Goal: Information Seeking & Learning: Compare options

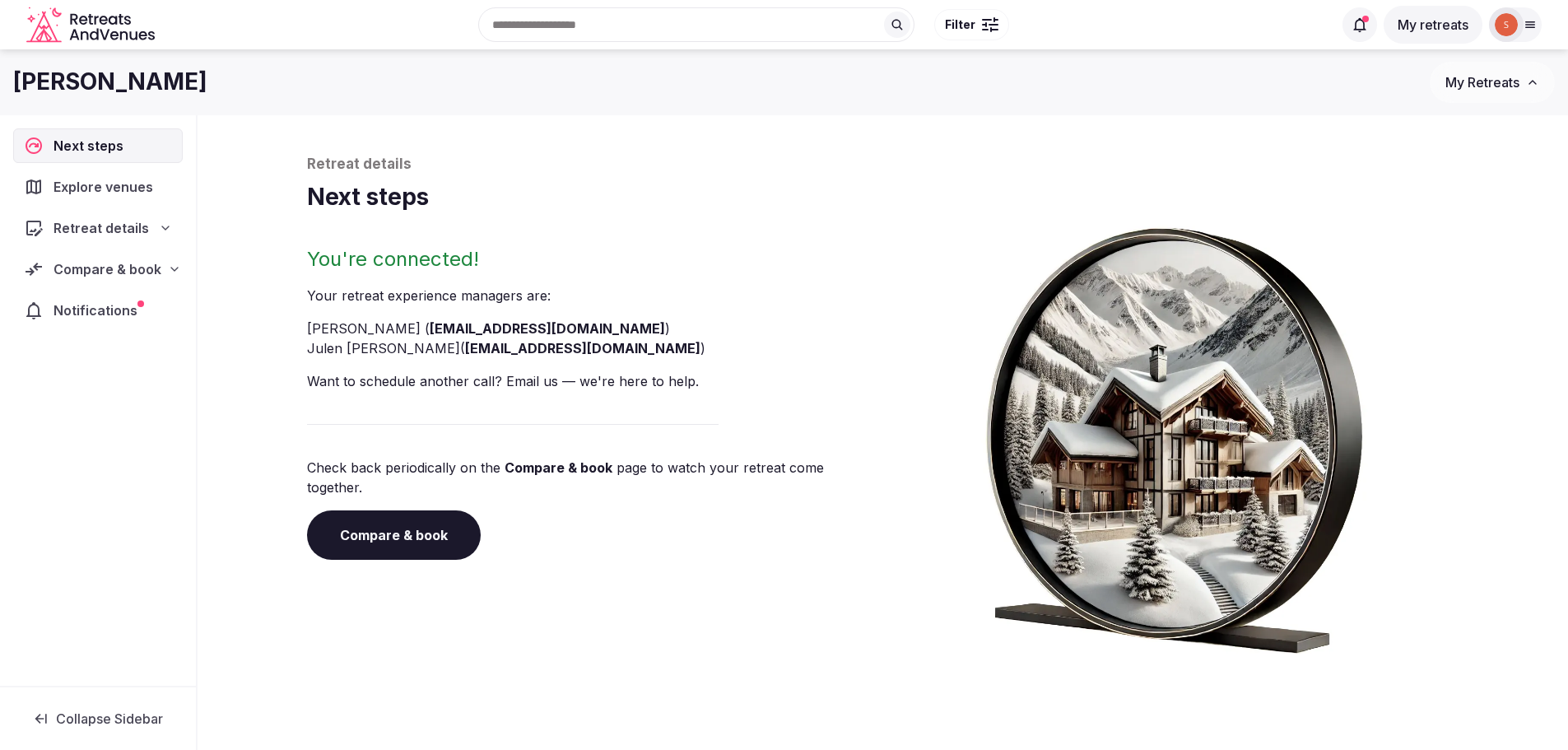
click at [135, 271] on span "Compare & book" at bounding box center [107, 269] width 108 height 20
click at [116, 294] on span "Shortlisted venues (13)" at bounding box center [105, 302] width 132 height 17
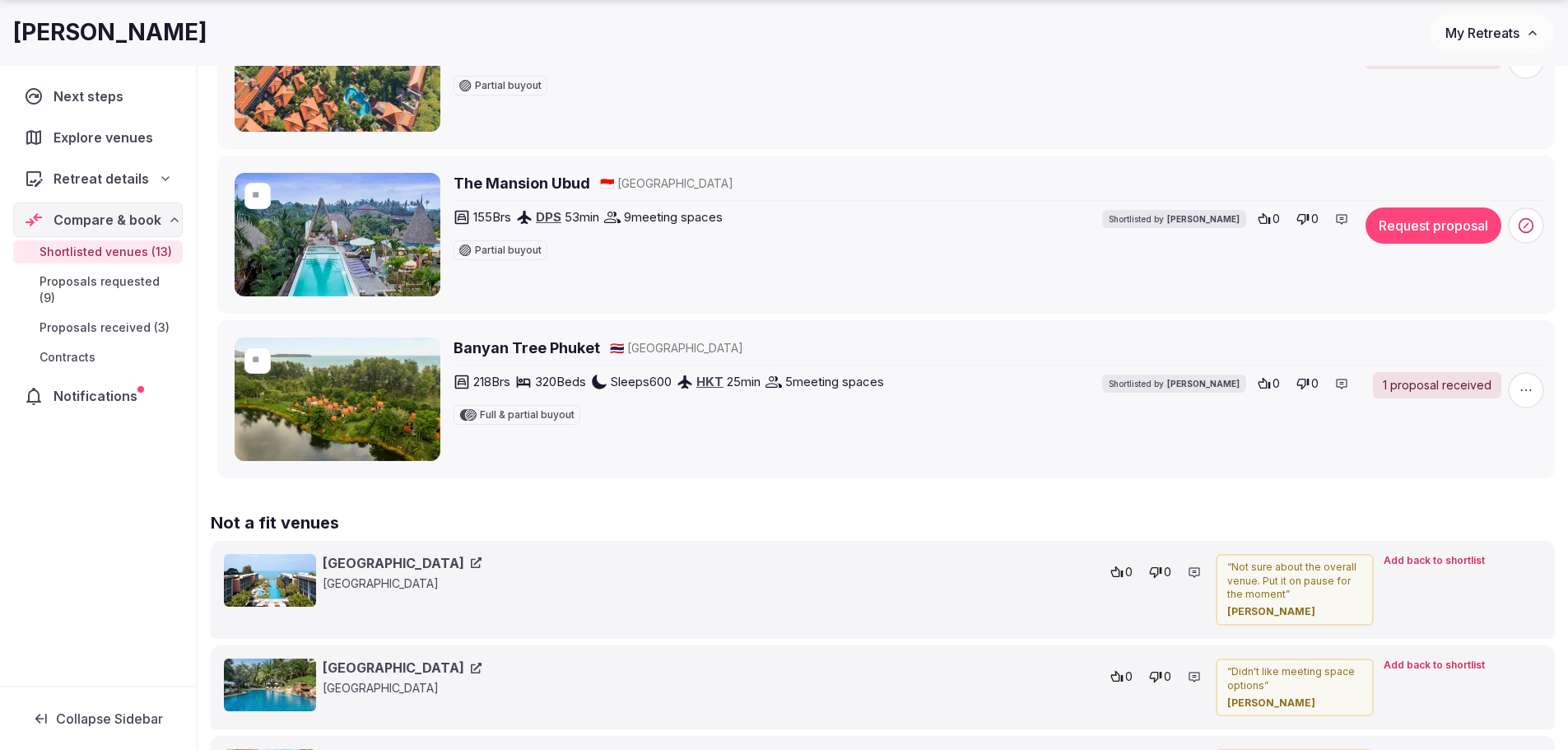
scroll to position [2059, 0]
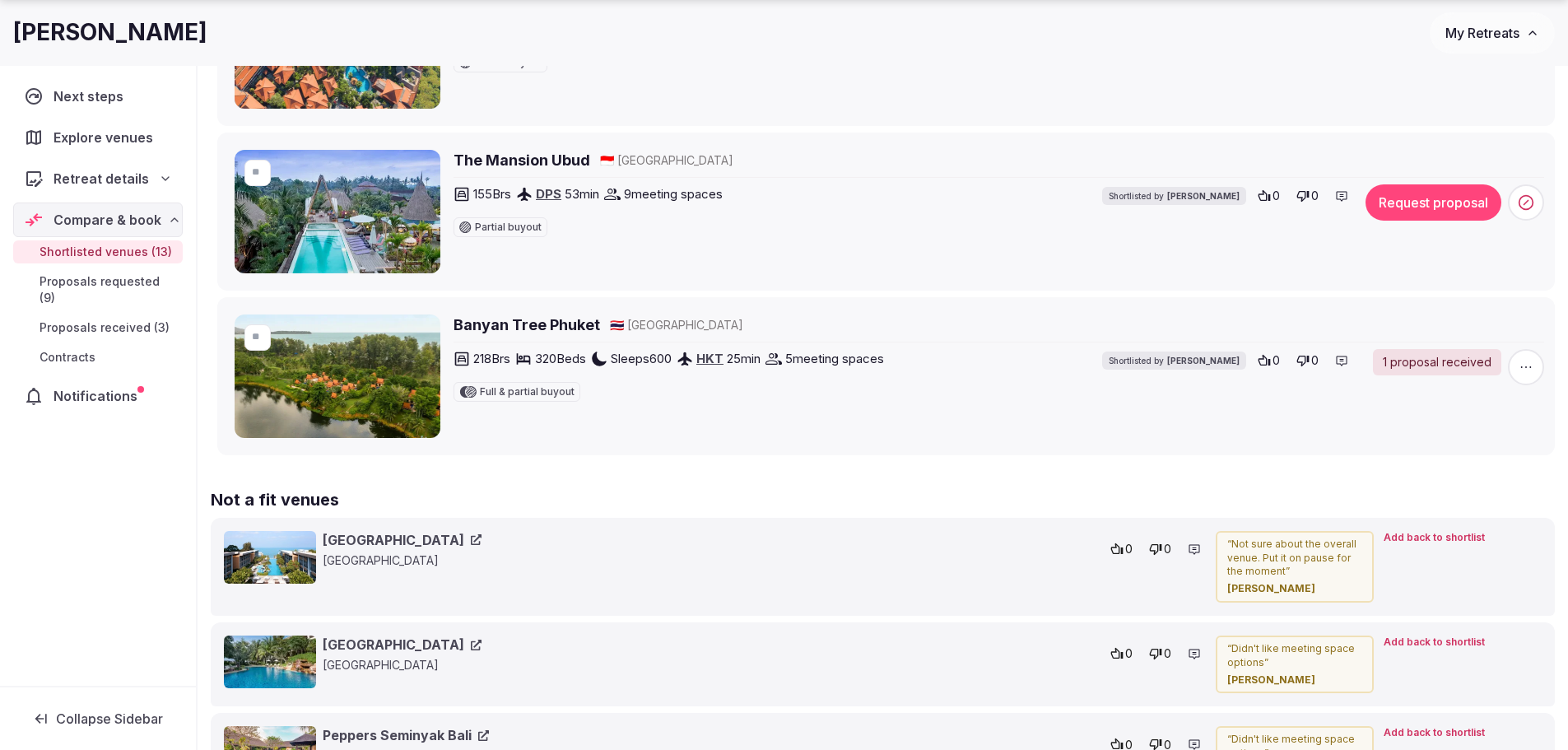
click at [514, 165] on h2 "The Mansion Ubud" at bounding box center [522, 160] width 137 height 21
click at [133, 285] on span "Proposals requested (9)" at bounding box center [108, 290] width 137 height 33
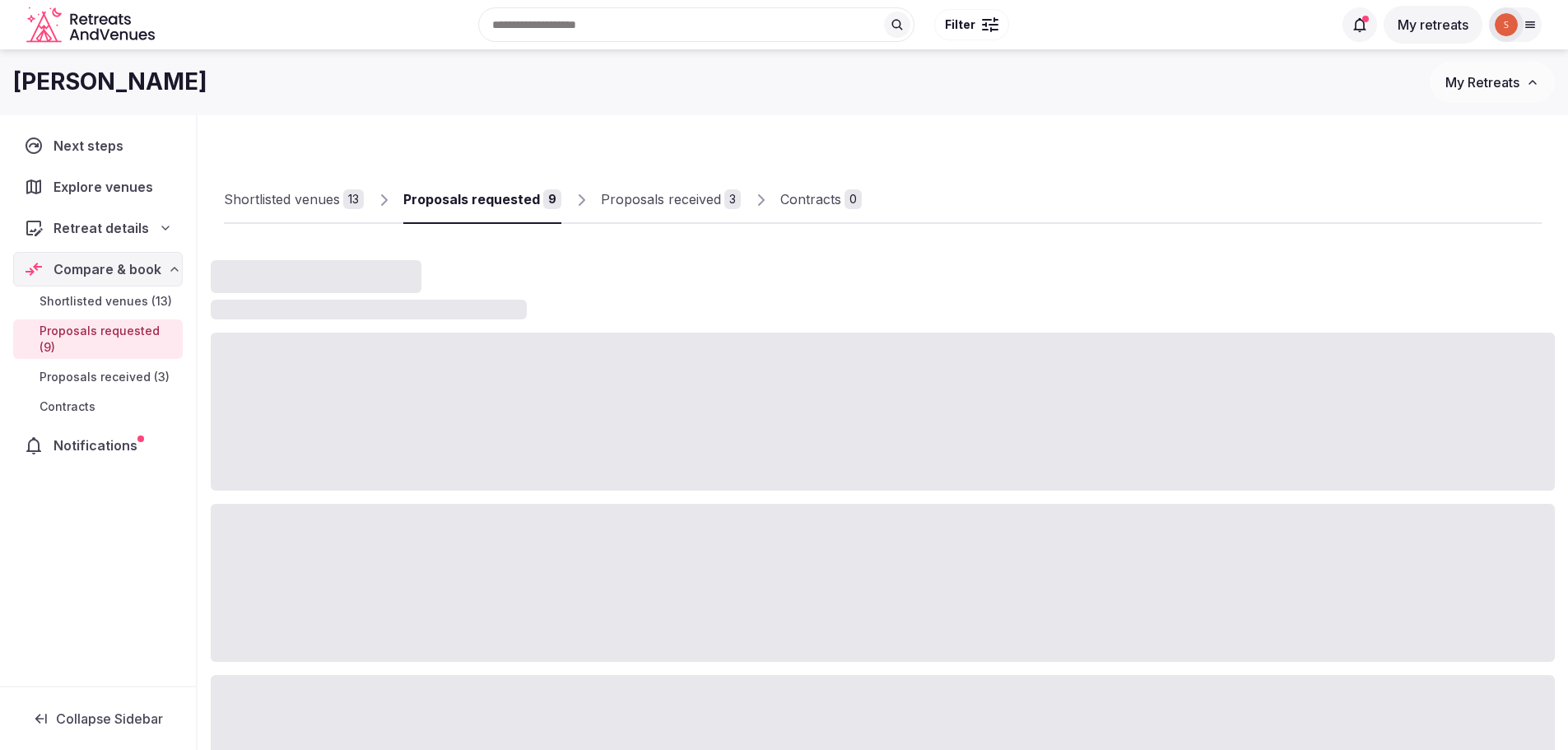
click at [117, 368] on span "Proposals received (3)" at bounding box center [104, 377] width 130 height 17
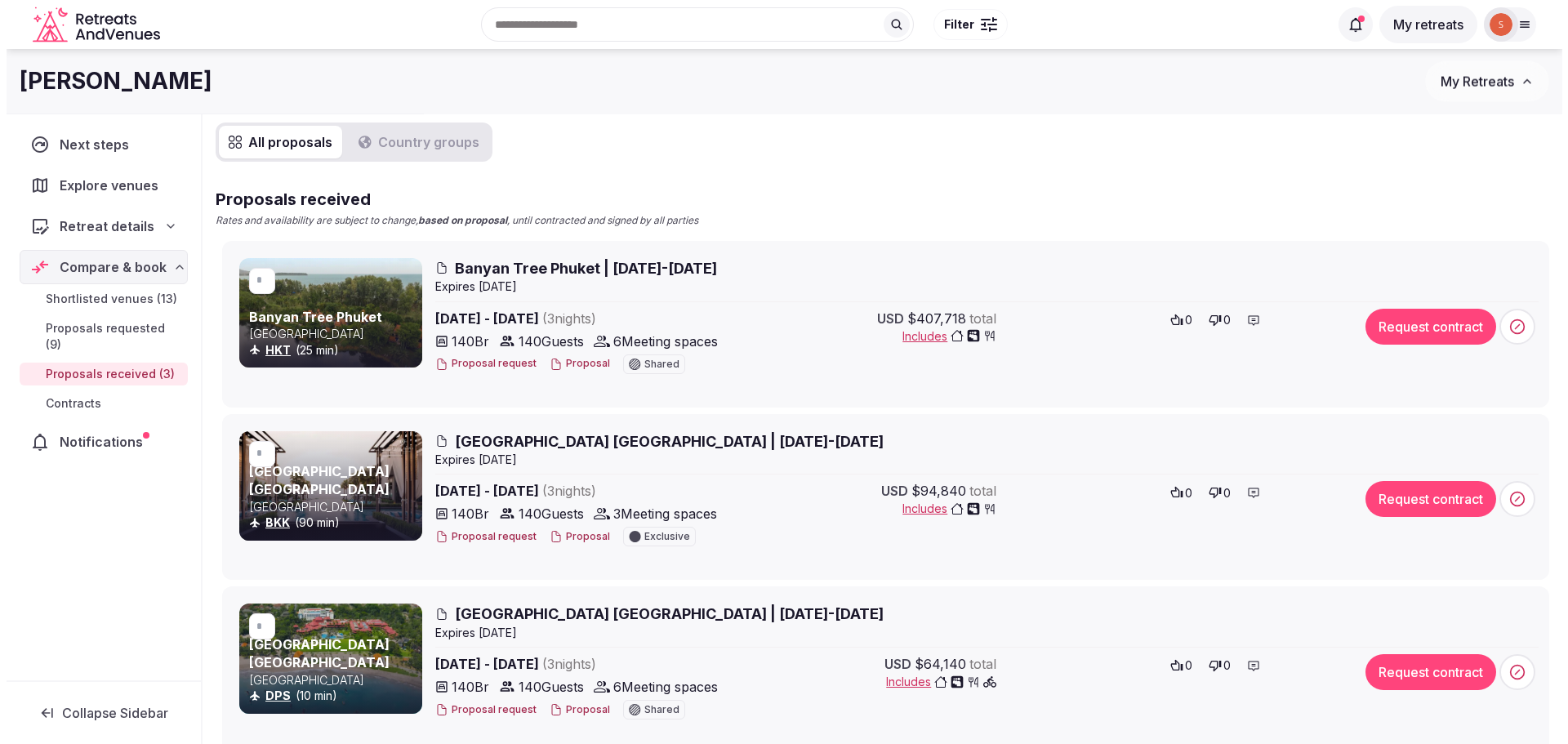
scroll to position [135, 0]
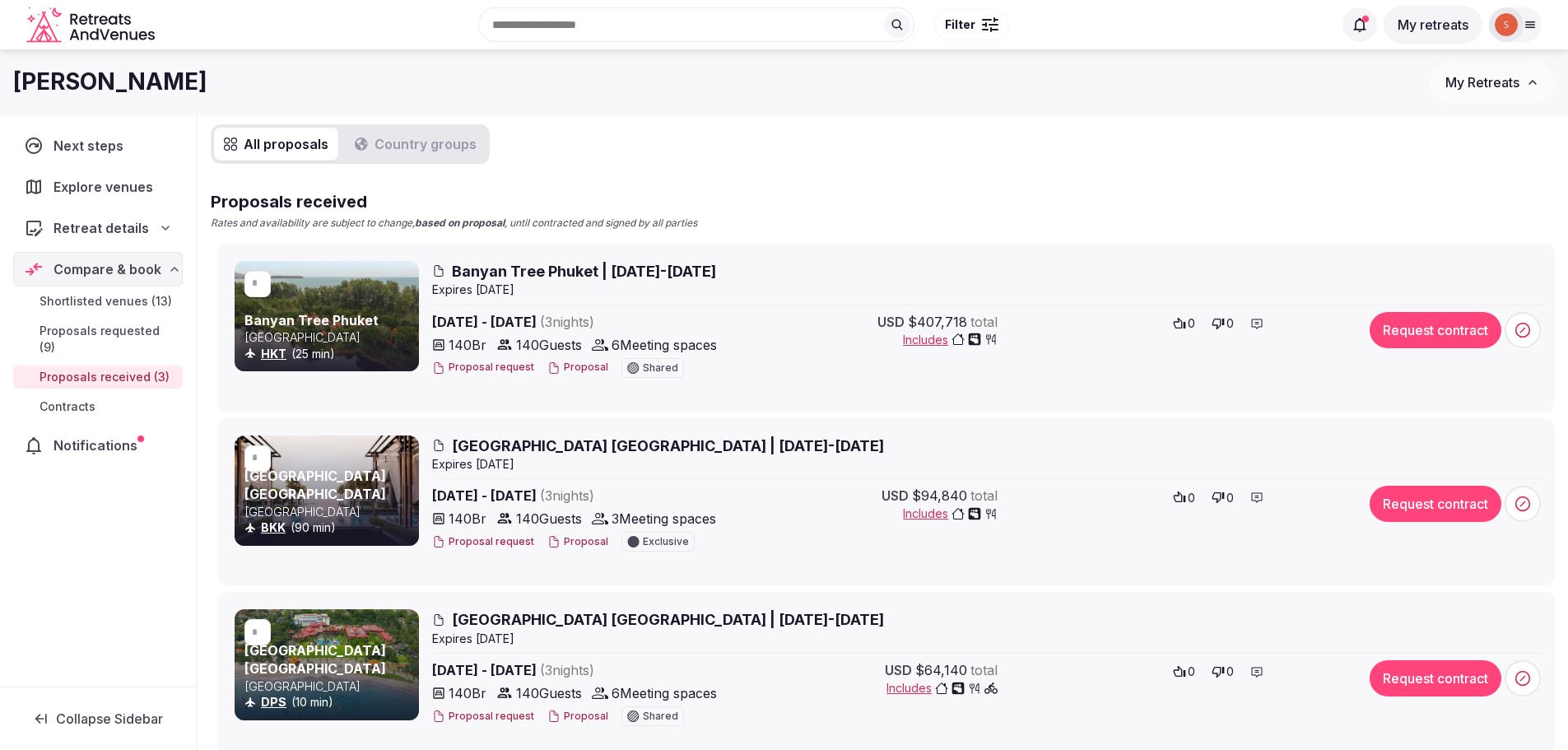
click at [517, 269] on span "Banyan Tree Phuket | 23-26 March 2026" at bounding box center [584, 271] width 264 height 21
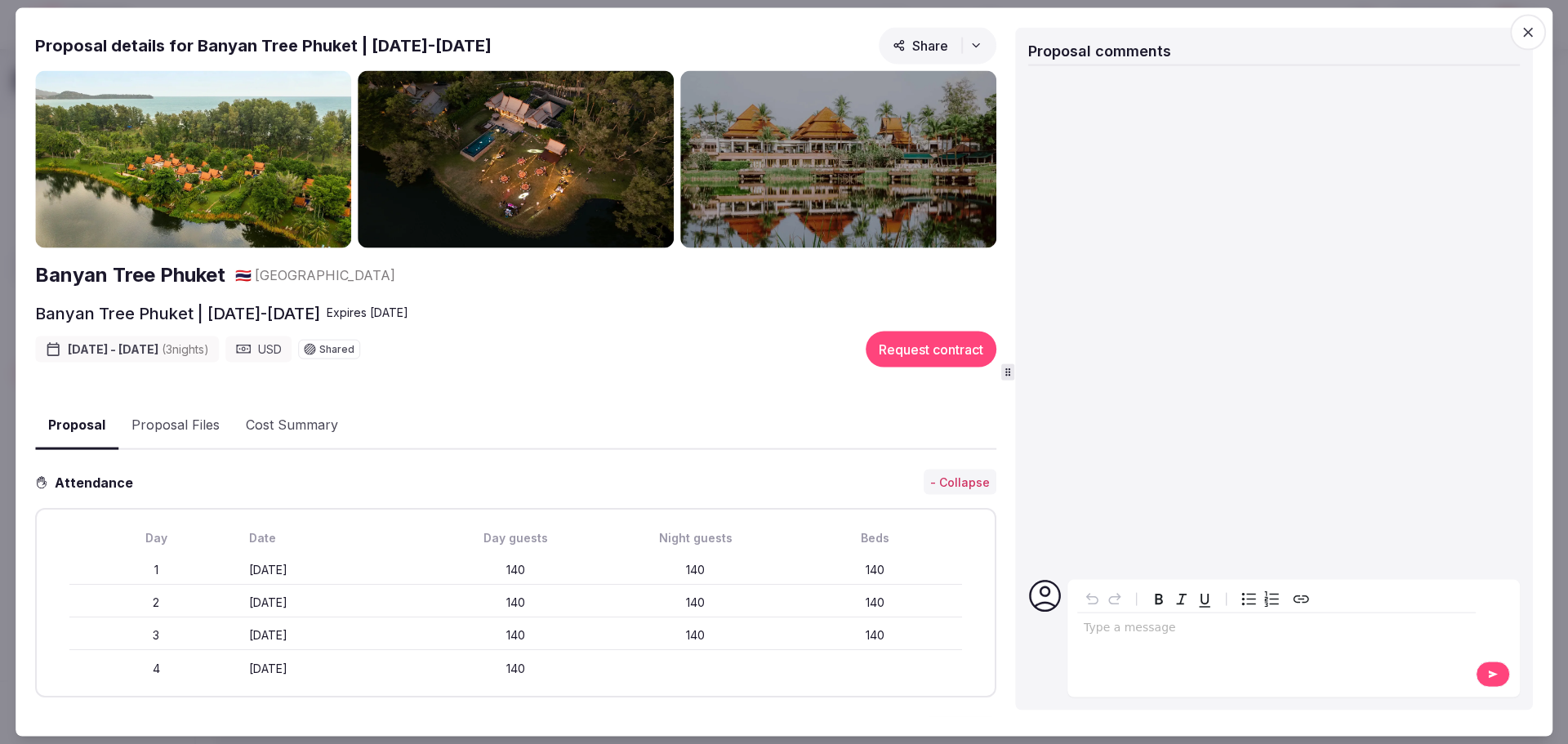
scroll to position [0, 0]
click at [171, 425] on button "Proposal Files" at bounding box center [175, 426] width 114 height 47
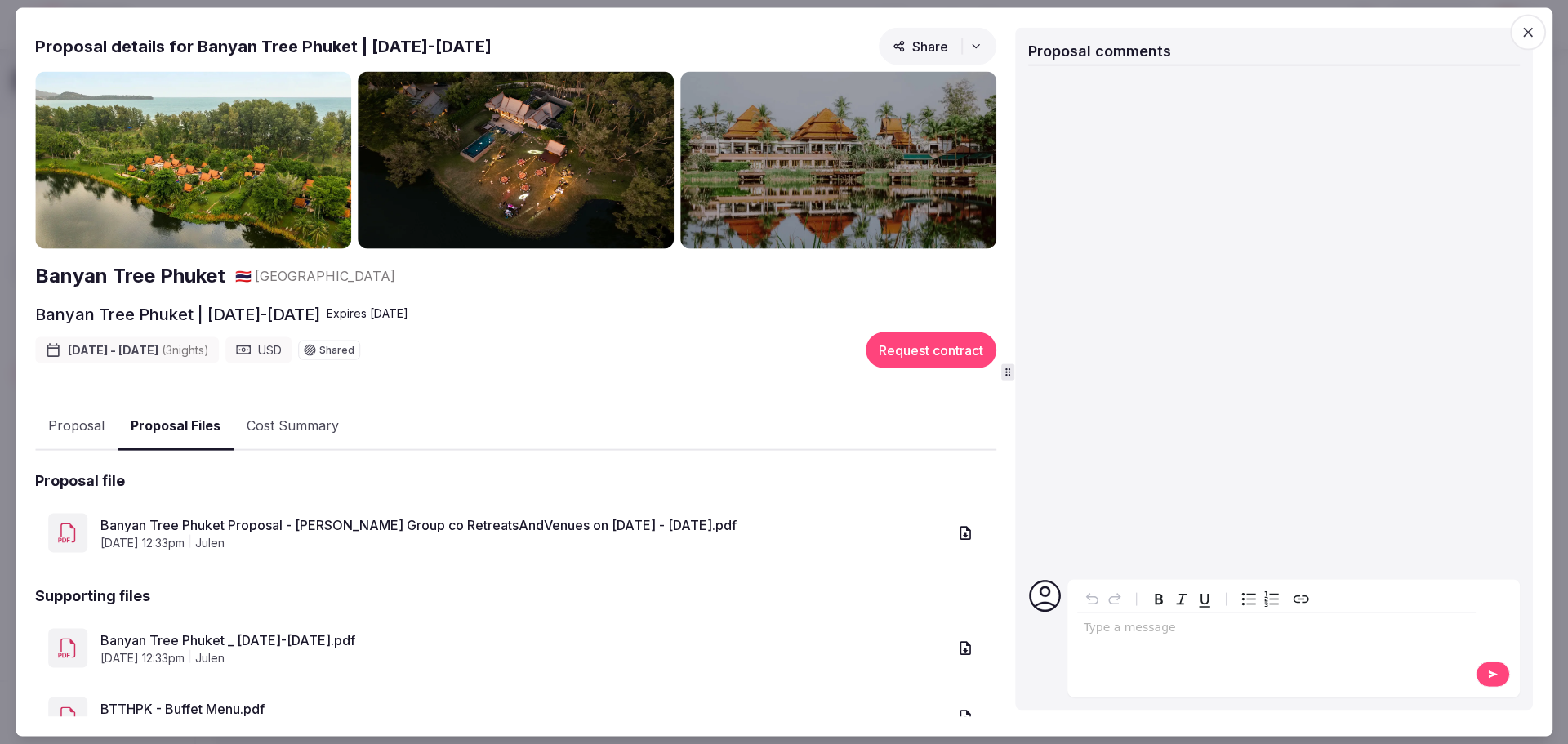
scroll to position [63, 0]
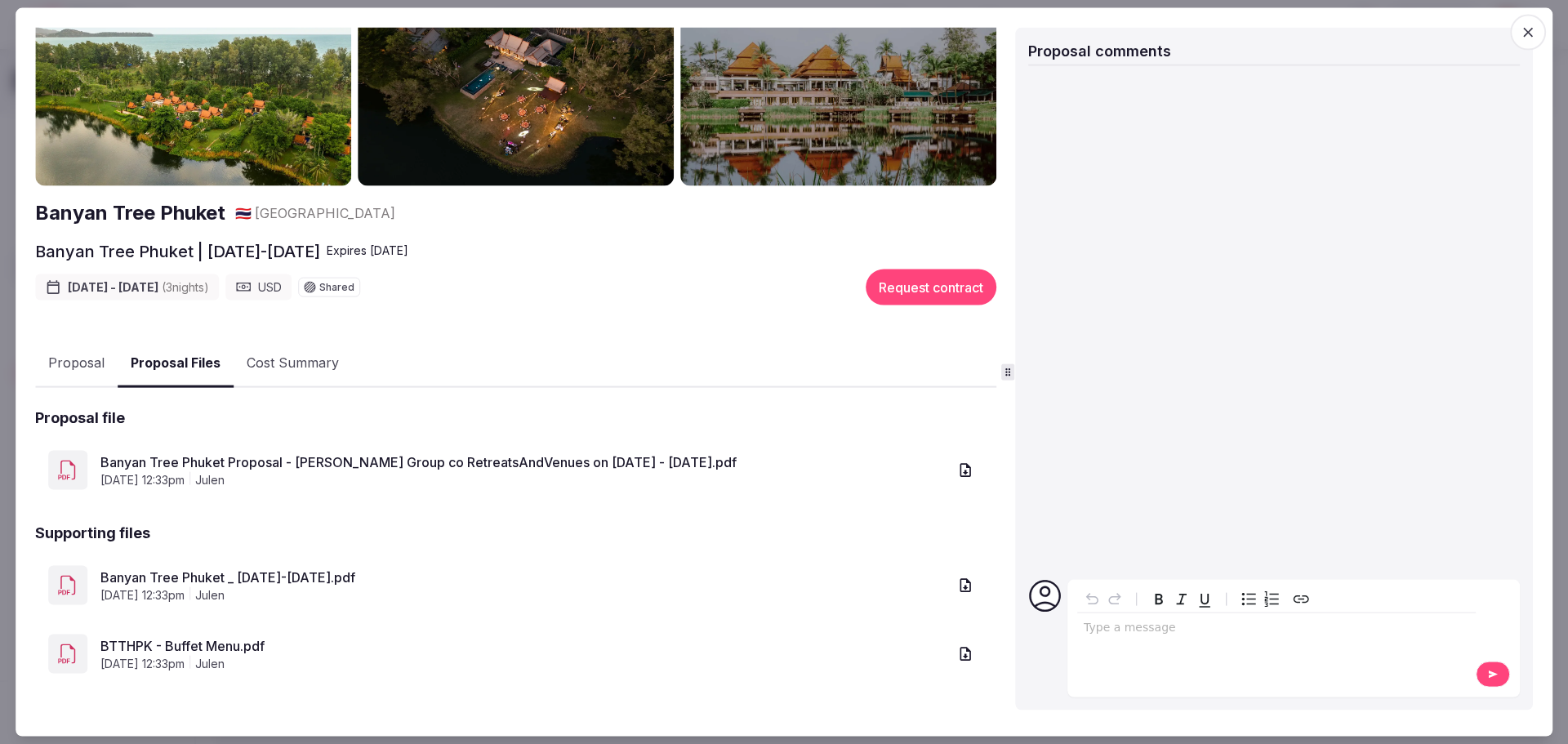
click at [192, 573] on link "Banyan Tree Phuket _ 23-26 March 2026.pdf" at bounding box center [524, 577] width 847 height 20
click at [167, 641] on link "BTTHPK - Buffet Menu.pdf" at bounding box center [524, 645] width 847 height 20
click at [418, 461] on link "Banyan Tree Phuket Proposal - Harman Group co RetreatsAndVenues on 23 - 26 Marc…" at bounding box center [524, 462] width 847 height 20
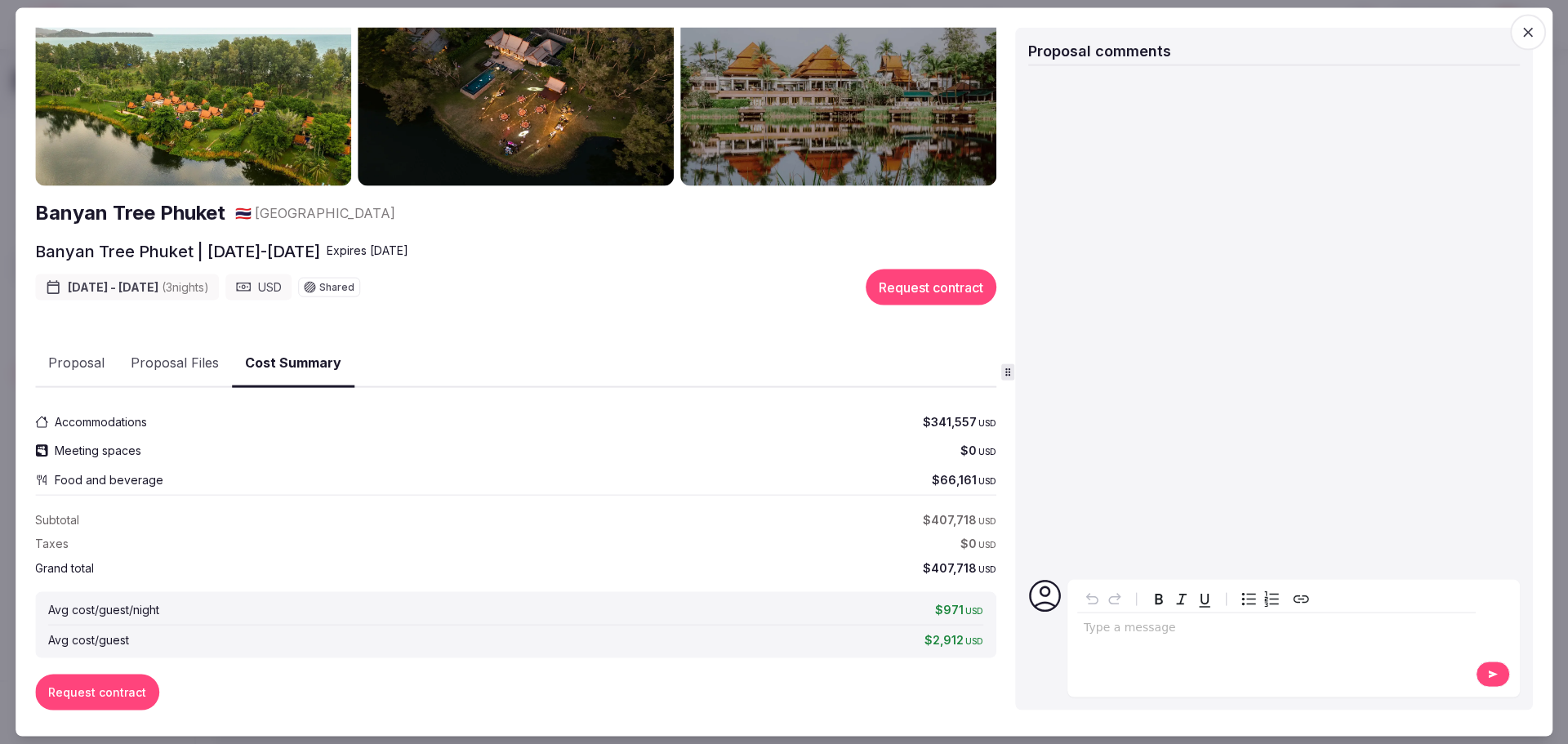
click at [303, 365] on button "Cost Summary" at bounding box center [293, 363] width 123 height 48
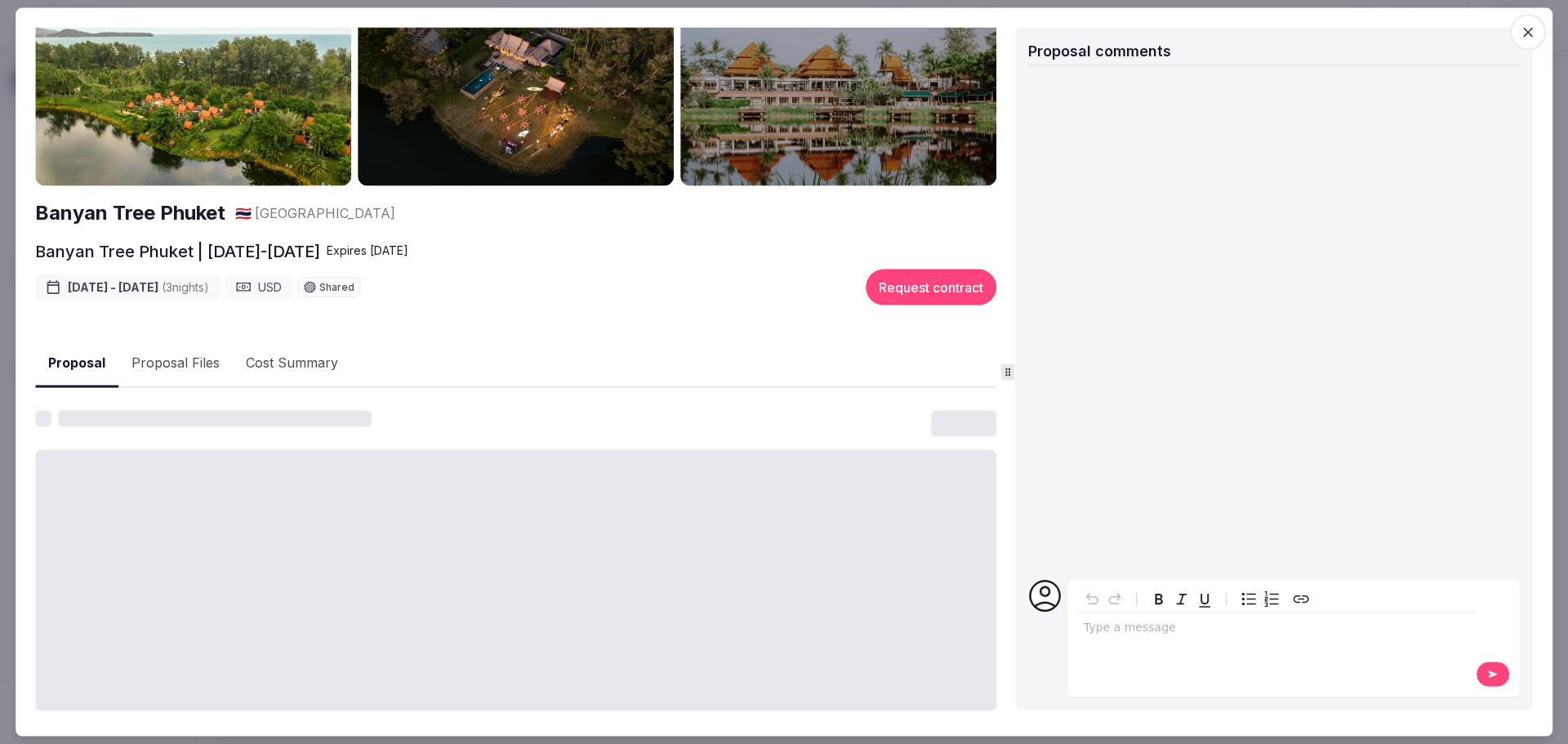
click at [64, 352] on button "Proposal" at bounding box center [77, 363] width 84 height 48
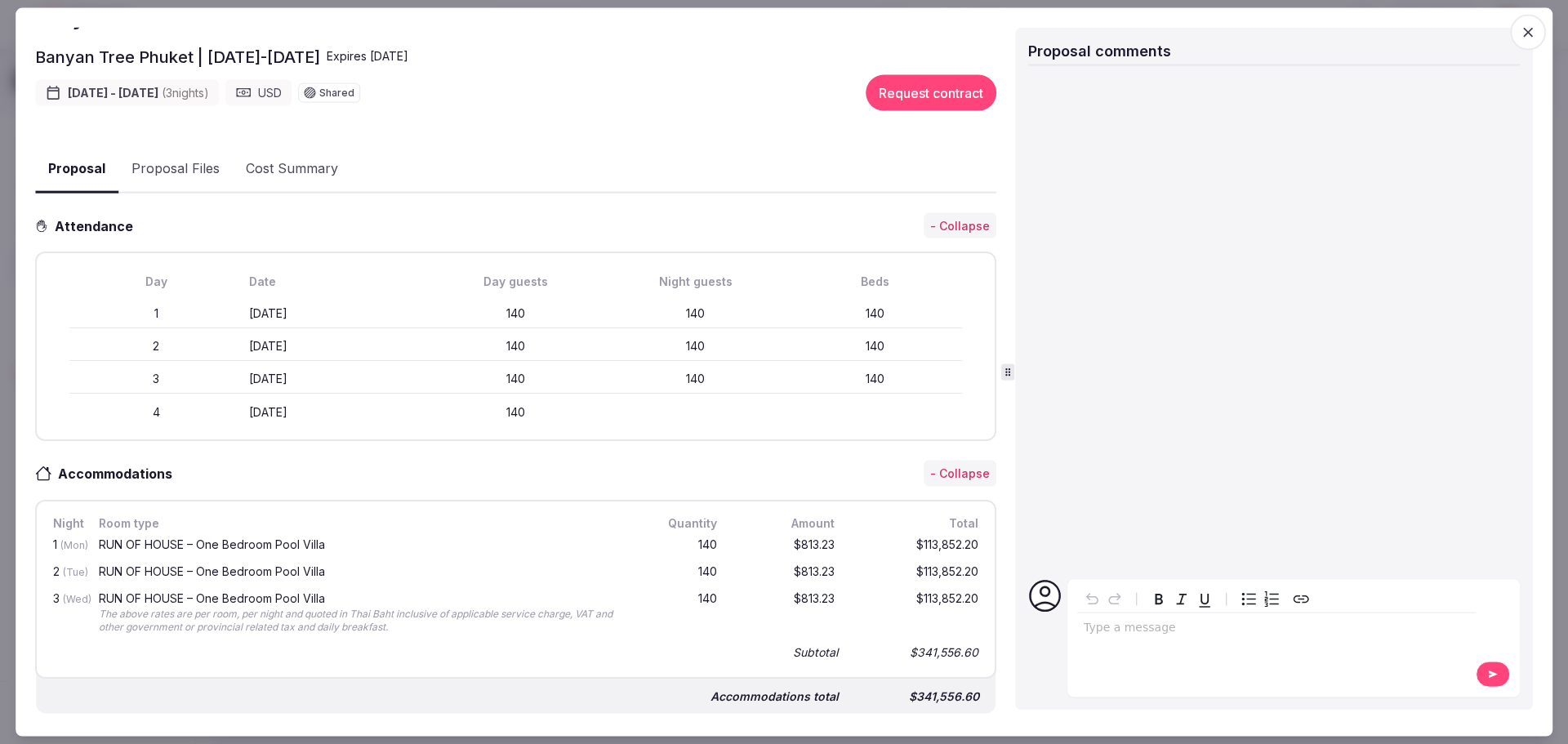
scroll to position [390, 0]
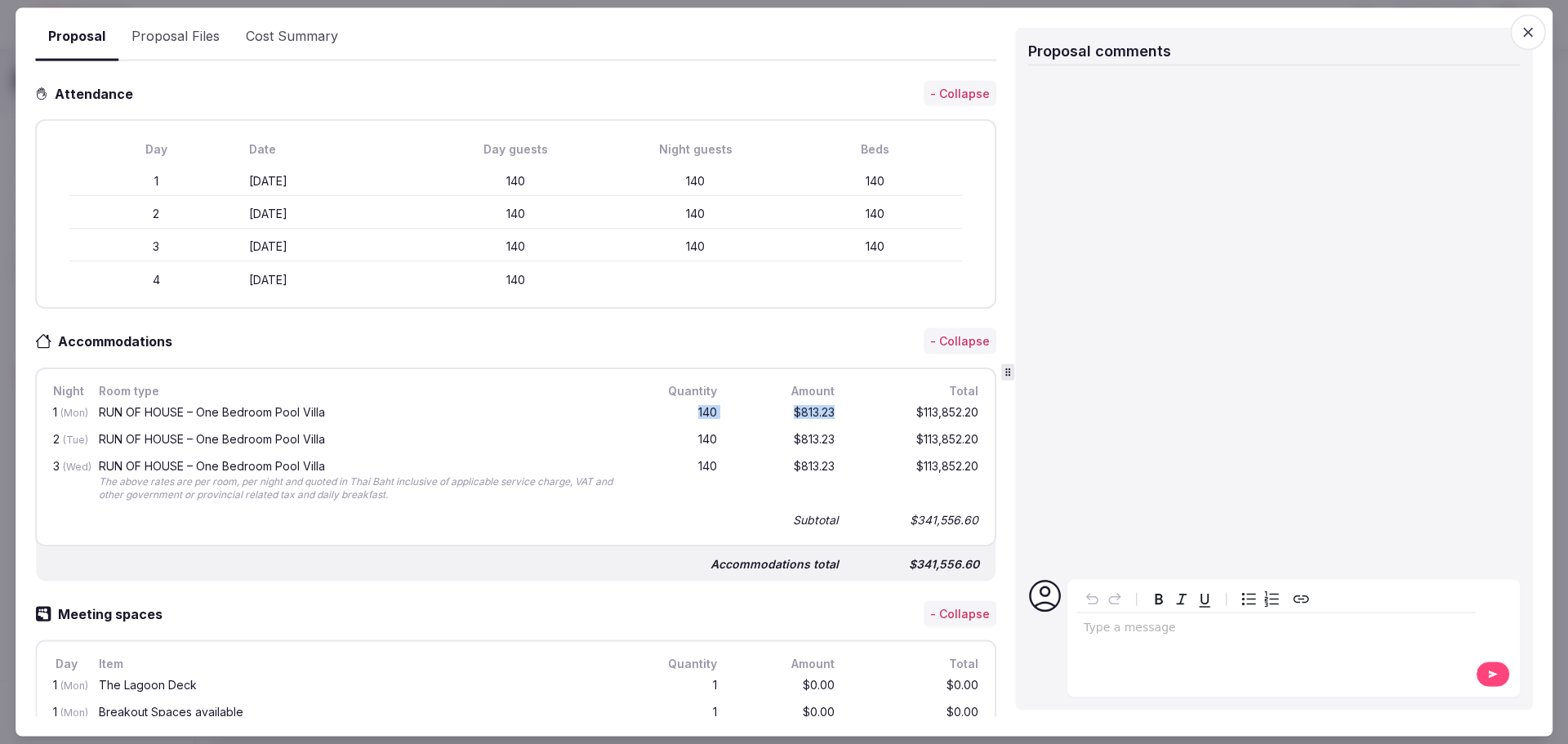
drag, startPoint x: 687, startPoint y: 418, endPoint x: 821, endPoint y: 416, distance: 134.0
click at [821, 416] on div "1 (Mon) RUN OF HOUSE – One Bedroom Pool Villa 140 $813.23 $113,852.20" at bounding box center [516, 413] width 932 height 27
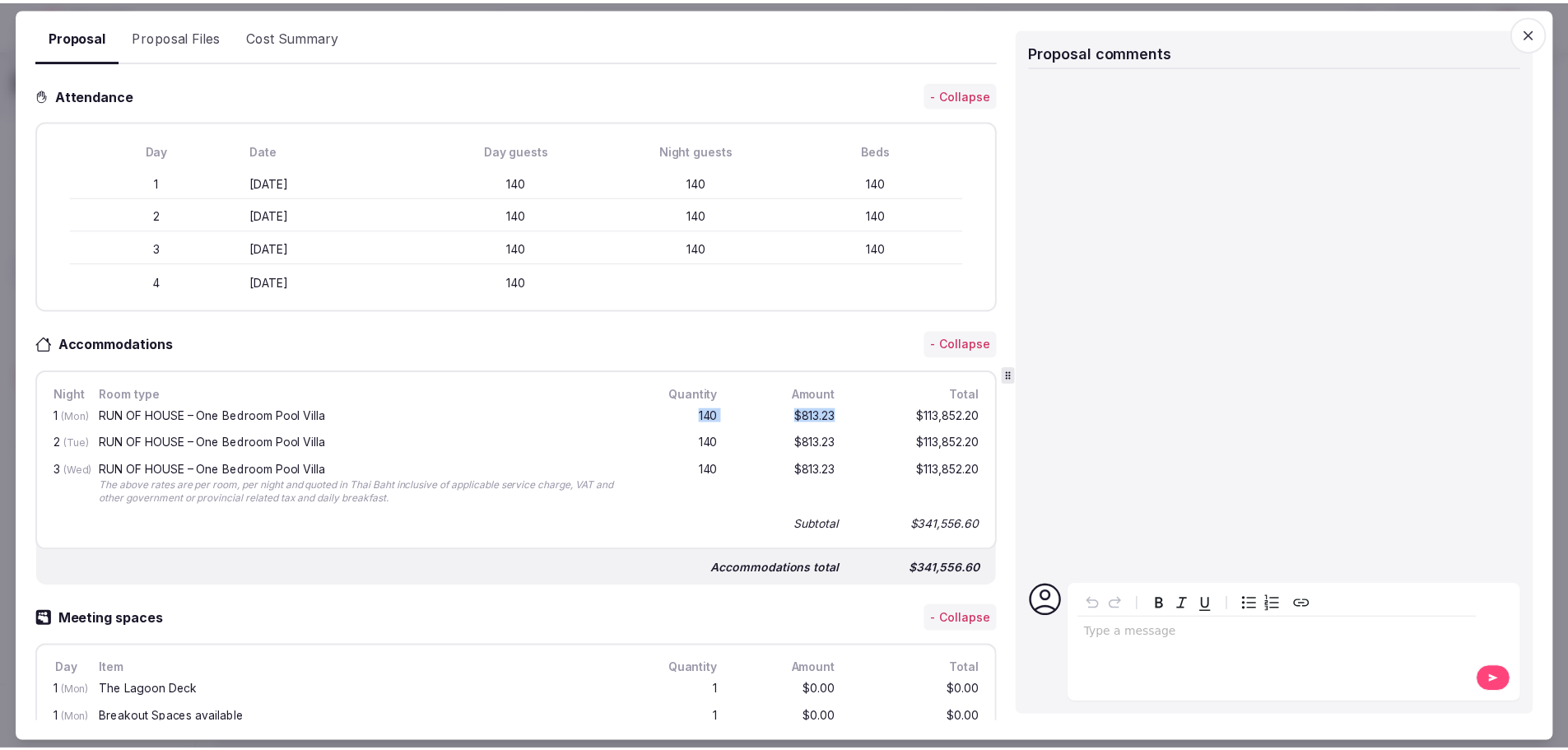
scroll to position [0, 0]
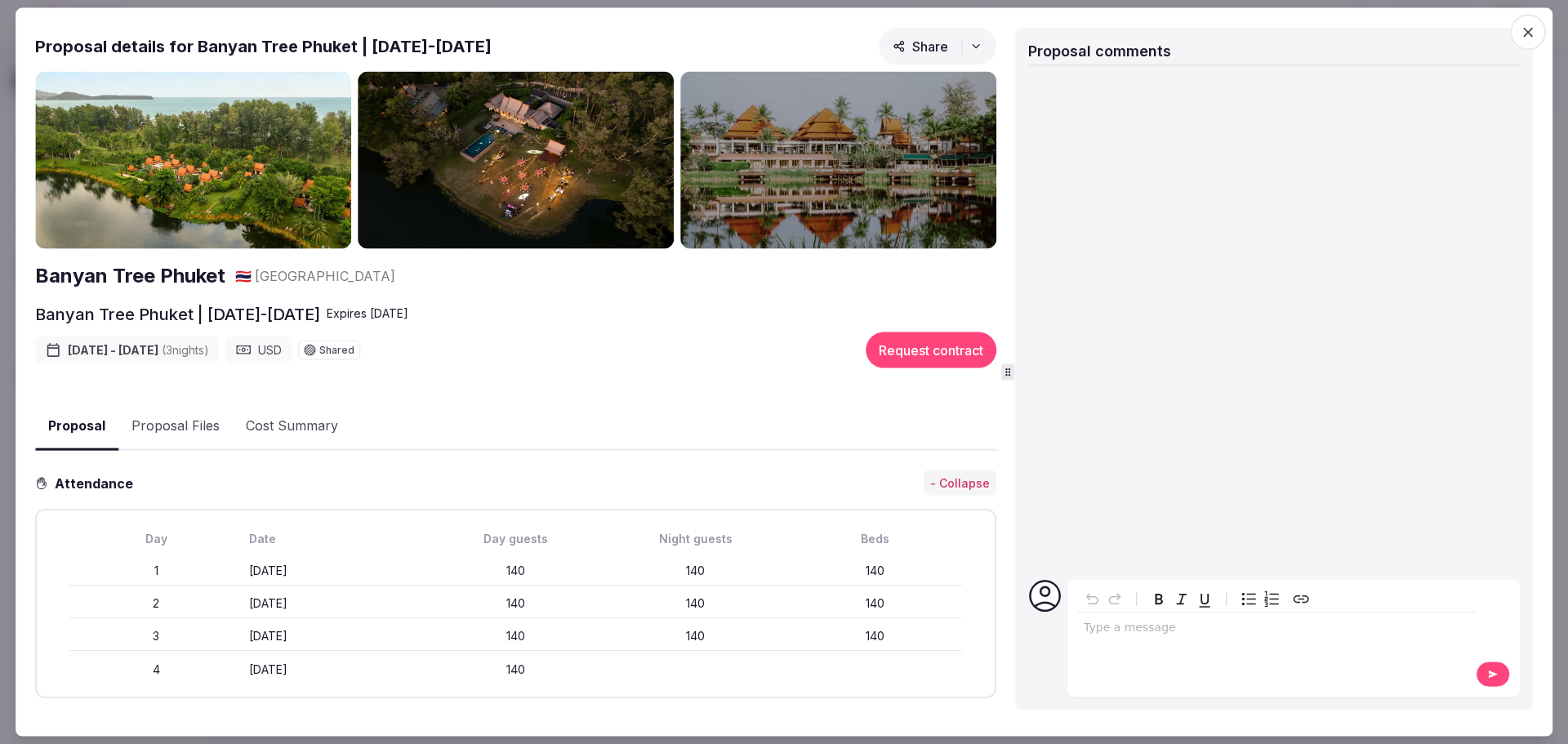
click at [1537, 38] on span "button" at bounding box center [1528, 32] width 36 height 36
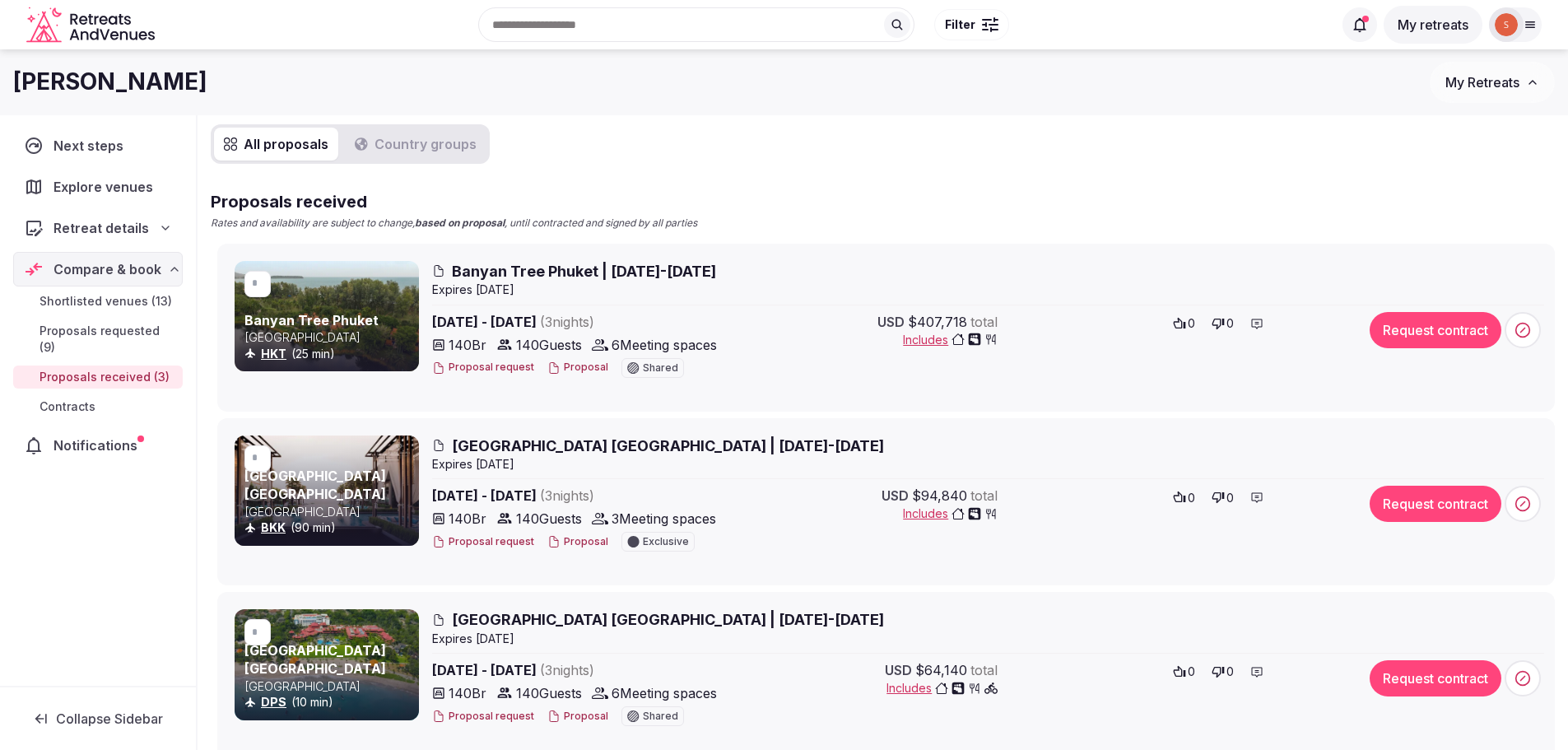
click at [119, 304] on span "Shortlisted venues (13)" at bounding box center [105, 302] width 132 height 17
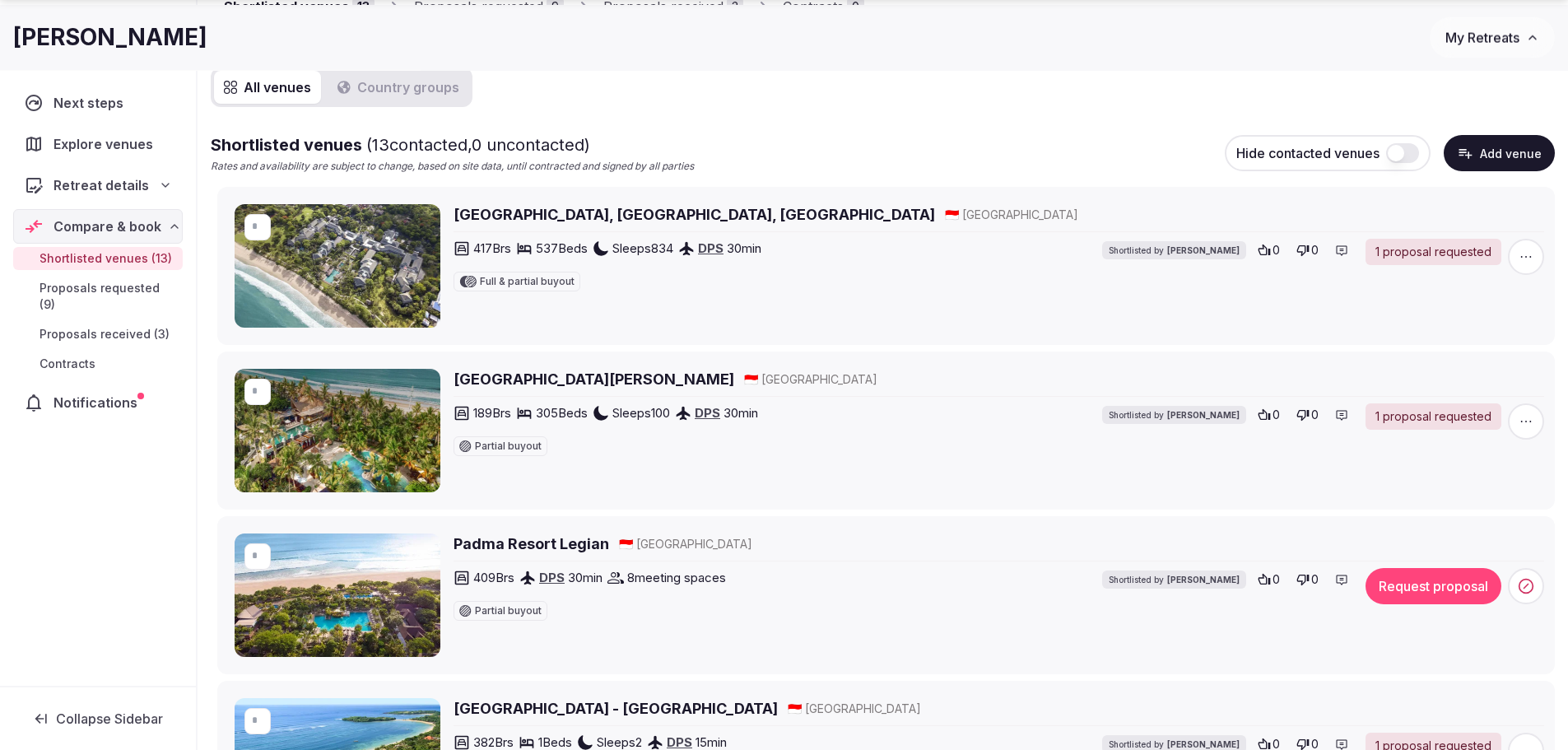
scroll to position [218, 0]
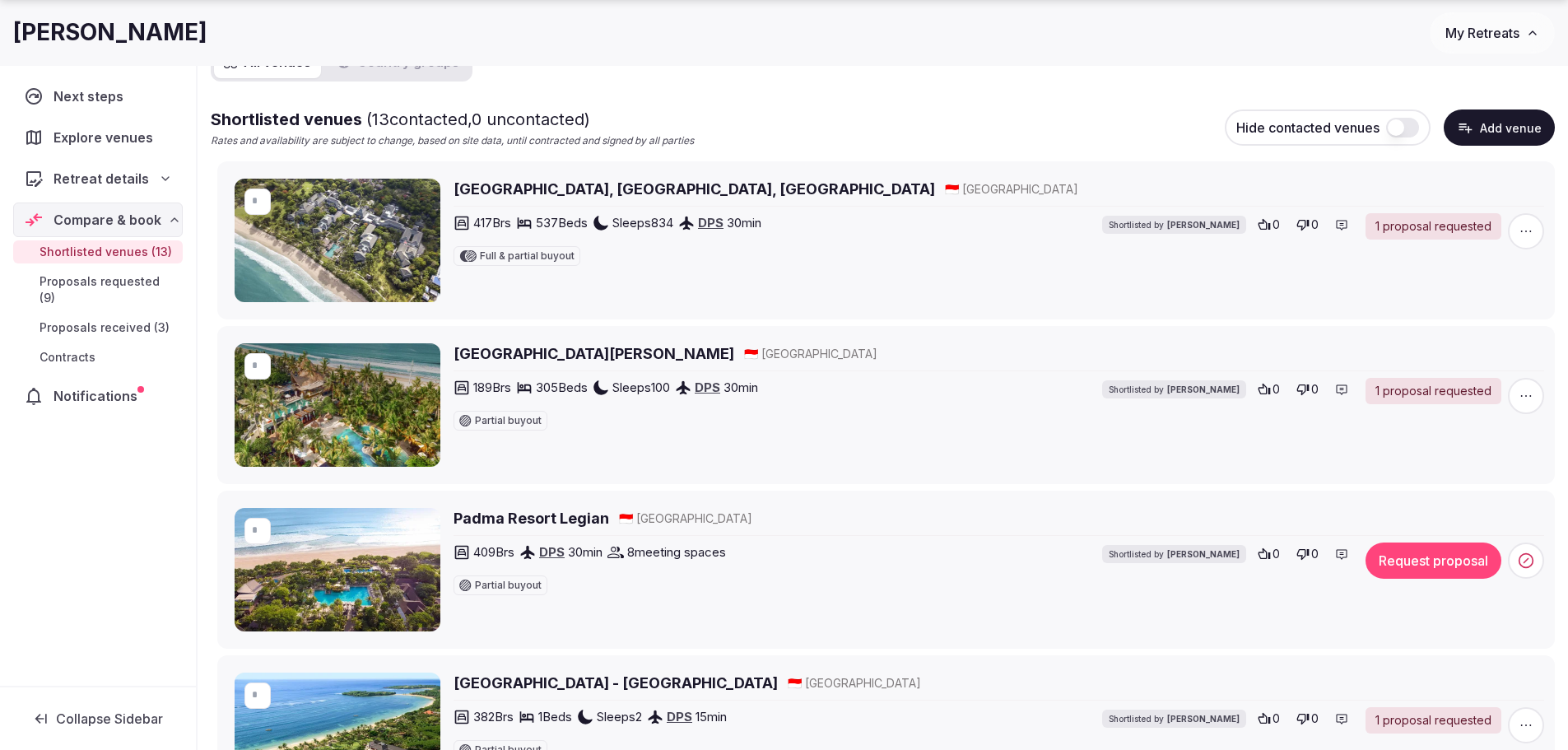
click at [567, 352] on h2 "Bali Mandira Beach Resort & Spa" at bounding box center [593, 353] width 280 height 21
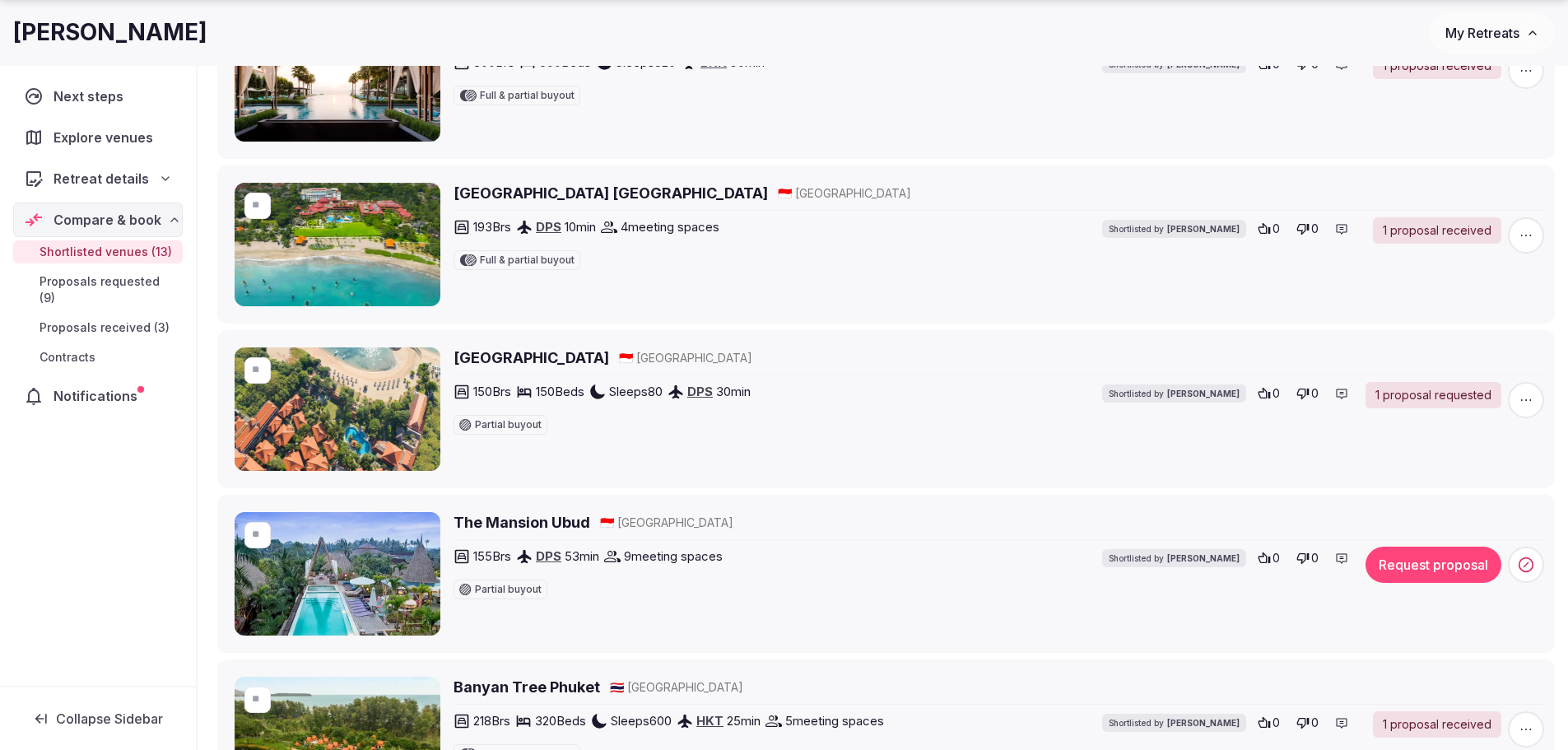
scroll to position [1701, 0]
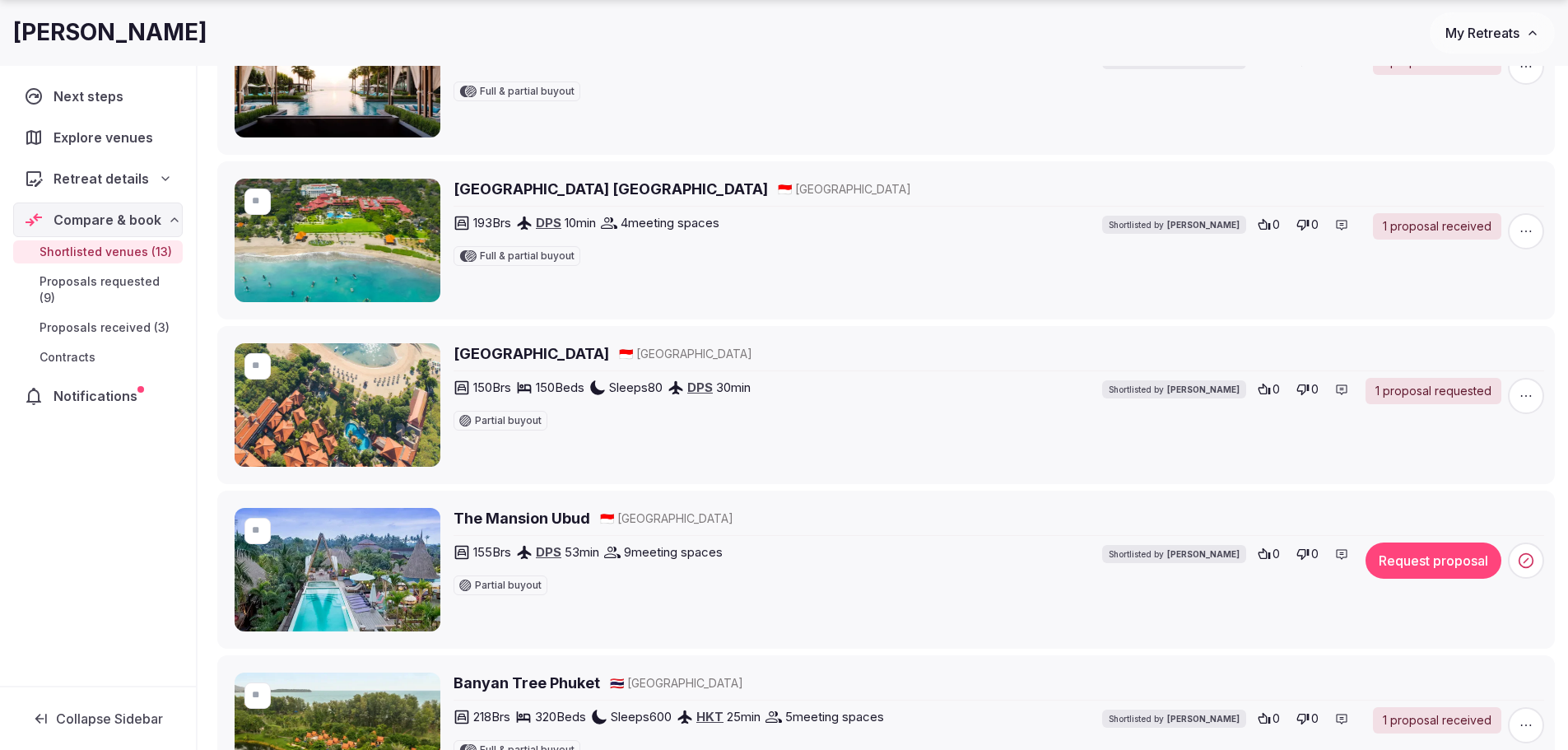
click at [548, 352] on h2 "Bali Tropic Resort & Spa" at bounding box center [531, 353] width 156 height 21
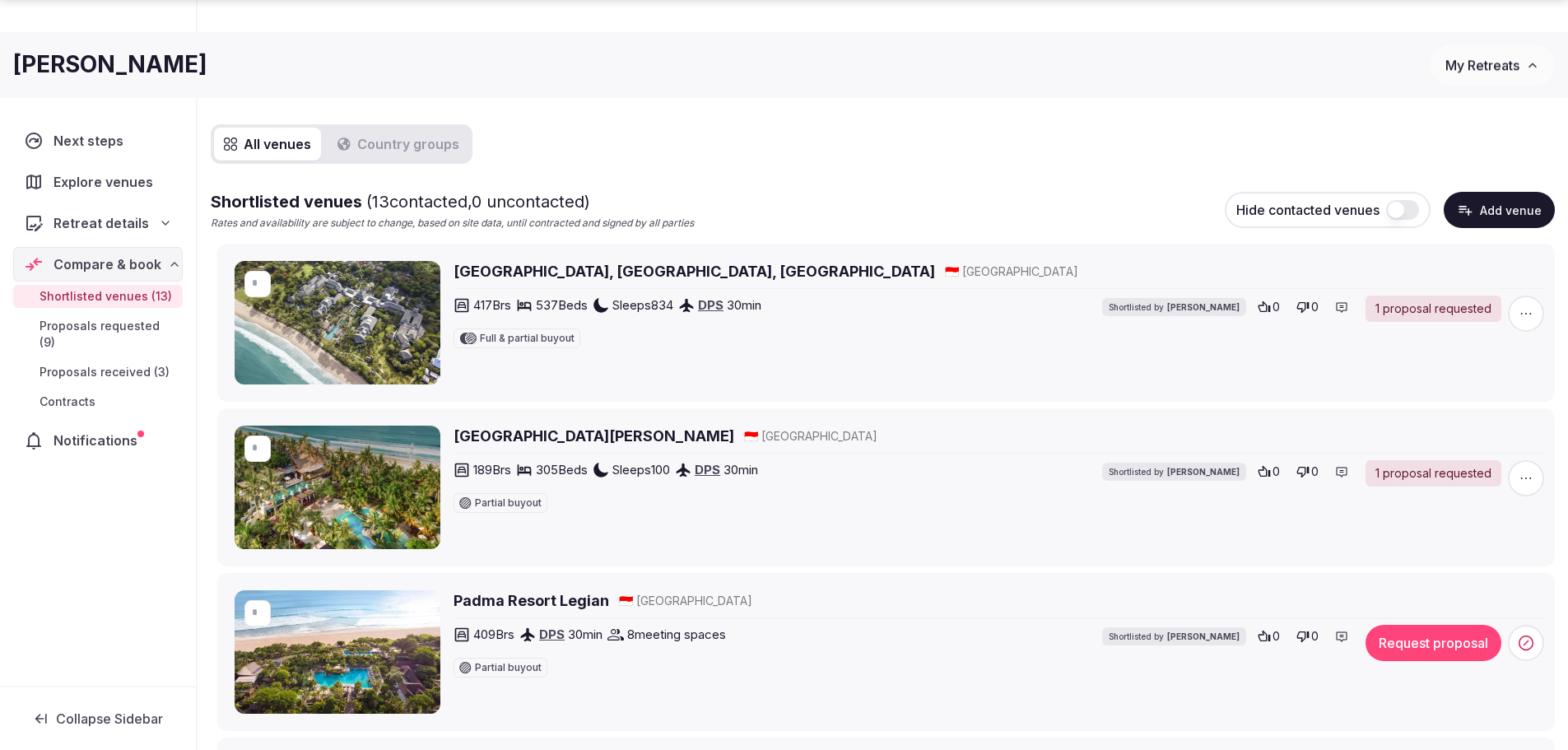
scroll to position [301, 0]
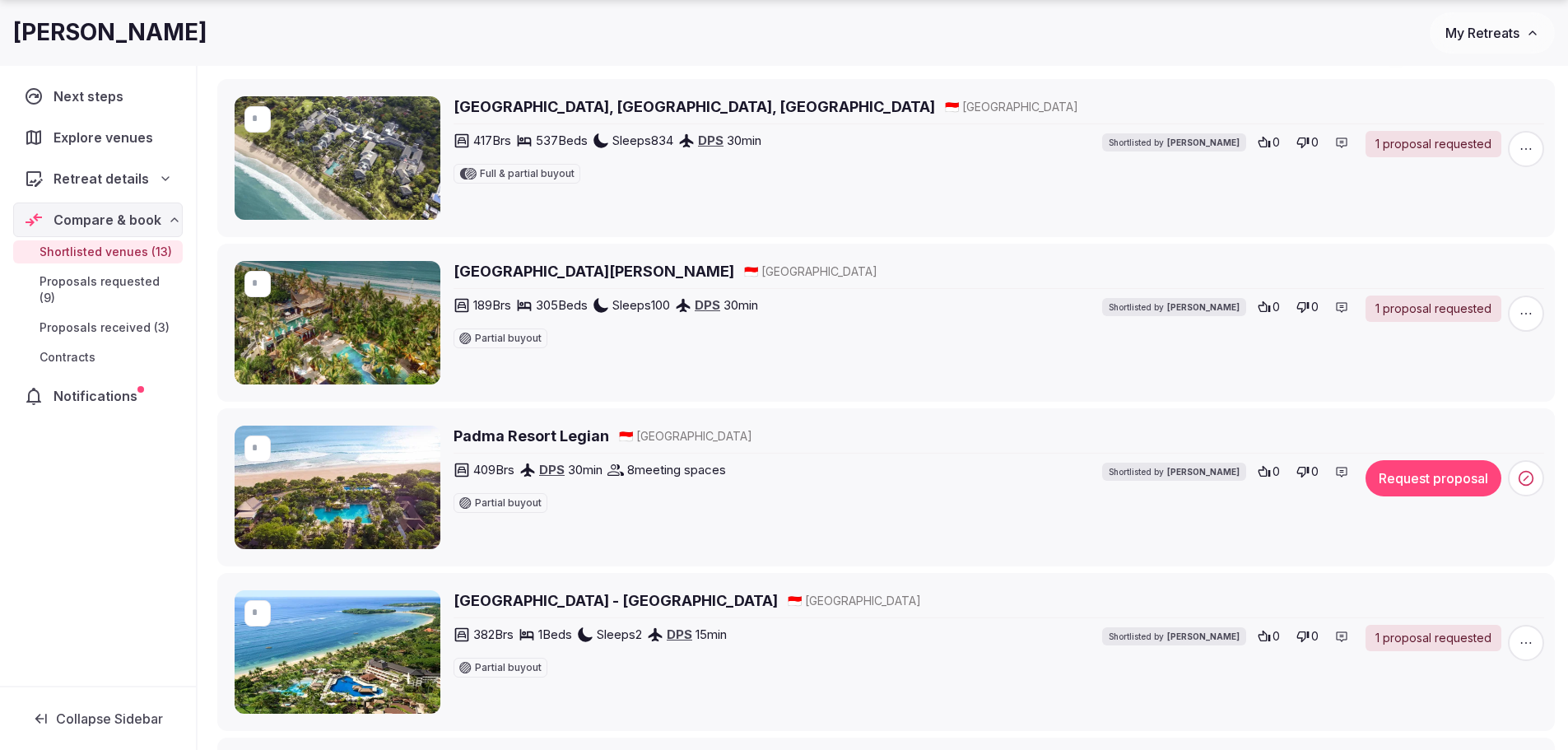
click at [549, 431] on h2 "Padma Resort Legian" at bounding box center [531, 436] width 156 height 21
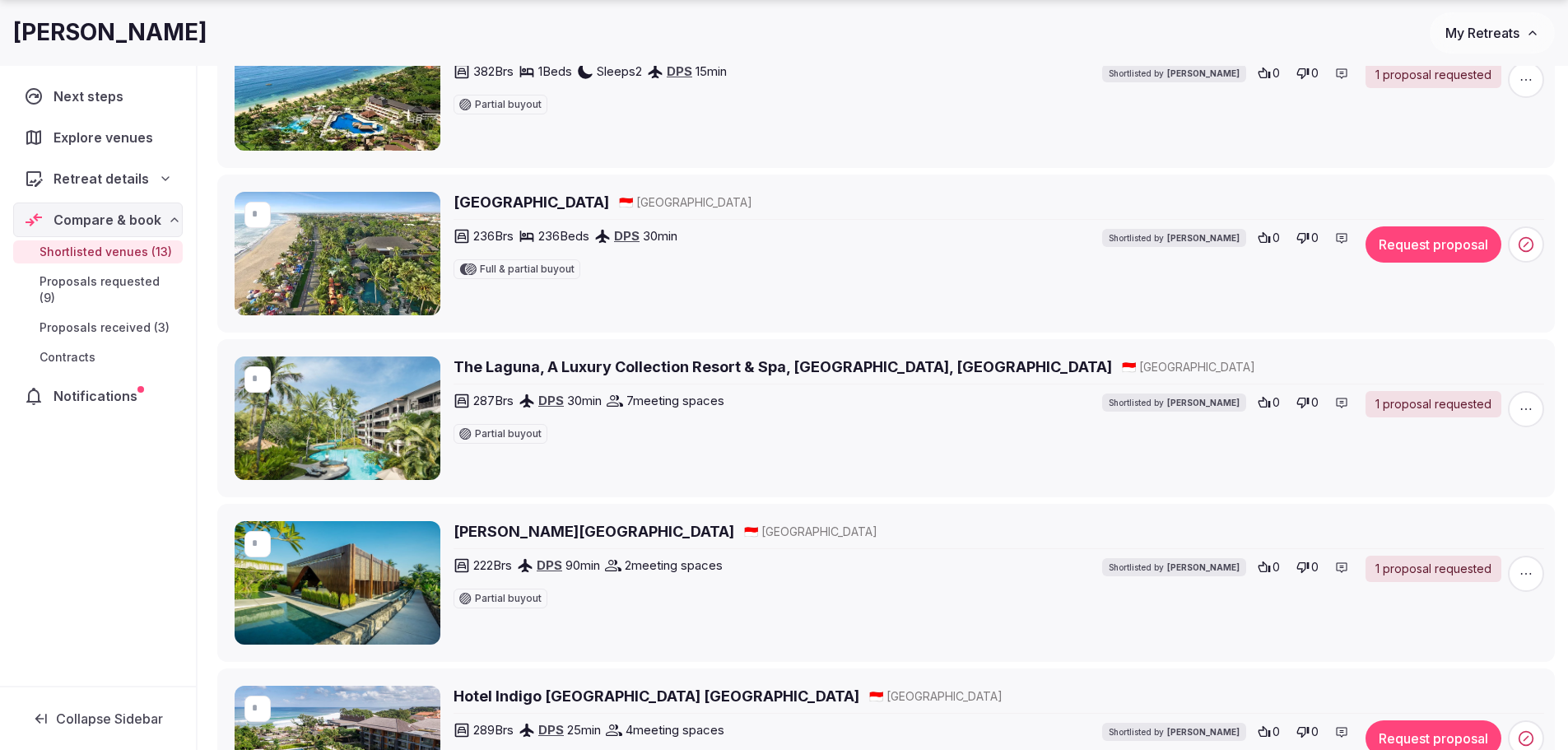
scroll to position [959, 0]
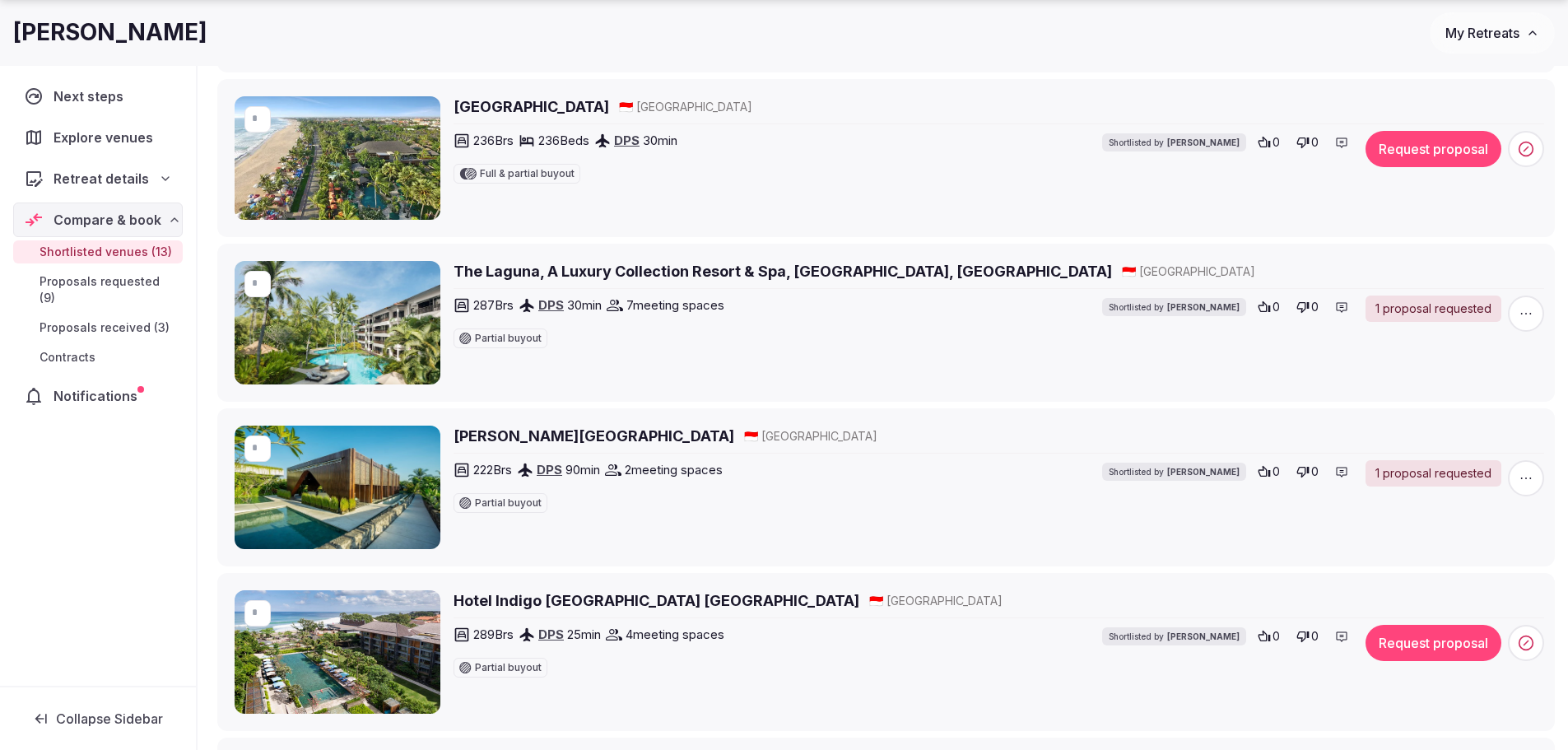
click at [619, 272] on h2 "The Laguna, A Luxury Collection Resort & Spa, Nusa Dua, Bali" at bounding box center [783, 271] width 659 height 21
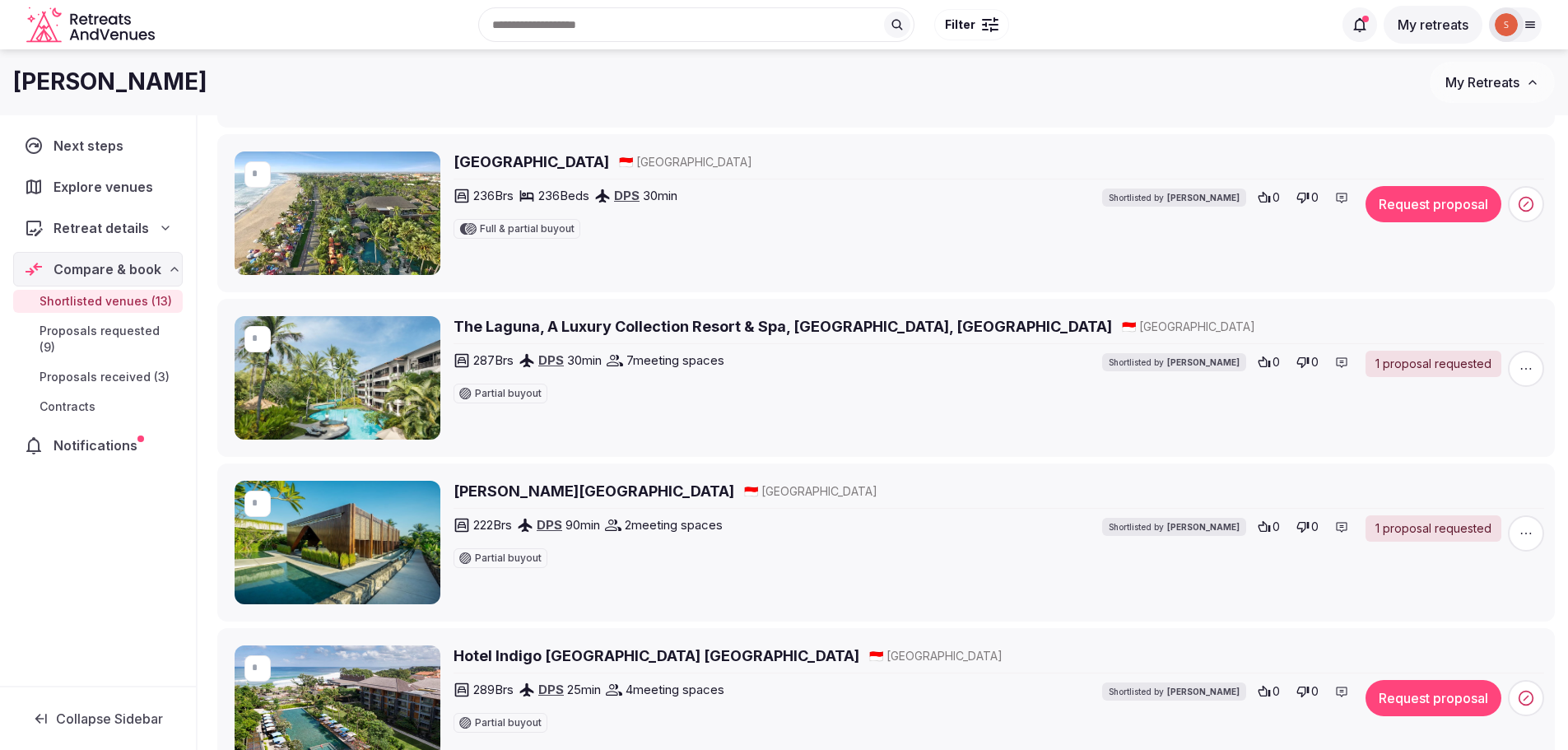
scroll to position [877, 0]
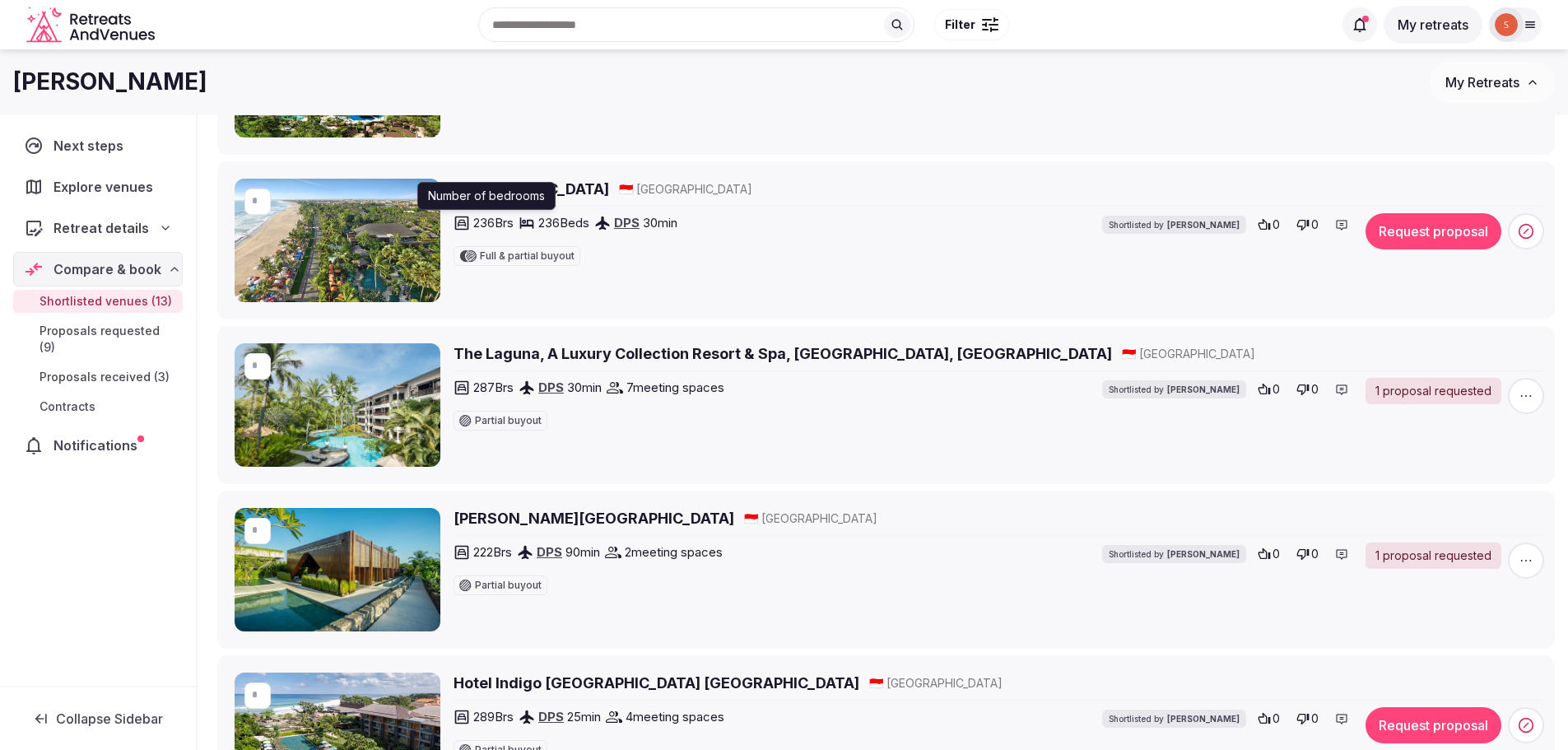
drag, startPoint x: 514, startPoint y: 216, endPoint x: 517, endPoint y: 195, distance: 21.2
click at [517, 195] on p "Number of bedrooms" at bounding box center [486, 196] width 117 height 17
click at [560, 186] on h2 "Legian Beach Hotel" at bounding box center [531, 189] width 156 height 21
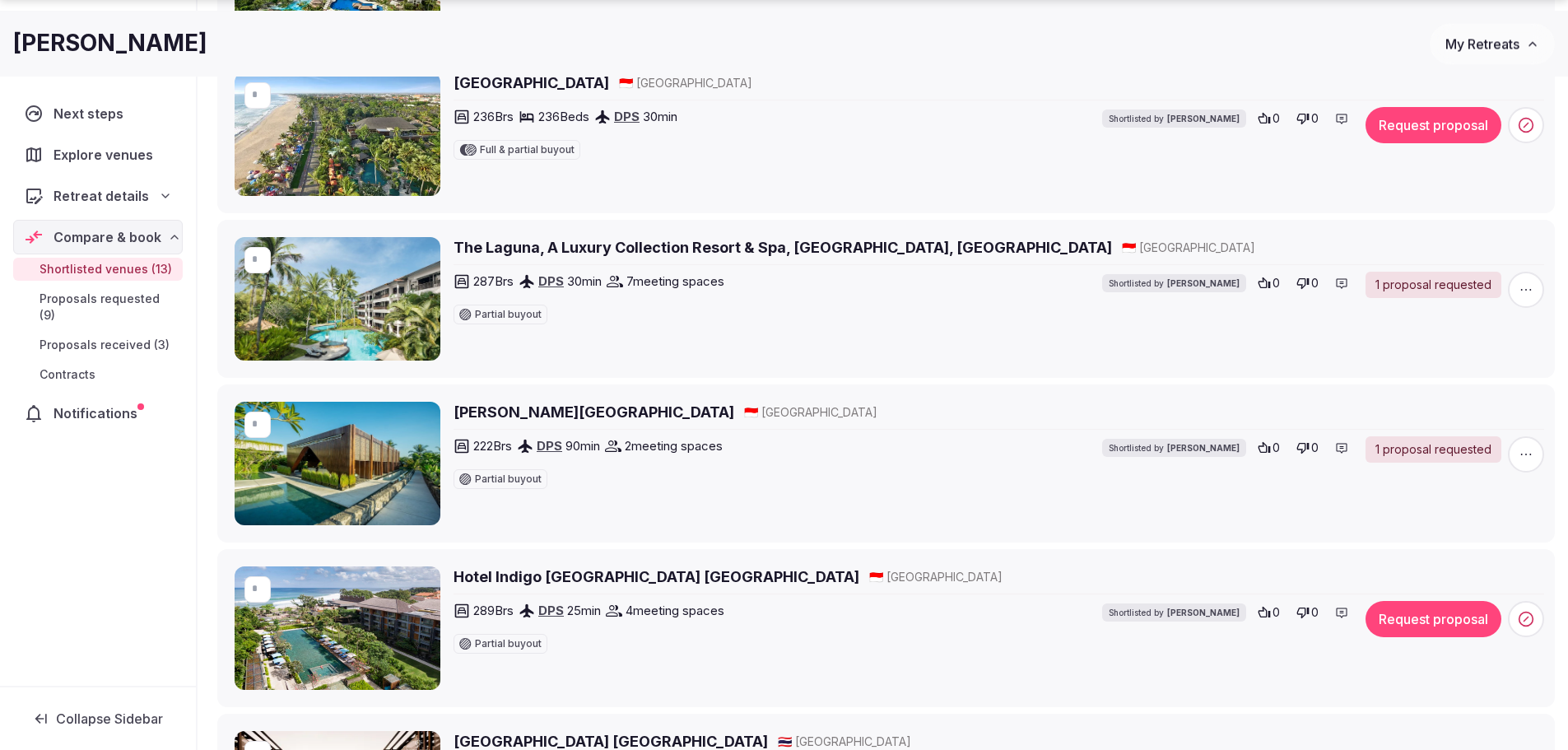
scroll to position [1124, 0]
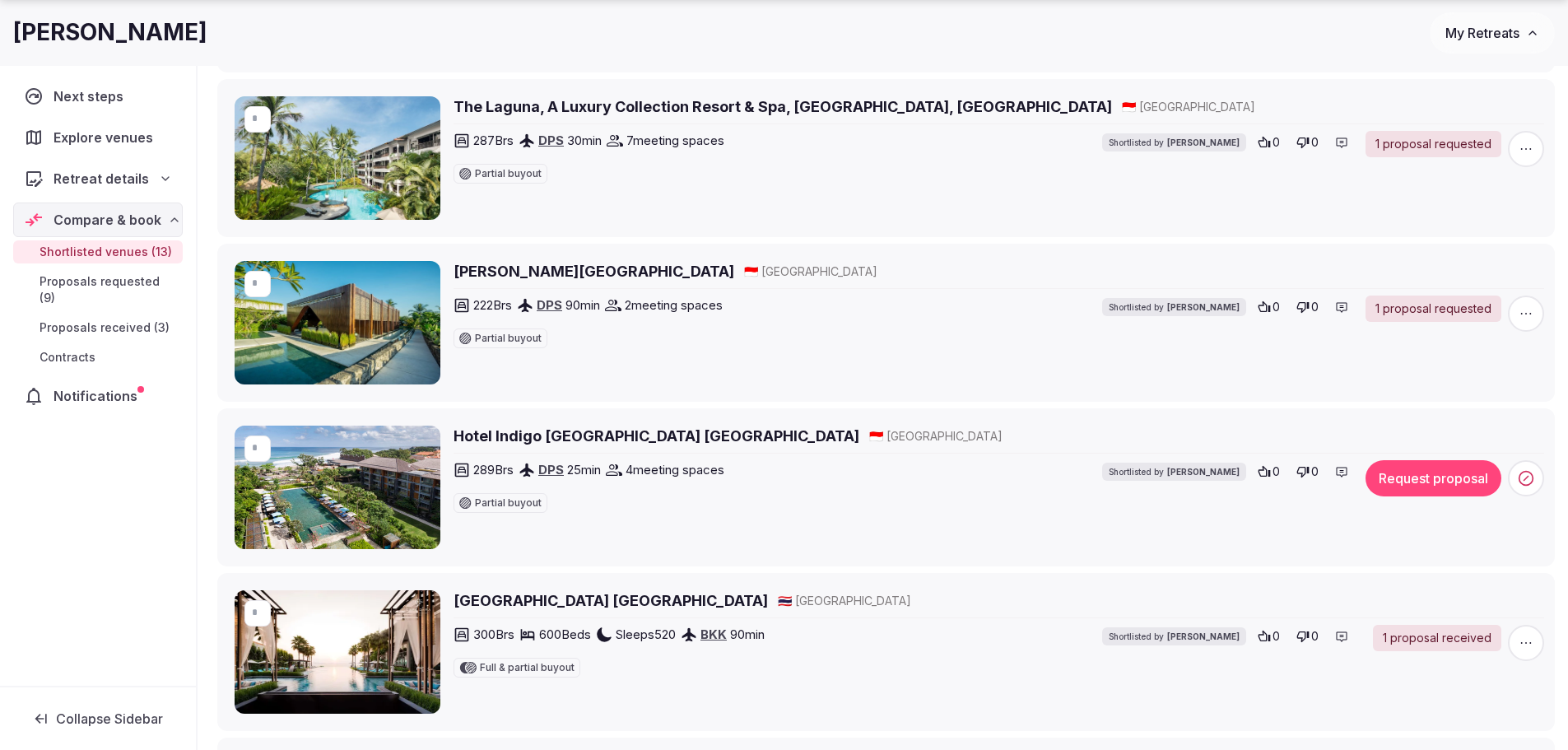
click at [619, 274] on h2 "Wyndham Tamansari Jivva Resort Bali" at bounding box center [593, 271] width 280 height 21
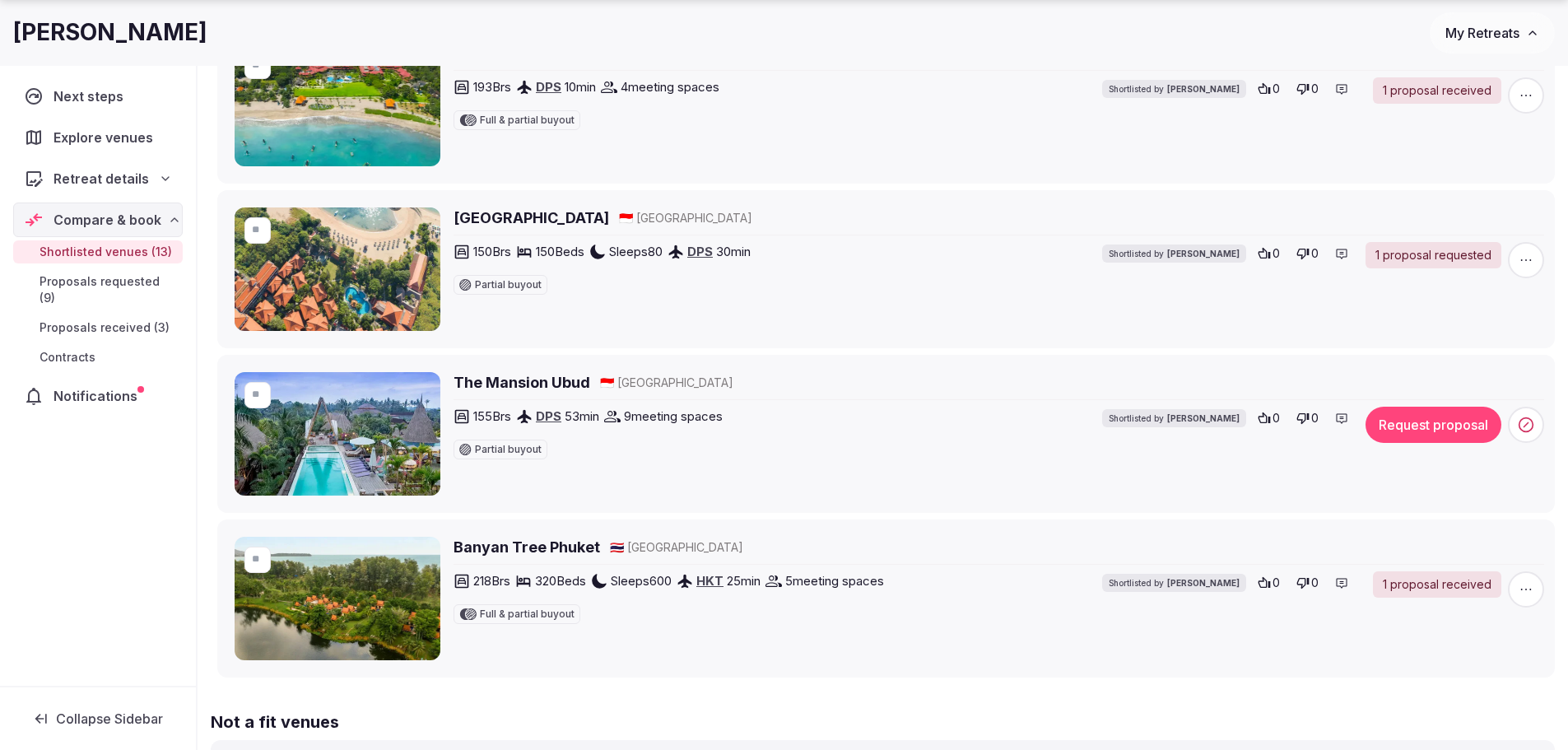
scroll to position [1865, 0]
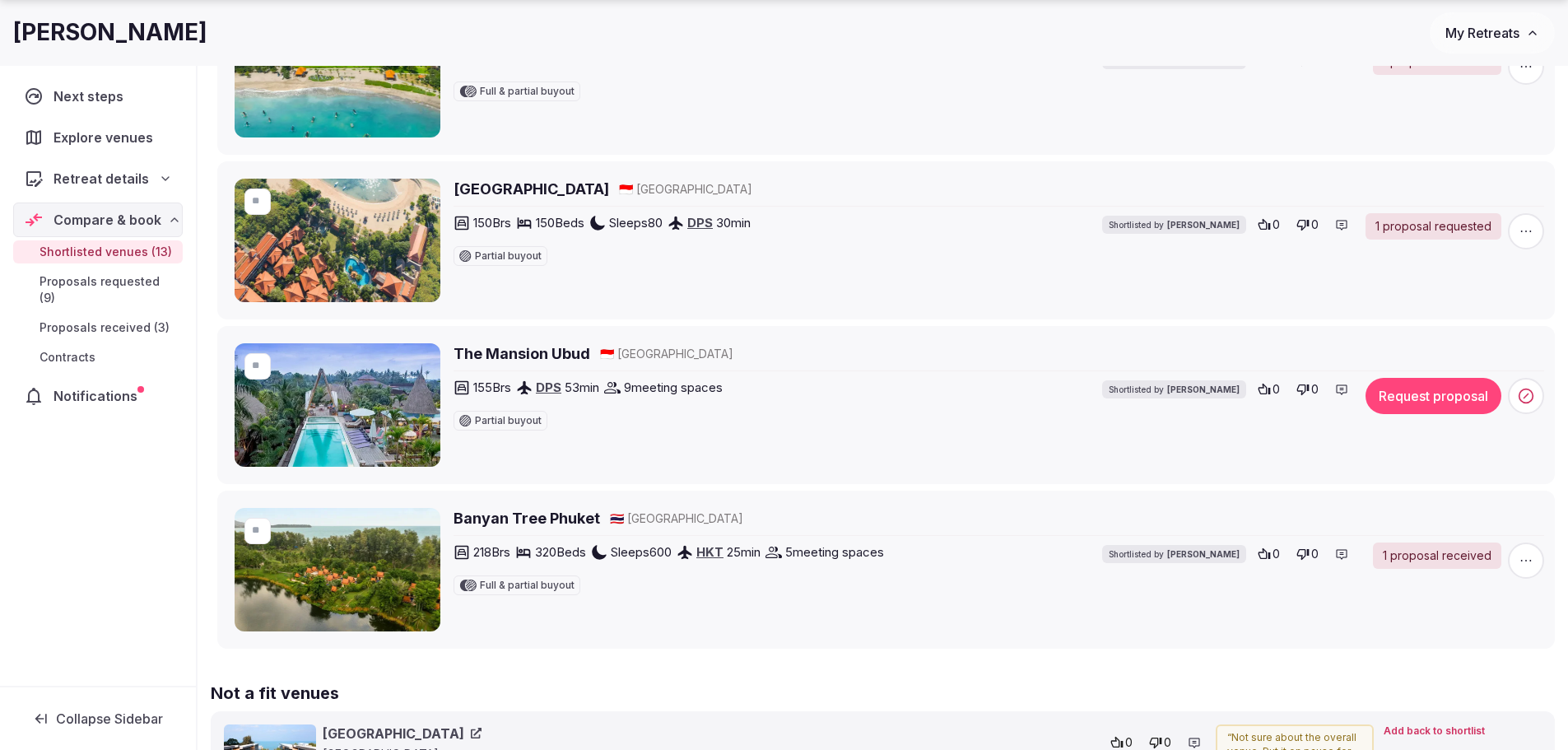
click at [1381, 389] on button "Request proposal" at bounding box center [1433, 396] width 136 height 37
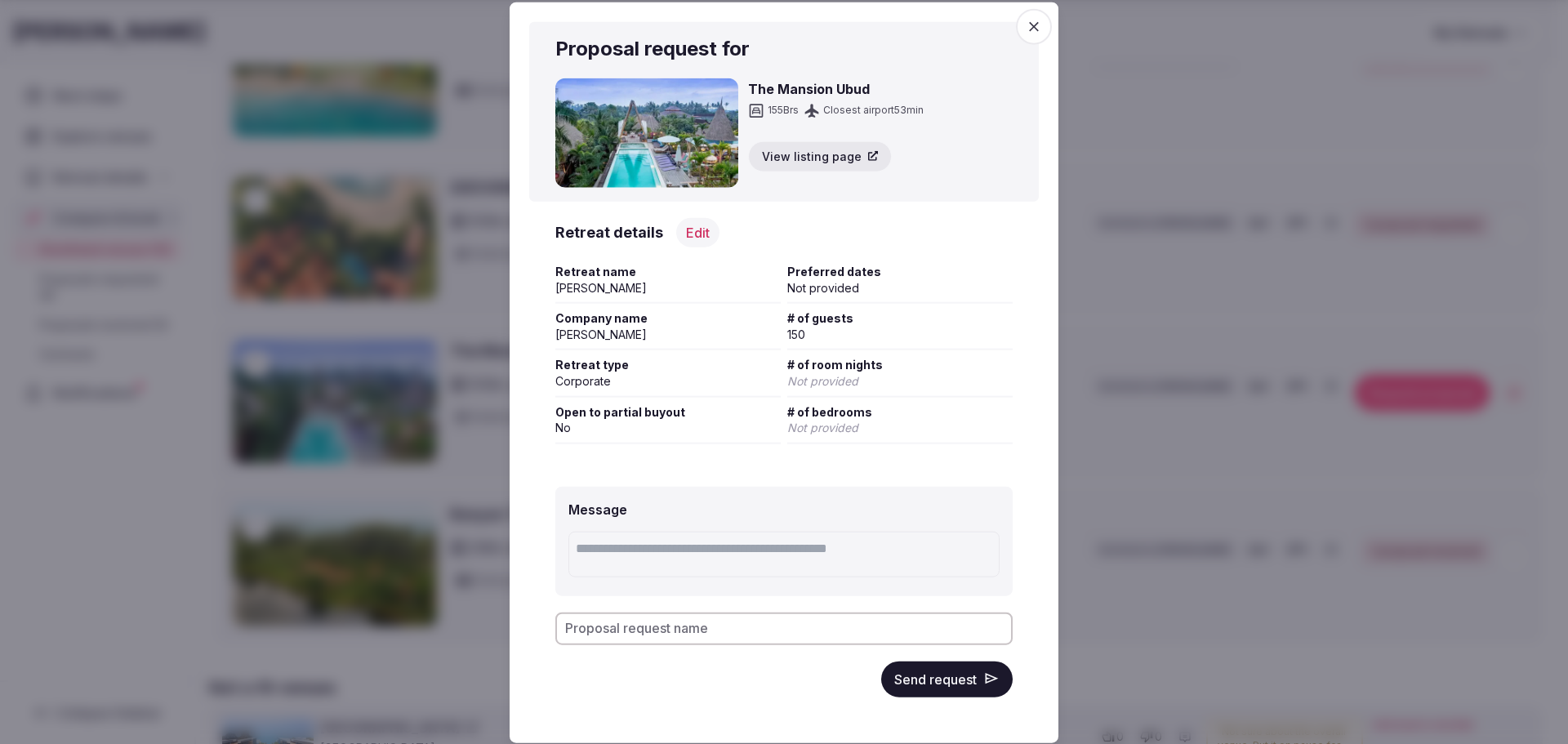
click at [950, 674] on button "Send request" at bounding box center [947, 679] width 131 height 36
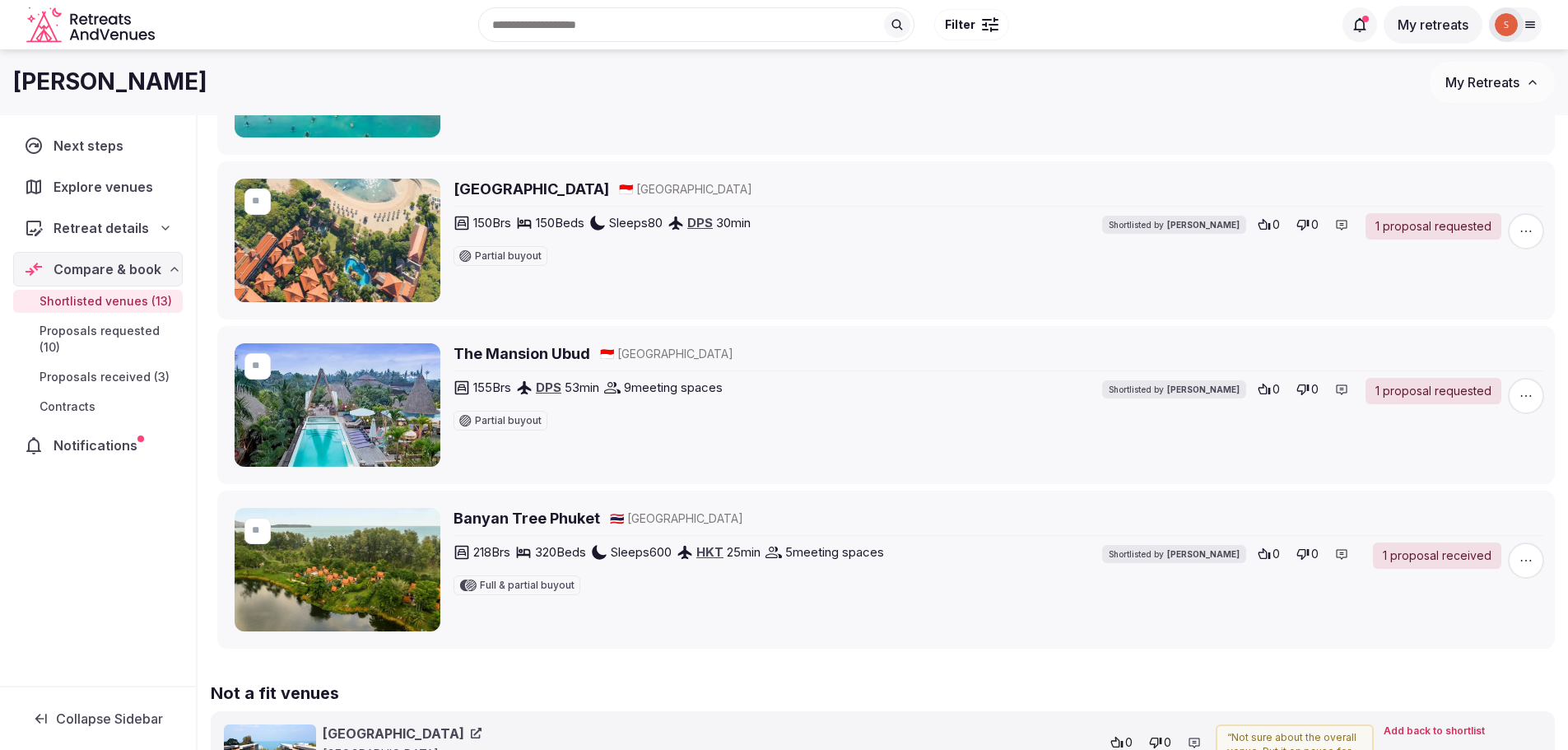
click at [501, 348] on h2 "The Mansion Ubud" at bounding box center [522, 353] width 137 height 21
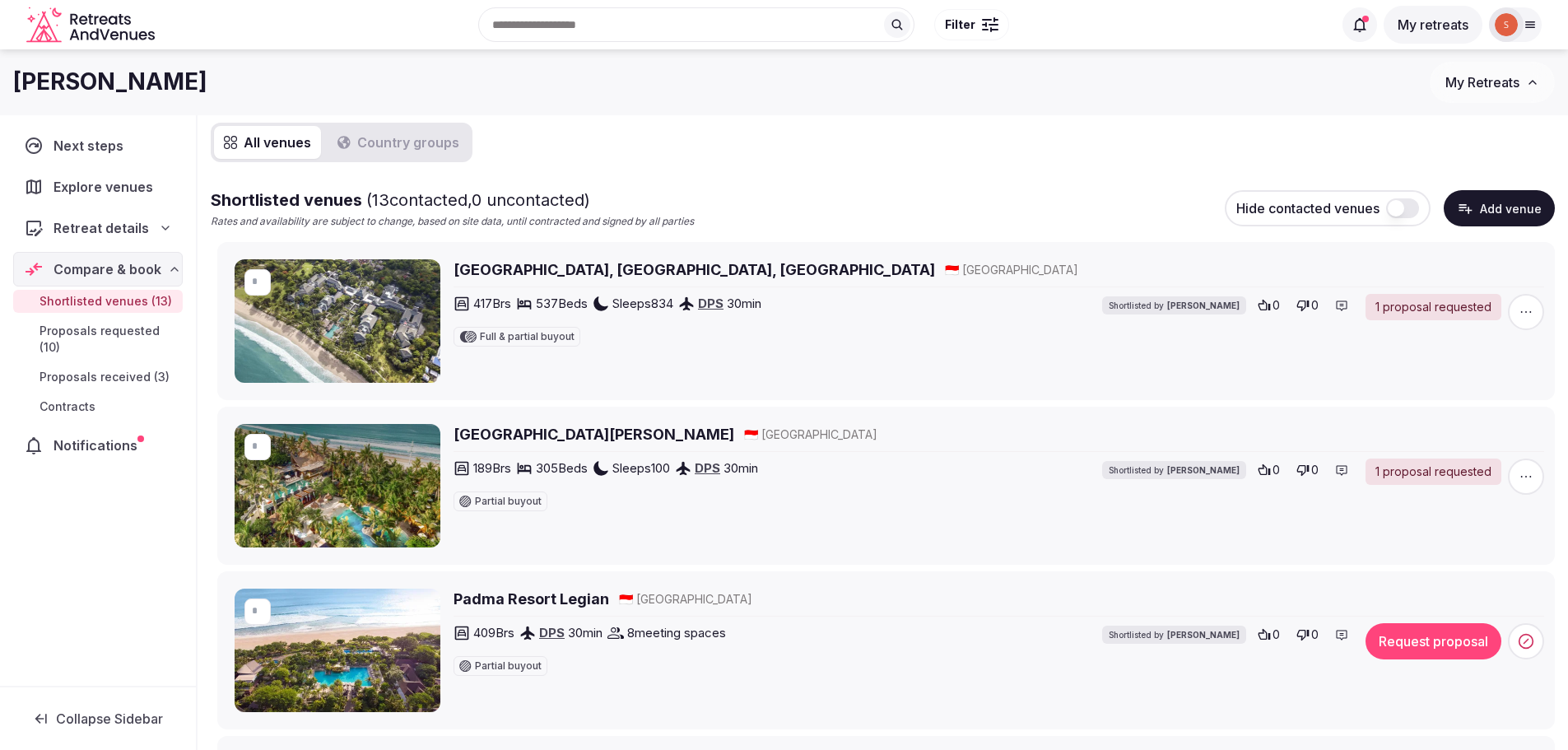
scroll to position [136, 0]
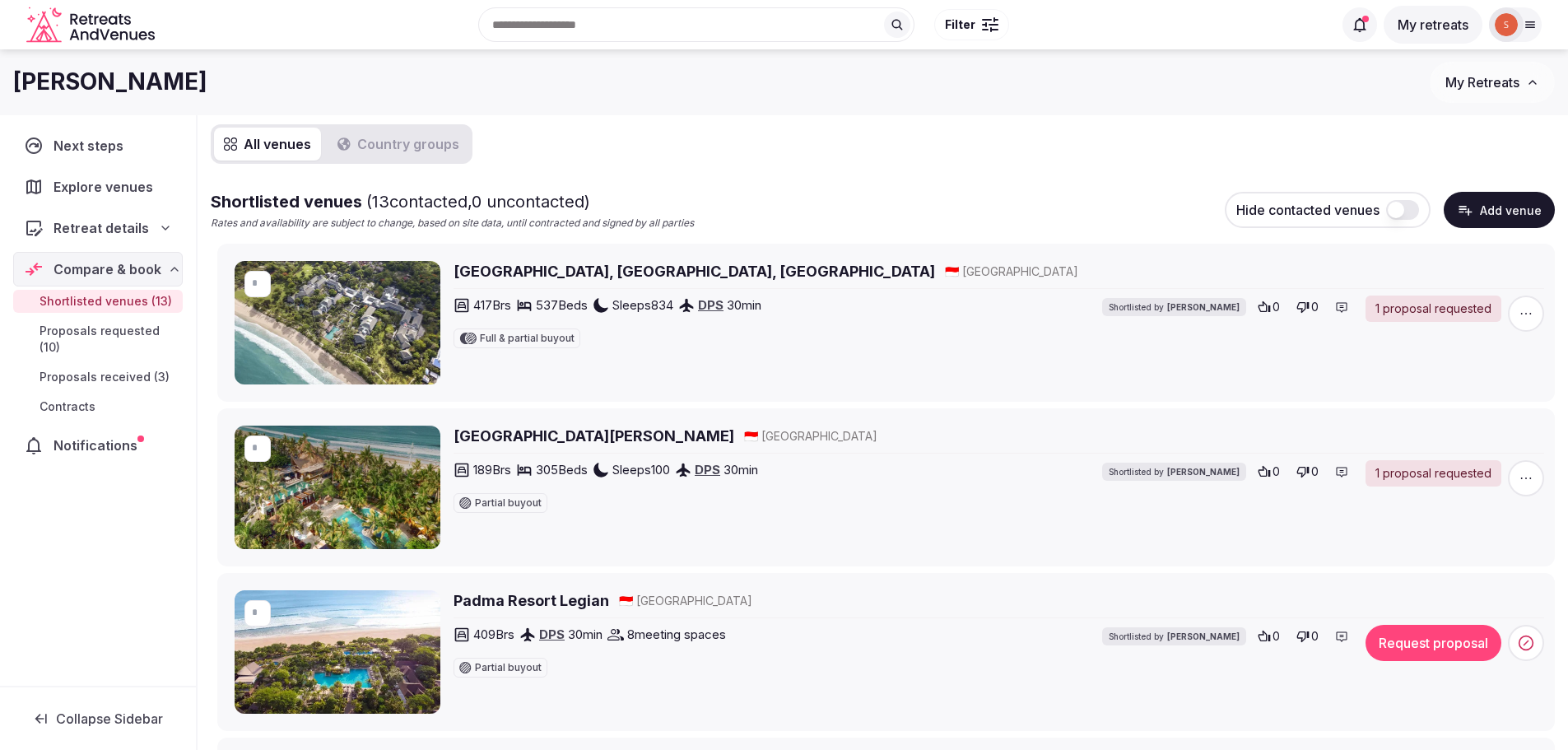
click at [633, 267] on h2 "[GEOGRAPHIC_DATA], [GEOGRAPHIC_DATA], [GEOGRAPHIC_DATA]" at bounding box center [694, 271] width 482 height 21
click at [485, 436] on h2 "Bali Mandira Beach Resort & Spa" at bounding box center [593, 436] width 280 height 21
click at [506, 599] on h2 "Padma Resort Legian" at bounding box center [531, 601] width 156 height 21
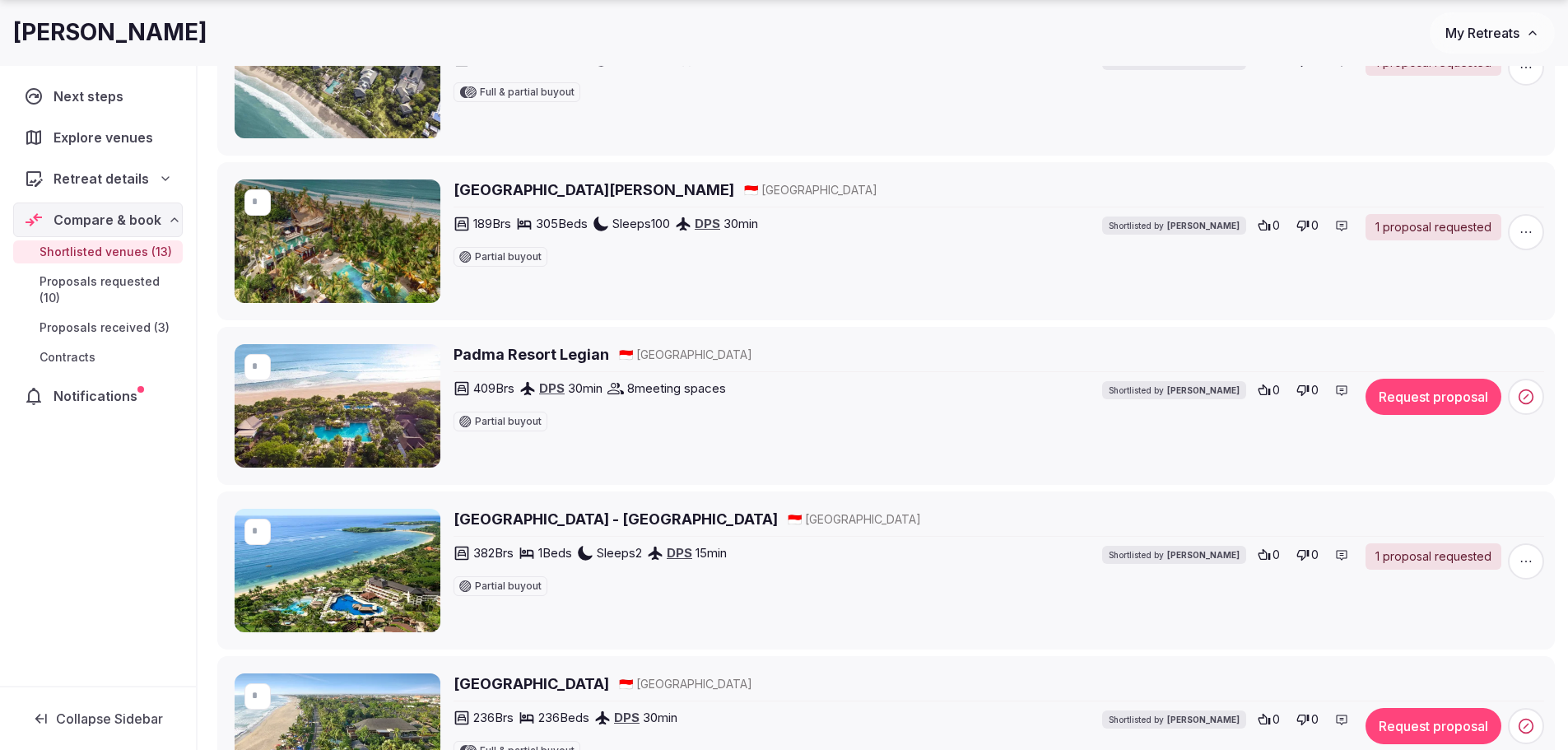
scroll to position [382, 0]
click at [547, 523] on h2 "Nusa Dua Beach Hotel & Spa - Bali" at bounding box center [616, 518] width 324 height 21
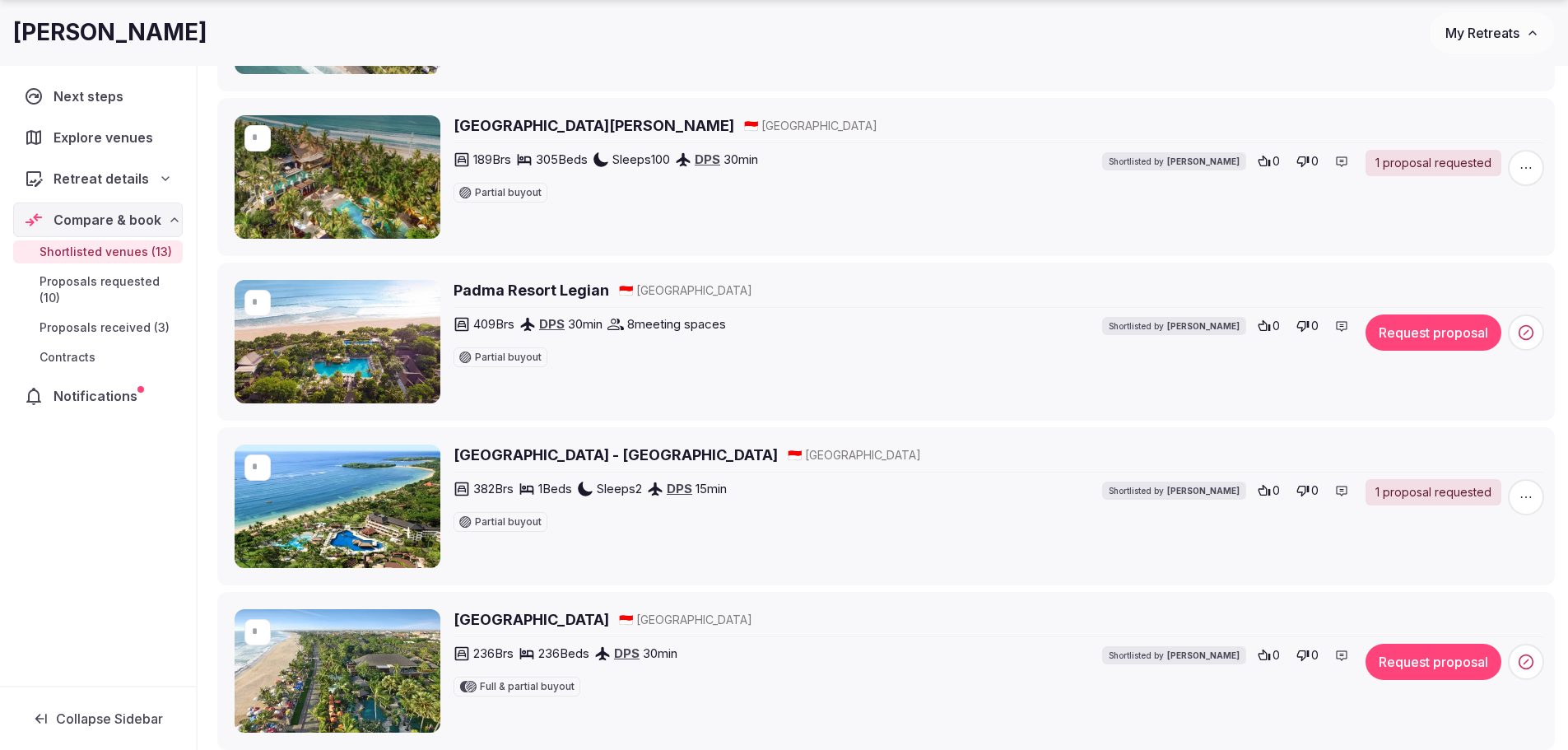
scroll to position [630, 0]
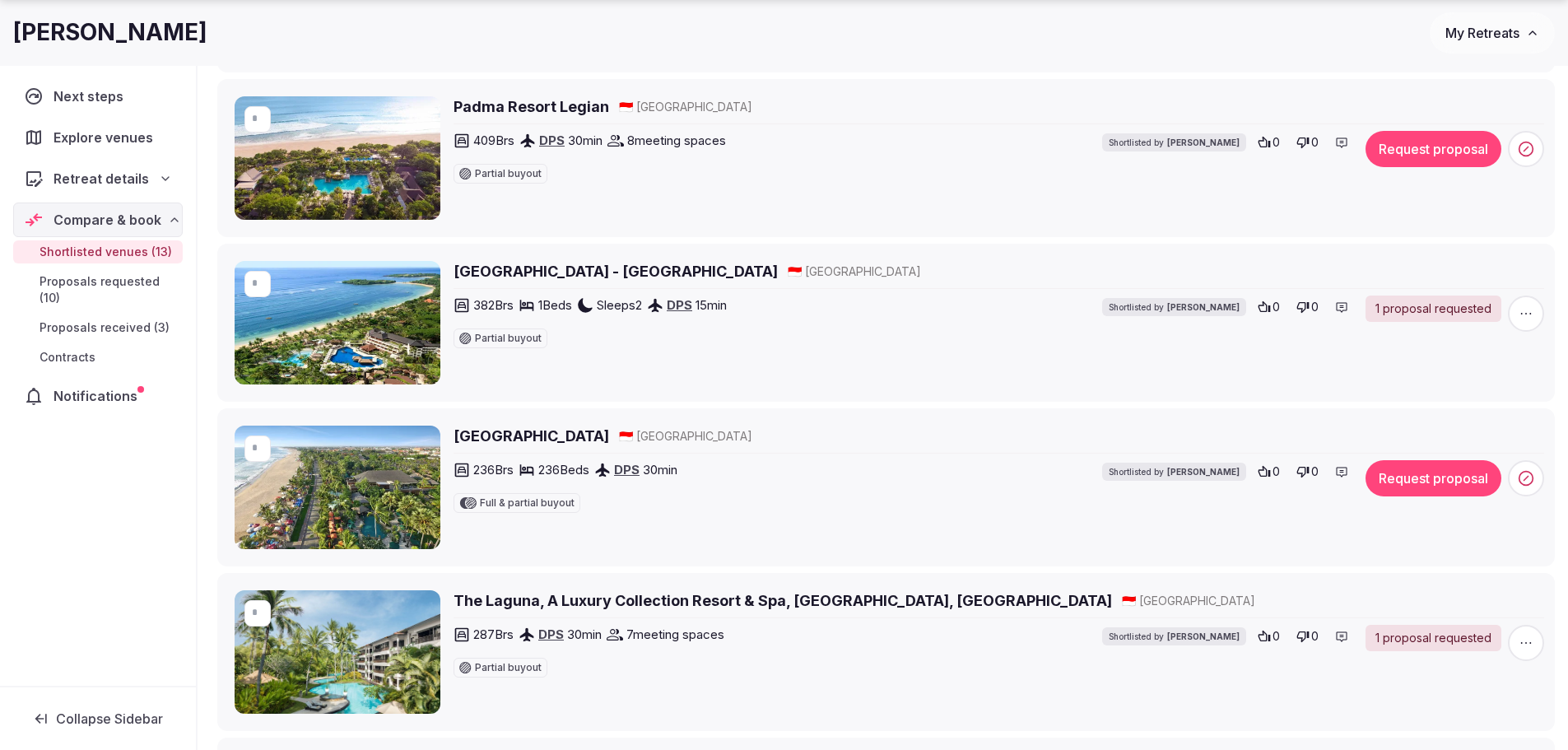
click at [532, 428] on h2 "Legian Beach Hotel" at bounding box center [531, 436] width 156 height 21
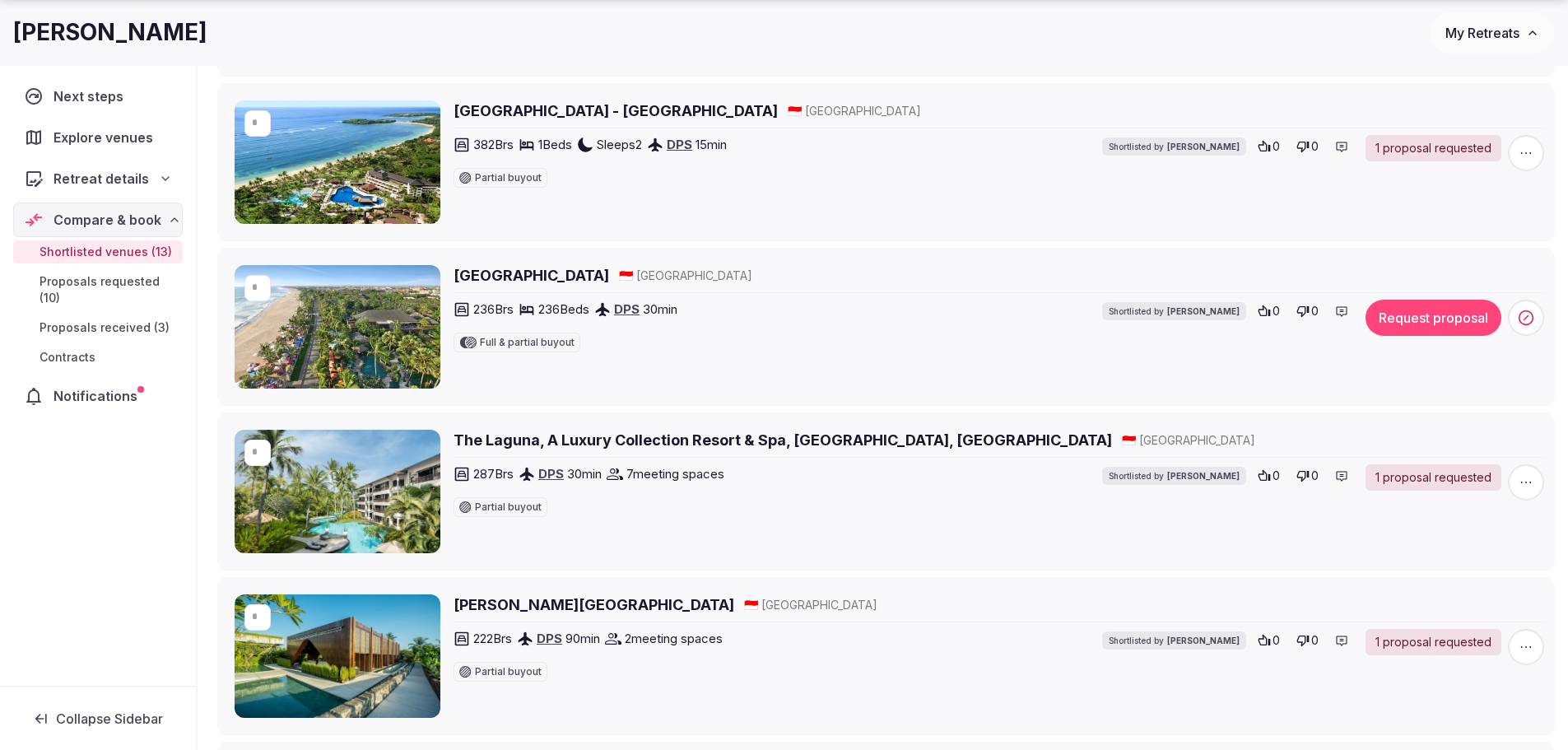
scroll to position [795, 0]
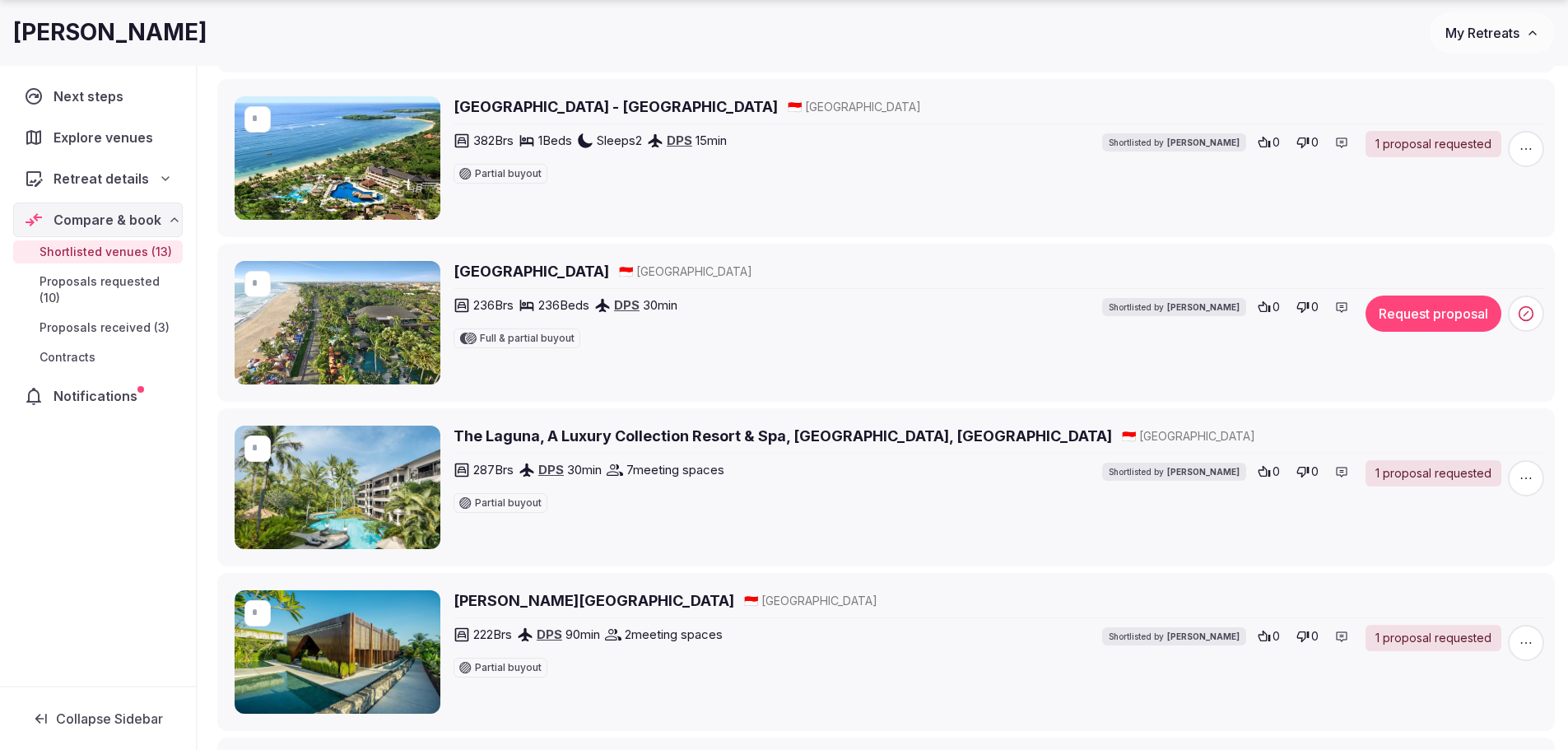
click at [590, 427] on h2 "The Laguna, A Luxury Collection Resort & Spa, Nusa Dua, Bali" at bounding box center [783, 436] width 659 height 21
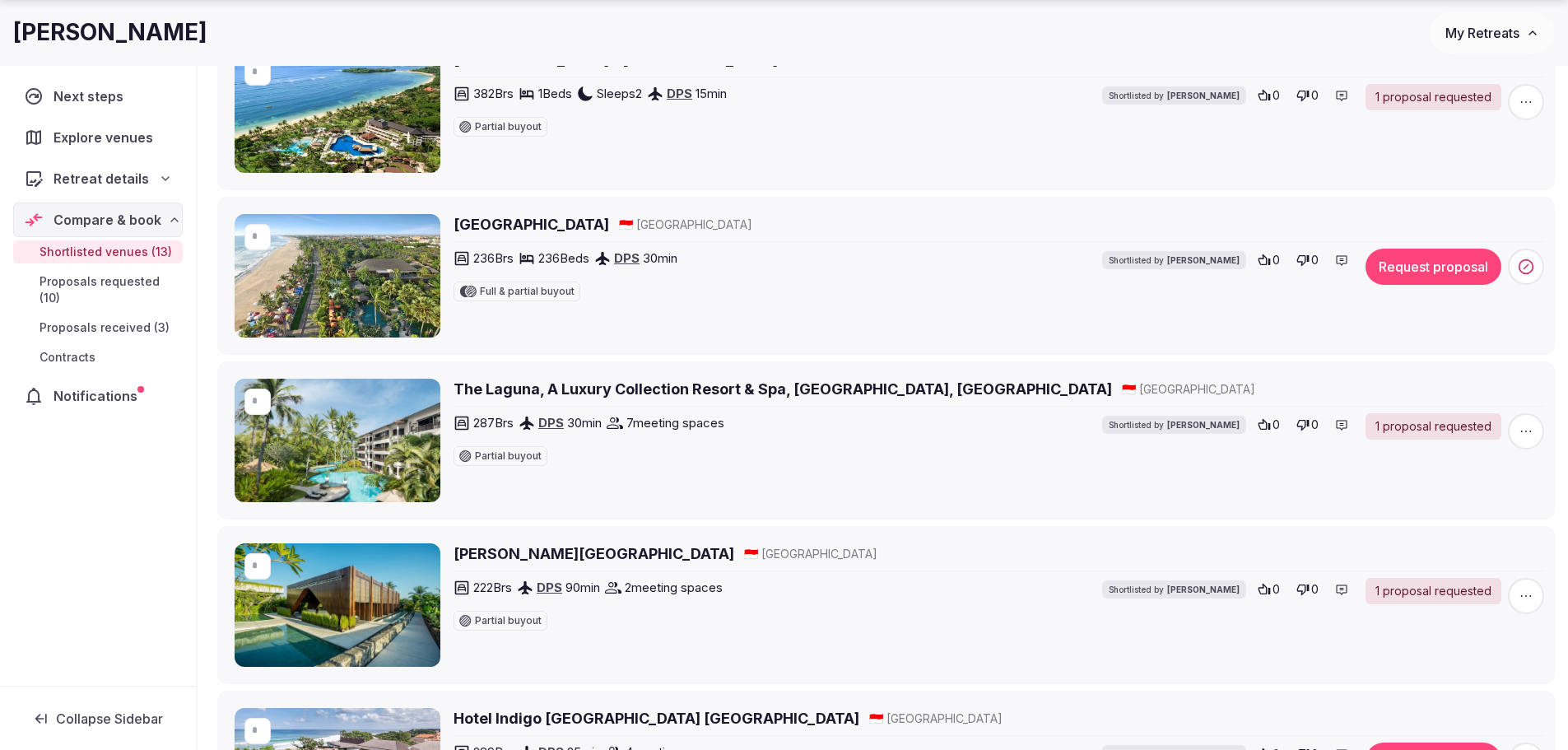
scroll to position [959, 0]
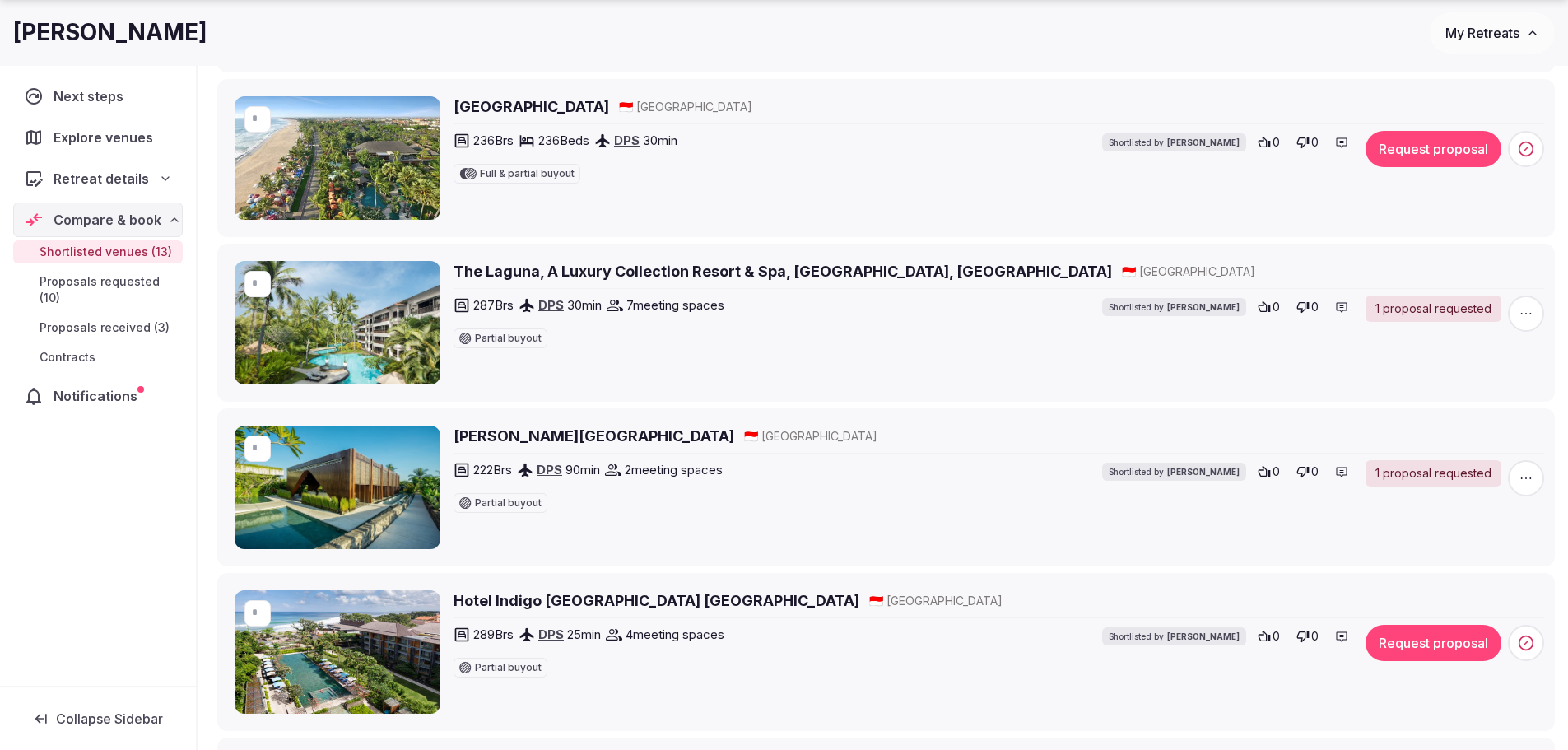
click at [540, 437] on h2 "Wyndham Tamansari Jivva Resort Bali" at bounding box center [593, 436] width 280 height 21
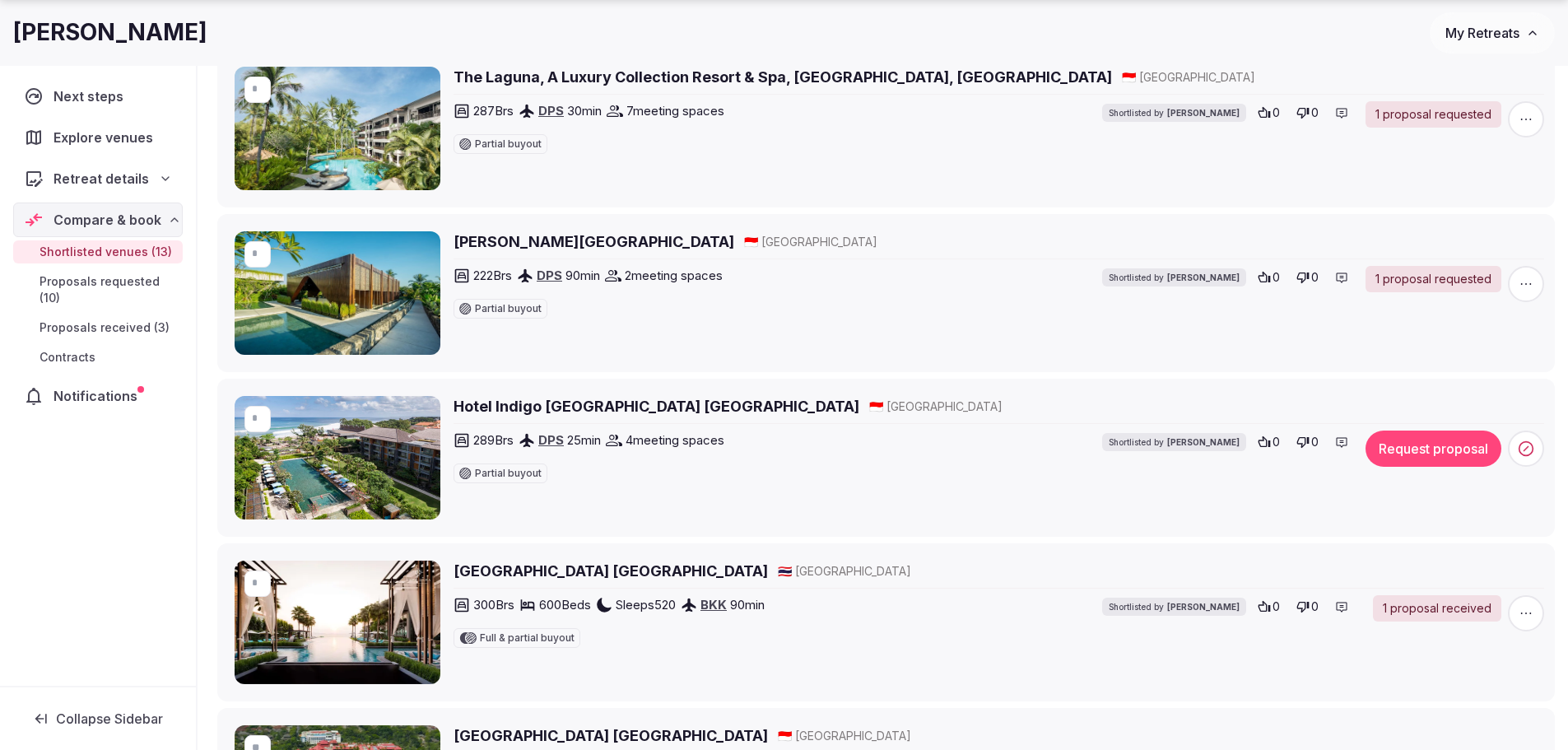
scroll to position [1207, 0]
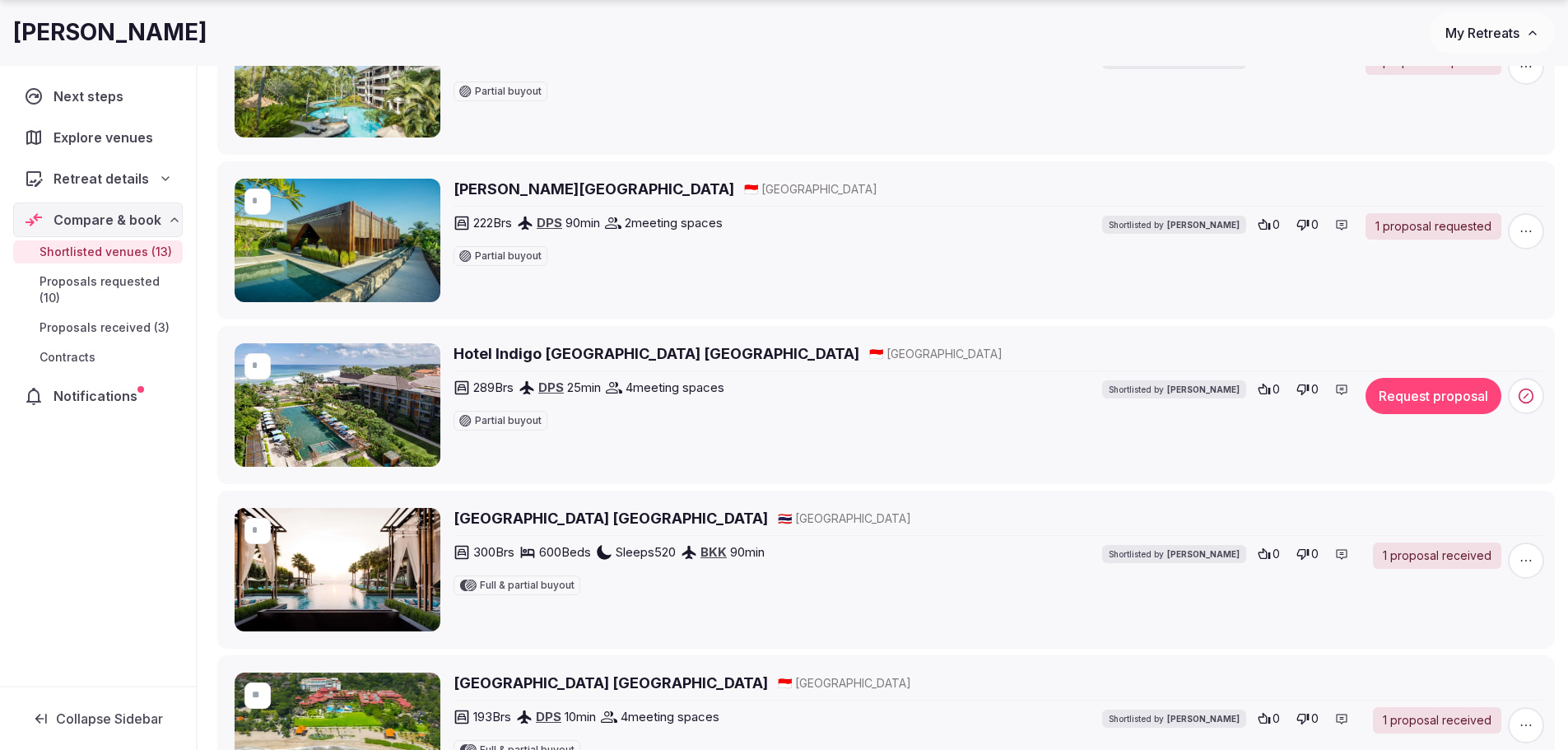
click at [571, 346] on h2 "Hotel Indigo Bali Seminyak Beach" at bounding box center [656, 353] width 406 height 21
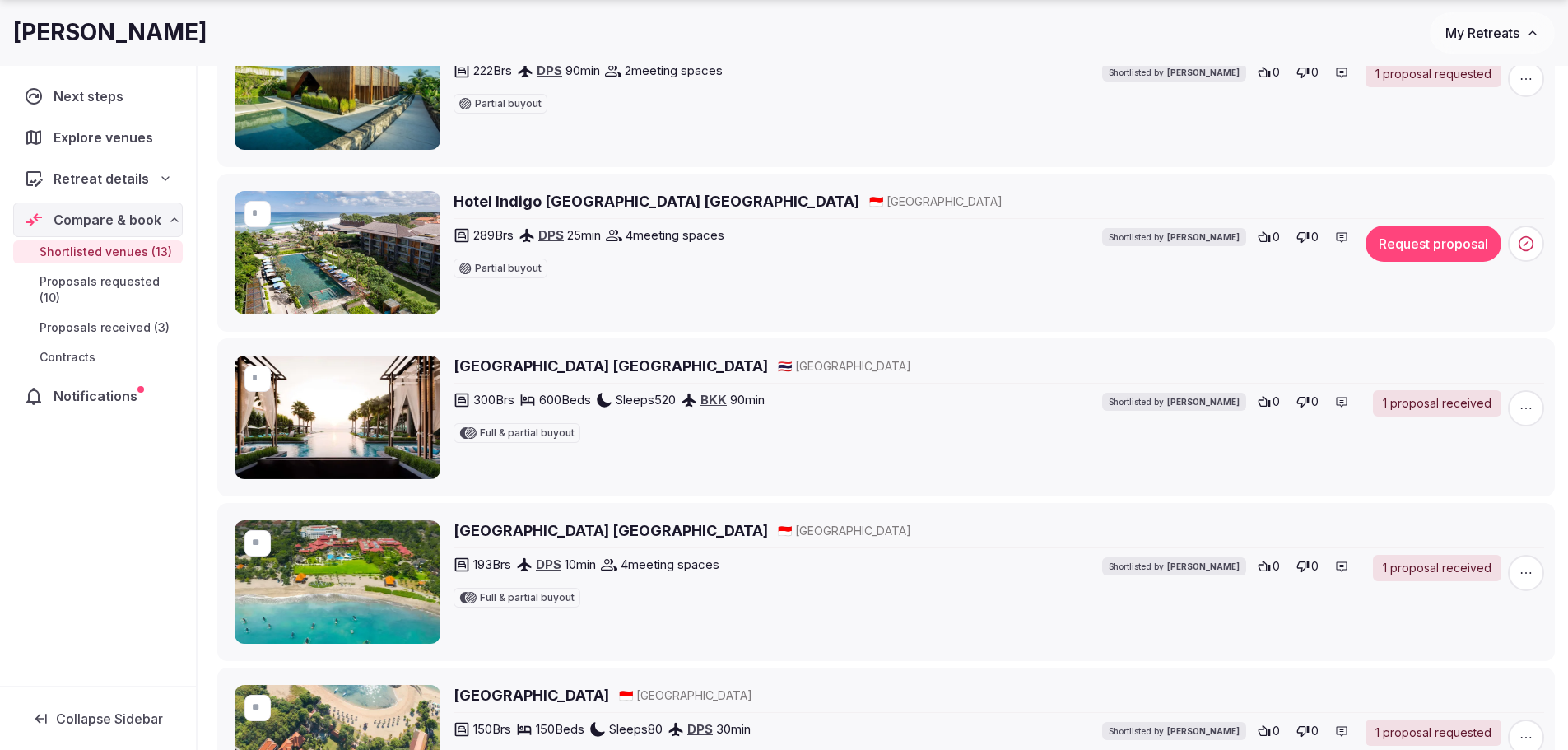
scroll to position [1371, 0]
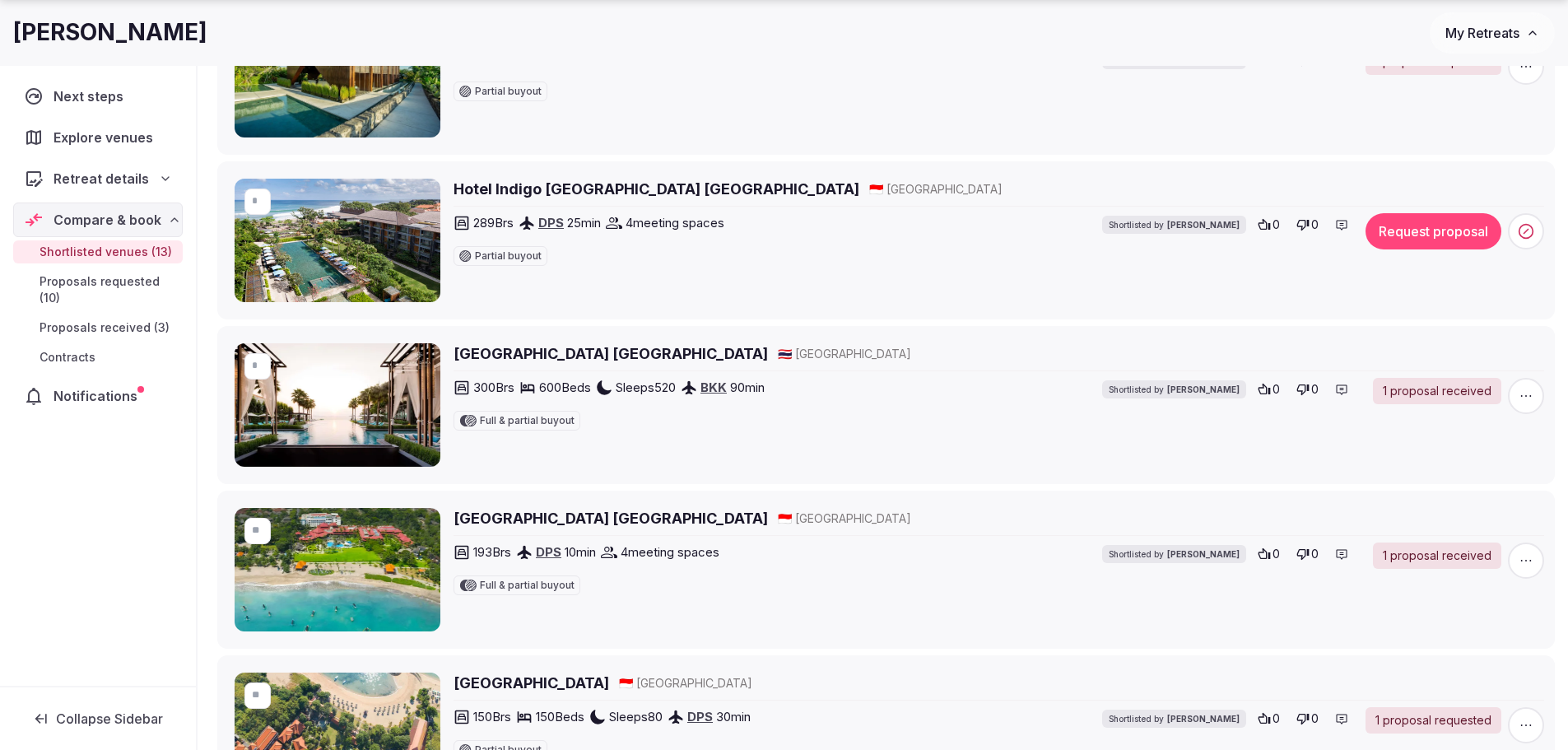
click at [575, 362] on h2 "Cape Dara Resort Pattaya" at bounding box center [611, 353] width 315 height 21
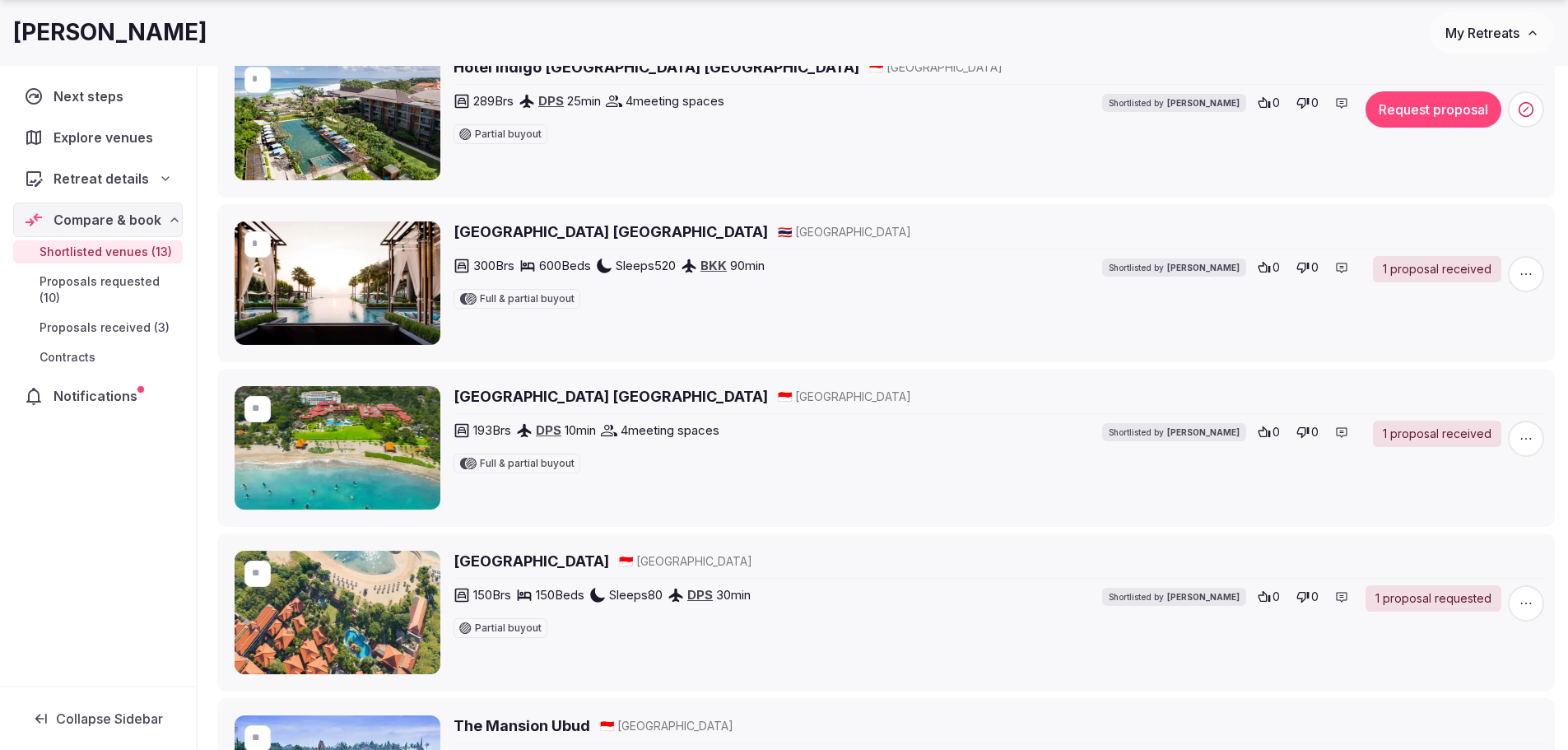
scroll to position [1536, 0]
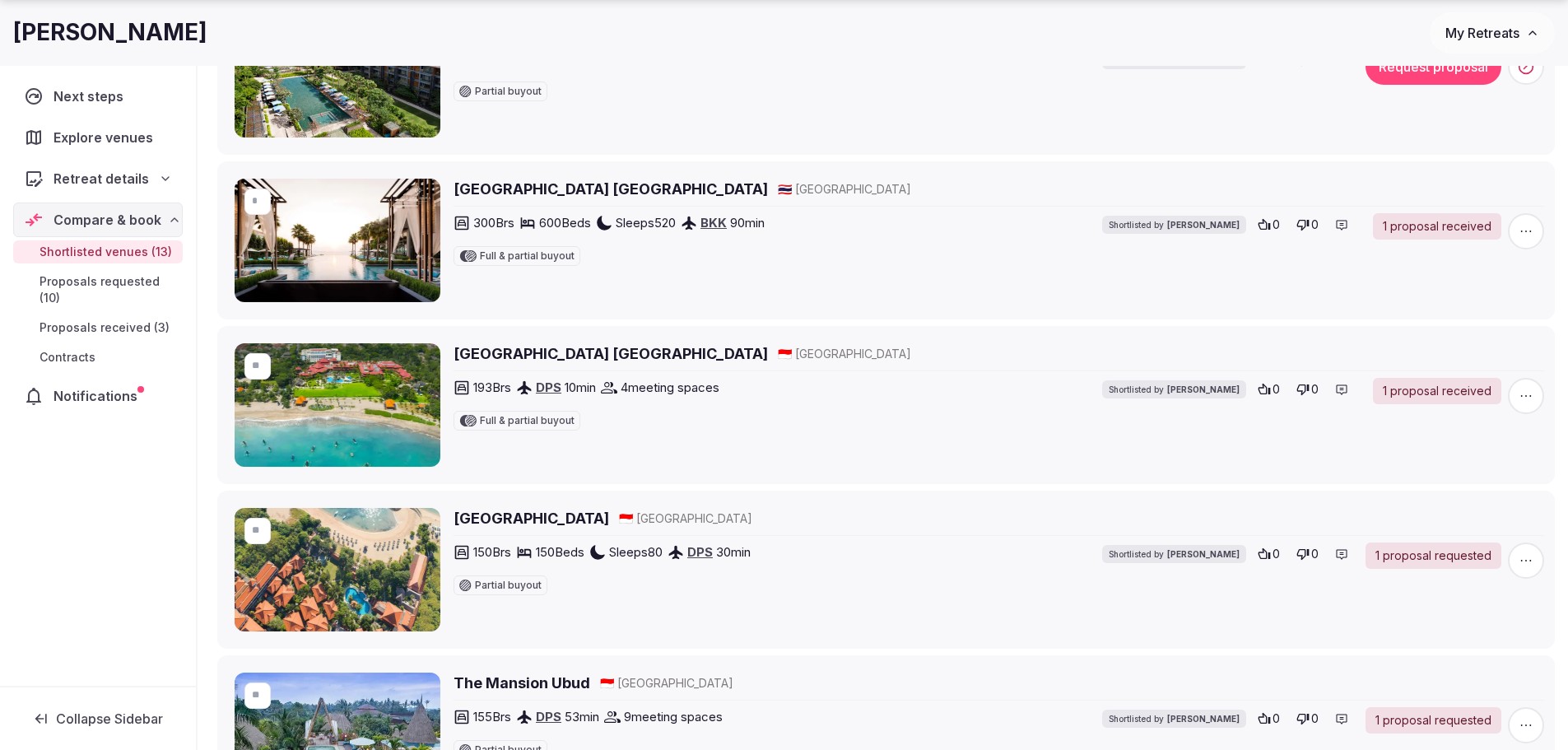
click at [531, 353] on h2 "Holiday Inn Resort Baruna Bali" at bounding box center [611, 353] width 315 height 21
click at [543, 511] on h2 "Bali Tropic Resort & Spa" at bounding box center [531, 518] width 156 height 21
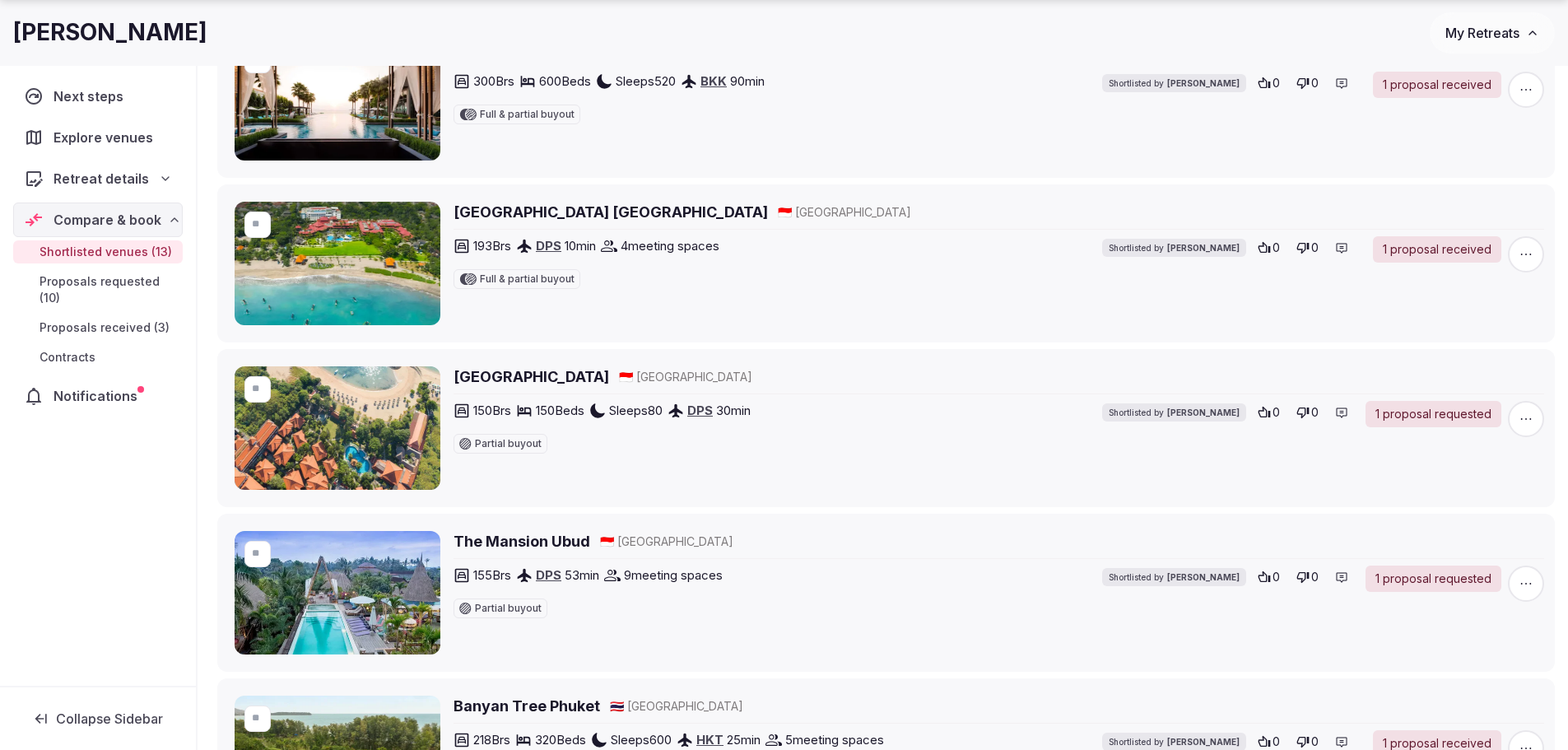
scroll to position [1701, 0]
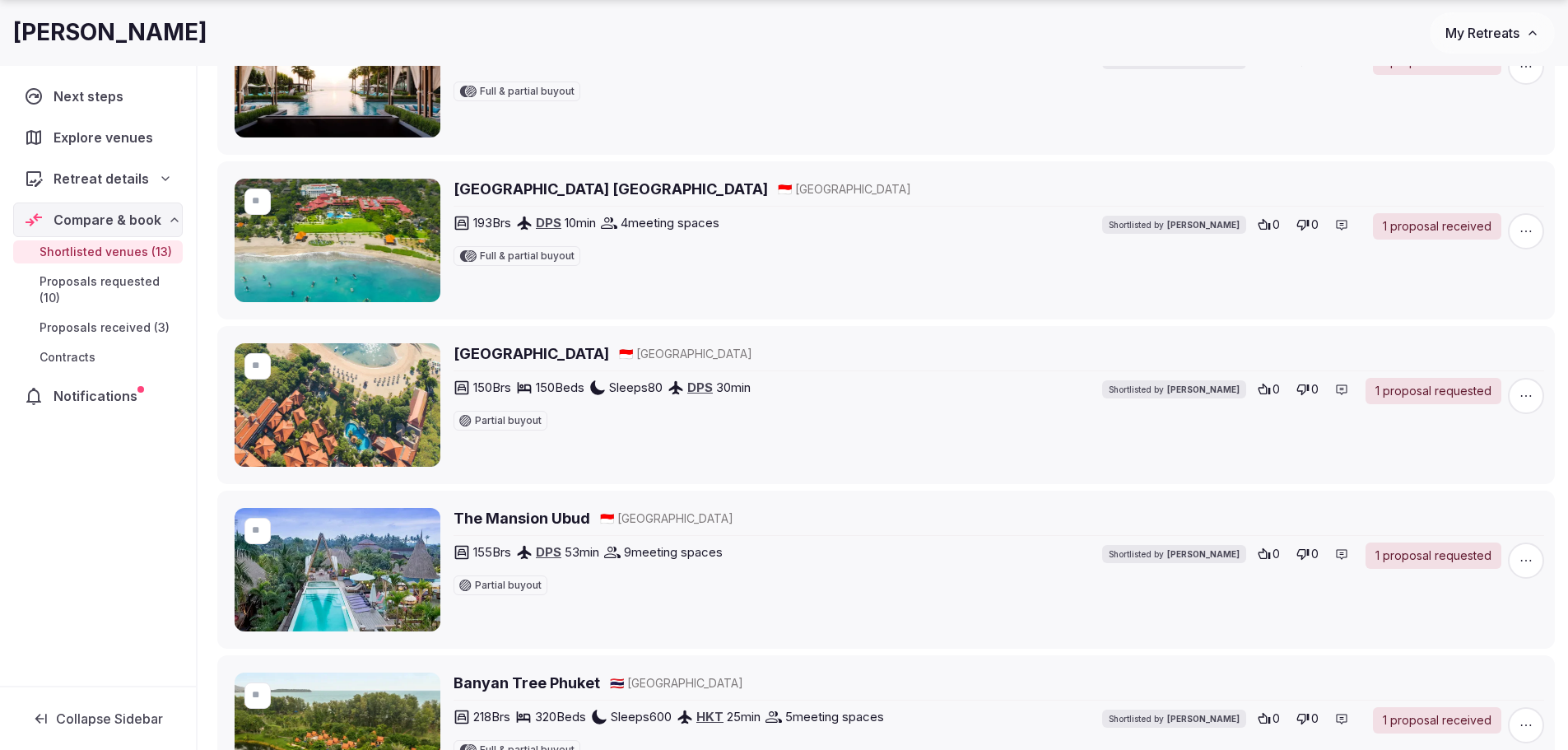
click at [570, 518] on h2 "The Mansion Ubud" at bounding box center [522, 518] width 137 height 21
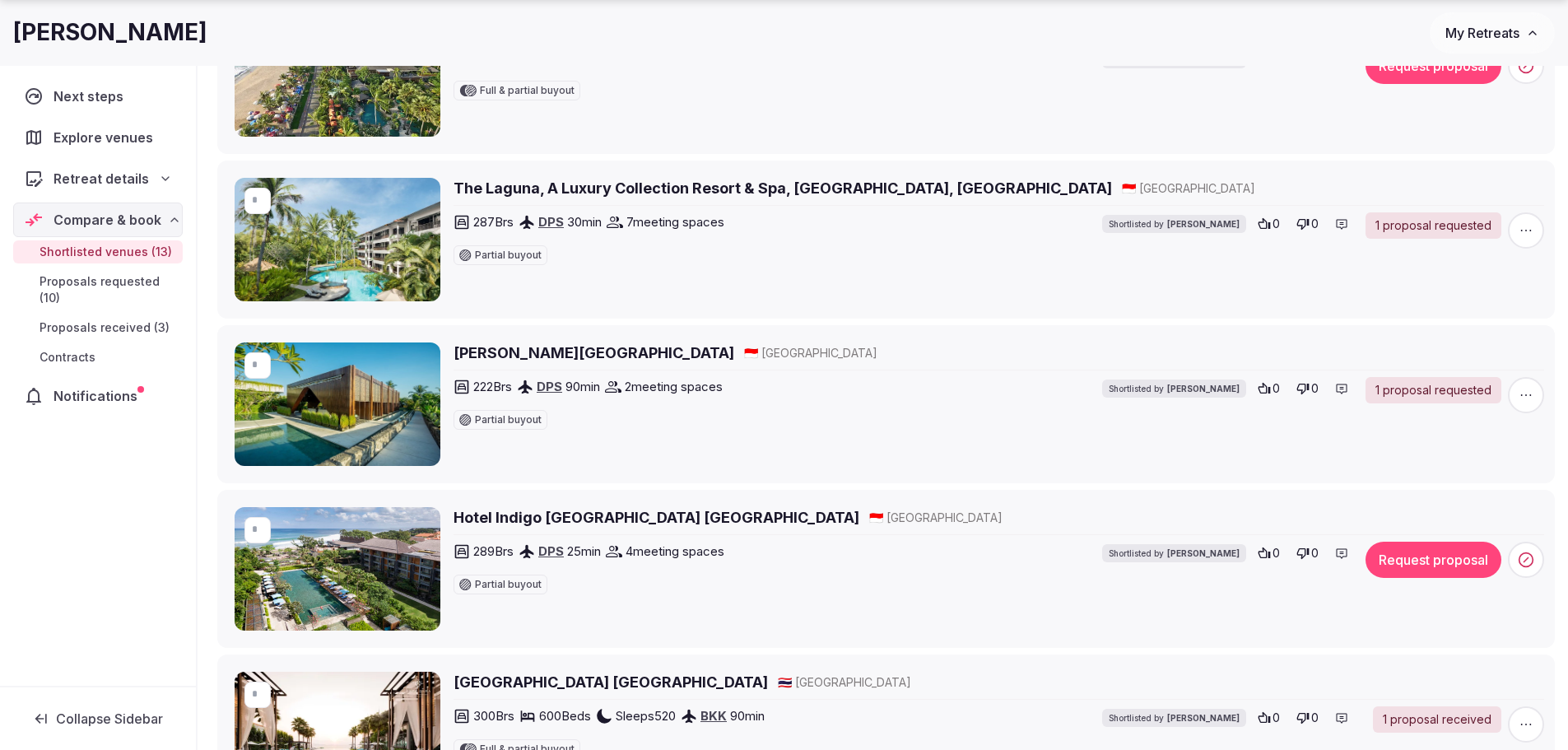
scroll to position [1071, 0]
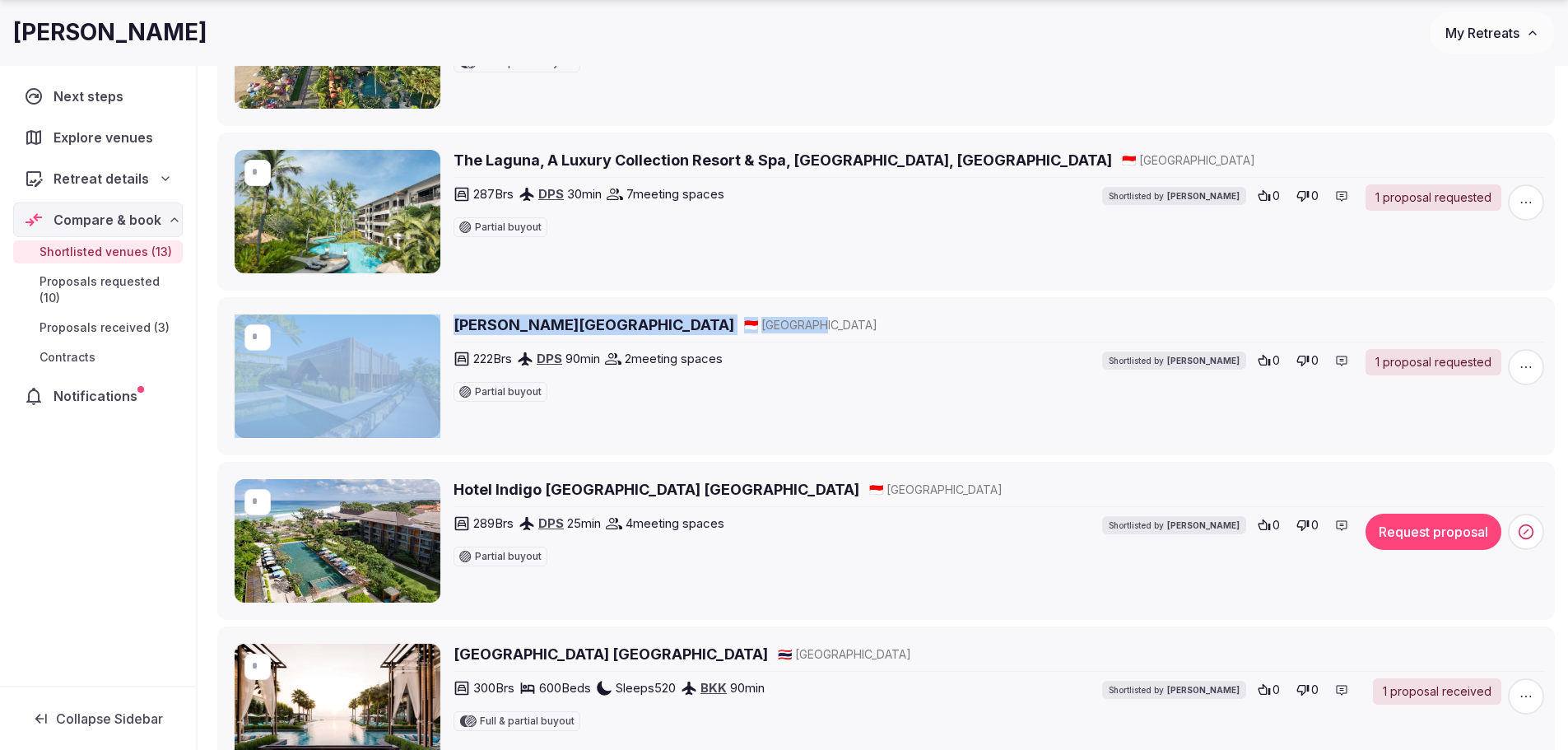
drag, startPoint x: 825, startPoint y: 321, endPoint x: 437, endPoint y: 321, distance: 388.0
click at [437, 321] on div "* Wyndham Tamansari Jivva Resort Bali 🇮🇩 Indonesia 222 Brs DPS 90 min 2 meeting…" at bounding box center [889, 377] width 1309 height 124
click at [437, 321] on img at bounding box center [337, 377] width 206 height 124
copy div "Wyndham Tamansari Jivva Resort Bali 🇮🇩 Indonesia"
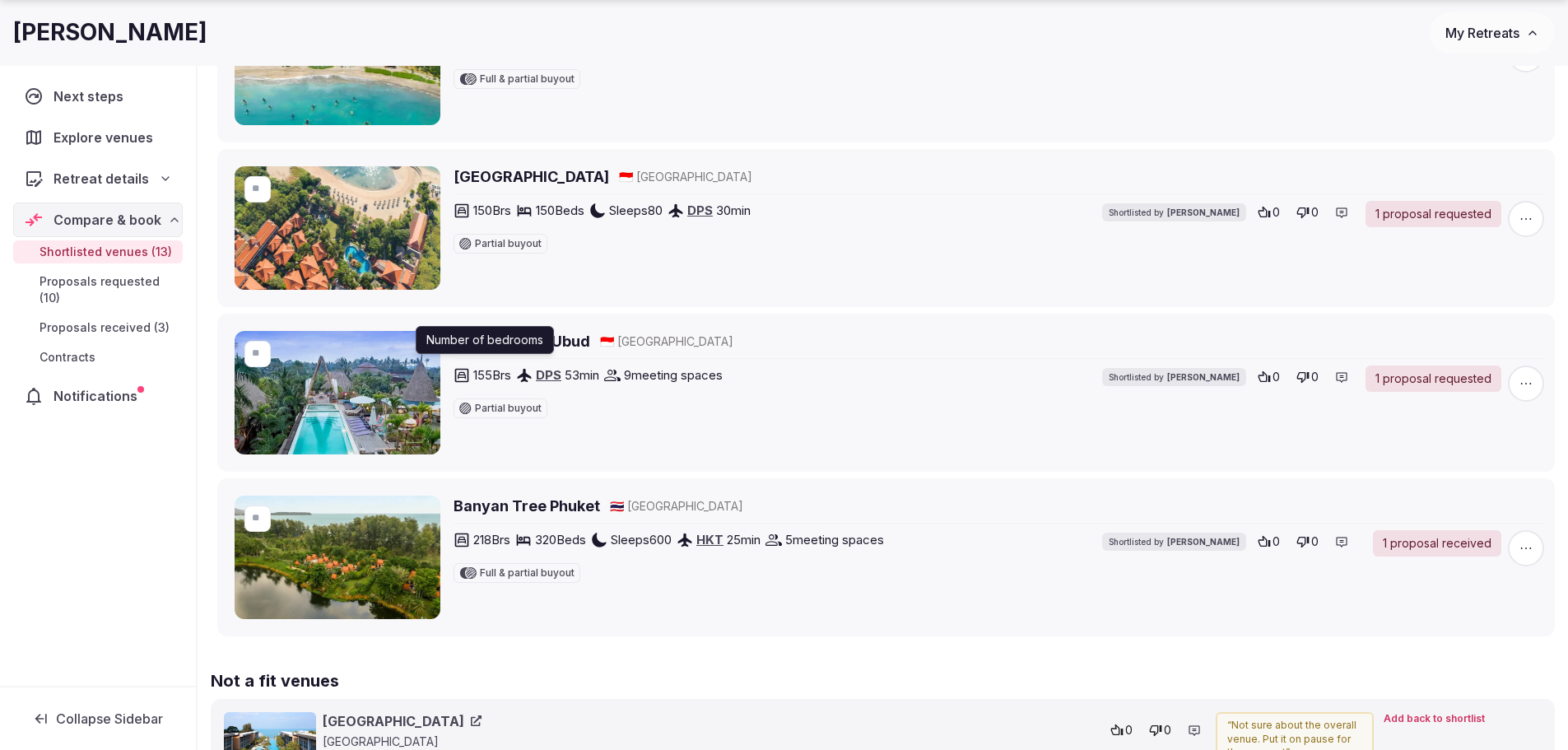
scroll to position [1894, 0]
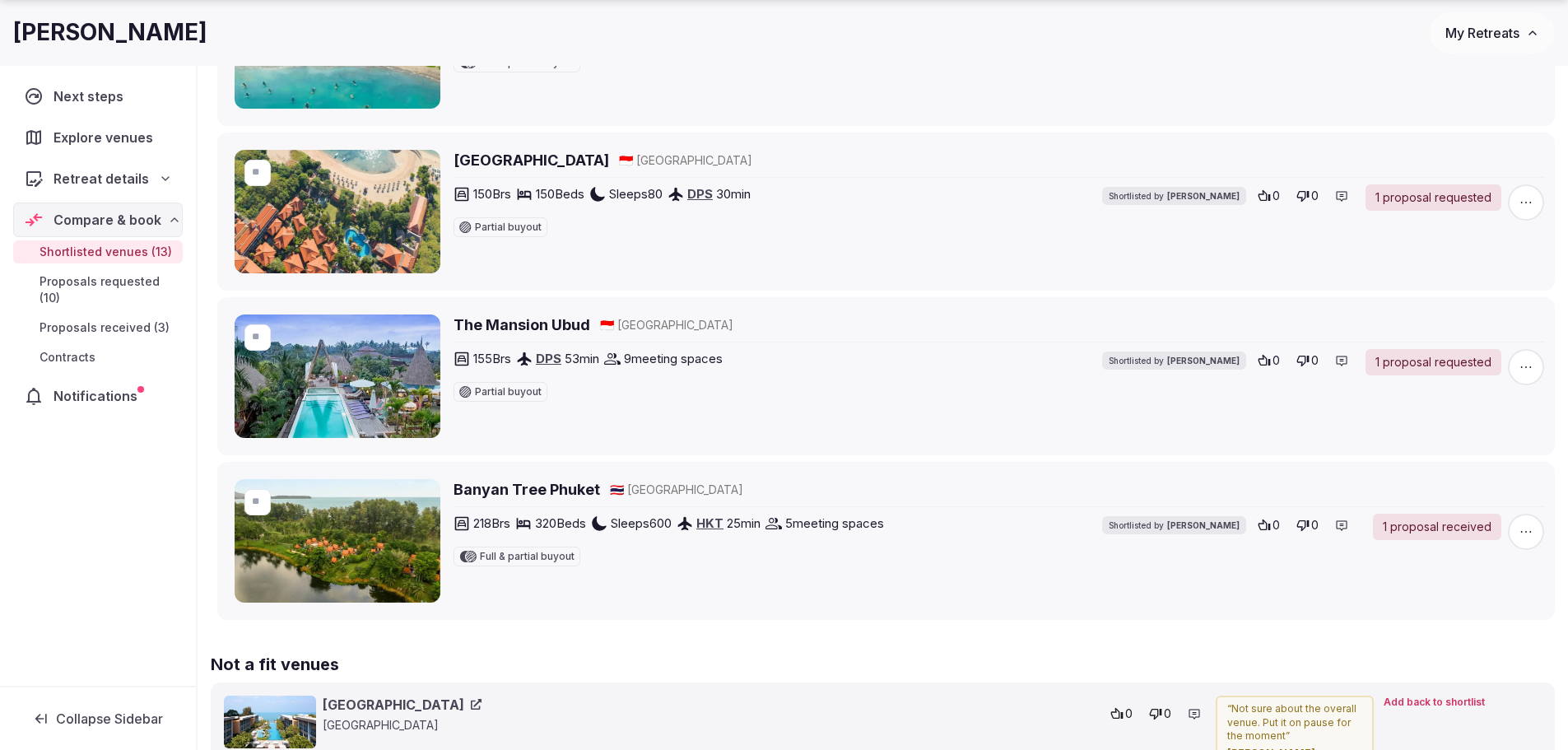
click at [82, 323] on span "Proposals received (3)" at bounding box center [104, 328] width 130 height 17
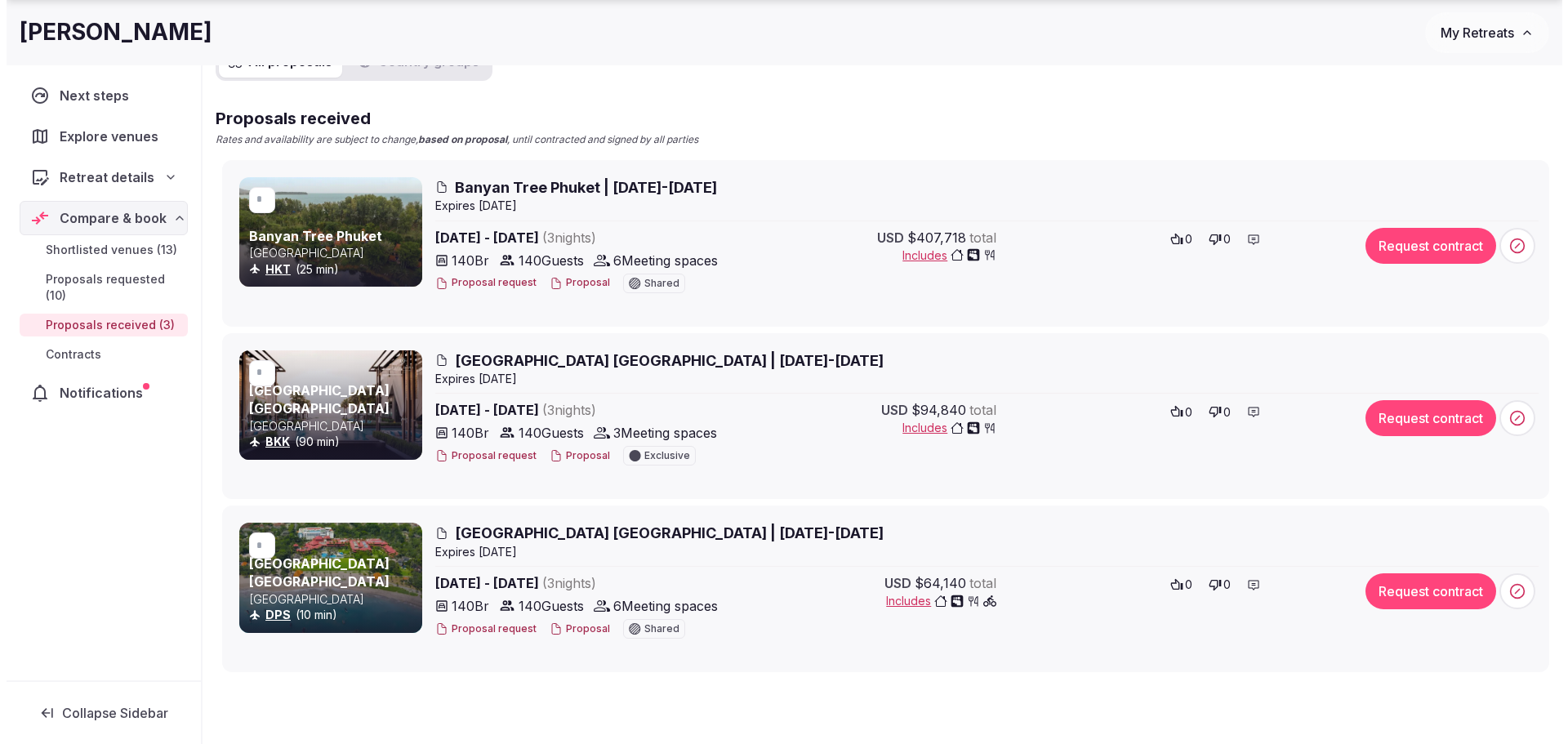
scroll to position [245, 0]
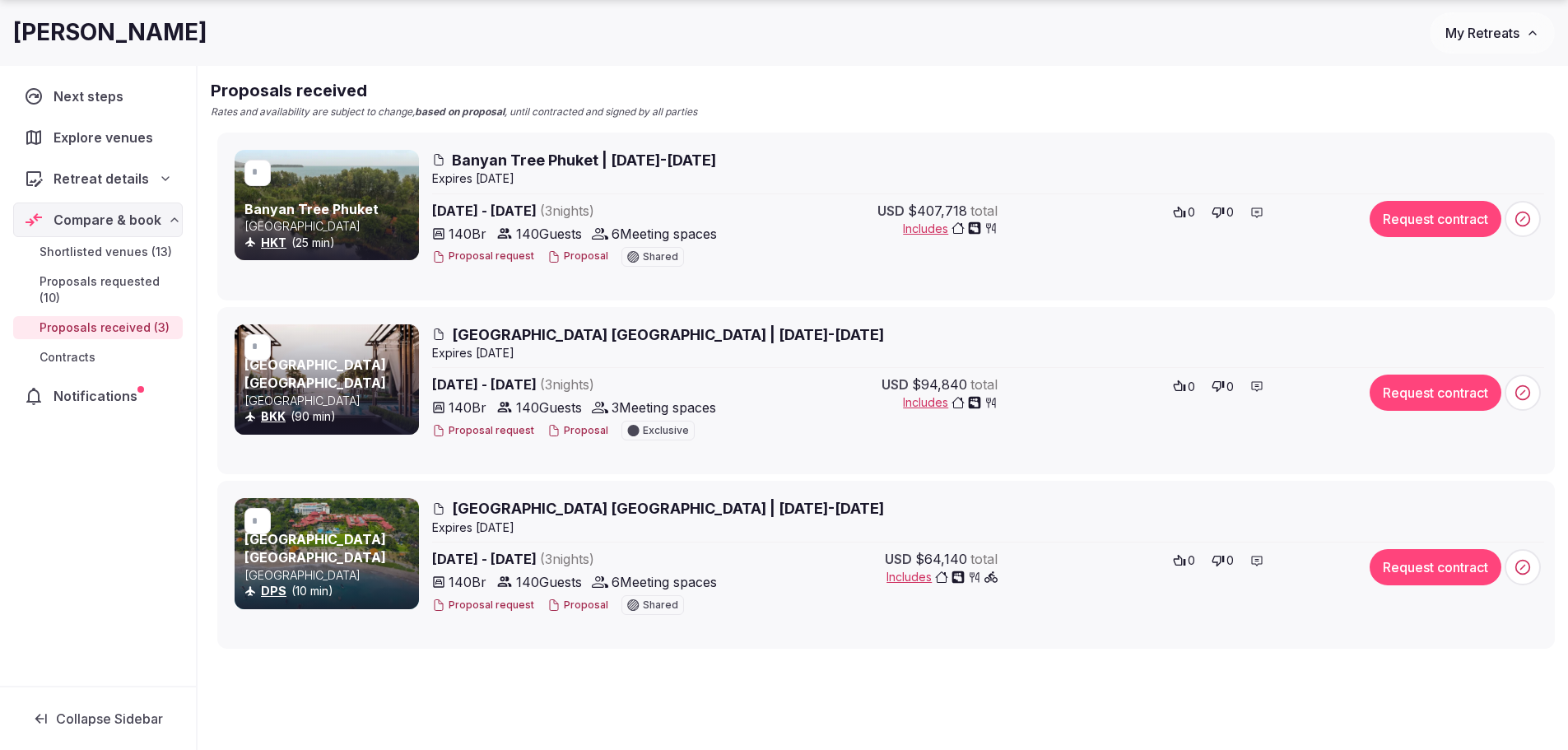
click at [509, 159] on span "Banyan Tree Phuket | 23-26 March 2026" at bounding box center [584, 160] width 264 height 21
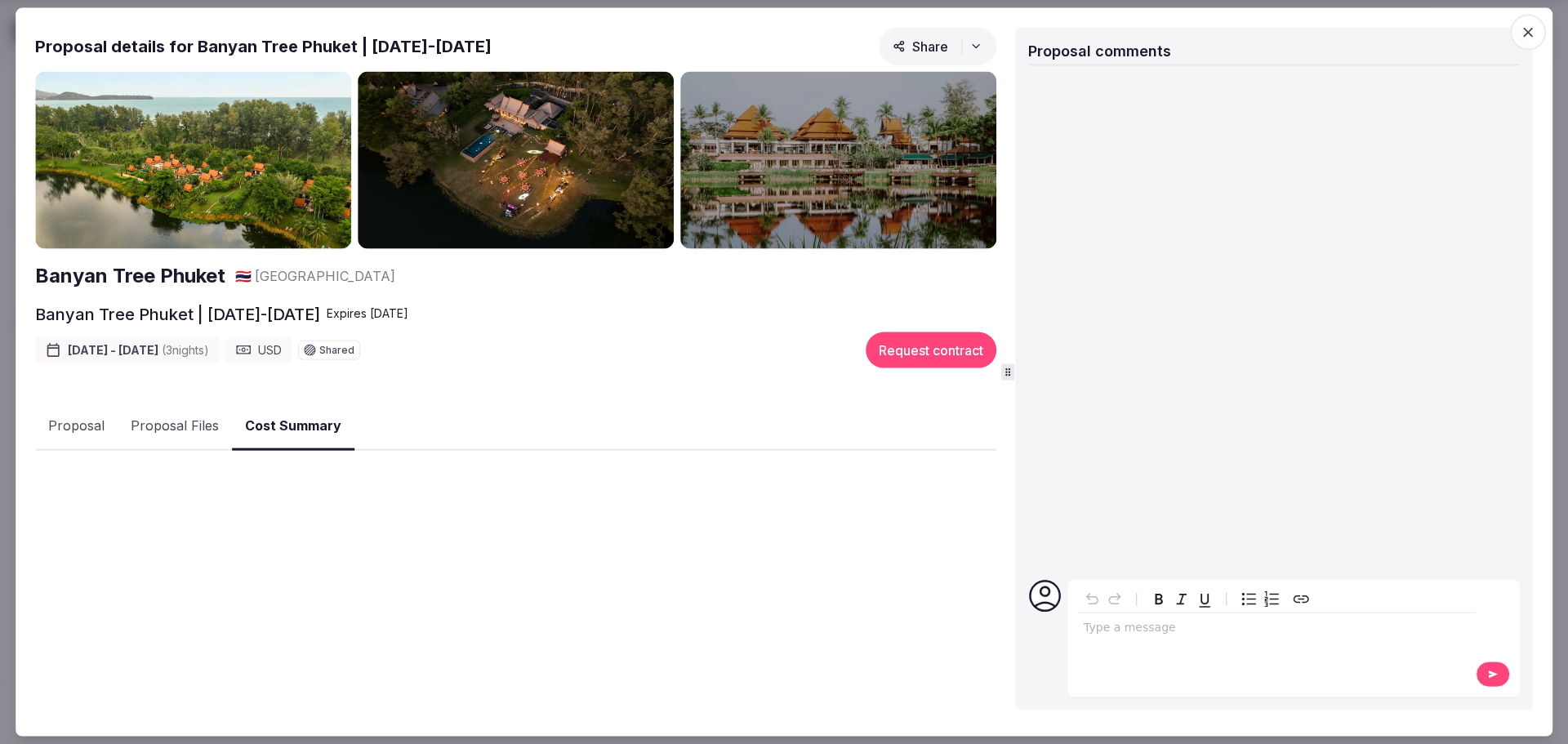
click at [281, 419] on button "Cost Summary" at bounding box center [293, 426] width 123 height 48
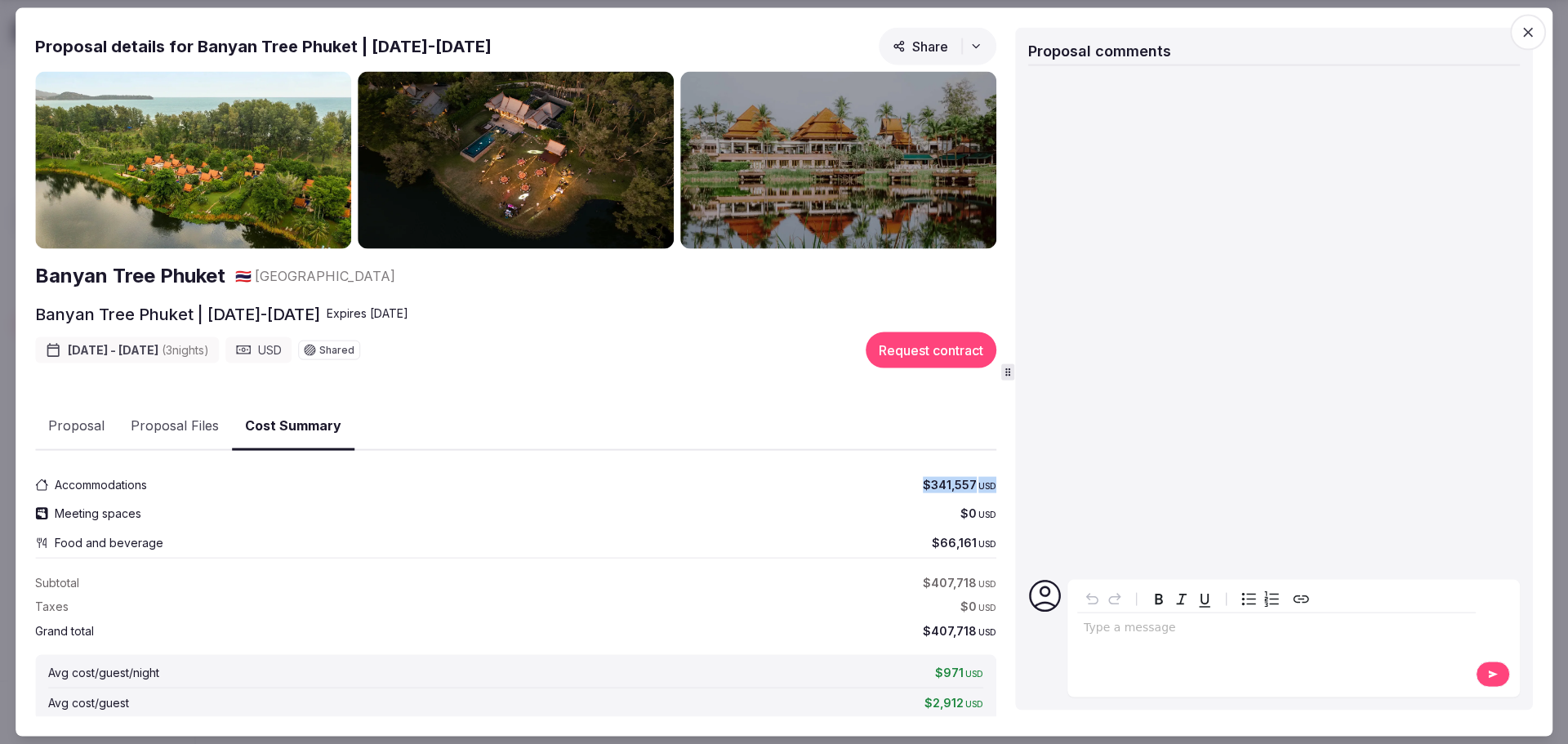
drag, startPoint x: 910, startPoint y: 485, endPoint x: 999, endPoint y: 485, distance: 89.0
click at [999, 485] on div "Proposal details for Banyan Tree Phuket | 23-26 March 2026 Share Banyan Tree Ph…" at bounding box center [518, 372] width 966 height 690
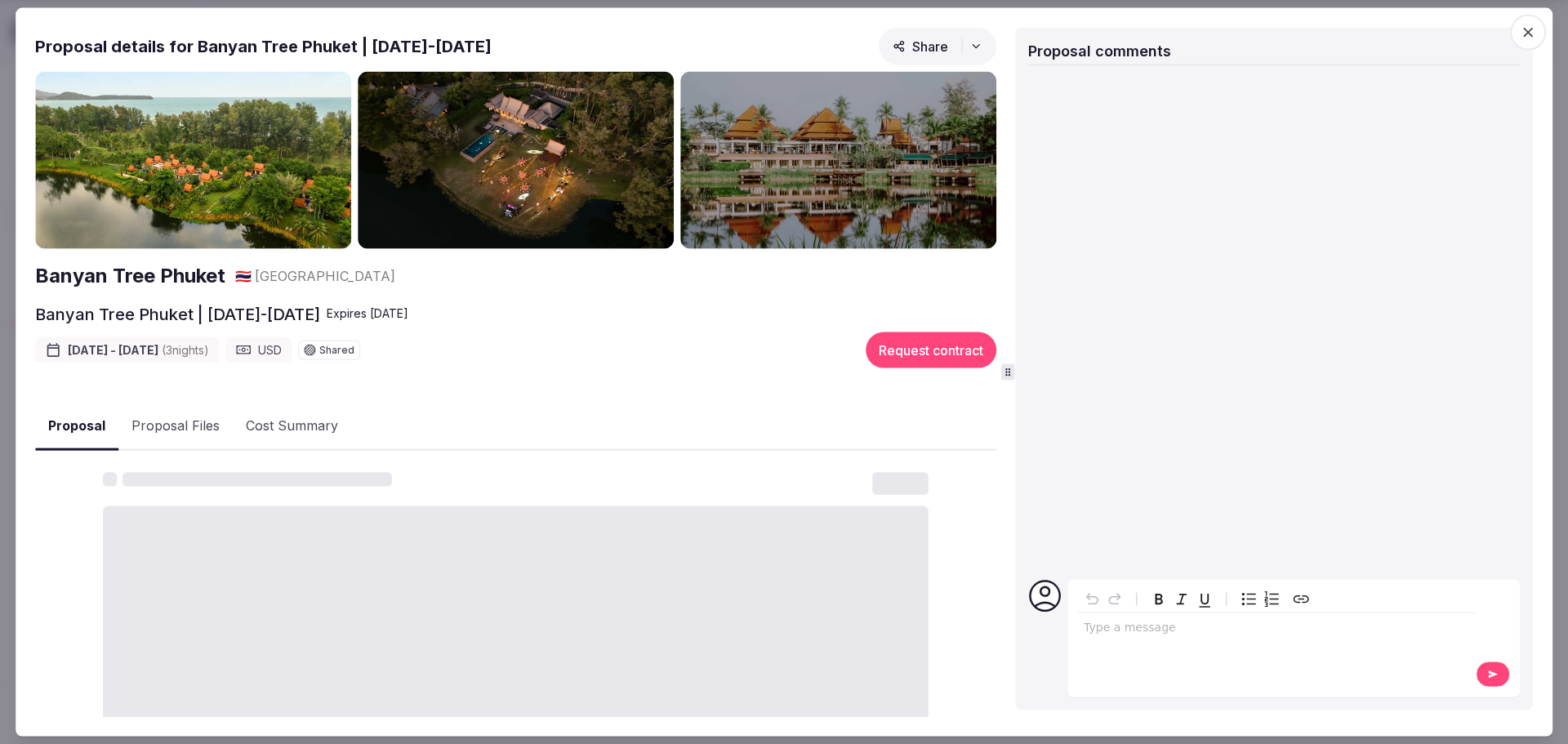
click at [64, 418] on button "Proposal" at bounding box center [77, 426] width 84 height 48
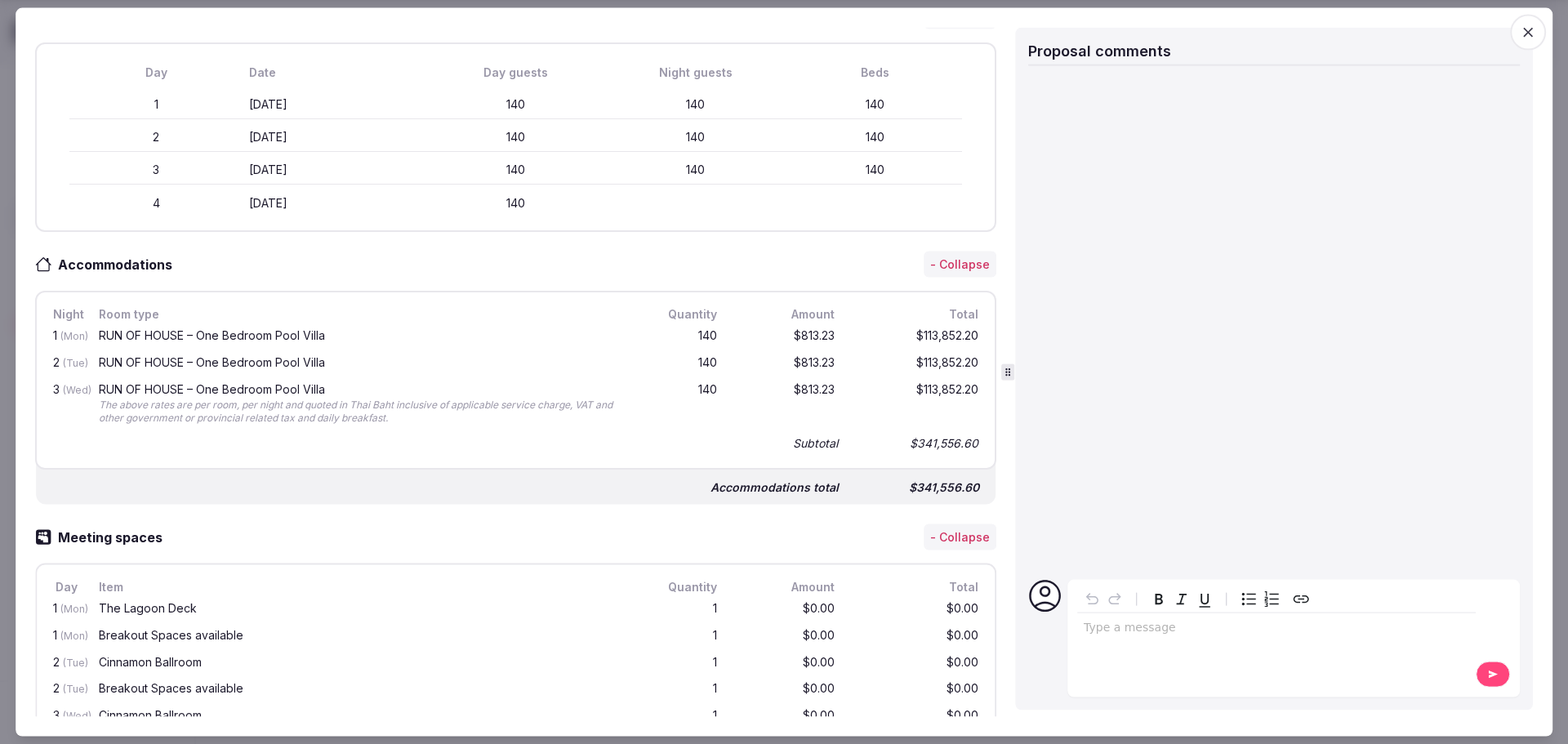
scroll to position [490, 0]
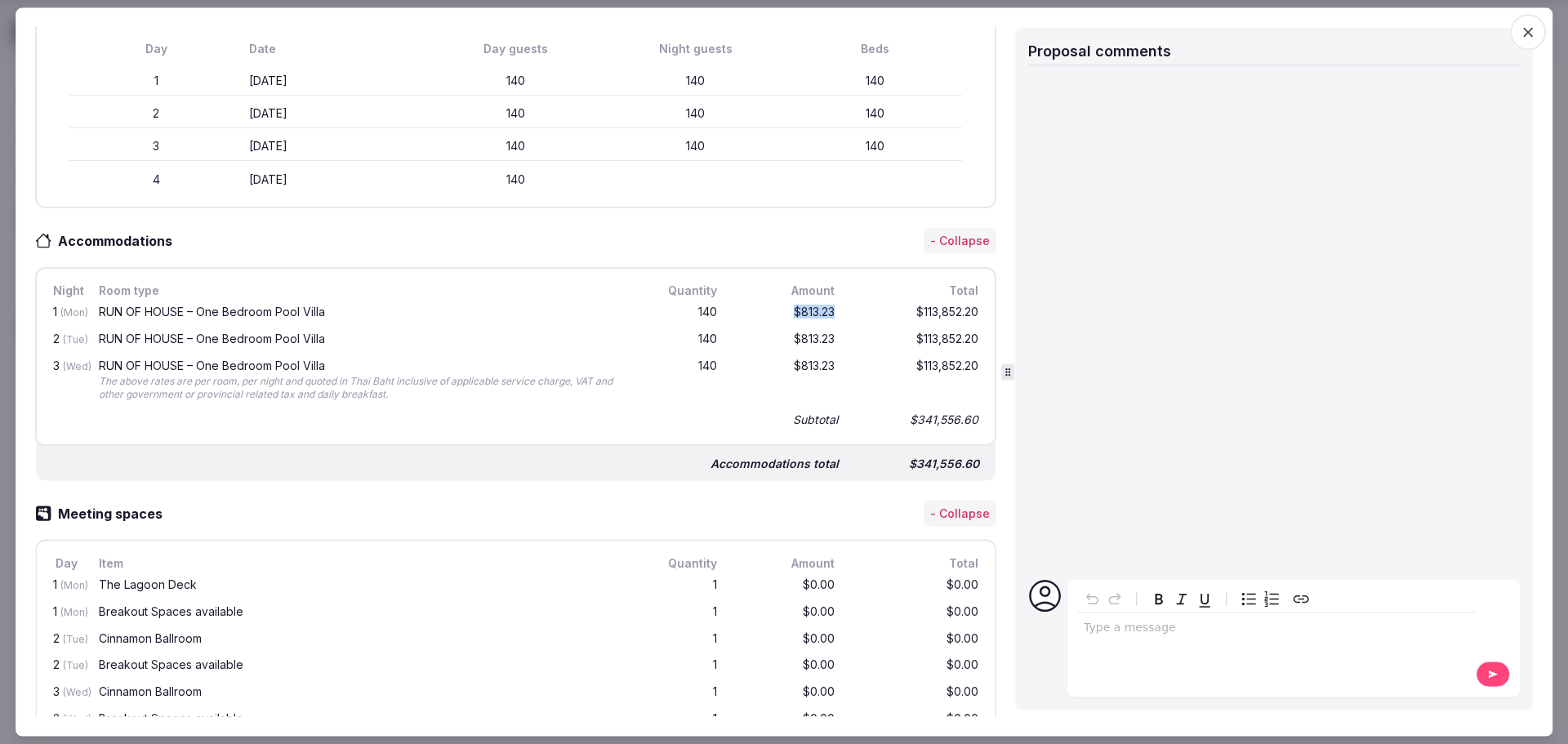
drag, startPoint x: 775, startPoint y: 311, endPoint x: 836, endPoint y: 312, distance: 61.0
click at [829, 311] on div "1 (Mon) RUN OF HOUSE – One Bedroom Pool Villa 140 $813.23 $113,852.20" at bounding box center [516, 312] width 932 height 27
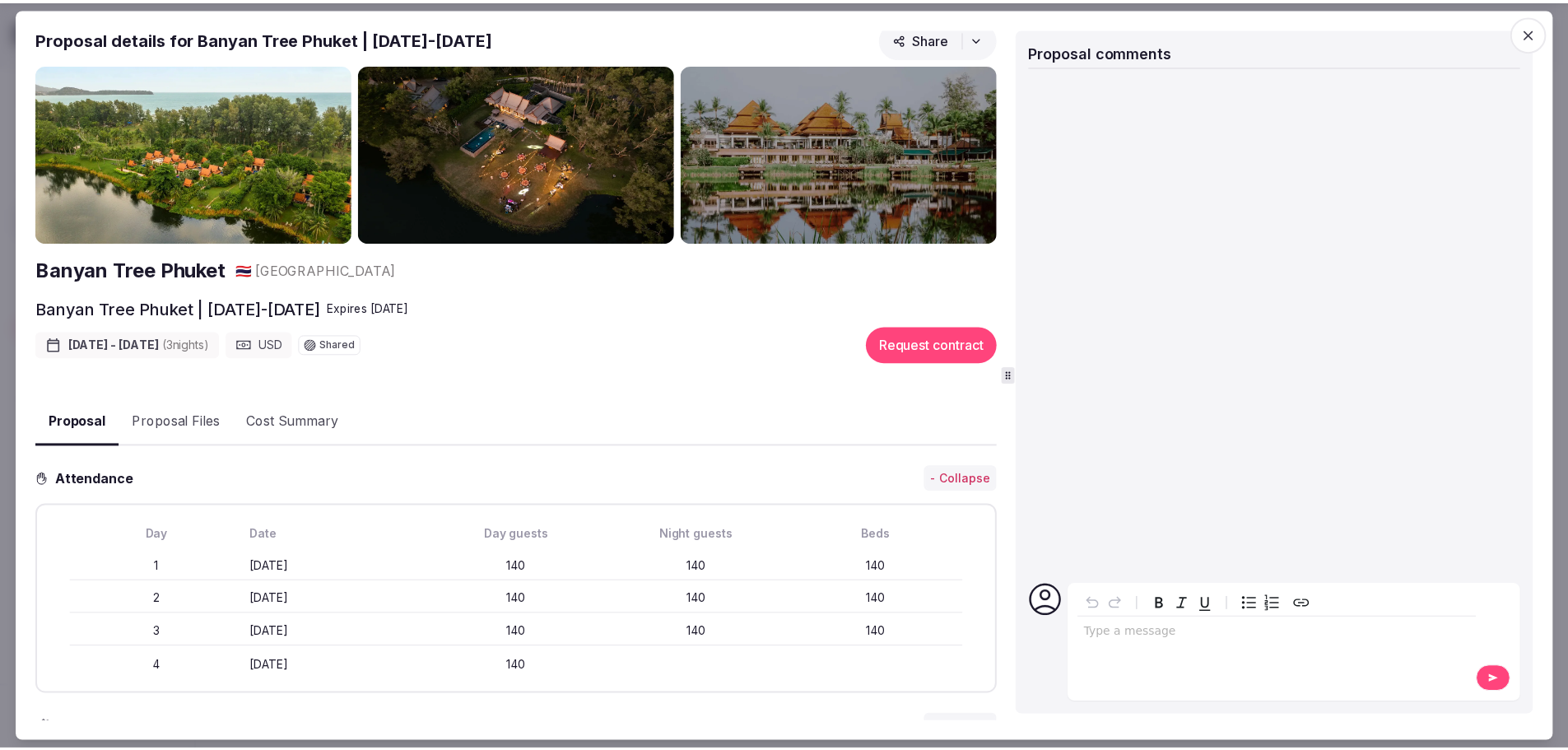
scroll to position [0, 0]
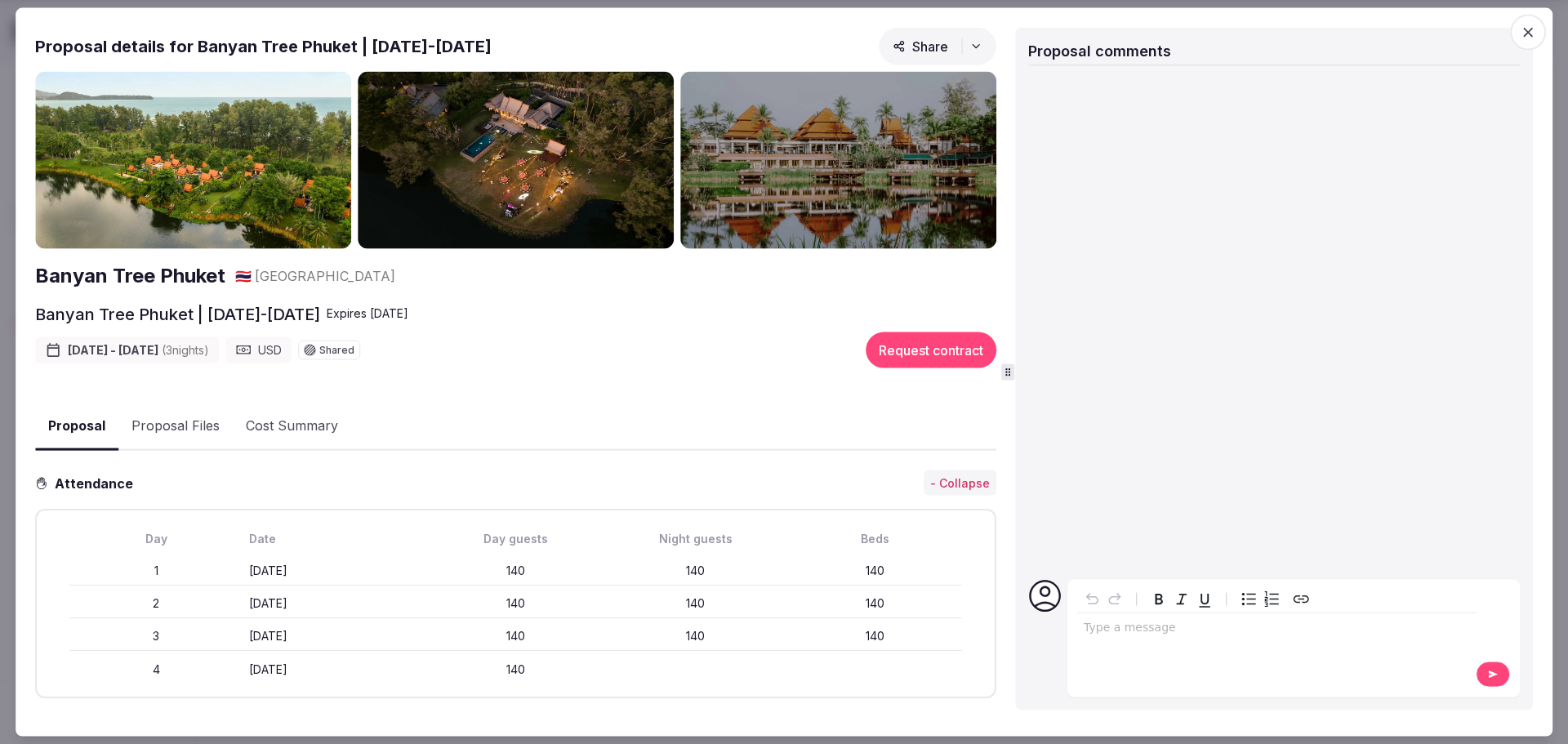
click at [466, 149] on img at bounding box center [516, 159] width 316 height 178
click at [1525, 33] on icon "button" at bounding box center [1528, 32] width 17 height 17
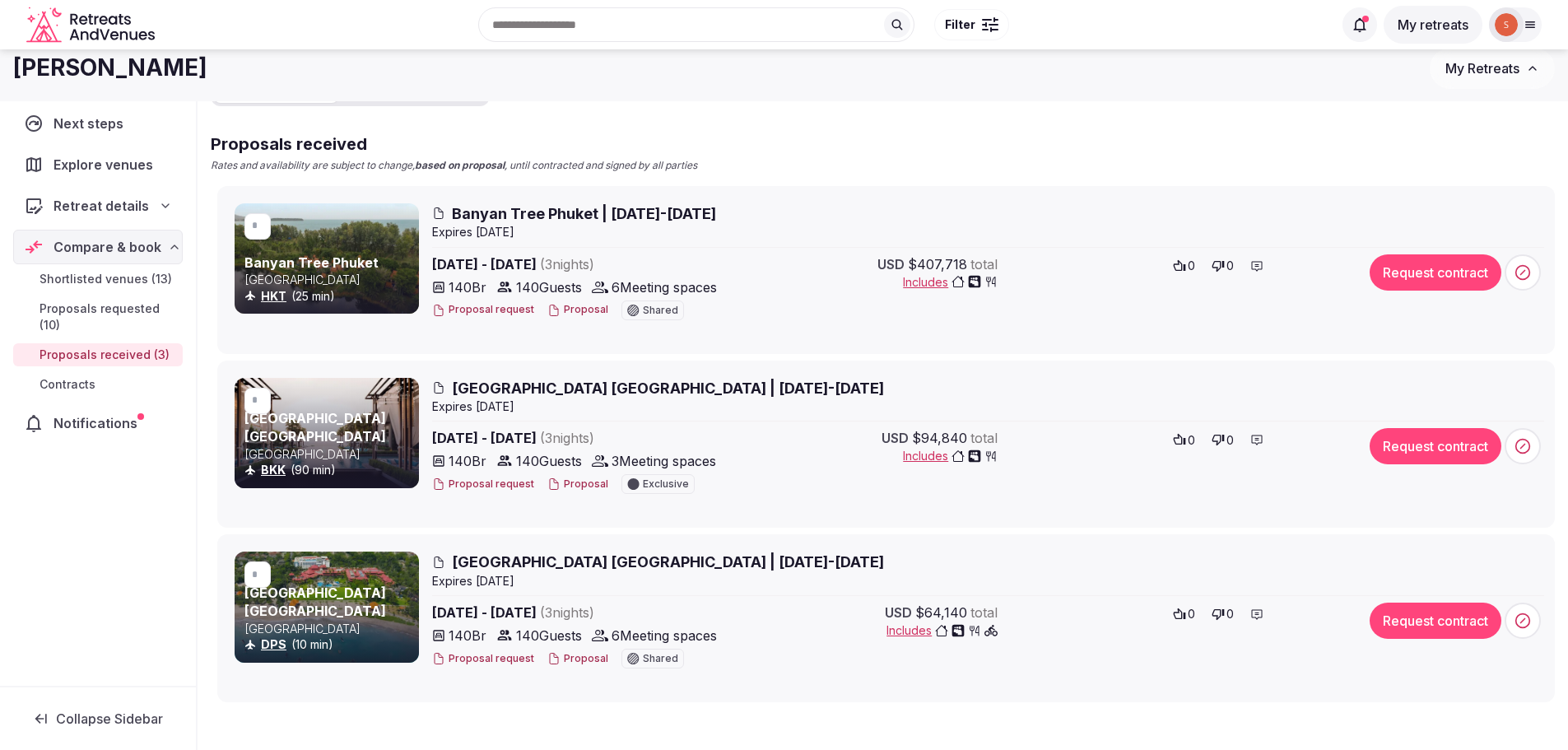
scroll to position [165, 0]
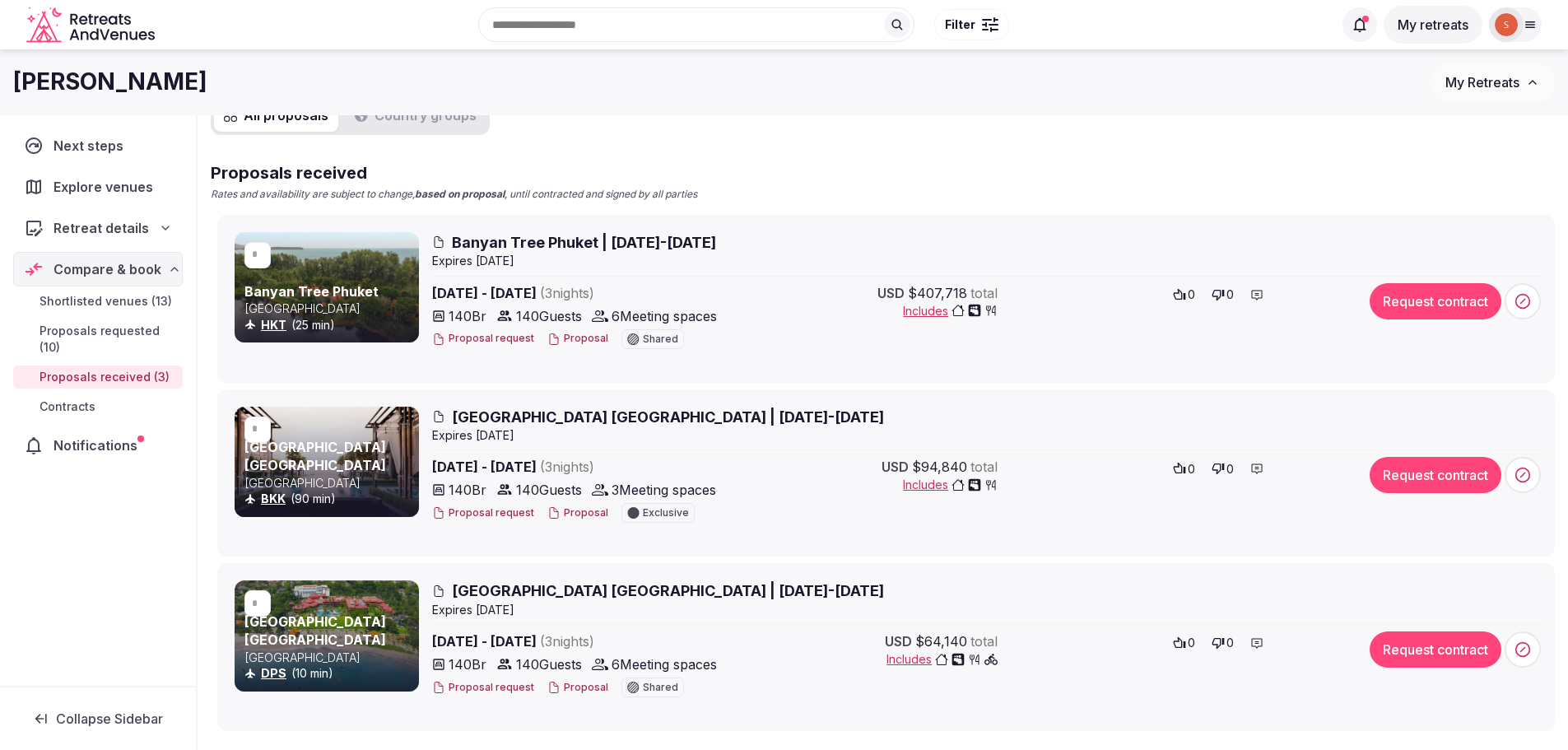
click at [97, 308] on span "Shortlisted venues (13)" at bounding box center [105, 302] width 132 height 17
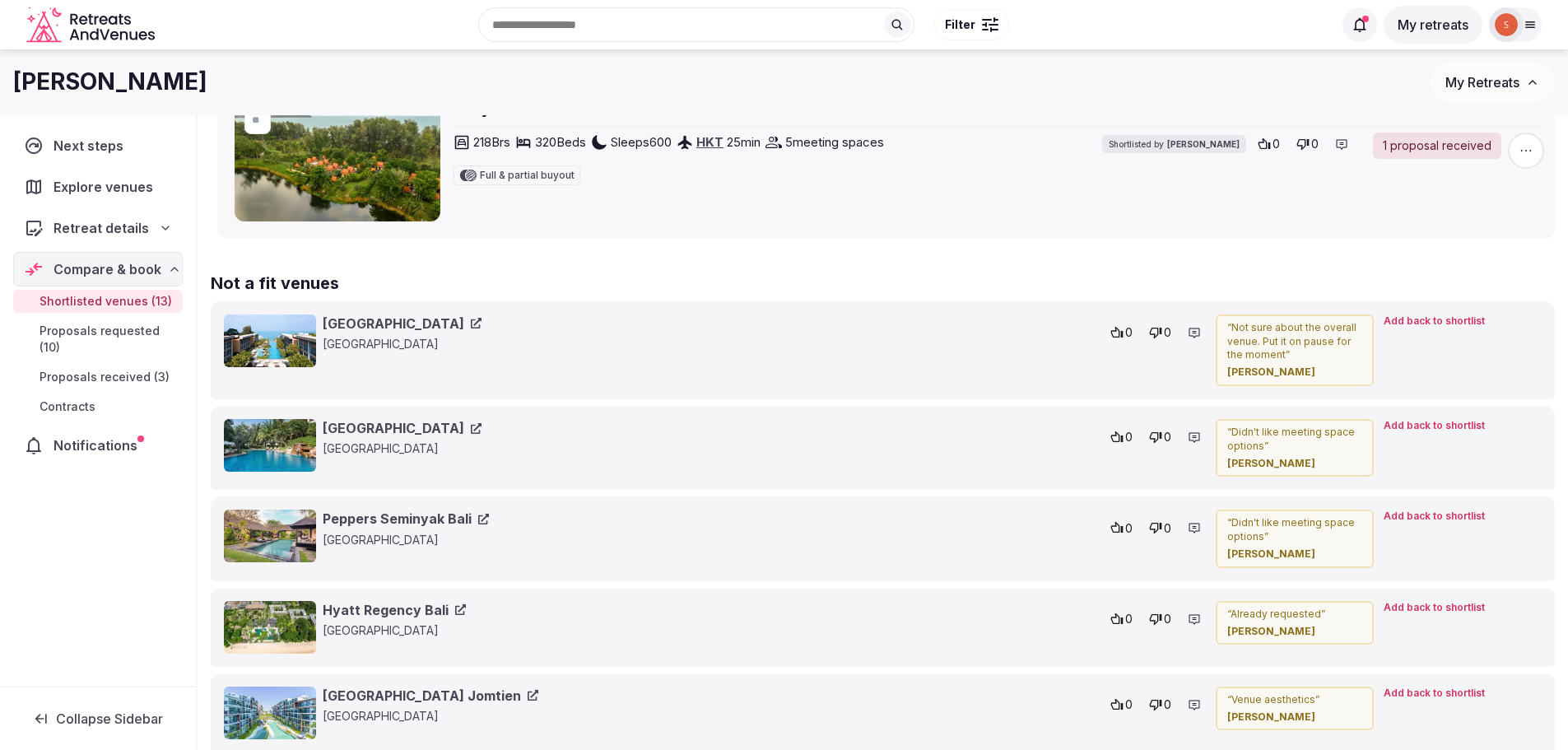
scroll to position [1565, 0]
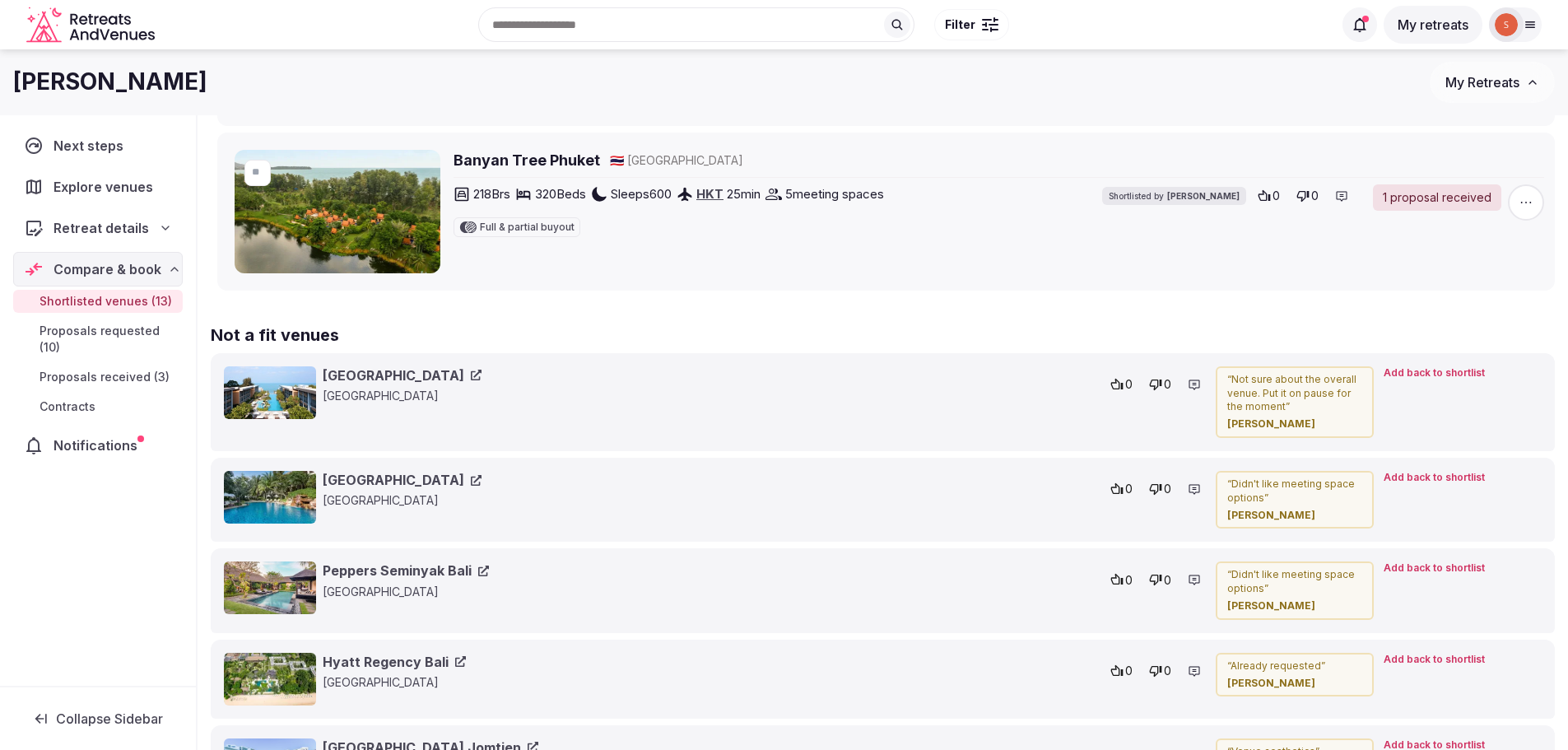
click at [302, 309] on div "Shortlisted venues 13 Proposals requested 10 Proposals received 3 Contracts 0 A…" at bounding box center [883, 258] width 1344 height 3389
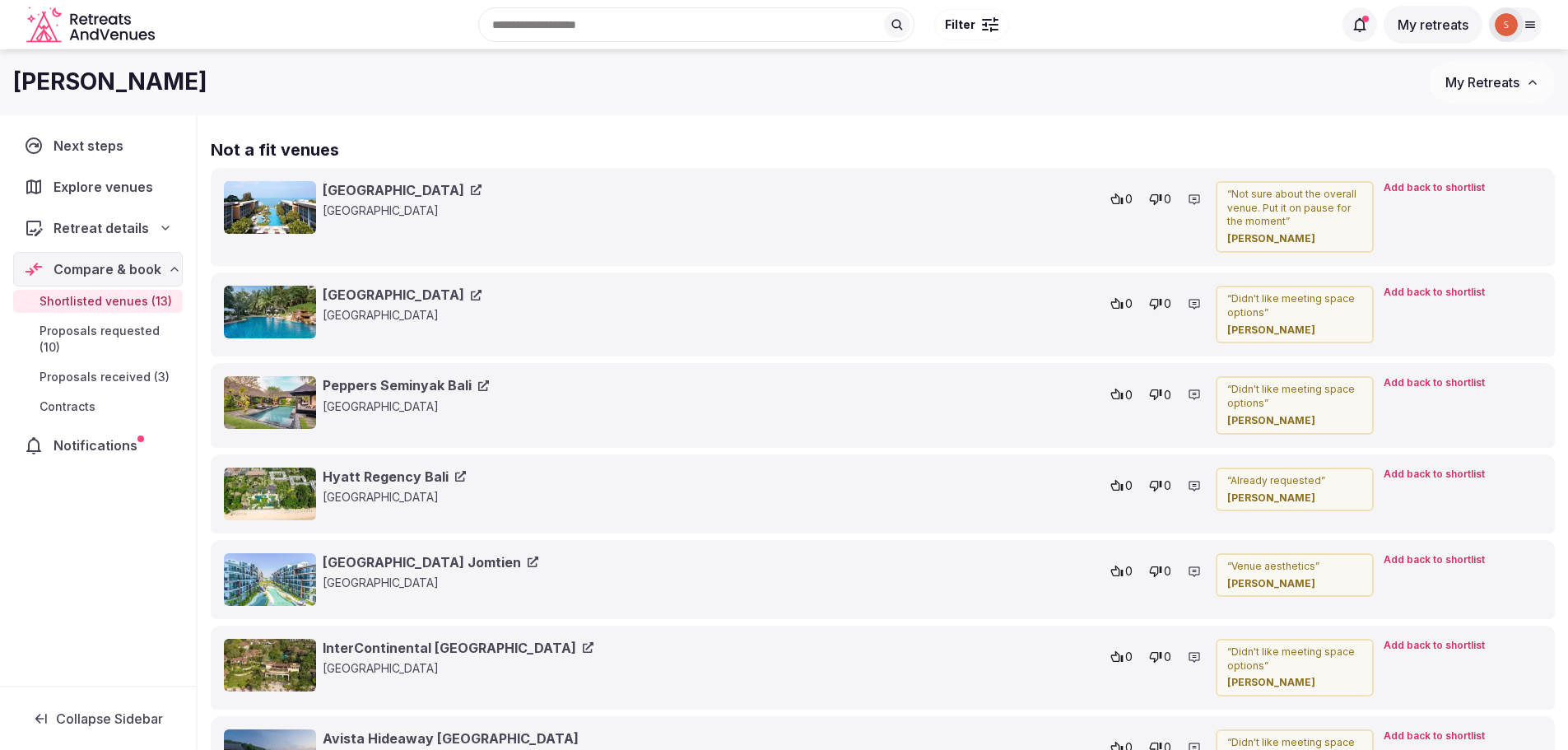
scroll to position [1729, 0]
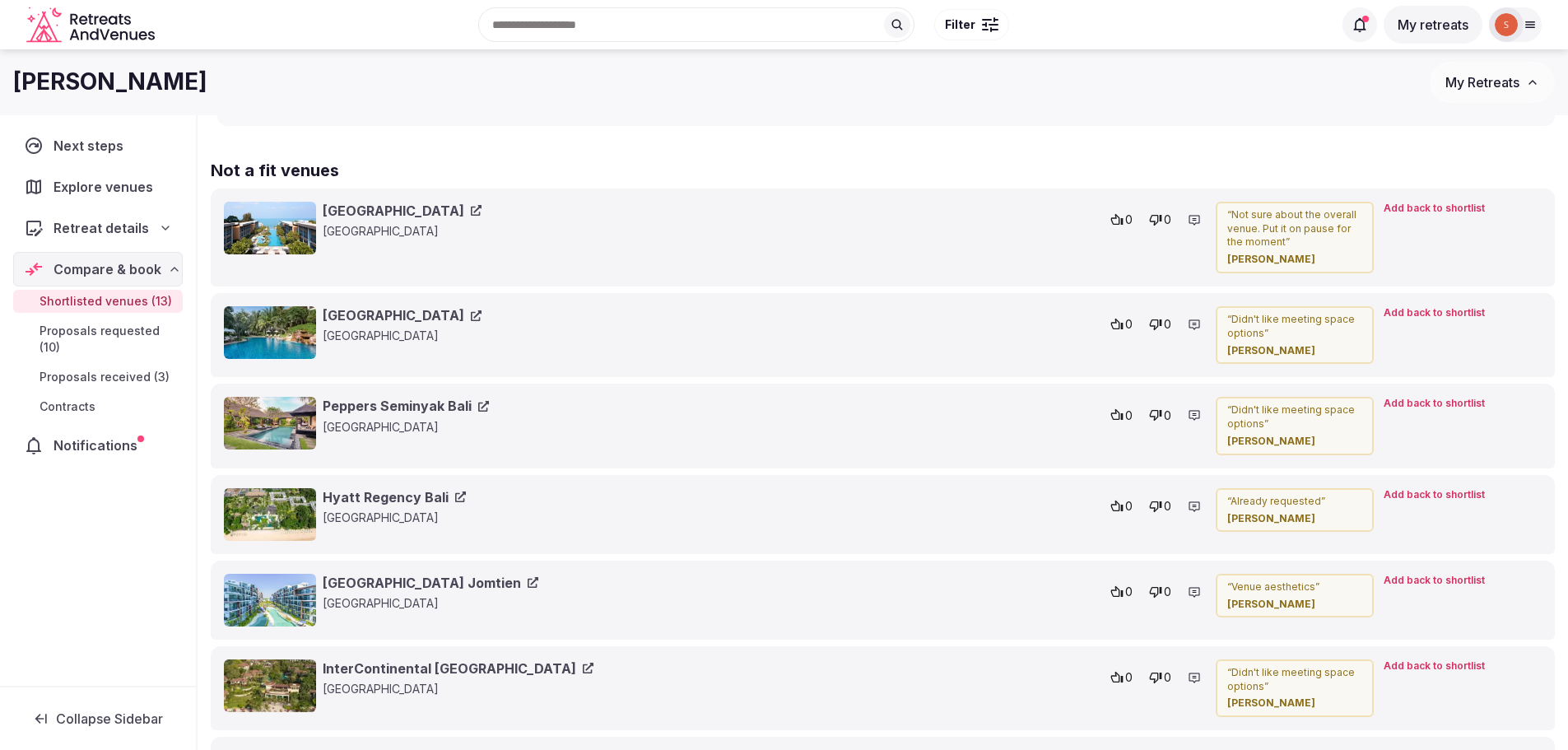
click at [375, 209] on link "Renaissance Pattaya Resort & Spa" at bounding box center [402, 210] width 159 height 18
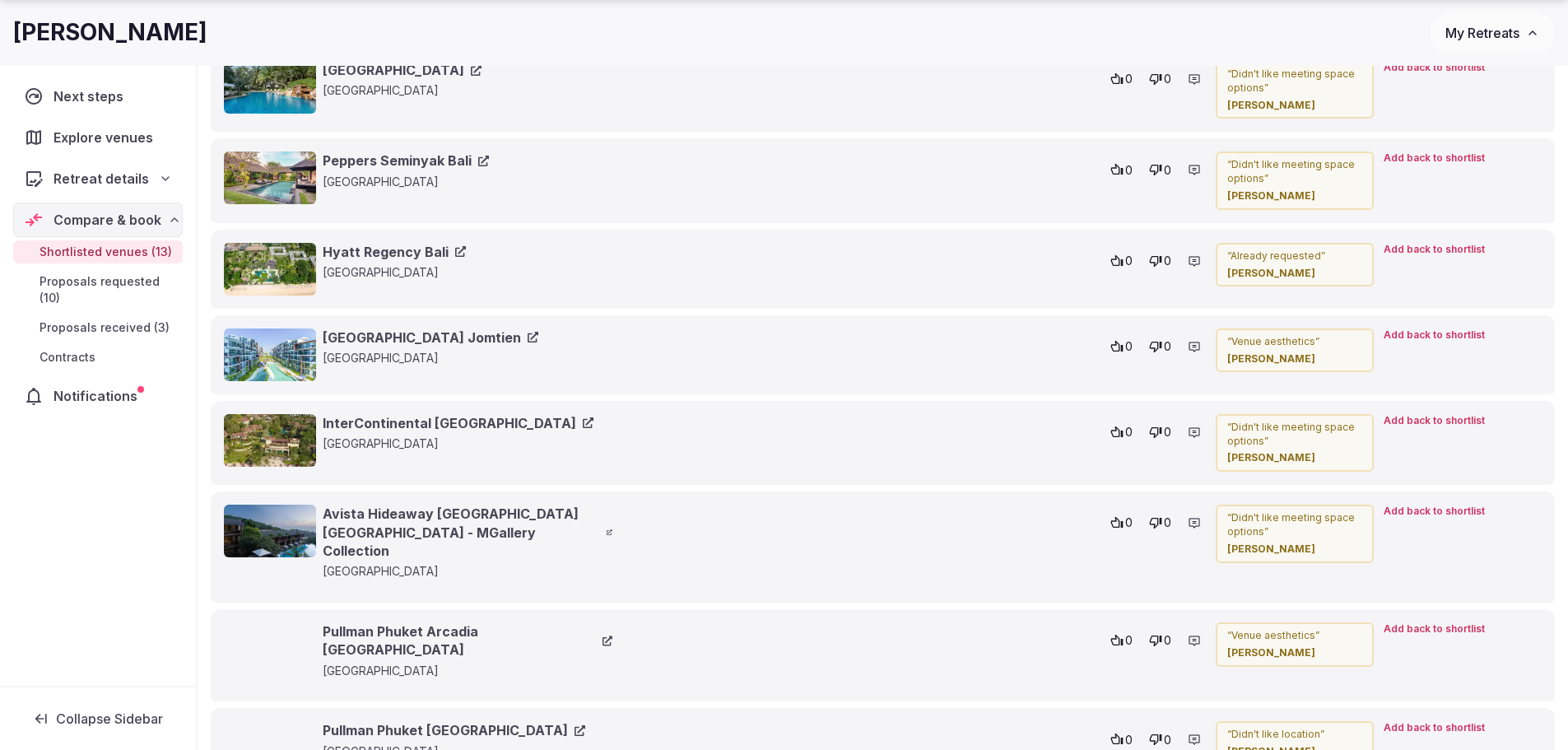
scroll to position [1976, 0]
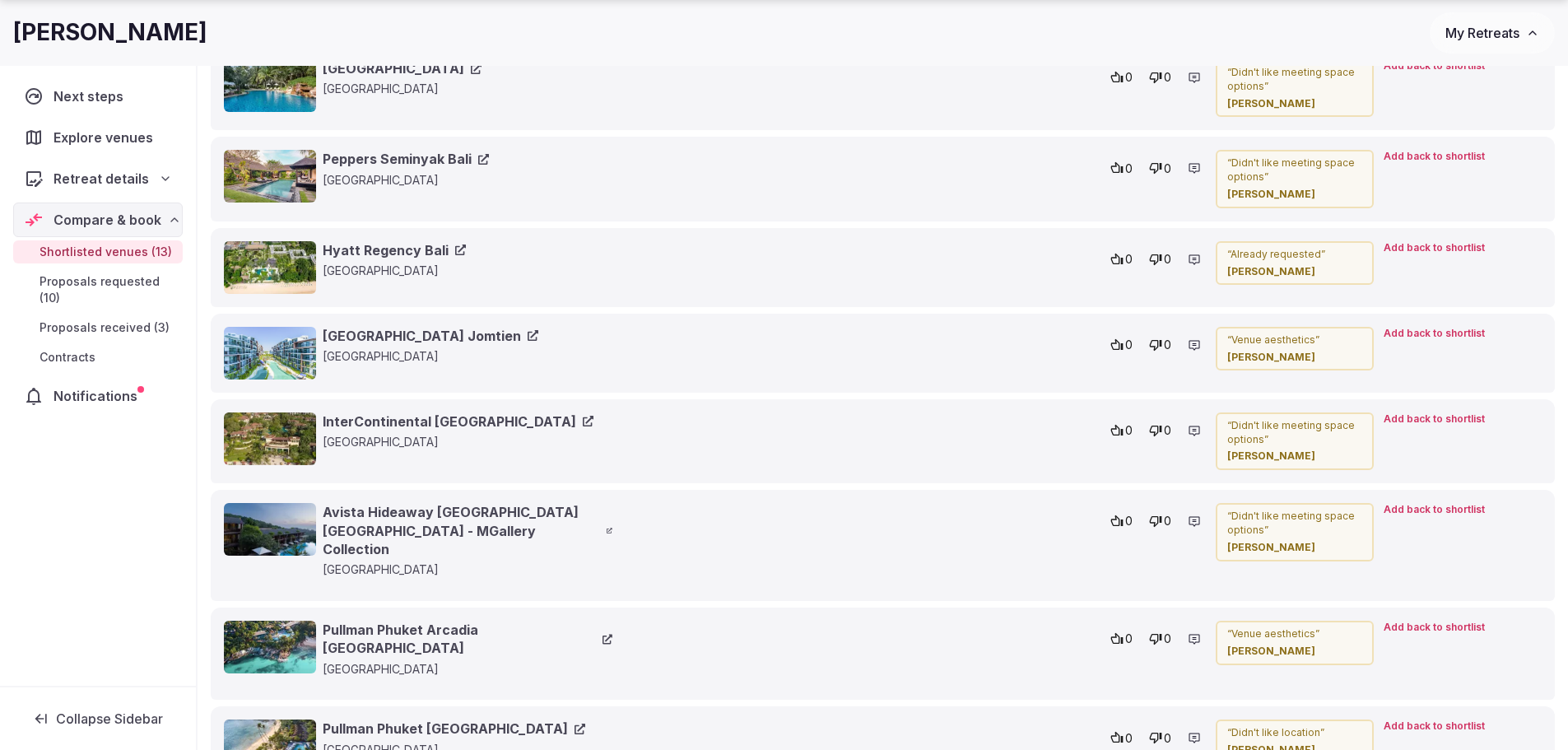
click at [385, 338] on link "Centra Maris Resort Jomtien" at bounding box center [430, 336] width 216 height 18
click at [409, 415] on link "InterContinental Pattaya Resort" at bounding box center [457, 421] width 271 height 18
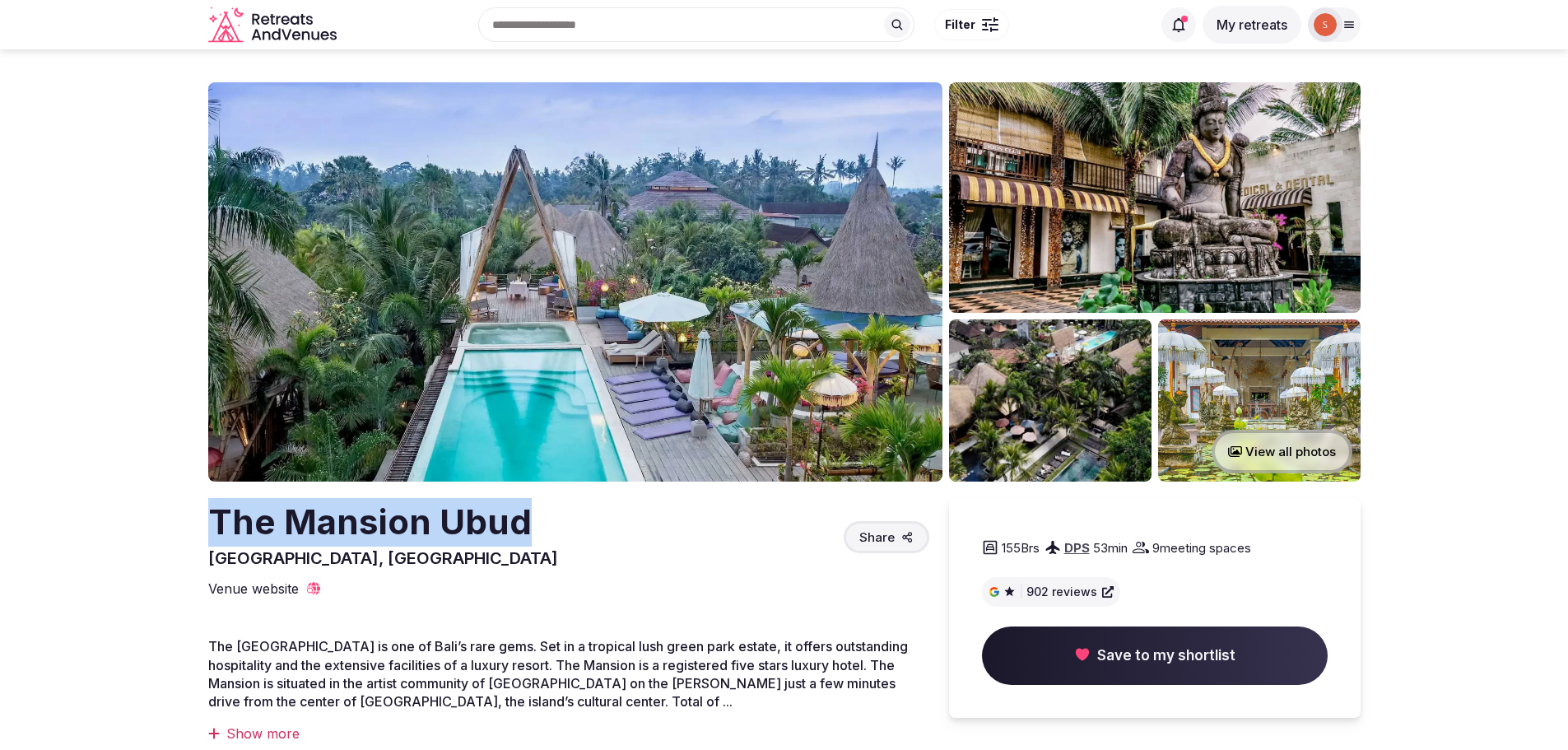
drag, startPoint x: 215, startPoint y: 520, endPoint x: 541, endPoint y: 532, distance: 326.2
click at [541, 532] on div "The Mansion Ubud Bali, Indonesia Share" at bounding box center [568, 533] width 721 height 71
copy h2 "The Mansion Ubud"
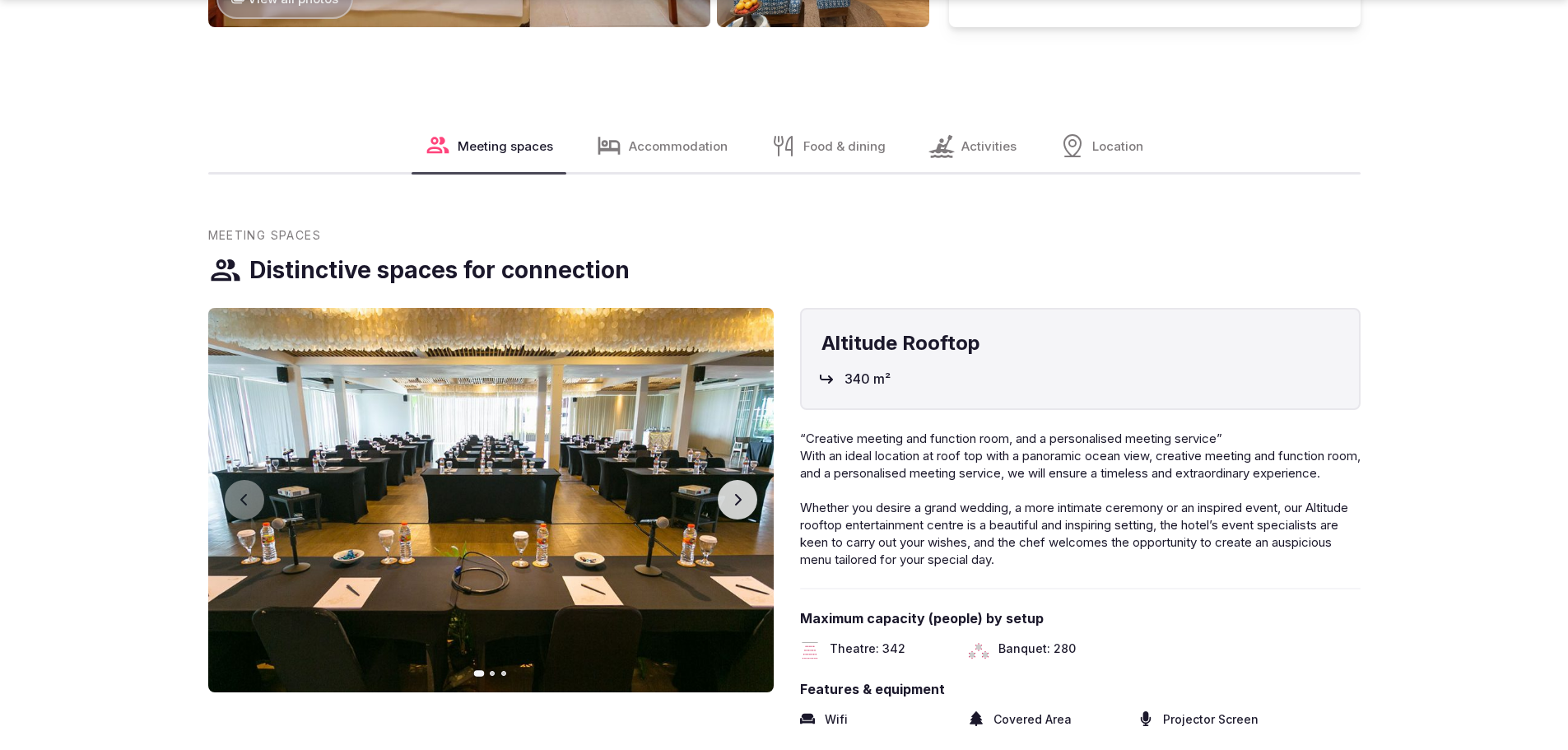
scroll to position [1647, 0]
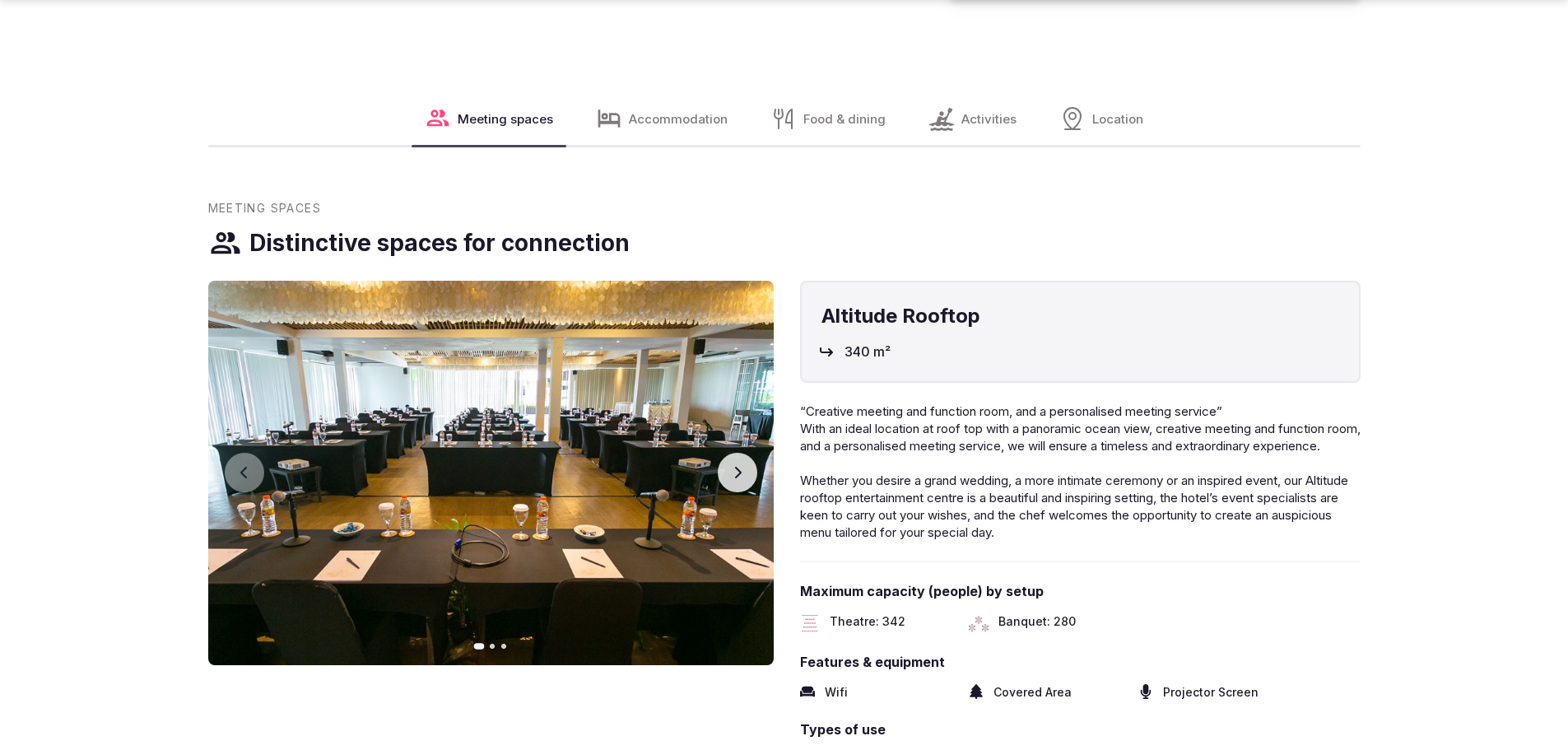
click at [738, 453] on button "Next slide" at bounding box center [738, 472] width 39 height 39
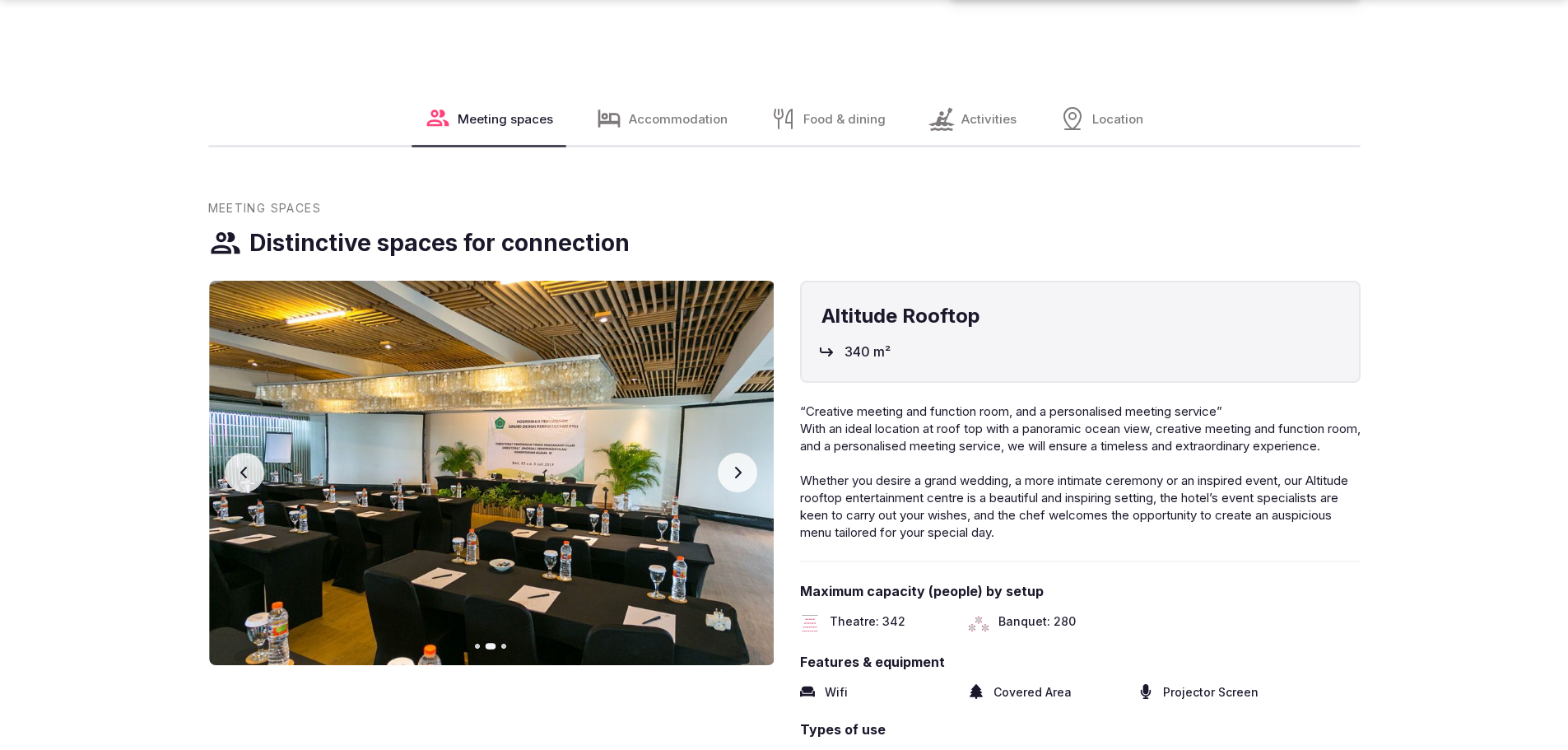
click at [738, 453] on button "Next slide" at bounding box center [738, 472] width 39 height 39
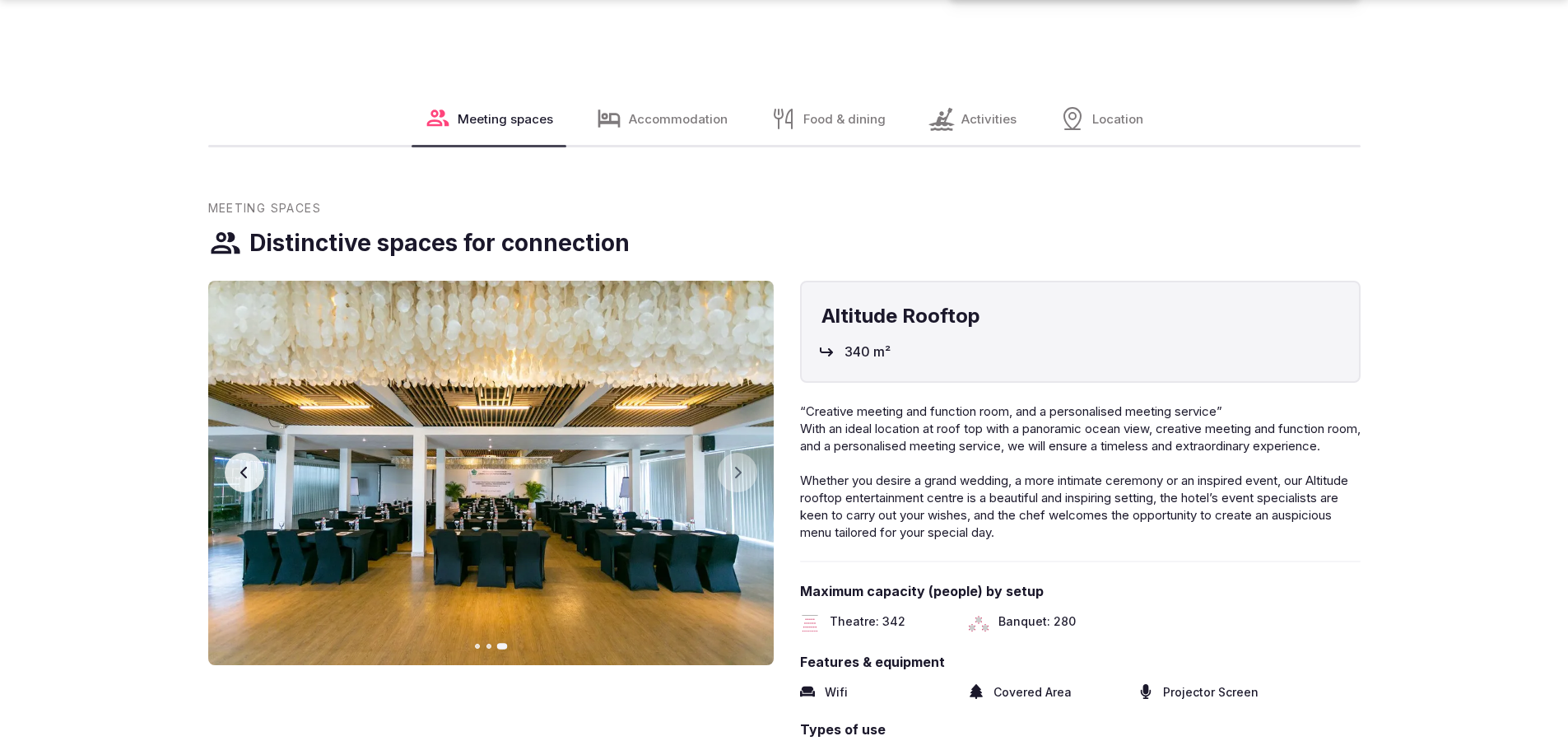
drag, startPoint x: 215, startPoint y: 400, endPoint x: 224, endPoint y: 413, distance: 15.8
click at [217, 404] on img at bounding box center [490, 472] width 565 height 384
click at [225, 413] on img at bounding box center [490, 472] width 565 height 384
click at [232, 453] on button "Previous slide" at bounding box center [245, 472] width 39 height 39
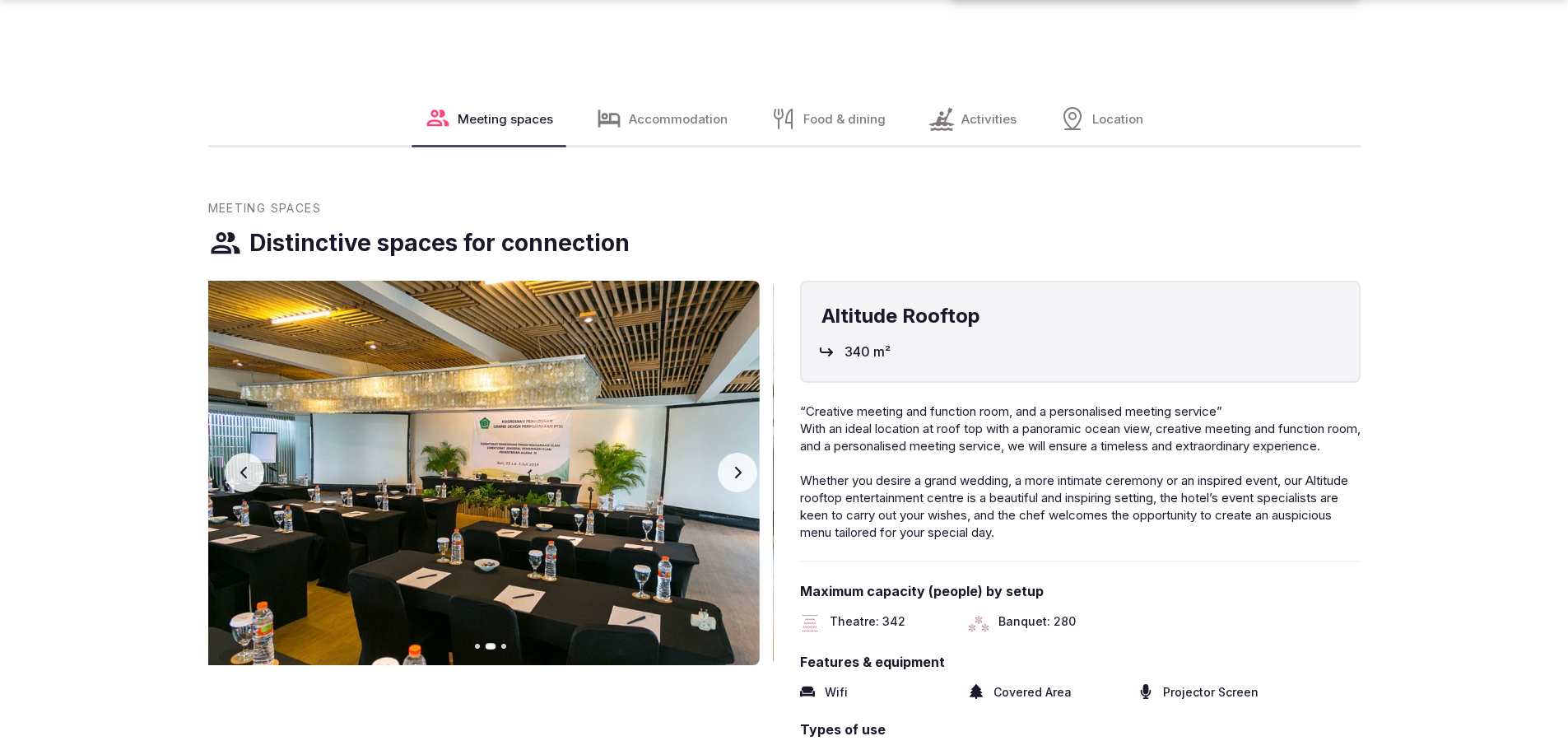
click at [234, 453] on button "Previous slide" at bounding box center [245, 472] width 39 height 39
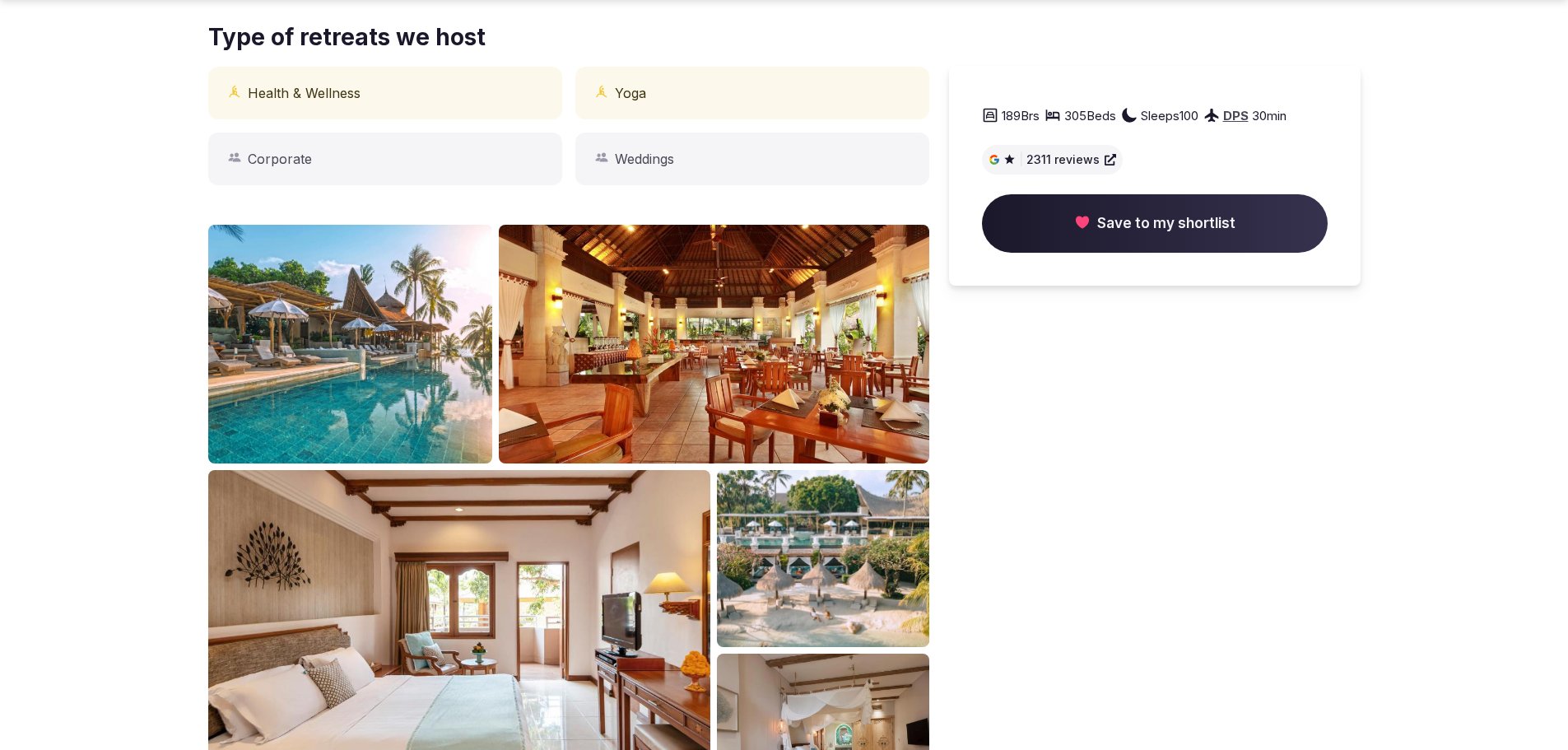
scroll to position [823, 0]
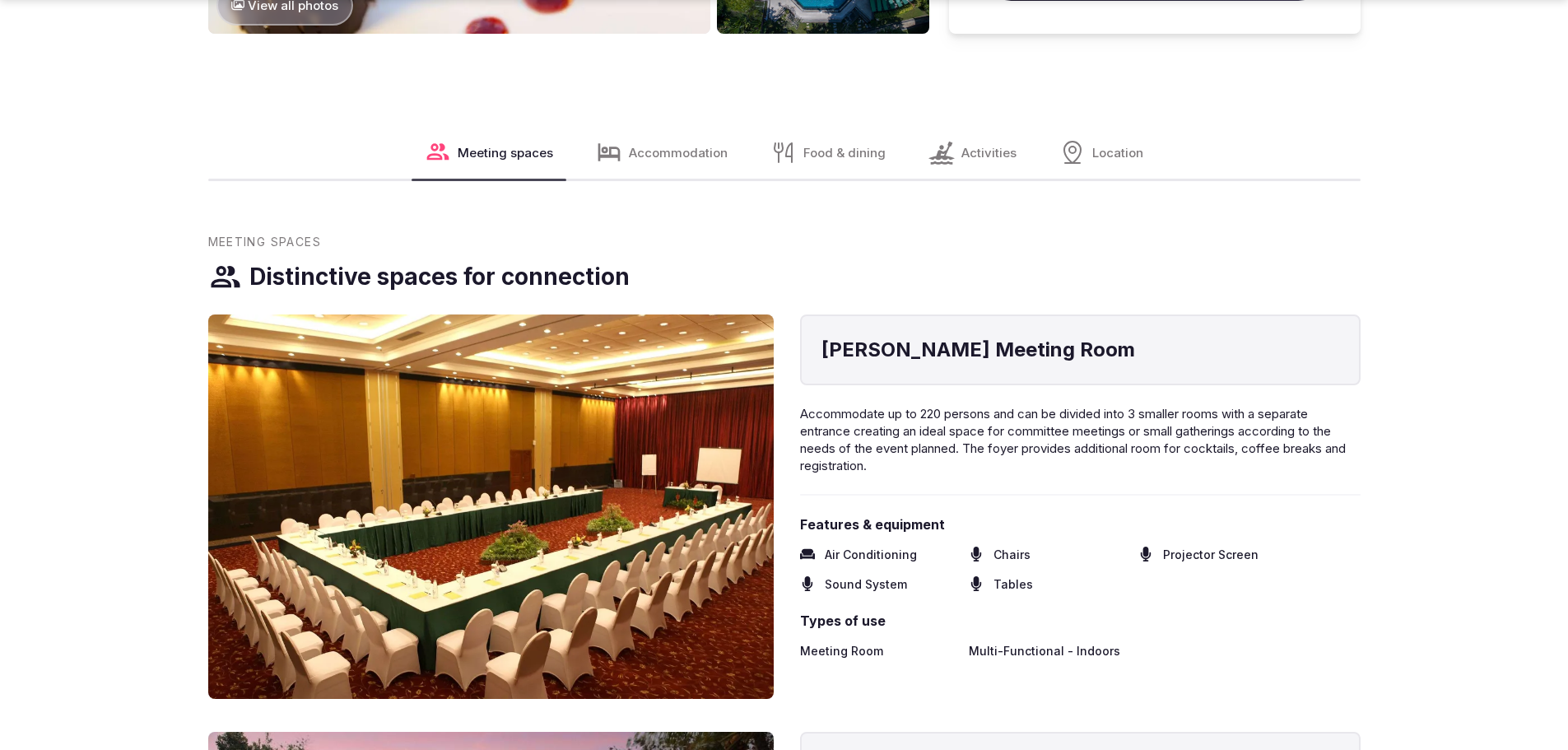
scroll to position [1647, 0]
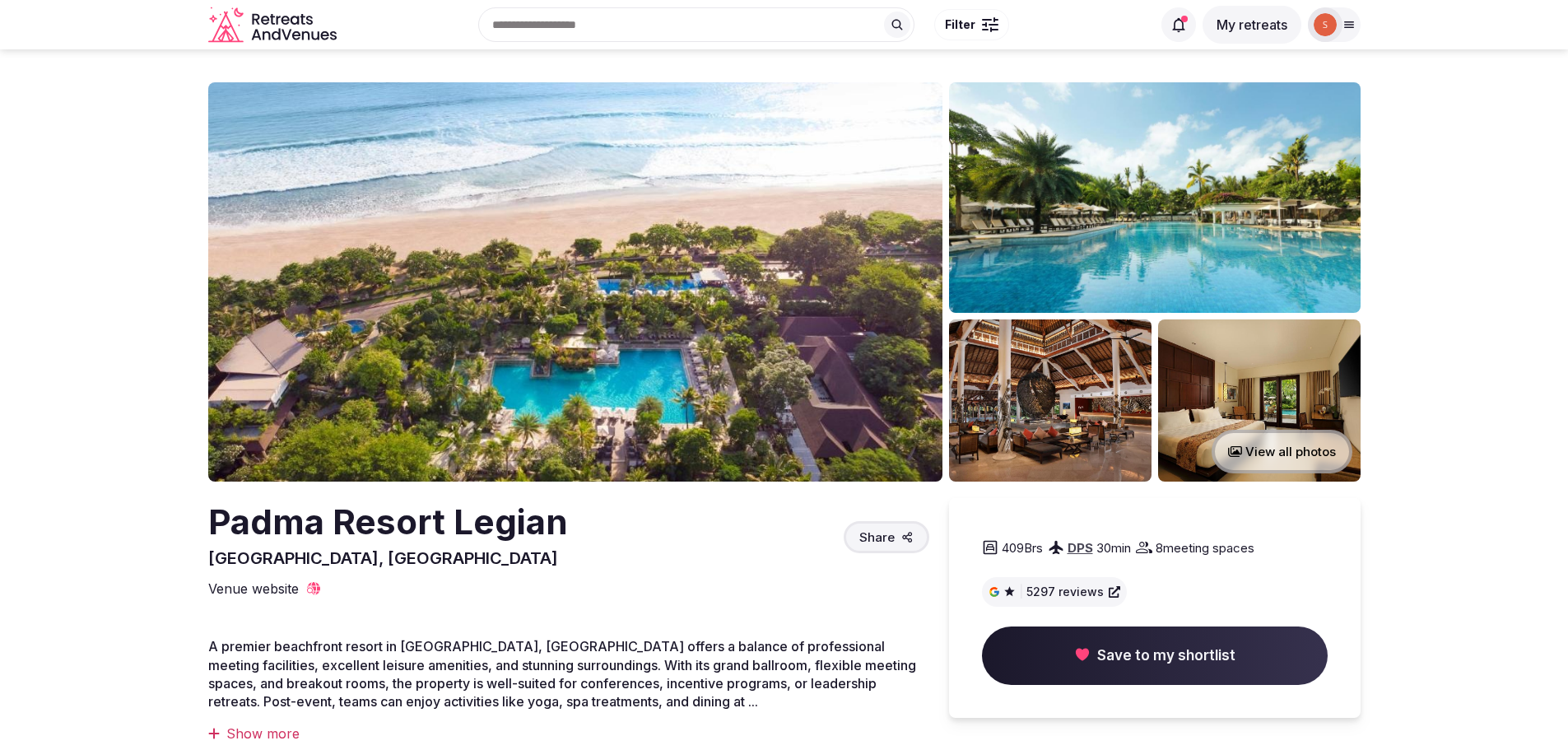
click at [554, 336] on img at bounding box center [575, 282] width 734 height 399
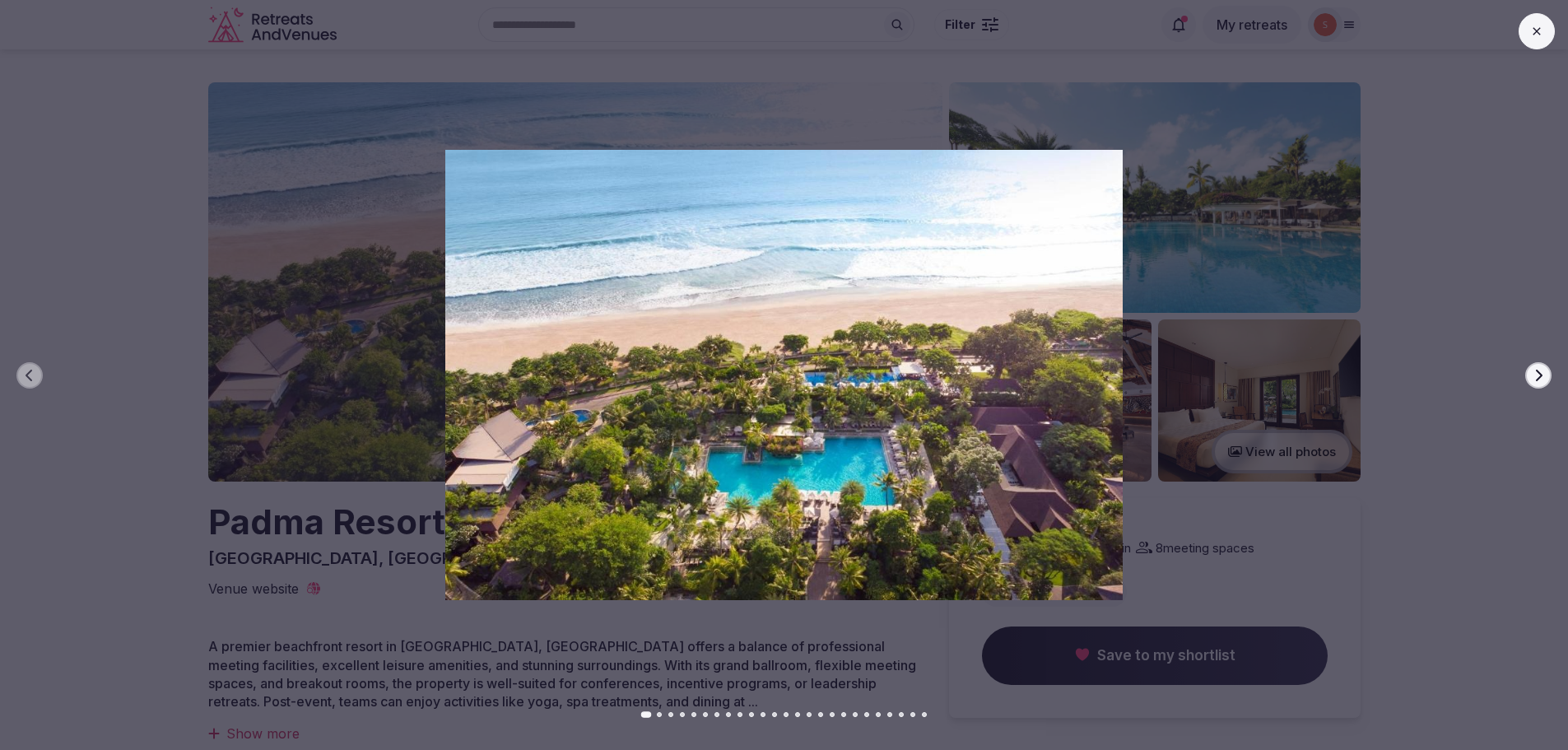
click at [1520, 27] on button at bounding box center [1536, 31] width 37 height 37
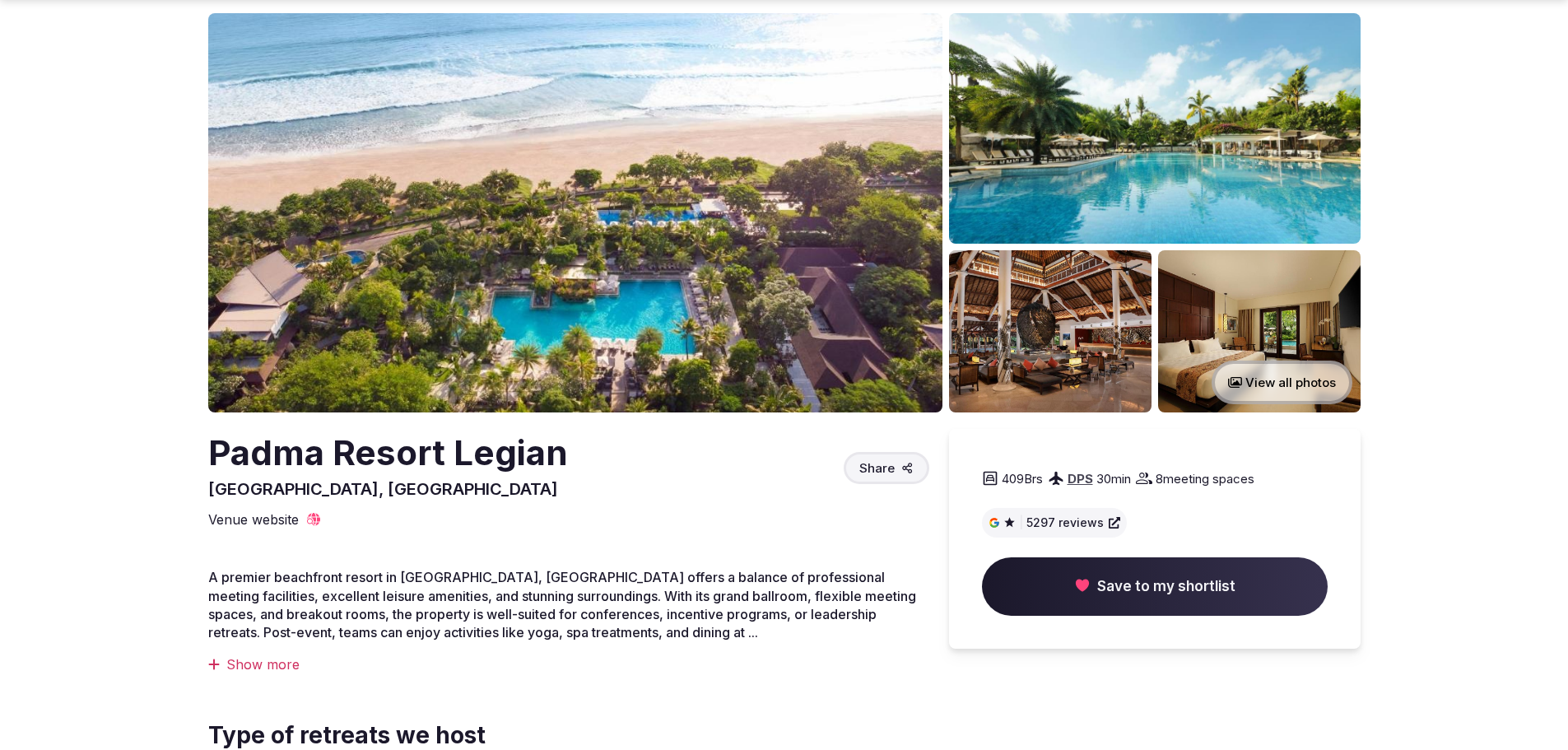
scroll to position [165, 0]
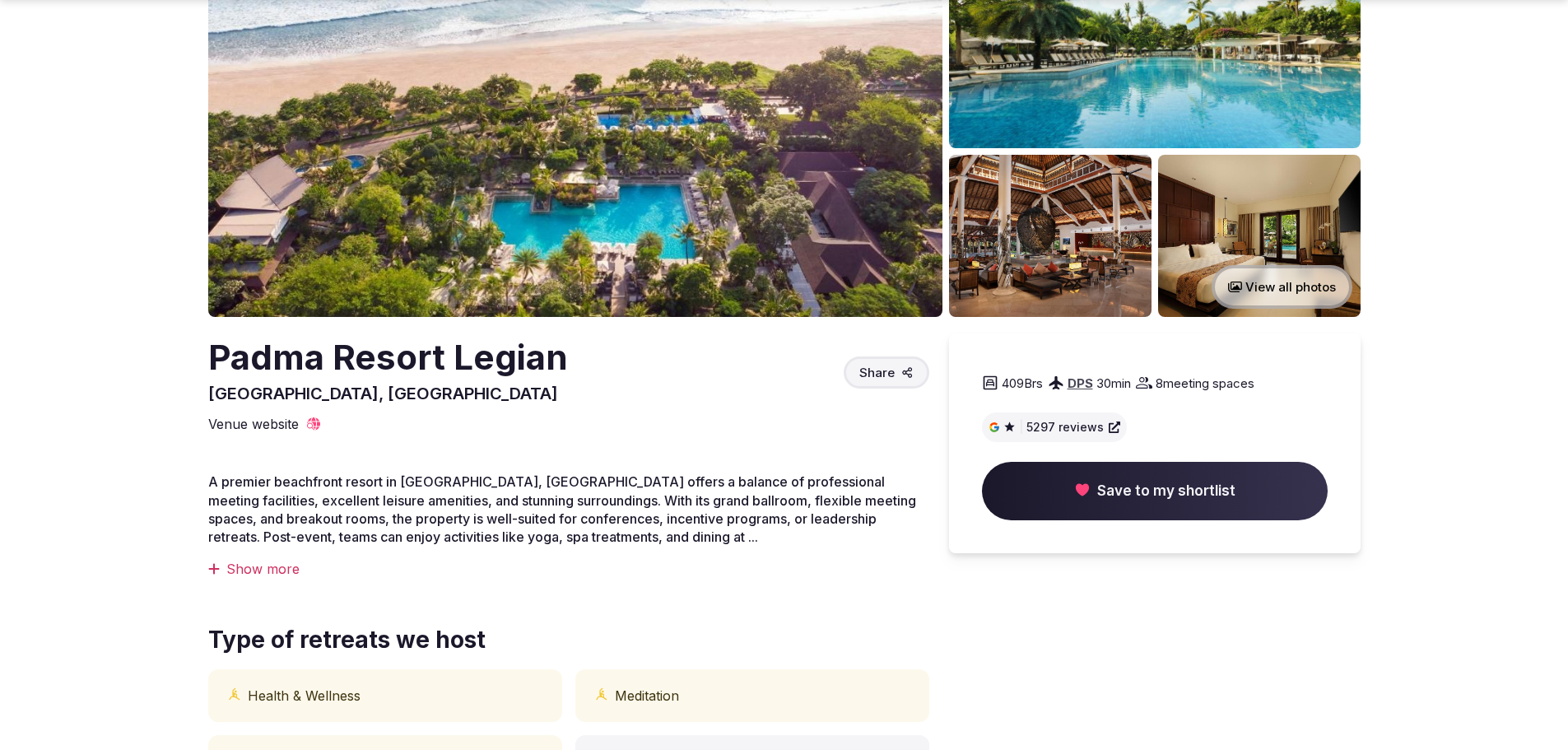
click at [1278, 274] on button "View all photos" at bounding box center [1282, 287] width 141 height 44
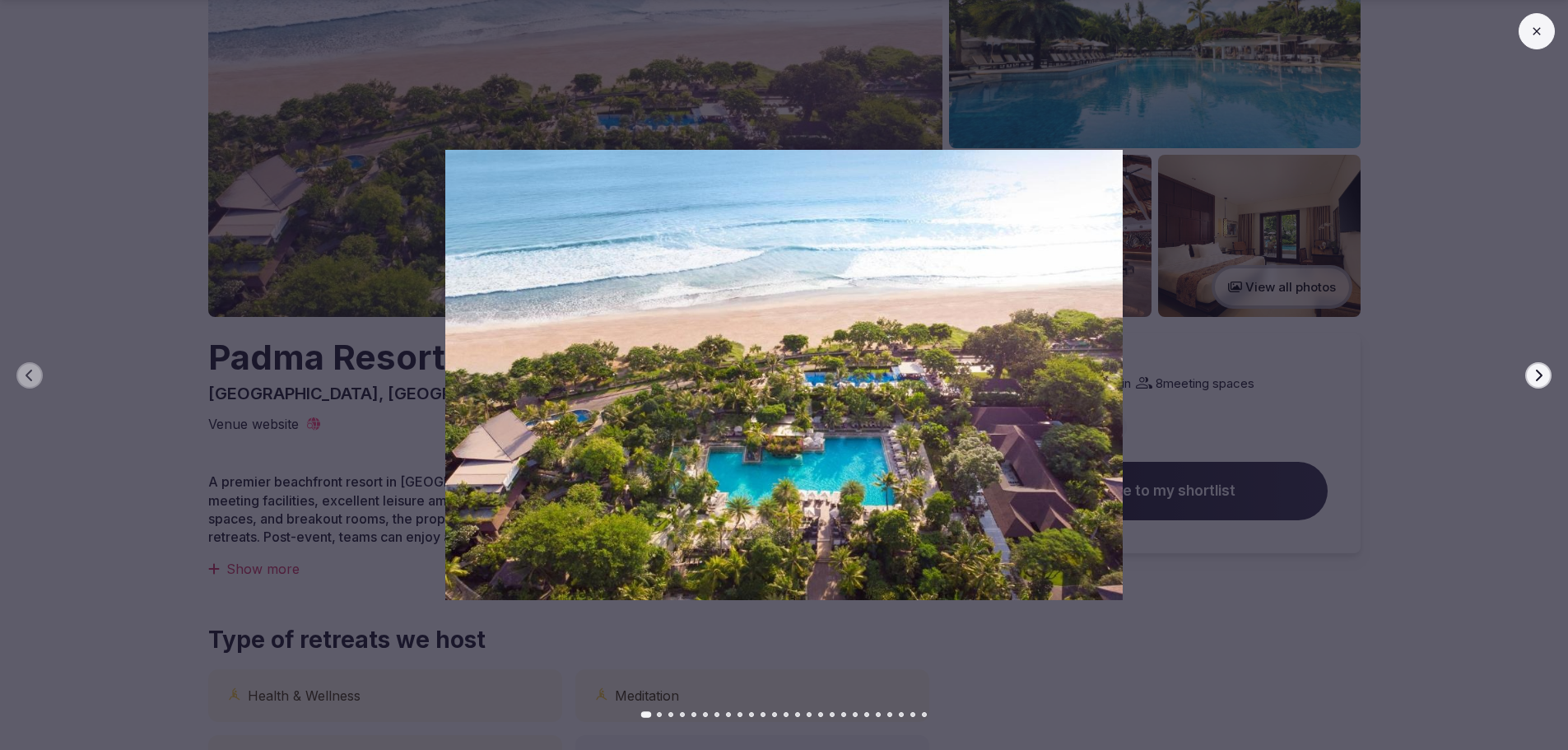
click at [1541, 29] on icon at bounding box center [1537, 31] width 13 height 13
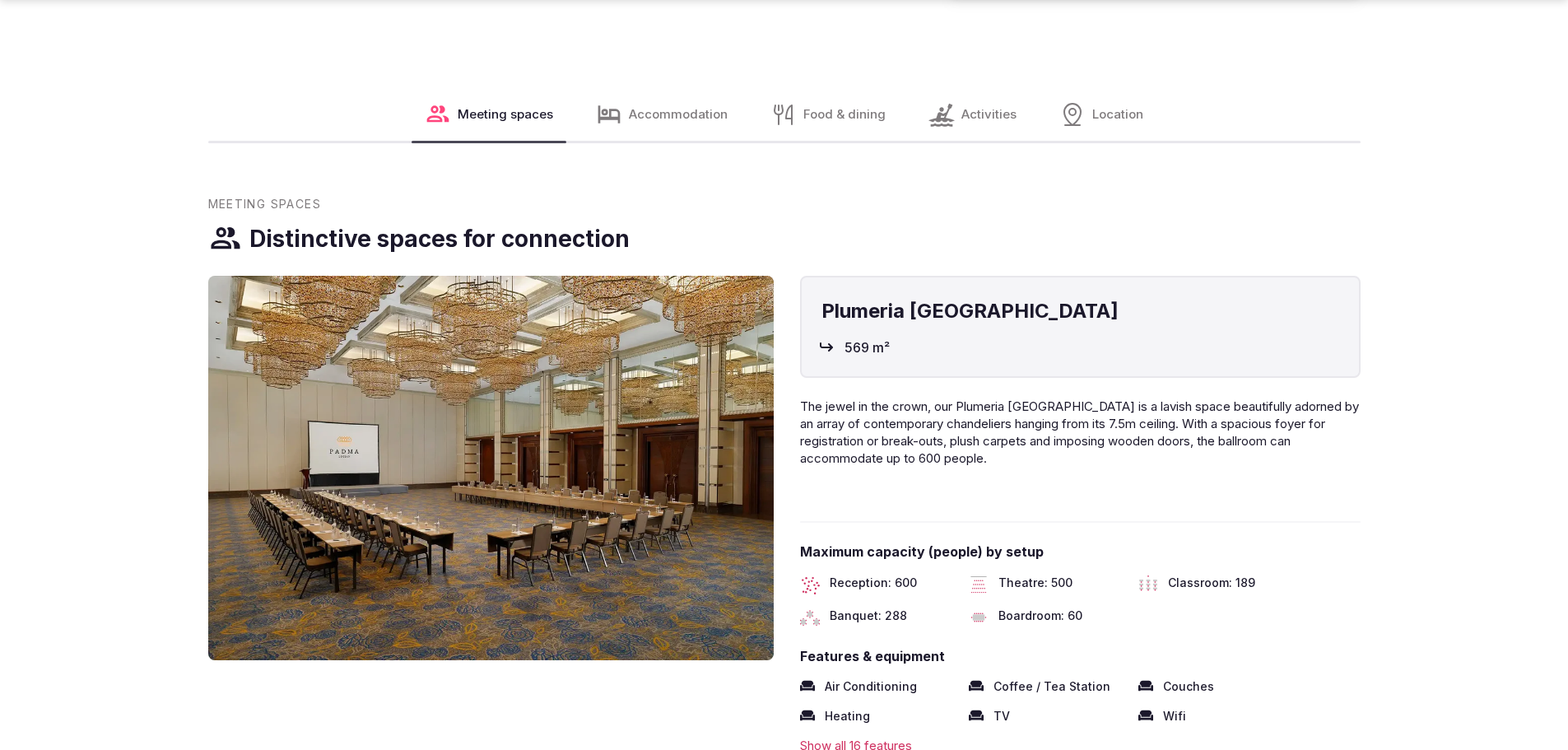
scroll to position [1729, 0]
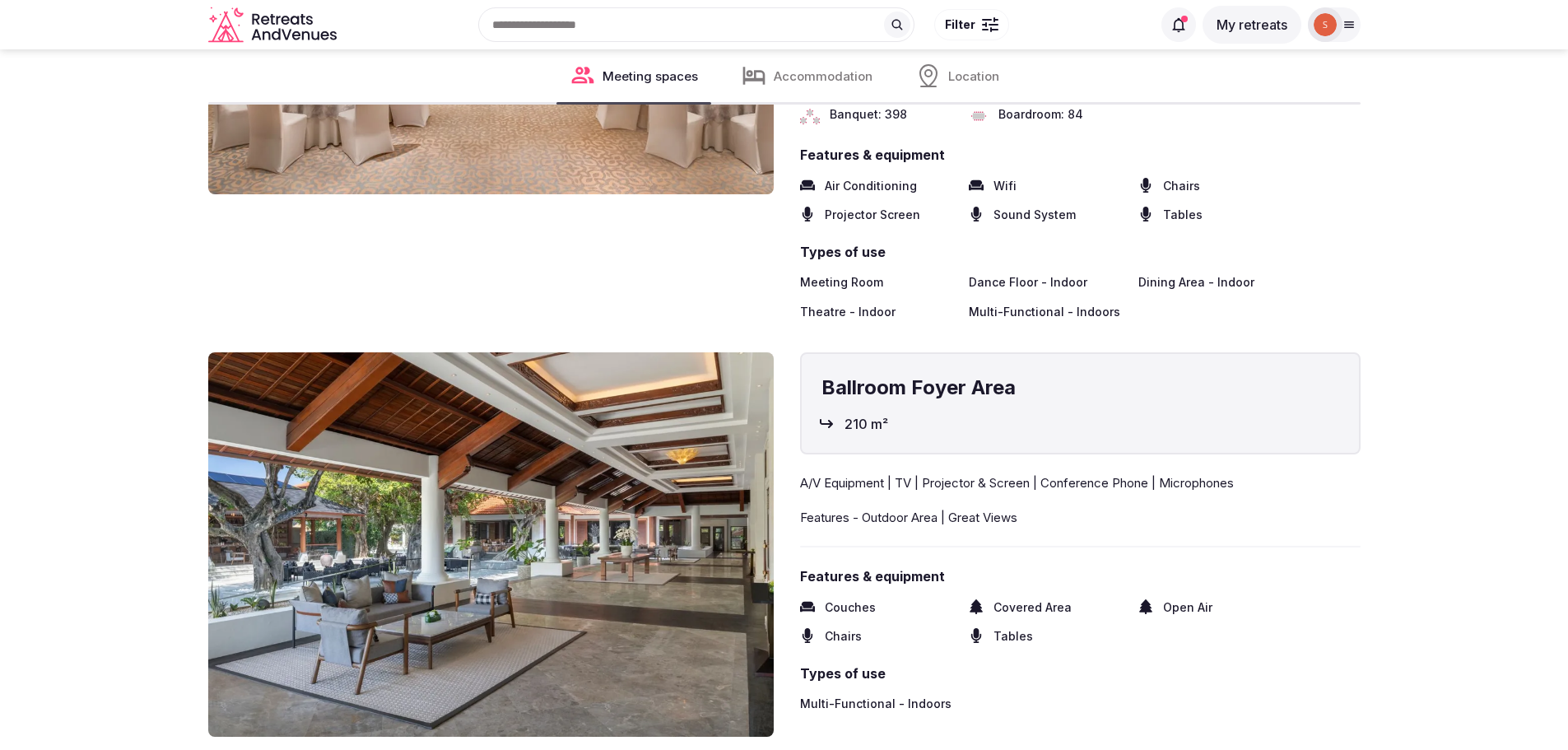
scroll to position [2305, 0]
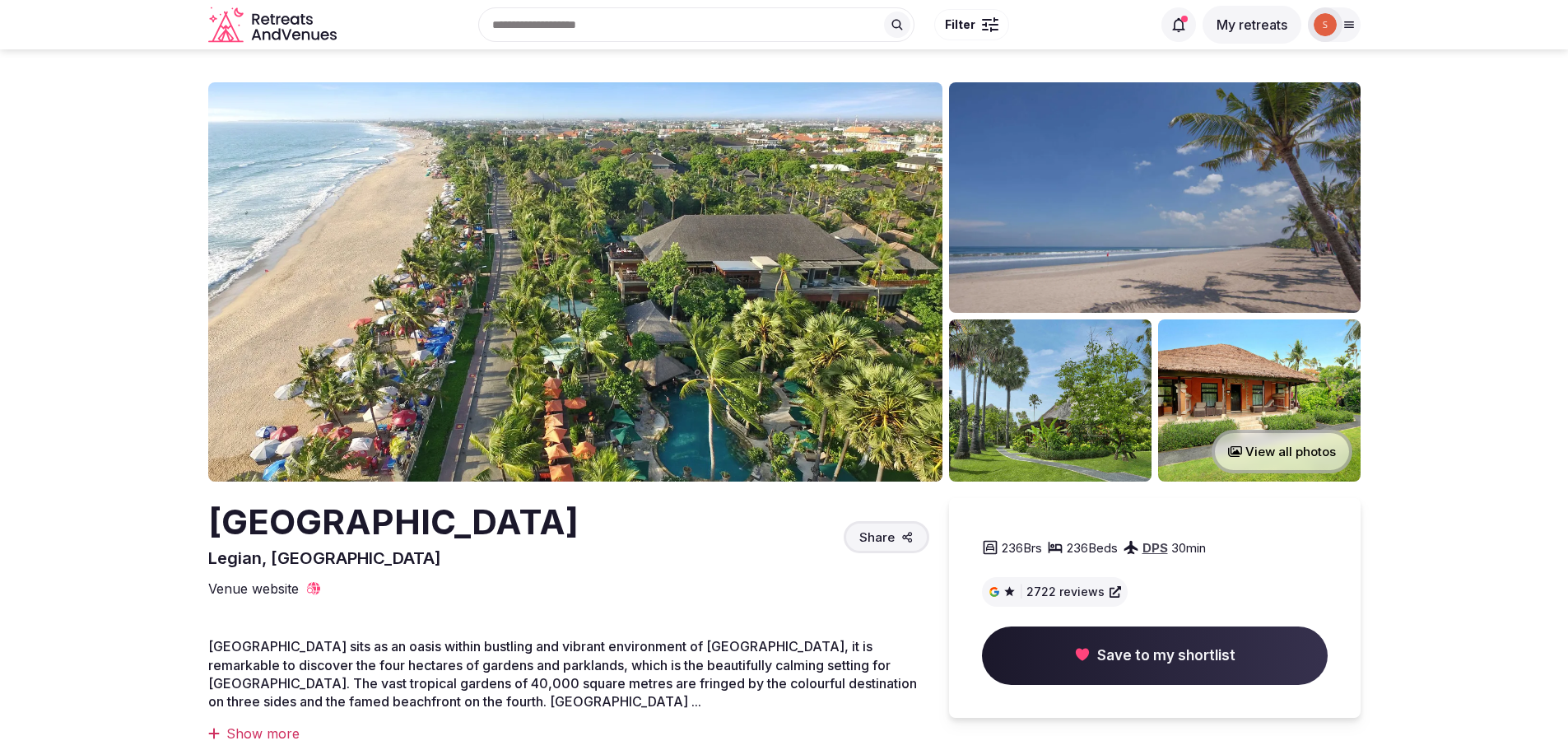
click at [859, 285] on img at bounding box center [575, 282] width 734 height 399
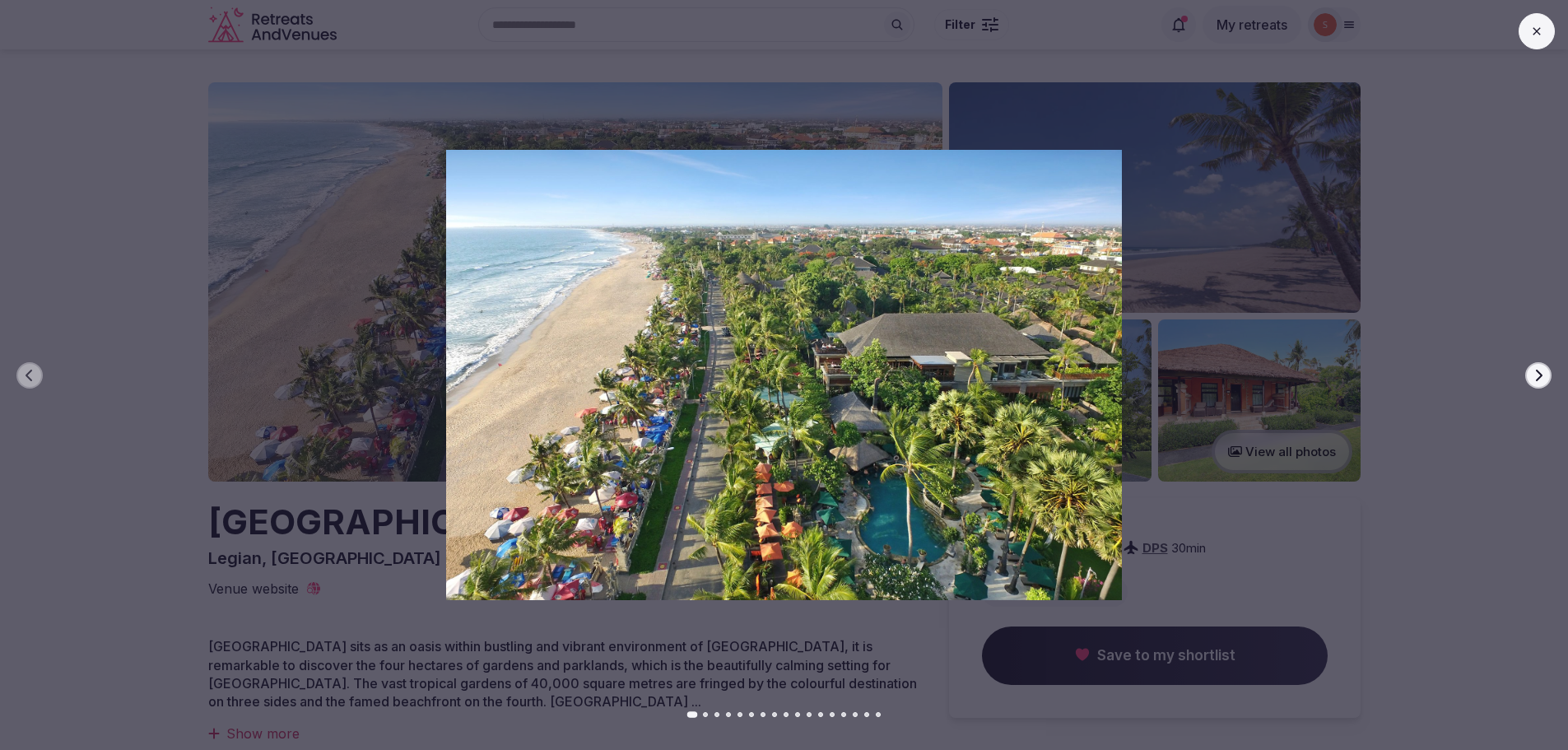
click at [1540, 375] on icon "button" at bounding box center [1538, 375] width 13 height 13
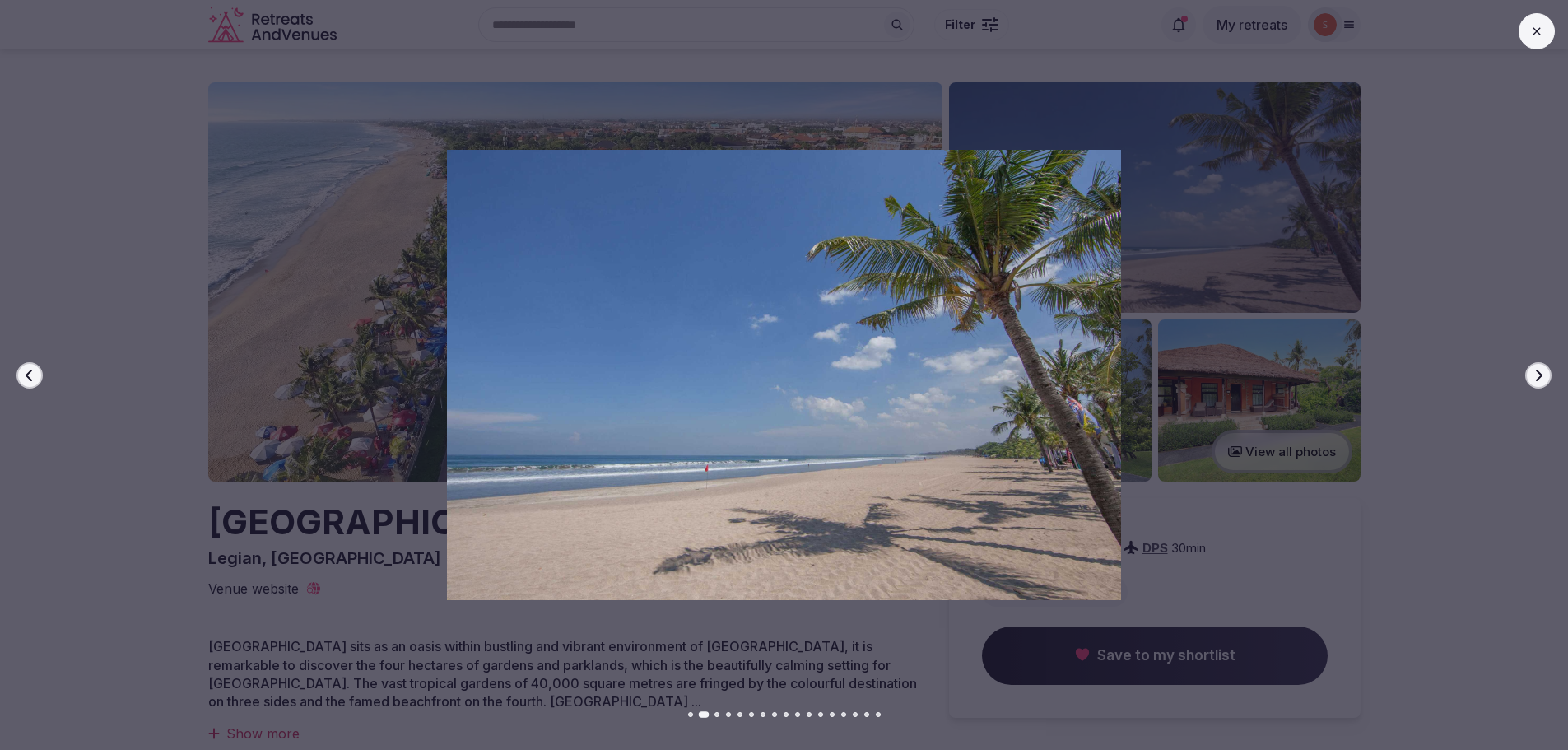
click at [1540, 375] on icon "button" at bounding box center [1538, 375] width 13 height 13
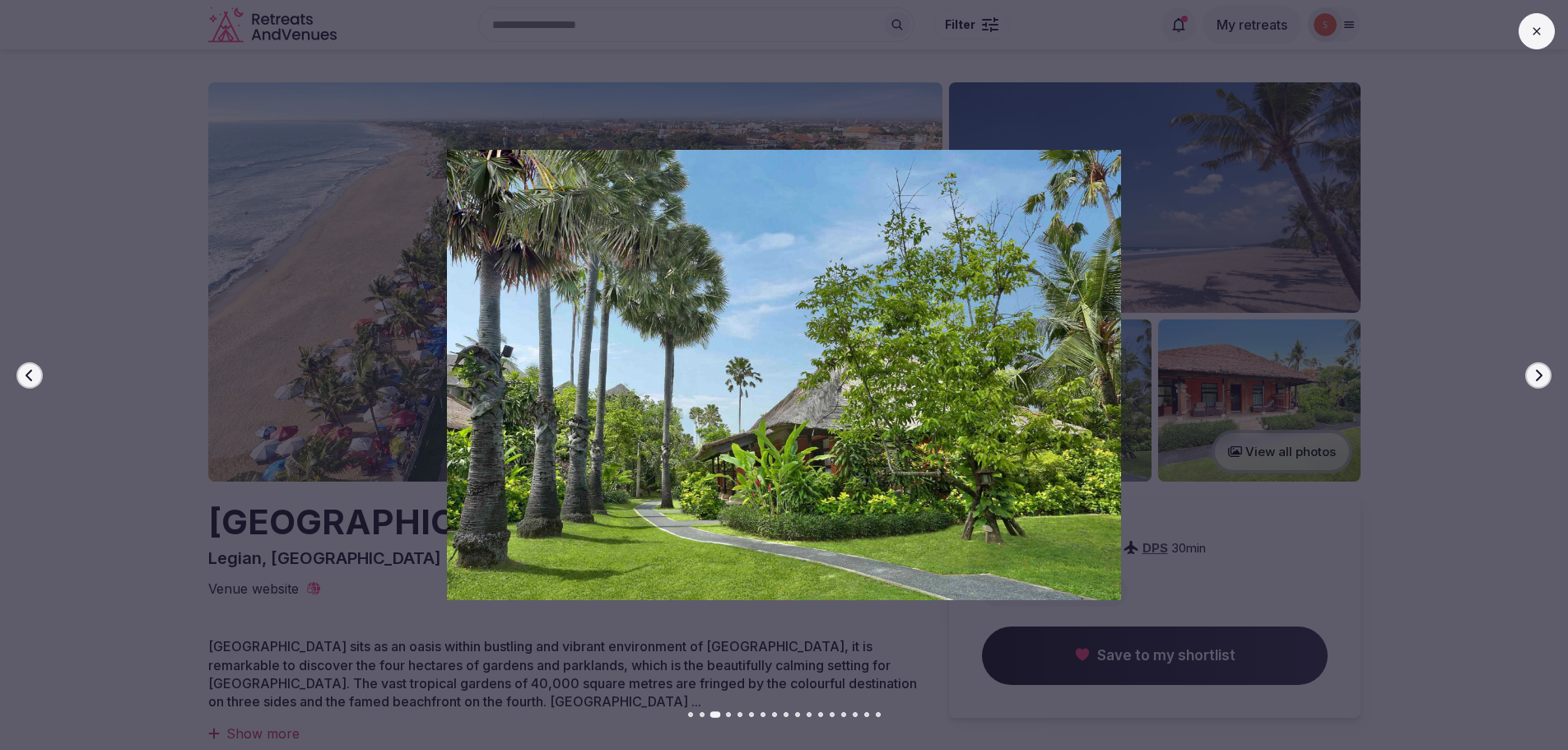
click at [1540, 375] on icon "button" at bounding box center [1538, 375] width 13 height 13
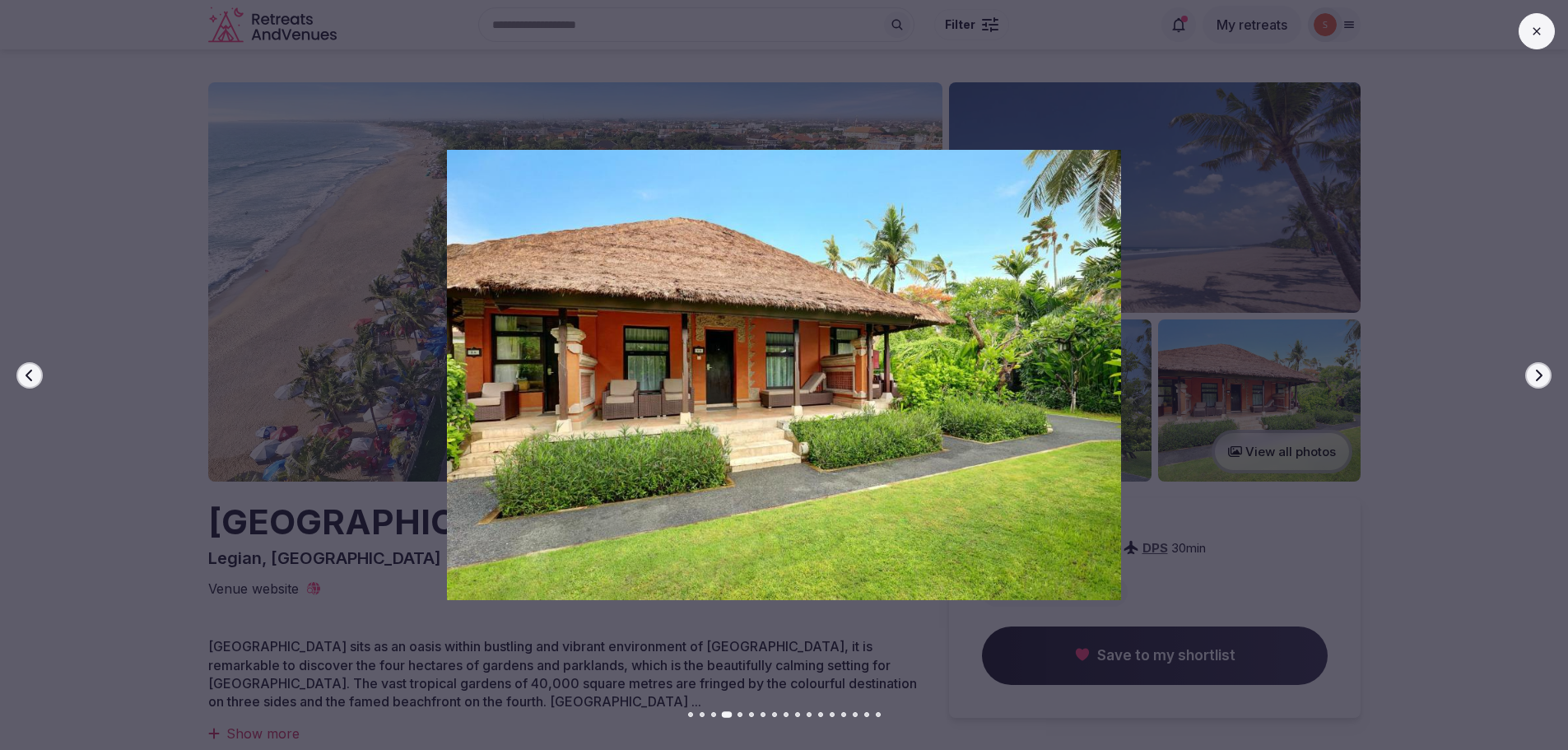
click at [1540, 375] on icon "button" at bounding box center [1538, 375] width 13 height 13
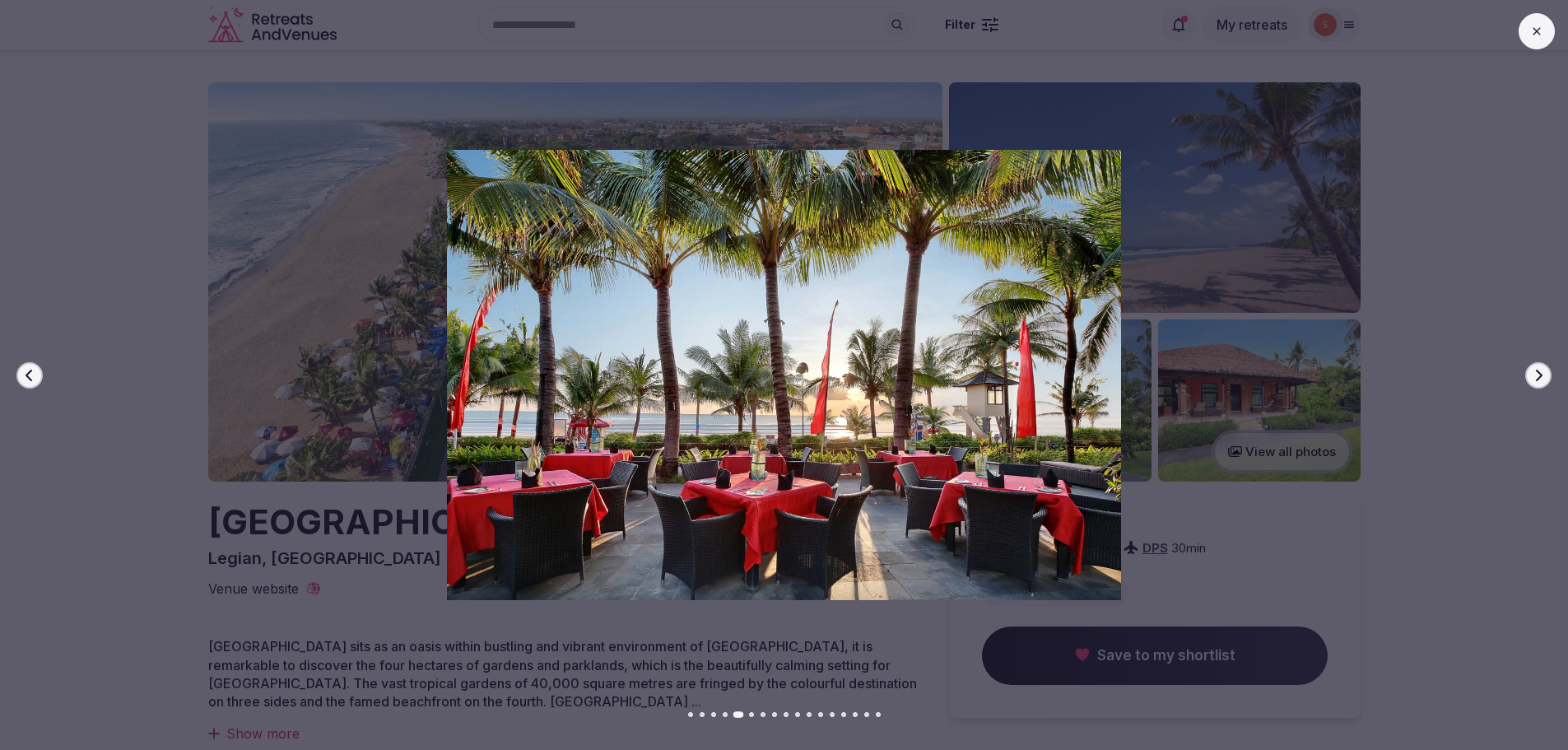
click at [1540, 375] on icon "button" at bounding box center [1538, 375] width 13 height 13
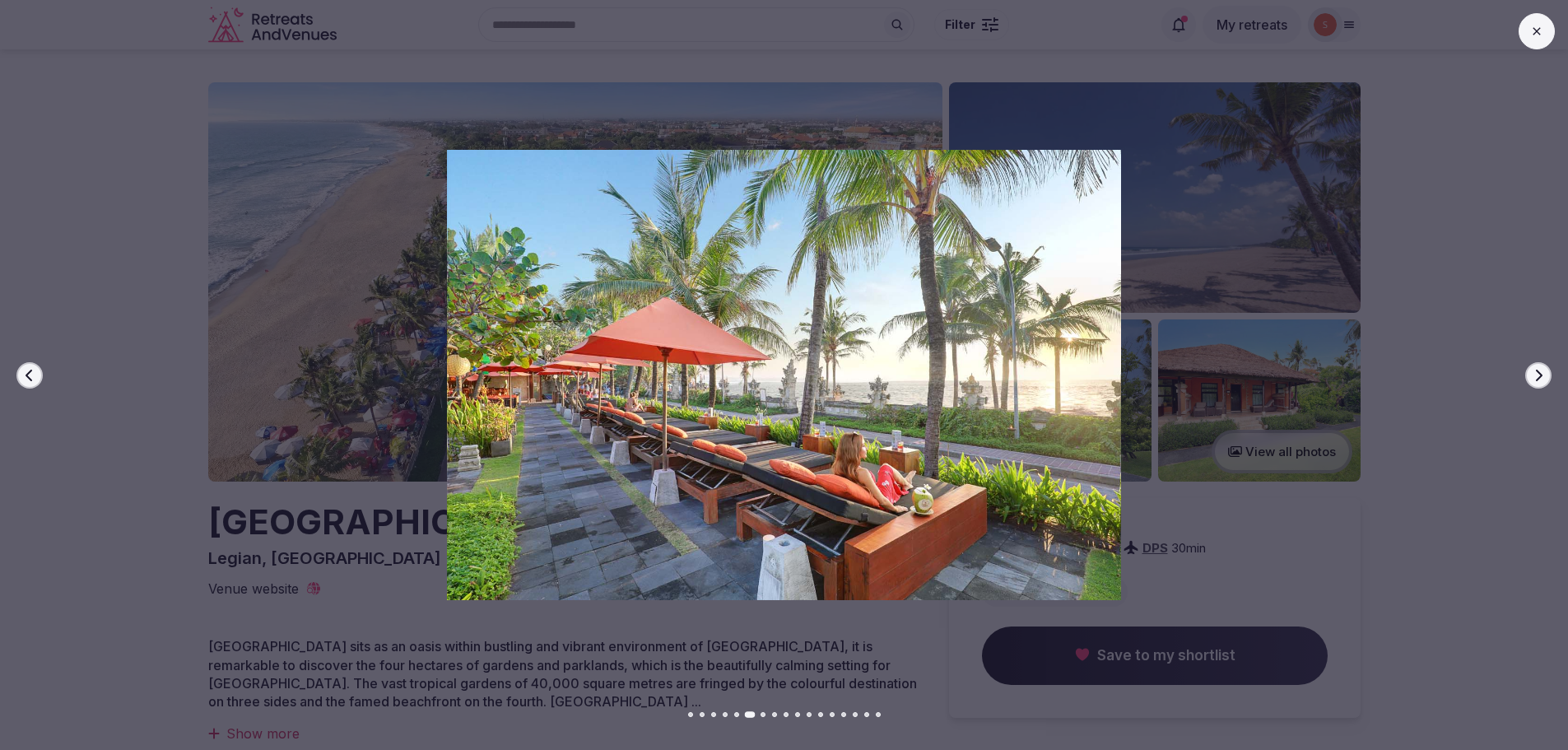
click at [1540, 375] on icon "button" at bounding box center [1538, 375] width 13 height 13
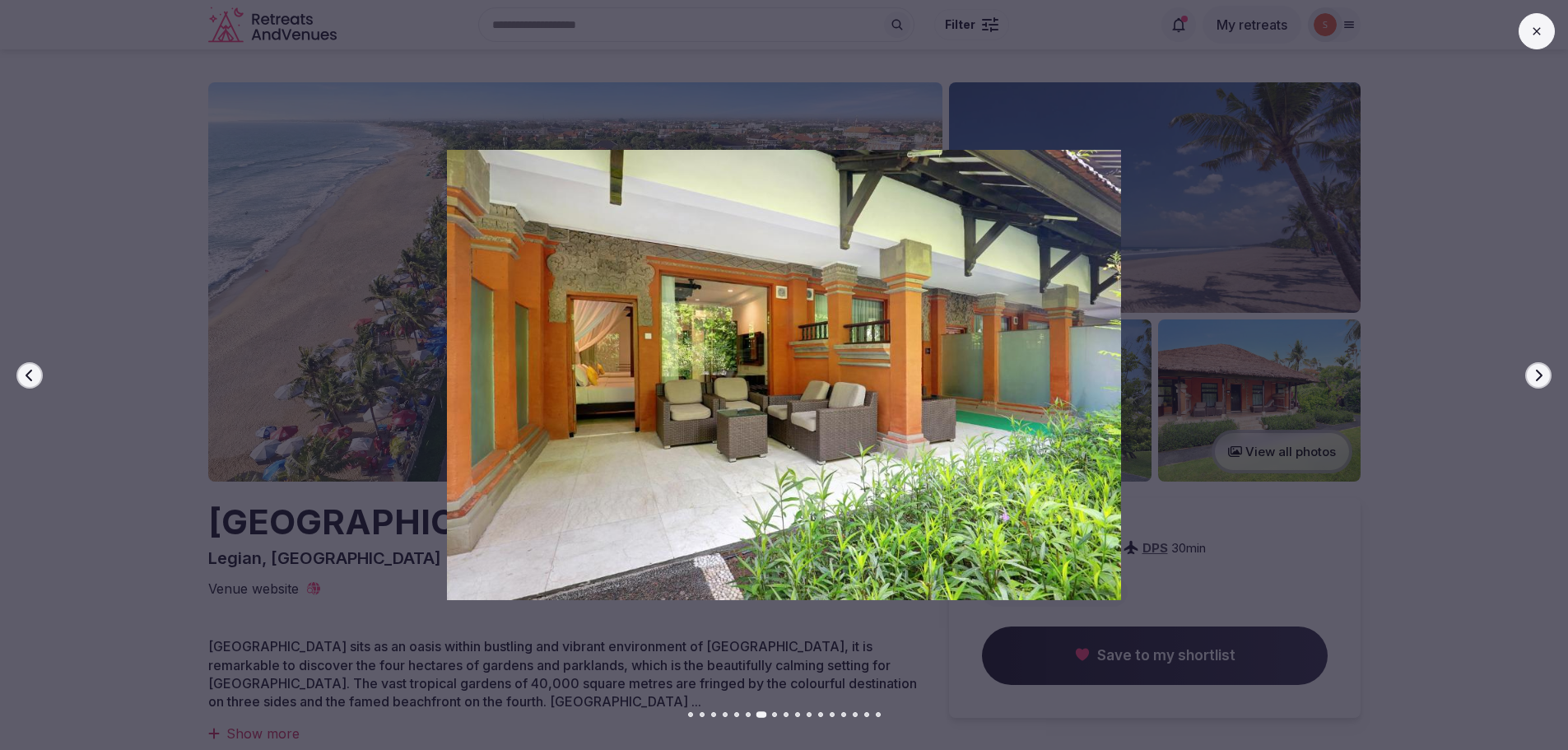
click at [1540, 375] on icon "button" at bounding box center [1538, 375] width 13 height 13
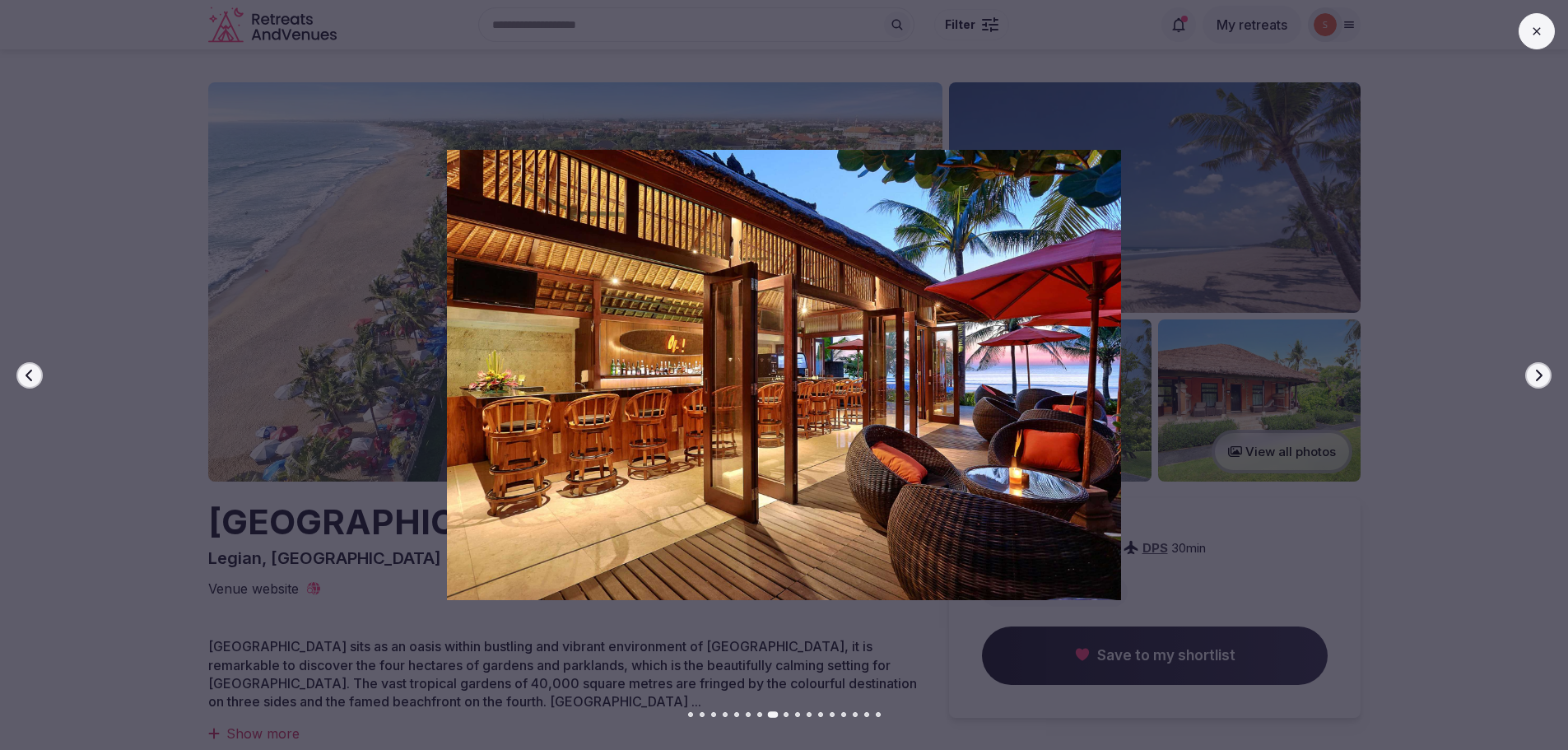
click at [1540, 375] on icon "button" at bounding box center [1538, 375] width 13 height 13
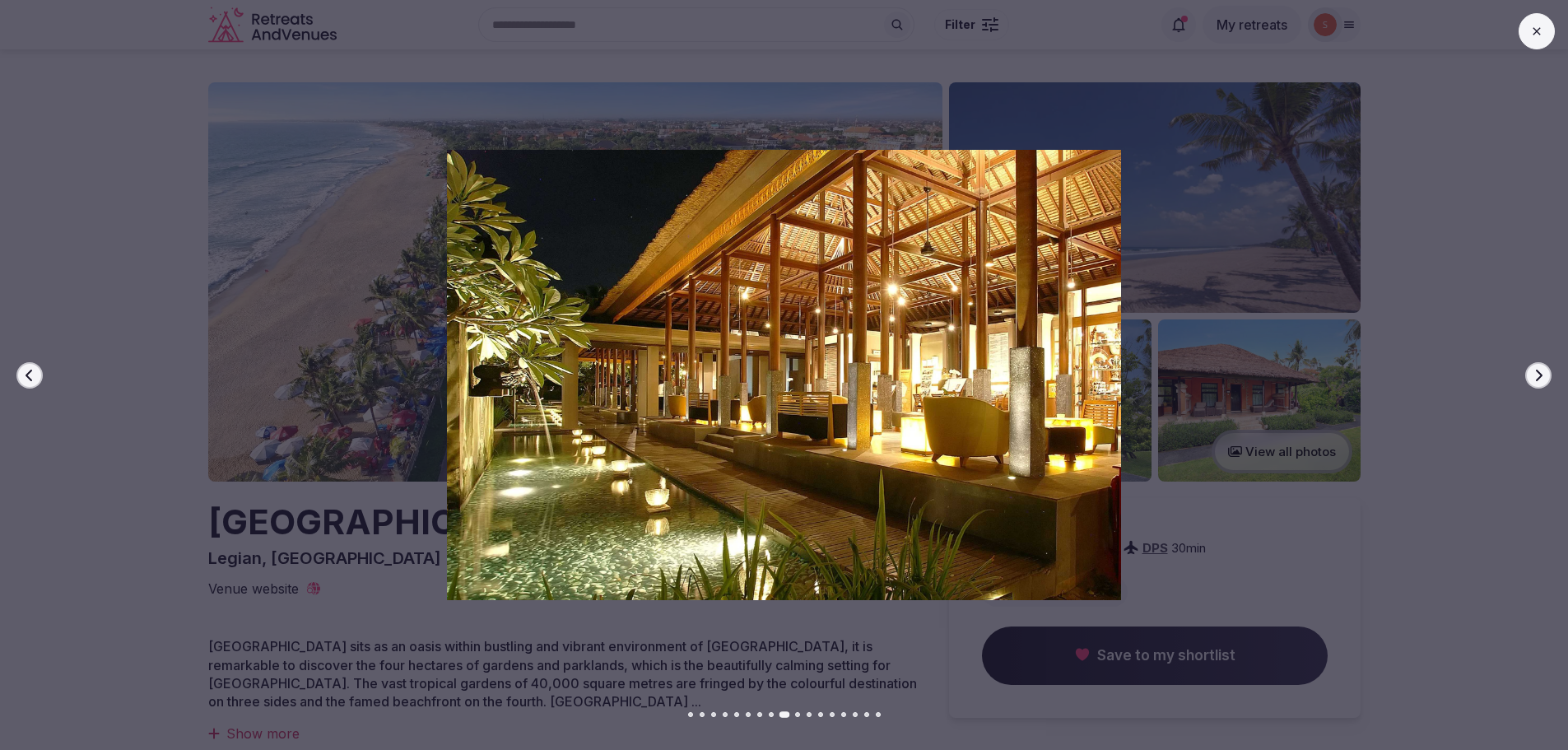
click at [1540, 375] on icon "button" at bounding box center [1538, 375] width 13 height 13
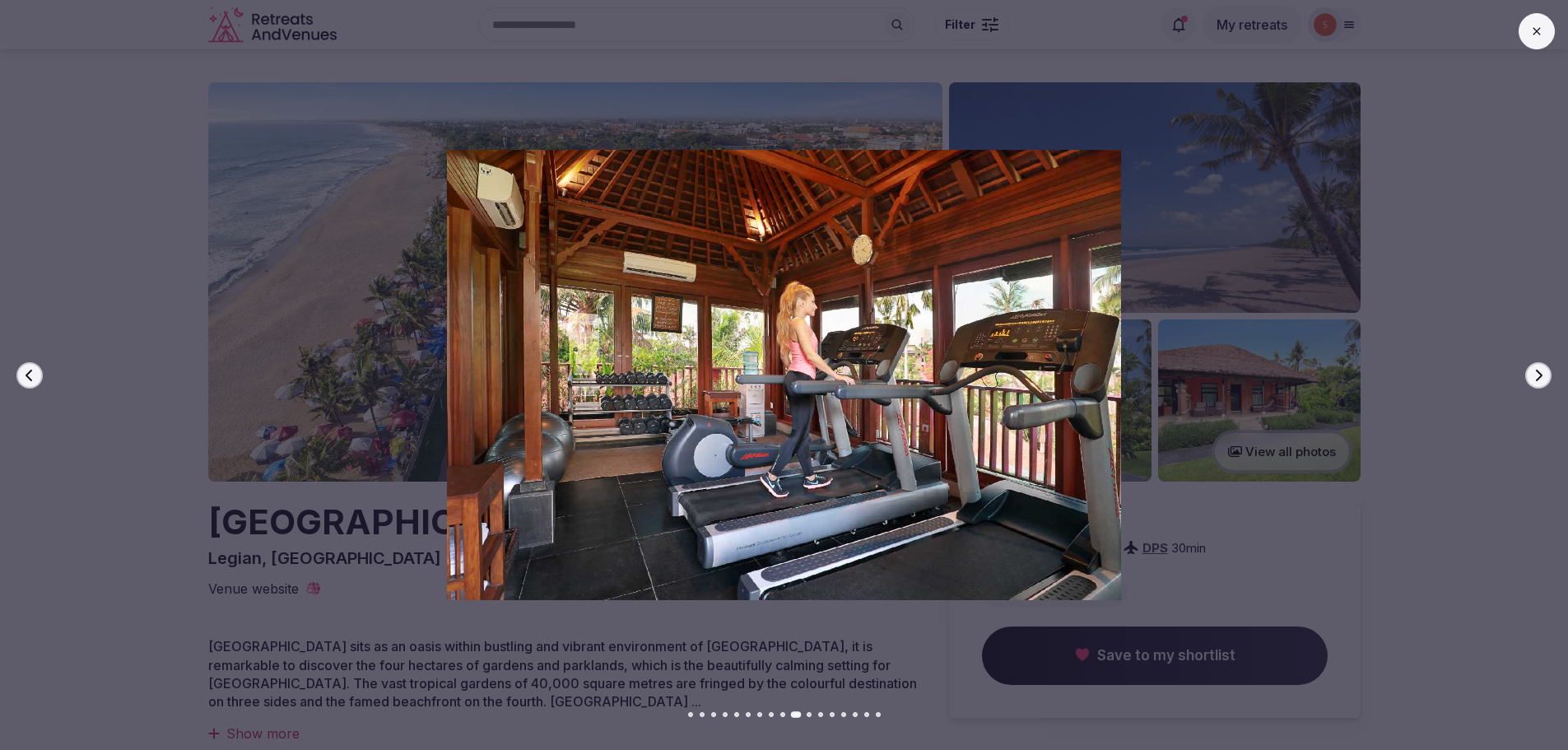
click at [1540, 375] on icon "button" at bounding box center [1538, 375] width 13 height 13
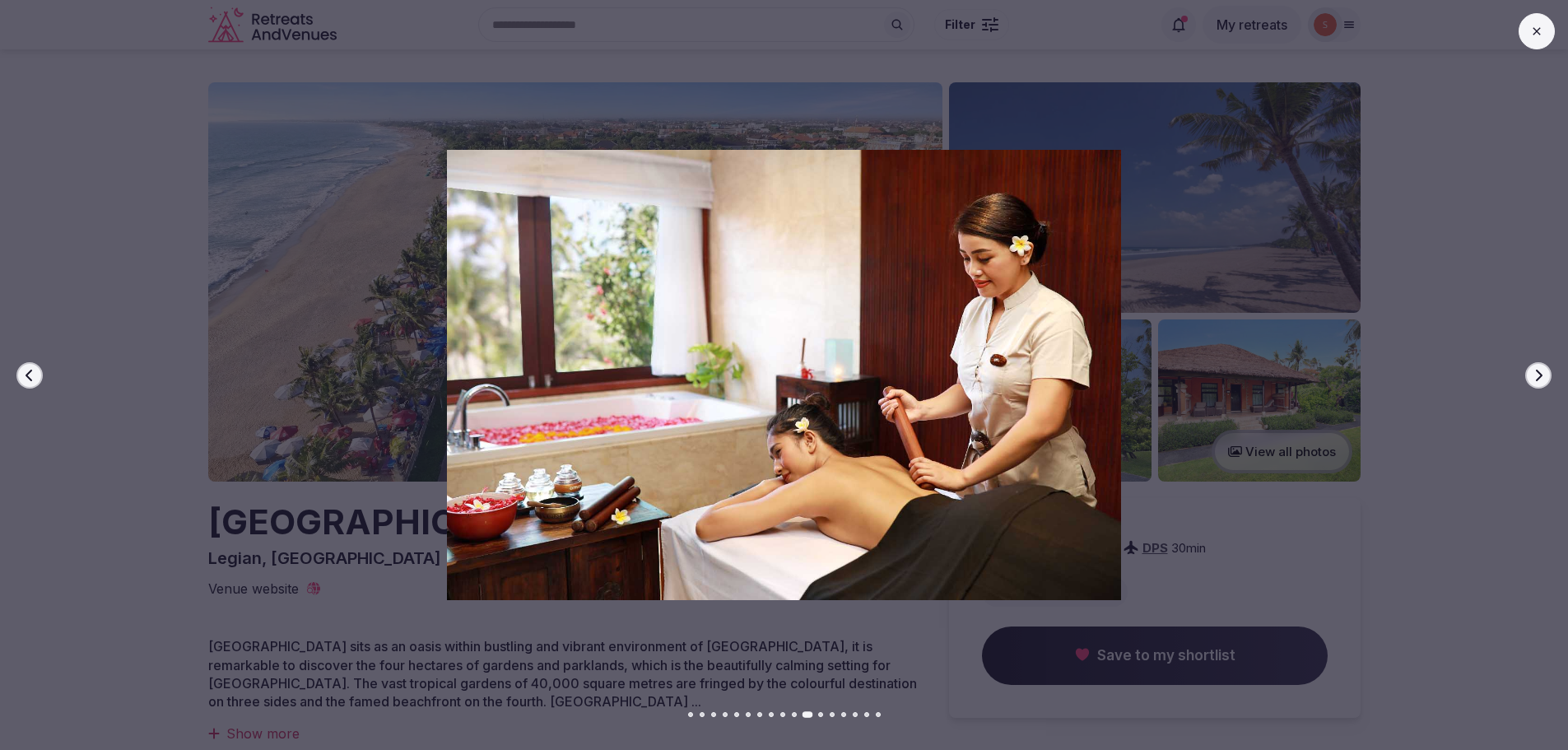
click at [1540, 375] on icon "button" at bounding box center [1538, 375] width 13 height 13
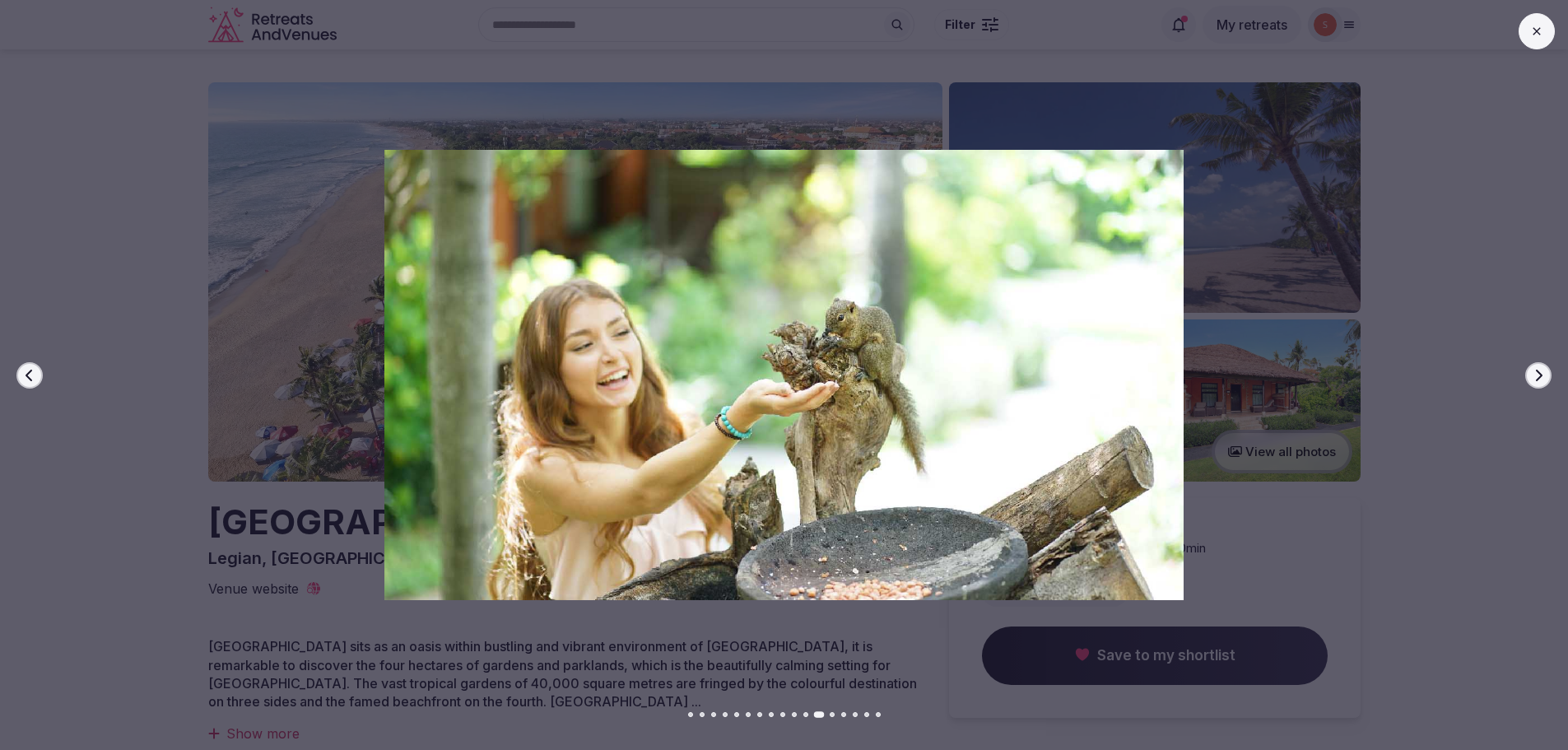
click at [1540, 375] on icon "button" at bounding box center [1538, 375] width 13 height 13
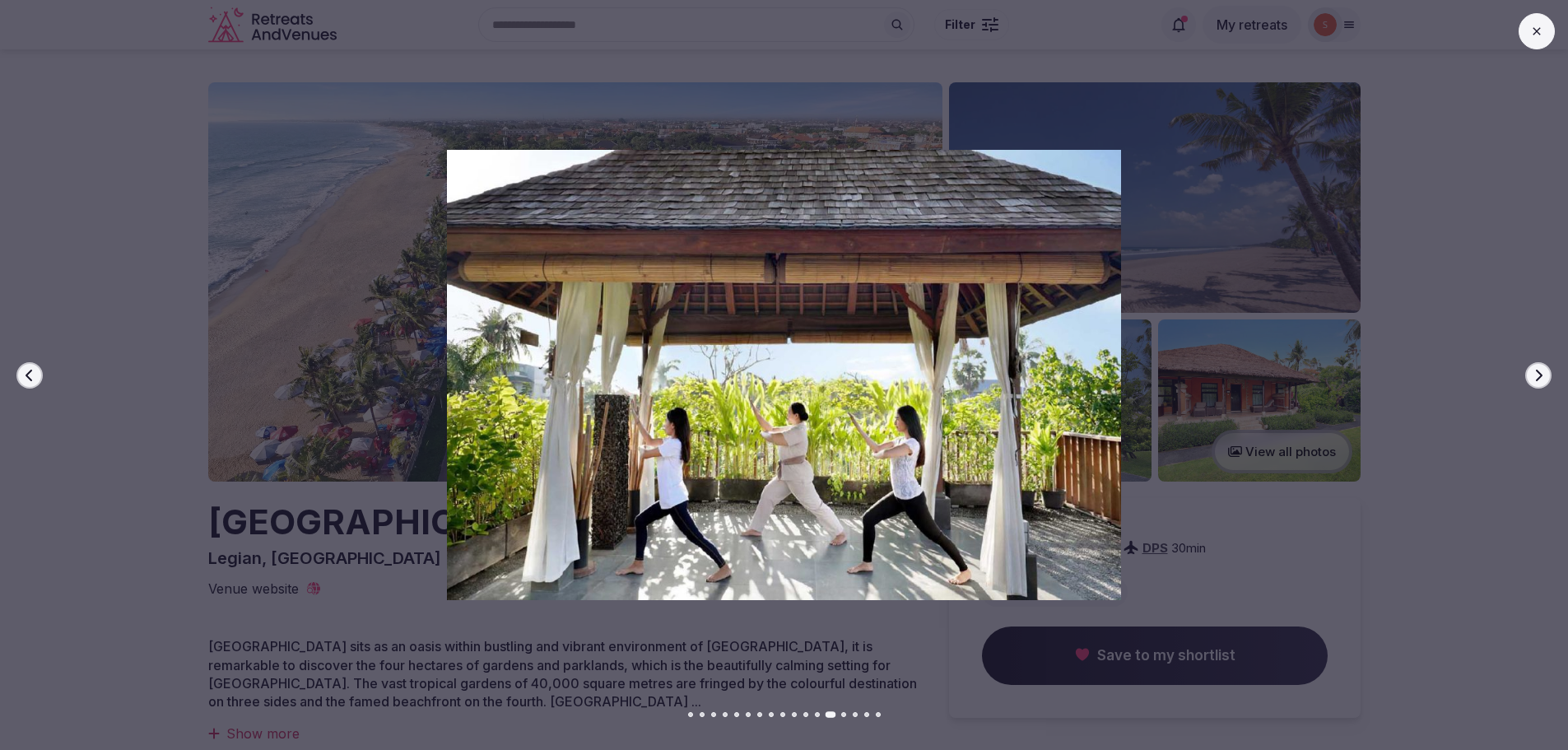
click at [1540, 375] on icon "button" at bounding box center [1538, 375] width 13 height 13
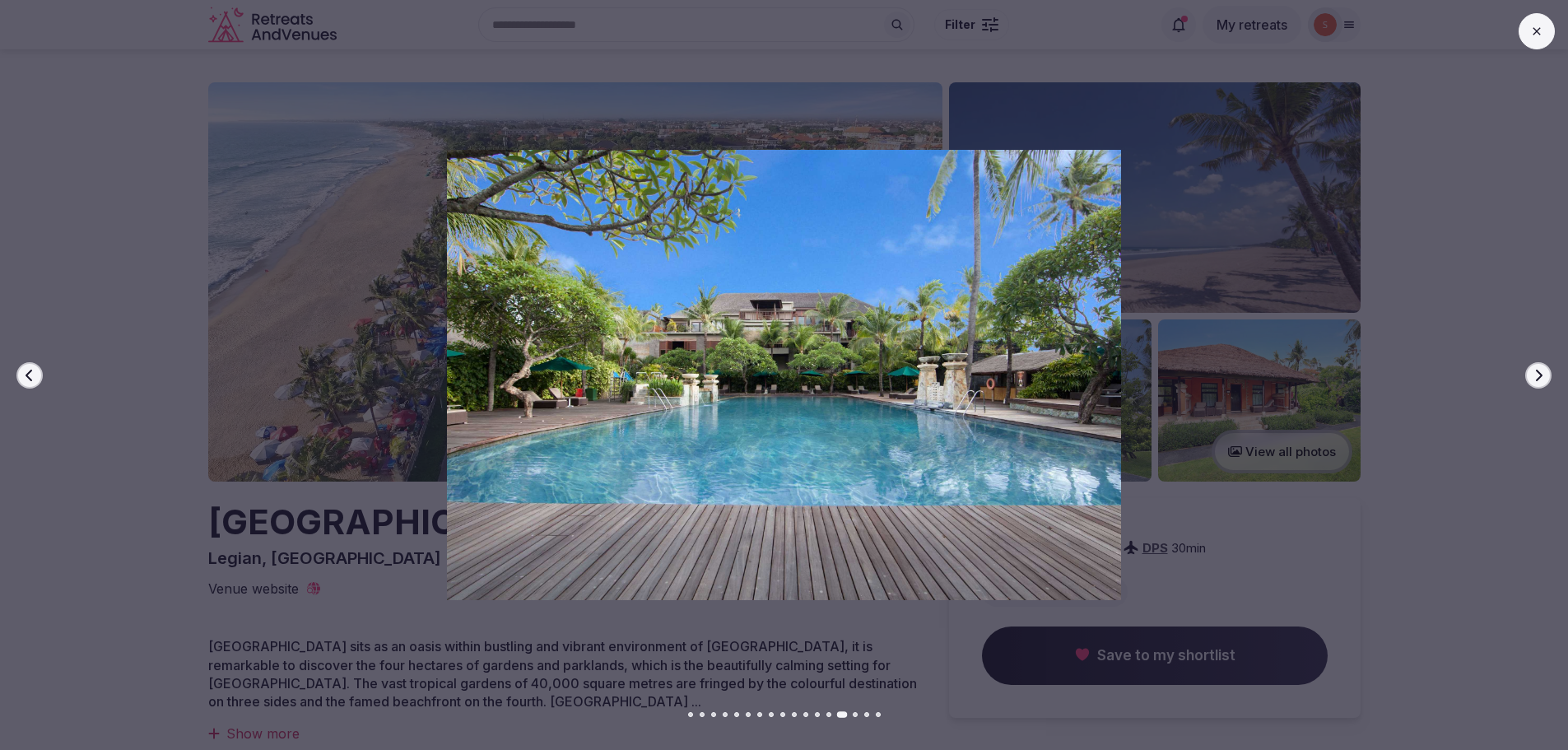
click at [1540, 375] on icon "button" at bounding box center [1538, 375] width 13 height 13
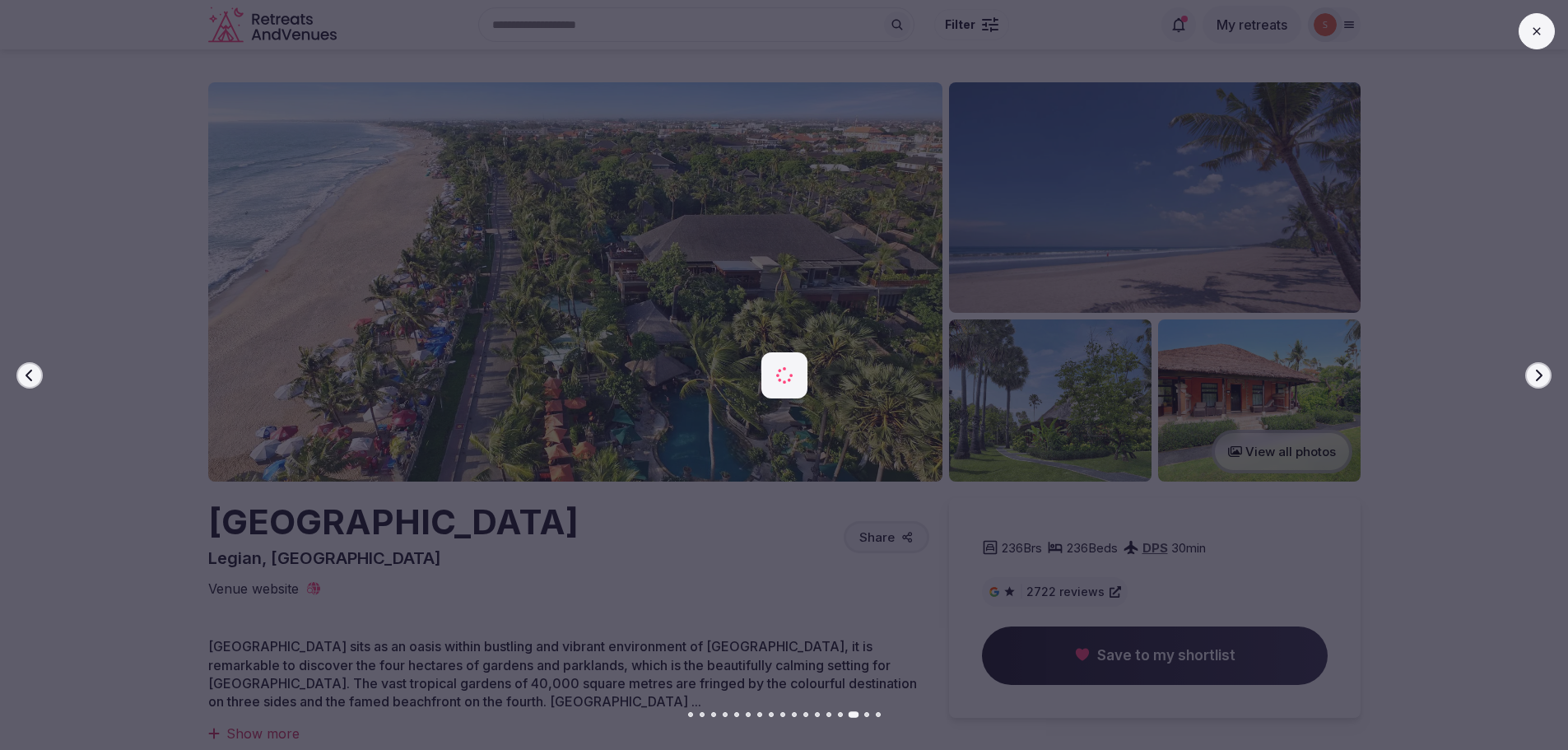
click at [1540, 375] on icon "button" at bounding box center [1538, 375] width 13 height 13
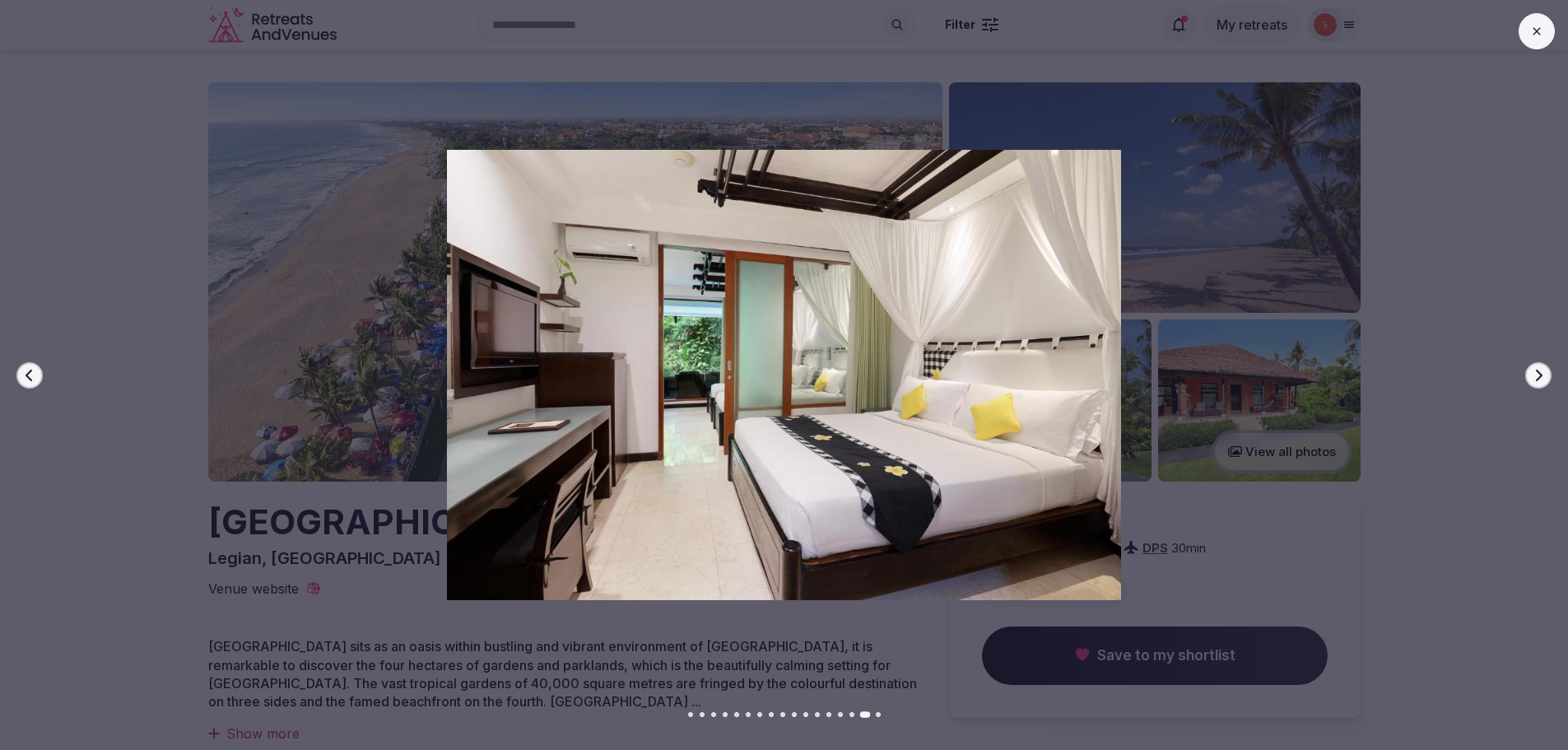
click at [1540, 375] on icon "button" at bounding box center [1538, 375] width 13 height 13
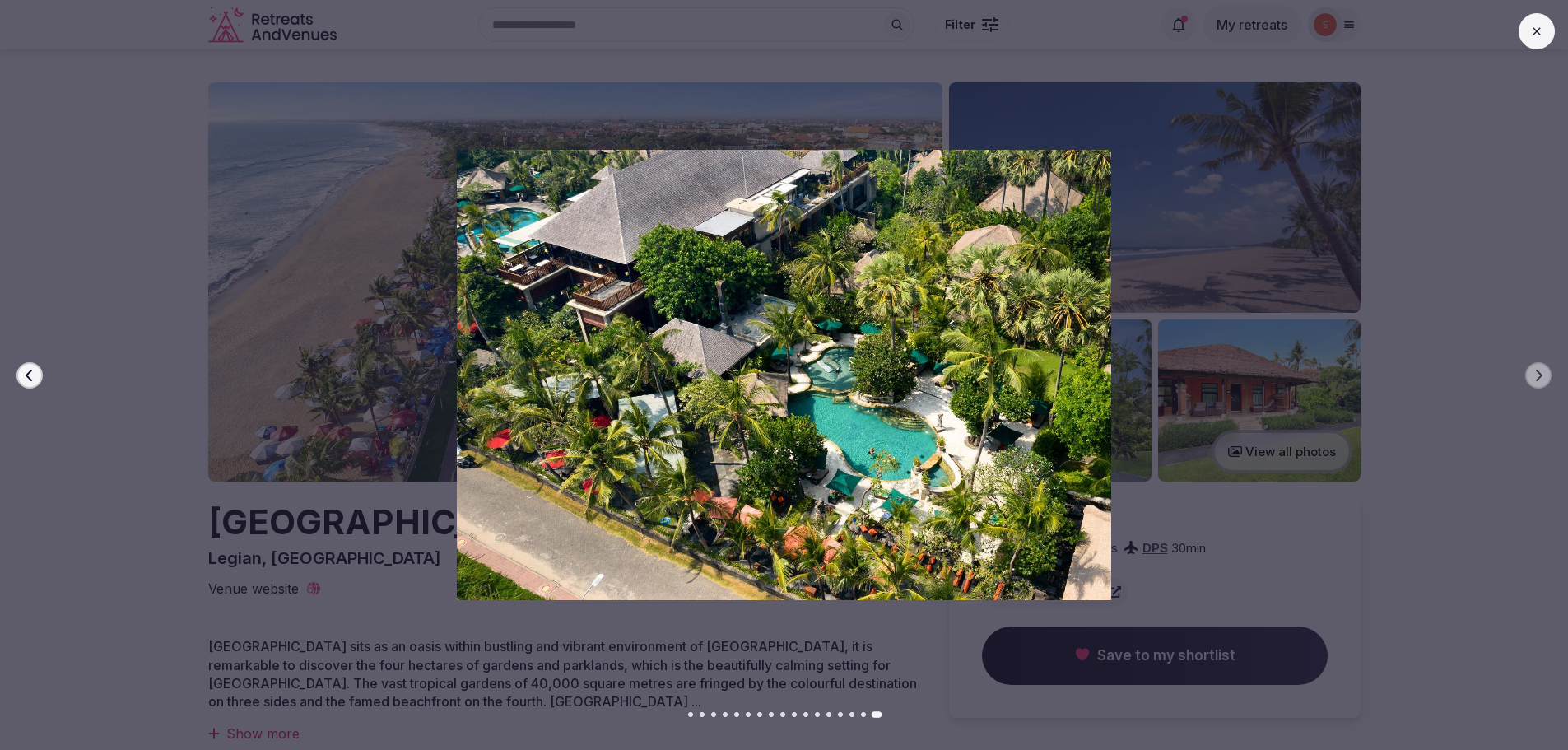
click at [1540, 38] on button at bounding box center [1536, 31] width 37 height 37
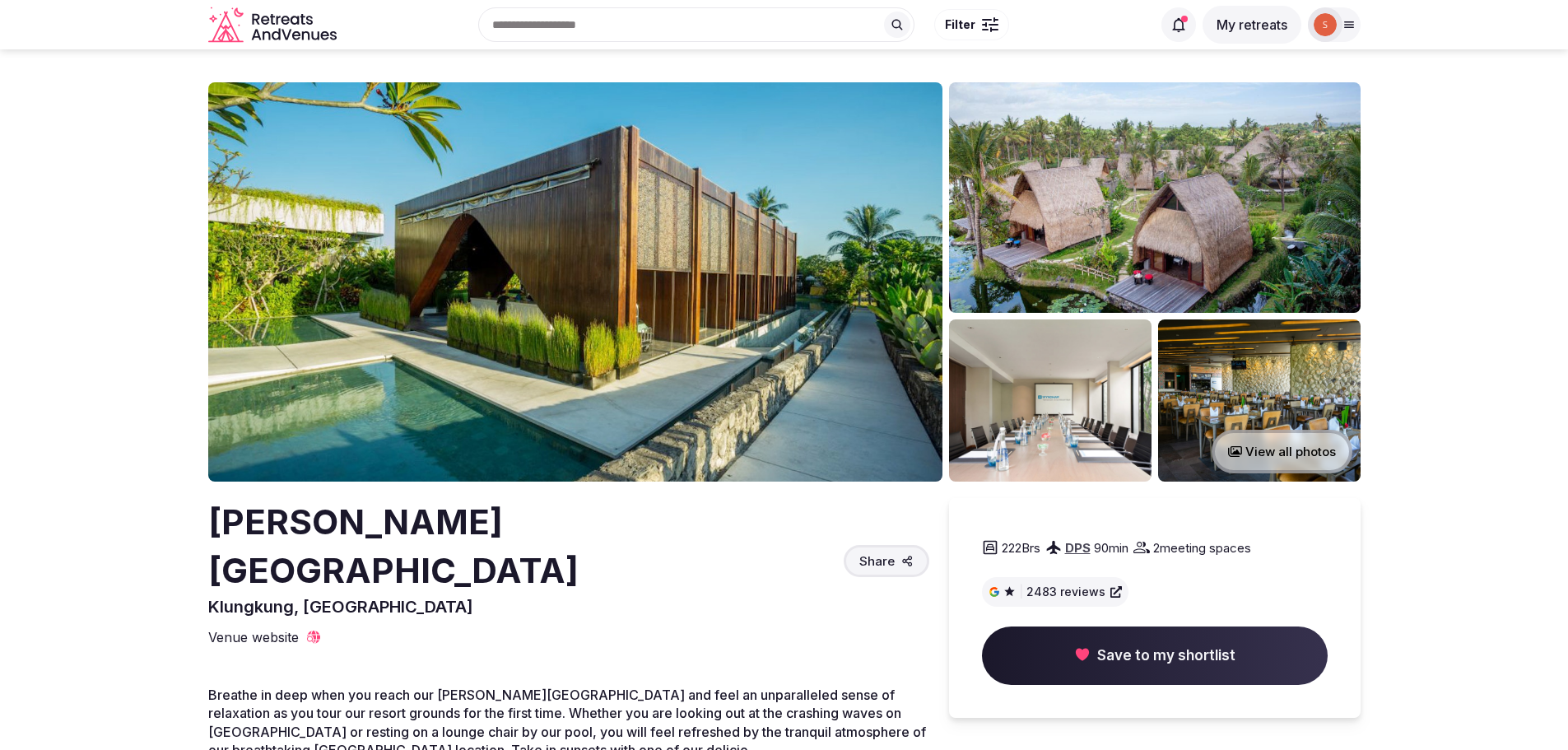
click at [1044, 213] on img at bounding box center [1155, 198] width 411 height 231
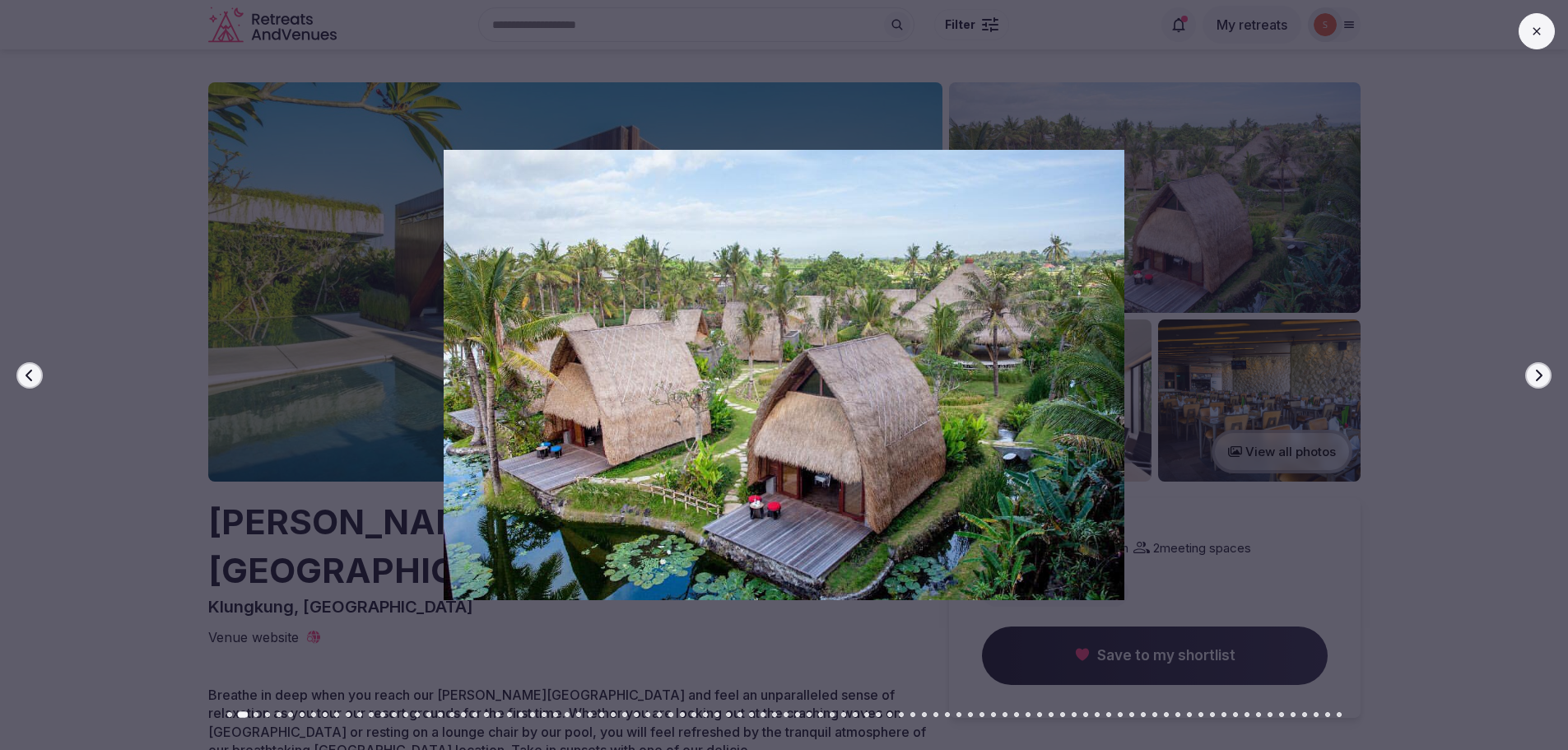
click at [1542, 368] on icon "button" at bounding box center [1538, 375] width 13 height 13
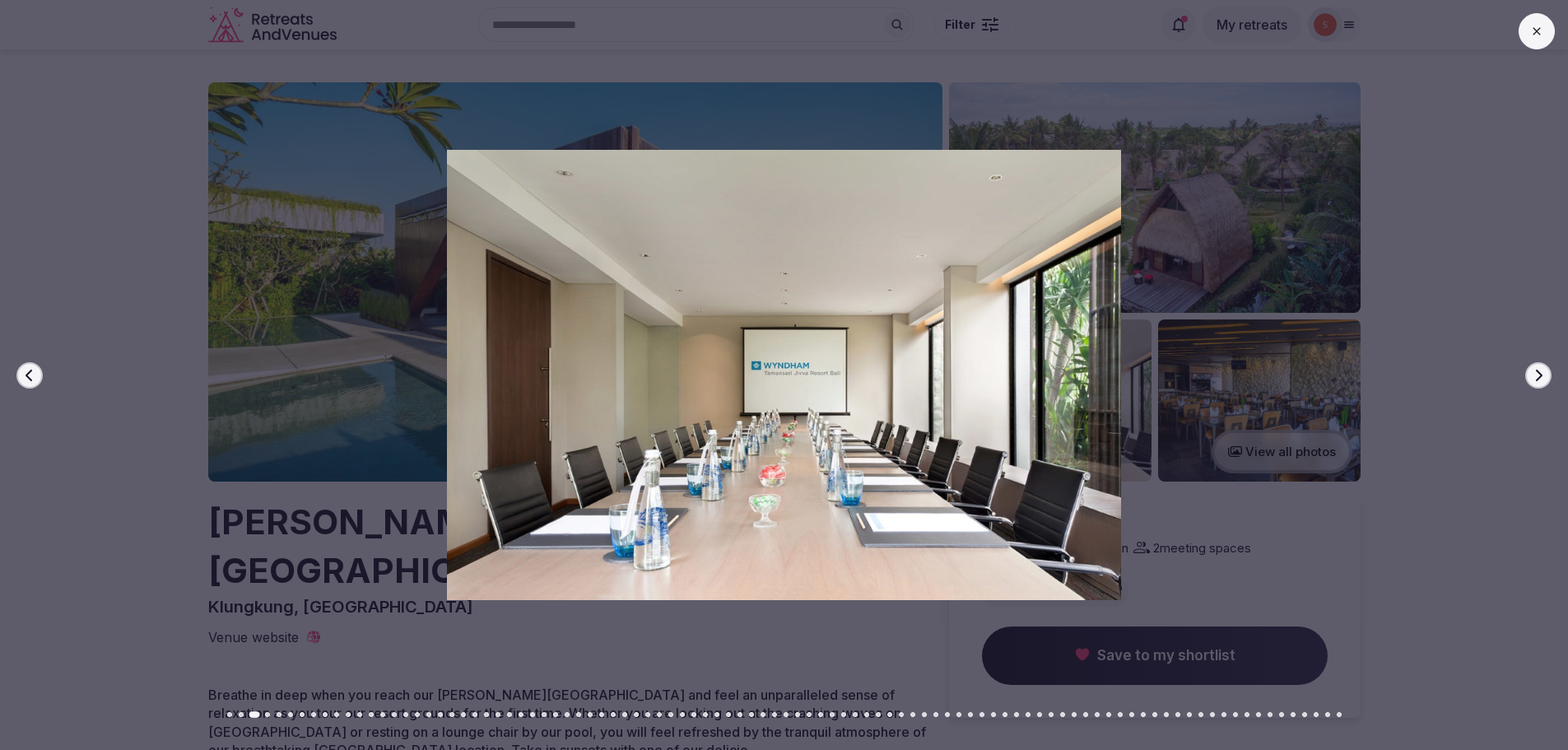
click at [1542, 368] on icon "button" at bounding box center [1538, 375] width 13 height 13
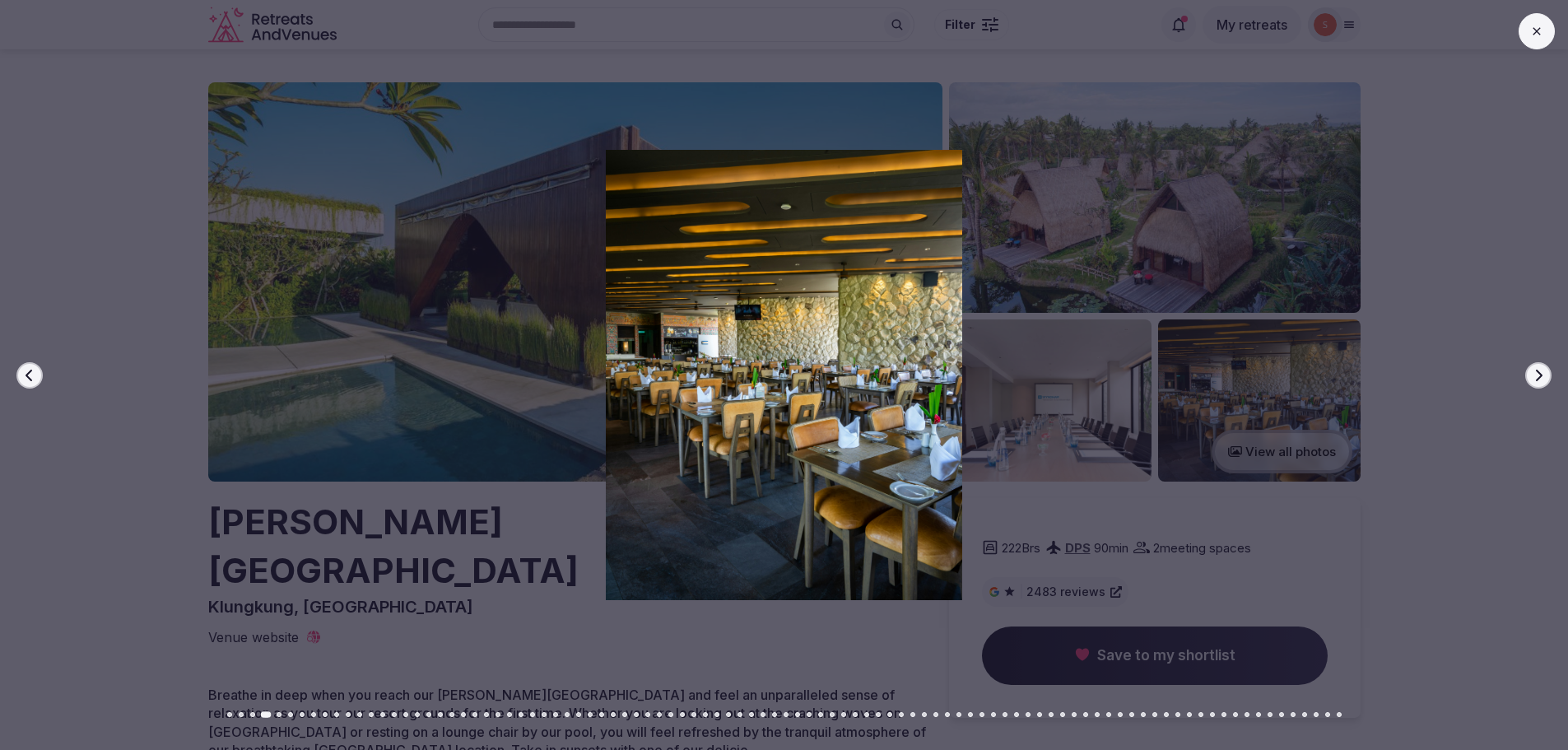
click at [1542, 368] on icon "button" at bounding box center [1538, 375] width 13 height 13
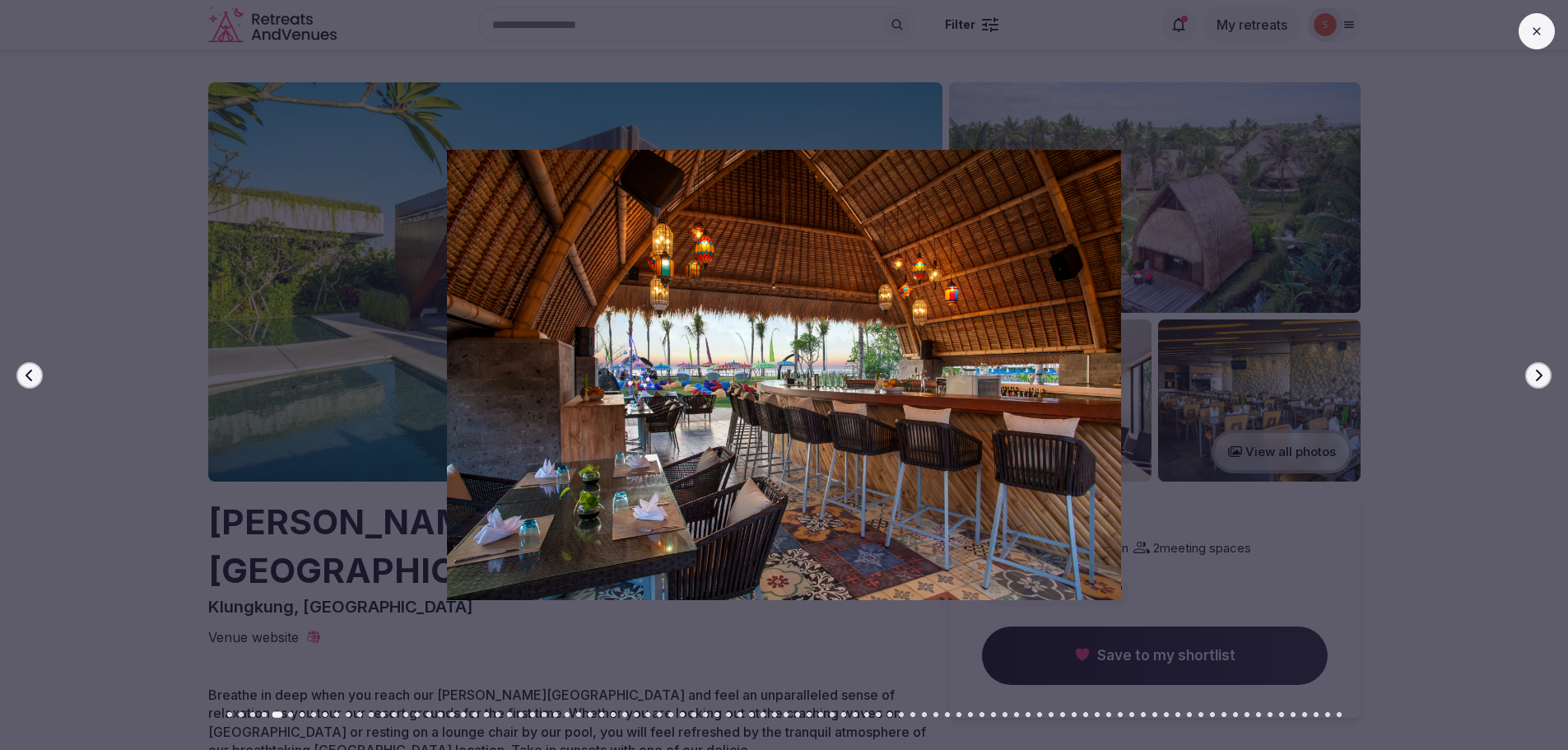
click at [1542, 368] on icon "button" at bounding box center [1538, 375] width 13 height 13
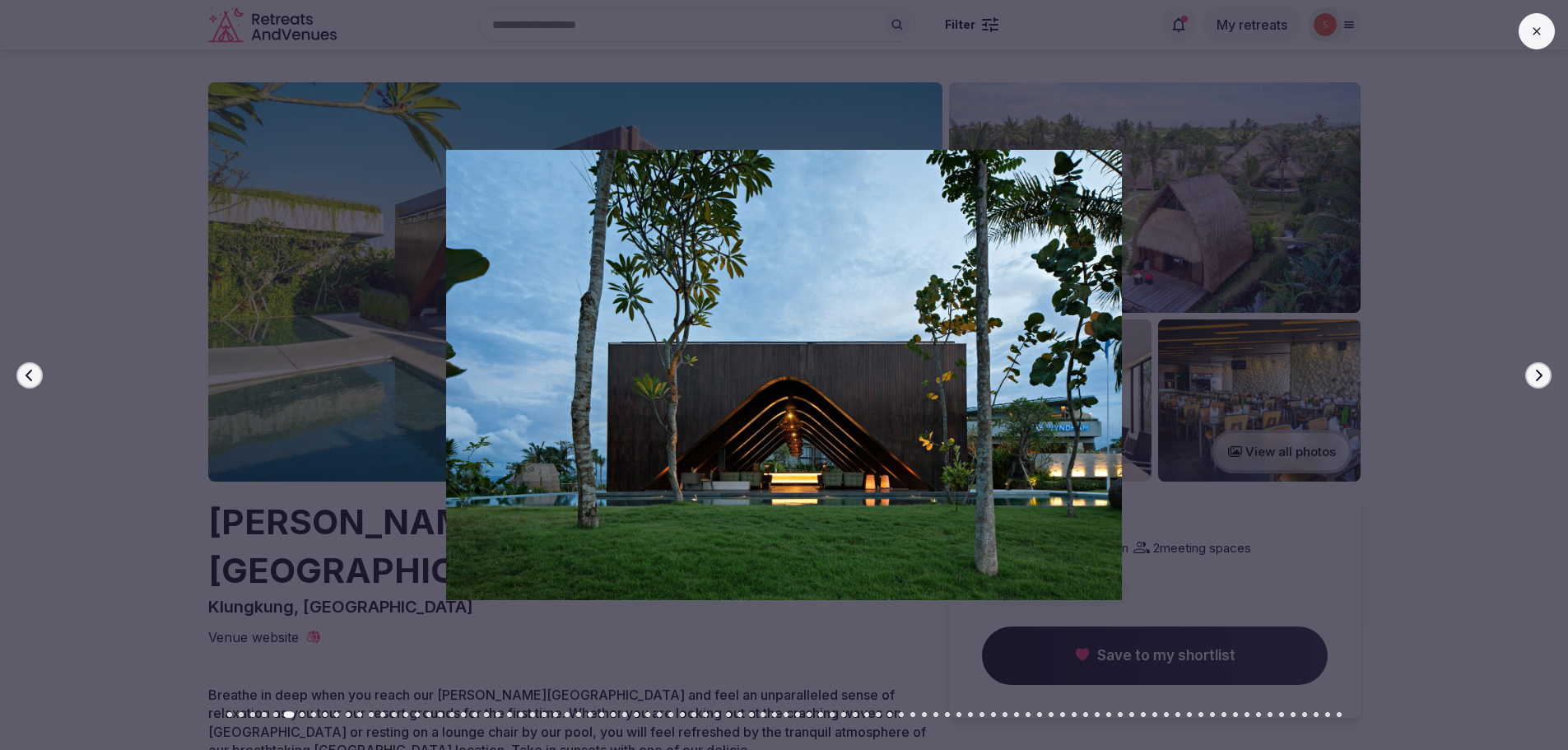
click at [1542, 368] on icon "button" at bounding box center [1538, 375] width 13 height 13
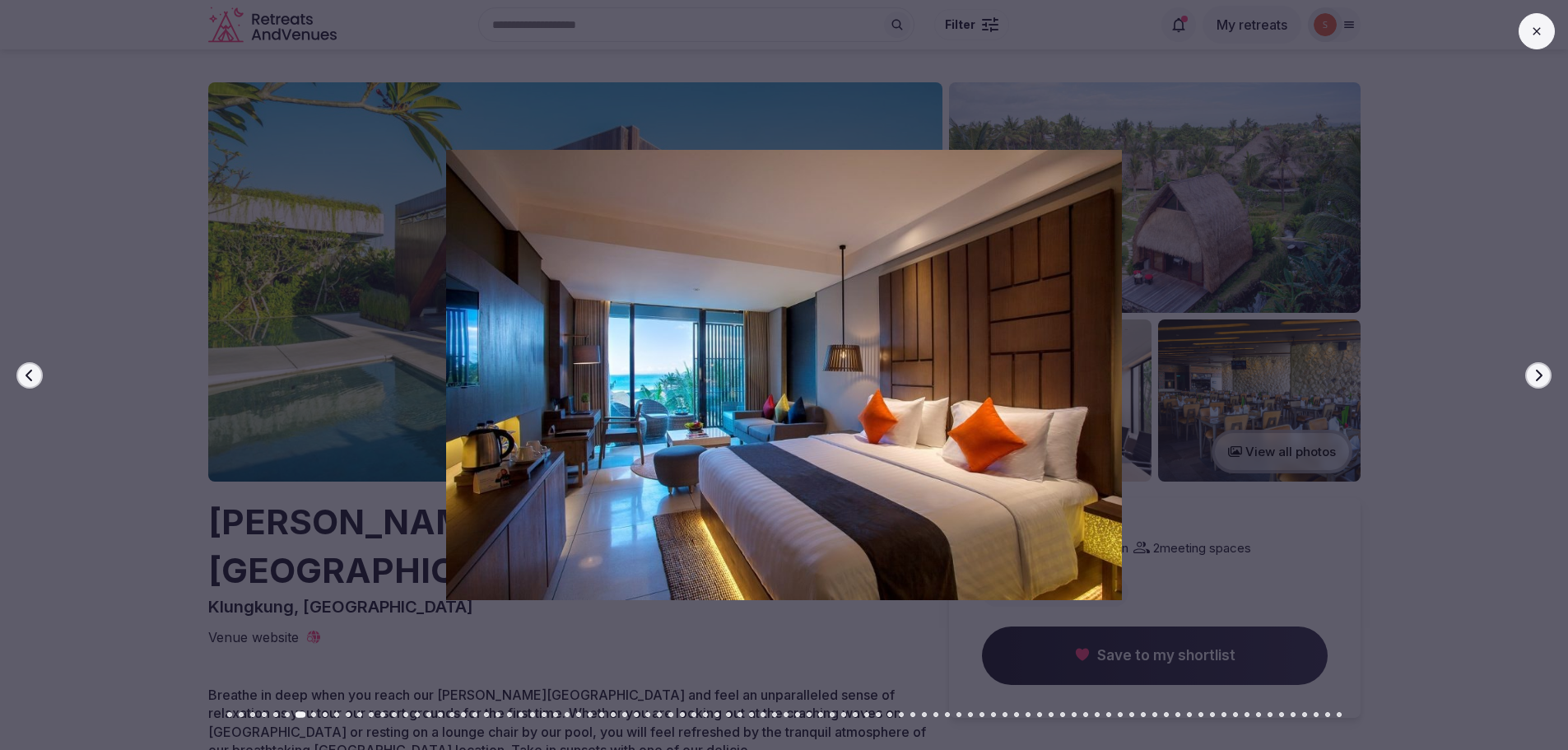
click at [1542, 368] on icon "button" at bounding box center [1538, 375] width 13 height 13
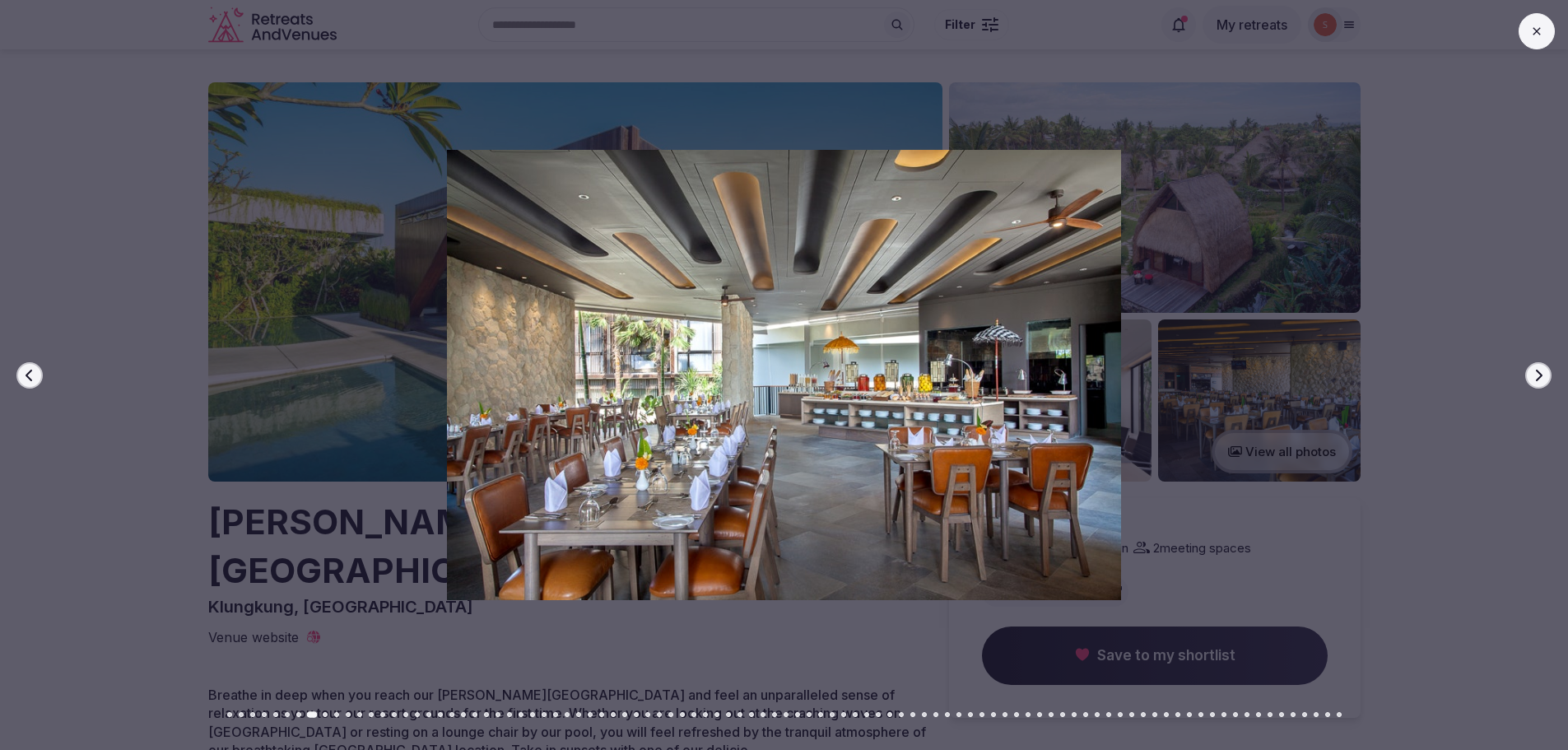
click at [1542, 368] on icon "button" at bounding box center [1538, 375] width 13 height 13
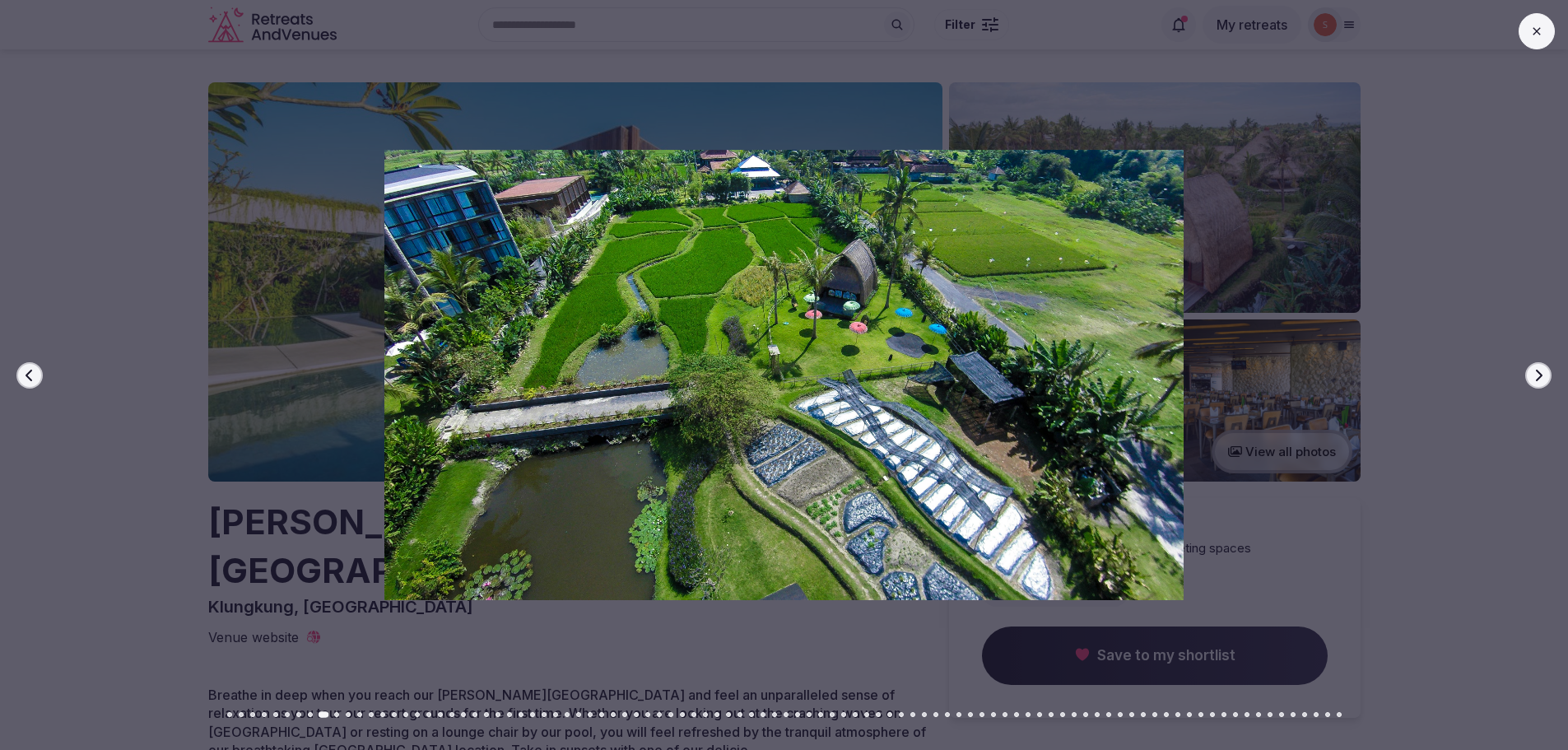
click at [1543, 371] on icon "button" at bounding box center [1538, 375] width 13 height 13
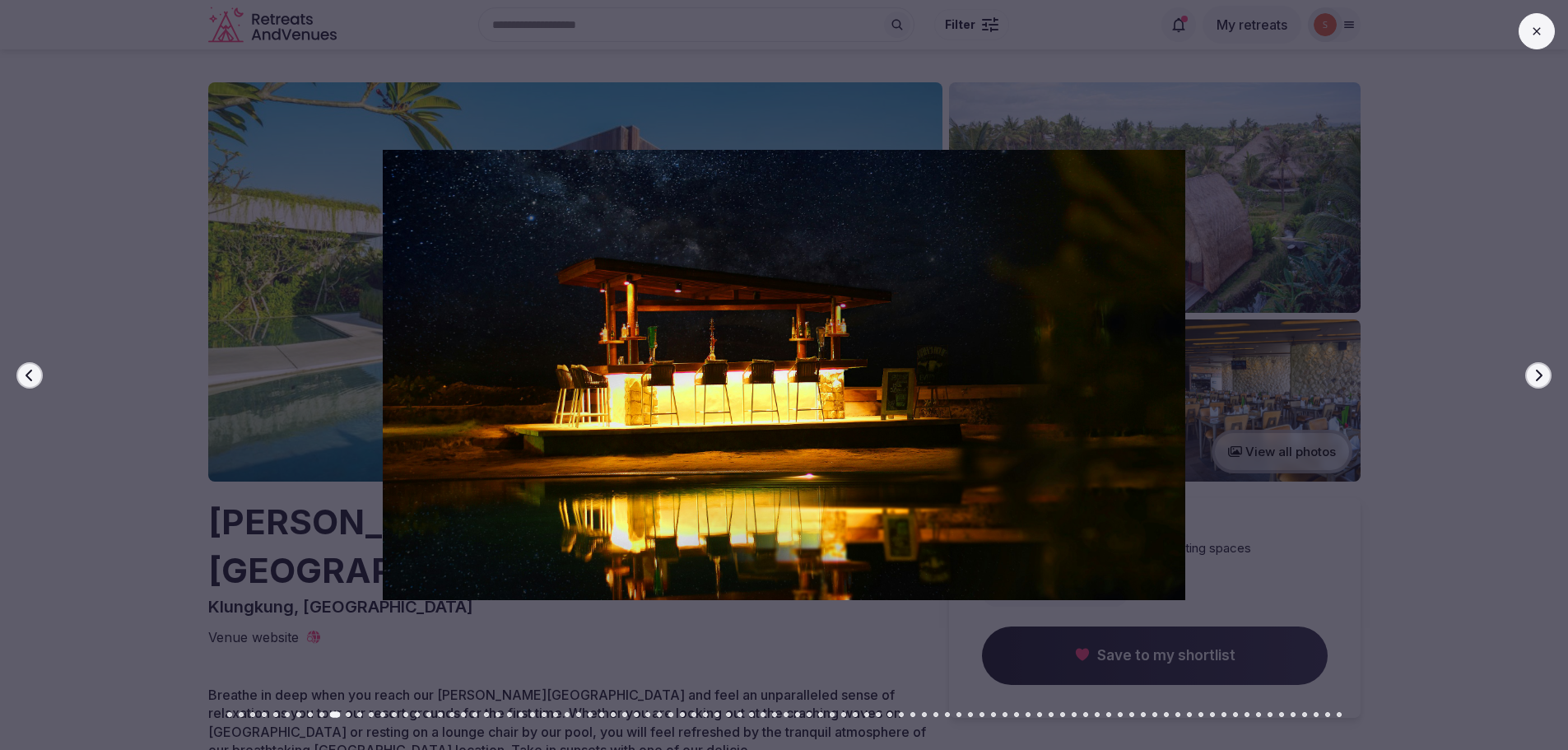
click at [1543, 371] on icon "button" at bounding box center [1538, 375] width 13 height 13
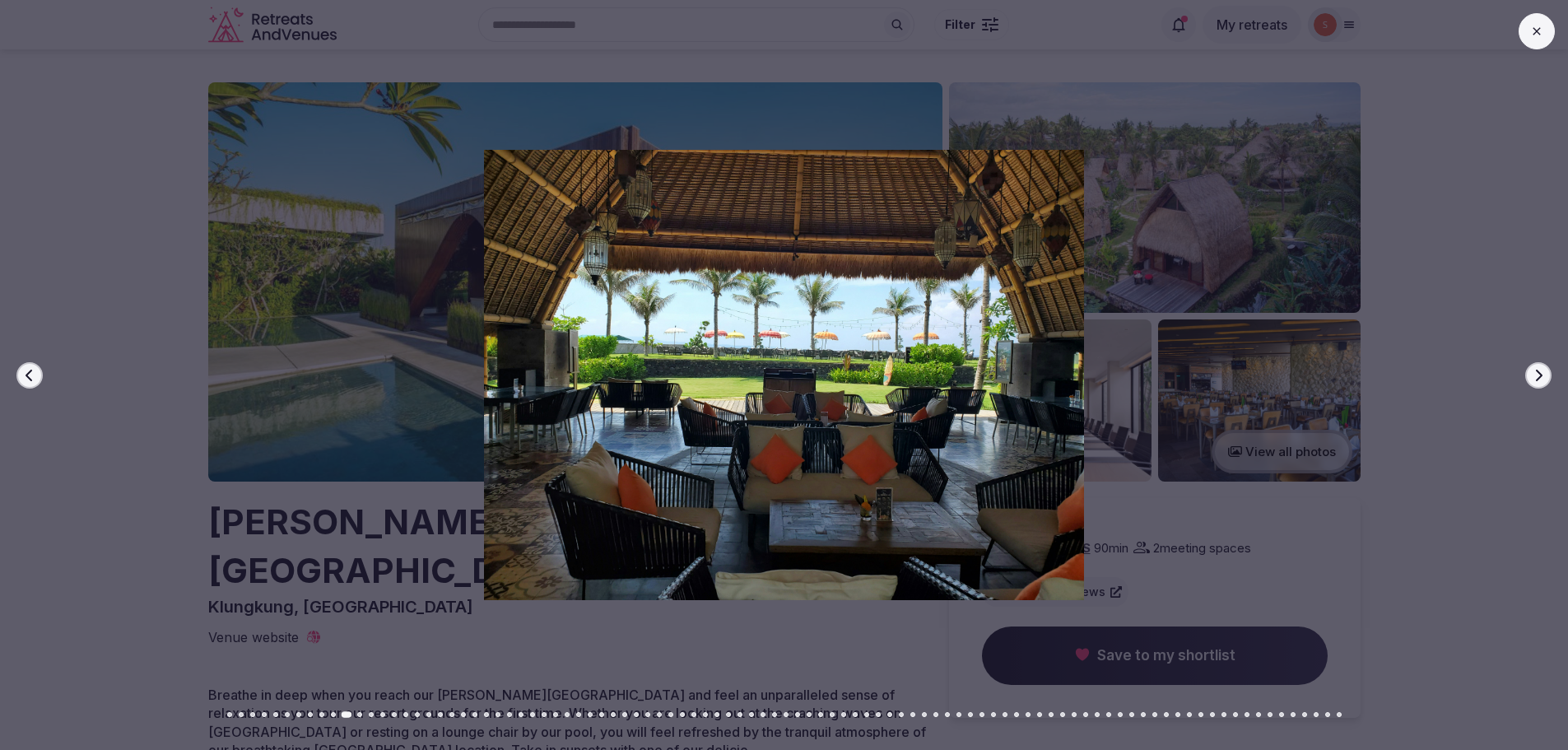
click at [1543, 371] on icon "button" at bounding box center [1538, 375] width 13 height 13
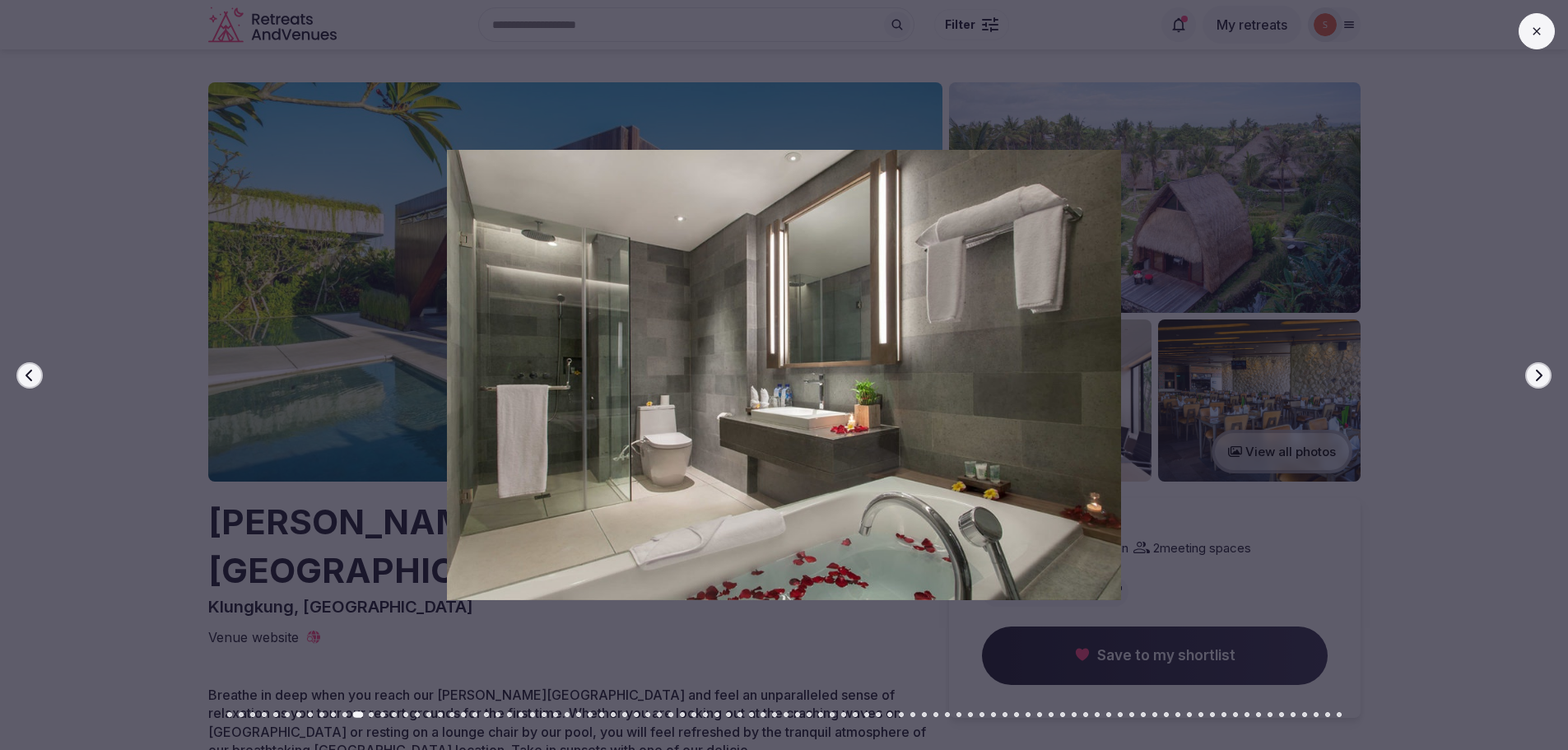
click at [1541, 30] on icon at bounding box center [1537, 31] width 13 height 13
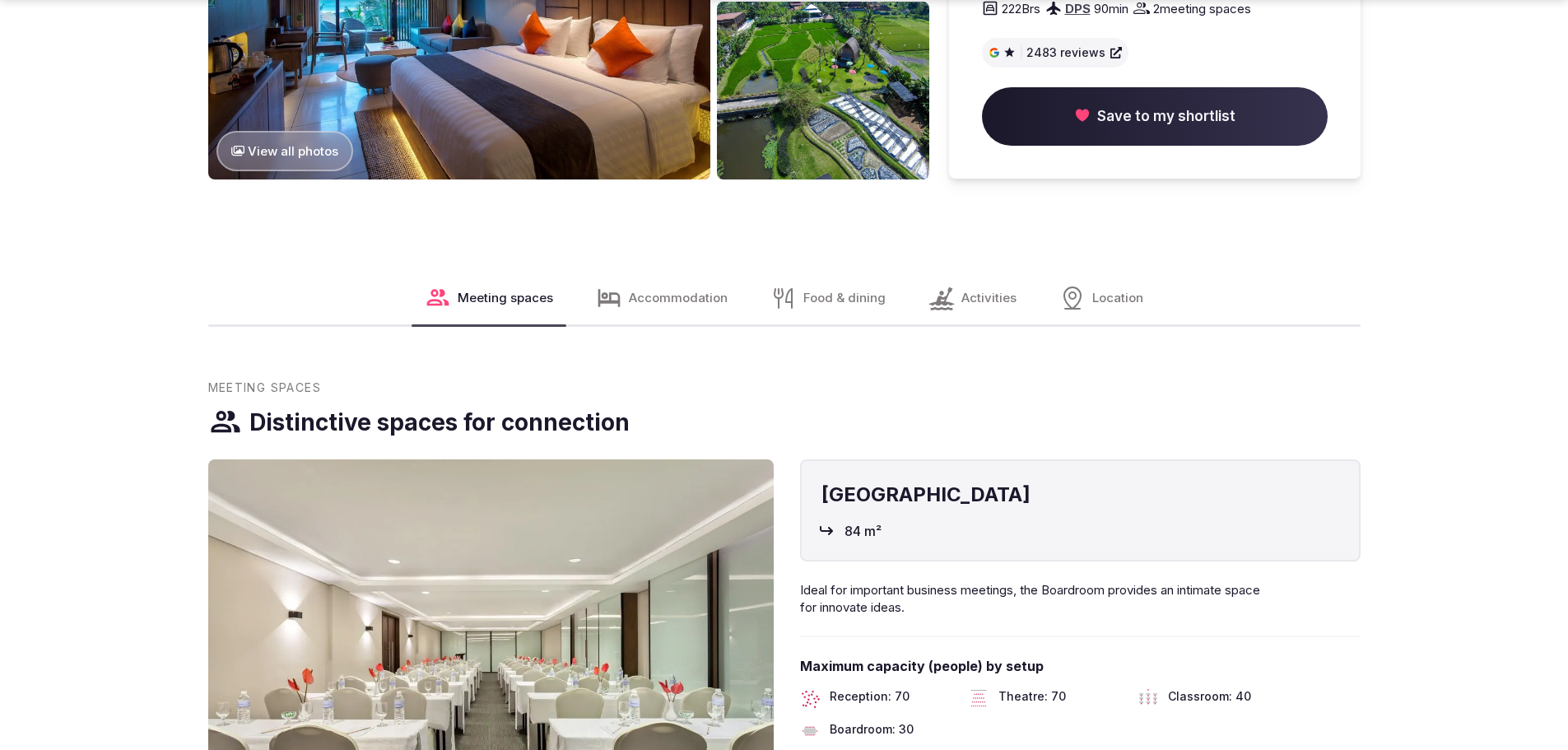
scroll to position [1729, 0]
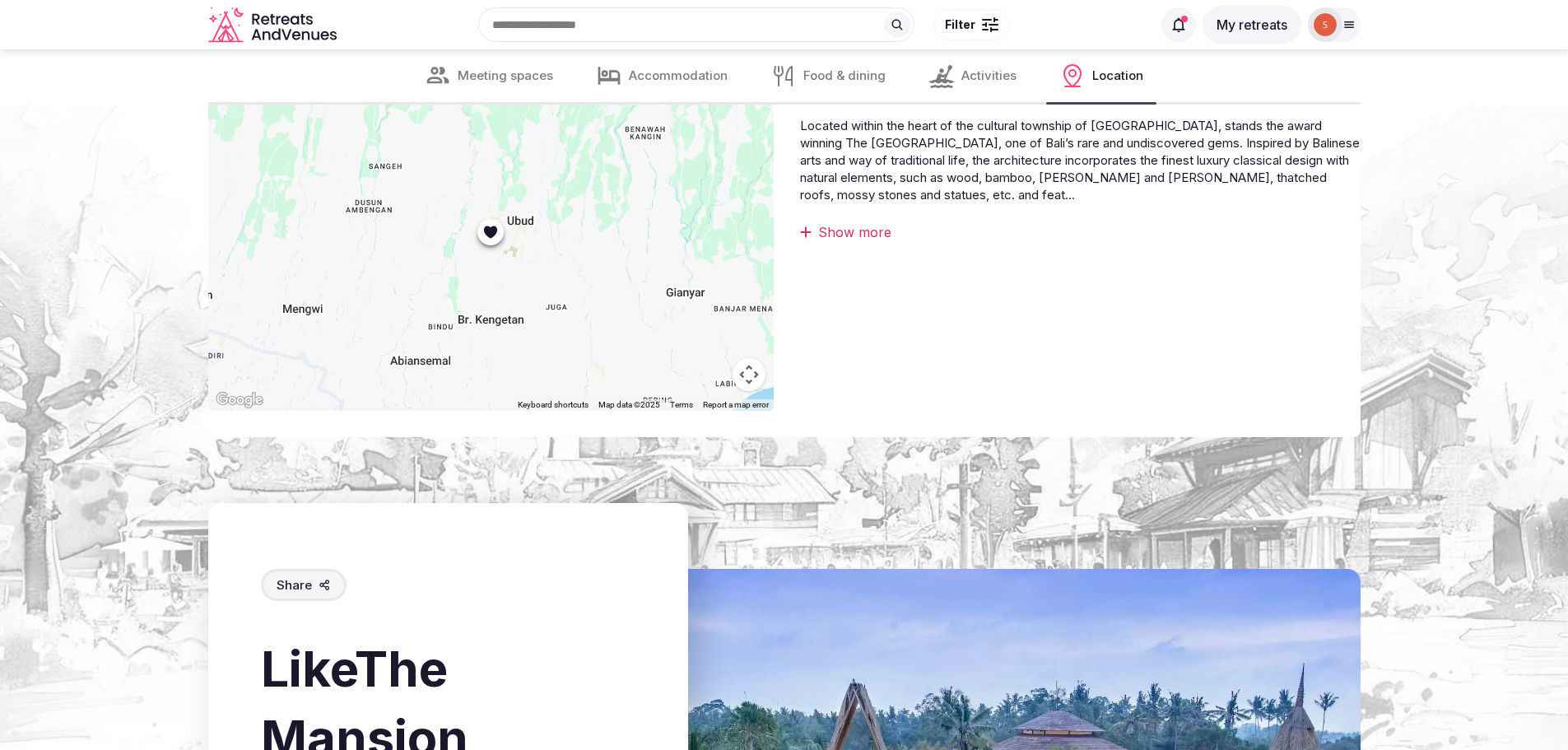
scroll to position [3788, 0]
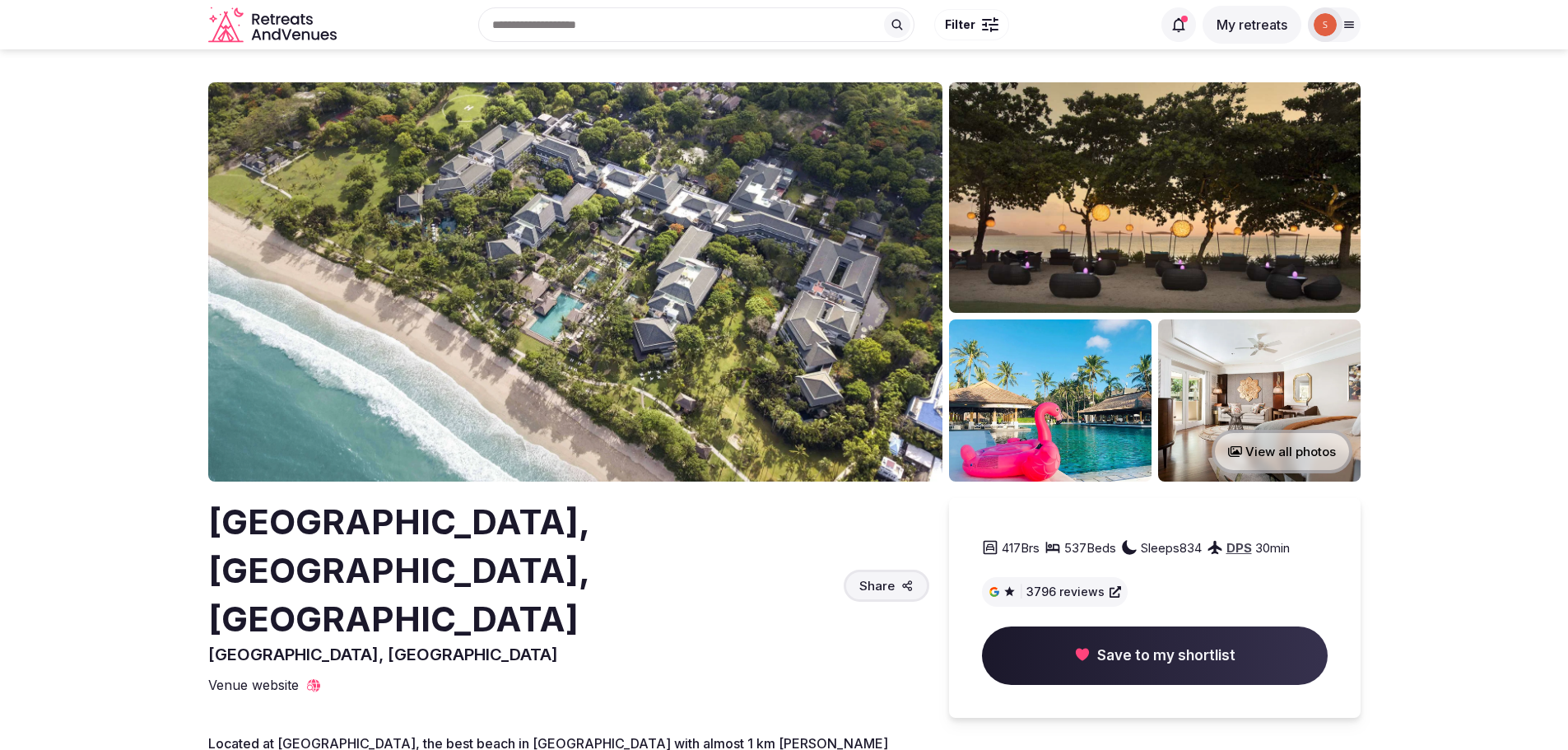
click at [769, 276] on img at bounding box center [575, 282] width 734 height 399
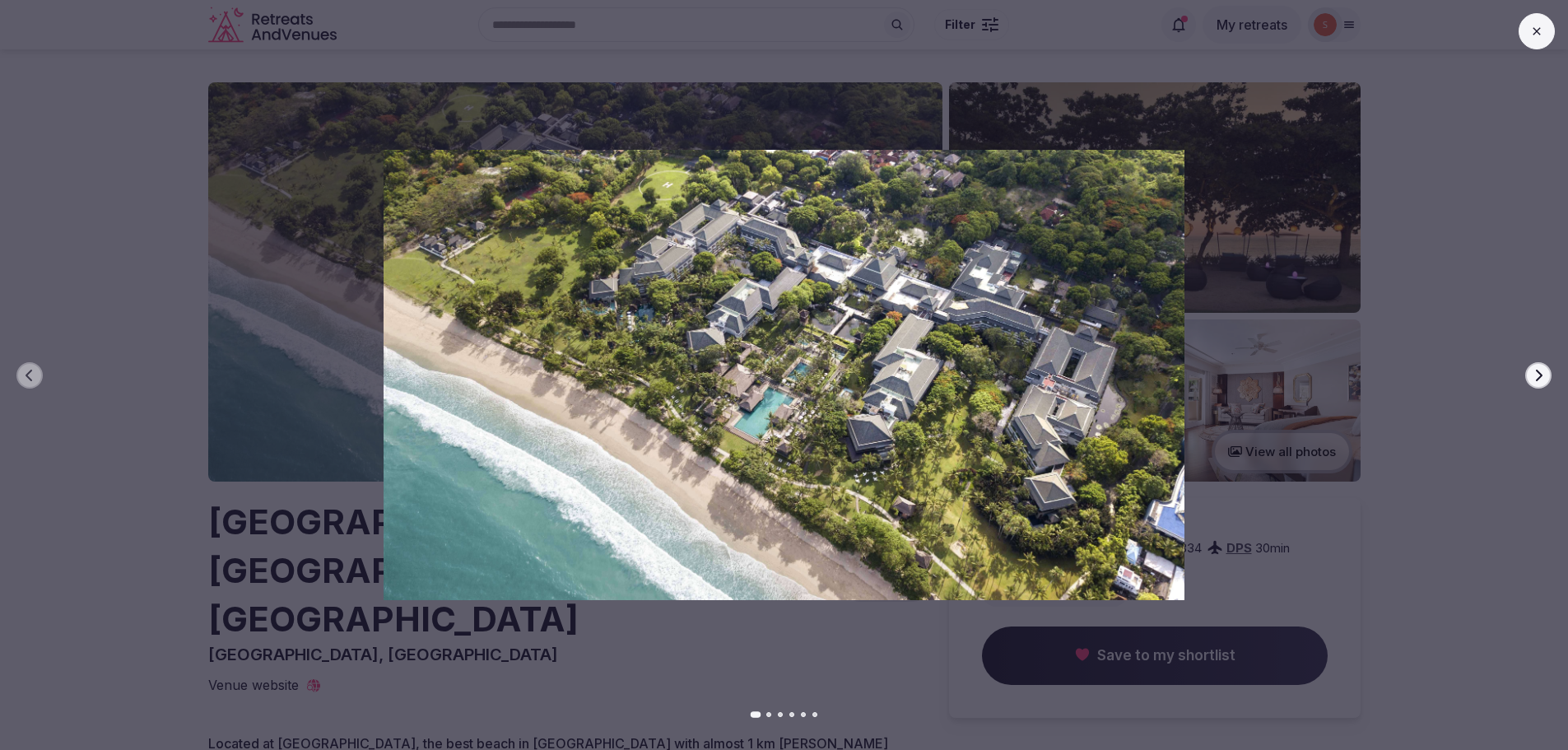
click at [1535, 368] on icon "button" at bounding box center [1538, 375] width 13 height 13
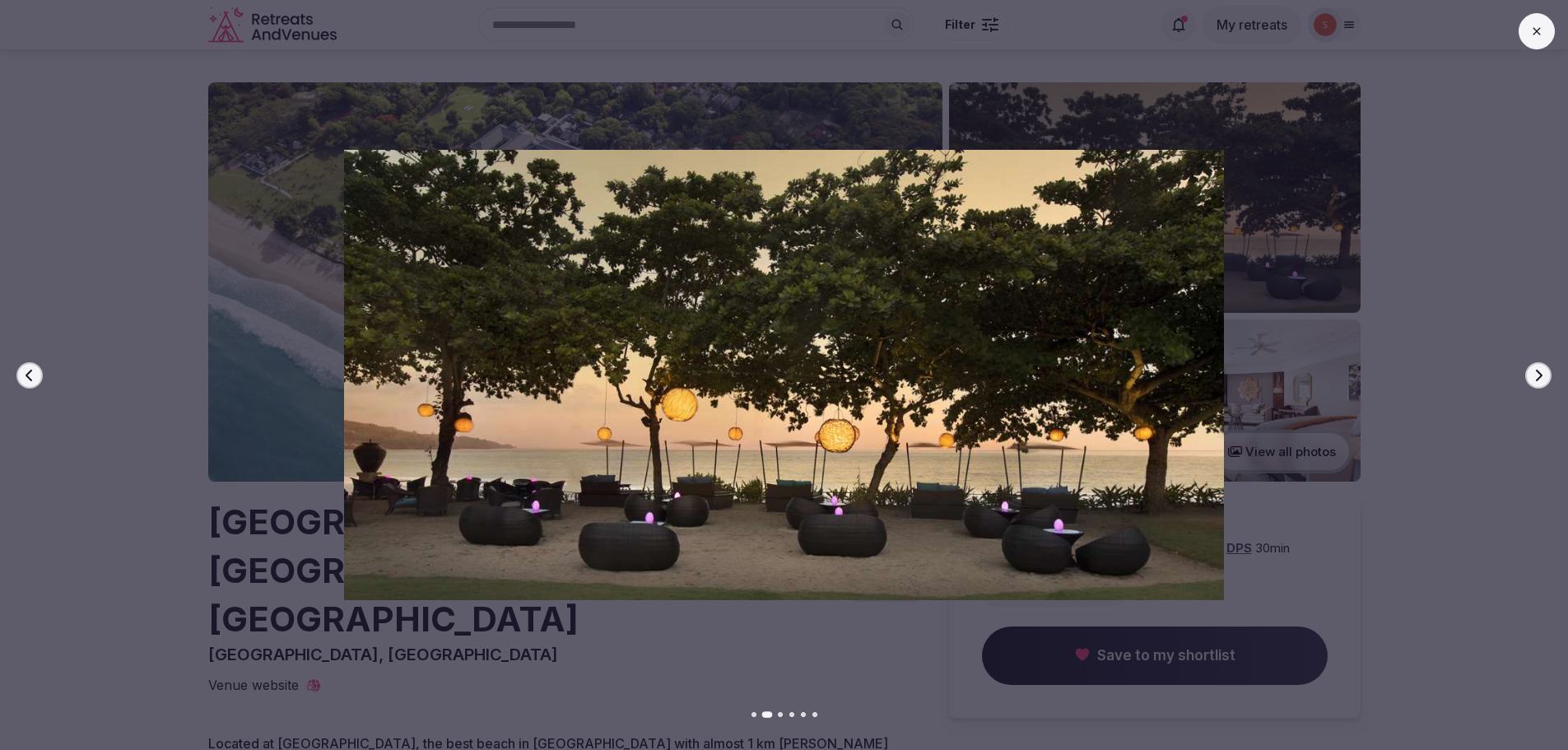
click at [1555, 375] on div at bounding box center [777, 375] width 1581 height 450
click at [1545, 376] on icon "button" at bounding box center [1538, 375] width 13 height 13
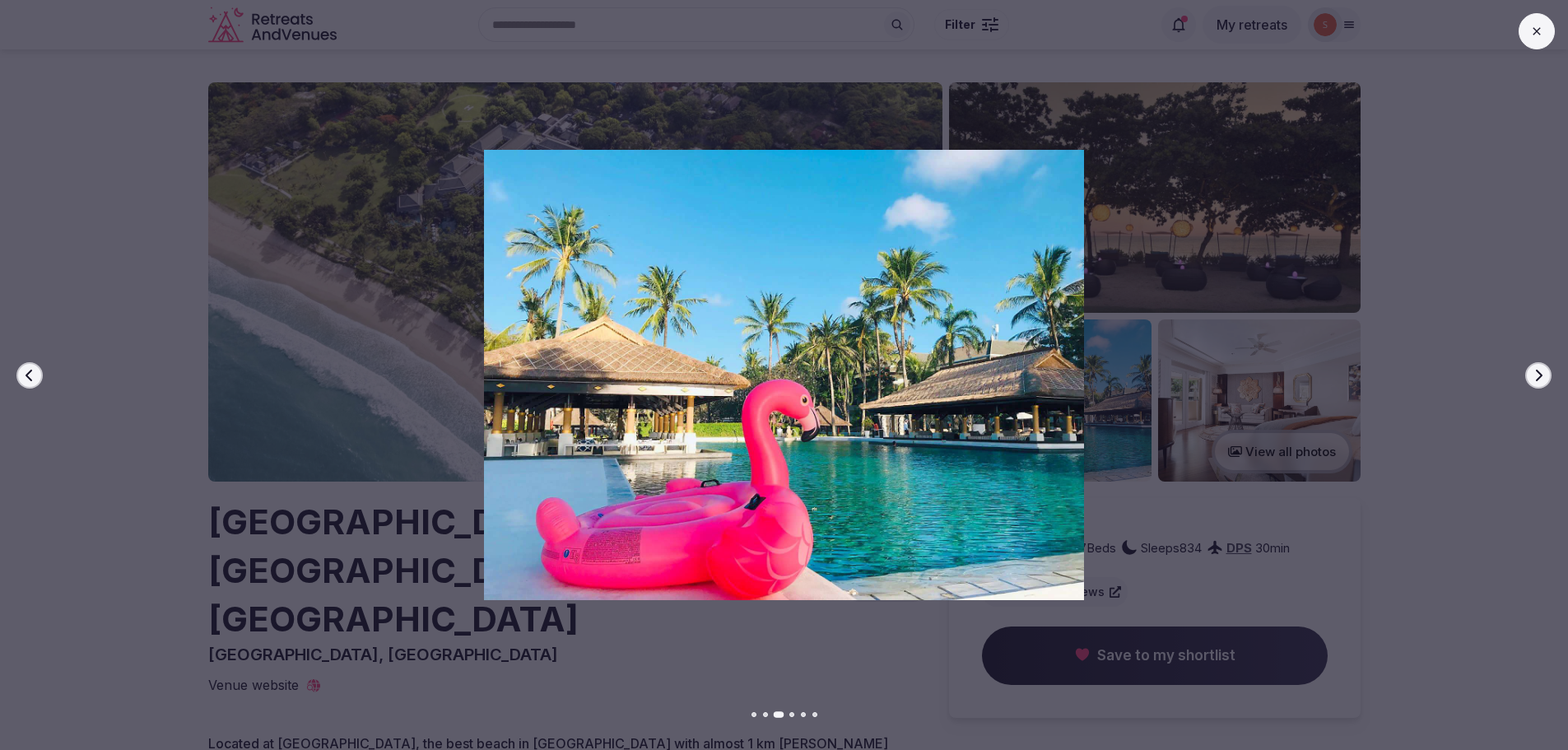
click at [1545, 376] on icon "button" at bounding box center [1538, 375] width 13 height 13
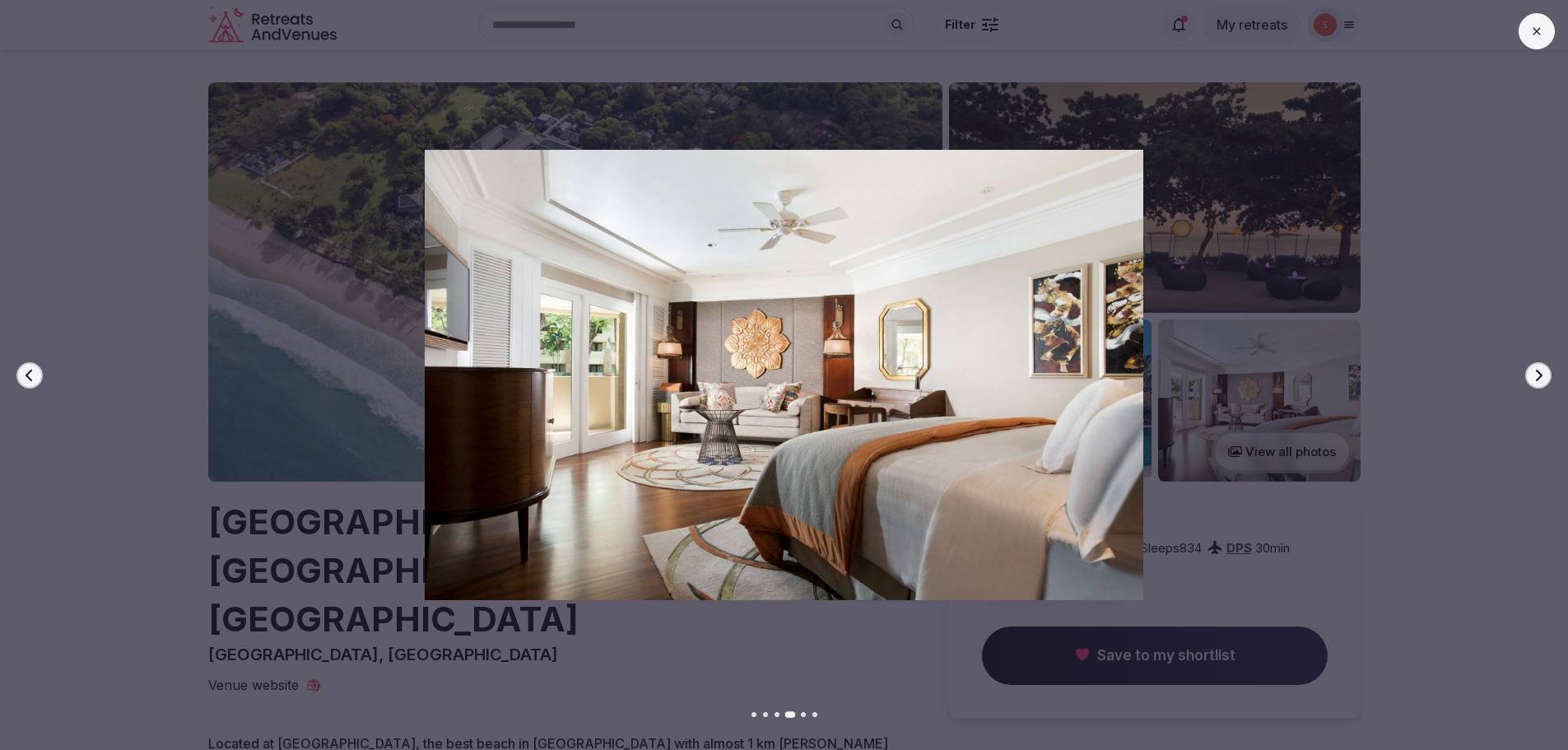
click at [1545, 376] on icon "button" at bounding box center [1538, 375] width 13 height 13
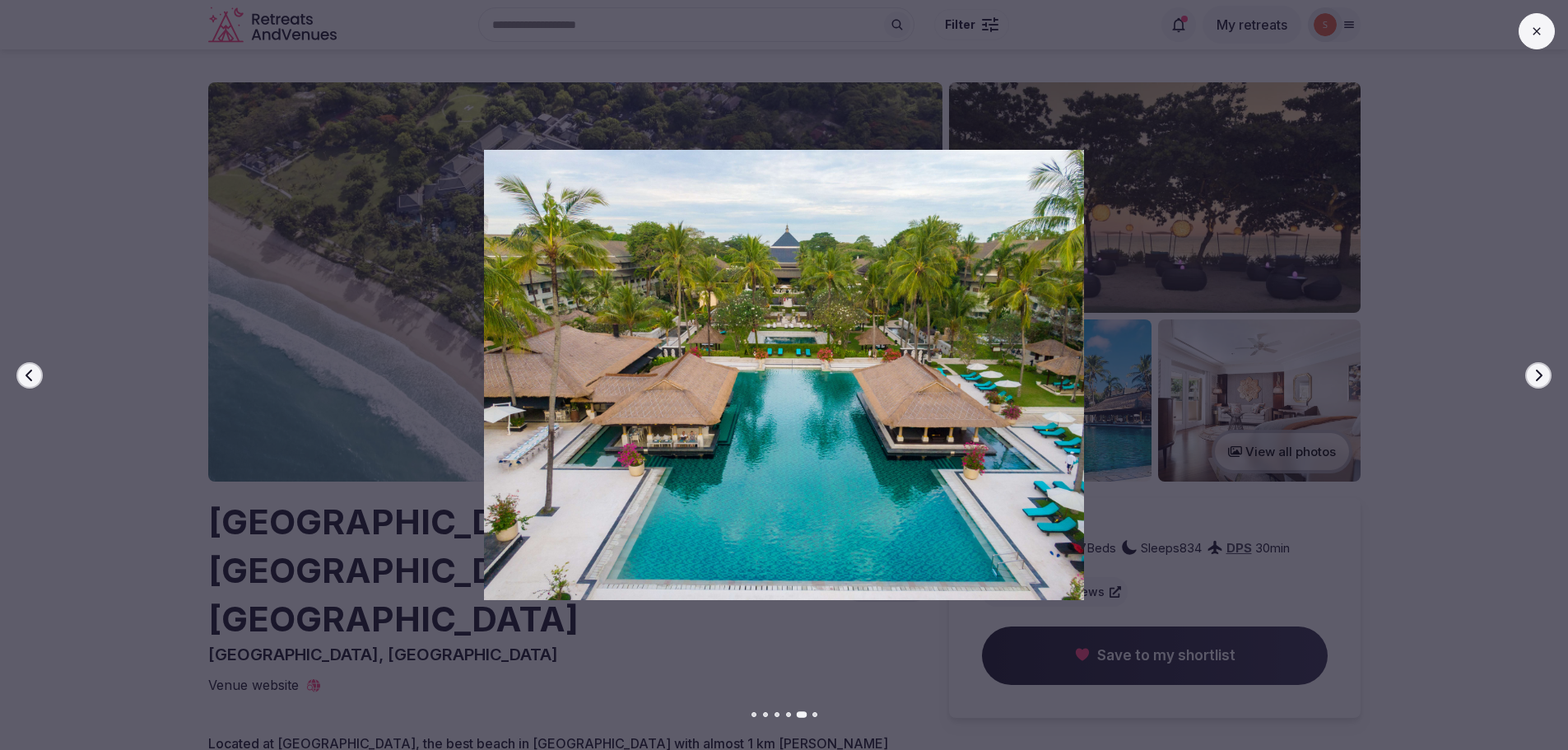
click at [1545, 376] on icon "button" at bounding box center [1538, 375] width 13 height 13
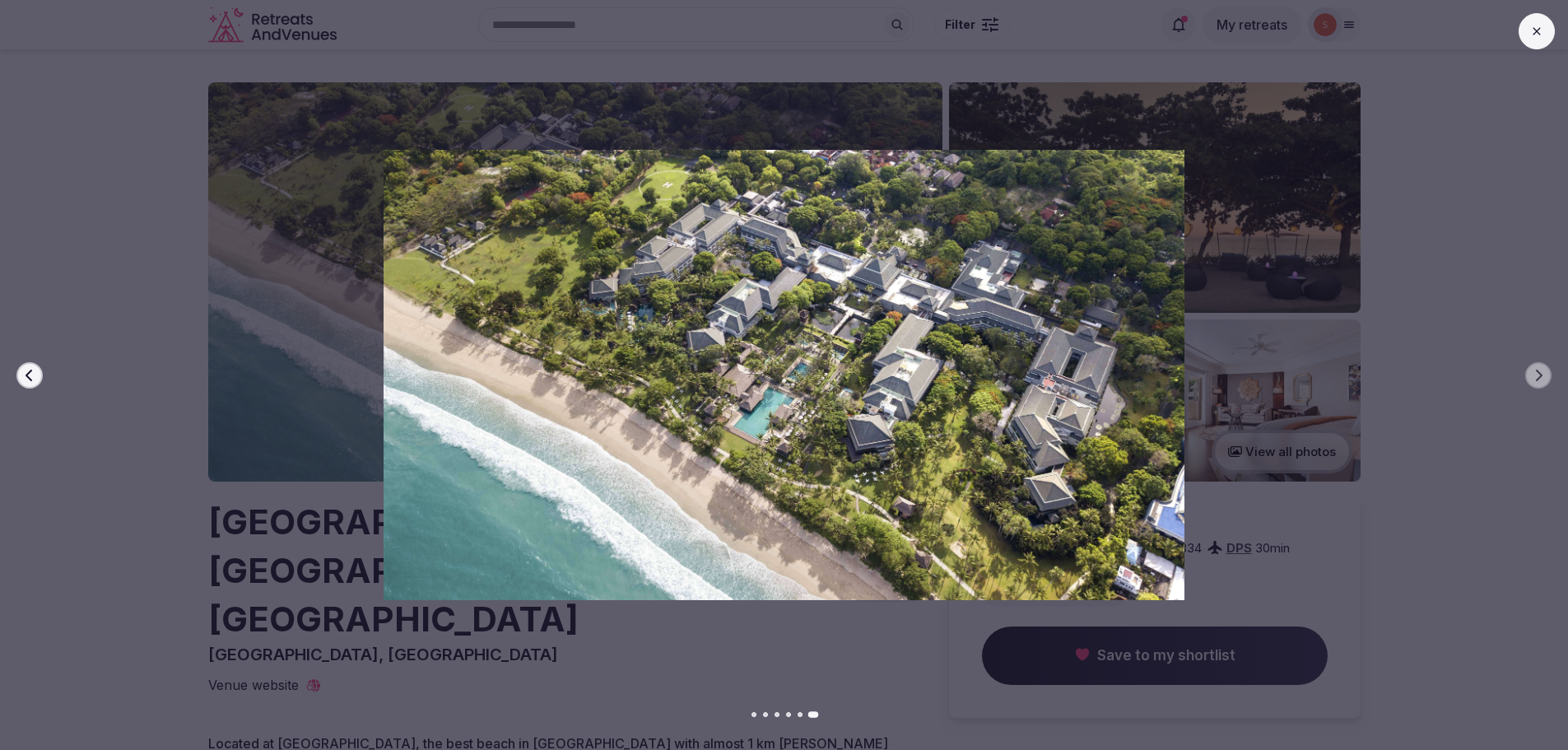
drag, startPoint x: 1530, startPoint y: 17, endPoint x: 1520, endPoint y: 33, distance: 18.9
click at [1530, 19] on button at bounding box center [1536, 31] width 37 height 37
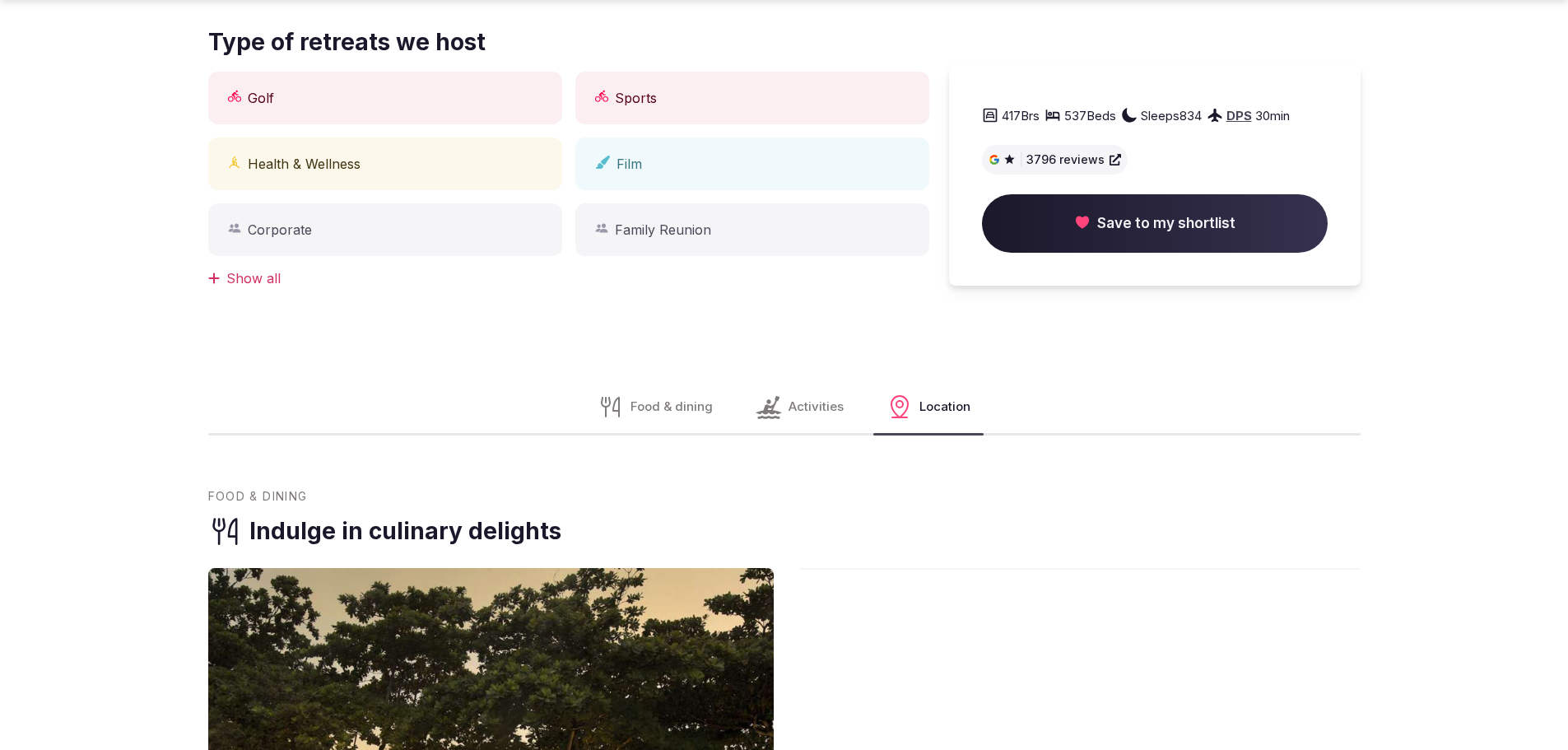
scroll to position [823, 0]
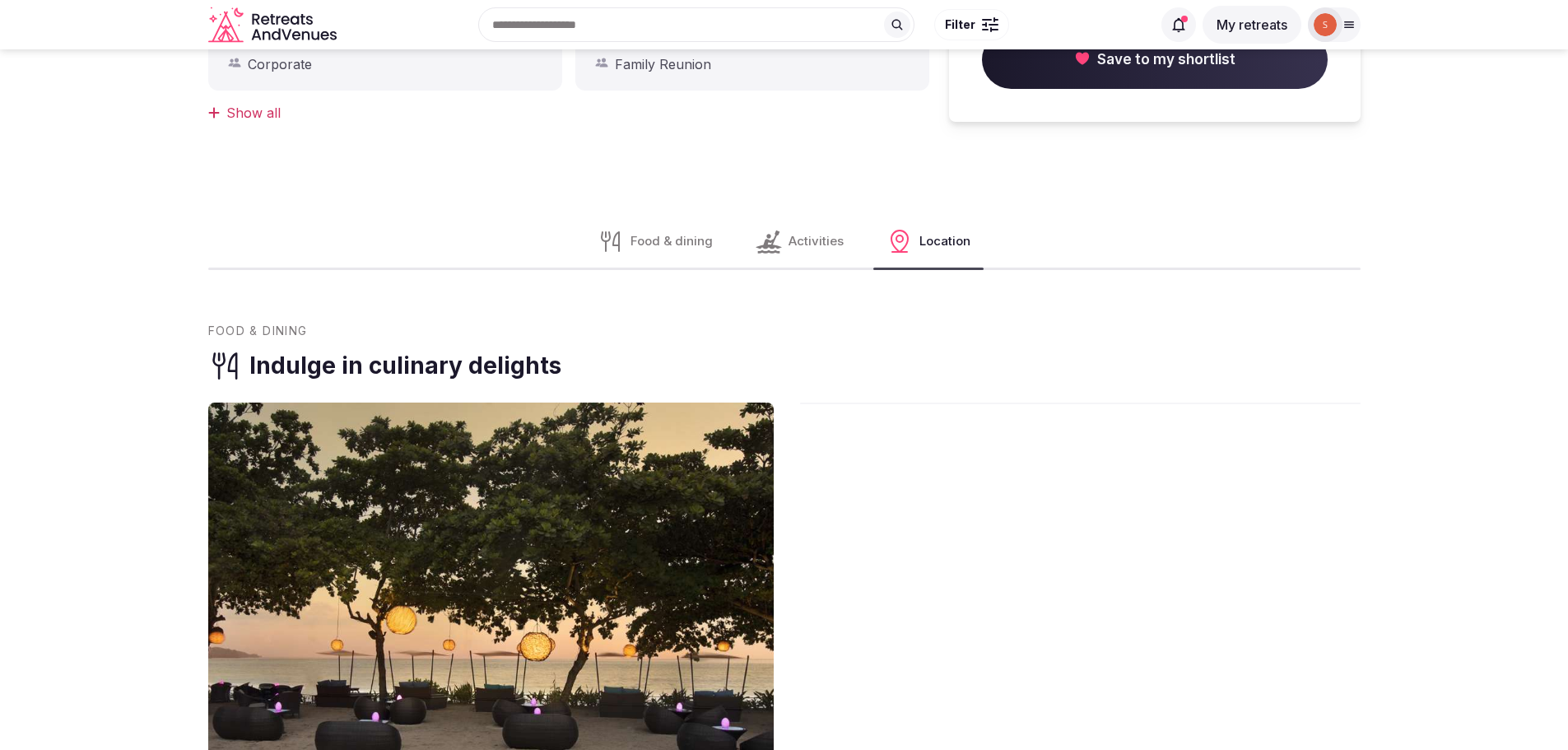
click at [660, 232] on span "Food & dining" at bounding box center [672, 241] width 82 height 17
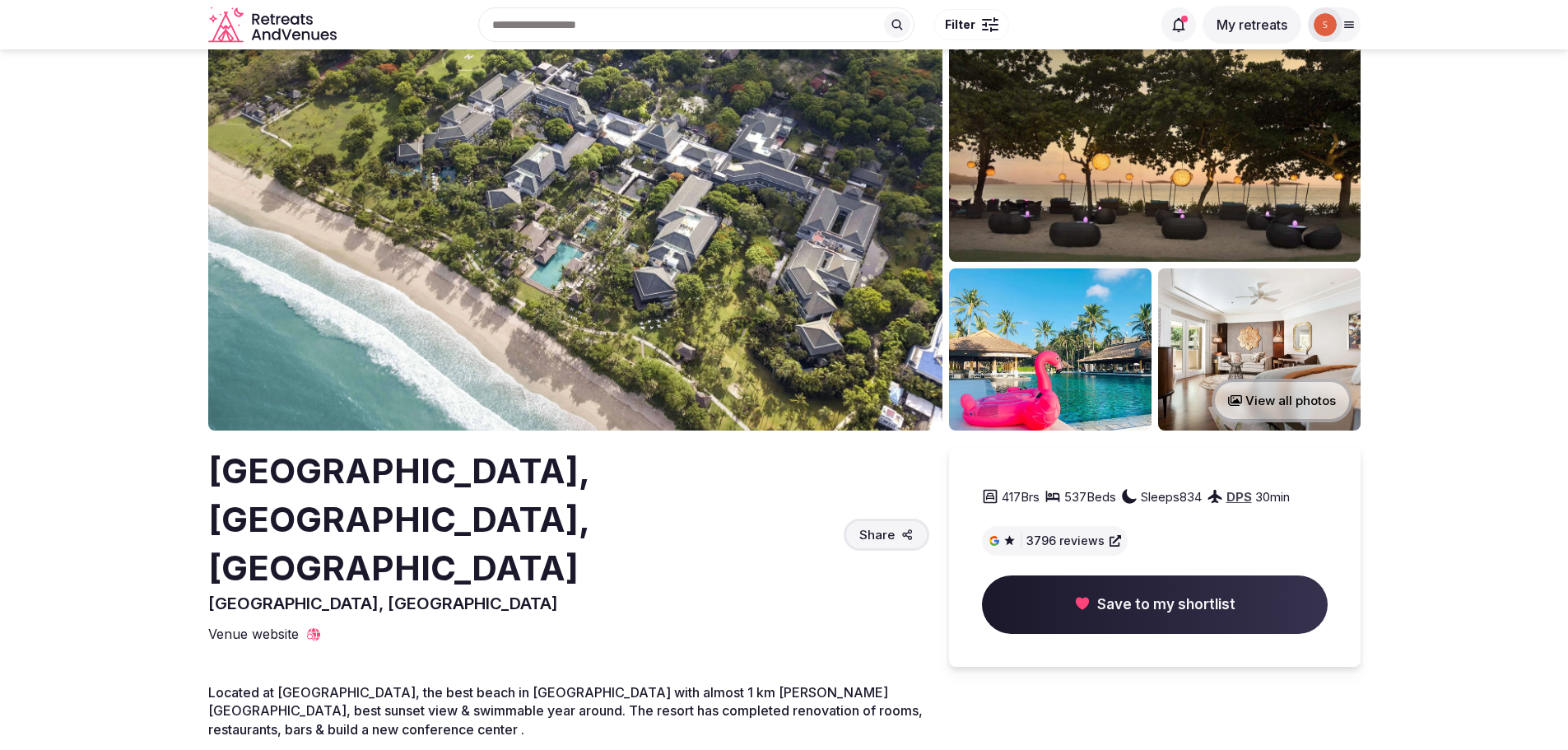
scroll to position [0, 0]
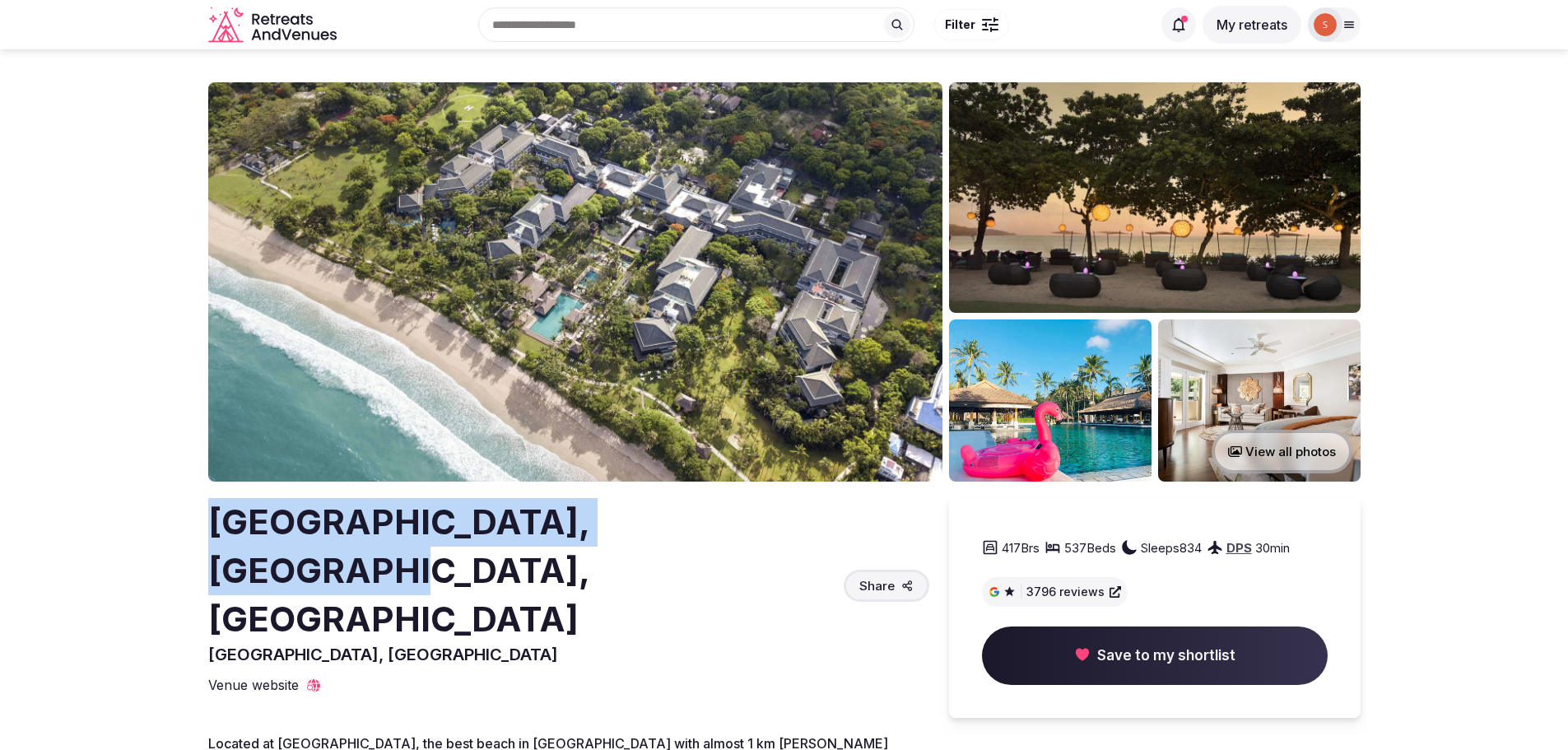
drag, startPoint x: 210, startPoint y: 520, endPoint x: 689, endPoint y: 518, distance: 479.0
click at [689, 518] on h2 "[GEOGRAPHIC_DATA], [GEOGRAPHIC_DATA], [GEOGRAPHIC_DATA]" at bounding box center [522, 570] width 629 height 145
copy h2 "[GEOGRAPHIC_DATA],"
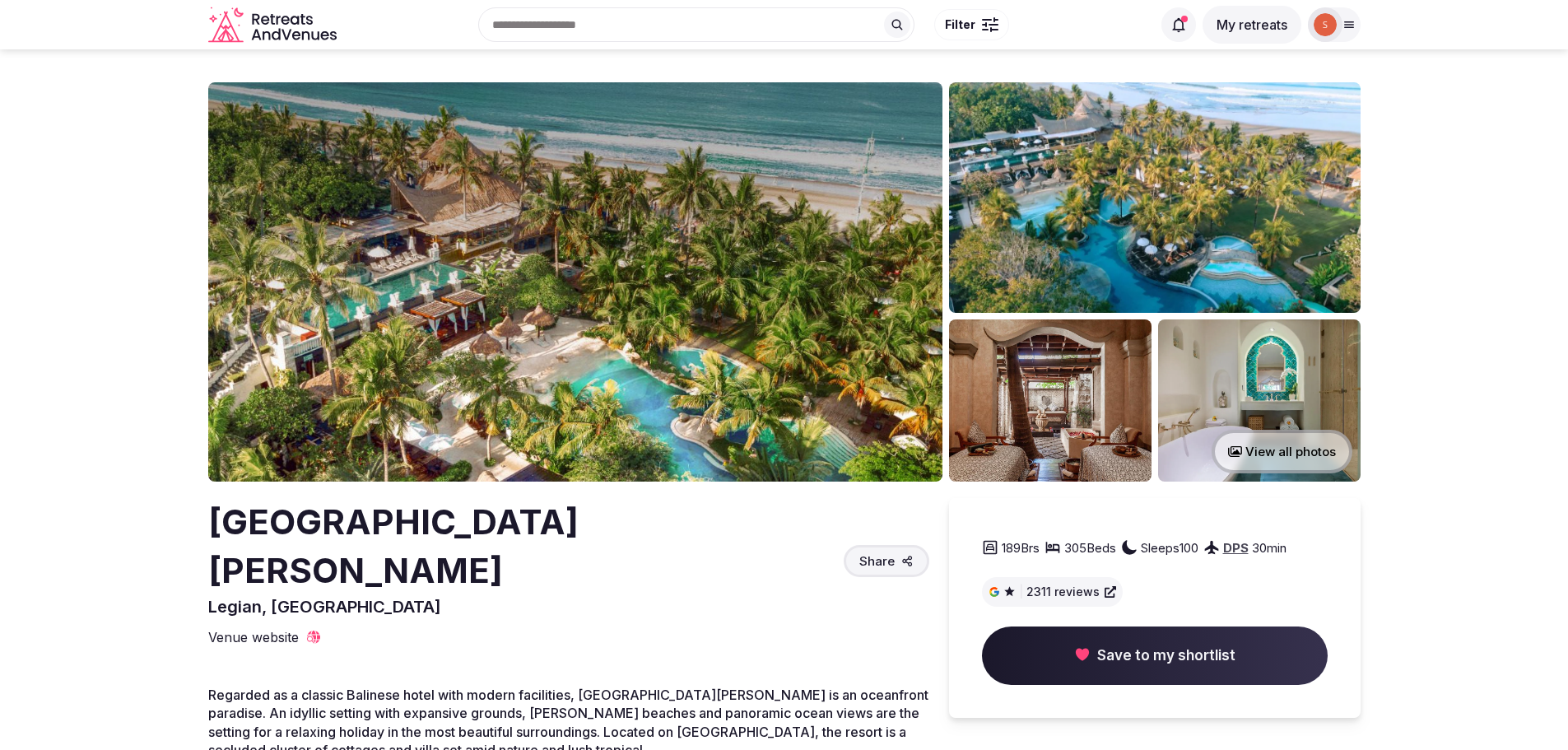
click at [564, 333] on img at bounding box center [575, 282] width 734 height 399
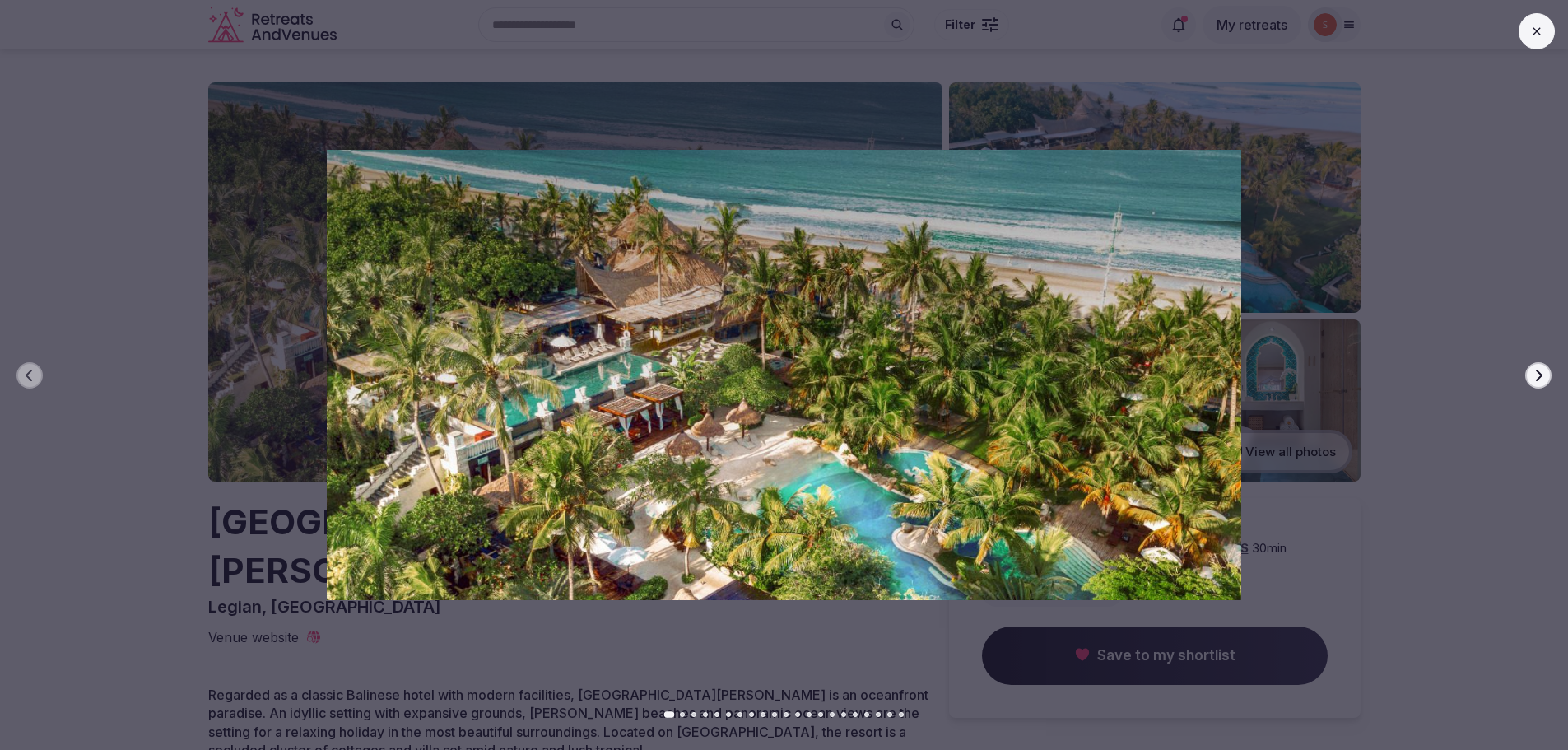
click at [1540, 382] on icon "button" at bounding box center [1538, 375] width 13 height 13
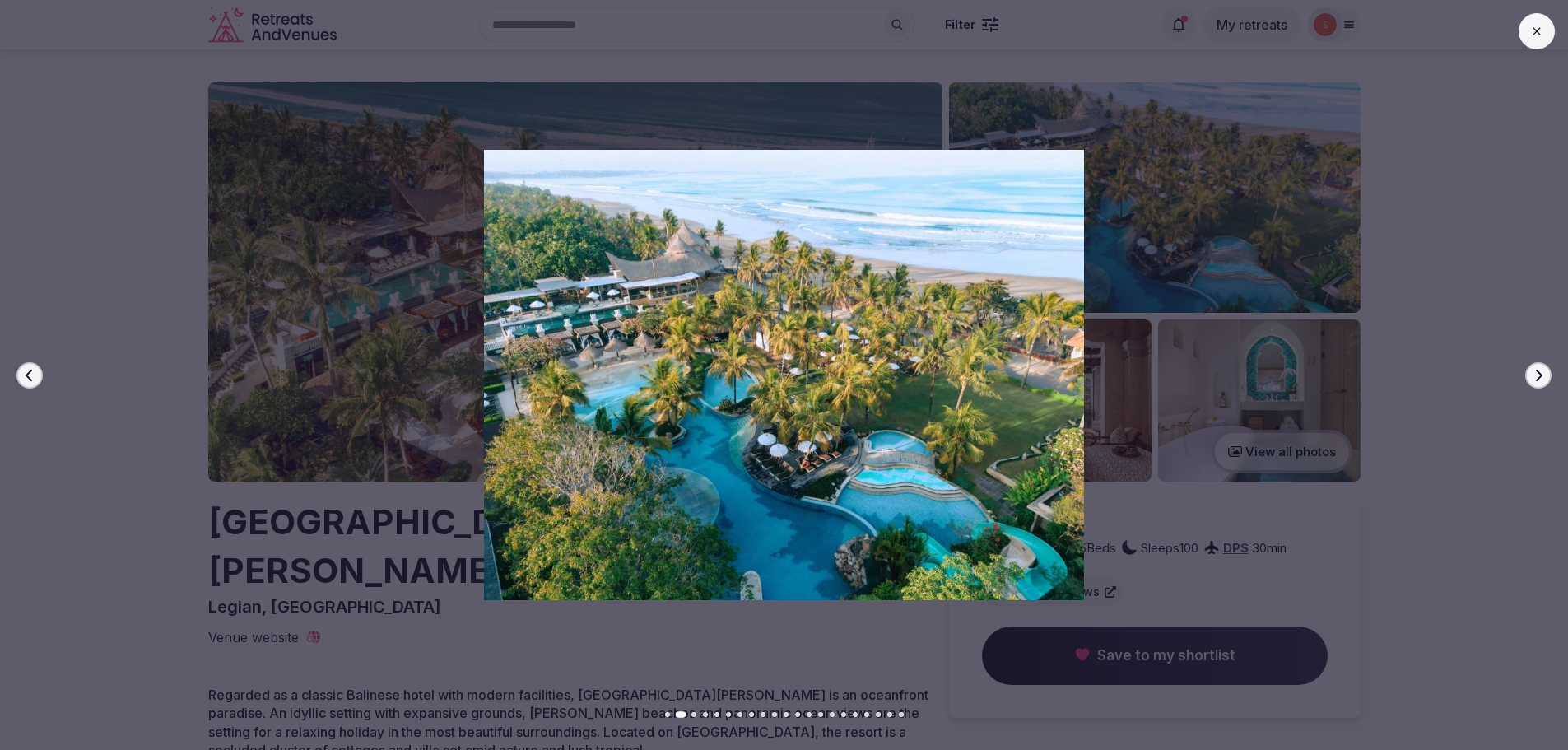
click at [1540, 382] on icon "button" at bounding box center [1538, 375] width 13 height 13
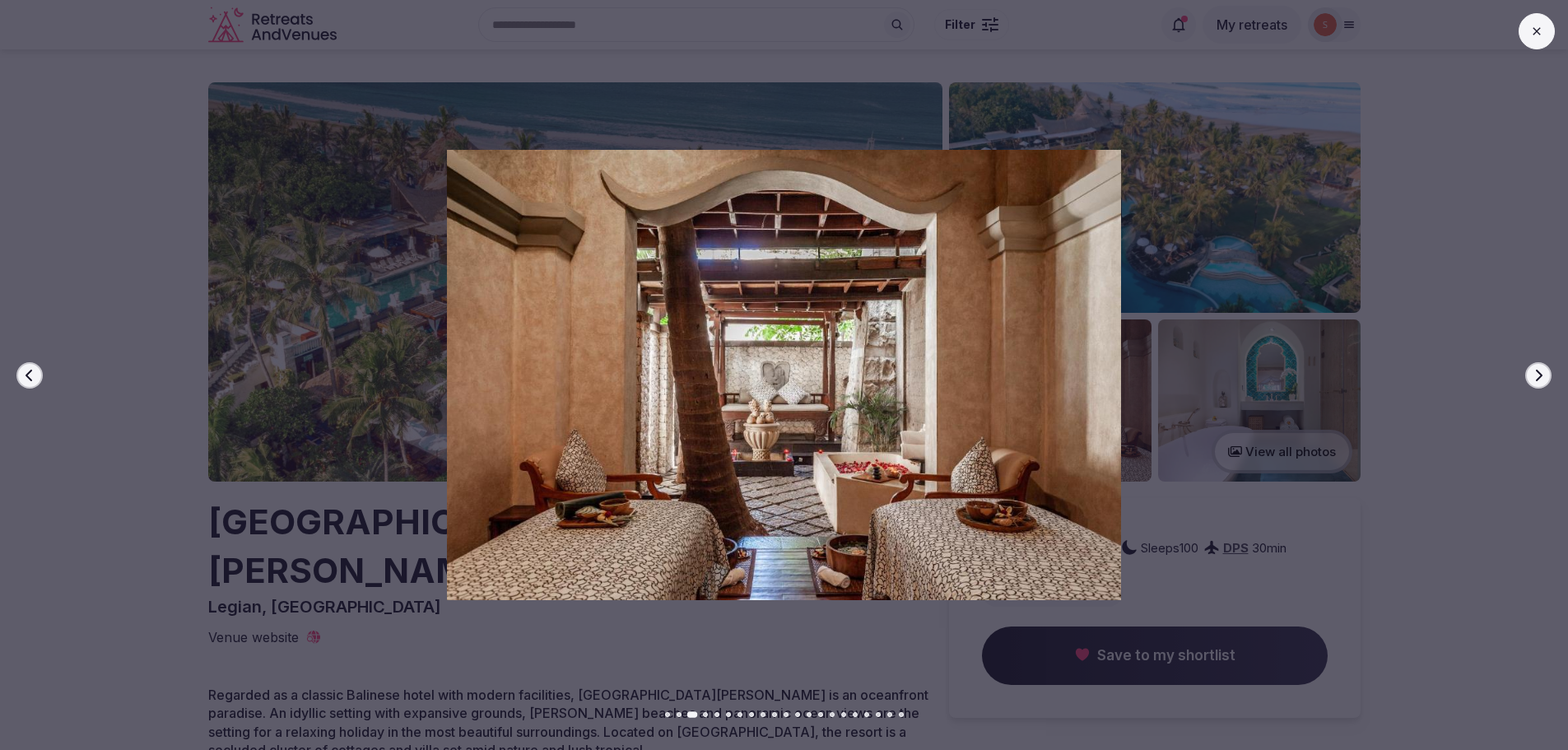
click at [1540, 382] on icon "button" at bounding box center [1538, 375] width 13 height 13
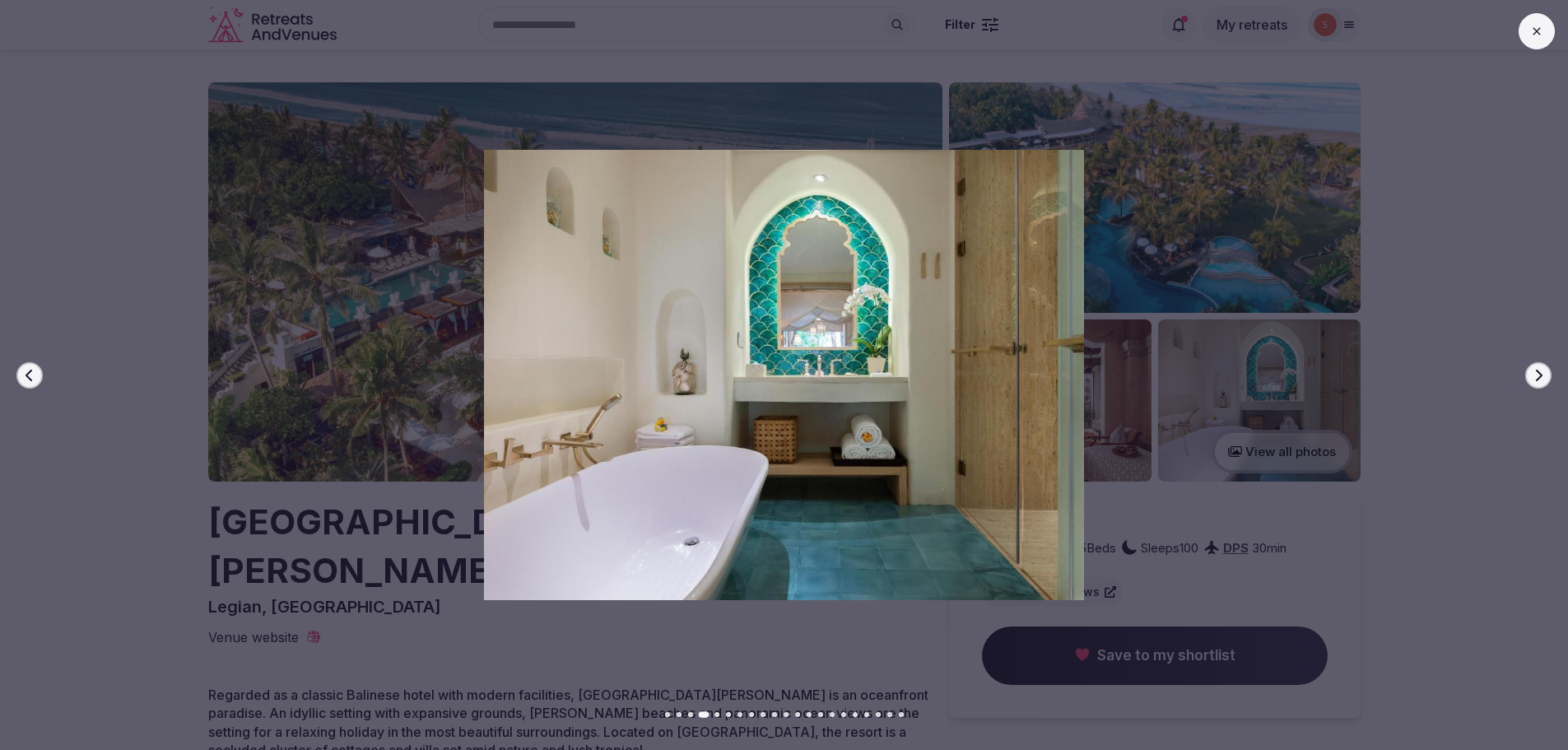
click at [1540, 382] on icon "button" at bounding box center [1538, 375] width 13 height 13
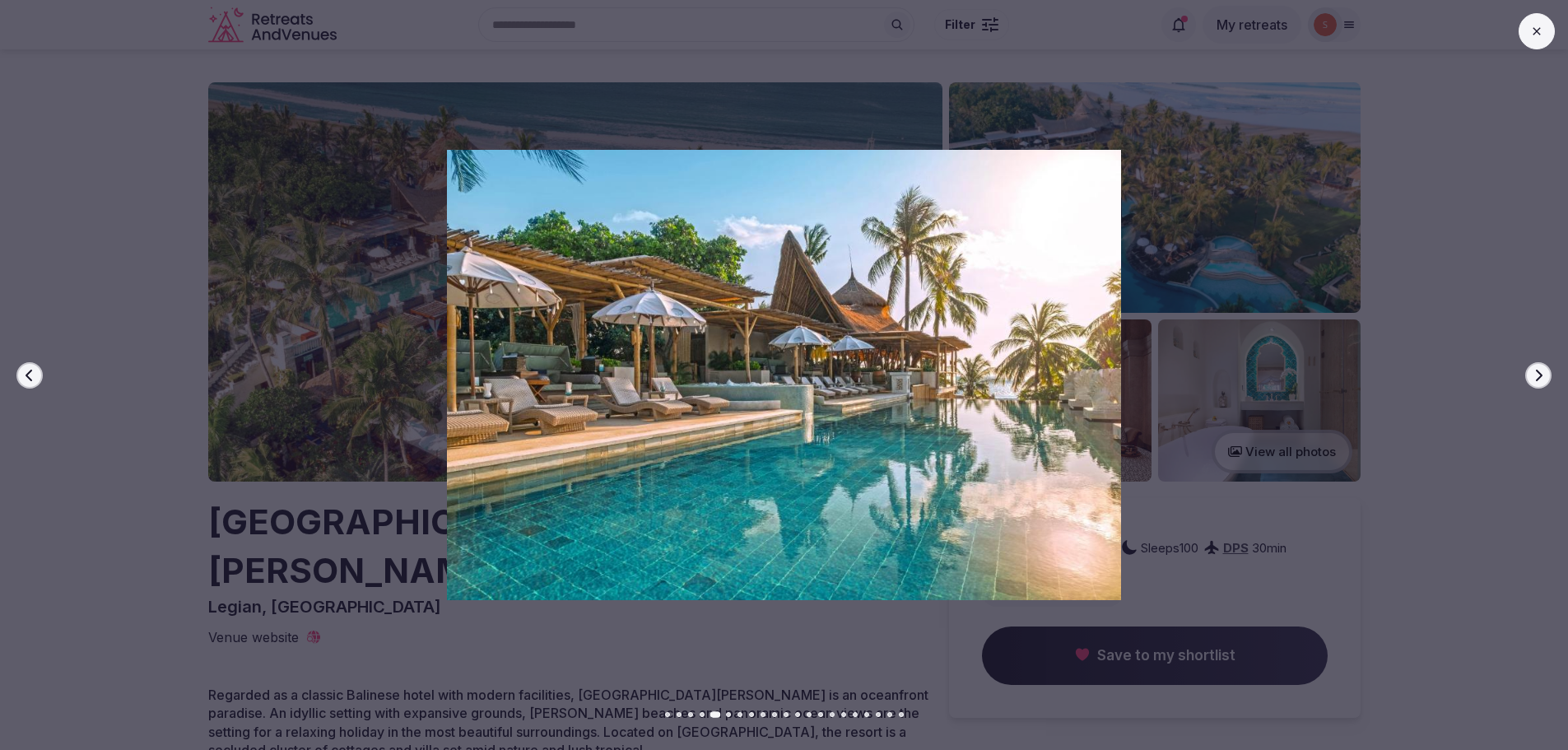
click at [1540, 382] on icon "button" at bounding box center [1538, 375] width 13 height 13
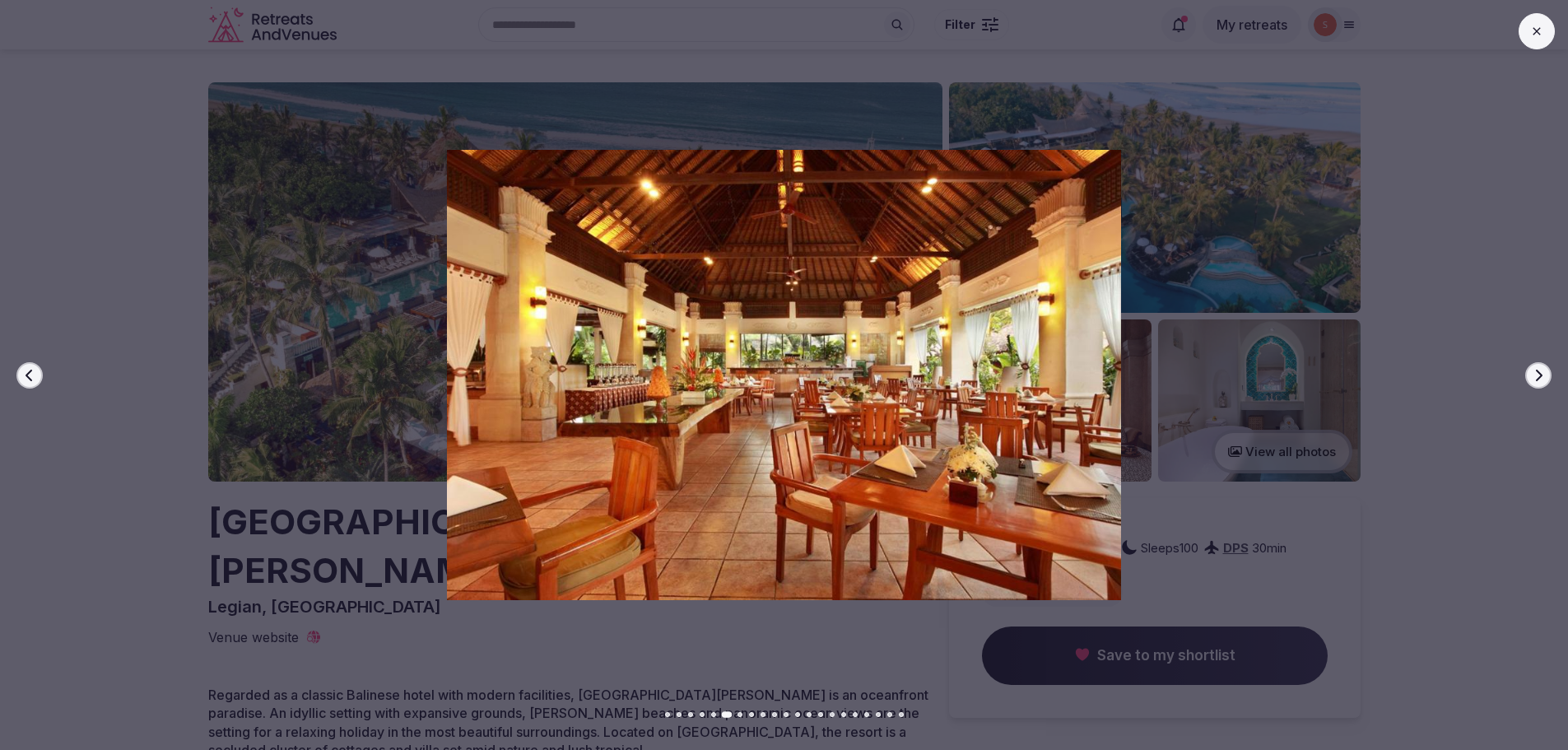
click at [1526, 372] on button "Next slide" at bounding box center [1538, 375] width 26 height 26
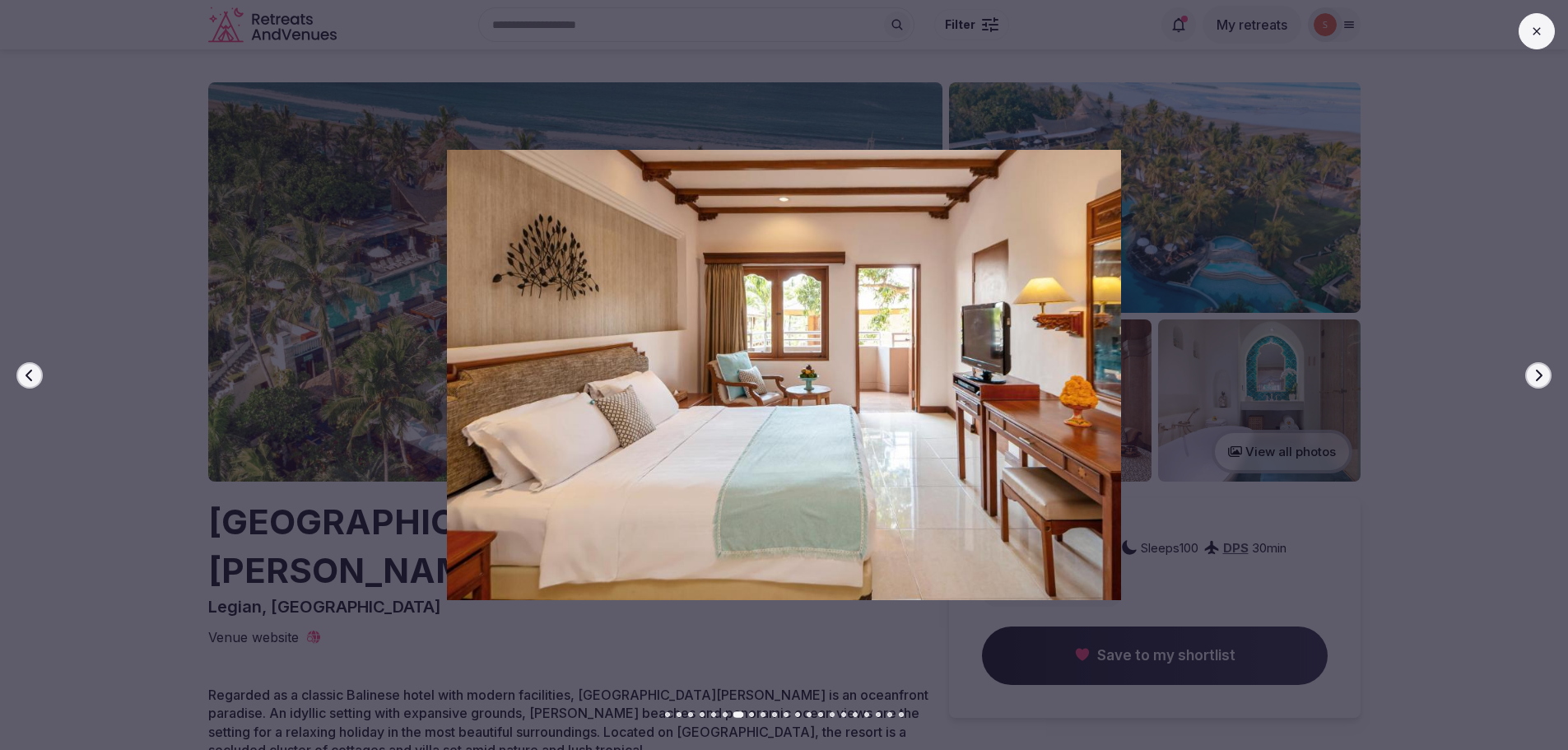
click at [1532, 375] on icon "button" at bounding box center [1538, 375] width 13 height 13
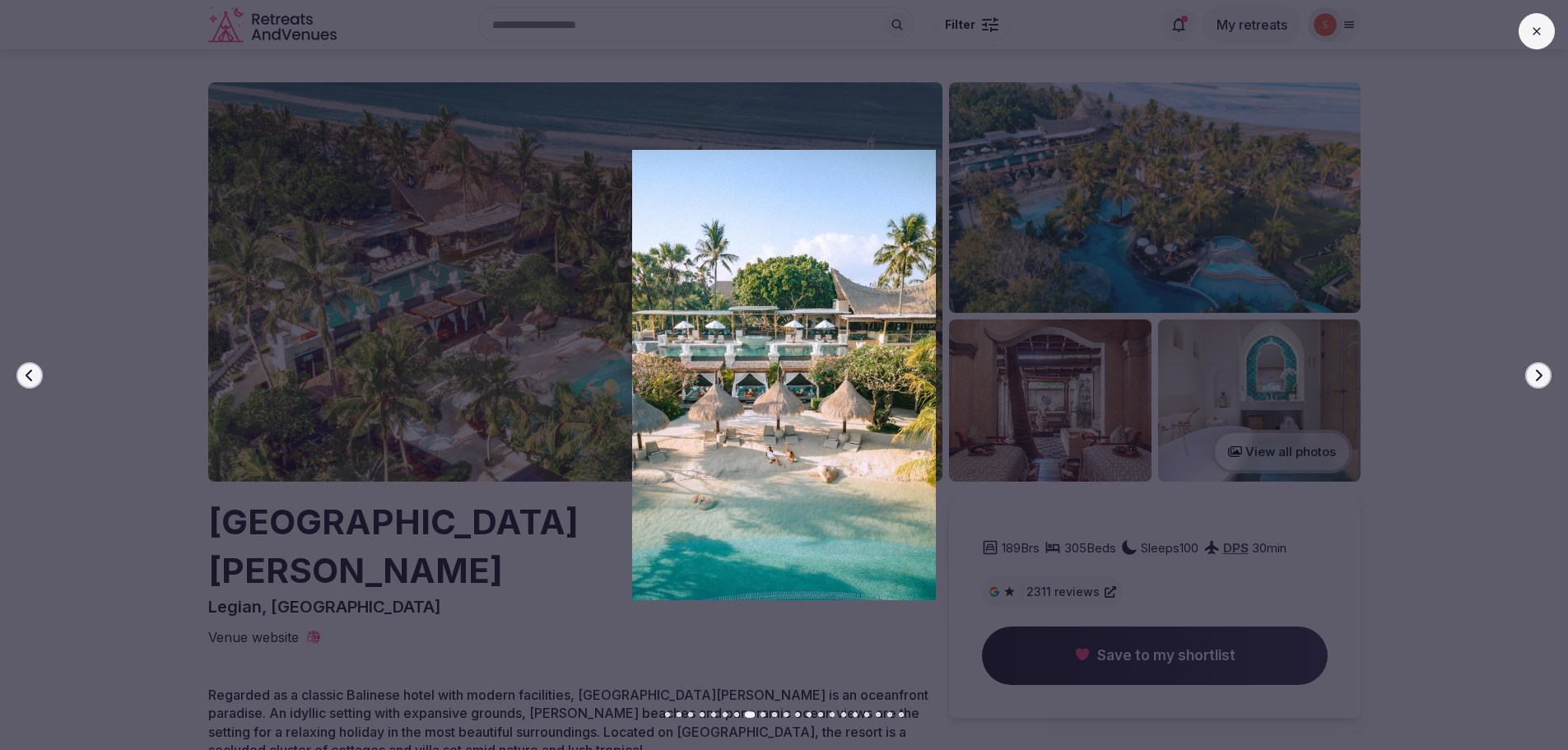
click at [1532, 375] on icon "button" at bounding box center [1538, 375] width 13 height 13
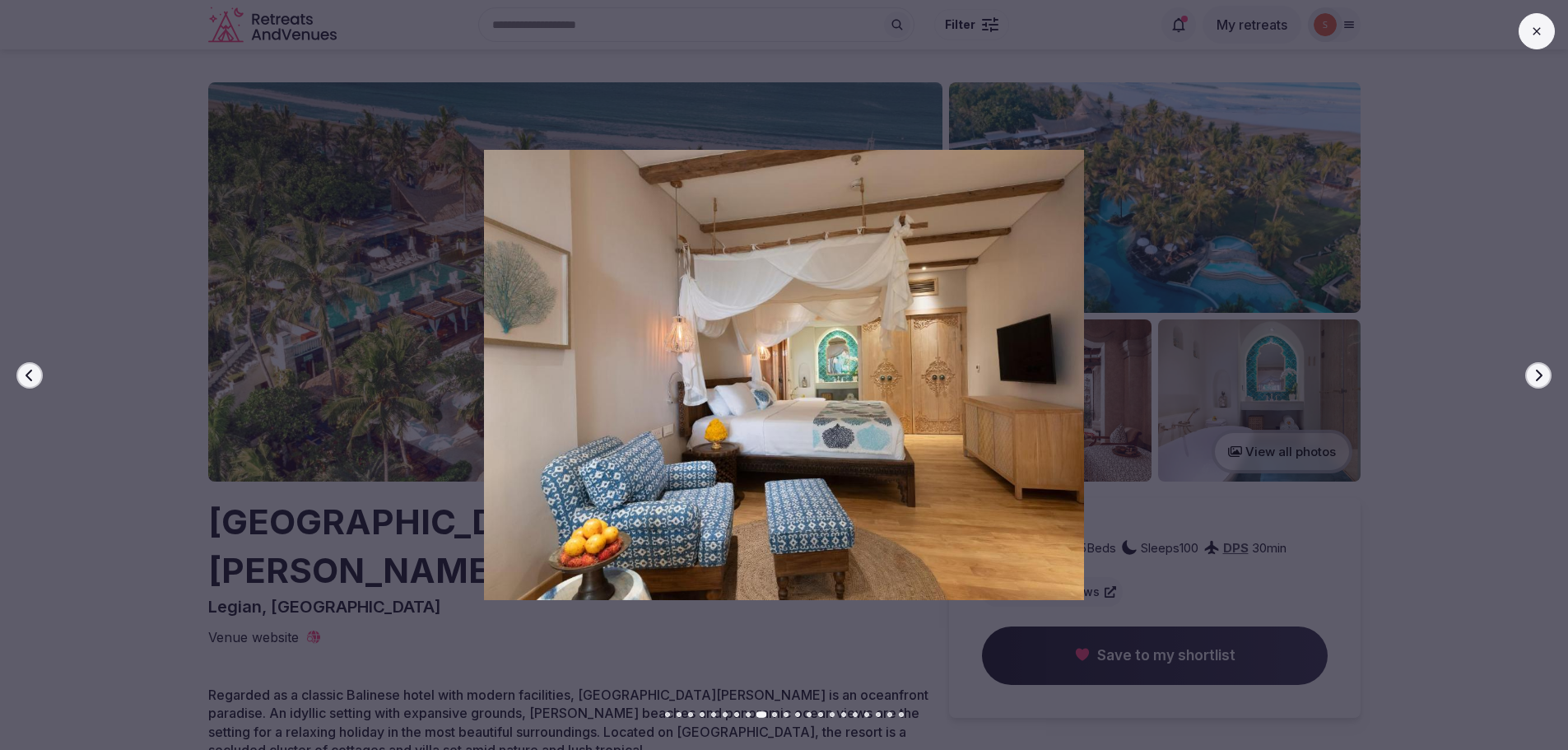
click at [1532, 375] on icon "button" at bounding box center [1538, 375] width 13 height 13
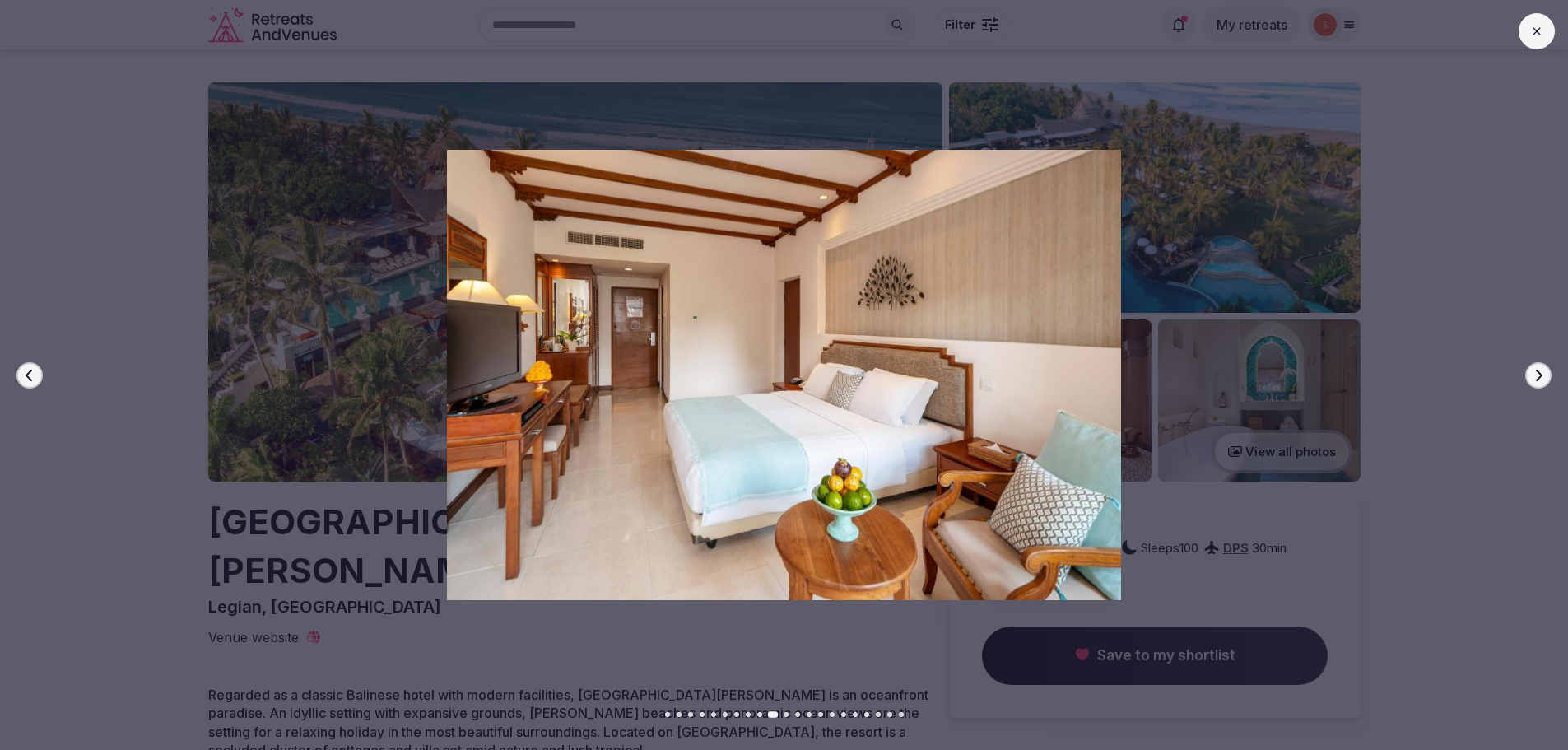
click at [1532, 375] on icon "button" at bounding box center [1538, 375] width 13 height 13
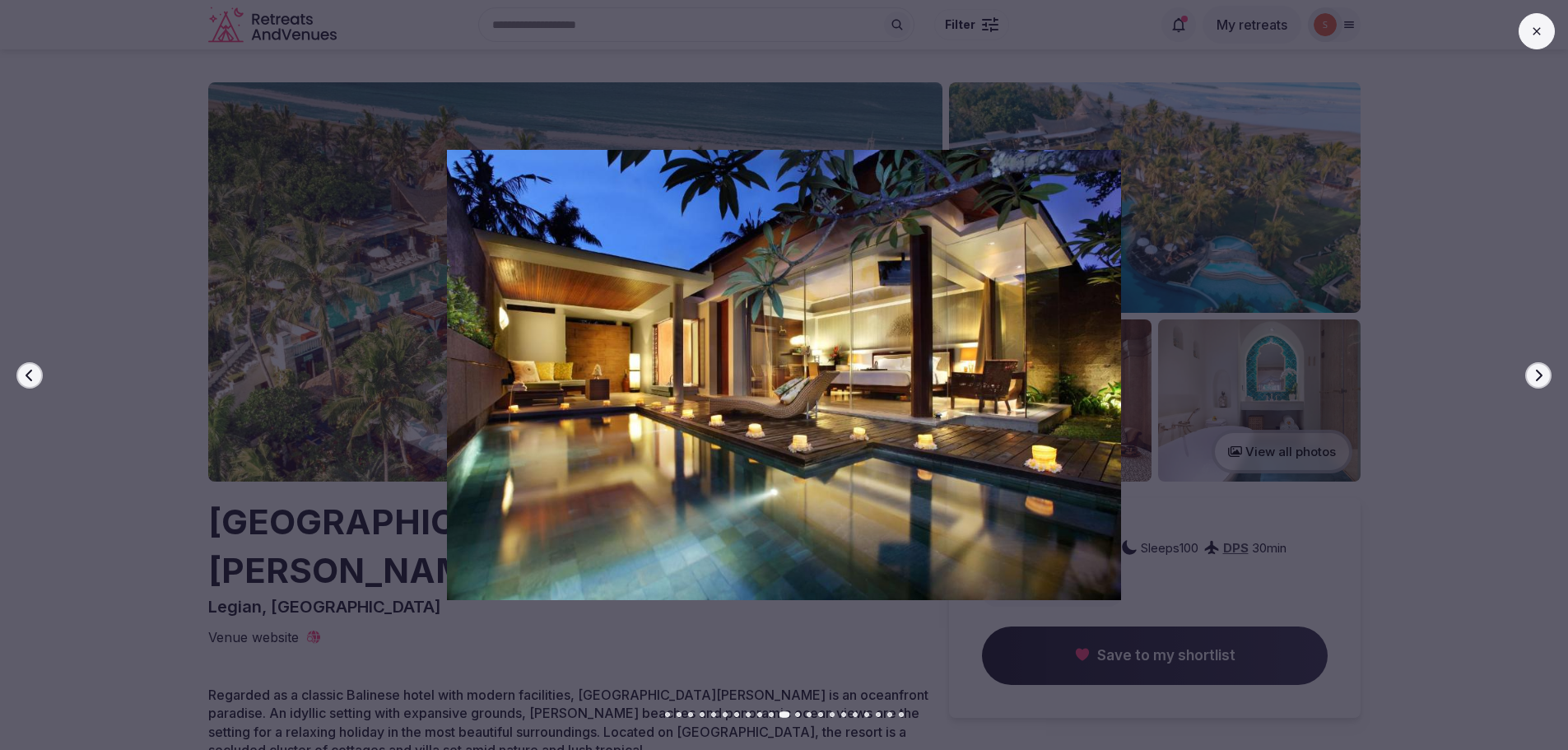
click at [1532, 375] on icon "button" at bounding box center [1538, 375] width 13 height 13
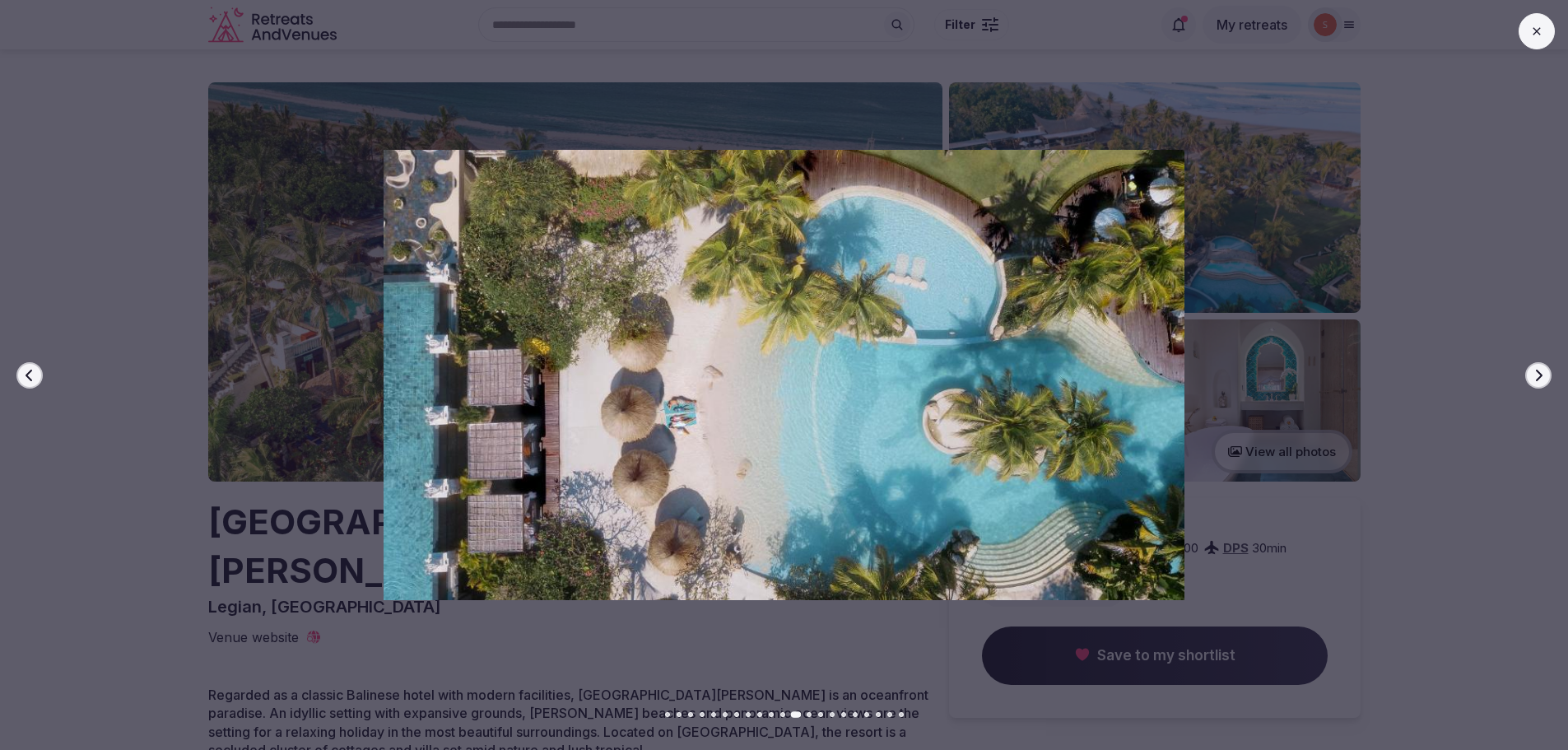
click at [1532, 375] on icon "button" at bounding box center [1538, 375] width 13 height 13
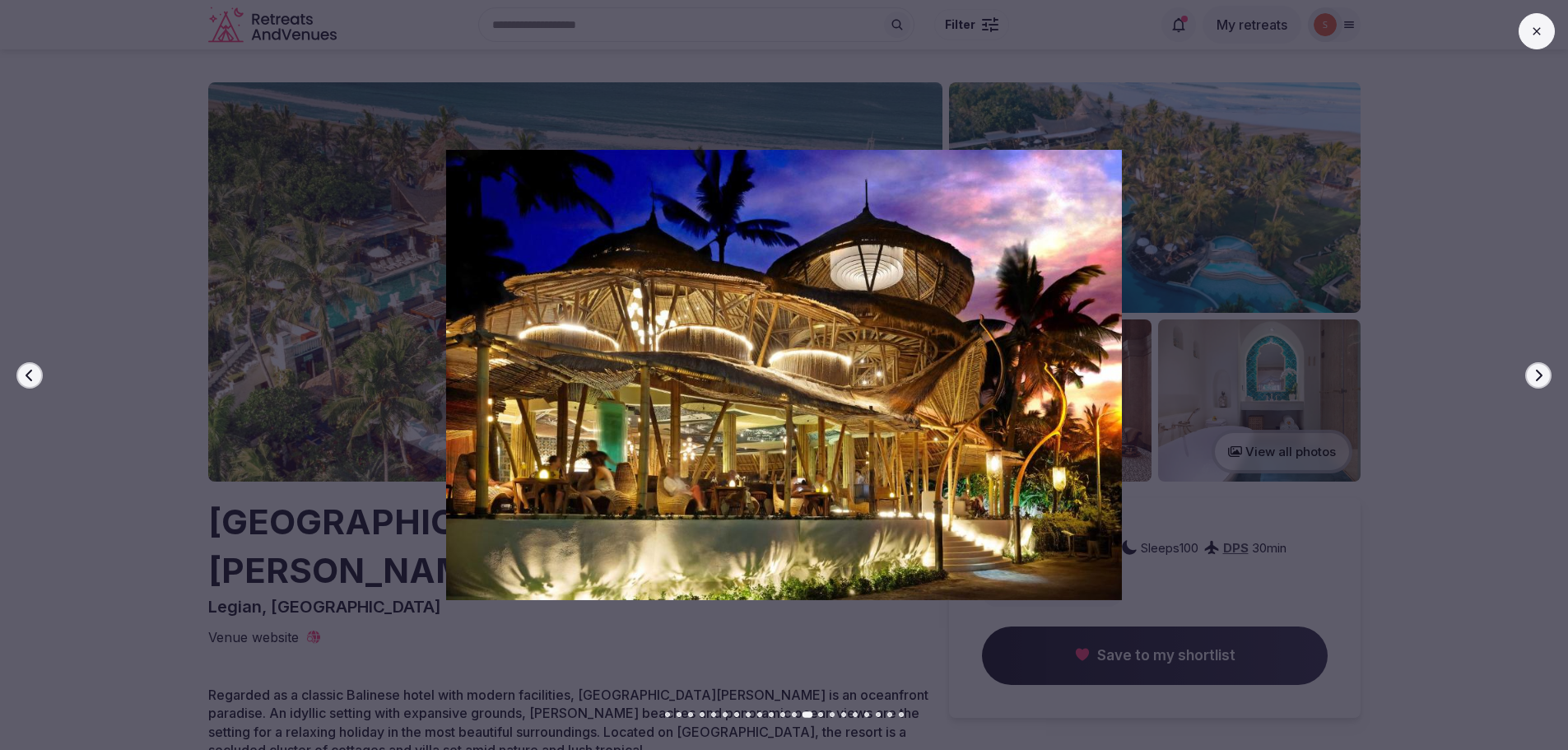
click at [1531, 375] on button "Next slide" at bounding box center [1538, 375] width 26 height 26
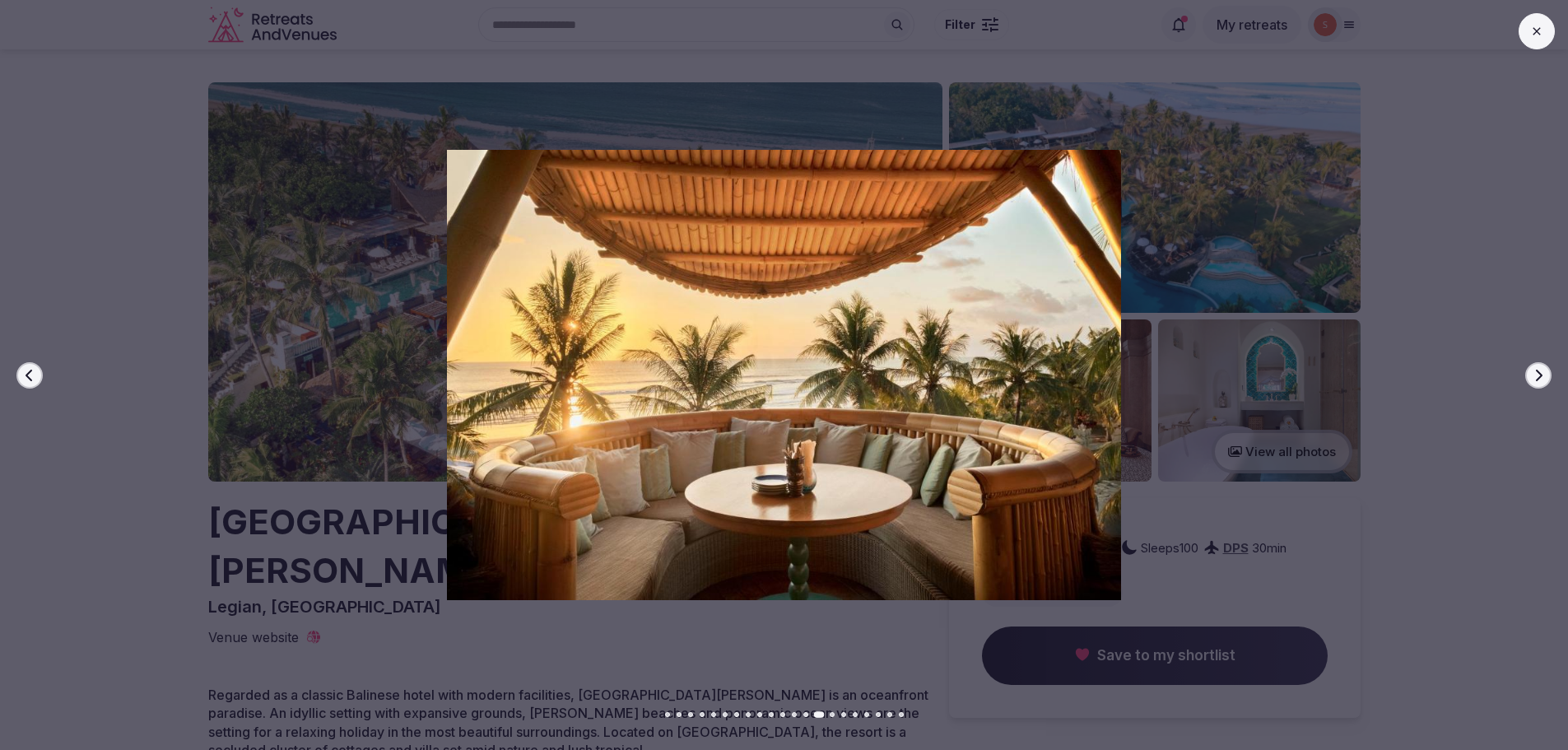
click at [1531, 375] on button "Next slide" at bounding box center [1538, 375] width 26 height 26
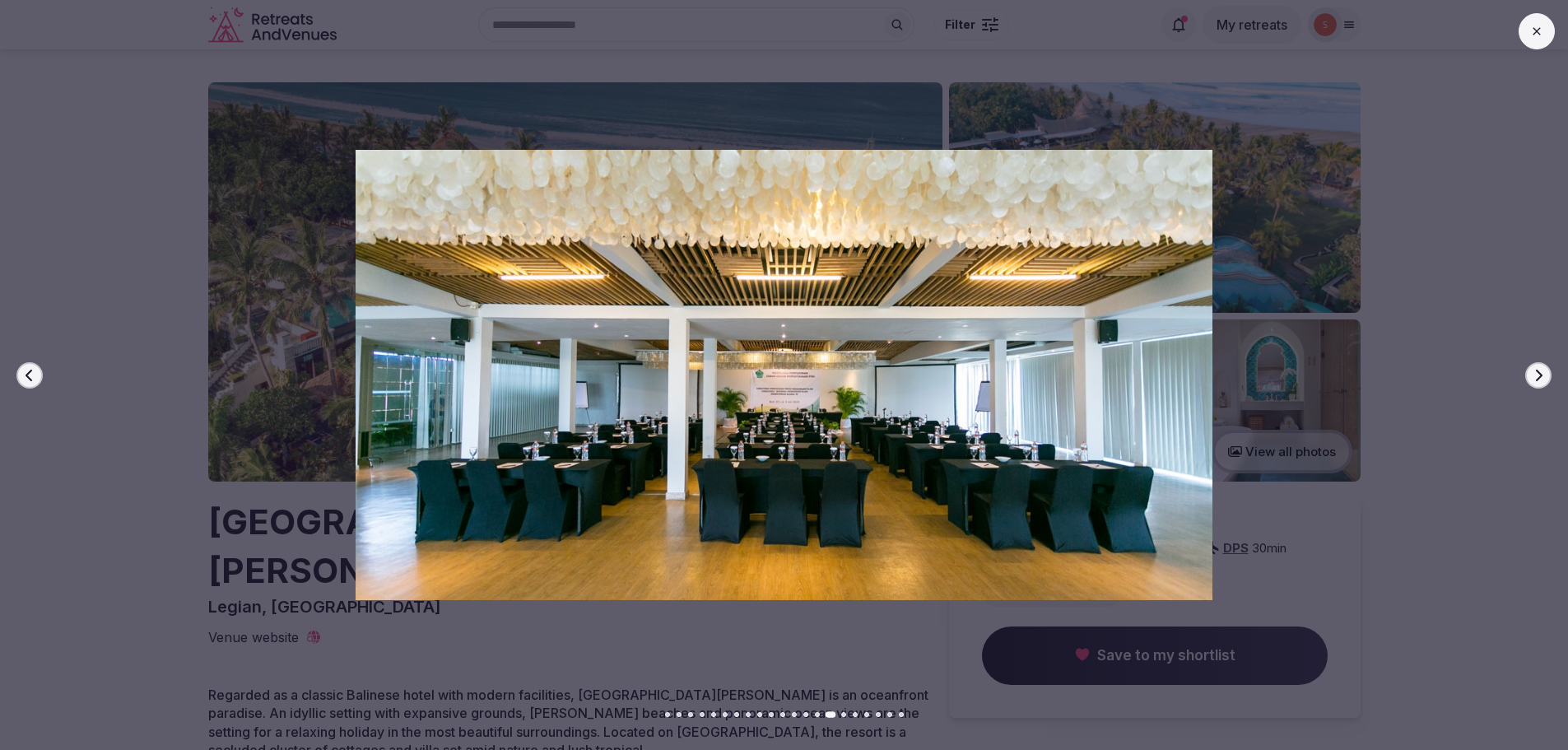
click at [1531, 375] on button "Next slide" at bounding box center [1538, 375] width 26 height 26
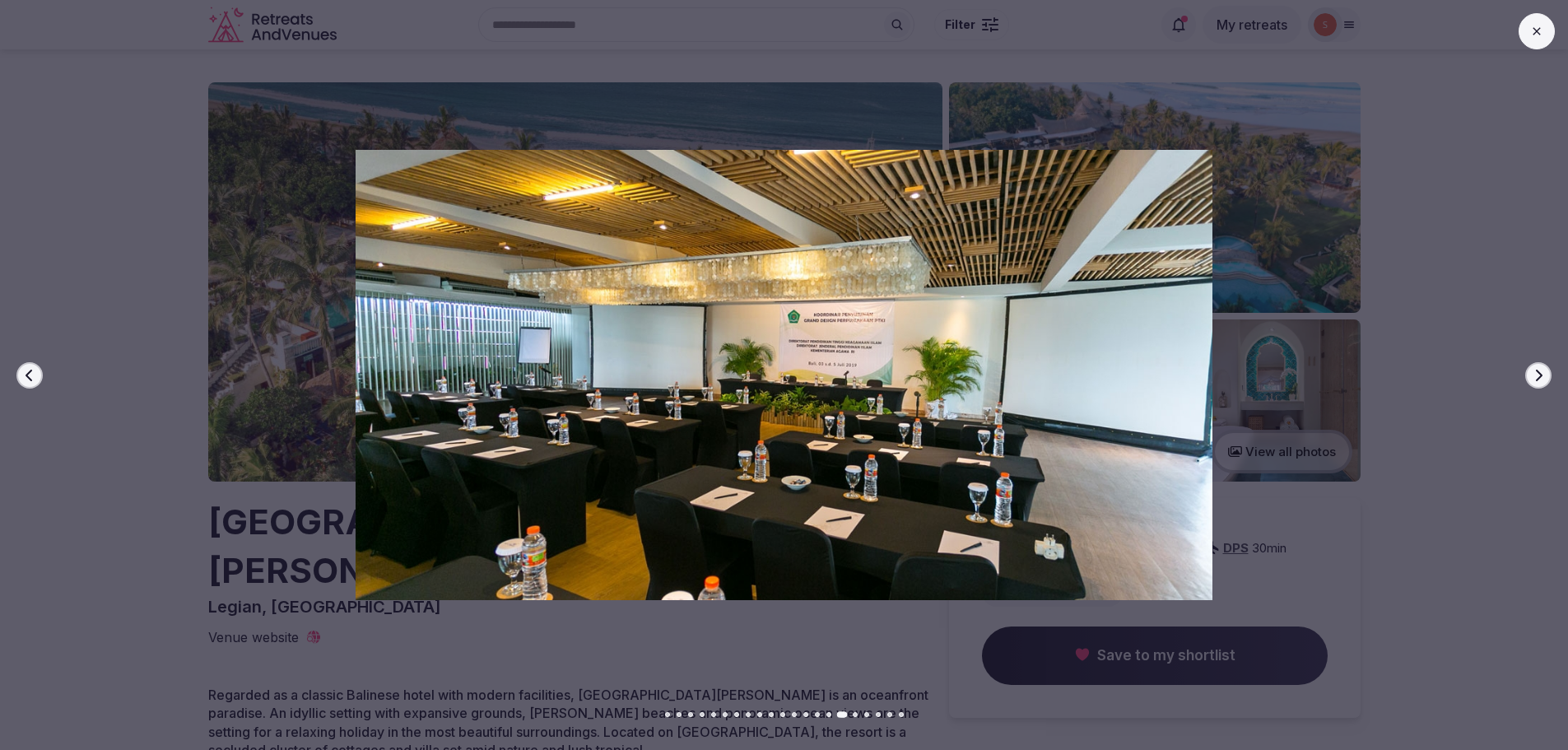
click at [23, 383] on button "Previous slide" at bounding box center [30, 375] width 26 height 26
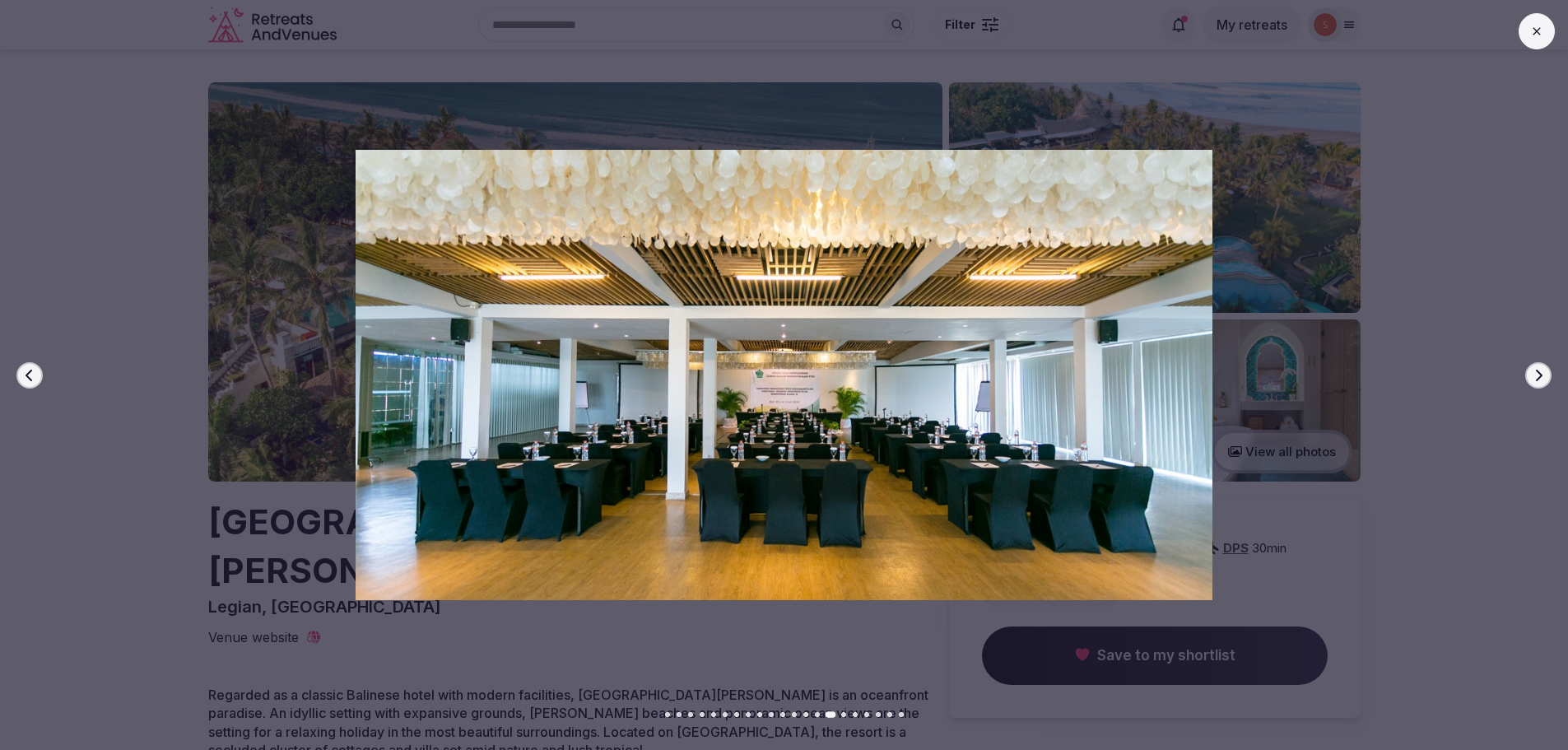
click at [1535, 387] on button "Next slide" at bounding box center [1538, 375] width 26 height 26
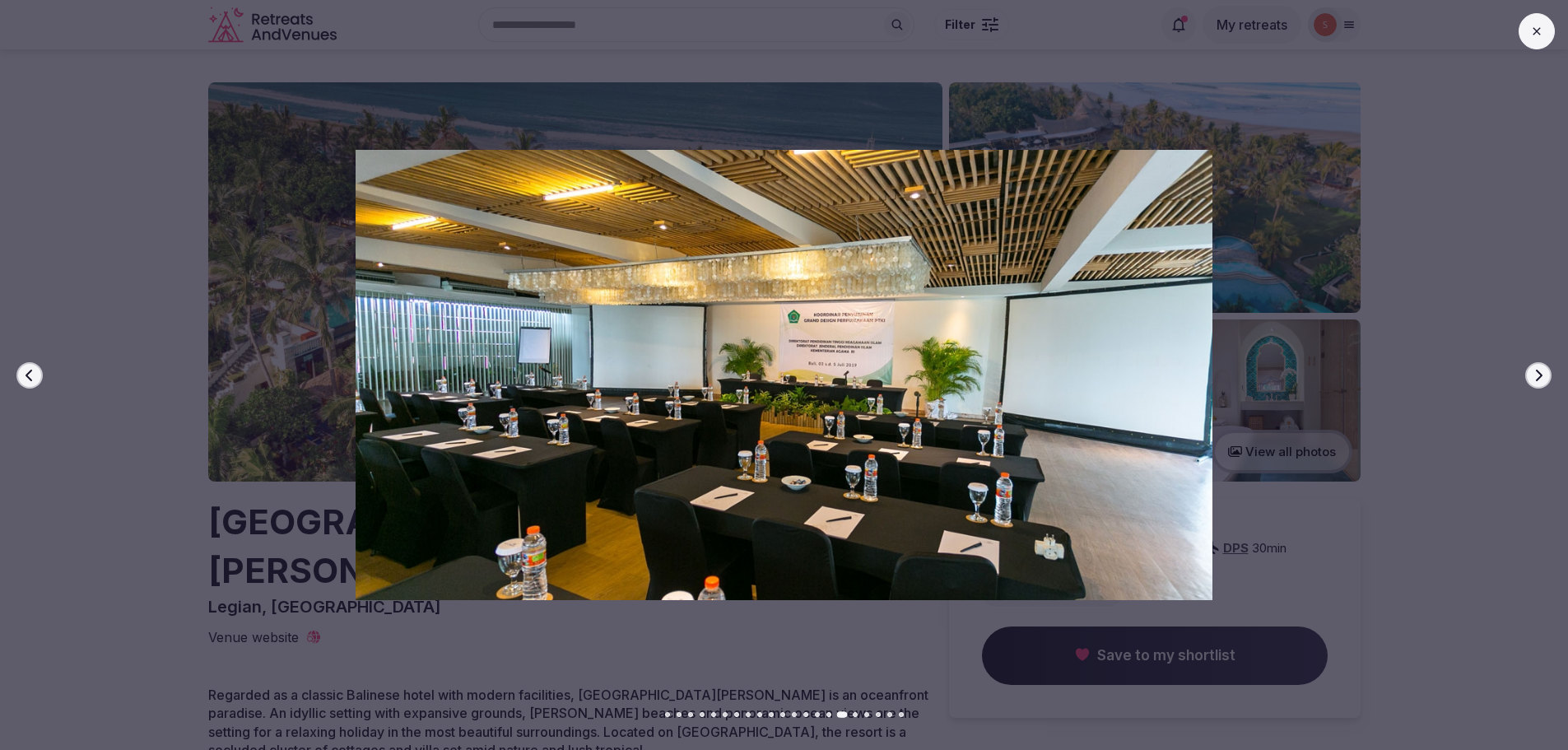
click at [1536, 382] on icon "button" at bounding box center [1538, 375] width 13 height 13
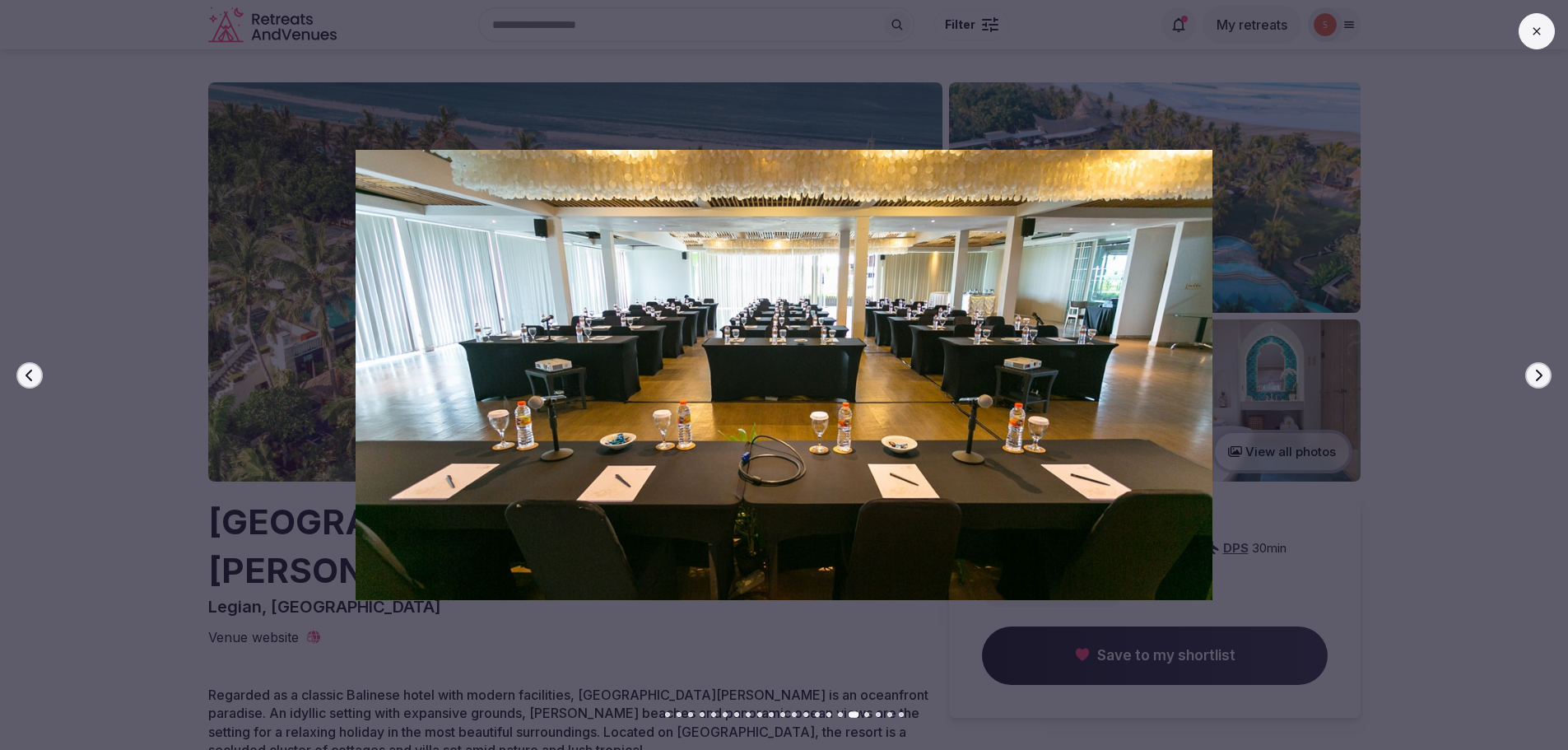
click at [1536, 382] on icon "button" at bounding box center [1538, 375] width 13 height 13
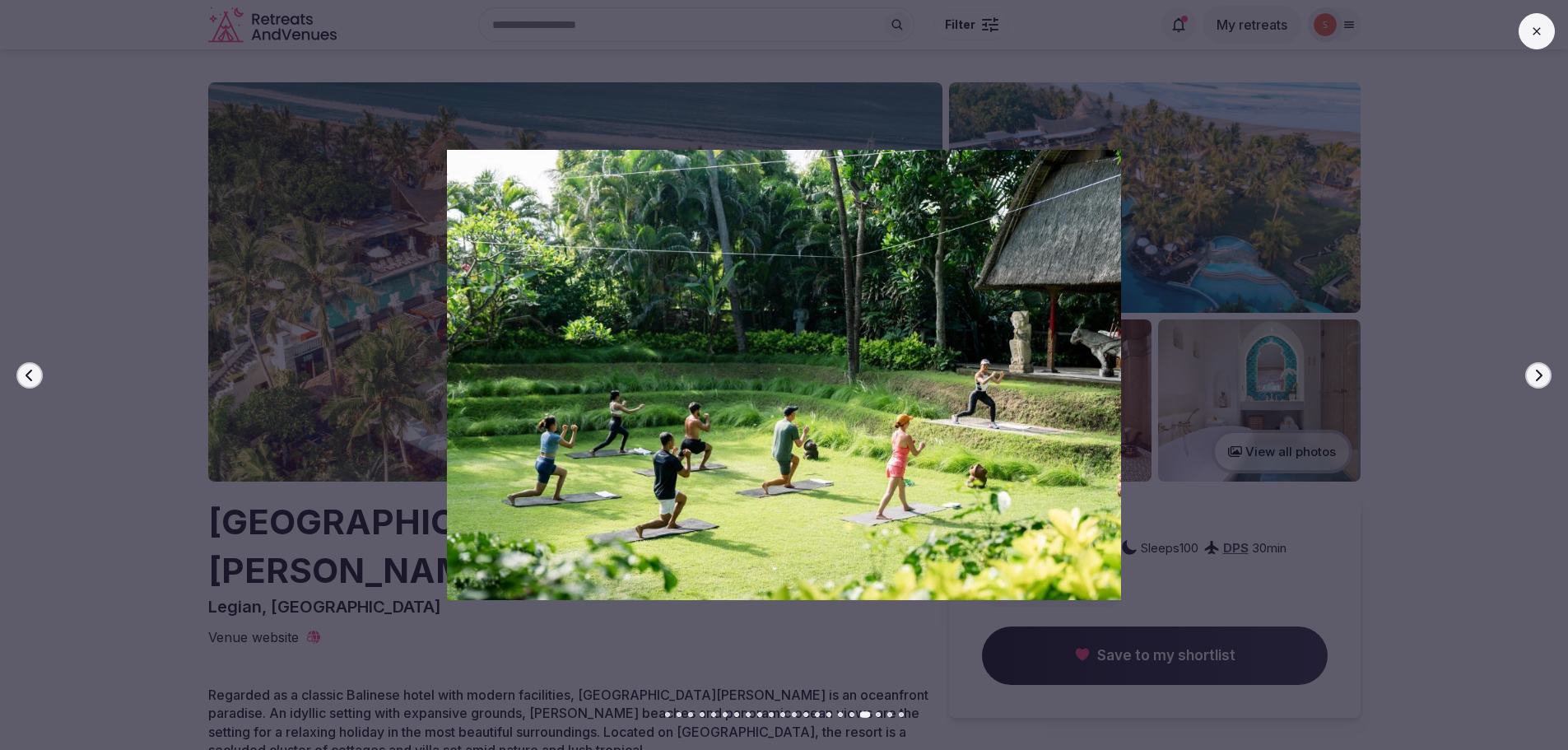
click at [1531, 375] on button "Next slide" at bounding box center [1538, 375] width 26 height 26
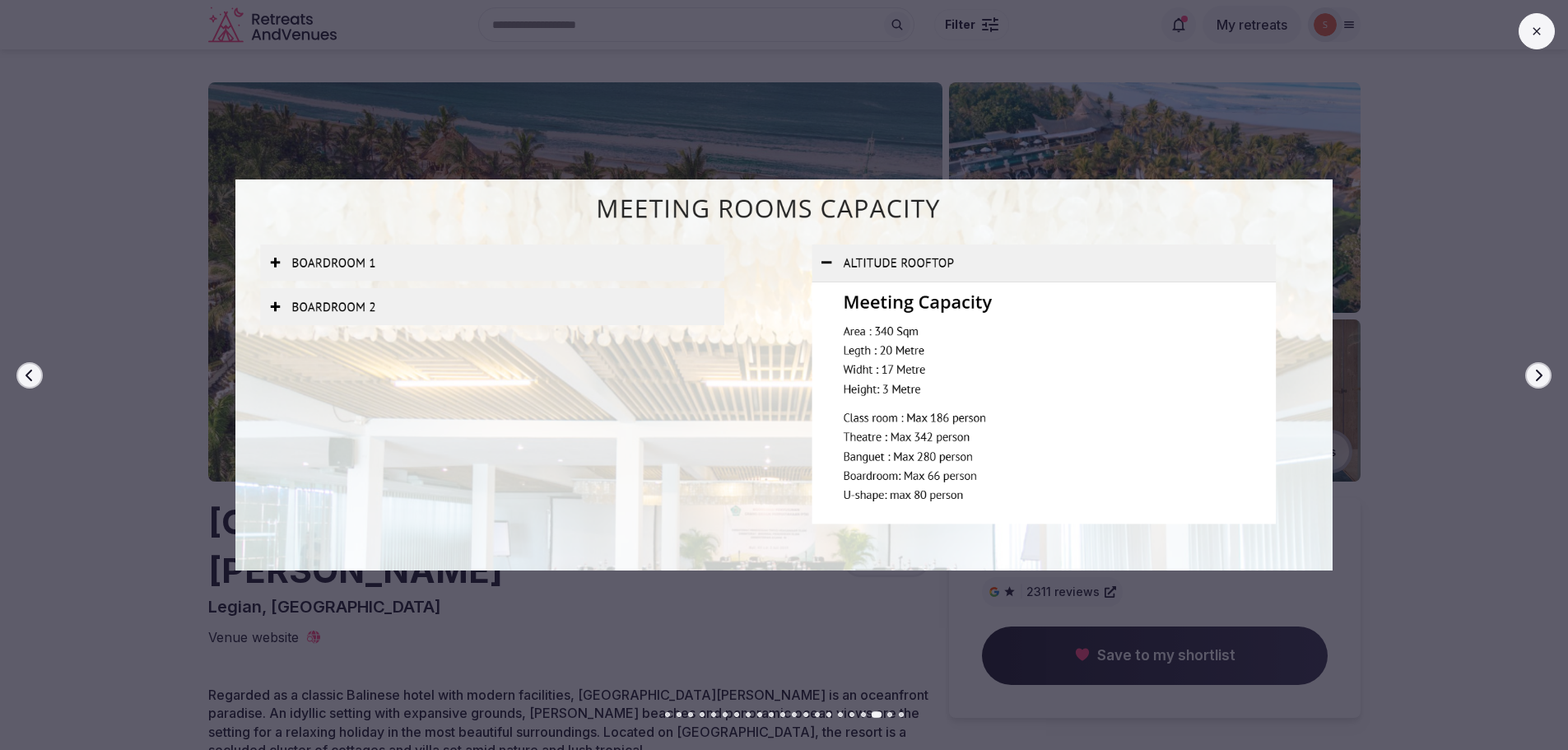
click at [1531, 375] on button "Next slide" at bounding box center [1538, 375] width 26 height 26
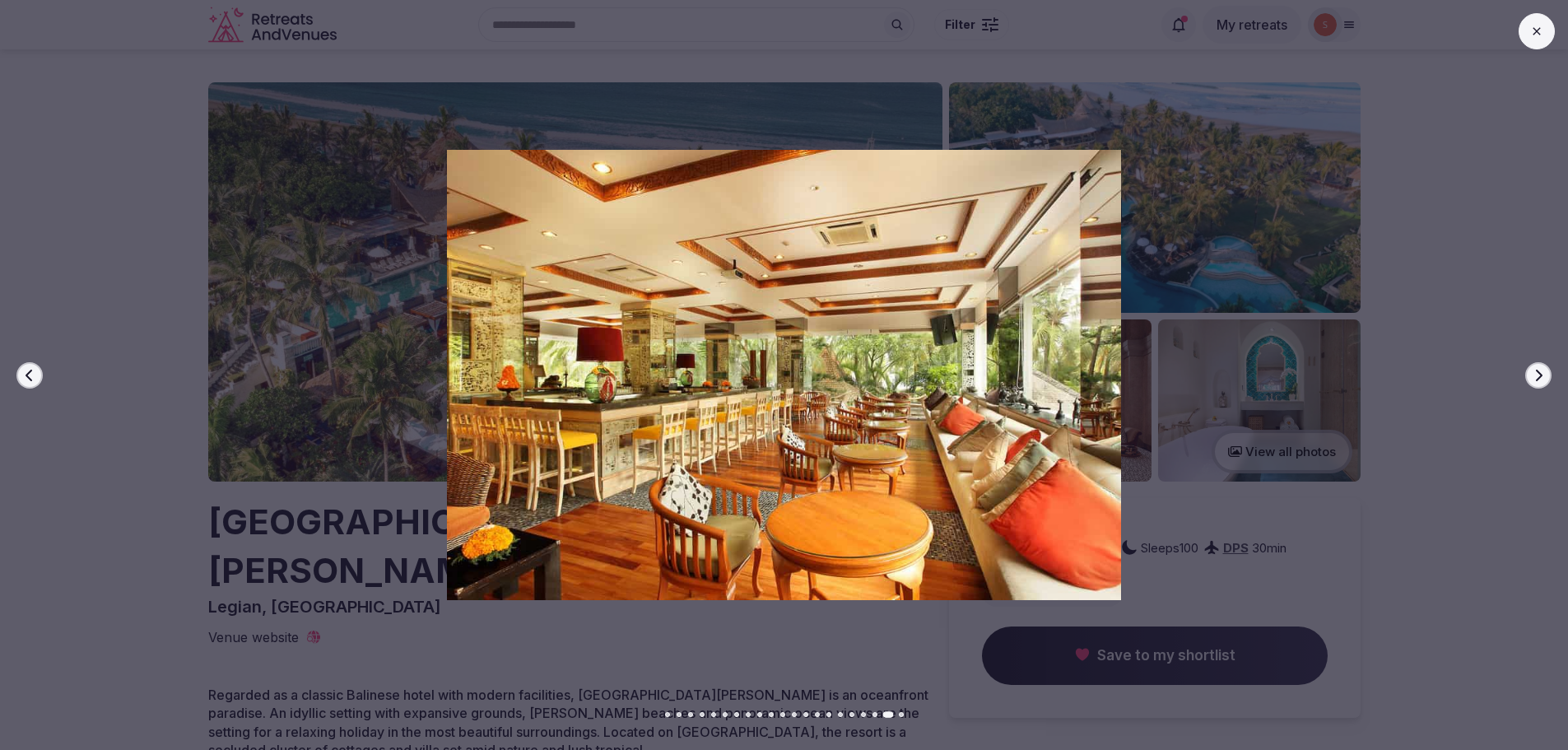
click at [1531, 375] on icon "button" at bounding box center [1538, 375] width 13 height 13
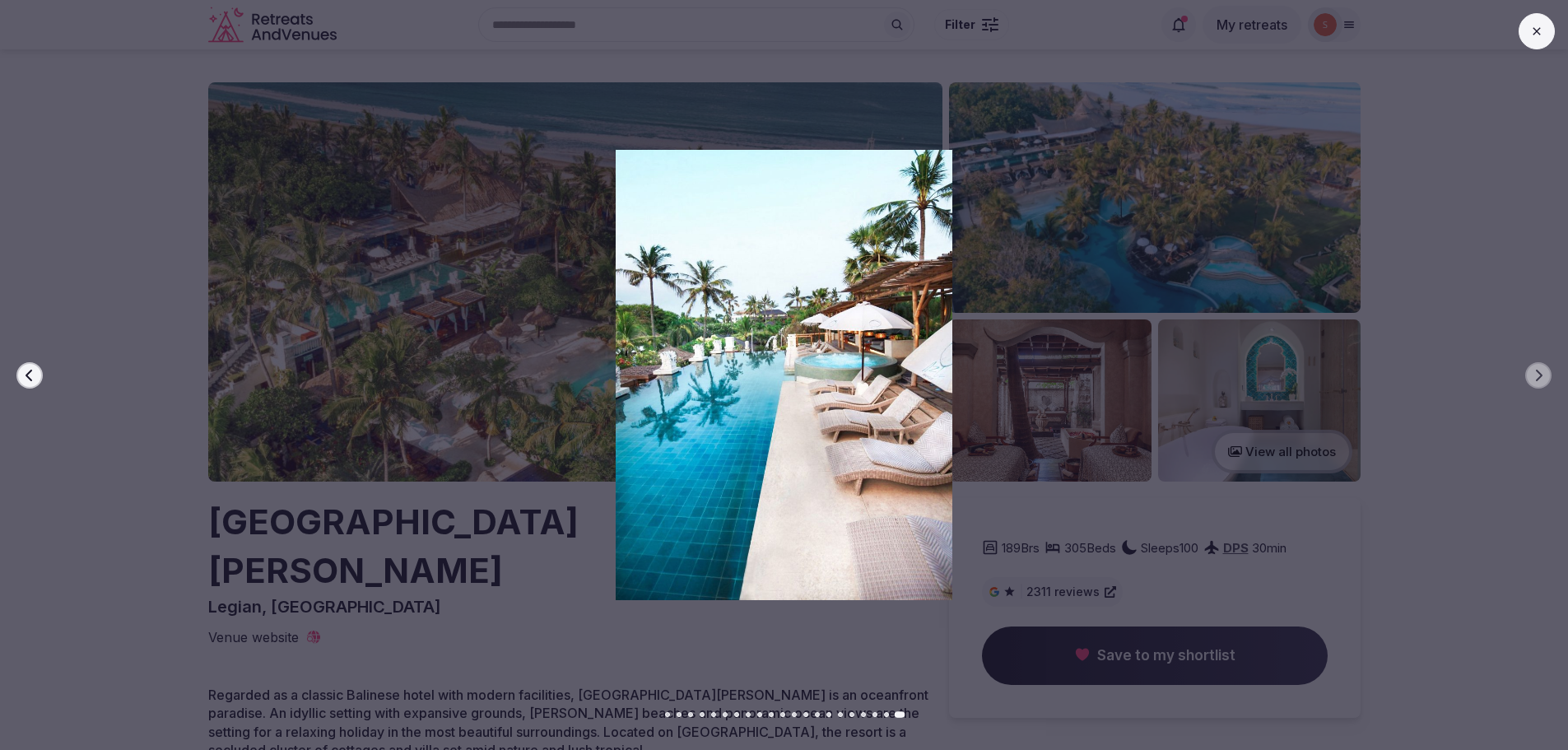
click at [28, 374] on icon "button" at bounding box center [28, 374] width 7 height 11
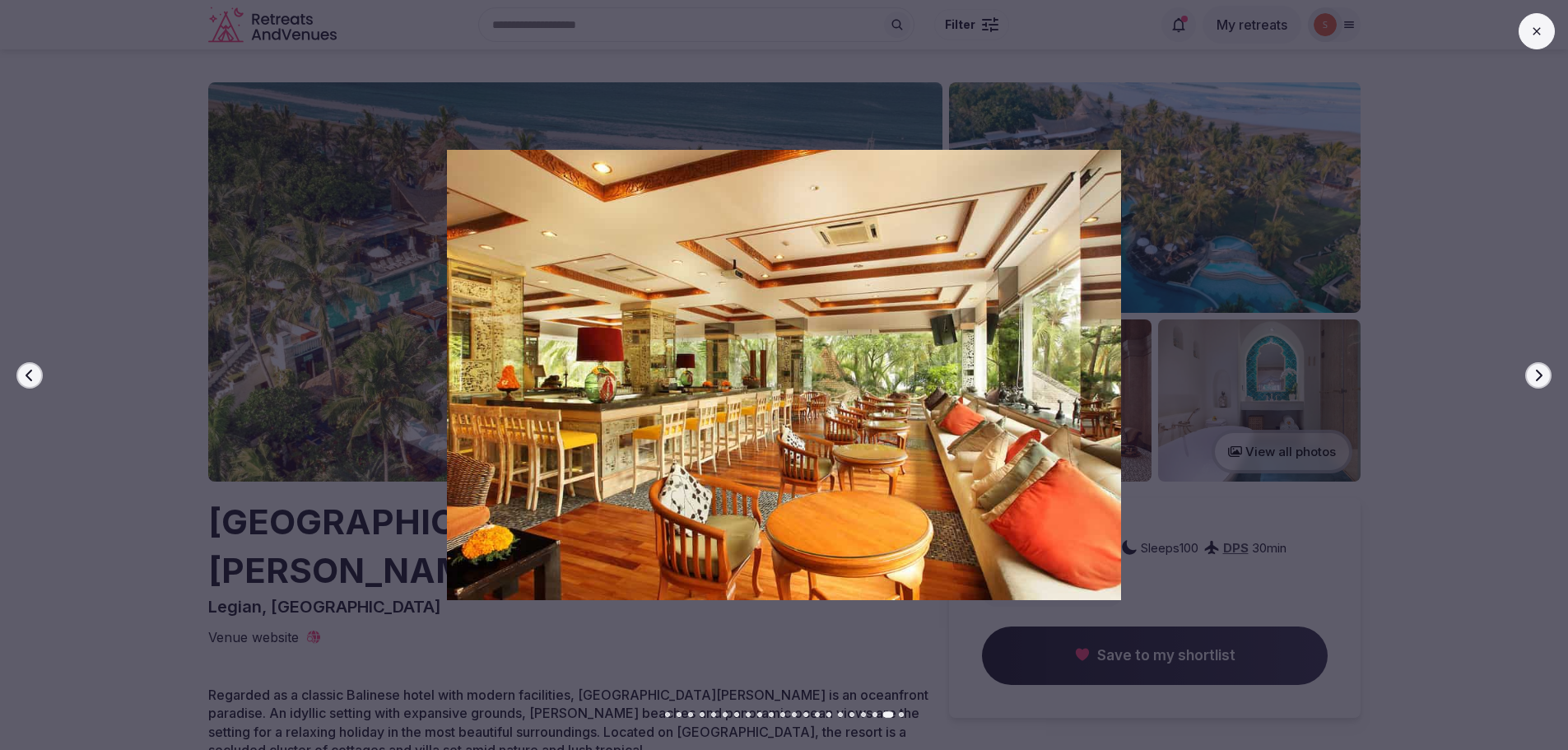
click at [28, 374] on icon "button" at bounding box center [28, 374] width 7 height 11
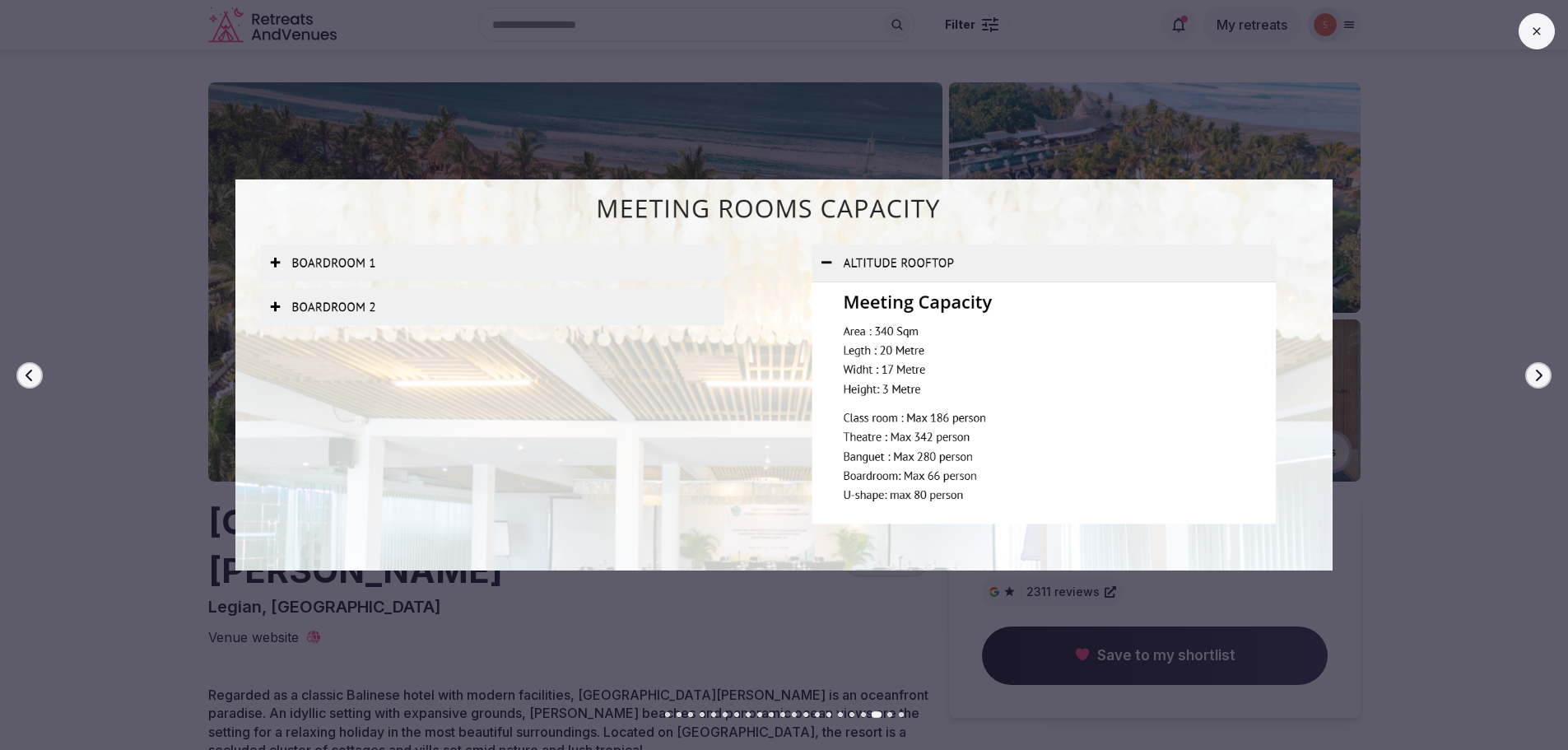
click at [28, 374] on icon "button" at bounding box center [28, 374] width 7 height 11
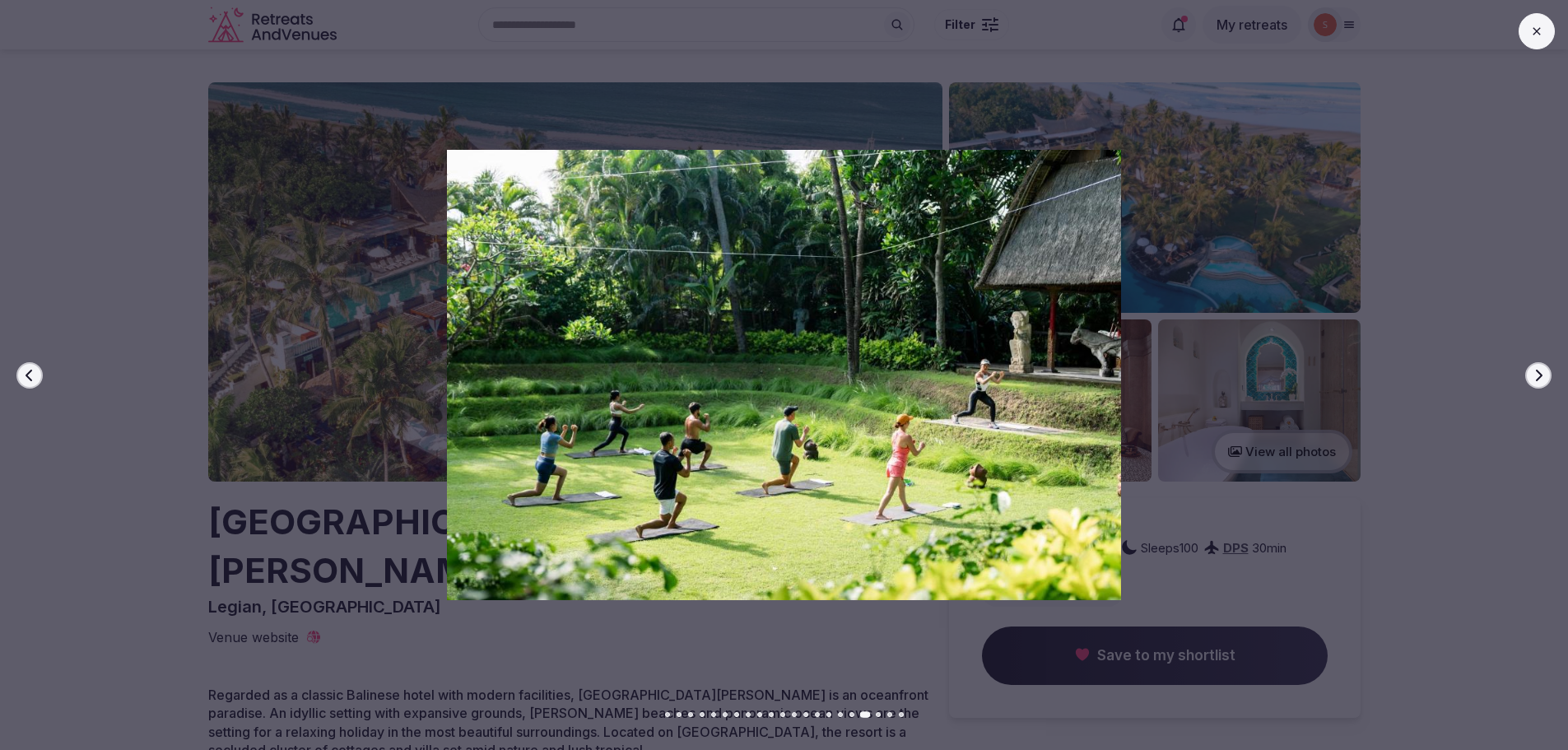
click at [28, 374] on icon "button" at bounding box center [28, 374] width 7 height 11
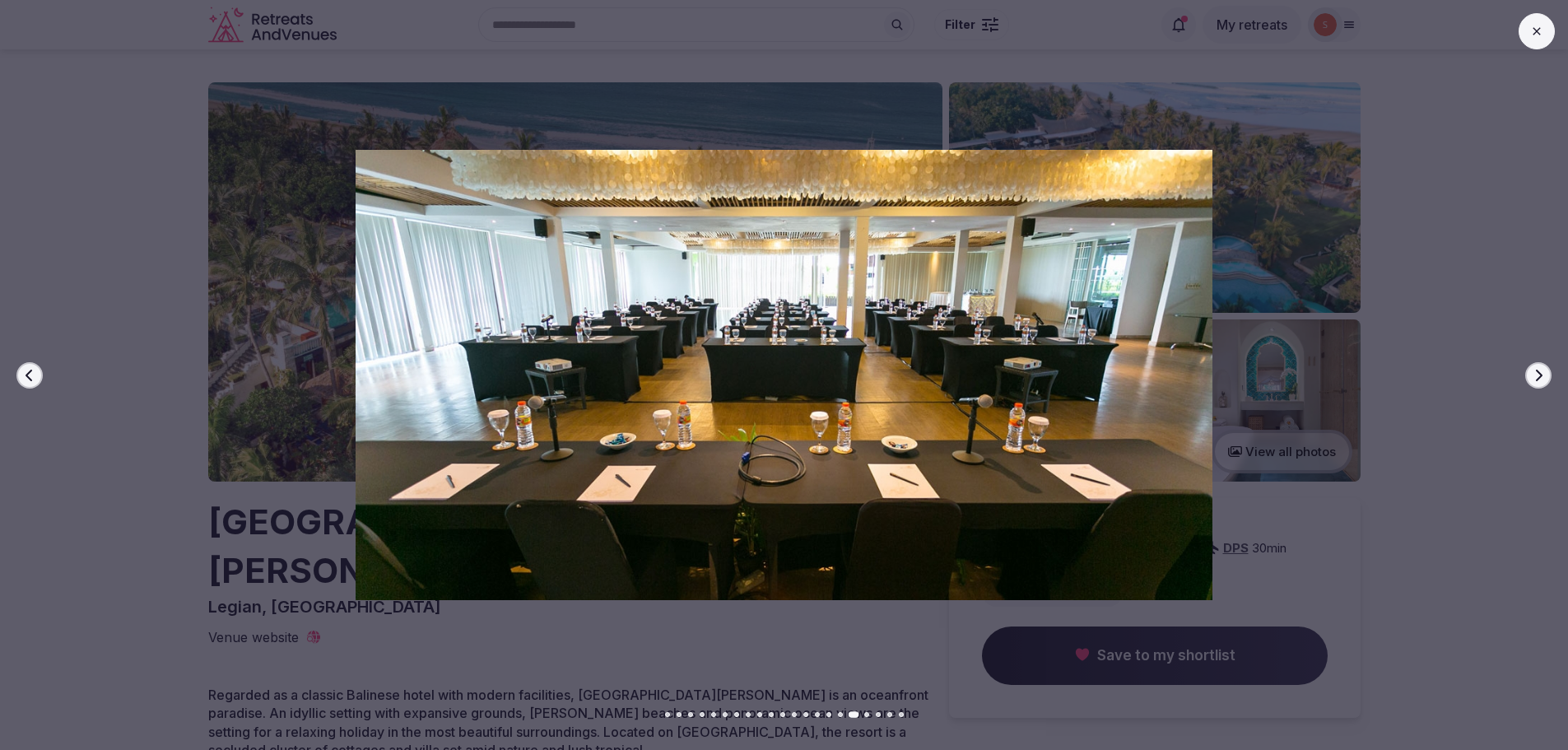
click at [27, 374] on icon "button" at bounding box center [28, 374] width 7 height 11
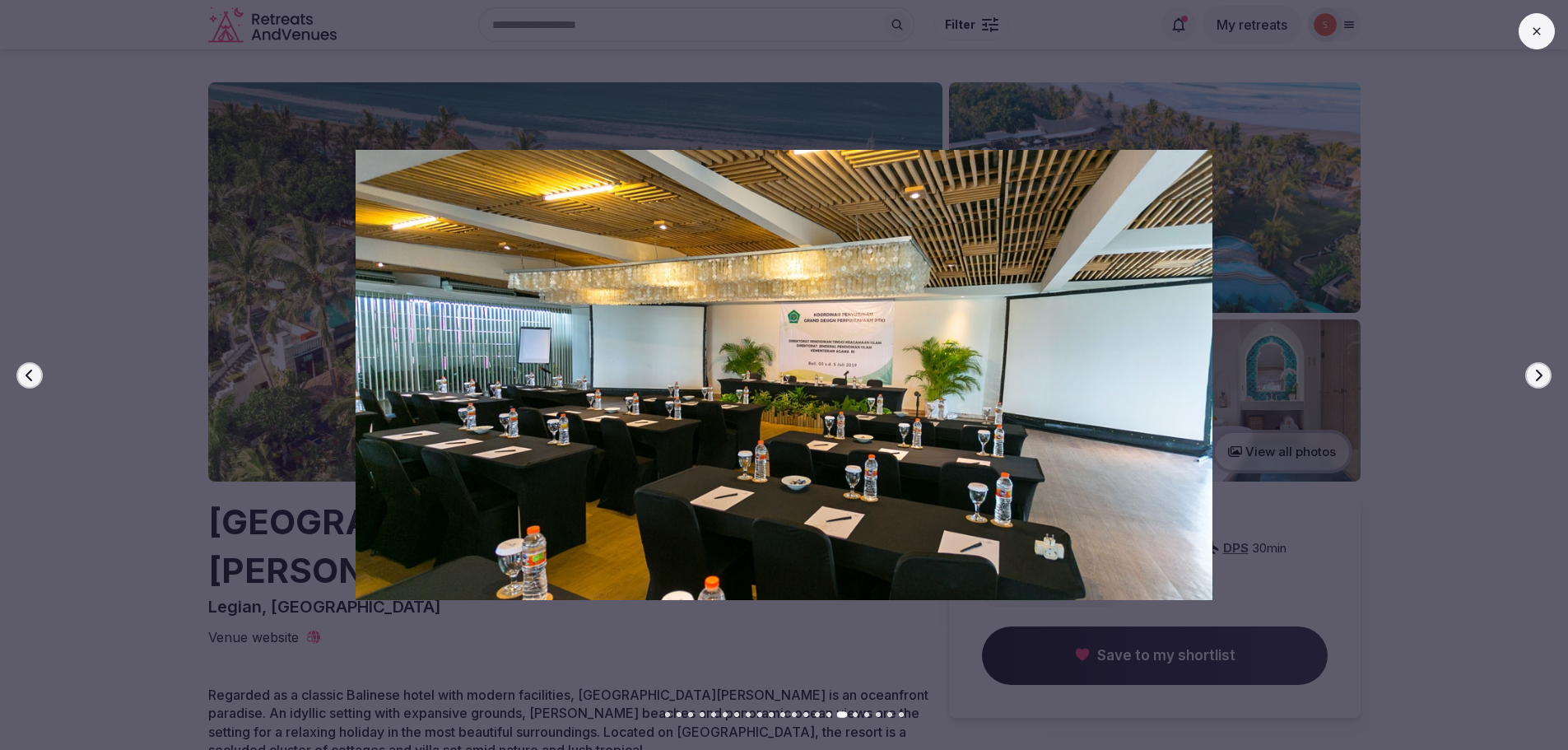
click at [1531, 371] on button "Next slide" at bounding box center [1538, 375] width 26 height 26
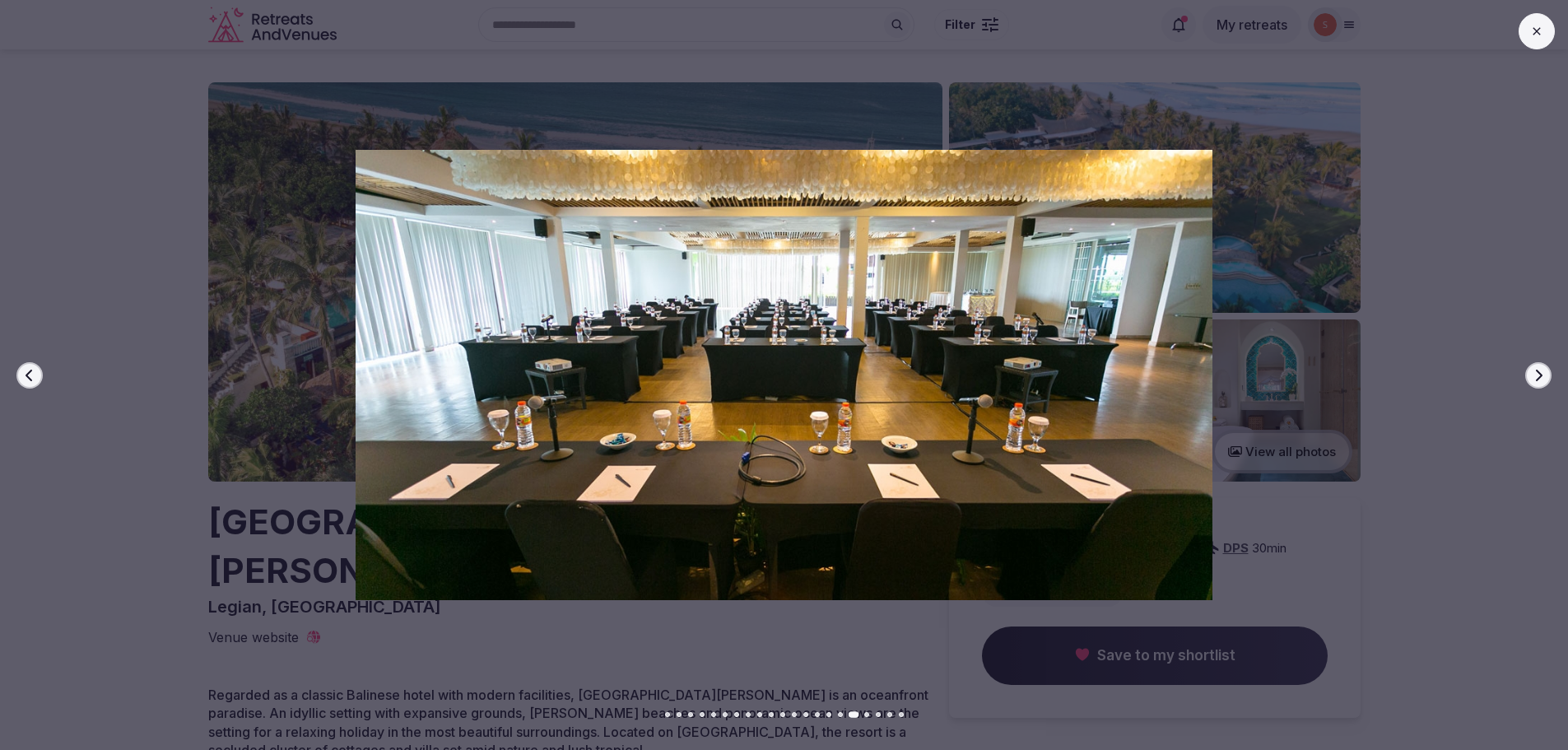
click at [1531, 371] on button "Next slide" at bounding box center [1538, 375] width 26 height 26
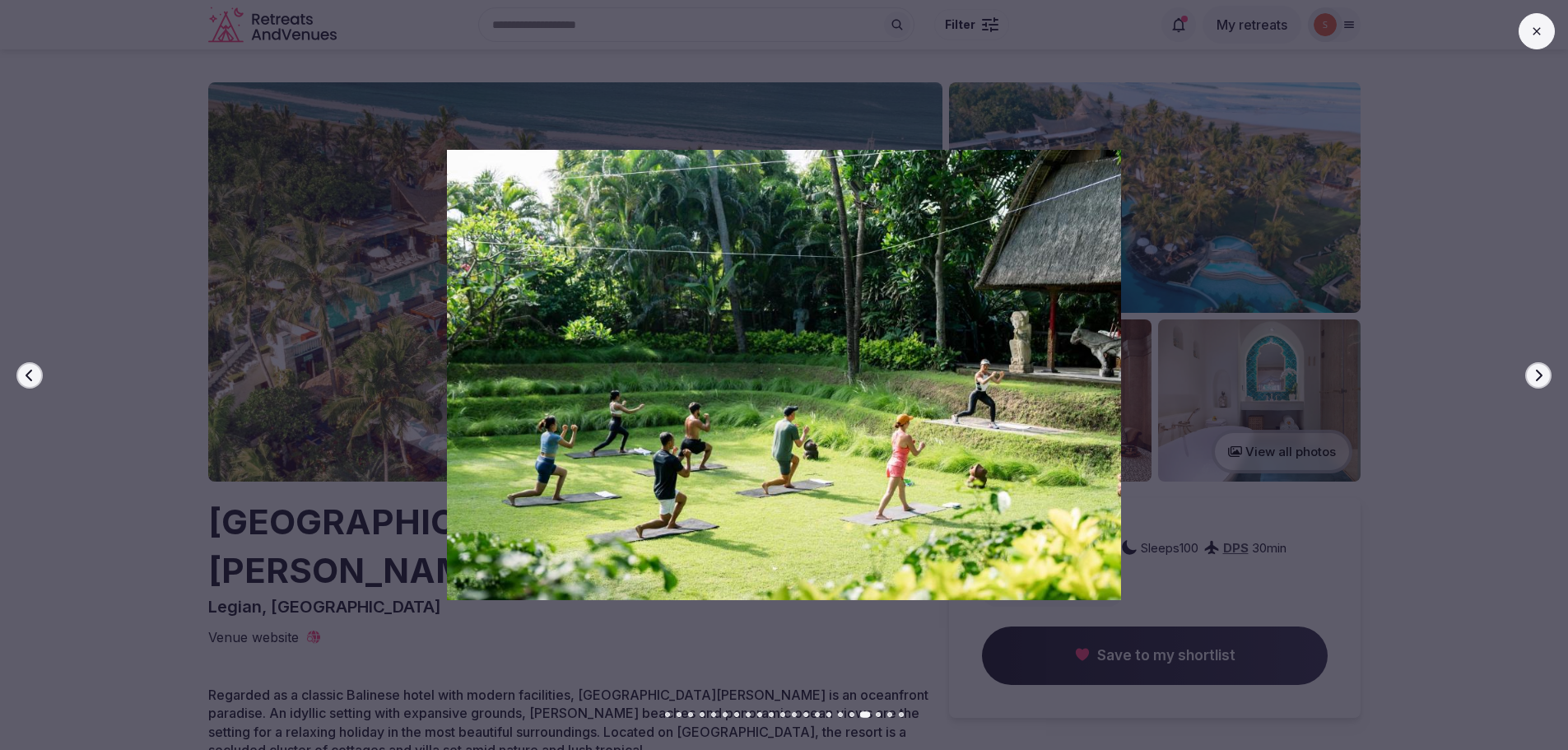
click at [1531, 371] on button "Next slide" at bounding box center [1538, 375] width 26 height 26
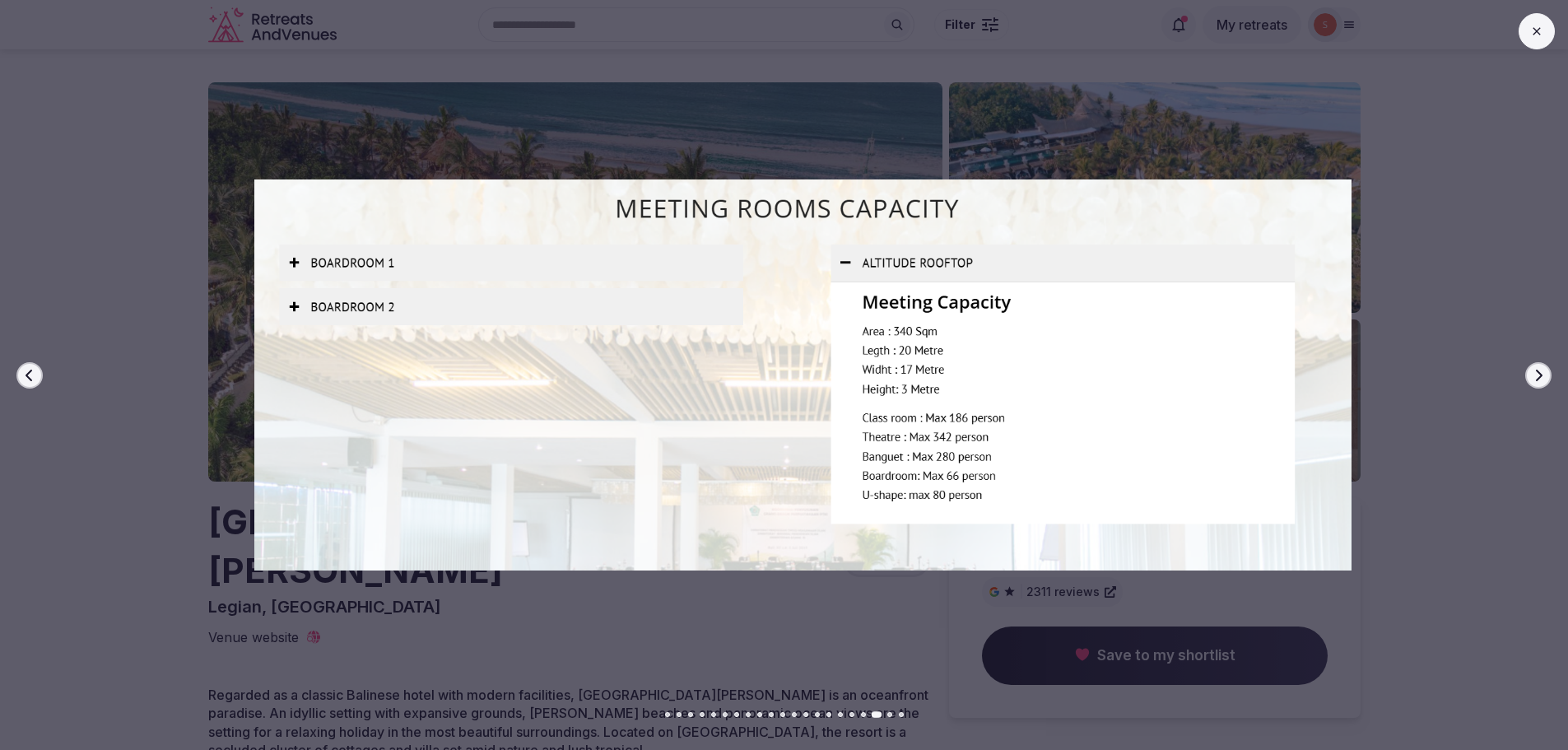
drag, startPoint x: 847, startPoint y: 420, endPoint x: 866, endPoint y: 425, distance: 19.6
click at [866, 425] on img at bounding box center [803, 375] width 1098 height 450
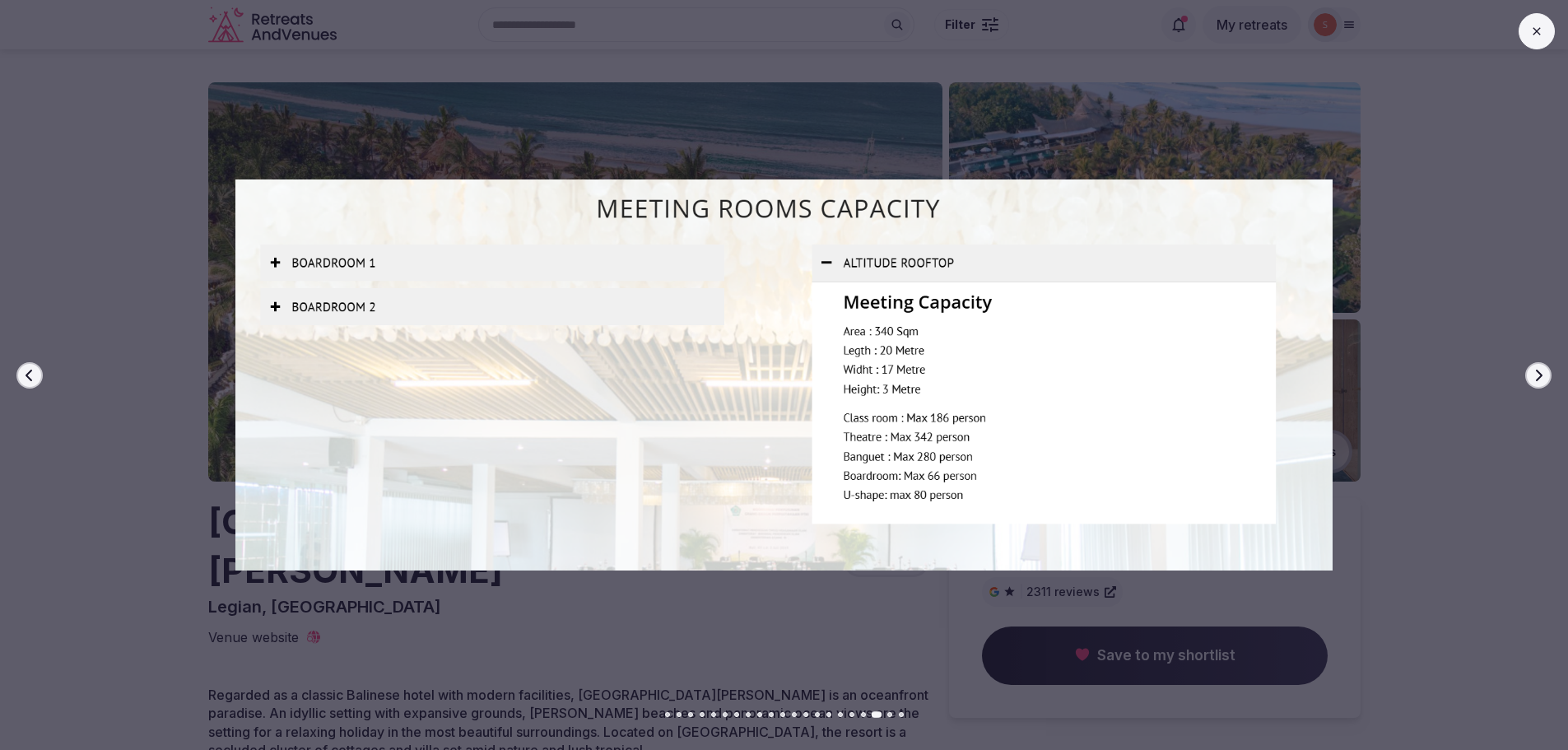
click at [275, 308] on img at bounding box center [784, 375] width 1098 height 450
click at [1547, 26] on button at bounding box center [1536, 31] width 37 height 37
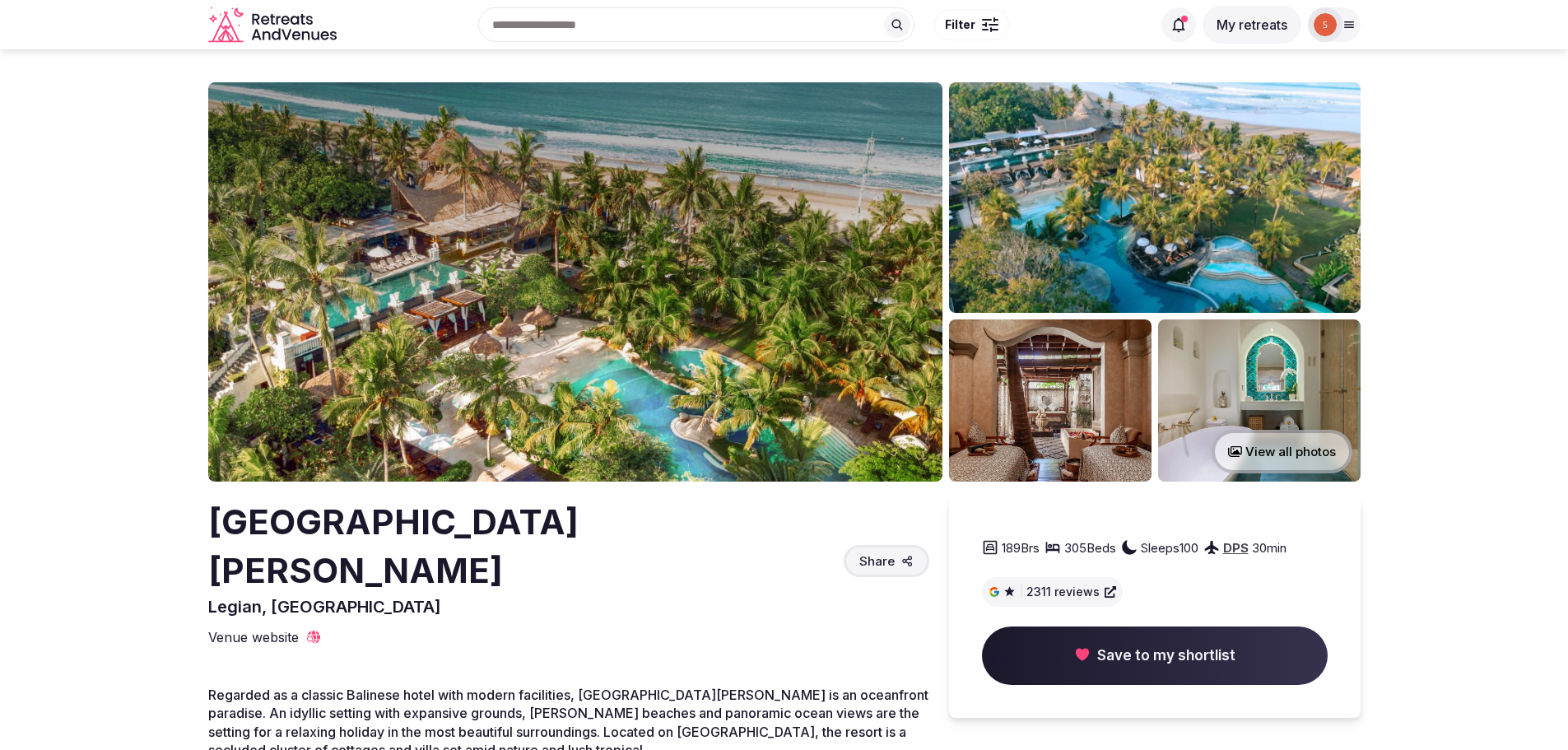
drag, startPoint x: 213, startPoint y: 527, endPoint x: 766, endPoint y: 524, distance: 553.0
click at [766, 524] on div "Bali Mandira Beach Resort & Spa Legian, Indonesia Share" at bounding box center [568, 558] width 721 height 120
copy h2 "Bali Mandira Beach Resort & Spa"
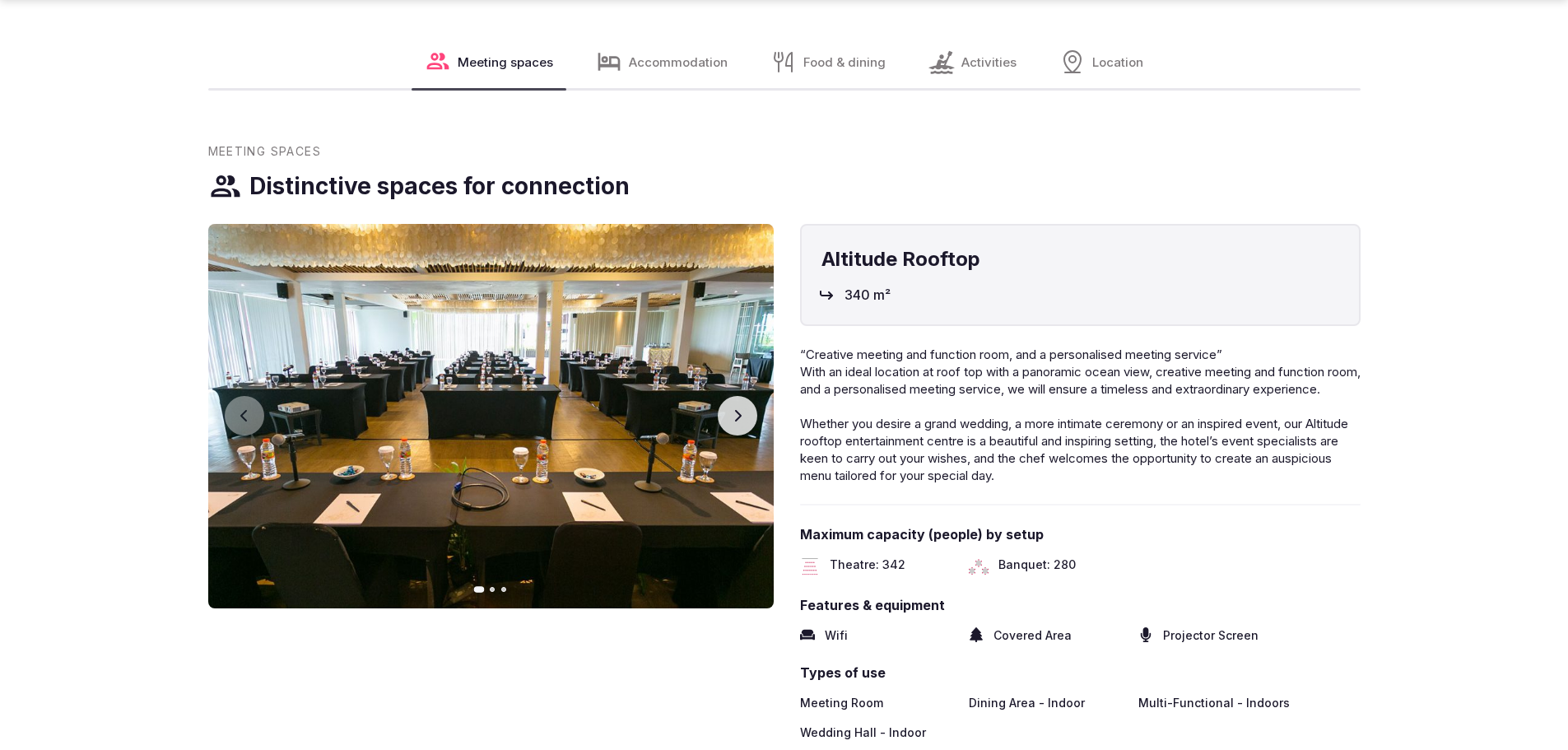
scroll to position [1729, 0]
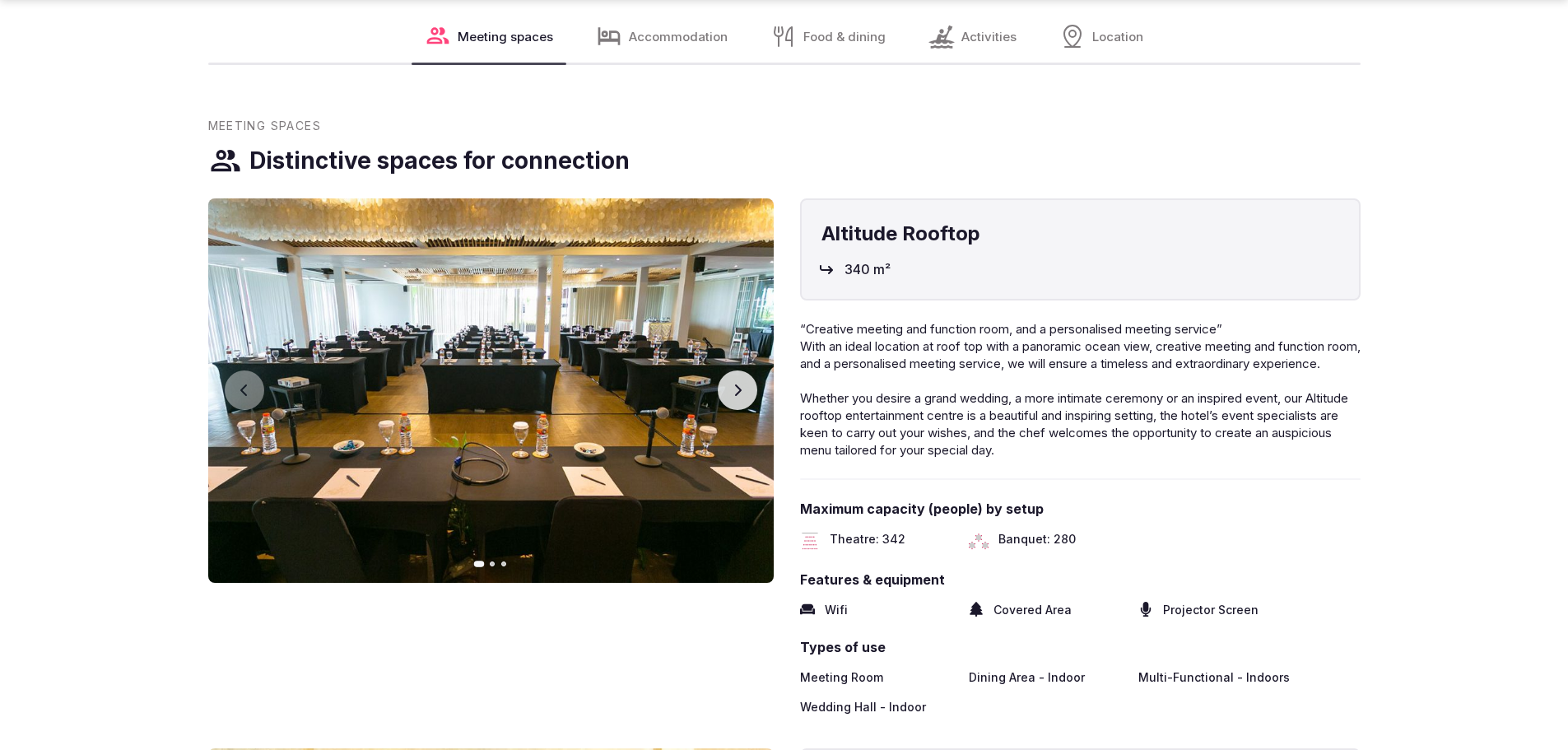
click at [738, 384] on icon "button" at bounding box center [737, 390] width 7 height 11
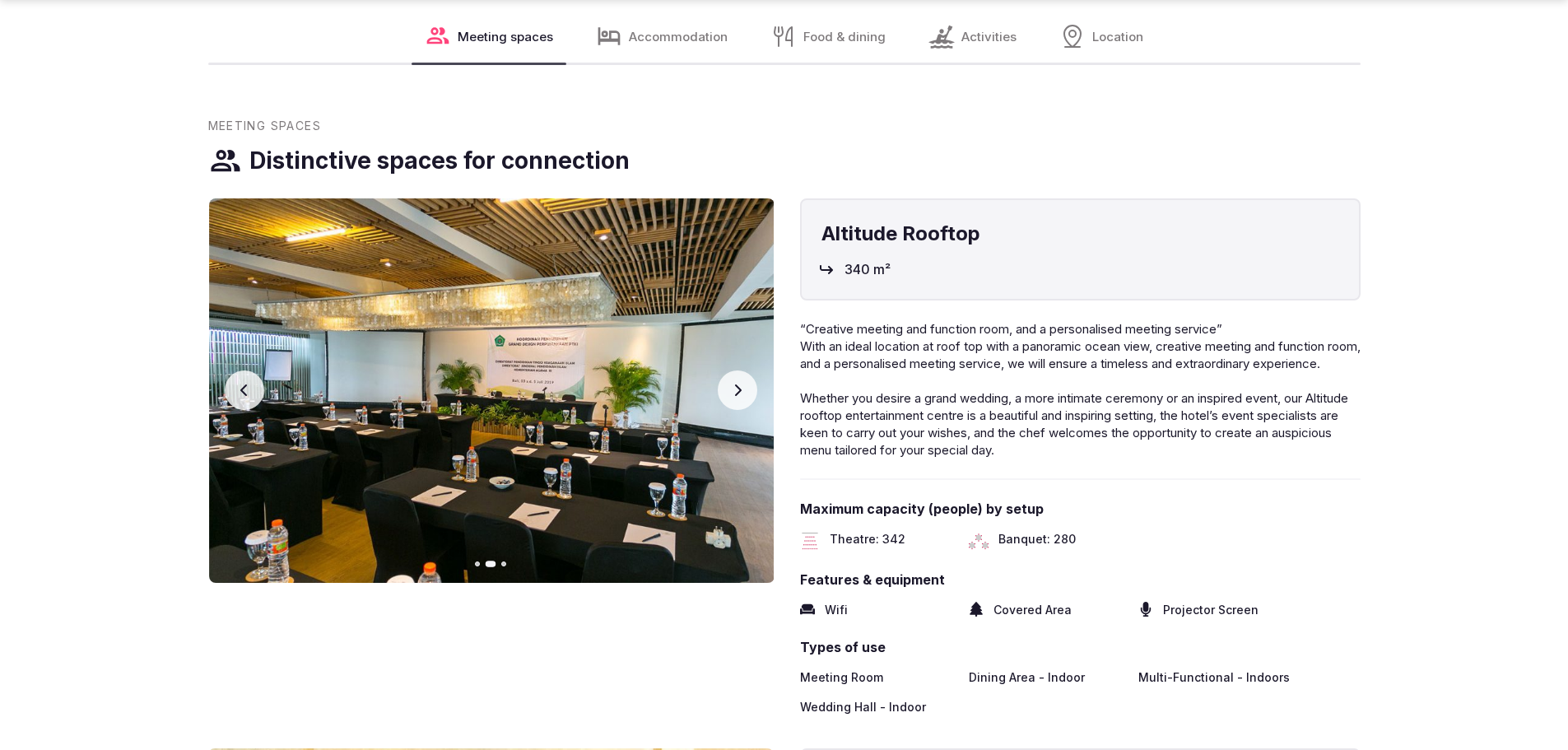
click at [738, 384] on icon "button" at bounding box center [737, 390] width 7 height 11
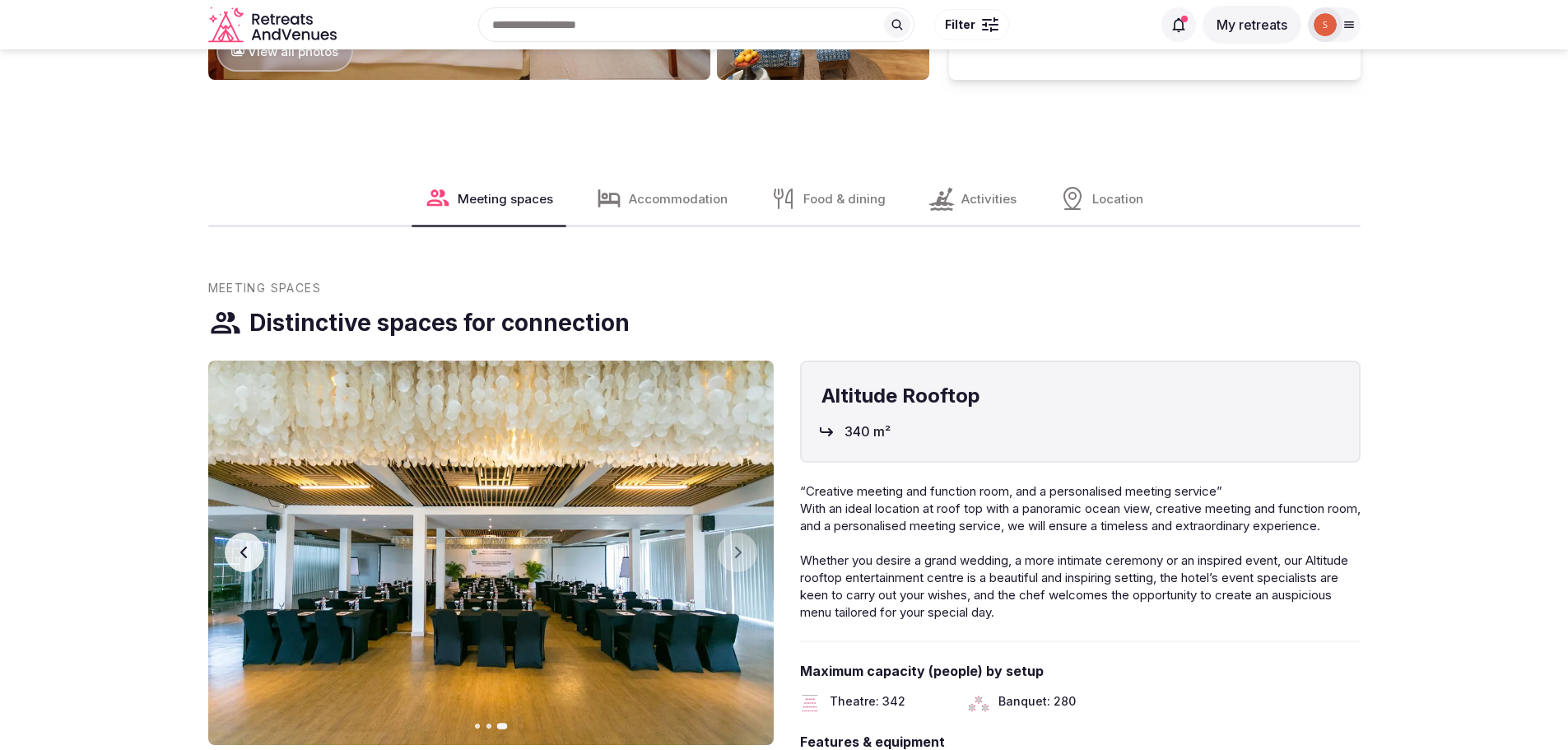
scroll to position [1565, 0]
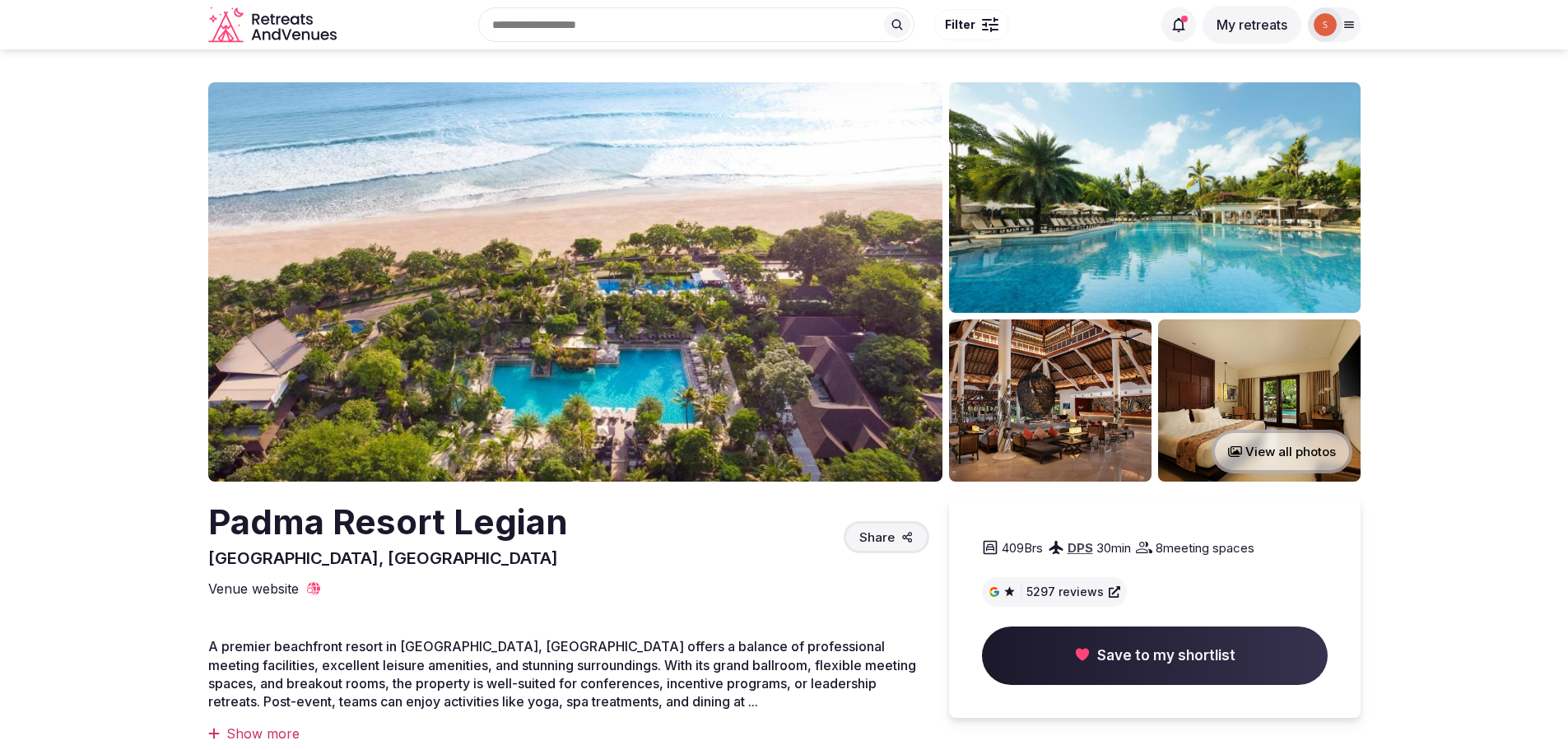
click at [639, 220] on img at bounding box center [575, 282] width 734 height 399
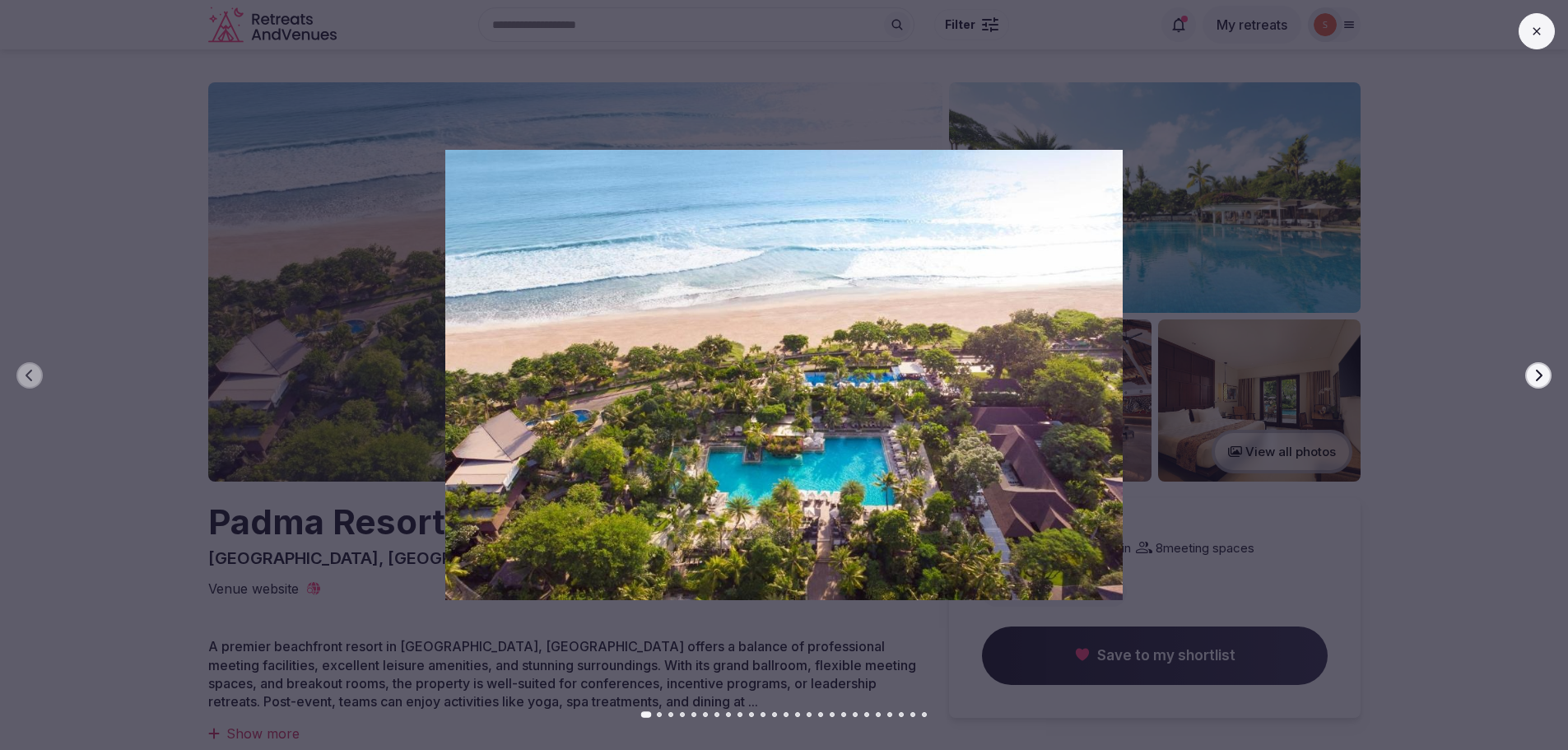
click at [1549, 378] on button "Next slide" at bounding box center [1538, 375] width 26 height 26
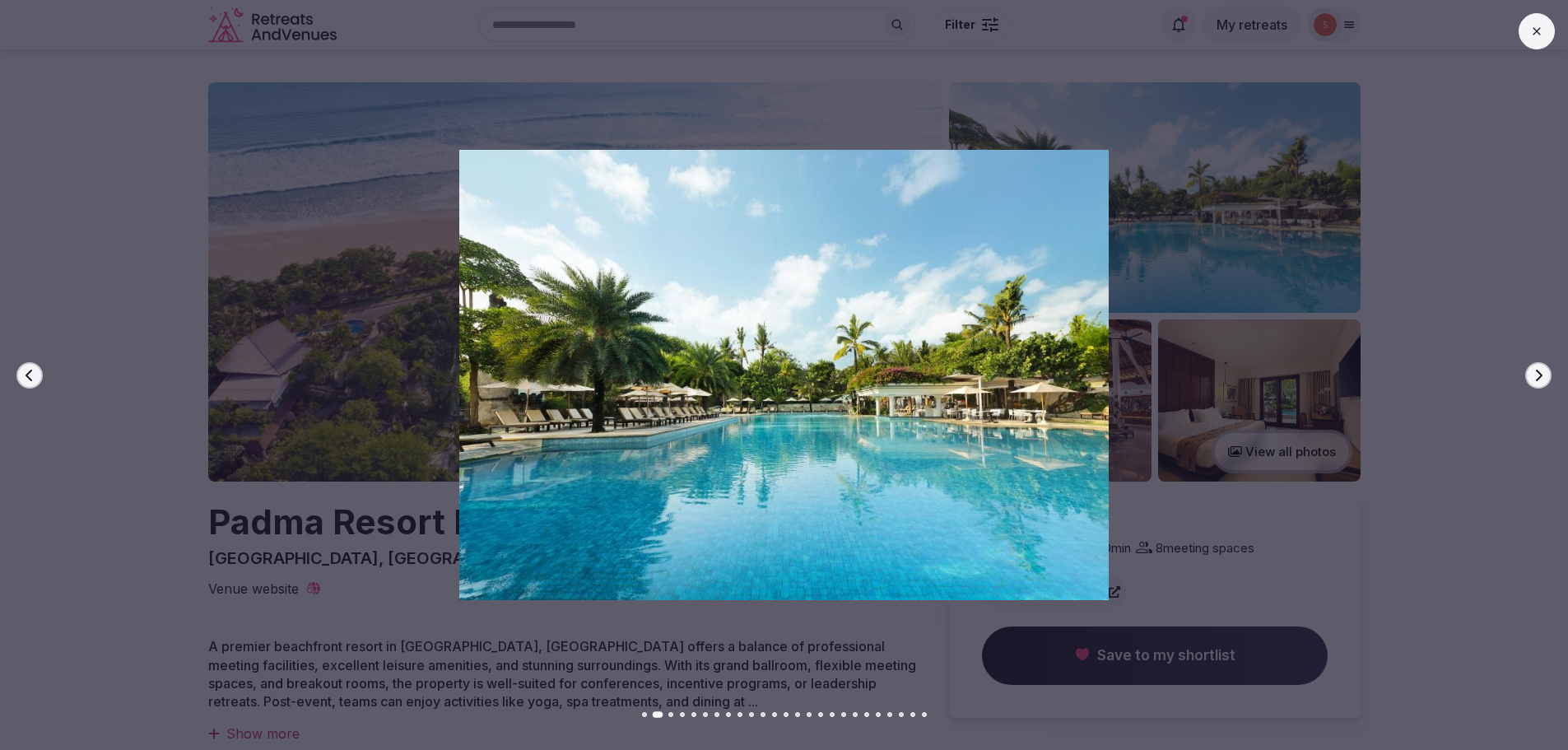
click at [1549, 378] on button "Next slide" at bounding box center [1538, 375] width 26 height 26
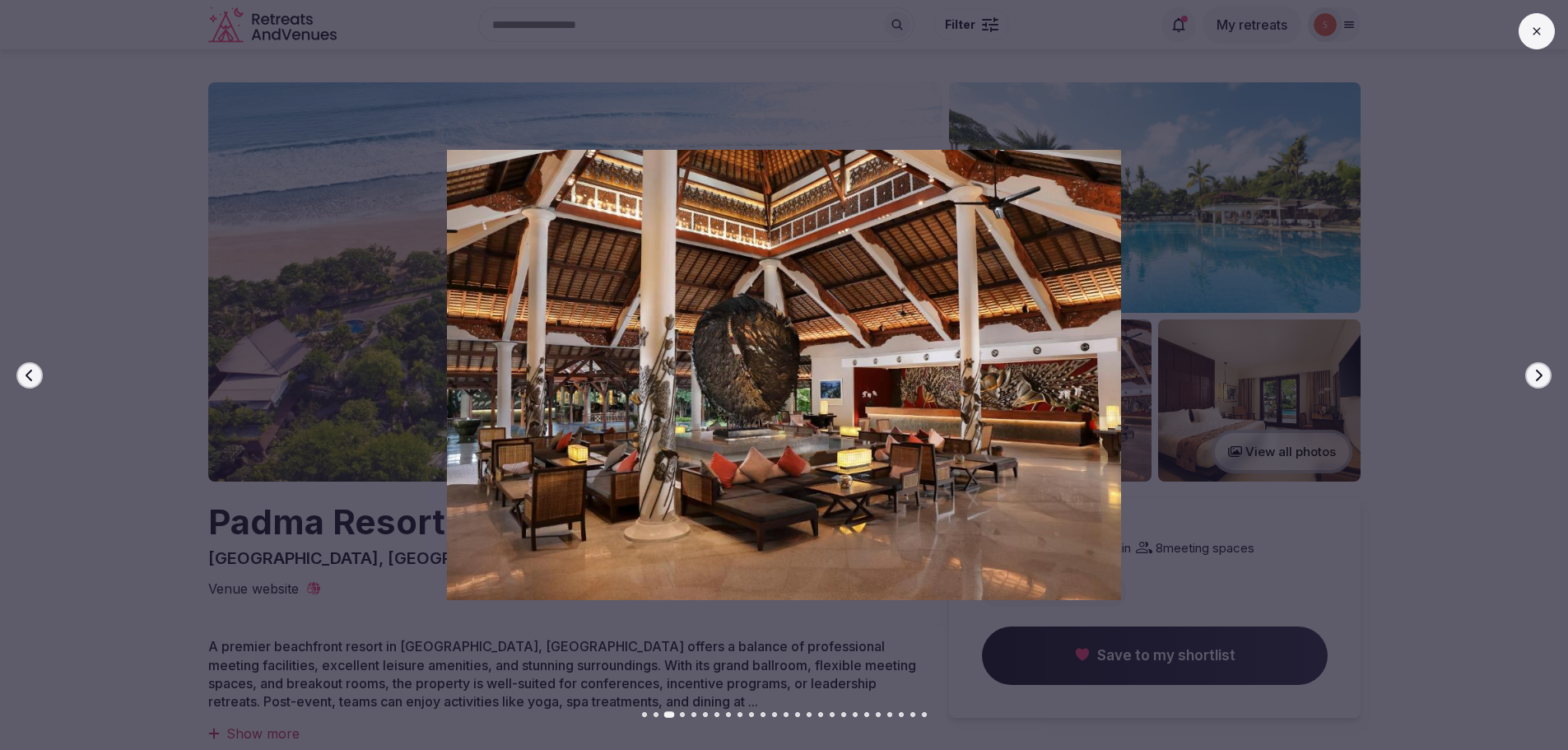
click at [1549, 378] on button "Next slide" at bounding box center [1538, 375] width 26 height 26
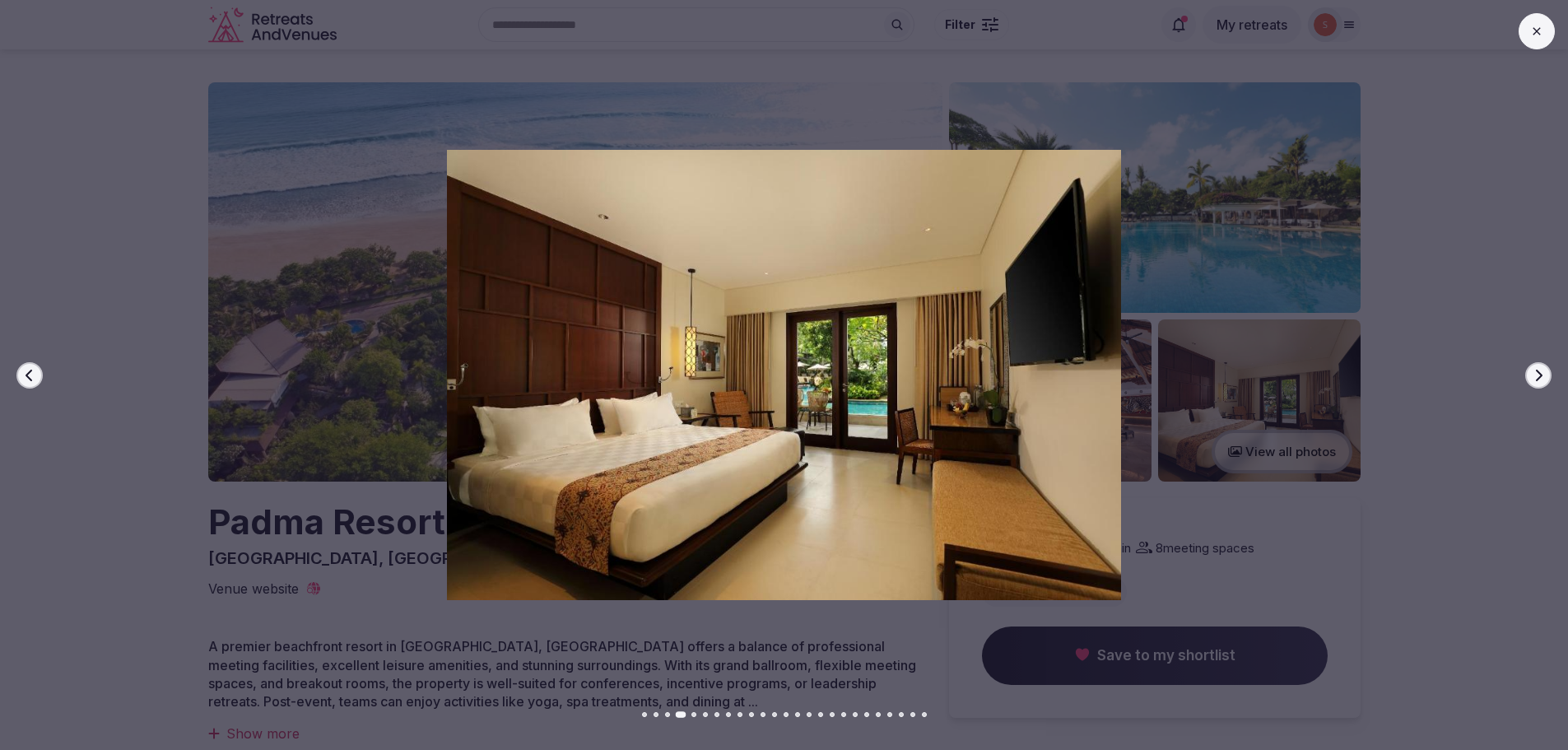
click at [1549, 378] on button "Next slide" at bounding box center [1538, 375] width 26 height 26
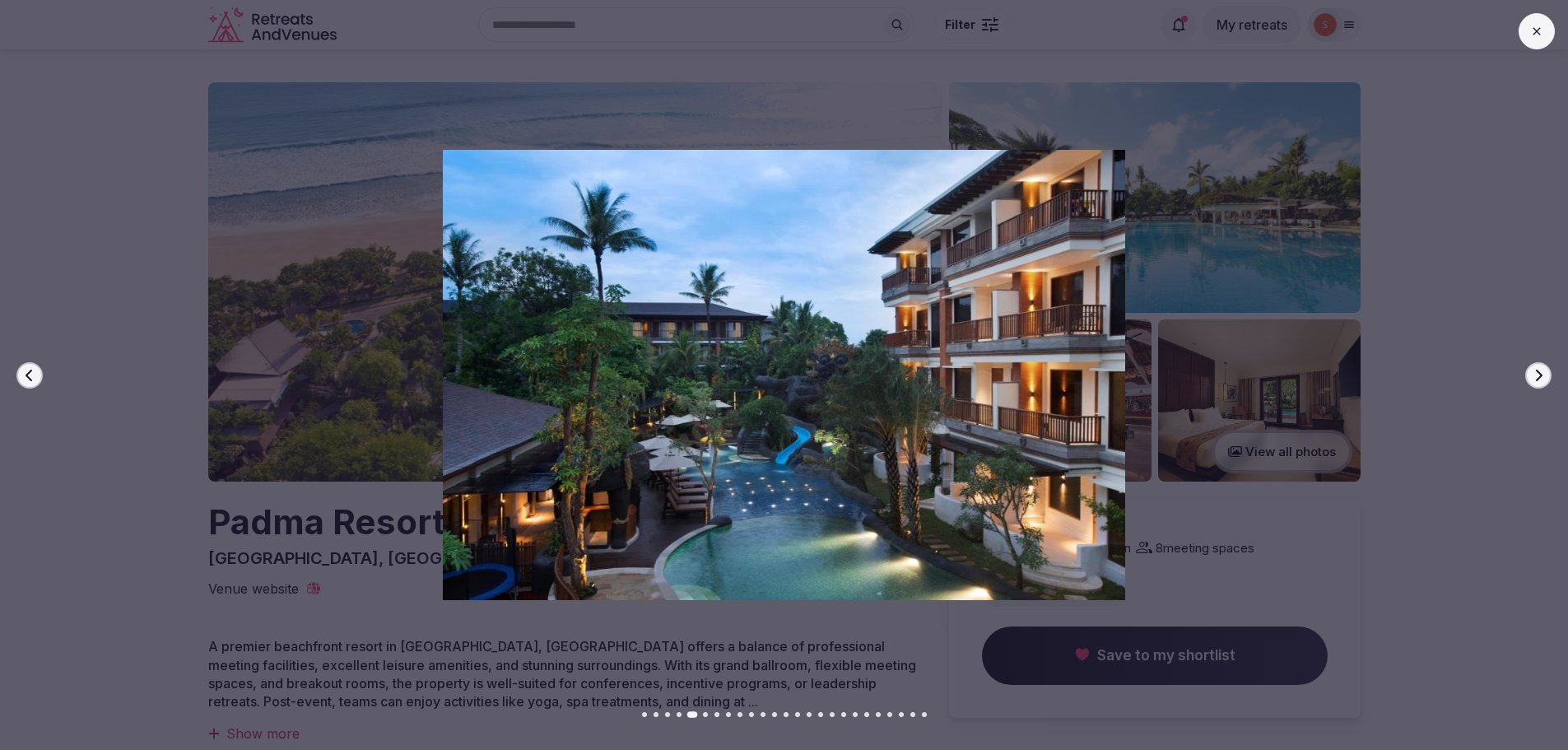
click at [1549, 378] on button "Next slide" at bounding box center [1538, 375] width 26 height 26
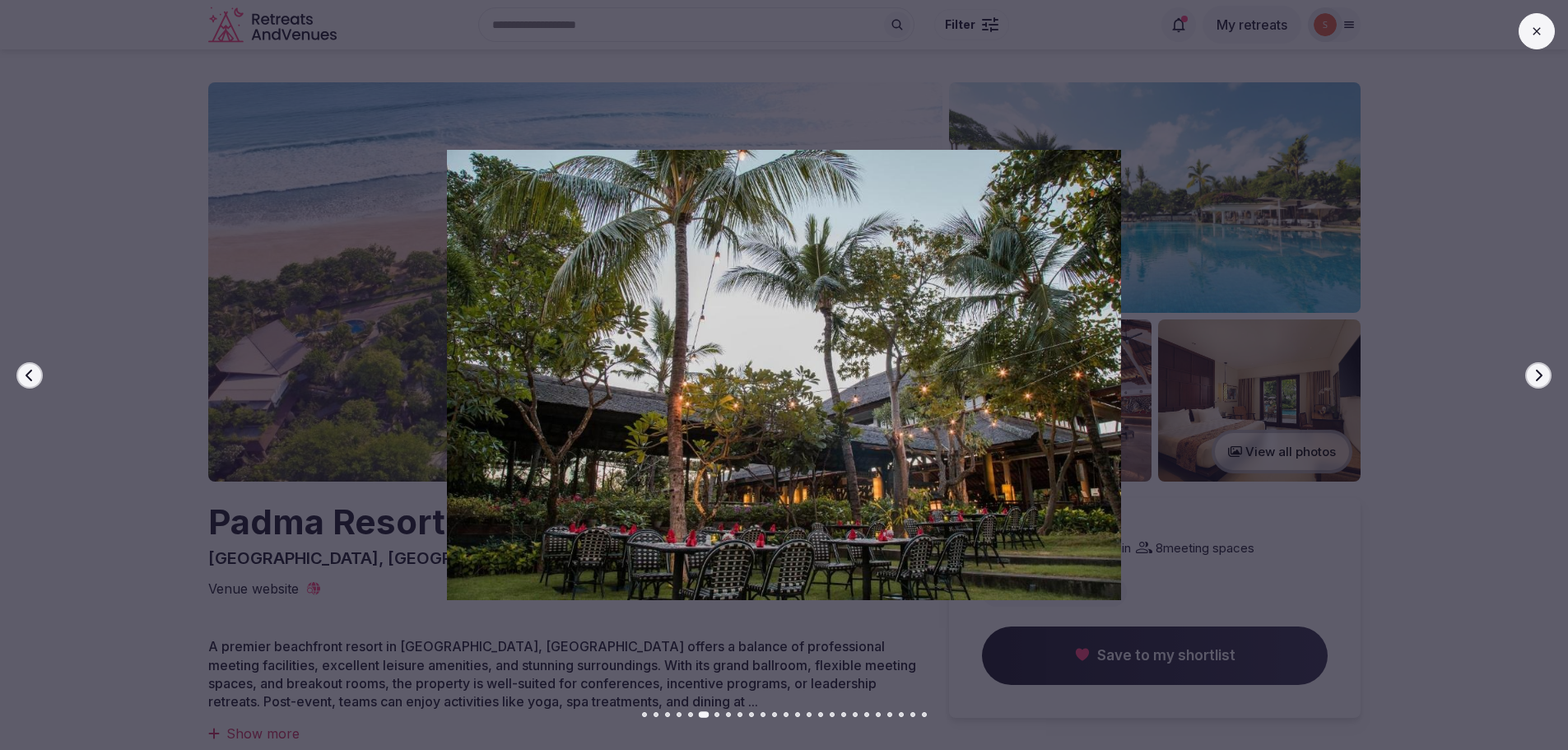
click at [1549, 378] on button "Next slide" at bounding box center [1538, 375] width 26 height 26
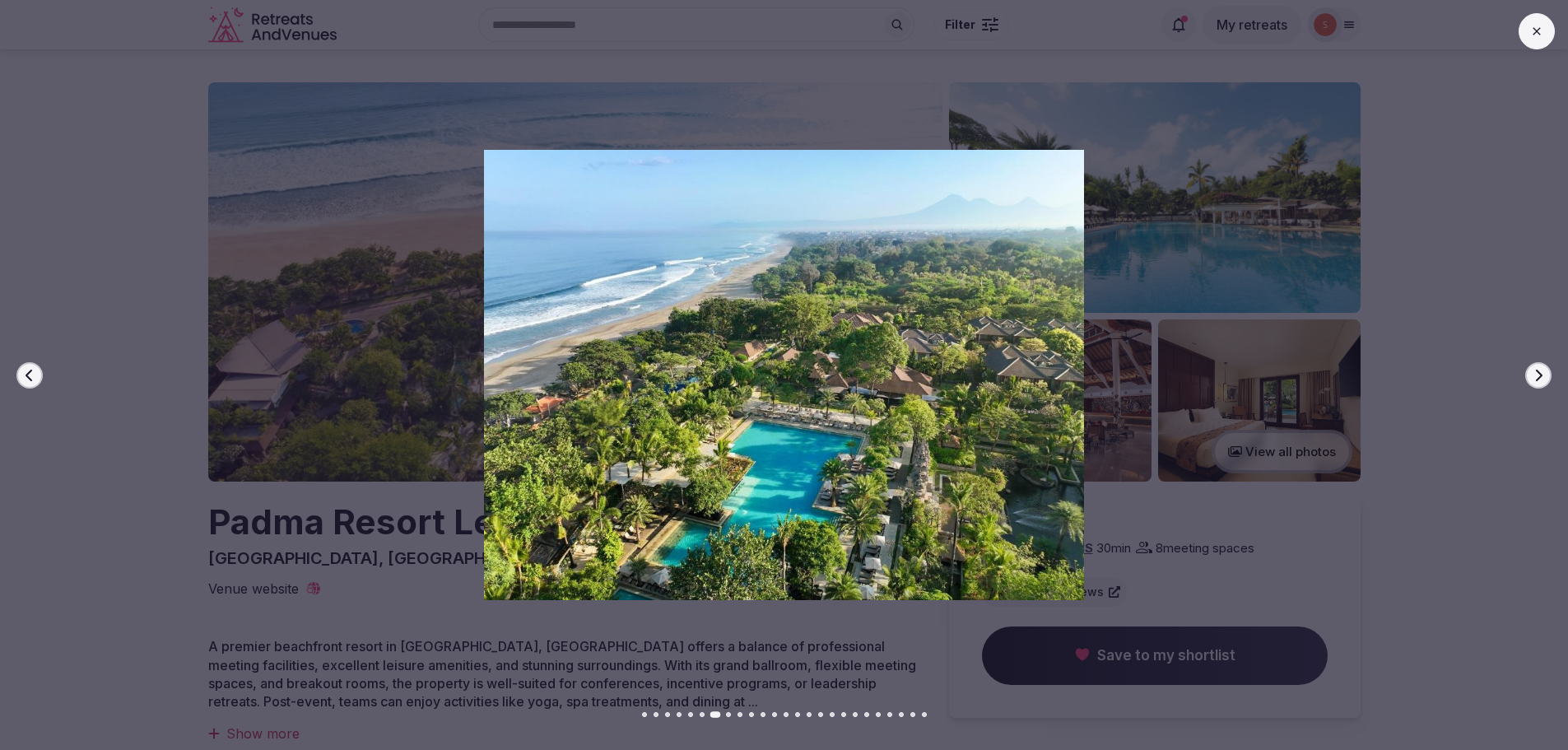
click at [1548, 378] on button "Next slide" at bounding box center [1538, 375] width 26 height 26
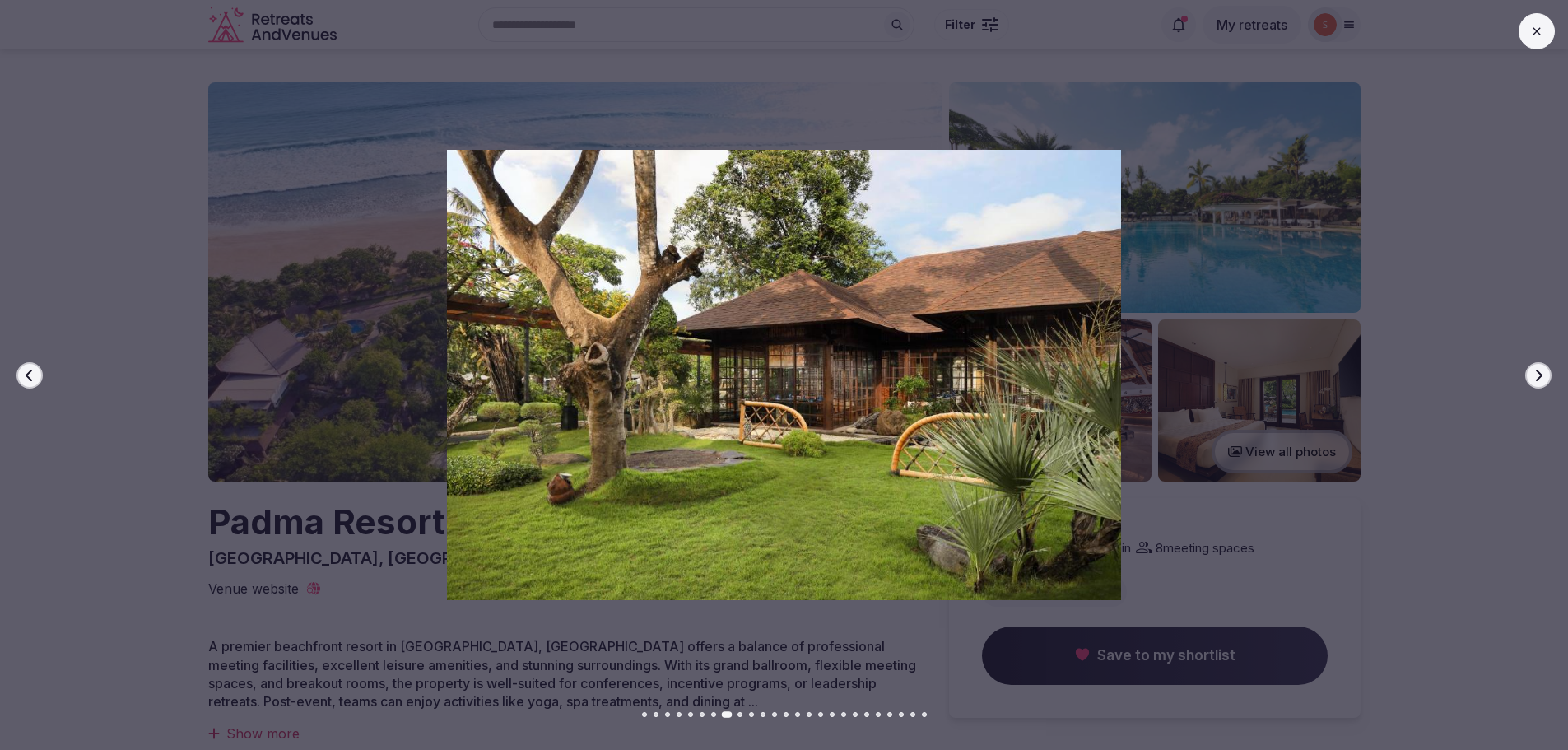
click at [1548, 378] on button "Next slide" at bounding box center [1538, 375] width 26 height 26
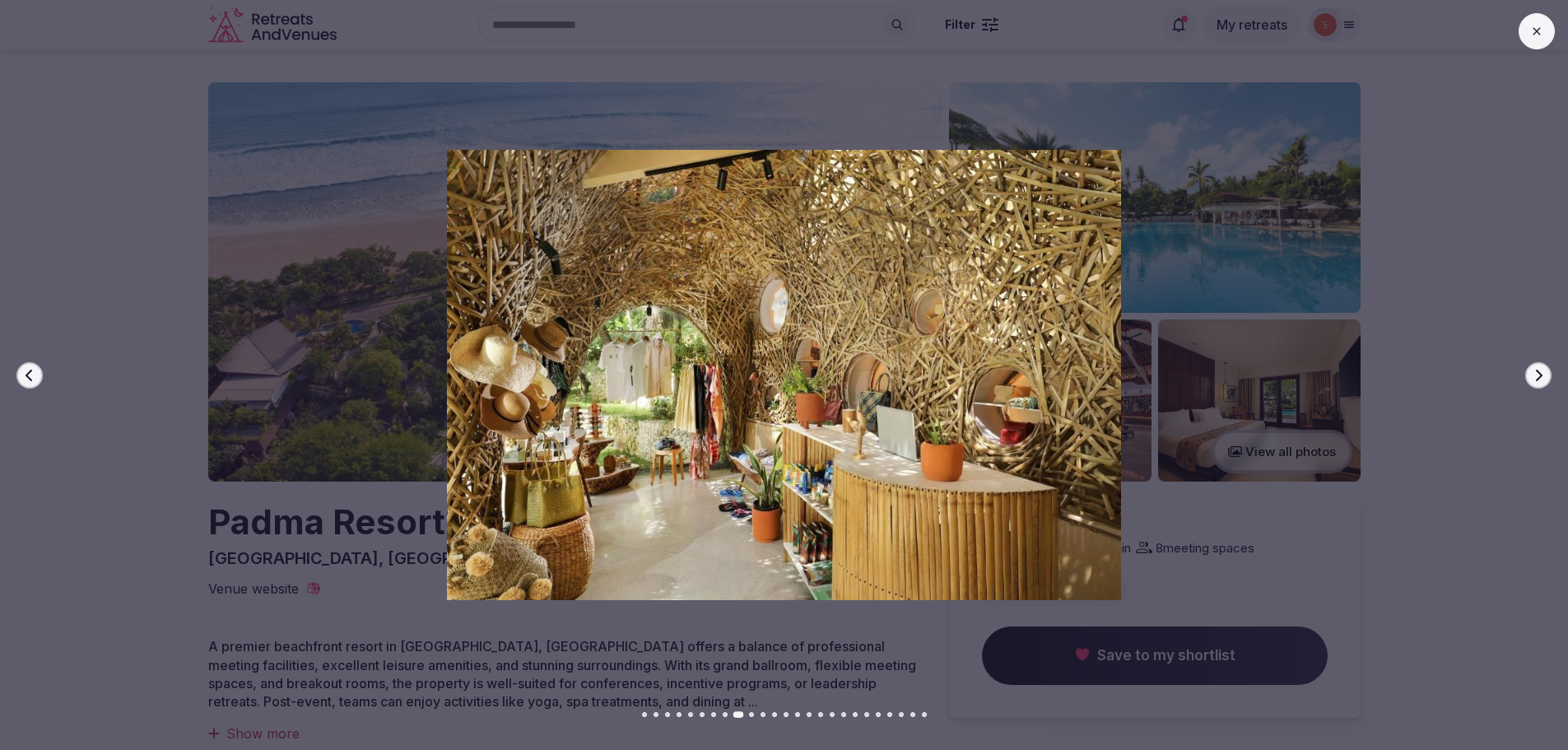
click at [1548, 378] on button "Next slide" at bounding box center [1538, 375] width 26 height 26
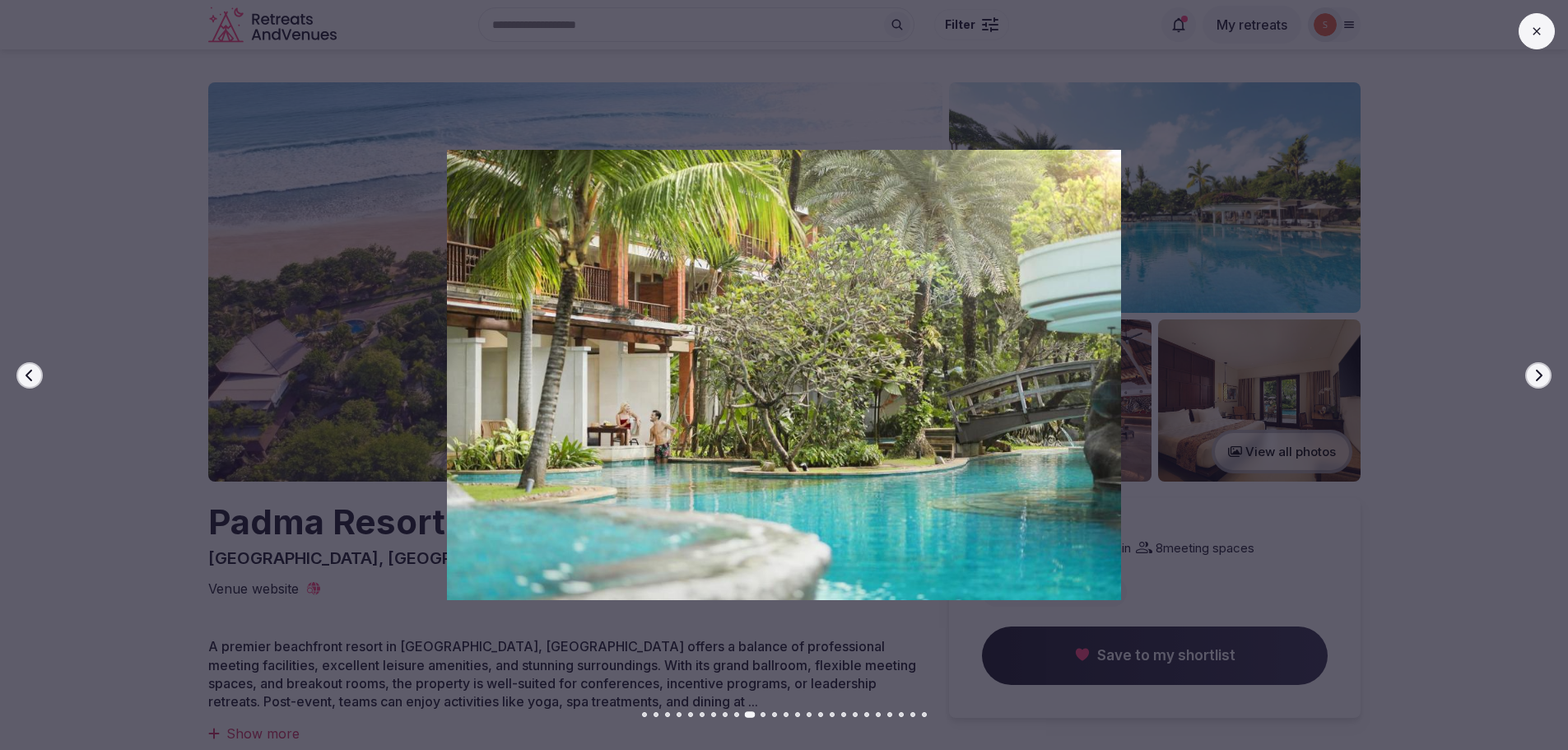
click at [1548, 378] on button "Next slide" at bounding box center [1538, 375] width 26 height 26
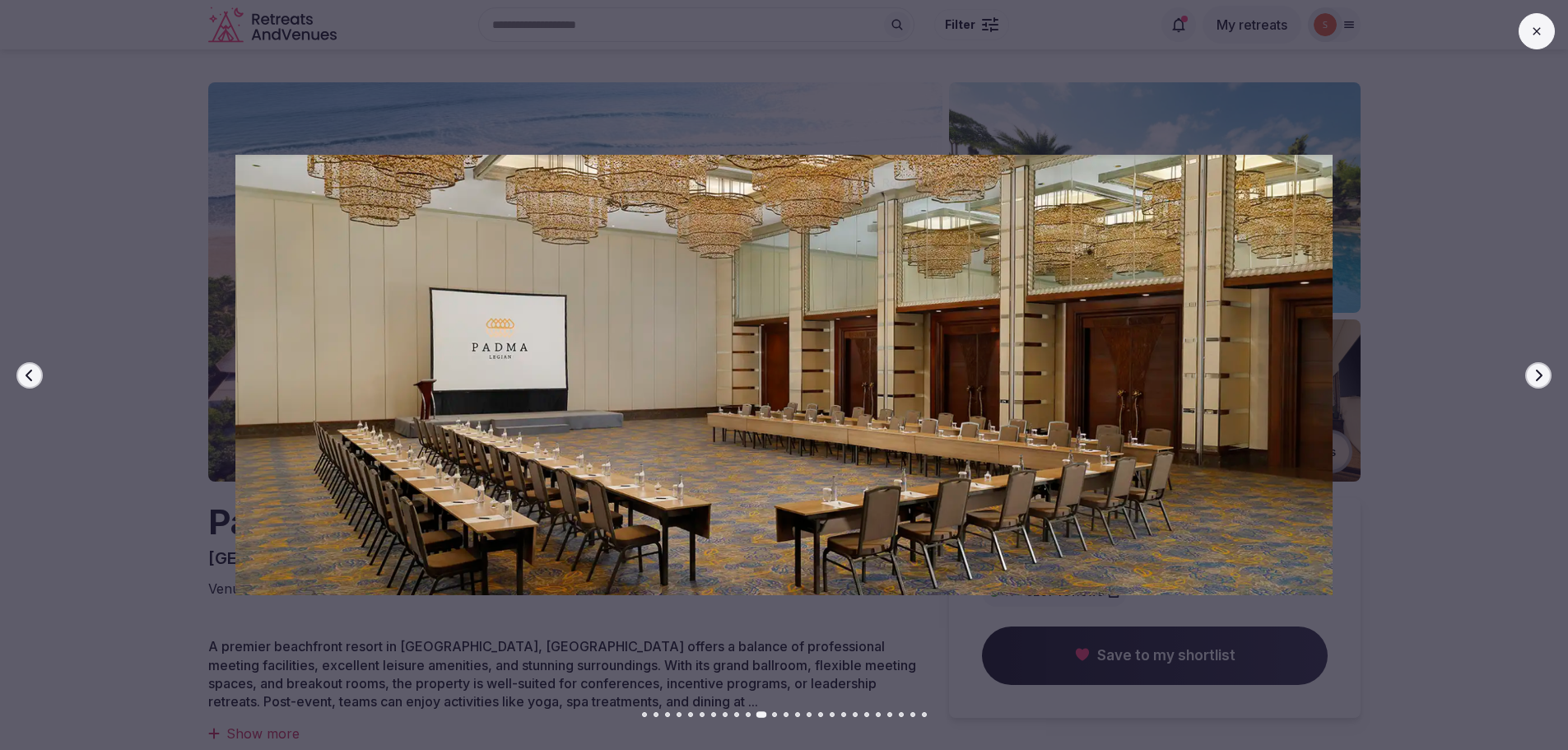
click at [1536, 379] on icon "button" at bounding box center [1538, 375] width 13 height 13
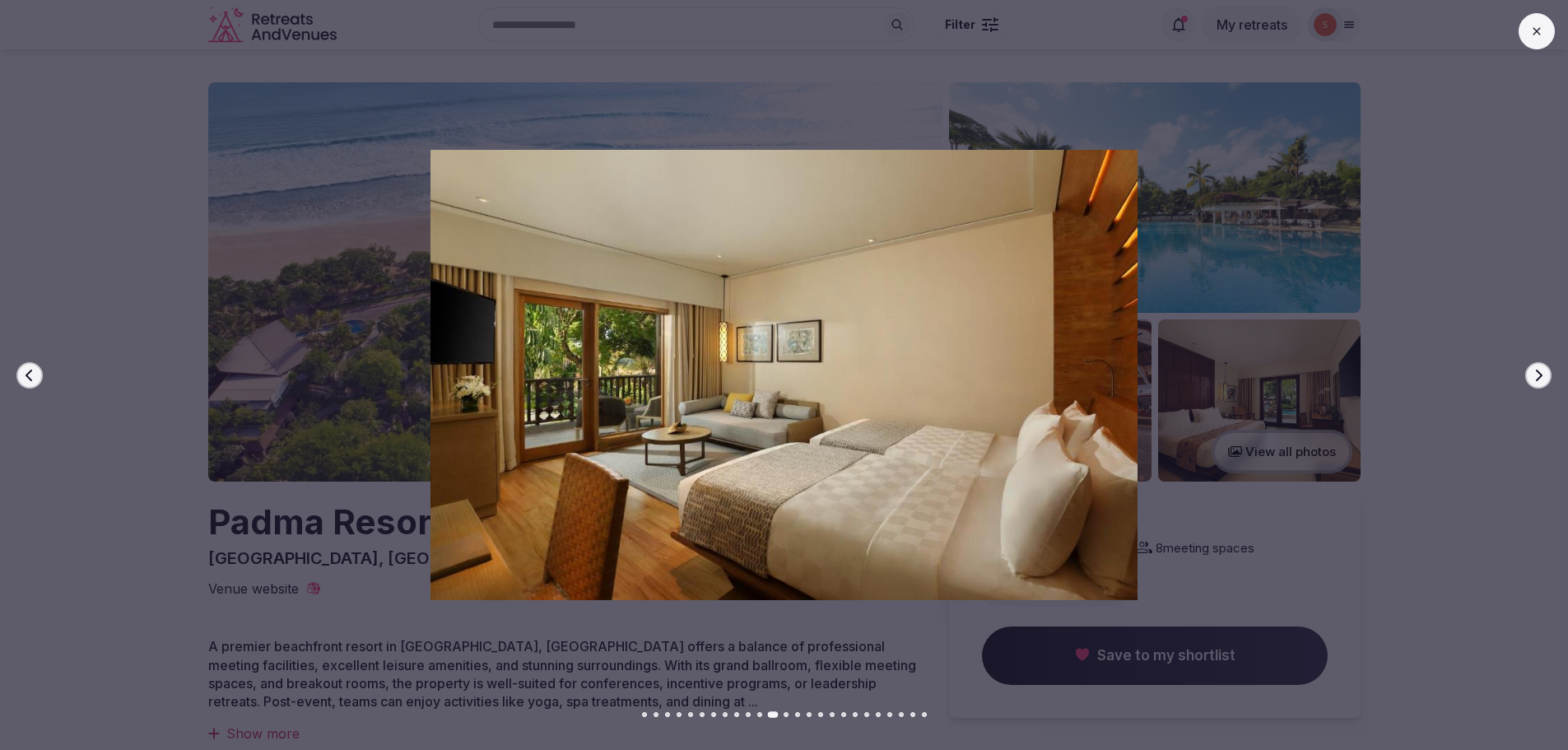
click at [1536, 379] on icon "button" at bounding box center [1538, 375] width 13 height 13
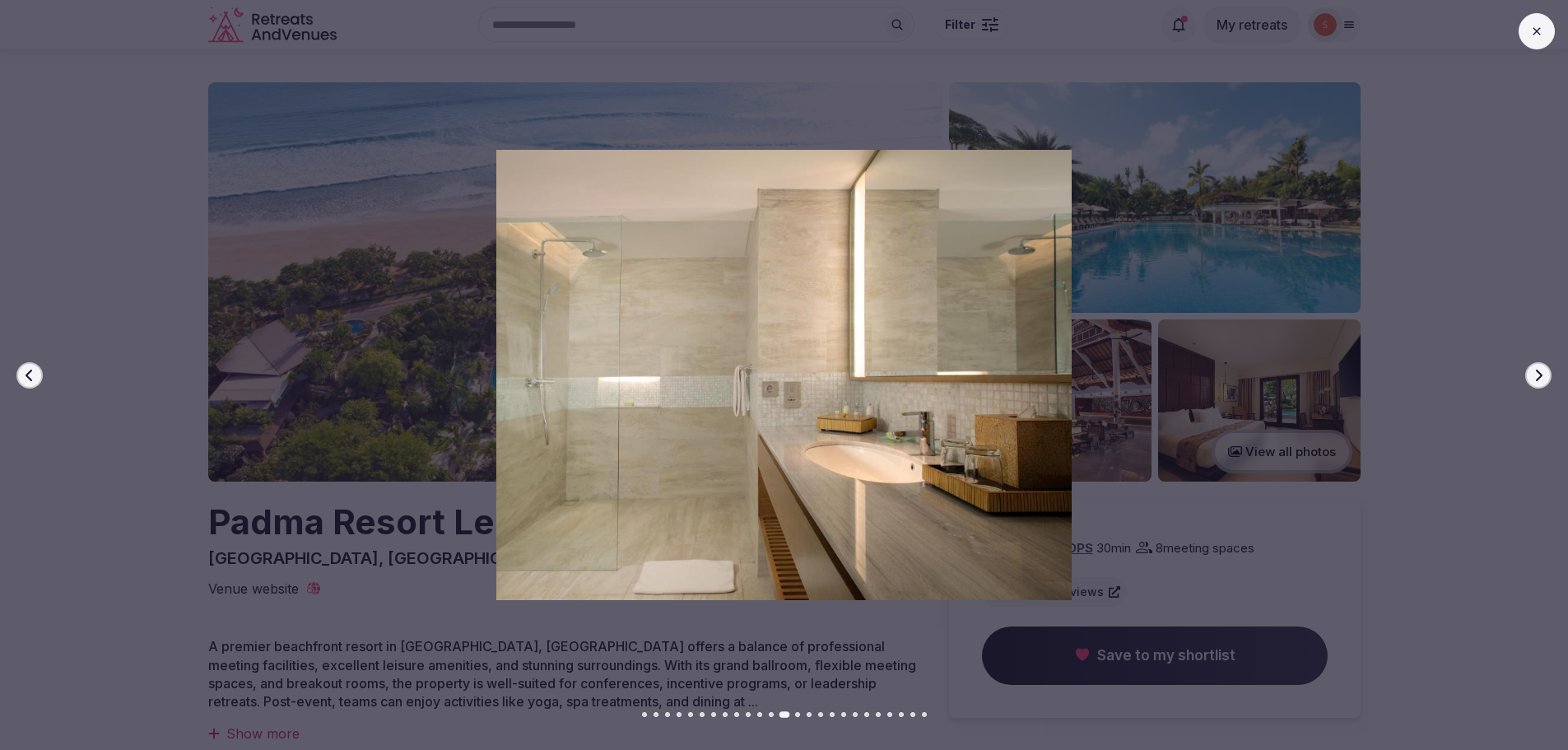
click at [1536, 379] on icon "button" at bounding box center [1538, 375] width 13 height 13
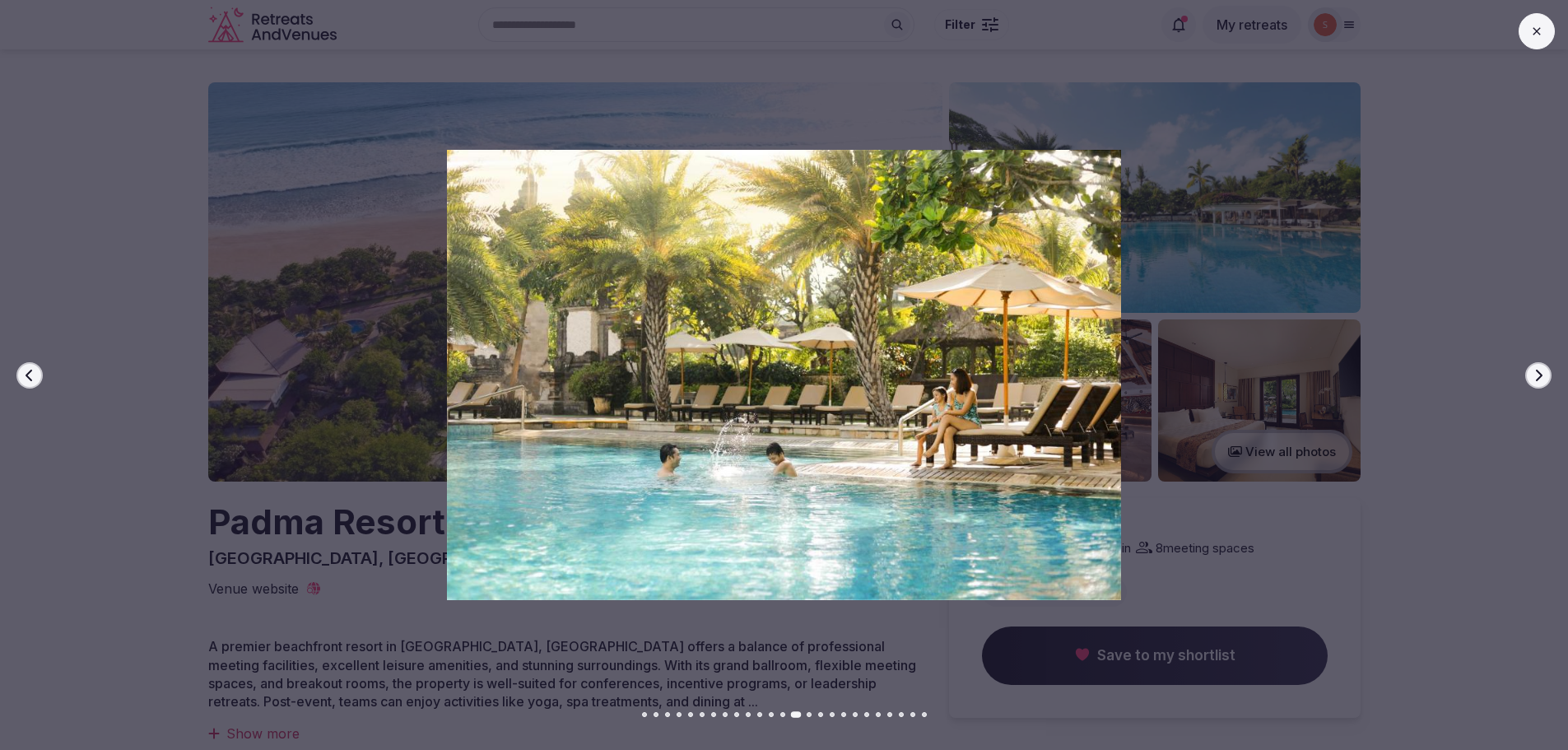
click at [1536, 379] on icon "button" at bounding box center [1538, 375] width 13 height 13
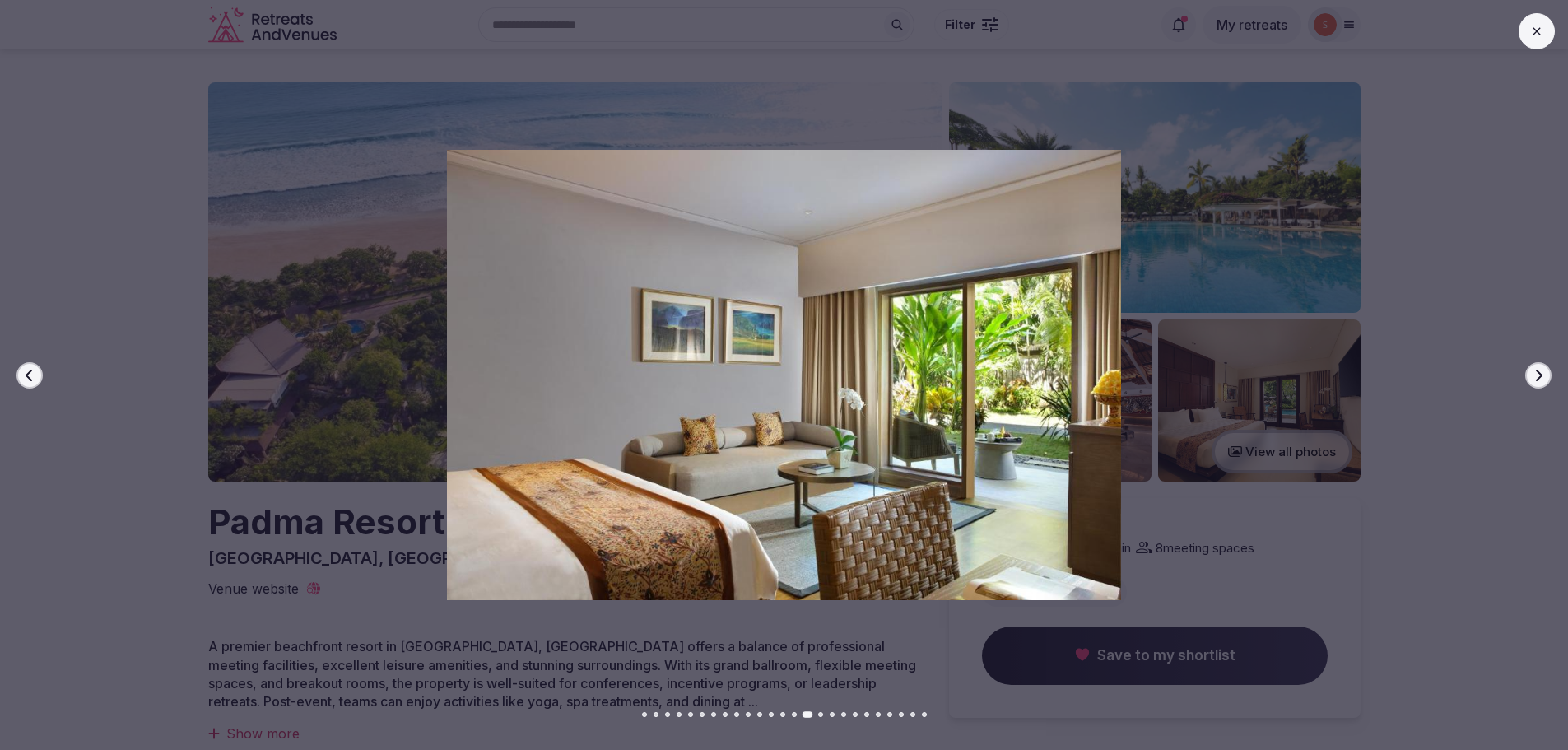
click at [1536, 379] on icon "button" at bounding box center [1538, 375] width 13 height 13
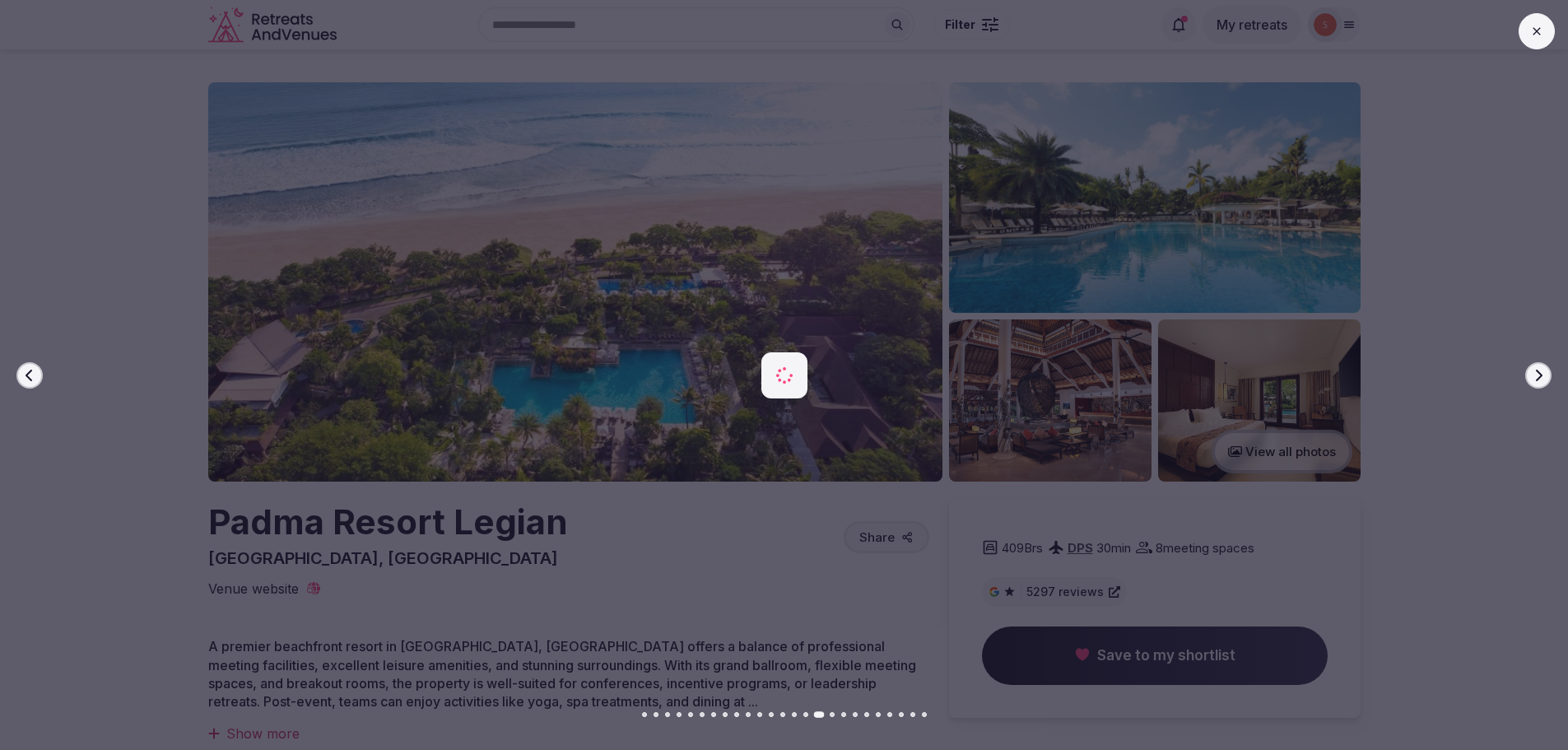
click at [1536, 379] on icon "button" at bounding box center [1538, 375] width 13 height 13
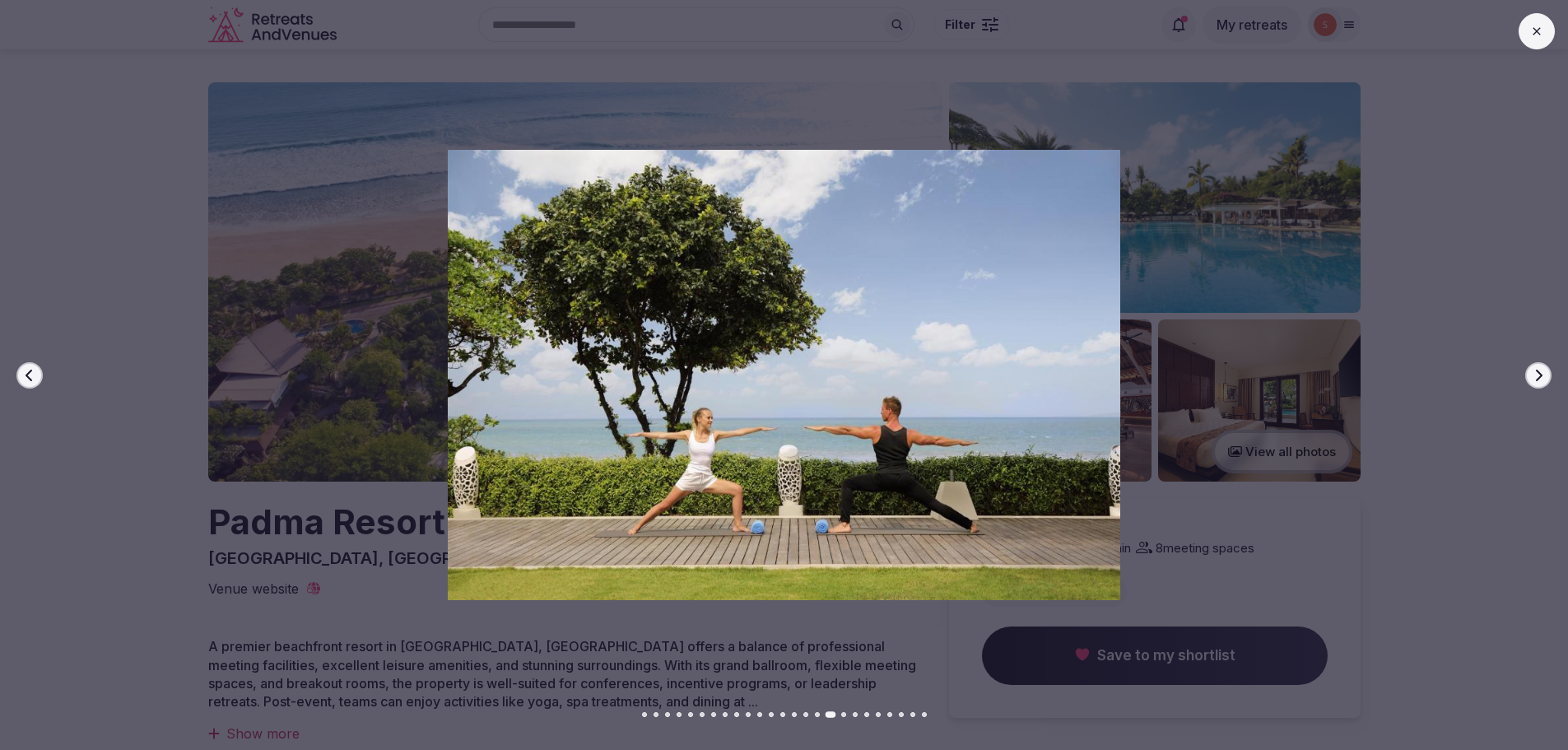
click at [1536, 379] on icon "button" at bounding box center [1538, 375] width 13 height 13
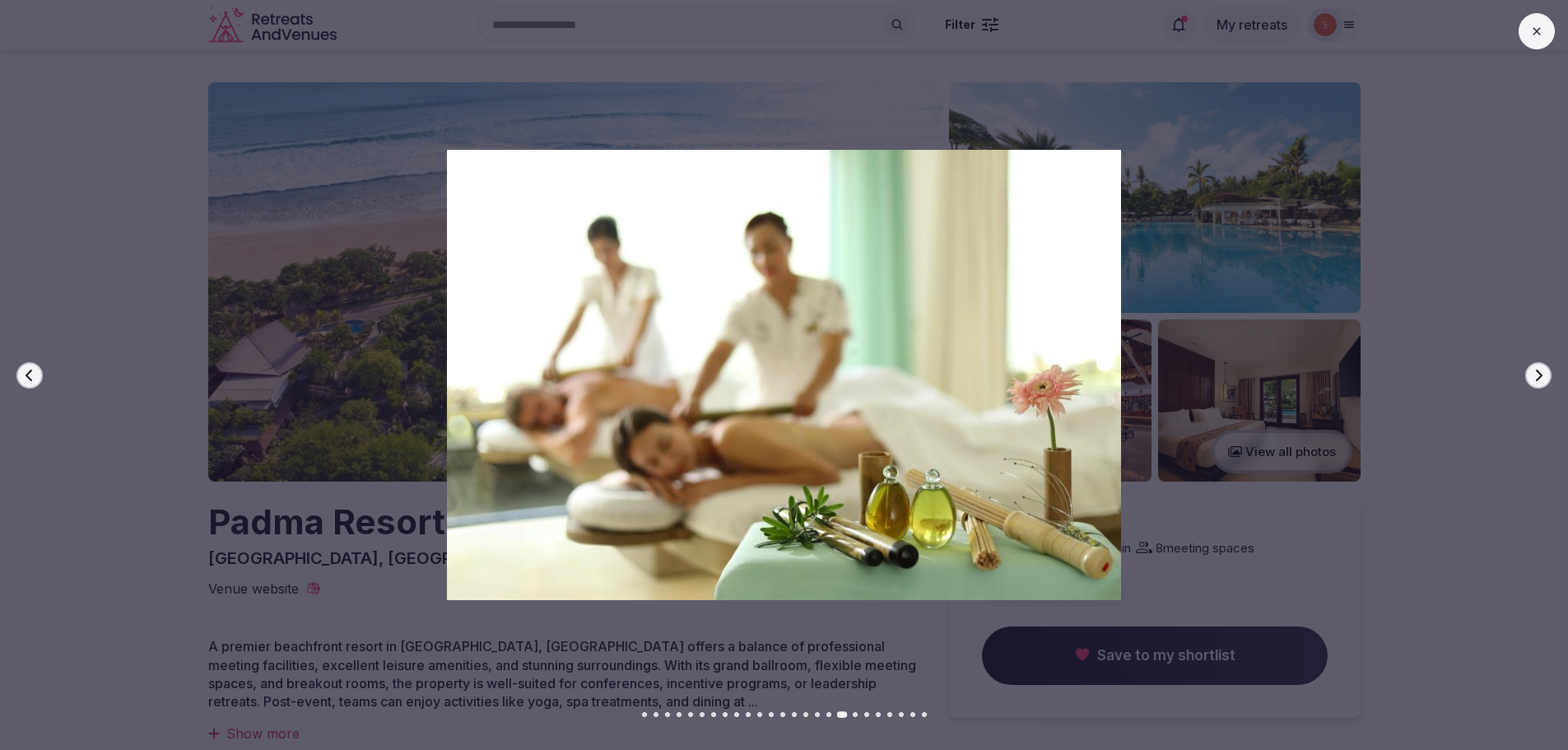
click at [1536, 379] on icon "button" at bounding box center [1538, 375] width 13 height 13
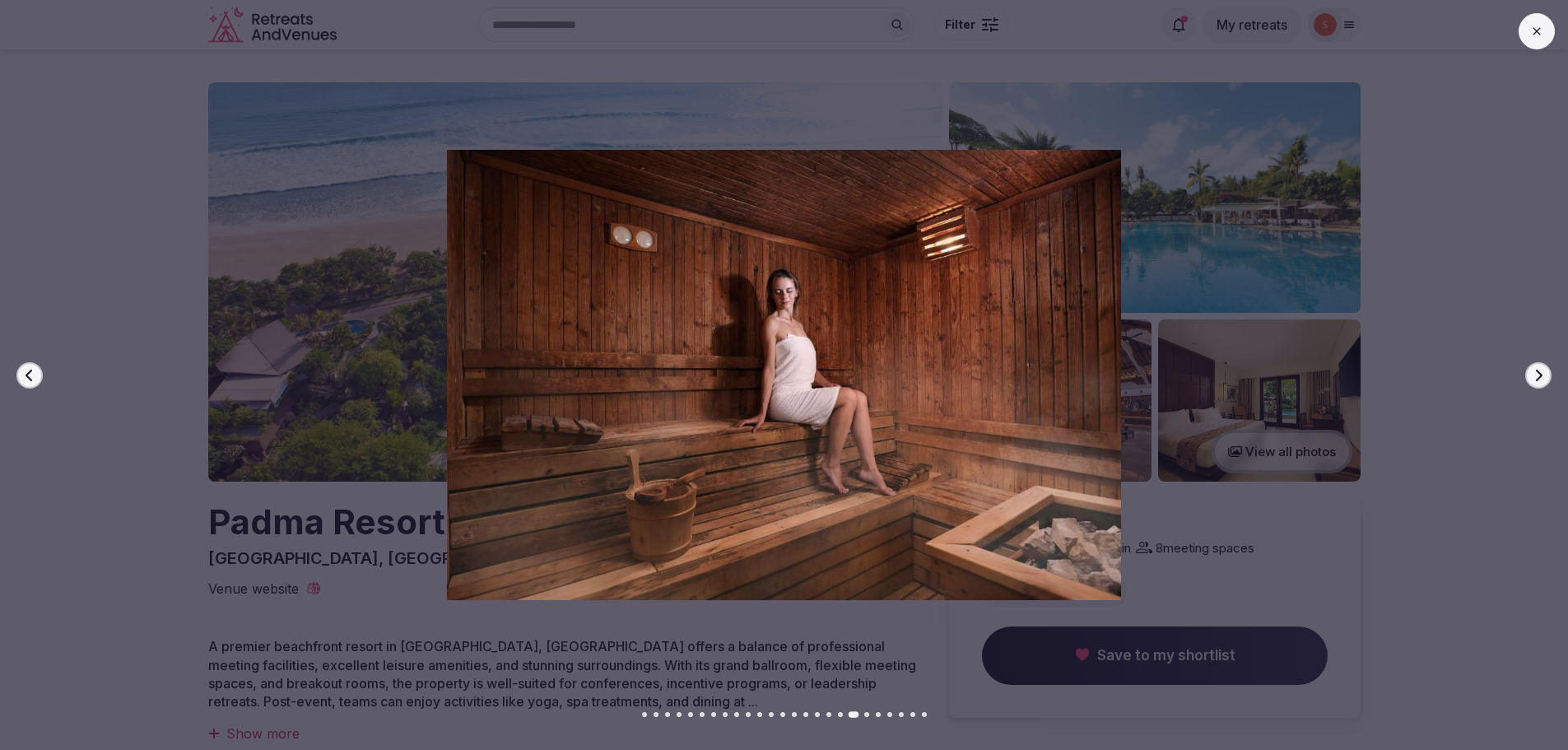
click at [1536, 379] on icon "button" at bounding box center [1538, 375] width 13 height 13
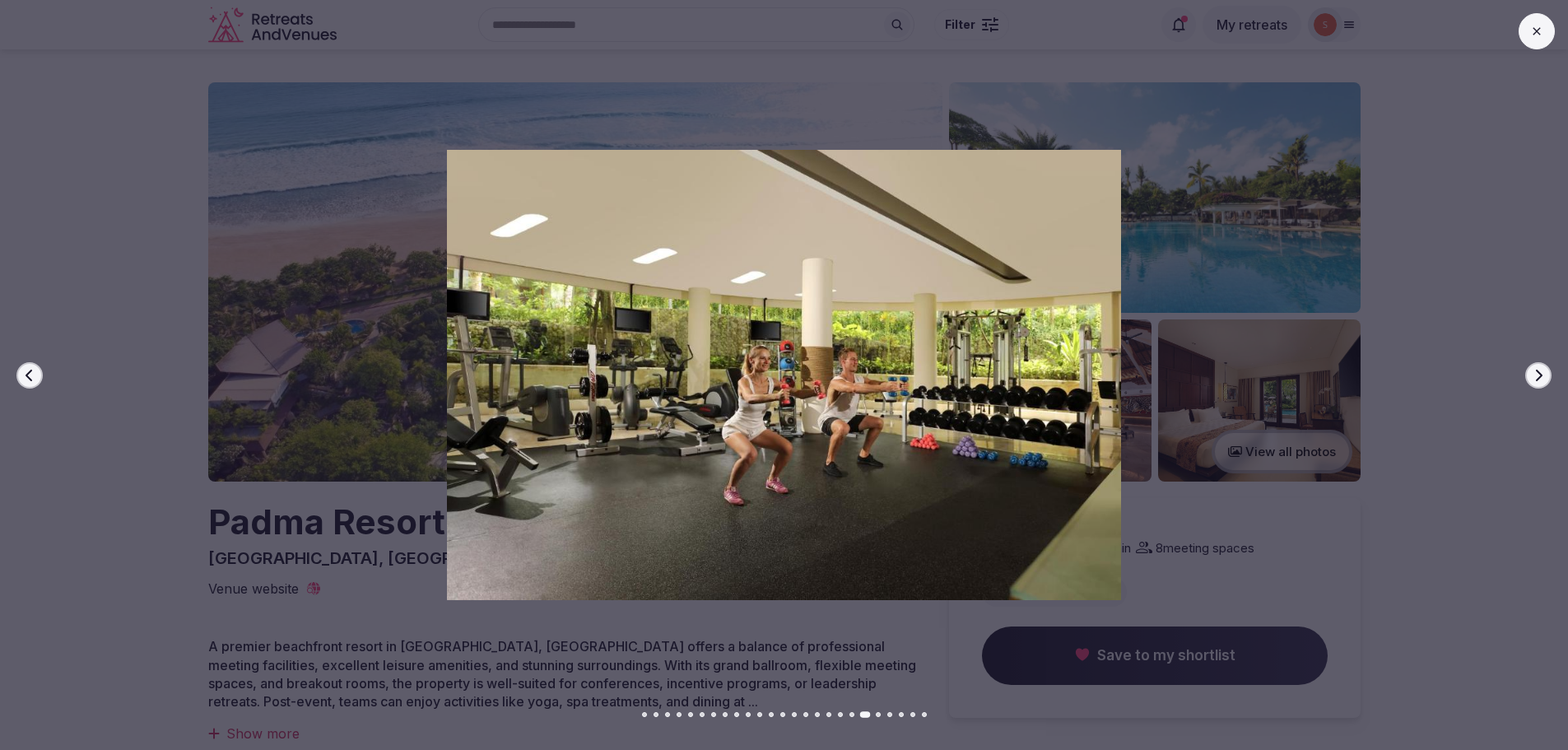
click at [1536, 379] on icon "button" at bounding box center [1538, 375] width 13 height 13
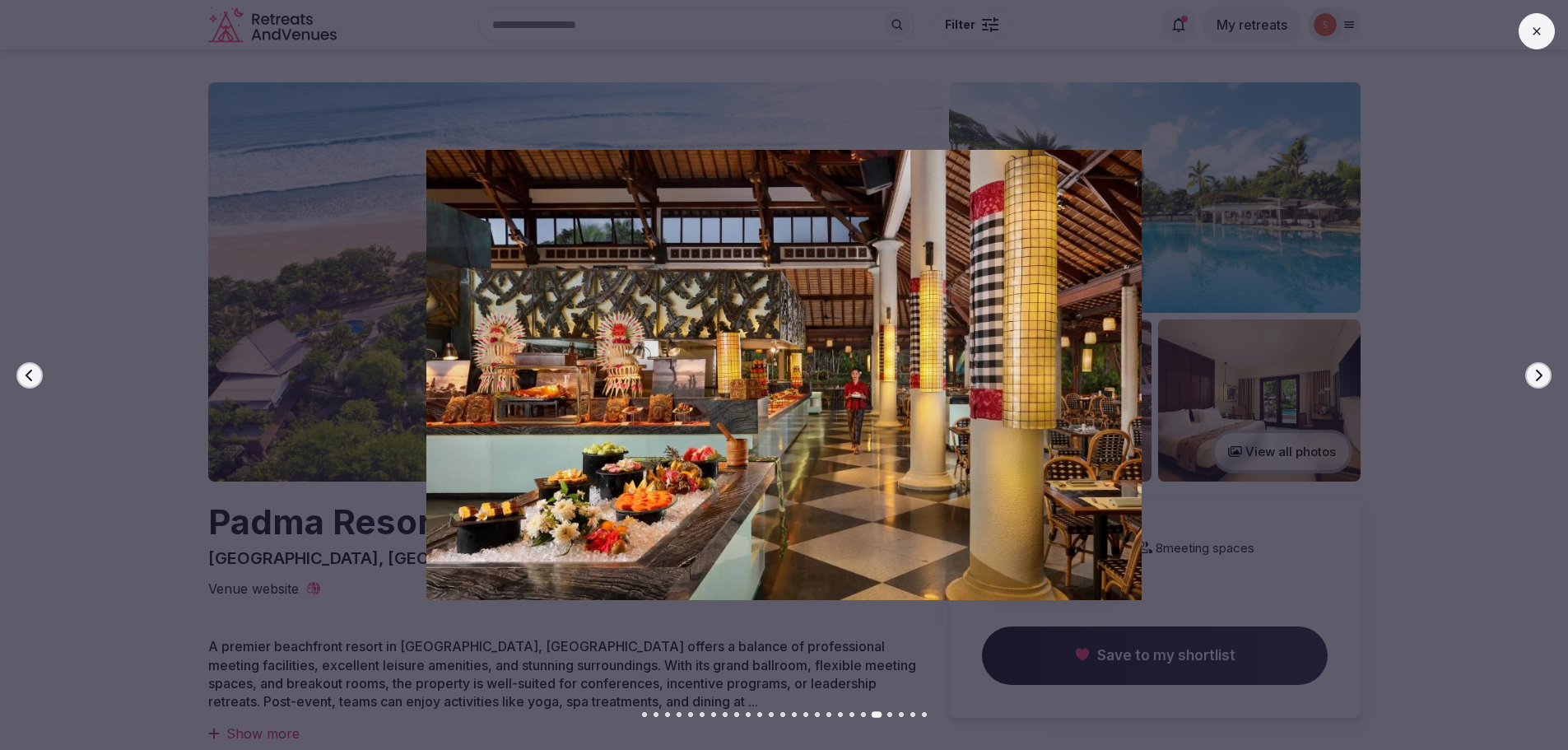
click at [1536, 379] on icon "button" at bounding box center [1538, 375] width 13 height 13
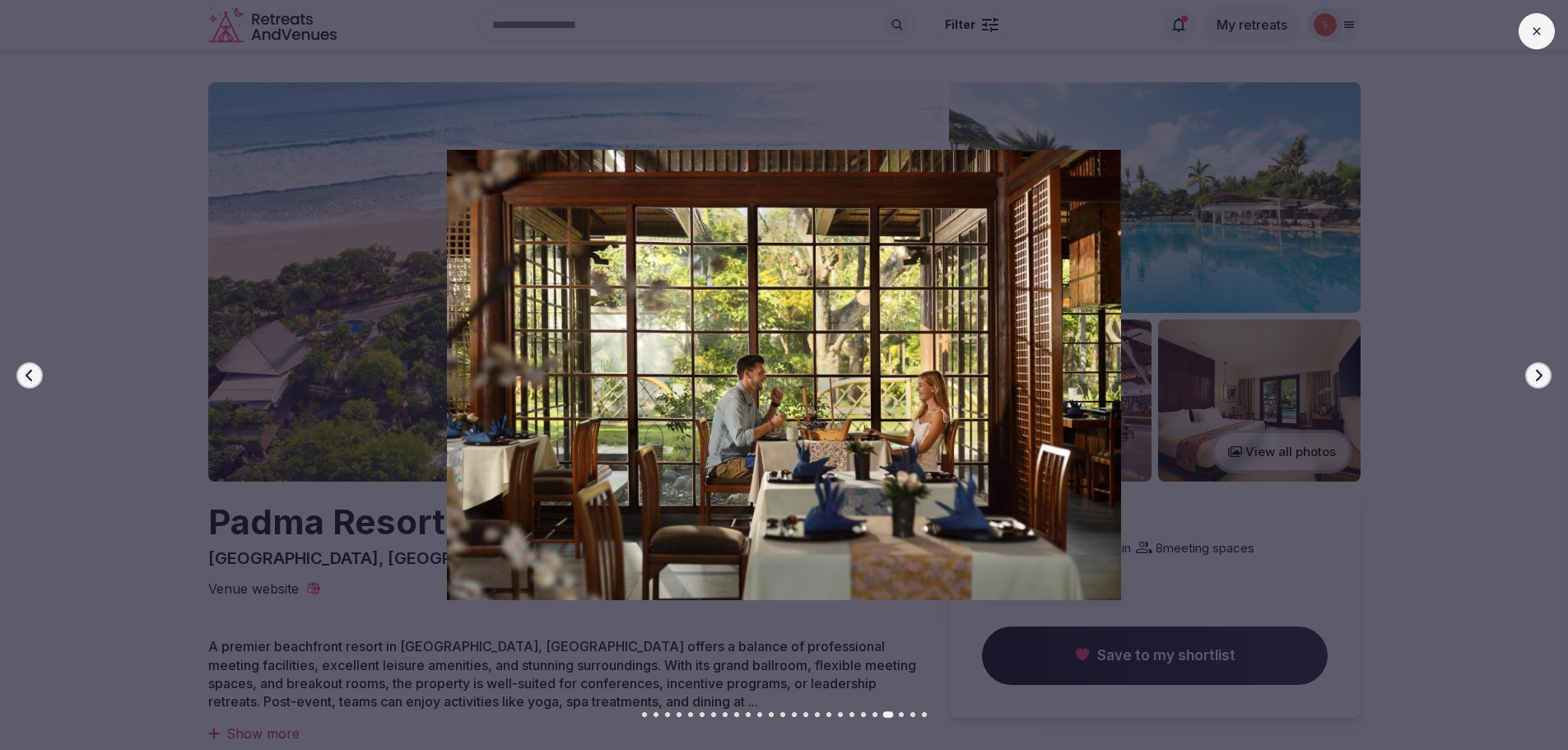
click at [1536, 379] on icon "button" at bounding box center [1538, 375] width 13 height 13
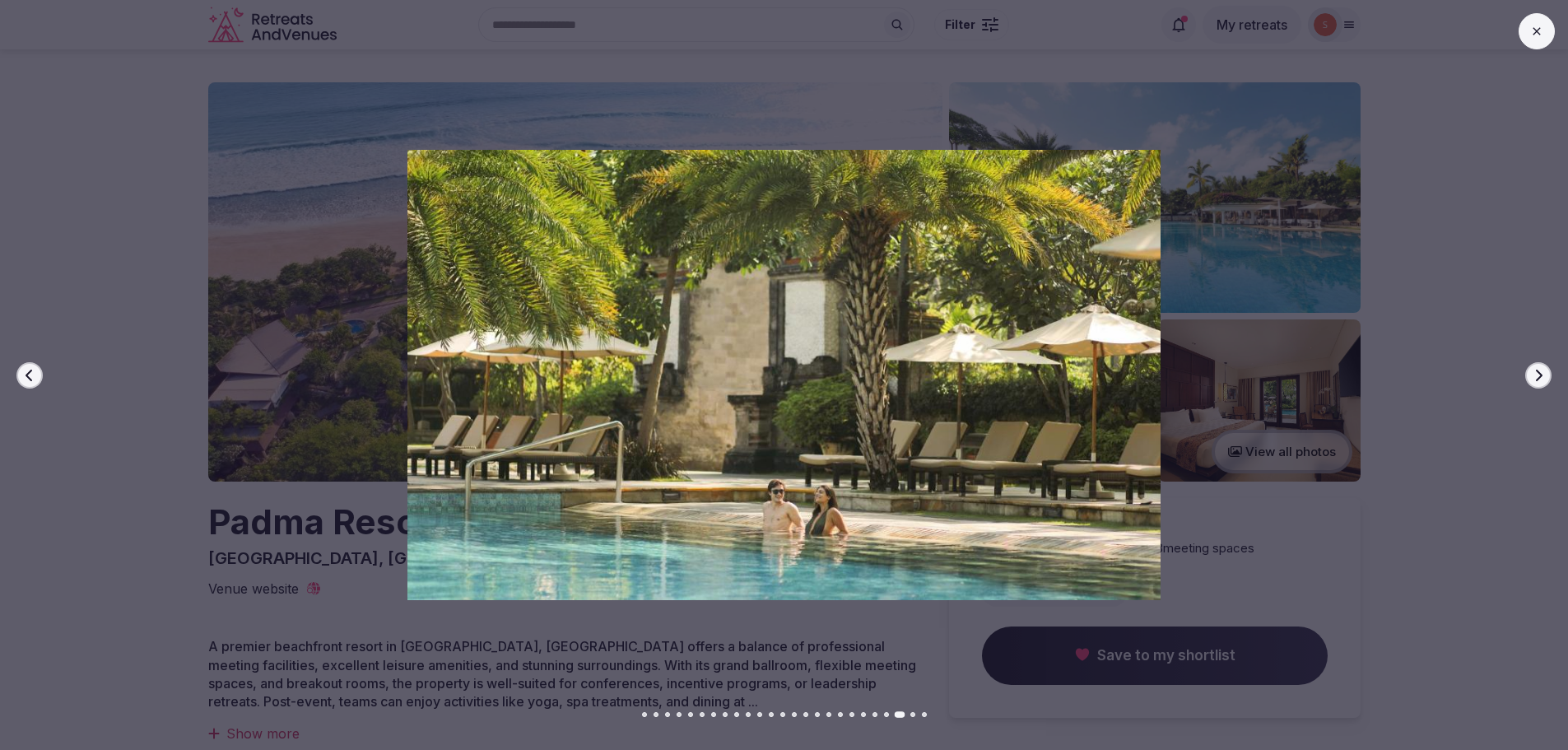
click at [1536, 379] on icon "button" at bounding box center [1538, 375] width 13 height 13
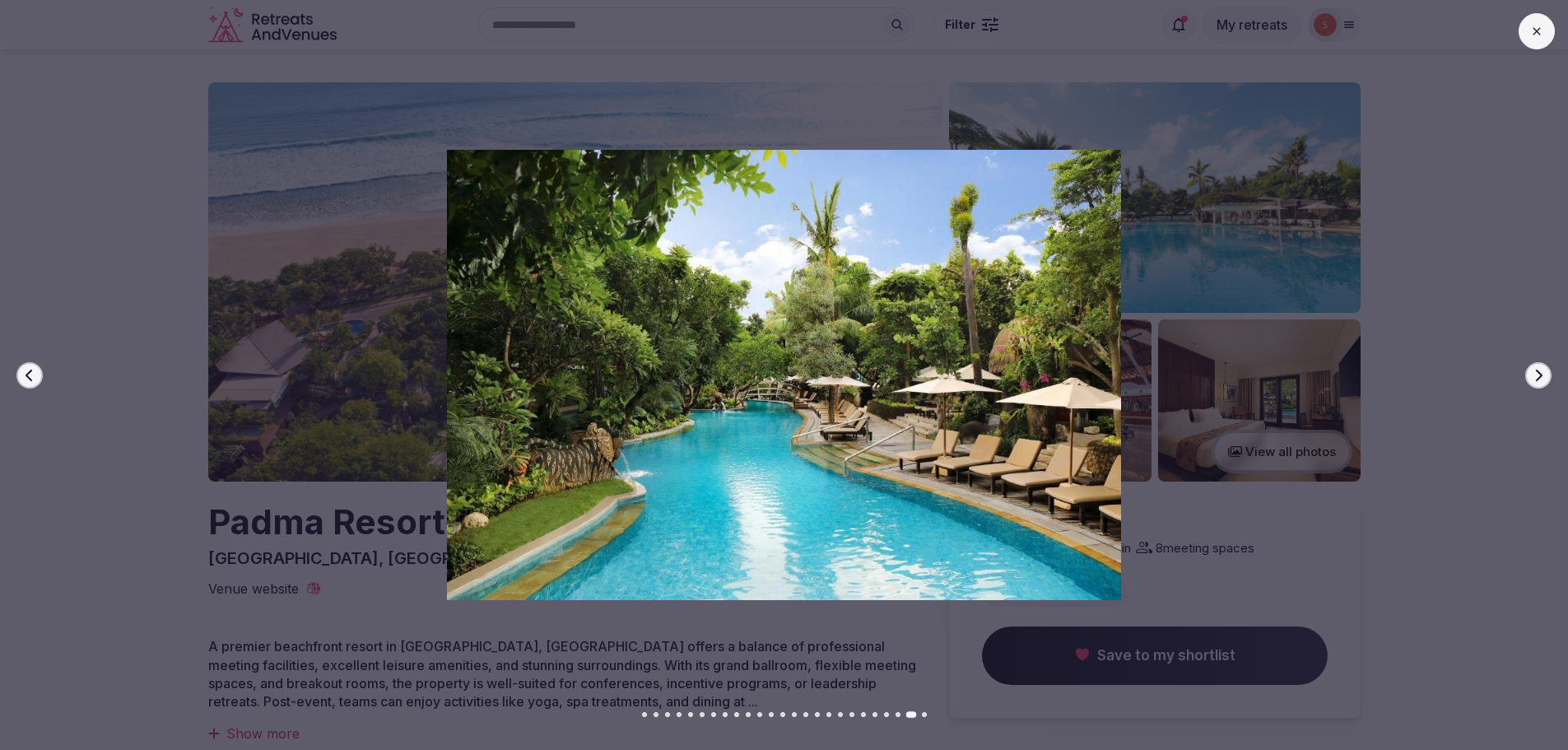
click at [1536, 379] on icon "button" at bounding box center [1538, 375] width 13 height 13
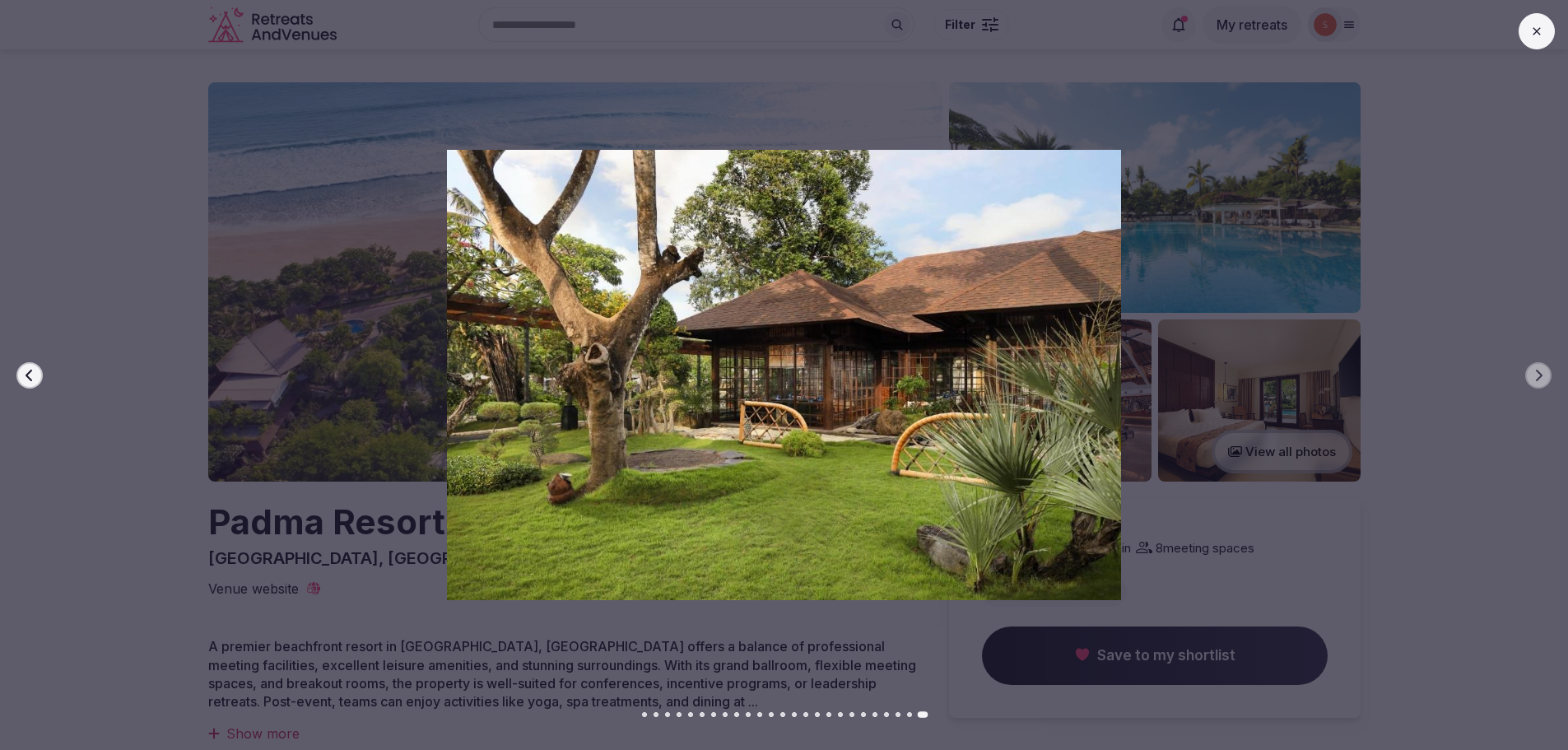
click at [1533, 31] on icon at bounding box center [1537, 31] width 13 height 13
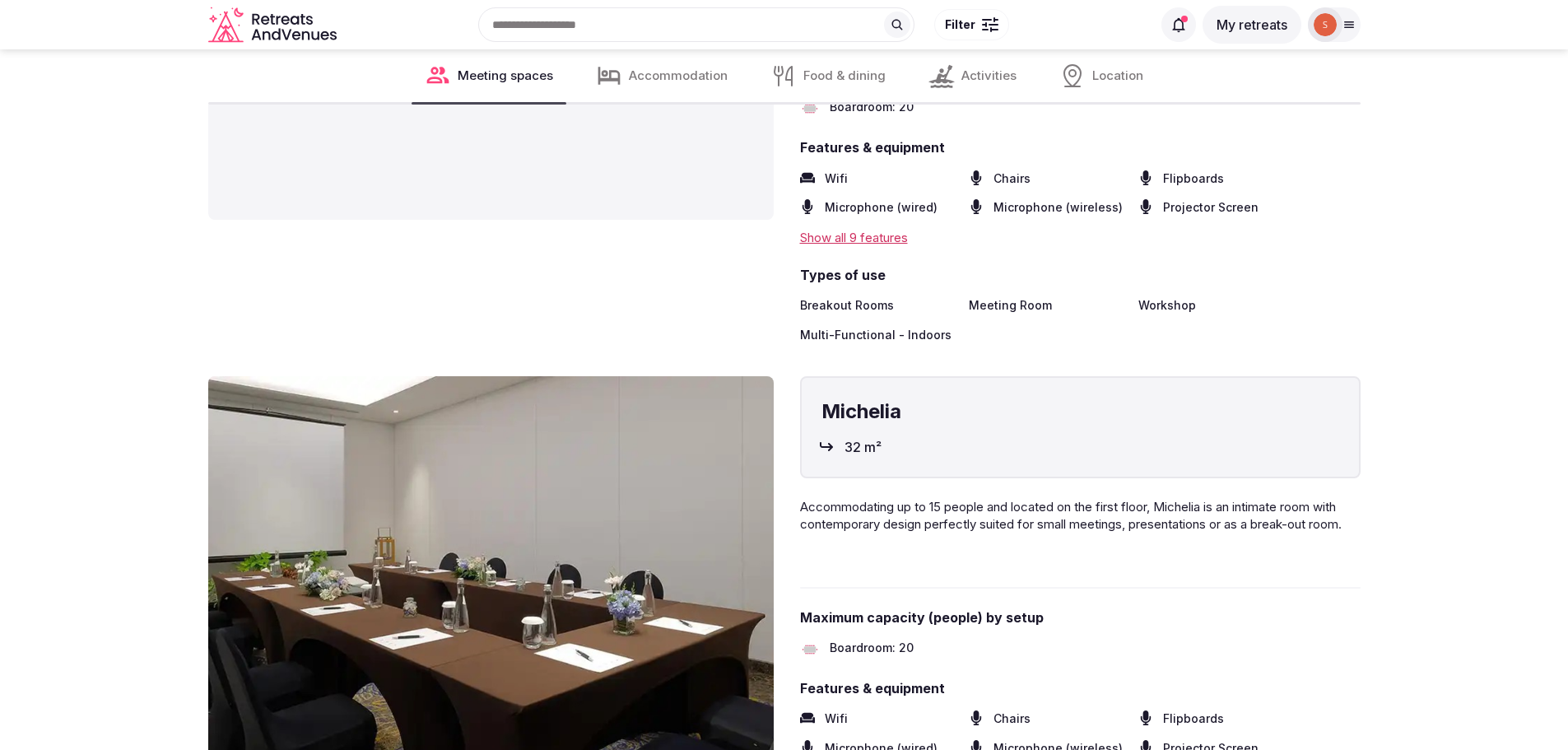
scroll to position [5764, 0]
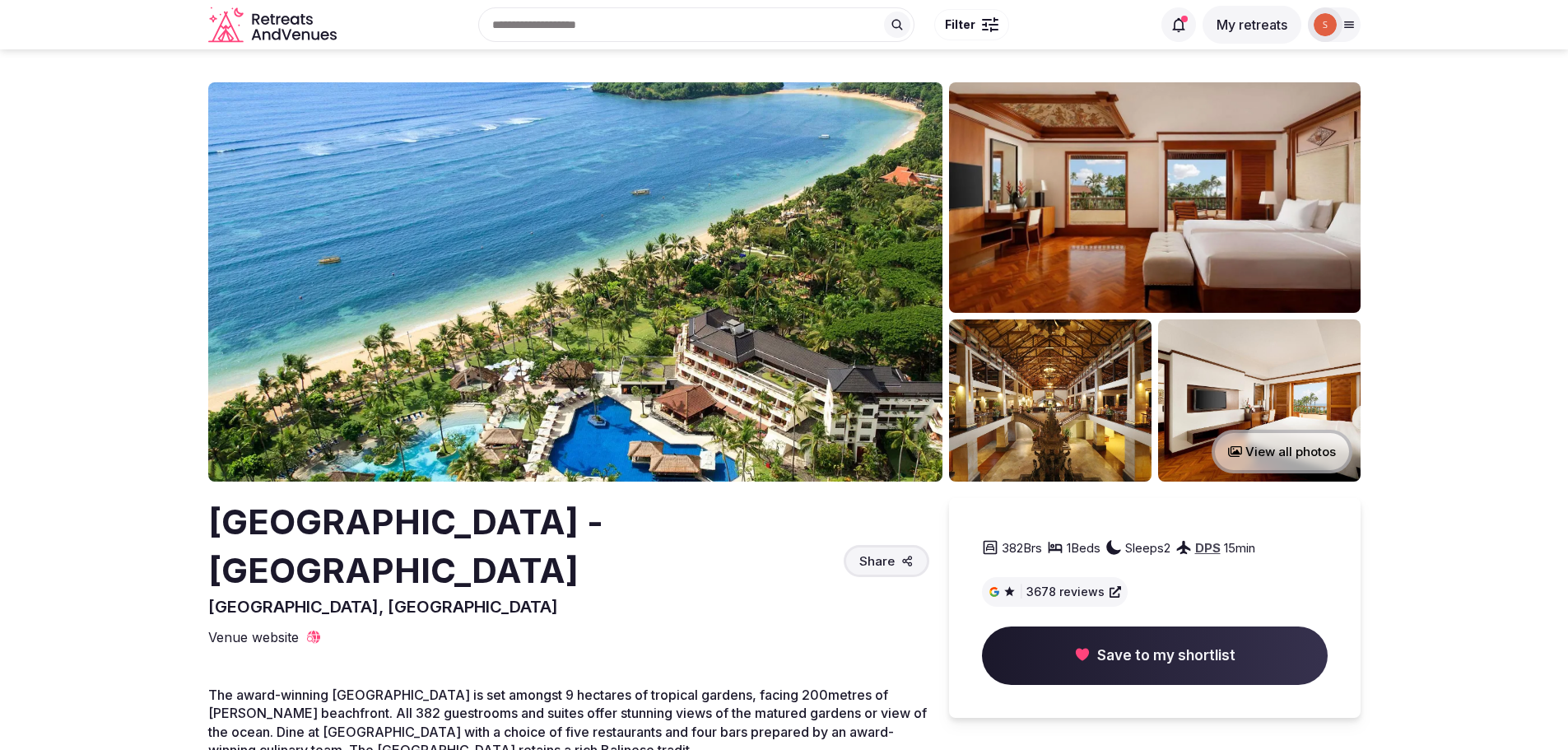
click at [682, 336] on img at bounding box center [575, 282] width 734 height 399
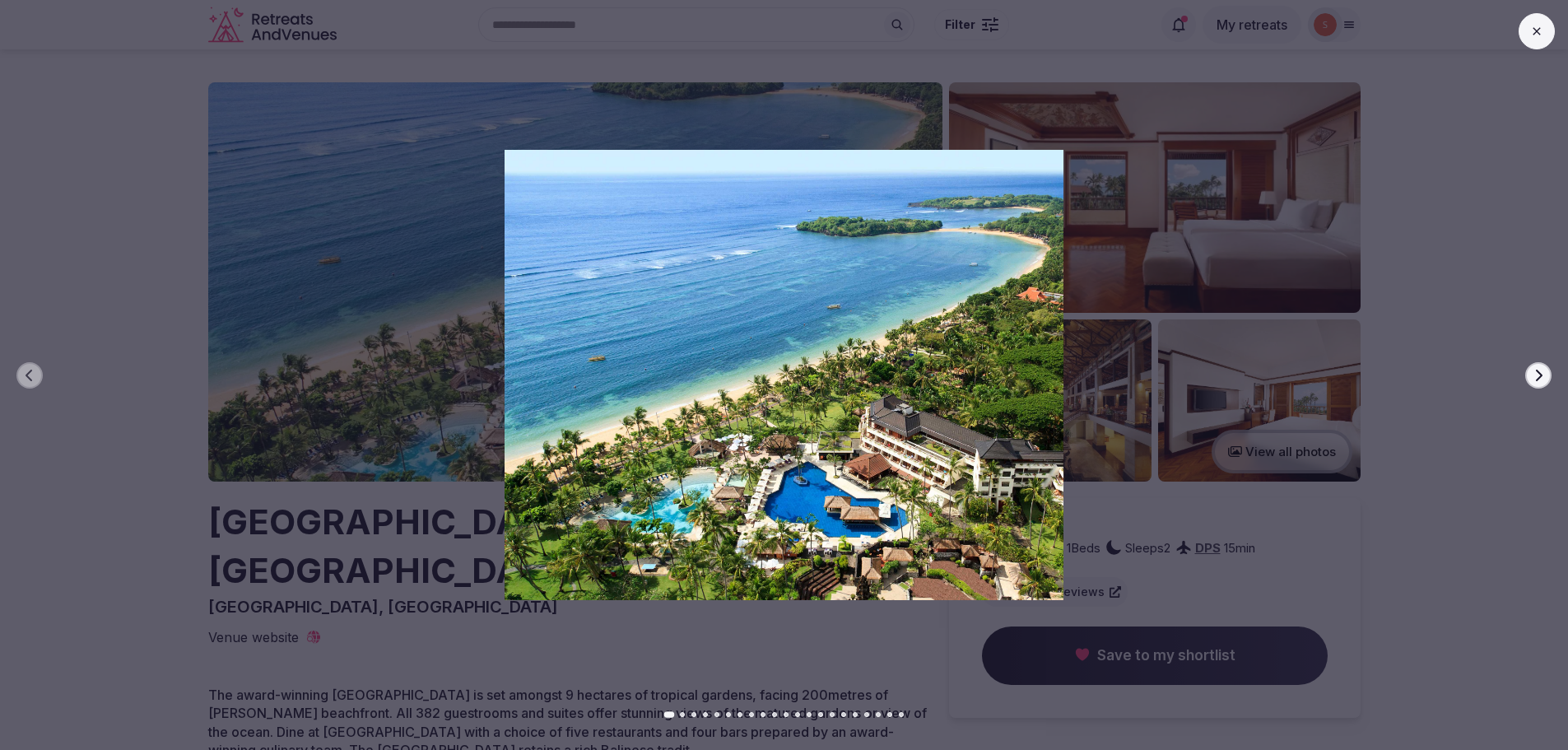
click at [1533, 371] on icon "button" at bounding box center [1538, 375] width 13 height 13
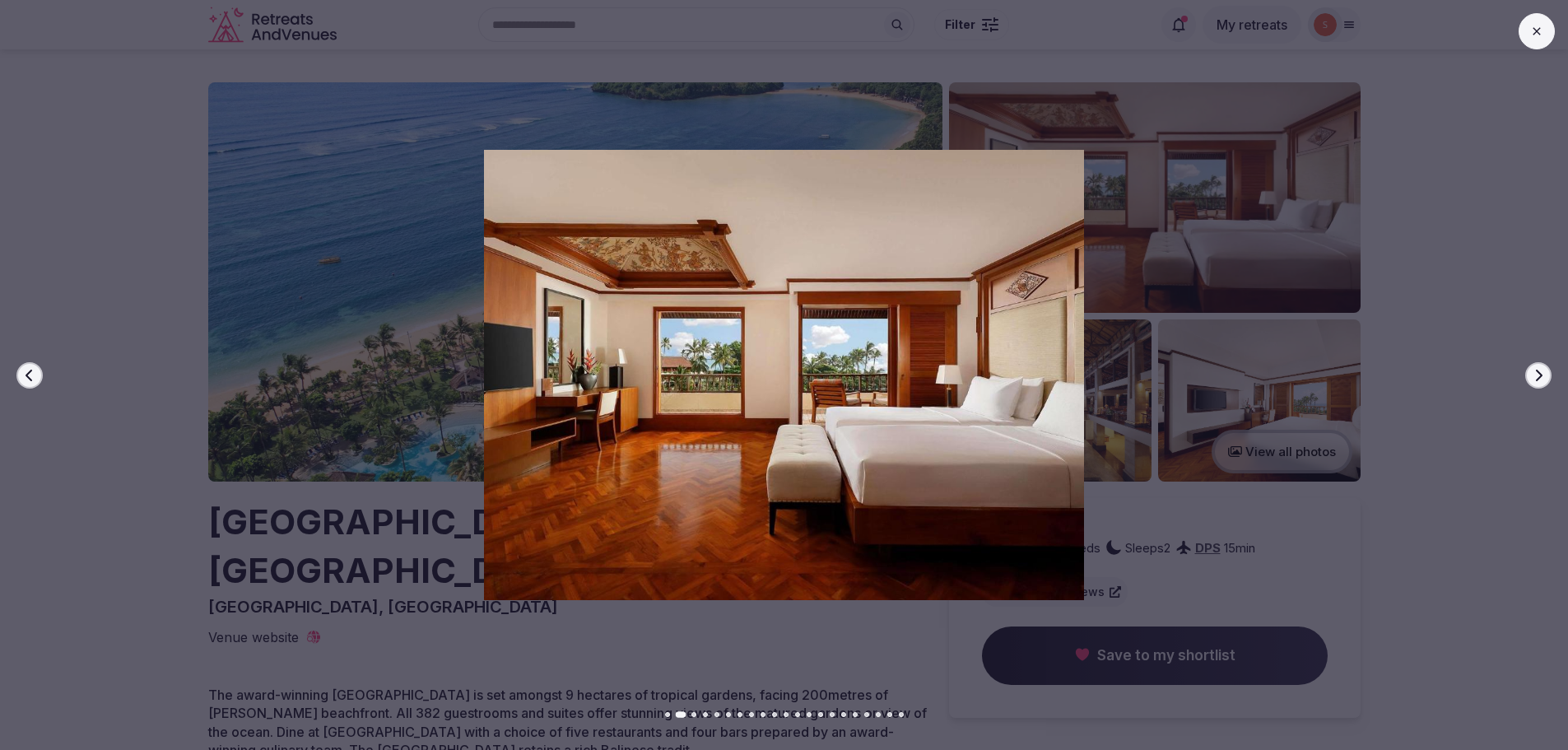
click at [1534, 372] on icon "button" at bounding box center [1538, 375] width 13 height 13
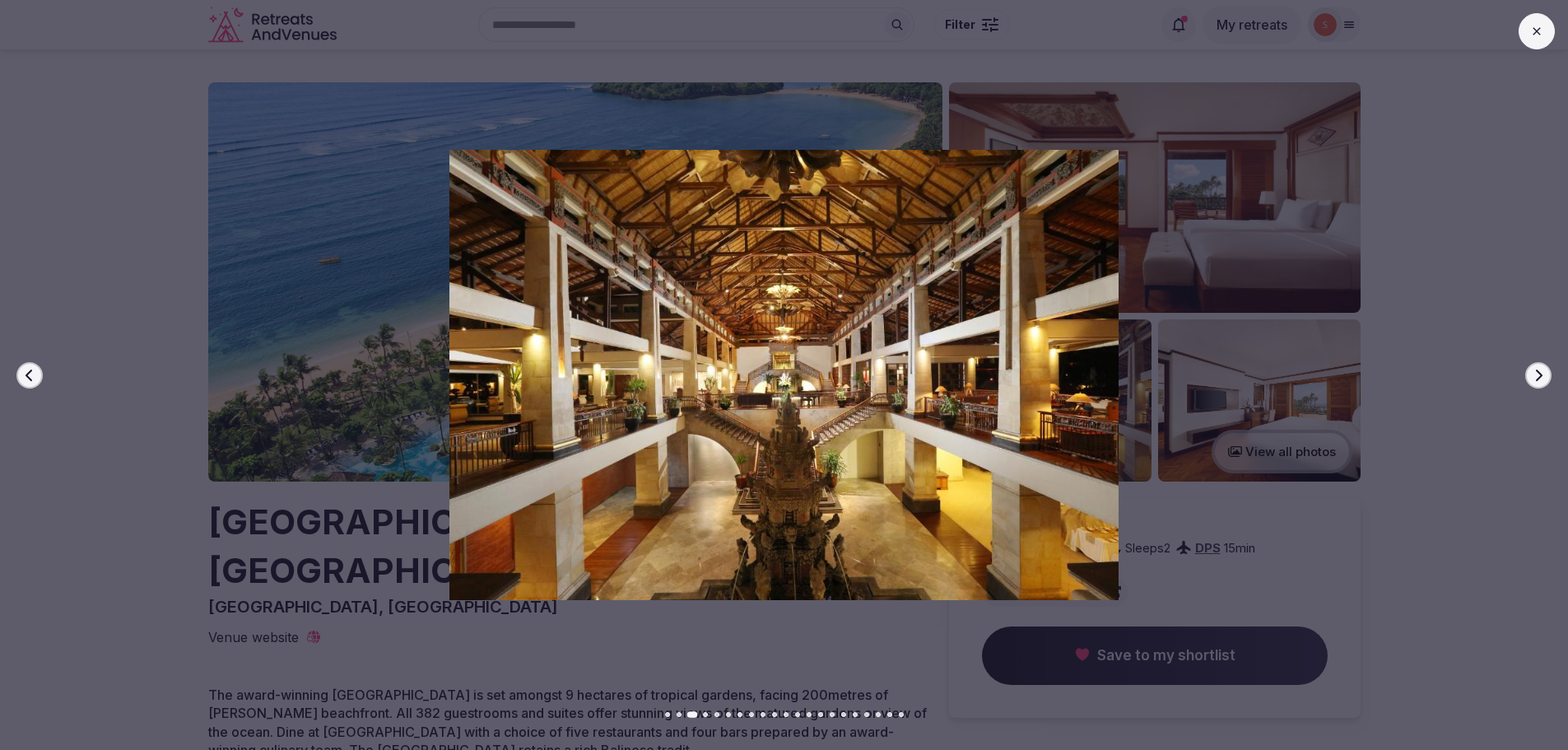
click at [1534, 372] on icon "button" at bounding box center [1538, 375] width 13 height 13
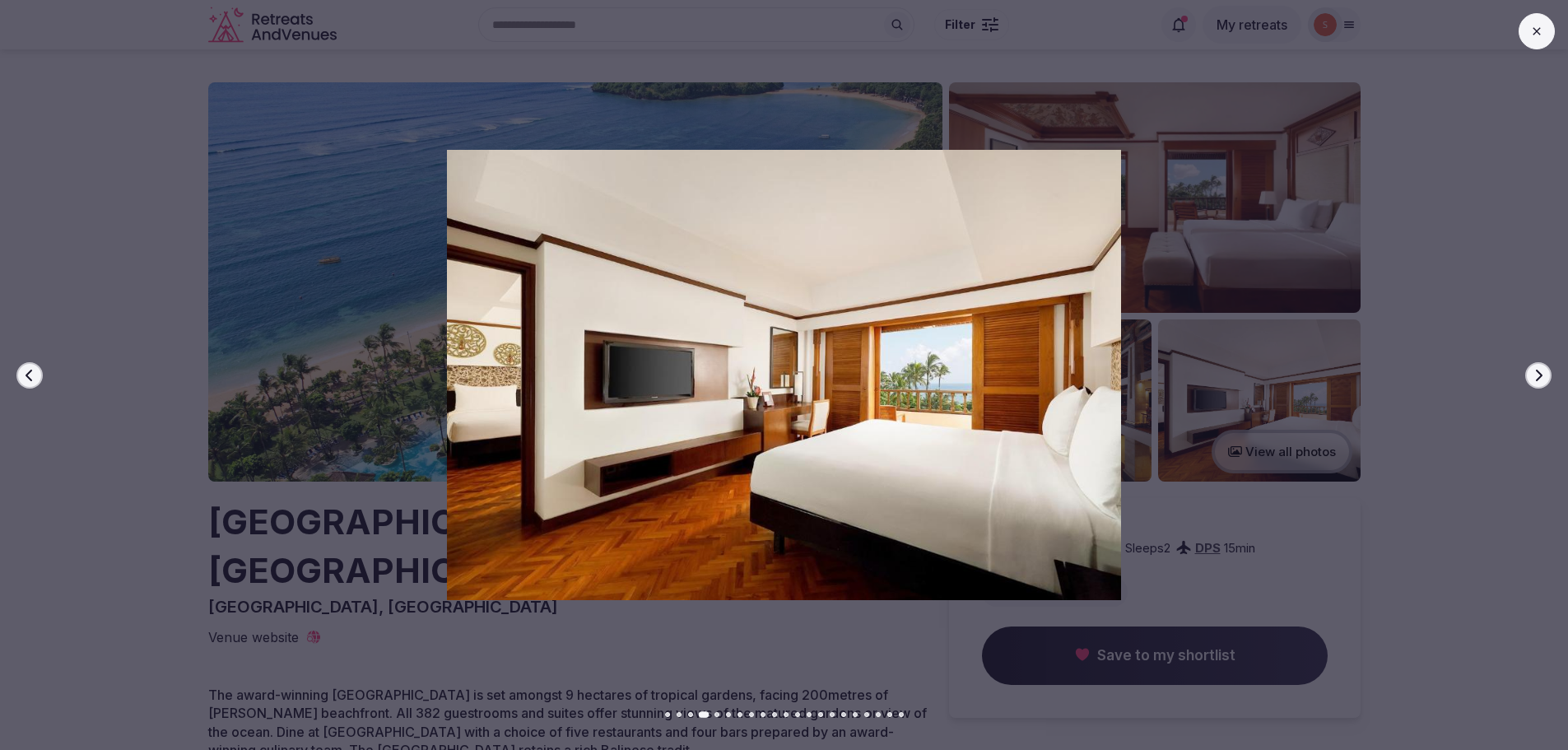
click at [1534, 372] on icon "button" at bounding box center [1538, 375] width 13 height 13
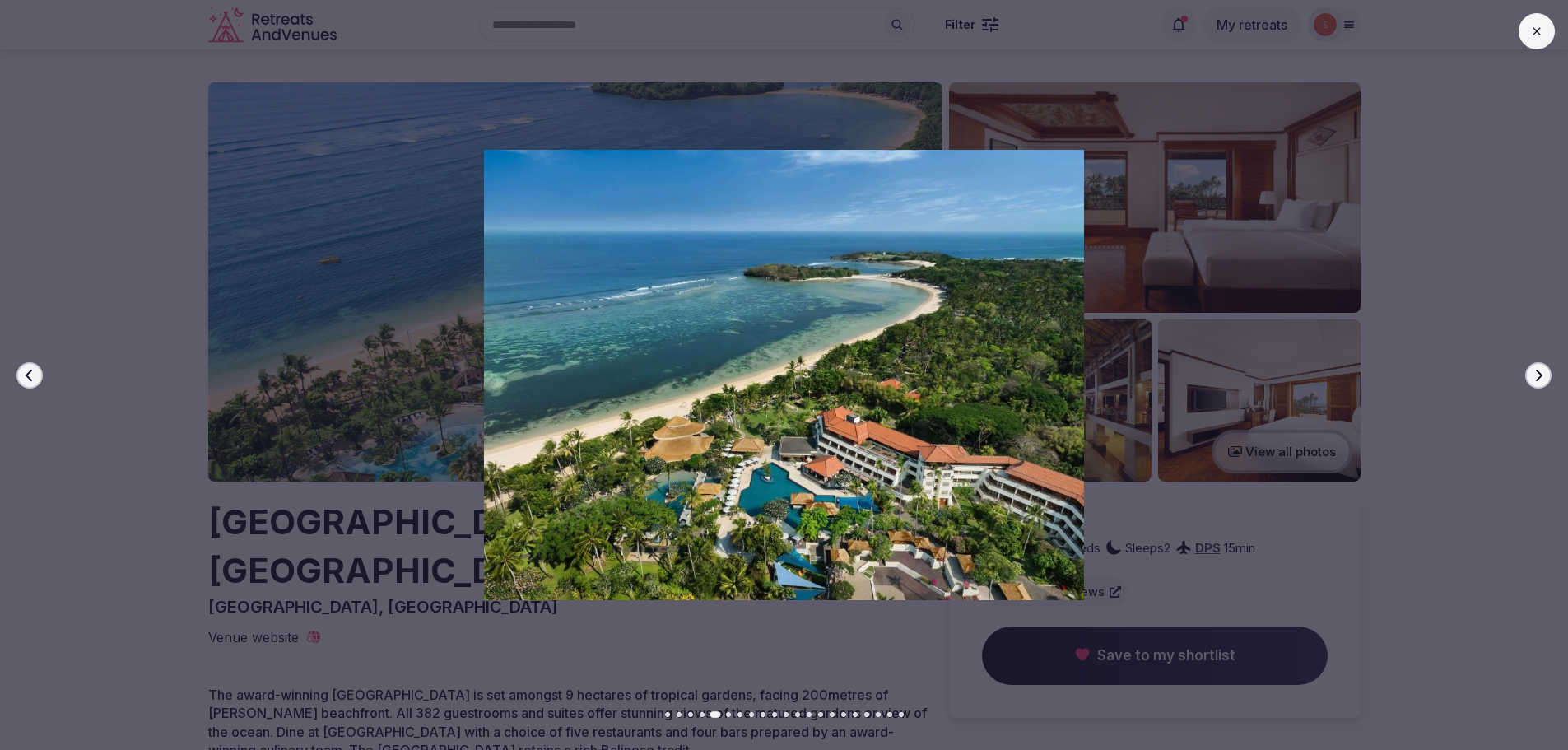
click at [1534, 372] on icon "button" at bounding box center [1538, 375] width 13 height 13
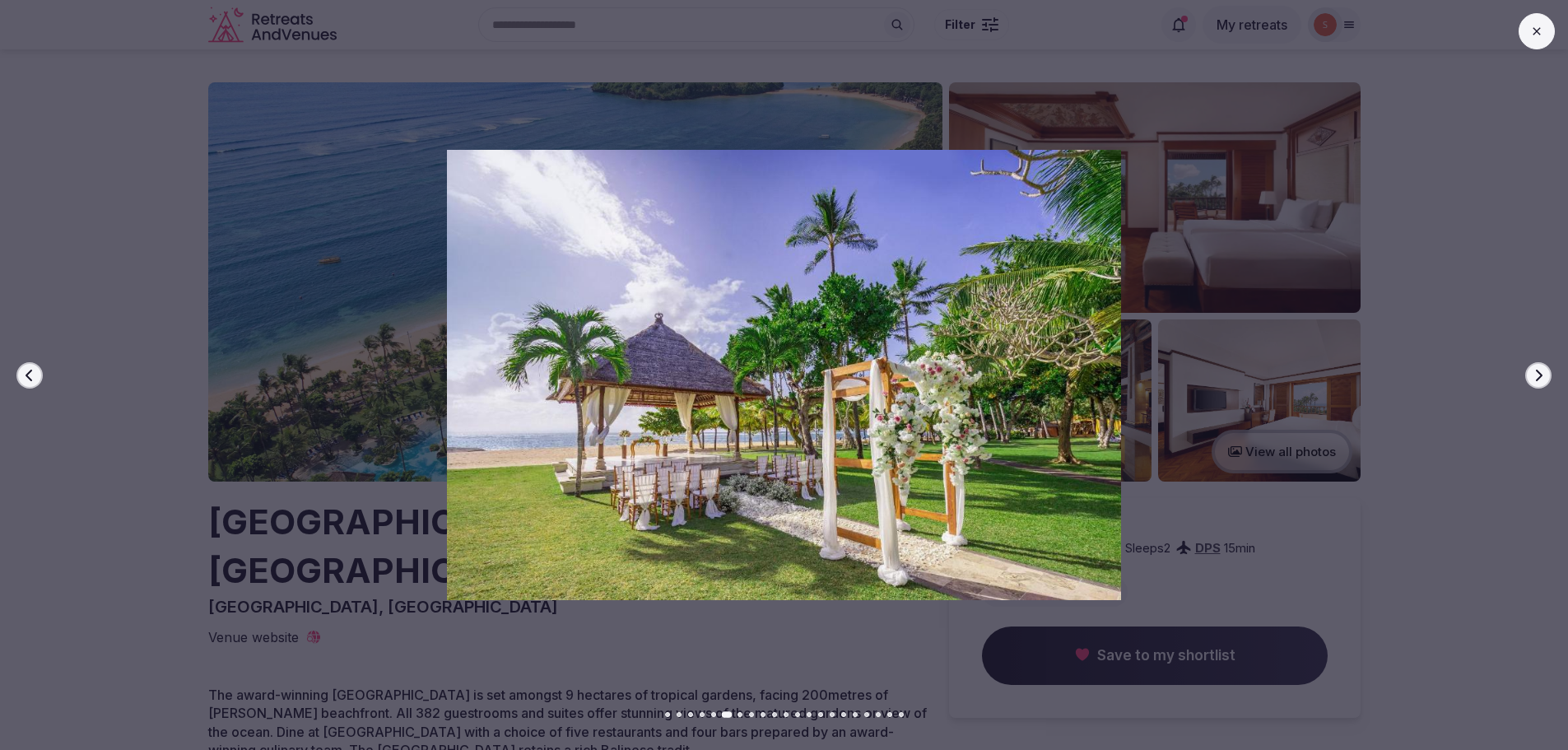
click at [1534, 372] on icon "button" at bounding box center [1538, 375] width 13 height 13
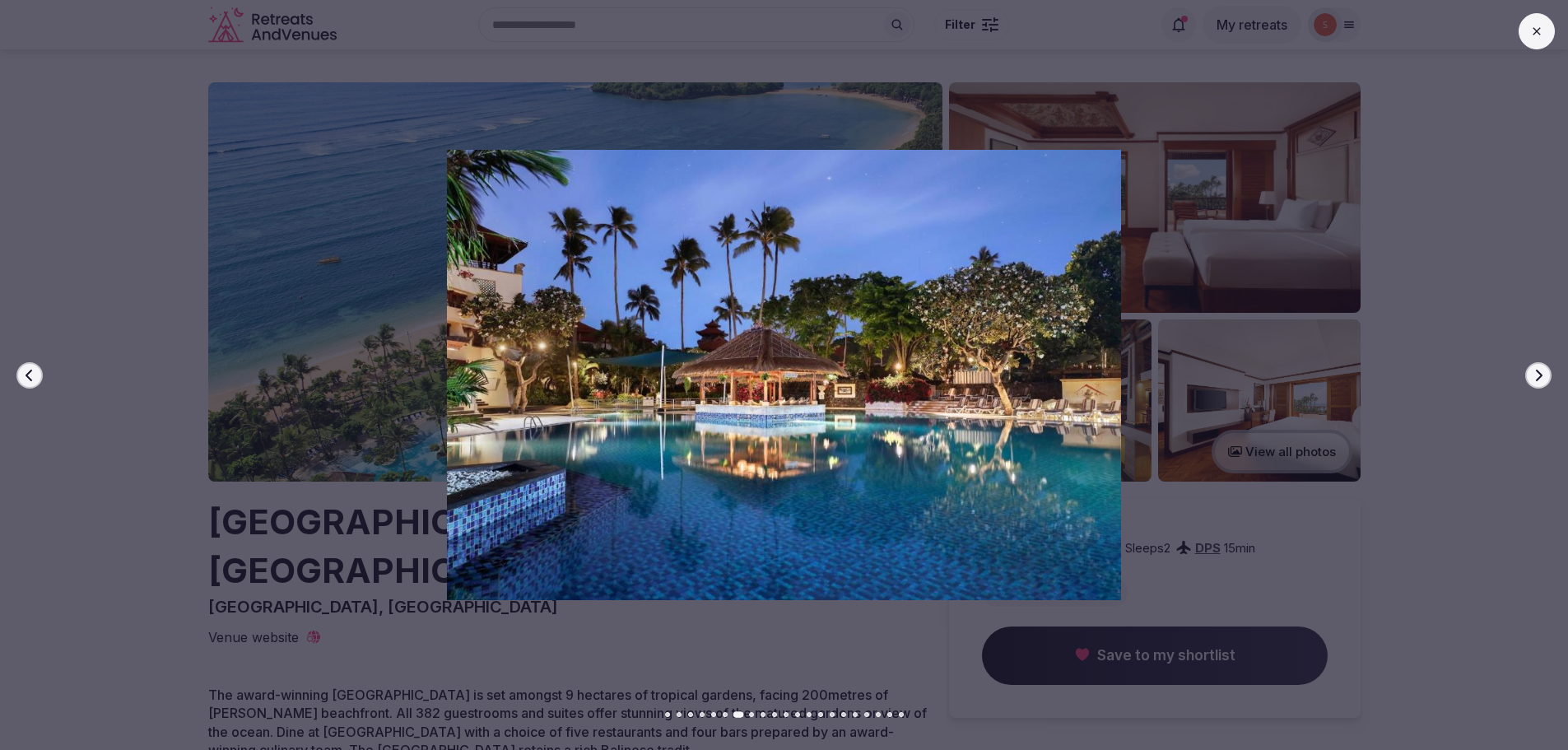
click at [1534, 372] on icon "button" at bounding box center [1538, 375] width 13 height 13
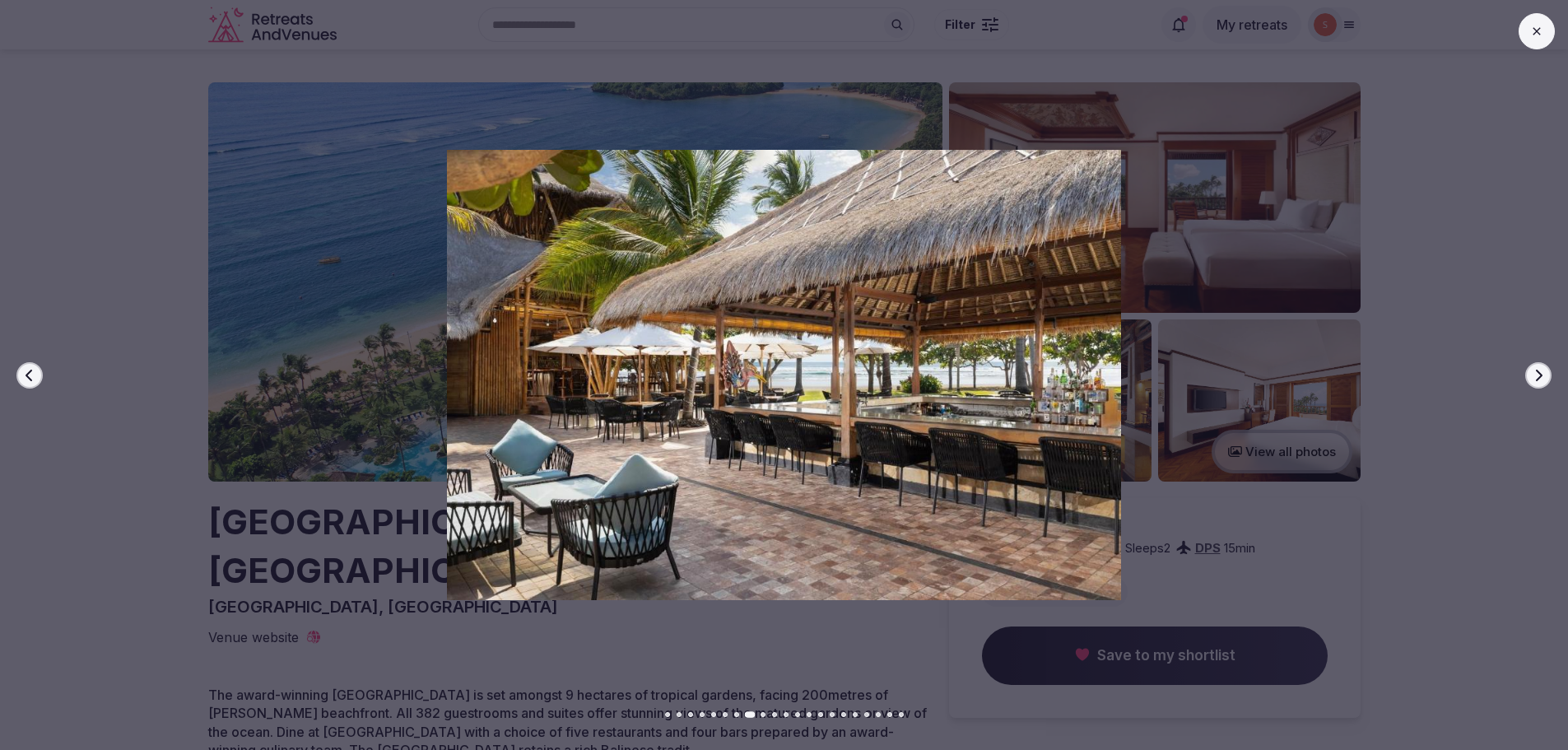
click at [1534, 372] on icon "button" at bounding box center [1538, 375] width 13 height 13
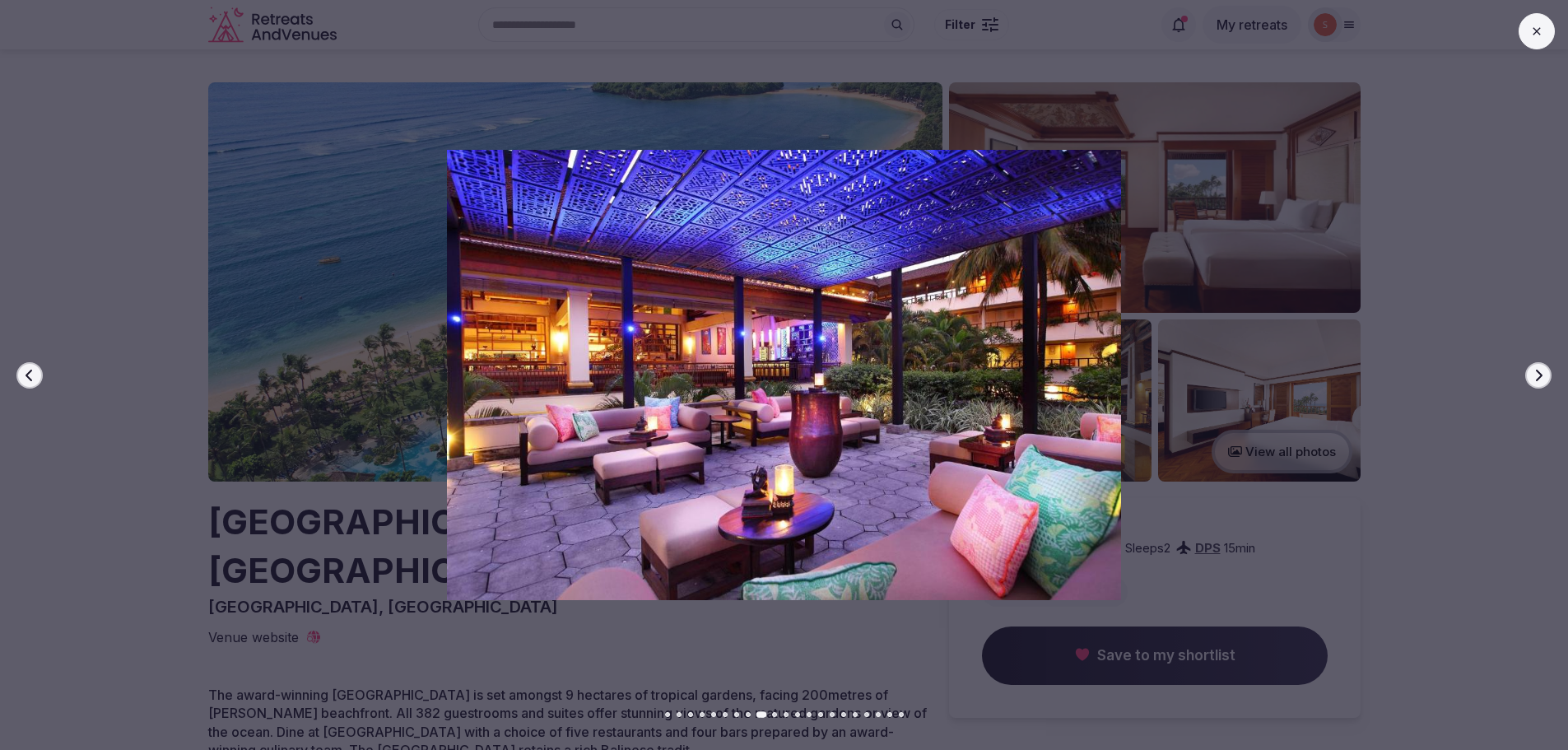
click at [1534, 372] on icon "button" at bounding box center [1538, 375] width 13 height 13
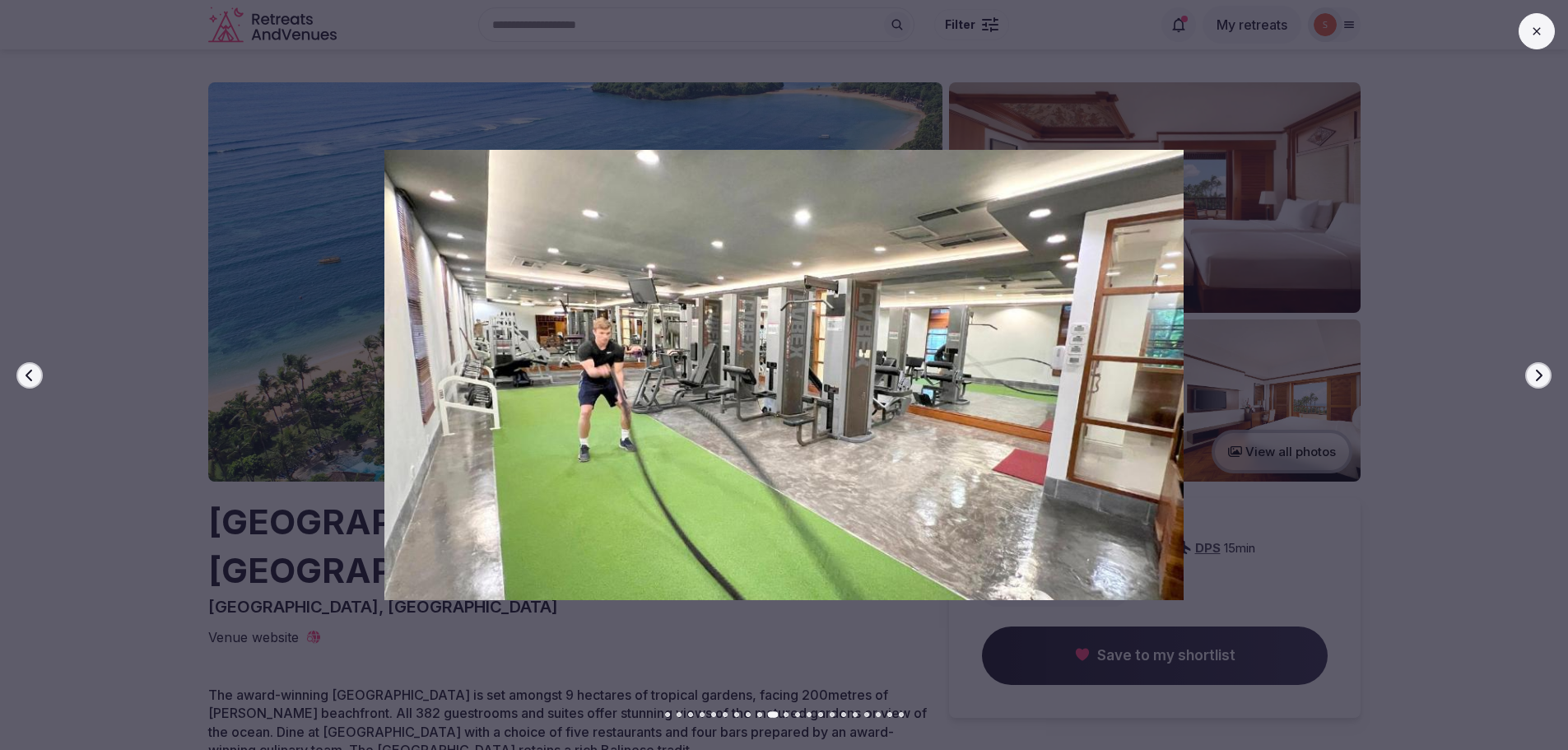
click at [1534, 372] on icon "button" at bounding box center [1538, 375] width 13 height 13
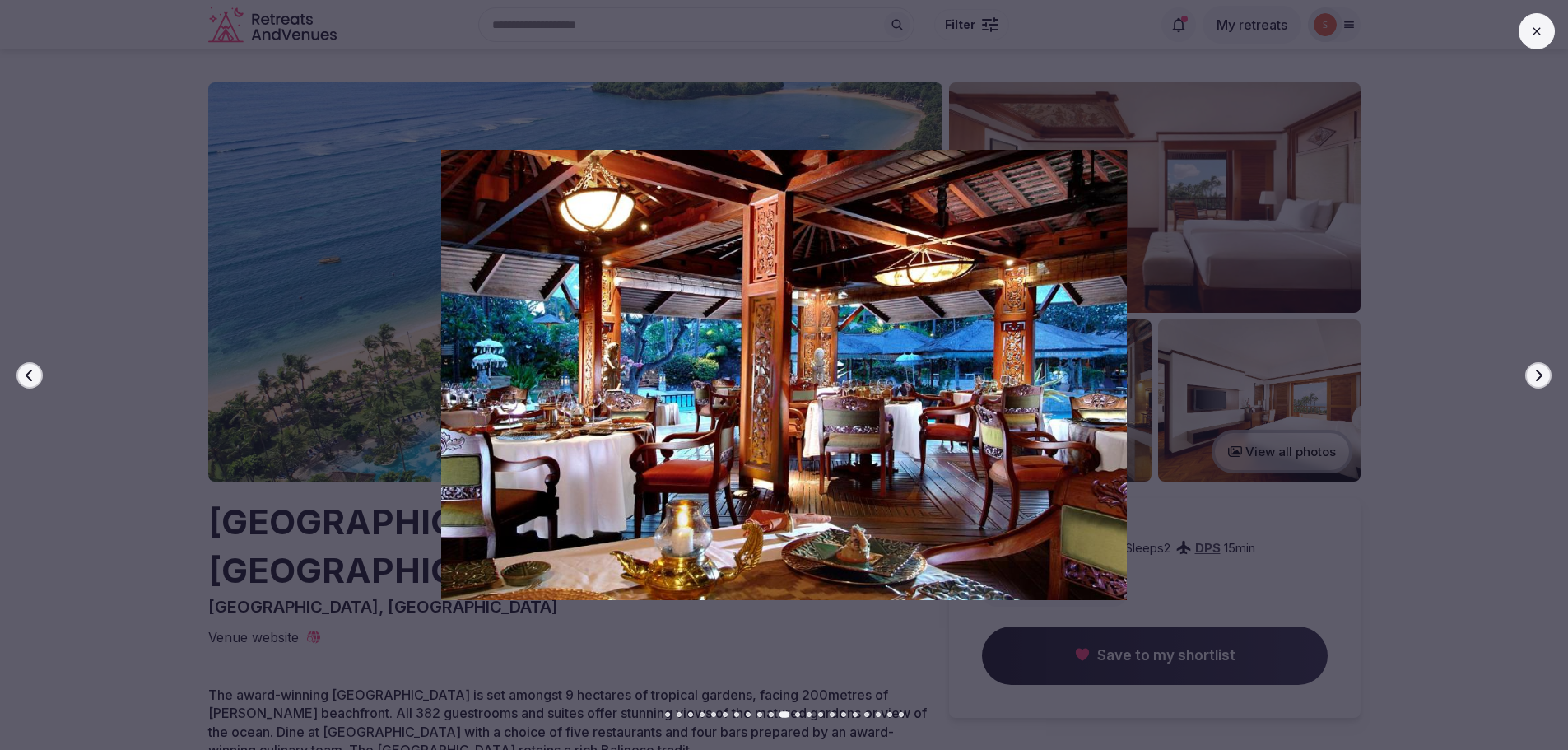
click at [1534, 372] on icon "button" at bounding box center [1538, 375] width 13 height 13
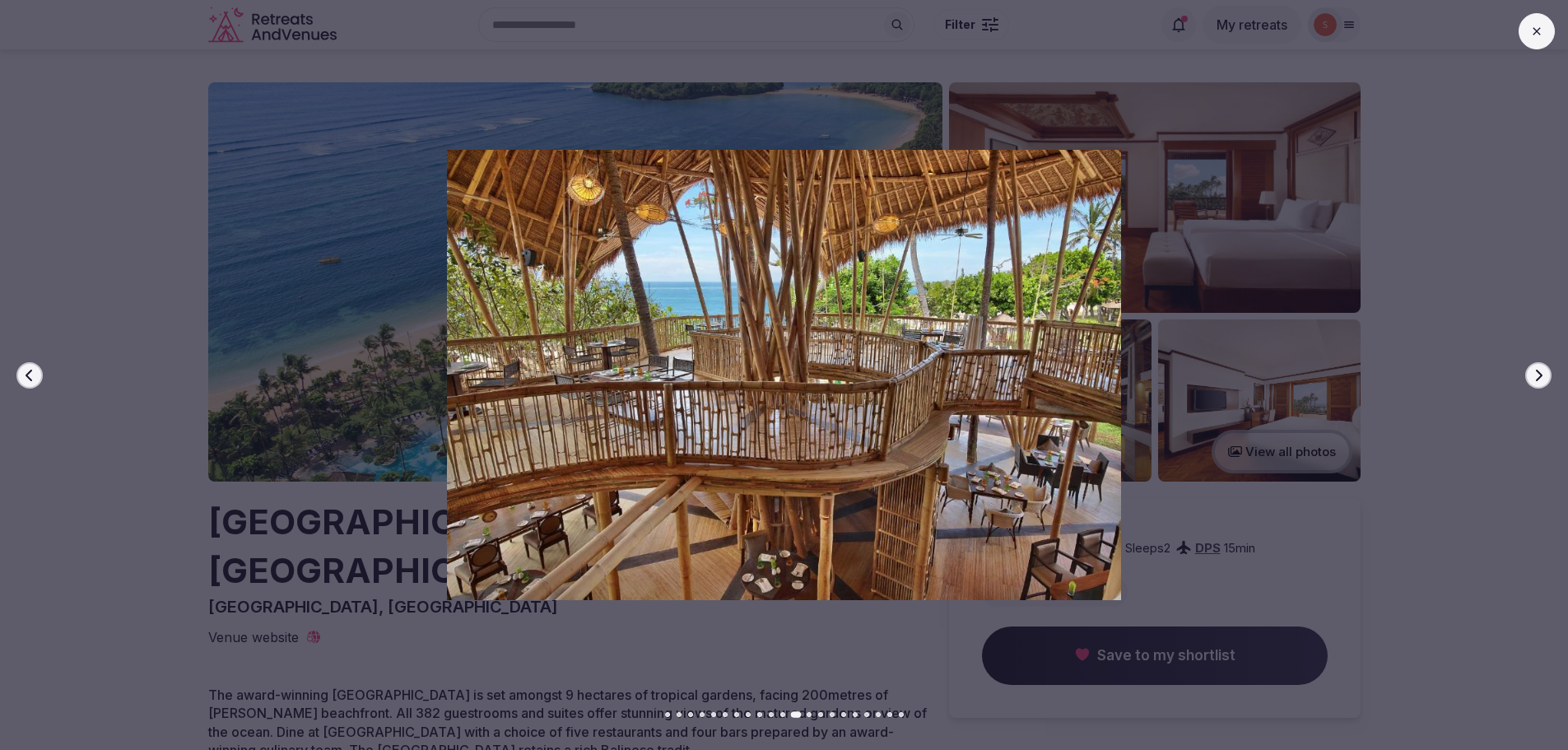
click at [1534, 372] on icon "button" at bounding box center [1538, 375] width 13 height 13
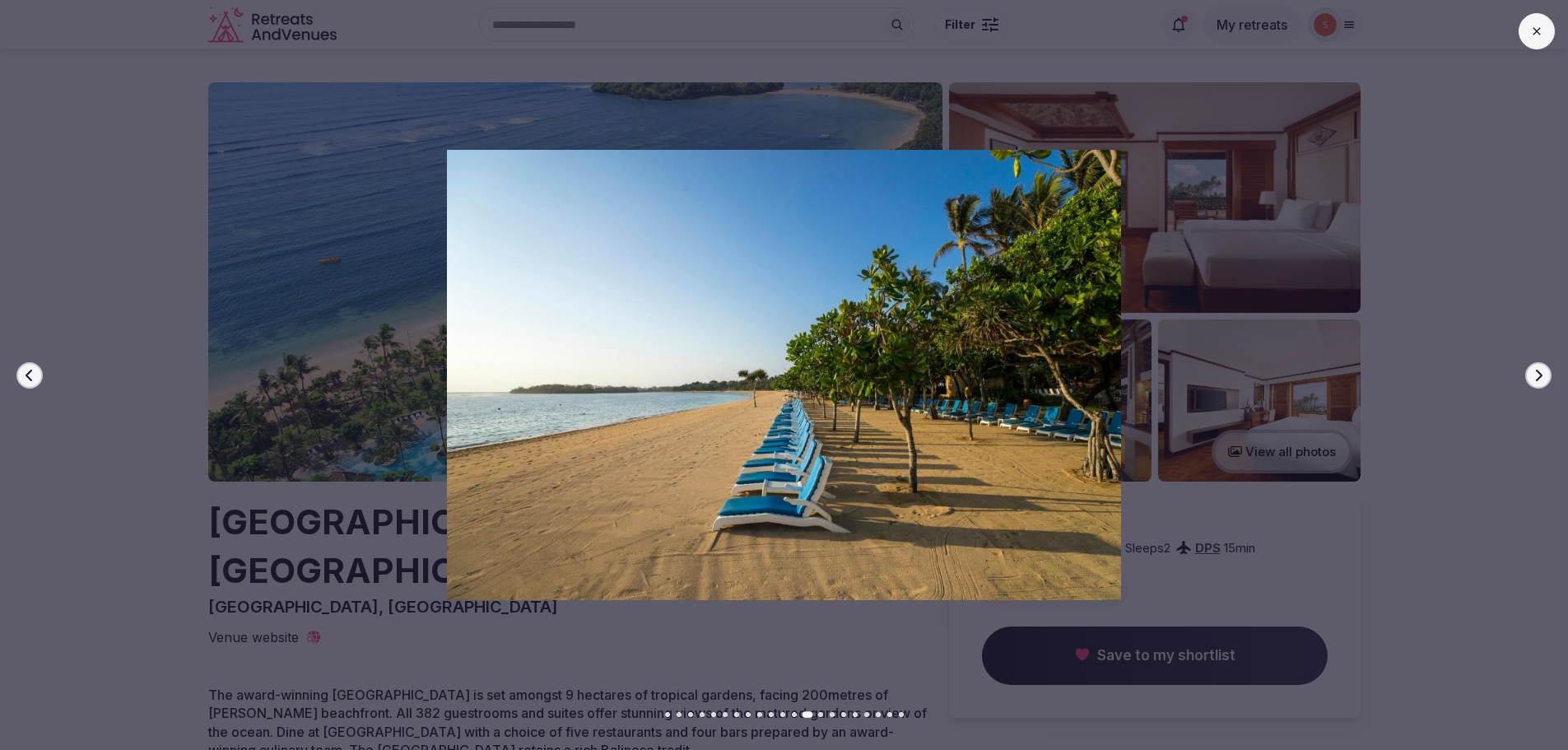
click at [1534, 372] on icon "button" at bounding box center [1538, 375] width 13 height 13
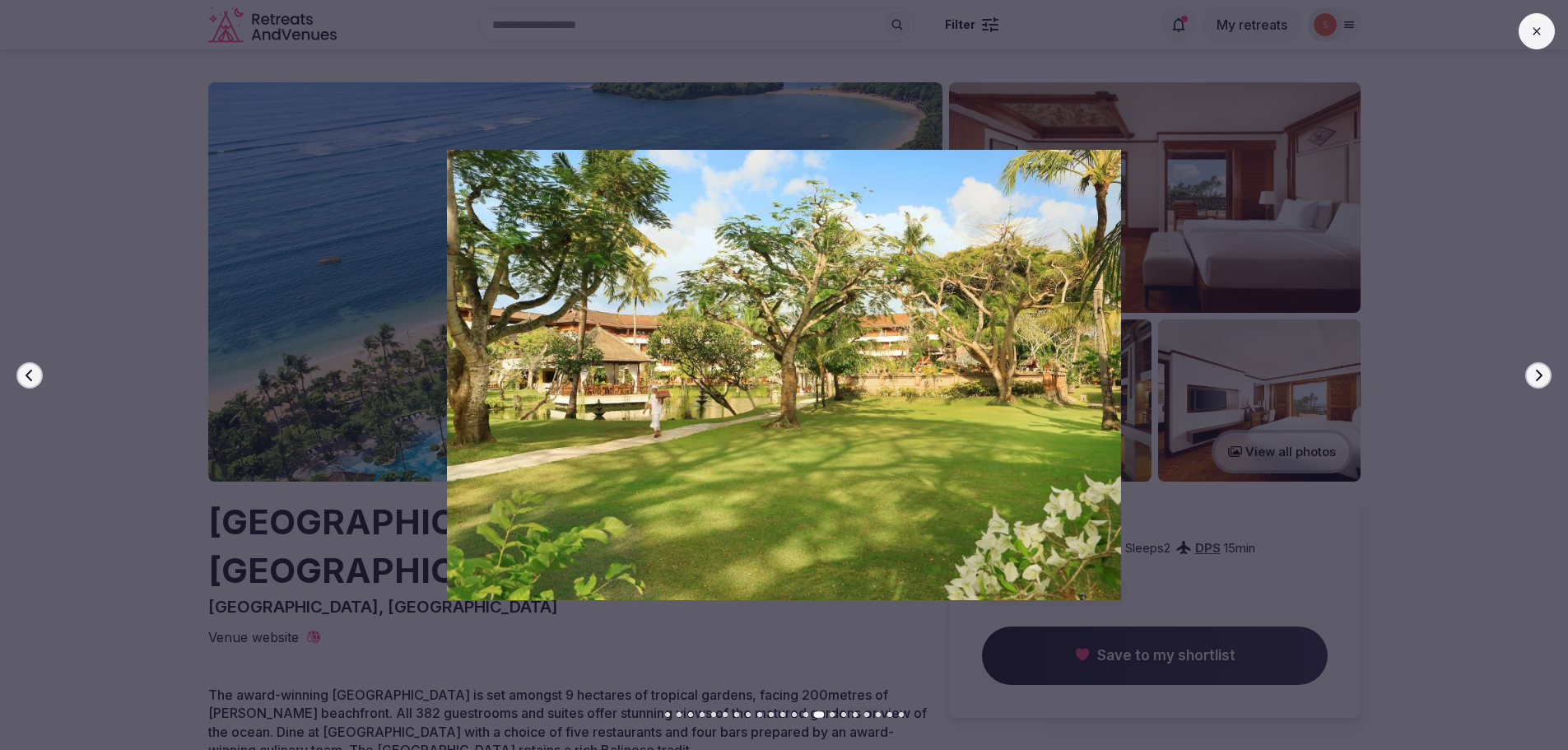
click at [1539, 368] on button "Next slide" at bounding box center [1538, 375] width 26 height 26
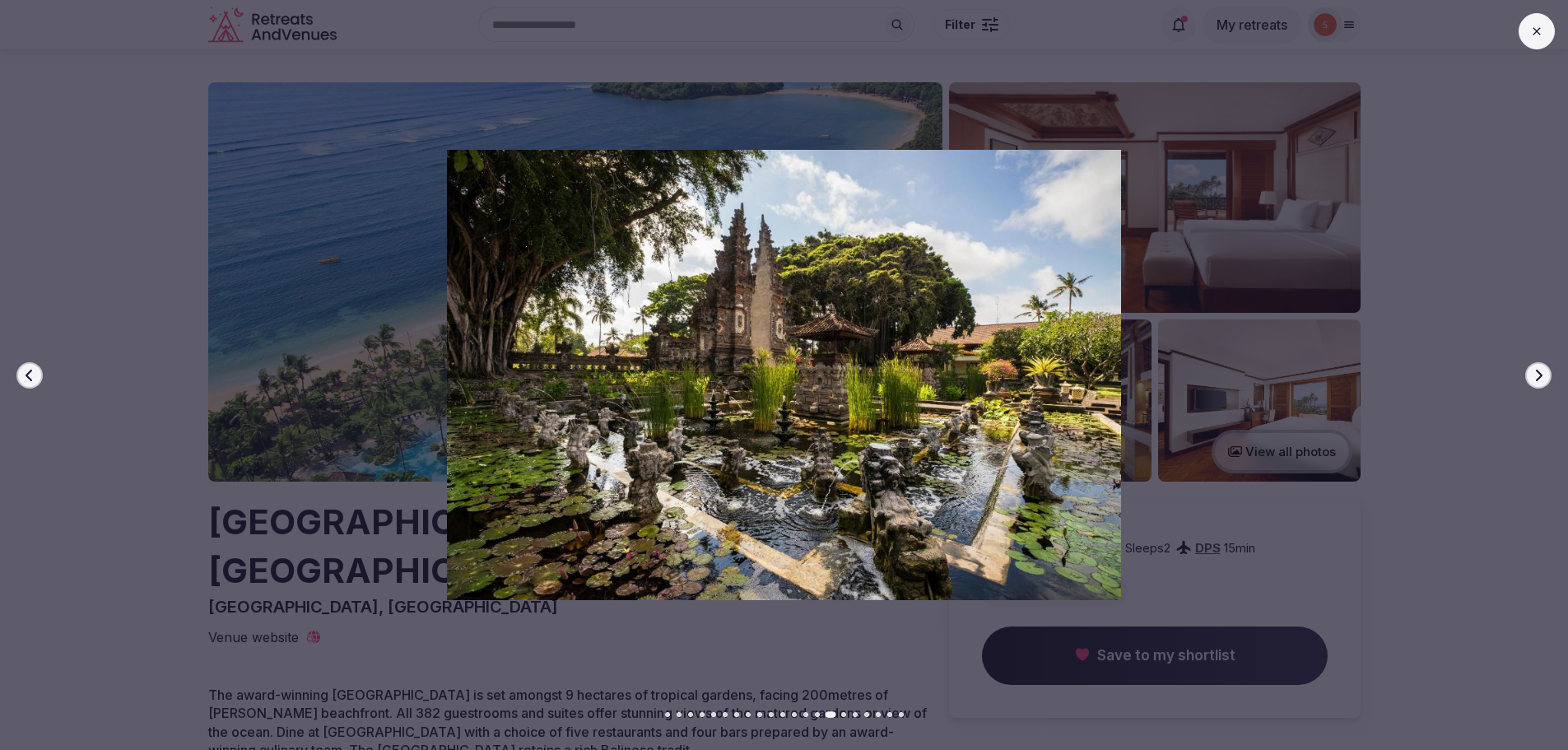
click at [1539, 368] on button "Next slide" at bounding box center [1538, 375] width 26 height 26
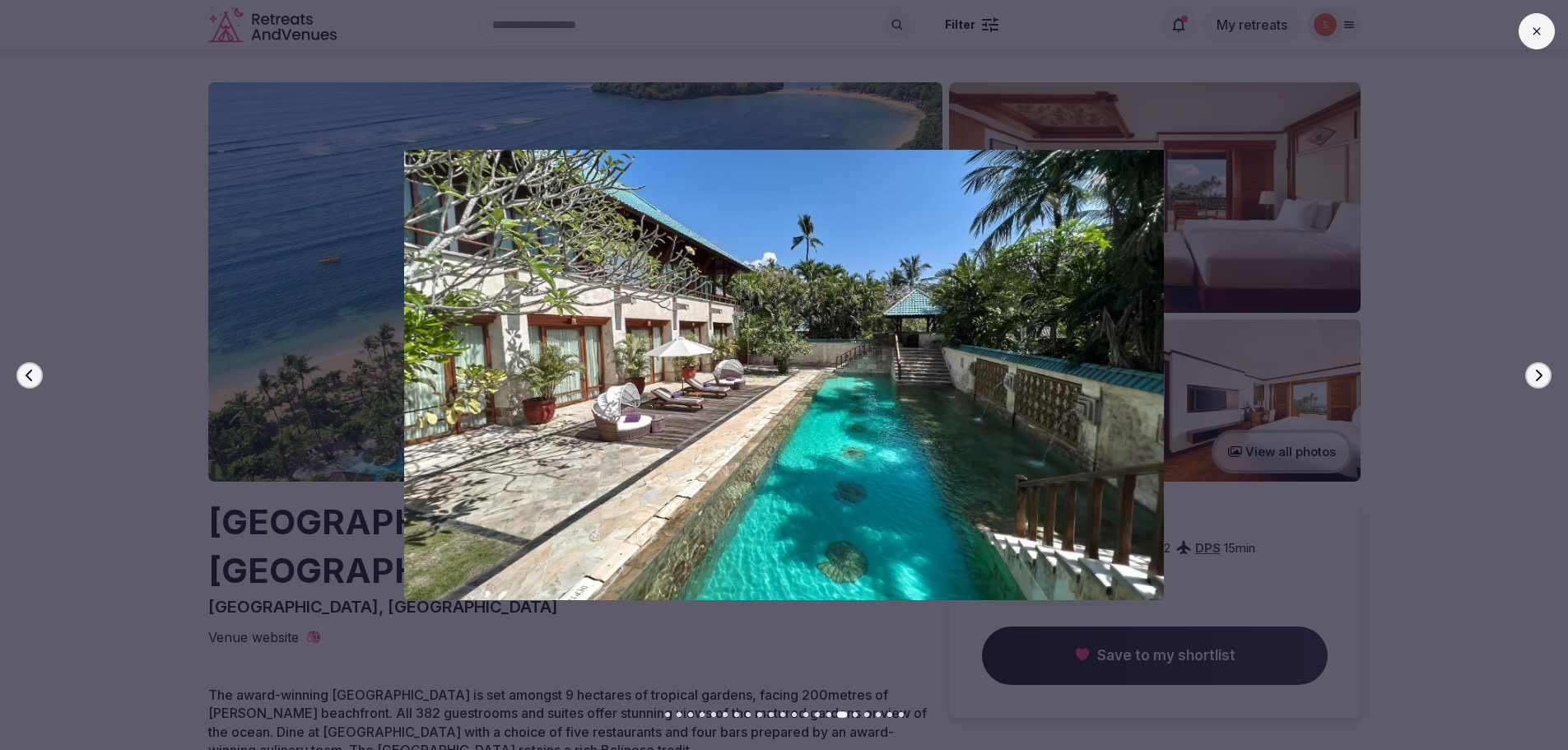
click at [1538, 371] on icon "button" at bounding box center [1539, 374] width 7 height 11
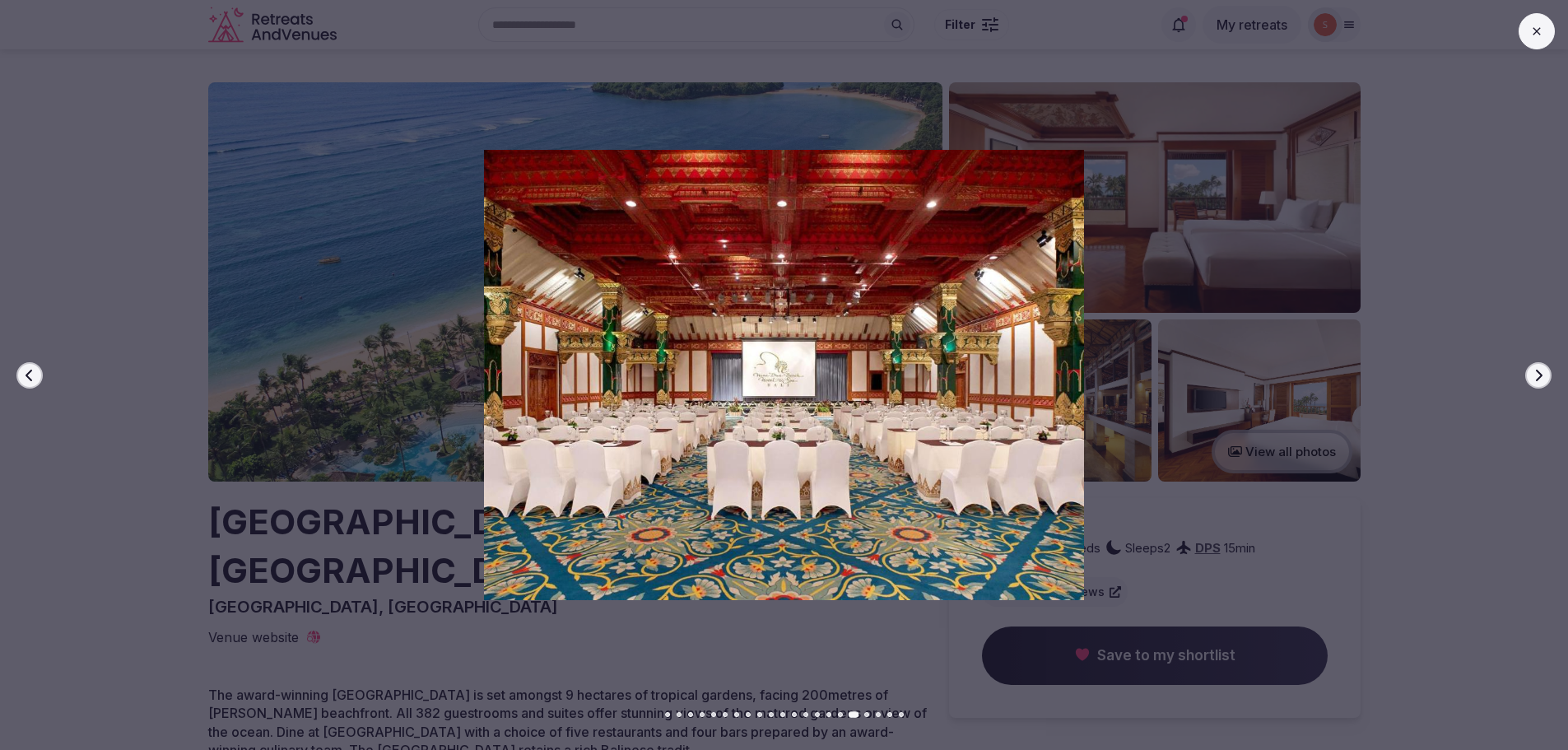
click at [1537, 376] on icon "button" at bounding box center [1538, 375] width 13 height 13
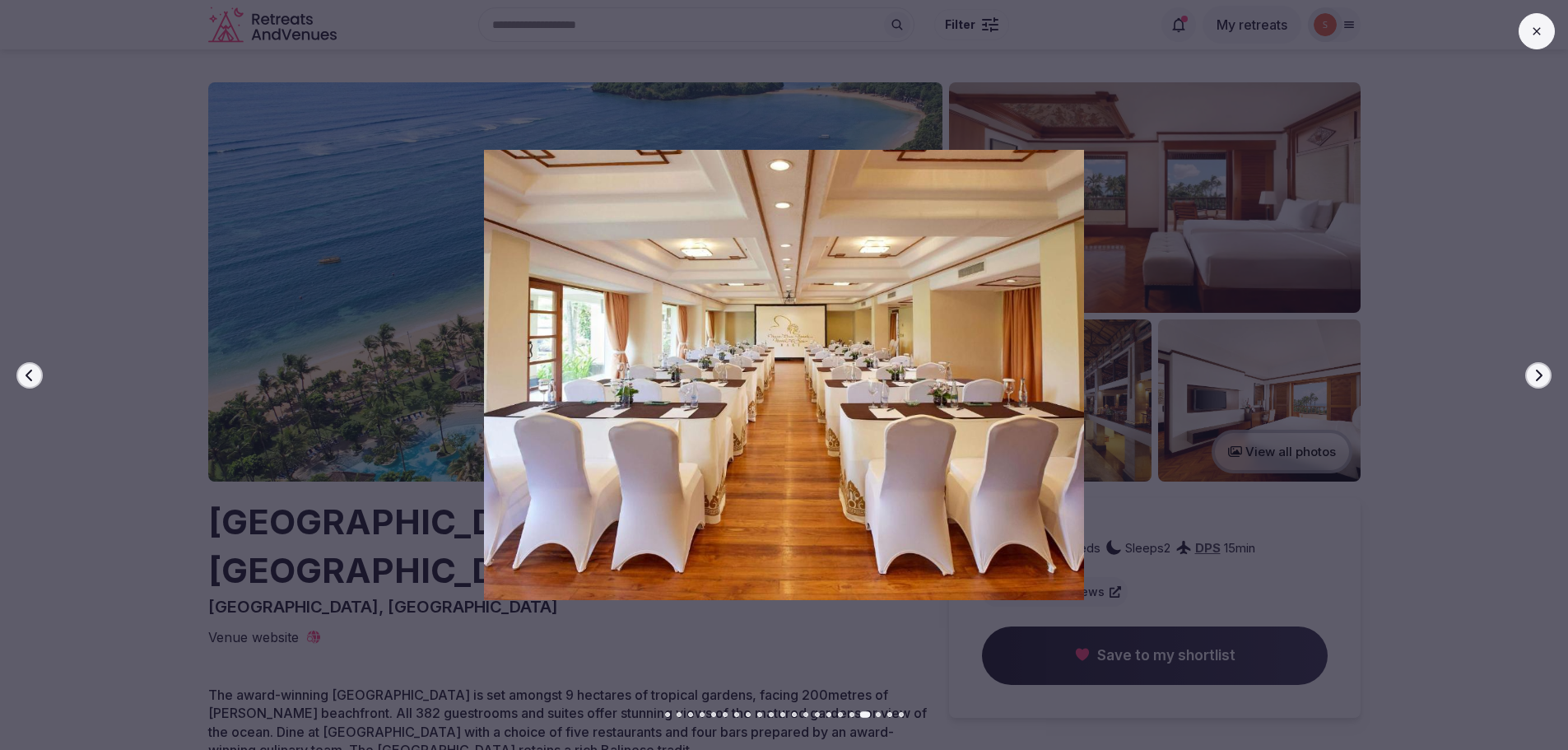
click at [1537, 376] on icon "button" at bounding box center [1538, 375] width 13 height 13
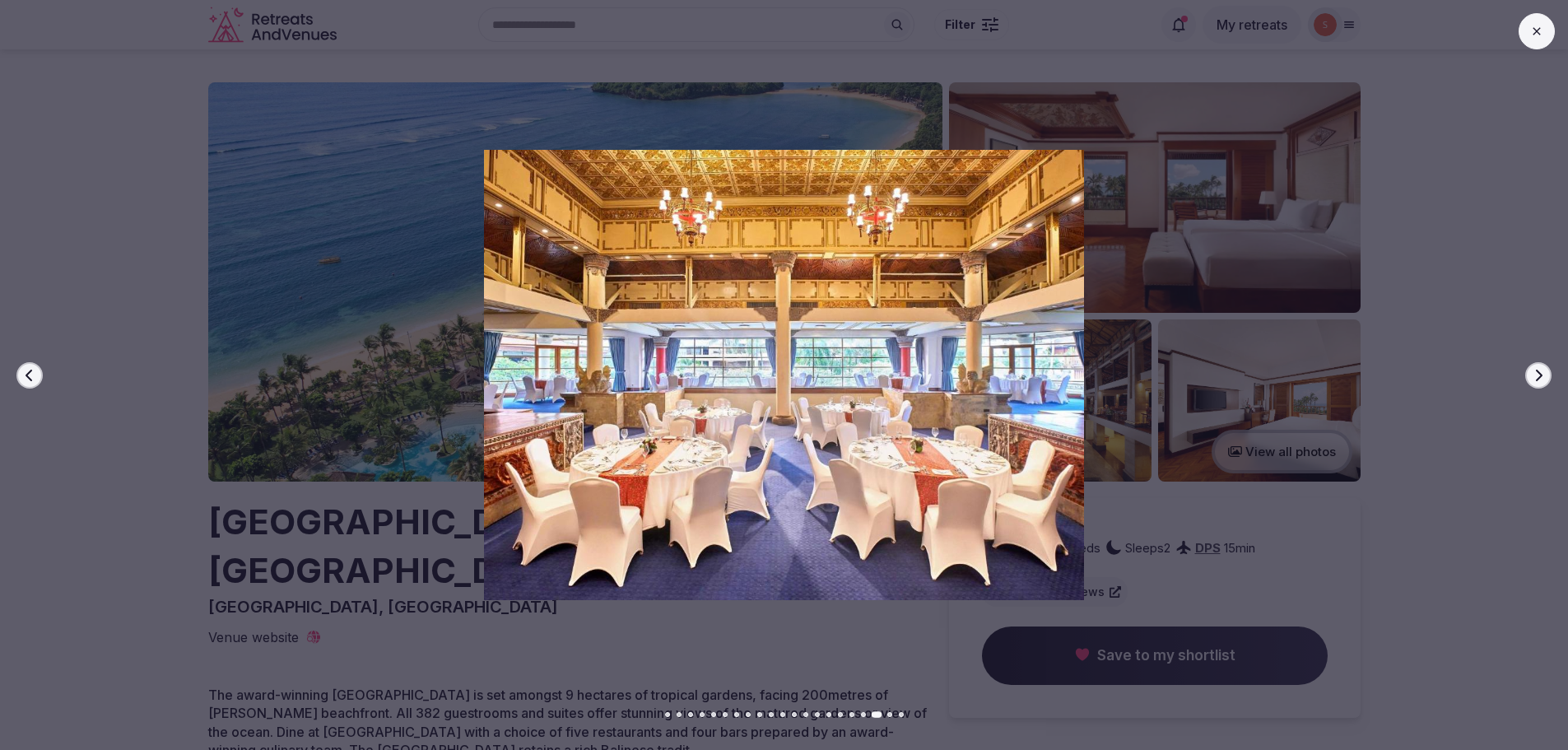
click at [1537, 376] on icon "button" at bounding box center [1538, 375] width 13 height 13
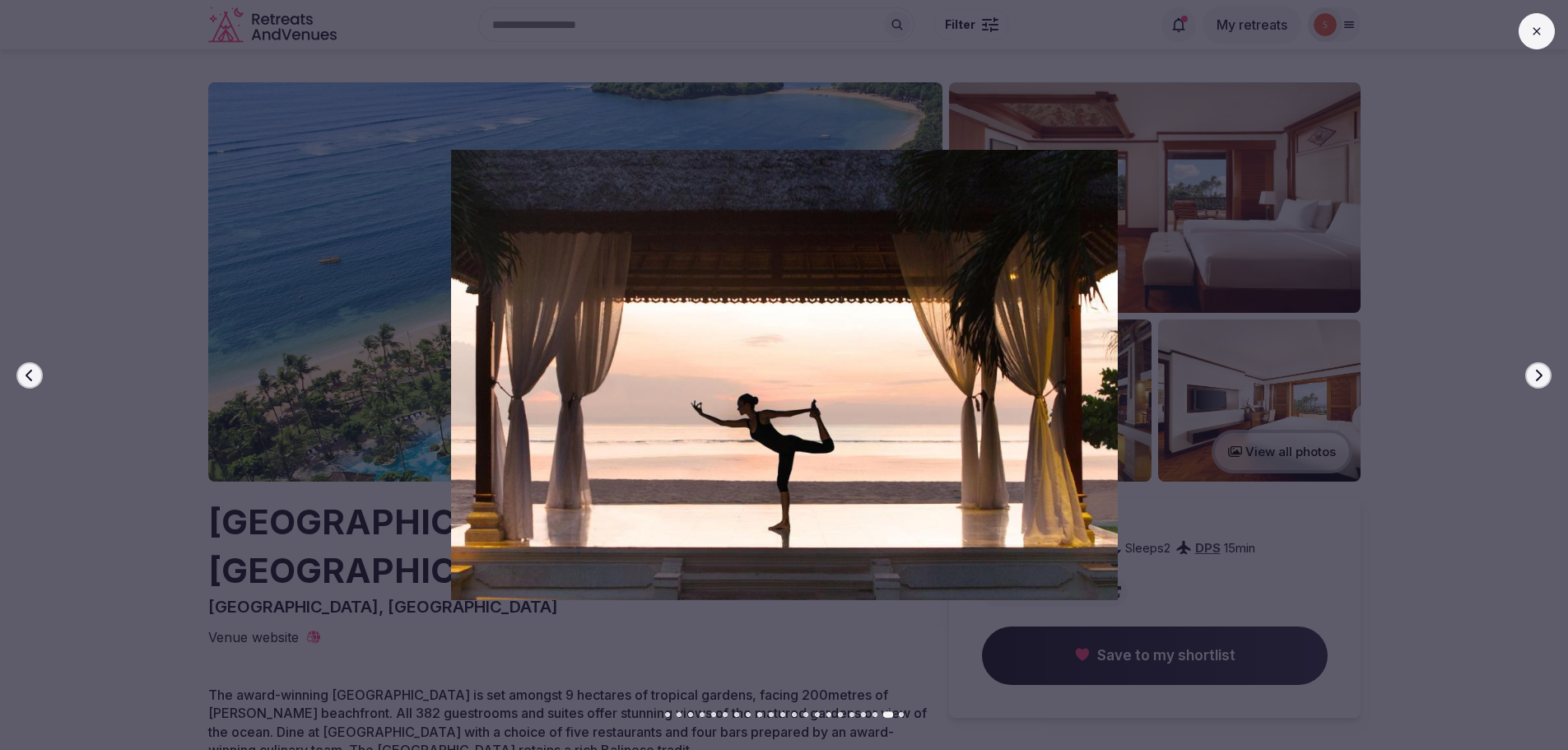
click at [1537, 376] on icon "button" at bounding box center [1538, 375] width 13 height 13
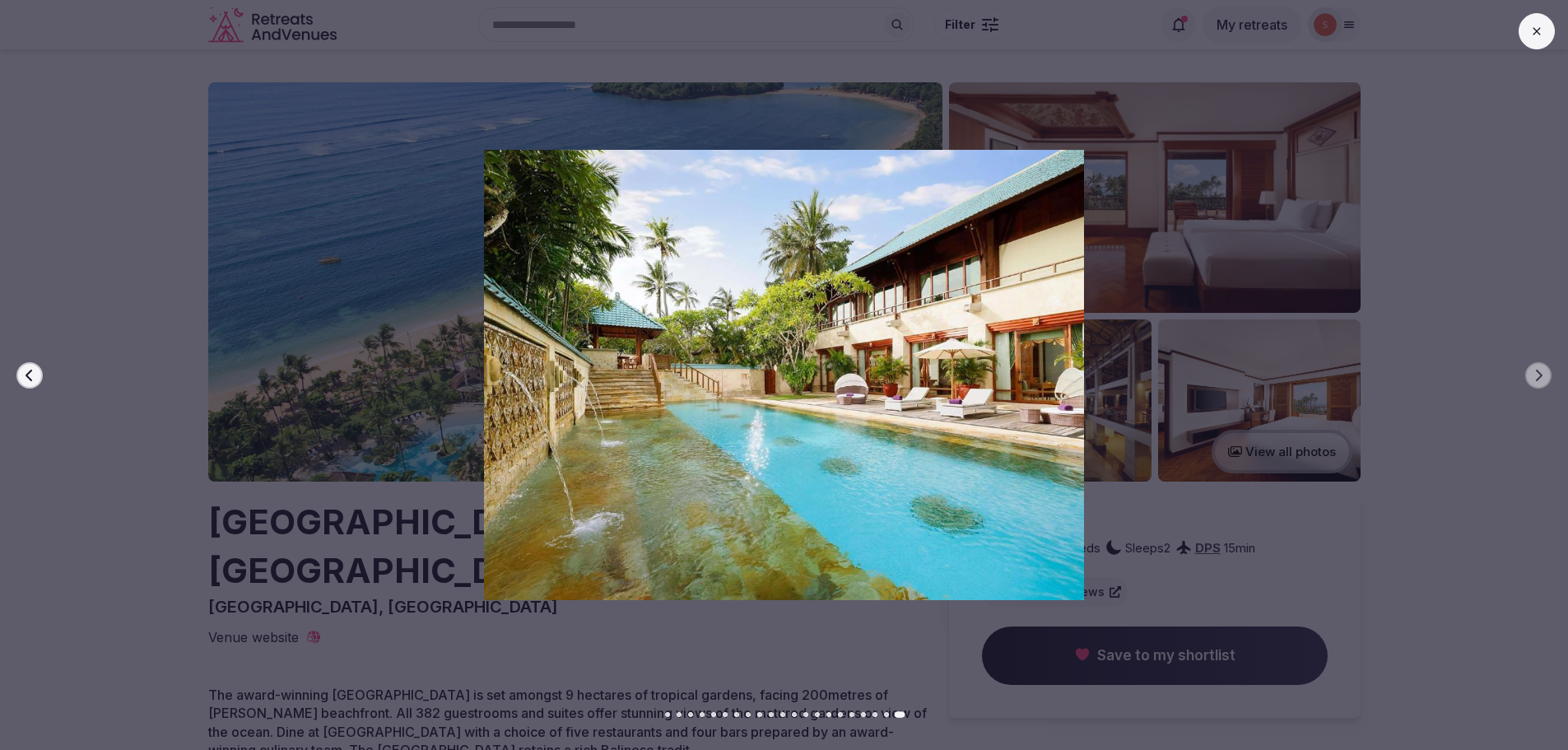
click at [1542, 33] on icon at bounding box center [1537, 31] width 13 height 13
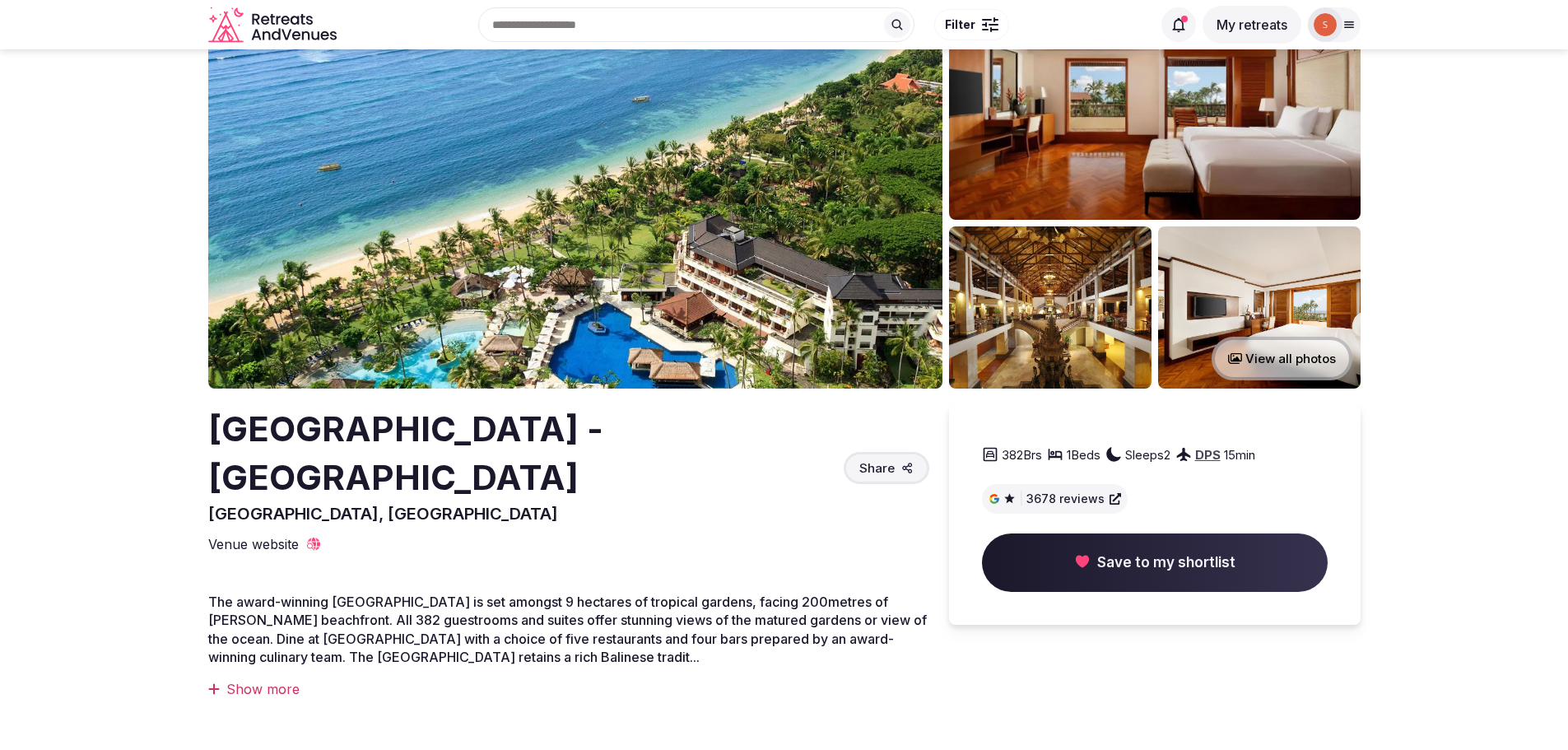
scroll to position [82, 0]
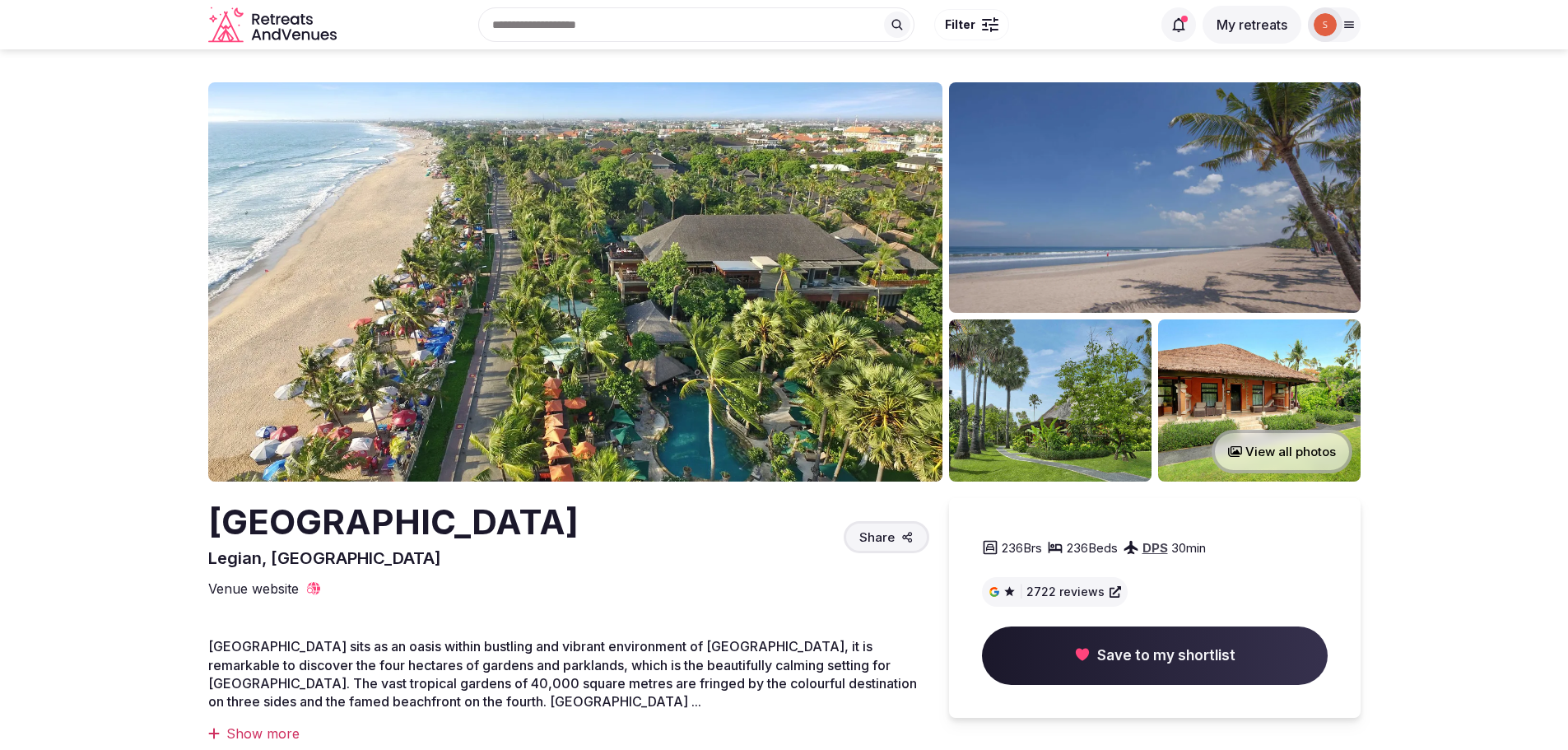
click at [712, 280] on img at bounding box center [575, 282] width 734 height 399
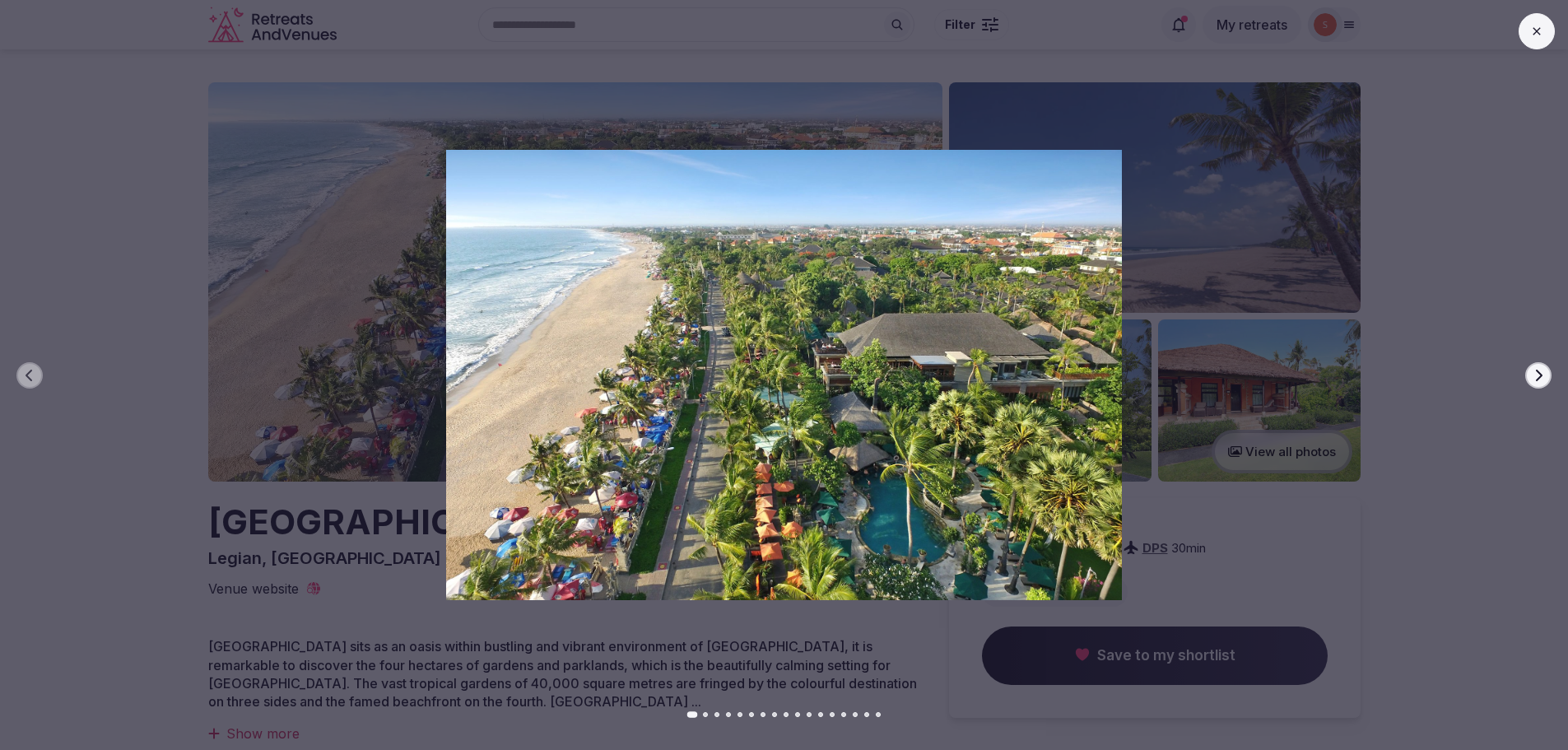
click at [1534, 375] on icon "button" at bounding box center [1538, 375] width 13 height 13
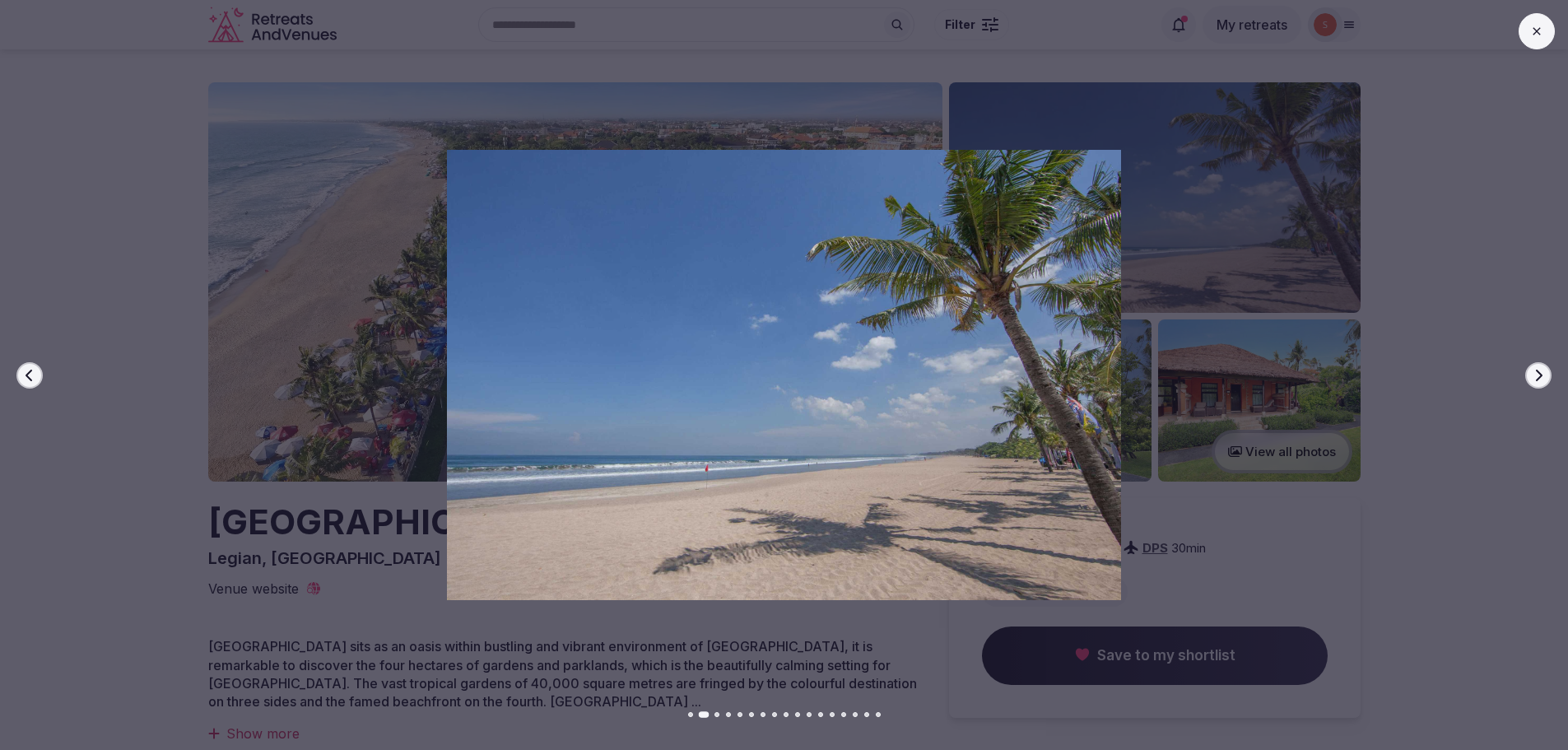
click at [1533, 375] on icon "button" at bounding box center [1538, 375] width 13 height 13
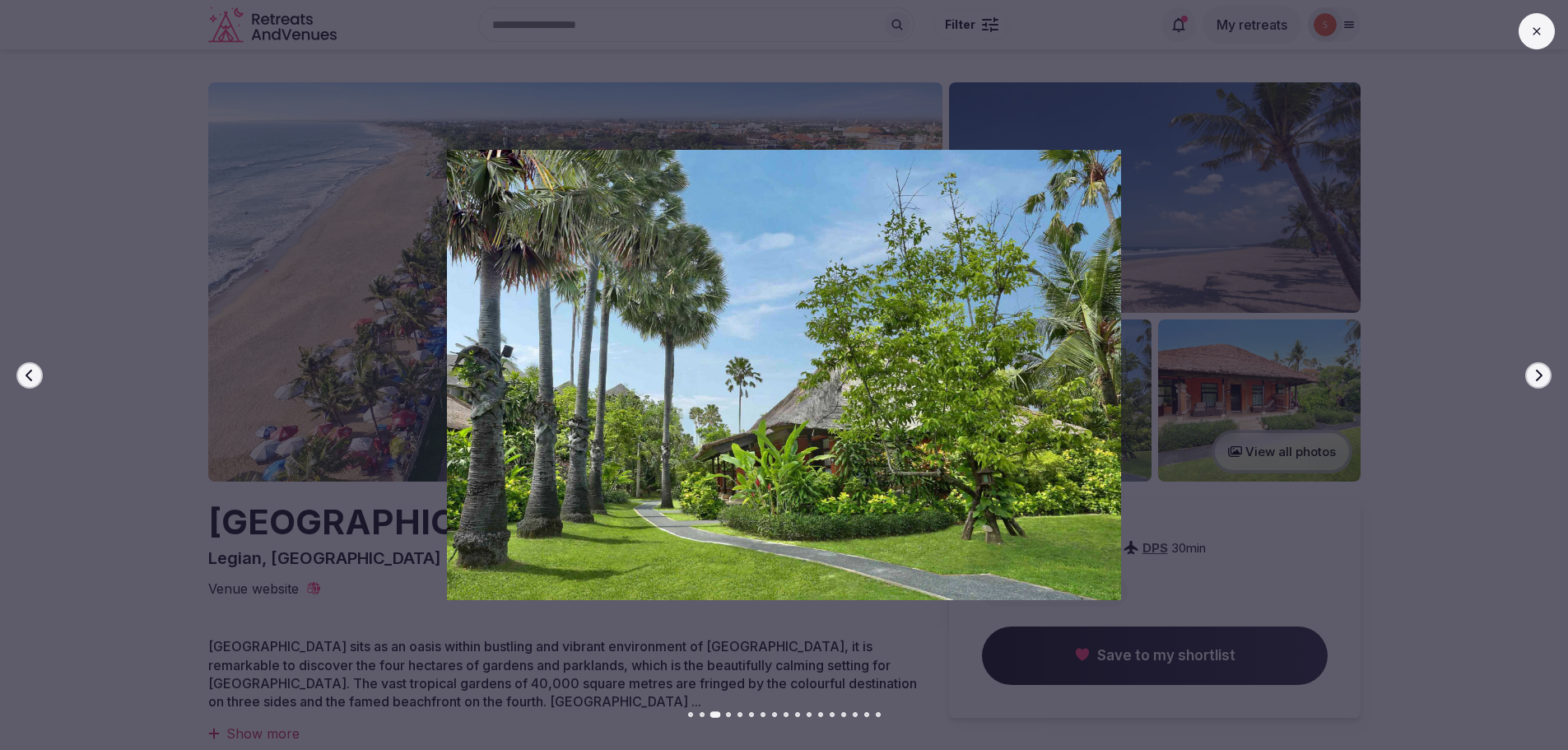
click at [1533, 375] on icon "button" at bounding box center [1538, 375] width 13 height 13
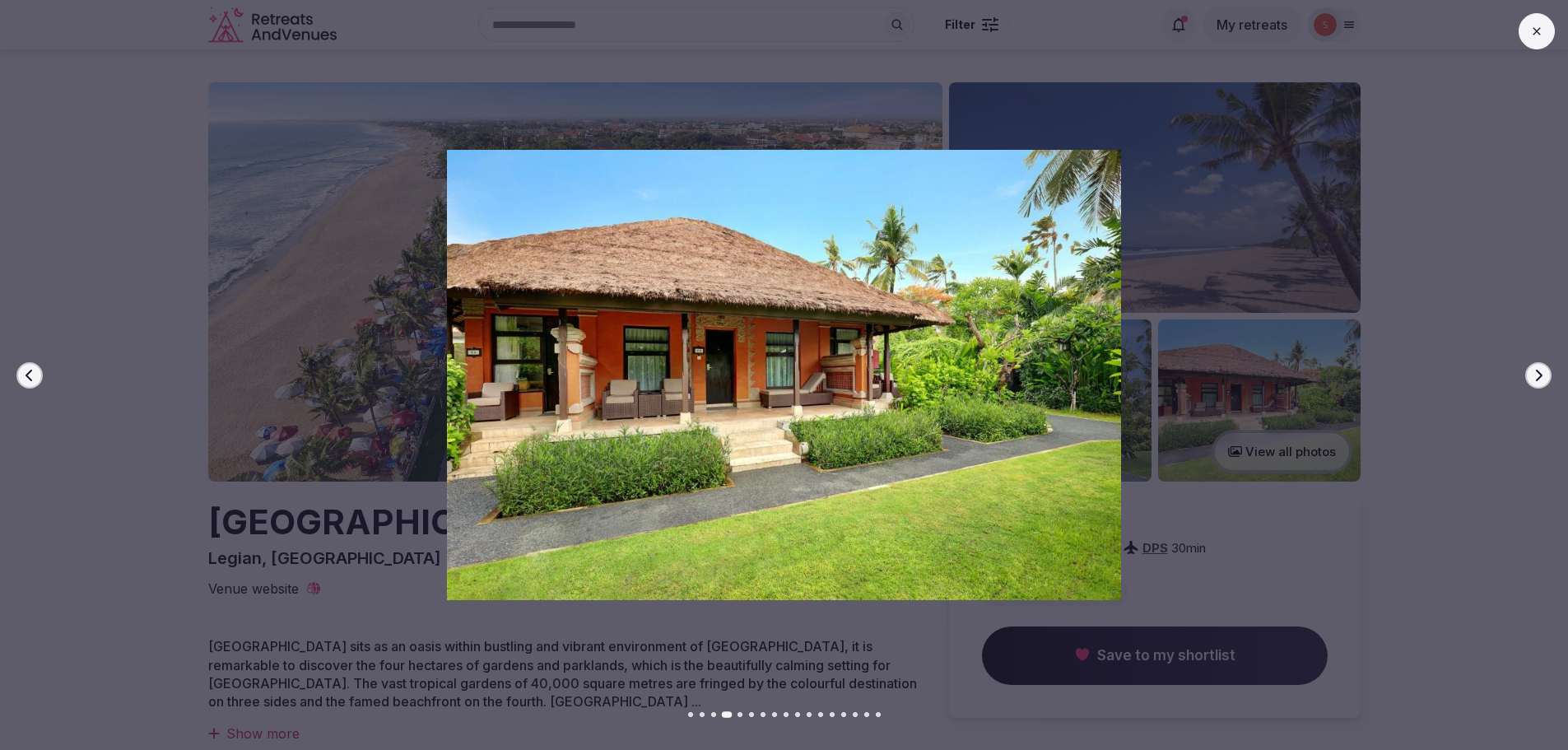
click at [1534, 376] on icon "button" at bounding box center [1538, 375] width 13 height 13
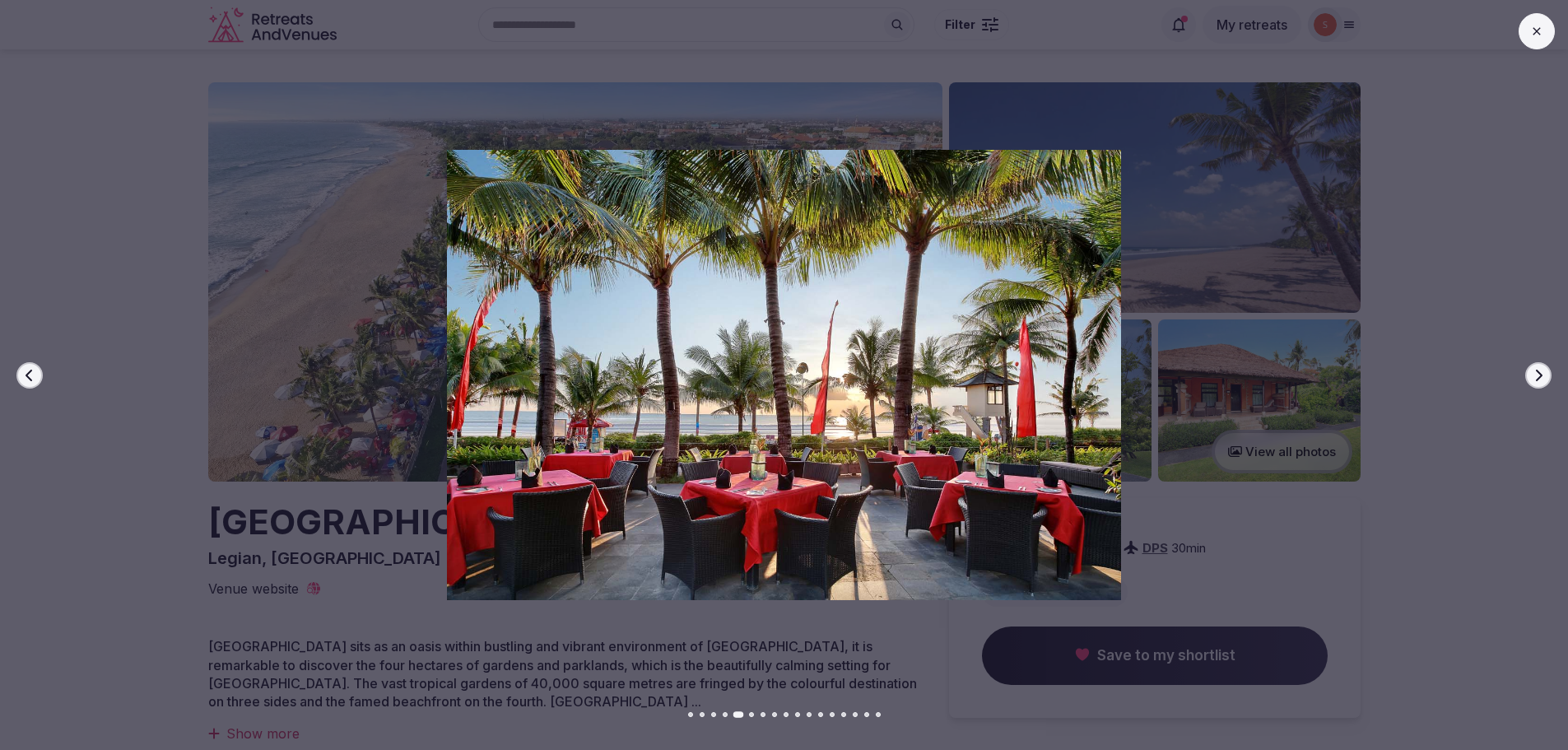
click at [1546, 374] on button "Next slide" at bounding box center [1538, 375] width 26 height 26
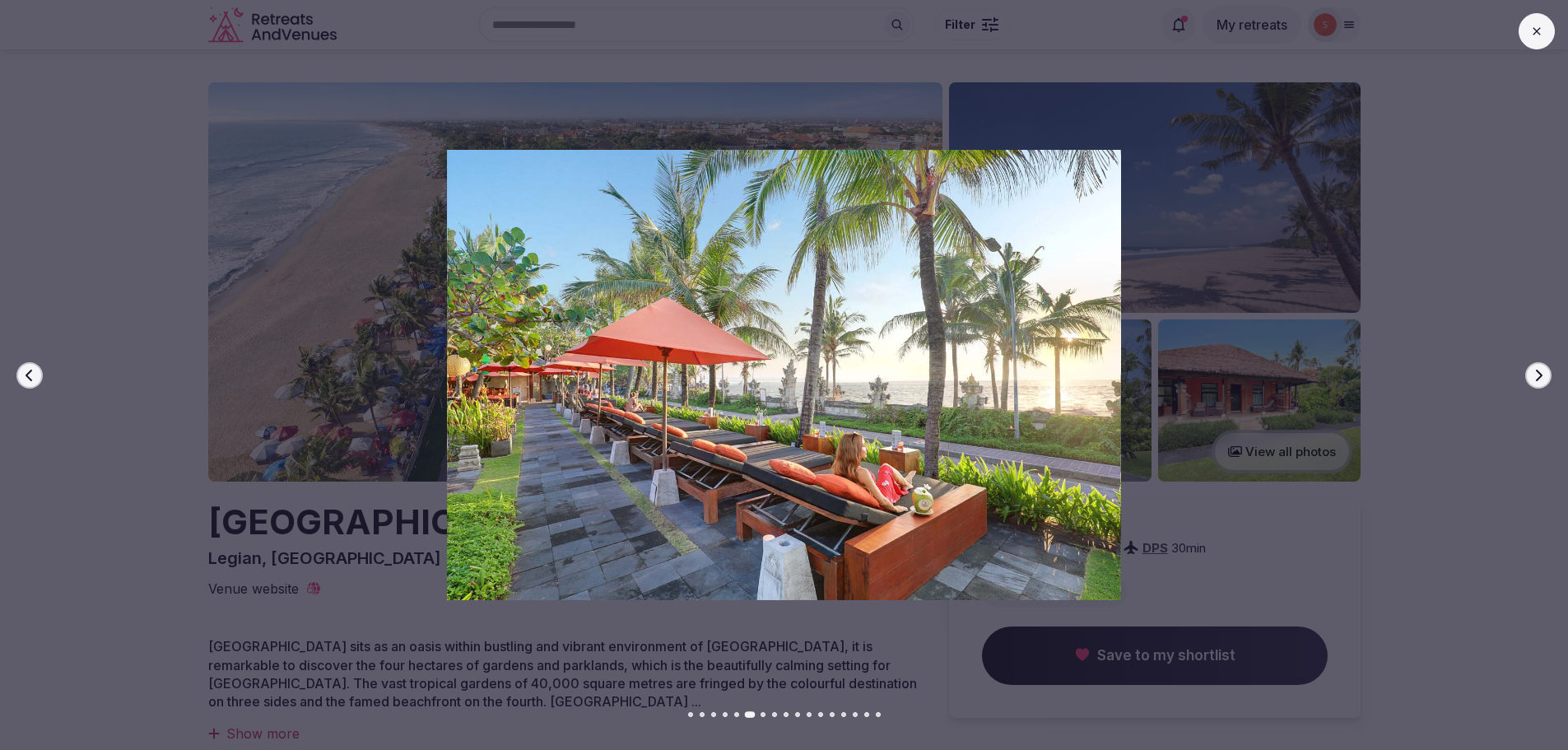
click at [1536, 378] on icon "button" at bounding box center [1538, 375] width 13 height 13
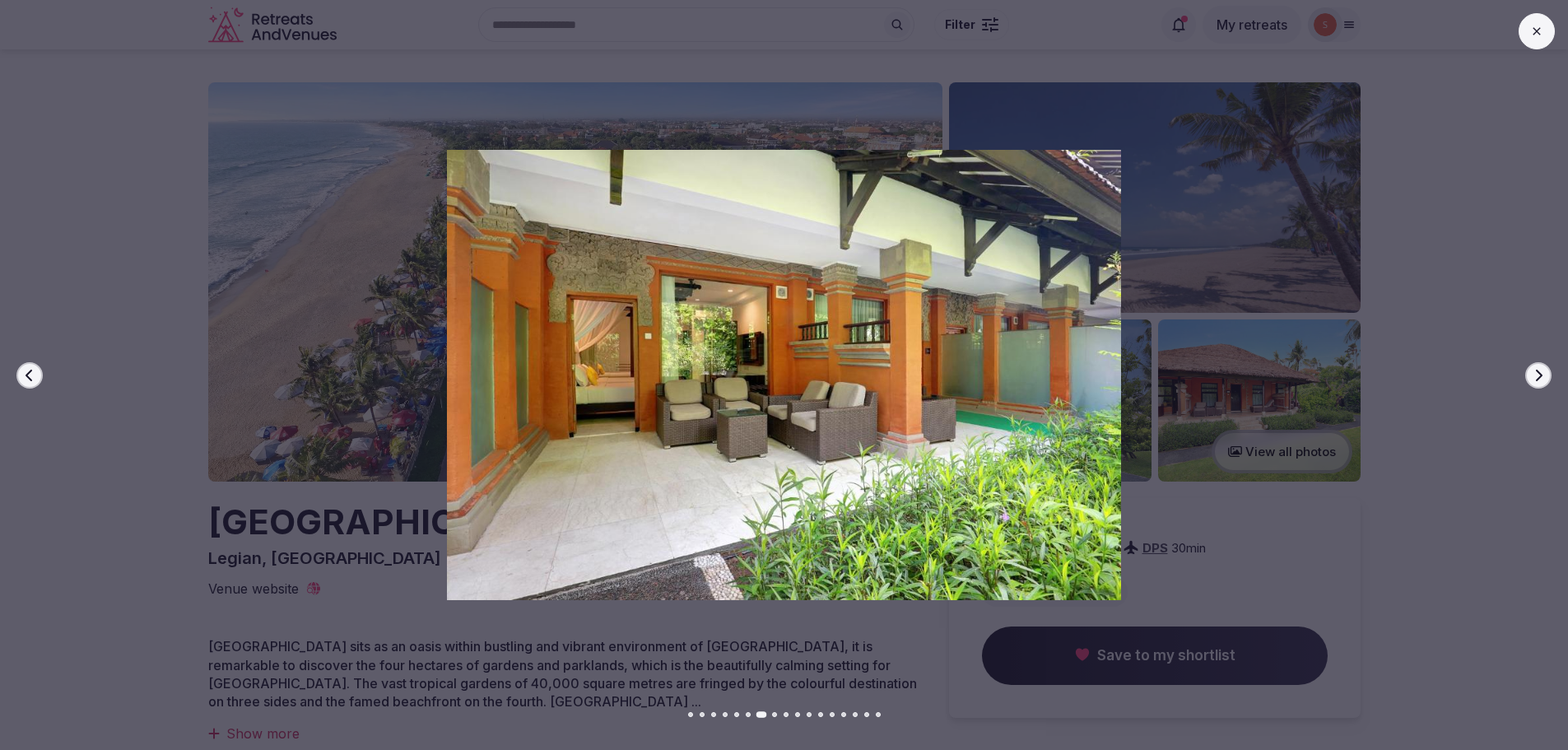
click at [1536, 378] on icon "button" at bounding box center [1538, 375] width 13 height 13
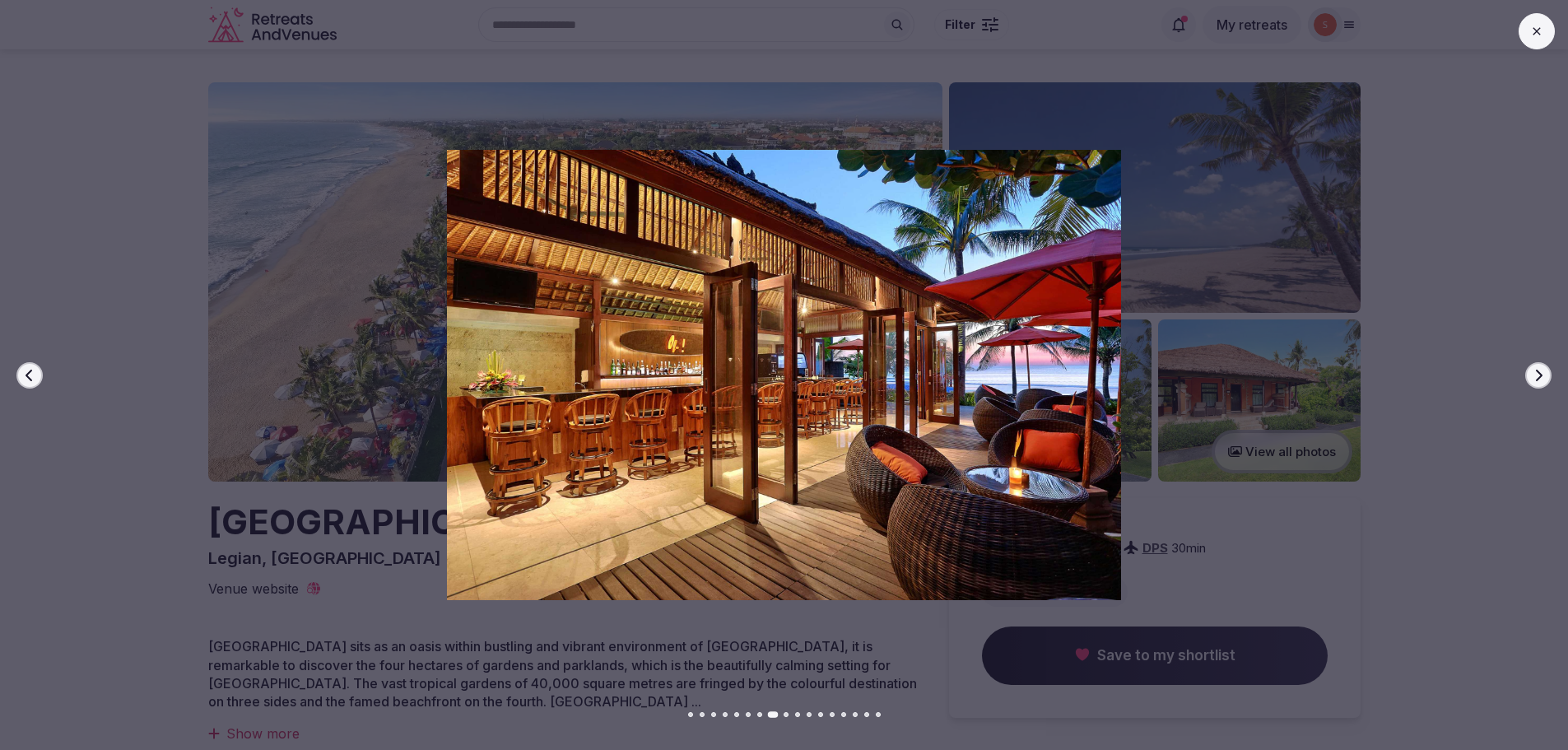
click at [1538, 371] on icon "button" at bounding box center [1539, 374] width 7 height 11
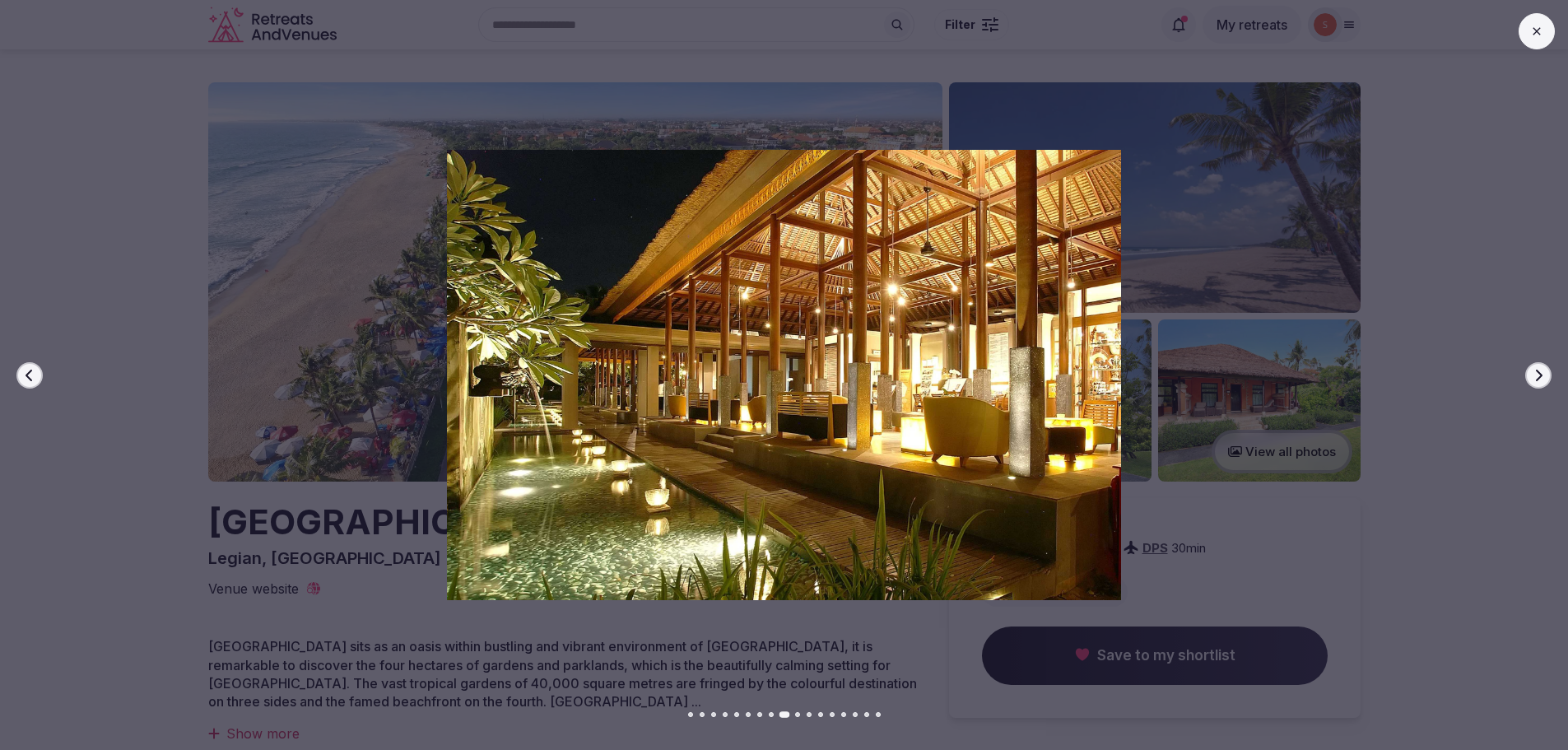
click at [1538, 371] on icon "button" at bounding box center [1539, 374] width 7 height 11
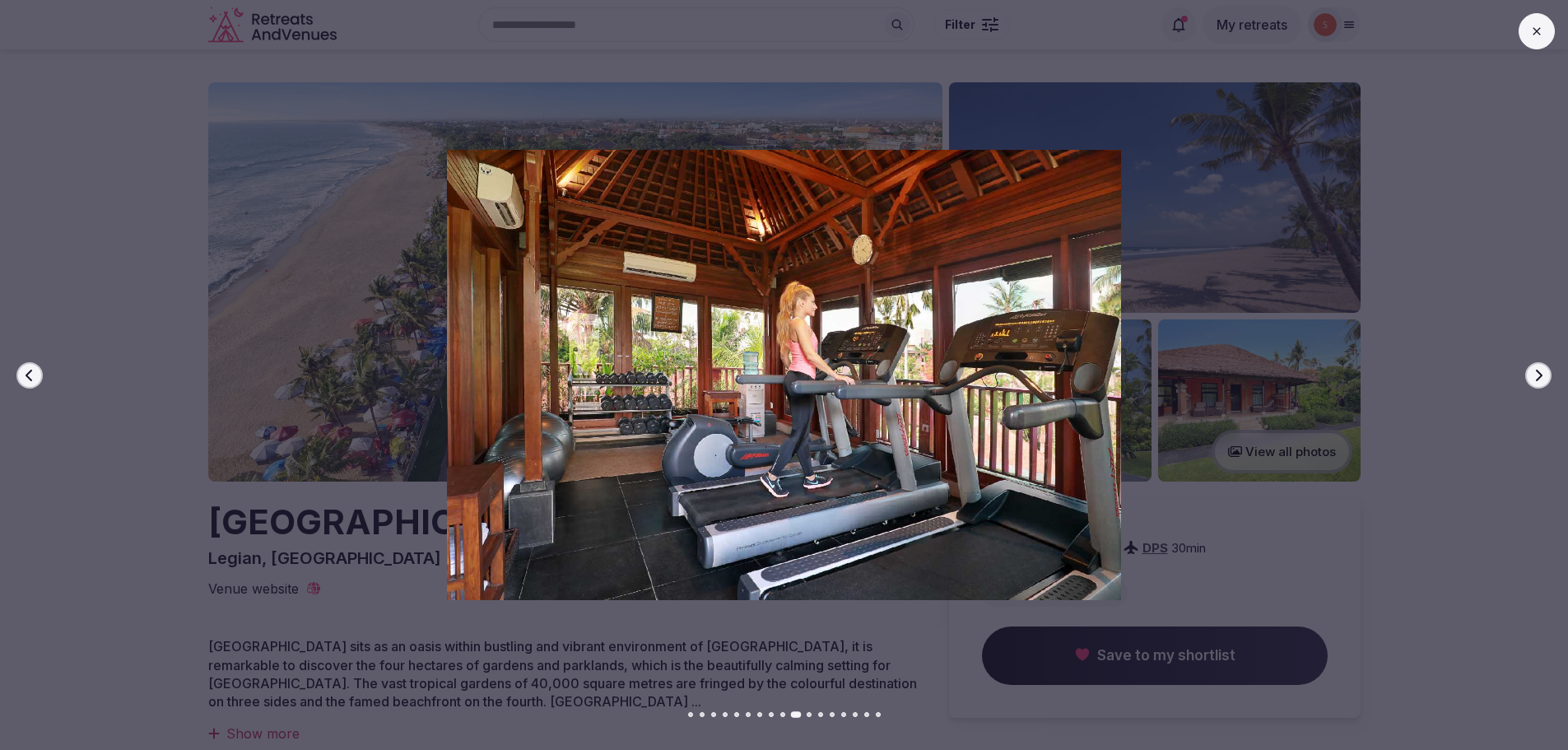
click at [1538, 371] on icon "button" at bounding box center [1539, 374] width 7 height 11
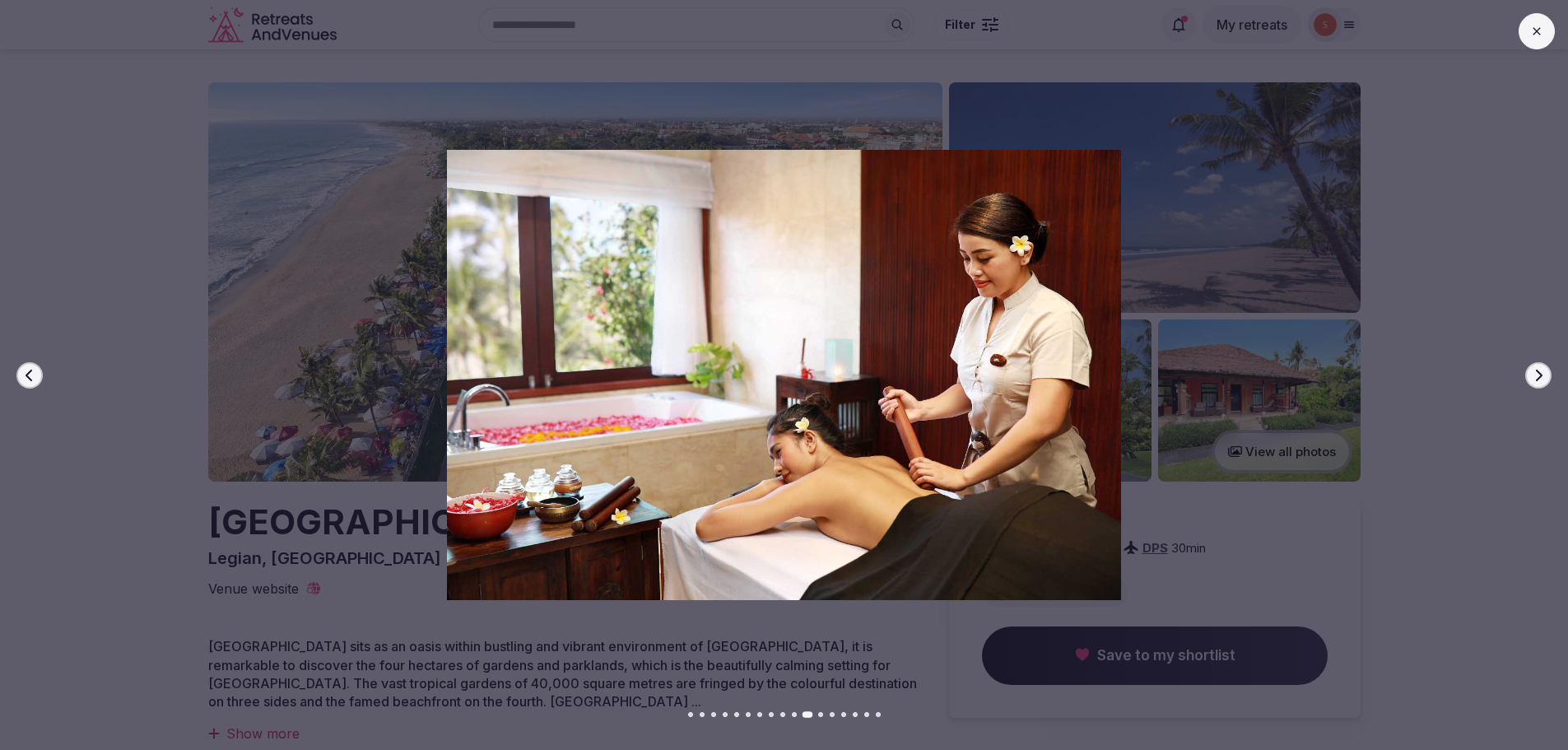
click at [1538, 371] on icon "button" at bounding box center [1539, 374] width 7 height 11
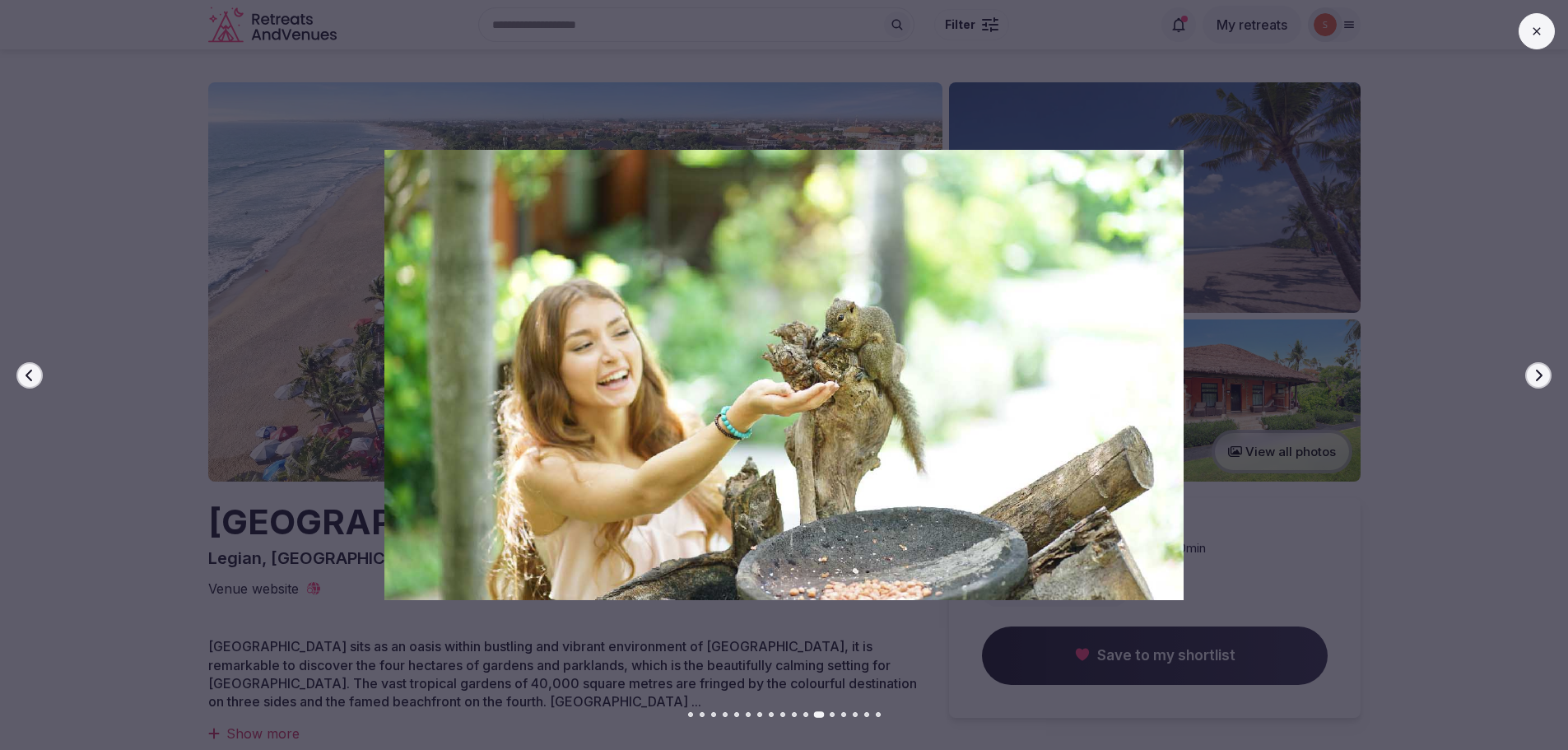
click at [1538, 371] on icon "button" at bounding box center [1539, 374] width 7 height 11
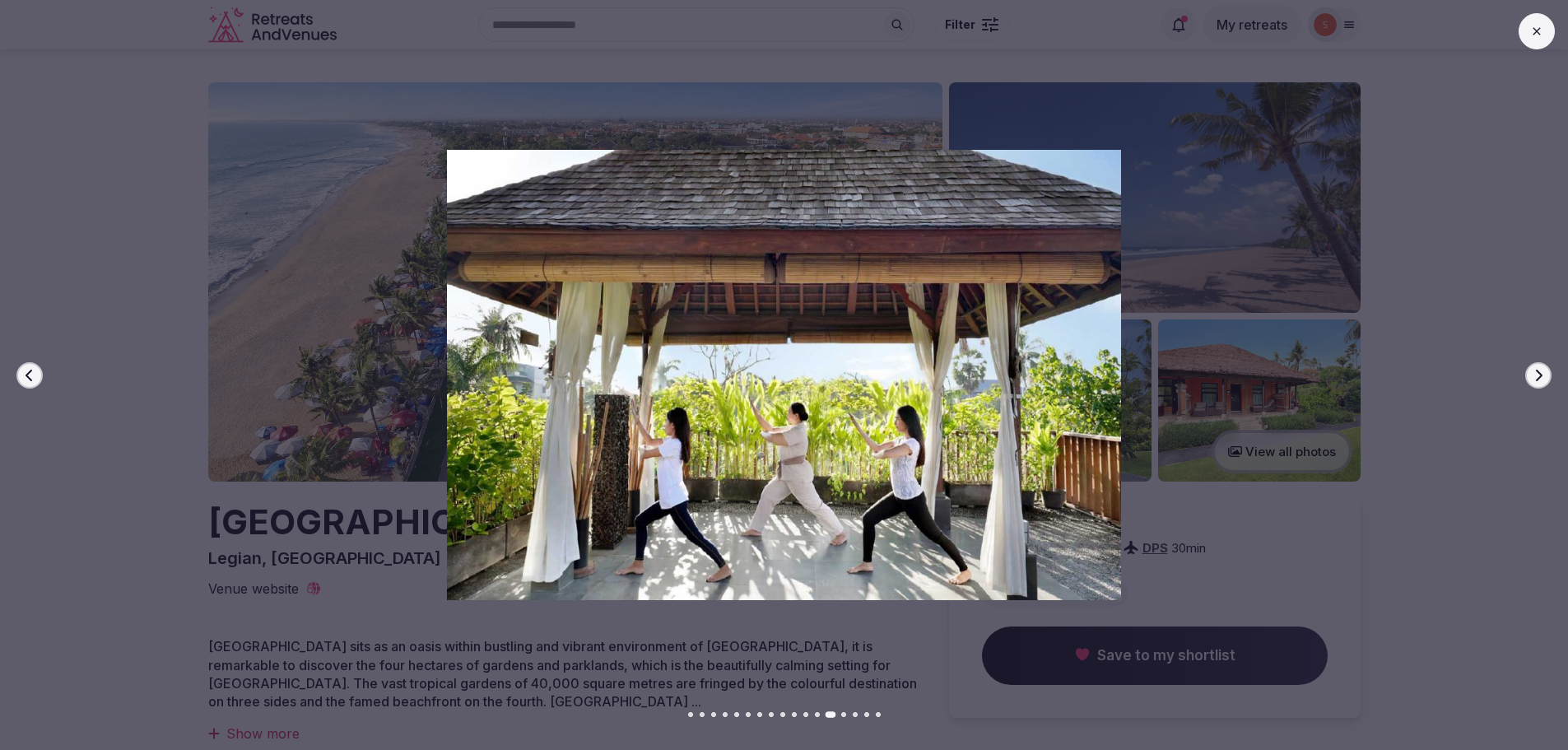
click at [1538, 371] on icon "button" at bounding box center [1539, 374] width 7 height 11
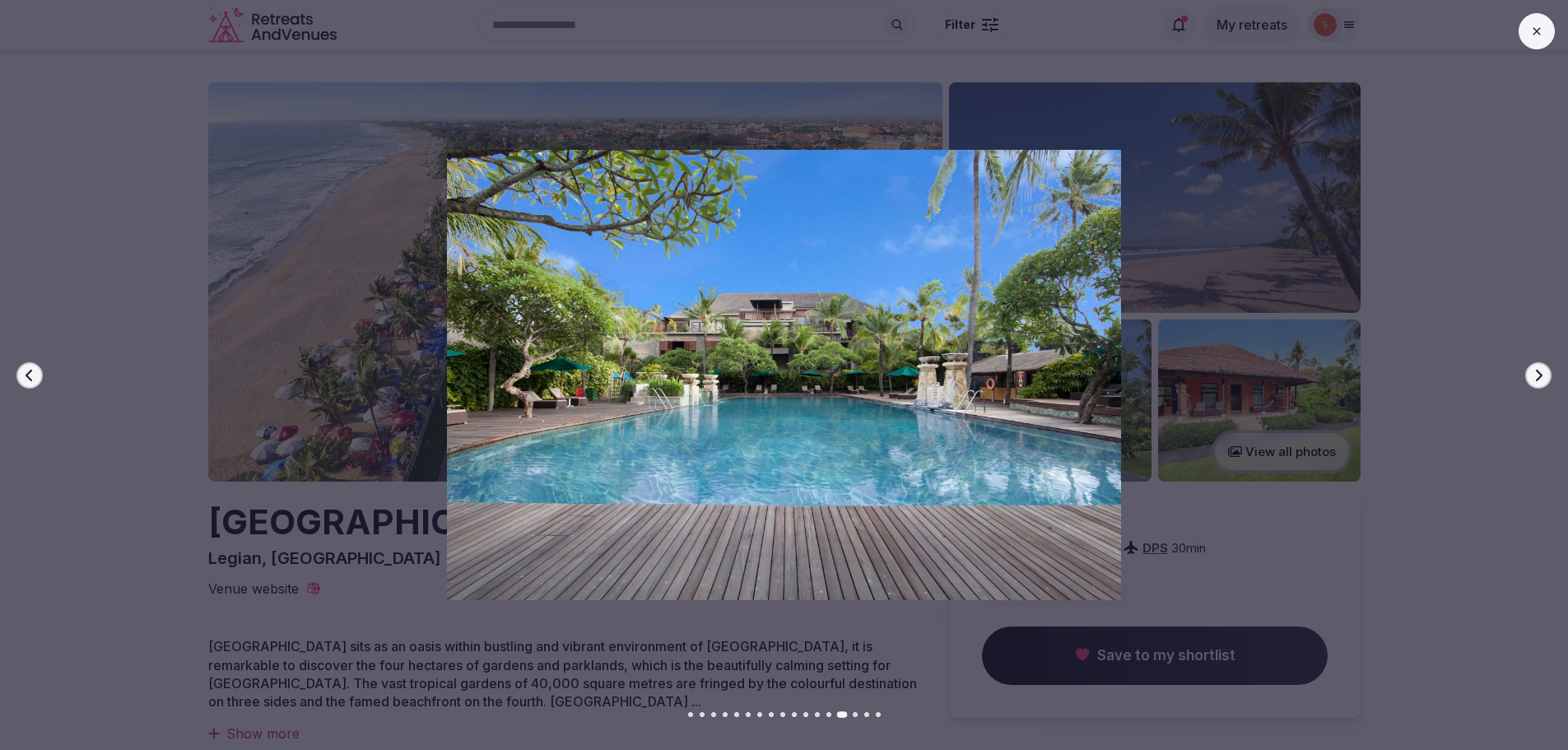
click at [1538, 371] on icon "button" at bounding box center [1539, 374] width 7 height 11
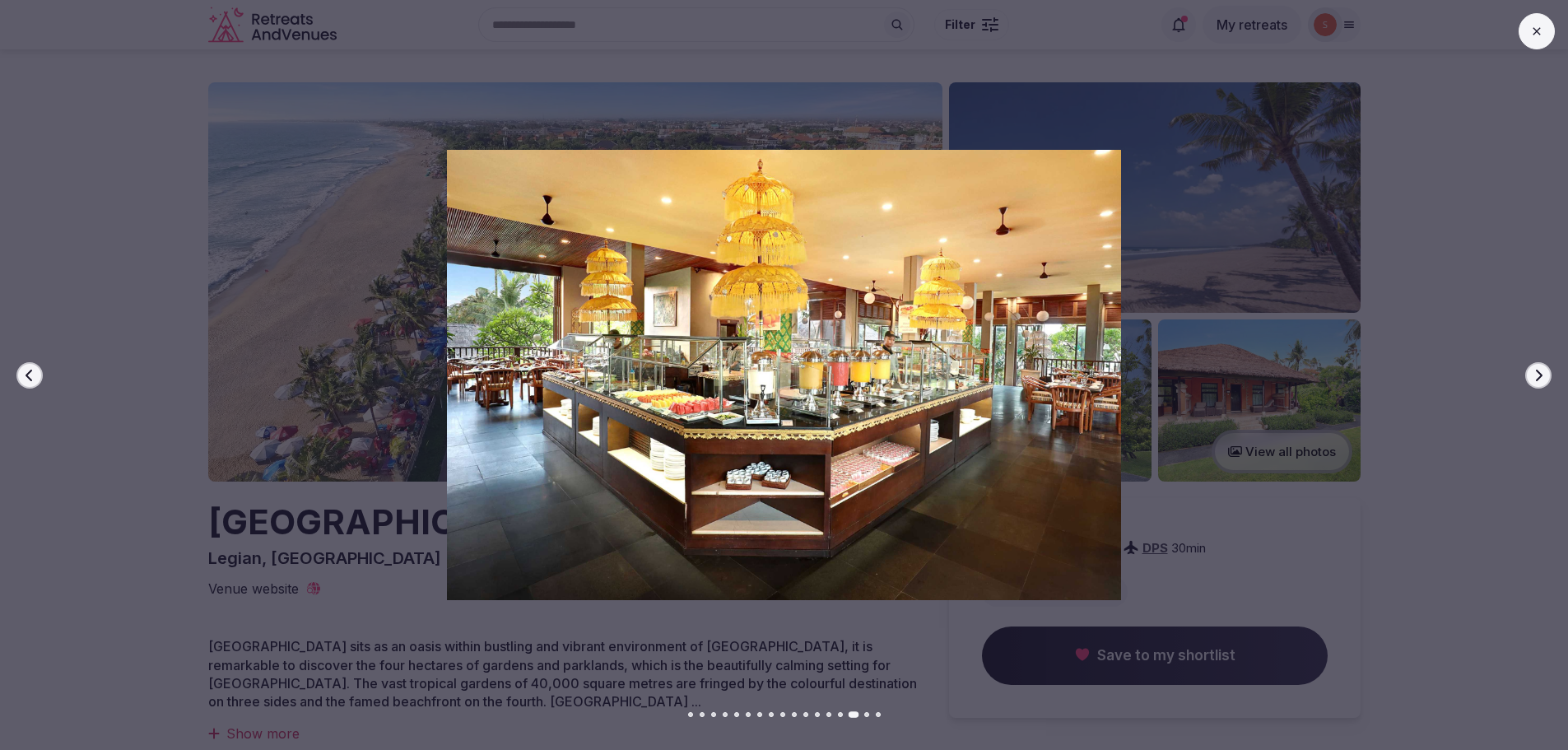
click at [1538, 371] on icon "button" at bounding box center [1539, 374] width 7 height 11
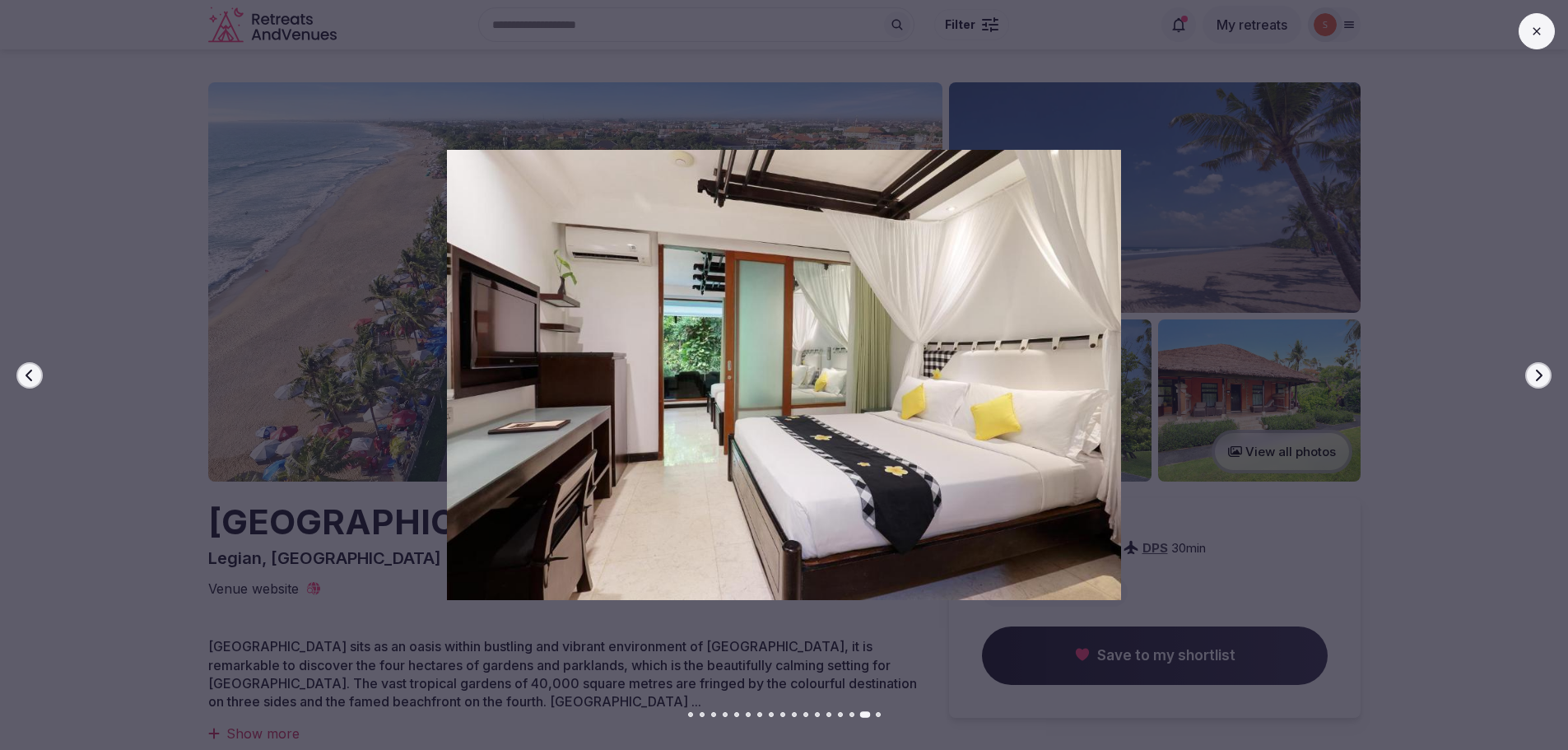
click at [1538, 371] on icon "button" at bounding box center [1539, 374] width 7 height 11
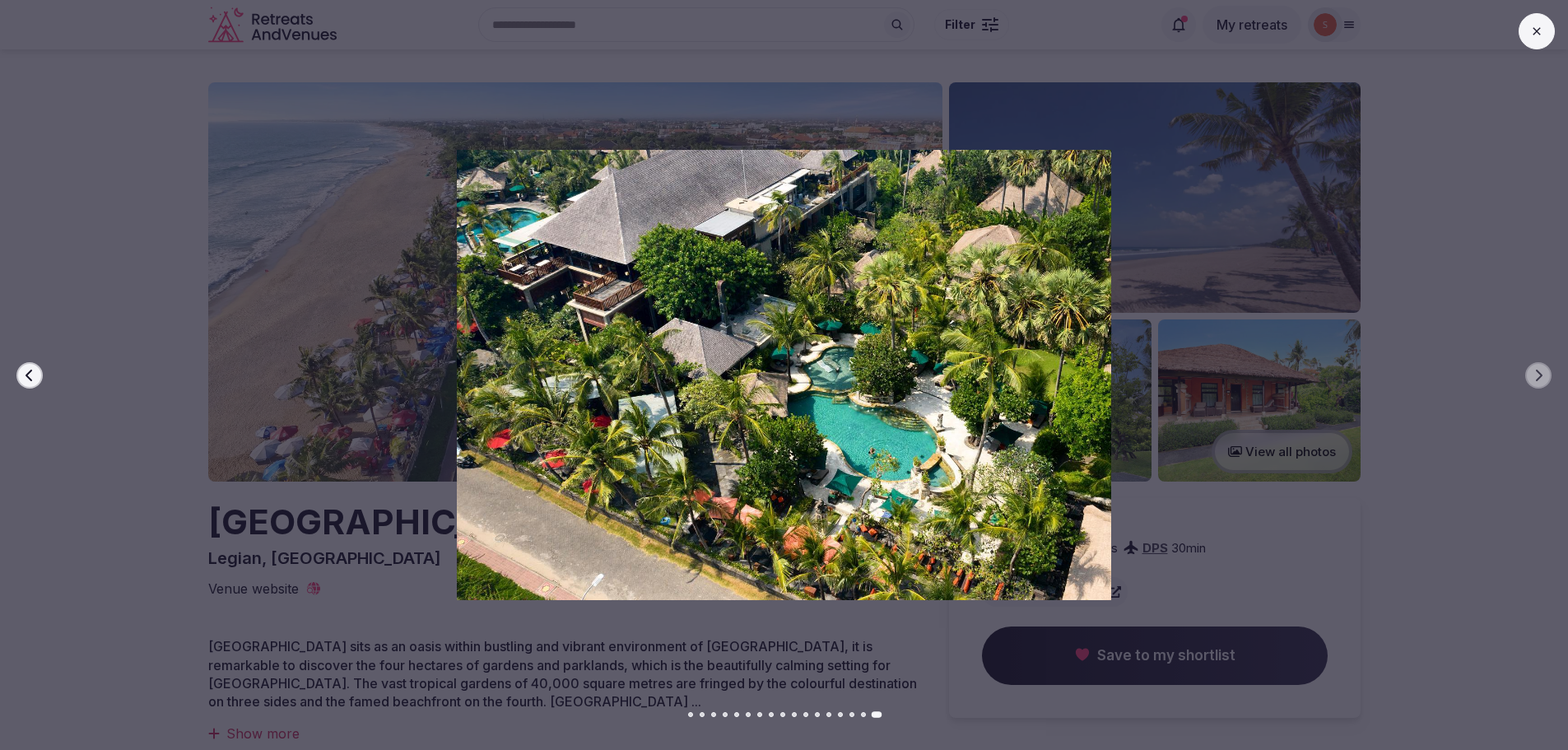
click at [1542, 30] on icon at bounding box center [1537, 31] width 13 height 13
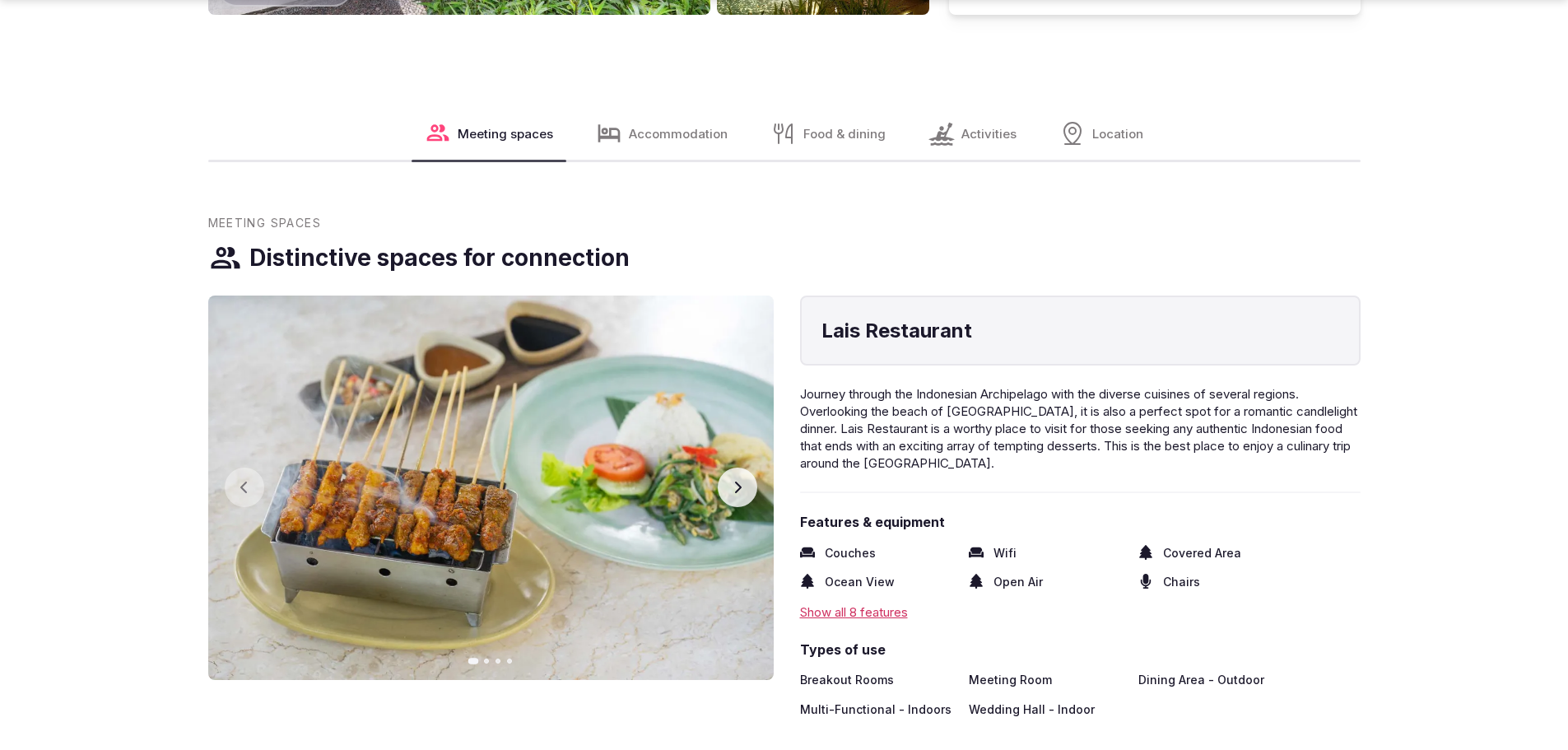
scroll to position [2223, 0]
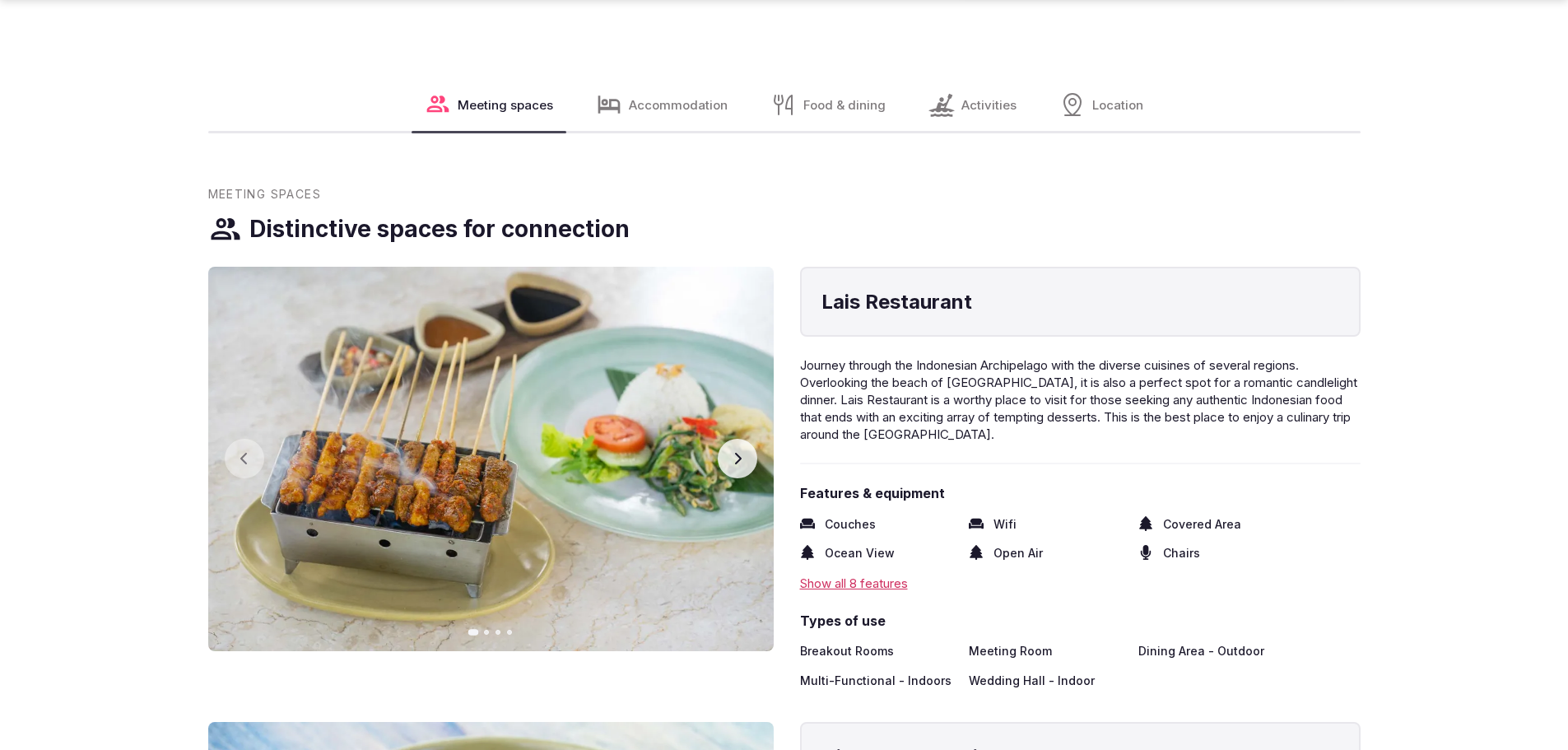
click at [739, 457] on icon "button" at bounding box center [737, 458] width 7 height 11
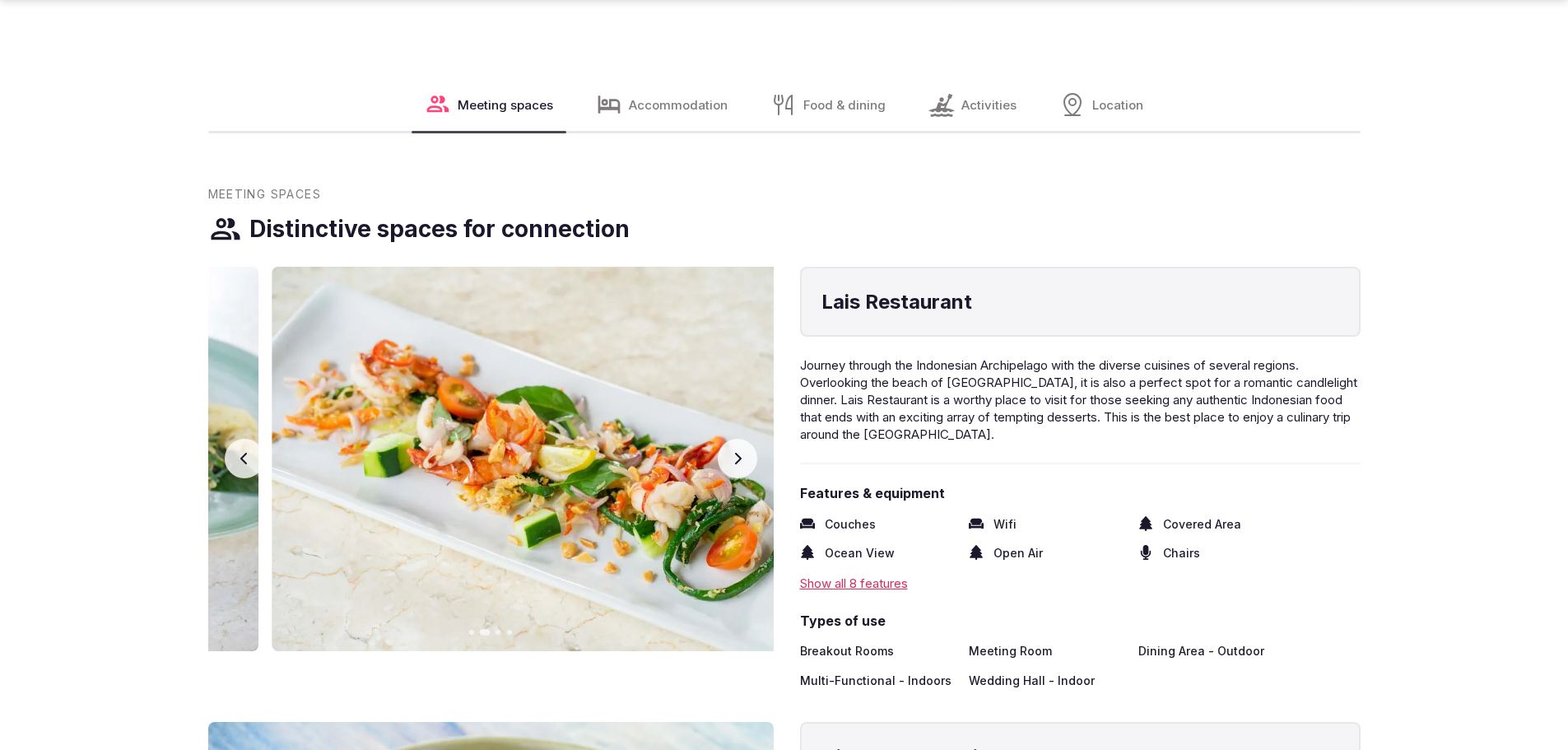
click at [739, 457] on icon "button" at bounding box center [737, 458] width 7 height 11
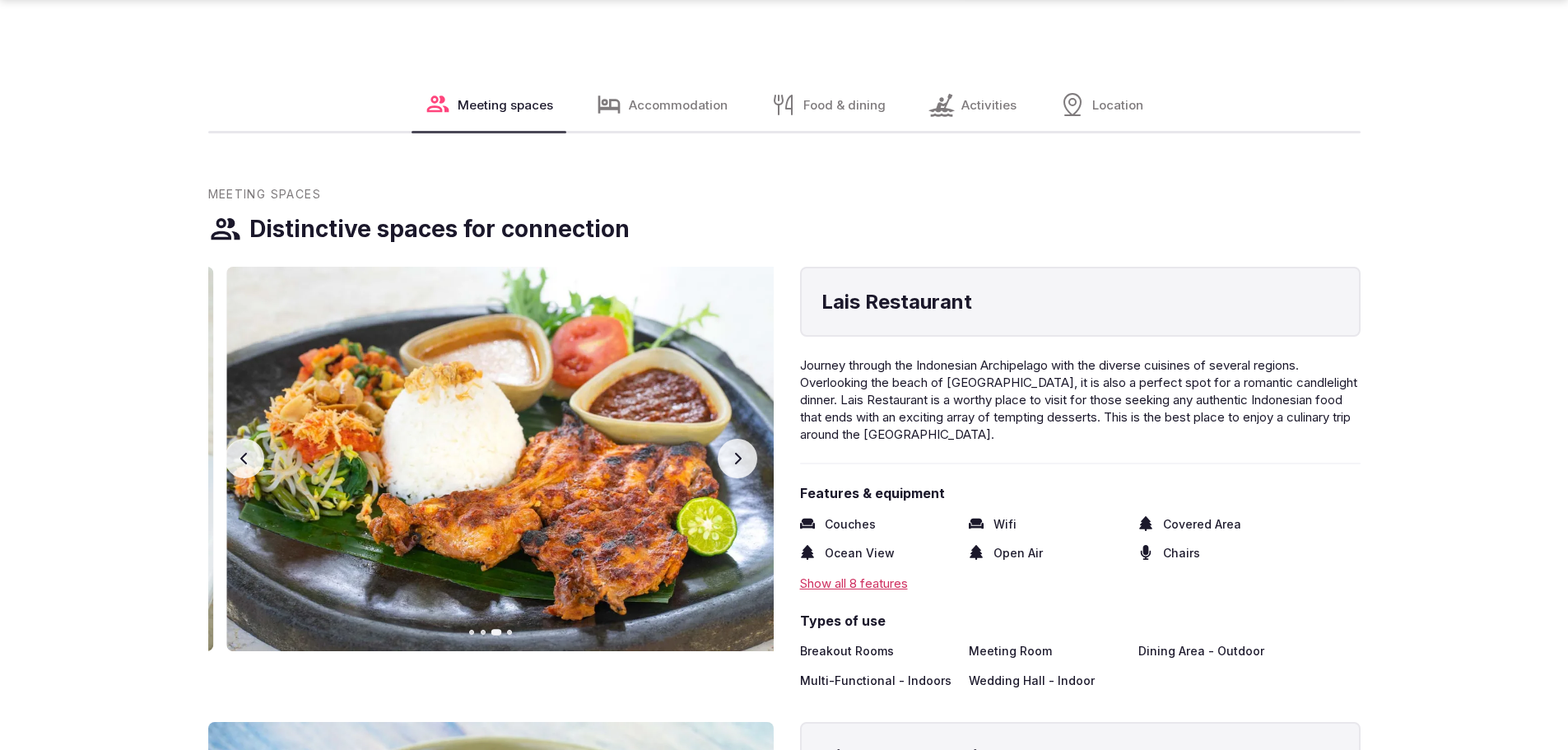
click at [739, 457] on icon "button" at bounding box center [737, 458] width 7 height 11
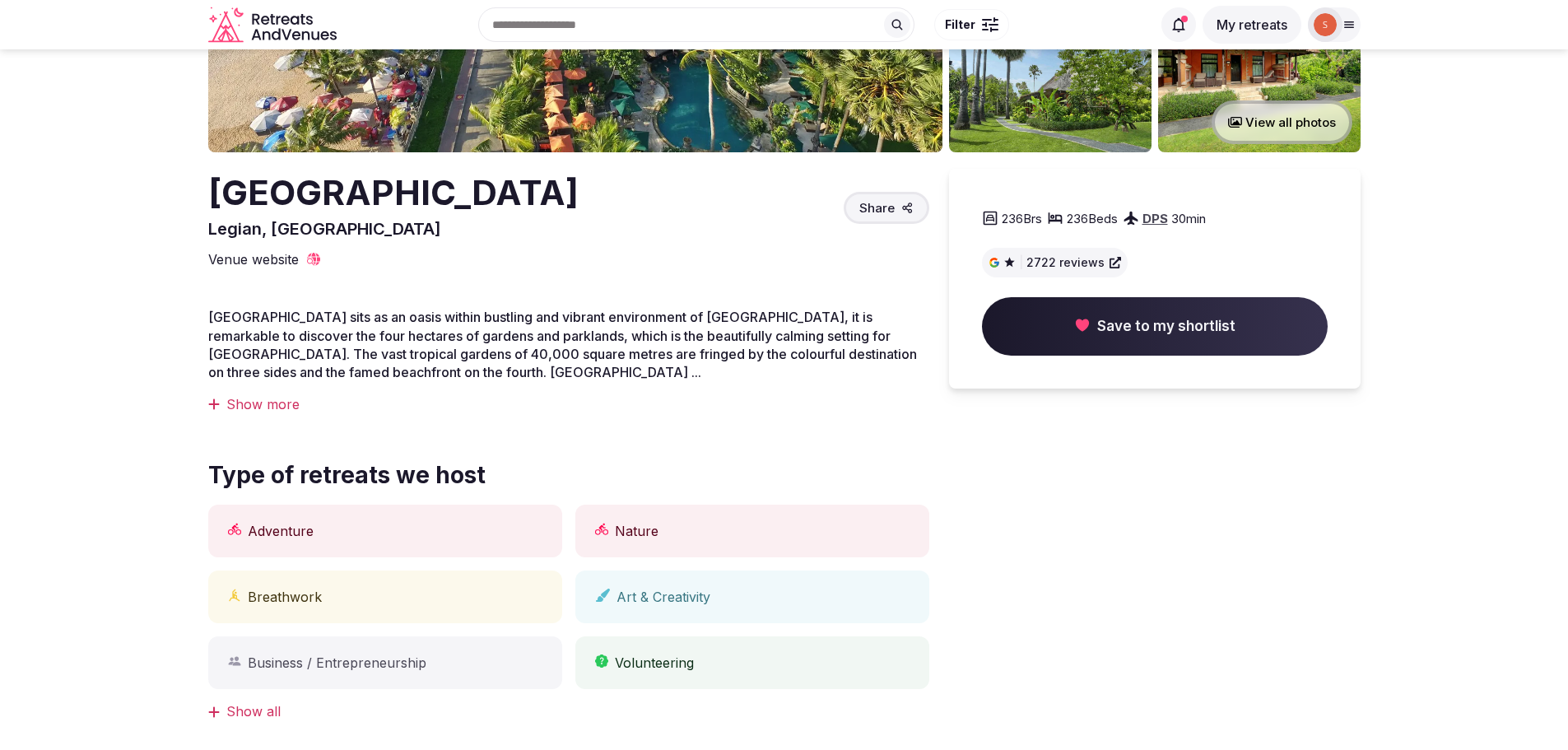
scroll to position [0, 0]
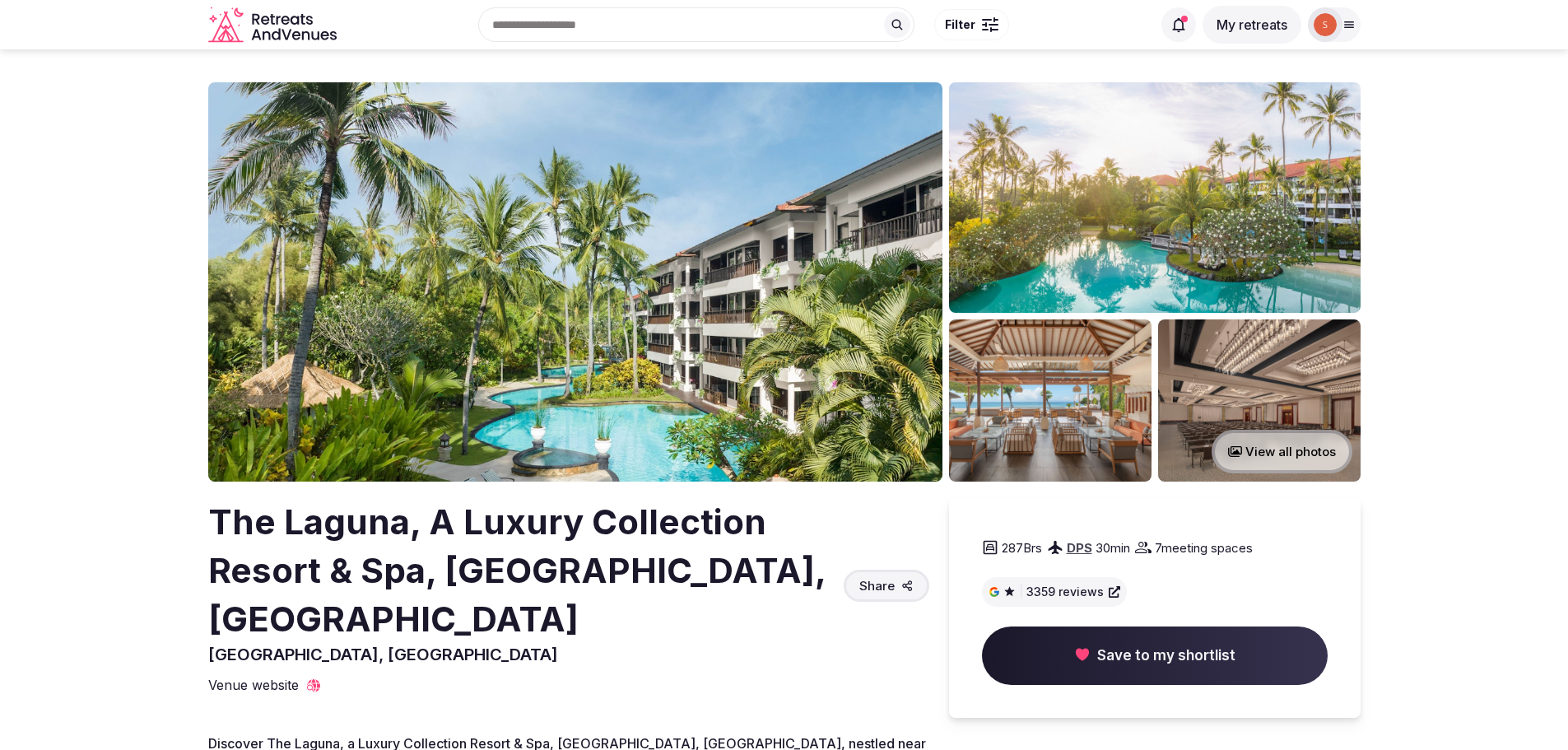
click at [545, 323] on img at bounding box center [575, 282] width 734 height 399
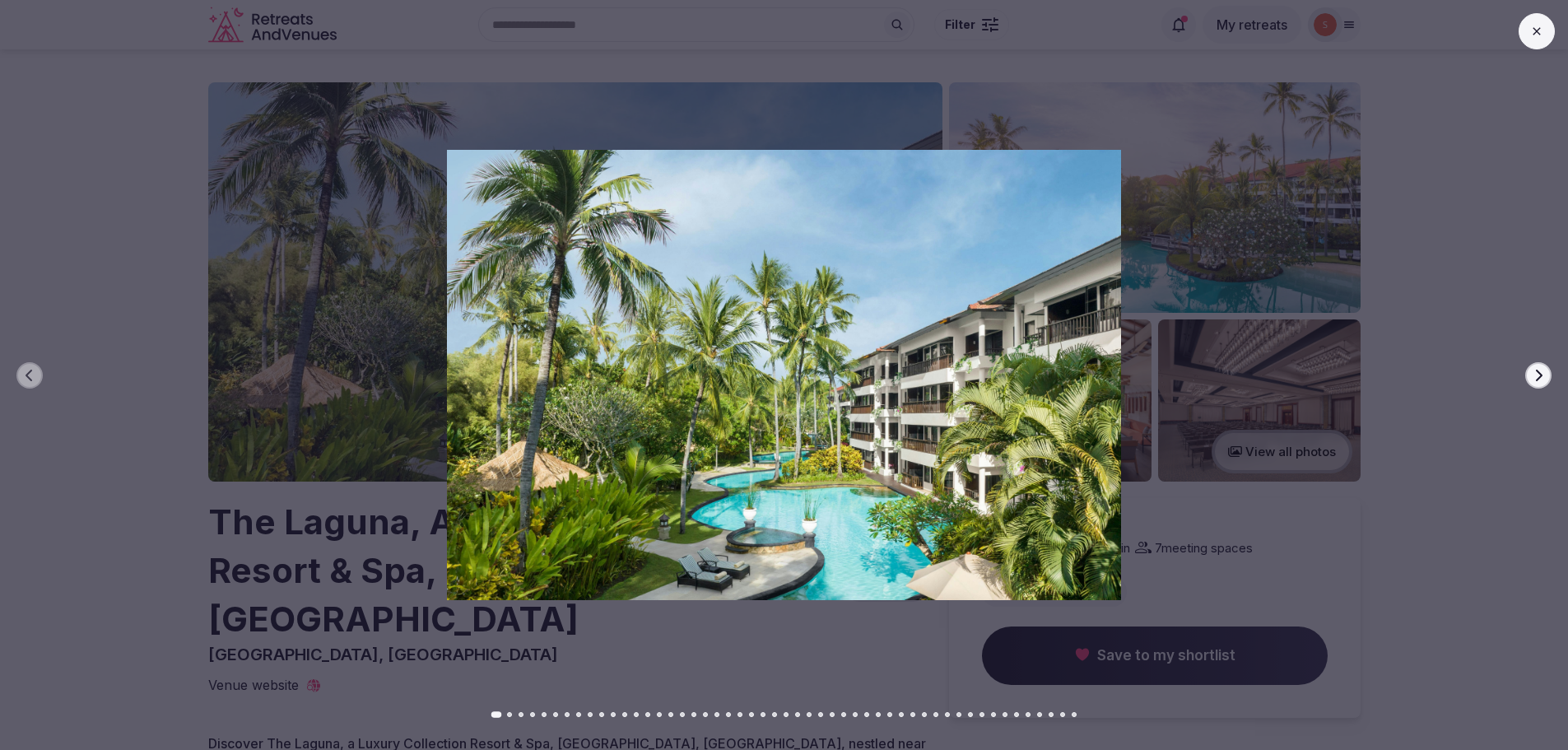
click at [1534, 374] on icon "button" at bounding box center [1538, 375] width 13 height 13
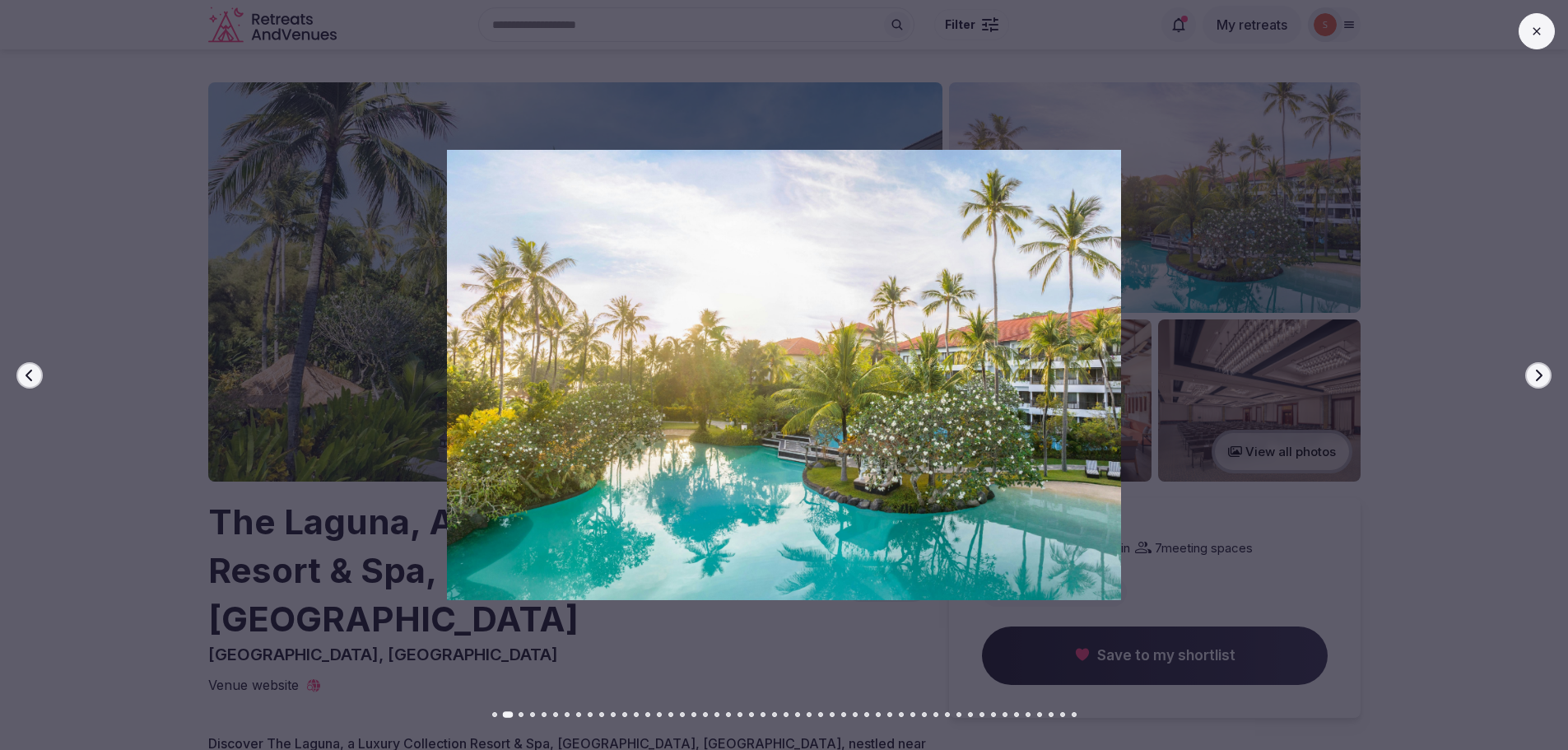
click at [1542, 375] on icon "button" at bounding box center [1539, 374] width 7 height 11
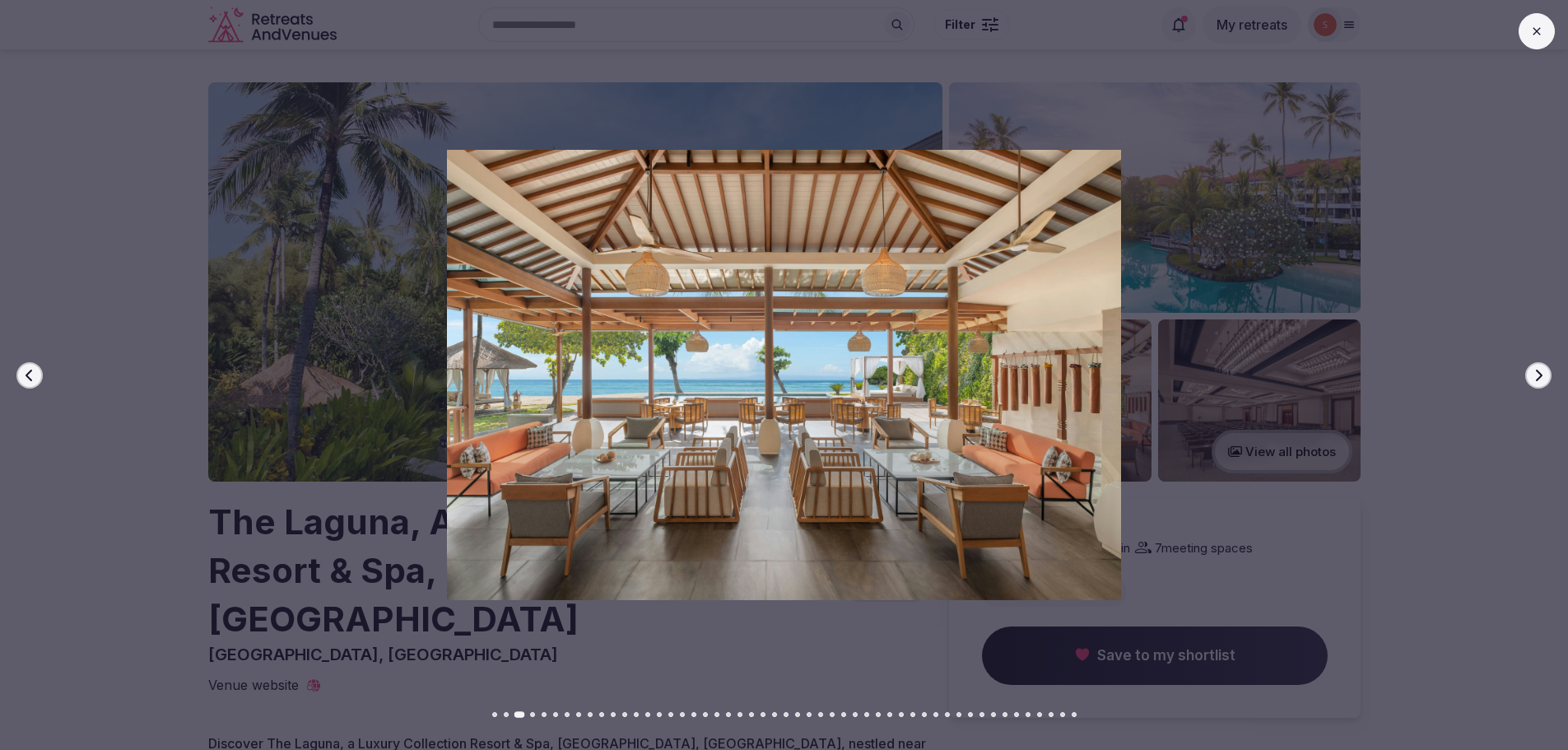
click at [1546, 375] on button "Next slide" at bounding box center [1538, 375] width 26 height 26
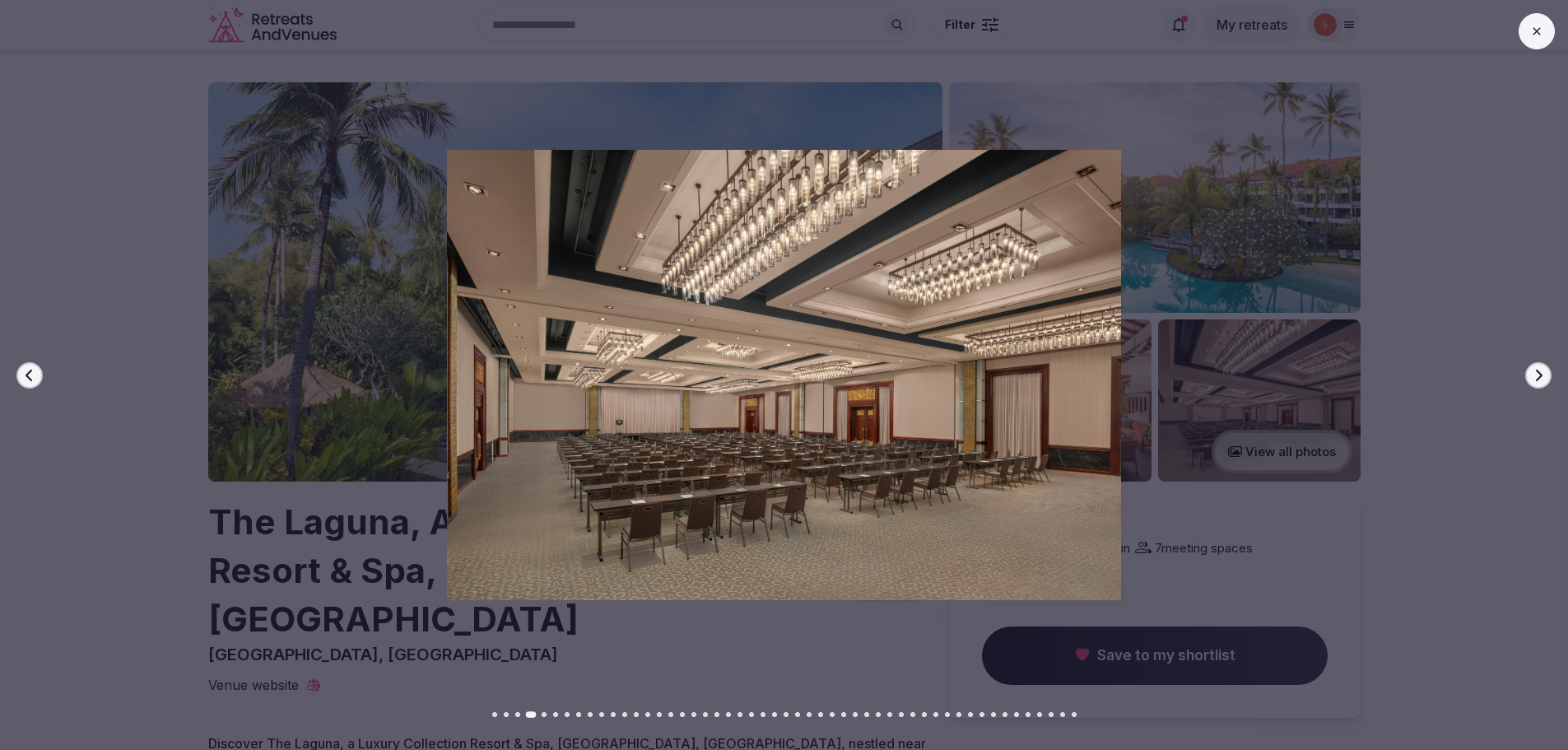
click at [1545, 370] on icon "button" at bounding box center [1538, 375] width 13 height 13
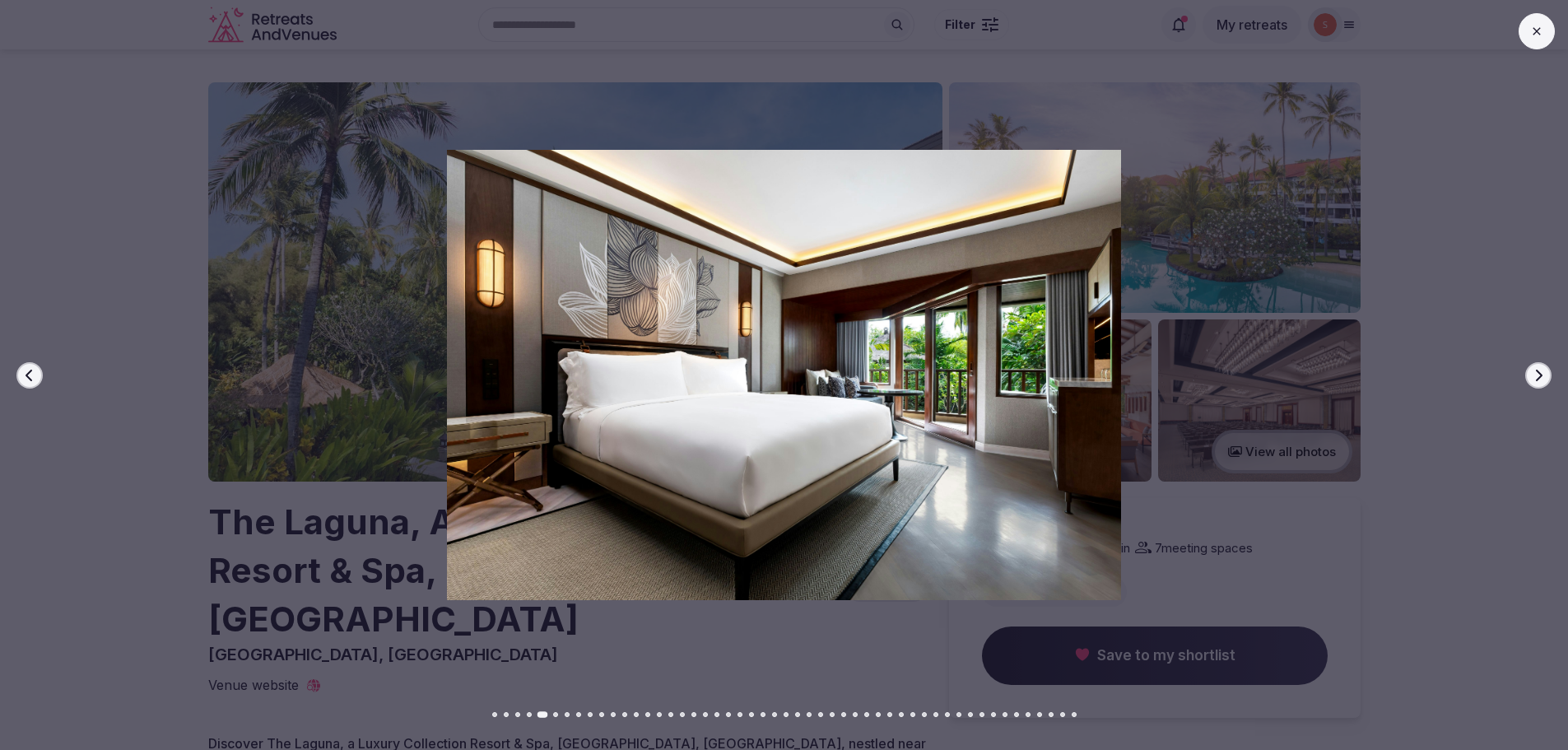
click at [1545, 370] on icon "button" at bounding box center [1538, 375] width 13 height 13
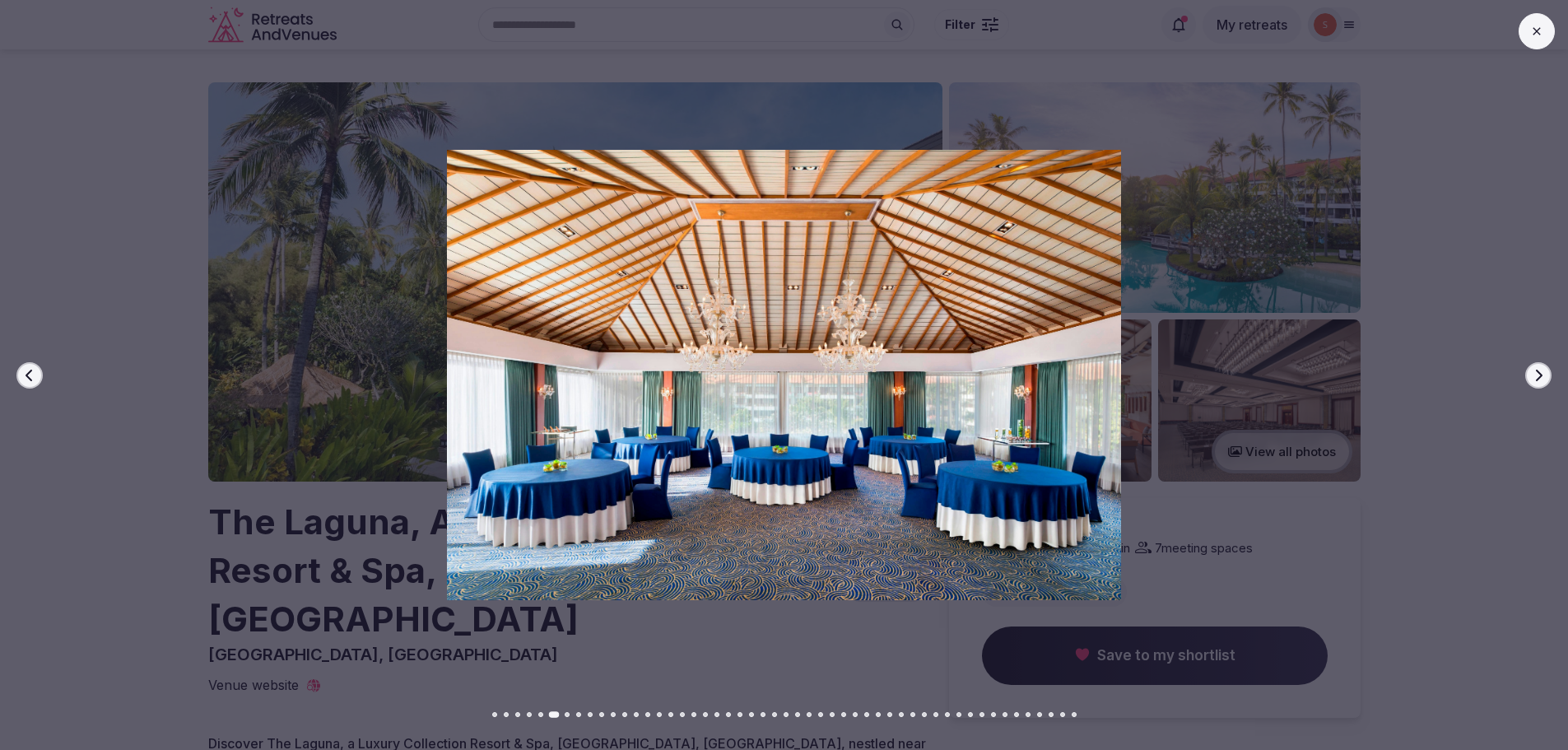
click at [1543, 369] on icon "button" at bounding box center [1538, 375] width 13 height 13
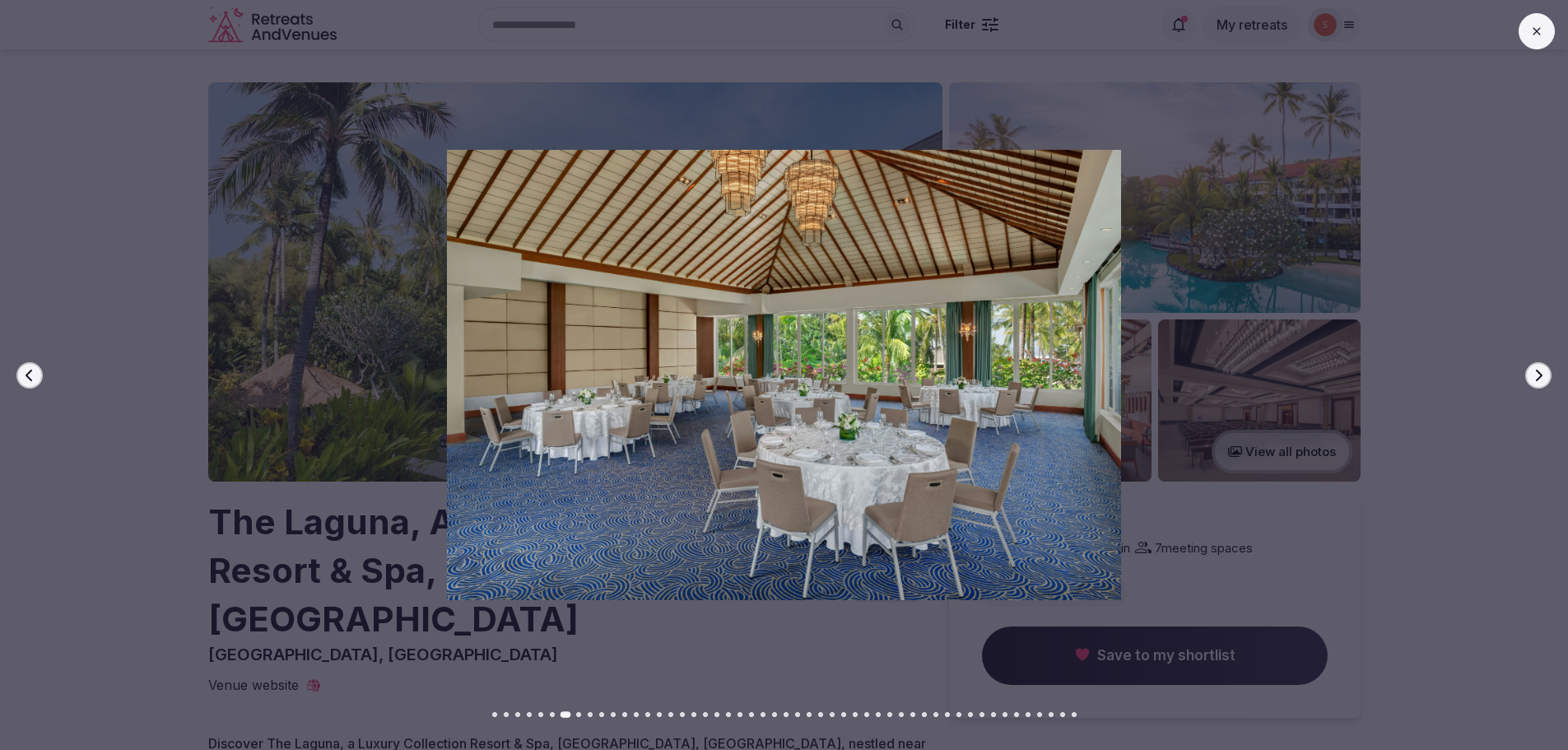
click at [1547, 362] on div at bounding box center [777, 375] width 1581 height 450
click at [1539, 372] on icon "button" at bounding box center [1539, 374] width 7 height 11
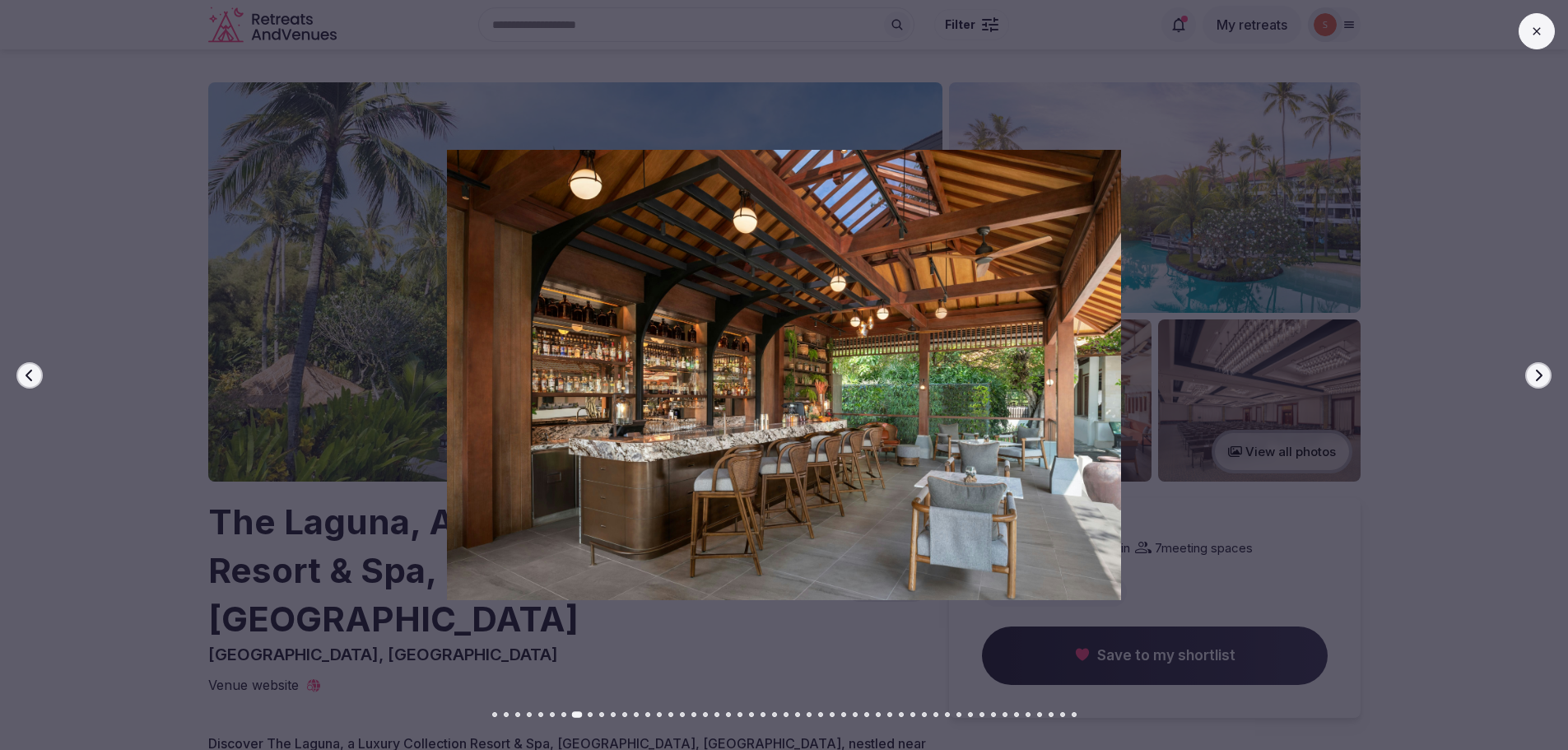
click at [1543, 375] on icon "button" at bounding box center [1538, 375] width 13 height 13
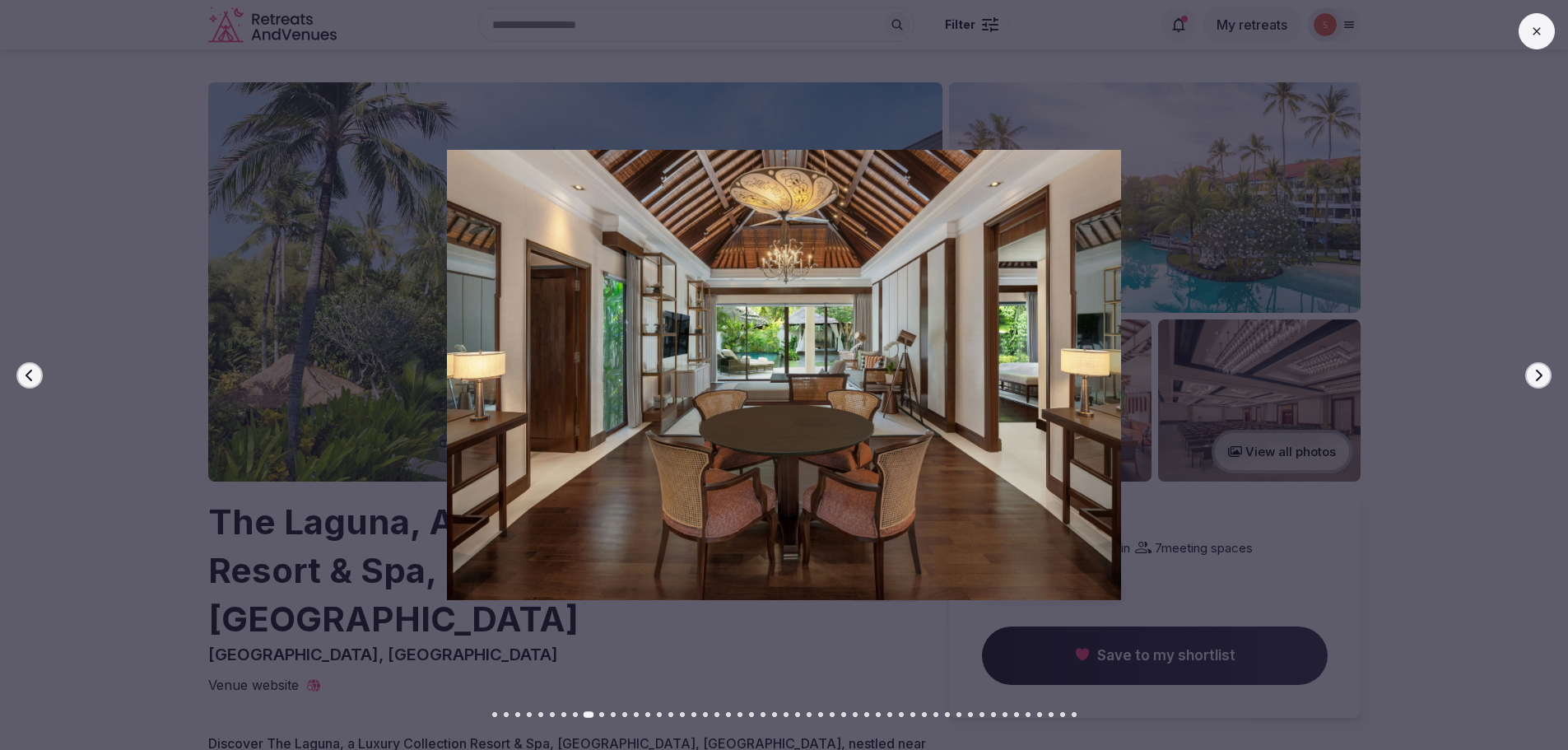
click at [1543, 375] on icon "button" at bounding box center [1538, 375] width 13 height 13
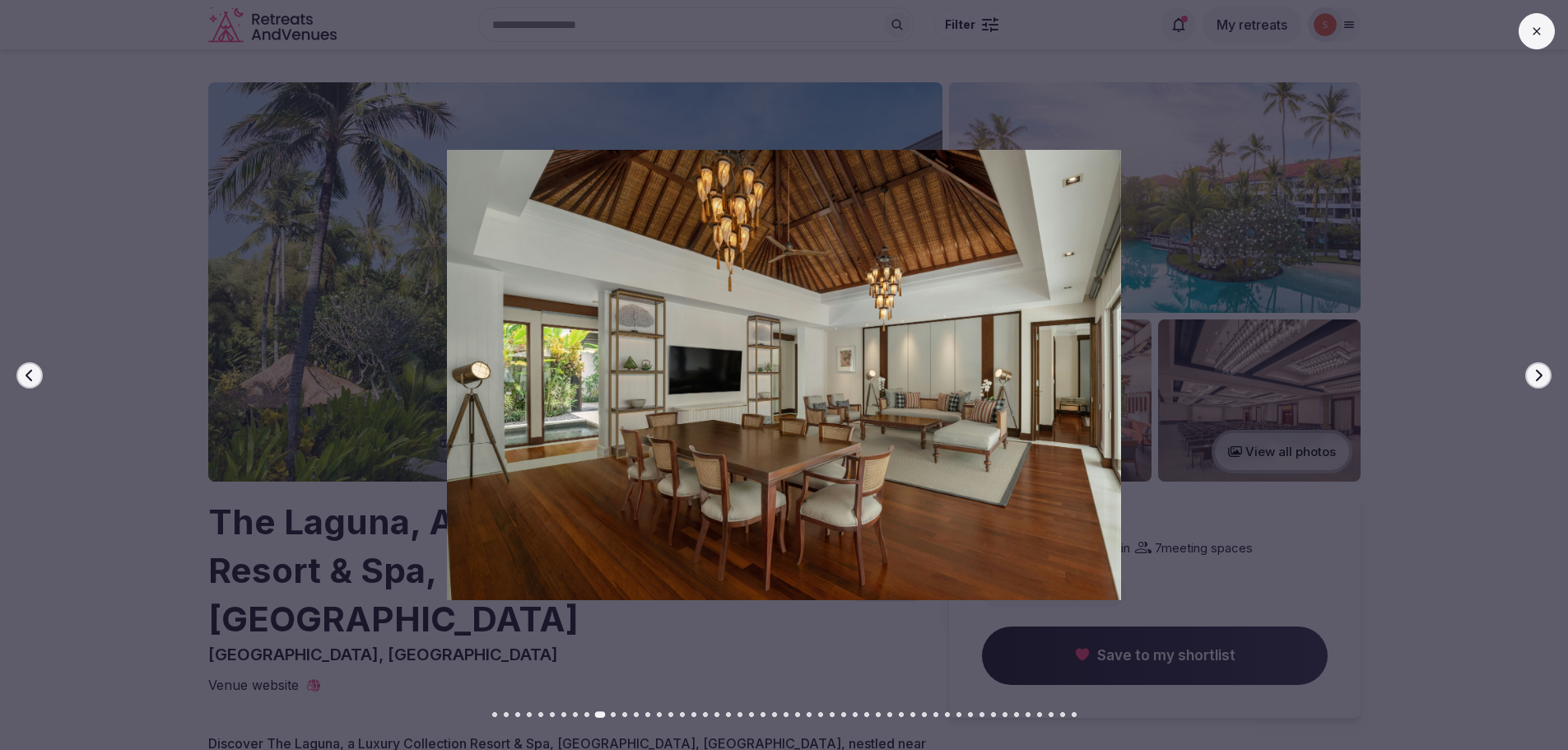
click at [1543, 375] on icon "button" at bounding box center [1538, 375] width 13 height 13
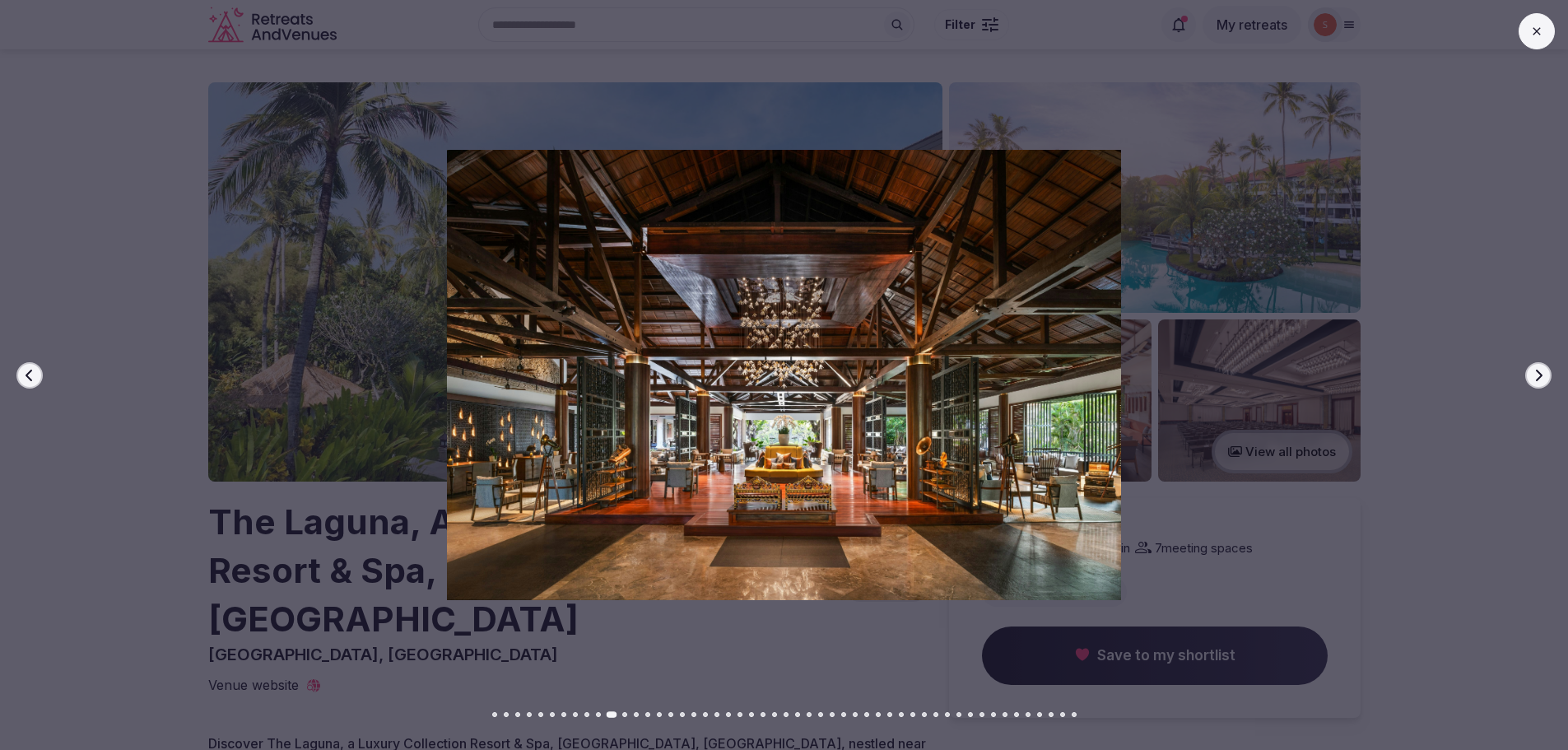
click at [1544, 368] on icon "button" at bounding box center [1538, 375] width 13 height 13
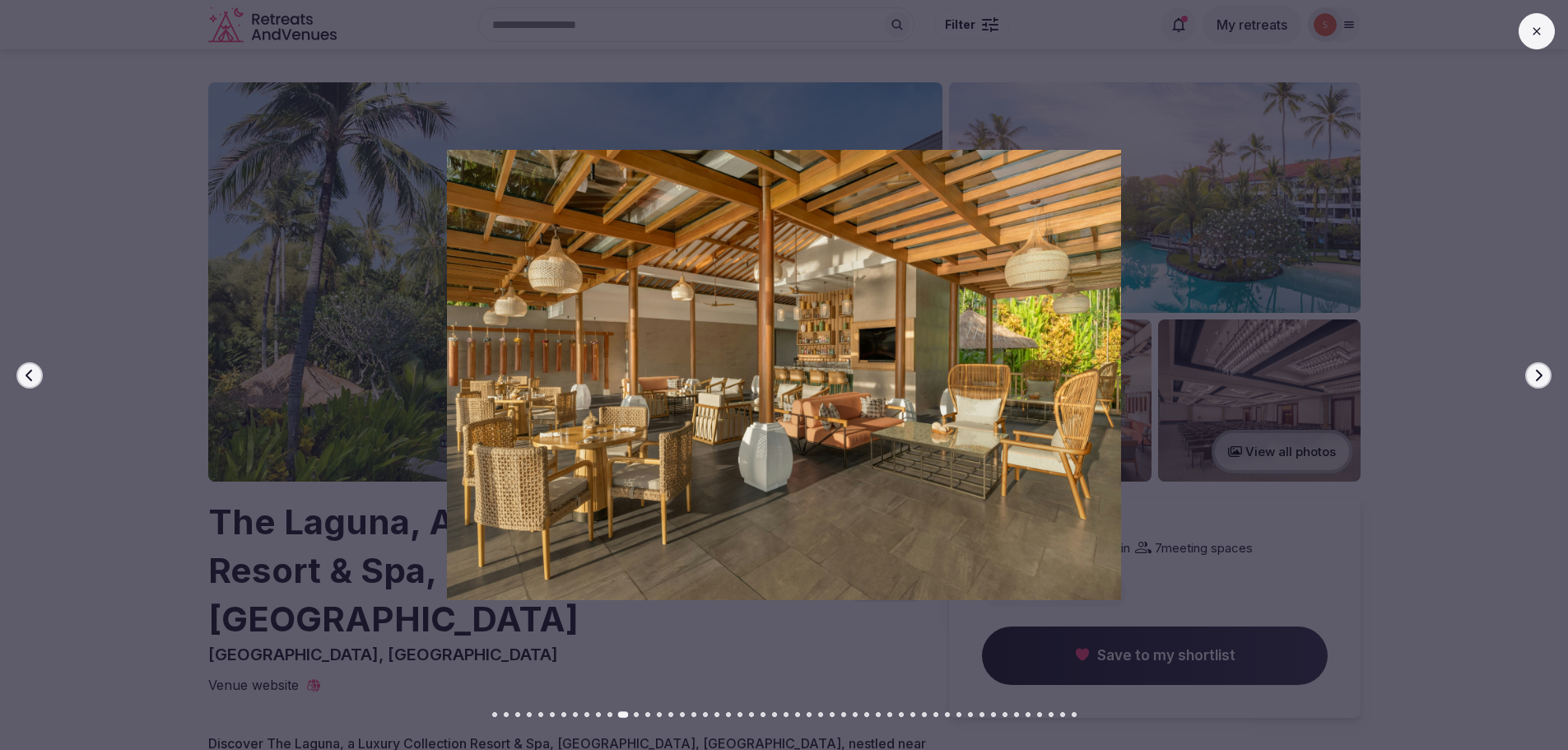
click at [1544, 368] on icon "button" at bounding box center [1538, 375] width 13 height 13
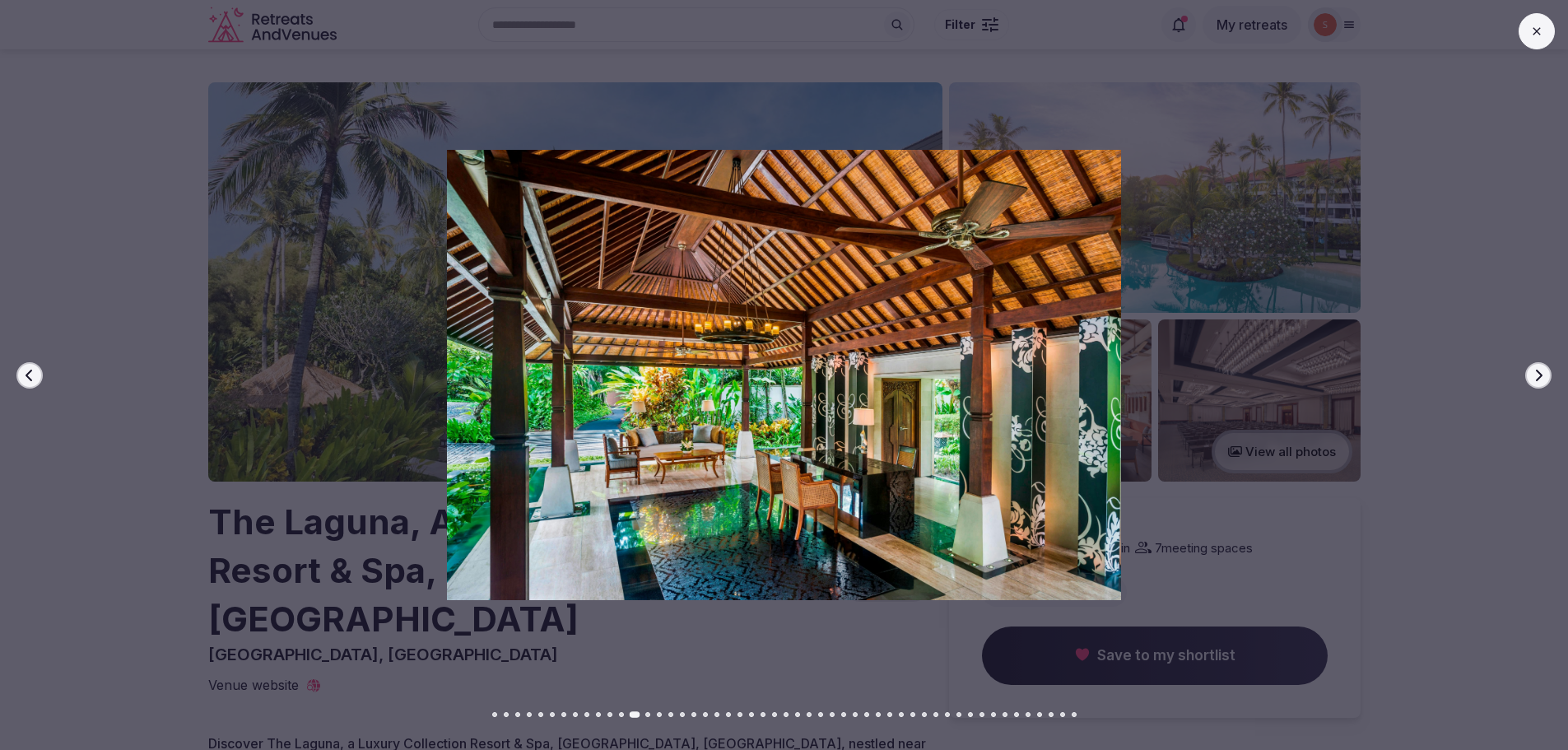
click at [1544, 368] on icon "button" at bounding box center [1538, 375] width 13 height 13
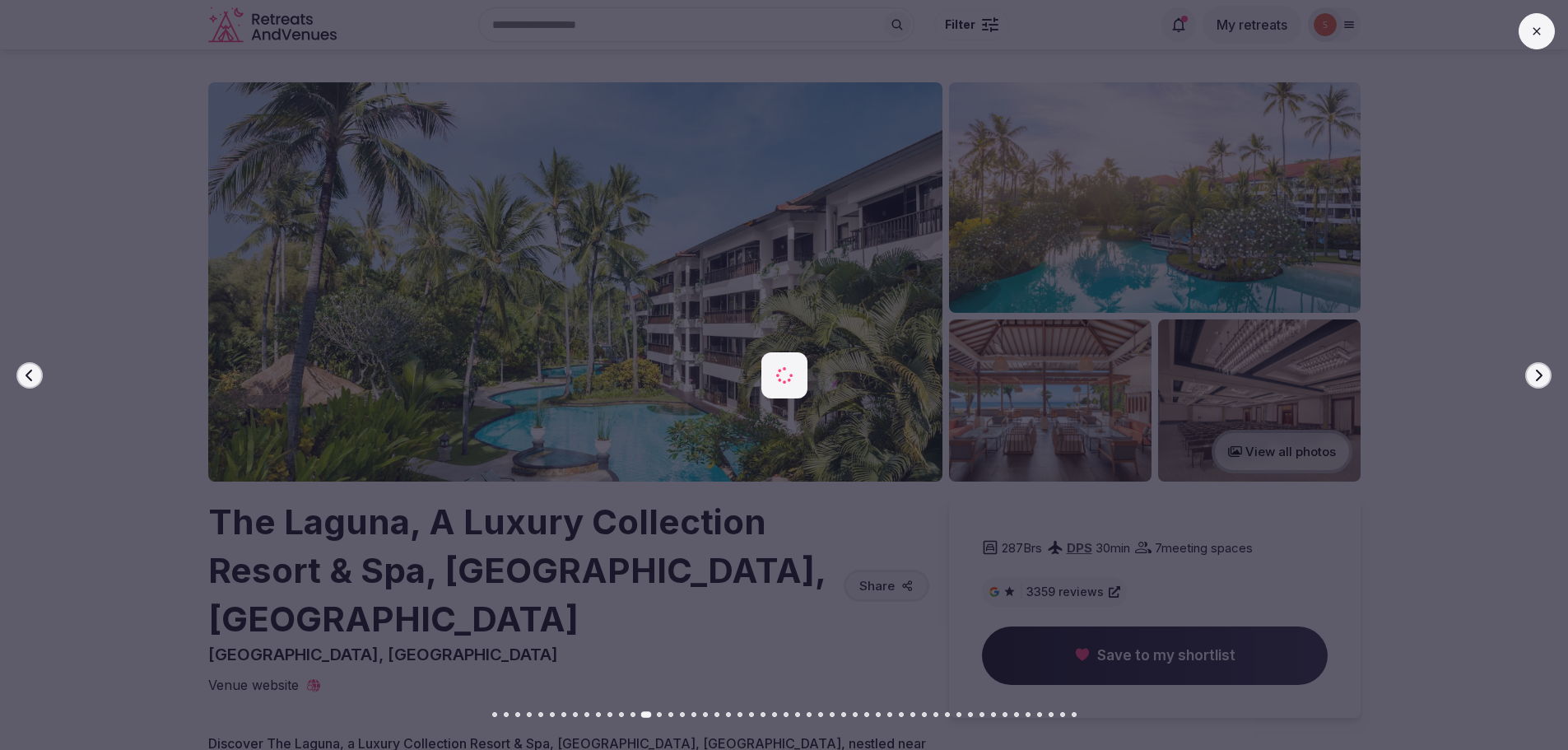
click at [1544, 368] on icon "button" at bounding box center [1538, 375] width 13 height 13
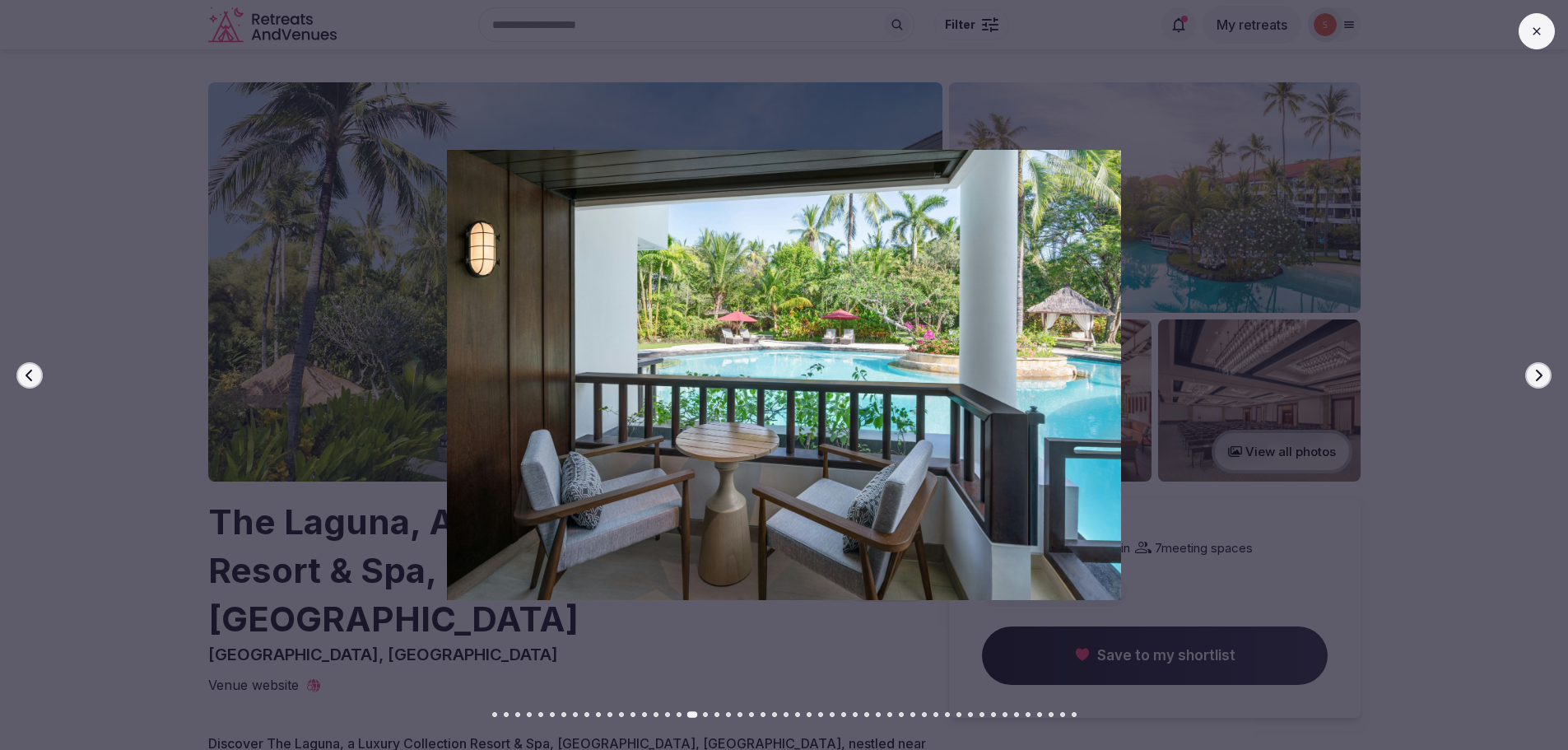
click at [1531, 34] on icon at bounding box center [1537, 31] width 13 height 13
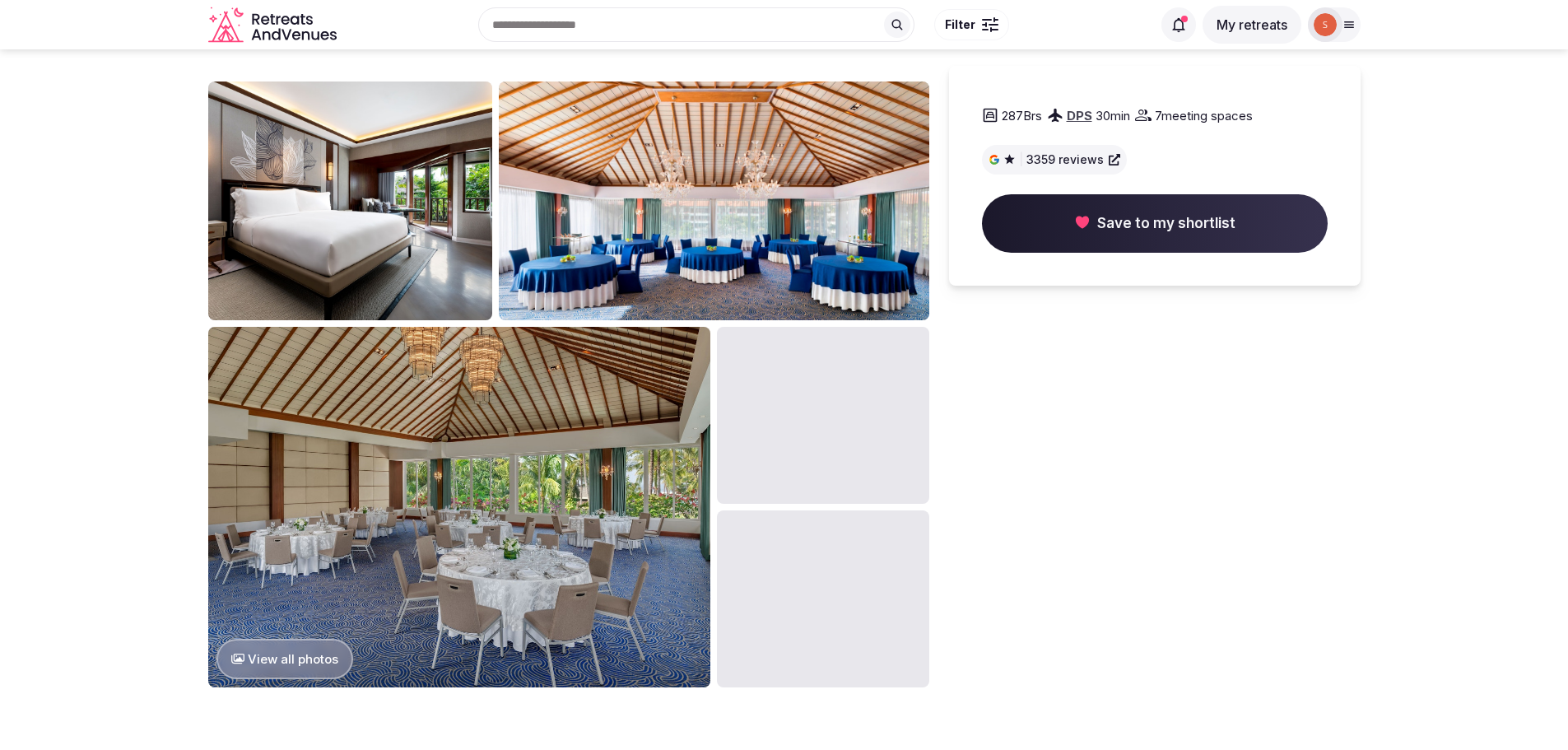
scroll to position [1235, 0]
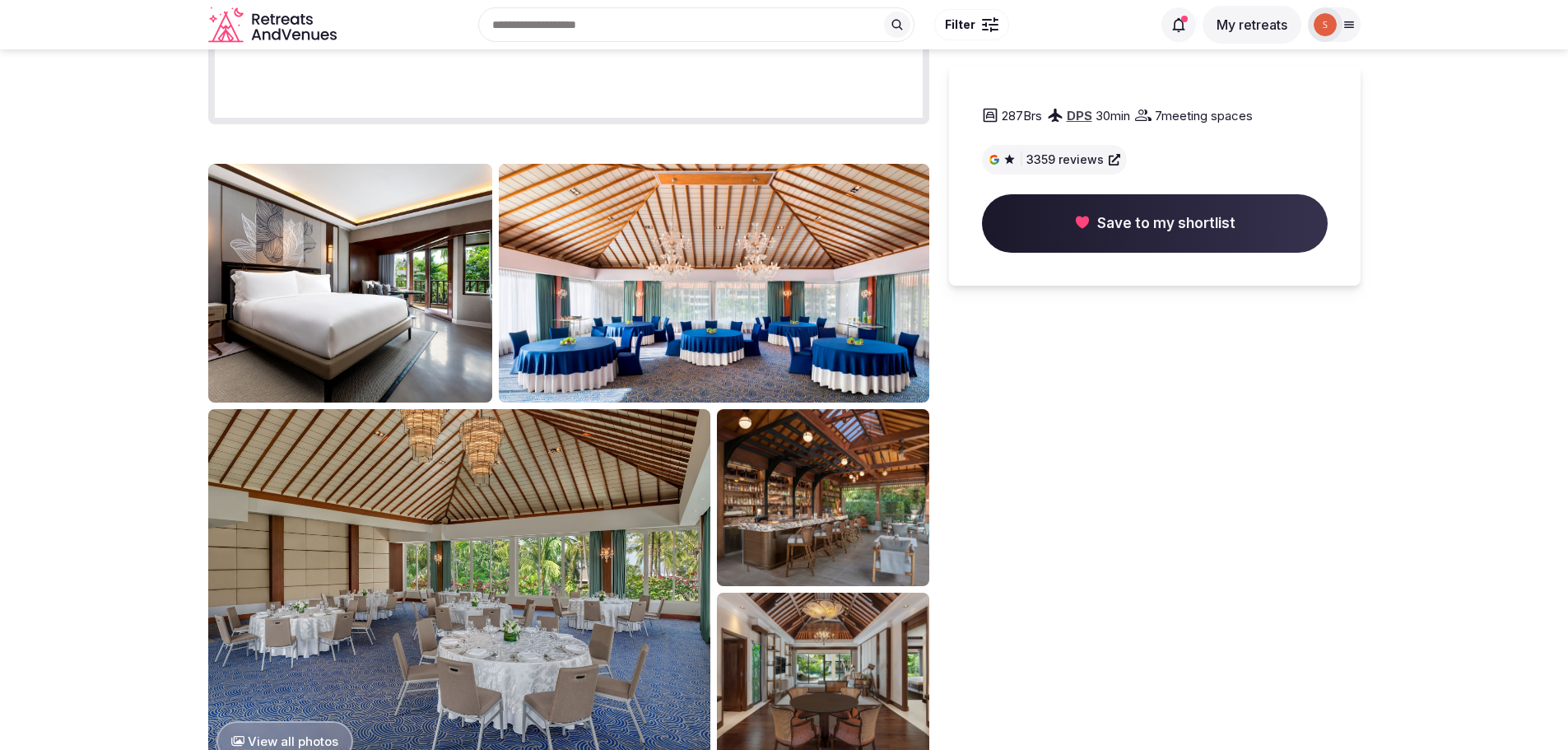
click at [694, 309] on img at bounding box center [713, 283] width 429 height 239
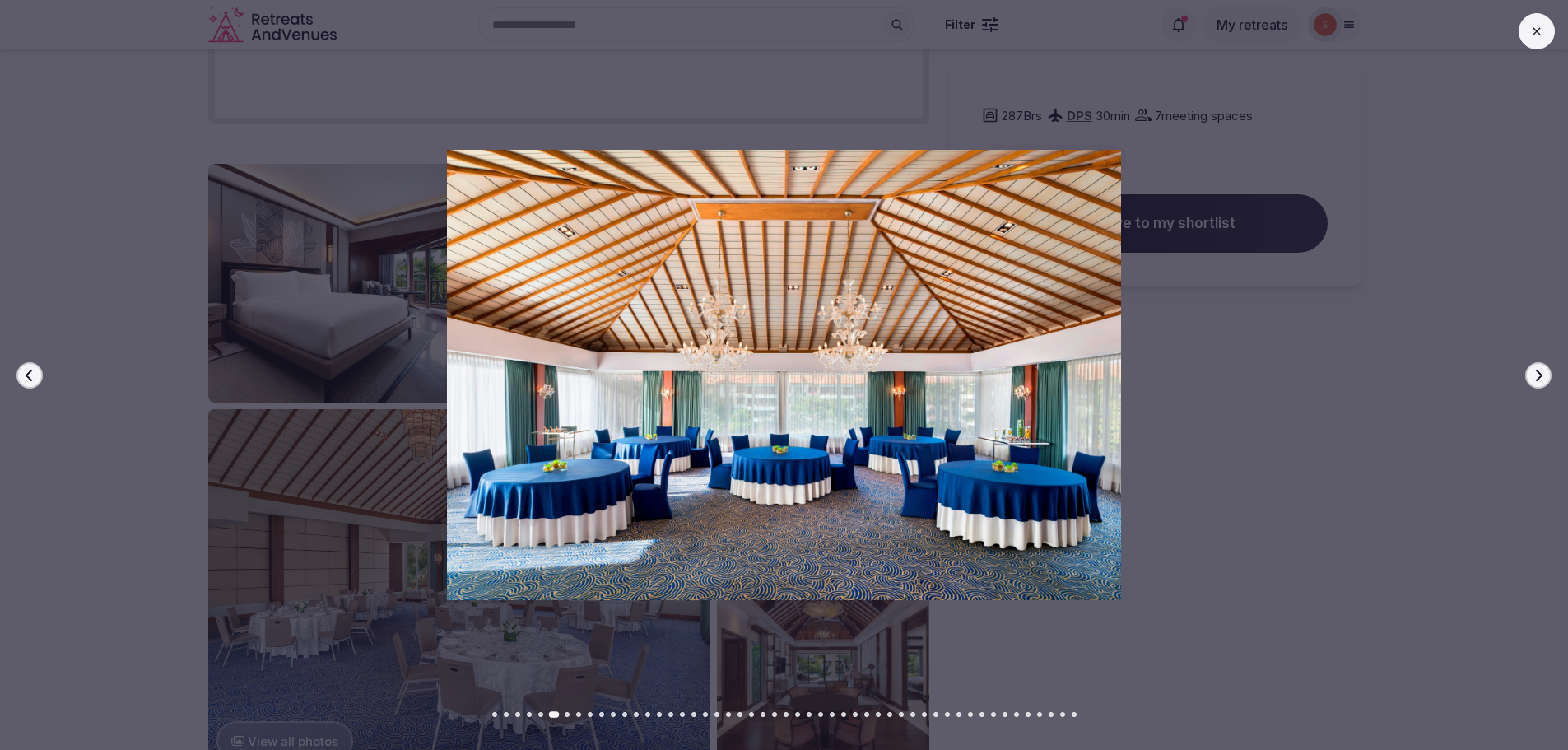
click at [1524, 31] on button at bounding box center [1536, 31] width 37 height 37
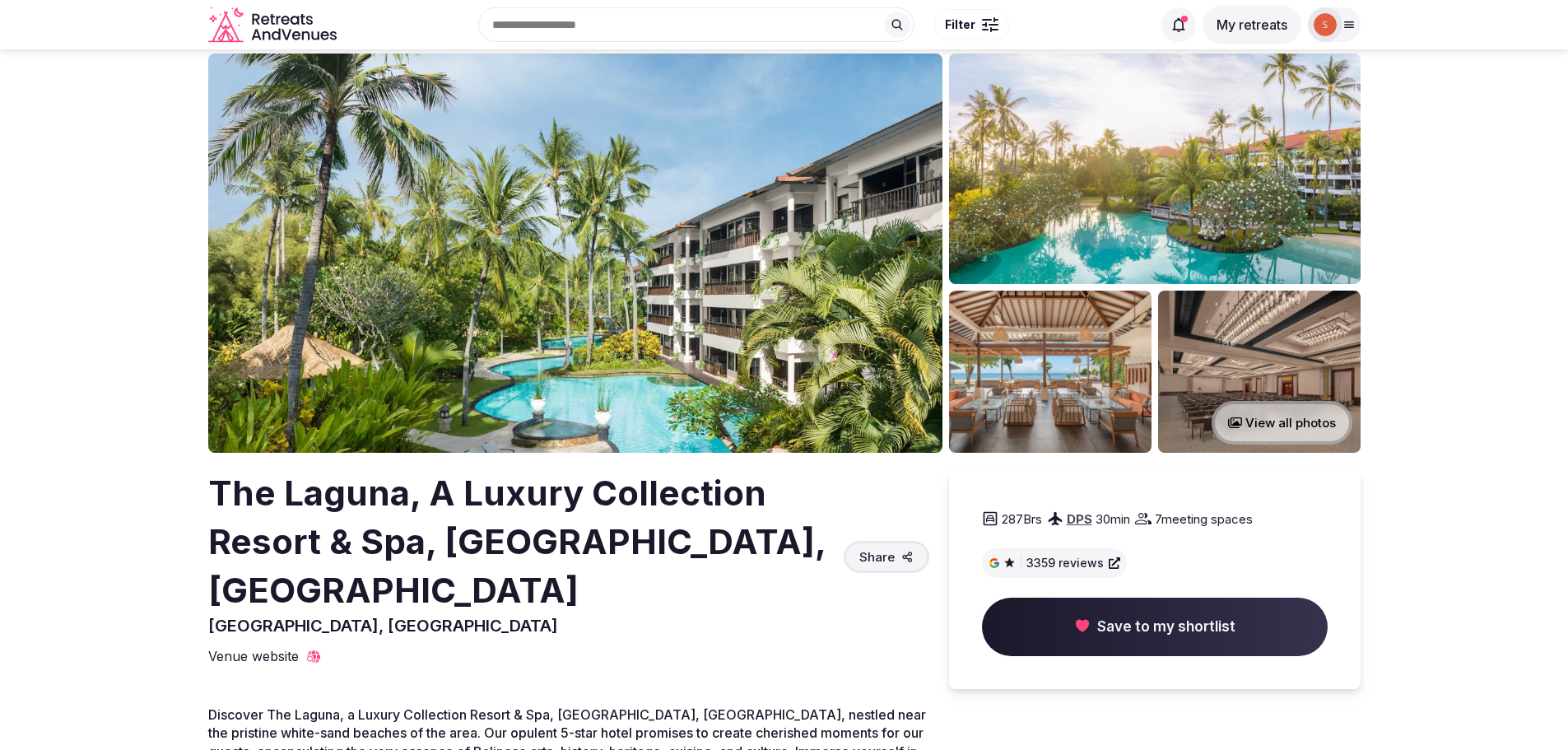
scroll to position [0, 0]
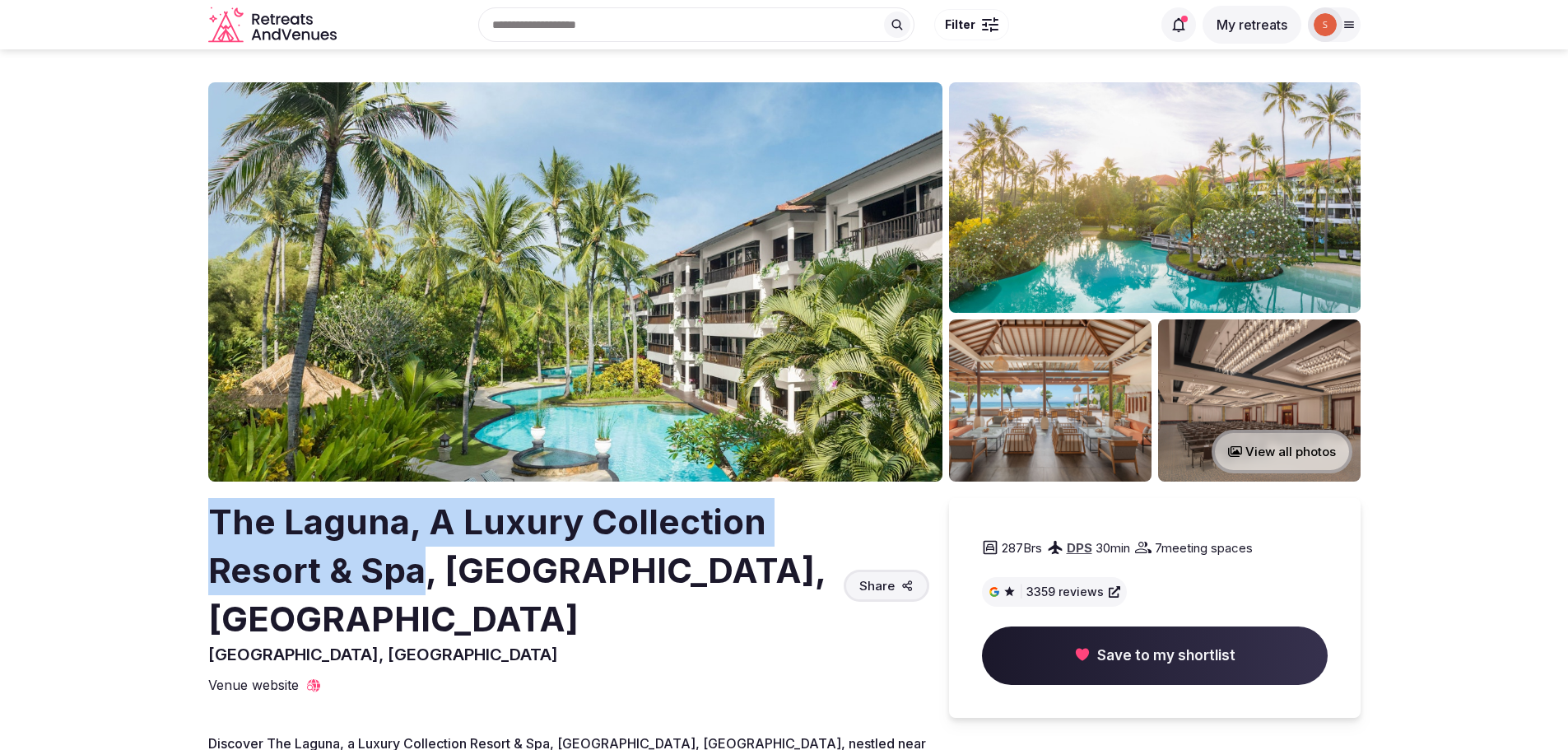
drag, startPoint x: 219, startPoint y: 519, endPoint x: 422, endPoint y: 564, distance: 207.9
click at [422, 564] on h2 "The Laguna, A Luxury Collection Resort & Spa, [GEOGRAPHIC_DATA], [GEOGRAPHIC_DA…" at bounding box center [522, 570] width 629 height 145
copy h2 "The Laguna, A Luxury Collection Resort & Spa"
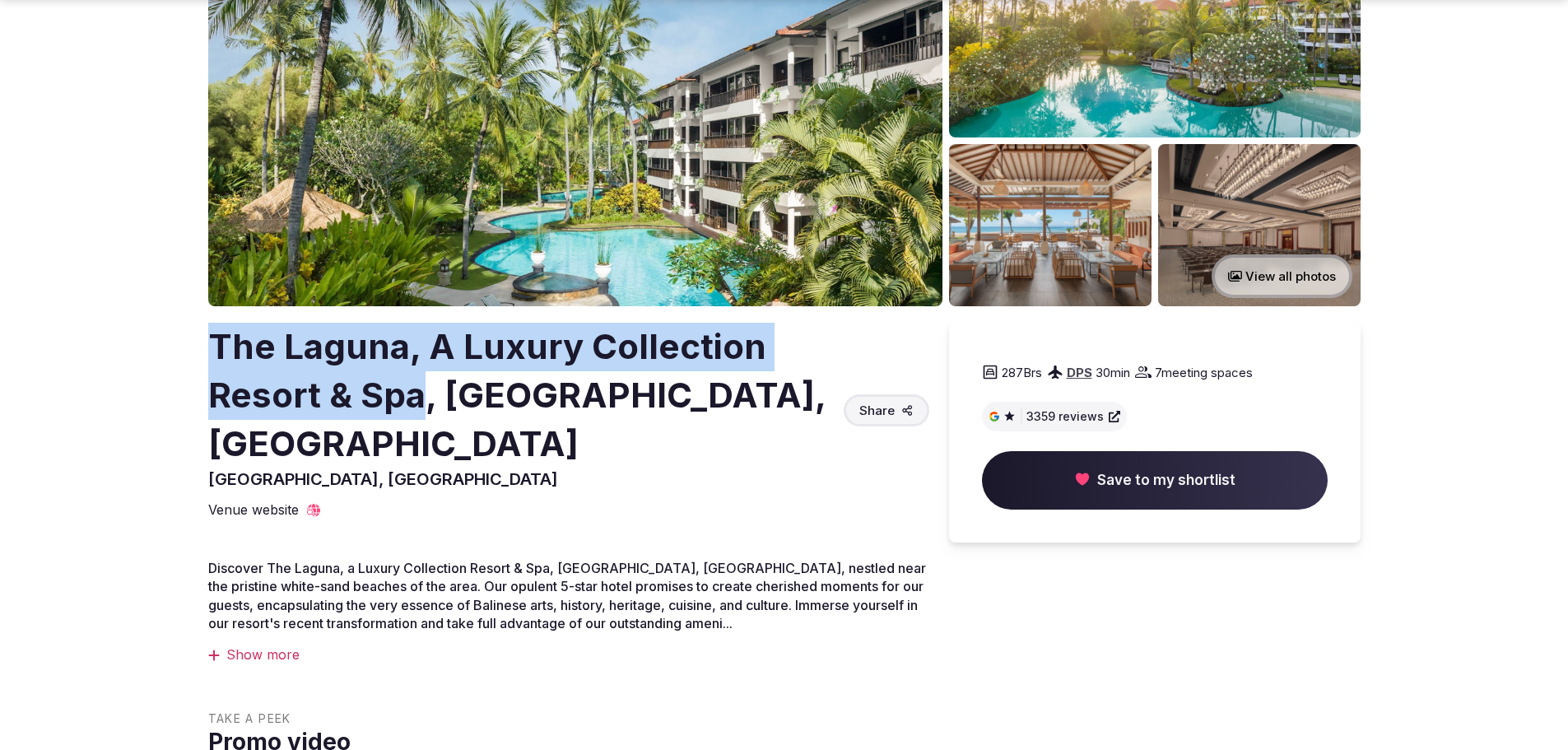
scroll to position [247, 0]
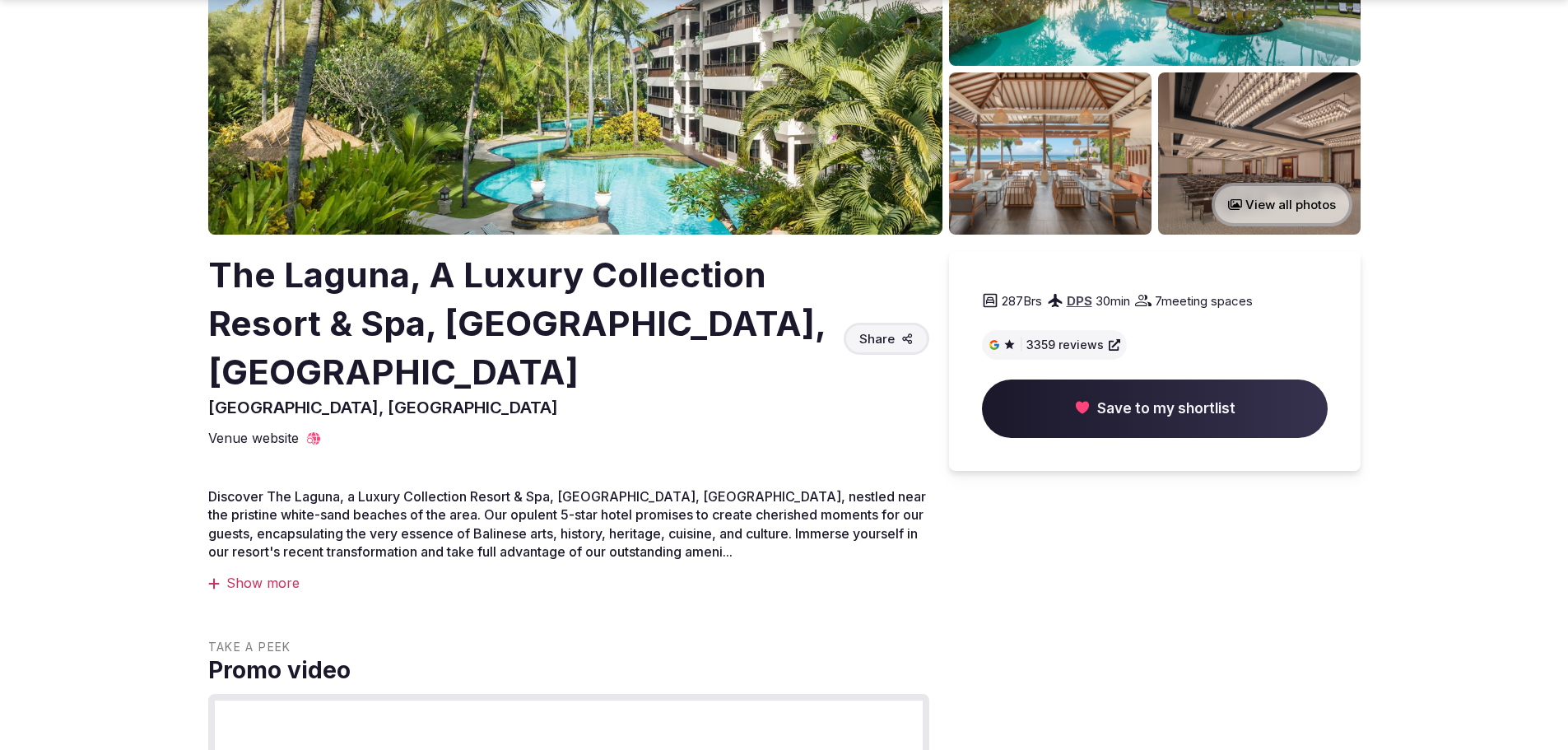
click at [266, 574] on div "Show more" at bounding box center [568, 582] width 721 height 18
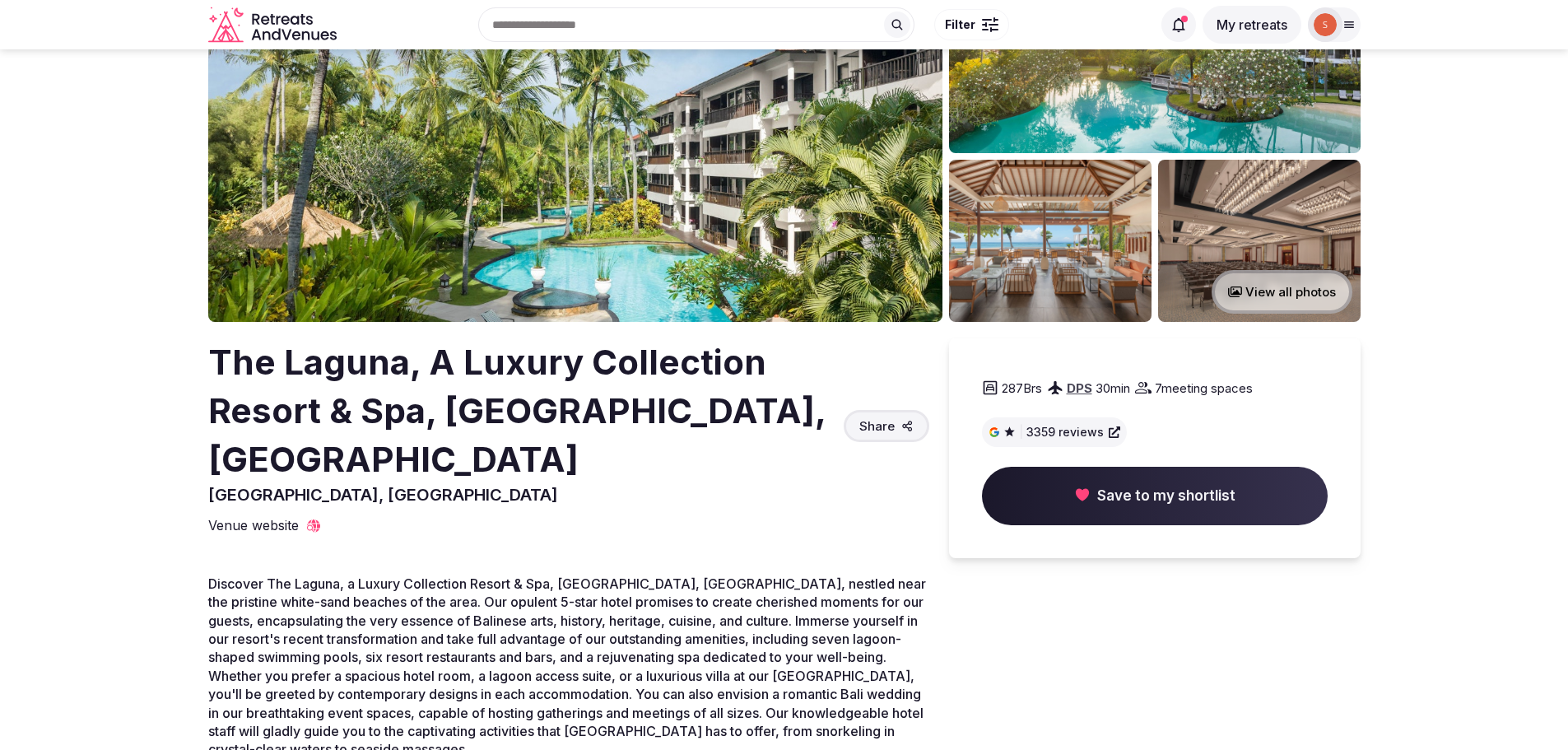
scroll to position [0, 0]
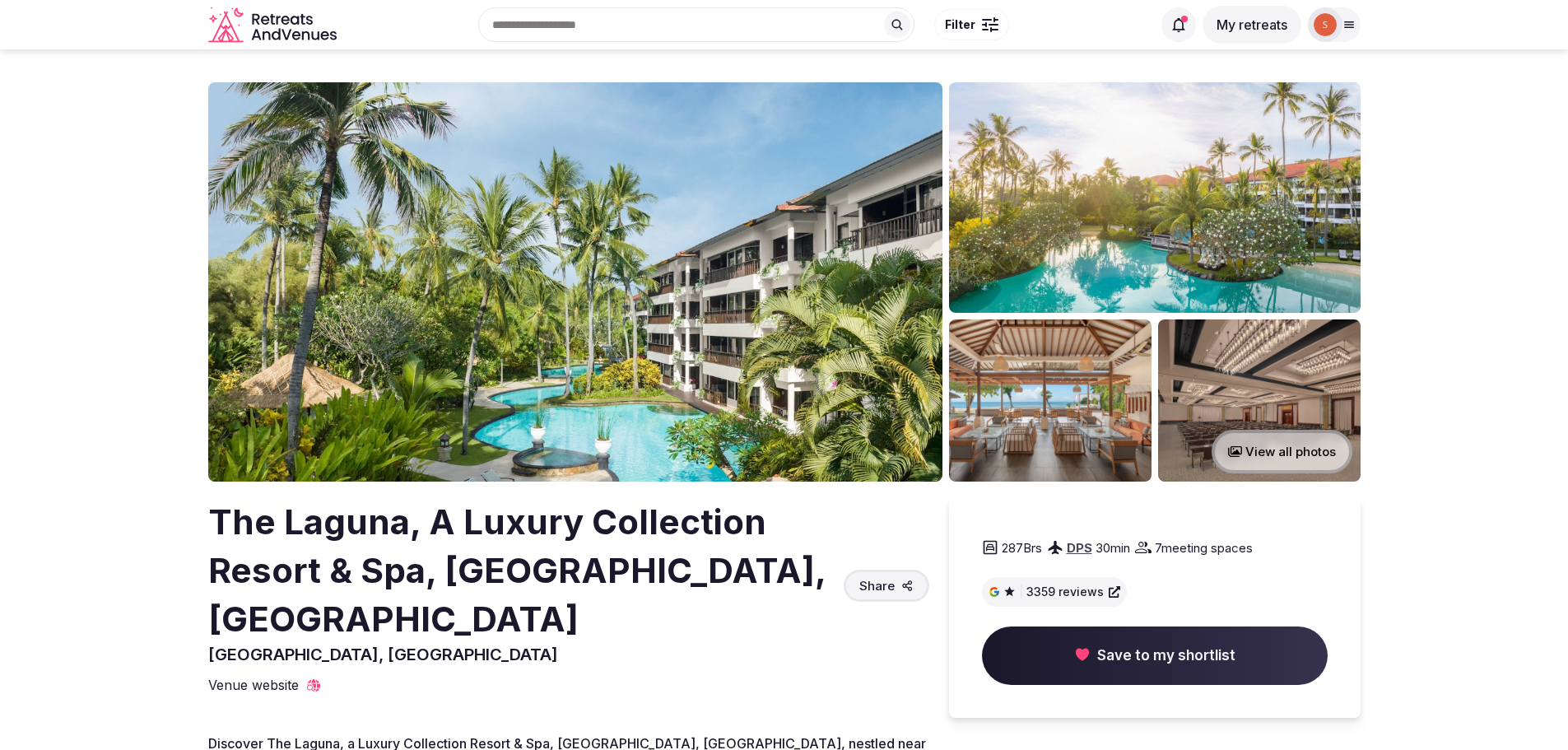
click at [1125, 247] on img at bounding box center [1155, 198] width 411 height 231
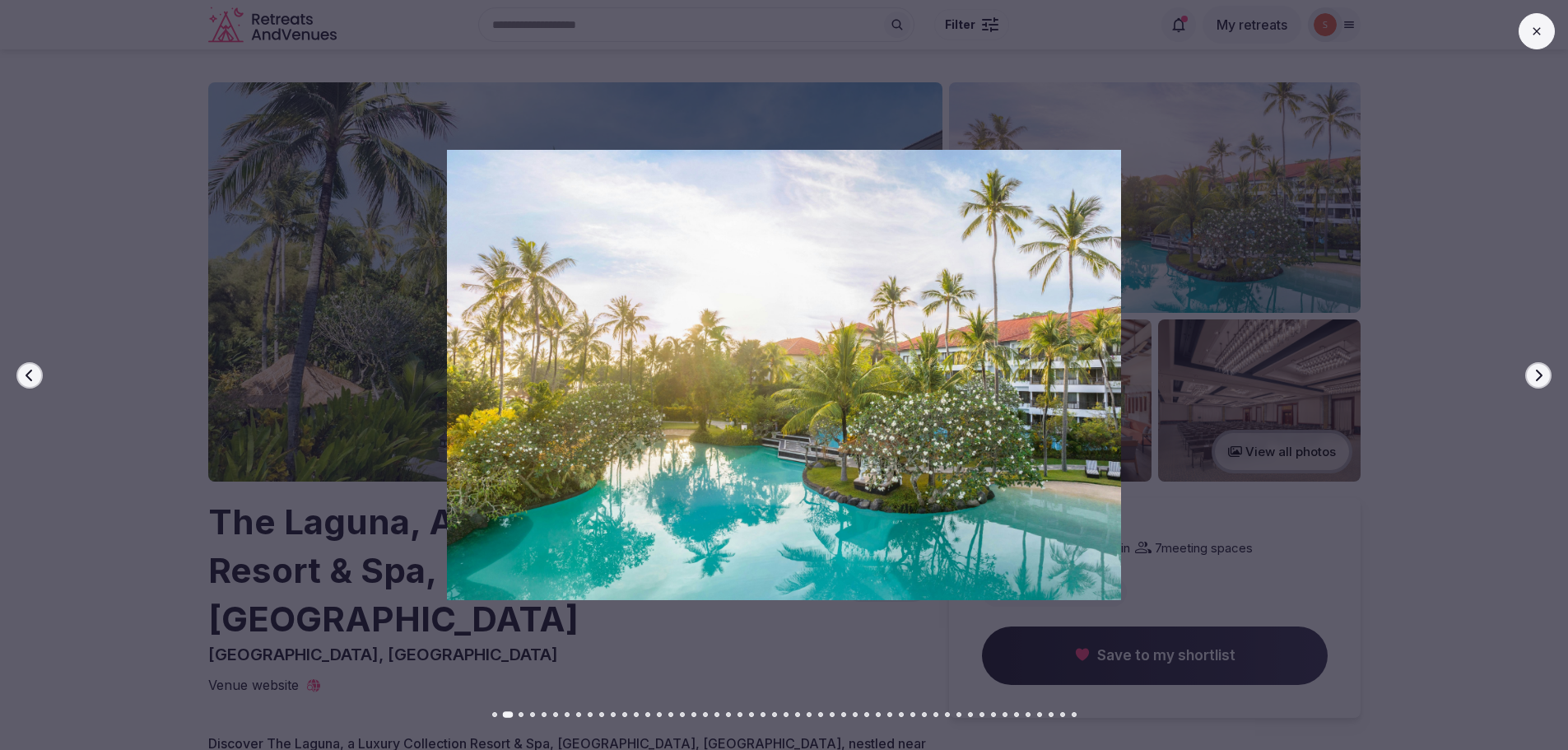
click at [1550, 372] on button "Next slide" at bounding box center [1538, 375] width 26 height 26
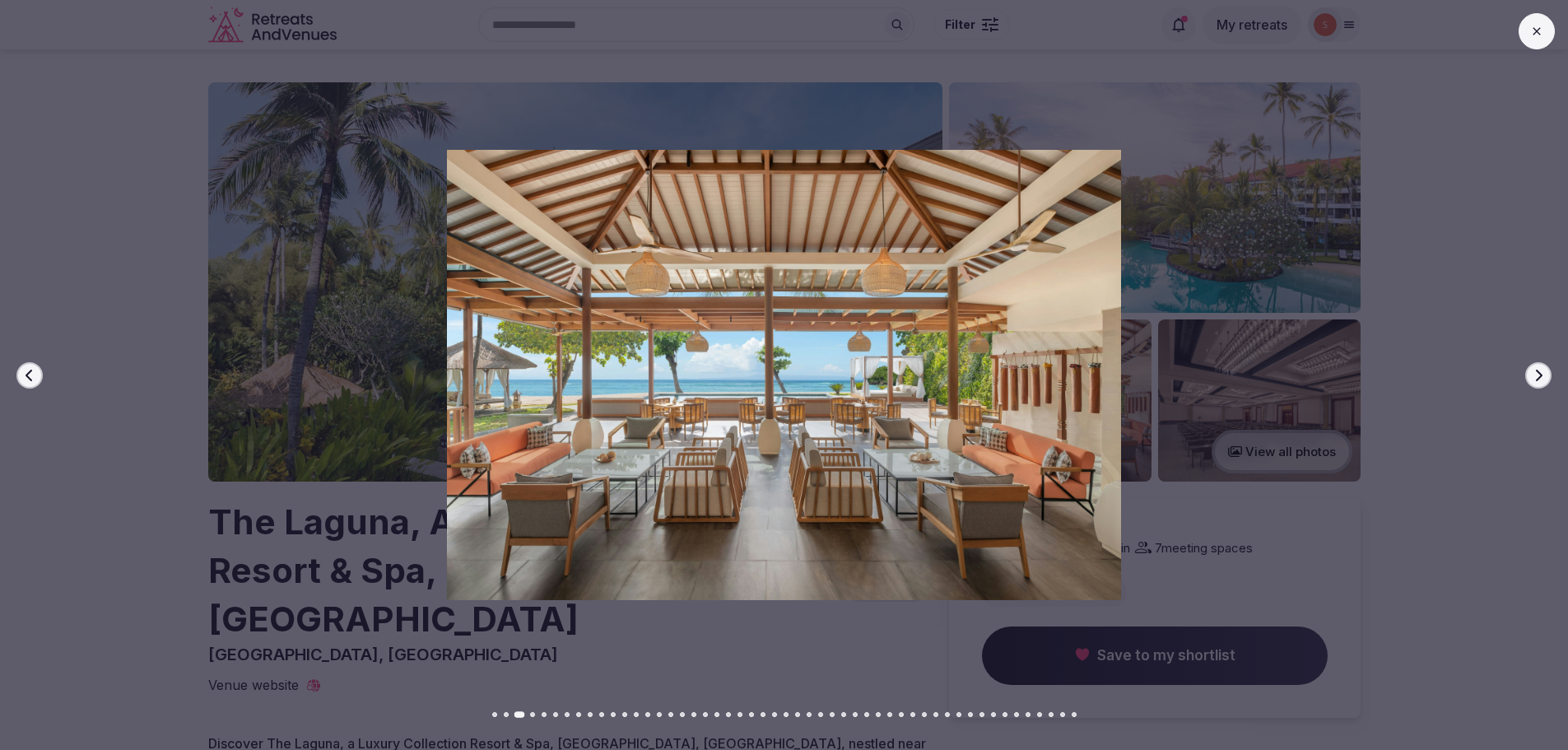
click at [1550, 372] on button "Next slide" at bounding box center [1538, 375] width 26 height 26
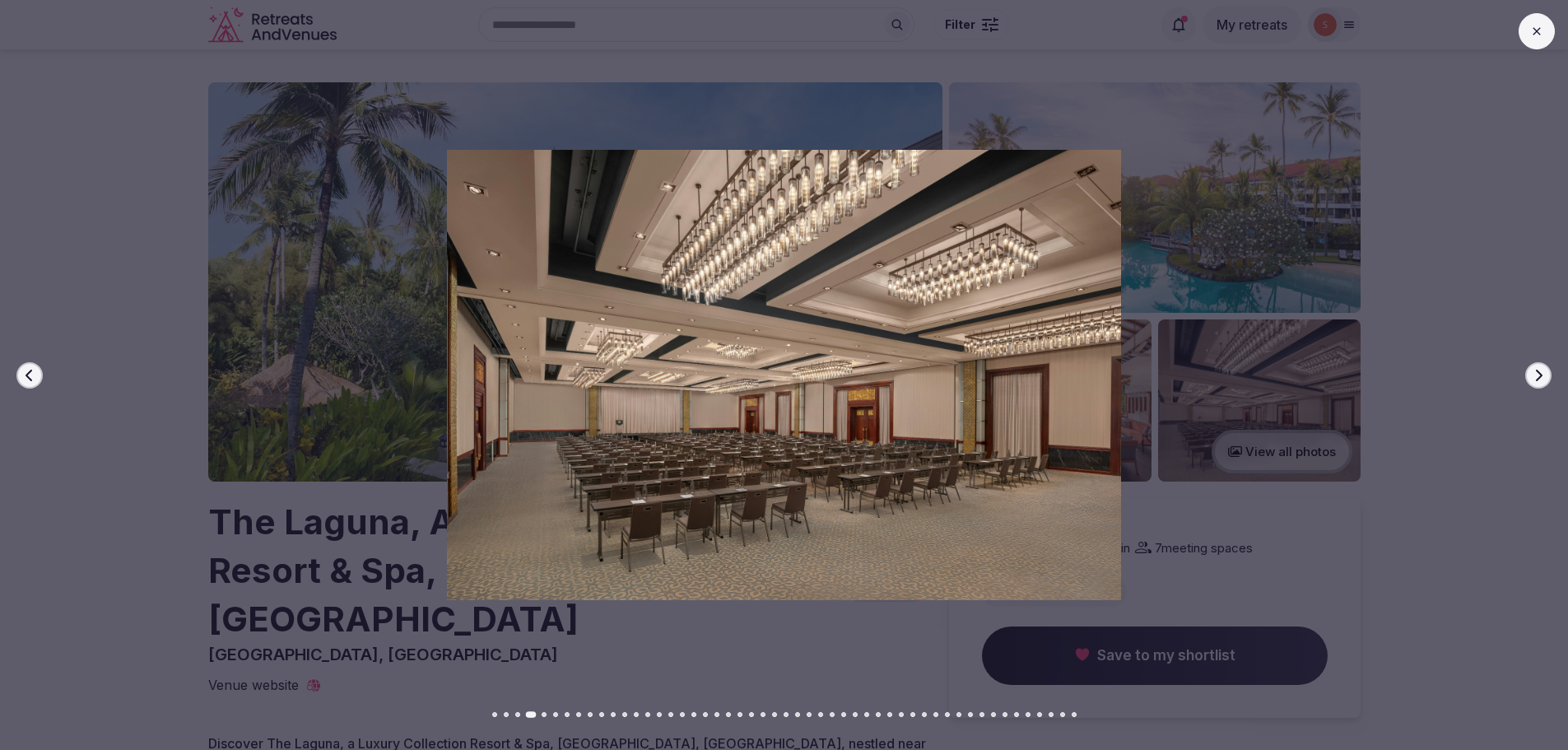
click at [1550, 372] on button "Next slide" at bounding box center [1538, 375] width 26 height 26
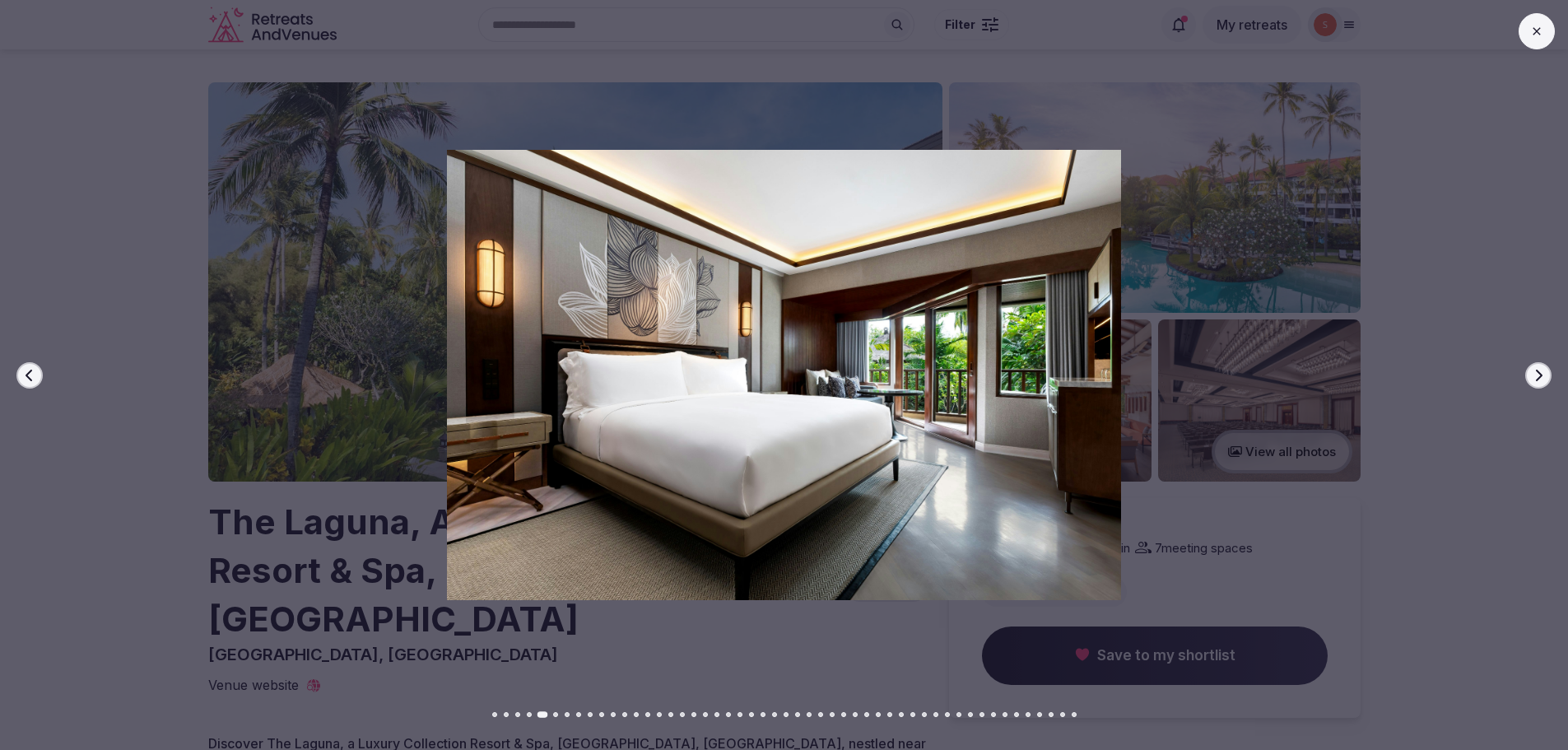
click at [1550, 372] on button "Next slide" at bounding box center [1538, 375] width 26 height 26
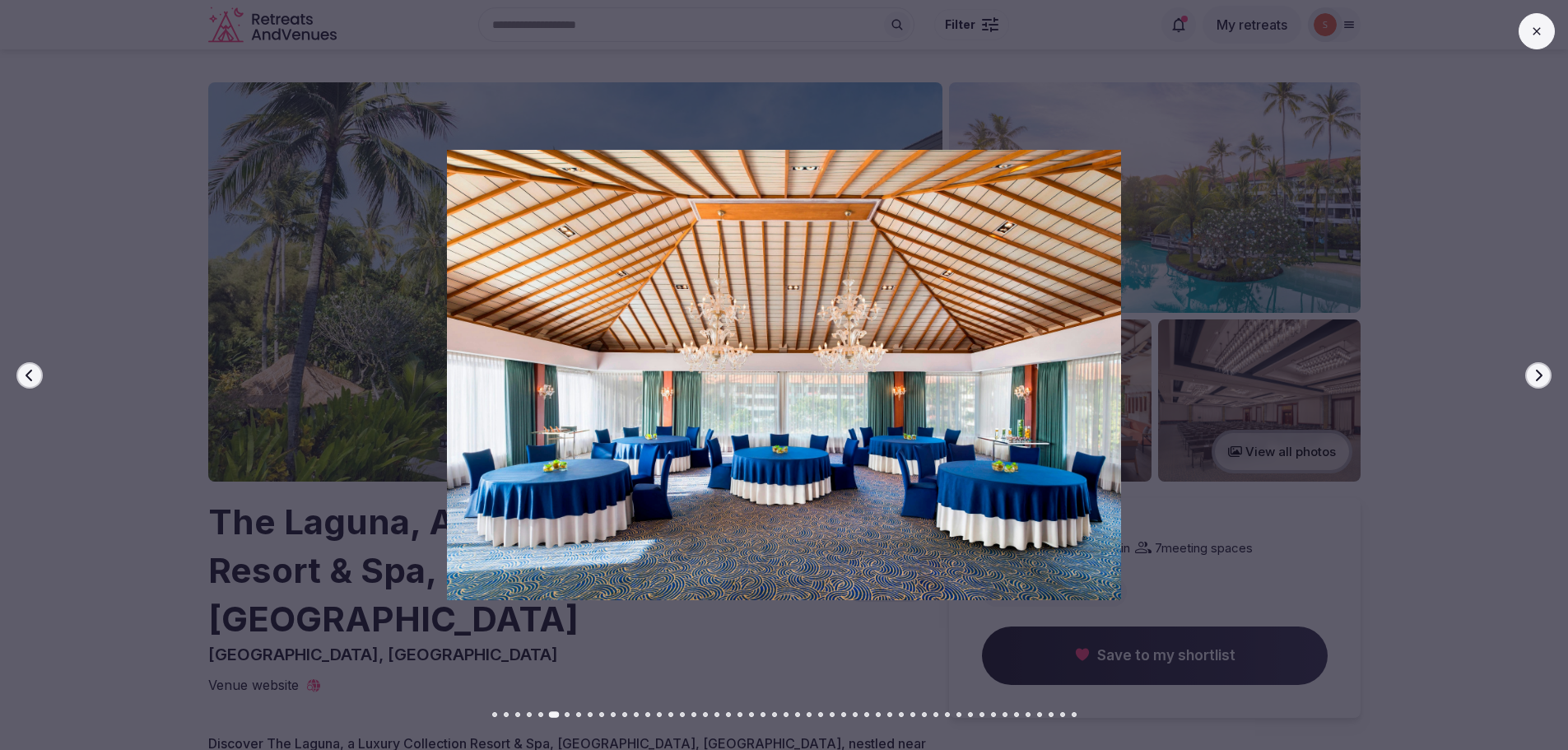
click at [25, 374] on icon "button" at bounding box center [30, 375] width 13 height 13
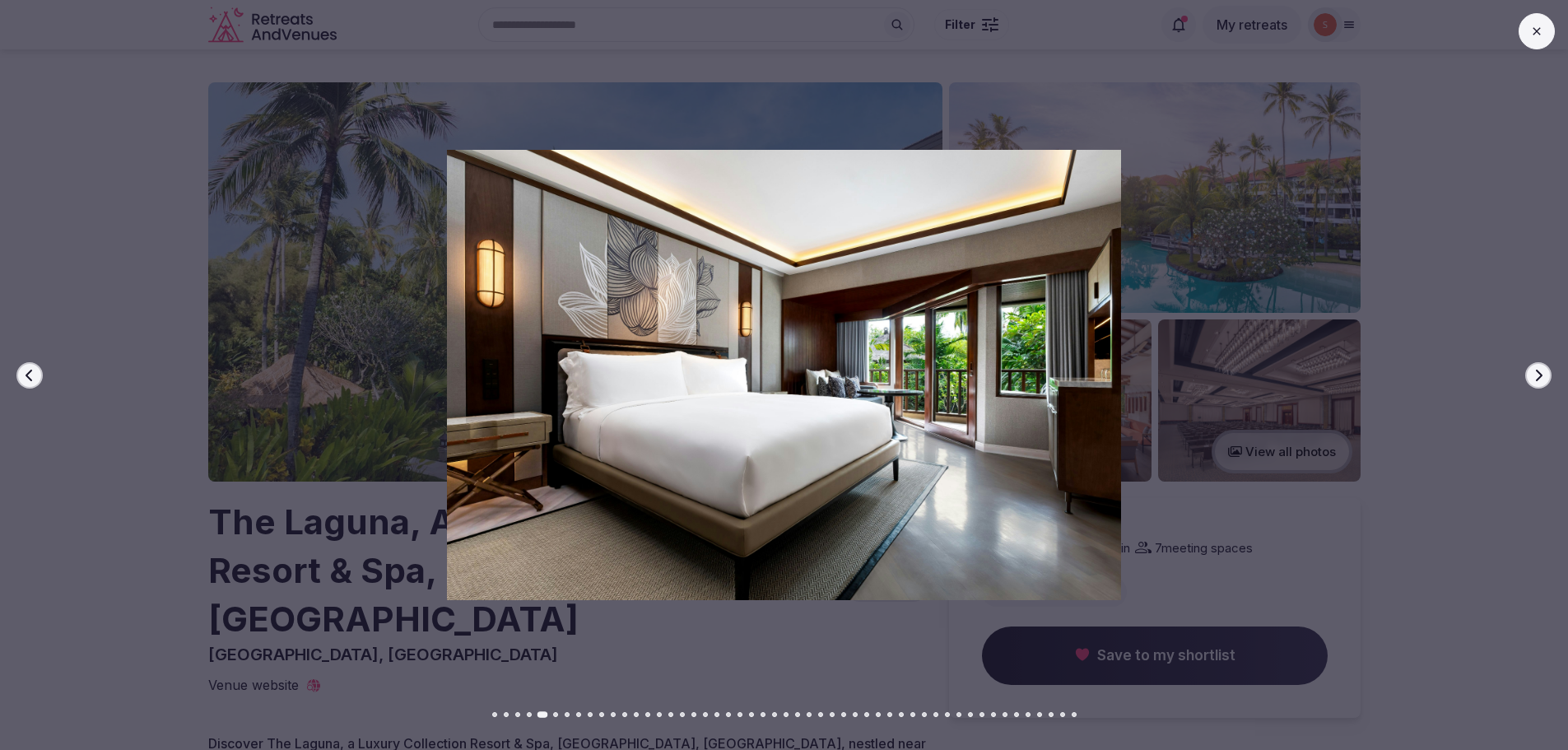
click at [1543, 368] on button "Next slide" at bounding box center [1538, 375] width 26 height 26
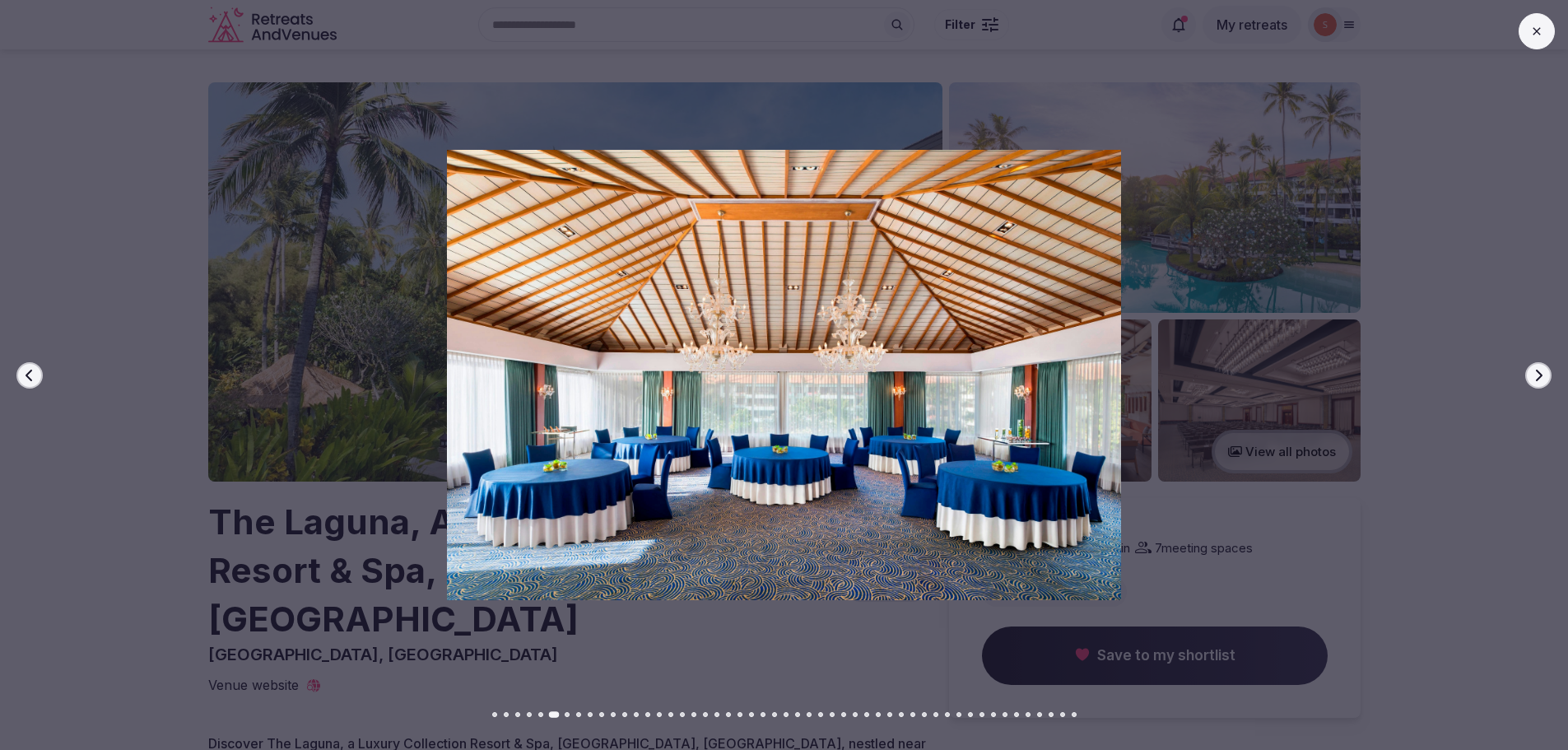
click at [1543, 368] on button "Next slide" at bounding box center [1538, 375] width 26 height 26
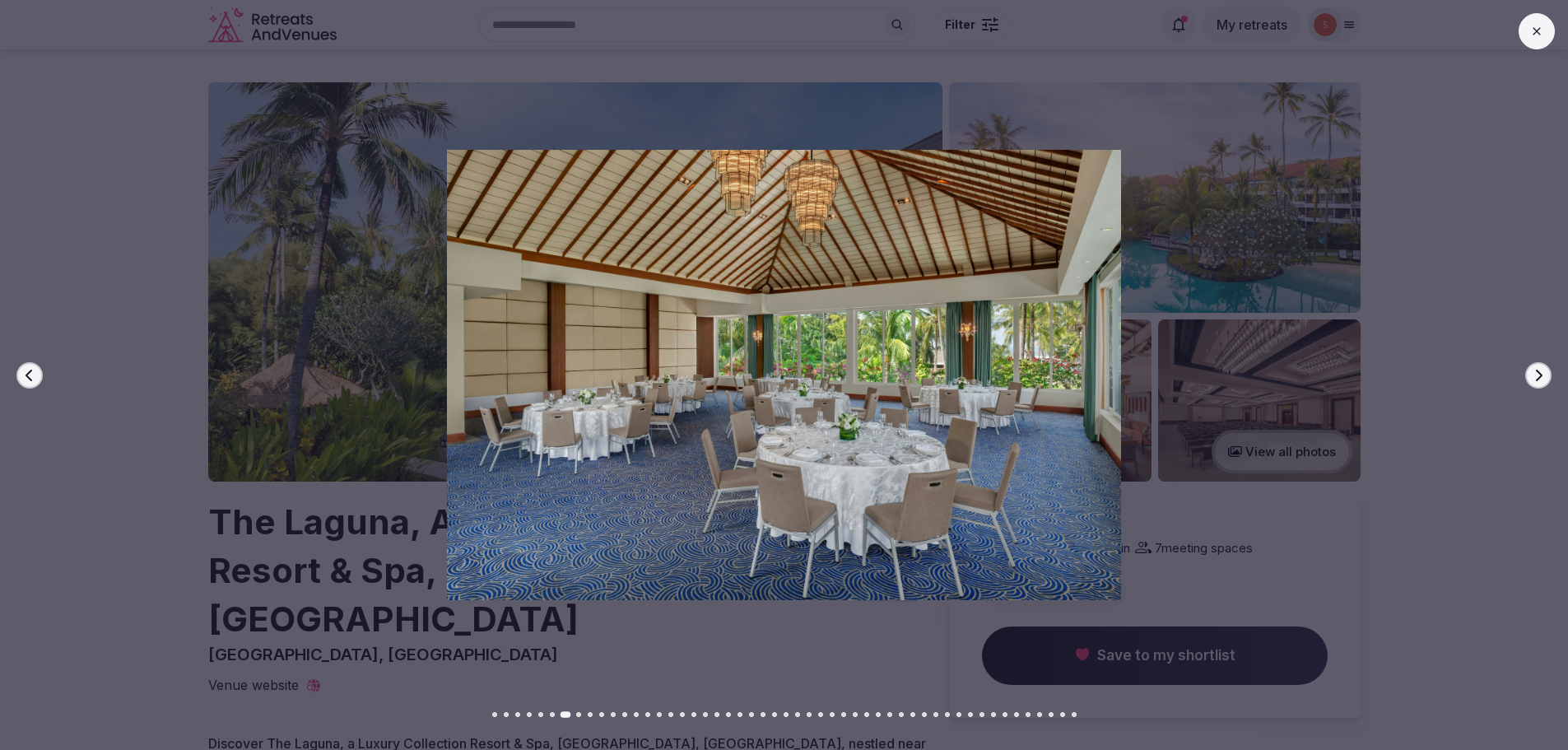
click at [1543, 368] on button "Next slide" at bounding box center [1538, 375] width 26 height 26
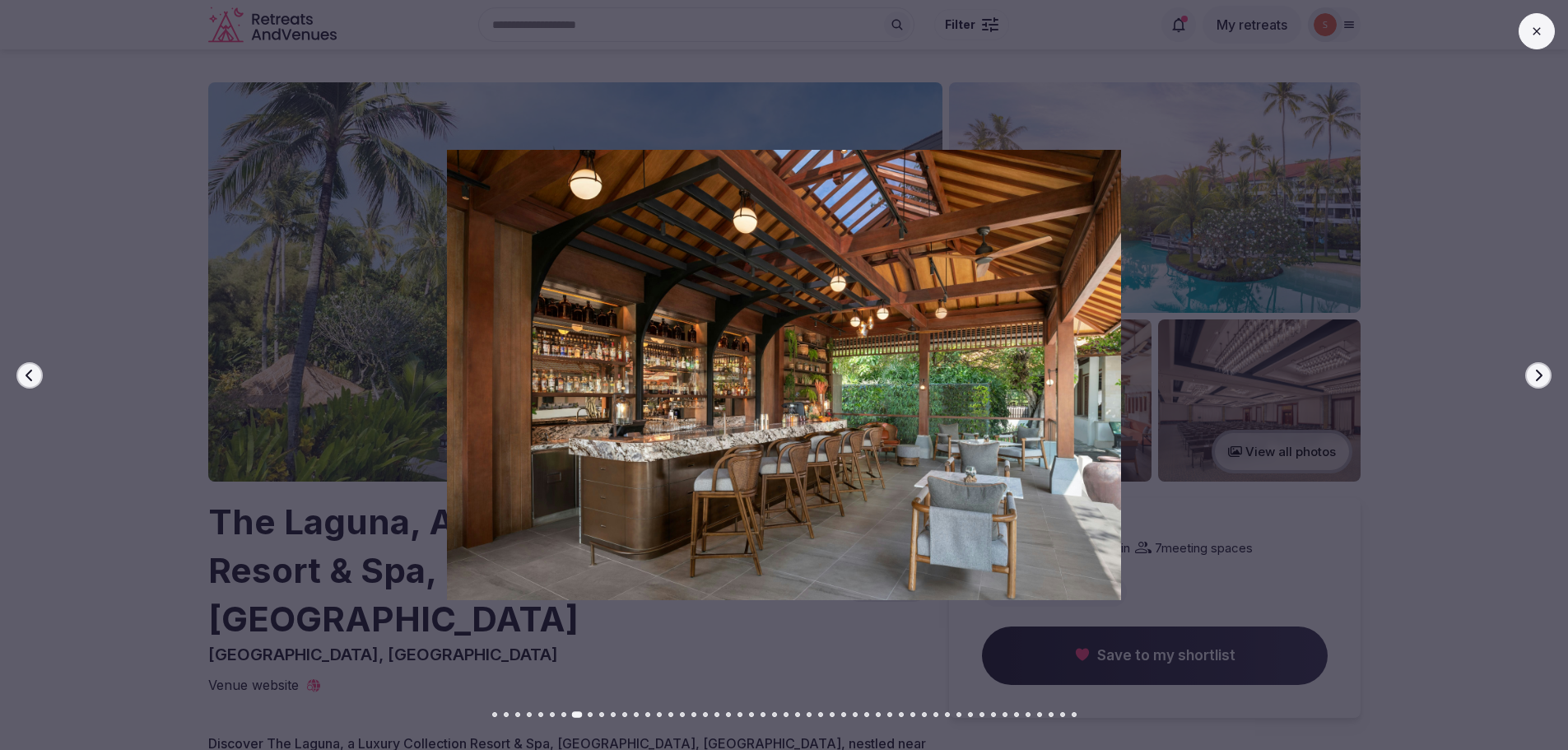
click at [1543, 368] on button "Next slide" at bounding box center [1538, 375] width 26 height 26
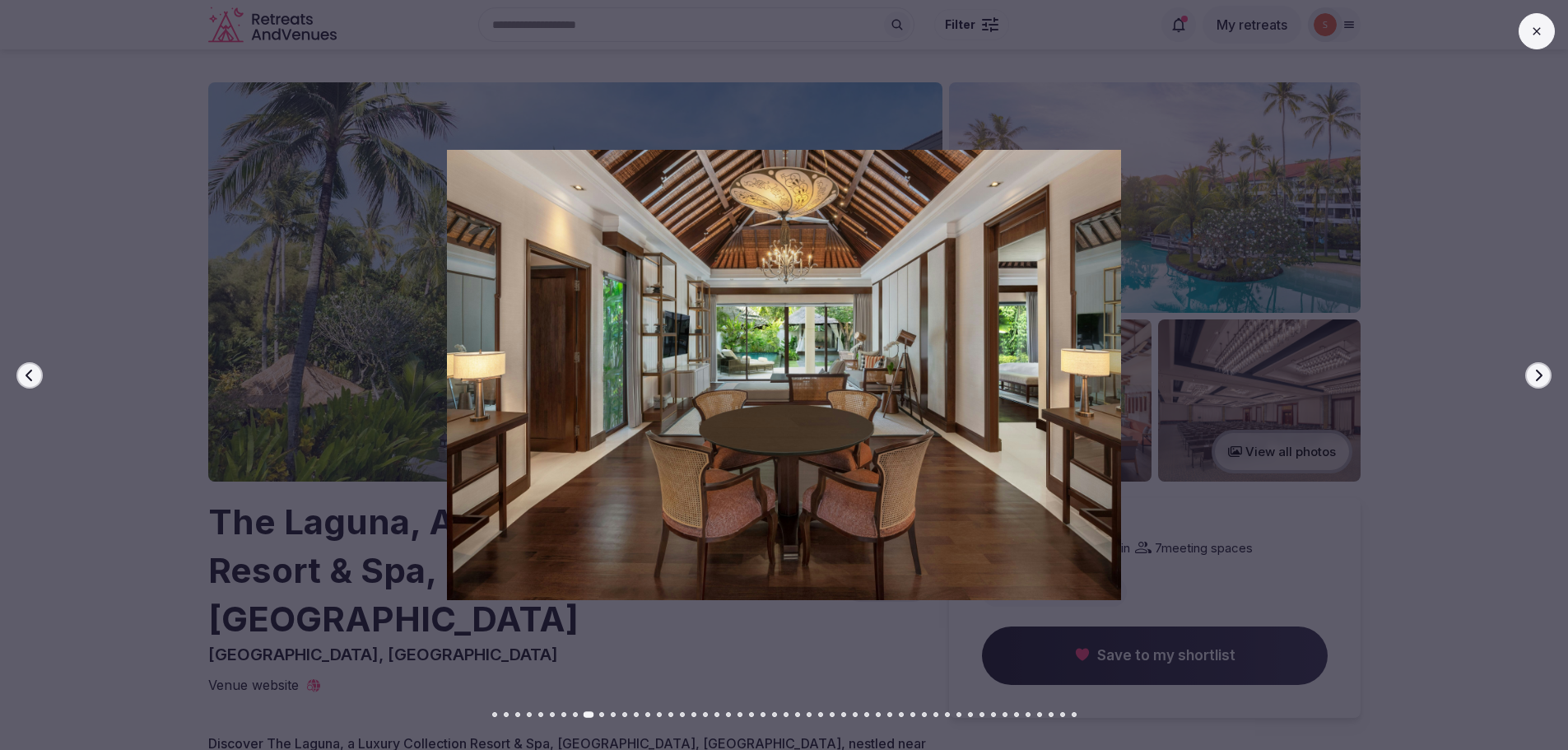
click at [1543, 368] on button "Next slide" at bounding box center [1538, 375] width 26 height 26
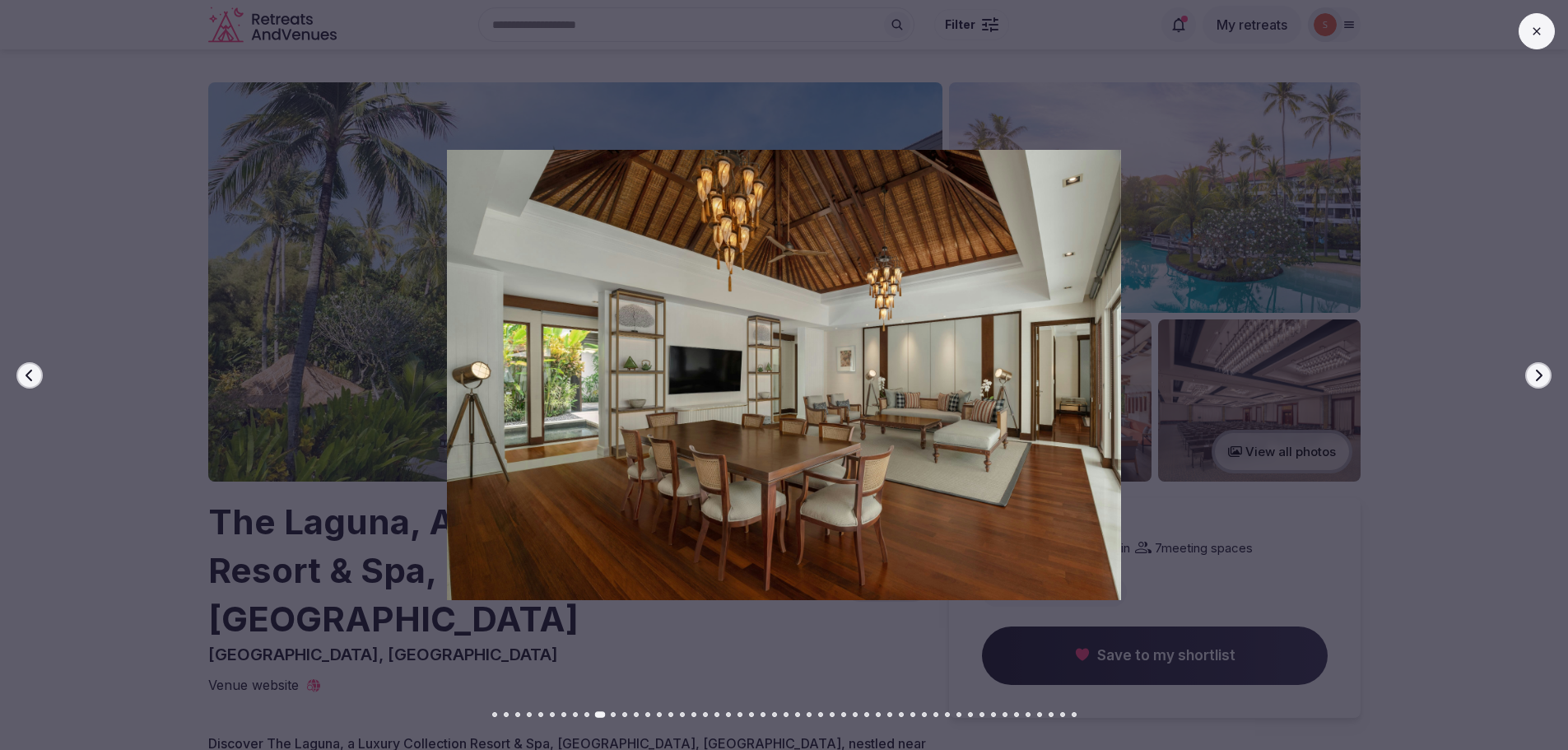
click at [1543, 368] on button "Next slide" at bounding box center [1538, 375] width 26 height 26
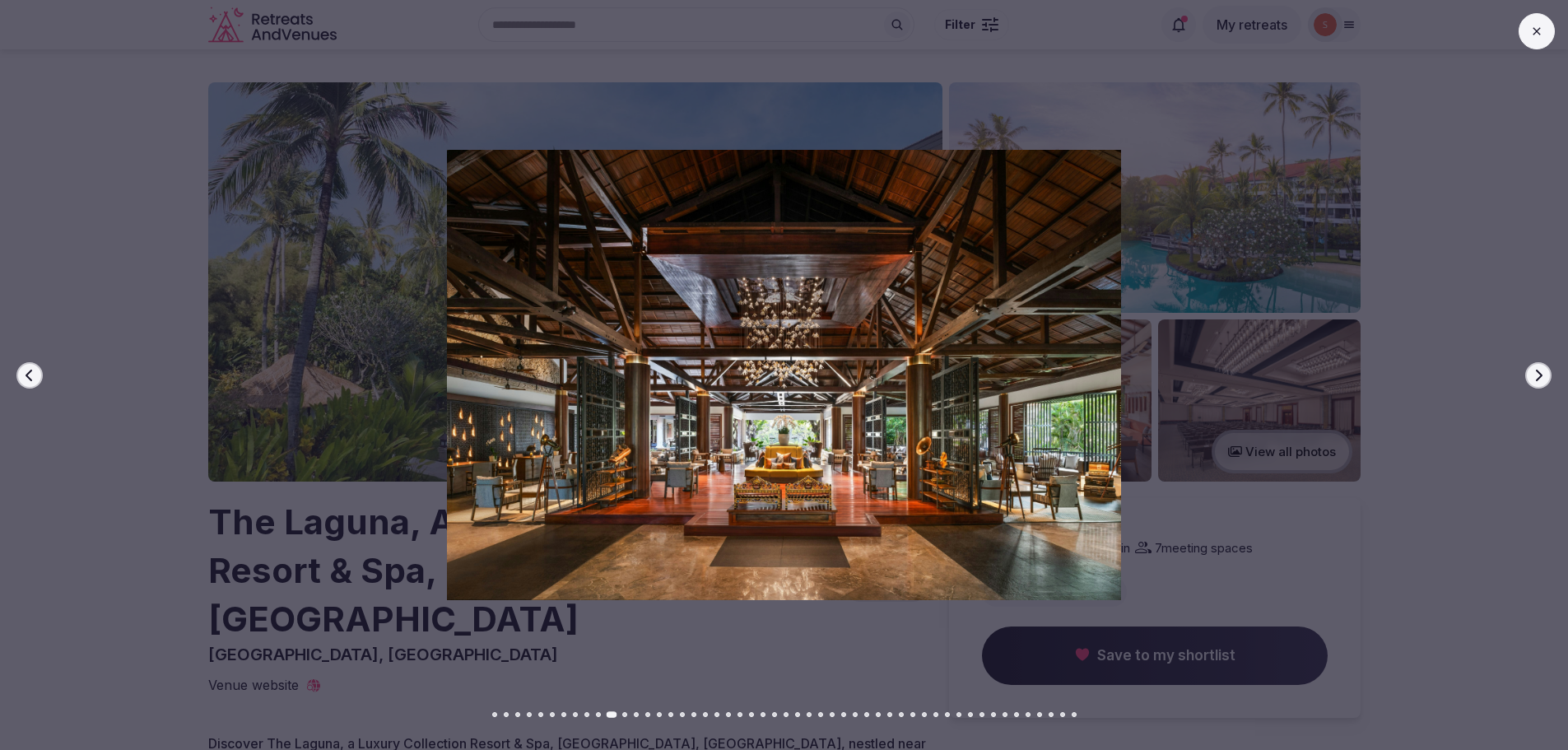
click at [1540, 368] on button "Next slide" at bounding box center [1538, 375] width 26 height 26
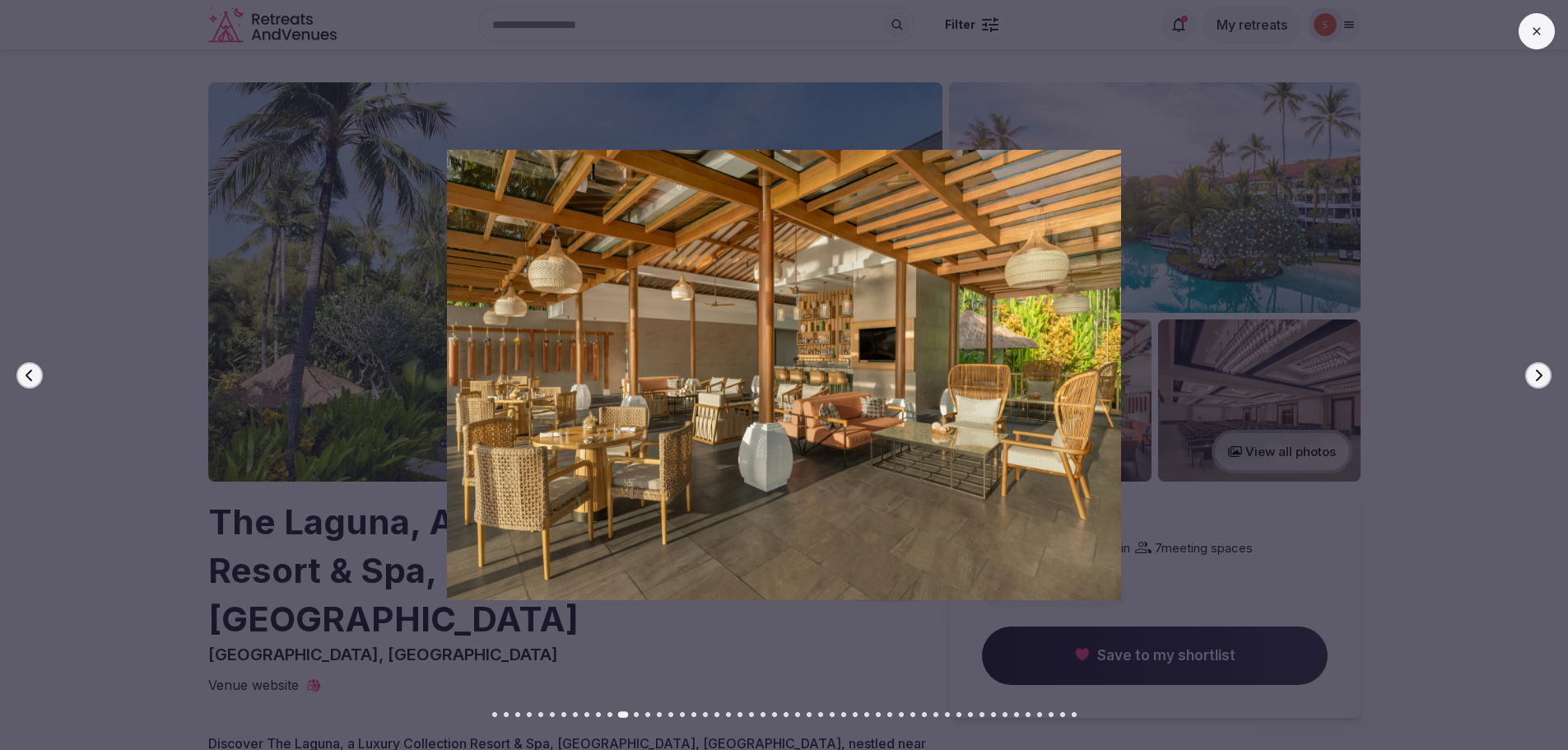
click at [1539, 369] on icon "button" at bounding box center [1538, 375] width 13 height 13
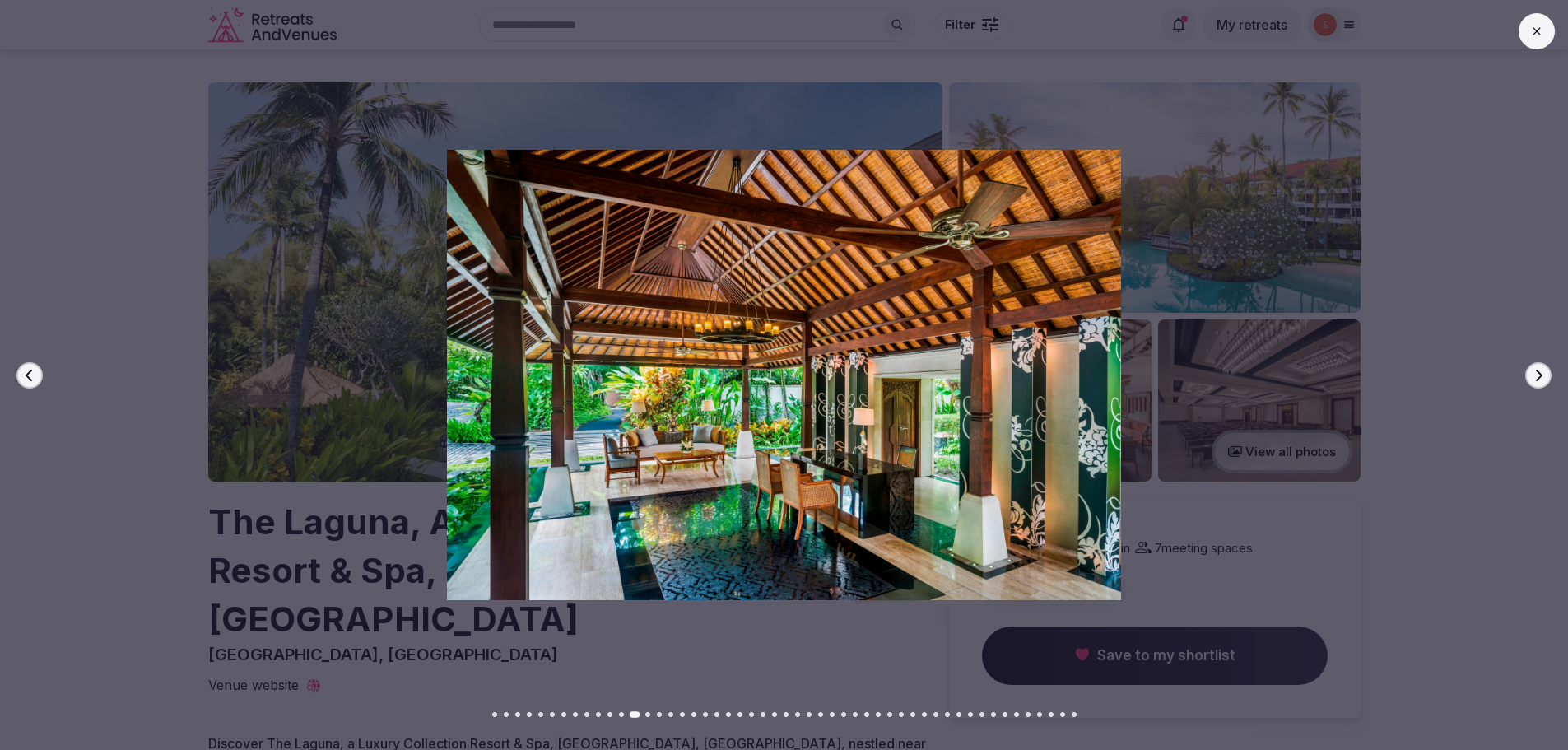
click at [1540, 381] on icon "button" at bounding box center [1538, 375] width 13 height 13
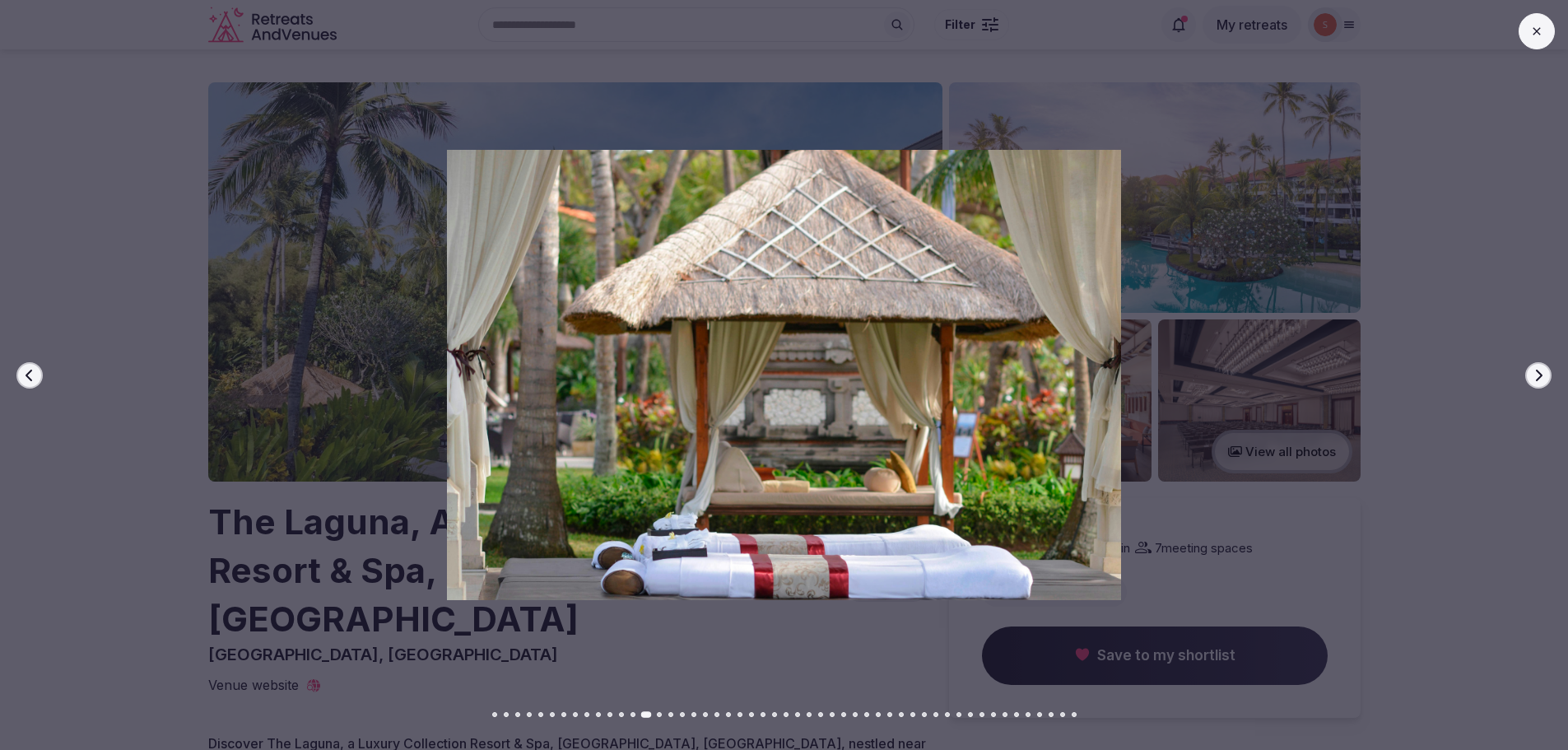
click at [1543, 386] on button "Next slide" at bounding box center [1538, 375] width 26 height 26
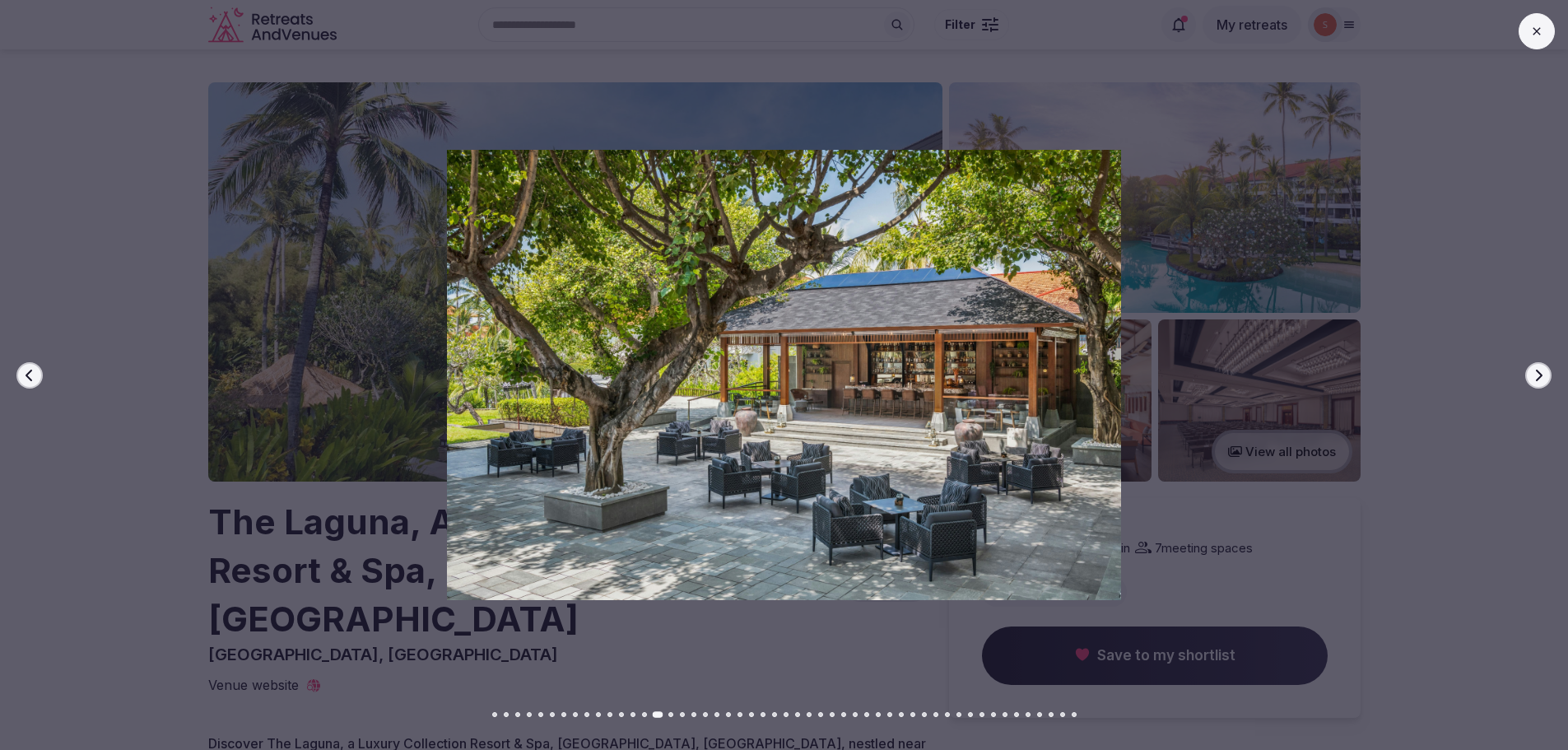
click at [1542, 380] on icon "button" at bounding box center [1538, 375] width 13 height 13
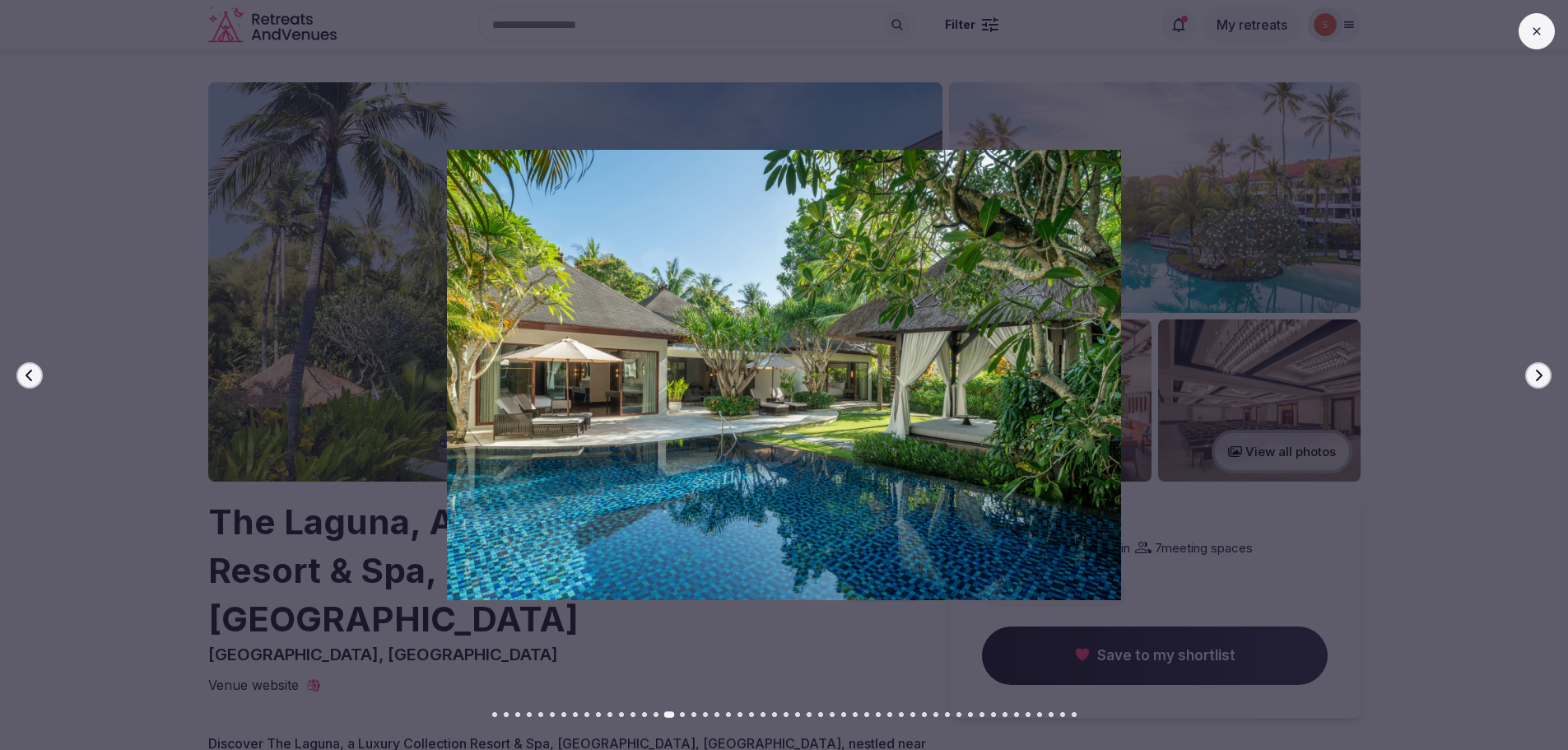
click at [1531, 25] on icon at bounding box center [1537, 31] width 13 height 13
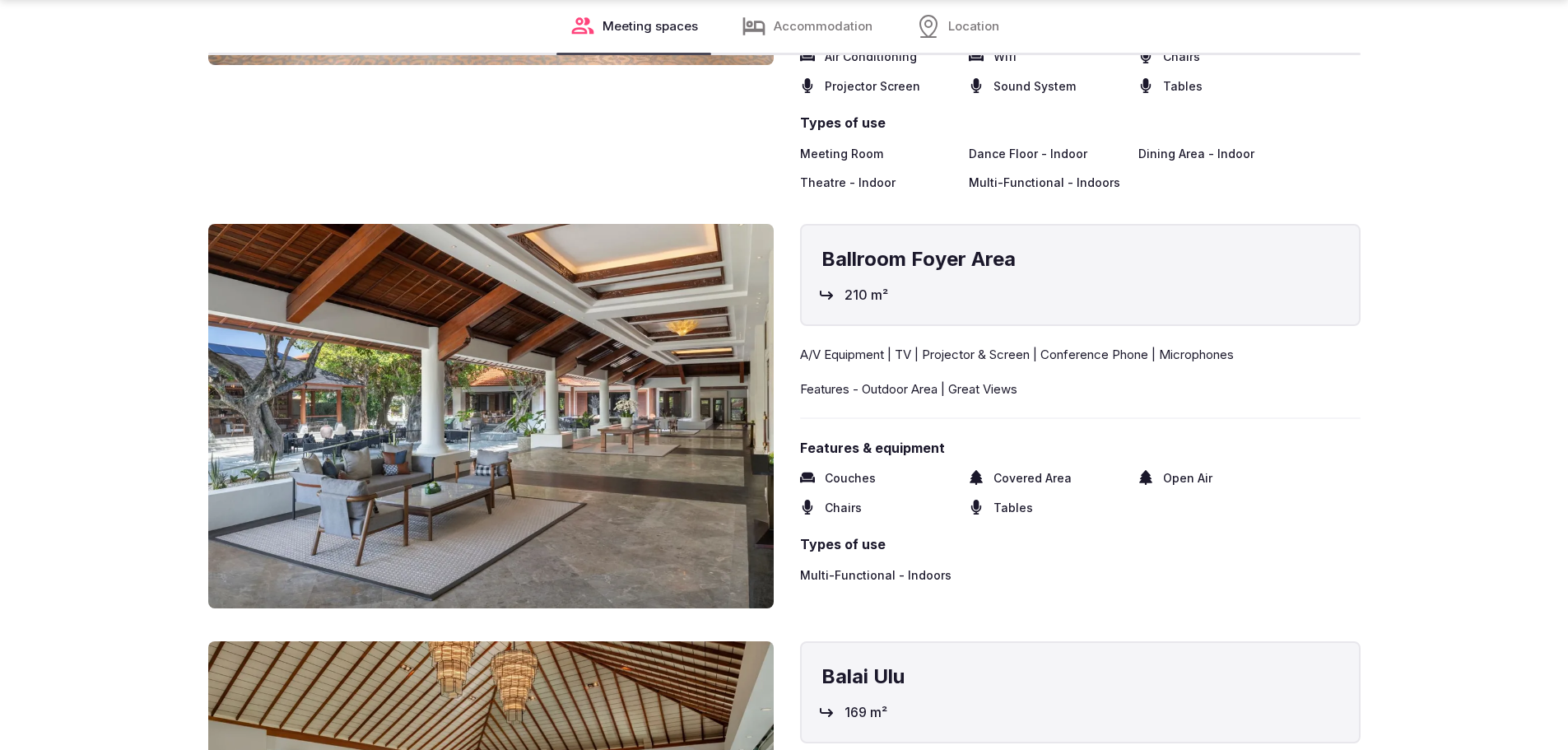
scroll to position [2717, 0]
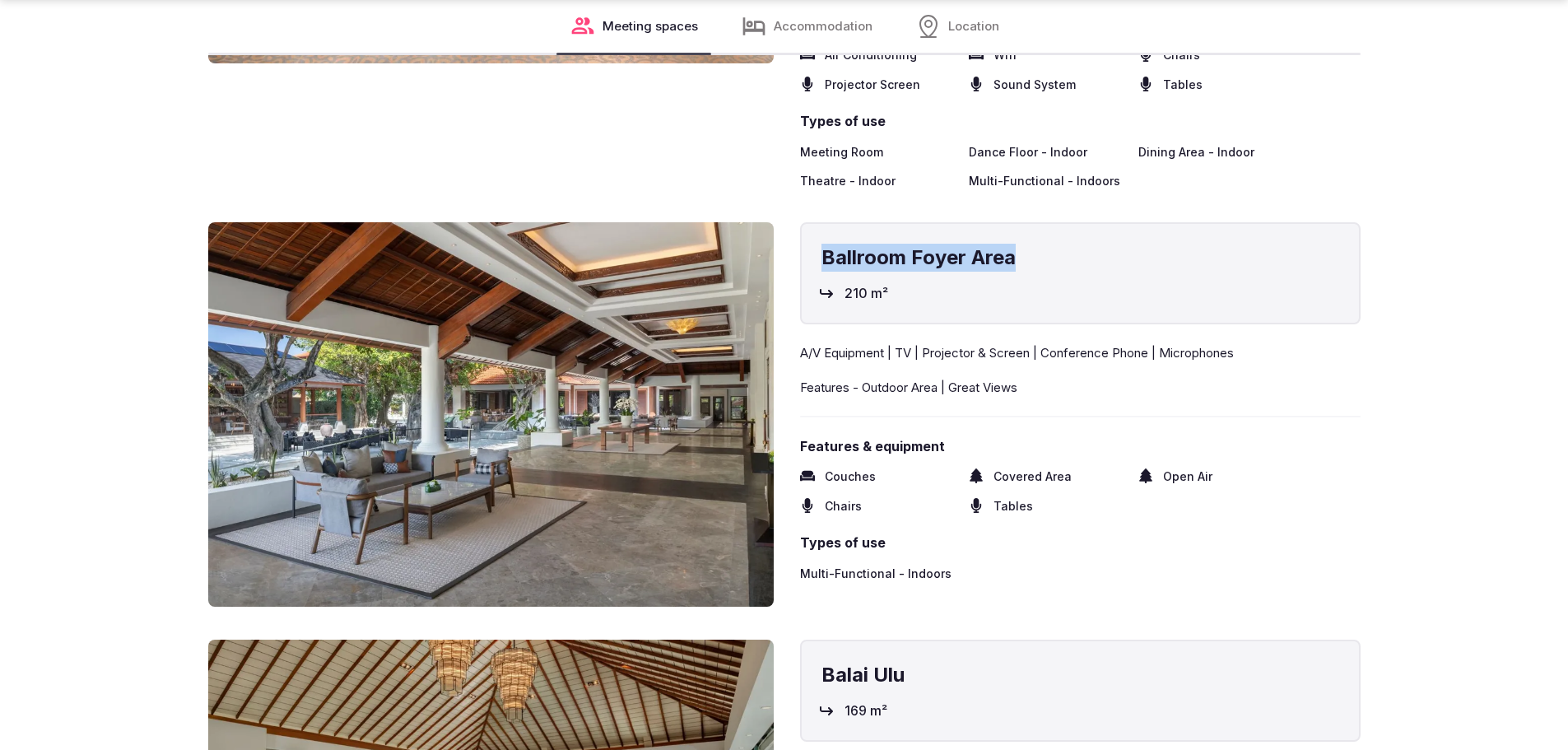
drag, startPoint x: 822, startPoint y: 204, endPoint x: 1014, endPoint y: 227, distance: 193.4
click at [1015, 244] on h4 "Ballroom Foyer Area" at bounding box center [1081, 258] width 517 height 28
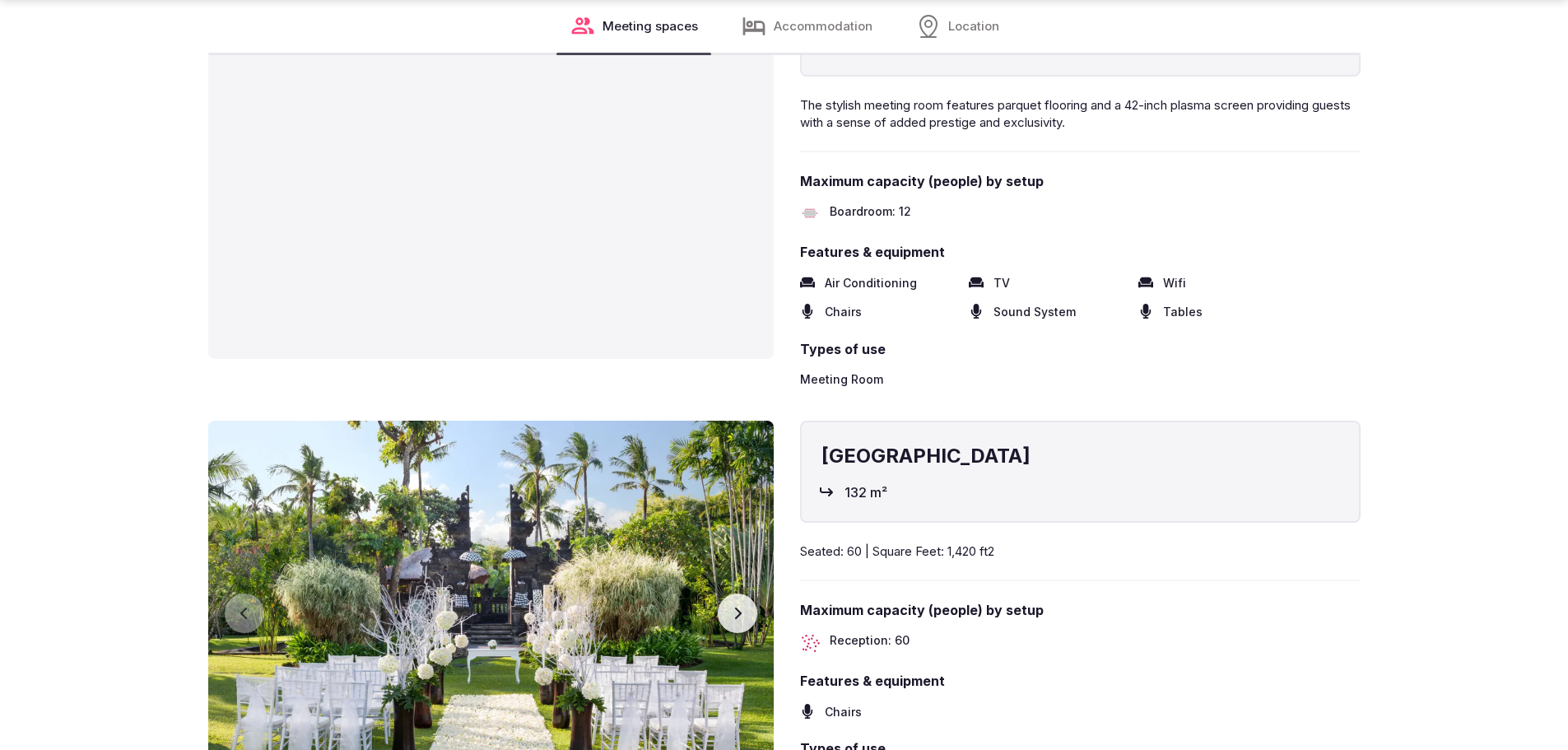
scroll to position [5435, 0]
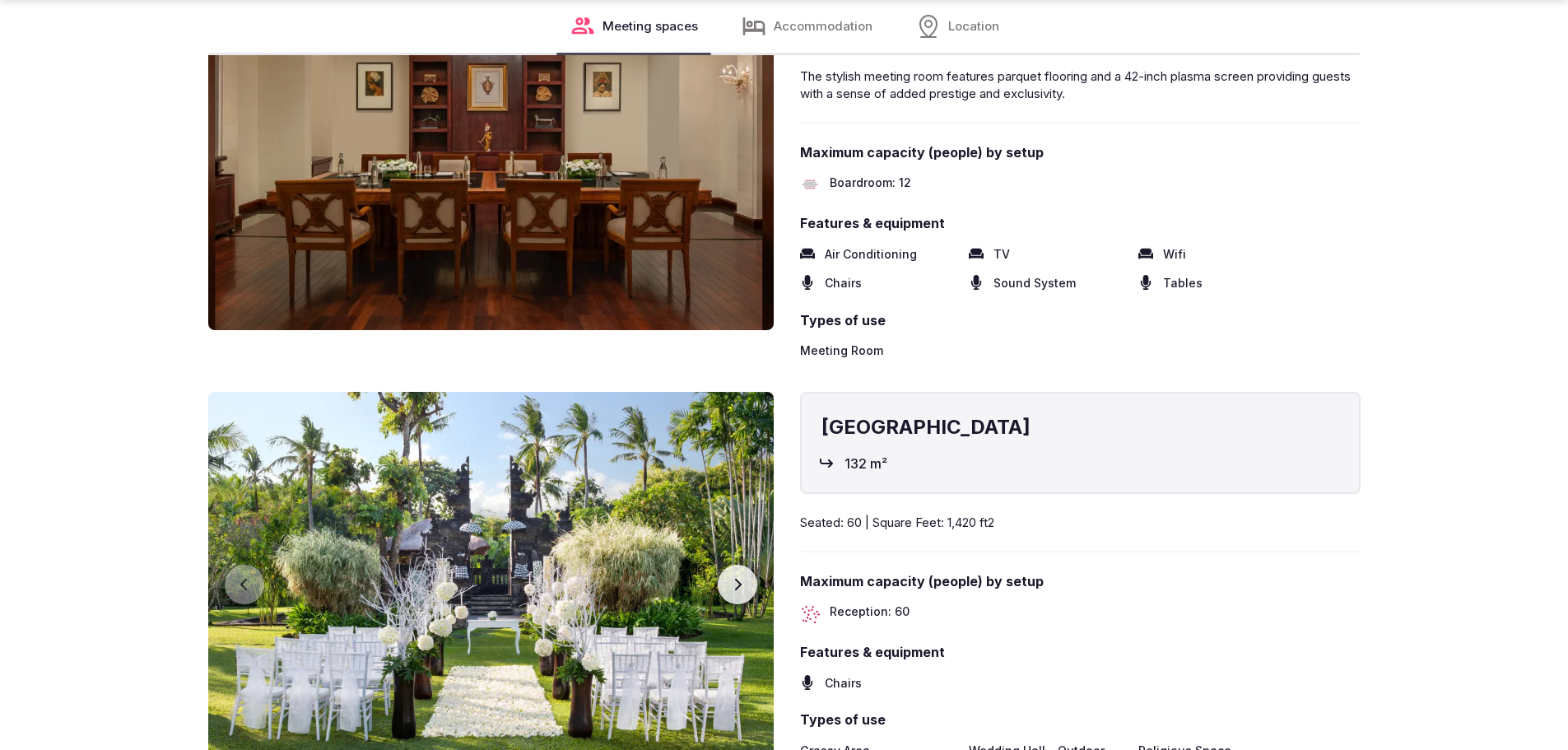
click at [749, 564] on button "Next slide" at bounding box center [738, 584] width 39 height 39
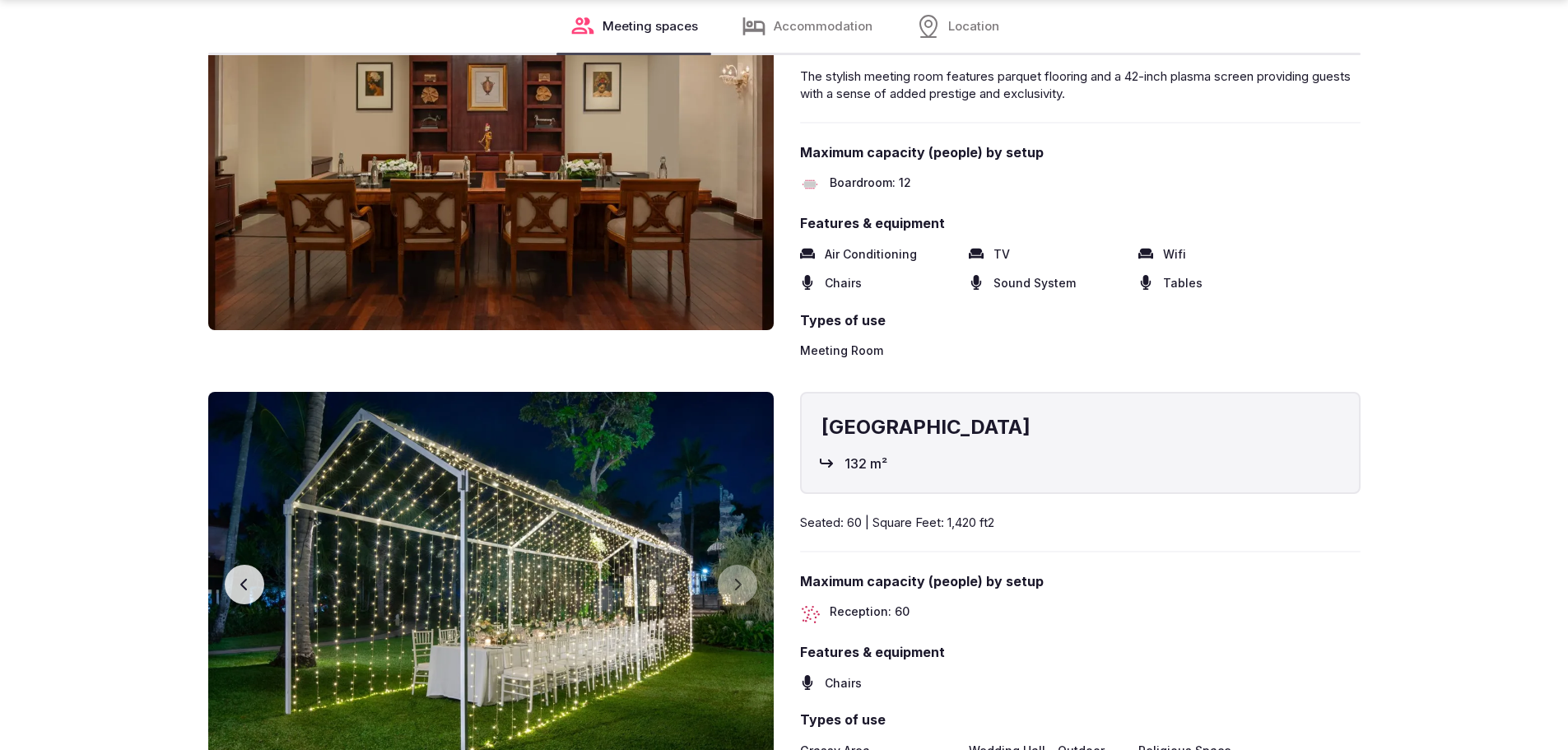
click at [246, 578] on icon "button" at bounding box center [245, 585] width 13 height 13
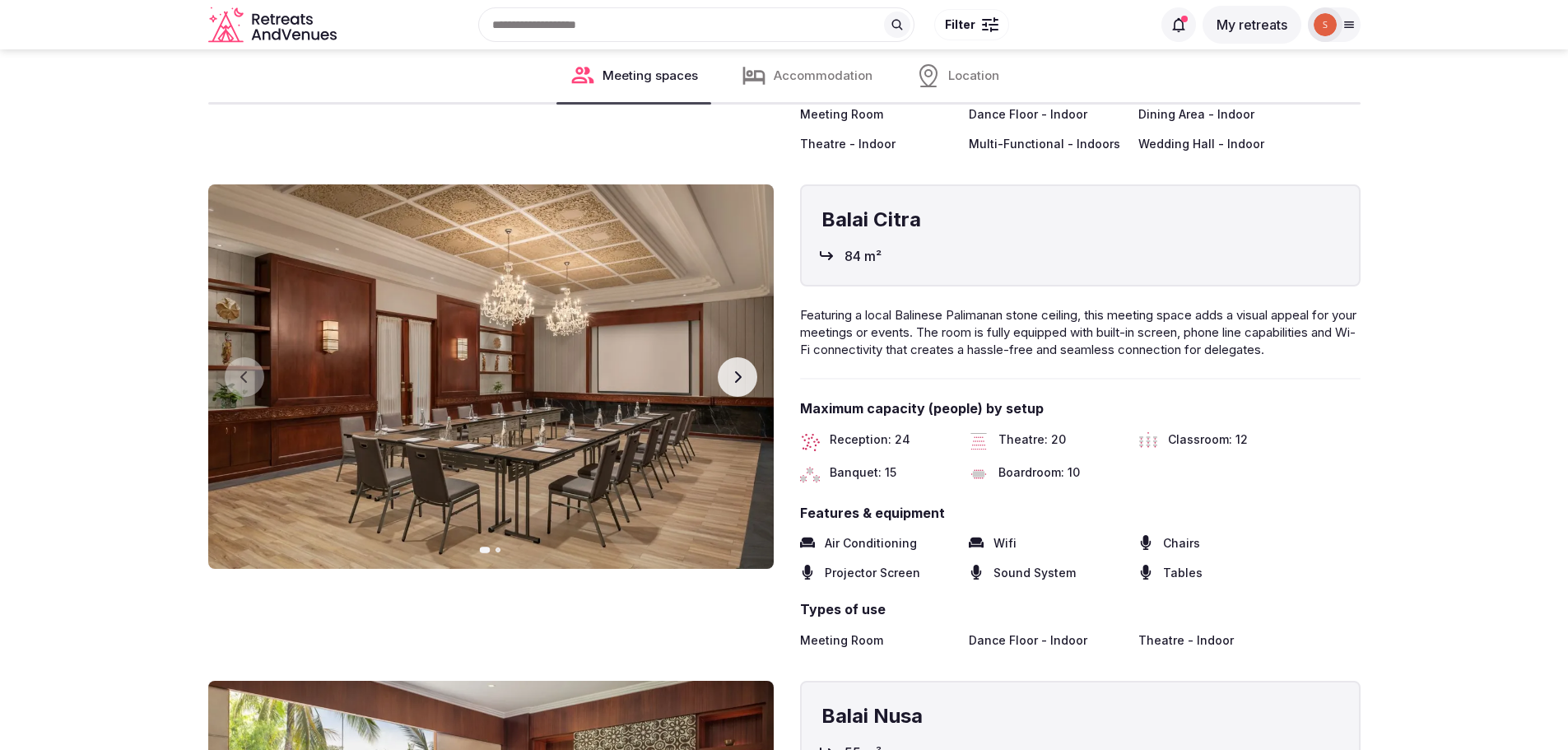
scroll to position [3705, 0]
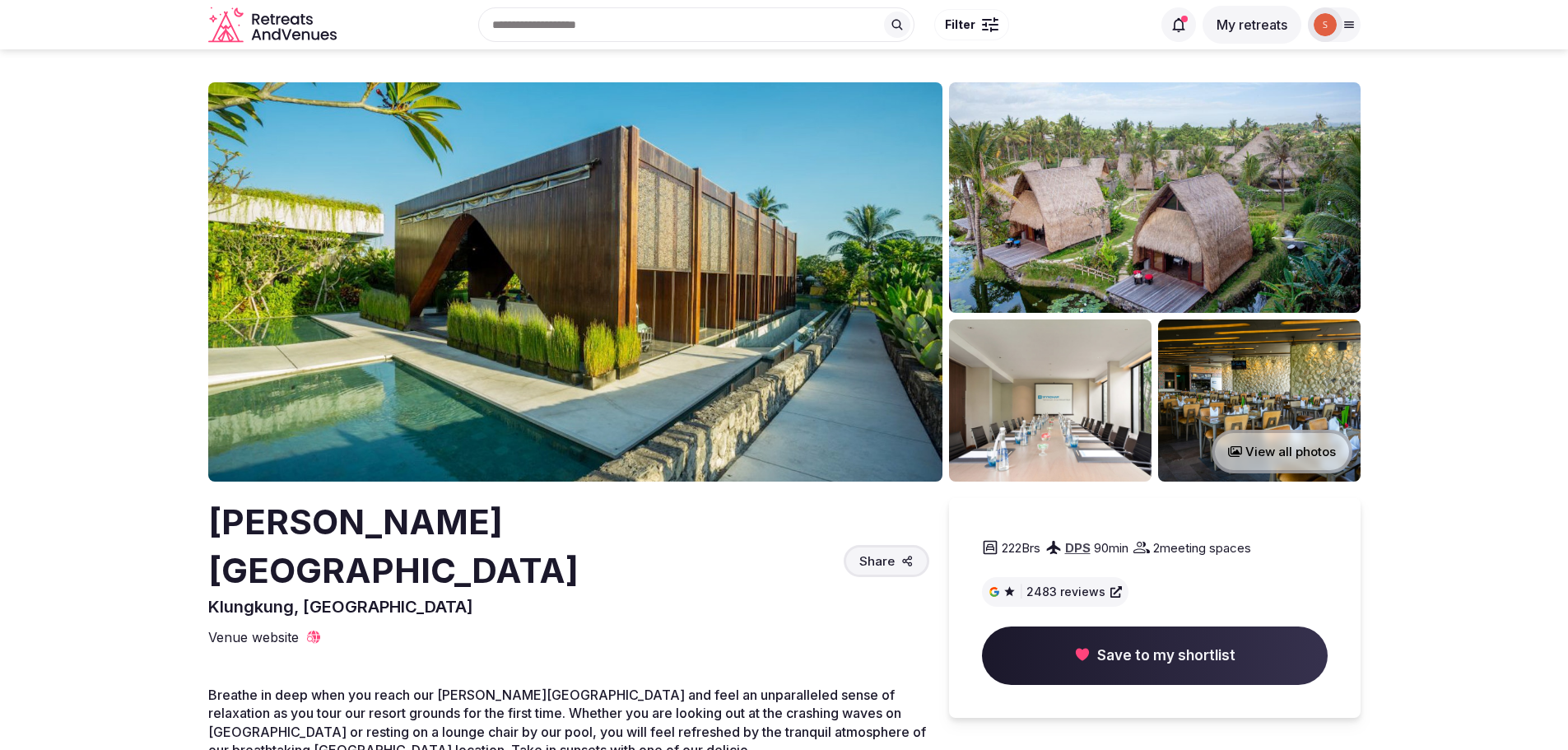
click at [1163, 280] on img at bounding box center [1155, 198] width 411 height 231
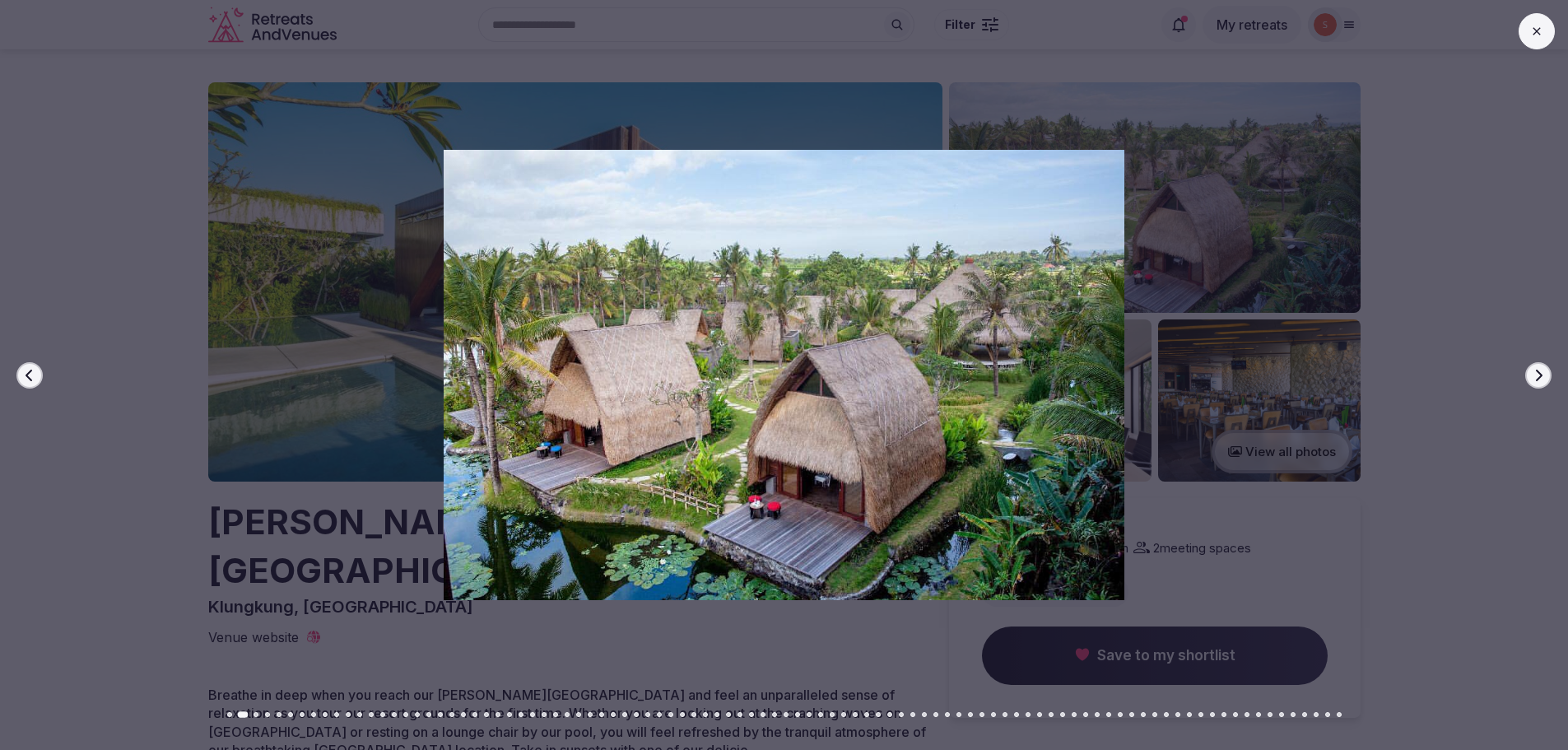
click at [1546, 377] on button "Next slide" at bounding box center [1538, 375] width 26 height 26
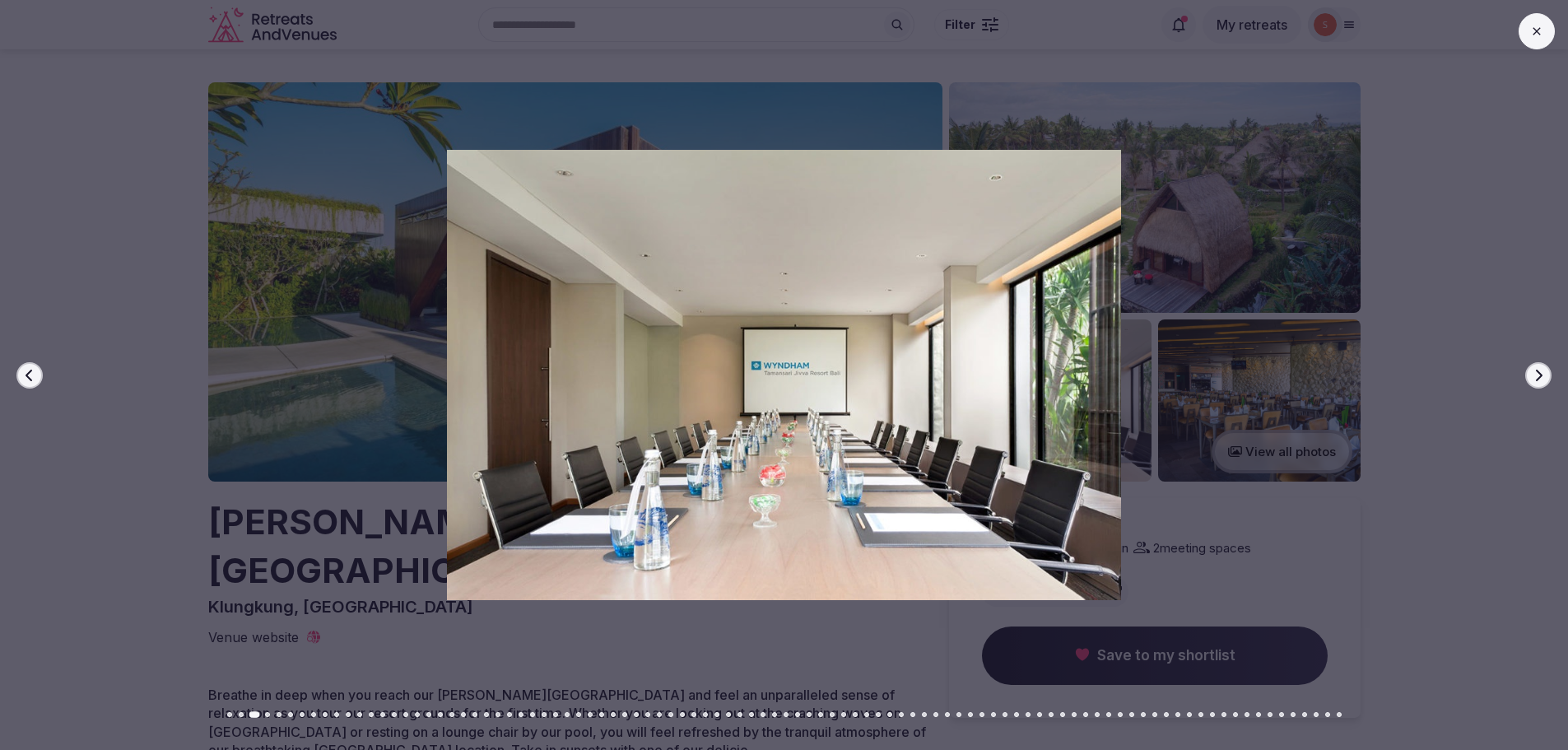
click at [1546, 375] on button "Next slide" at bounding box center [1538, 375] width 26 height 26
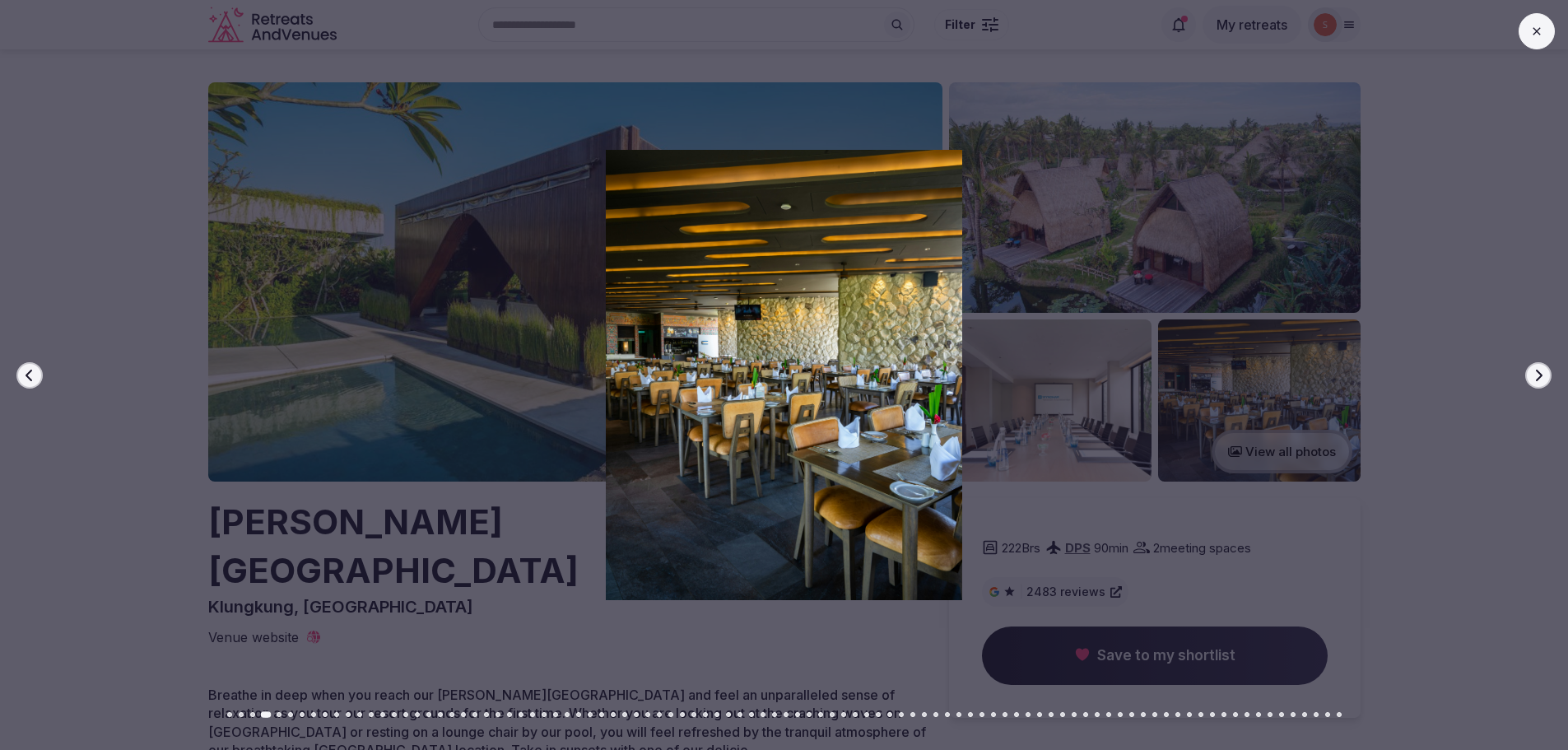
click at [1546, 375] on button "Next slide" at bounding box center [1538, 375] width 26 height 26
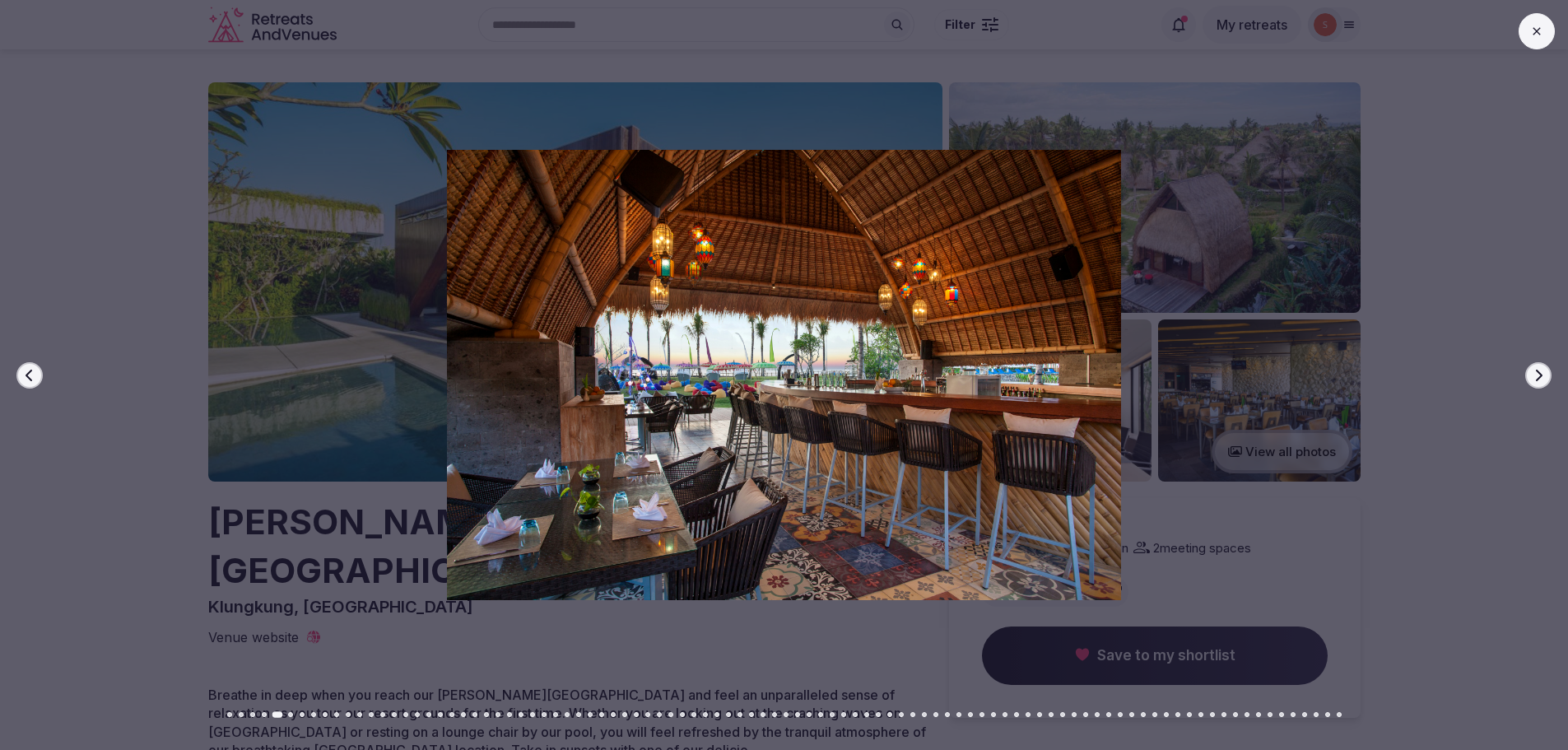
click at [1541, 375] on icon "button" at bounding box center [1539, 374] width 7 height 11
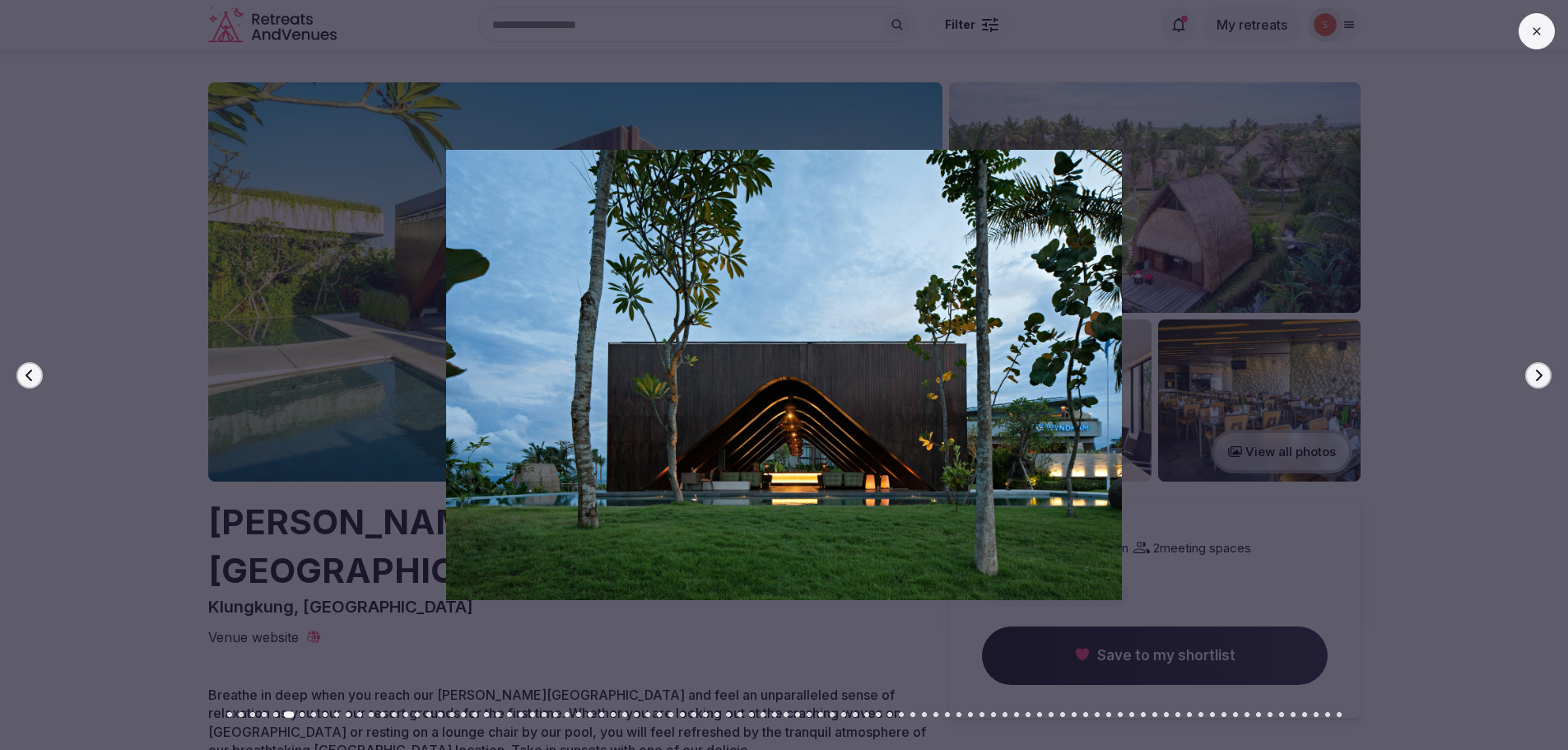
click at [1541, 375] on icon "button" at bounding box center [1539, 374] width 7 height 11
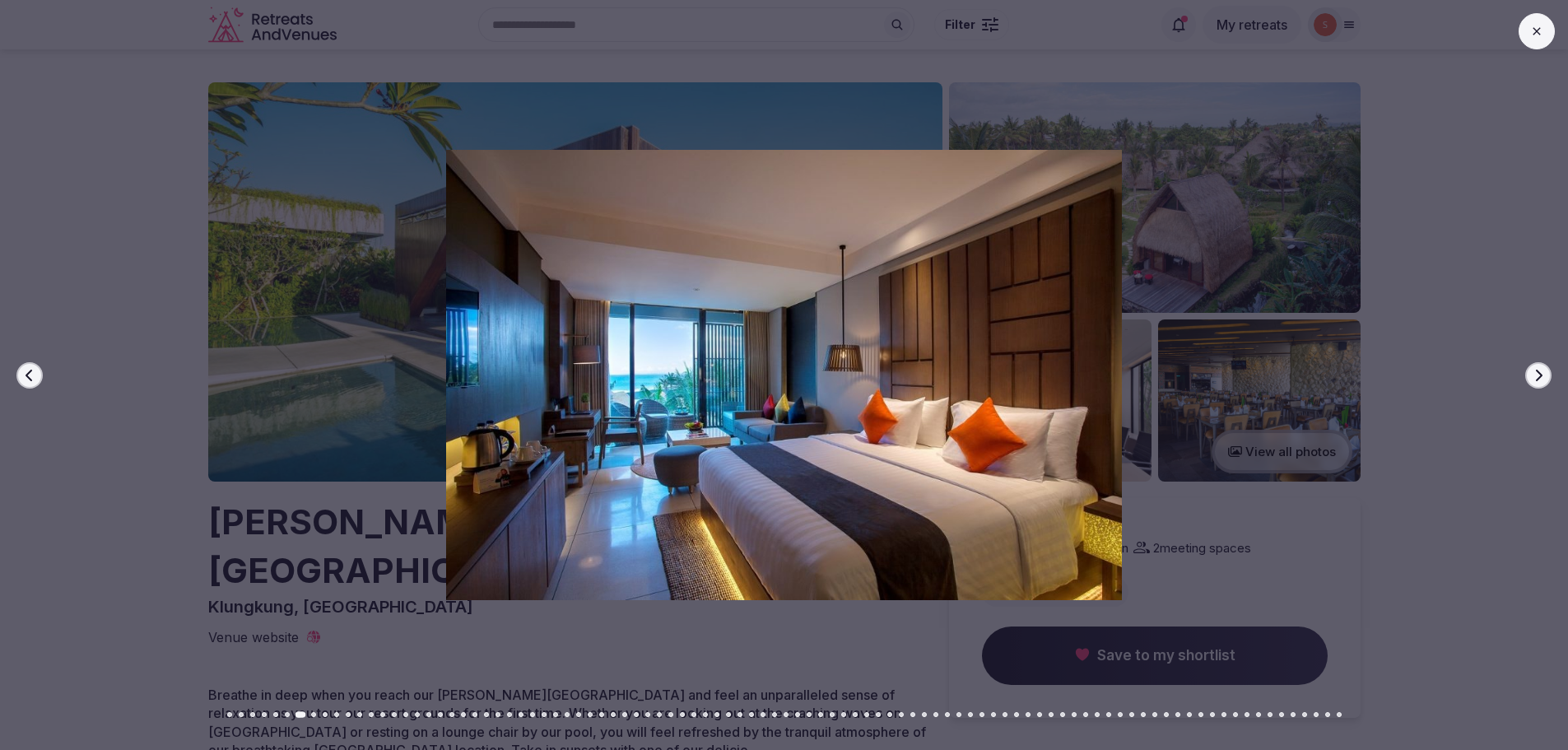
click at [1541, 375] on icon "button" at bounding box center [1539, 374] width 7 height 11
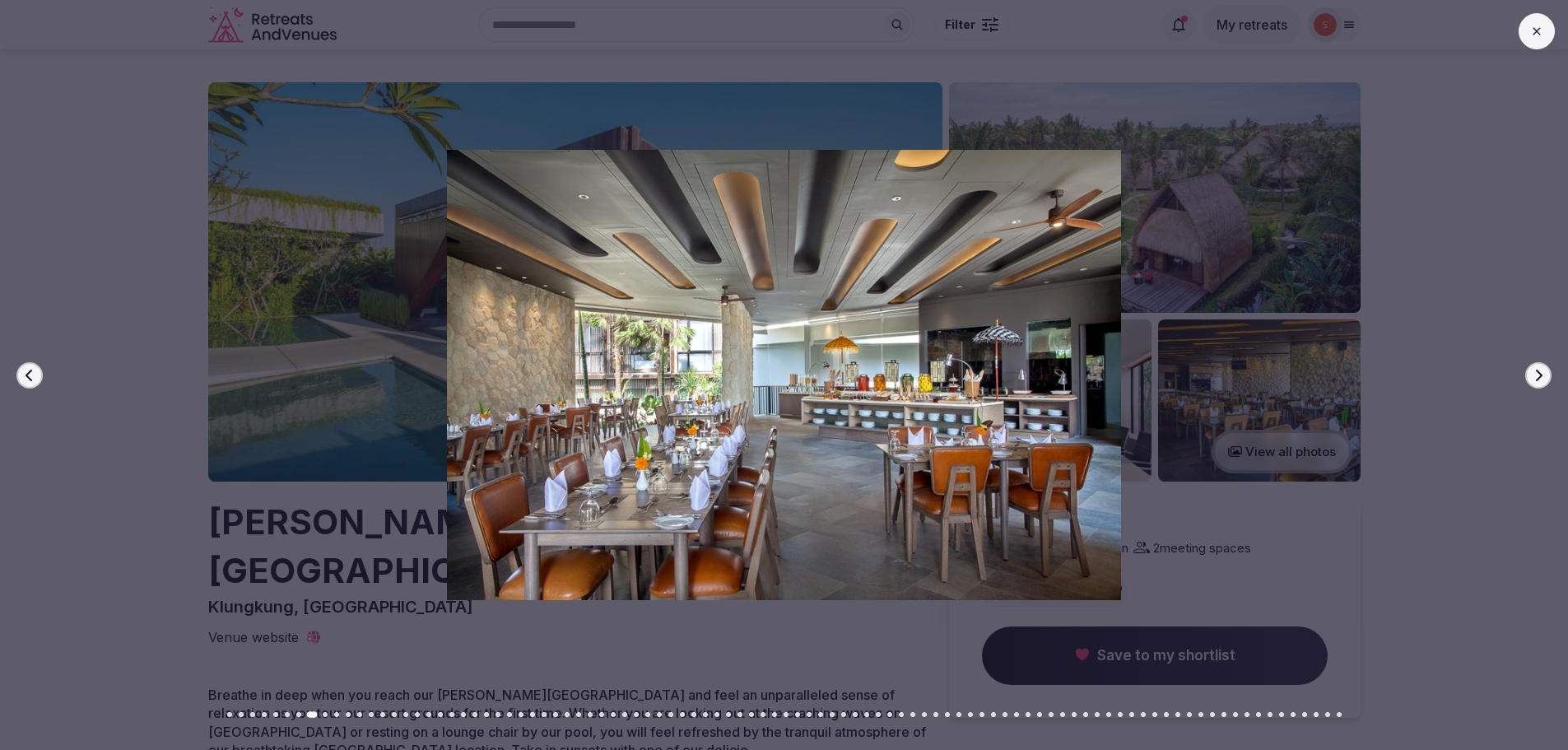
click at [1541, 375] on icon "button" at bounding box center [1539, 374] width 7 height 11
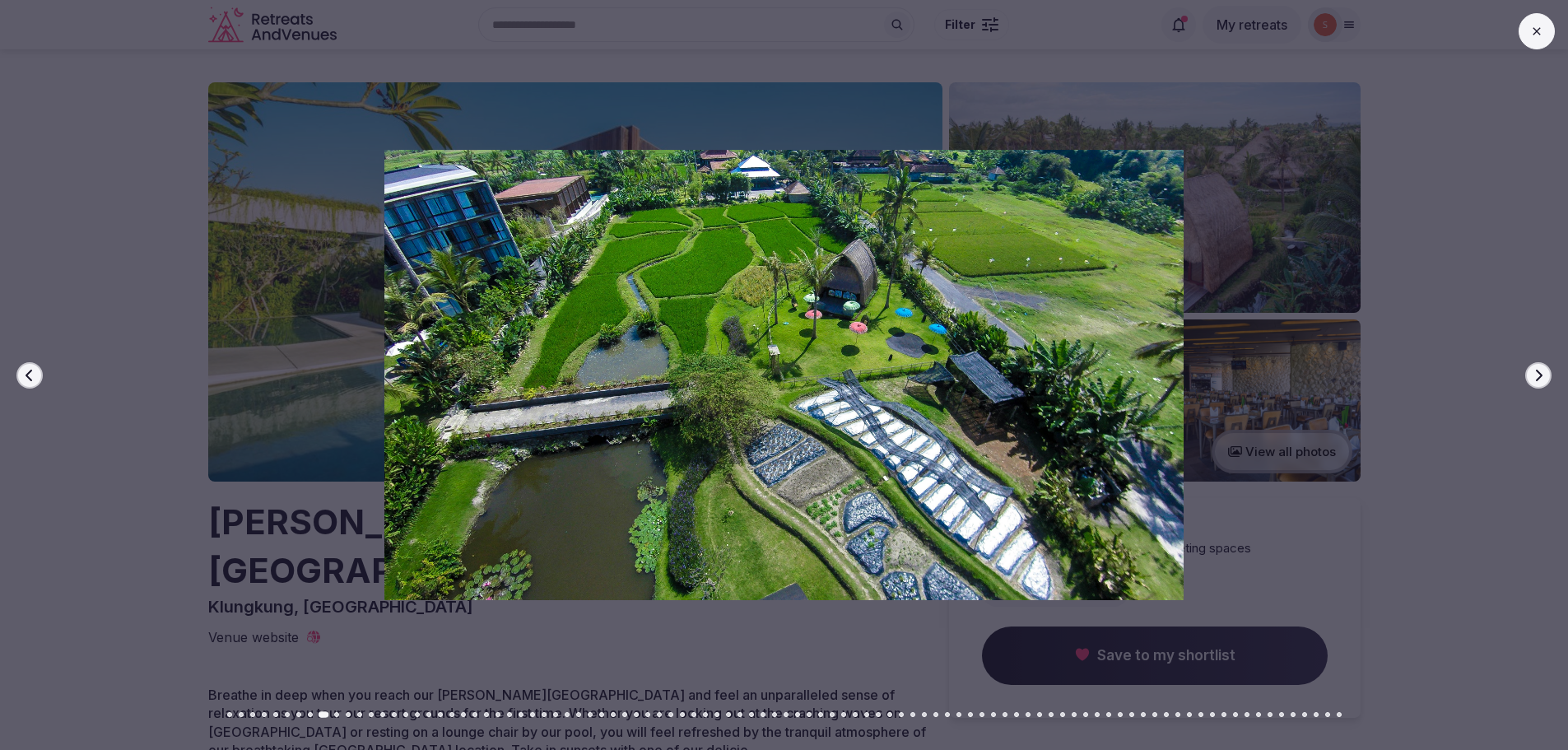
click at [1539, 370] on icon "button" at bounding box center [1538, 375] width 13 height 13
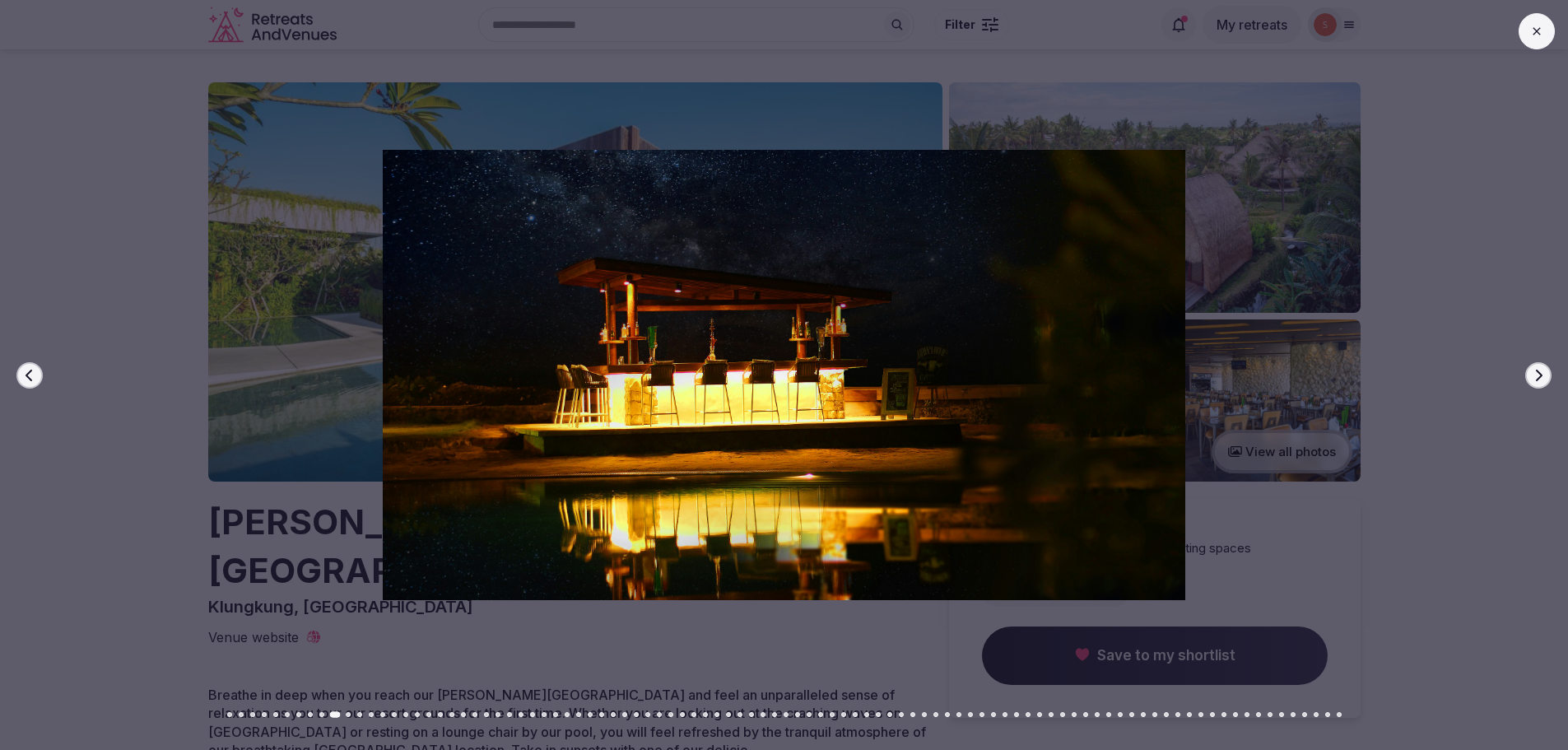
click at [1539, 370] on icon "button" at bounding box center [1538, 375] width 13 height 13
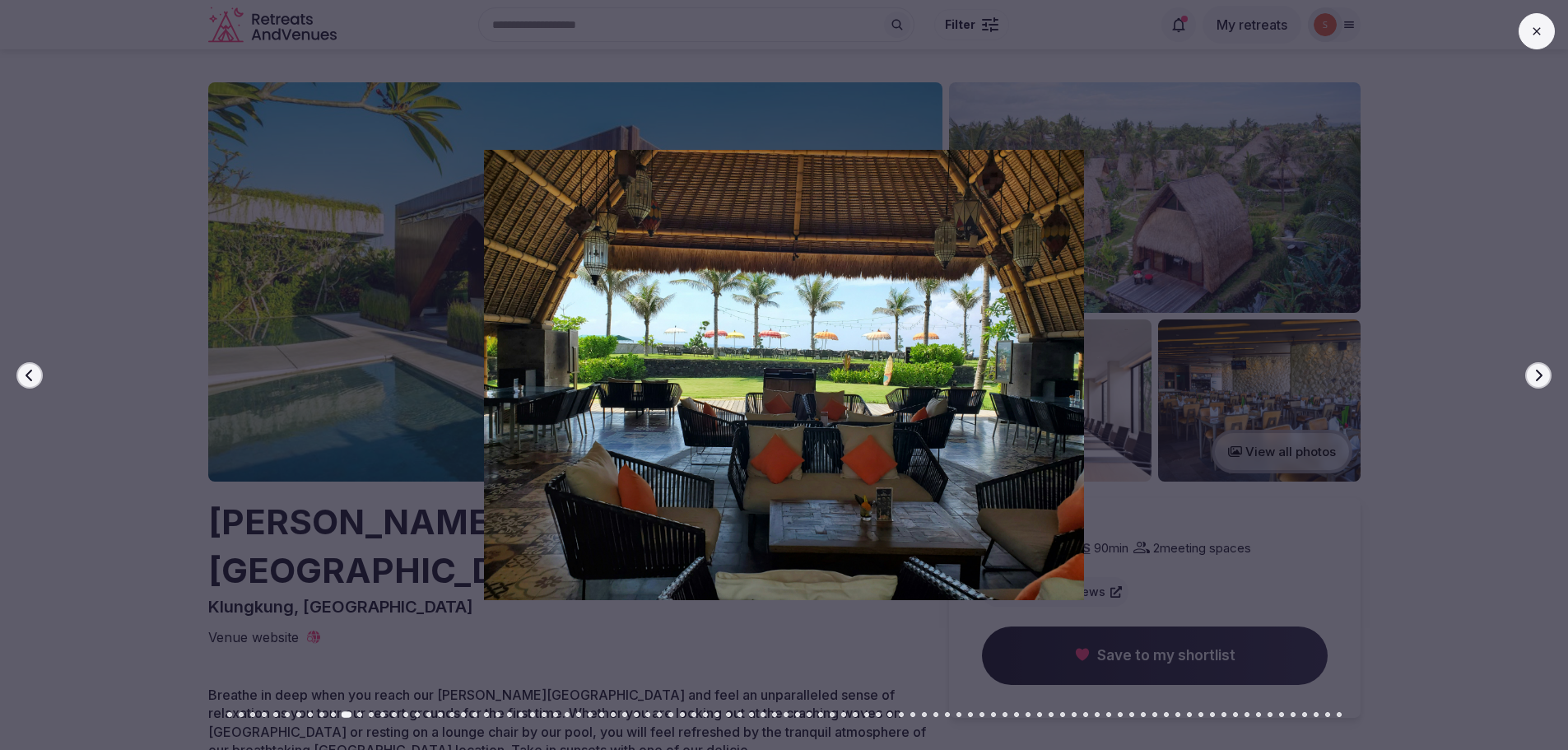
click at [1547, 376] on button "Next slide" at bounding box center [1538, 375] width 26 height 26
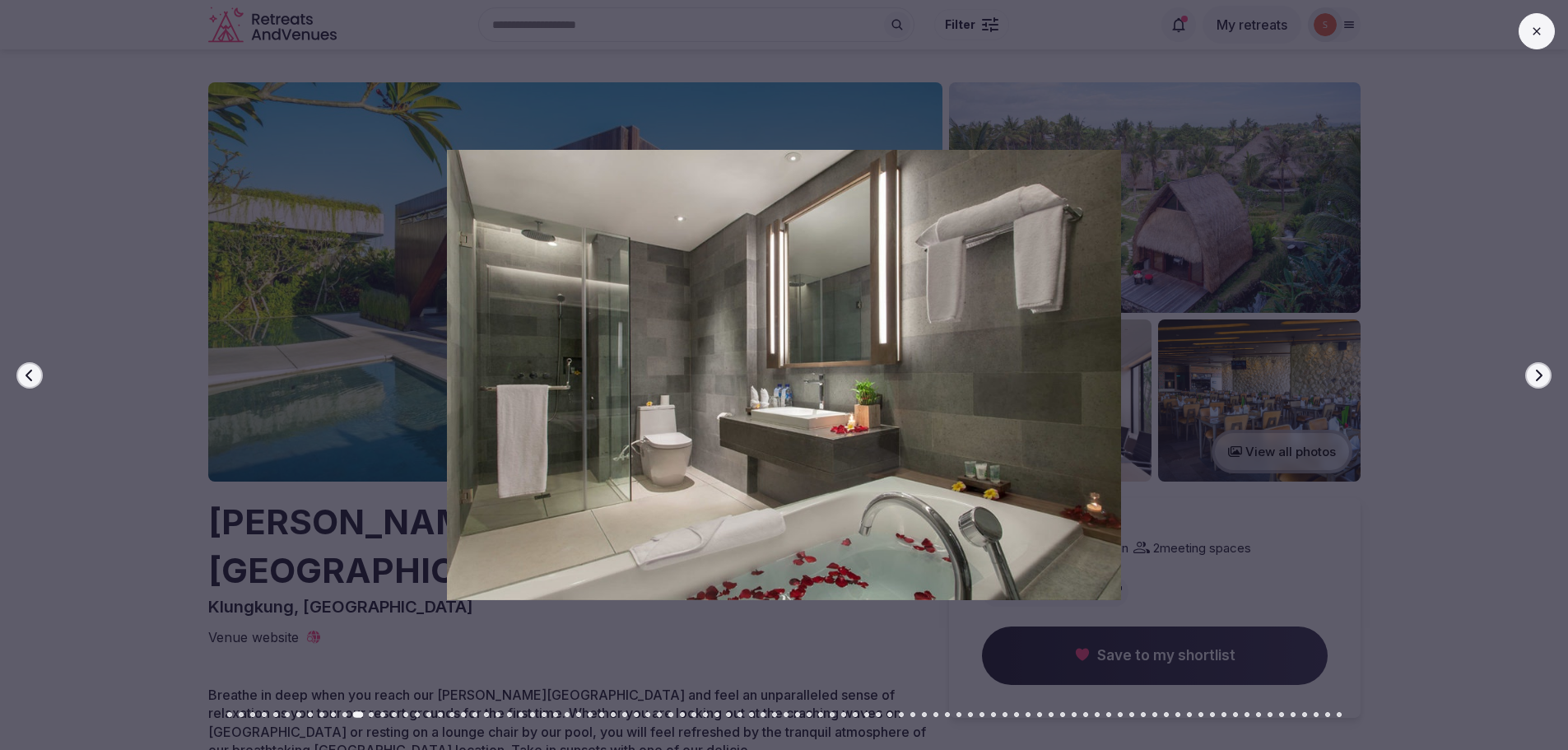
click at [1547, 376] on button "Next slide" at bounding box center [1538, 375] width 26 height 26
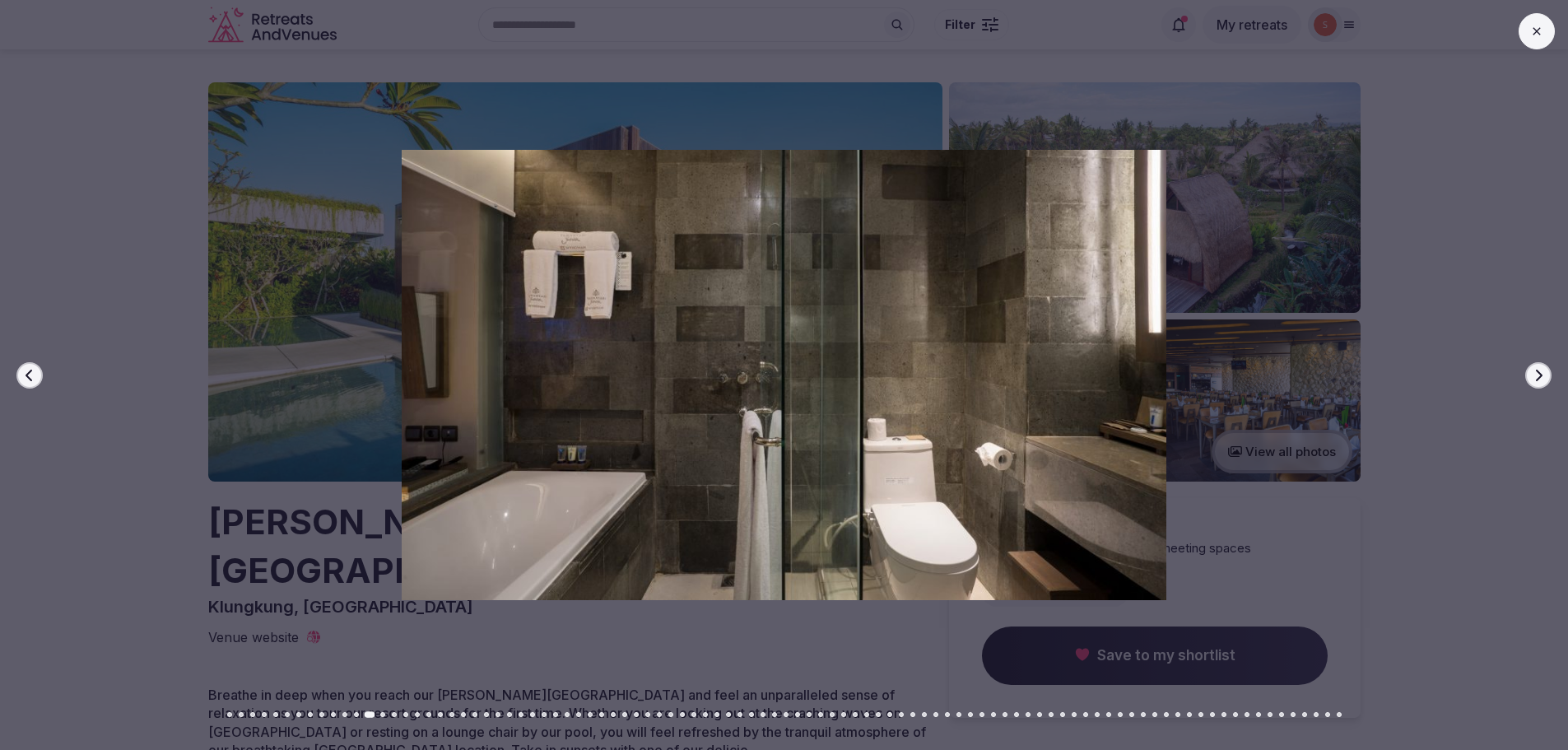
click at [1547, 376] on button "Next slide" at bounding box center [1538, 375] width 26 height 26
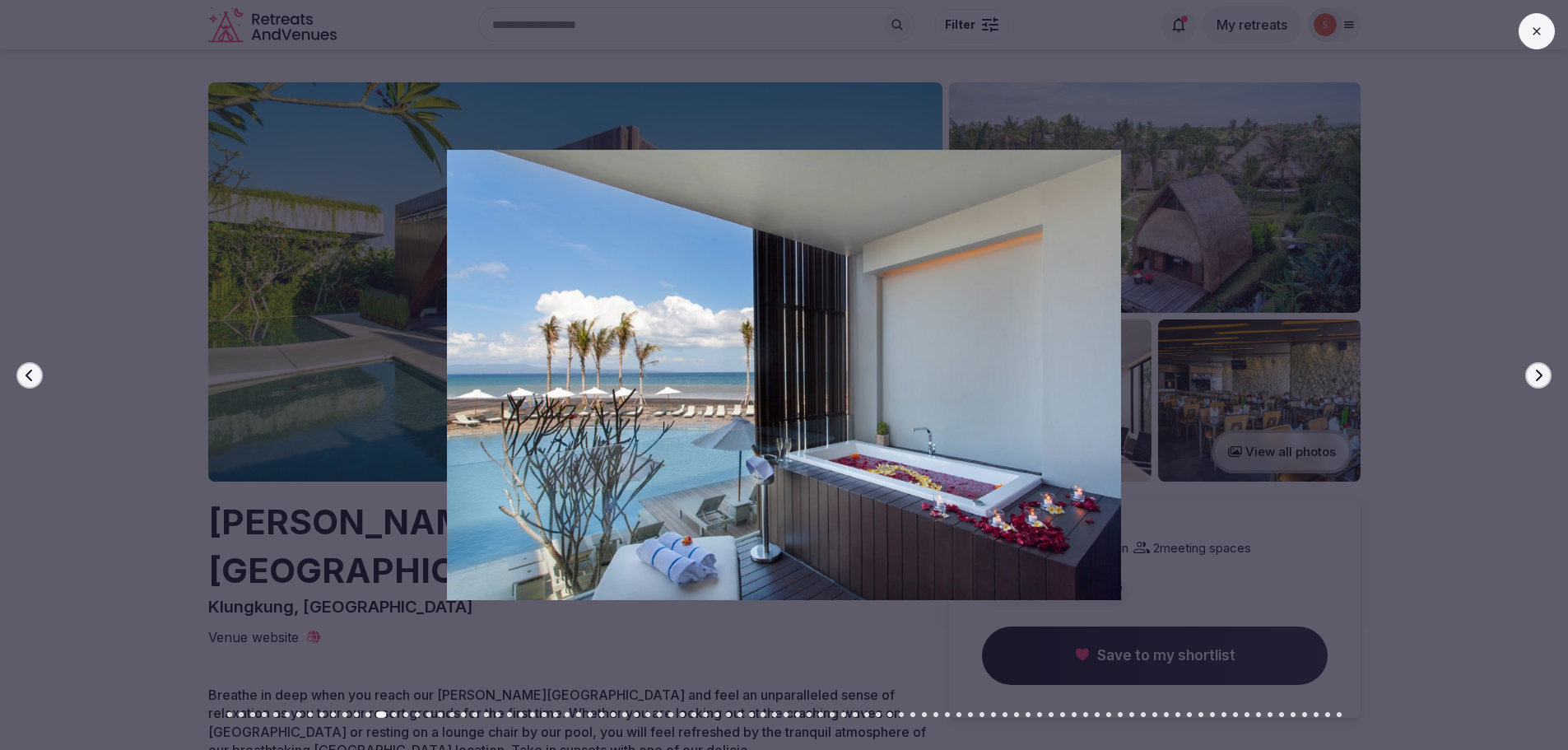
click at [1547, 377] on button "Next slide" at bounding box center [1538, 375] width 26 height 26
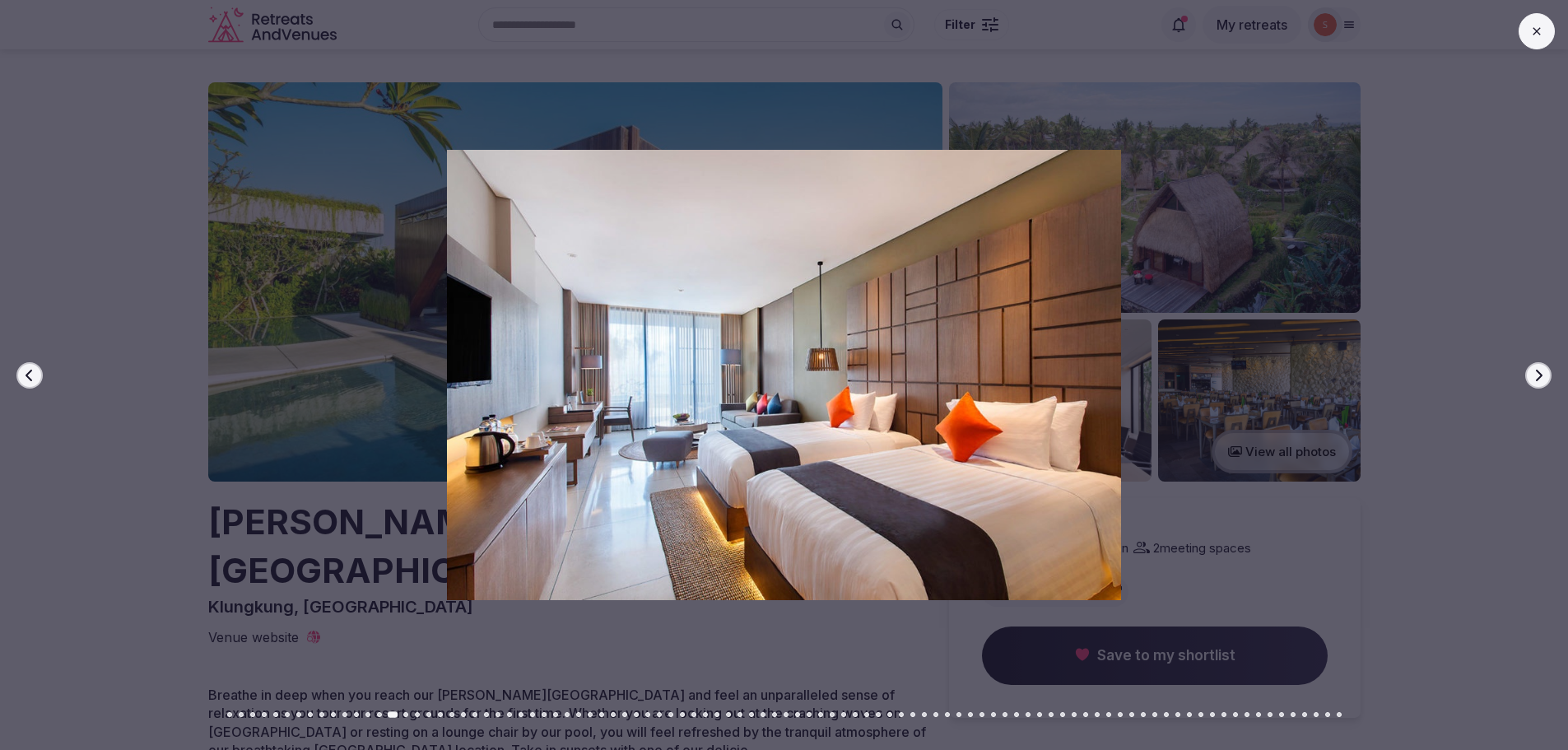
click at [1547, 378] on button "Next slide" at bounding box center [1538, 375] width 26 height 26
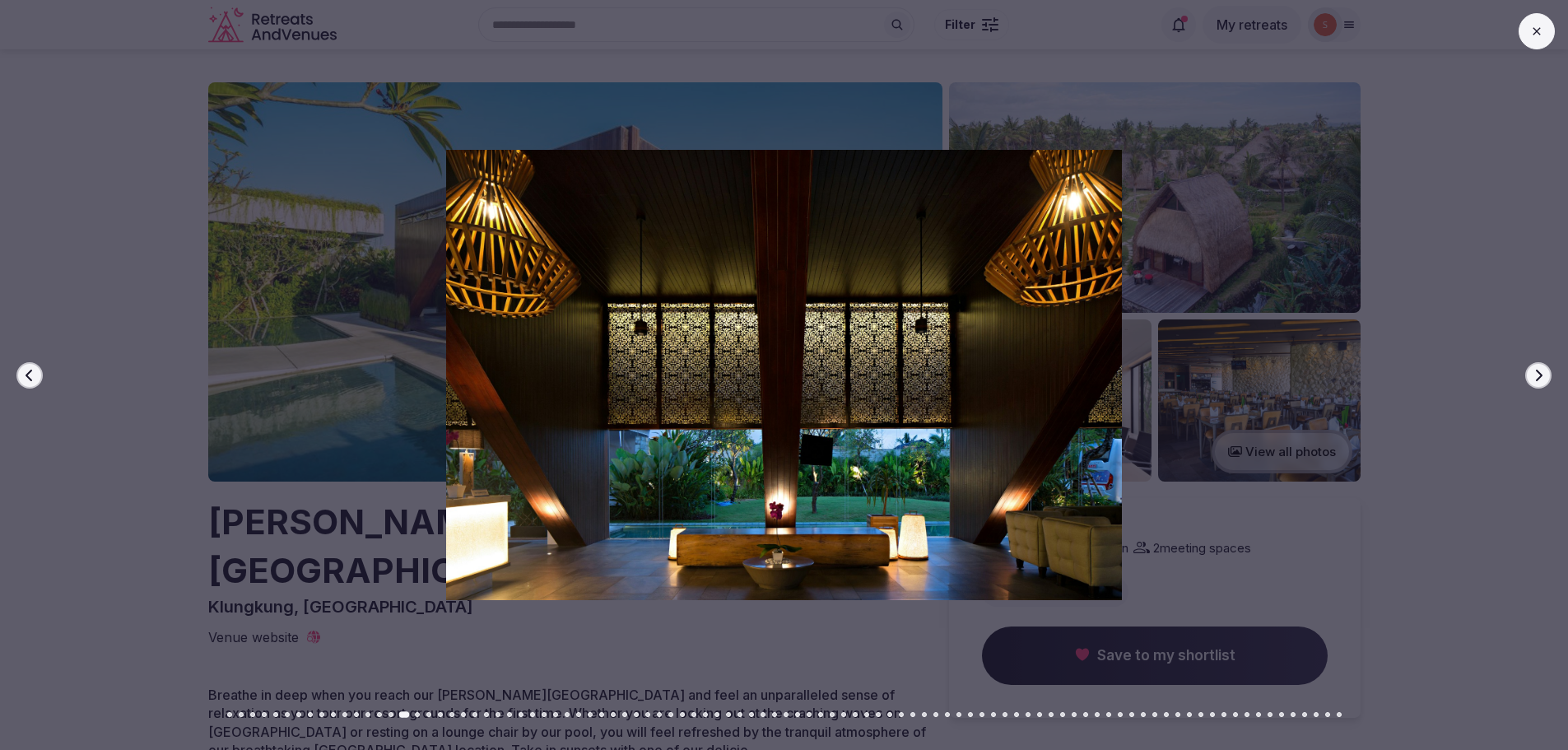
click at [1547, 380] on button "Next slide" at bounding box center [1538, 375] width 26 height 26
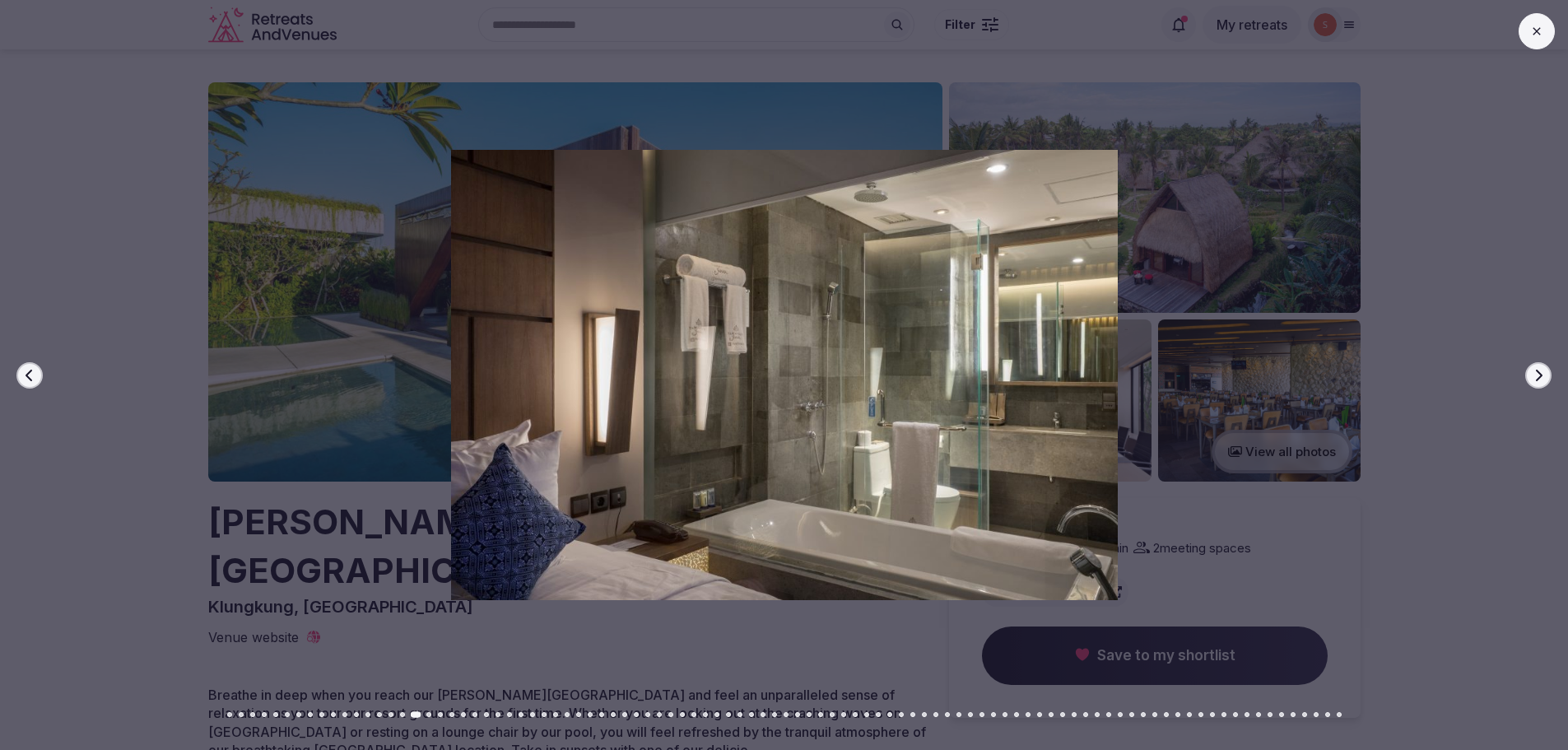
click at [1545, 369] on icon "button" at bounding box center [1538, 375] width 13 height 13
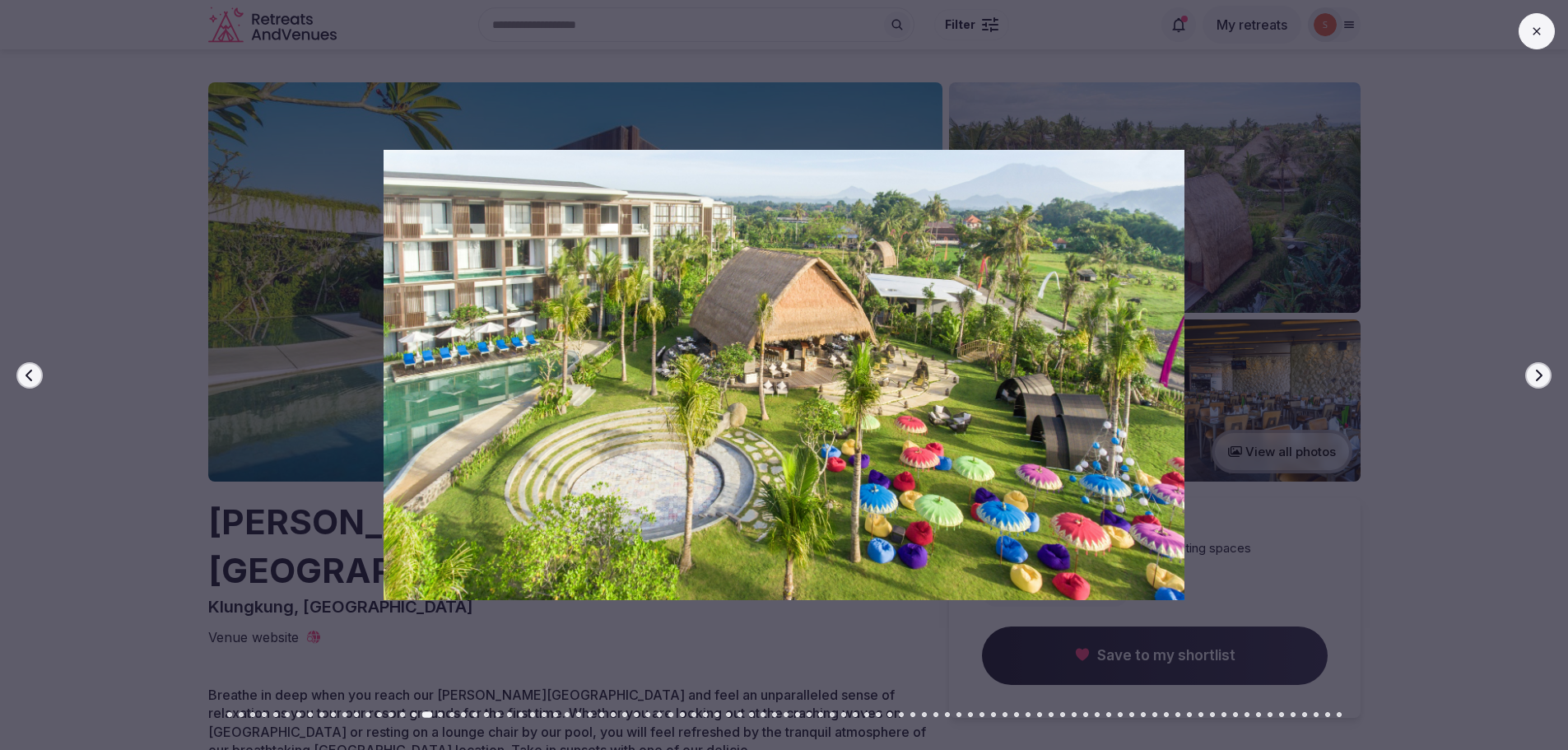
click at [1544, 375] on icon "button" at bounding box center [1538, 375] width 13 height 13
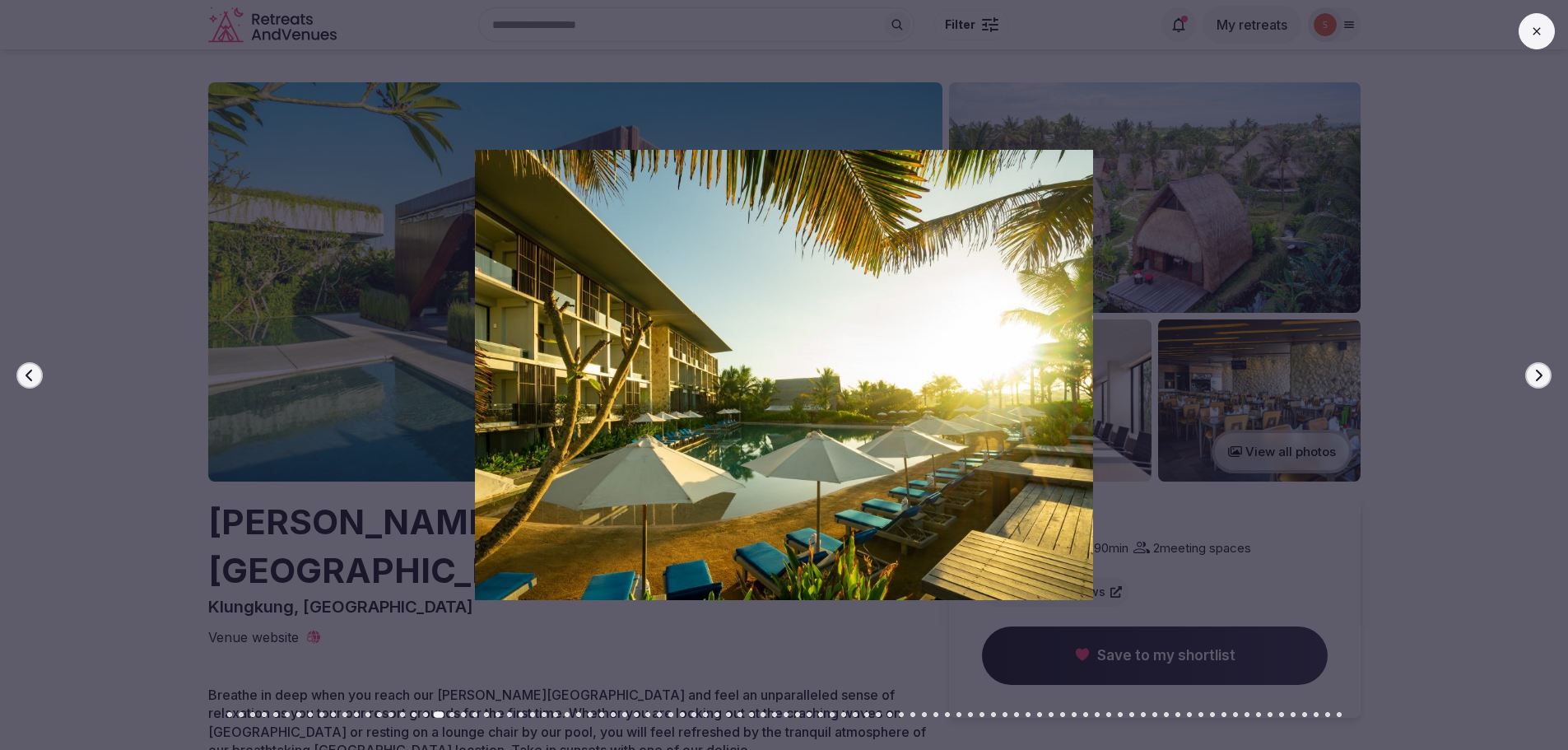
click at [1544, 375] on icon "button" at bounding box center [1538, 375] width 13 height 13
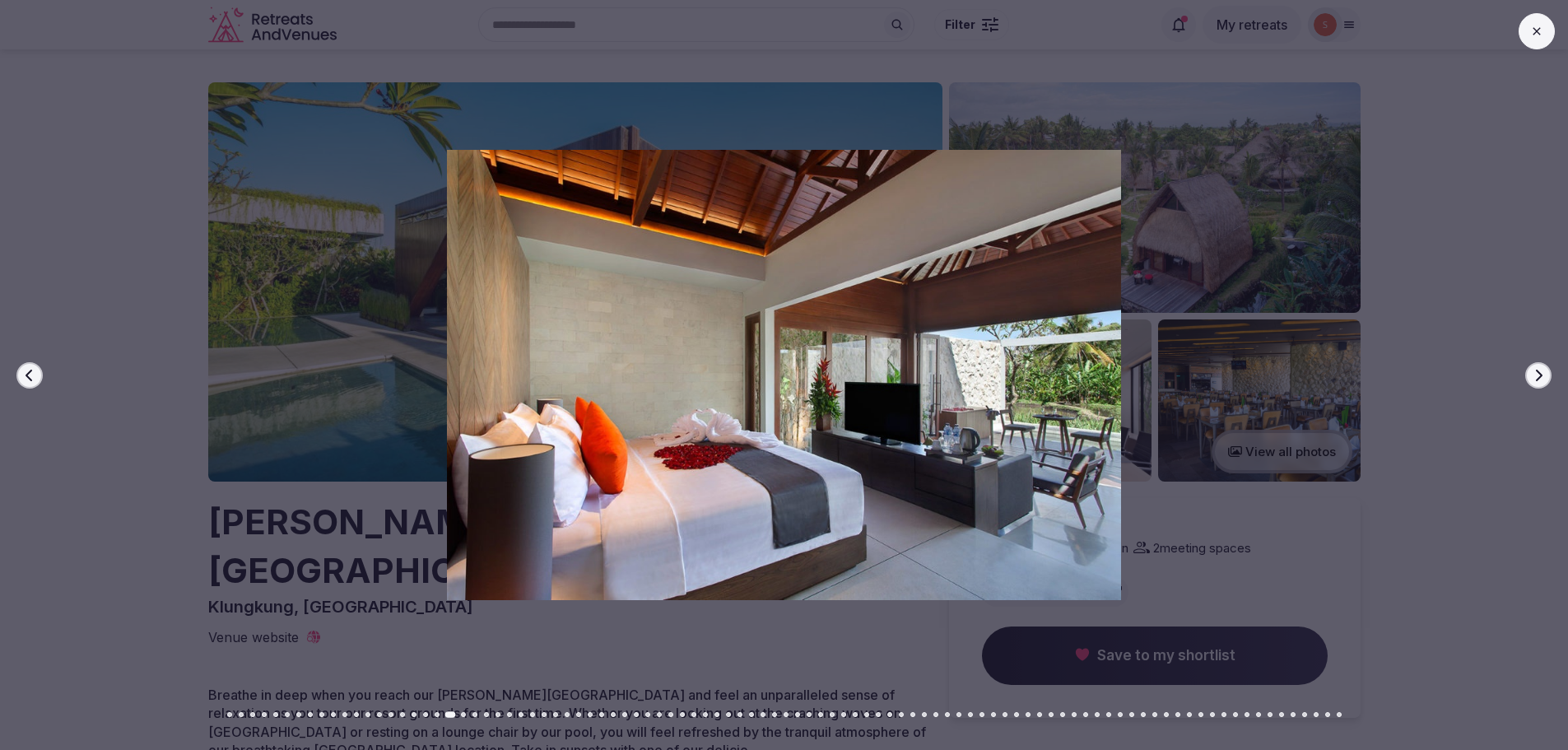
click at [1544, 375] on icon "button" at bounding box center [1538, 375] width 13 height 13
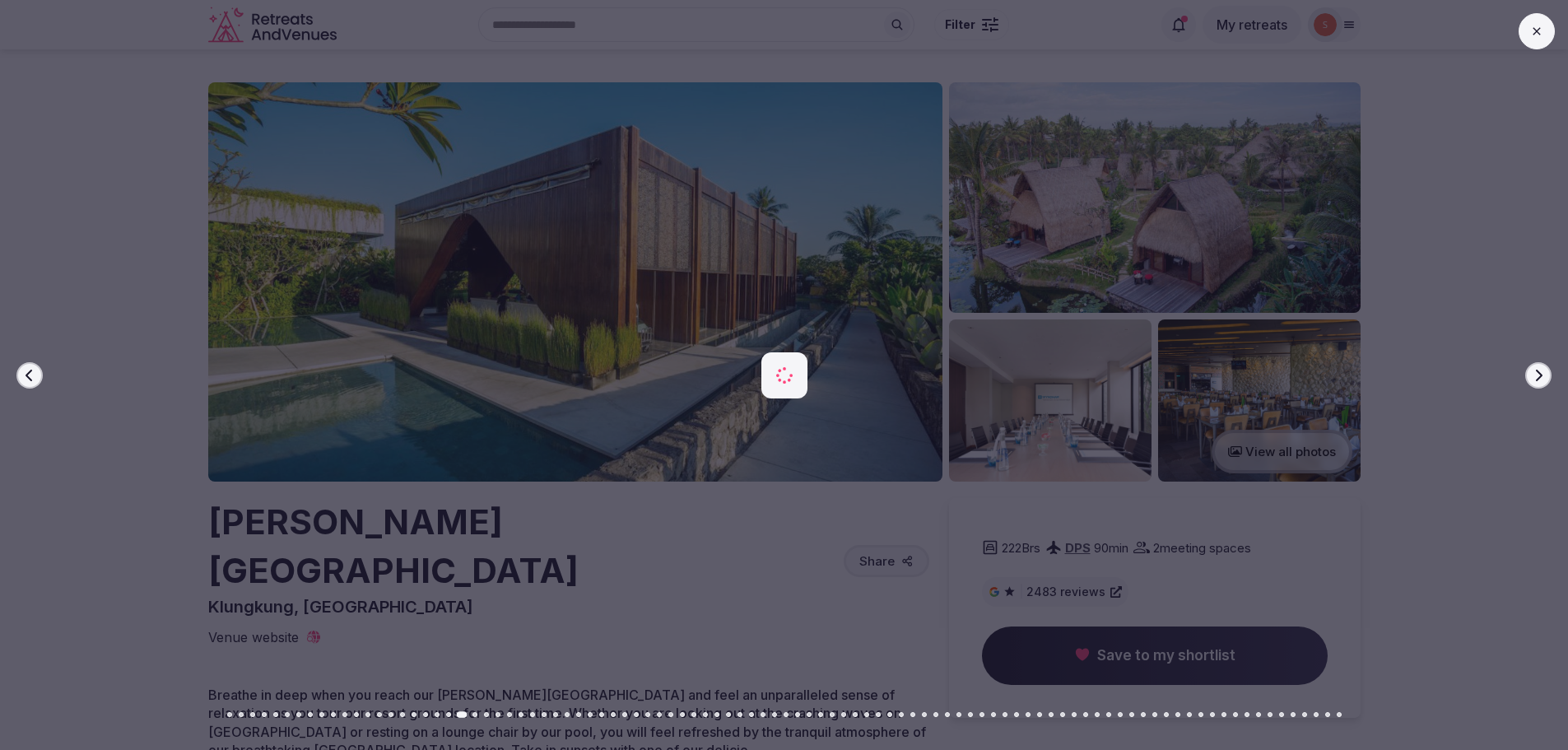
click at [1544, 375] on icon "button" at bounding box center [1538, 375] width 13 height 13
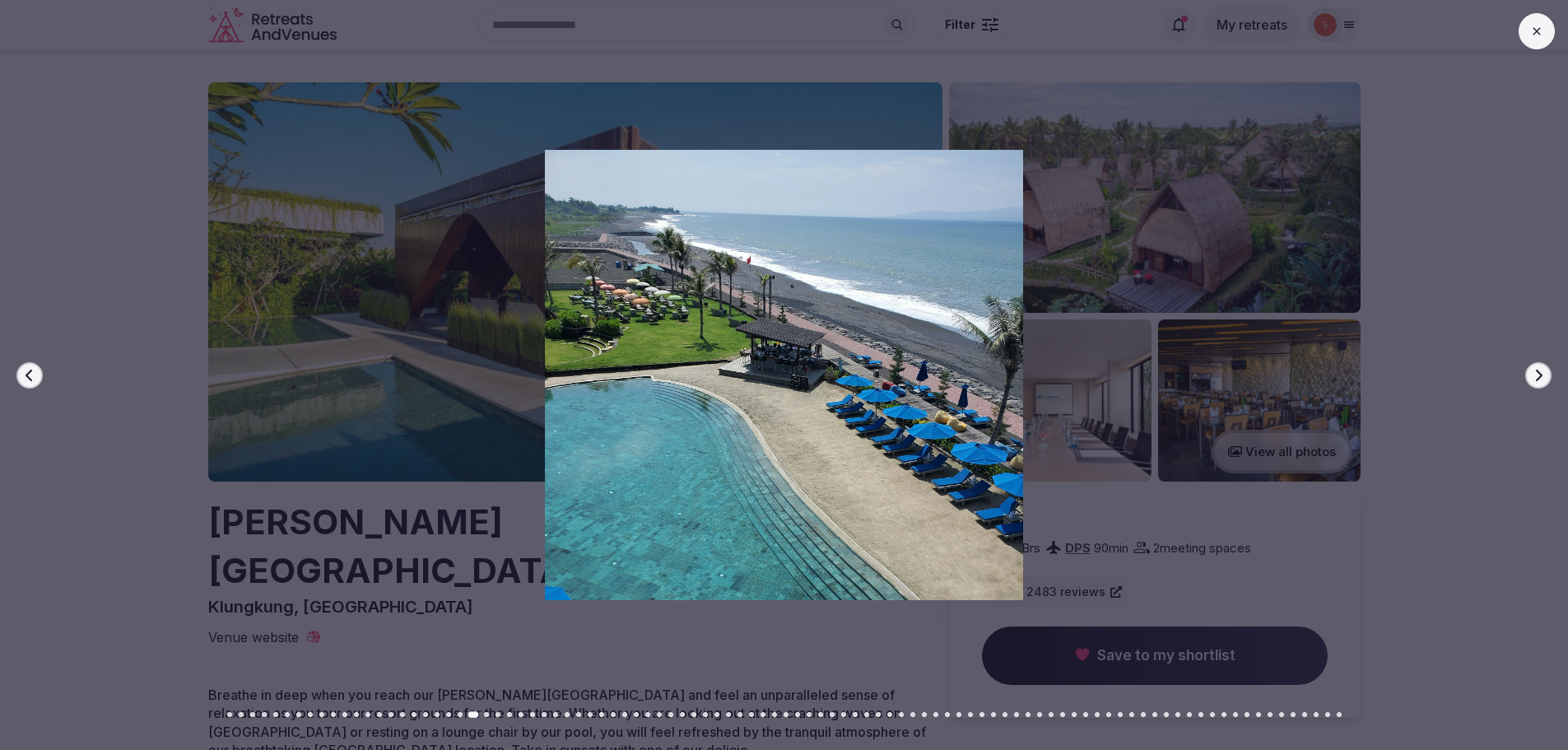
click at [1544, 375] on icon "button" at bounding box center [1538, 375] width 13 height 13
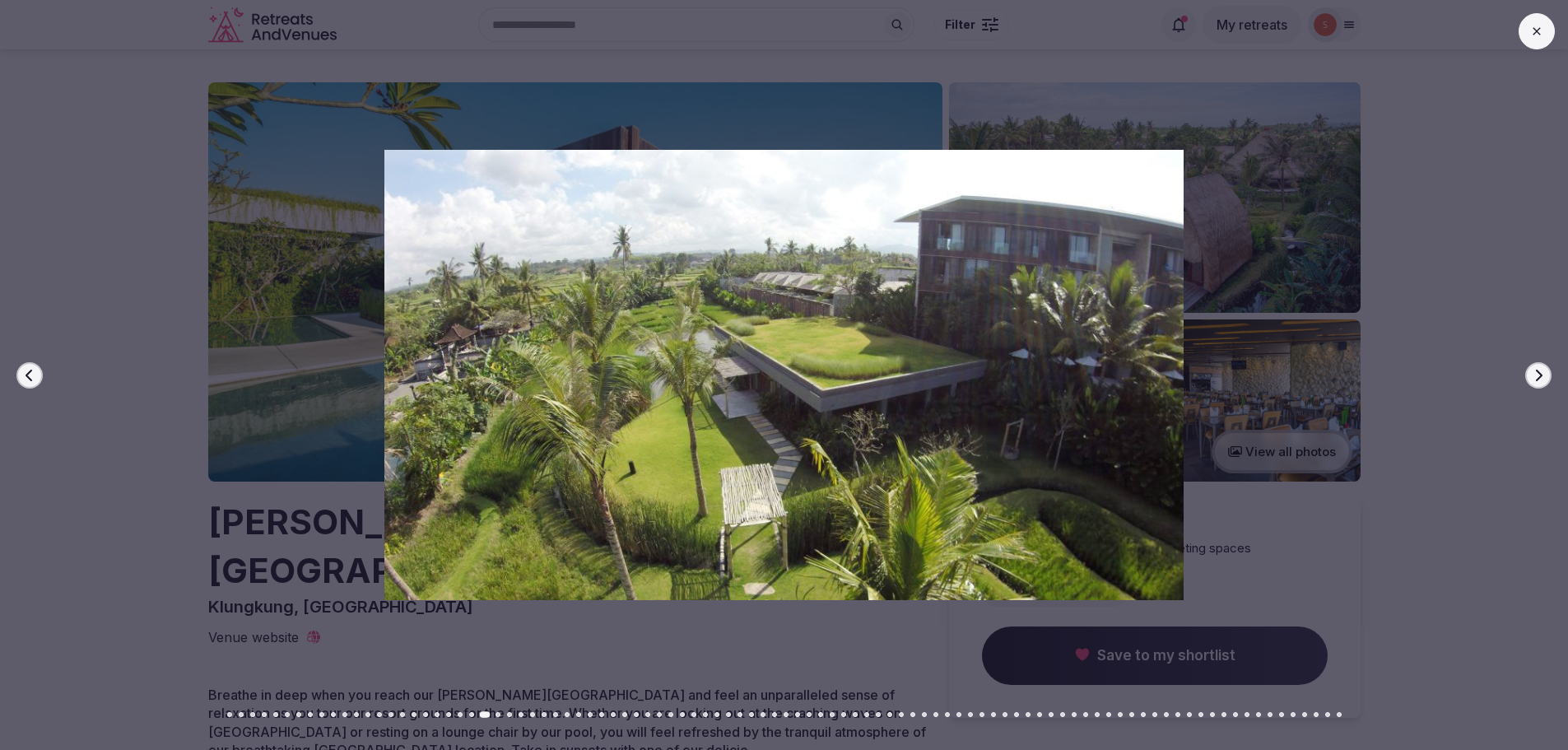
click at [1544, 375] on icon "button" at bounding box center [1538, 375] width 13 height 13
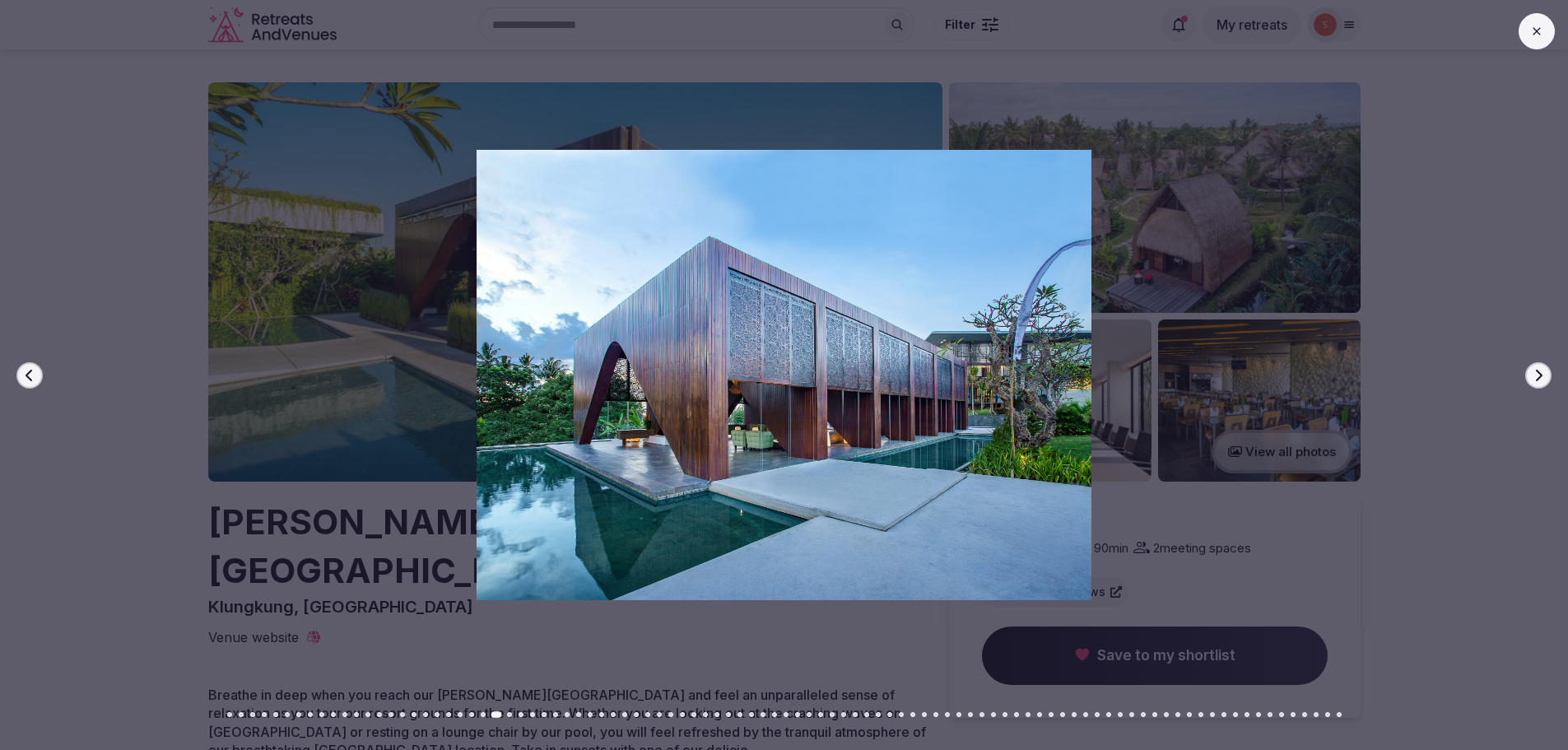
click at [1543, 374] on icon "button" at bounding box center [1538, 375] width 13 height 13
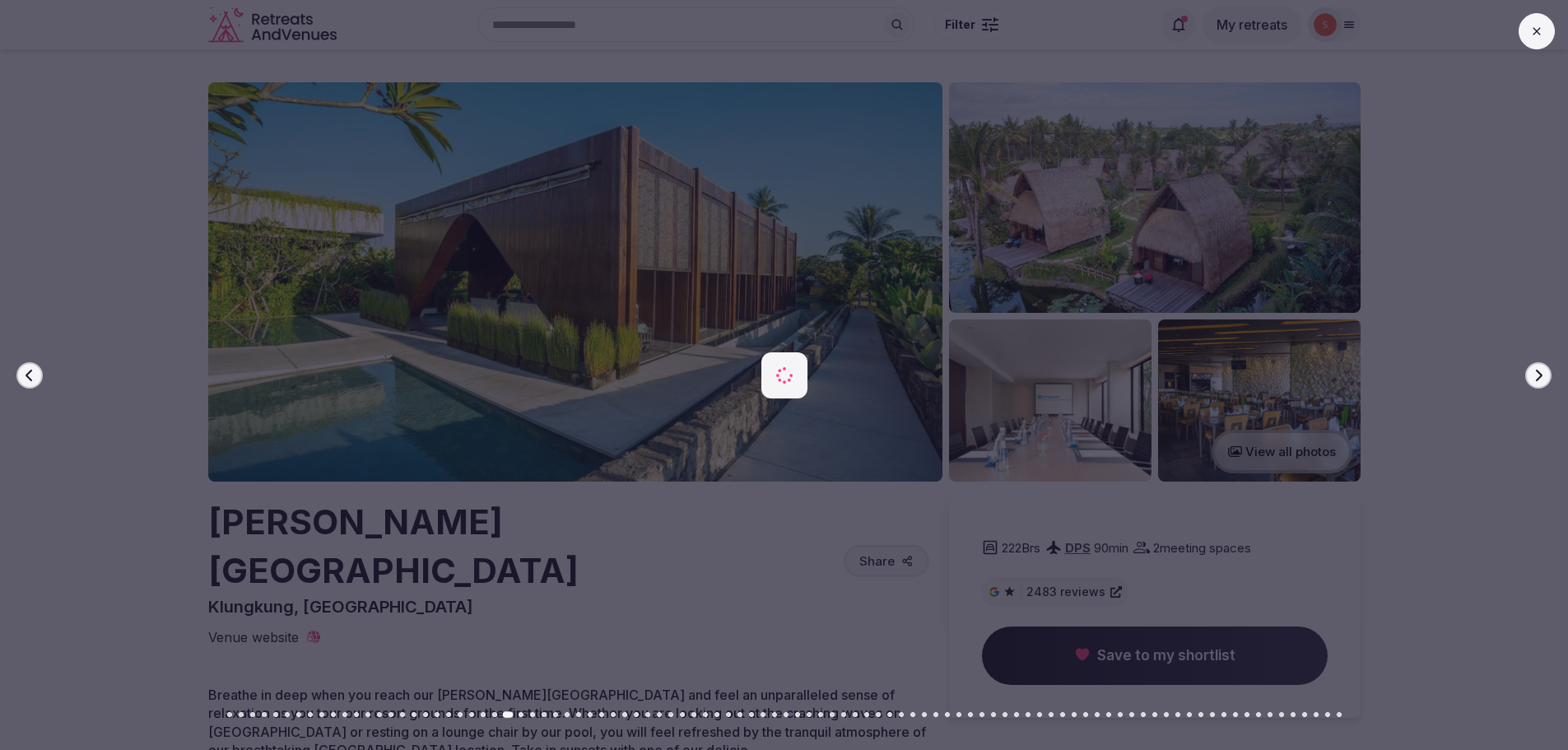
click at [1543, 374] on icon "button" at bounding box center [1538, 375] width 13 height 13
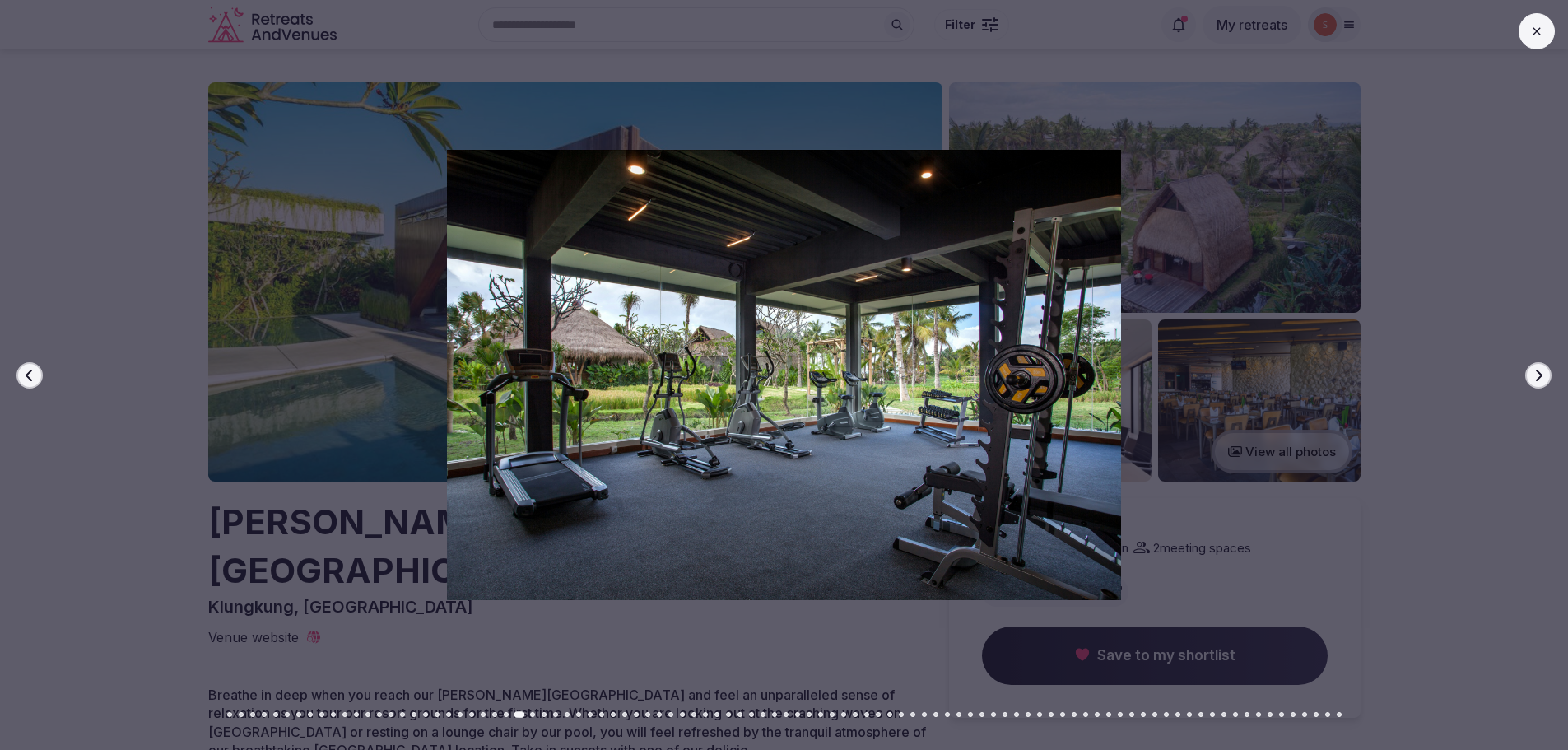
click at [1543, 374] on icon "button" at bounding box center [1538, 375] width 13 height 13
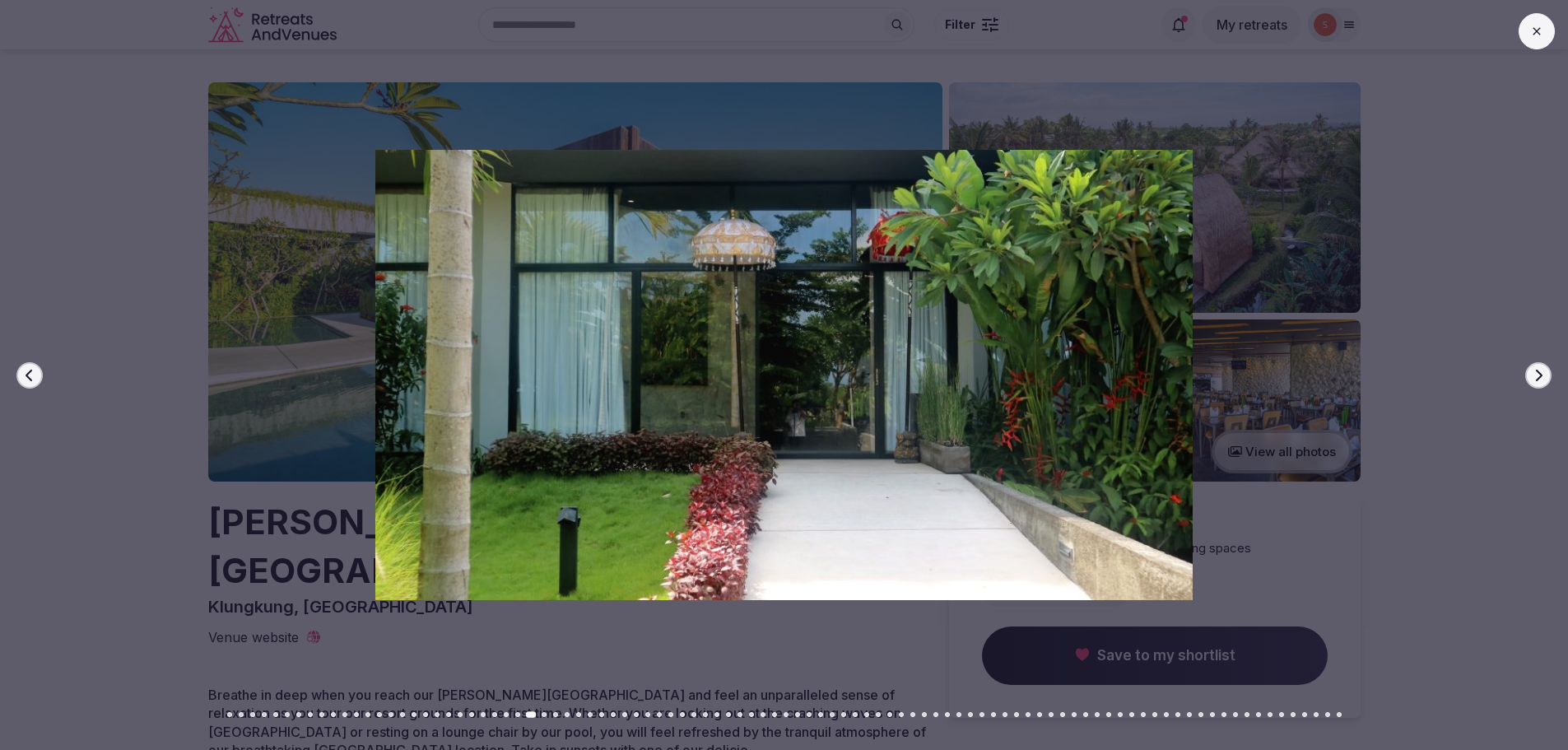
click at [1543, 374] on icon "button" at bounding box center [1538, 375] width 13 height 13
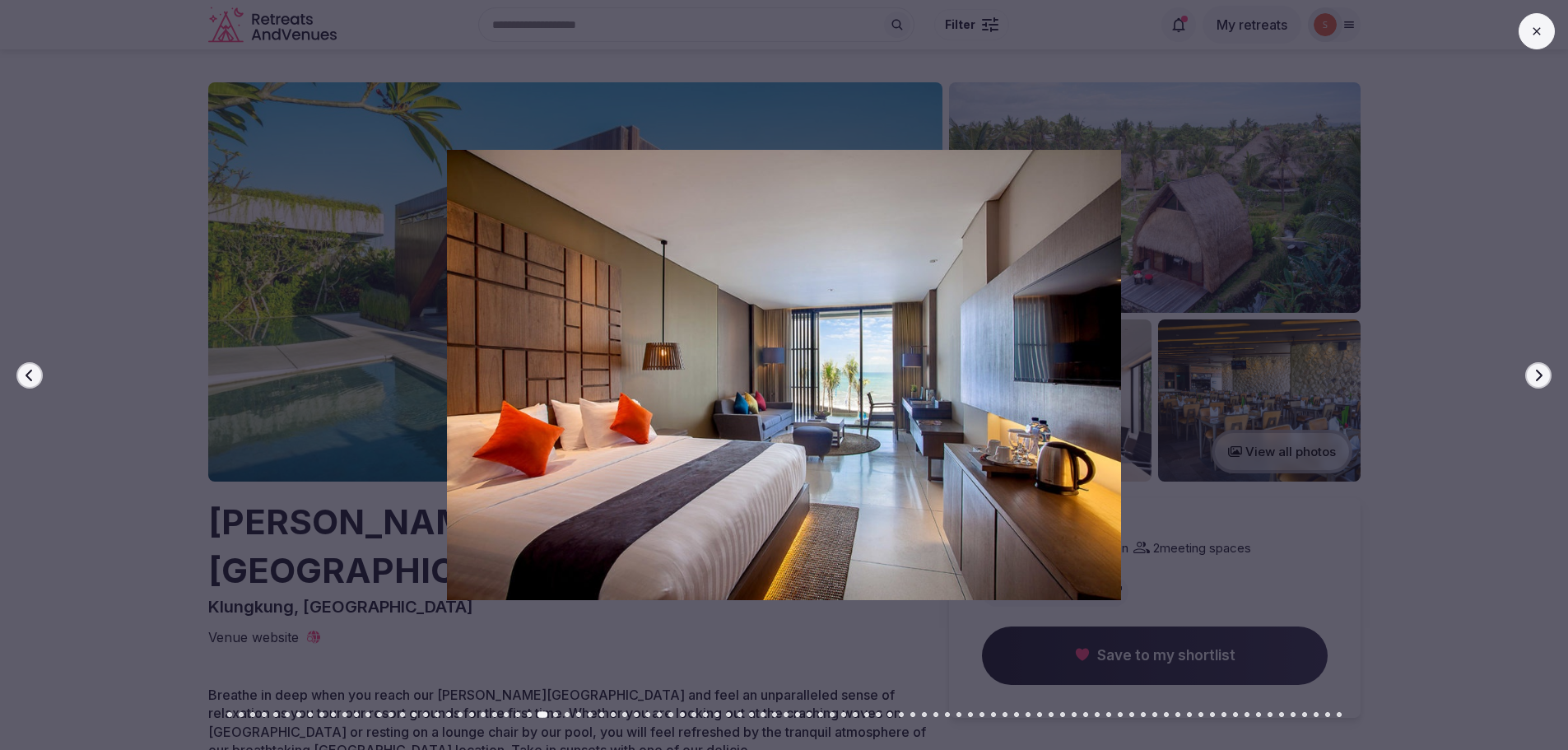
click at [1543, 374] on icon "button" at bounding box center [1538, 375] width 13 height 13
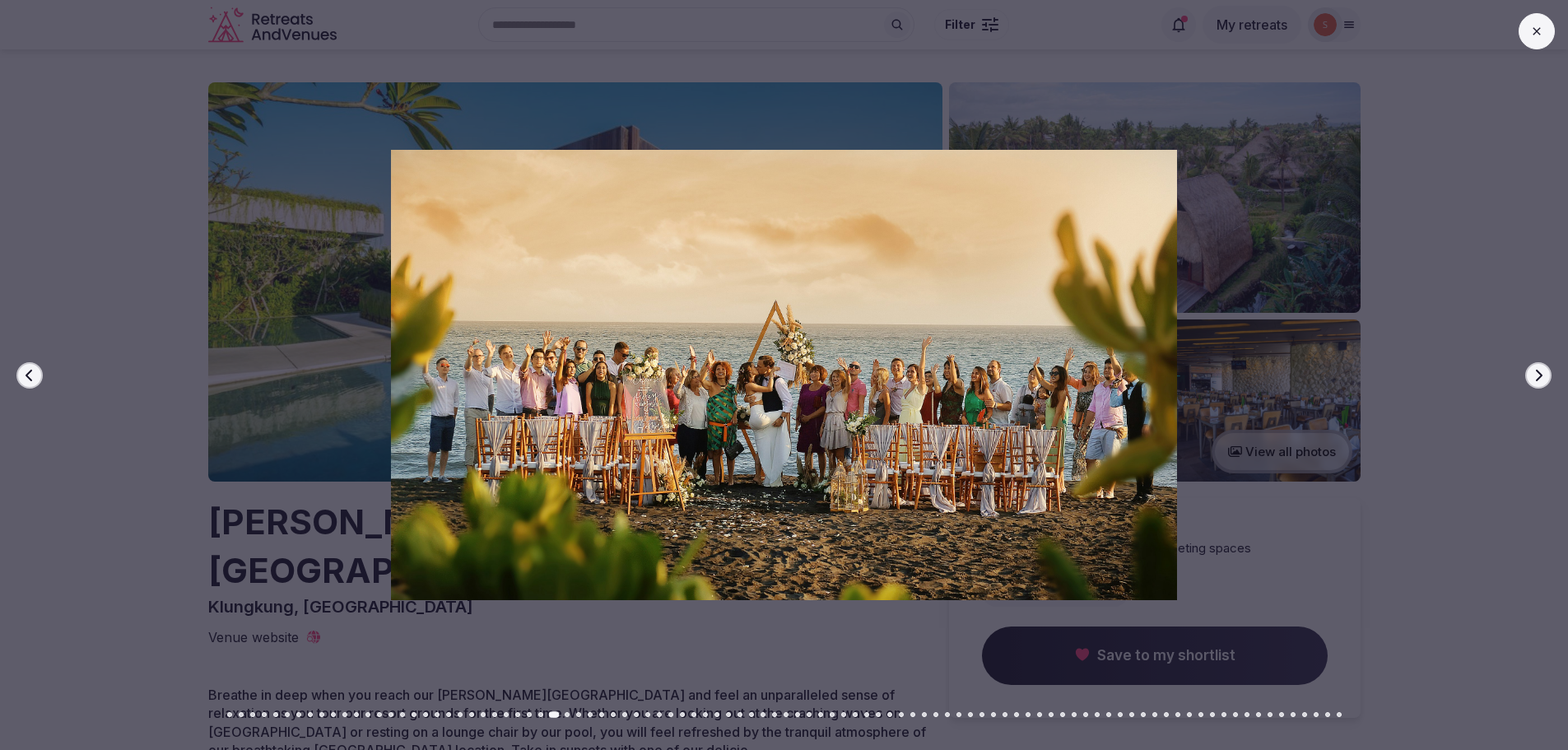
click at [1548, 377] on button "Next slide" at bounding box center [1538, 375] width 26 height 26
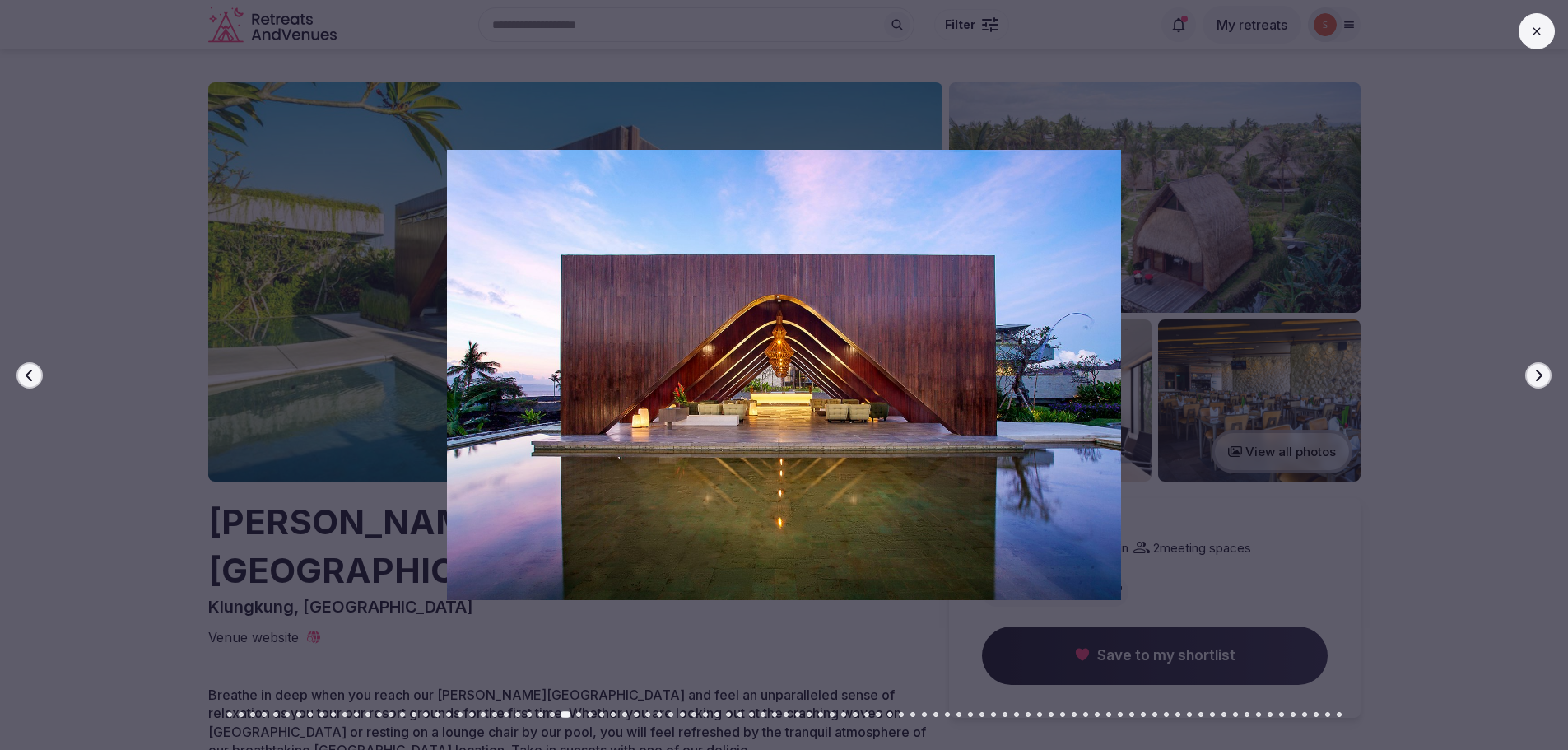
click at [1546, 375] on button "Next slide" at bounding box center [1538, 375] width 26 height 26
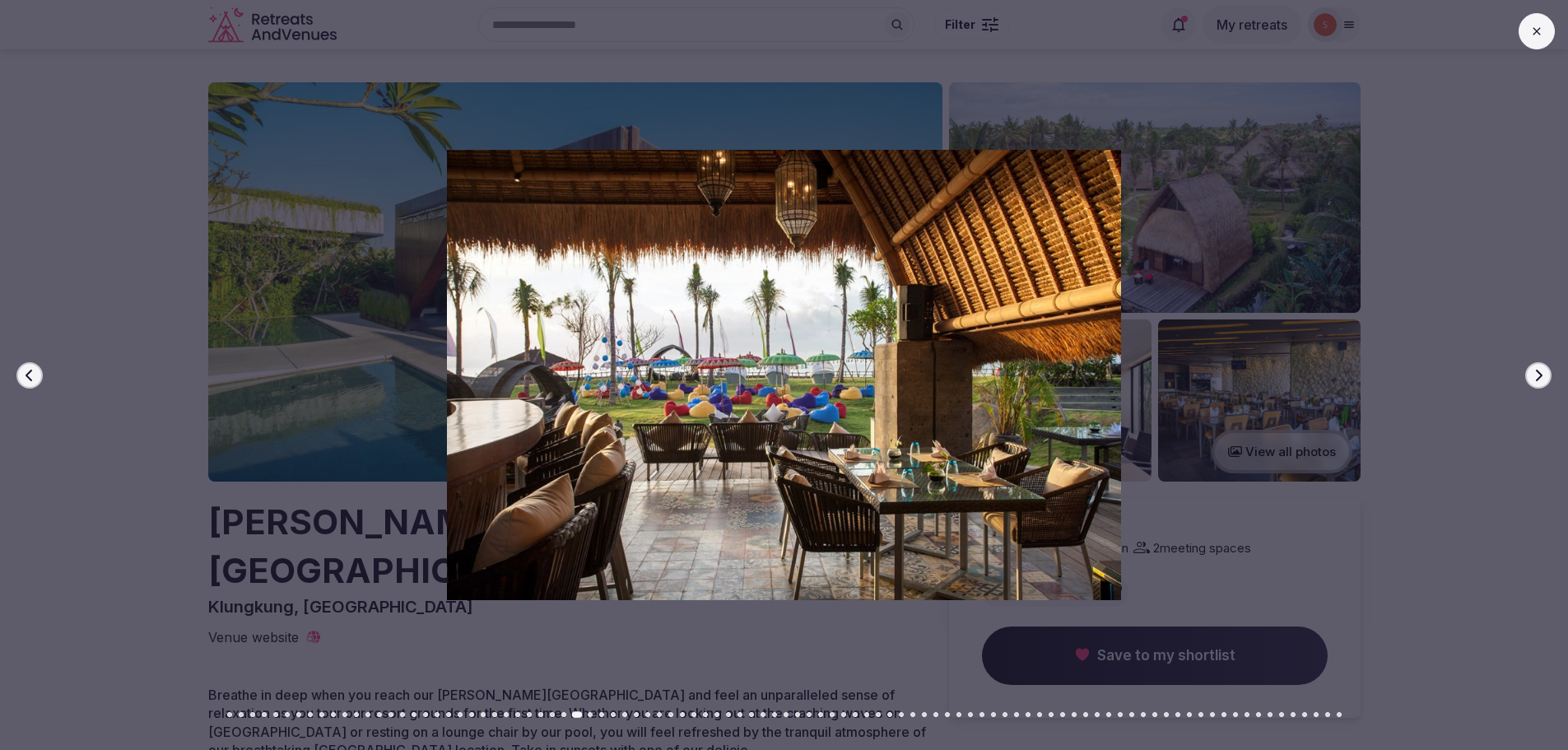
click at [1546, 375] on button "Next slide" at bounding box center [1538, 375] width 26 height 26
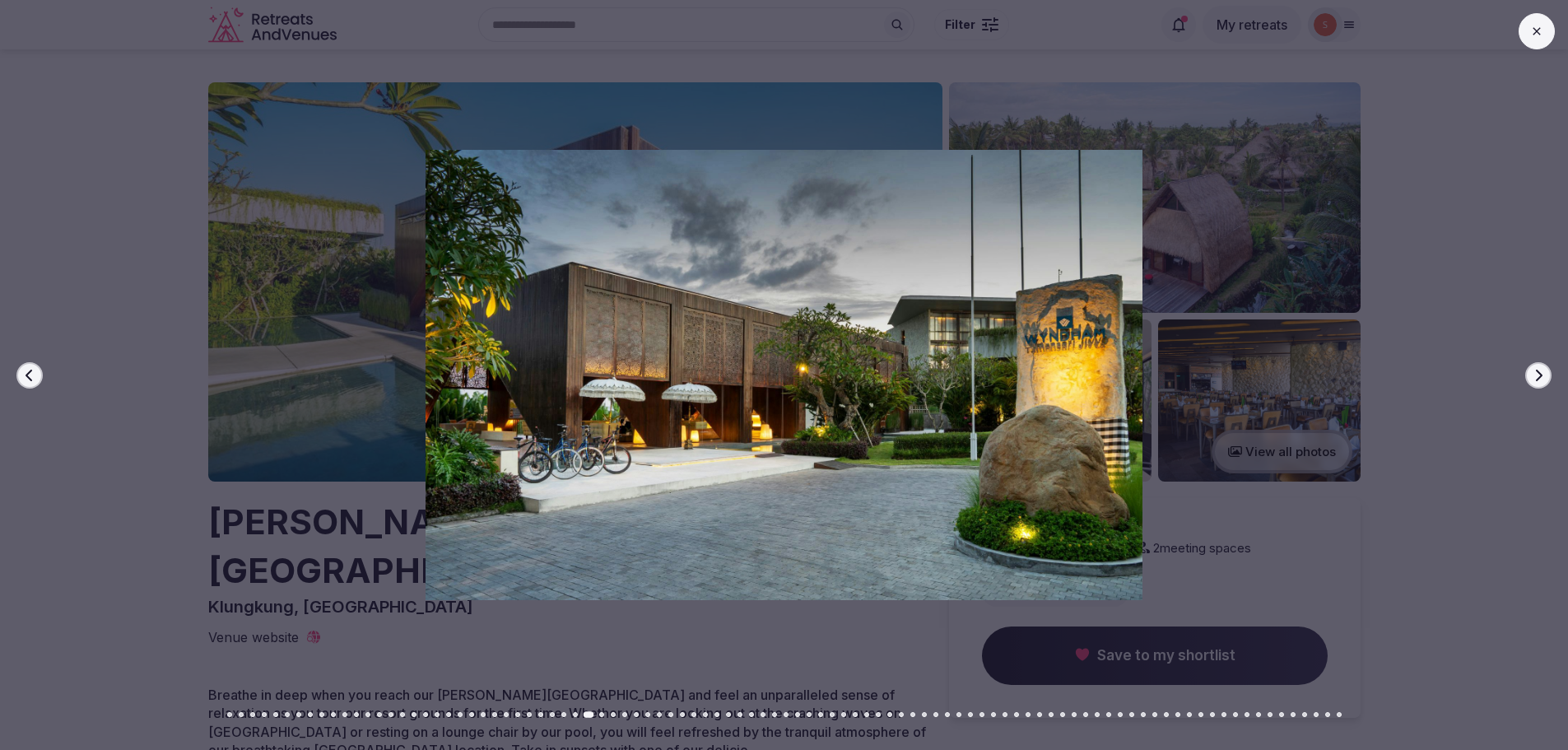
click at [1546, 375] on button "Next slide" at bounding box center [1538, 375] width 26 height 26
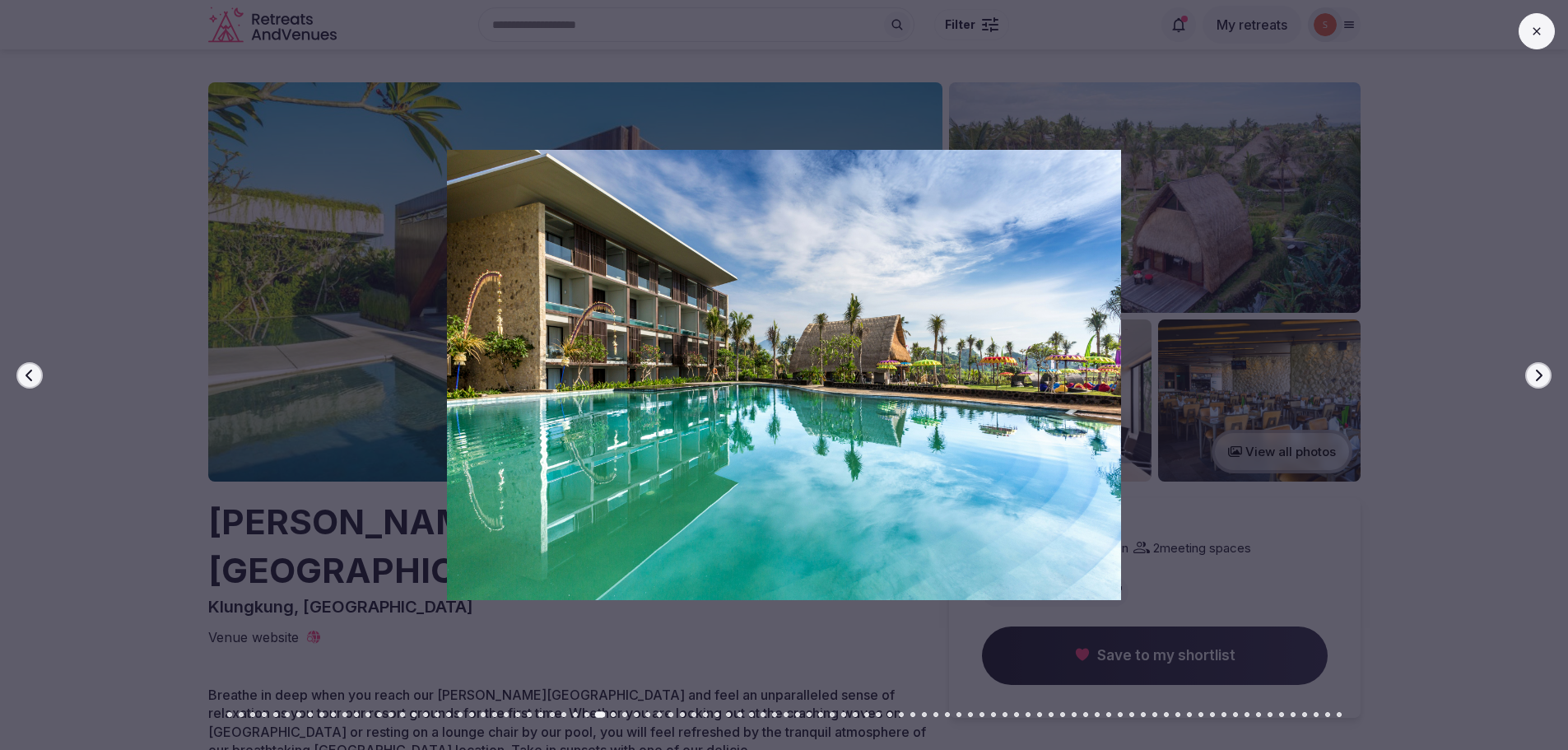
click at [21, 382] on button "Previous slide" at bounding box center [30, 375] width 26 height 26
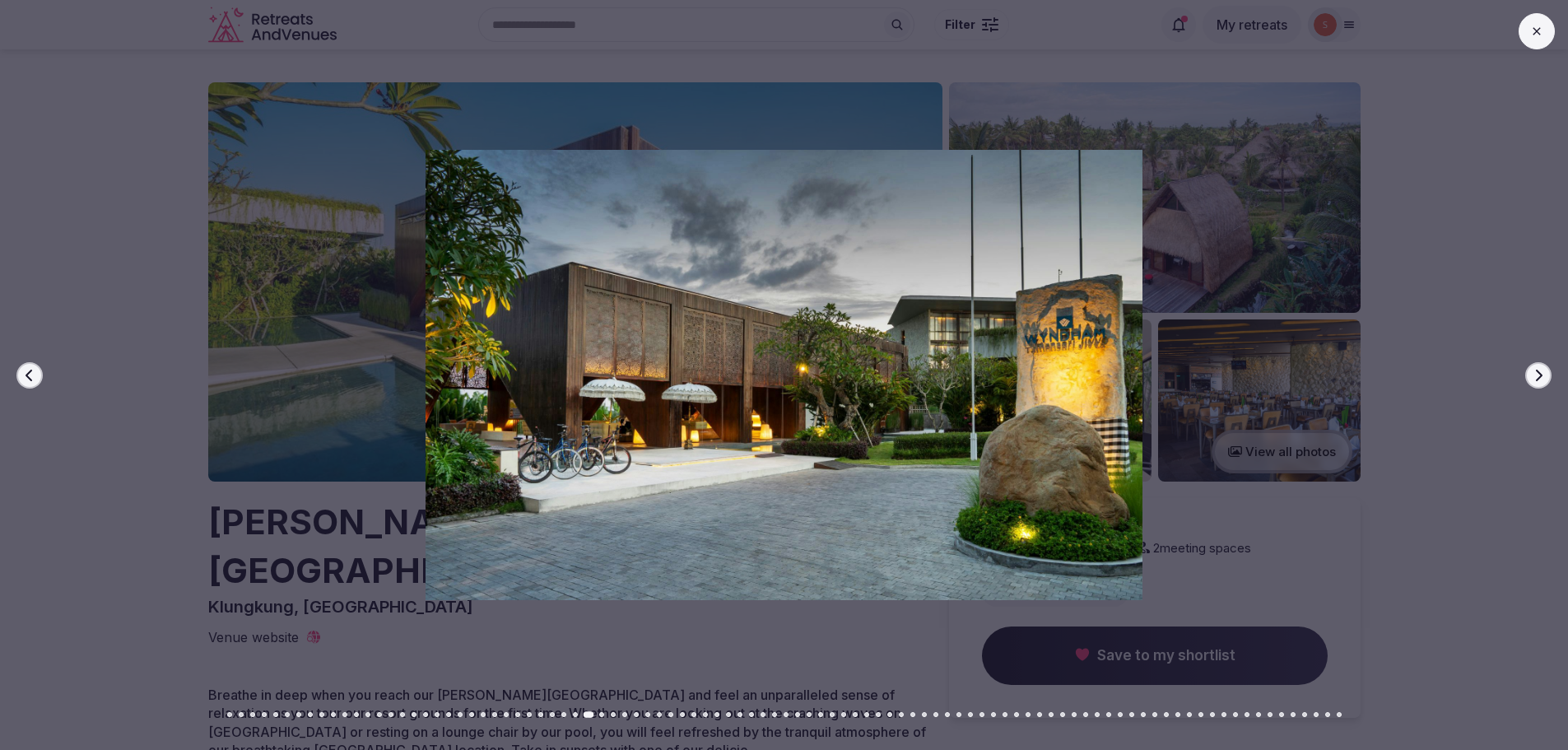
click at [37, 374] on button "Previous slide" at bounding box center [30, 375] width 26 height 26
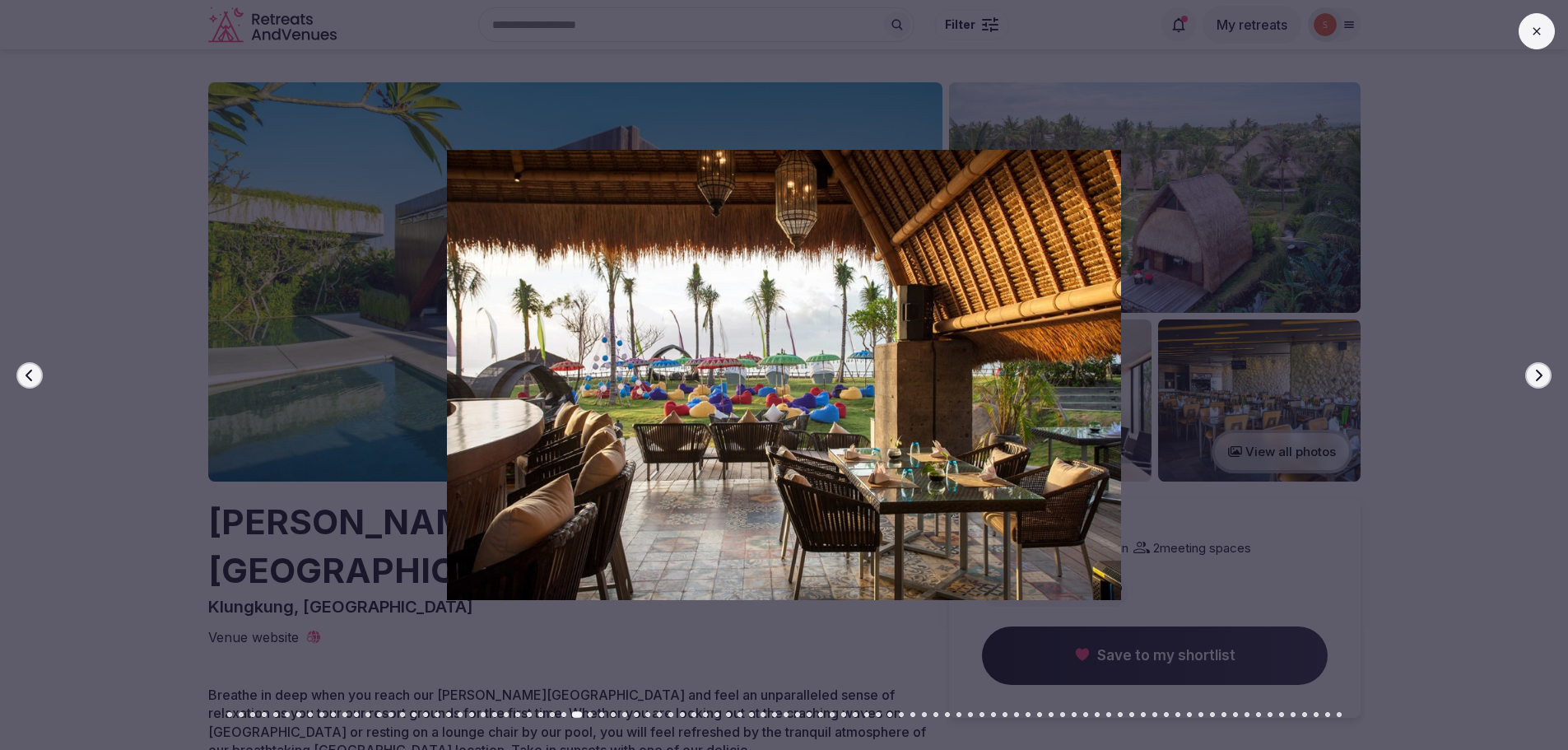
click at [37, 374] on button "Previous slide" at bounding box center [30, 375] width 26 height 26
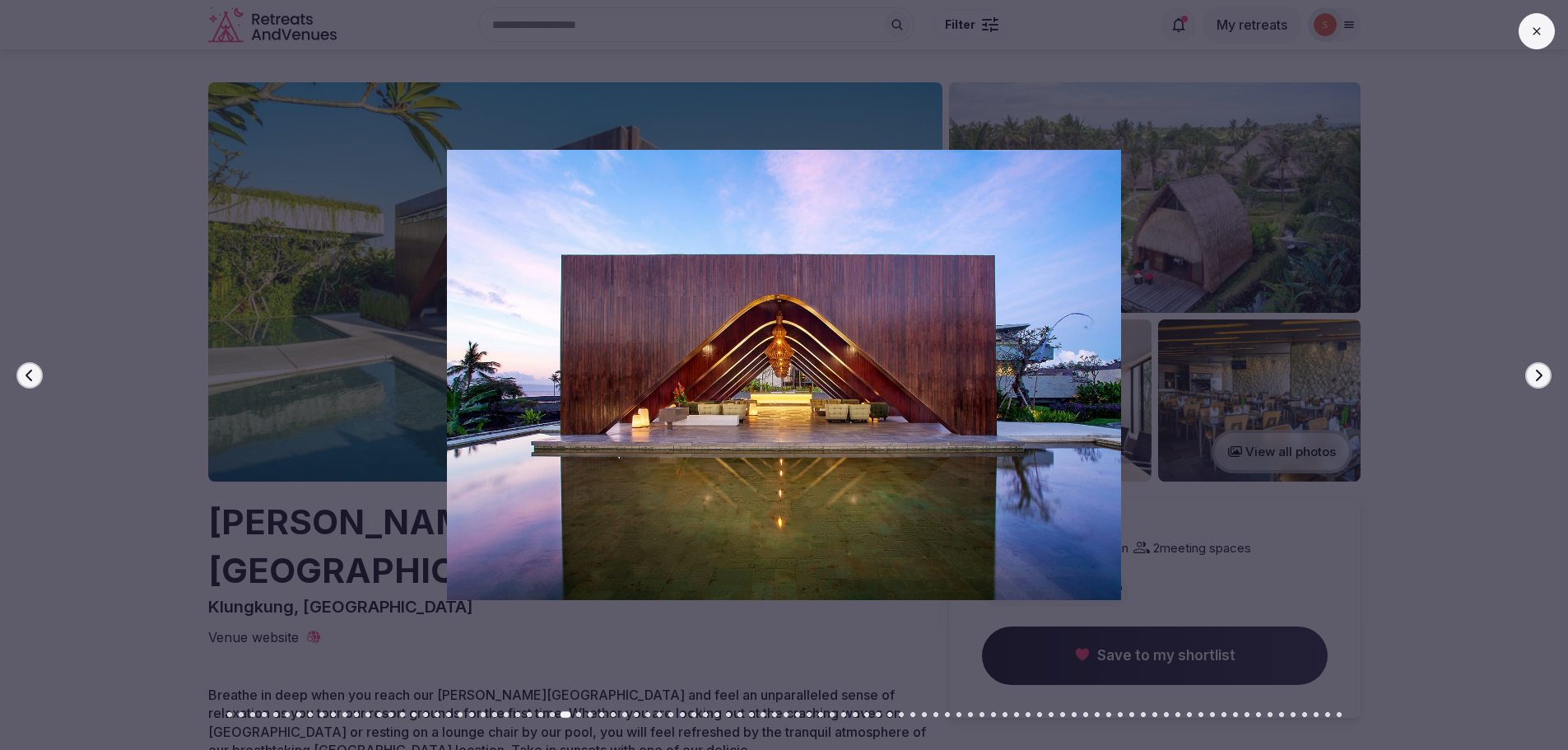
click at [1539, 380] on icon "button" at bounding box center [1538, 375] width 13 height 13
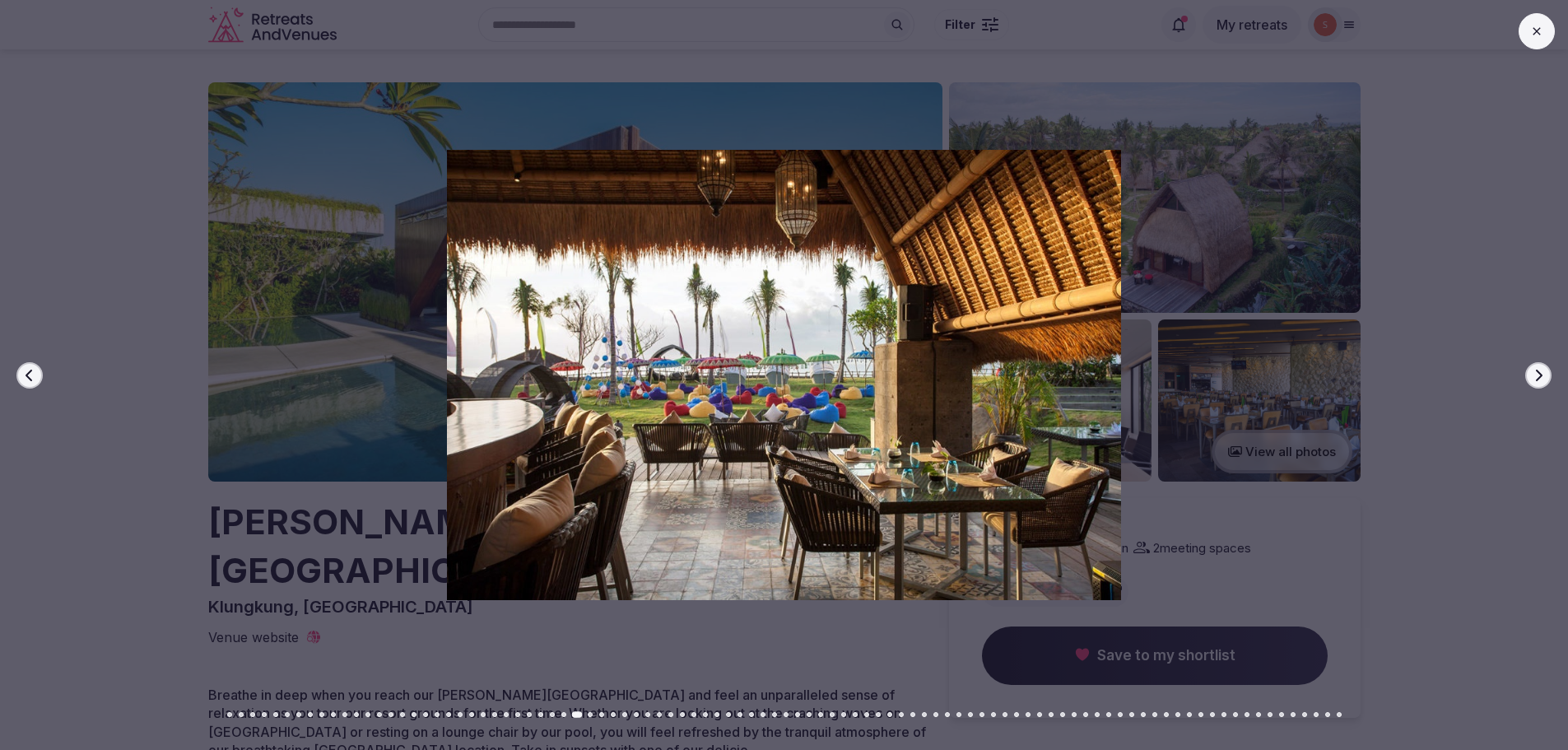
click at [1539, 380] on icon "button" at bounding box center [1538, 375] width 13 height 13
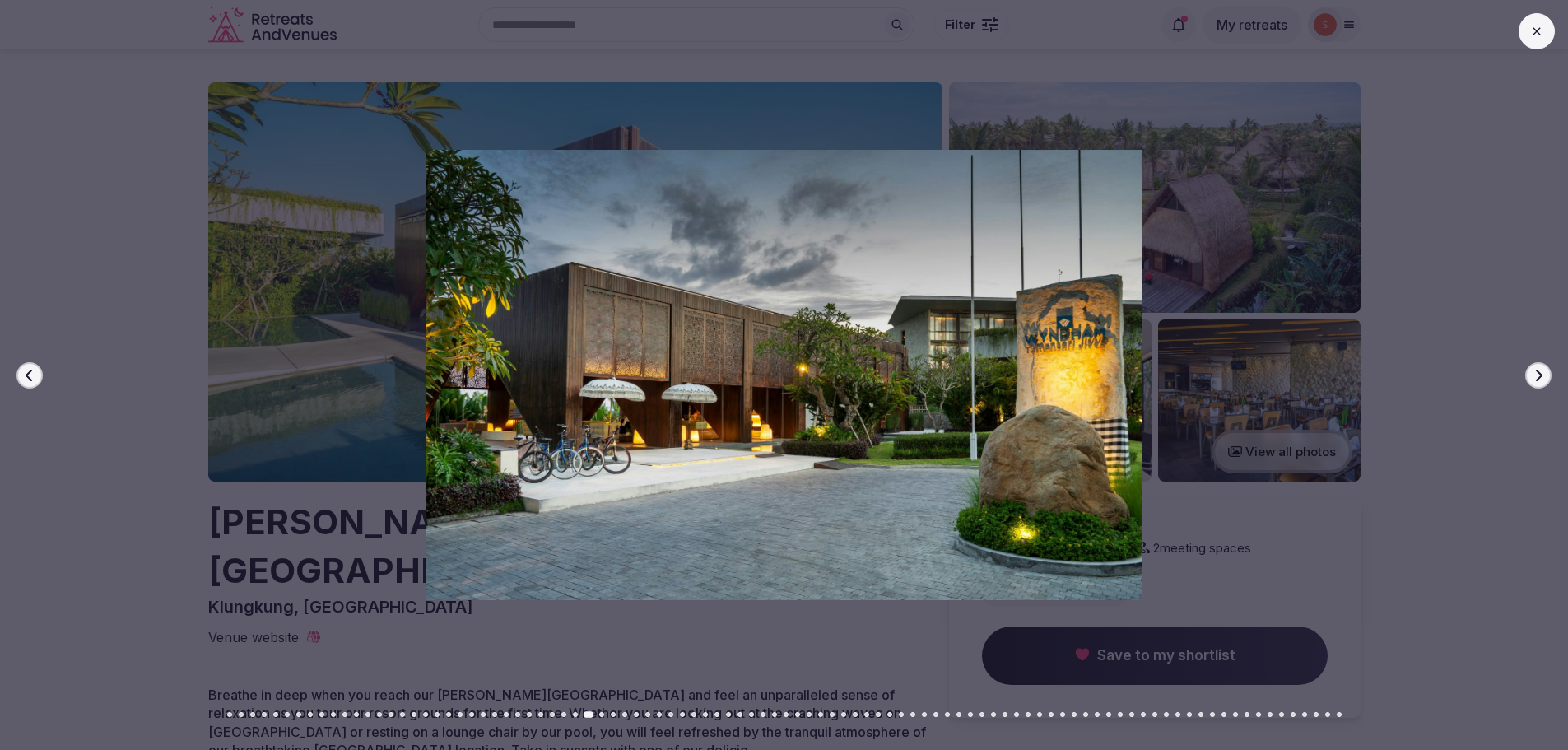
click at [1539, 380] on icon "button" at bounding box center [1538, 375] width 13 height 13
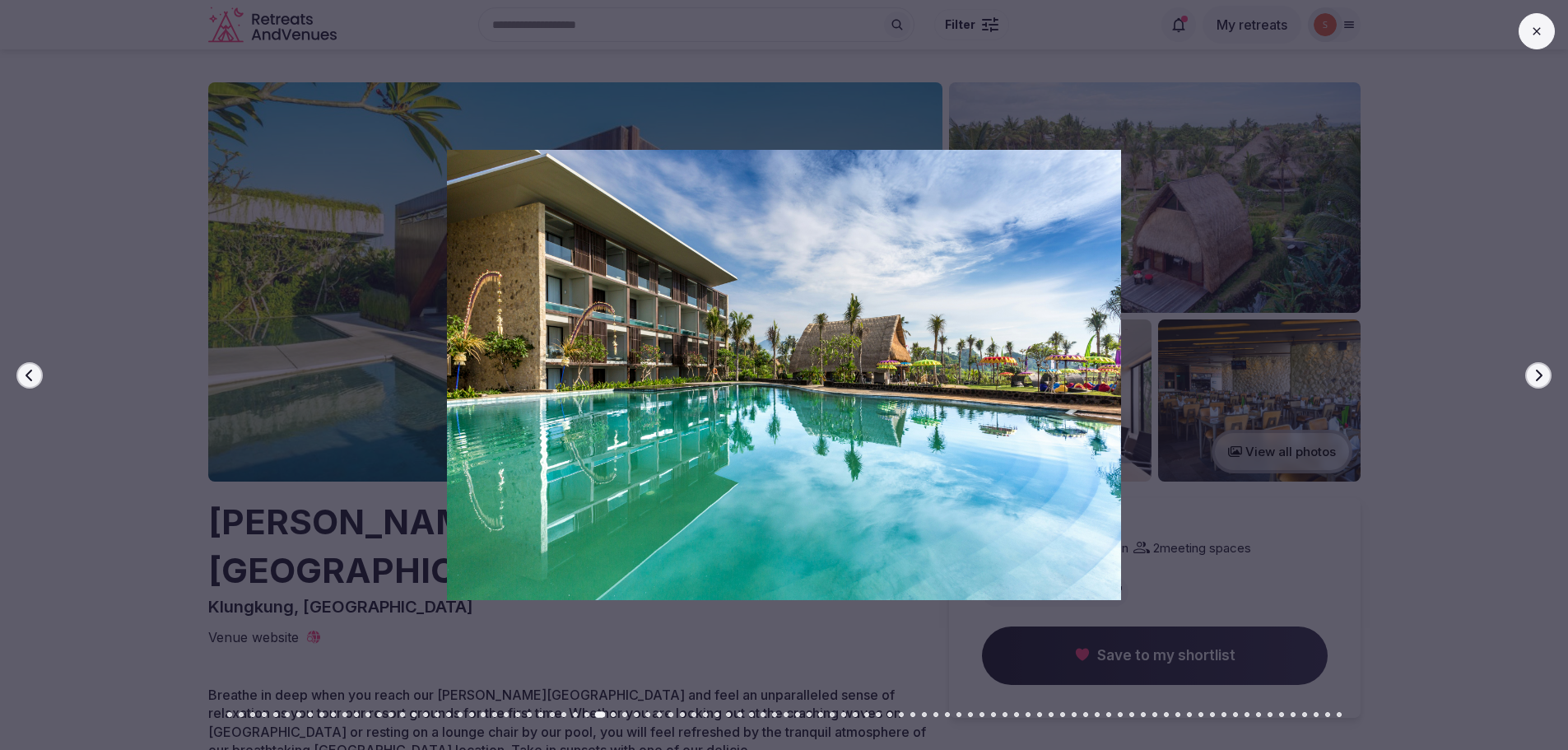
click at [1539, 379] on icon "button" at bounding box center [1539, 374] width 7 height 11
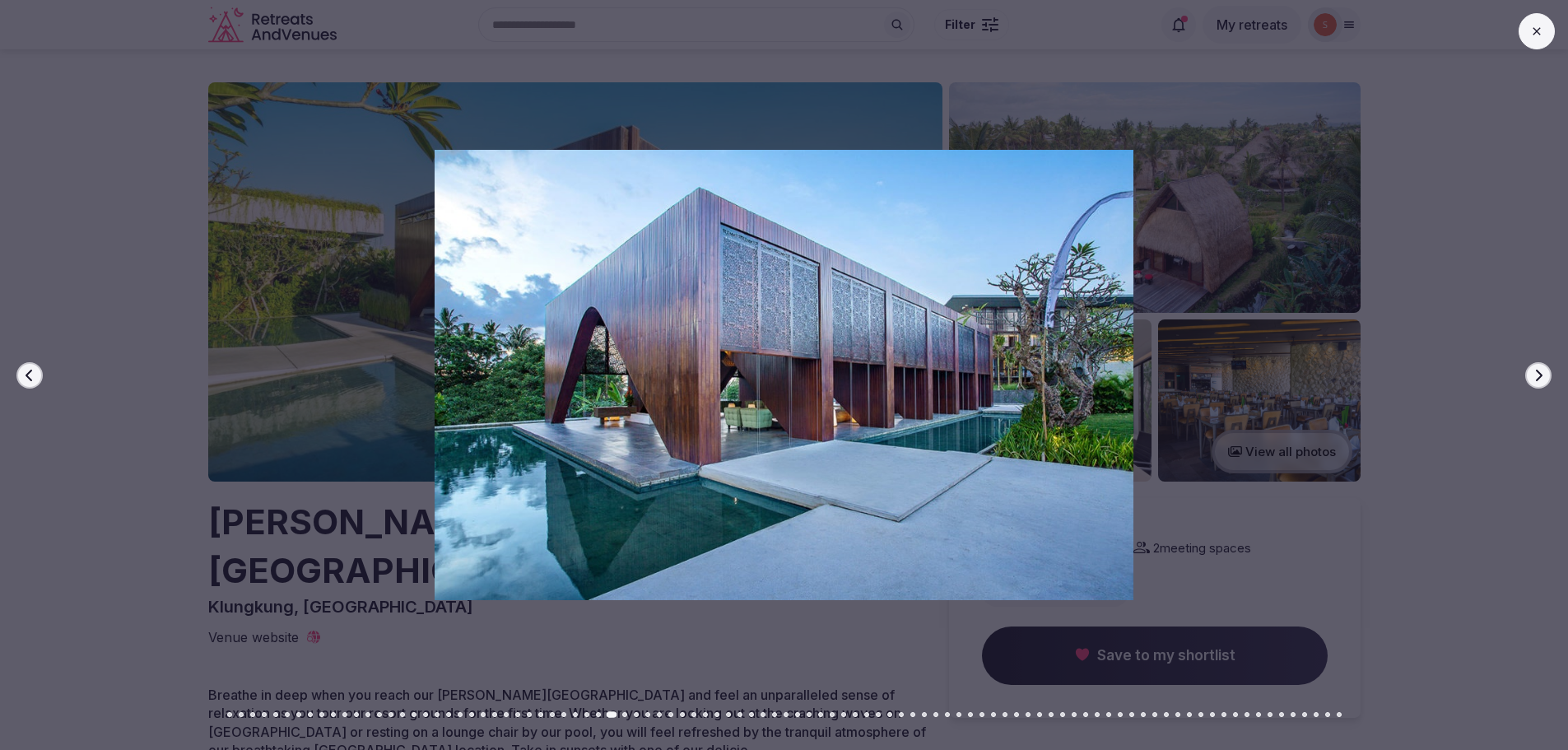
click at [1539, 379] on icon "button" at bounding box center [1539, 374] width 7 height 11
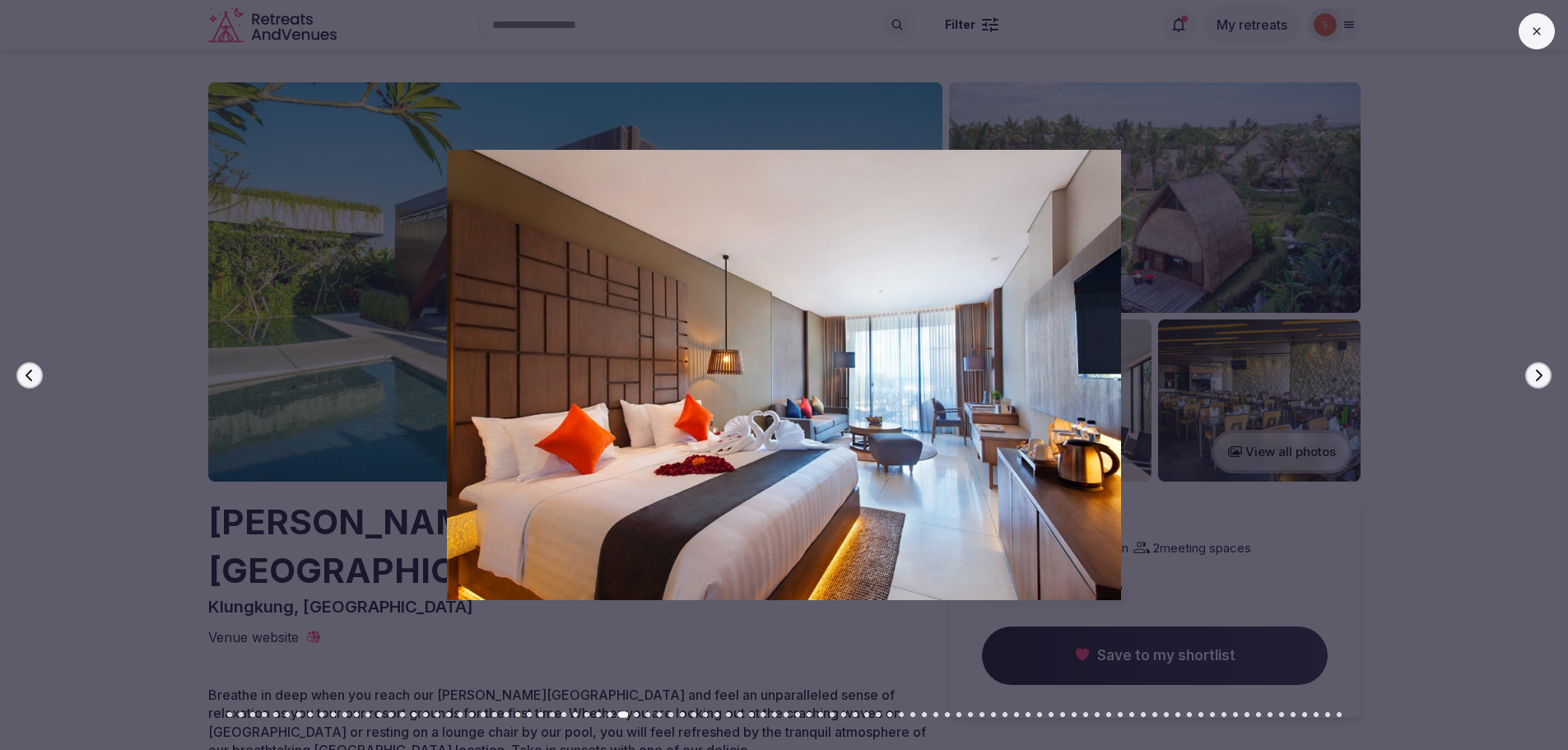
click at [1539, 379] on icon "button" at bounding box center [1539, 374] width 7 height 11
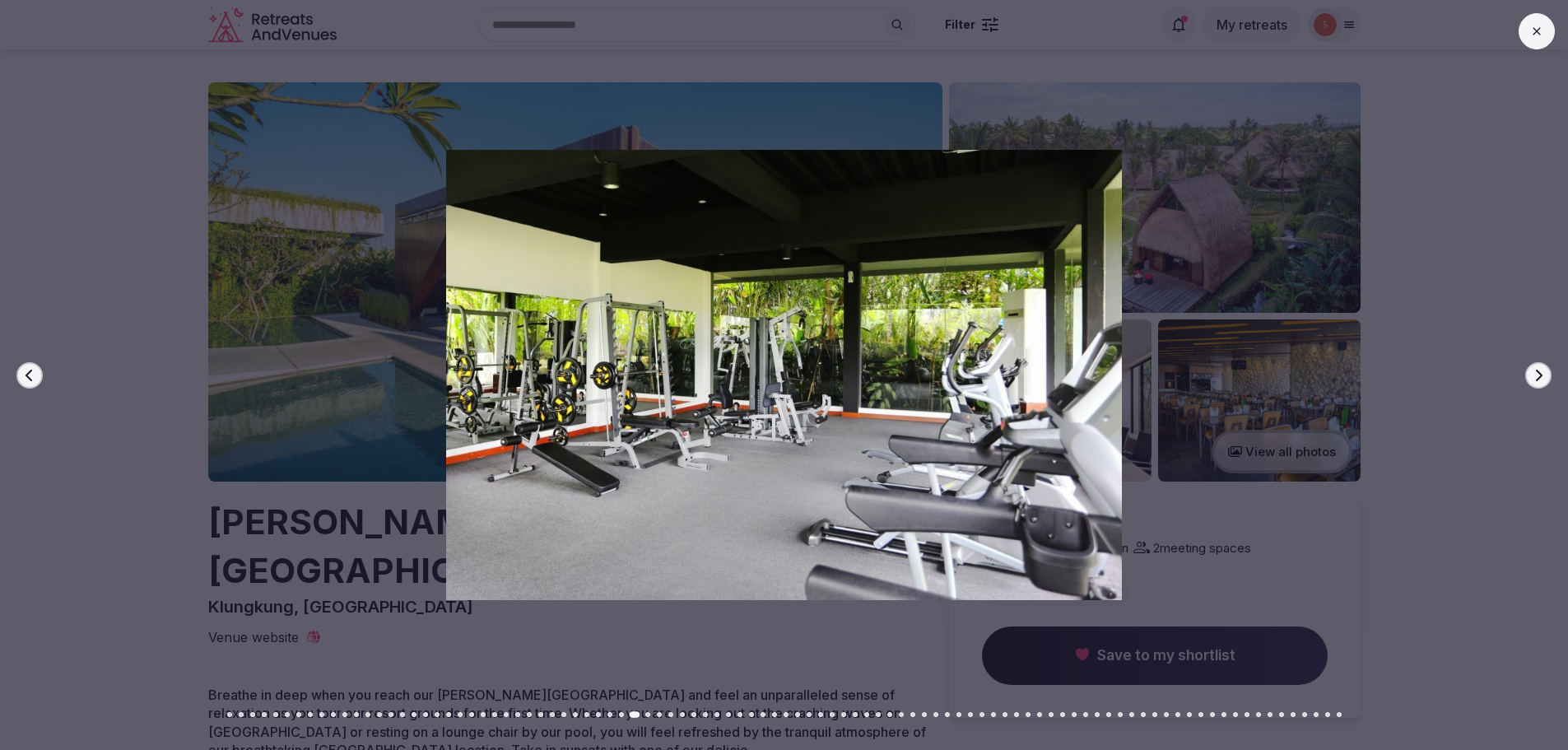
click at [1539, 379] on icon "button" at bounding box center [1539, 374] width 7 height 11
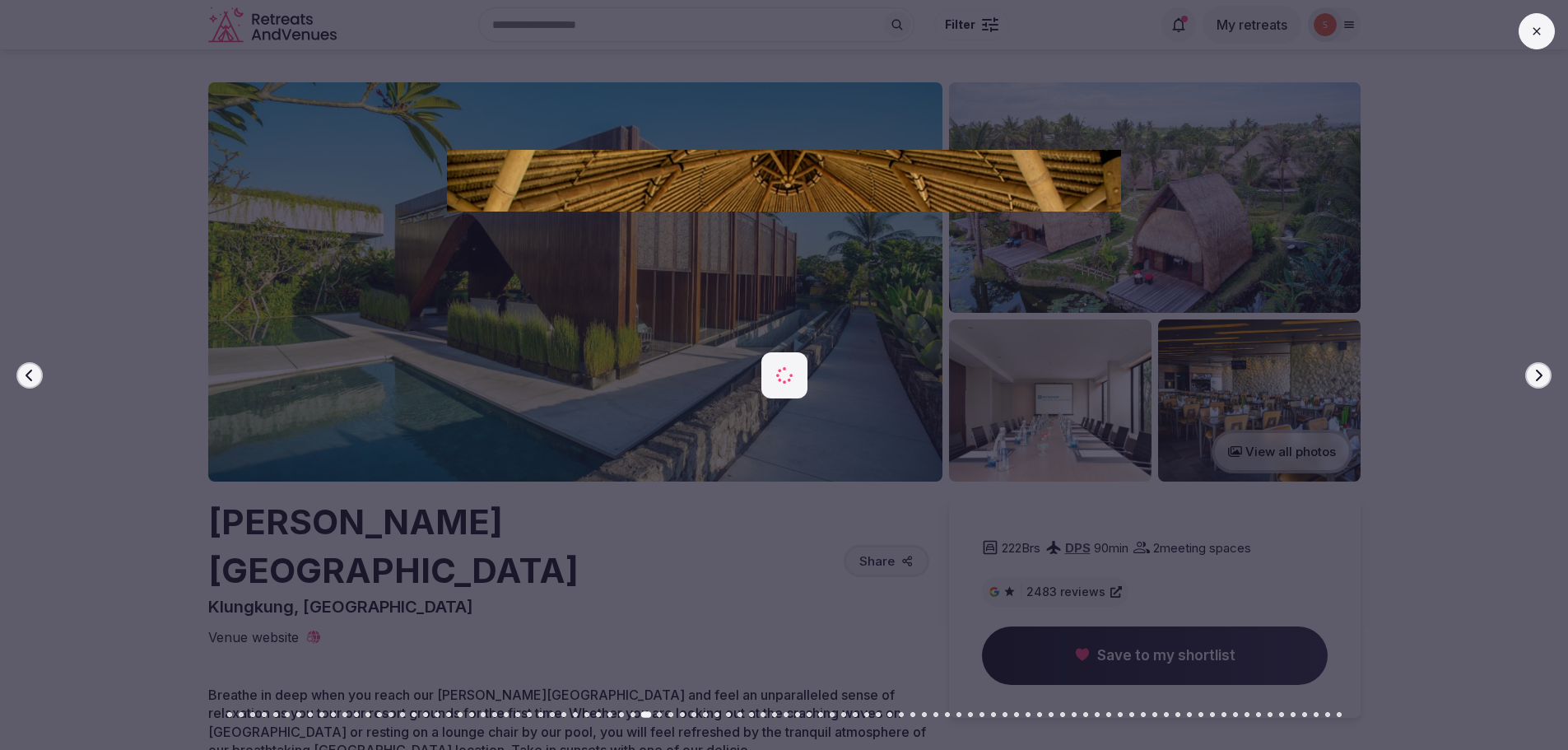
click at [1546, 376] on button "Next slide" at bounding box center [1538, 375] width 26 height 26
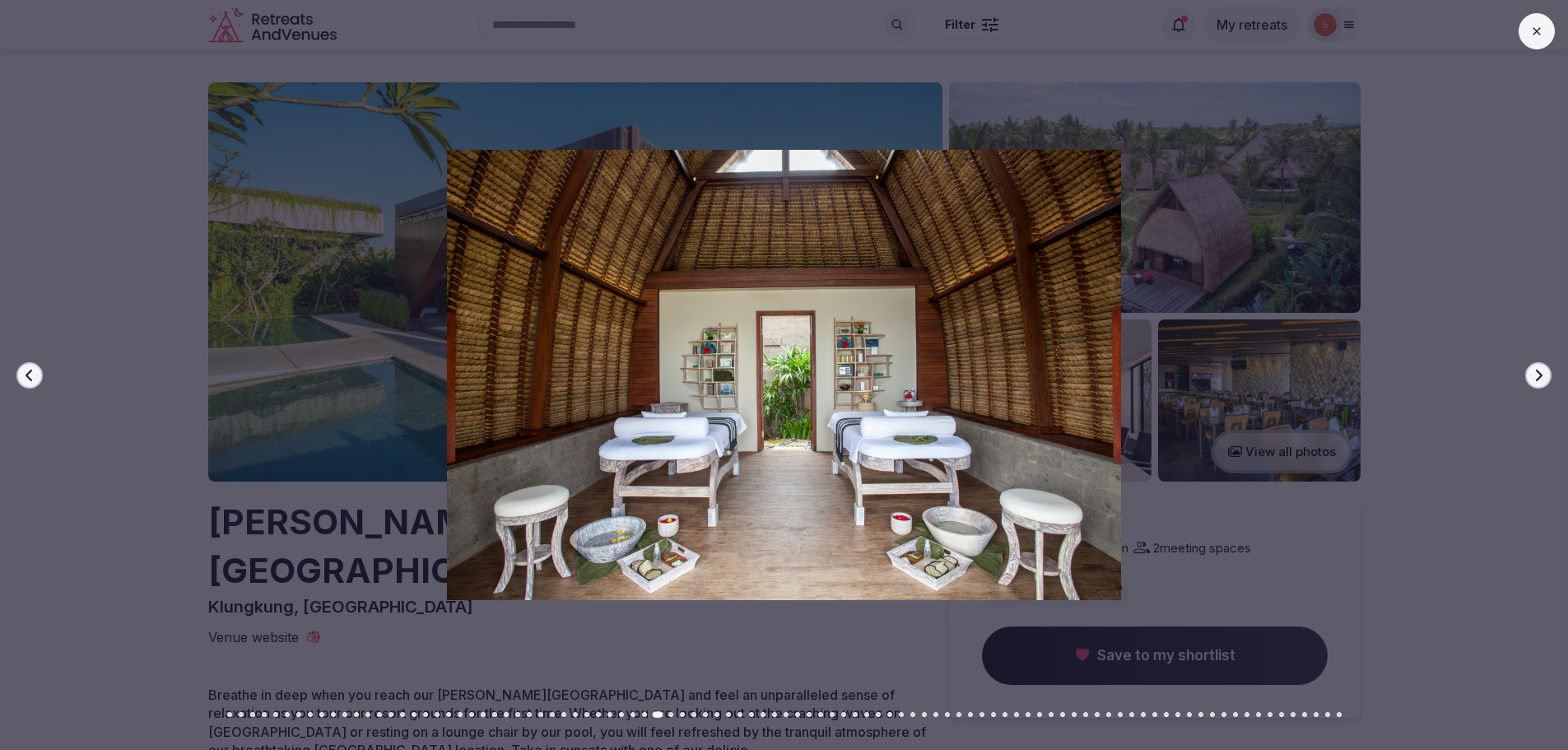
click at [1546, 376] on button "Next slide" at bounding box center [1538, 375] width 26 height 26
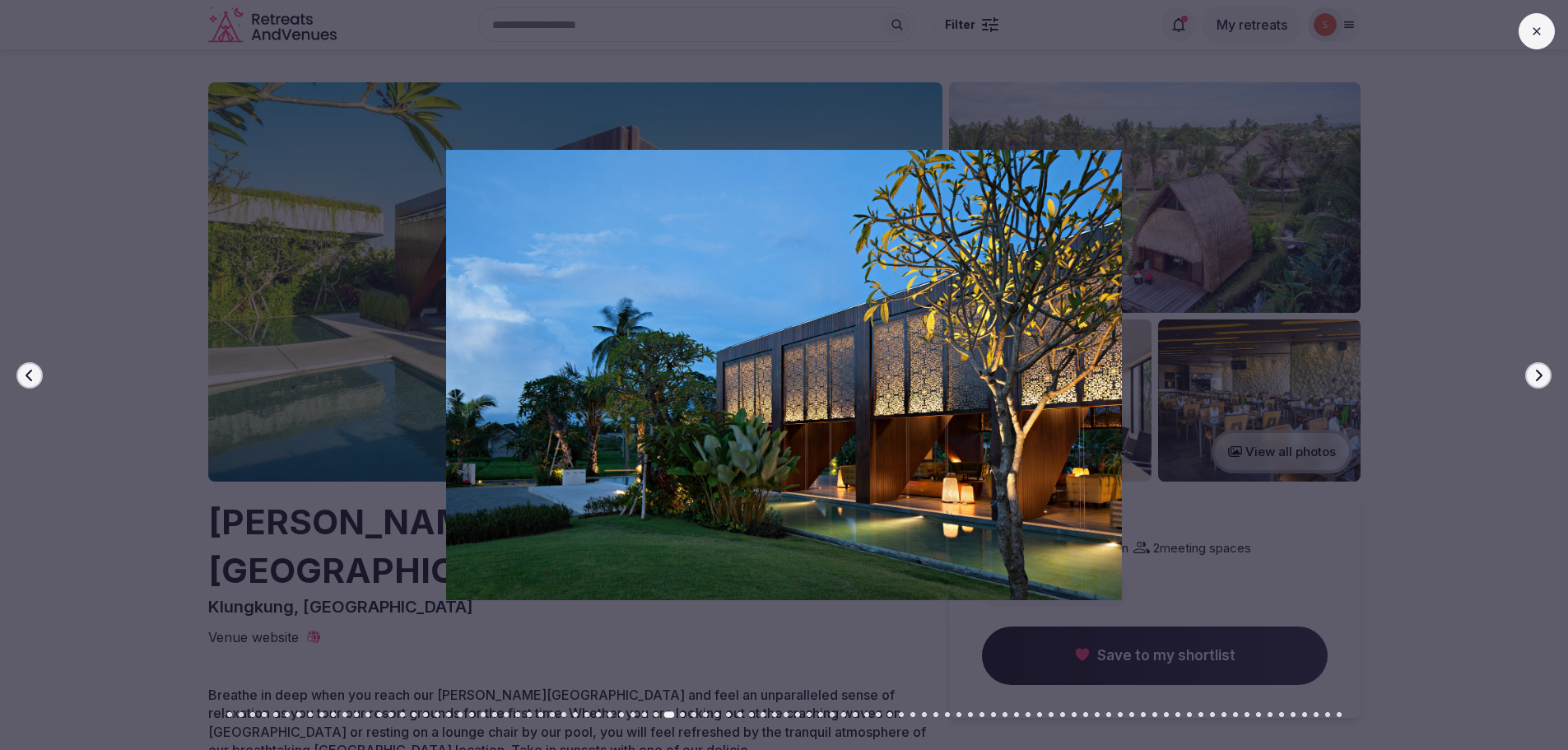
click at [1546, 376] on button "Next slide" at bounding box center [1538, 375] width 26 height 26
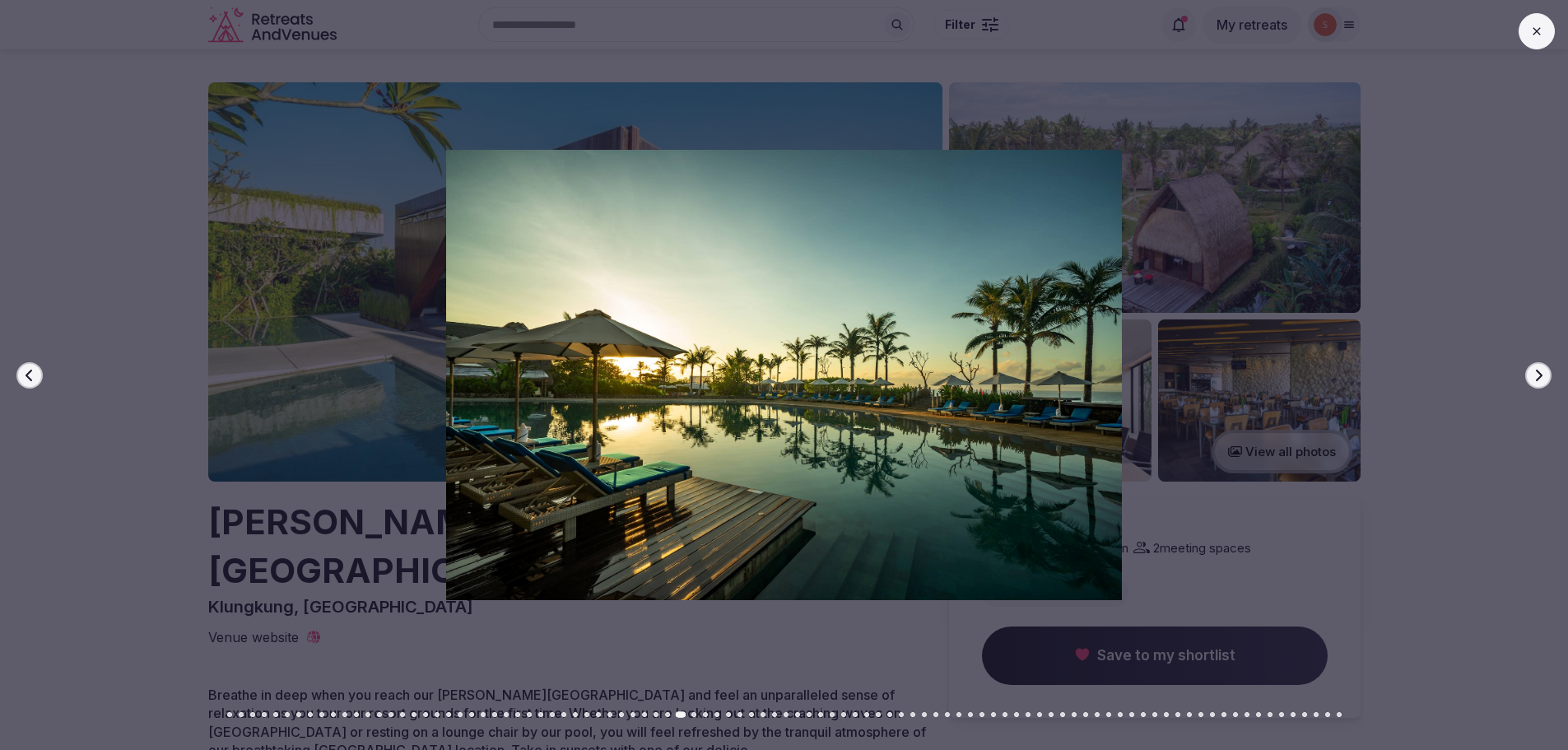
click at [1546, 376] on button "Next slide" at bounding box center [1538, 375] width 26 height 26
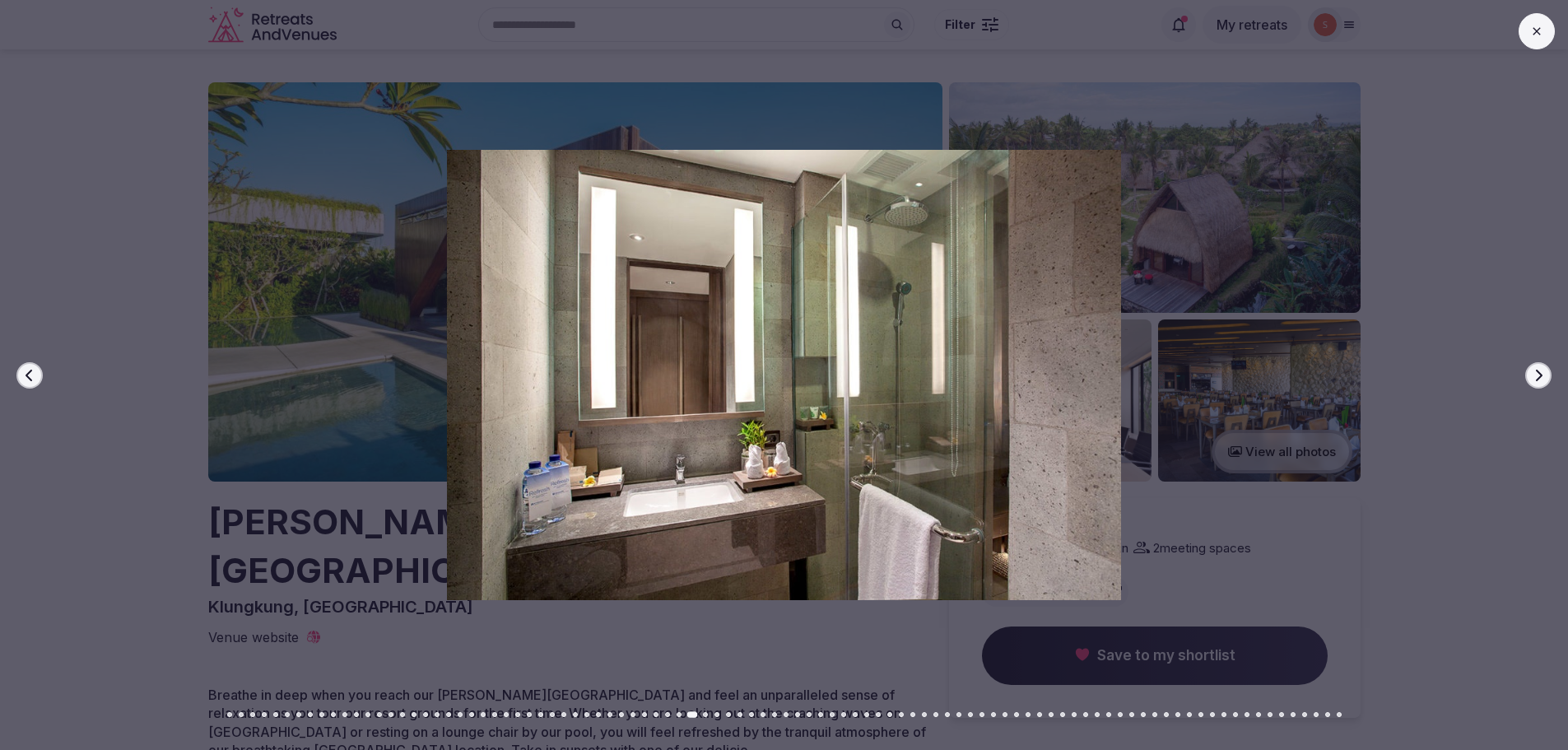
click at [1545, 376] on icon "button" at bounding box center [1538, 375] width 13 height 13
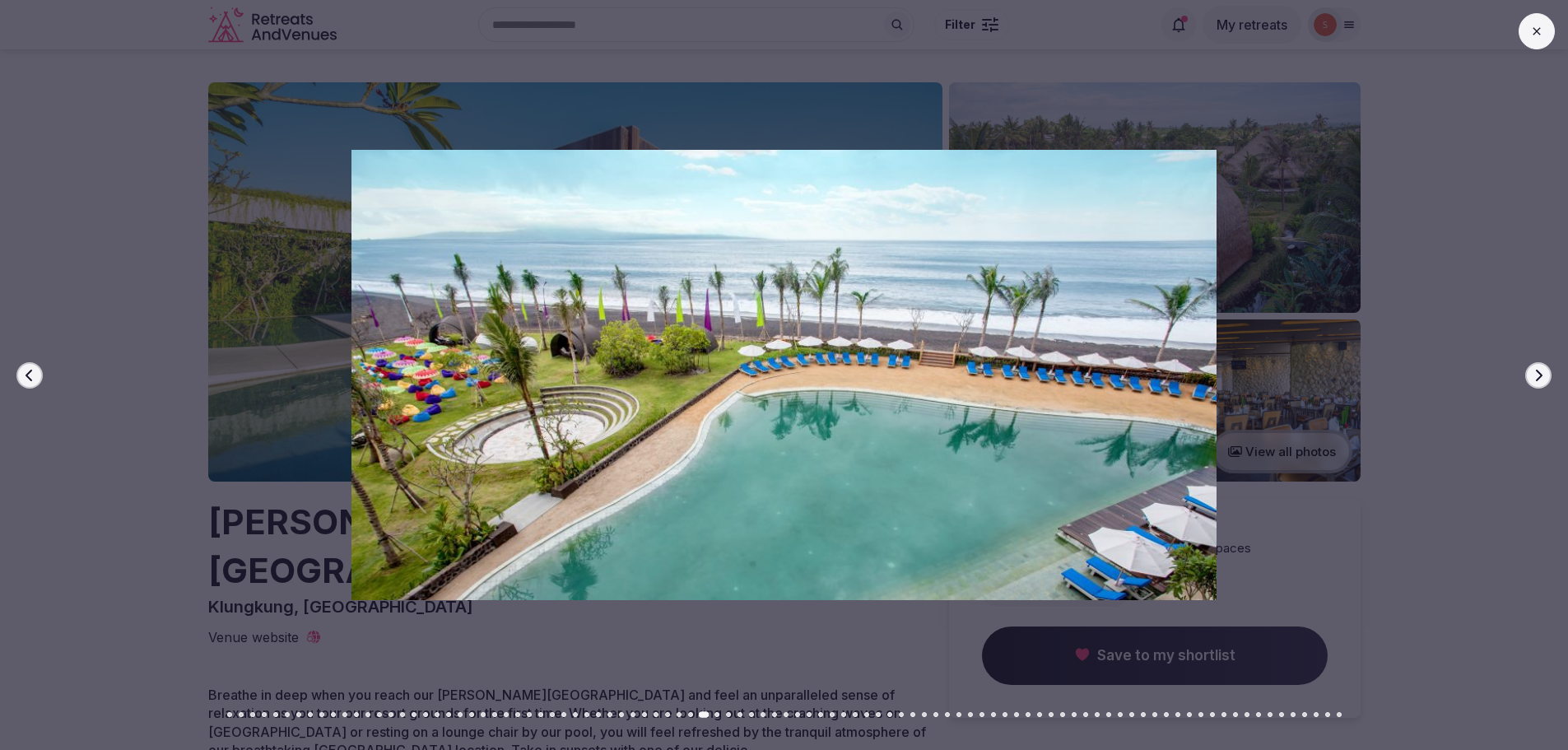
click at [1542, 376] on icon "button" at bounding box center [1538, 375] width 13 height 13
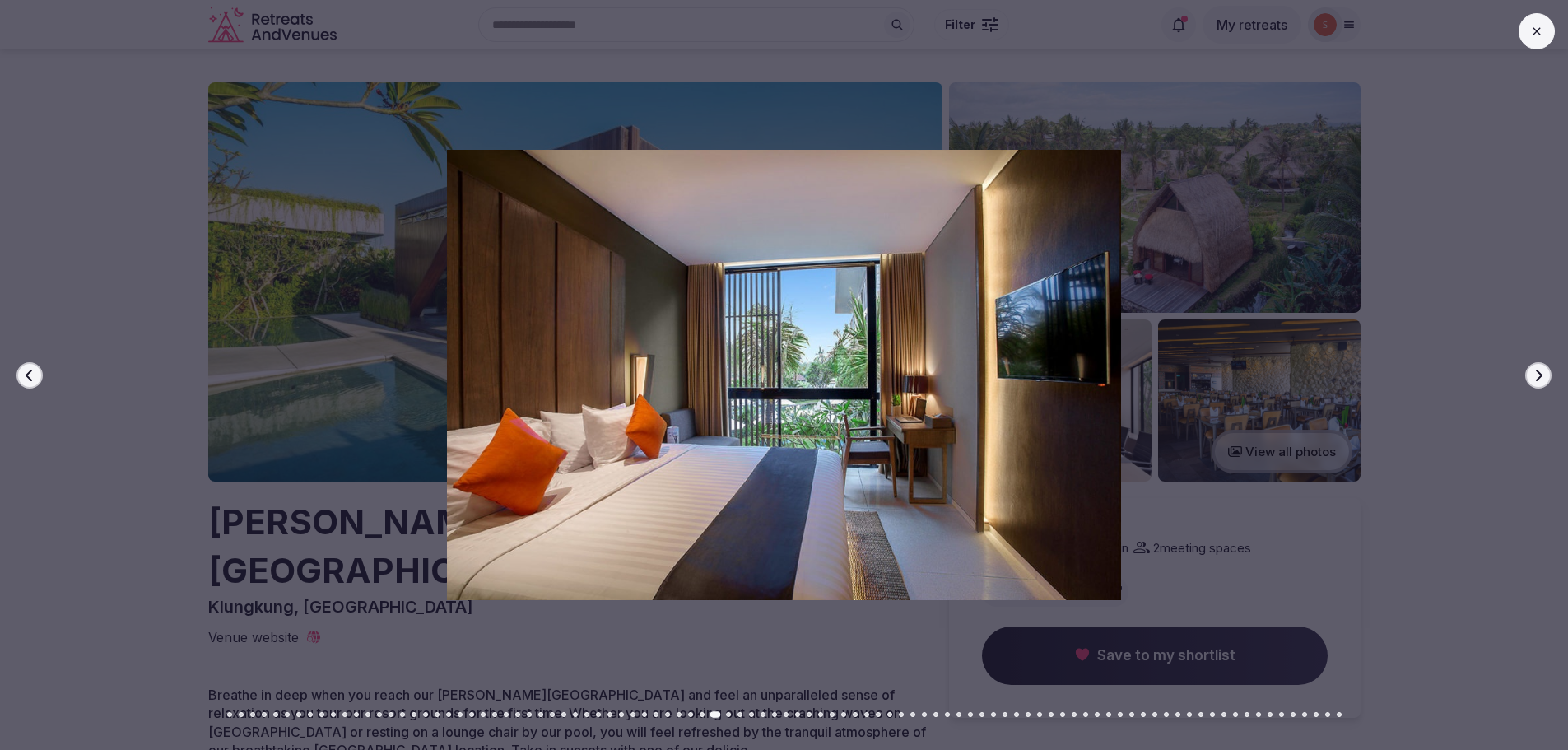
click at [1542, 376] on icon "button" at bounding box center [1538, 375] width 13 height 13
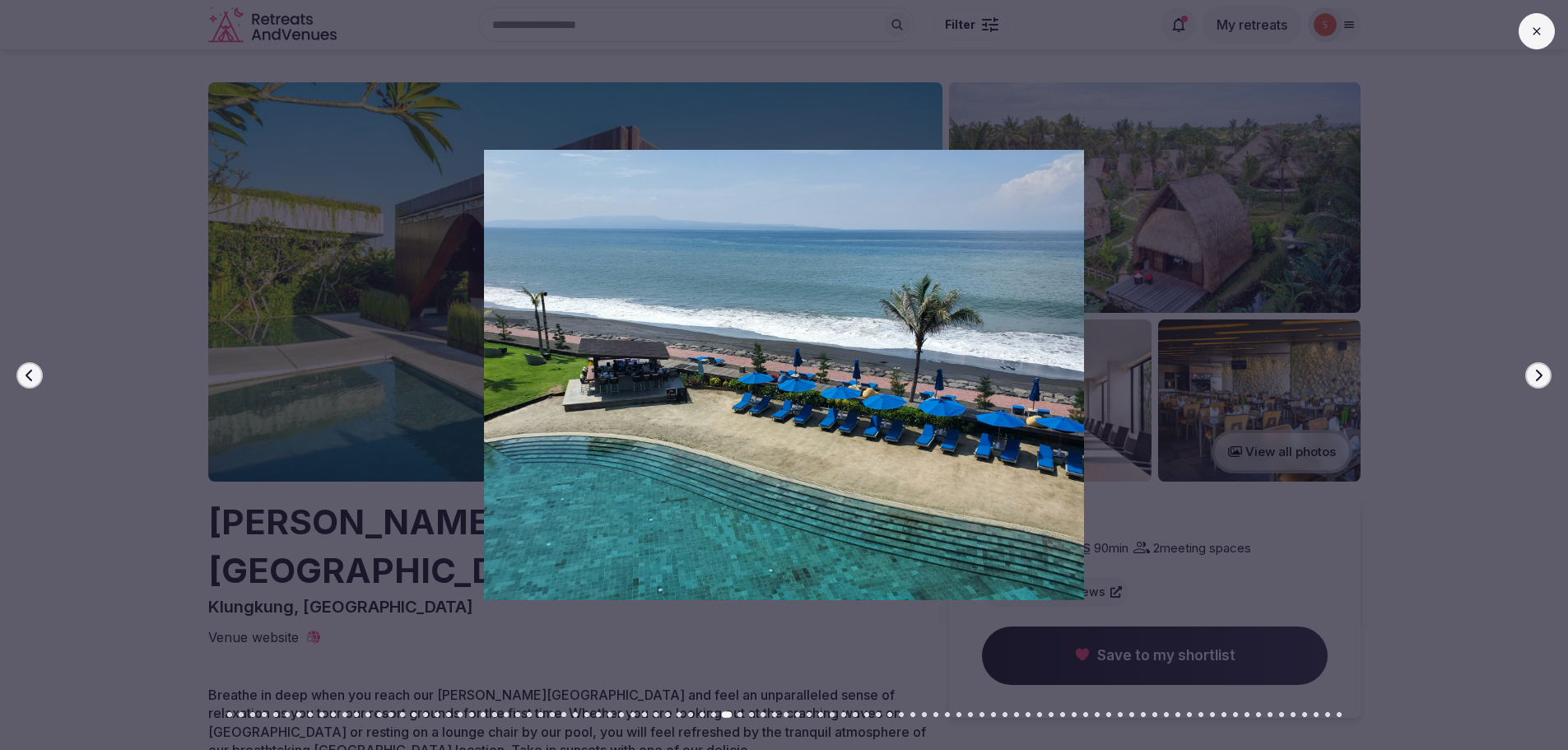
click at [1541, 44] on button at bounding box center [1536, 31] width 37 height 37
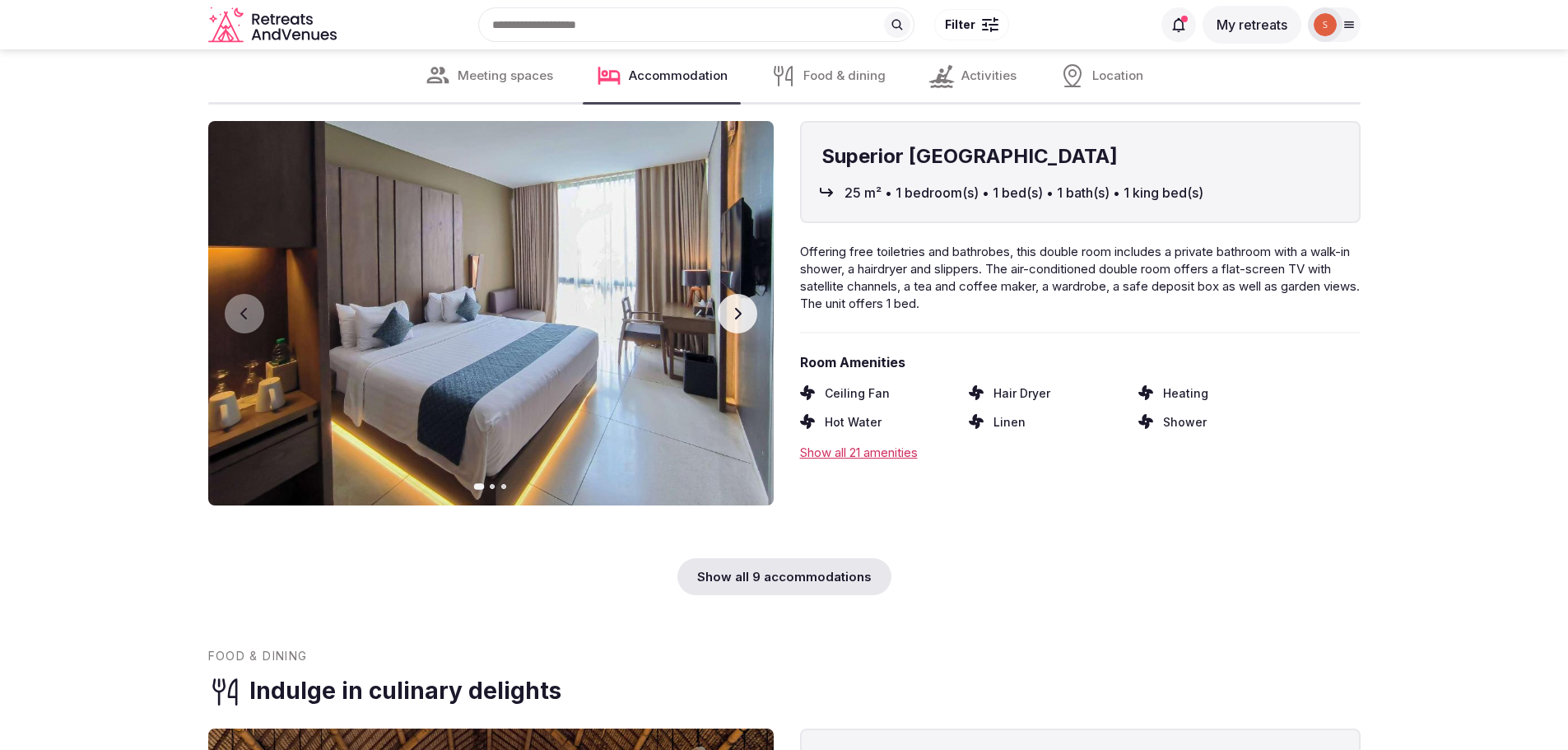
scroll to position [3376, 0]
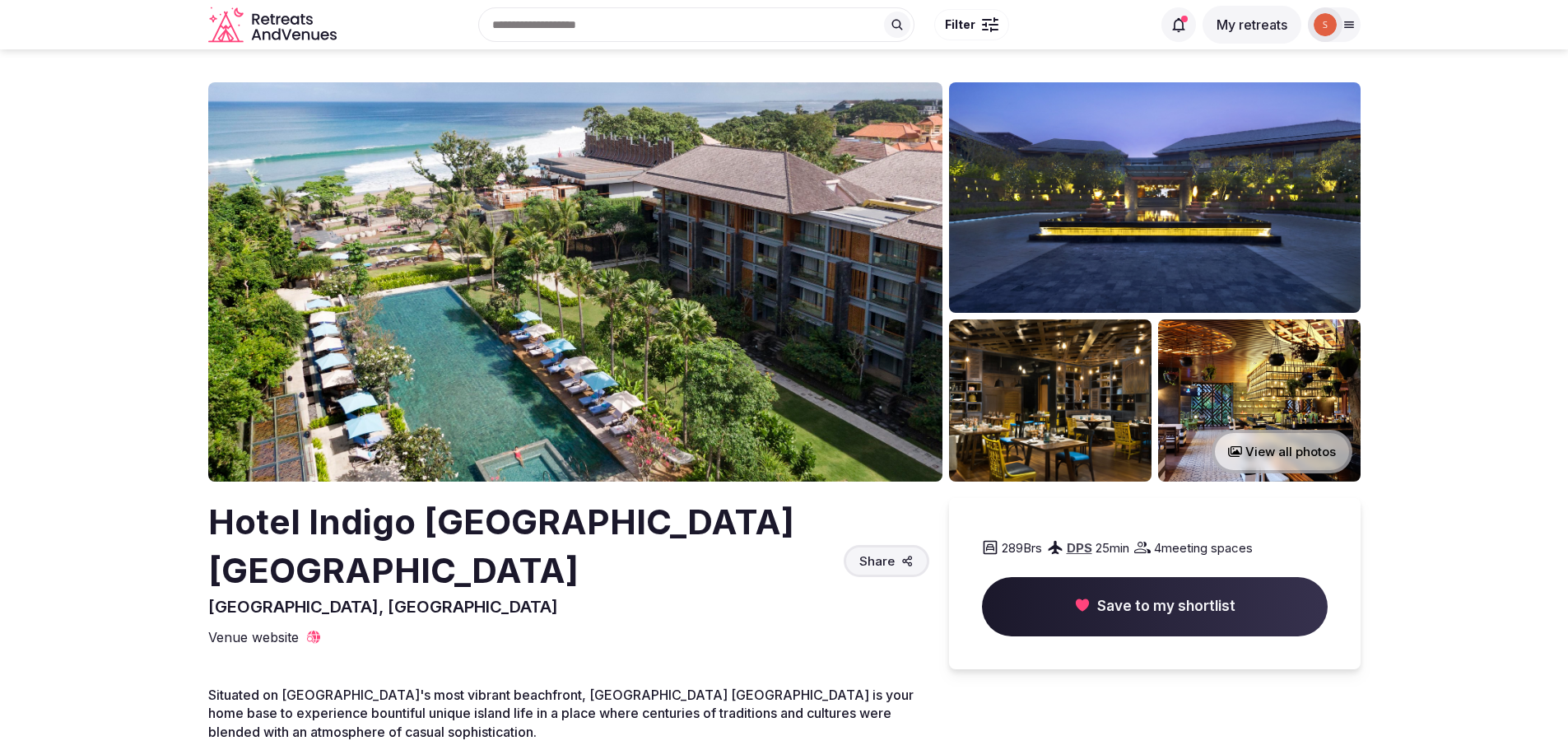
click at [573, 261] on img at bounding box center [575, 282] width 734 height 399
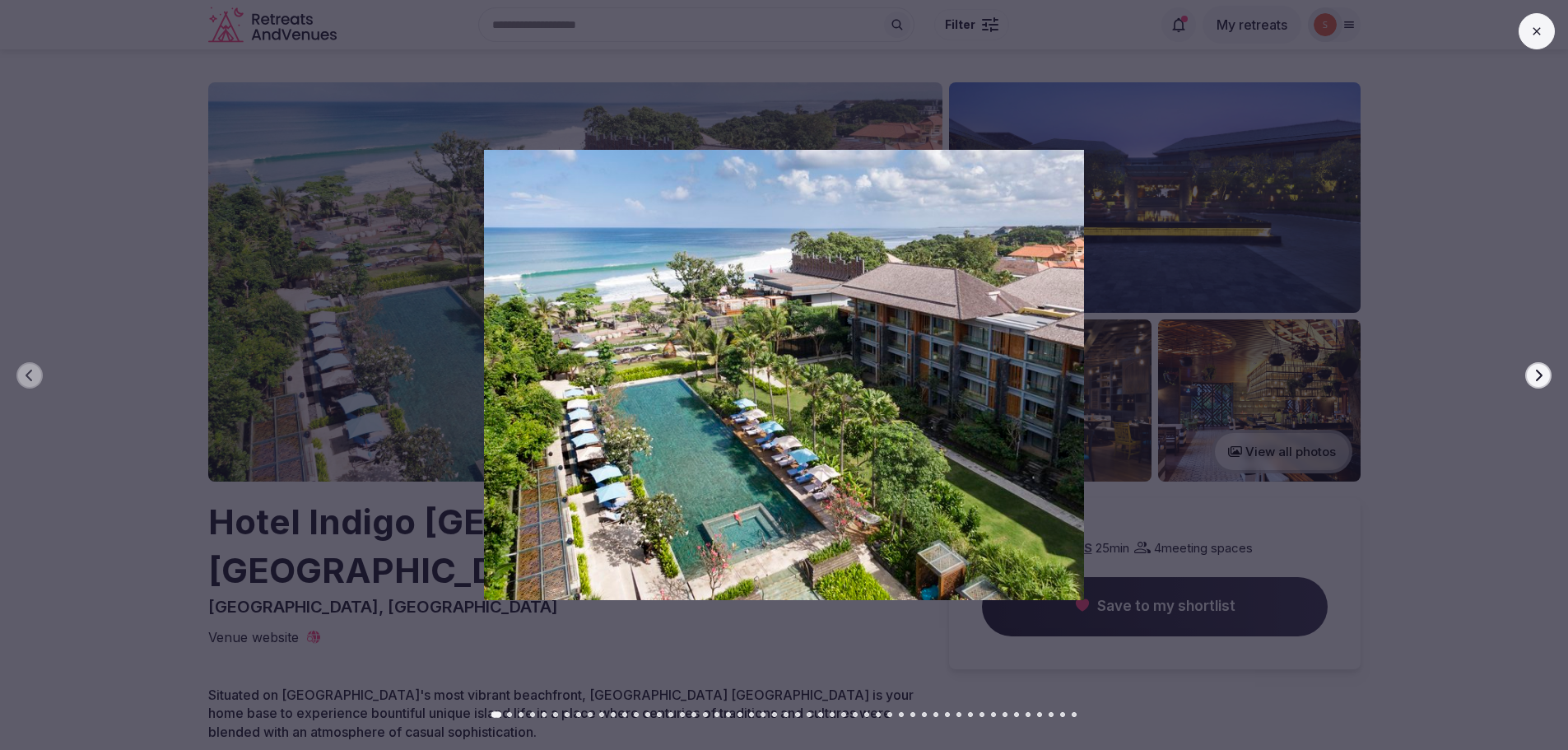
click at [1543, 368] on icon "button" at bounding box center [1538, 375] width 13 height 13
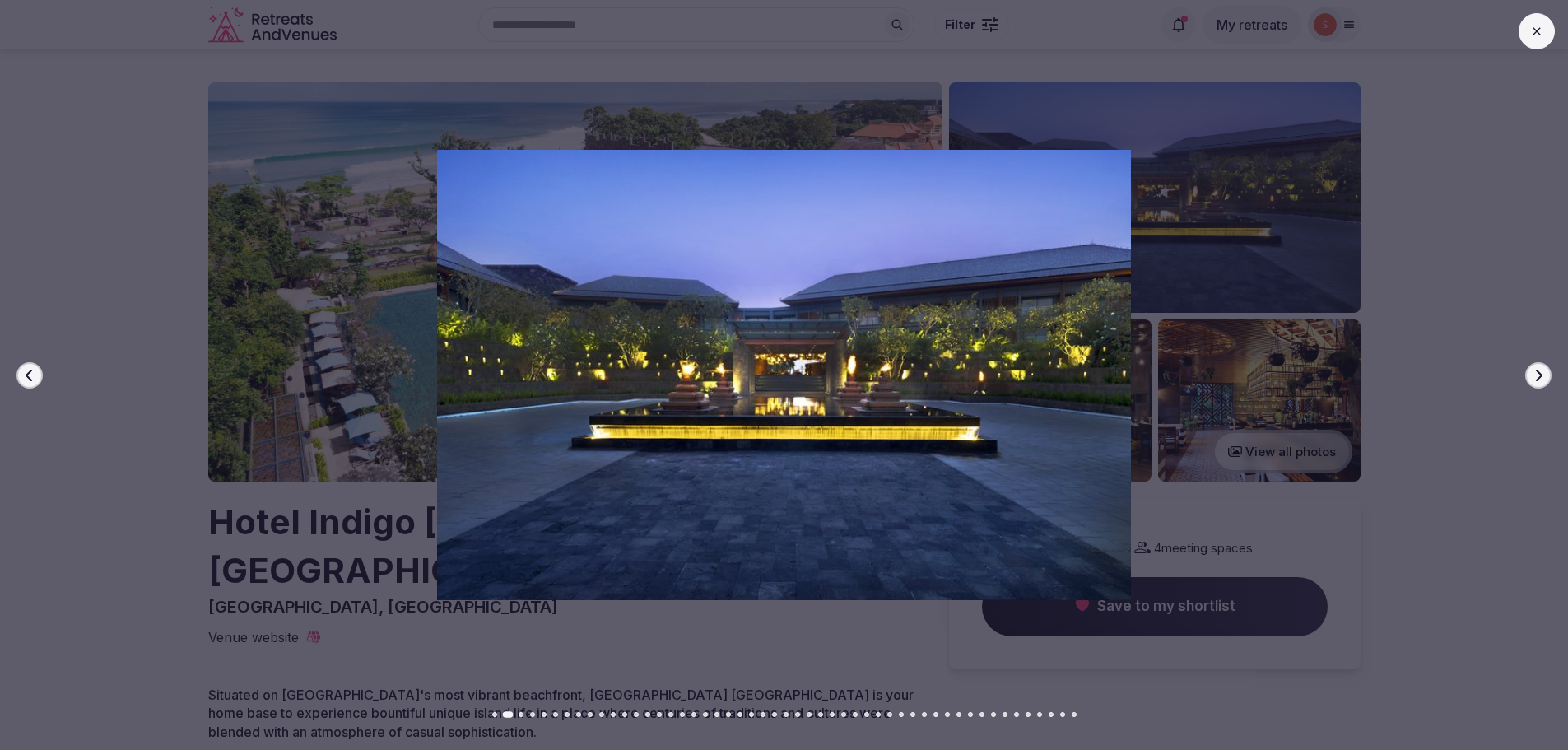
click at [1543, 368] on icon "button" at bounding box center [1538, 375] width 13 height 13
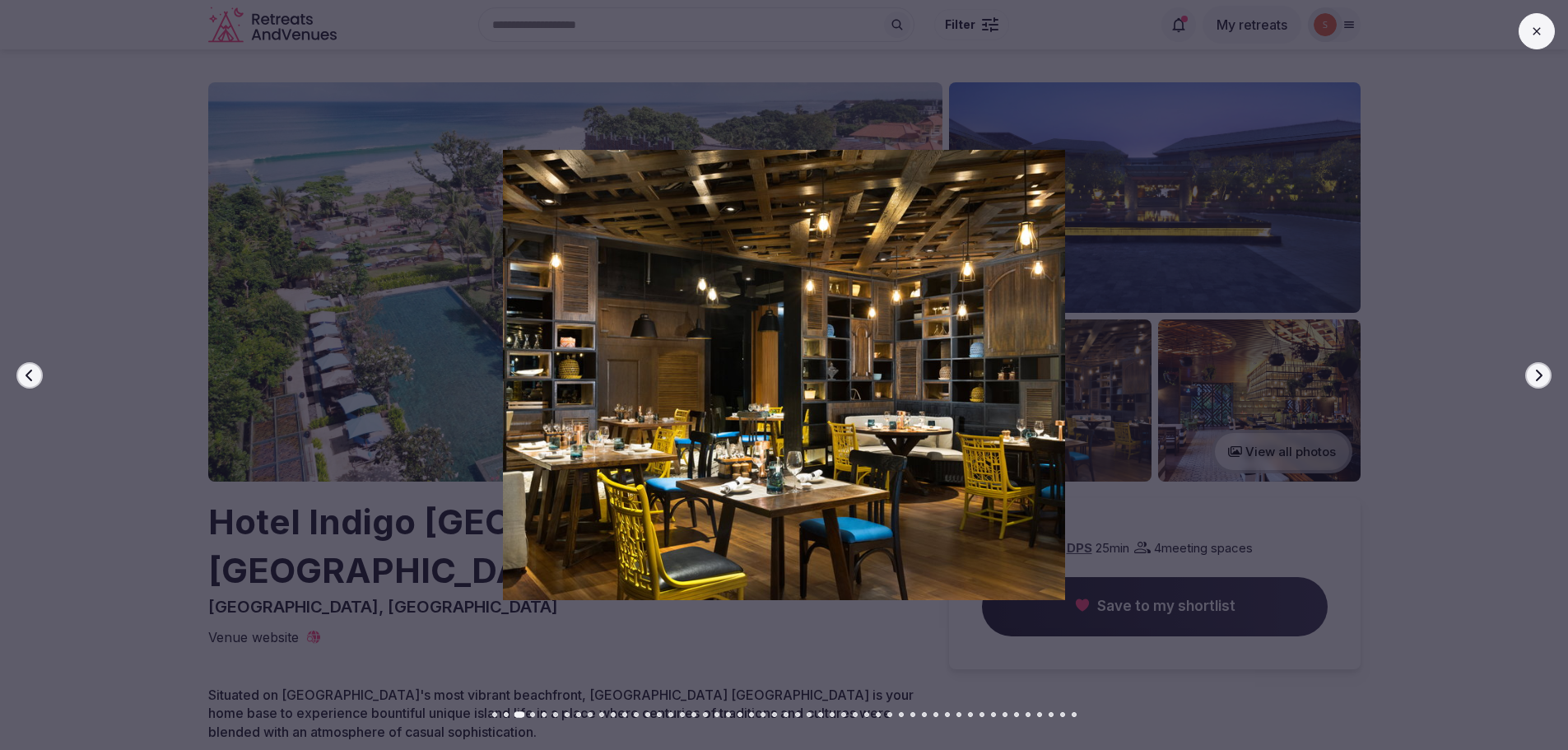
click at [1543, 368] on icon "button" at bounding box center [1538, 375] width 13 height 13
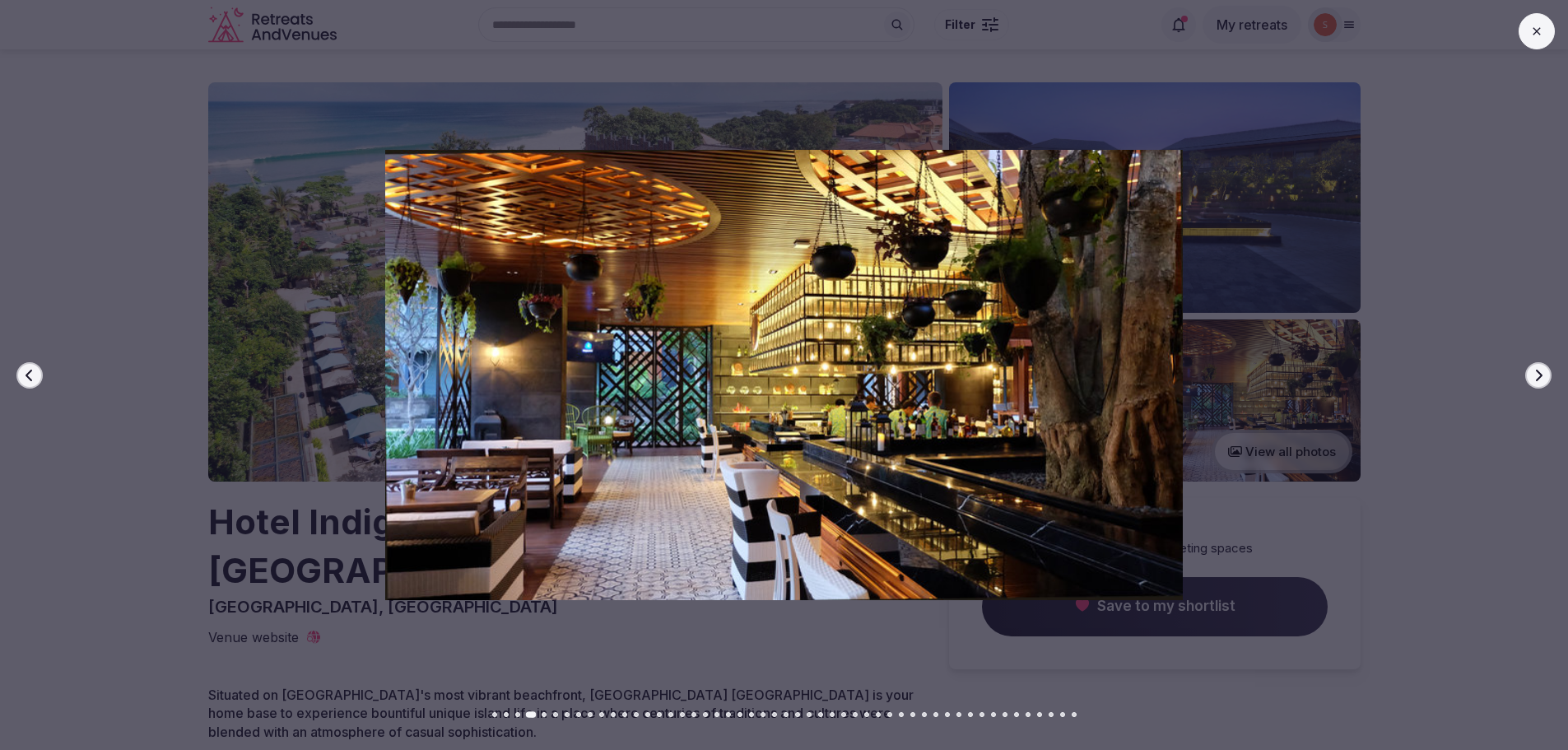
click at [1543, 368] on icon "button" at bounding box center [1538, 375] width 13 height 13
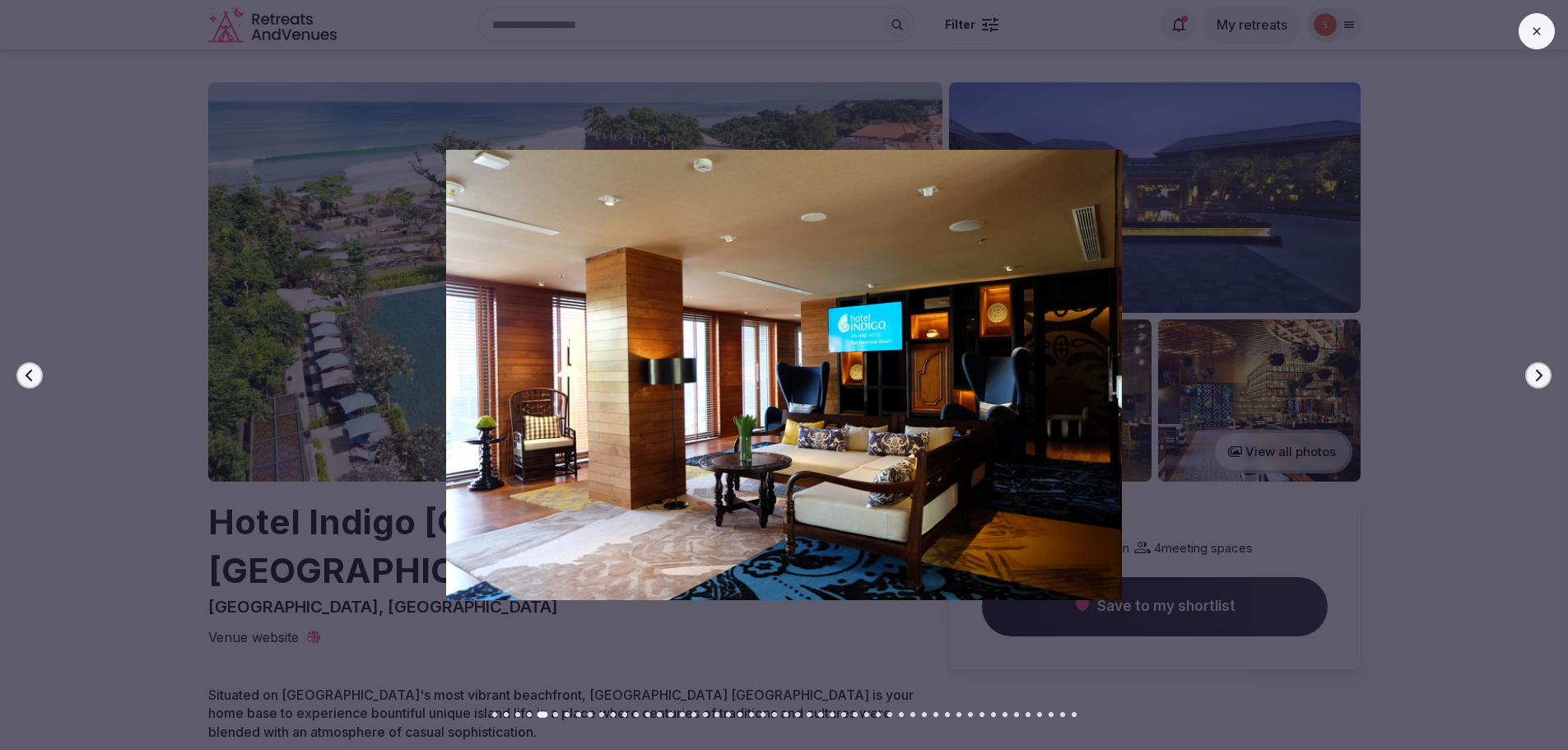
click at [1543, 368] on icon "button" at bounding box center [1538, 375] width 13 height 13
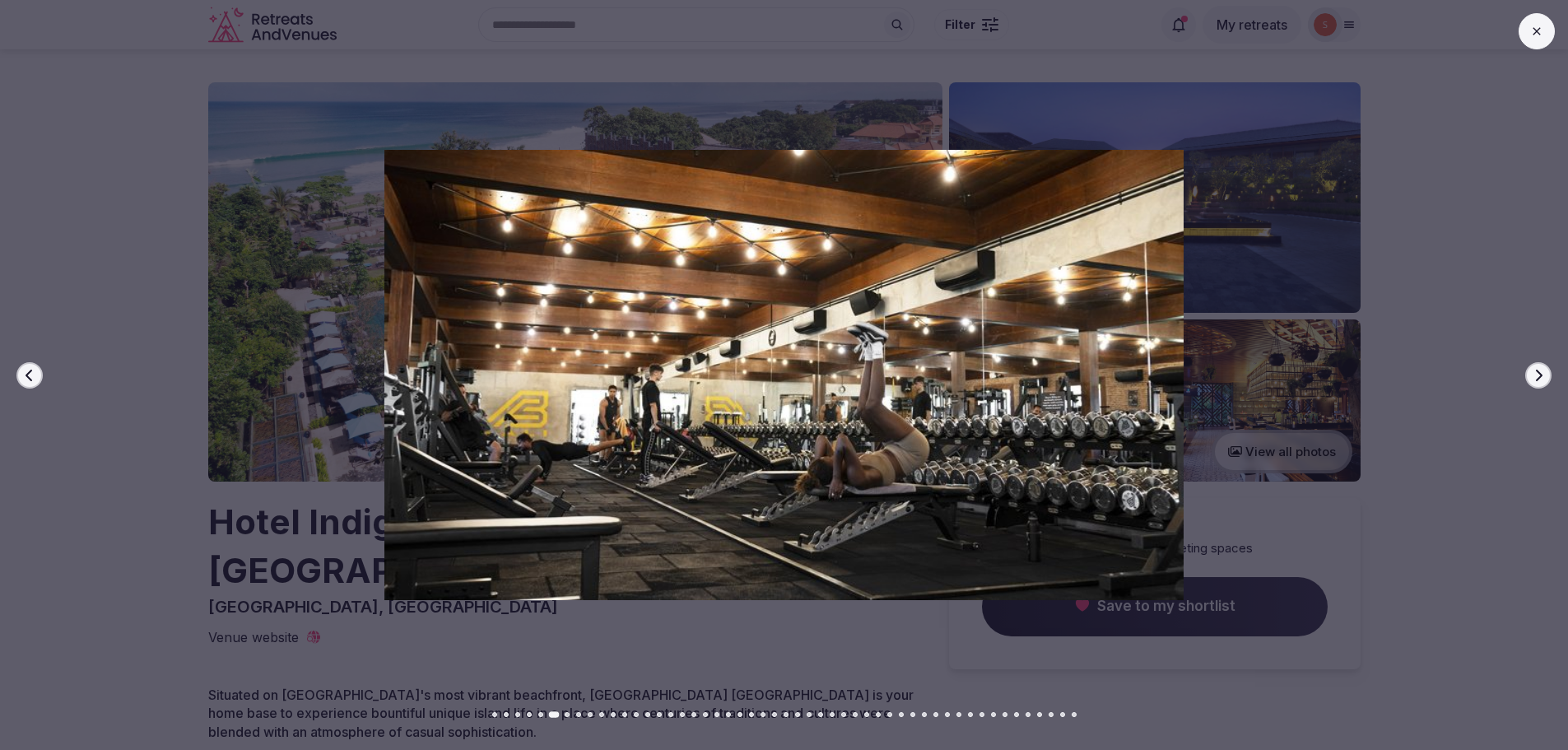
click at [1543, 370] on icon "button" at bounding box center [1538, 375] width 13 height 13
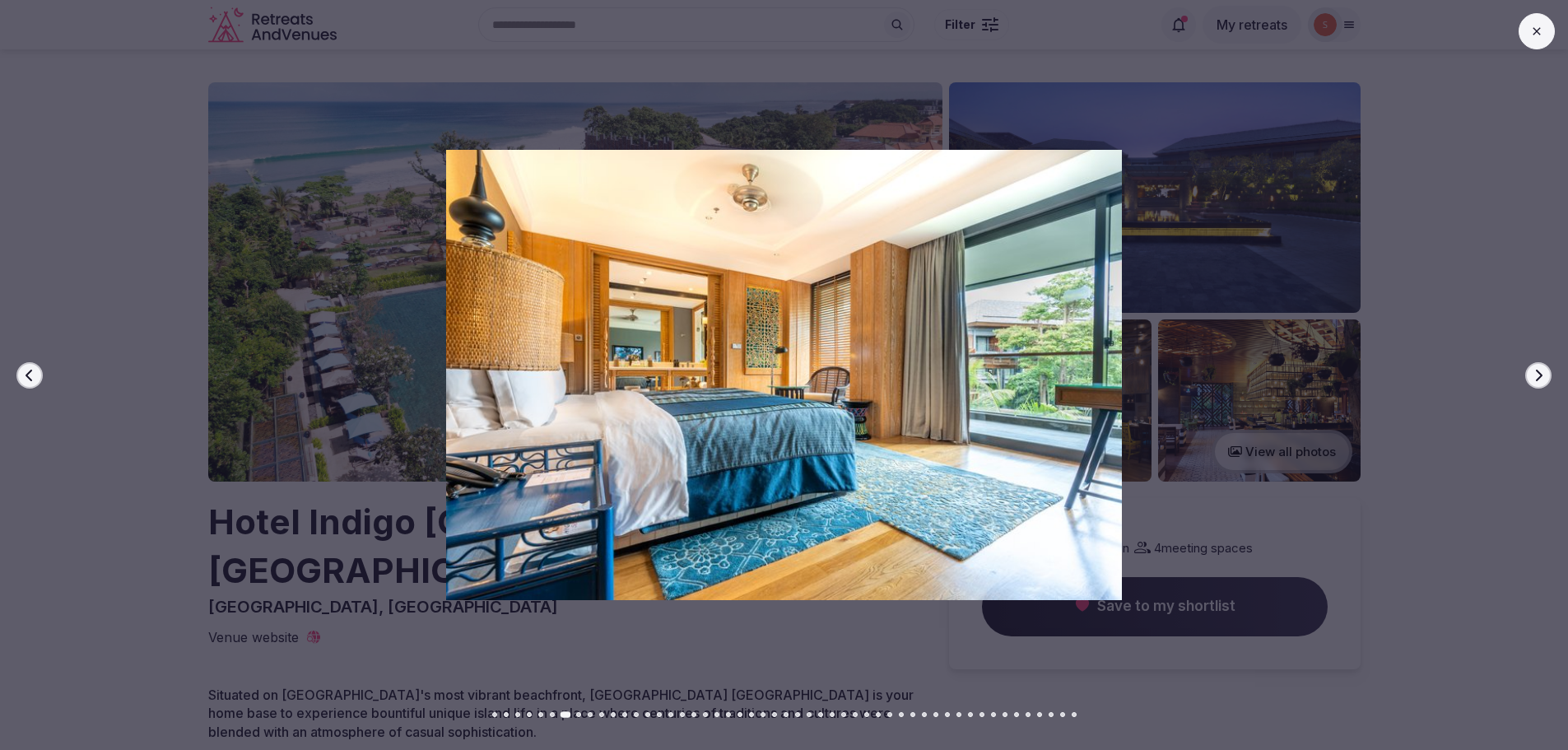
click at [1543, 370] on icon "button" at bounding box center [1538, 375] width 13 height 13
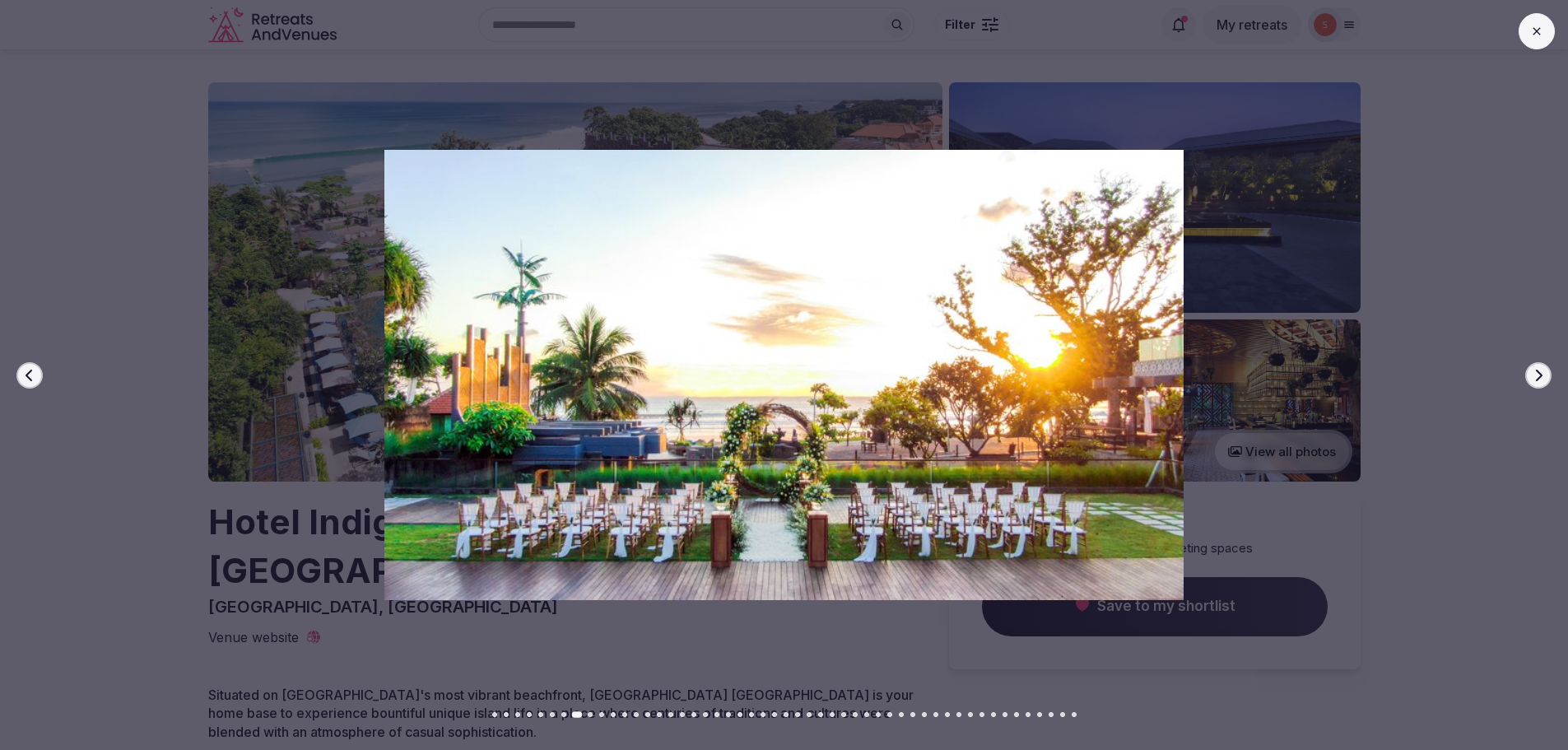
click at [1535, 375] on icon "button" at bounding box center [1538, 375] width 13 height 13
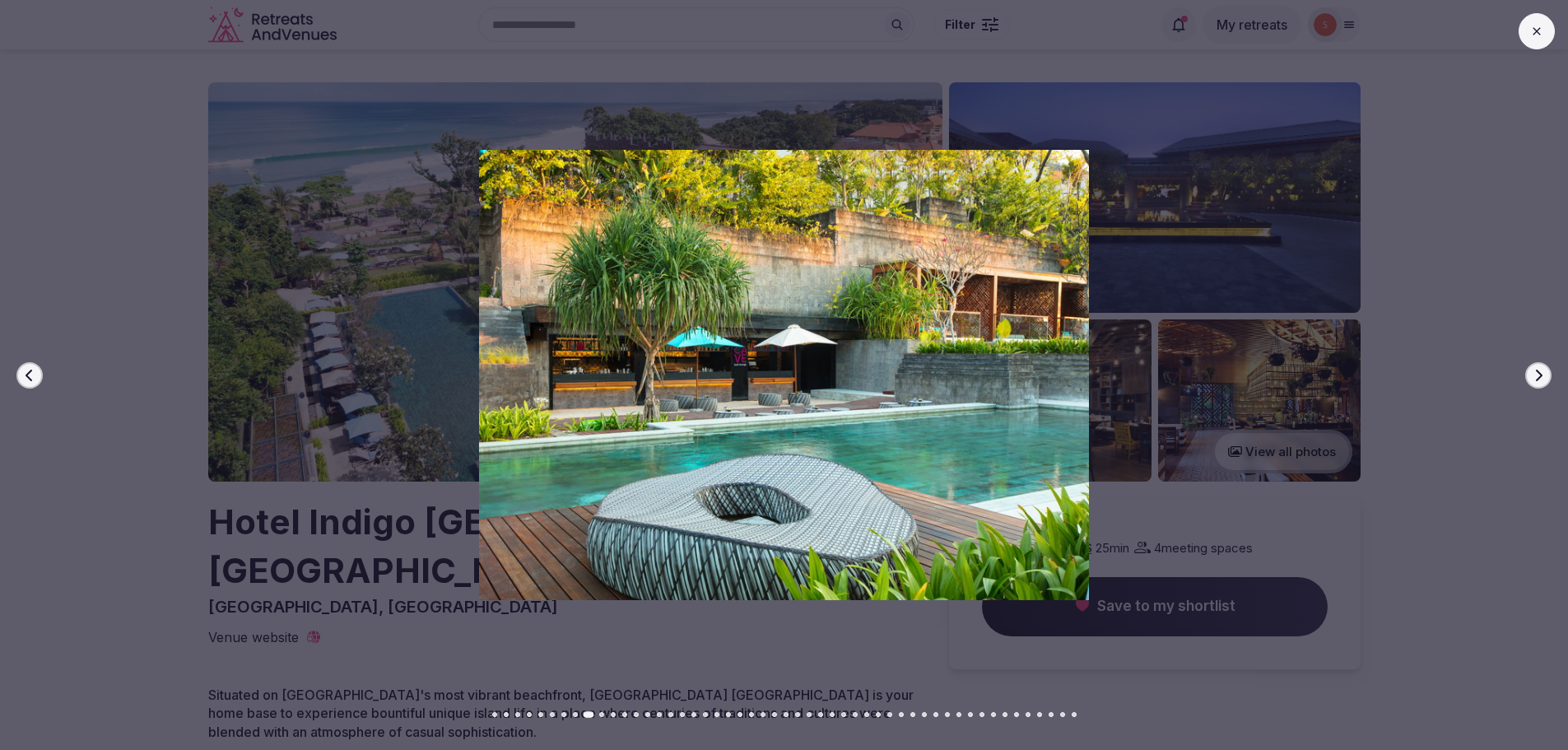
click at [1535, 375] on icon "button" at bounding box center [1538, 375] width 13 height 13
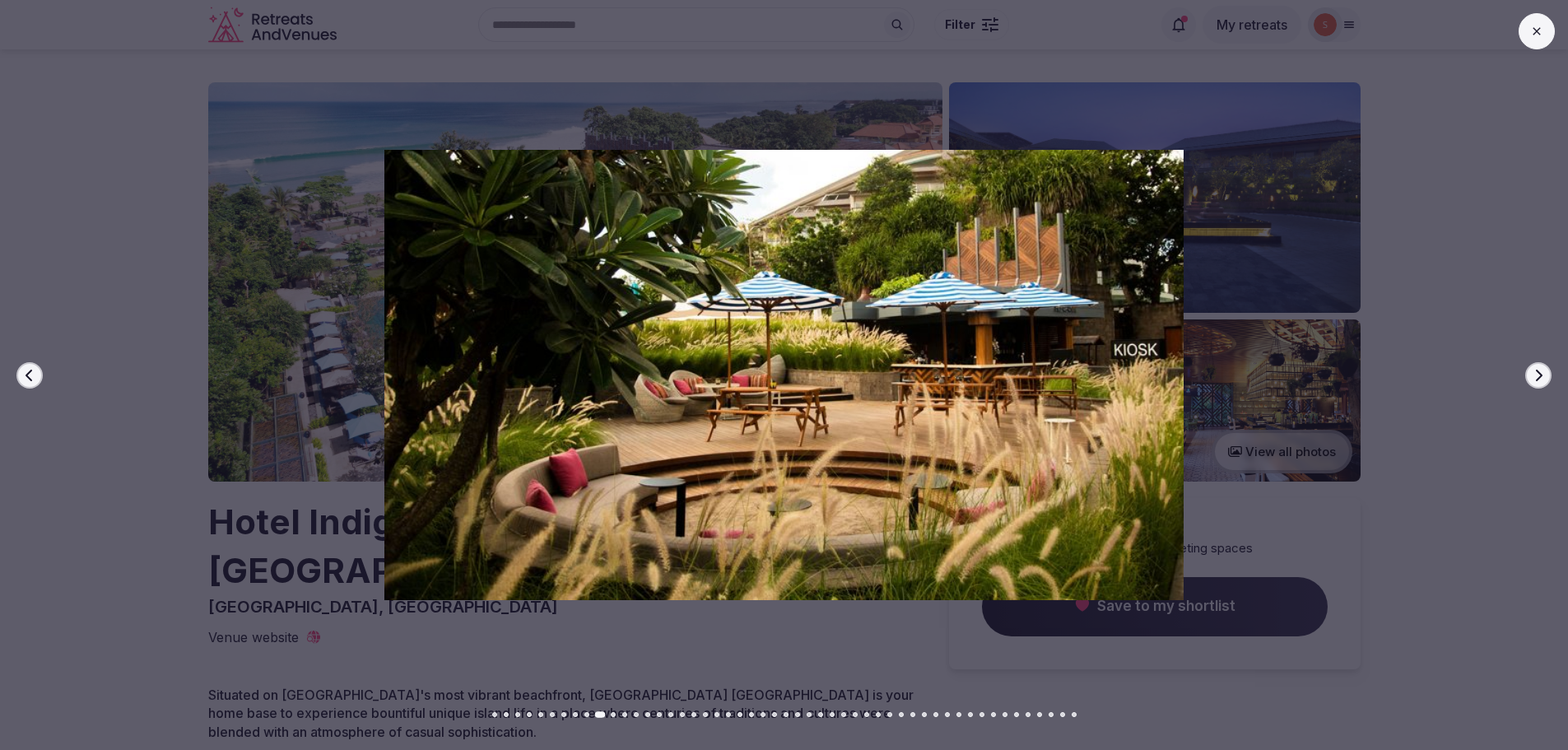
click at [1535, 375] on icon "button" at bounding box center [1538, 375] width 13 height 13
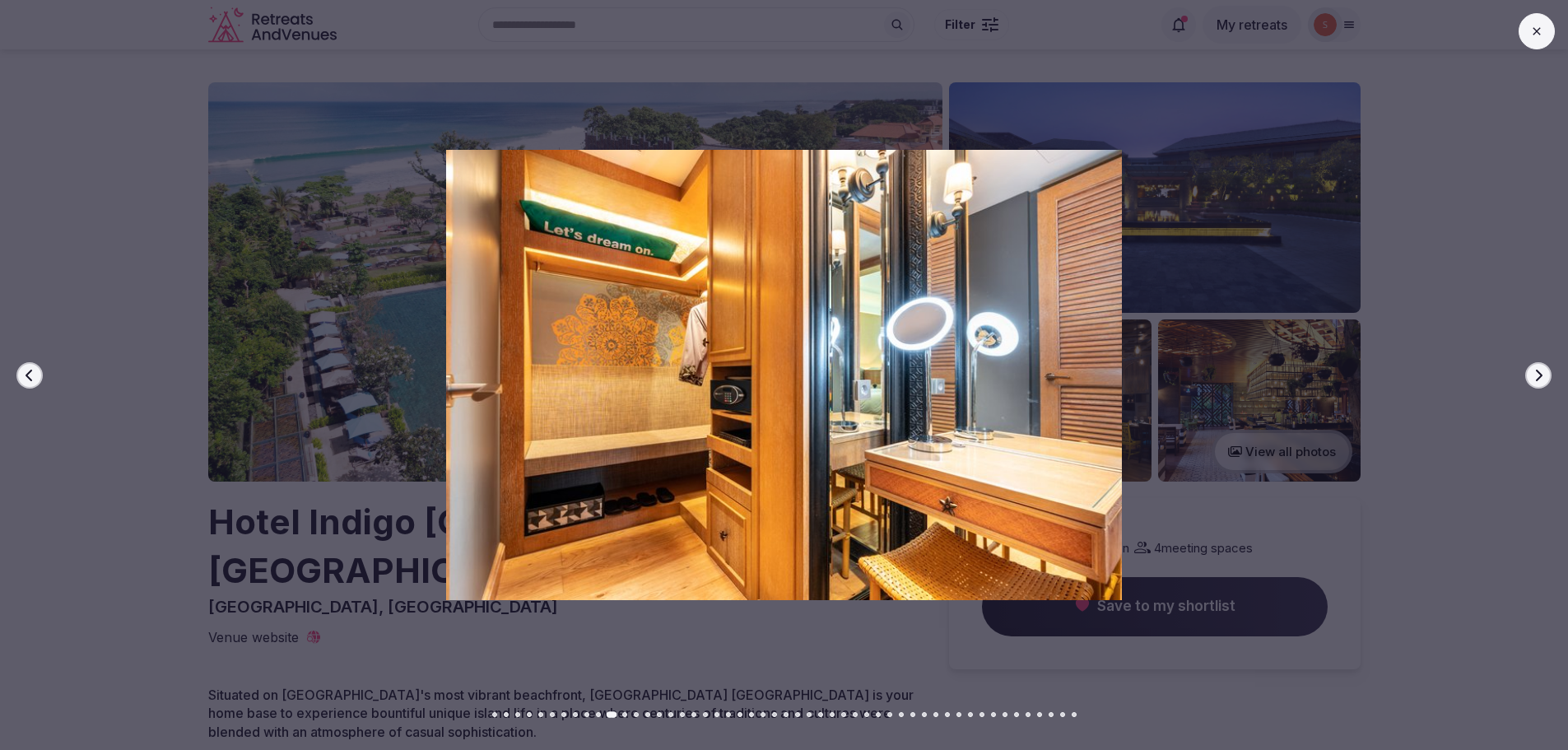
click at [1535, 375] on icon "button" at bounding box center [1538, 375] width 13 height 13
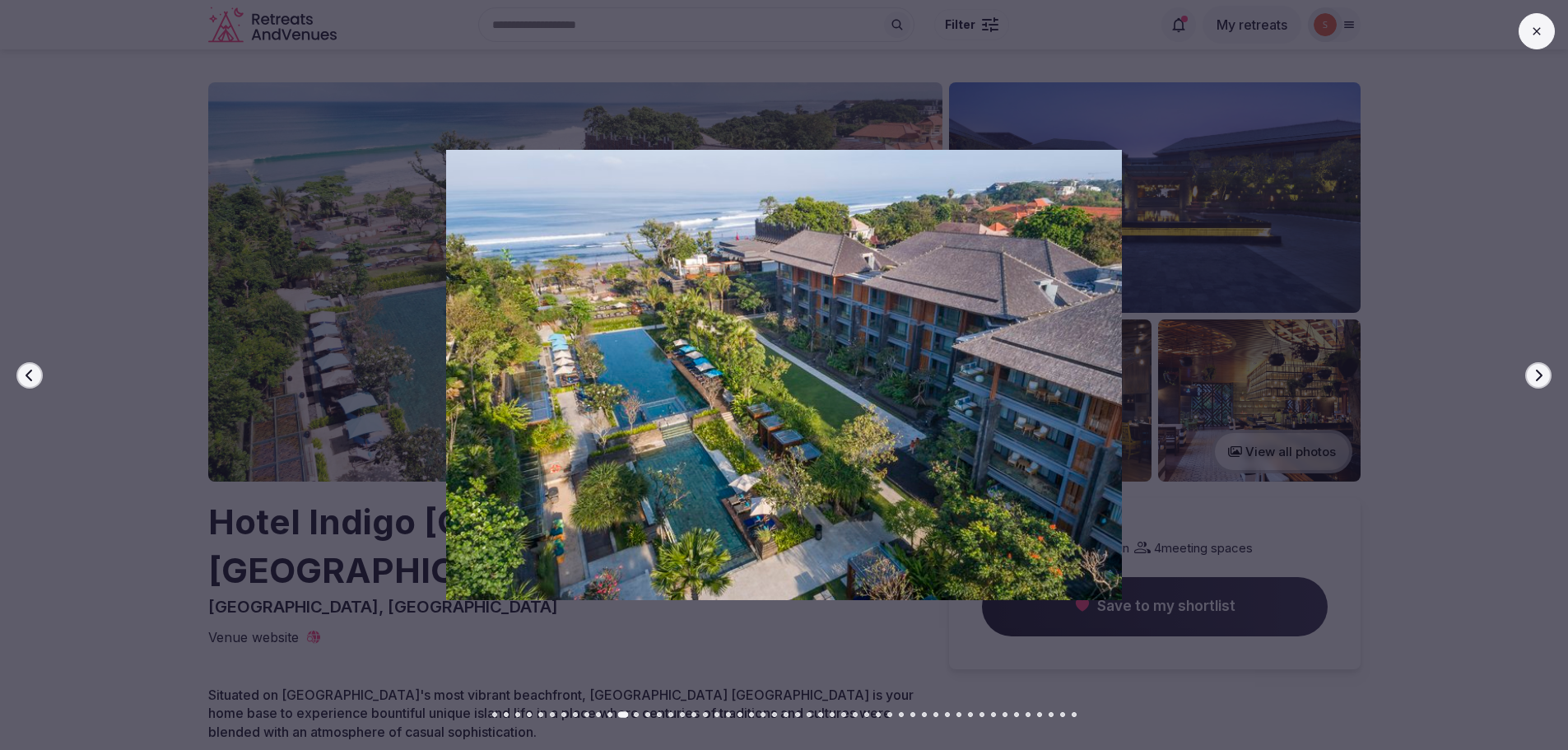
click at [35, 371] on icon "button" at bounding box center [30, 375] width 13 height 13
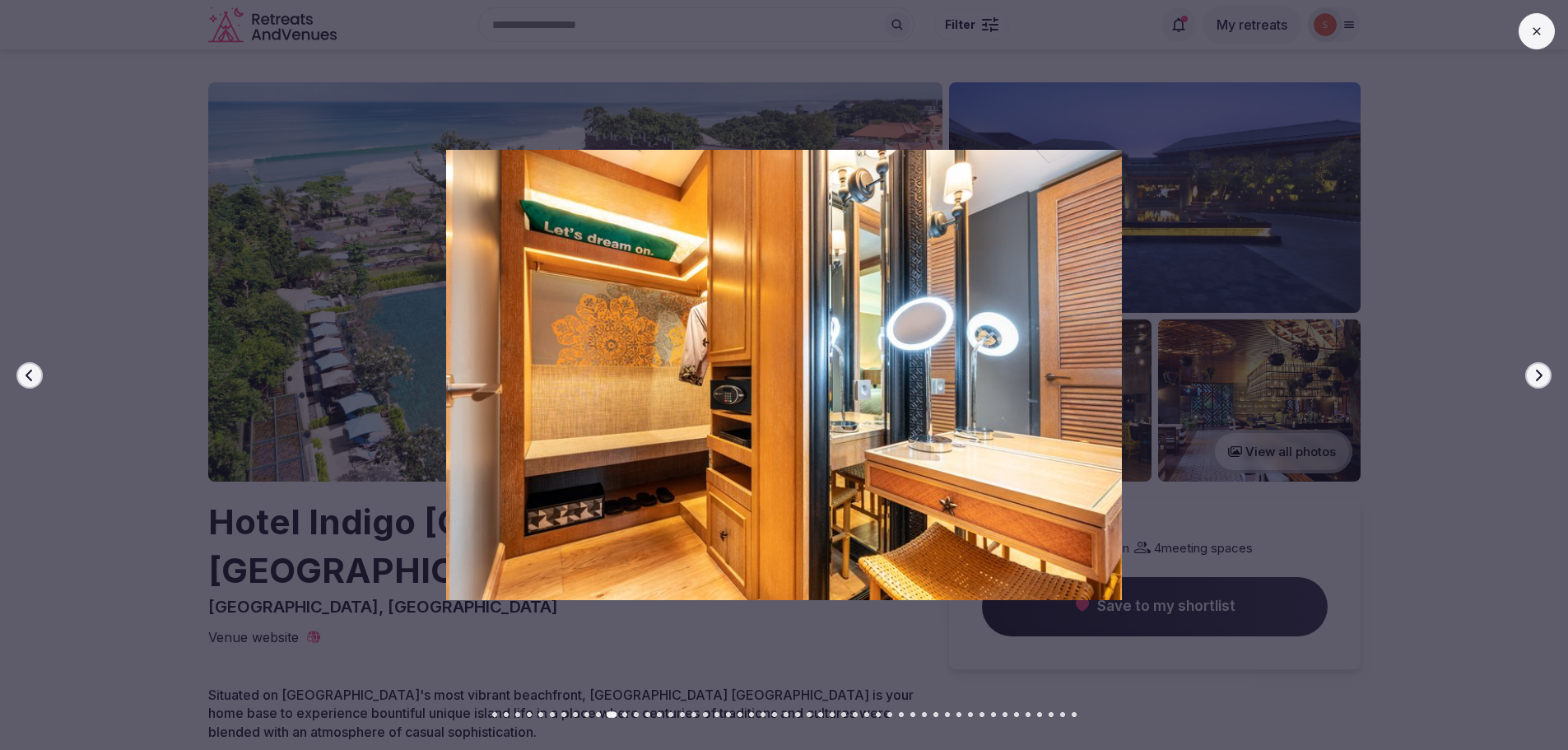
click at [36, 371] on icon "button" at bounding box center [30, 375] width 13 height 13
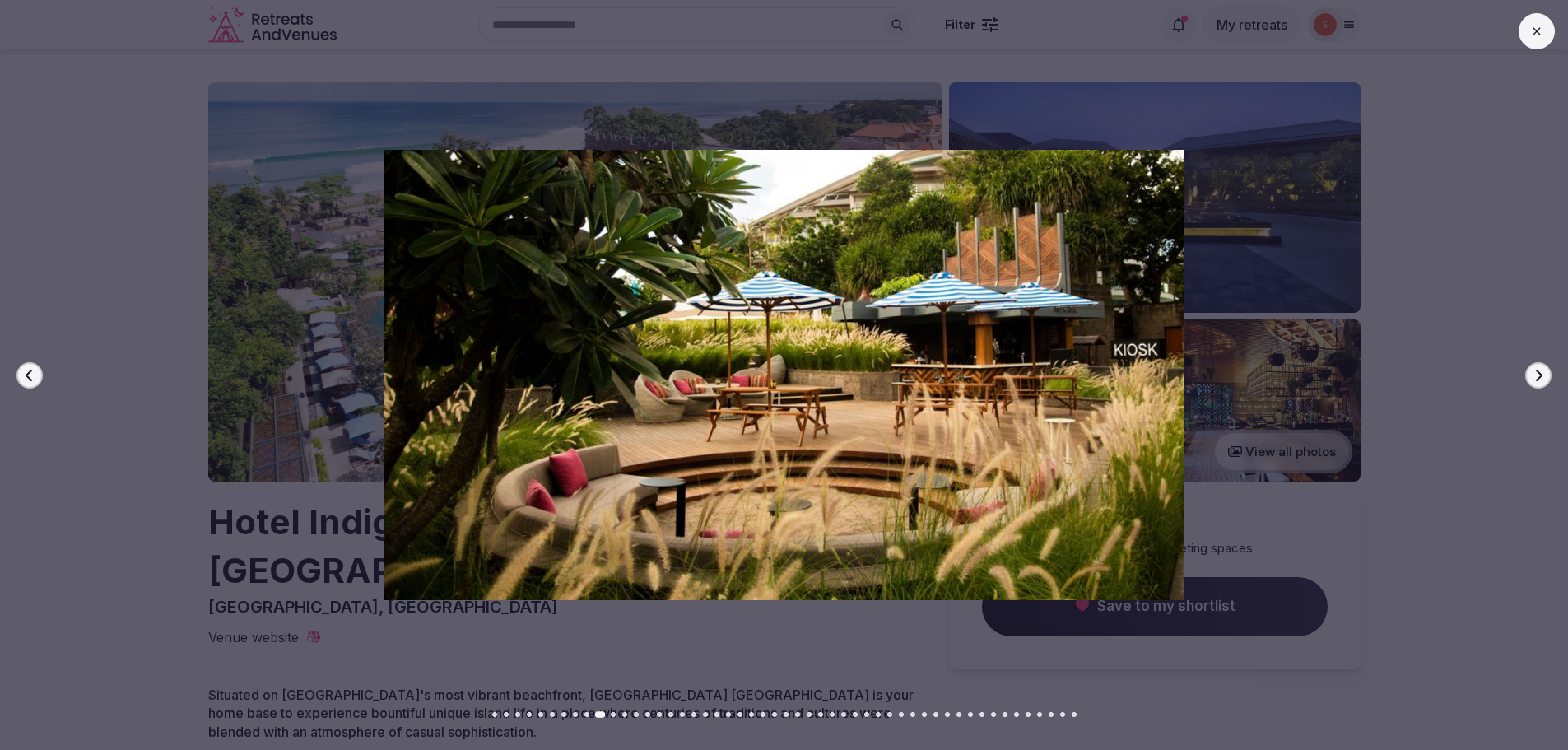
click at [1545, 384] on button "Next slide" at bounding box center [1538, 375] width 26 height 26
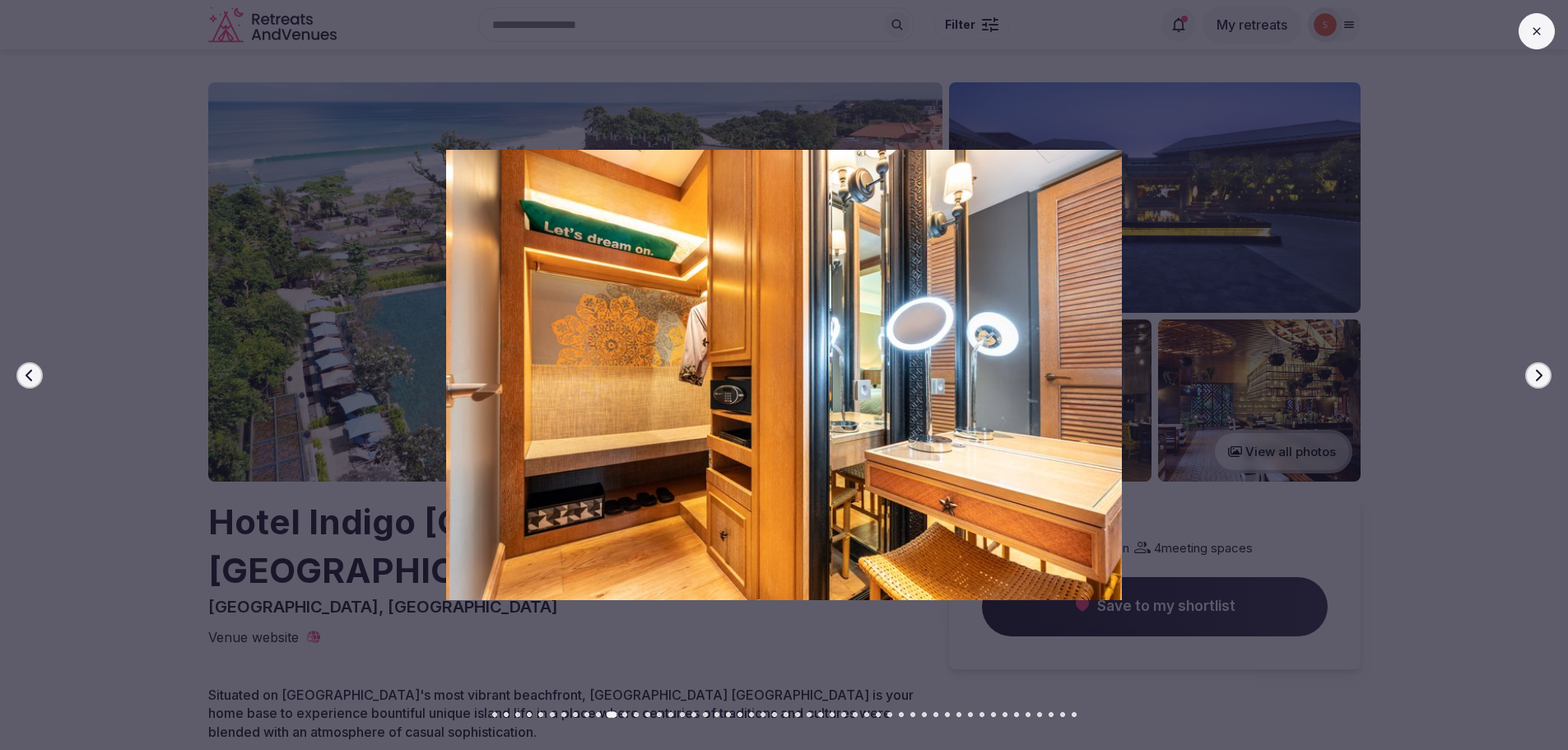
click at [1547, 381] on button "Next slide" at bounding box center [1538, 375] width 26 height 26
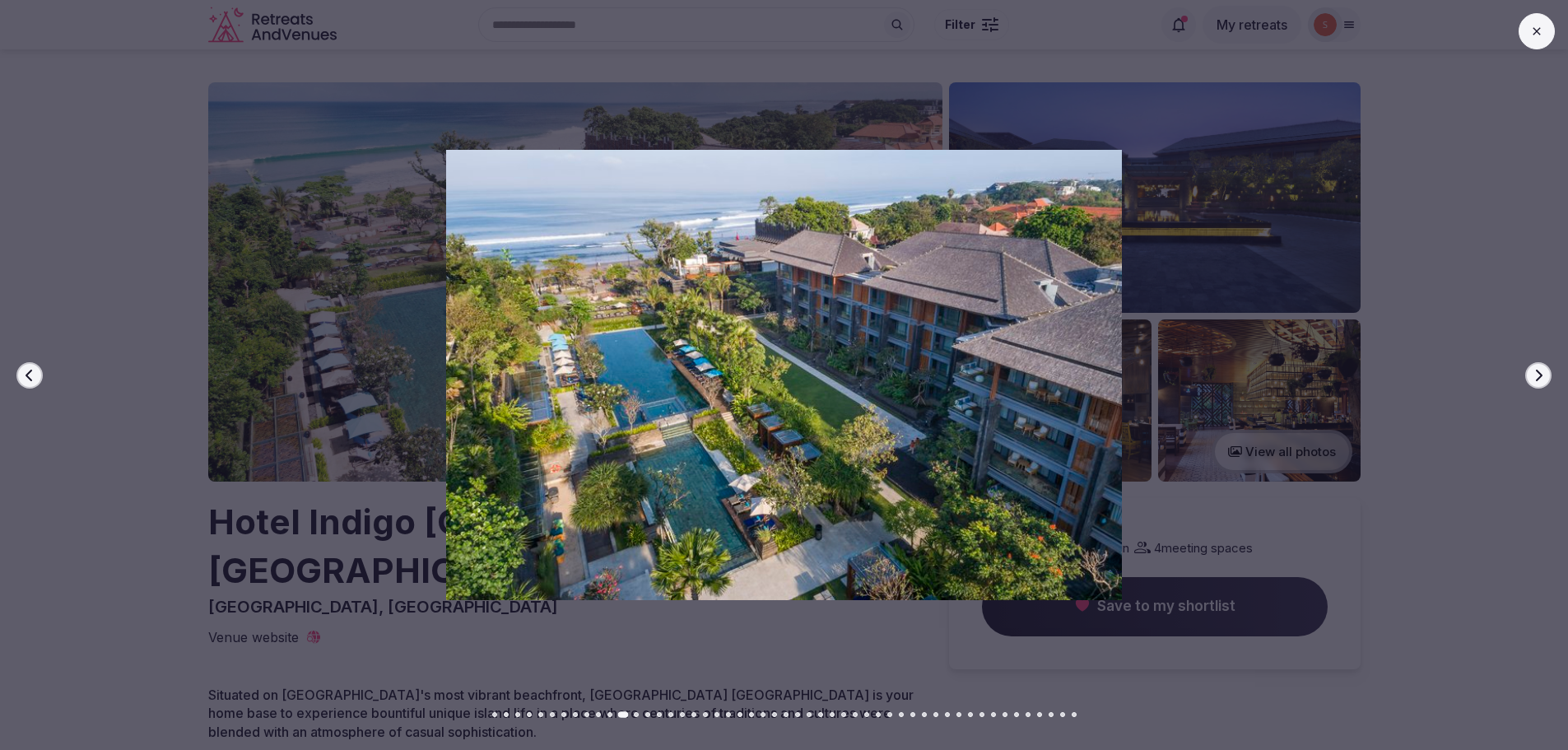
click at [1547, 381] on button "Next slide" at bounding box center [1538, 375] width 26 height 26
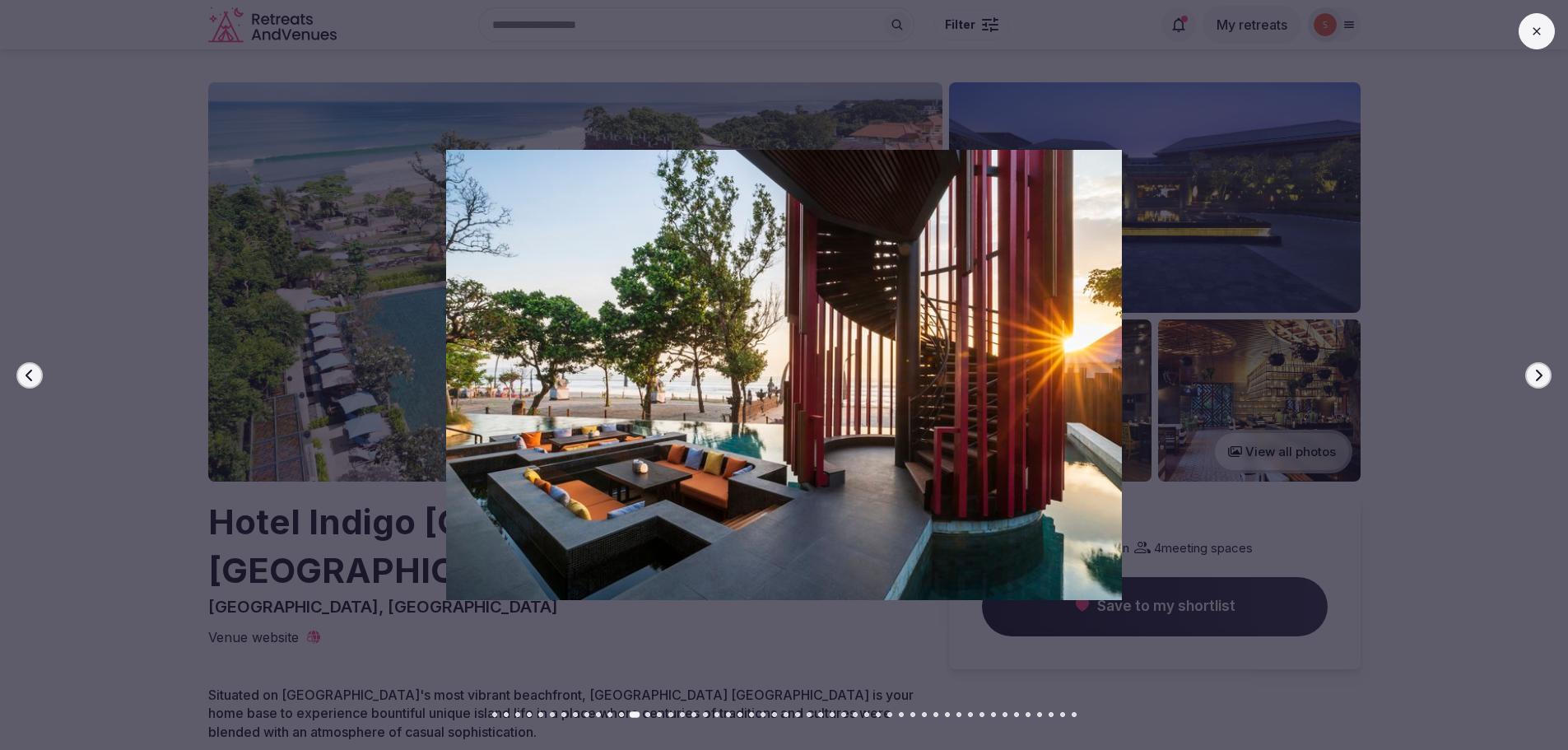
click at [1541, 374] on icon "button" at bounding box center [1539, 374] width 7 height 11
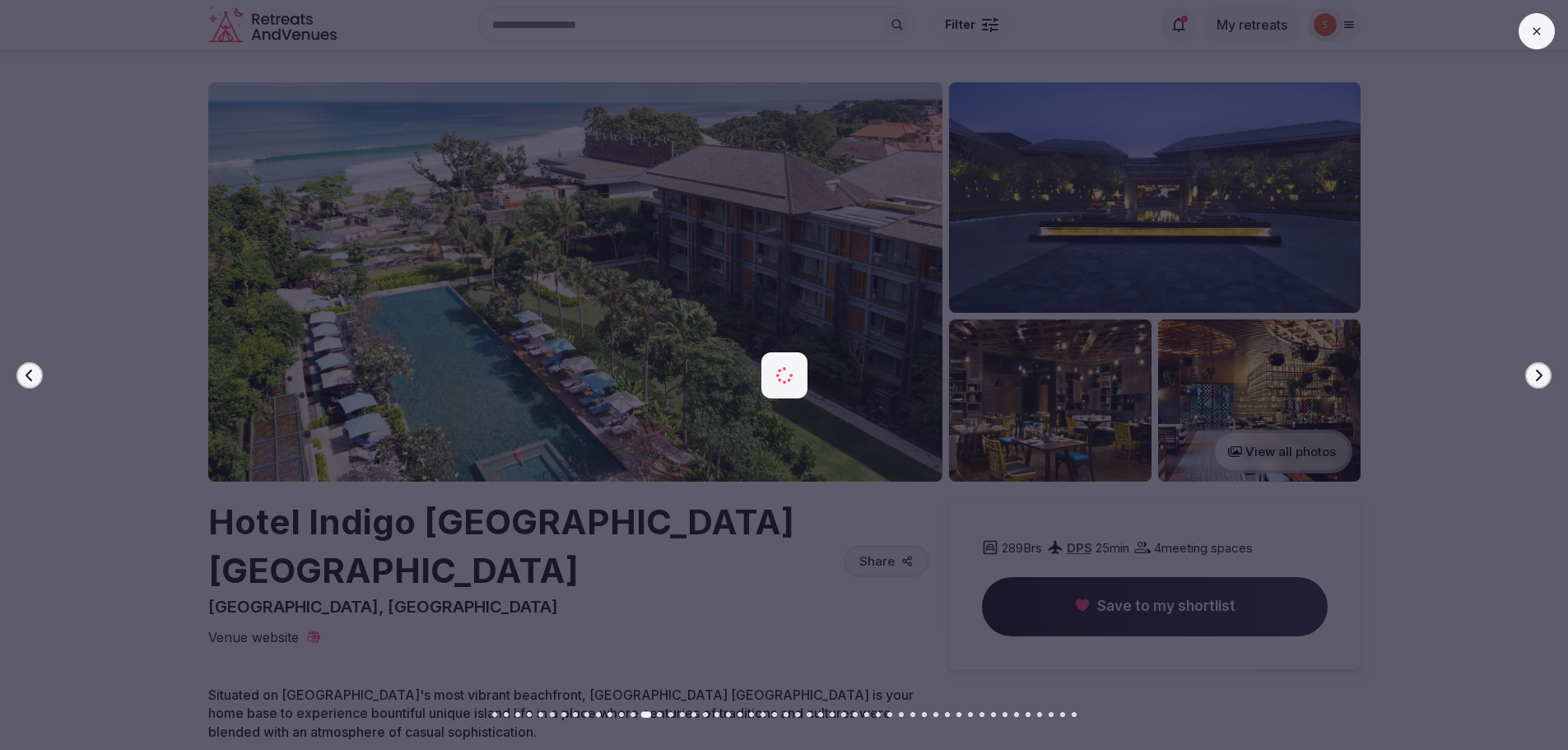
click at [1541, 374] on icon "button" at bounding box center [1539, 374] width 7 height 11
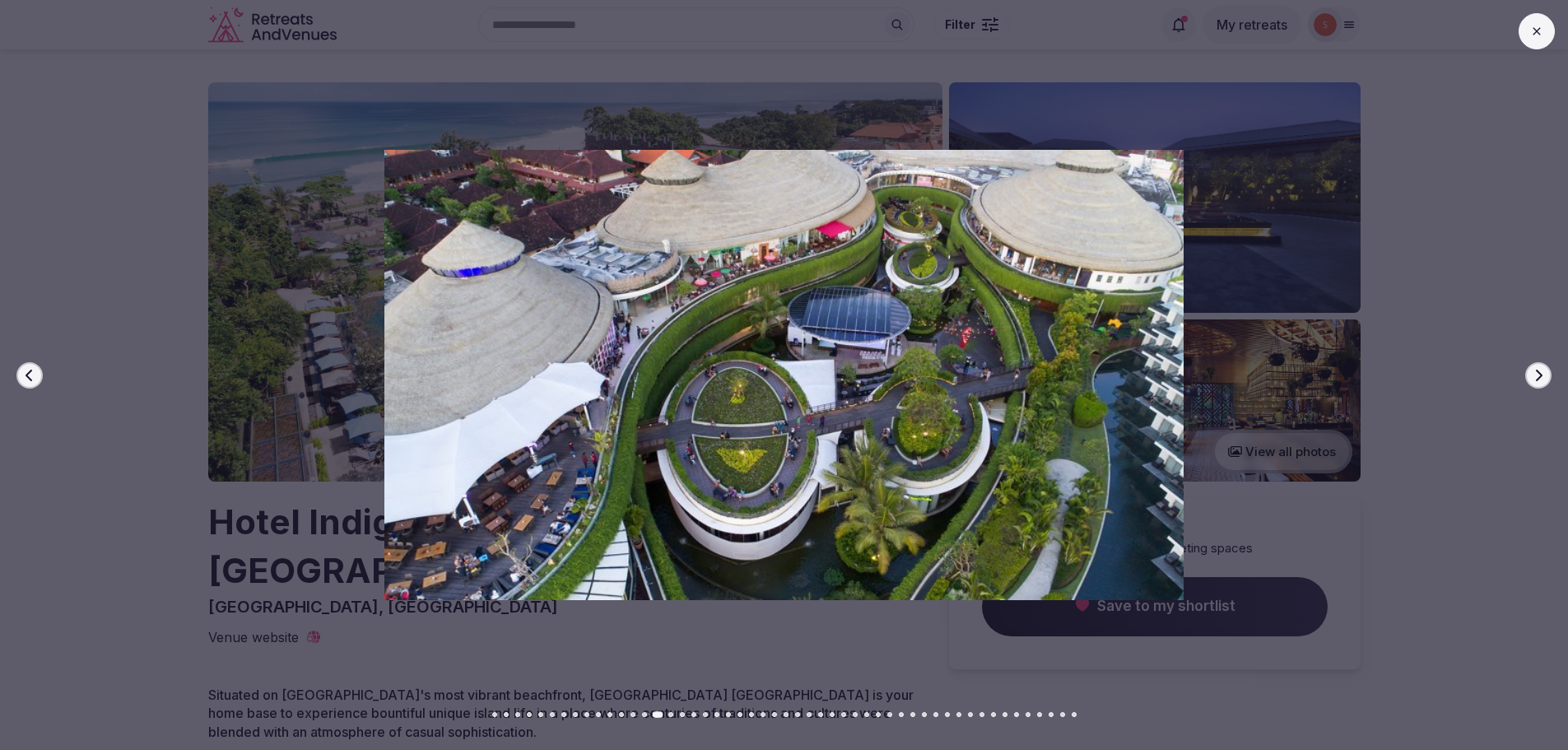
click at [1552, 371] on div at bounding box center [777, 375] width 1581 height 450
click at [1542, 374] on icon "button" at bounding box center [1538, 375] width 13 height 13
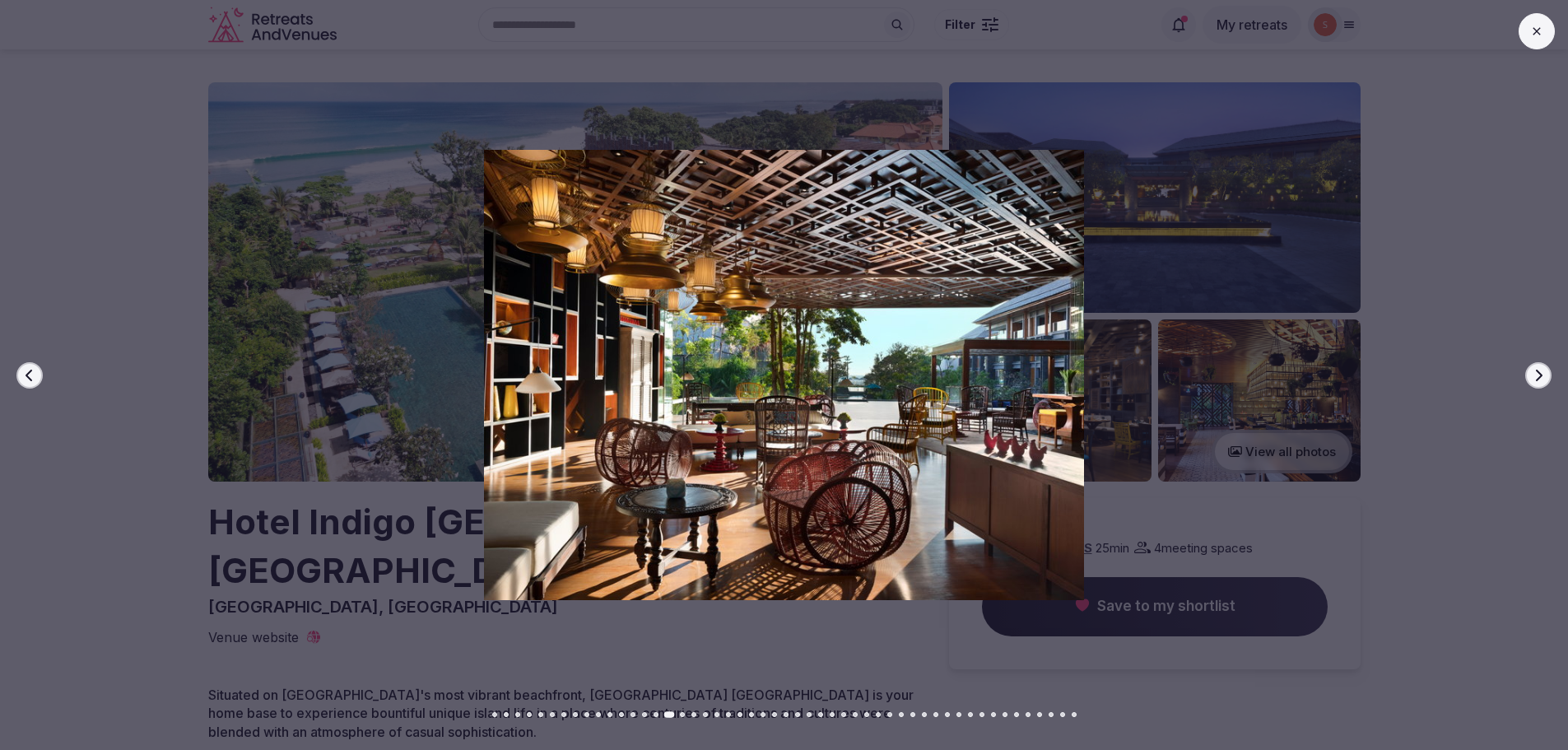
click at [1542, 374] on icon "button" at bounding box center [1538, 375] width 13 height 13
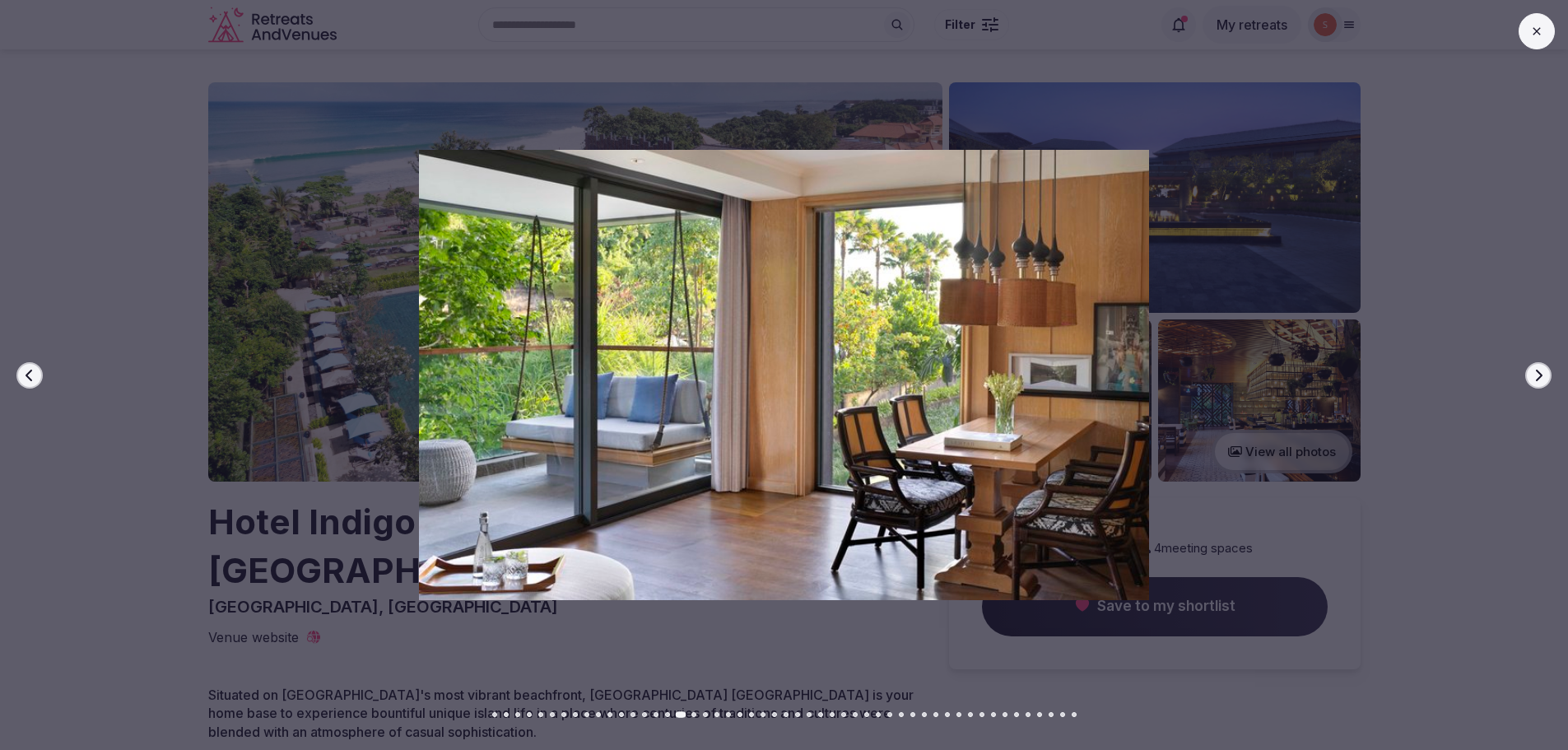
click at [1542, 374] on icon "button" at bounding box center [1538, 375] width 13 height 13
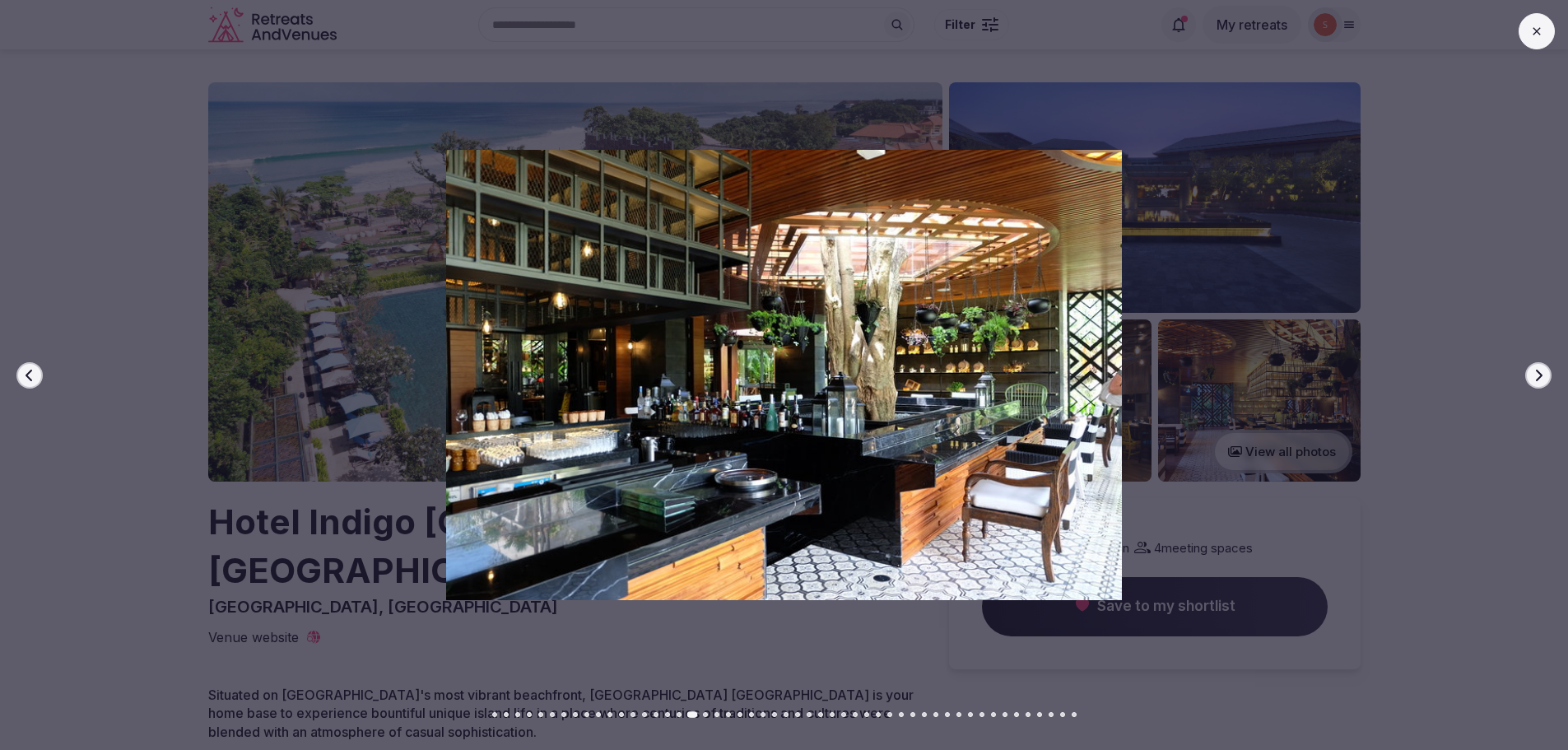
click at [1542, 374] on icon "button" at bounding box center [1538, 375] width 13 height 13
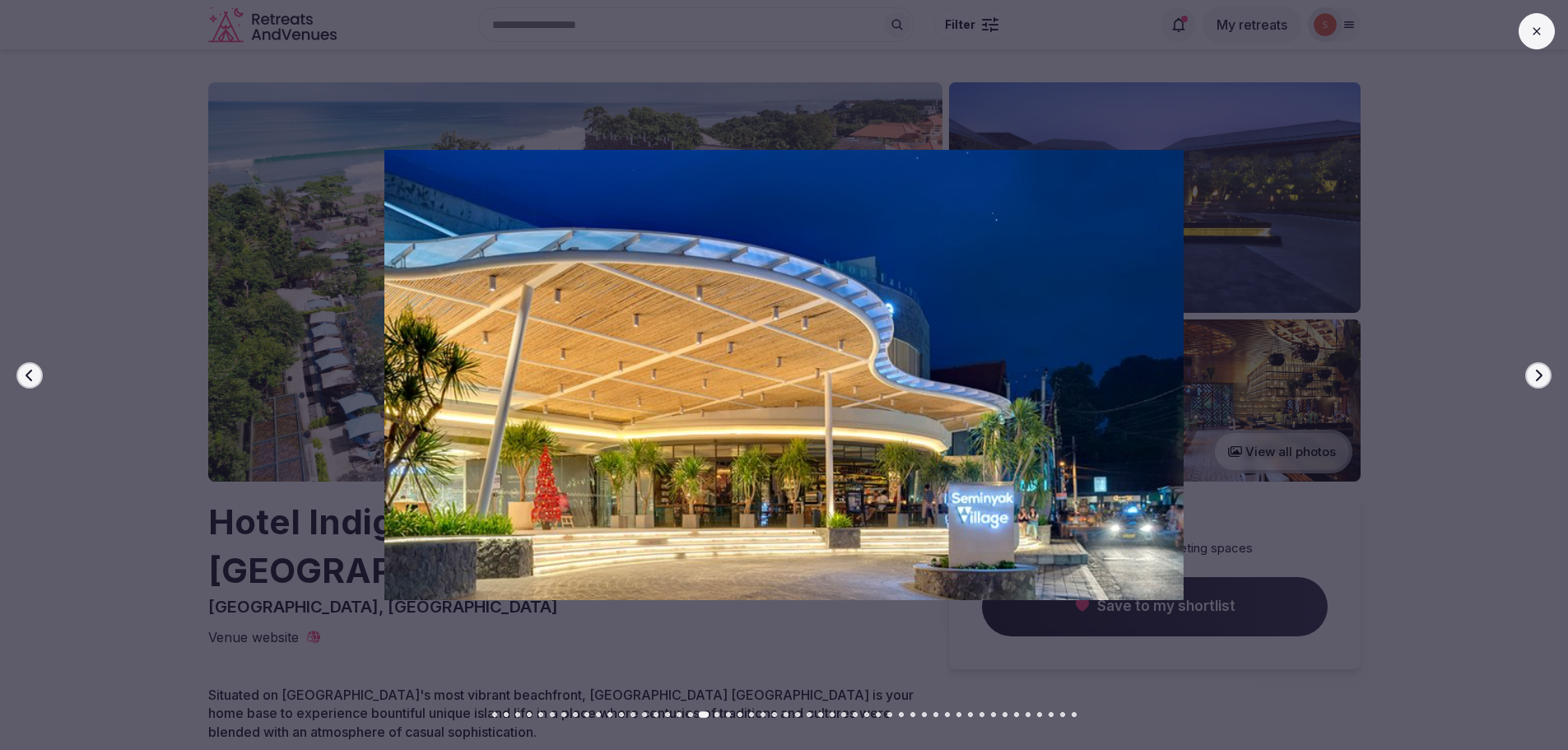
click at [1542, 374] on icon "button" at bounding box center [1538, 375] width 13 height 13
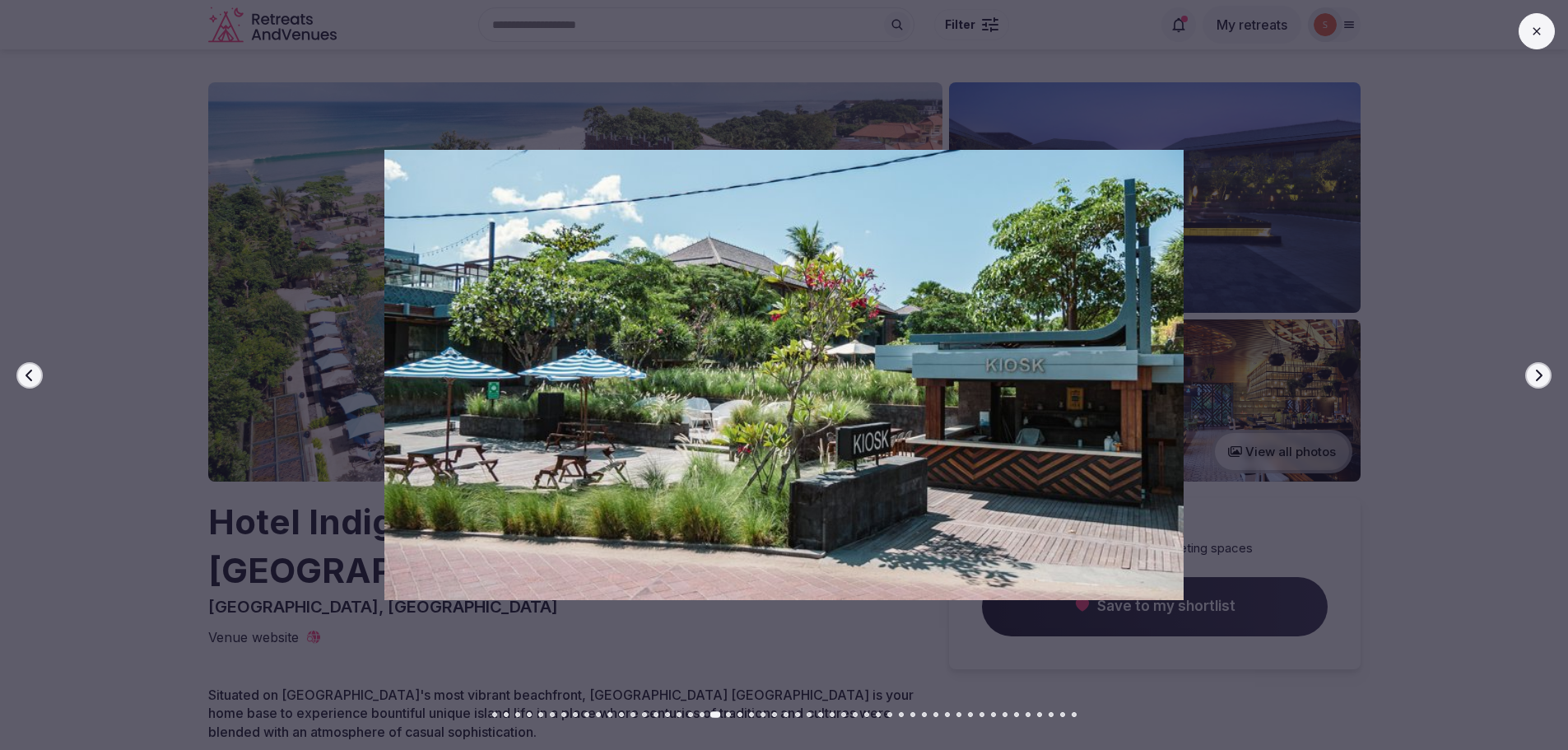
click at [1542, 374] on icon "button" at bounding box center [1538, 375] width 13 height 13
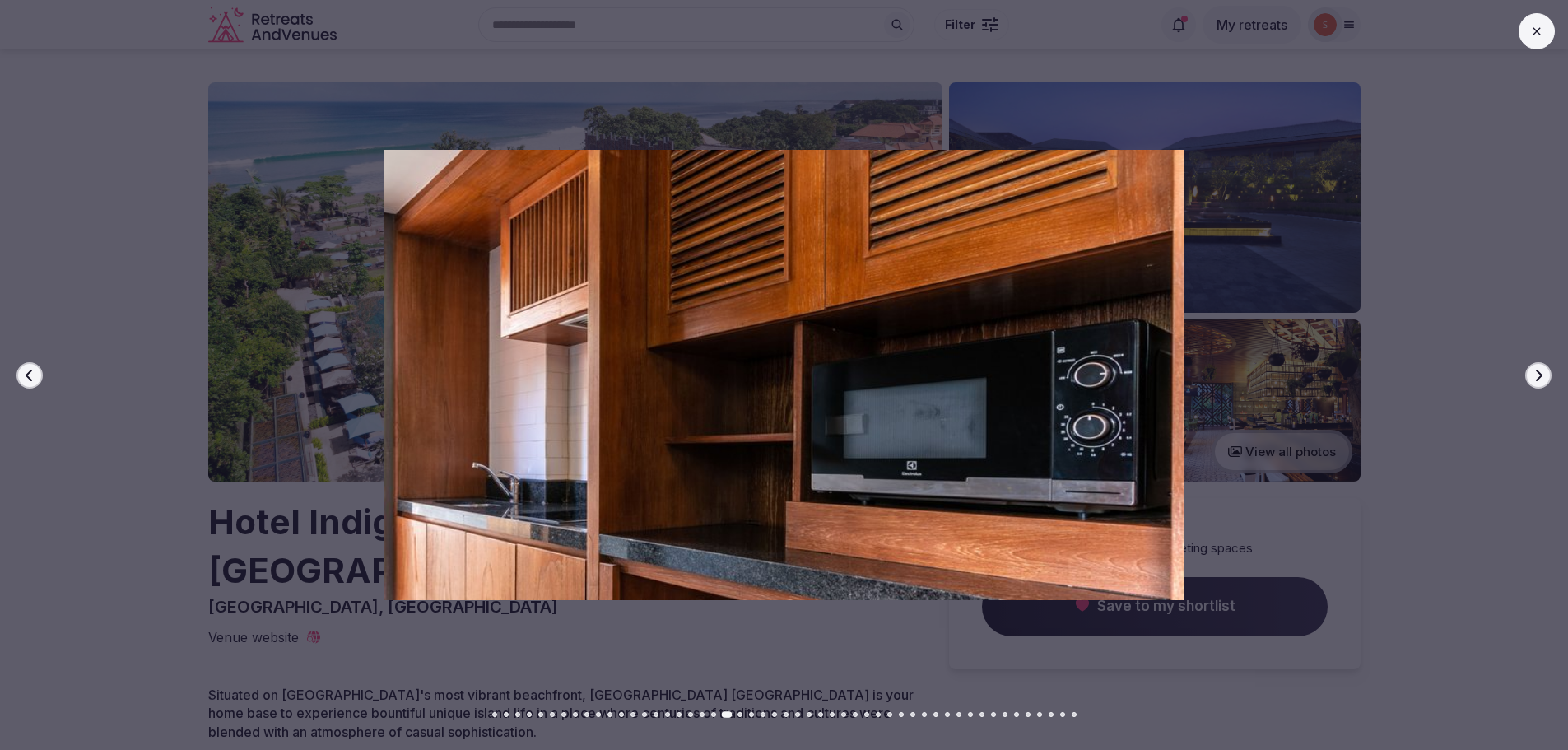
click at [1542, 374] on icon "button" at bounding box center [1538, 375] width 13 height 13
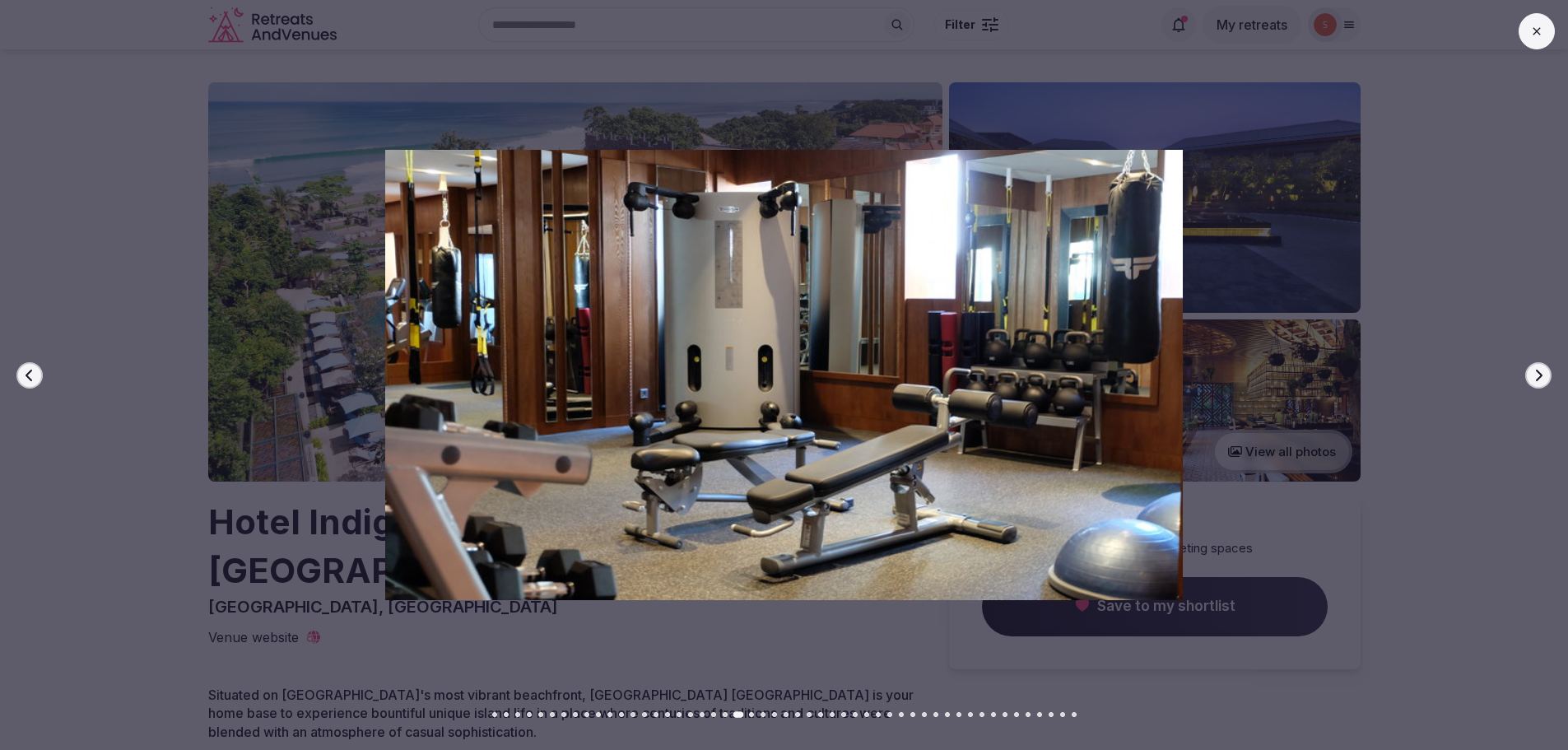
click at [1542, 374] on icon "button" at bounding box center [1538, 375] width 13 height 13
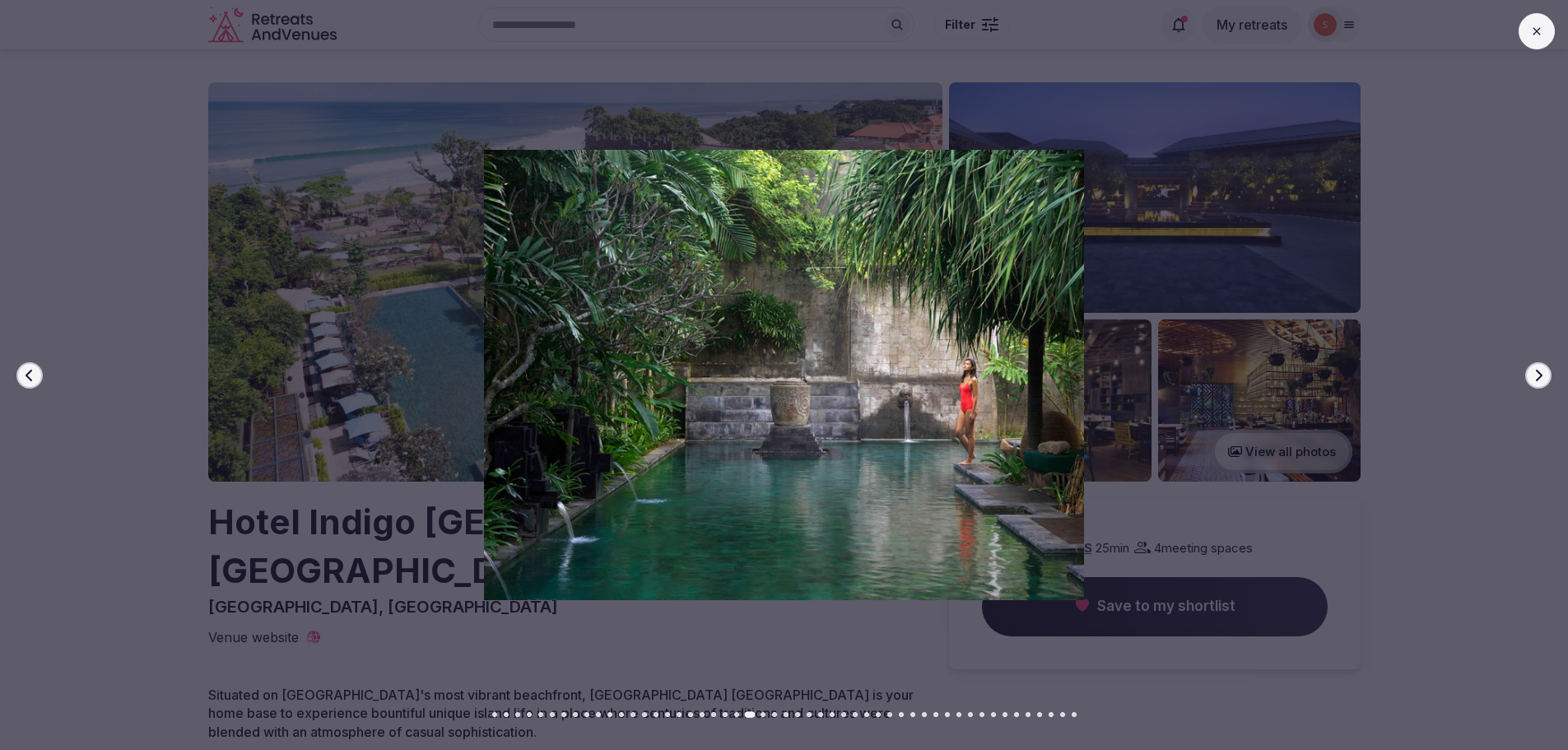
click at [1542, 374] on icon "button" at bounding box center [1538, 375] width 13 height 13
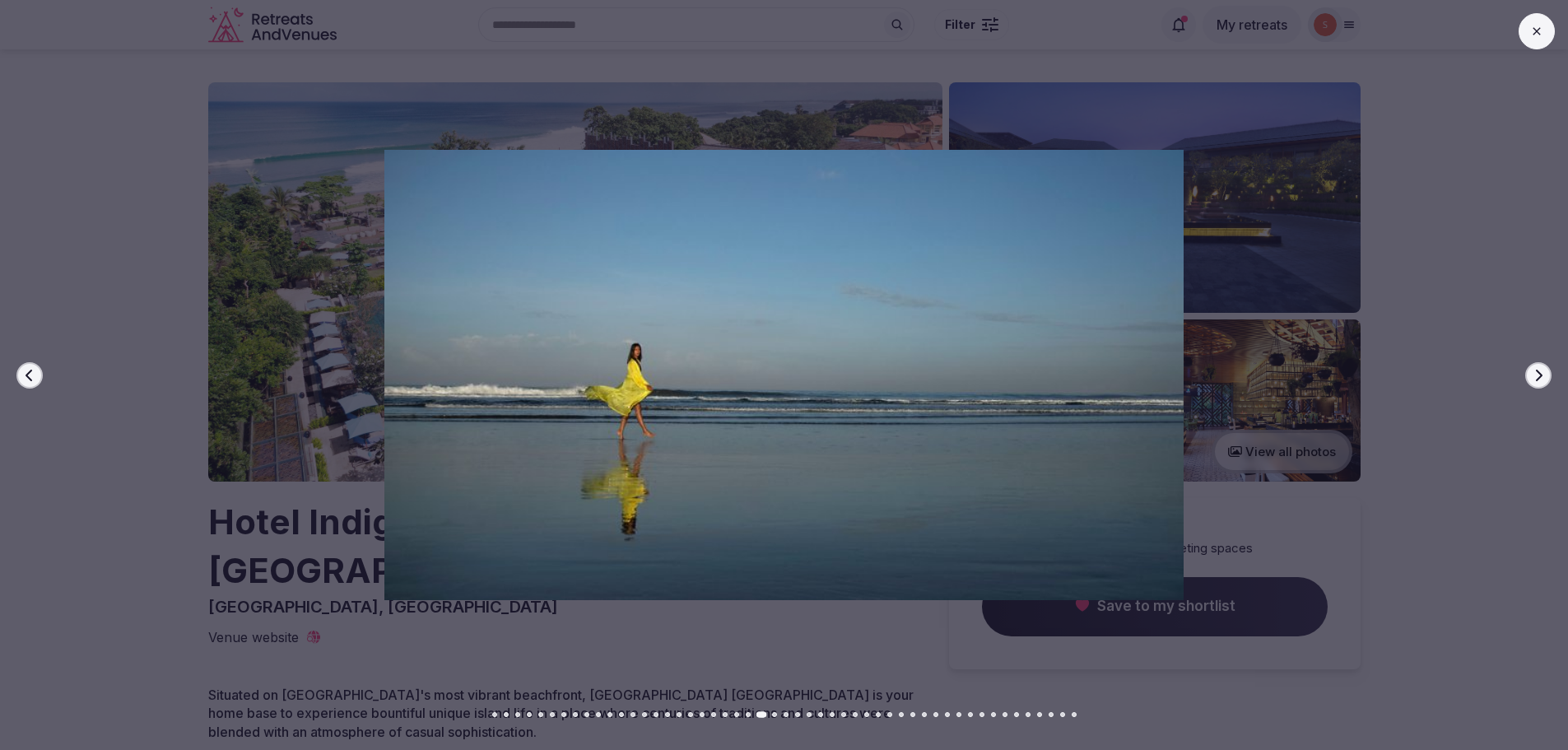
click at [1542, 374] on icon "button" at bounding box center [1538, 375] width 13 height 13
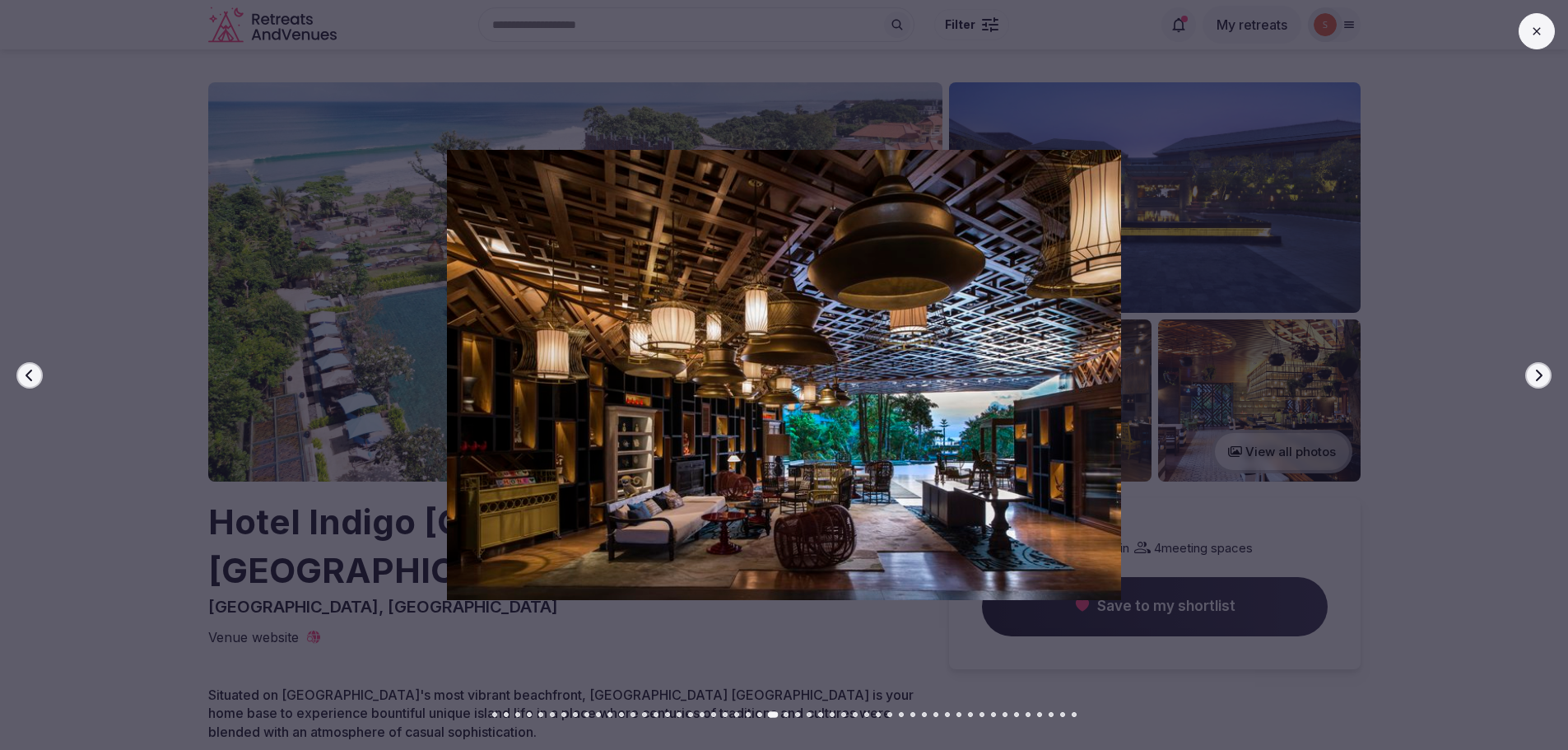
click at [1542, 374] on icon "button" at bounding box center [1538, 375] width 13 height 13
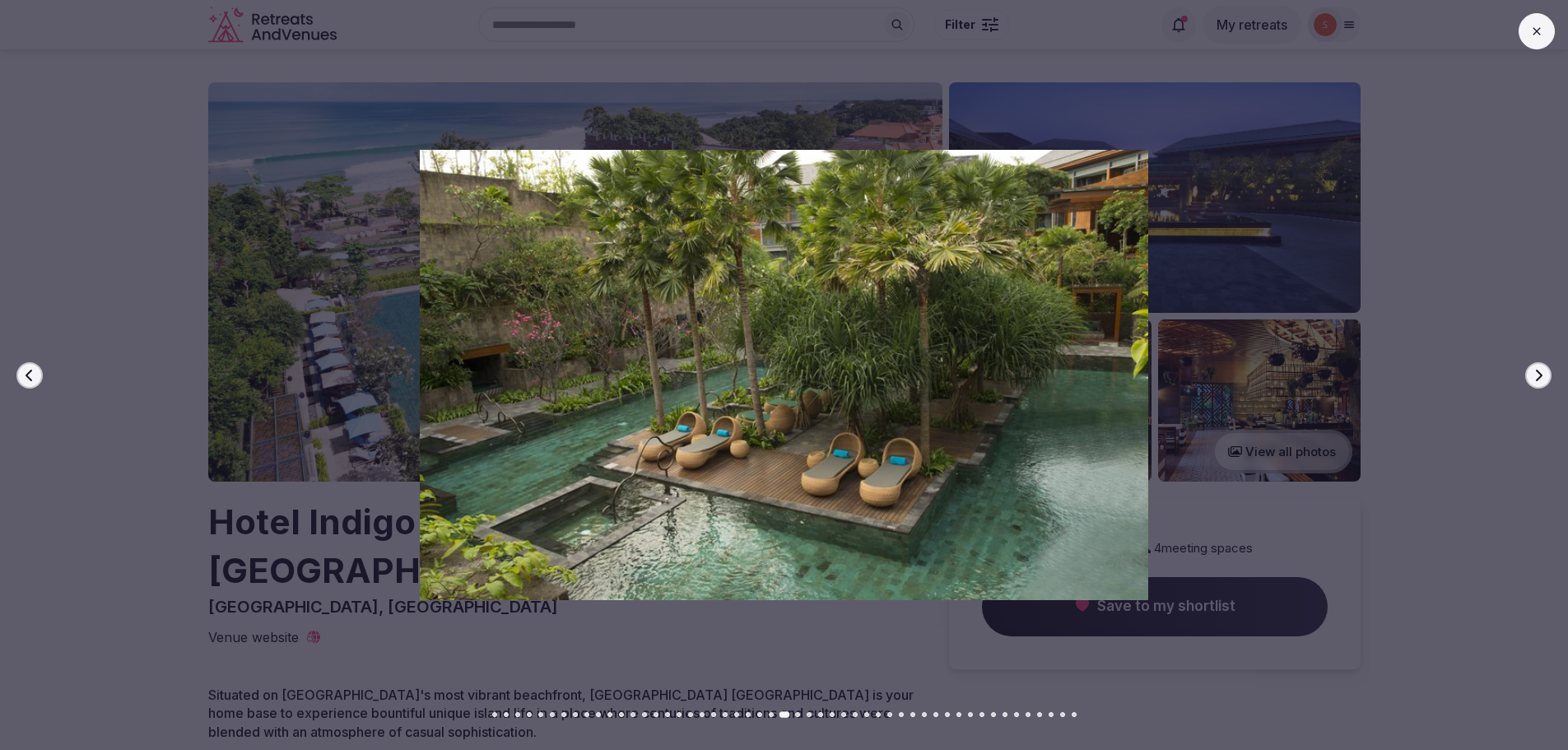
click at [1542, 374] on icon "button" at bounding box center [1538, 375] width 13 height 13
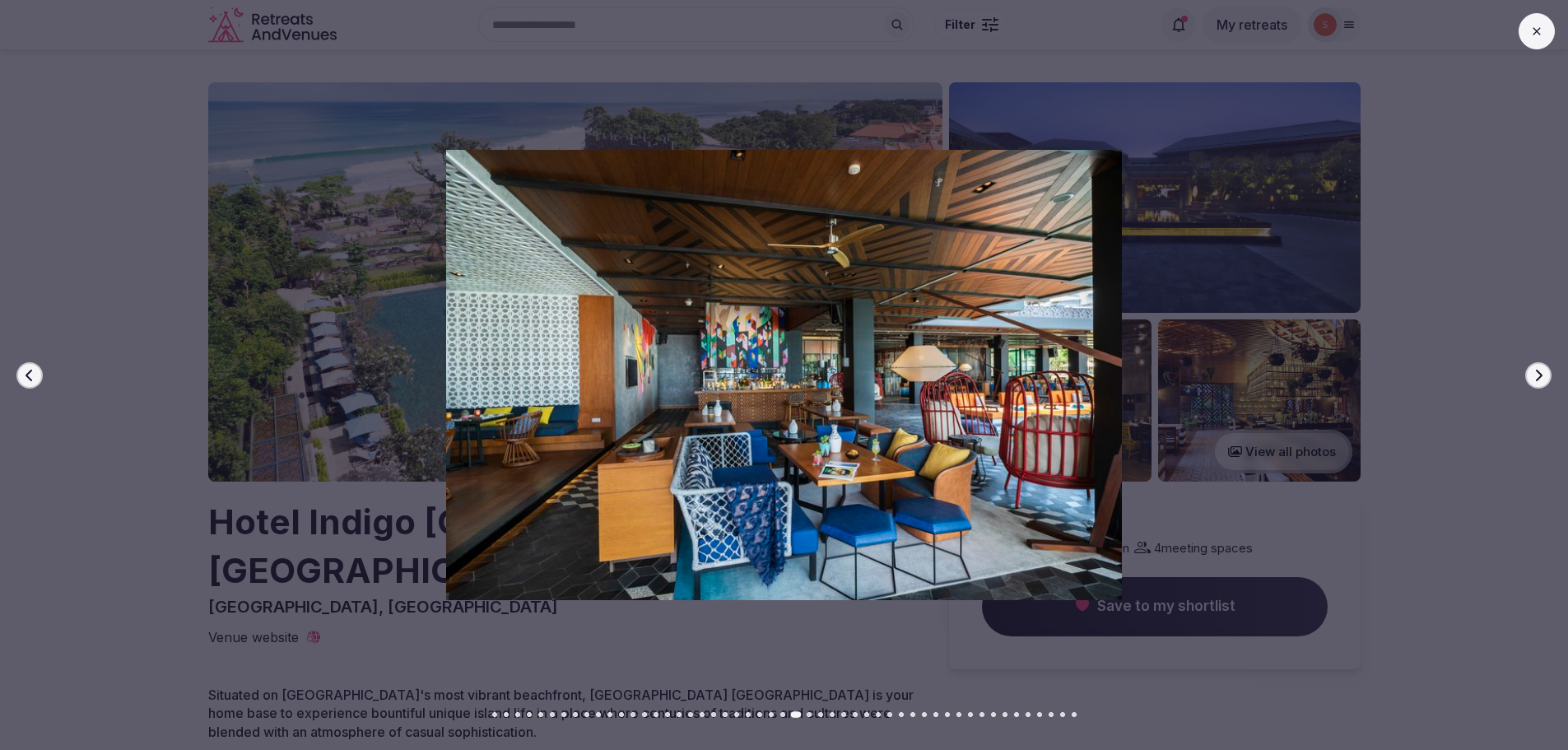
click at [1542, 374] on icon "button" at bounding box center [1538, 375] width 13 height 13
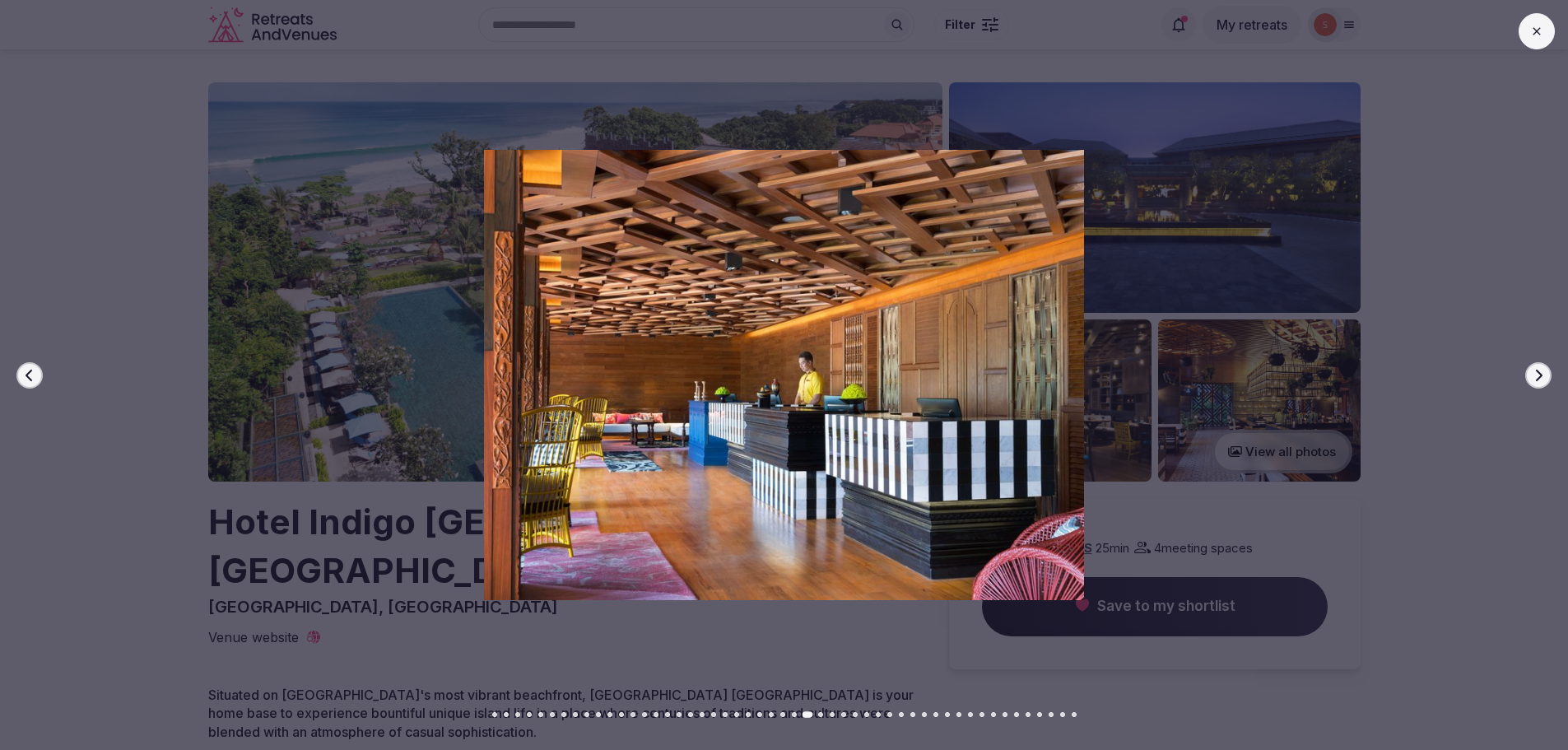
click at [1540, 376] on icon "button" at bounding box center [1539, 374] width 7 height 11
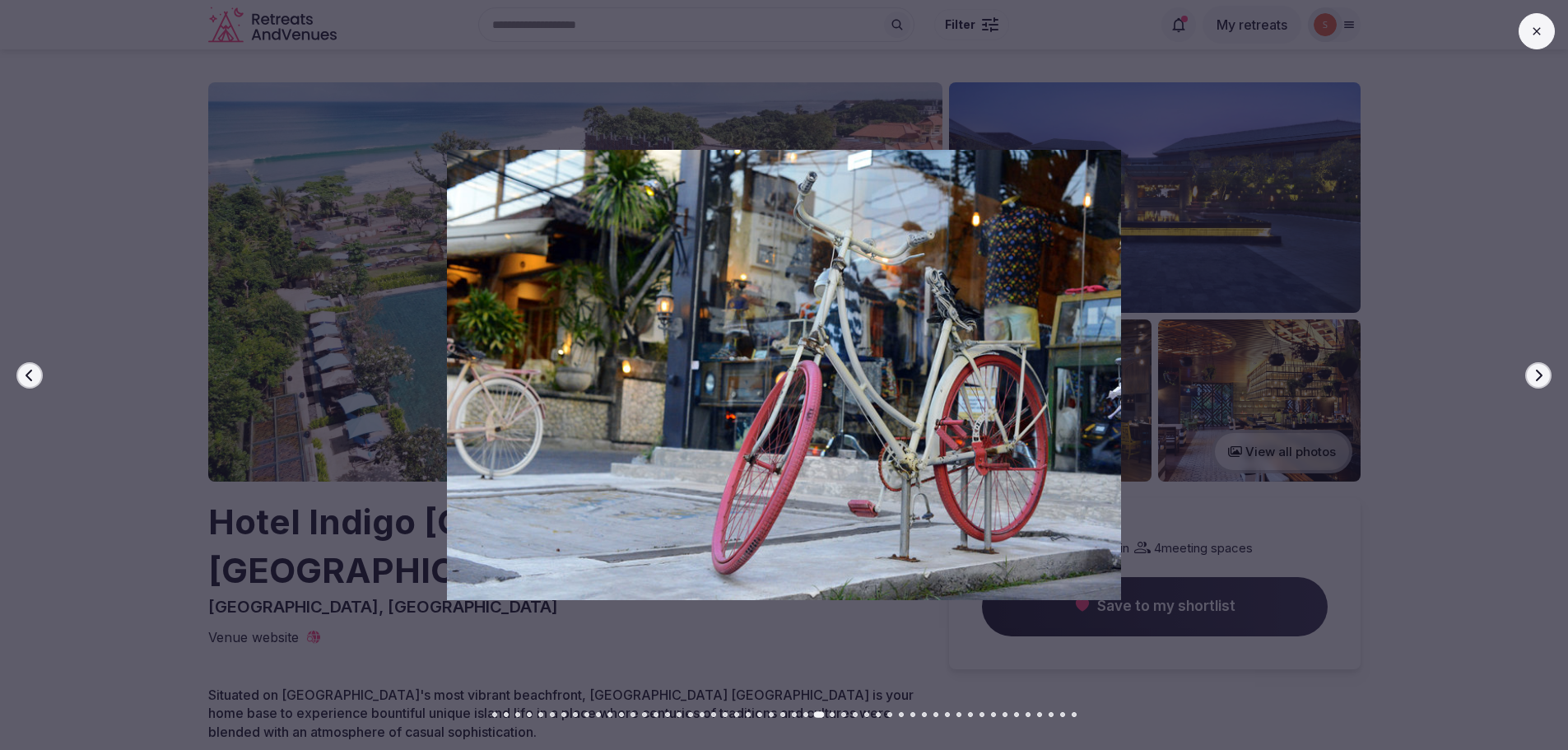
click at [1536, 380] on icon "button" at bounding box center [1538, 375] width 13 height 13
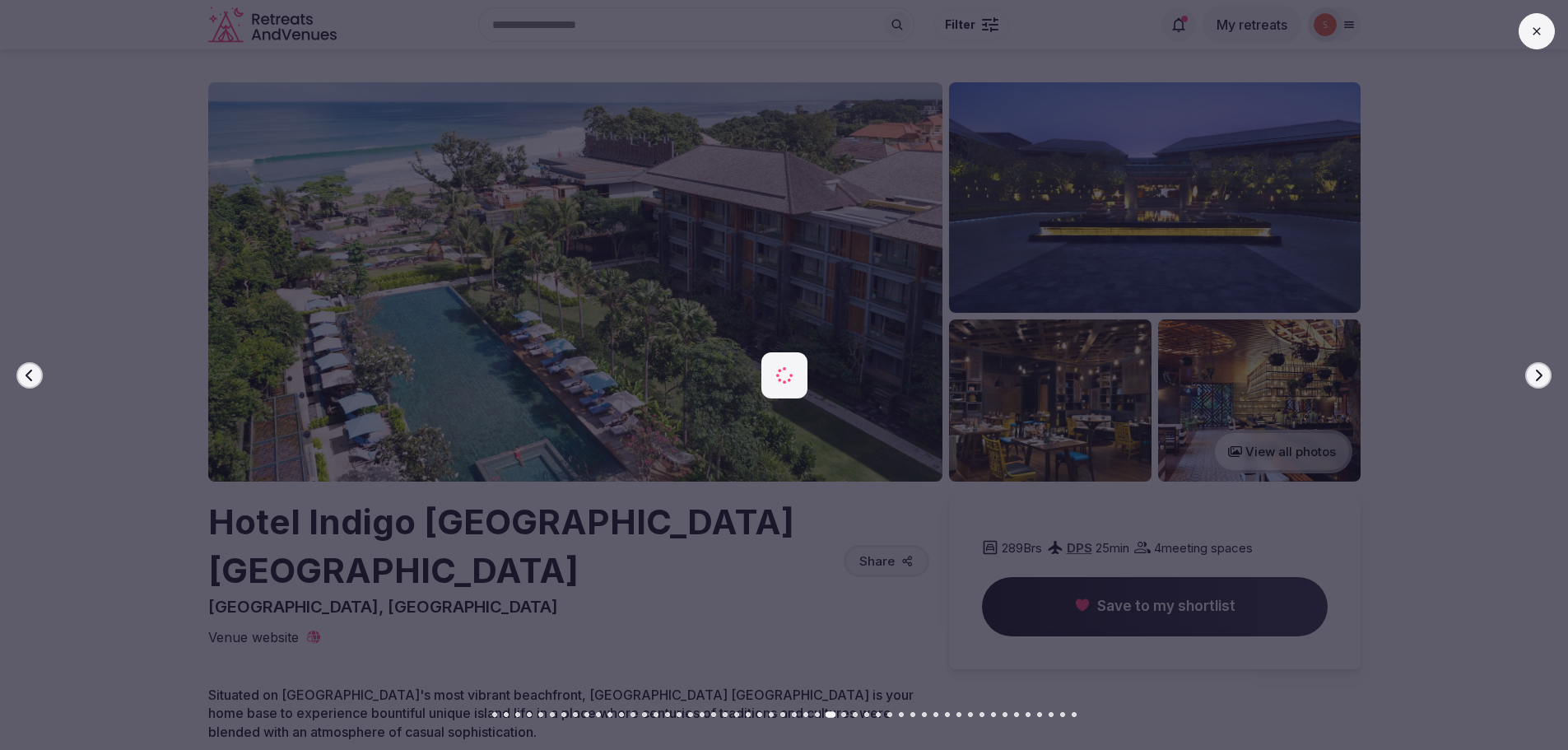
click at [1536, 382] on button "Next slide" at bounding box center [1538, 375] width 26 height 26
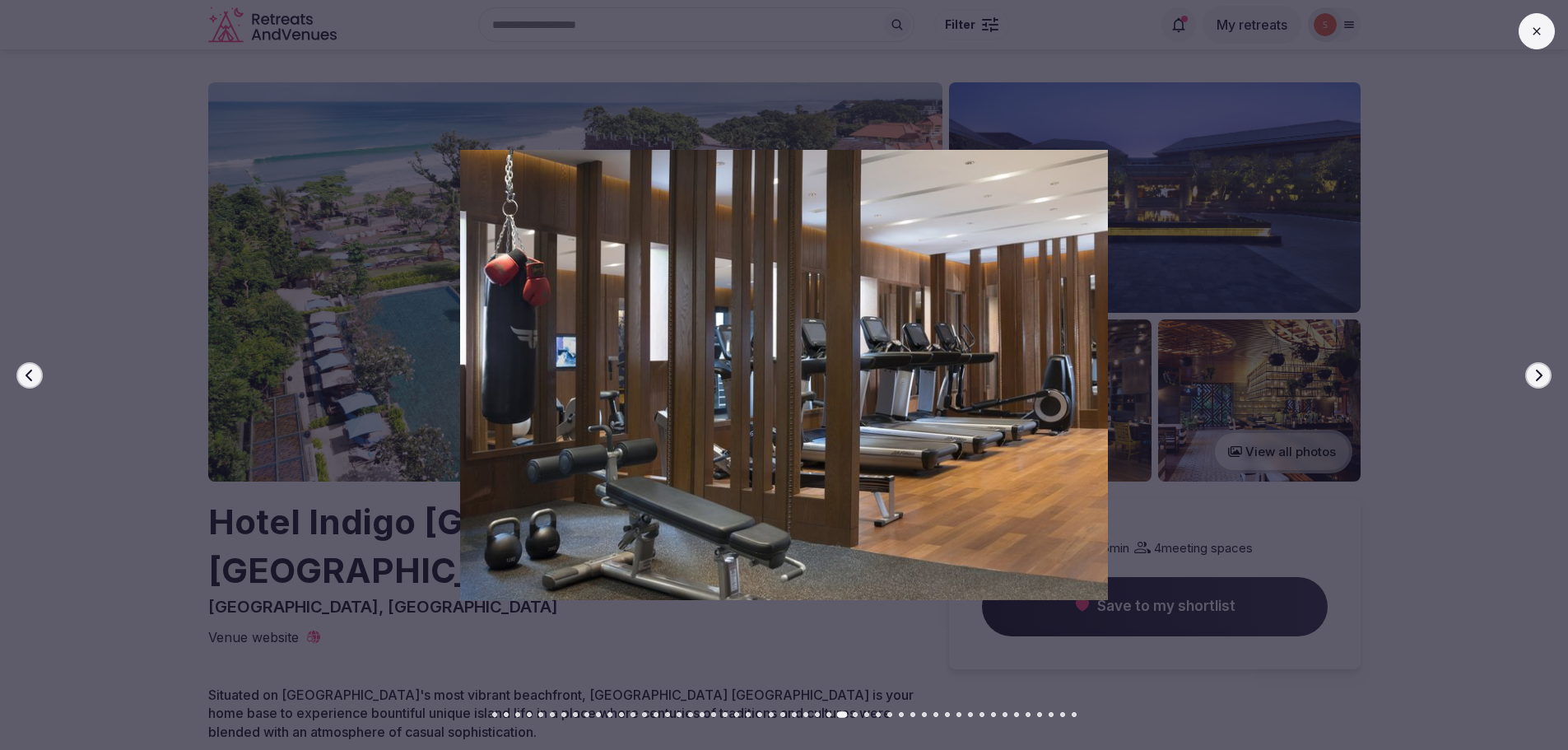
click at [1536, 382] on button "Next slide" at bounding box center [1538, 375] width 26 height 26
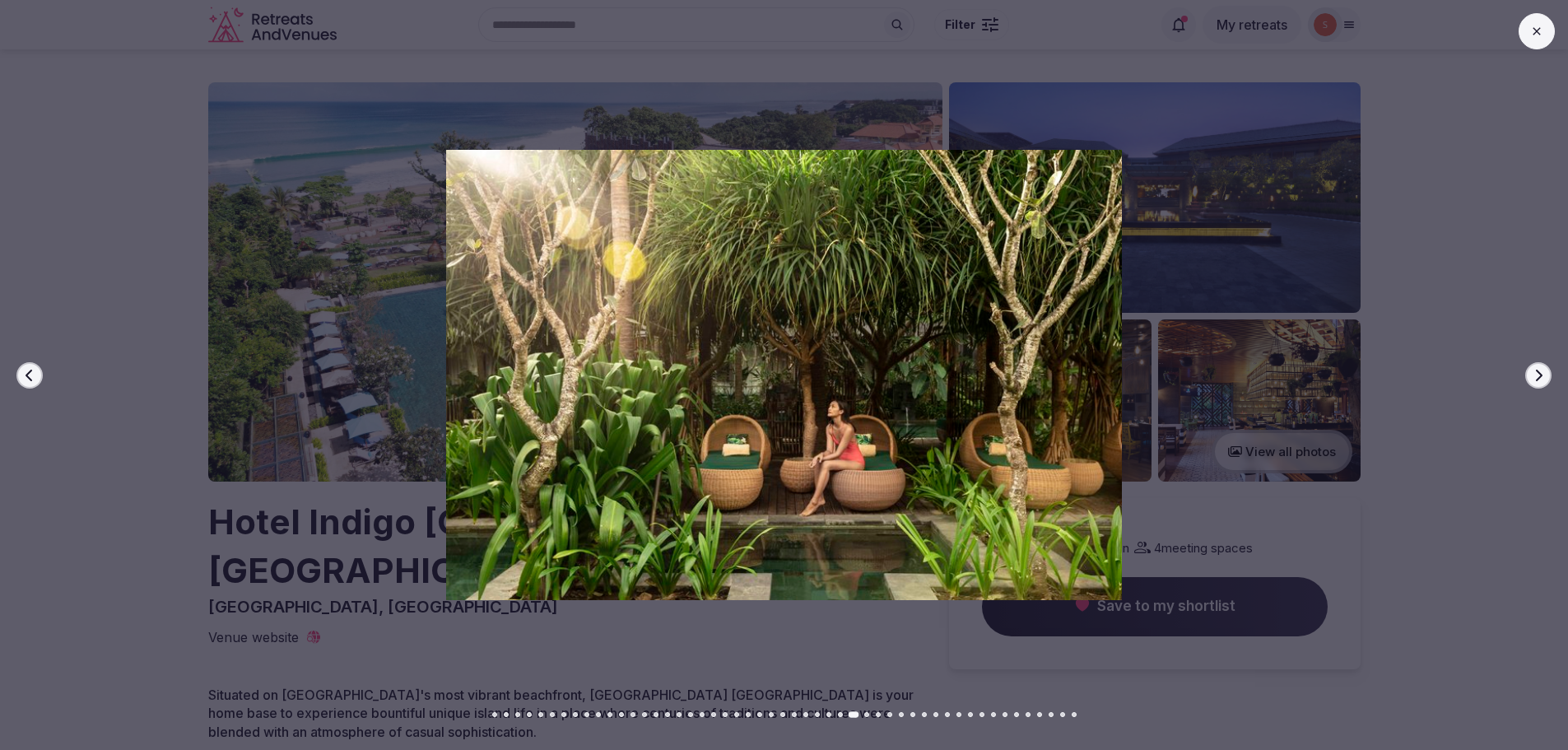
click at [1536, 382] on button "Next slide" at bounding box center [1538, 375] width 26 height 26
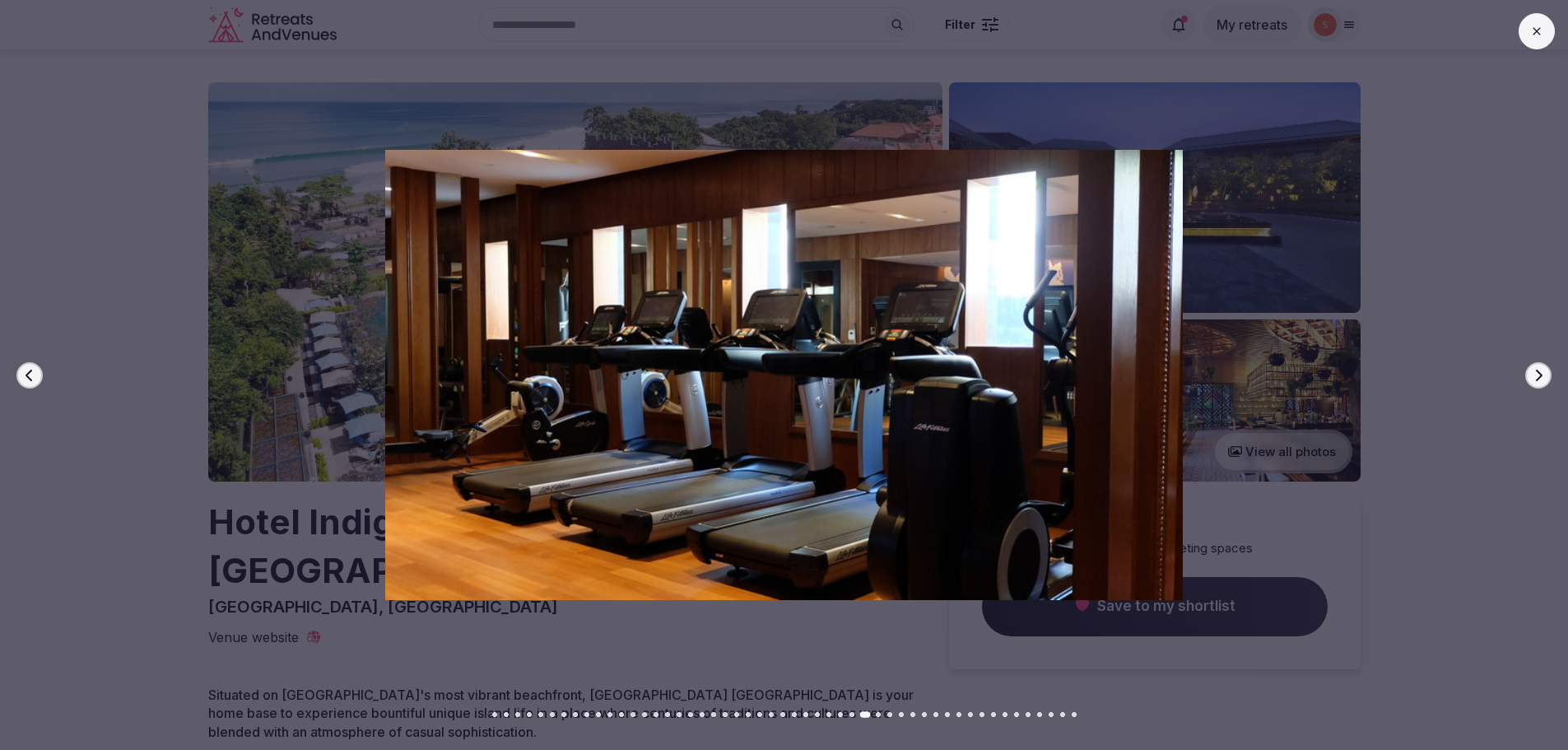
click at [1536, 382] on button "Next slide" at bounding box center [1538, 375] width 26 height 26
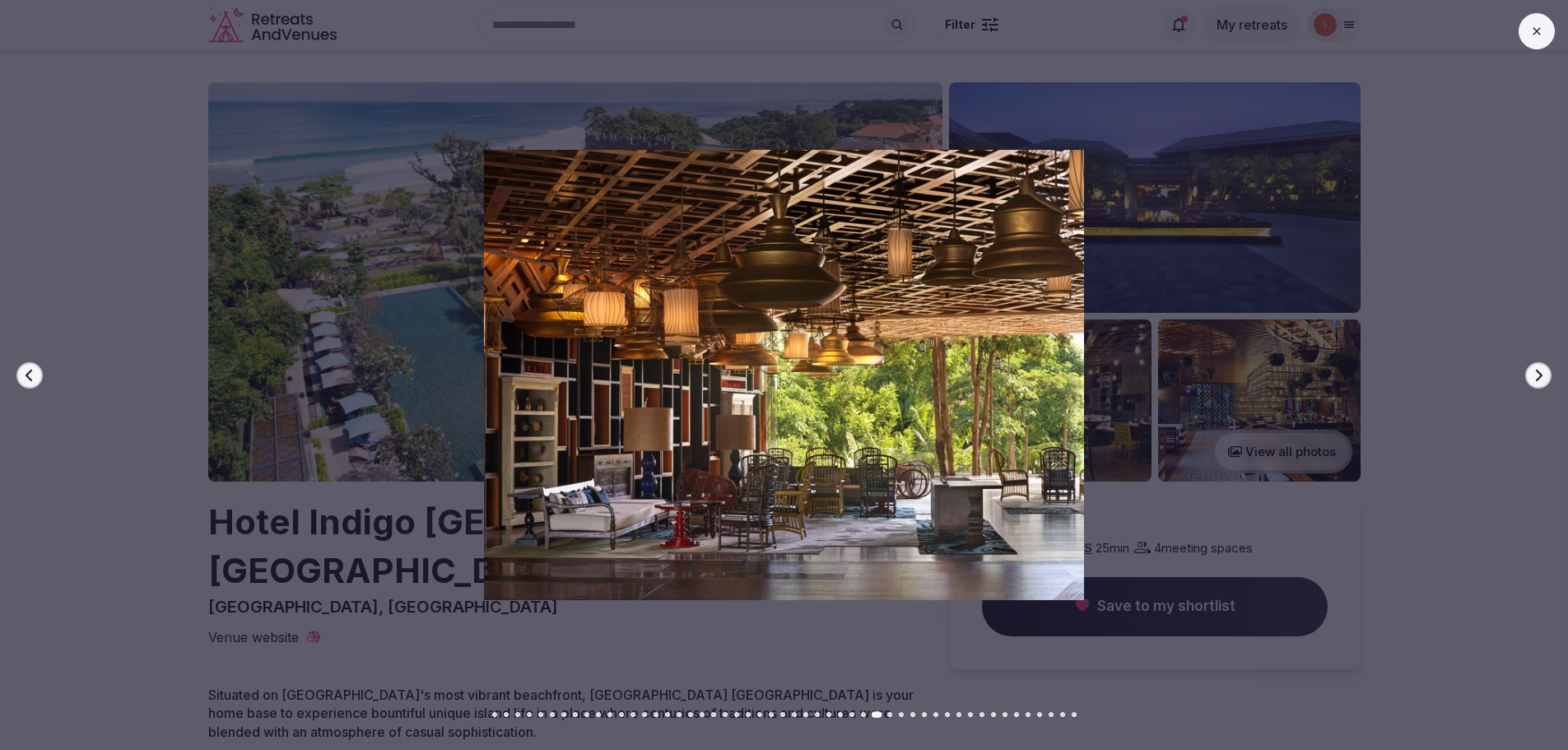
click at [1536, 382] on button "Next slide" at bounding box center [1538, 375] width 26 height 26
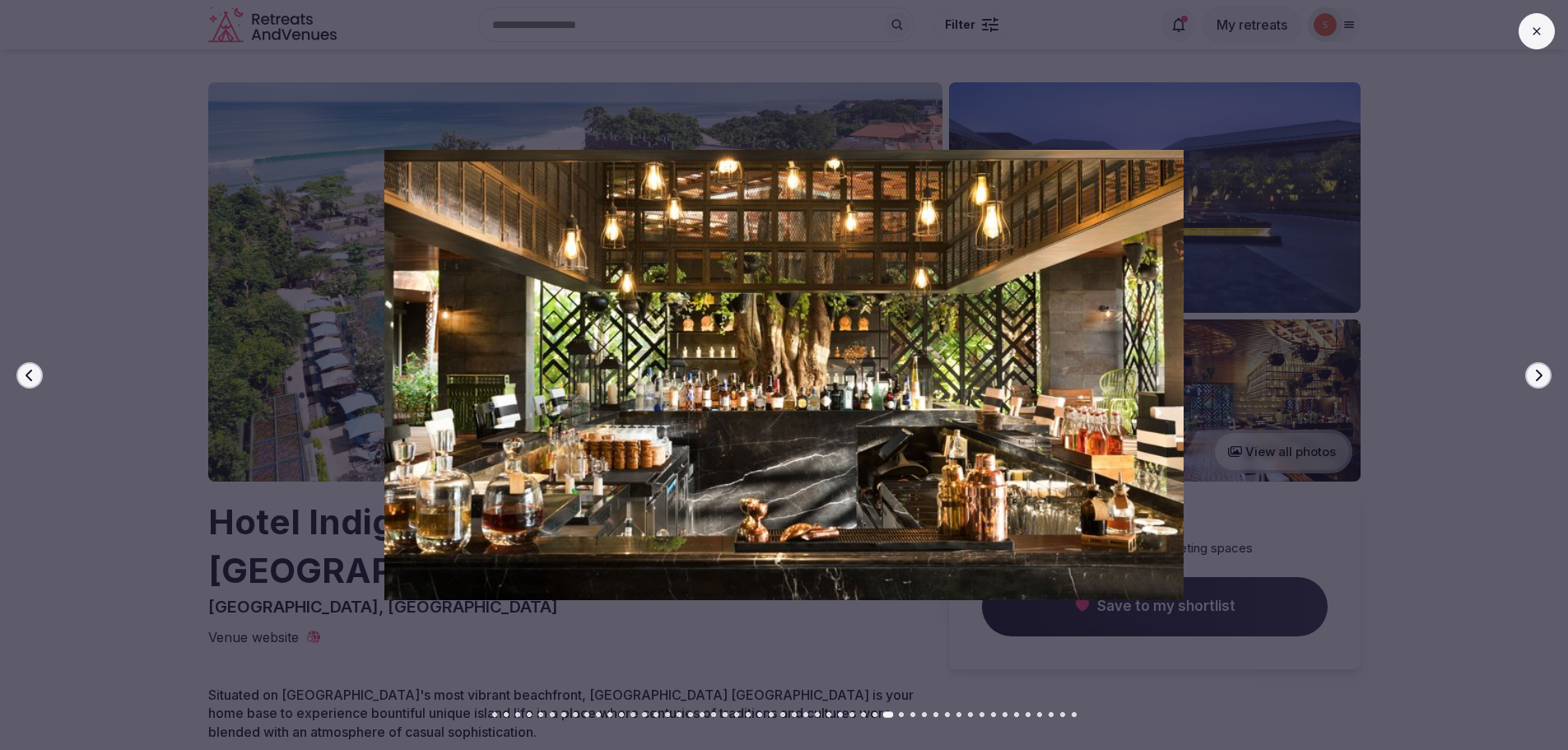
click at [1536, 382] on button "Next slide" at bounding box center [1538, 375] width 26 height 26
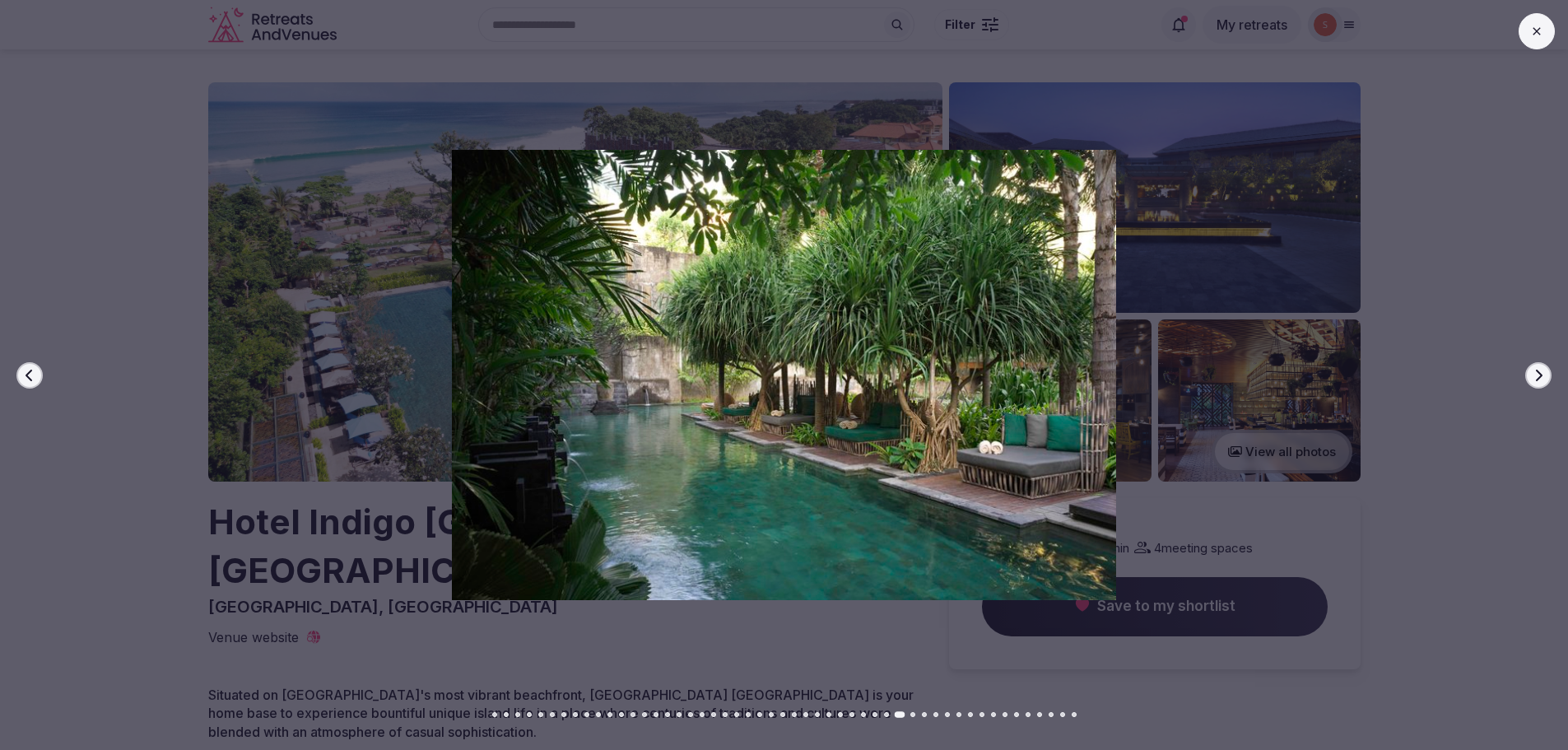
click at [1536, 382] on button "Next slide" at bounding box center [1538, 375] width 26 height 26
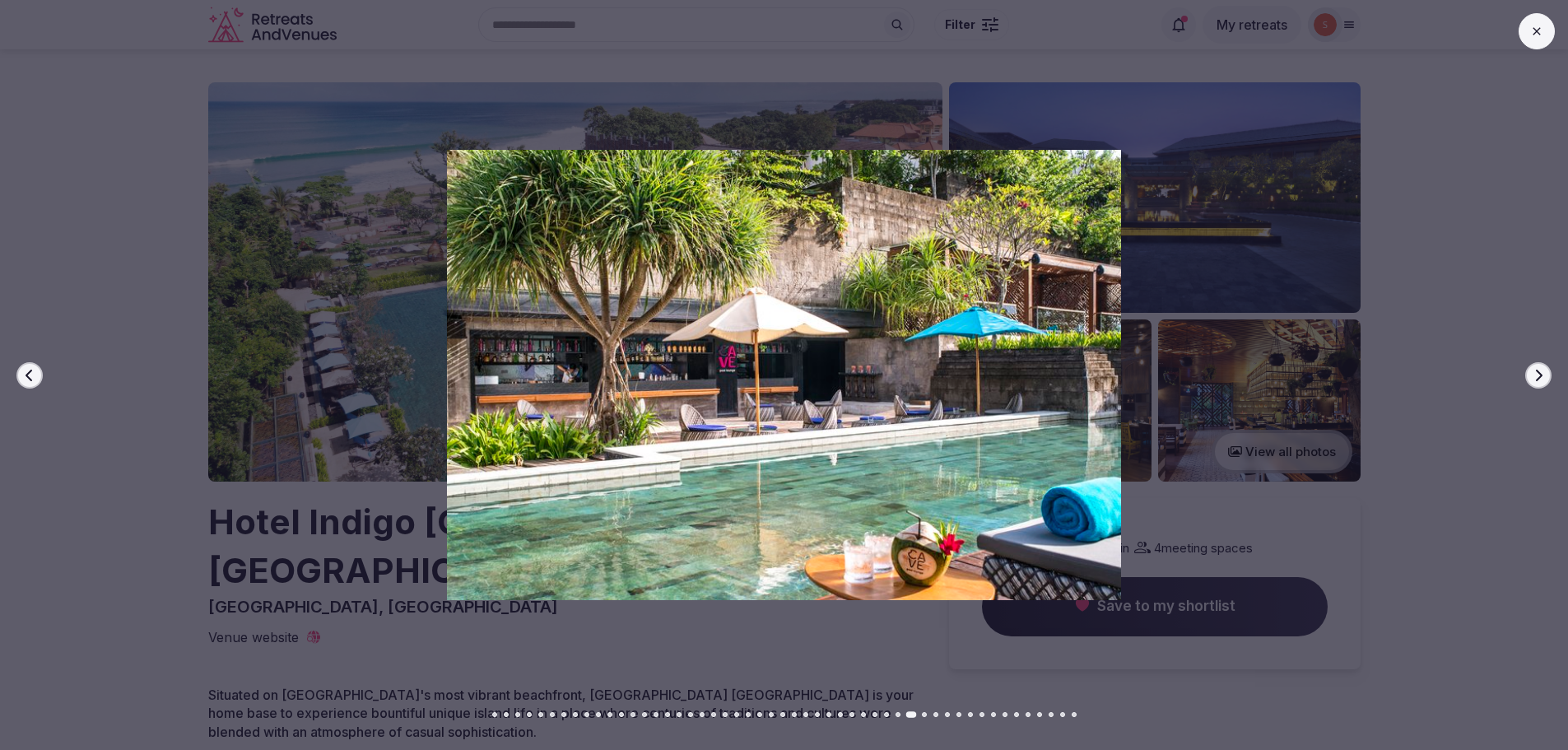
click at [1536, 382] on button "Next slide" at bounding box center [1538, 375] width 26 height 26
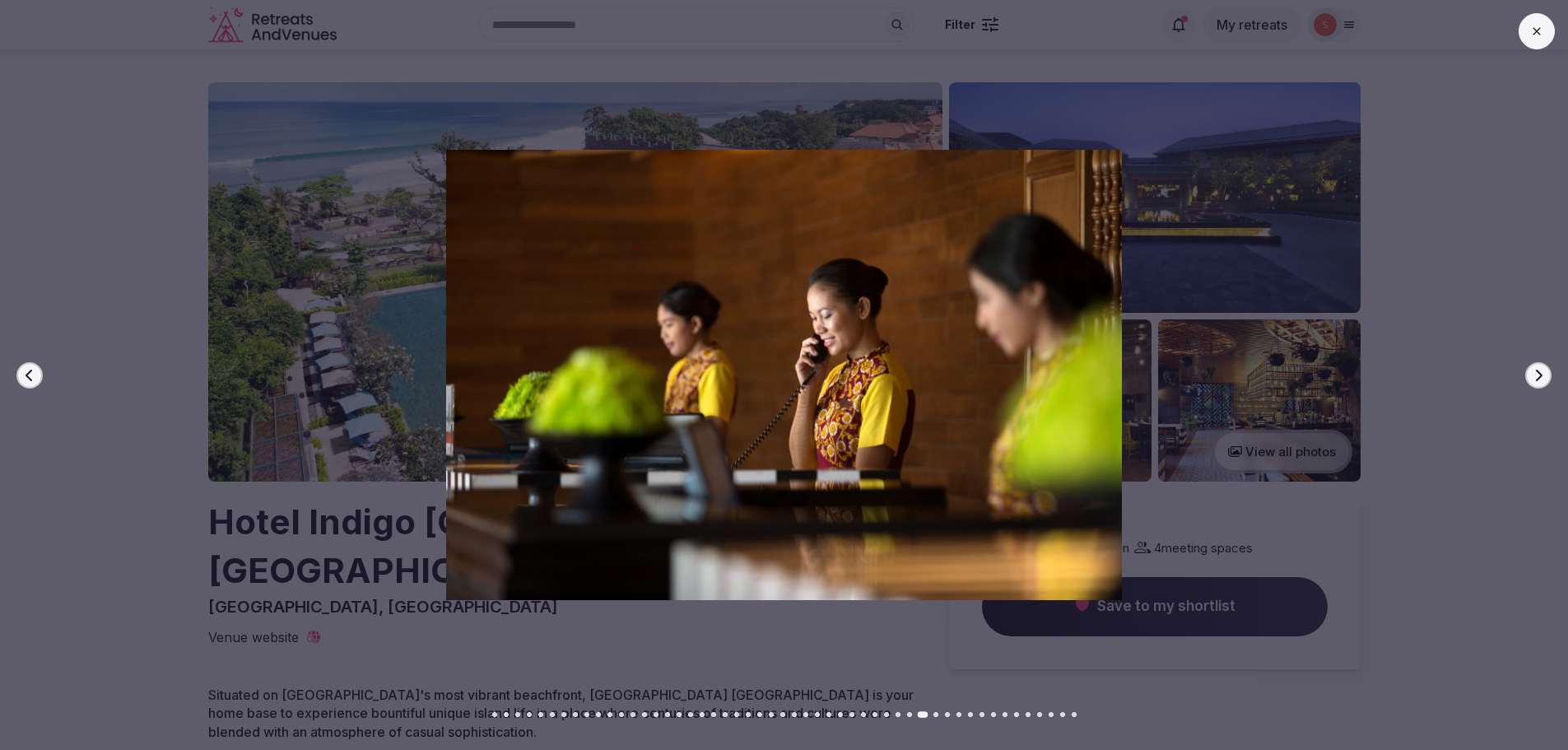
click at [1536, 382] on button "Next slide" at bounding box center [1538, 375] width 26 height 26
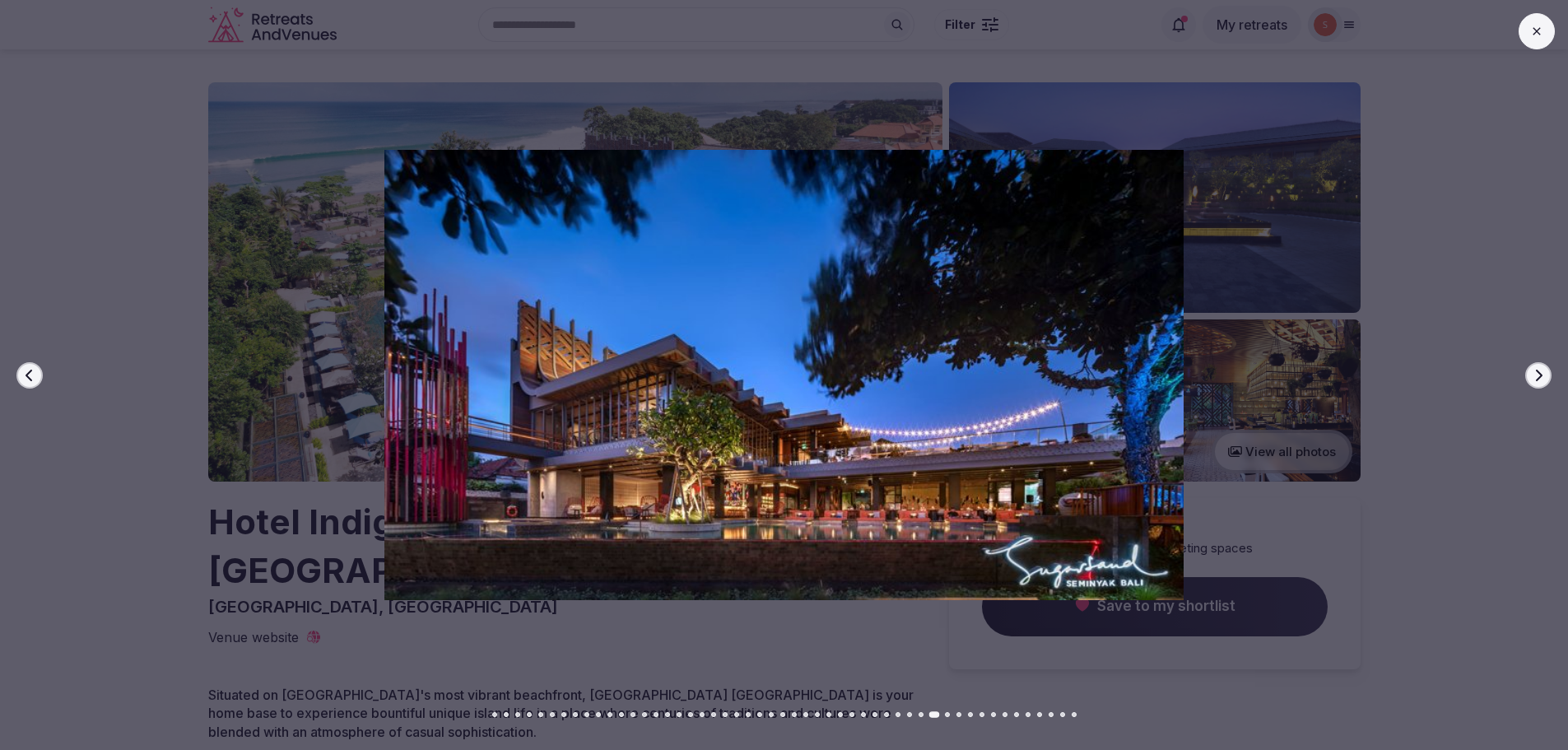
click at [1536, 382] on button "Next slide" at bounding box center [1538, 375] width 26 height 26
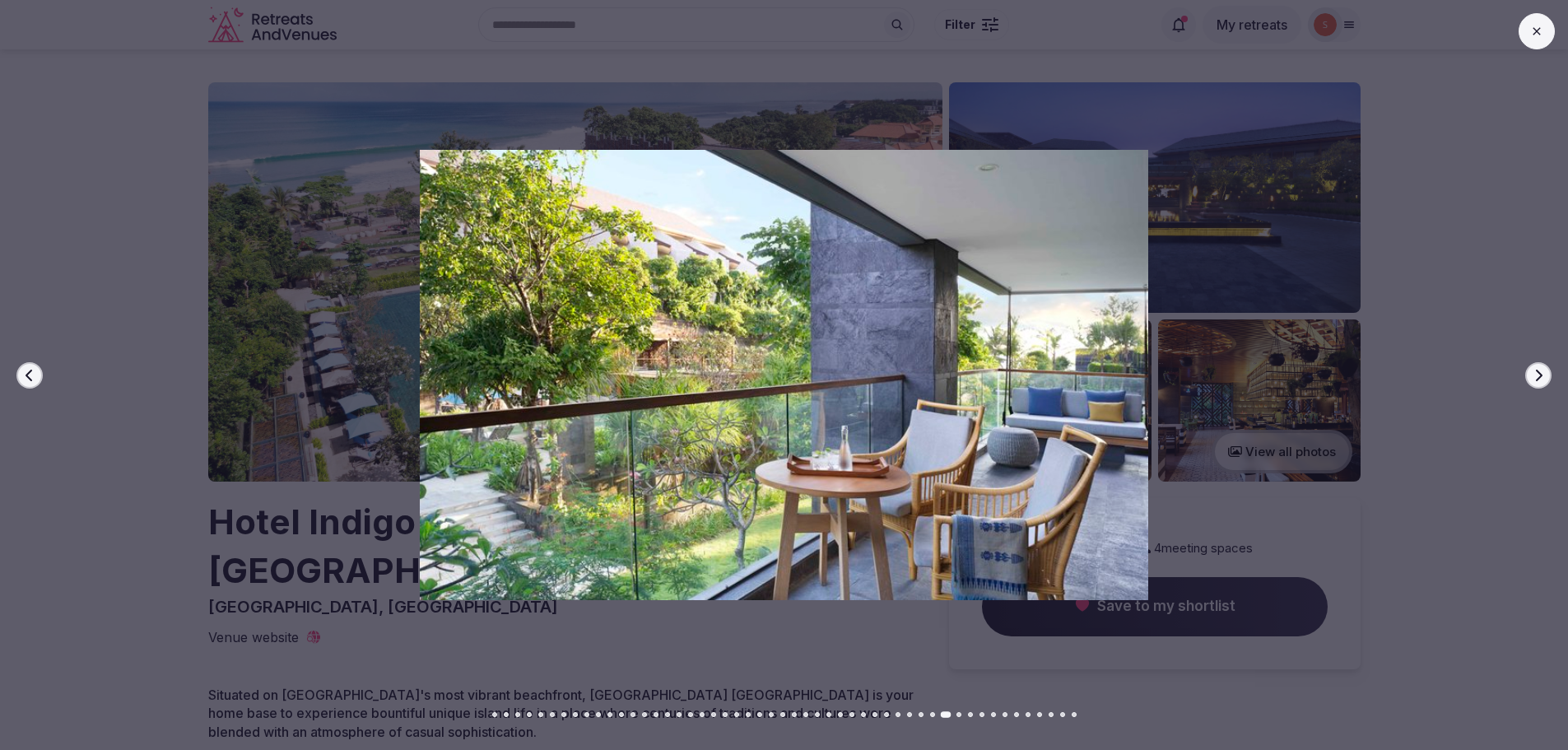
click at [1536, 382] on button "Next slide" at bounding box center [1538, 375] width 26 height 26
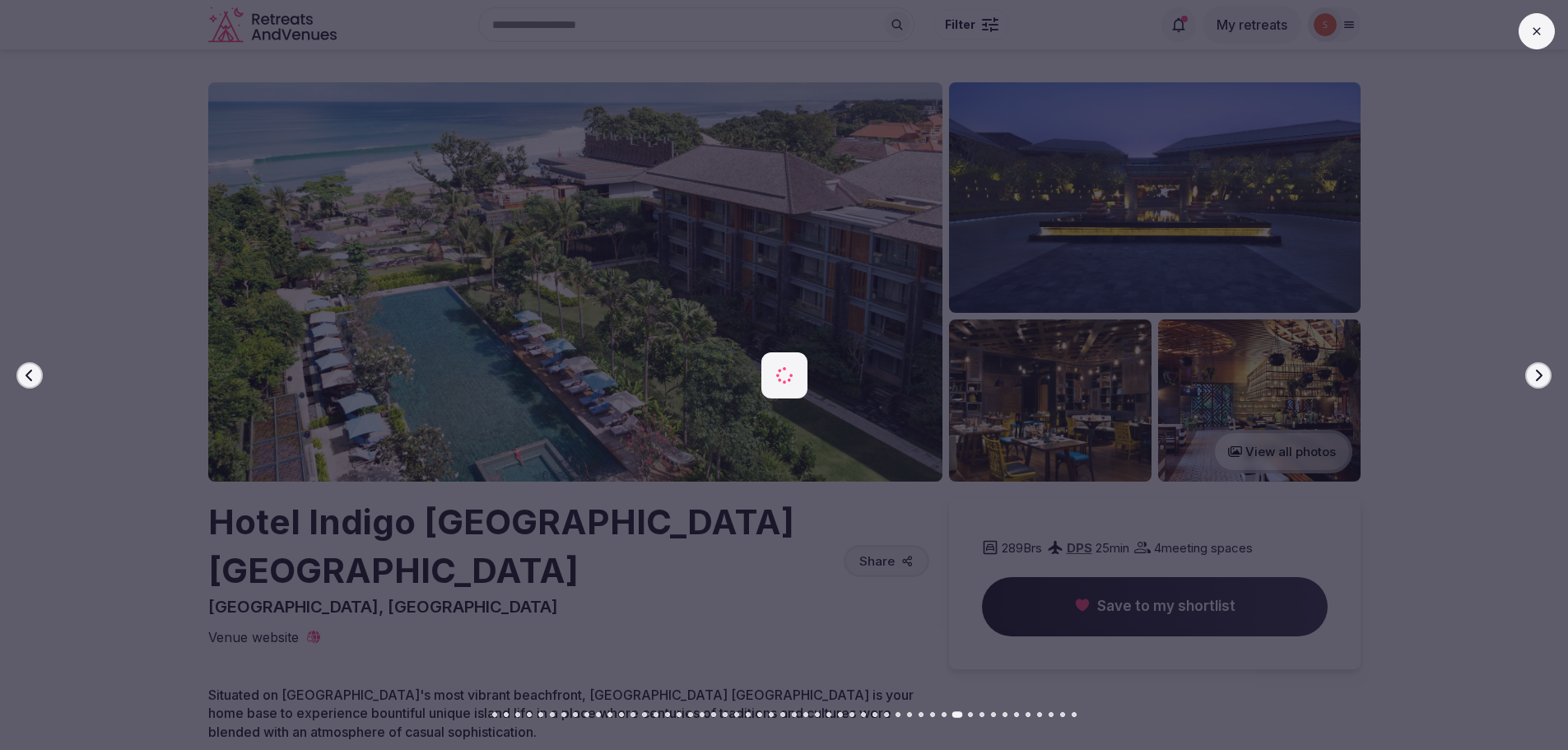
click at [1536, 382] on button "Next slide" at bounding box center [1538, 375] width 26 height 26
click at [1538, 382] on button "Next slide" at bounding box center [1538, 375] width 26 height 26
click at [1539, 382] on button "Next slide" at bounding box center [1538, 375] width 26 height 26
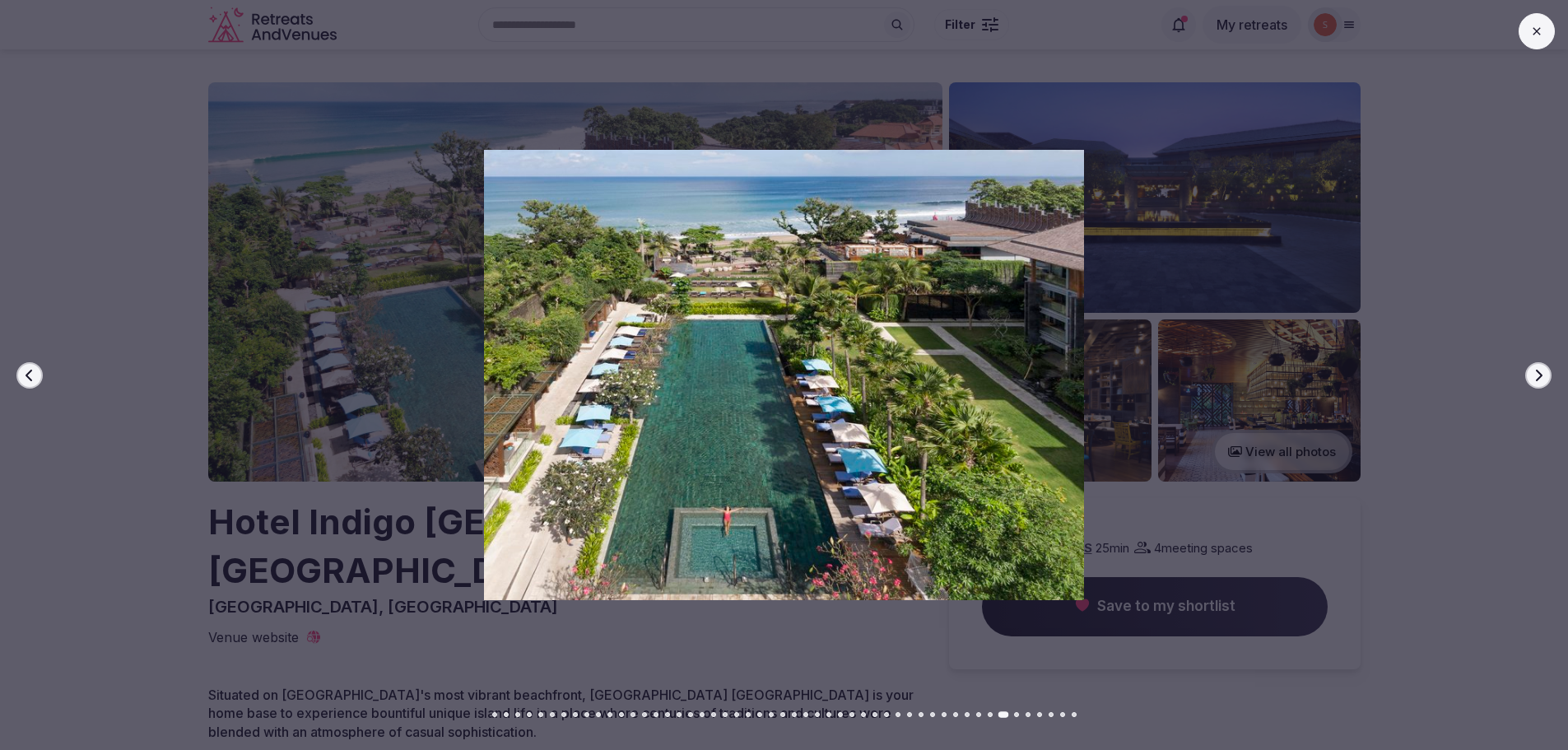
click at [1539, 382] on button "Next slide" at bounding box center [1538, 375] width 26 height 26
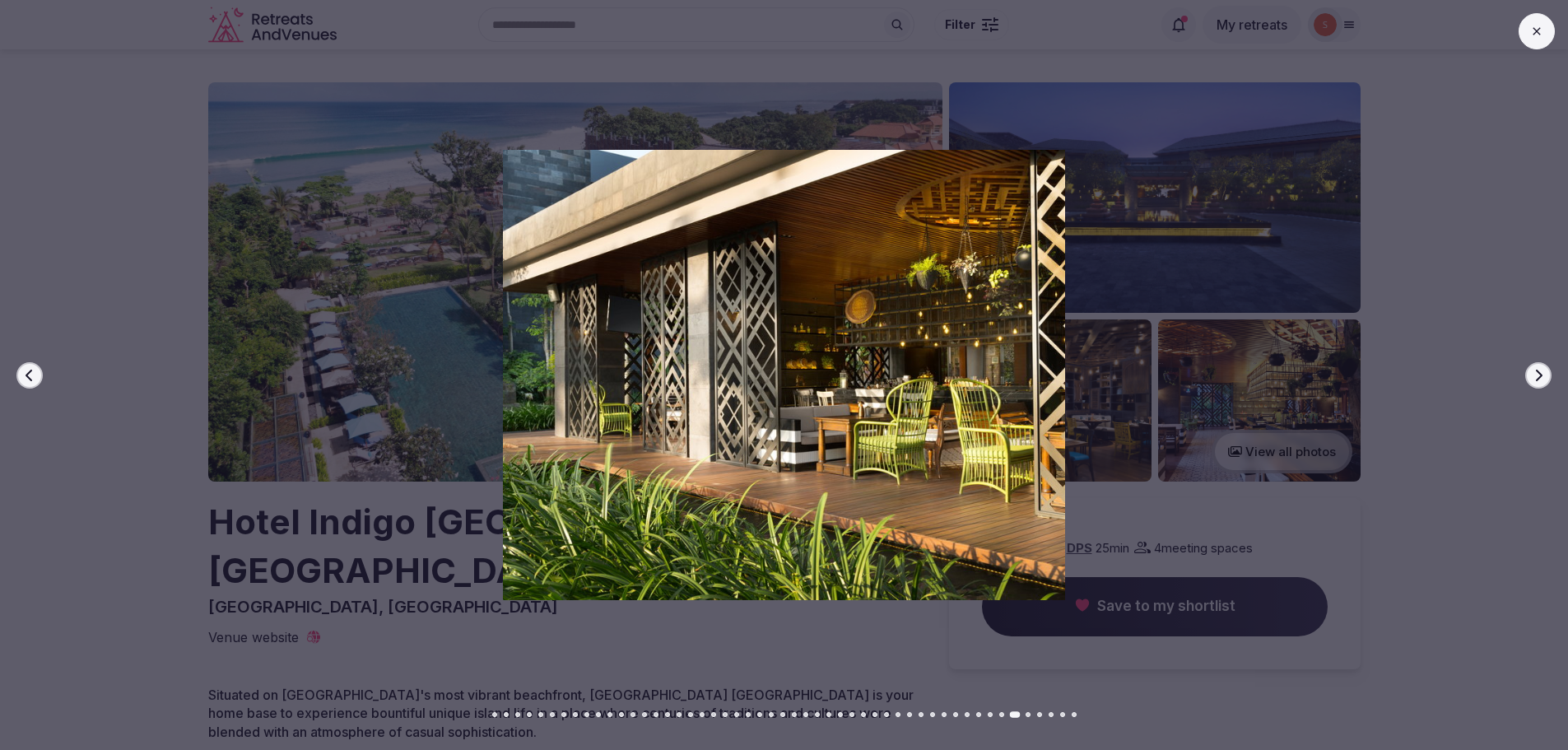
click at [1539, 382] on button "Next slide" at bounding box center [1538, 375] width 26 height 26
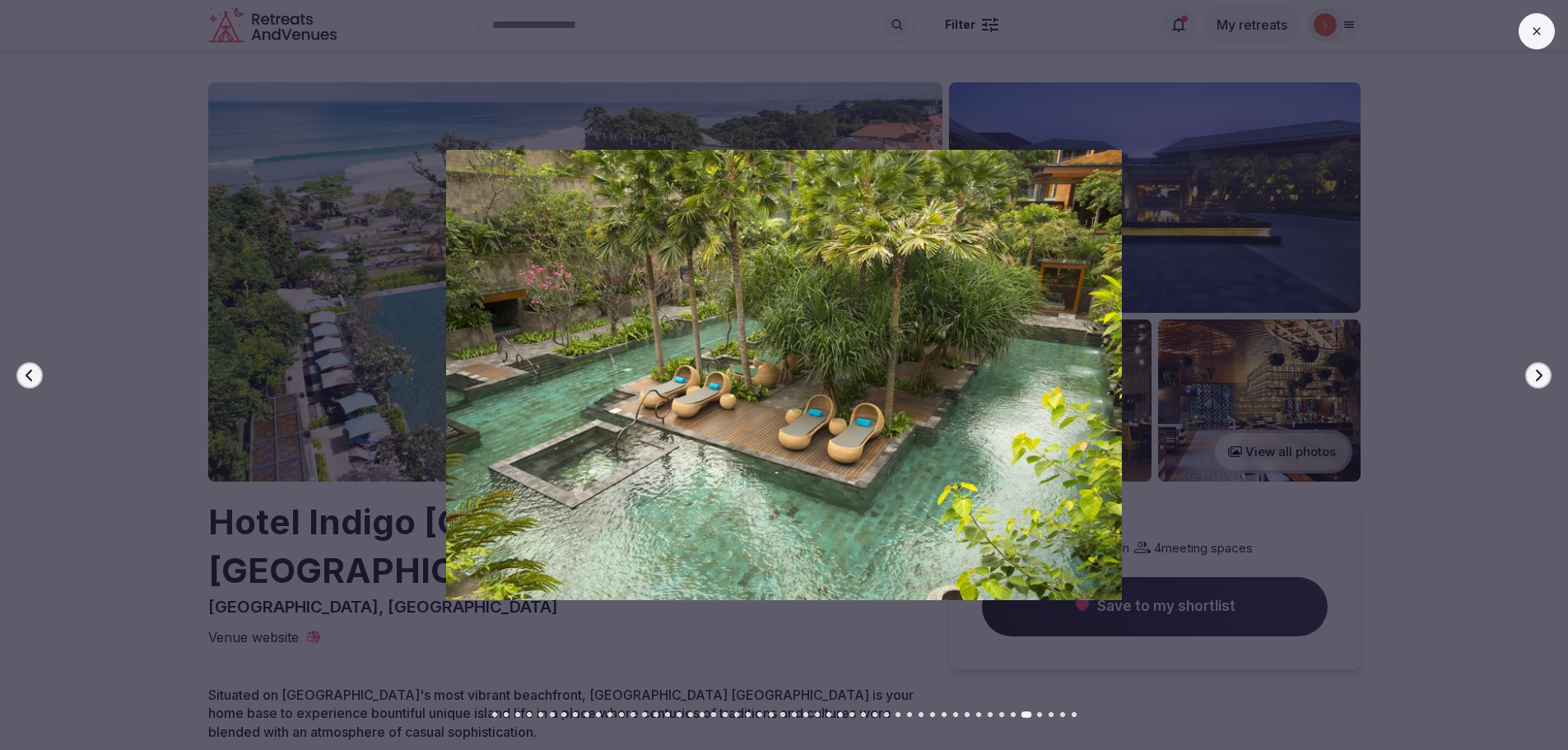
click at [1529, 27] on button at bounding box center [1536, 31] width 37 height 37
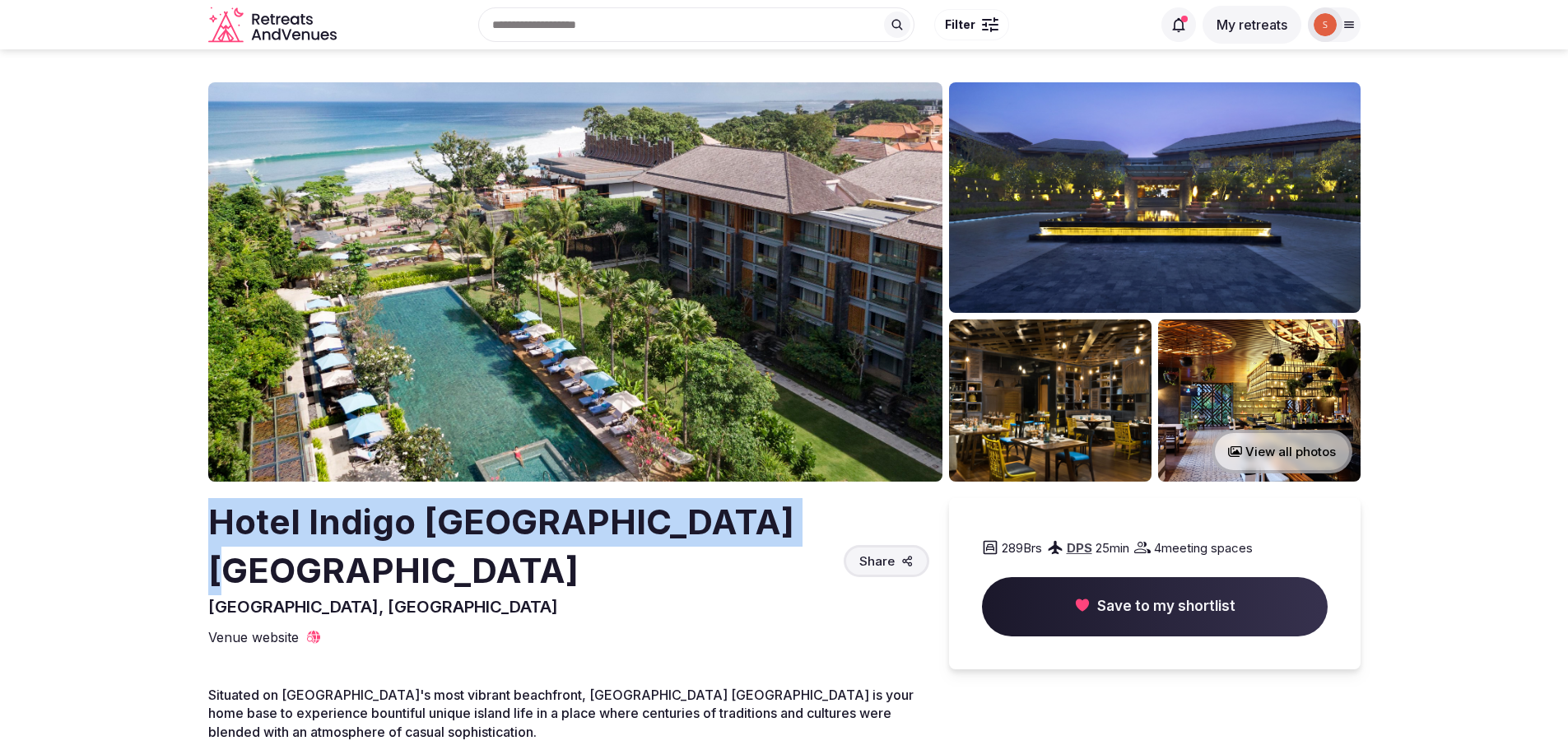
drag, startPoint x: 208, startPoint y: 517, endPoint x: 763, endPoint y: 522, distance: 555.0
click at [763, 522] on h2 "Hotel Indigo Bali Seminyak Beach" at bounding box center [522, 547] width 629 height 98
copy h2 "Hotel Indigo Bali Seminyak Beach"
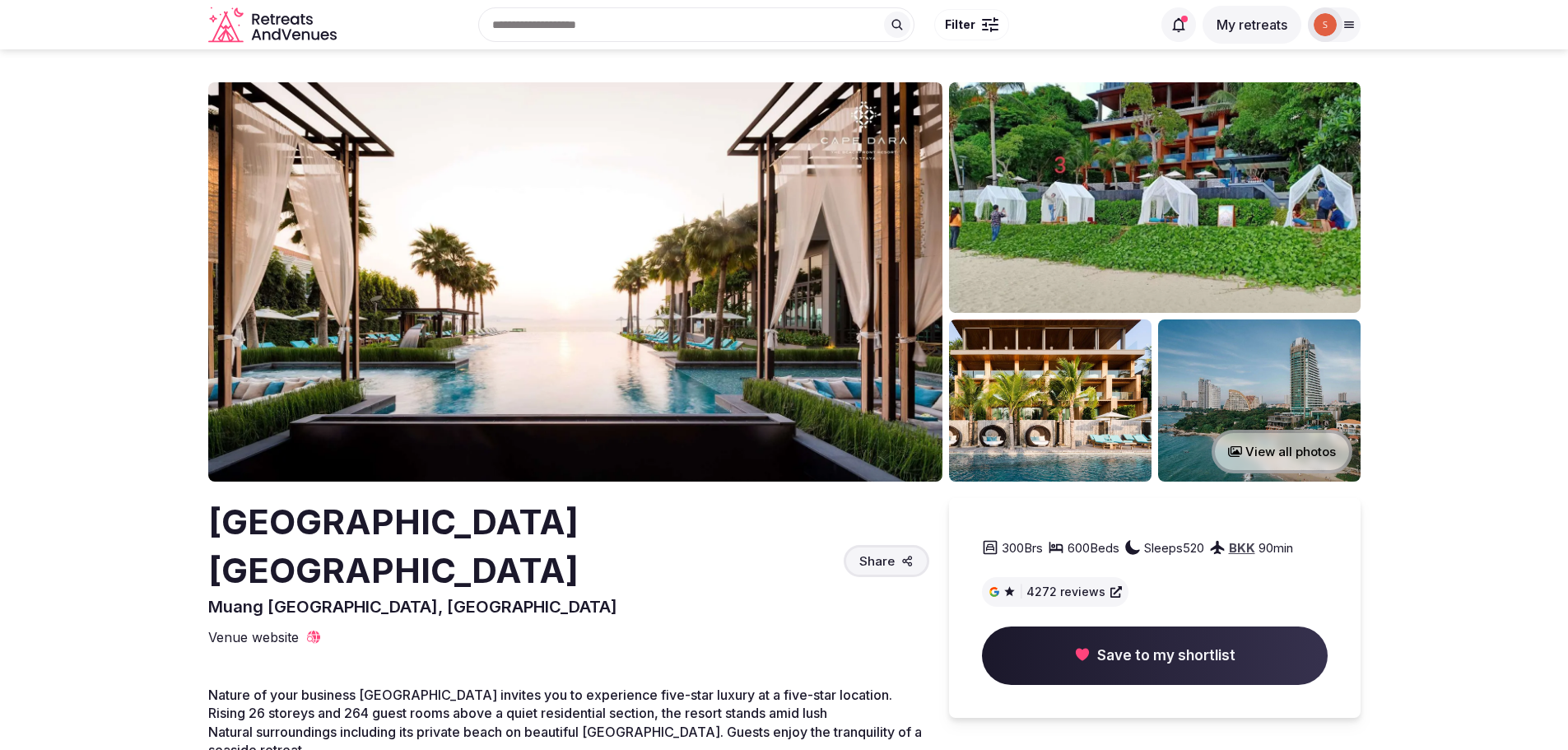
click at [583, 275] on img at bounding box center [575, 282] width 734 height 399
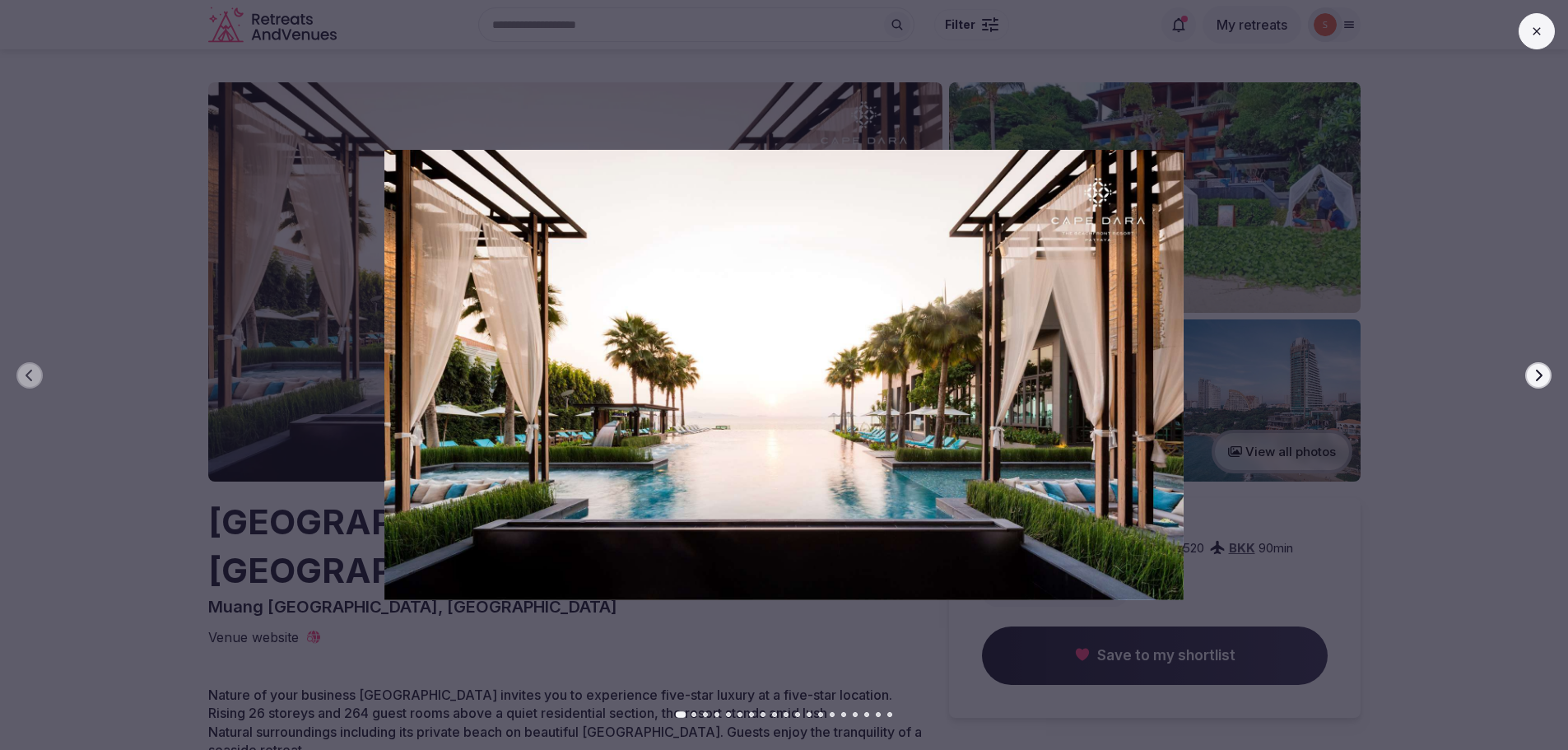
click at [1540, 372] on icon "button" at bounding box center [1538, 375] width 13 height 13
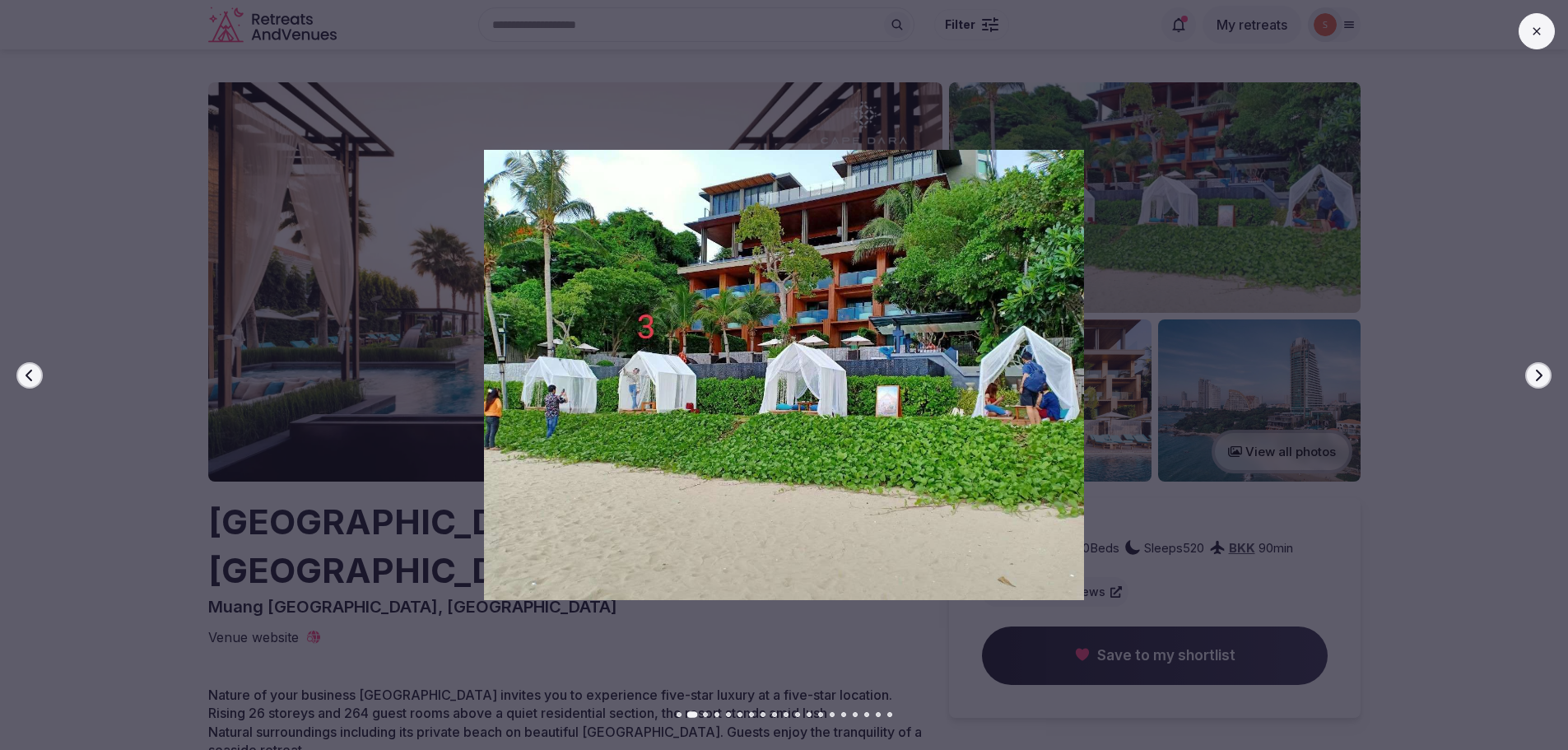
click at [1534, 378] on icon "button" at bounding box center [1538, 375] width 13 height 13
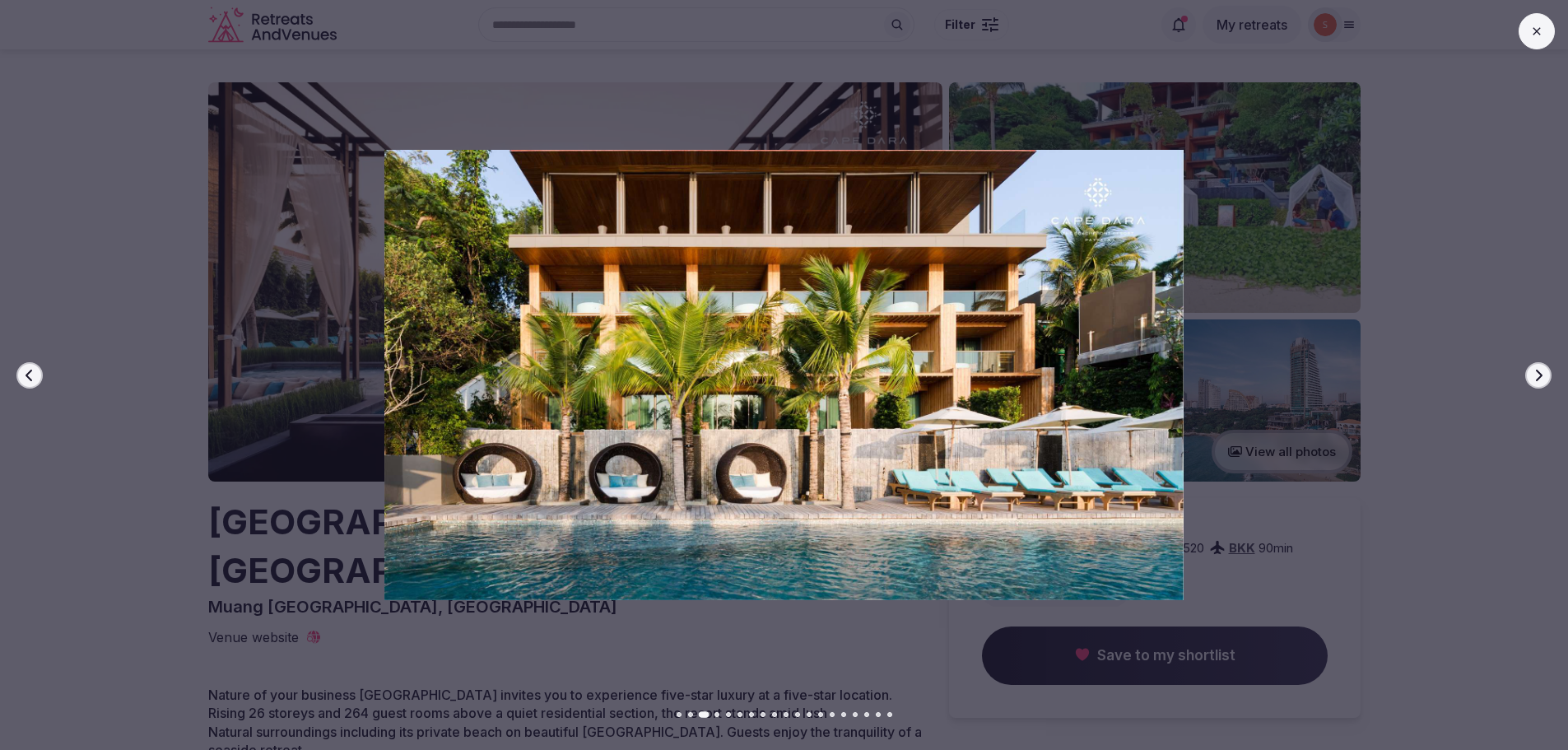
click at [1537, 378] on icon "button" at bounding box center [1538, 375] width 13 height 13
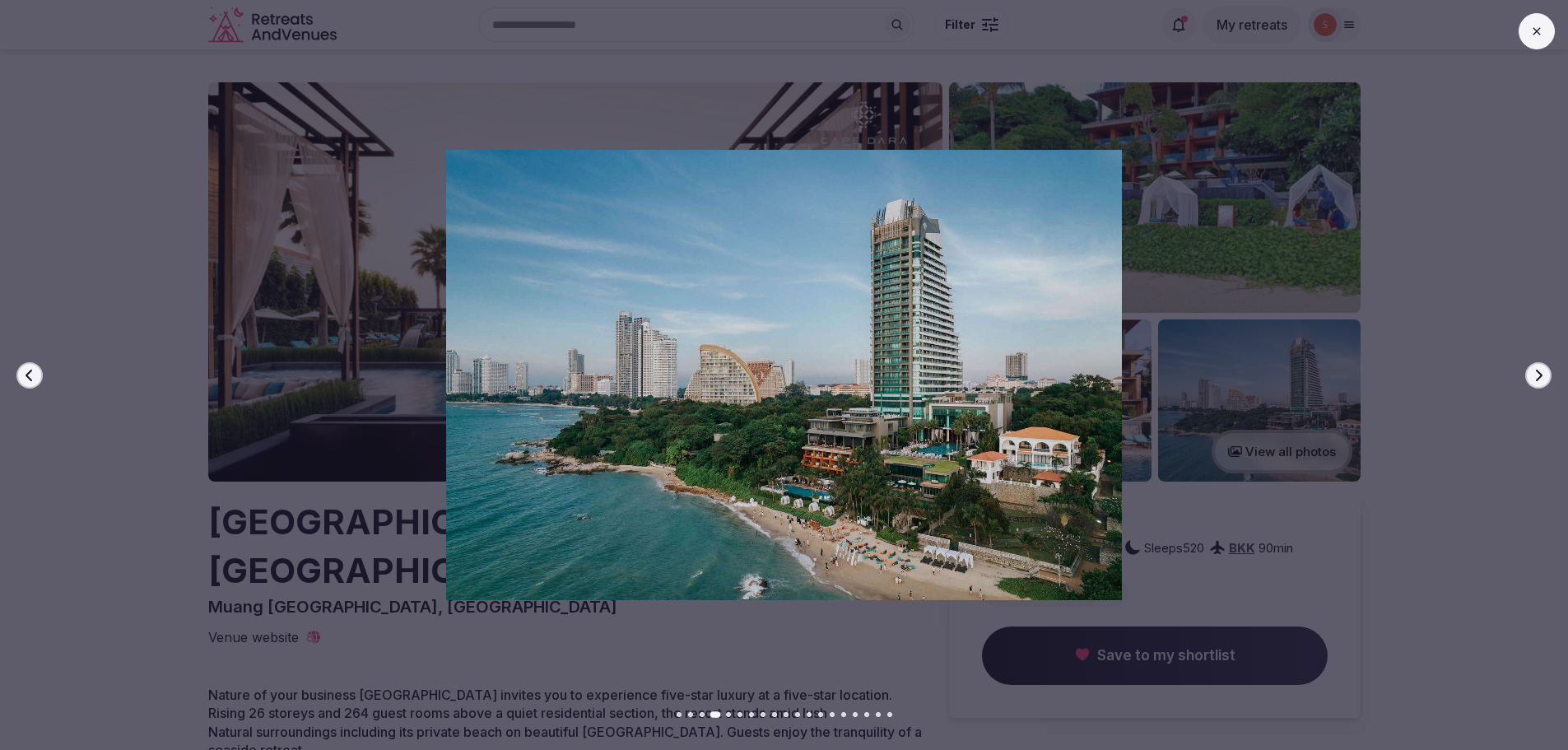
click at [1545, 382] on icon "button" at bounding box center [1538, 375] width 13 height 13
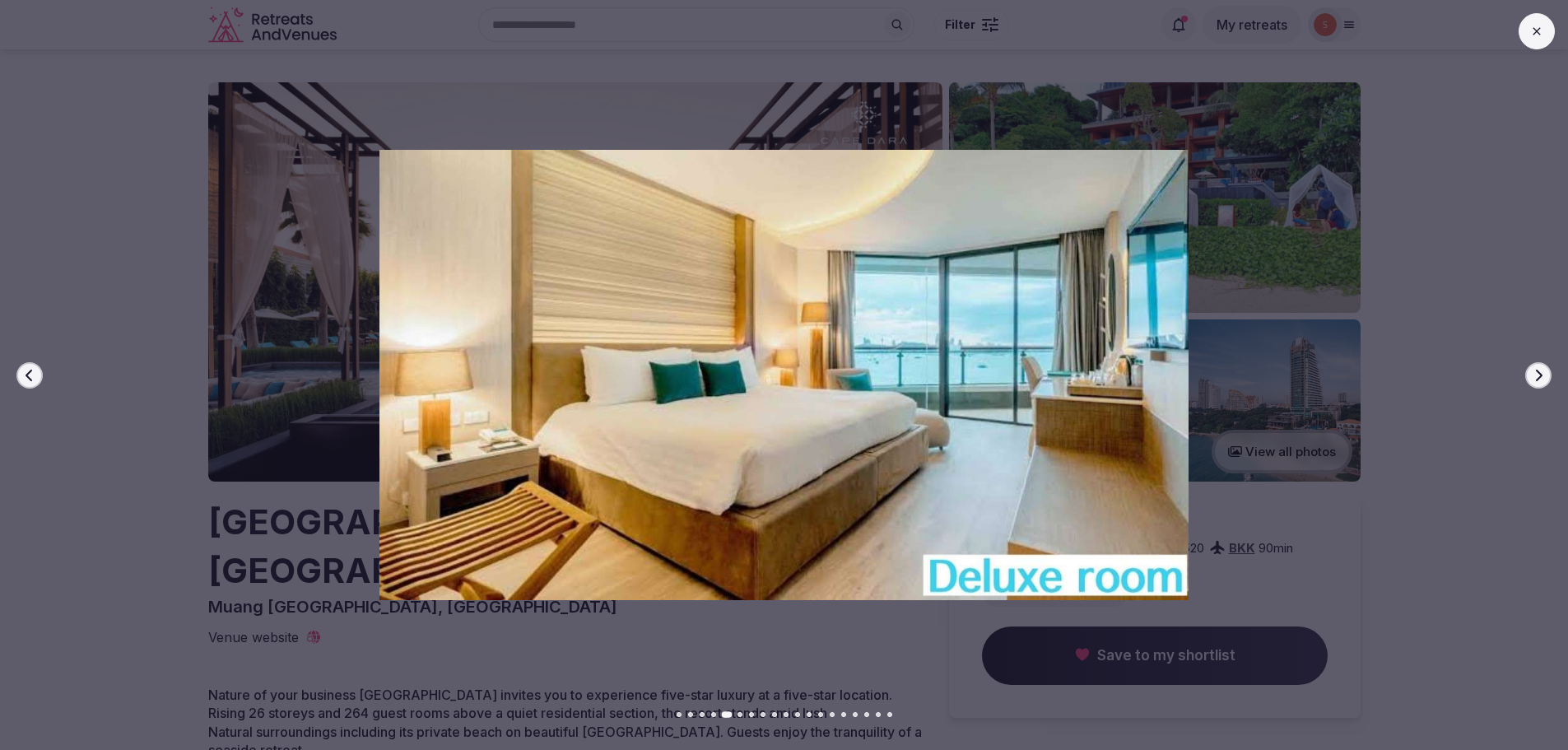
click at [1545, 382] on icon "button" at bounding box center [1538, 375] width 13 height 13
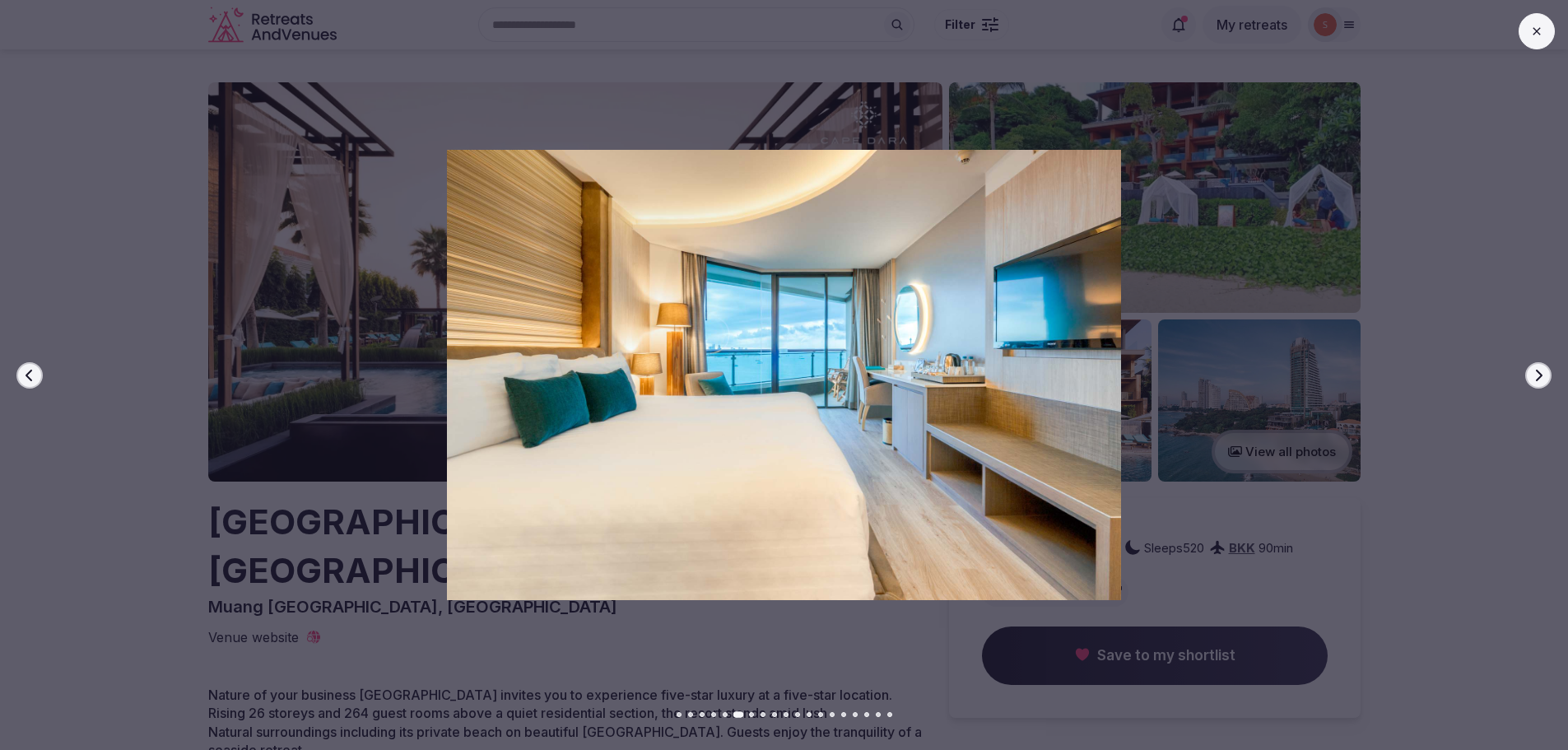
click at [1545, 382] on icon "button" at bounding box center [1538, 375] width 13 height 13
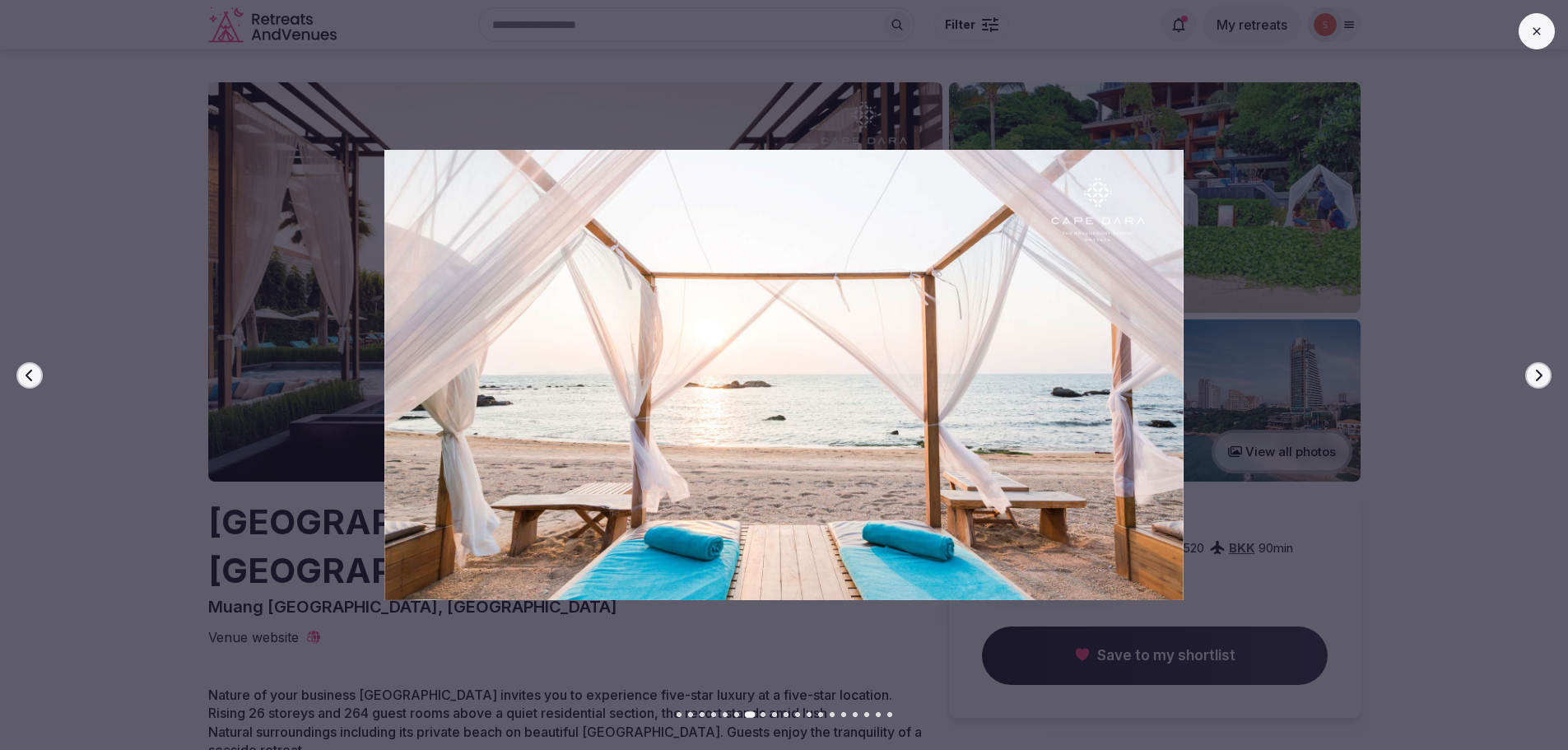
click at [1545, 382] on icon "button" at bounding box center [1538, 375] width 13 height 13
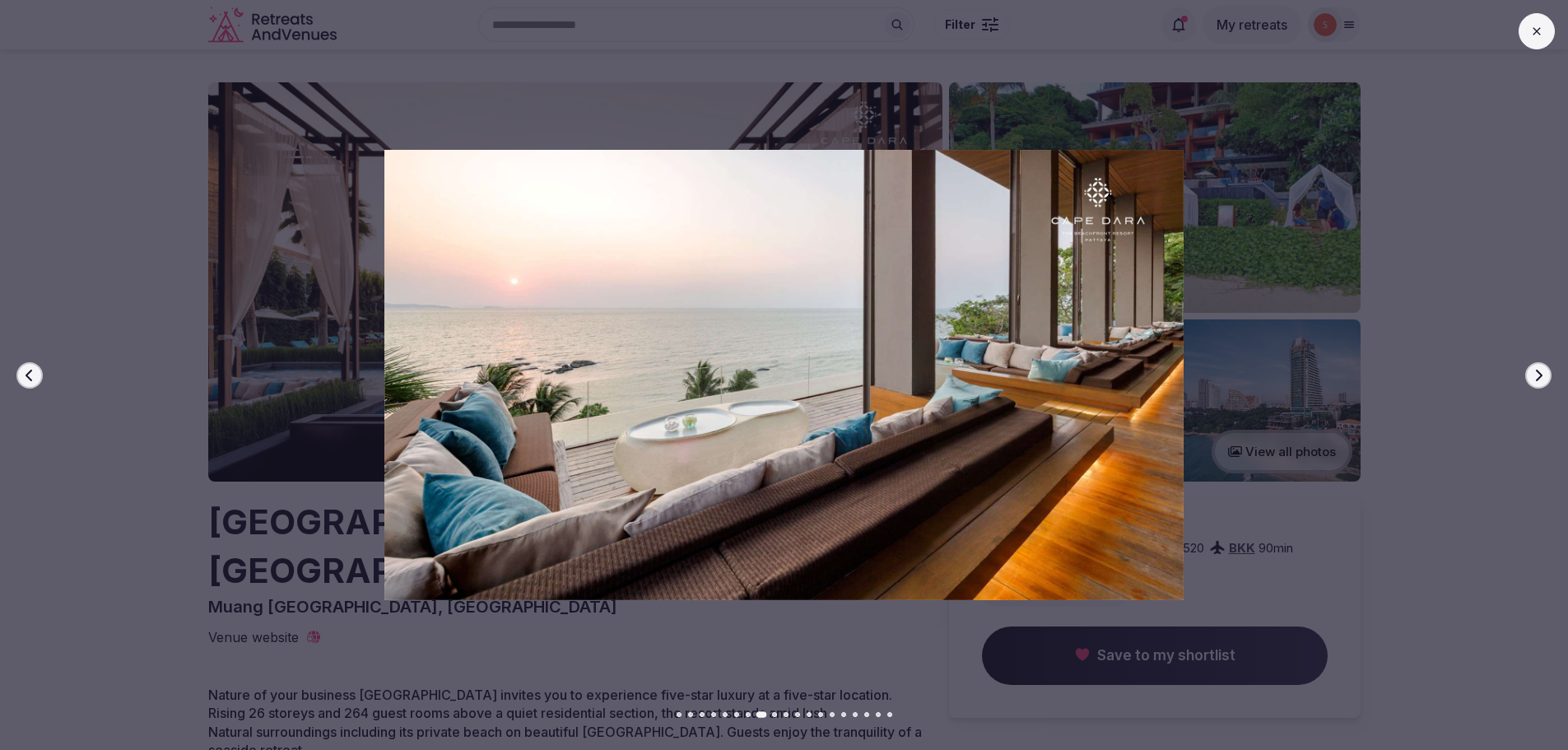
click at [1545, 382] on icon "button" at bounding box center [1538, 375] width 13 height 13
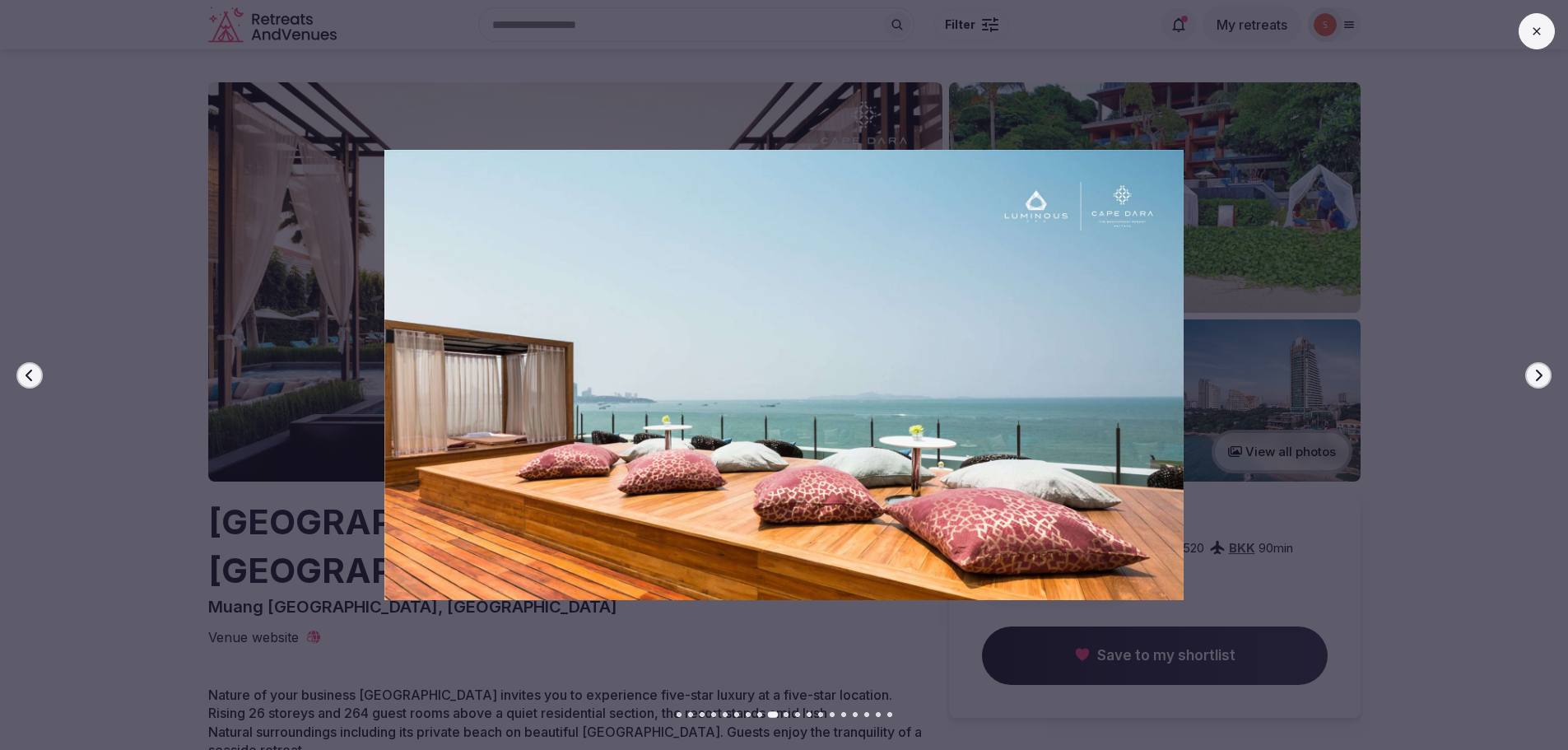
click at [1545, 382] on icon "button" at bounding box center [1538, 375] width 13 height 13
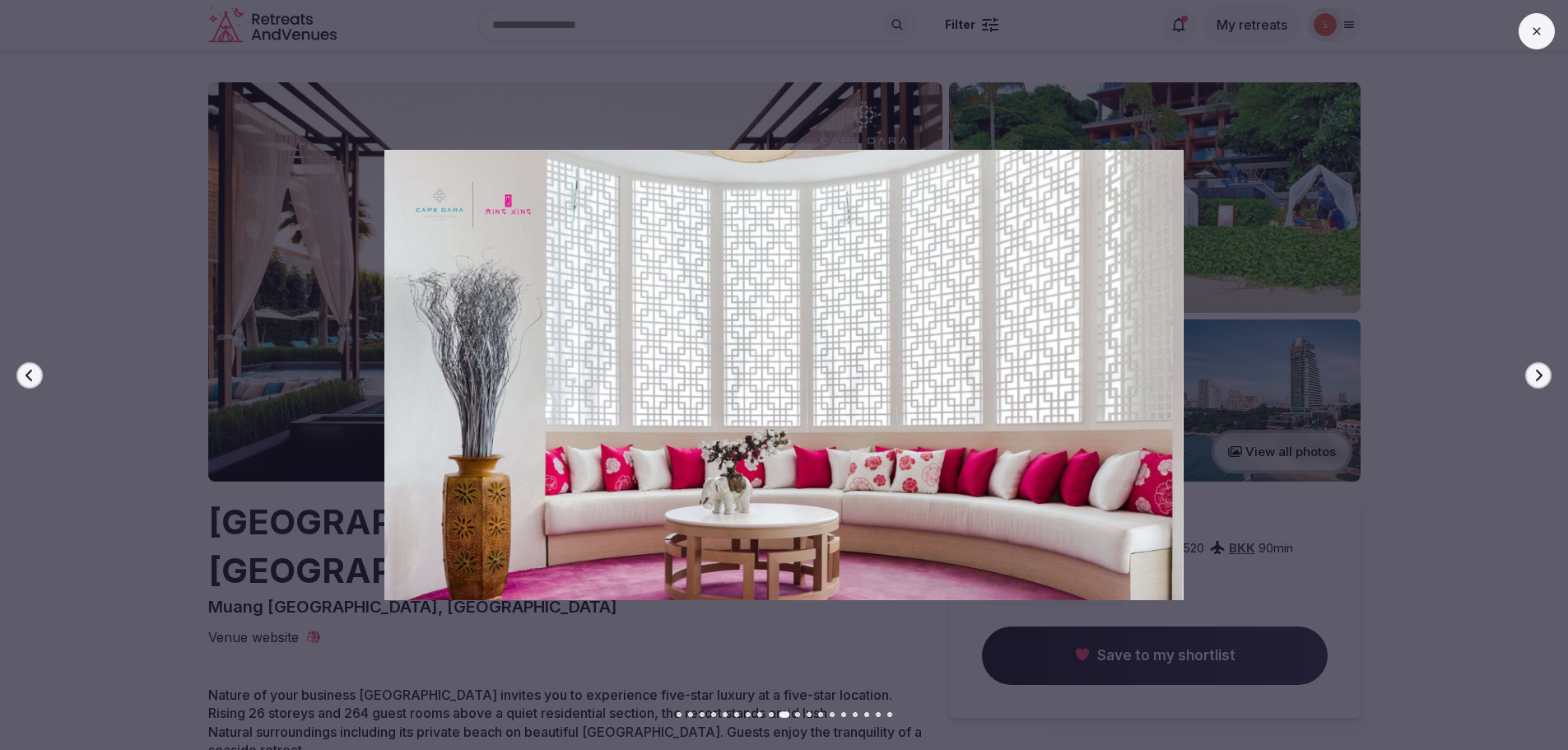
click at [1545, 382] on icon "button" at bounding box center [1538, 375] width 13 height 13
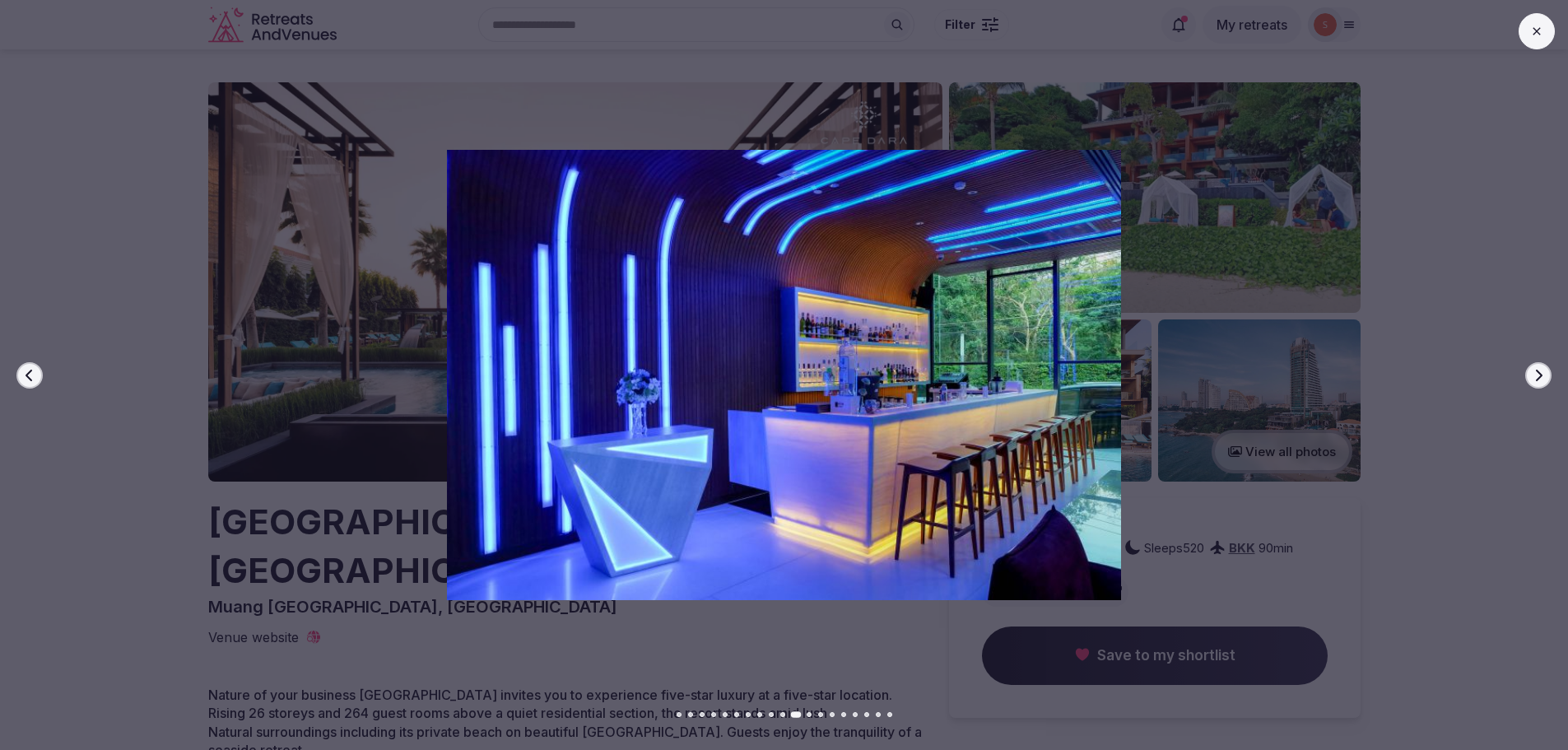
click at [1545, 382] on icon "button" at bounding box center [1538, 375] width 13 height 13
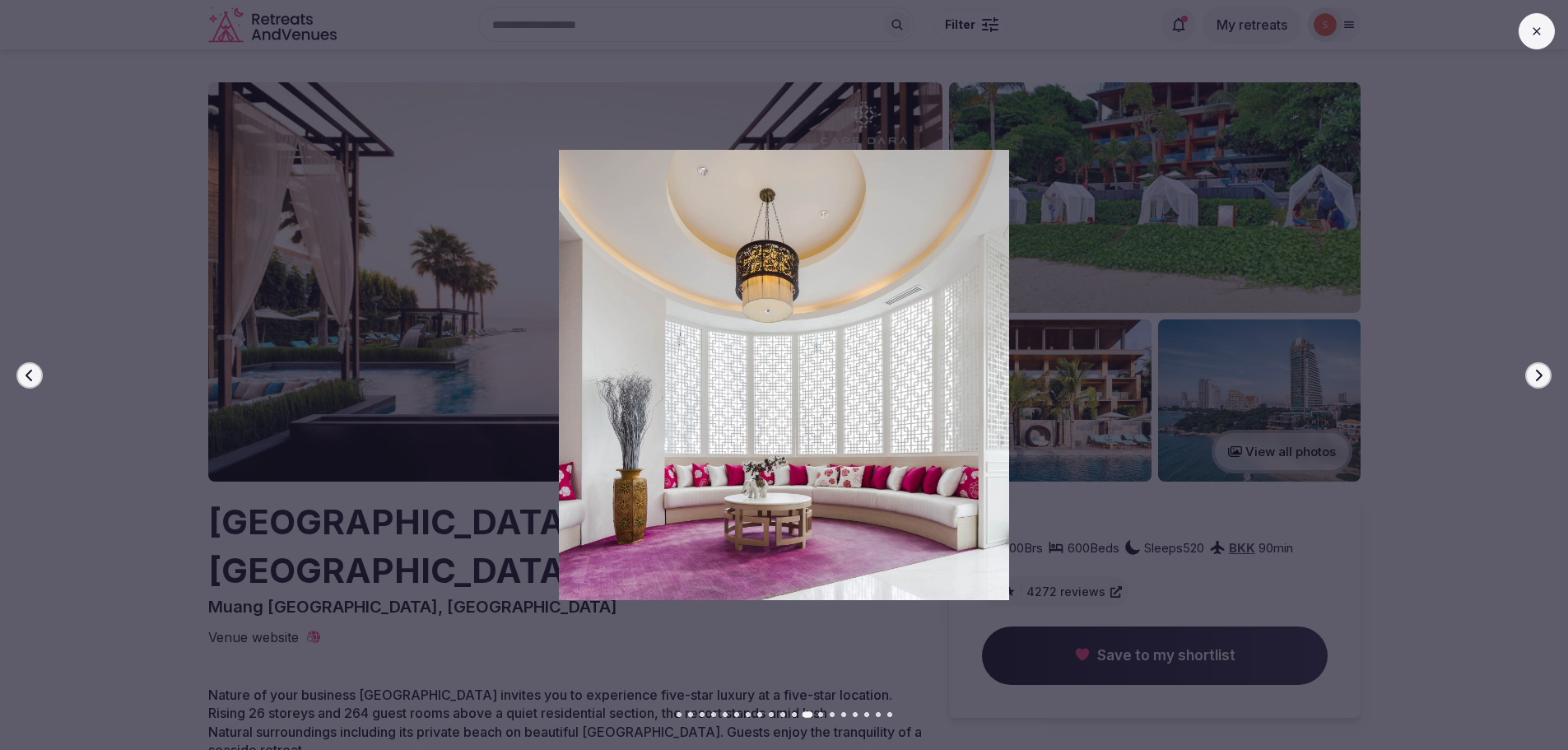
click at [1545, 382] on icon "button" at bounding box center [1538, 375] width 13 height 13
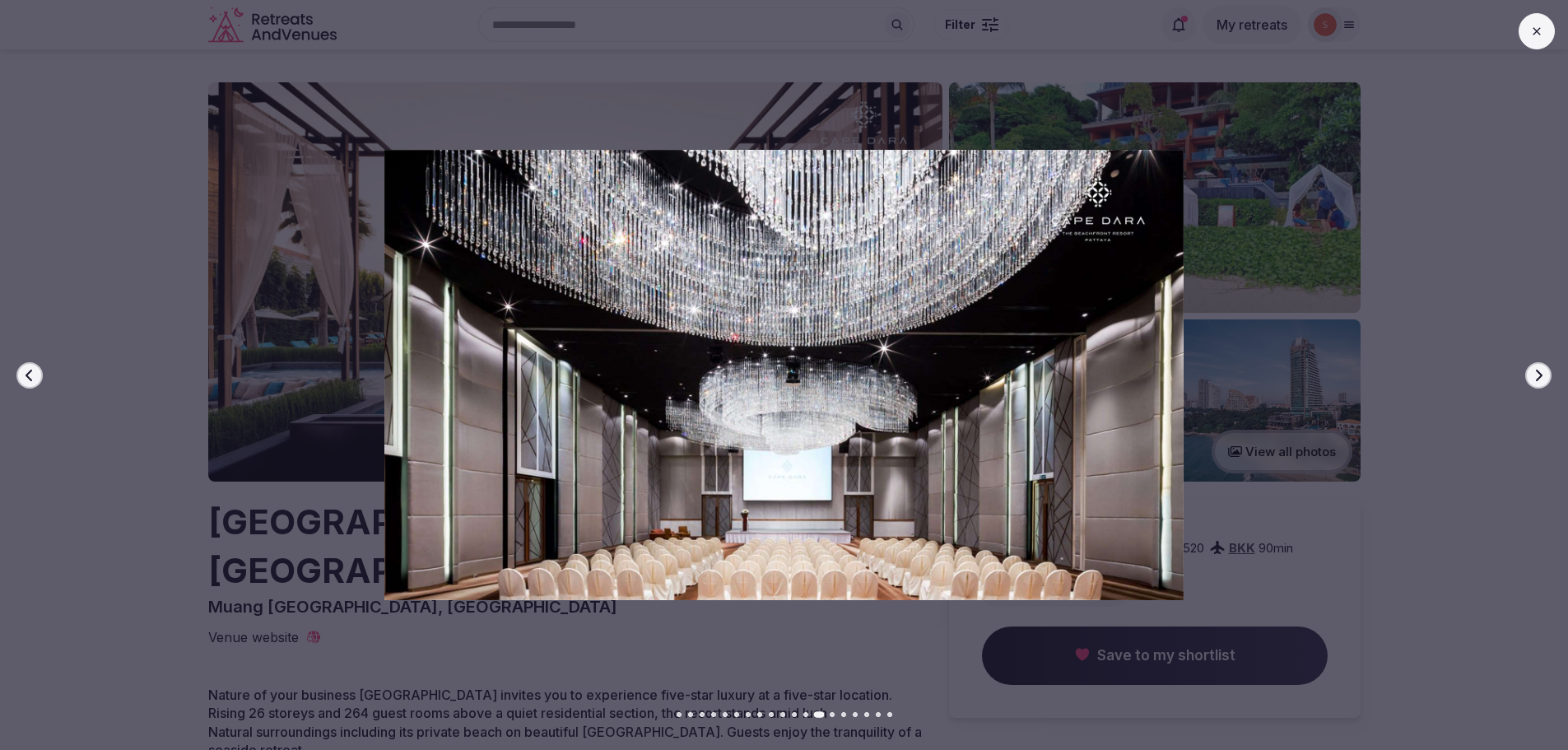
click at [1545, 382] on icon "button" at bounding box center [1538, 375] width 13 height 13
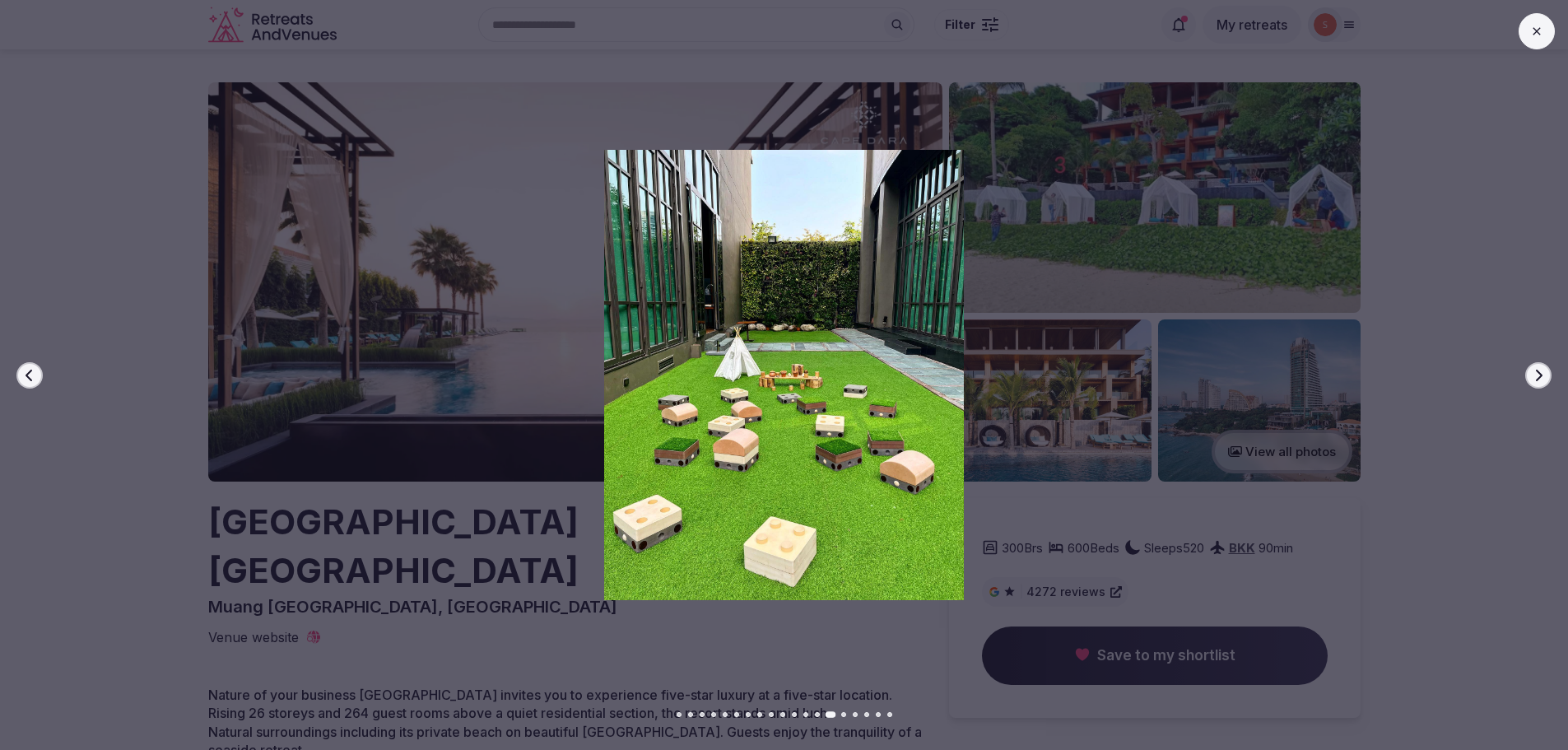
click at [36, 369] on icon "button" at bounding box center [30, 375] width 13 height 13
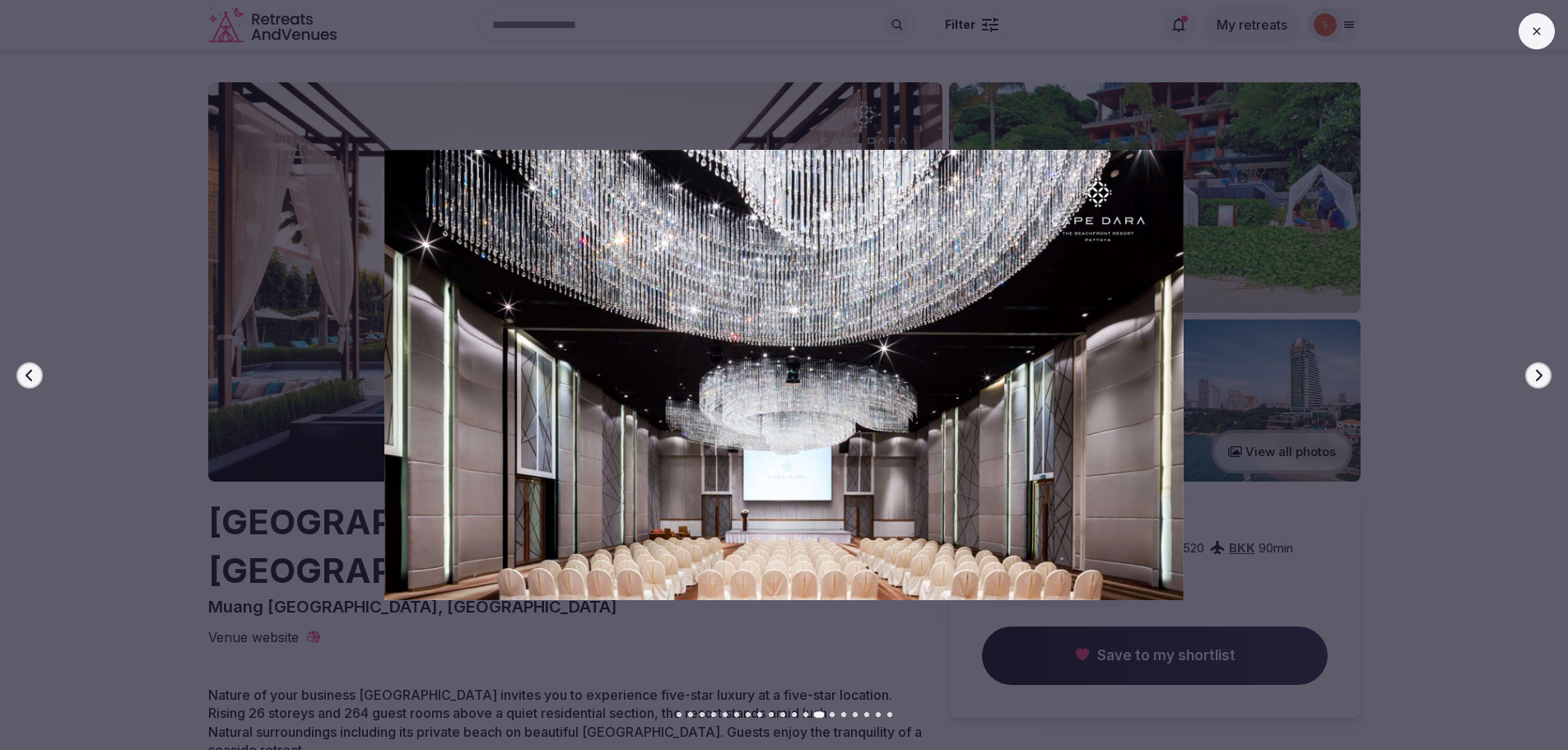
click at [1532, 368] on icon "button" at bounding box center [1538, 375] width 13 height 13
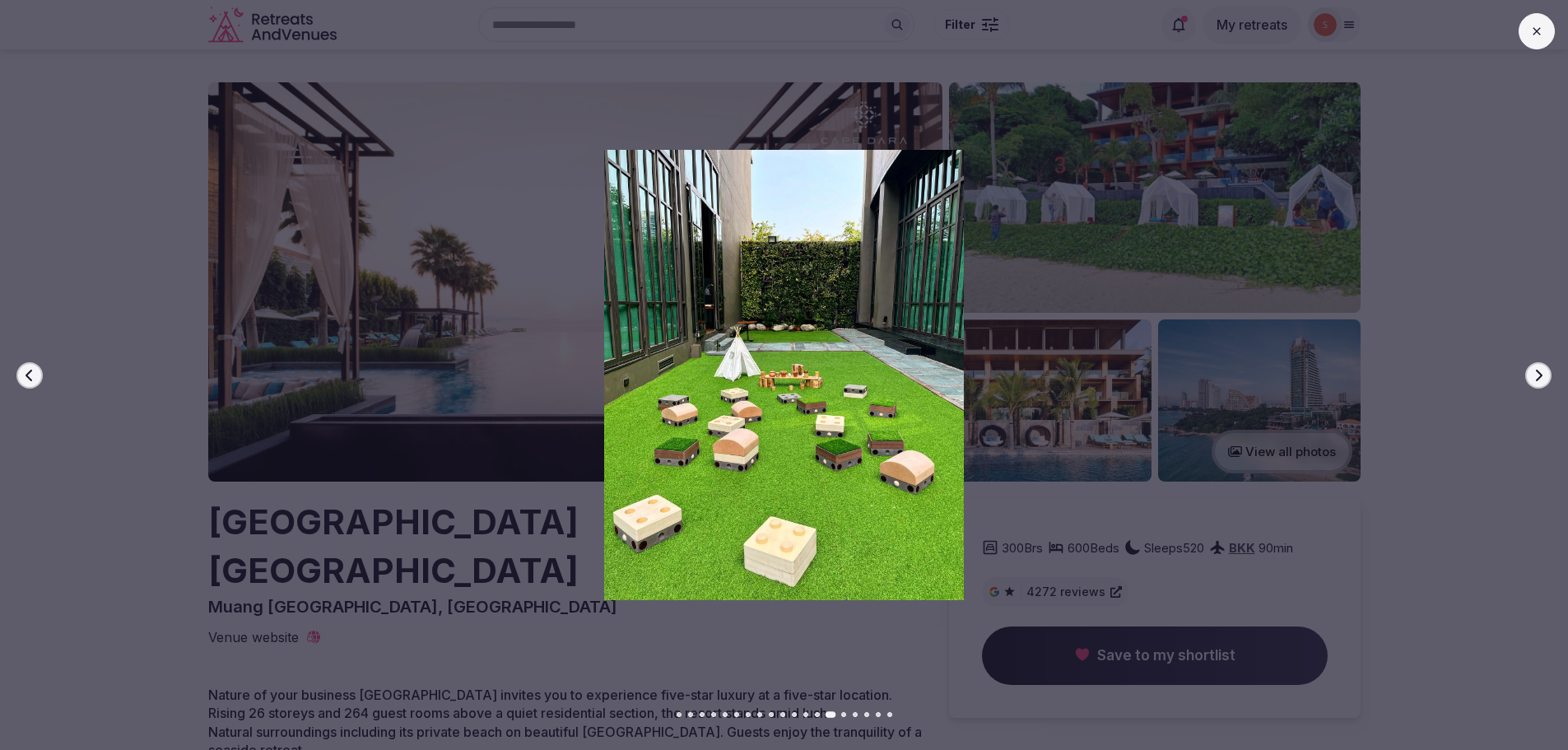
click at [1532, 368] on button "Next slide" at bounding box center [1538, 375] width 26 height 26
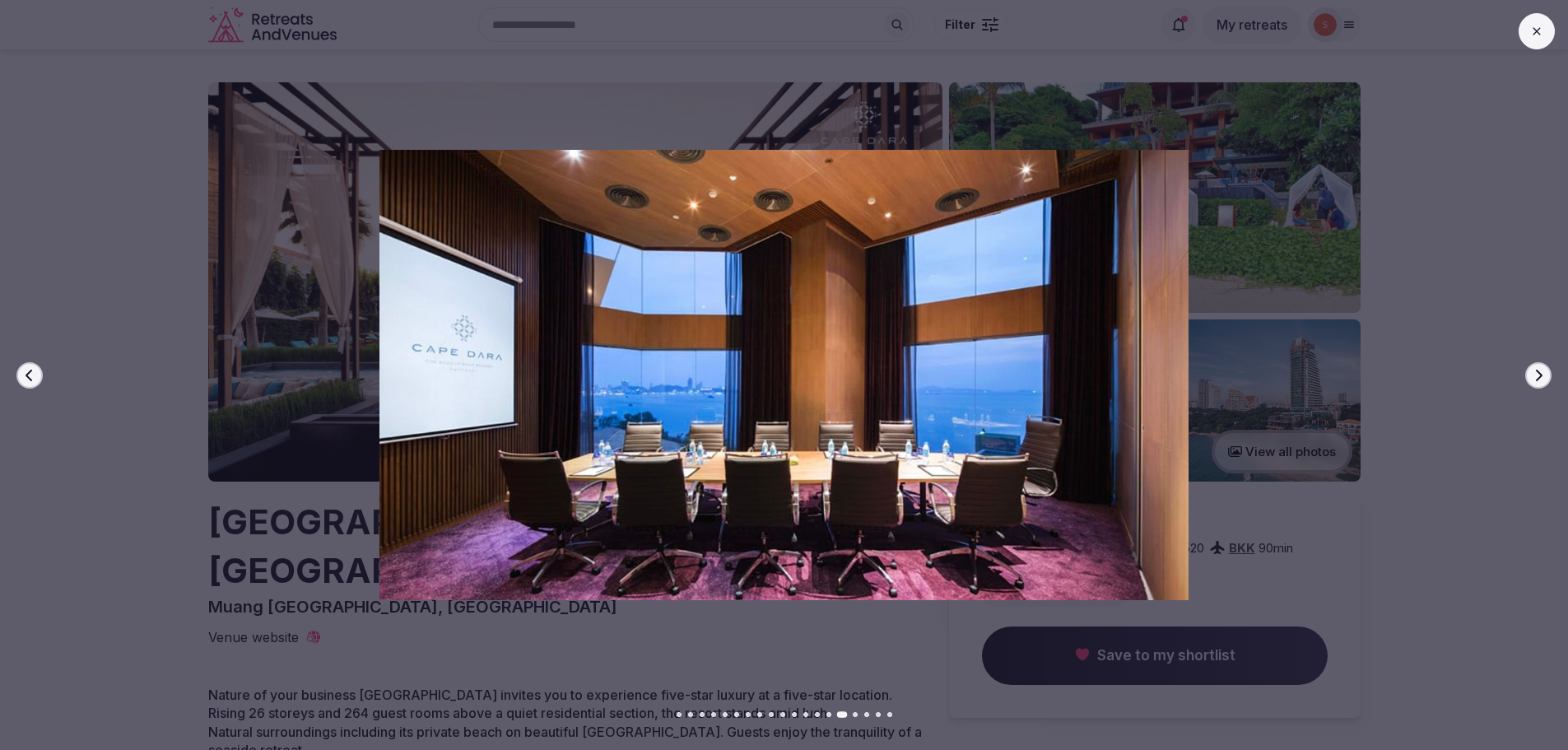
click at [1532, 368] on button "Next slide" at bounding box center [1538, 375] width 26 height 26
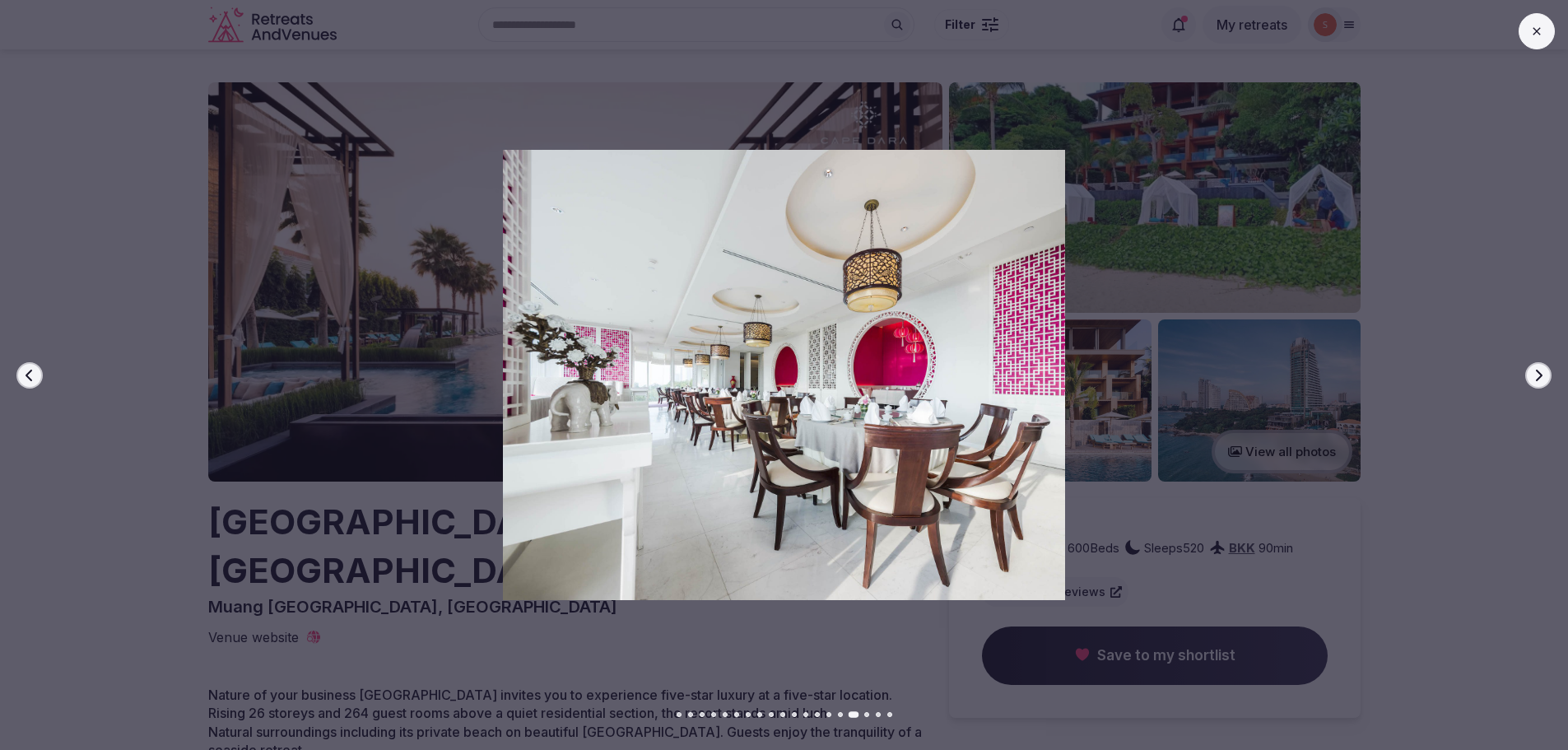
click at [1532, 368] on button "Next slide" at bounding box center [1538, 375] width 26 height 26
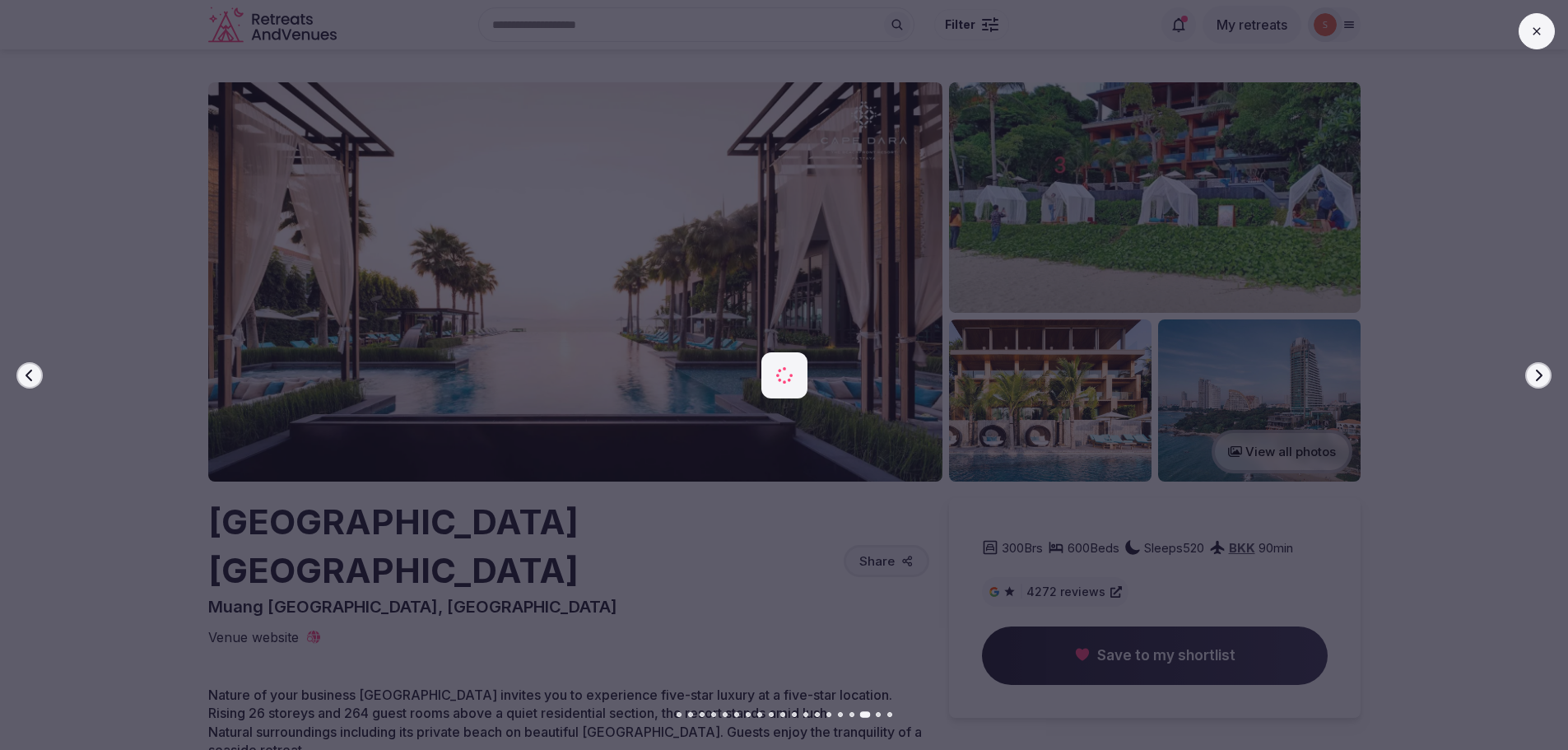
click at [1532, 368] on button "Next slide" at bounding box center [1538, 375] width 26 height 26
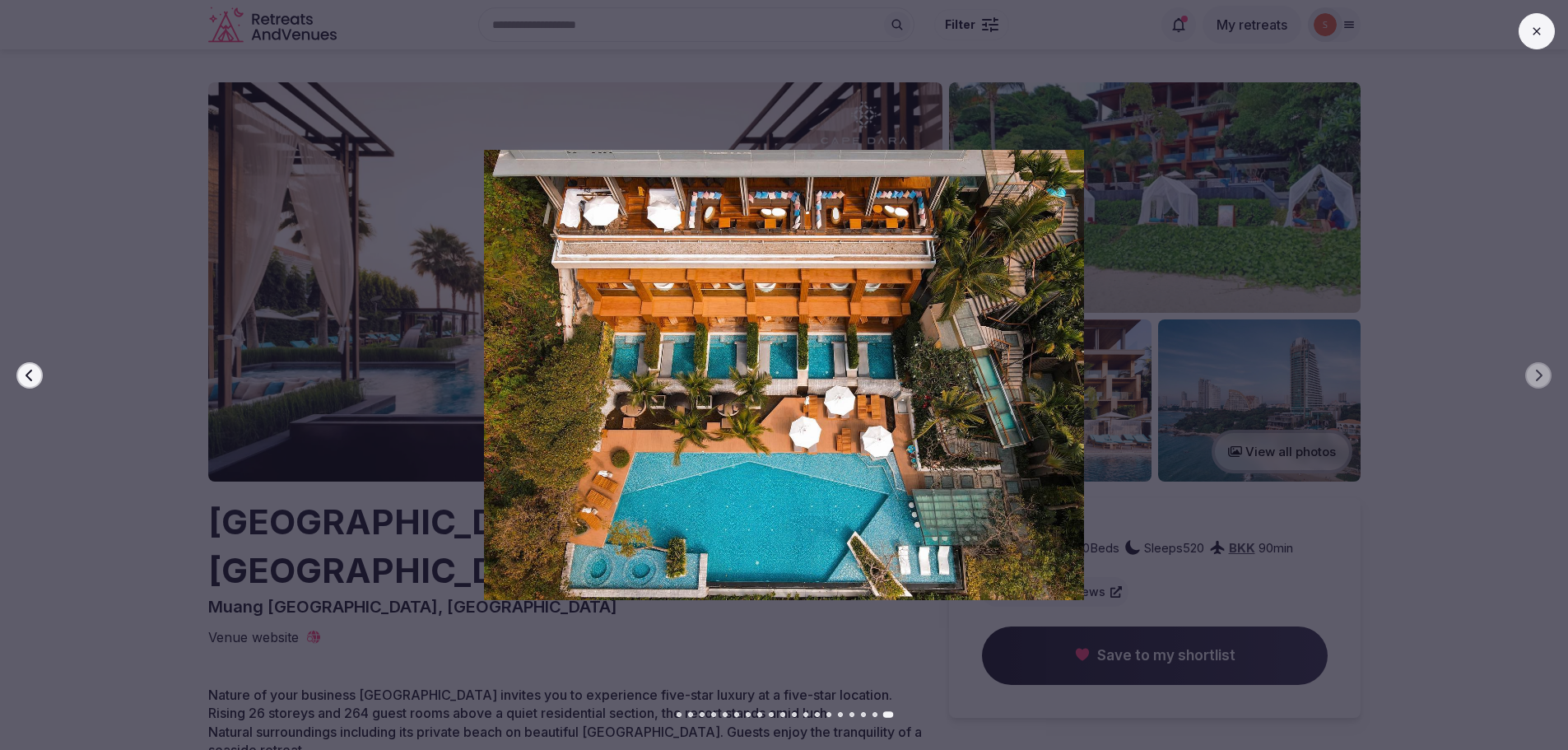
click at [1545, 43] on button at bounding box center [1536, 31] width 37 height 37
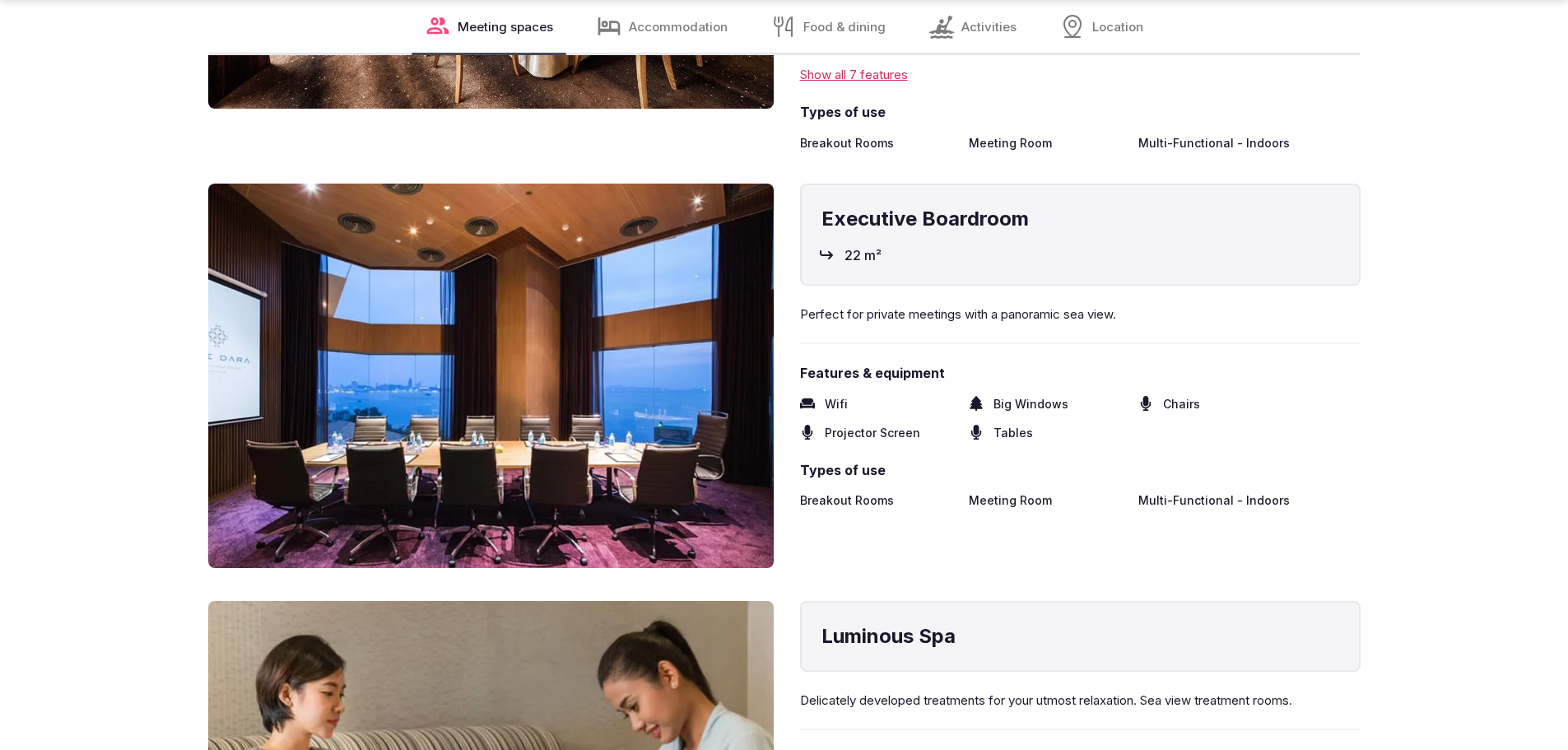
scroll to position [3293, 0]
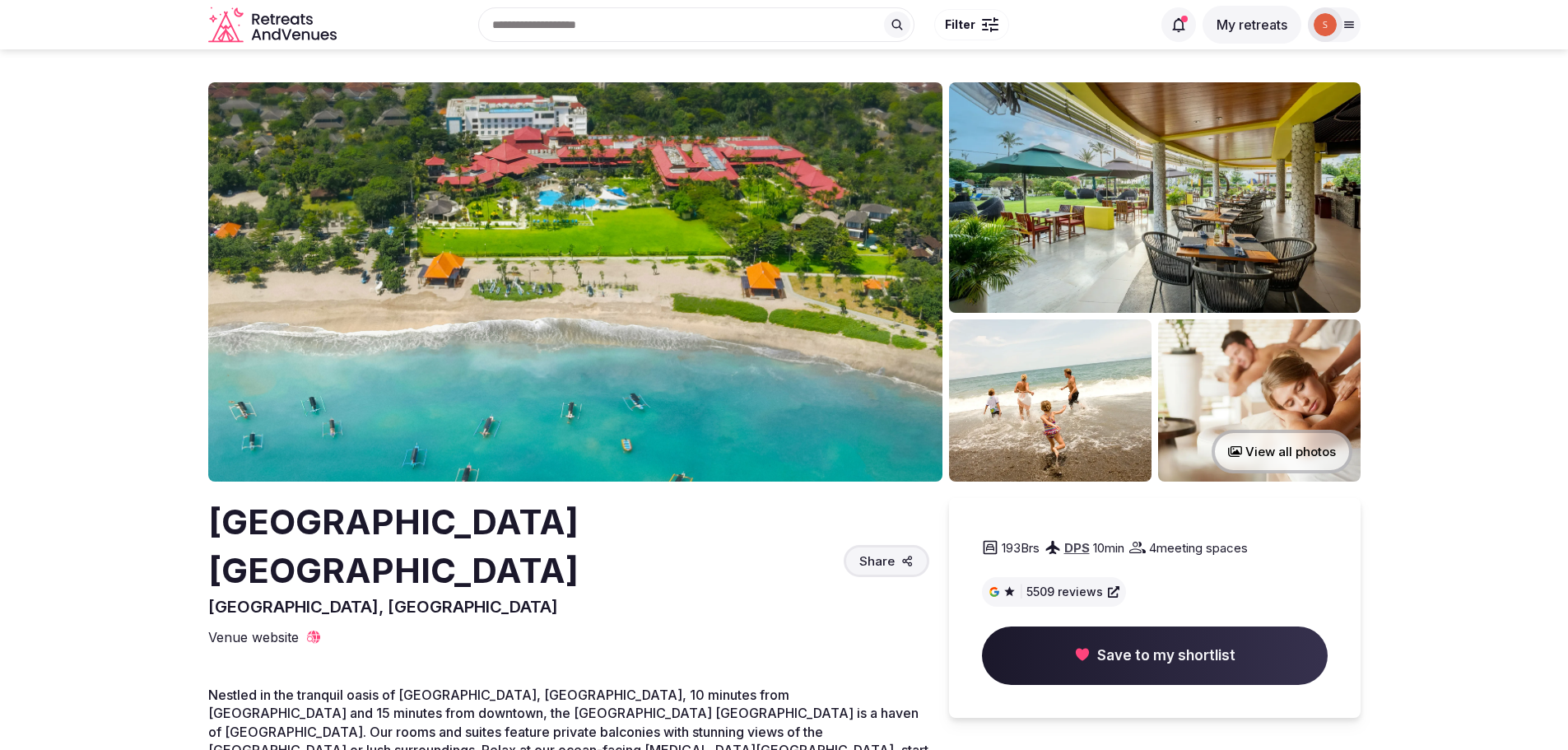
click at [566, 240] on img at bounding box center [575, 282] width 734 height 399
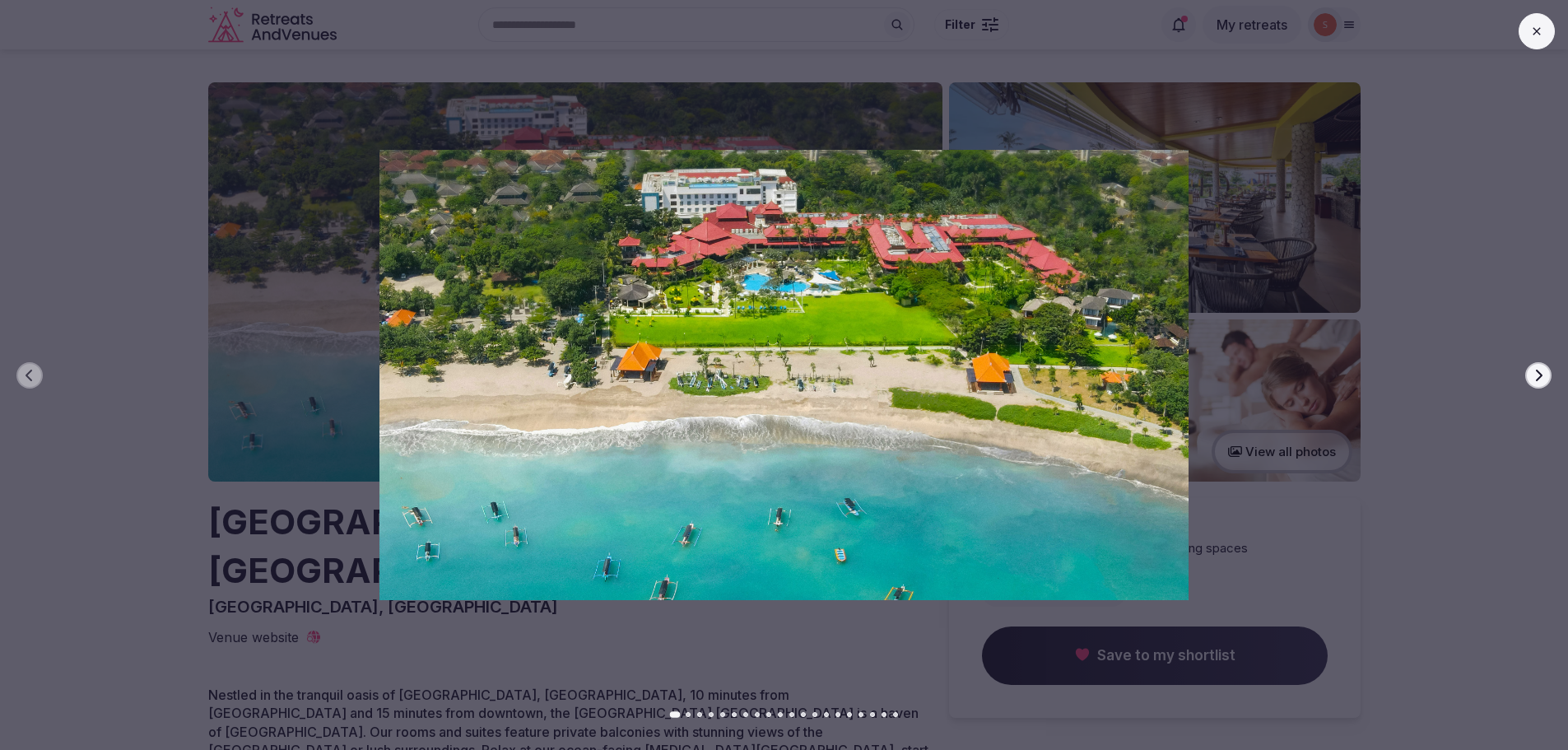
click at [1536, 375] on icon "button" at bounding box center [1538, 375] width 13 height 13
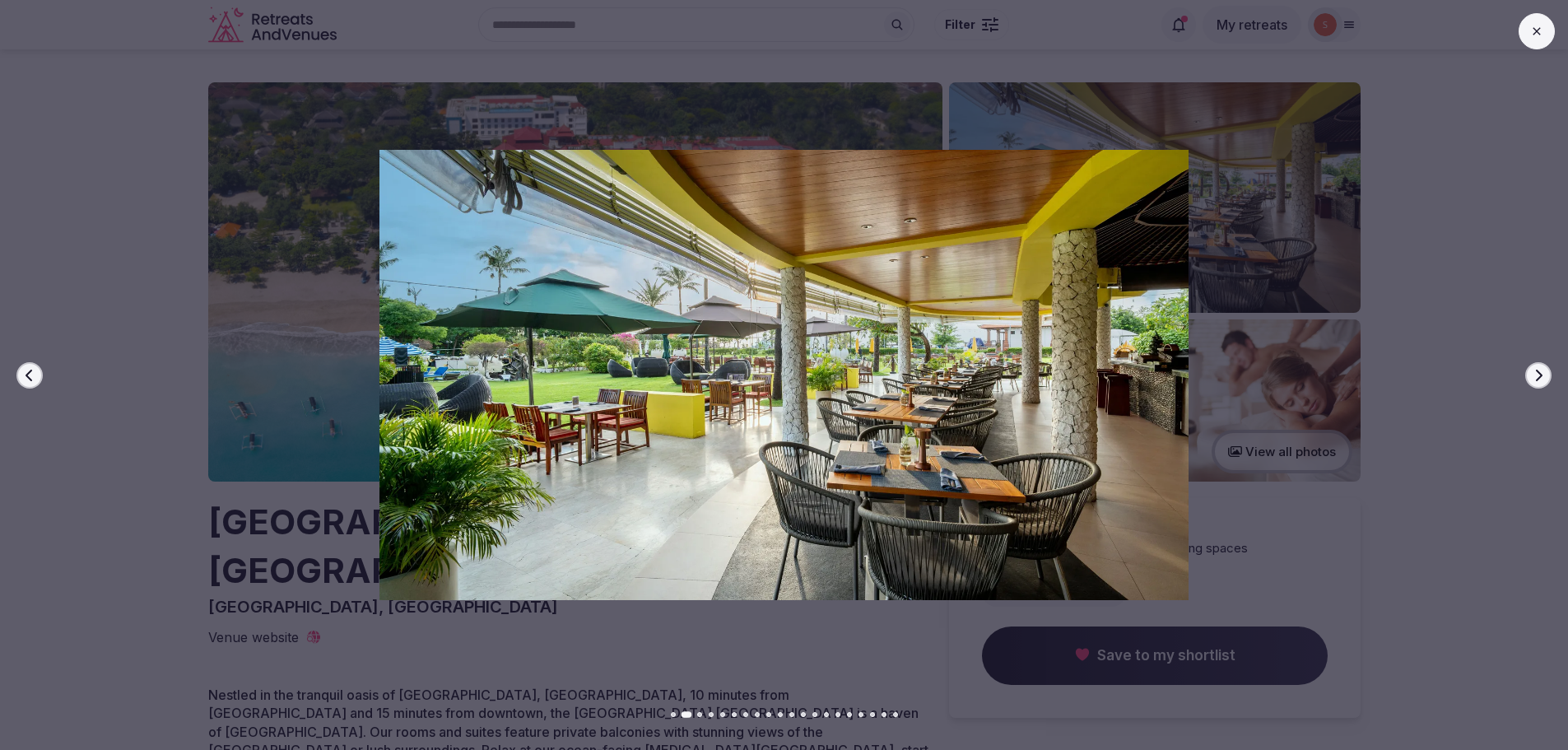
click at [1536, 375] on icon "button" at bounding box center [1538, 375] width 13 height 13
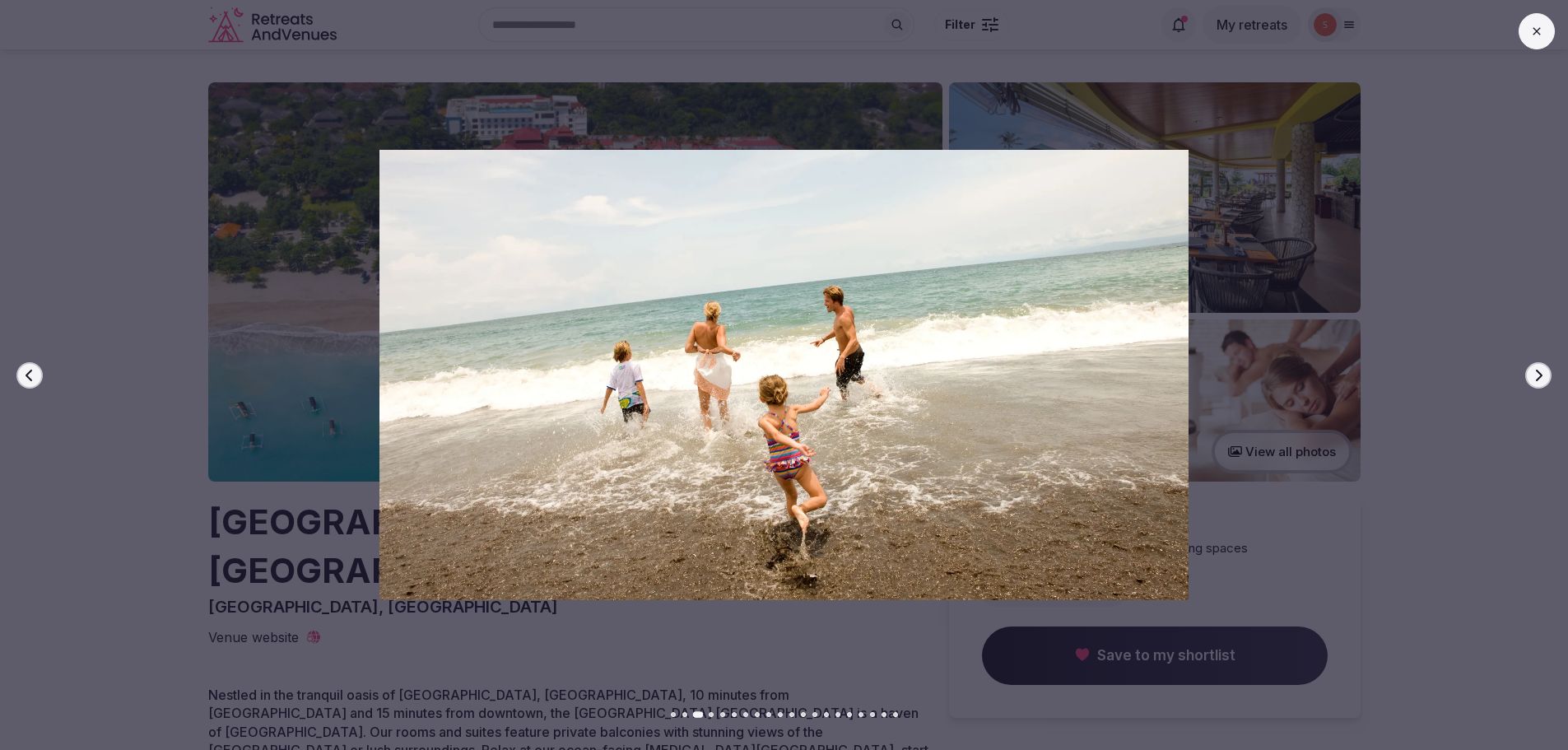
click at [1537, 375] on icon "button" at bounding box center [1538, 375] width 13 height 13
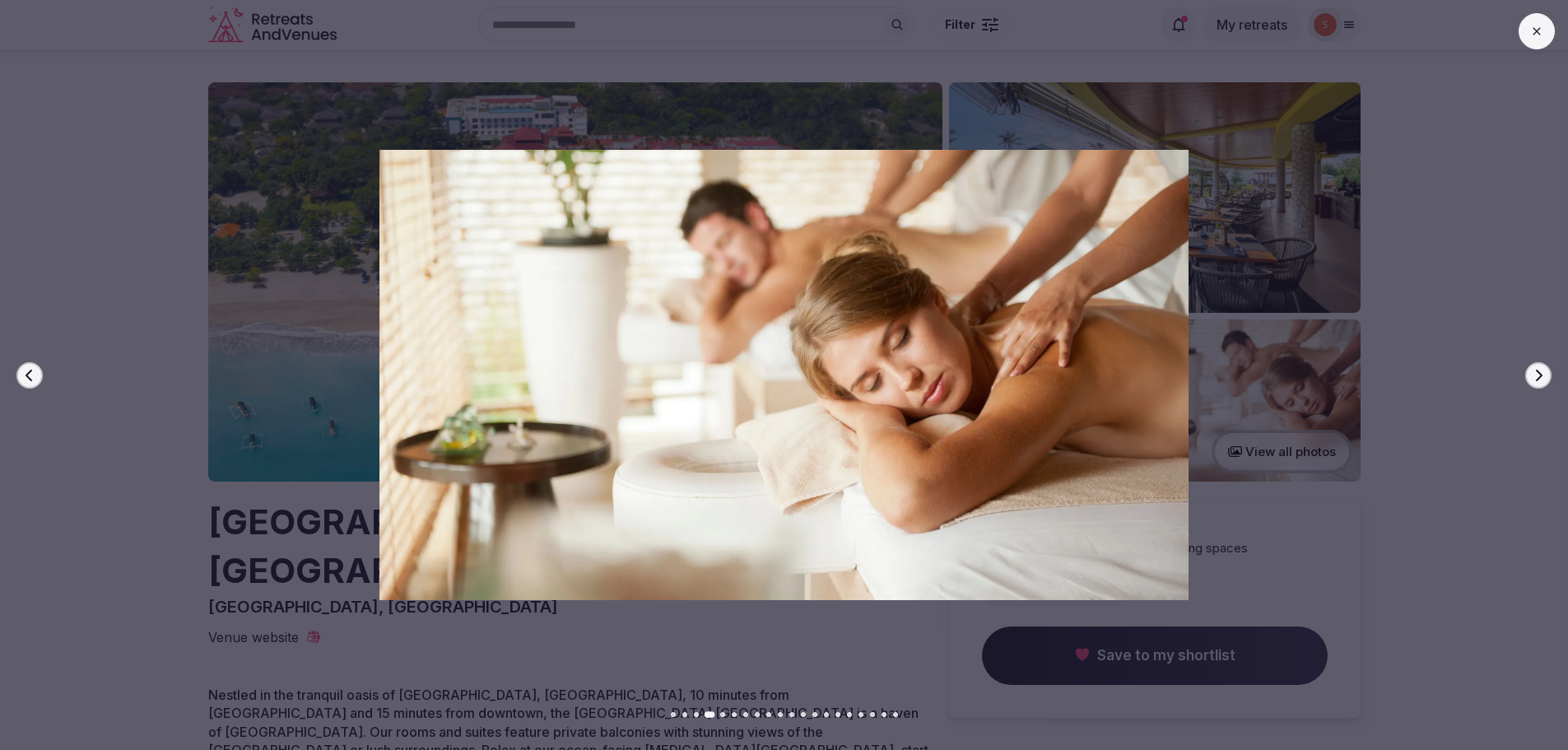
click at [1537, 375] on icon "button" at bounding box center [1538, 375] width 13 height 13
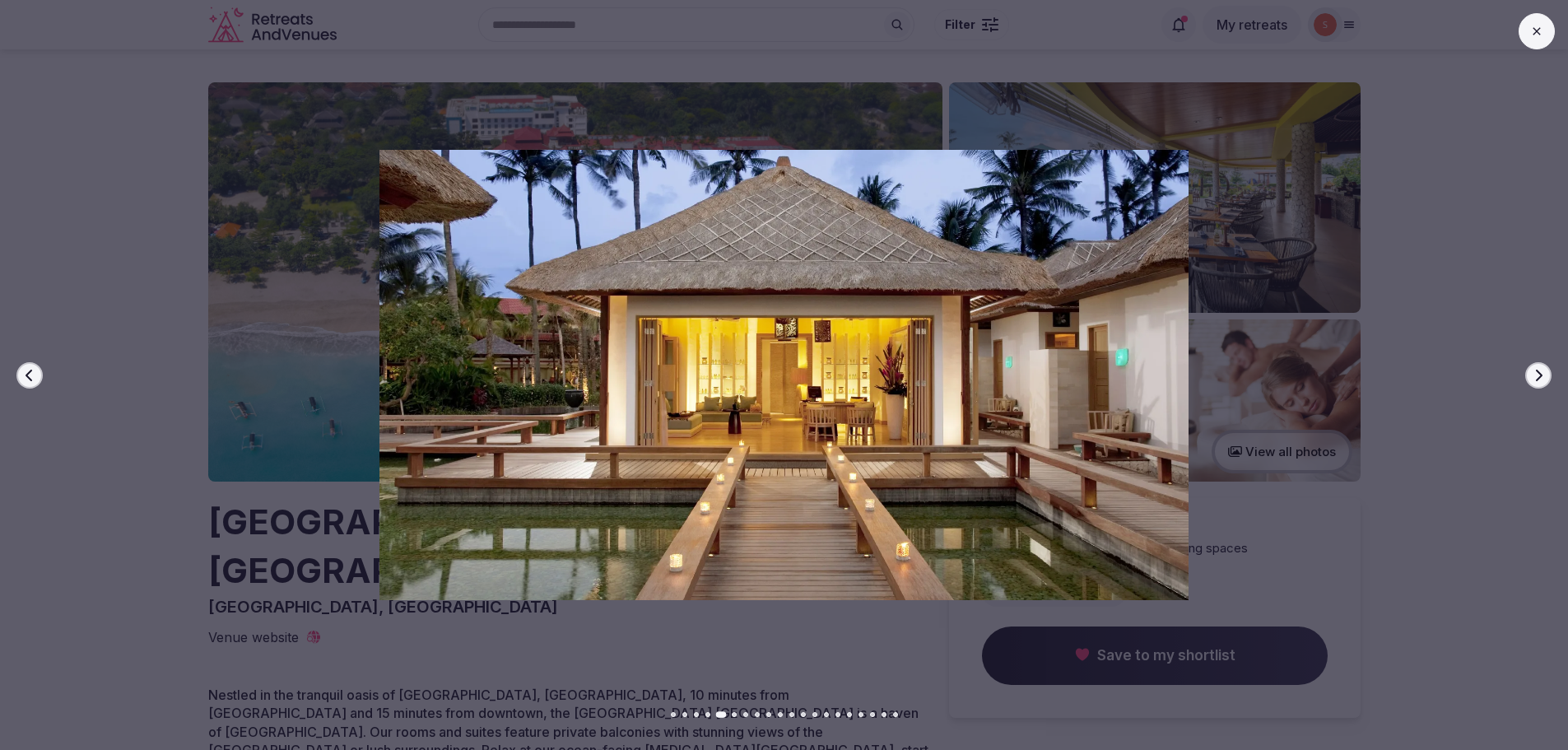
click at [1537, 375] on icon "button" at bounding box center [1538, 375] width 13 height 13
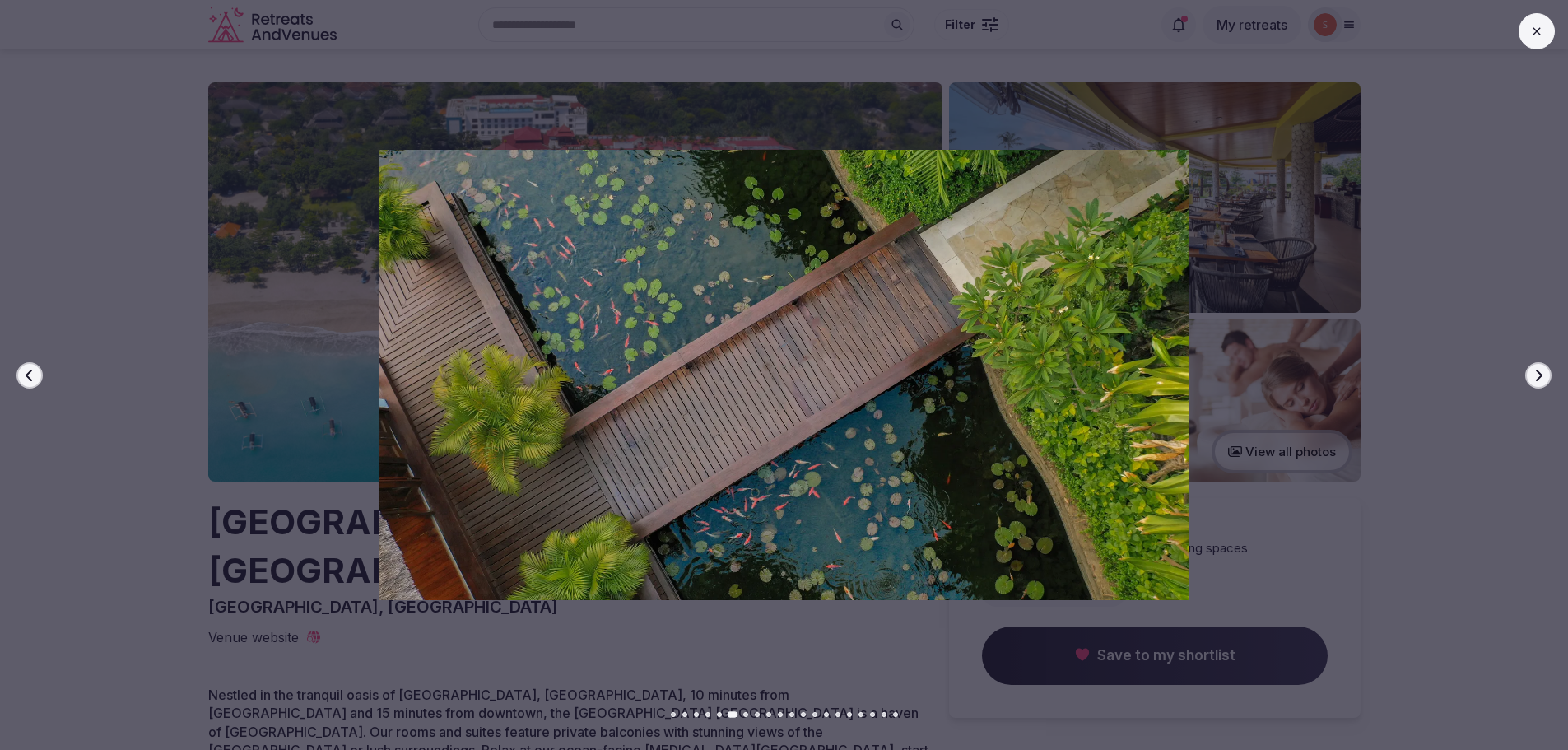
click at [1539, 375] on icon "button" at bounding box center [1538, 375] width 13 height 13
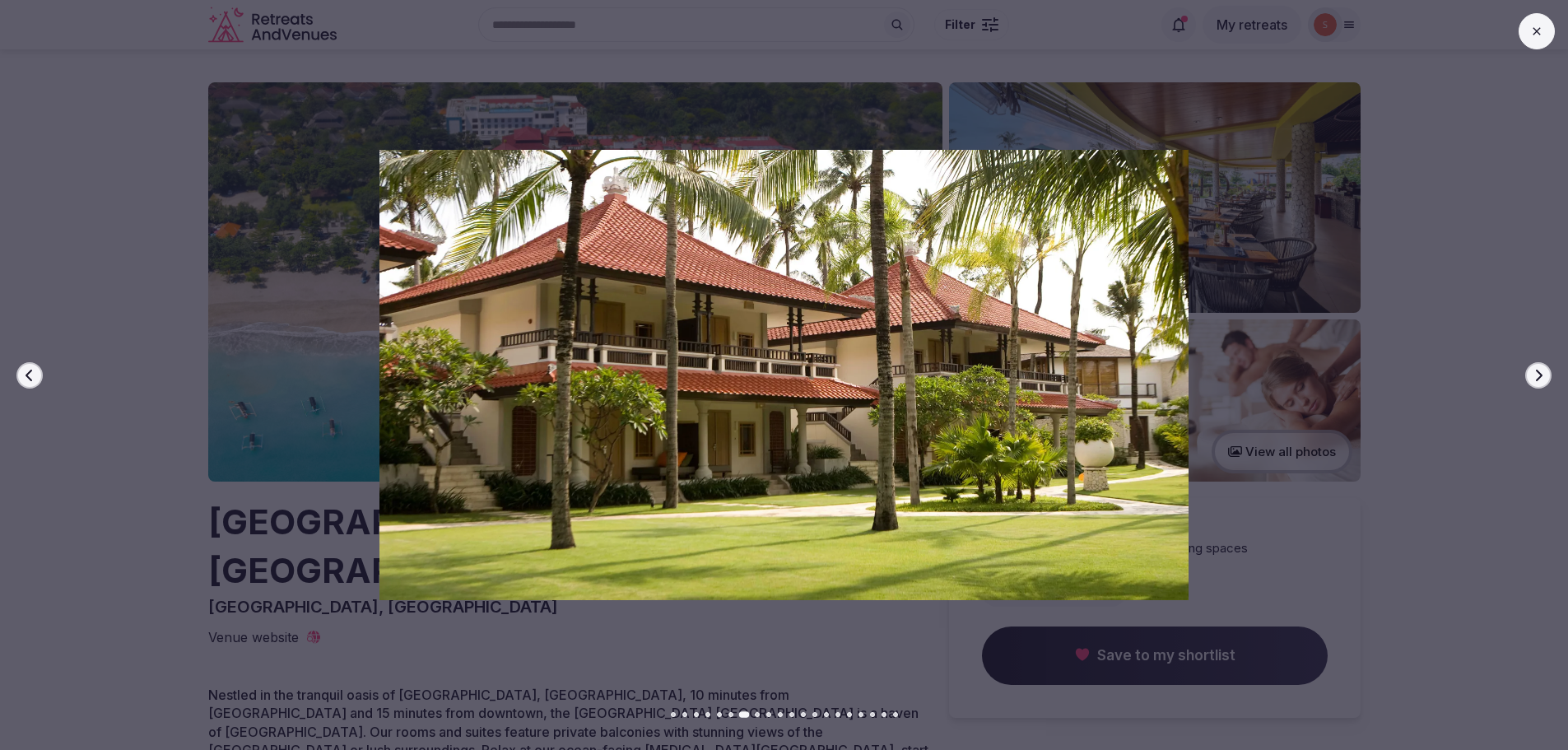
click at [1539, 370] on icon "button" at bounding box center [1538, 375] width 13 height 13
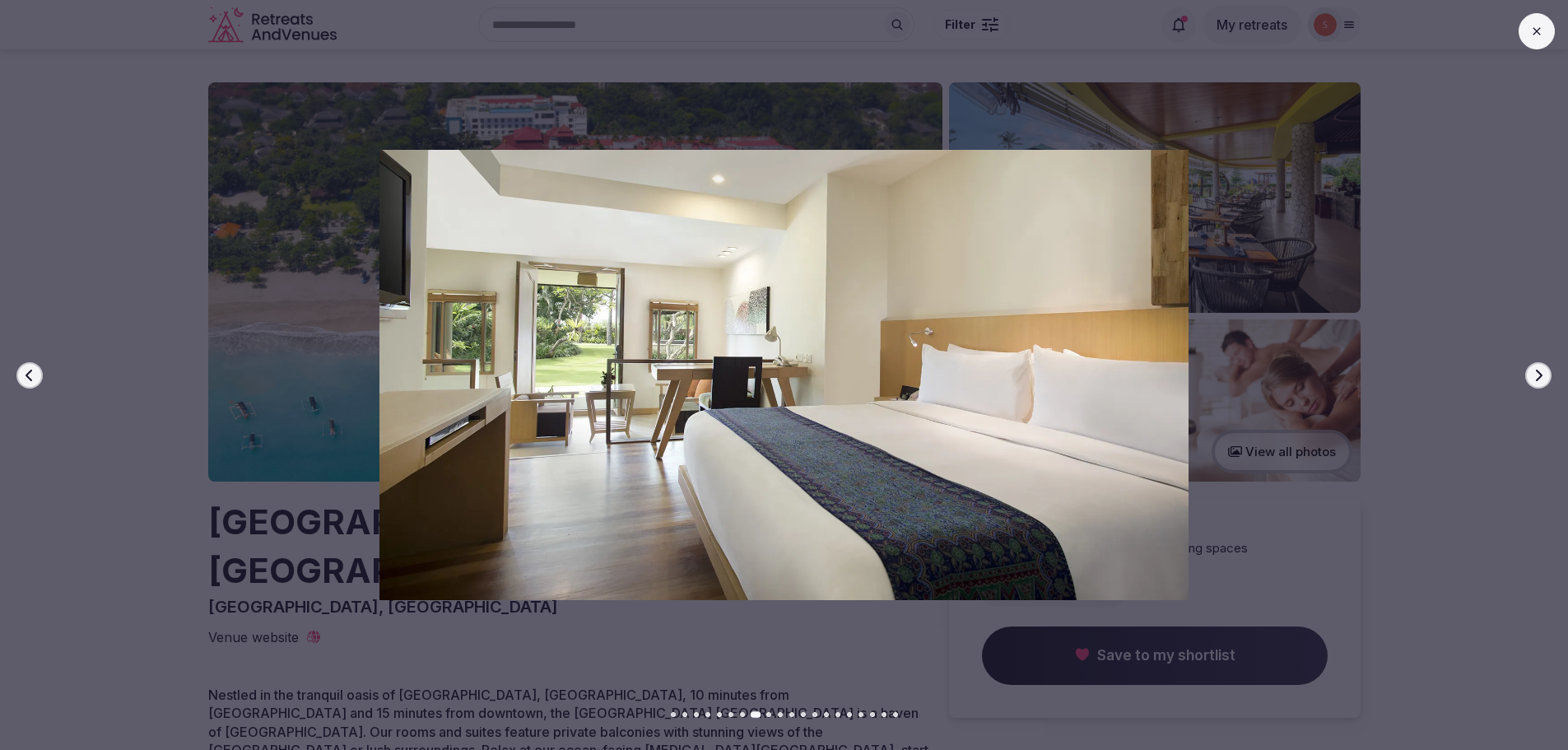
click at [1545, 371] on icon "button" at bounding box center [1538, 375] width 13 height 13
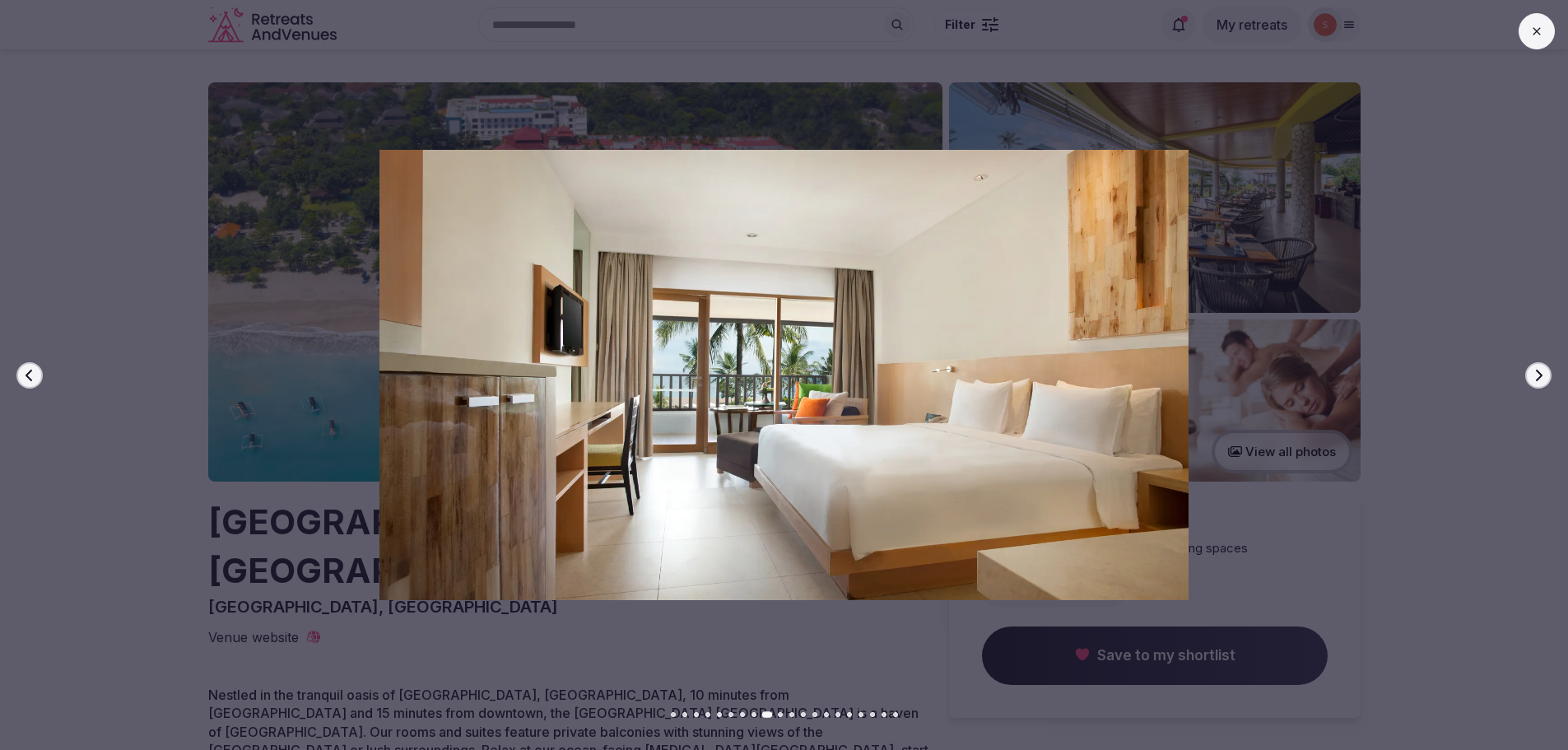
click at [1545, 371] on icon "button" at bounding box center [1538, 375] width 13 height 13
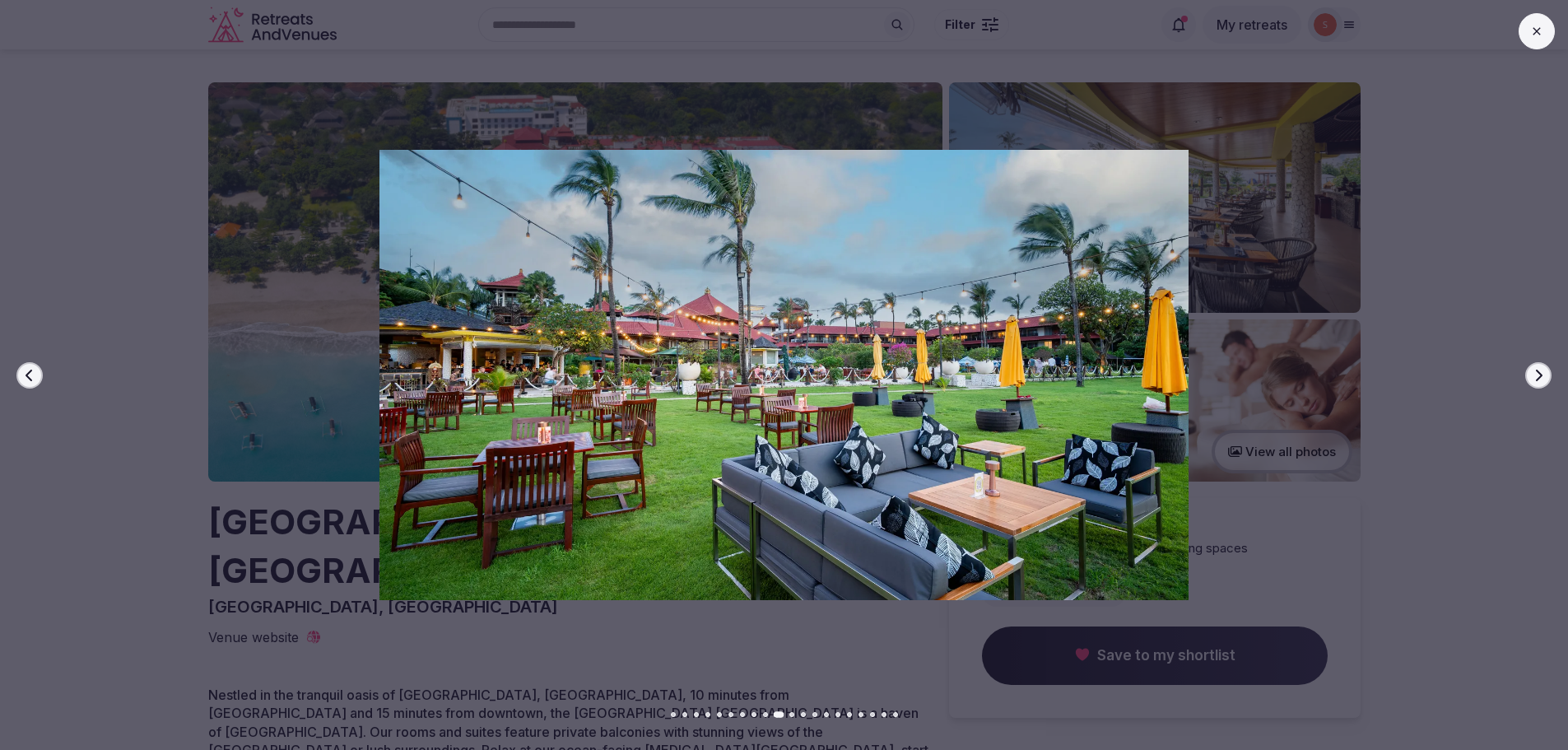
click at [1538, 377] on icon "button" at bounding box center [1538, 375] width 13 height 13
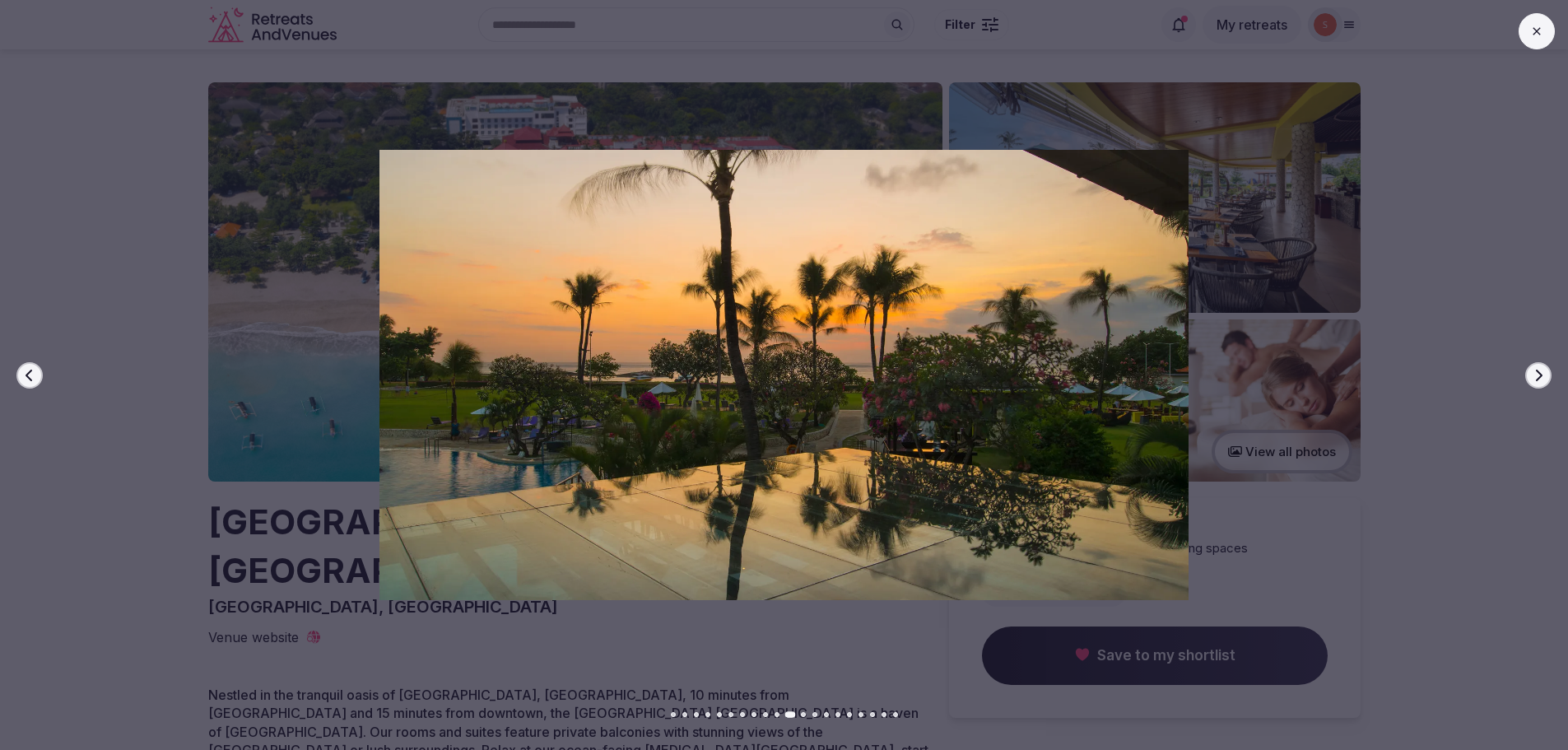
click at [1538, 377] on icon "button" at bounding box center [1538, 375] width 13 height 13
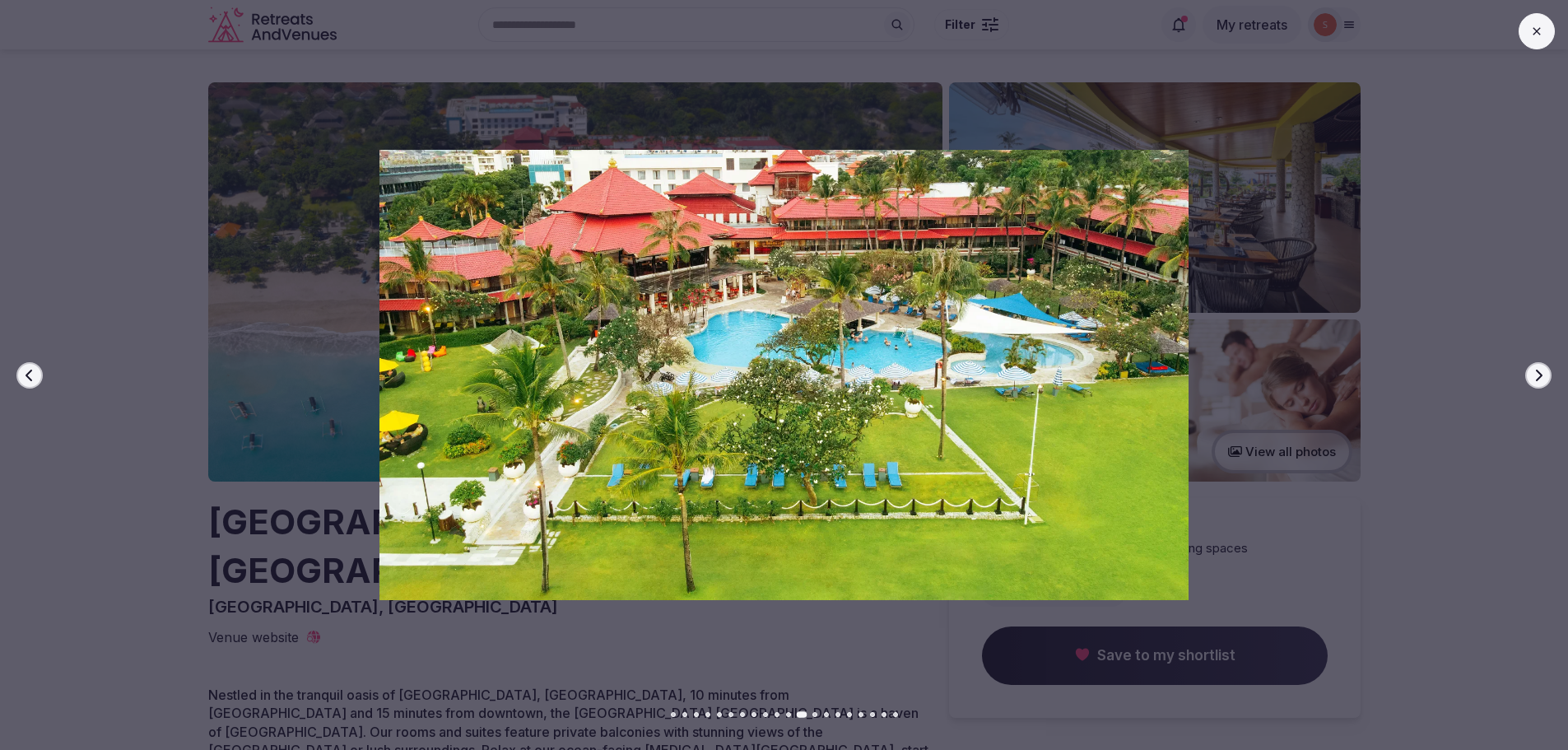
click at [1538, 377] on icon "button" at bounding box center [1538, 375] width 13 height 13
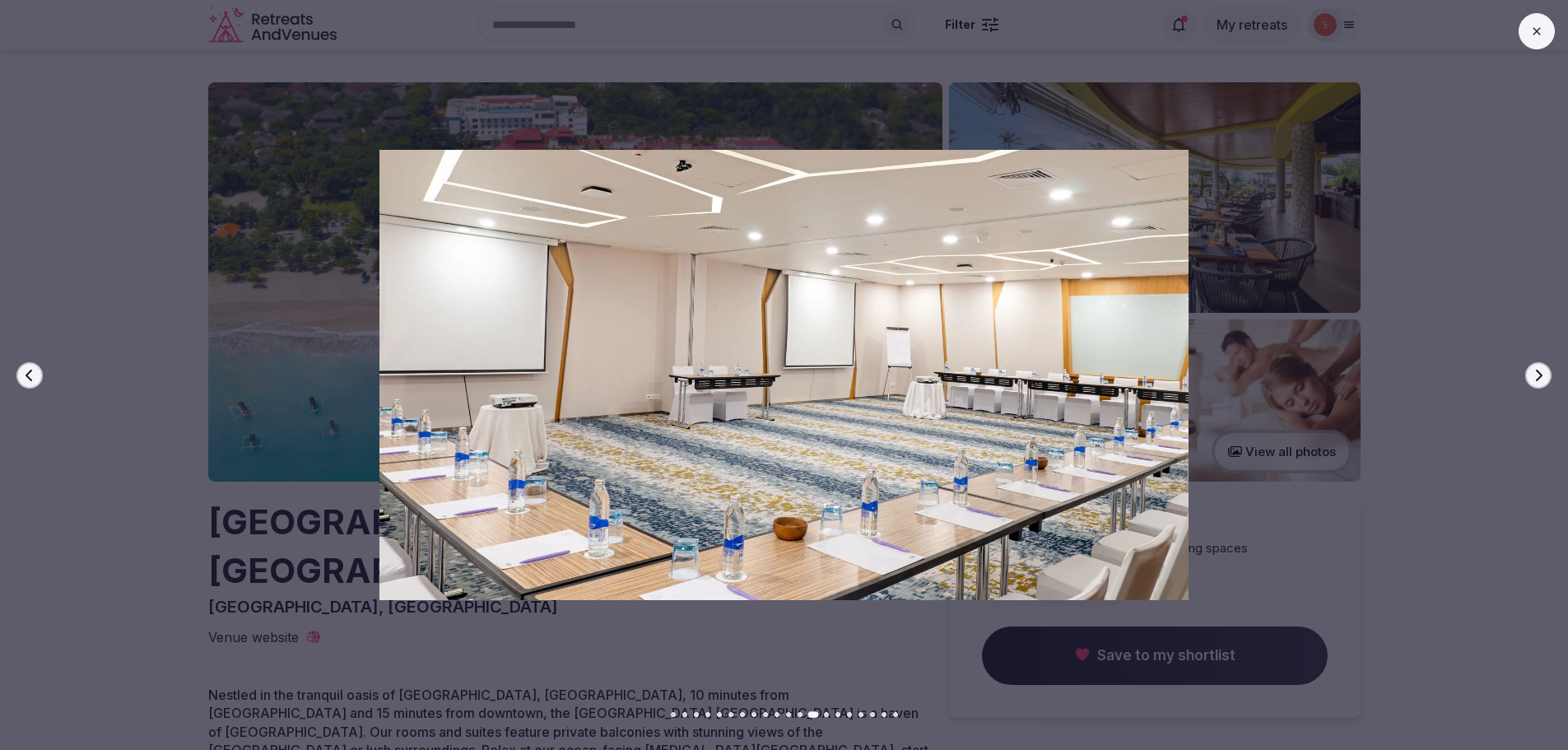
click at [1541, 373] on icon "button" at bounding box center [1538, 375] width 13 height 13
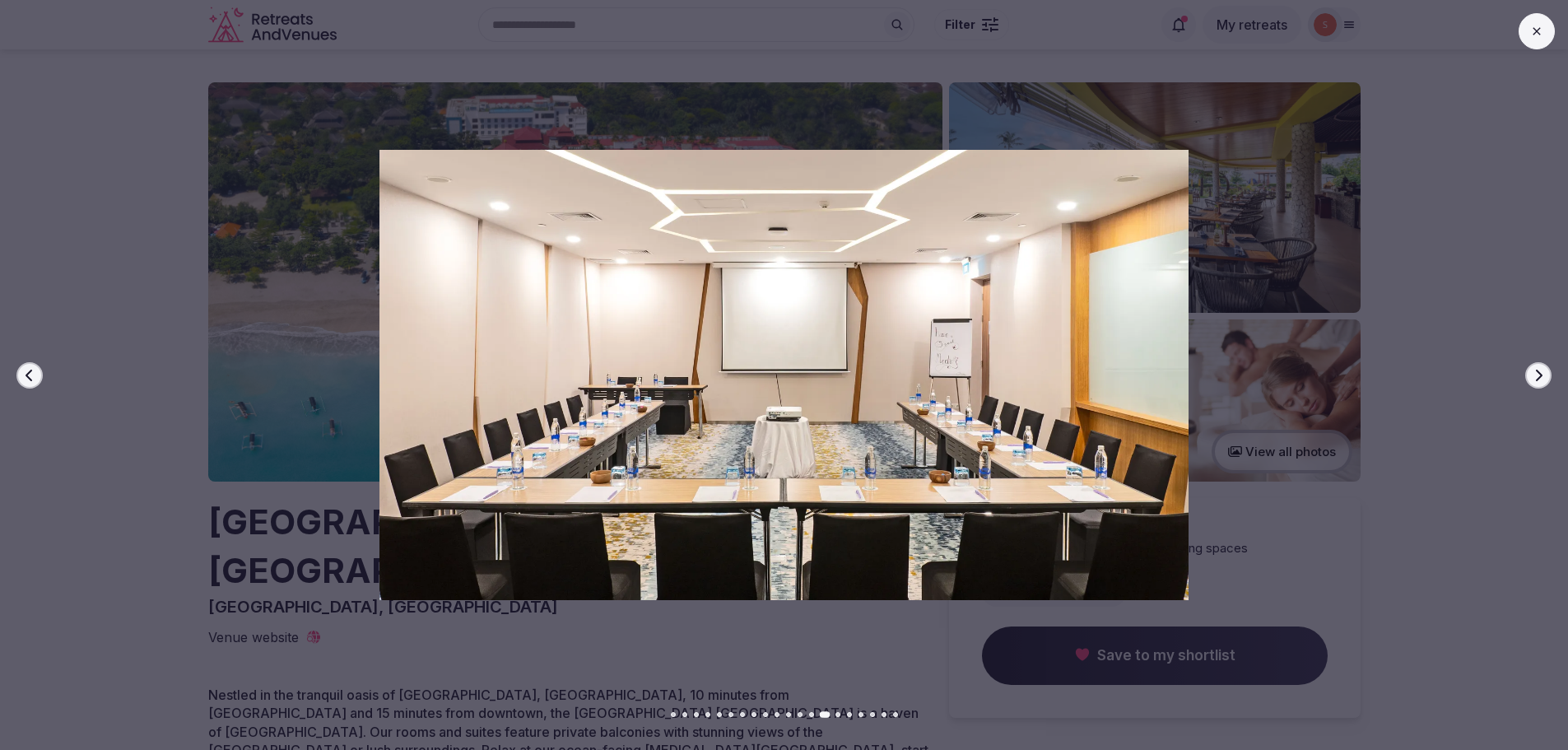
click at [1544, 375] on icon "button" at bounding box center [1538, 375] width 13 height 13
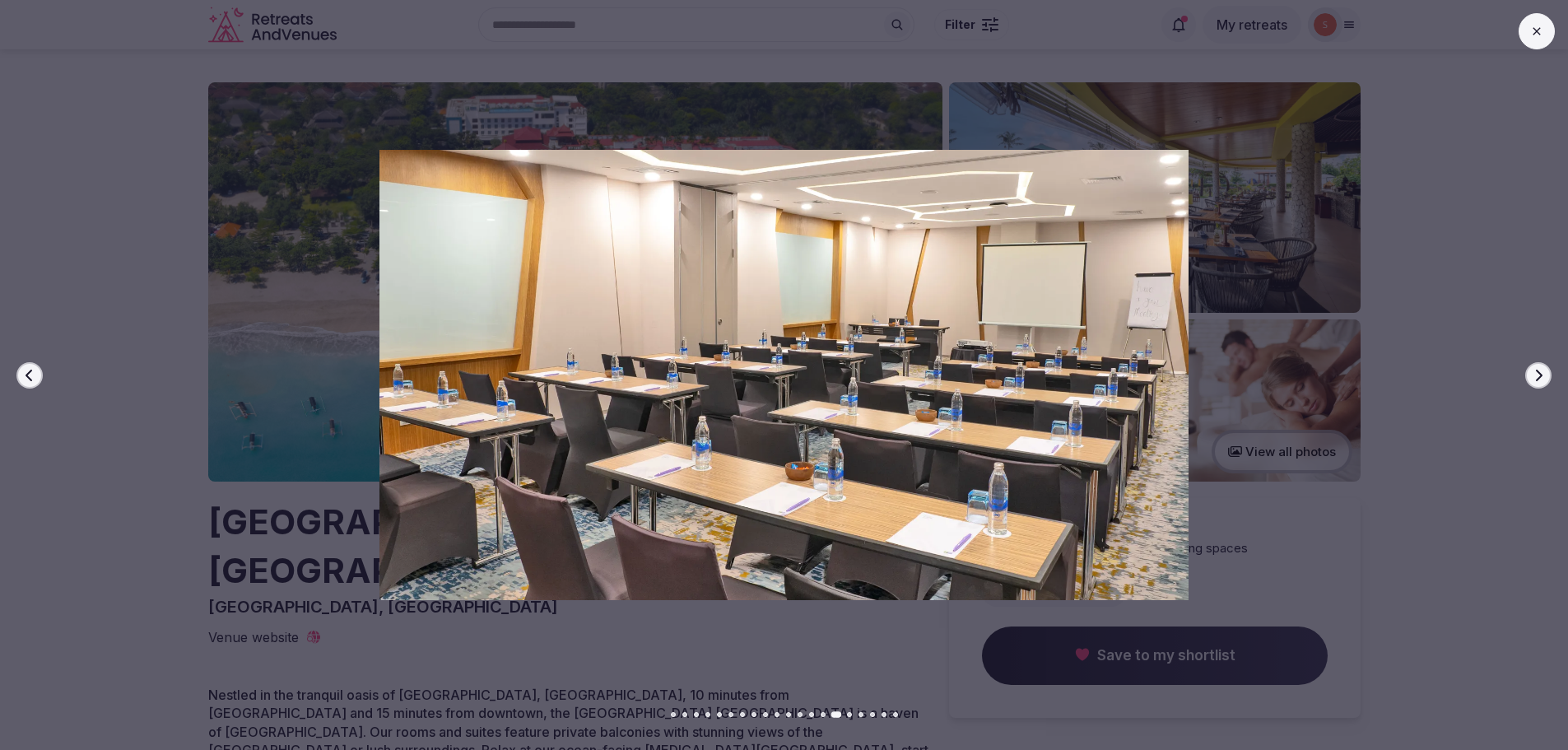
click at [1543, 375] on icon "button" at bounding box center [1538, 375] width 13 height 13
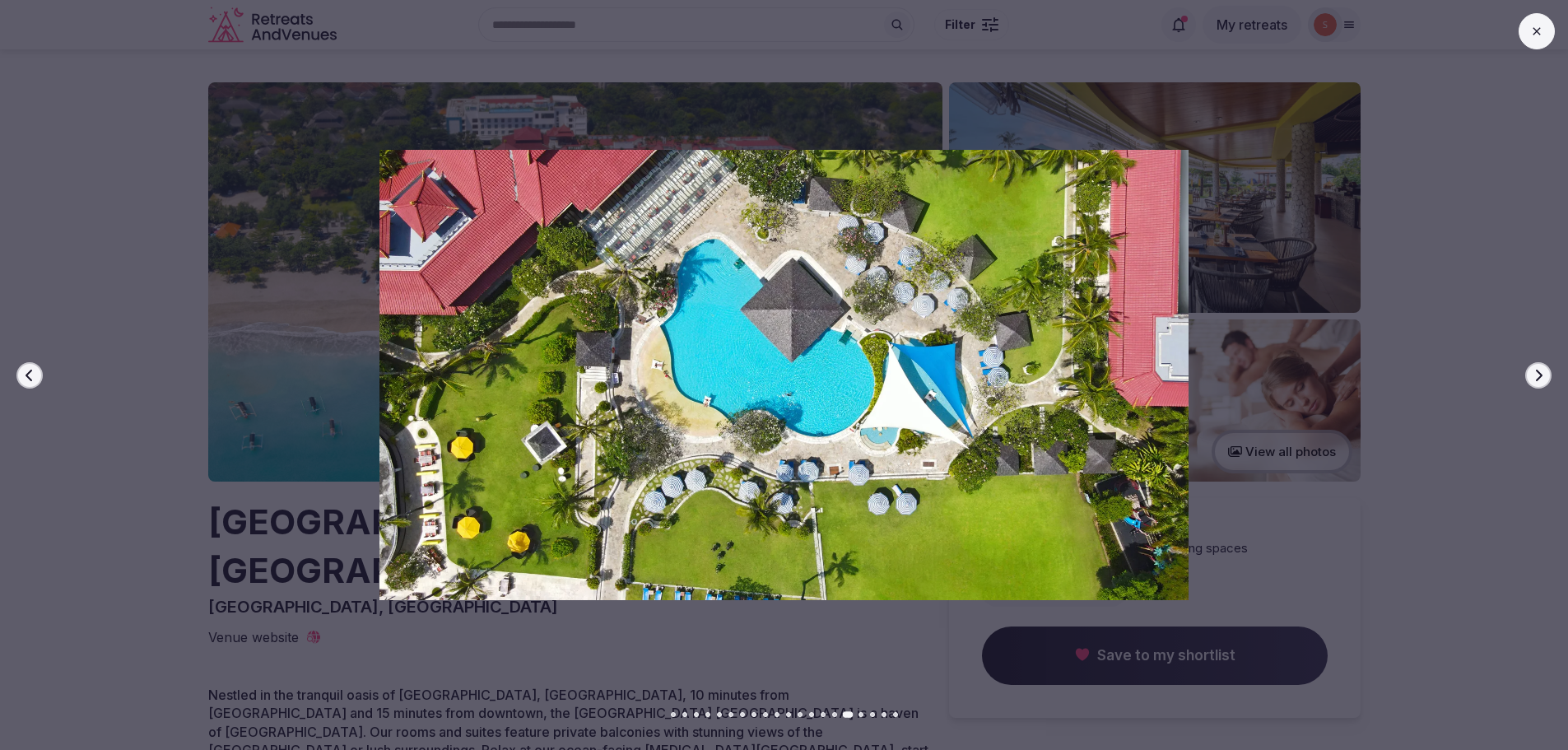
click at [1542, 373] on icon "button" at bounding box center [1538, 375] width 13 height 13
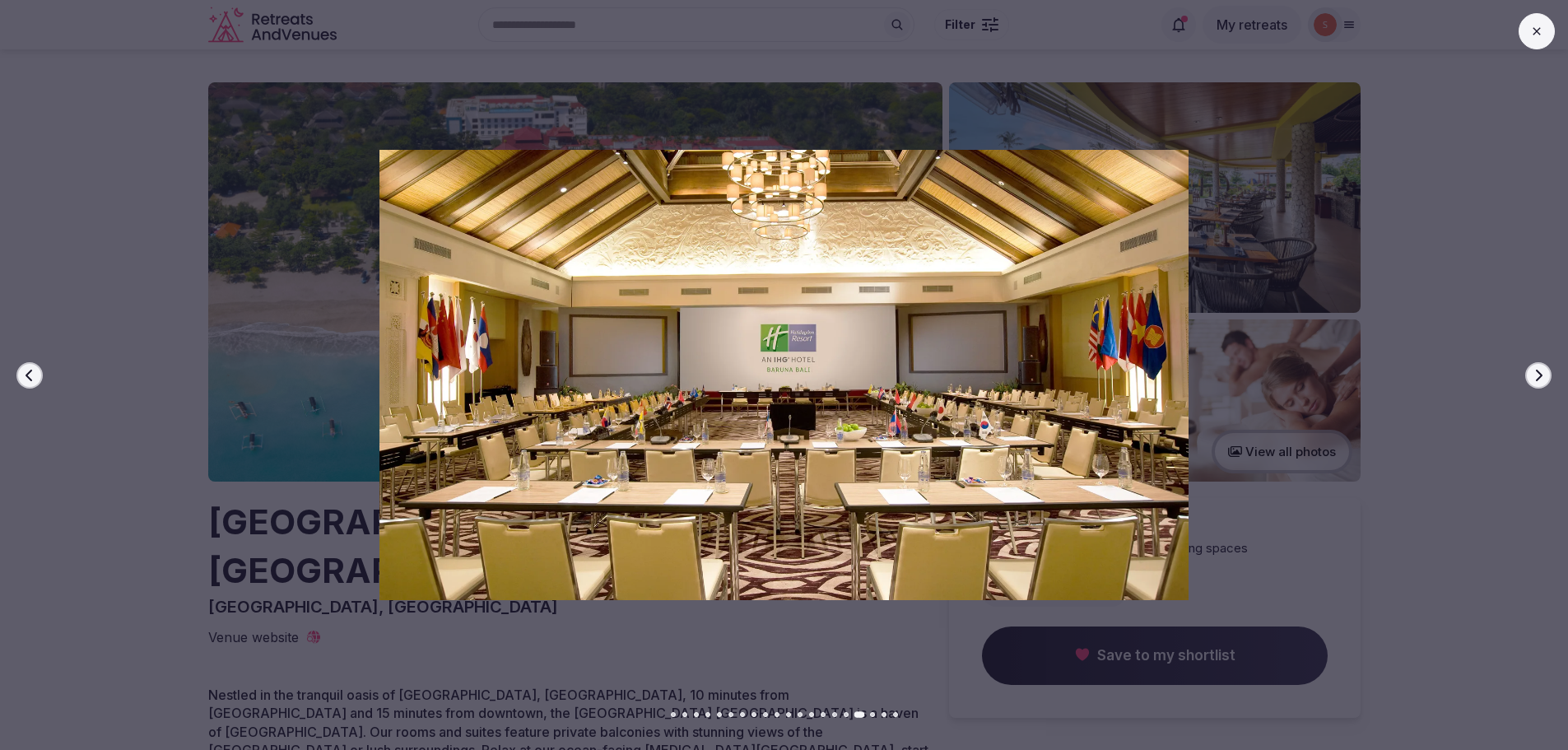
click at [1541, 371] on icon "button" at bounding box center [1538, 375] width 13 height 13
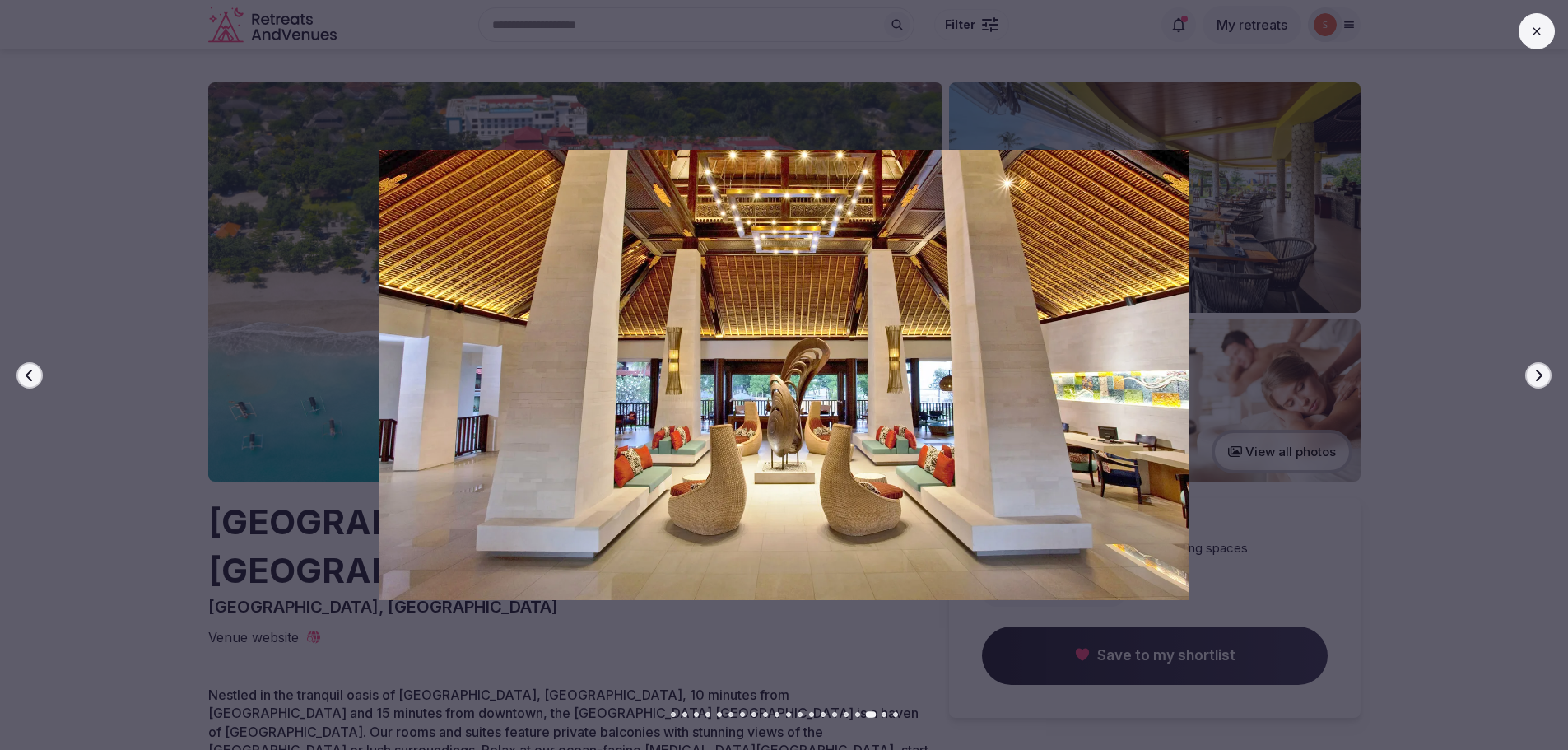
click at [1542, 369] on icon "button" at bounding box center [1538, 375] width 13 height 13
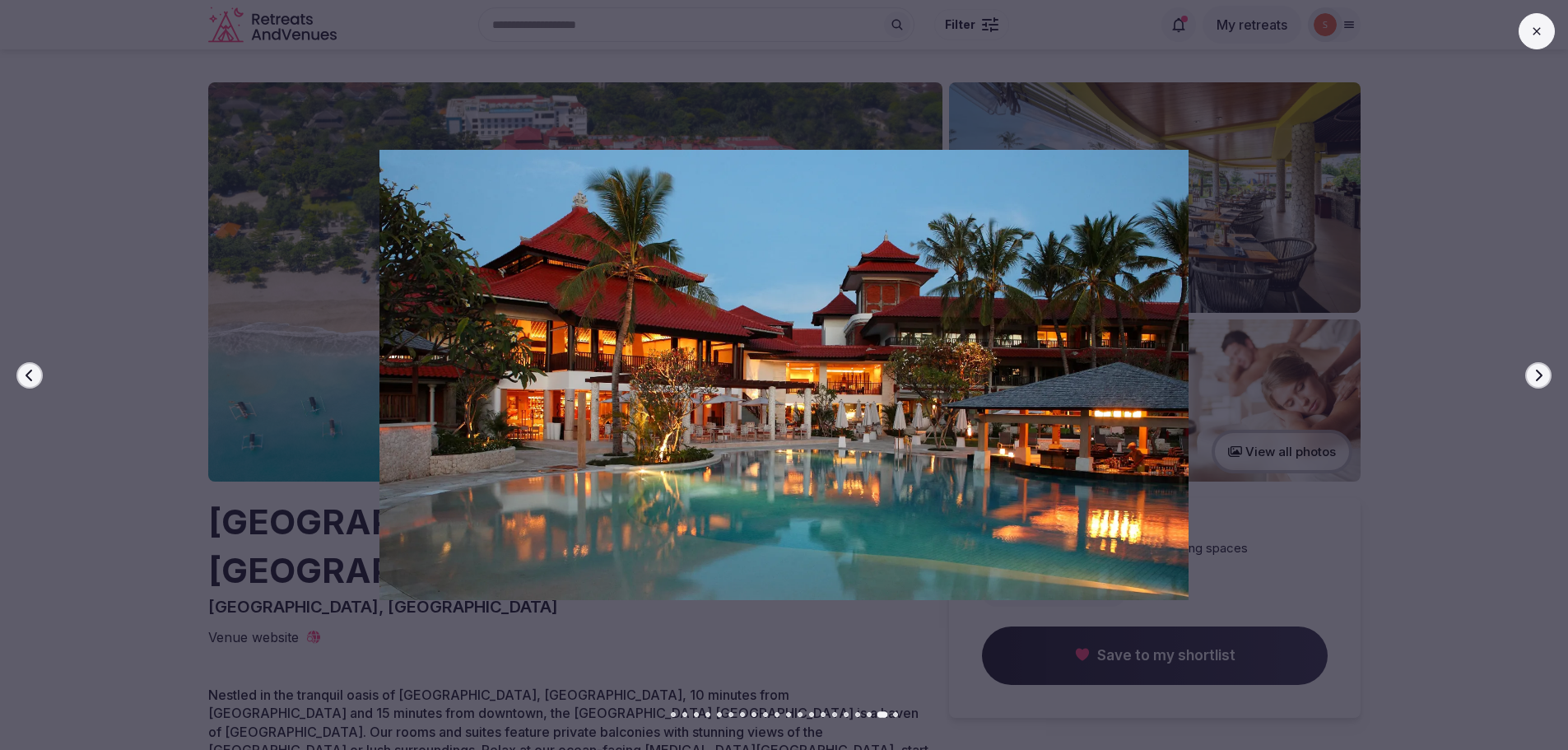
click at [1545, 370] on icon "button" at bounding box center [1538, 375] width 13 height 13
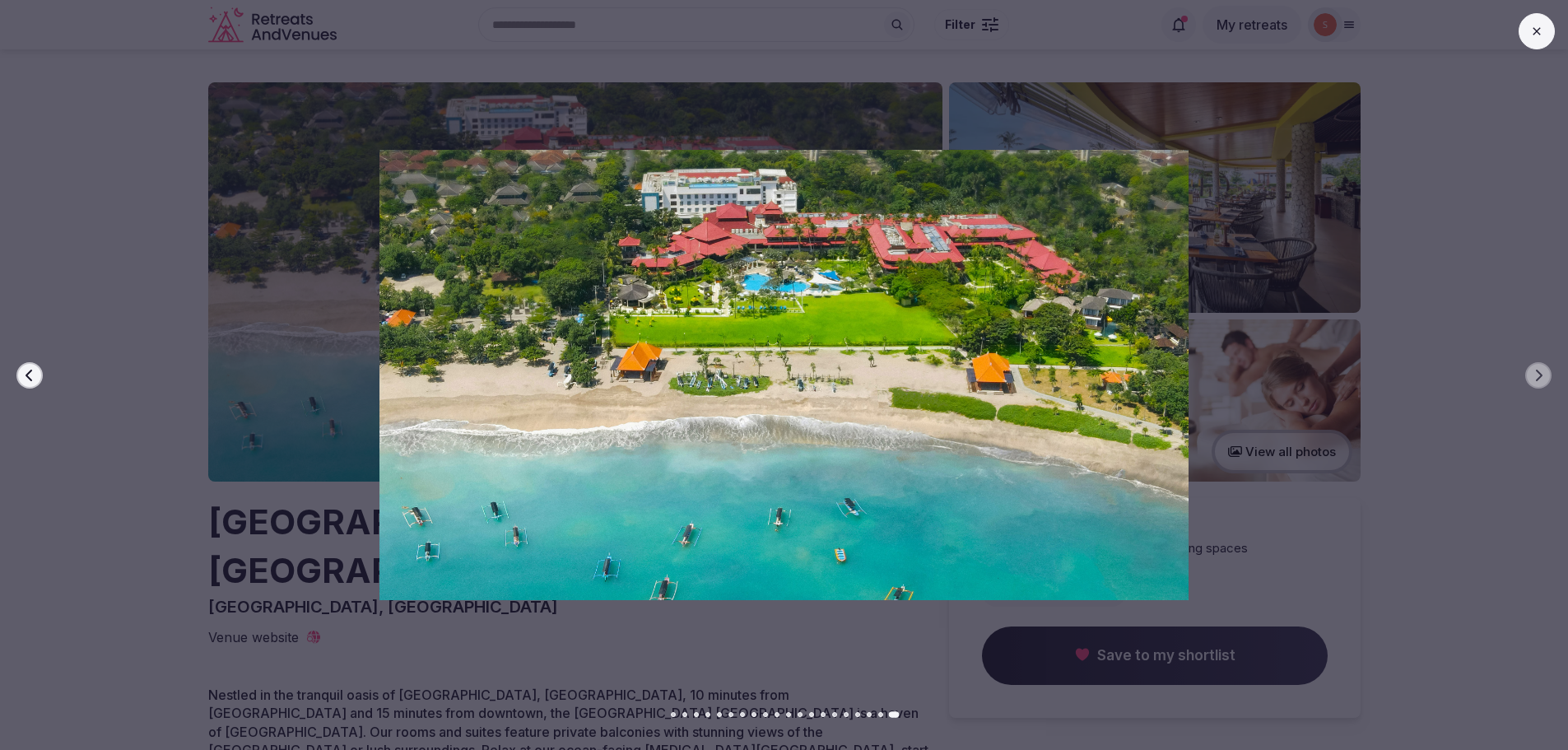
click at [1534, 39] on button at bounding box center [1536, 31] width 37 height 37
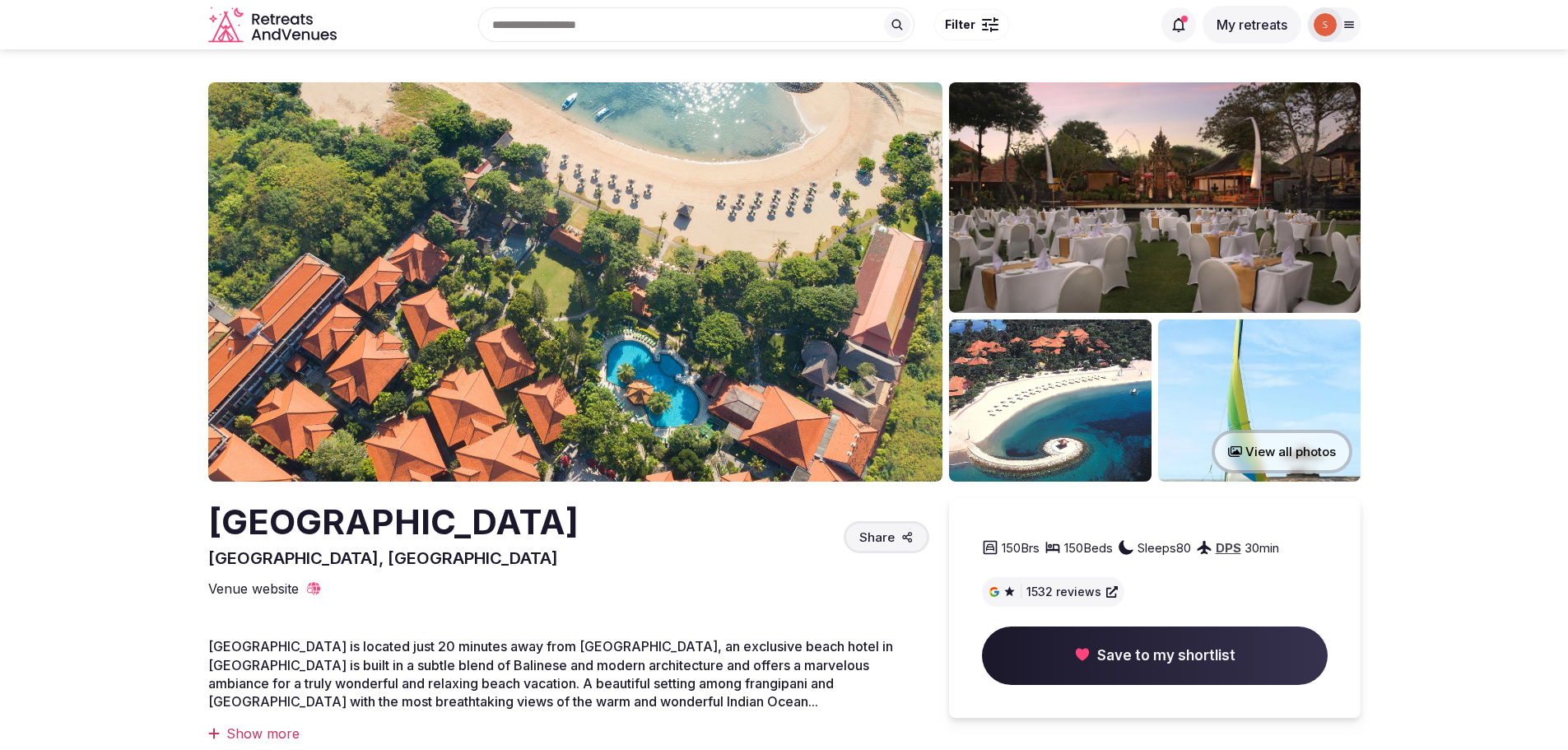
click at [582, 322] on img at bounding box center [575, 282] width 734 height 399
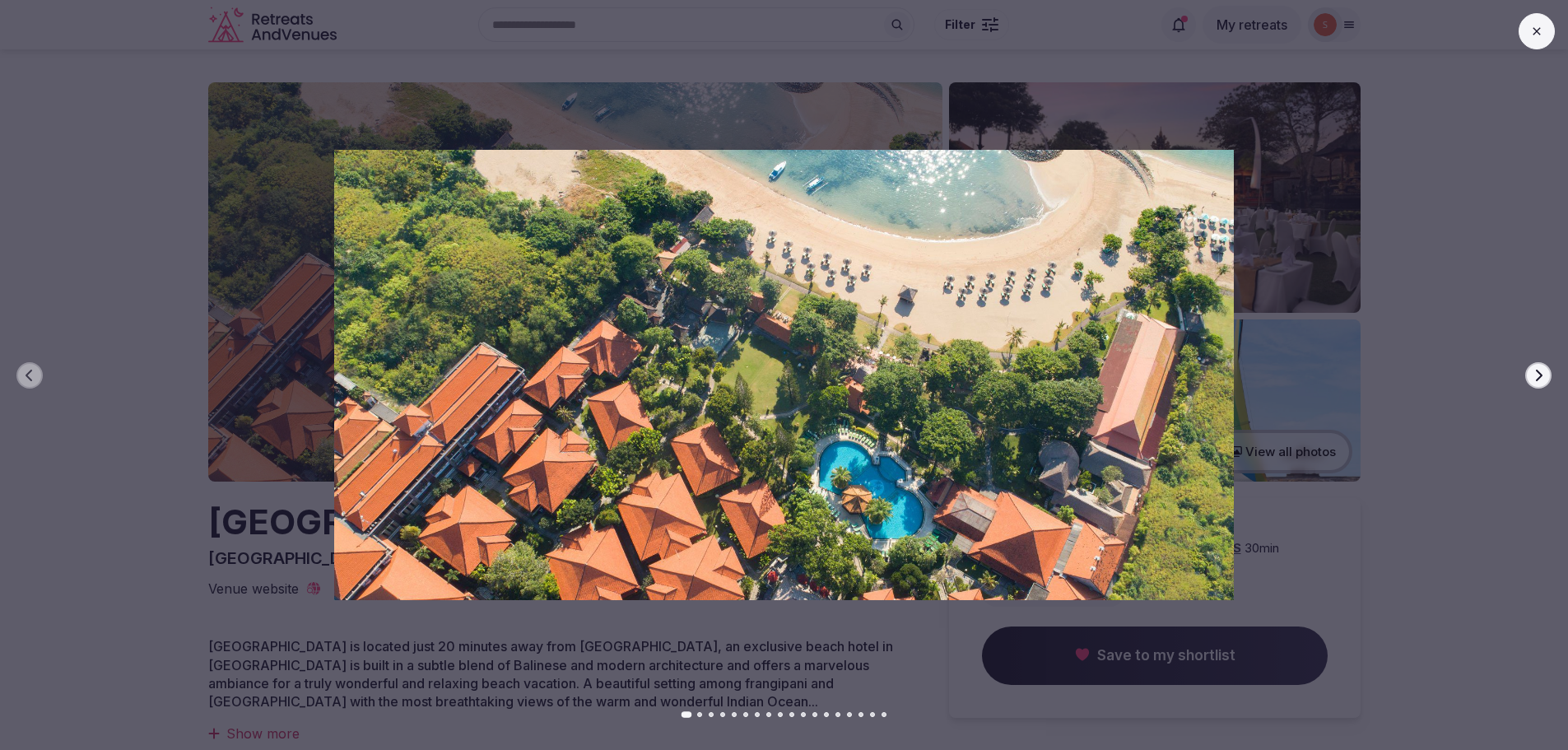
click at [1545, 378] on icon "button" at bounding box center [1538, 375] width 13 height 13
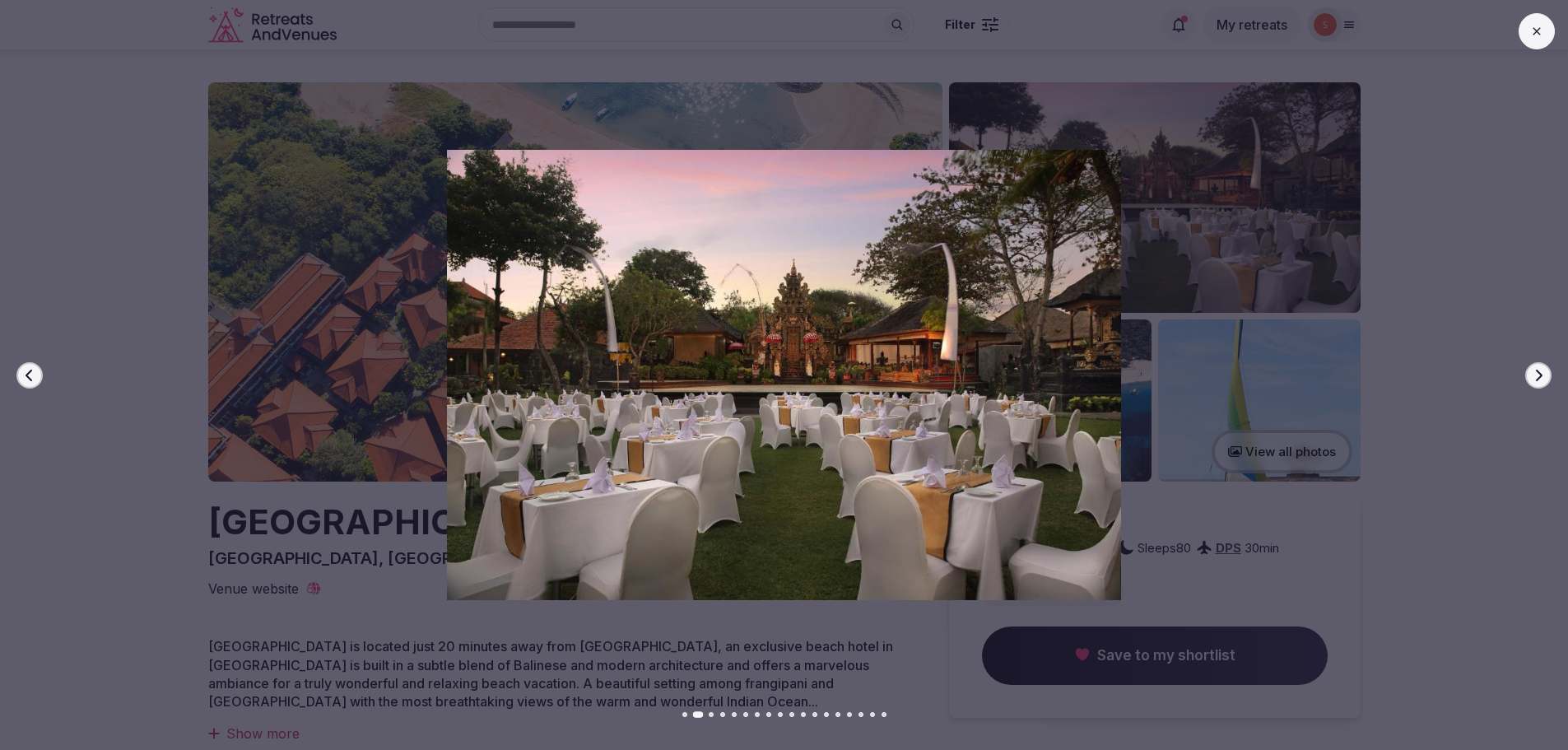
click at [1546, 377] on button "Next slide" at bounding box center [1538, 375] width 26 height 26
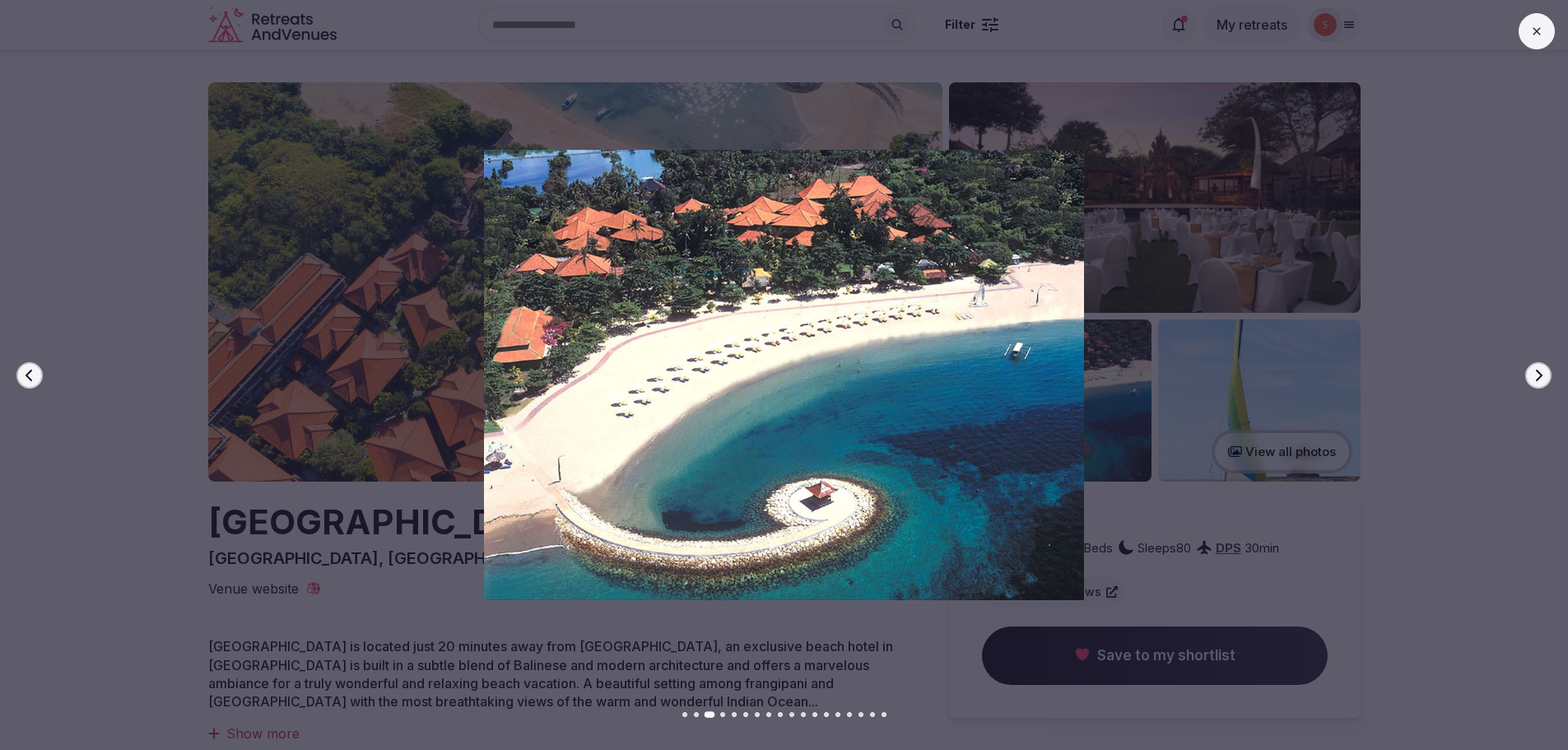
click at [1546, 373] on button "Next slide" at bounding box center [1538, 375] width 26 height 26
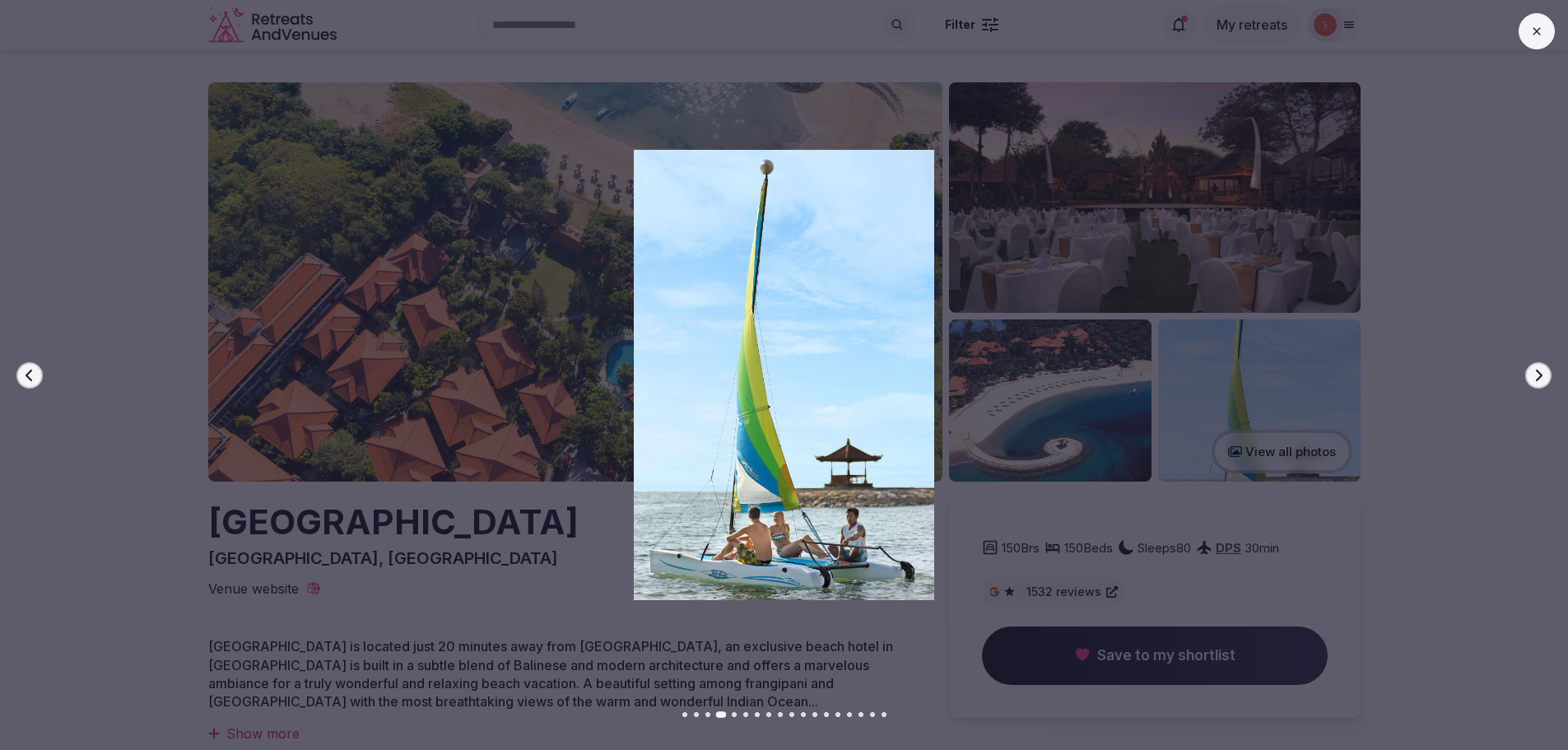
click at [1546, 373] on button "Next slide" at bounding box center [1538, 375] width 26 height 26
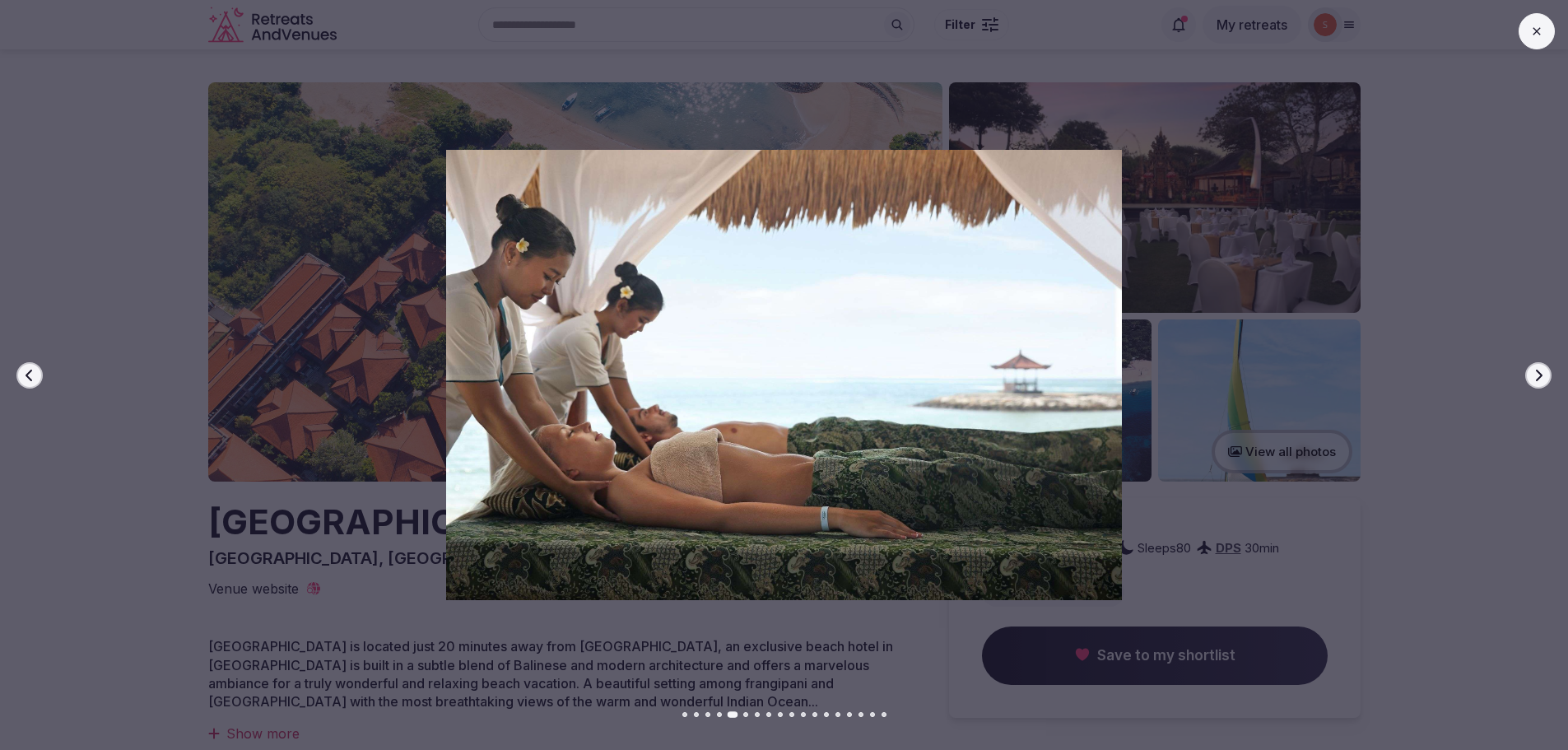
click at [1546, 373] on button "Next slide" at bounding box center [1538, 375] width 26 height 26
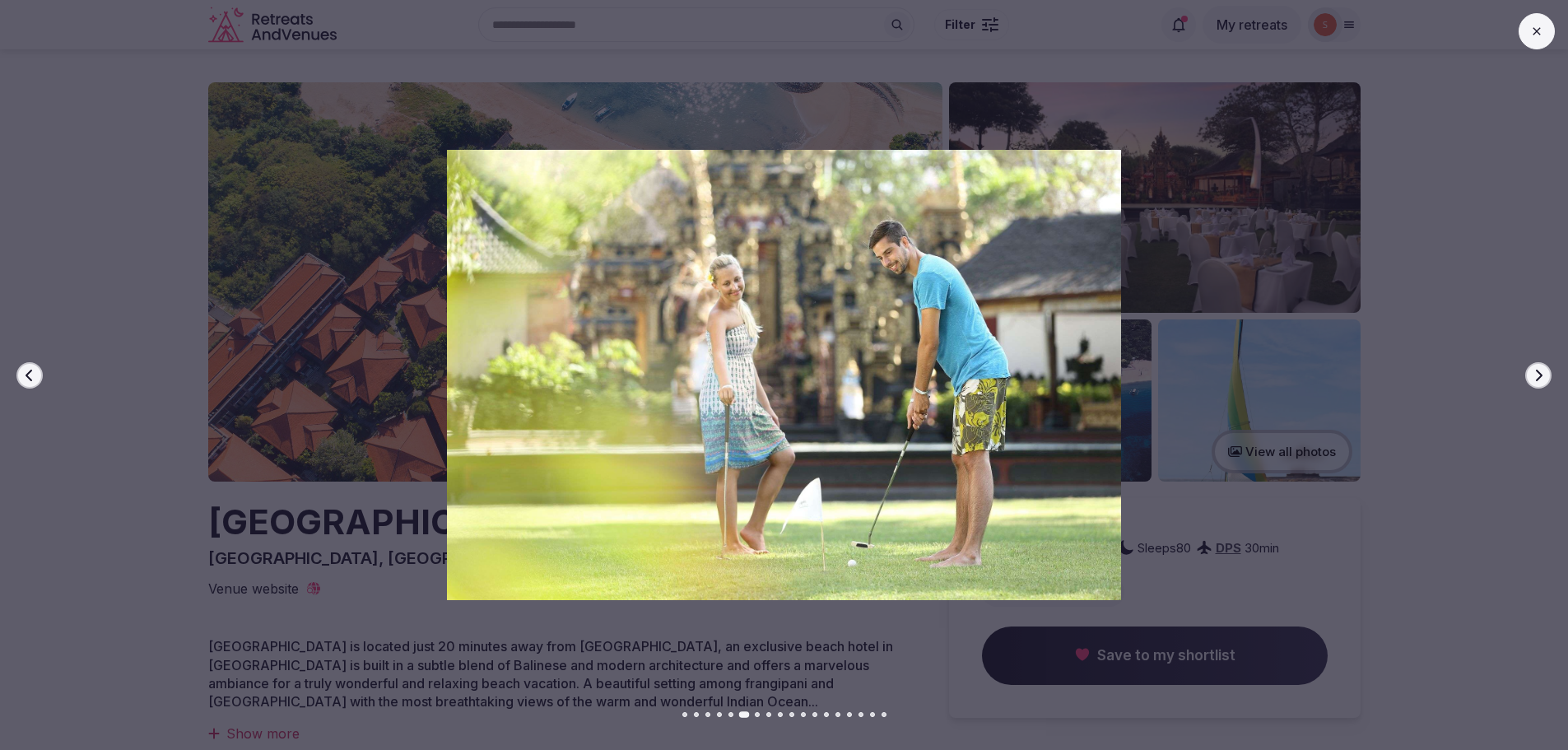
click at [1546, 373] on button "Next slide" at bounding box center [1538, 375] width 26 height 26
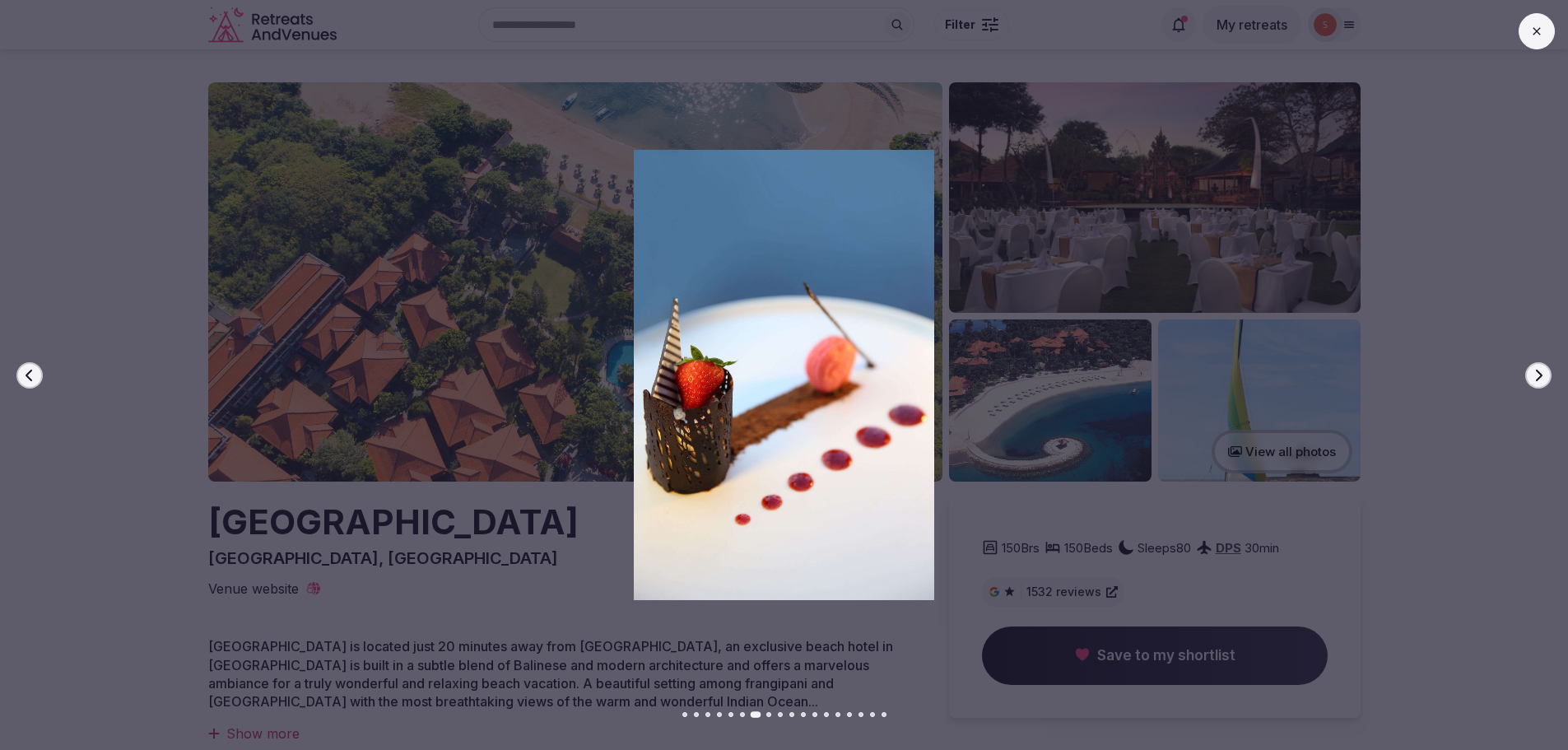
click at [1546, 373] on button "Next slide" at bounding box center [1538, 375] width 26 height 26
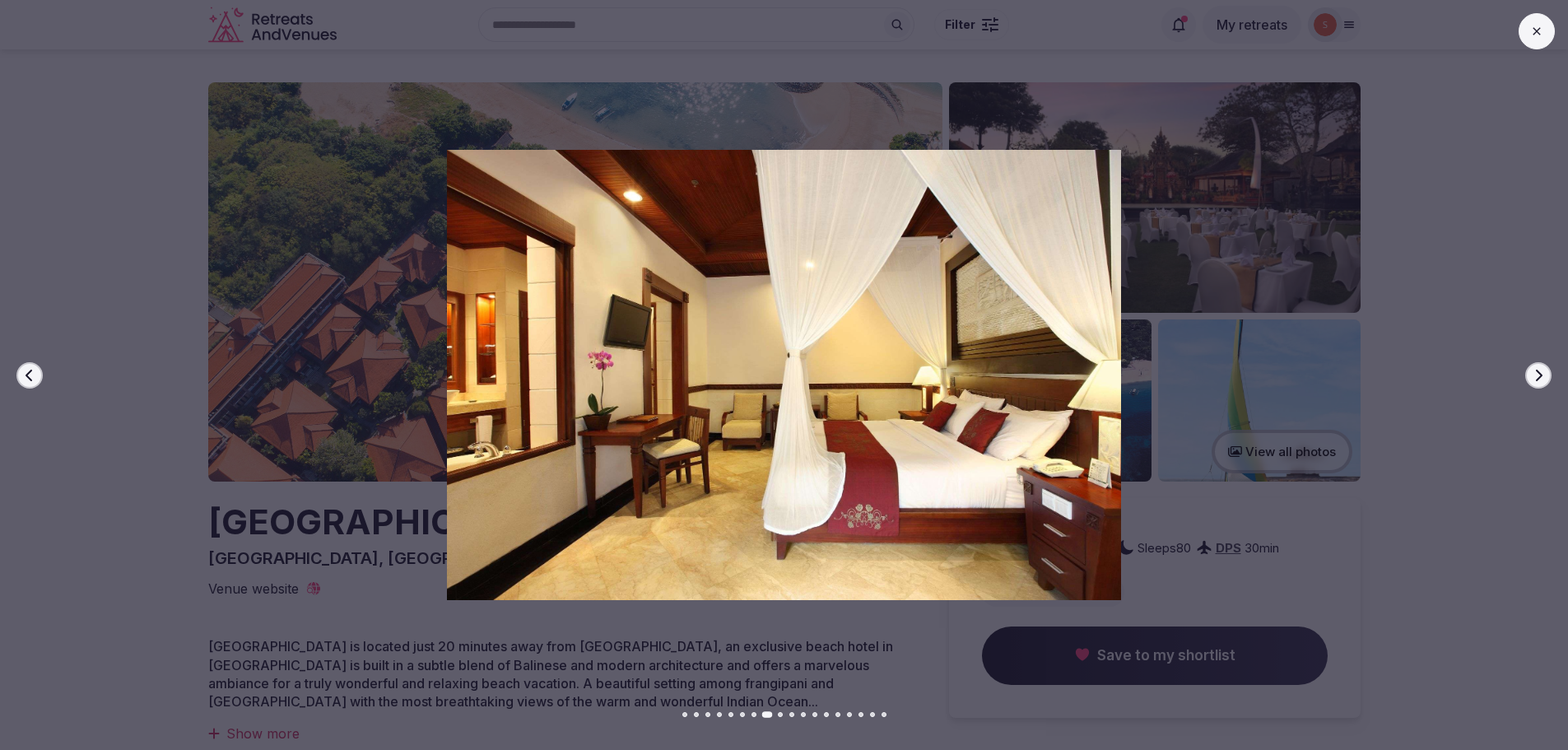
click at [1546, 373] on button "Next slide" at bounding box center [1538, 375] width 26 height 26
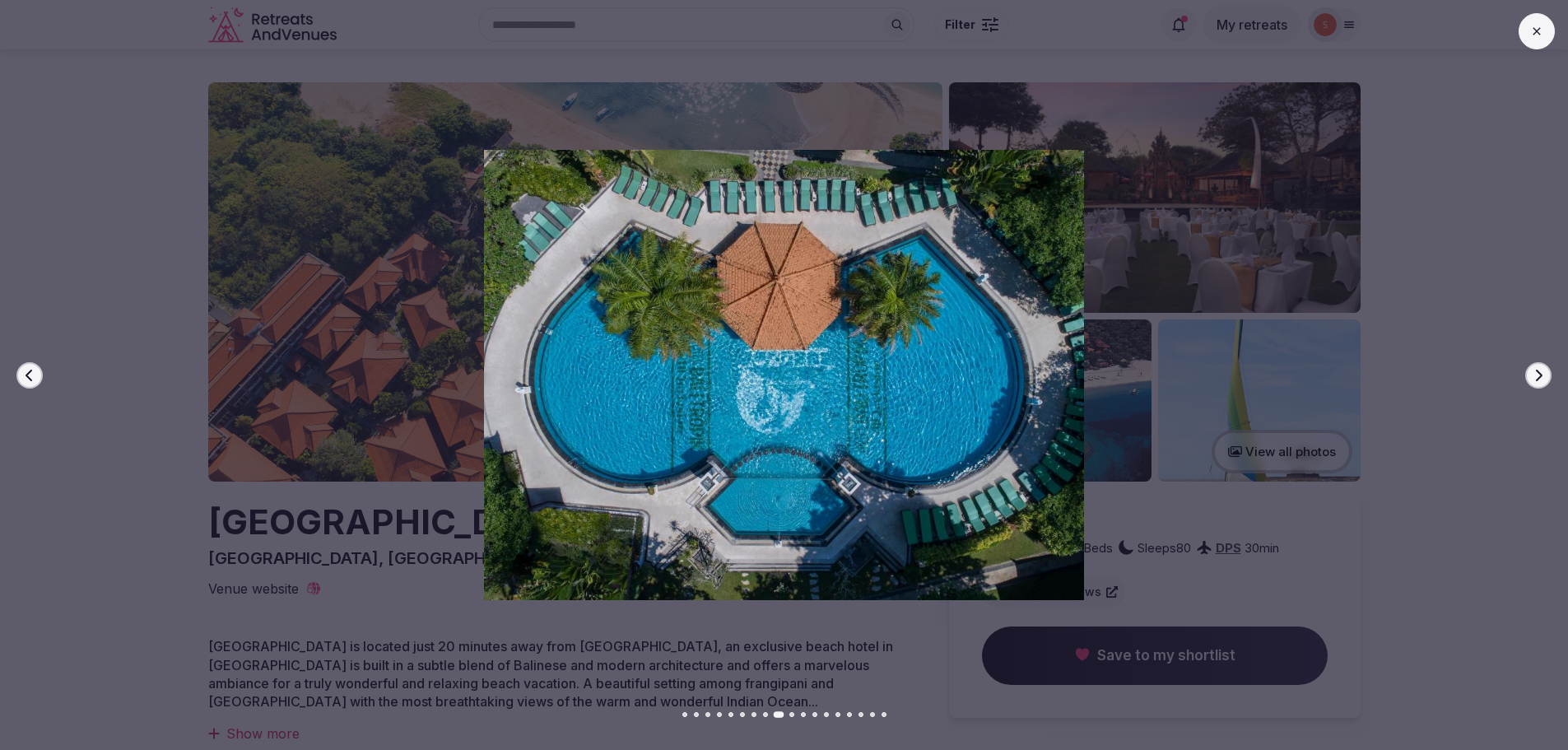
click at [1541, 373] on icon "button" at bounding box center [1538, 375] width 13 height 13
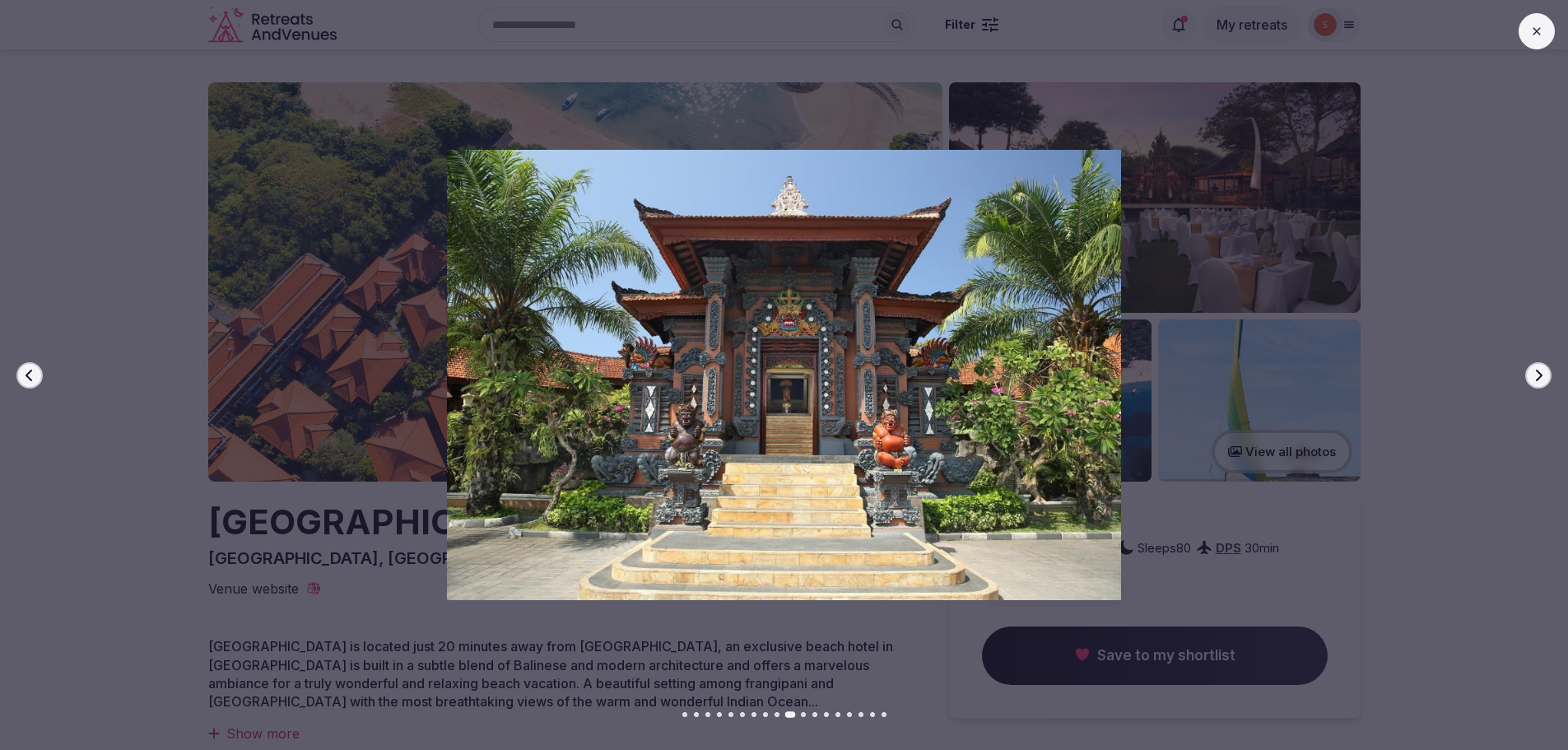
click at [1541, 373] on icon "button" at bounding box center [1538, 375] width 13 height 13
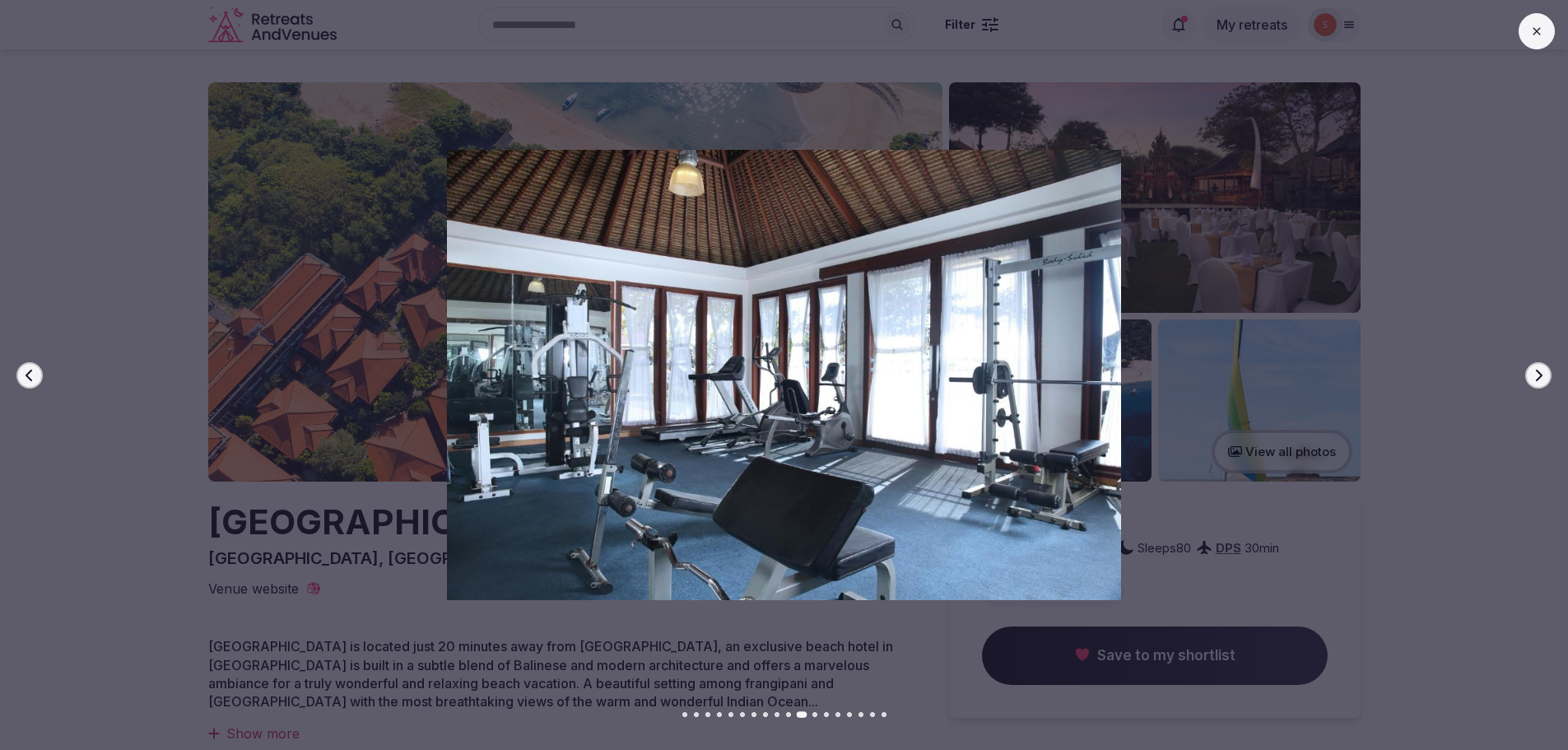
click at [1541, 373] on icon "button" at bounding box center [1538, 375] width 13 height 13
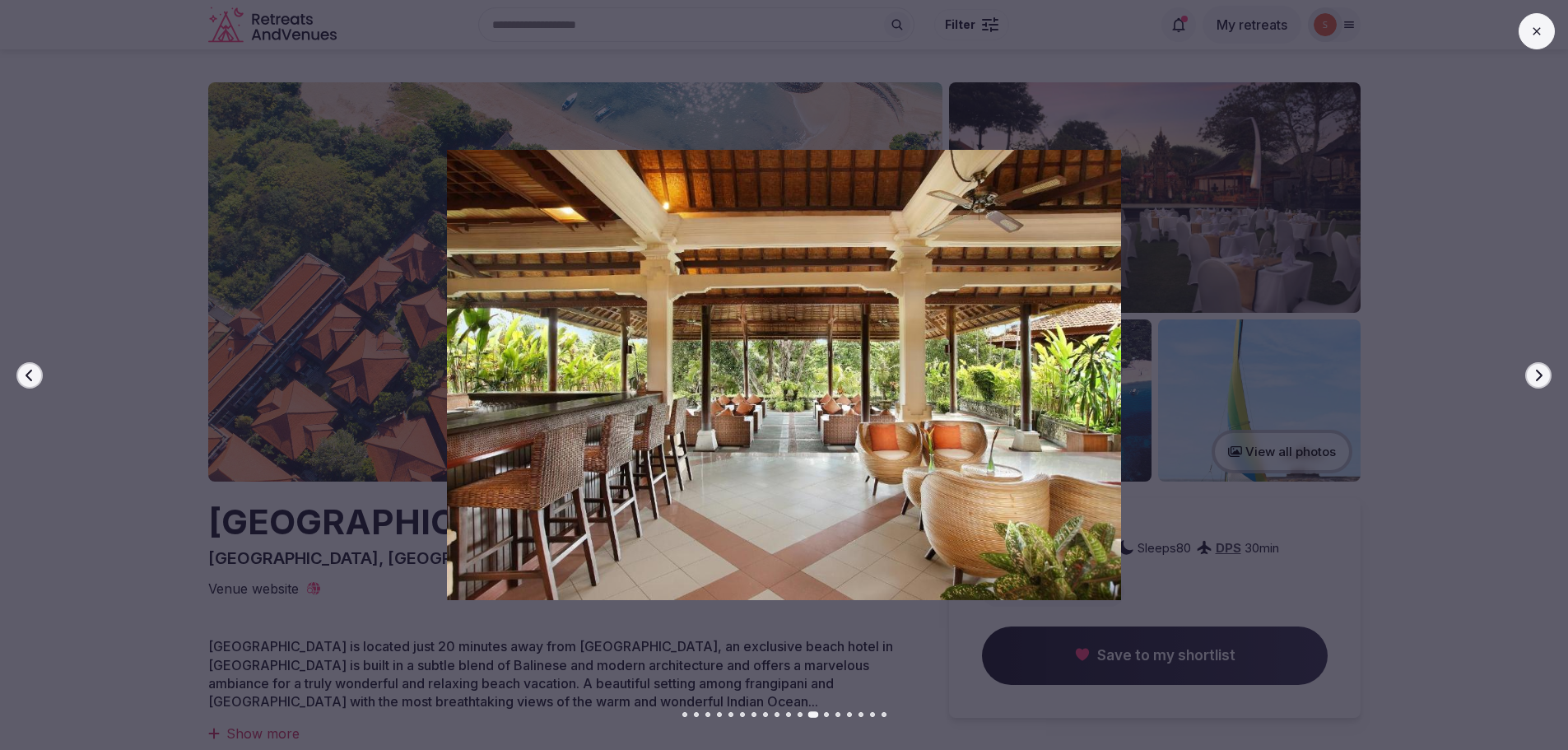
click at [1543, 370] on icon "button" at bounding box center [1538, 375] width 13 height 13
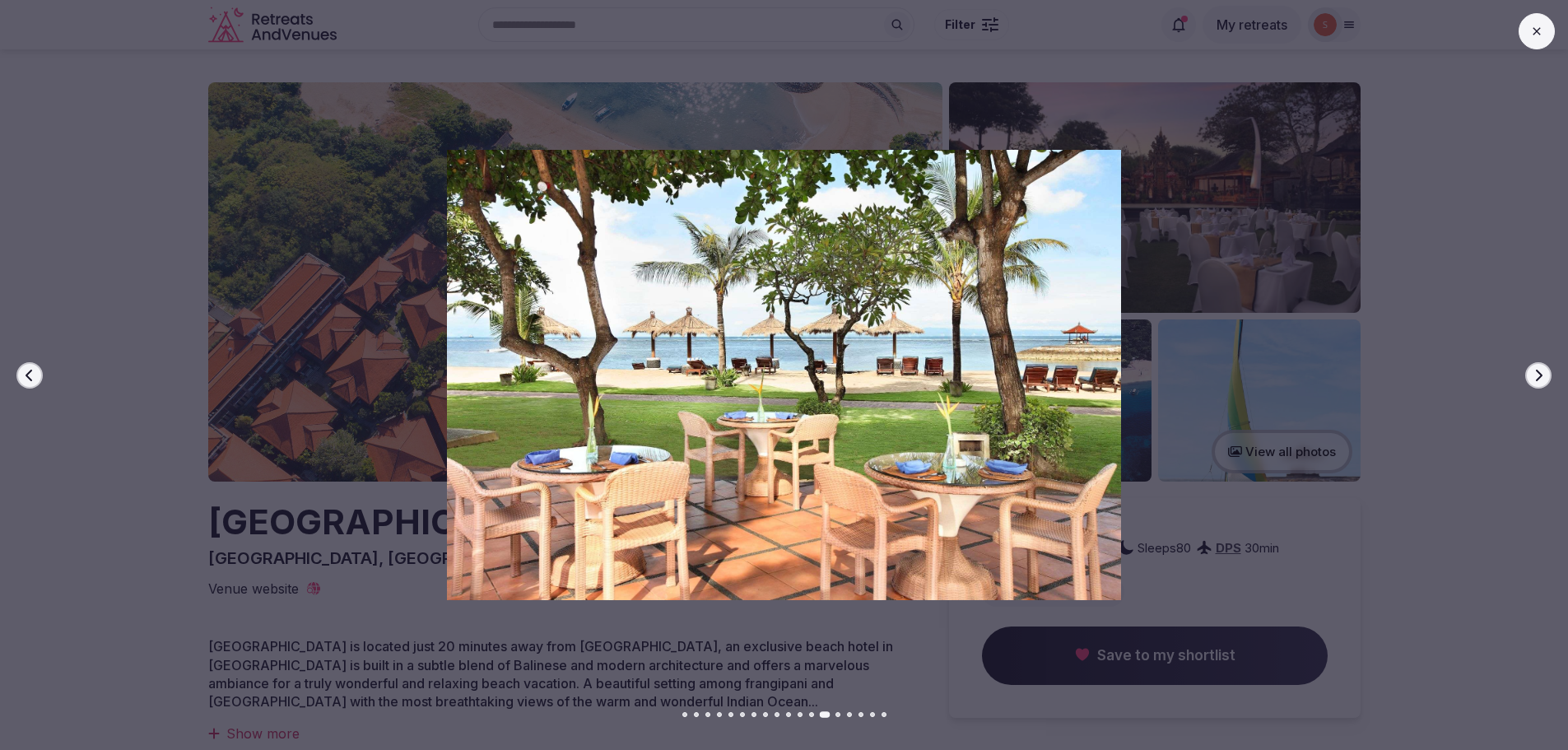
click at [1529, 371] on button "Next slide" at bounding box center [1538, 375] width 26 height 26
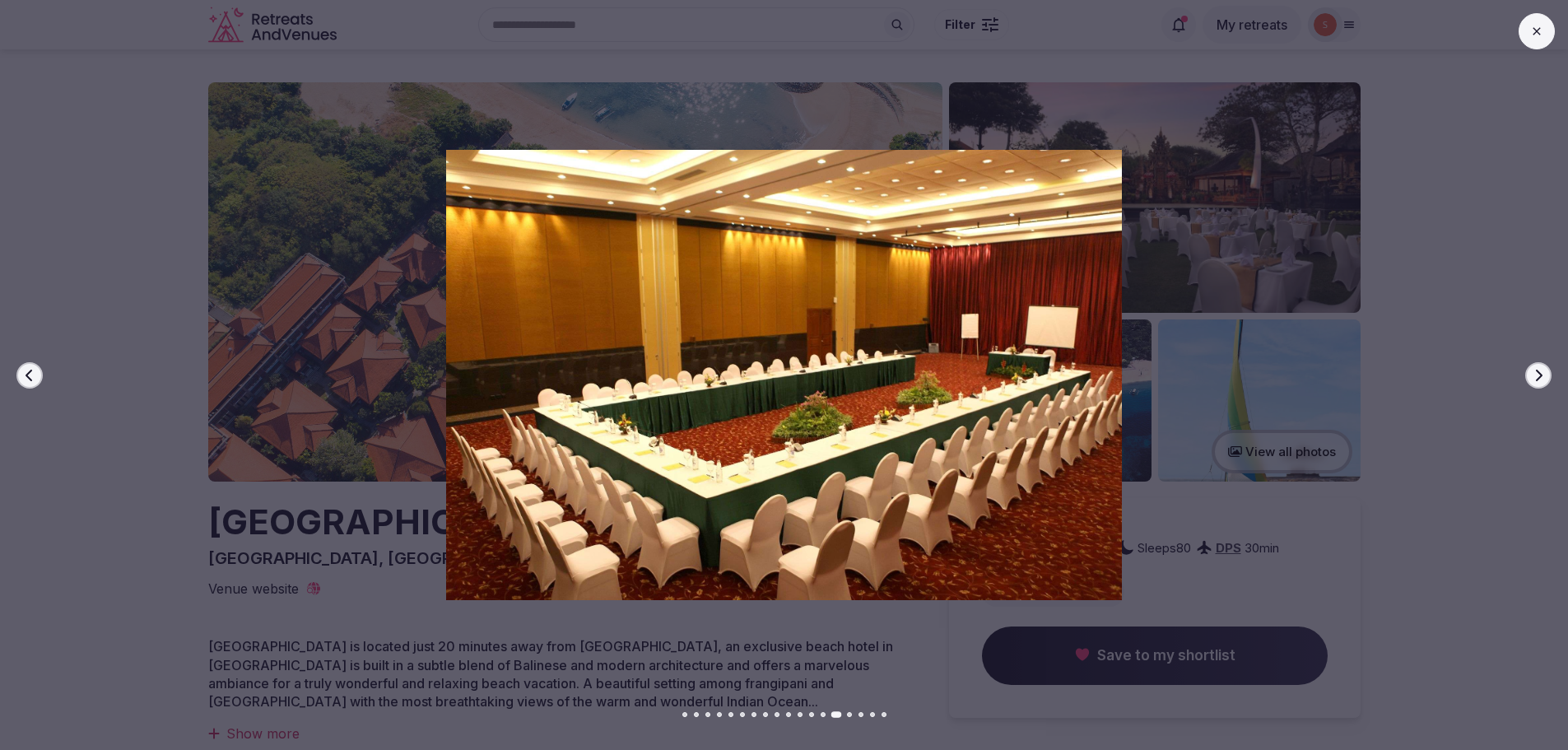
click at [1538, 364] on button "Next slide" at bounding box center [1538, 375] width 26 height 26
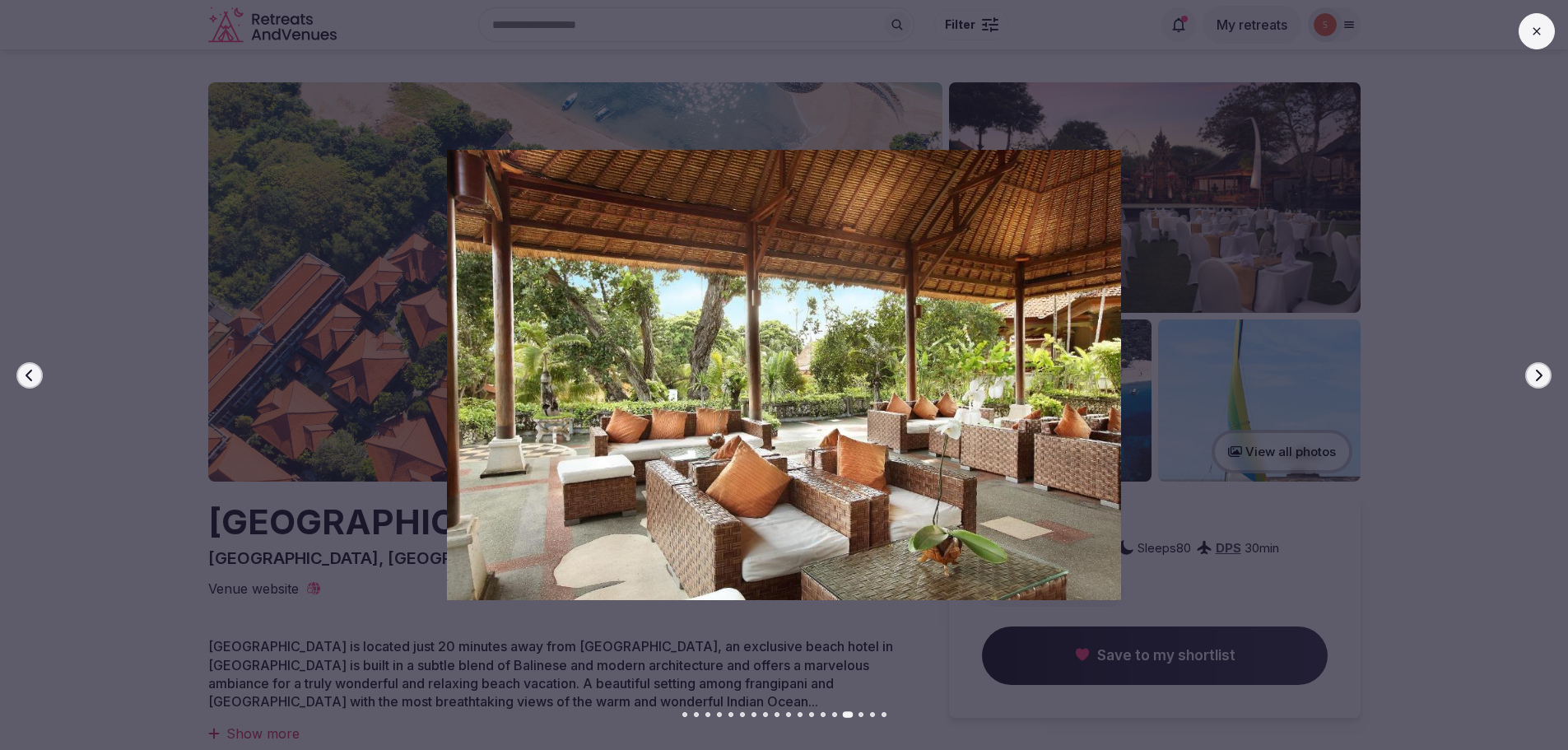
click at [1538, 364] on button "Next slide" at bounding box center [1538, 375] width 26 height 26
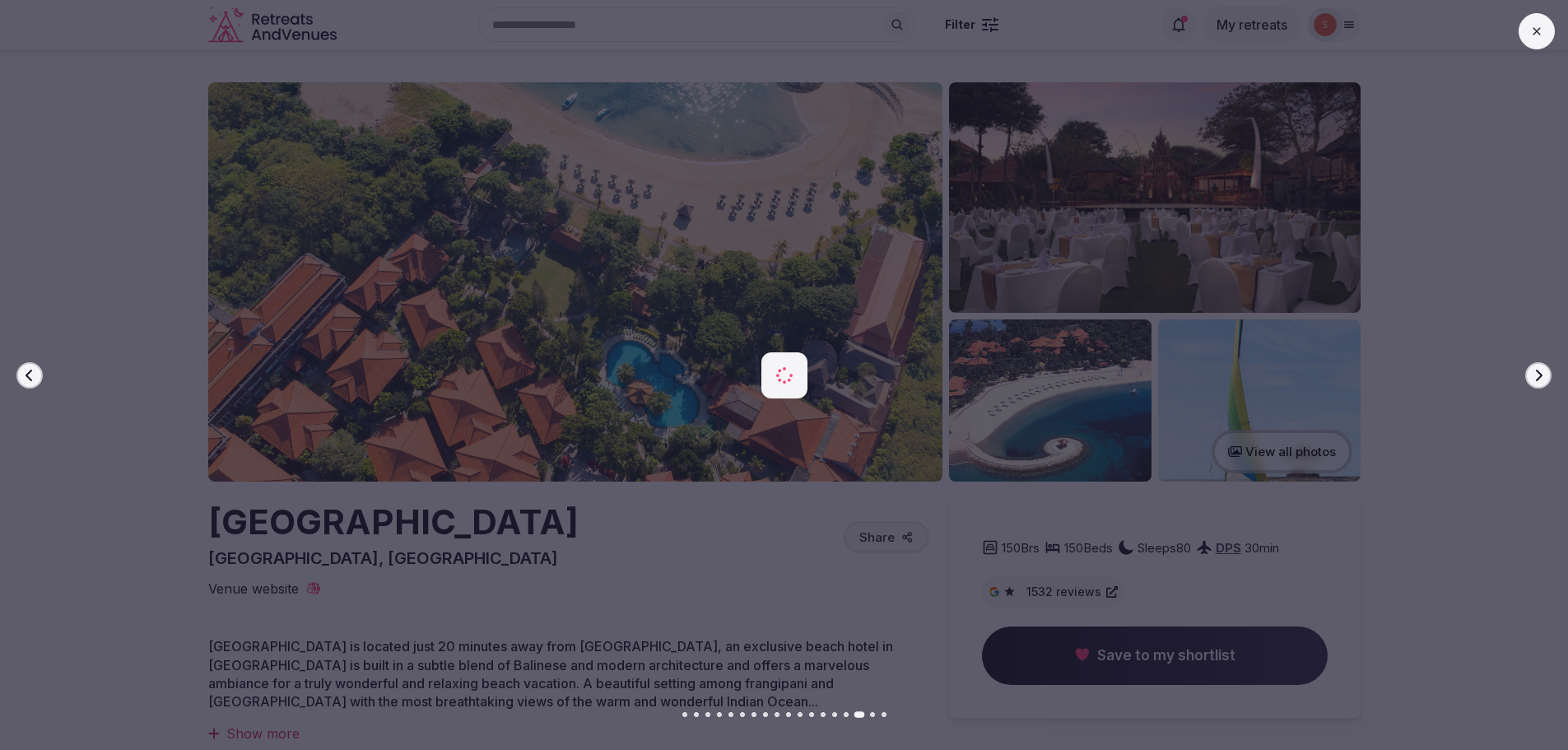
click at [1538, 364] on button "Next slide" at bounding box center [1538, 375] width 26 height 26
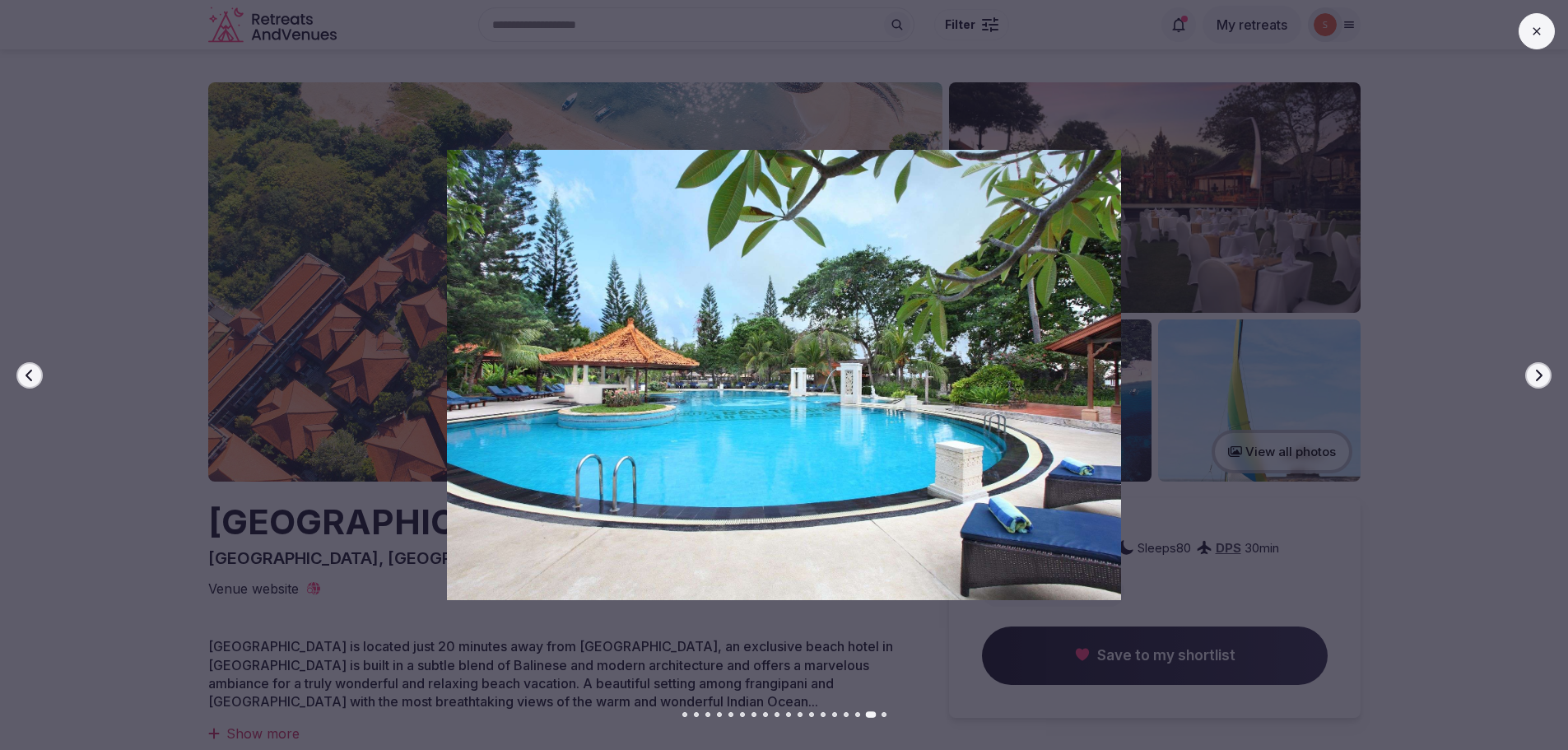
click at [1538, 364] on button "Next slide" at bounding box center [1538, 375] width 26 height 26
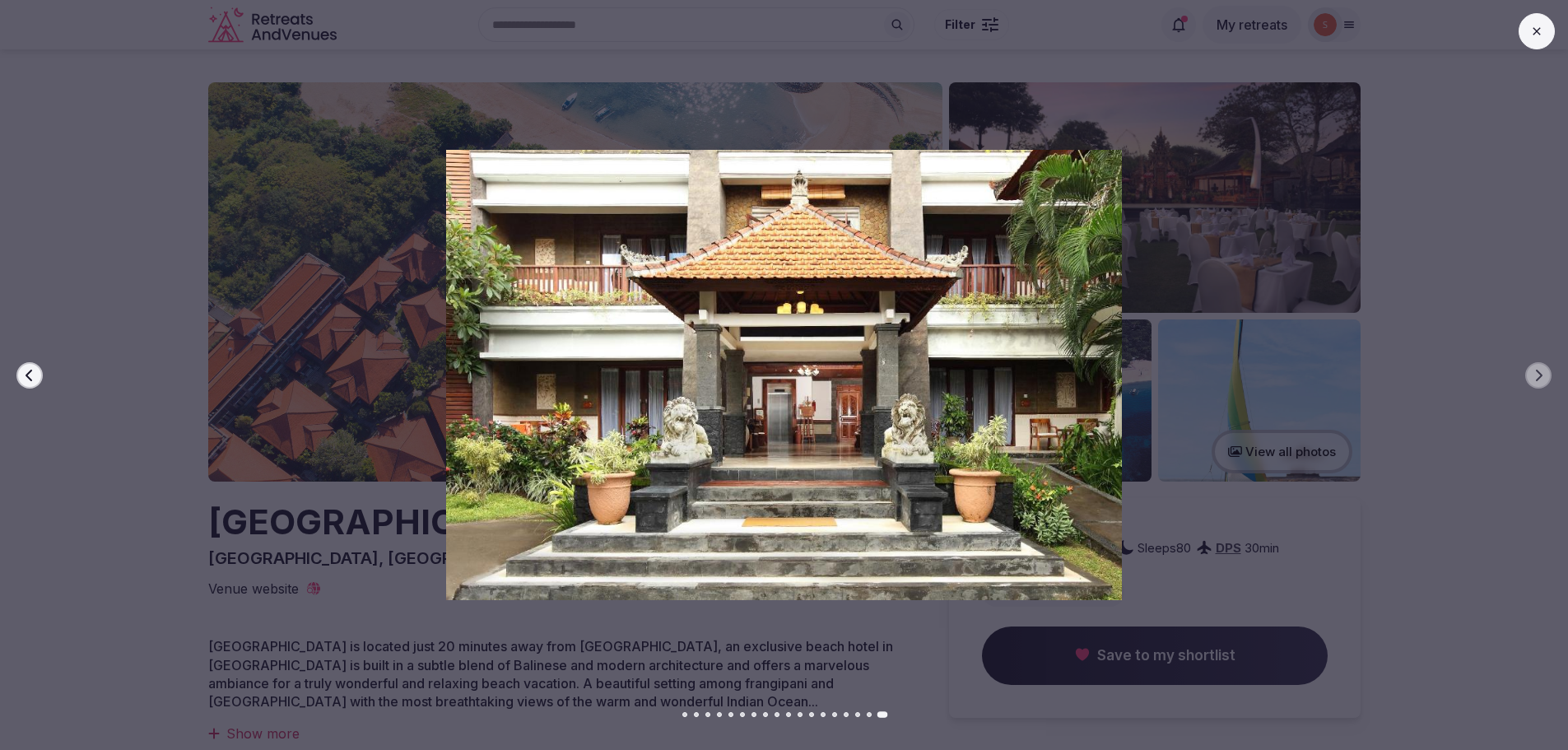
click at [1535, 23] on button at bounding box center [1536, 31] width 37 height 37
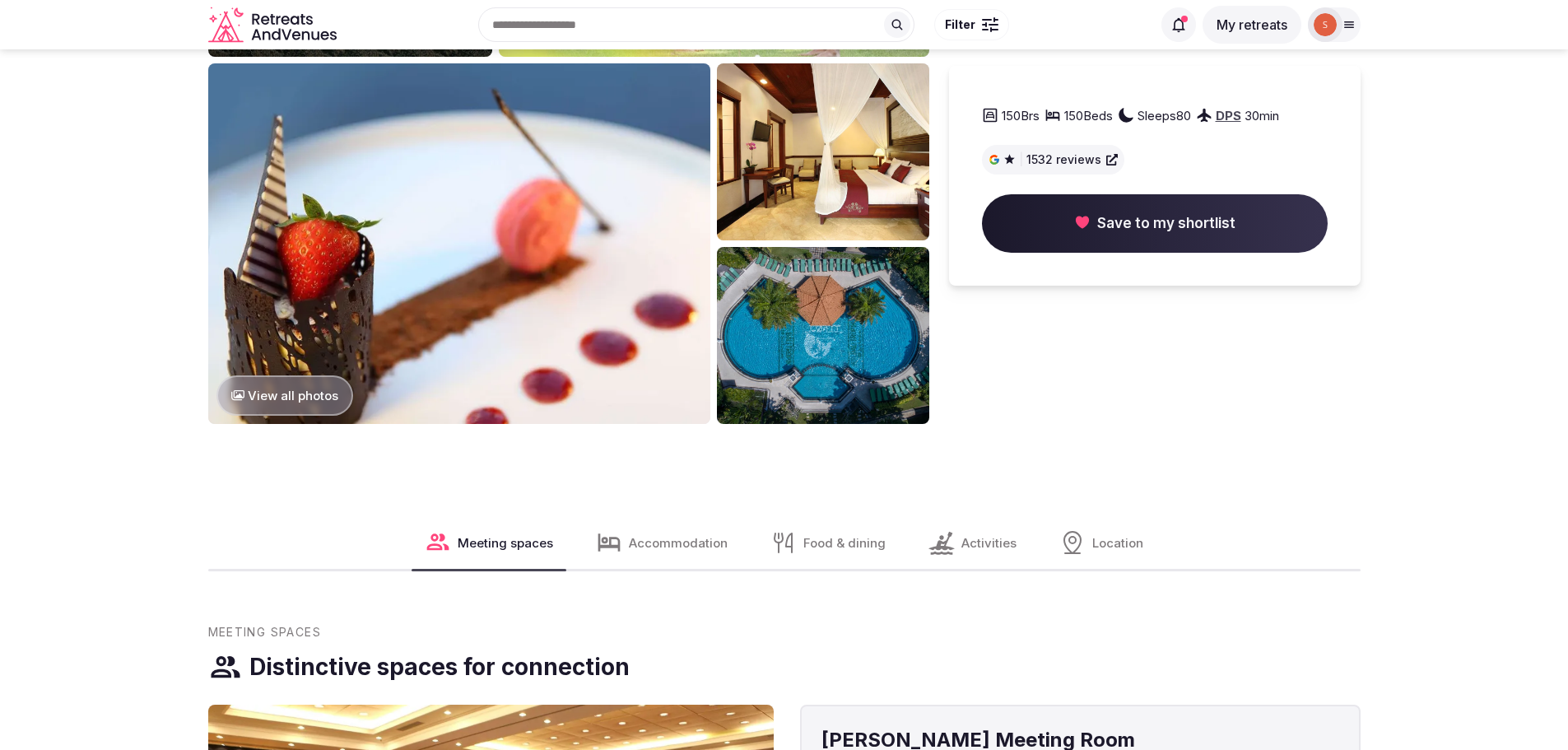
scroll to position [1071, 0]
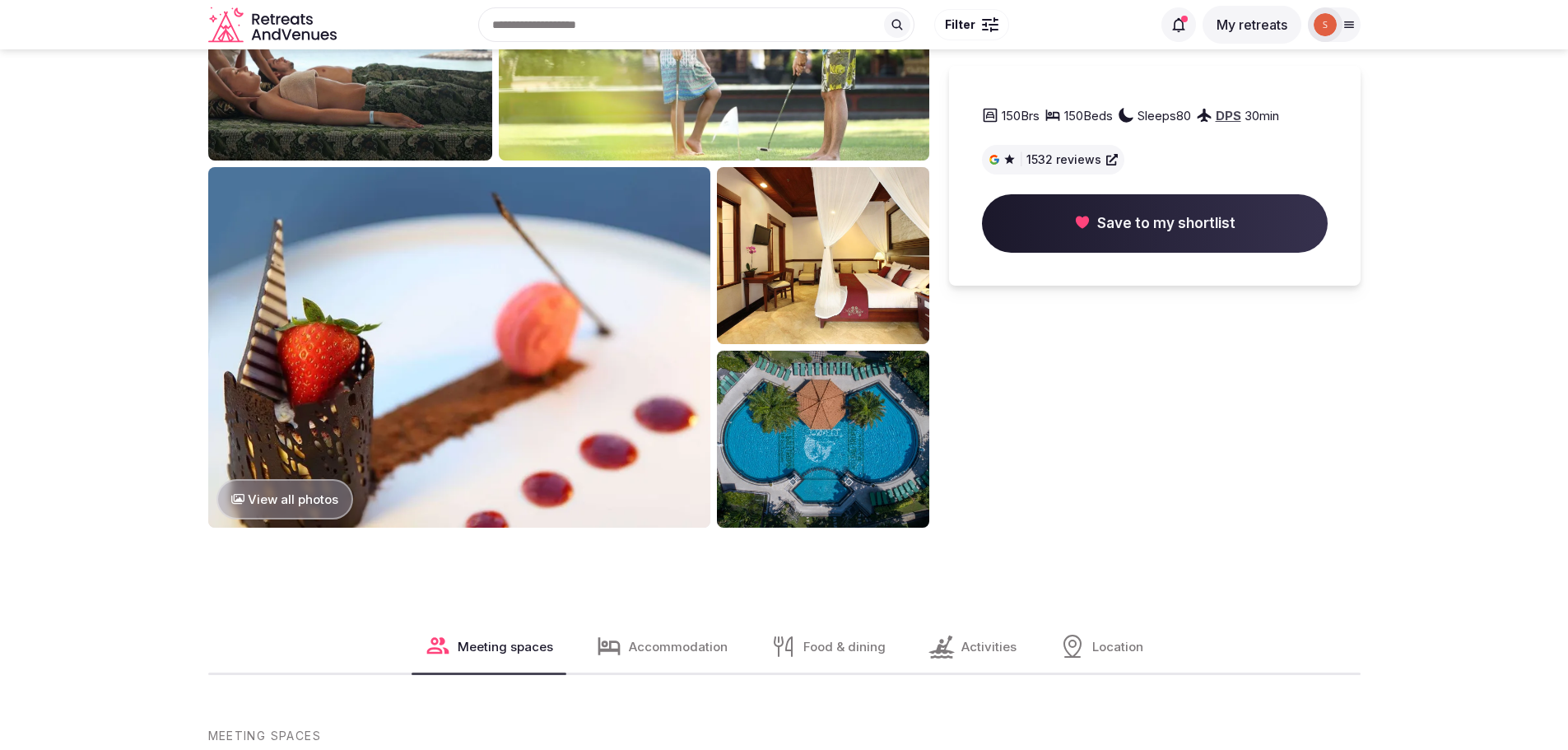
drag, startPoint x: 28, startPoint y: 113, endPoint x: 70, endPoint y: 116, distance: 42.1
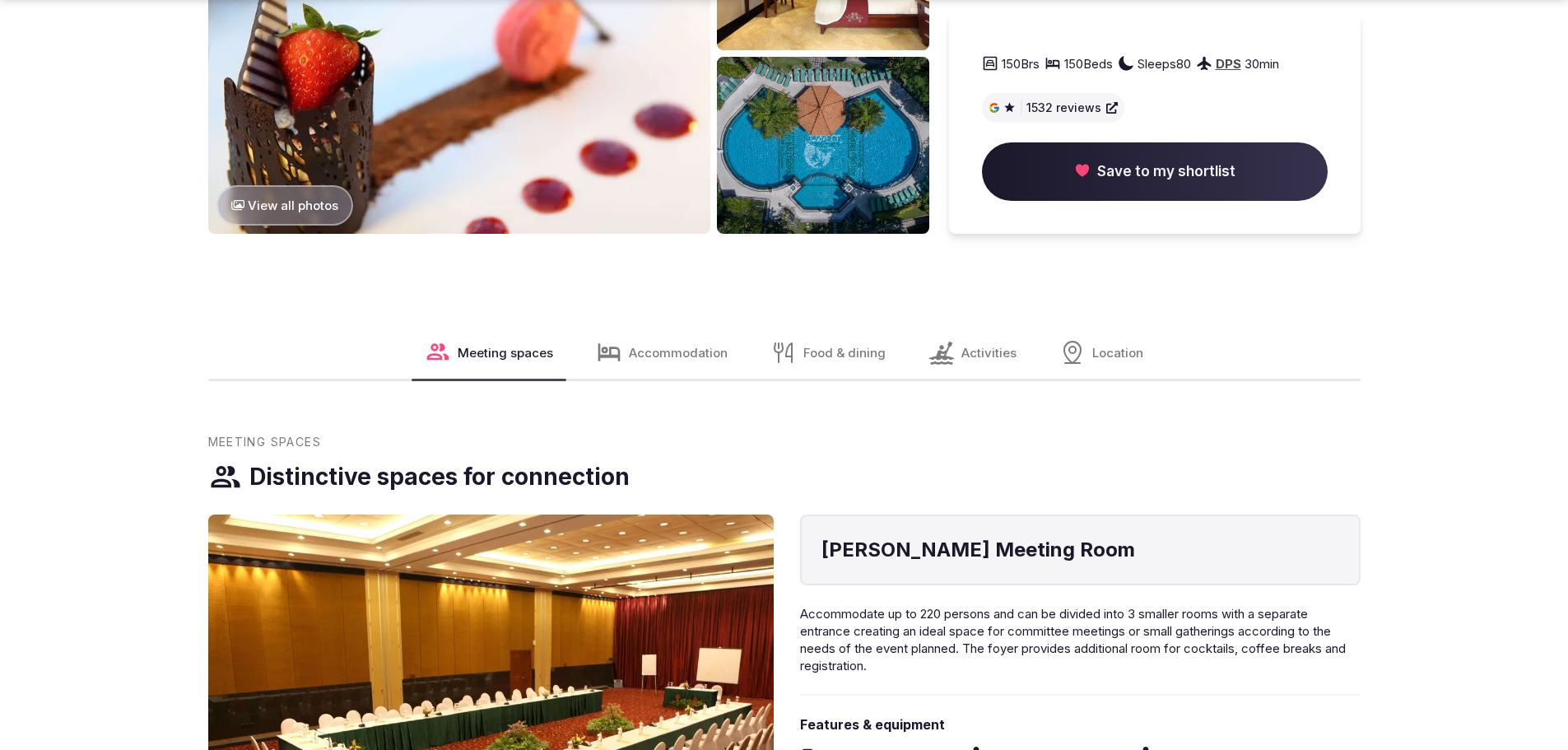
scroll to position [1647, 0]
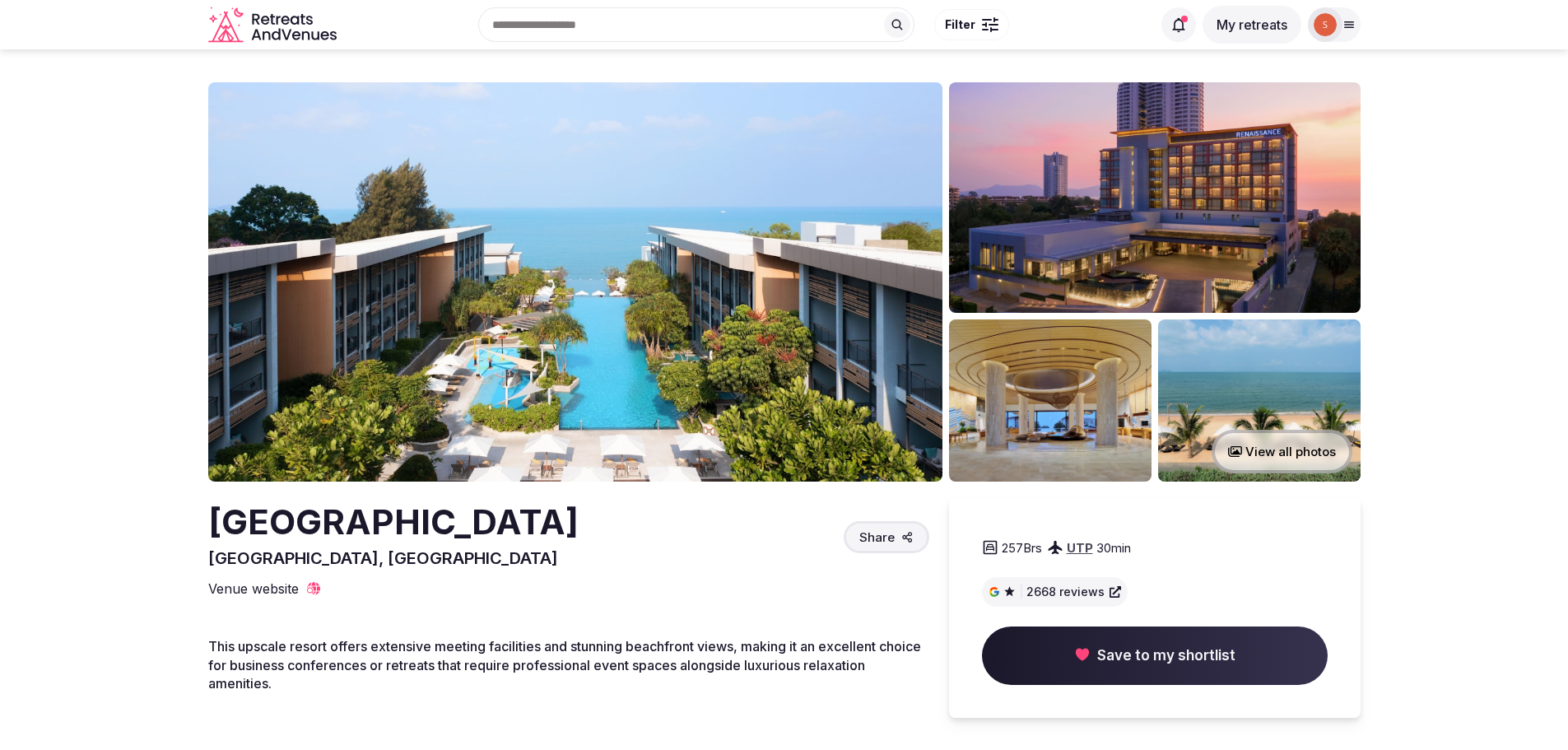
click at [605, 322] on img at bounding box center [575, 282] width 734 height 399
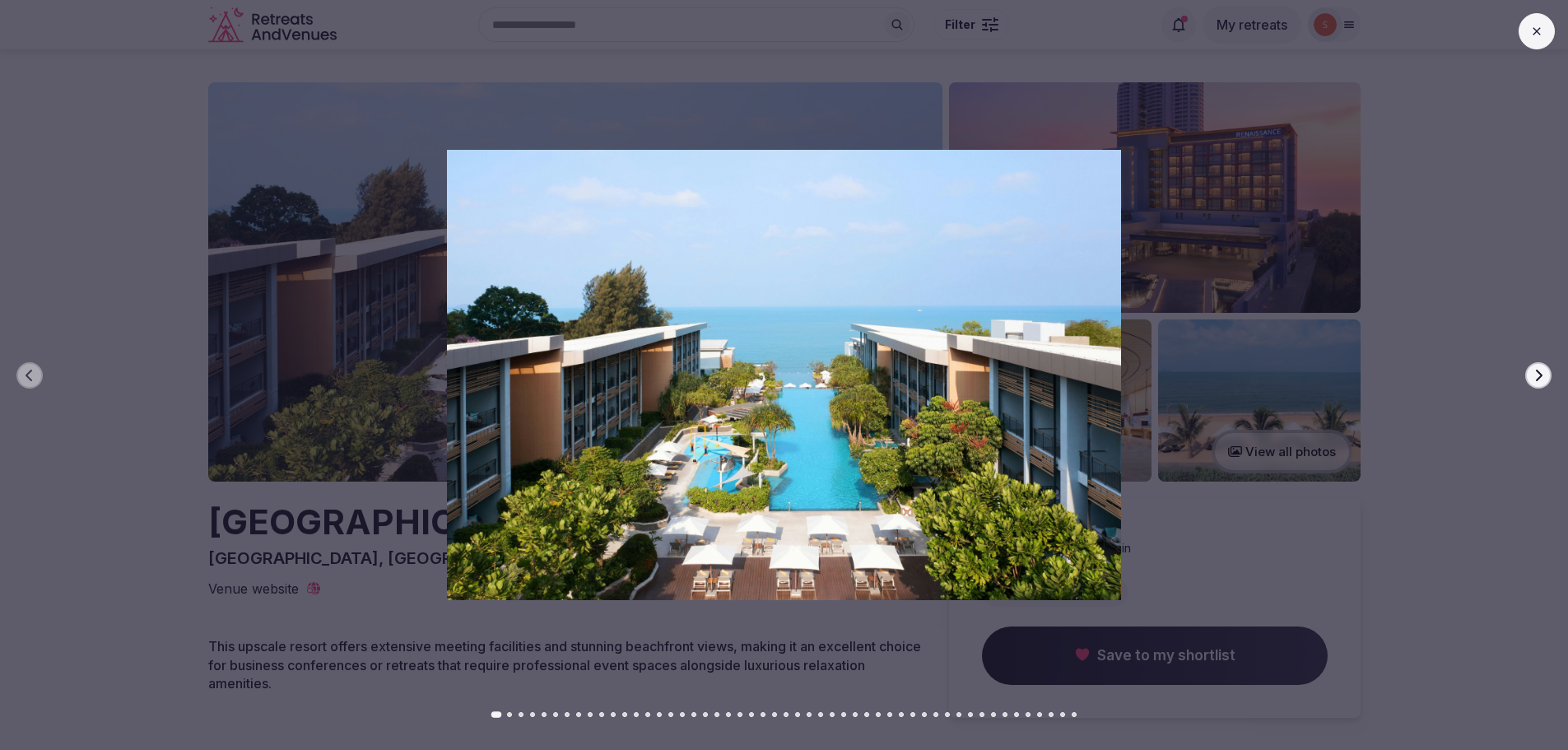
click at [1535, 371] on icon "button" at bounding box center [1538, 375] width 13 height 13
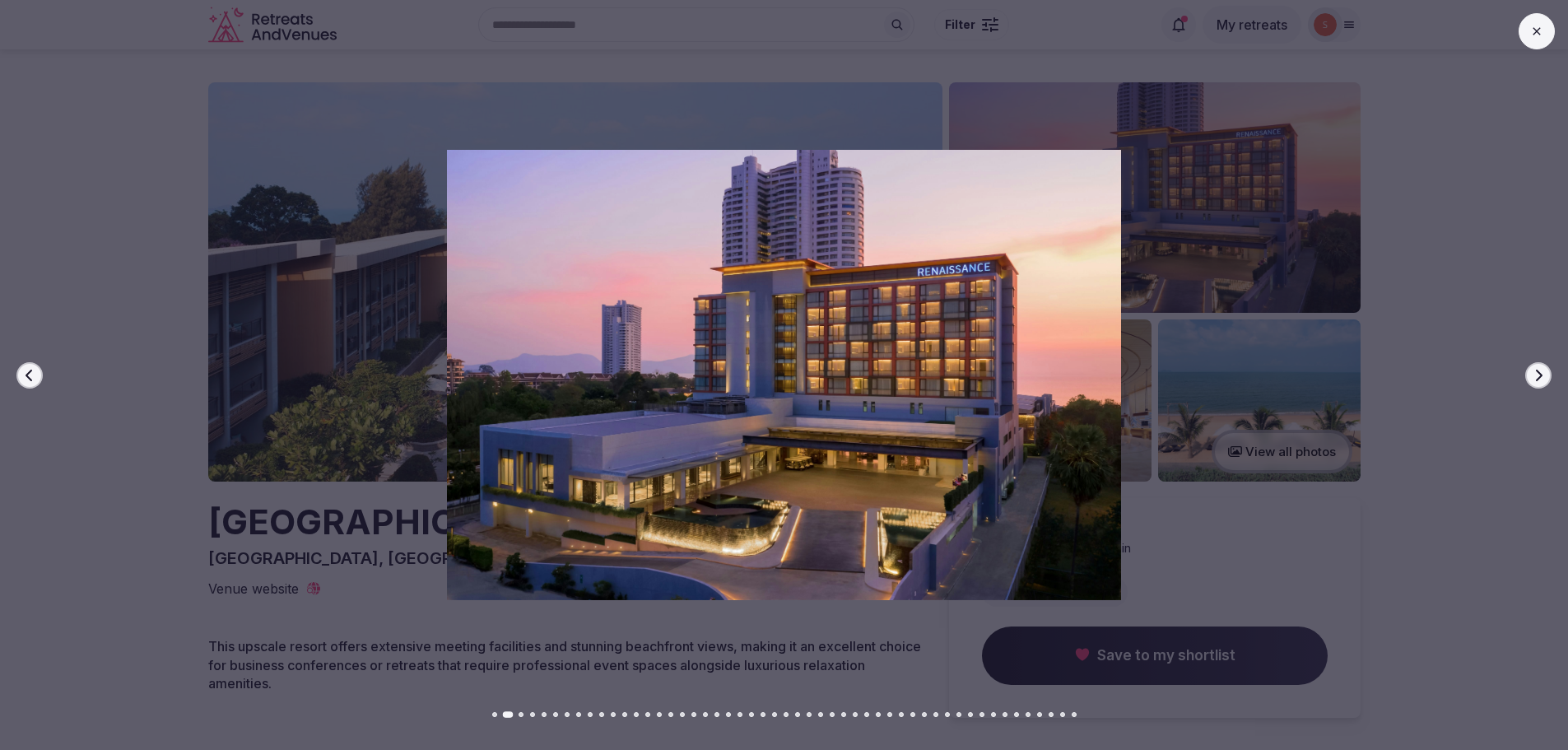
click at [1541, 372] on icon "button" at bounding box center [1538, 375] width 13 height 13
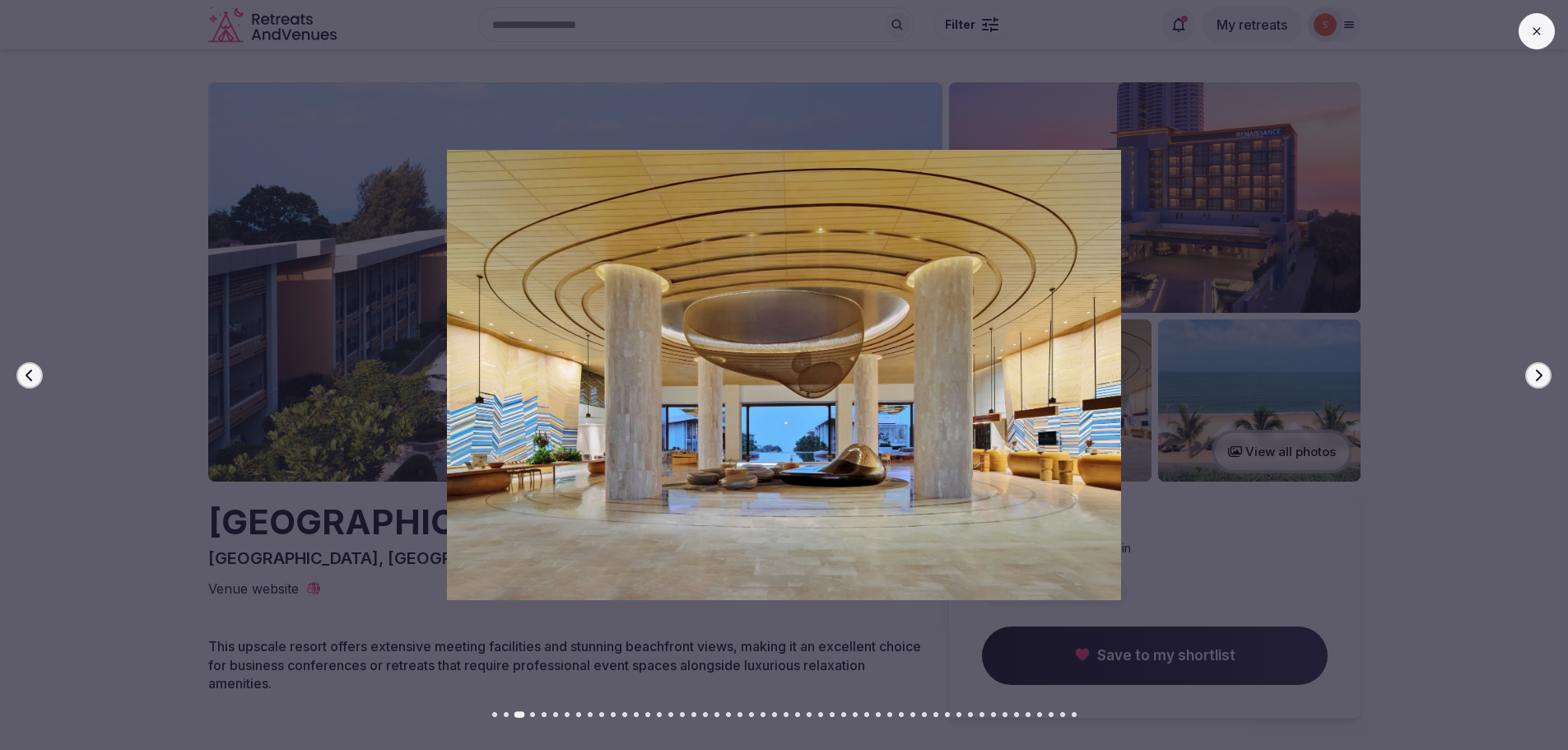
click at [1541, 372] on icon "button" at bounding box center [1538, 375] width 13 height 13
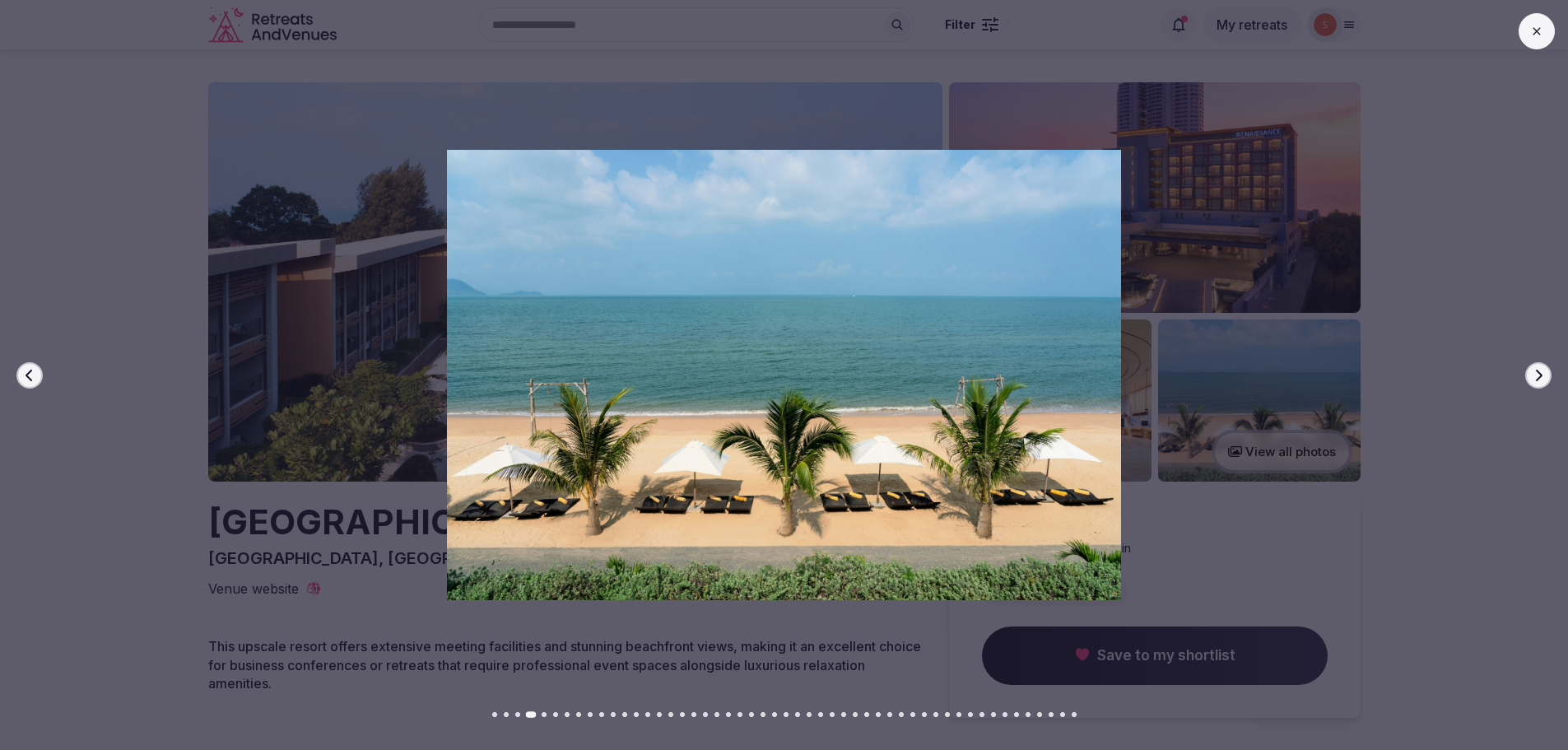
click at [1541, 372] on icon "button" at bounding box center [1538, 375] width 13 height 13
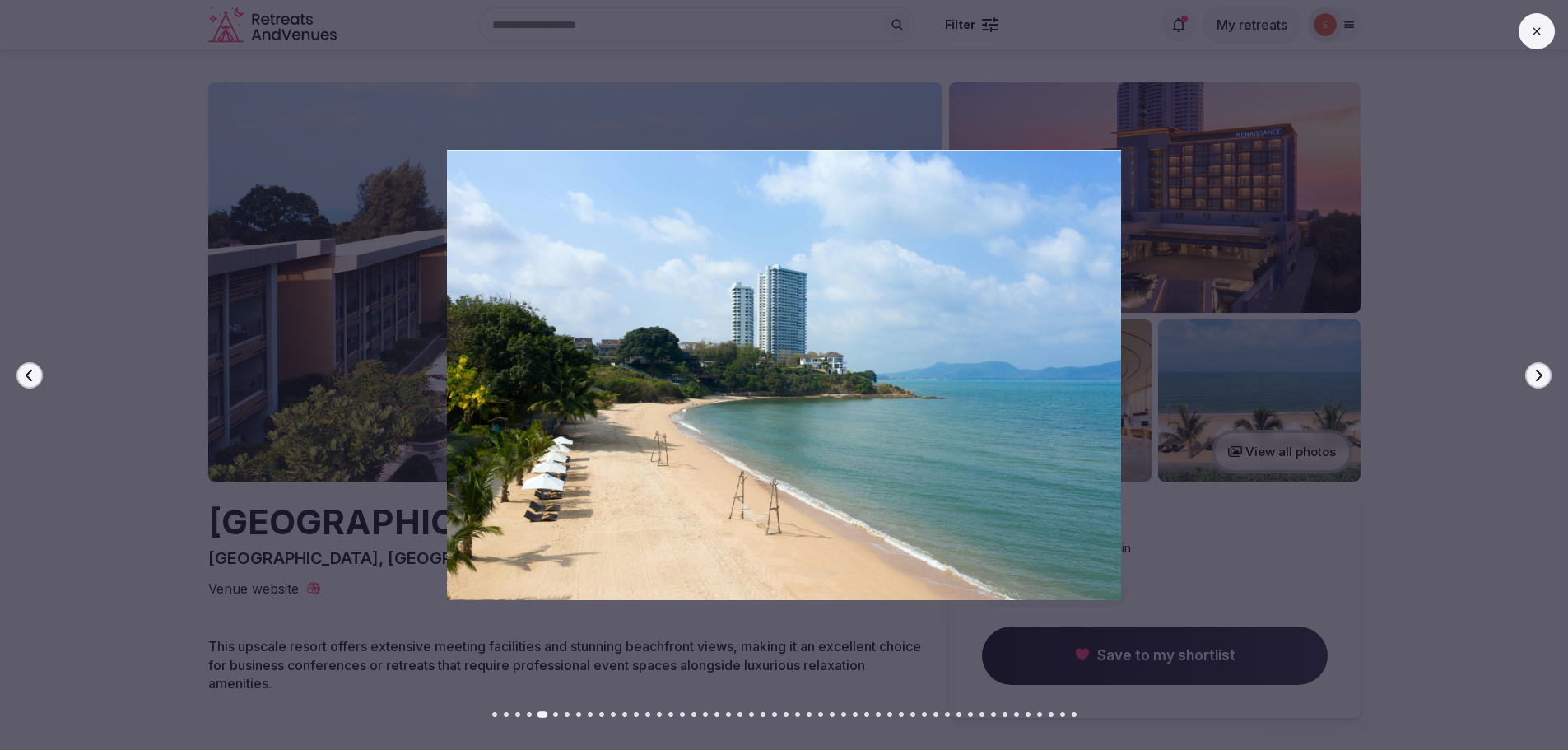
click at [1541, 372] on icon "button" at bounding box center [1538, 375] width 13 height 13
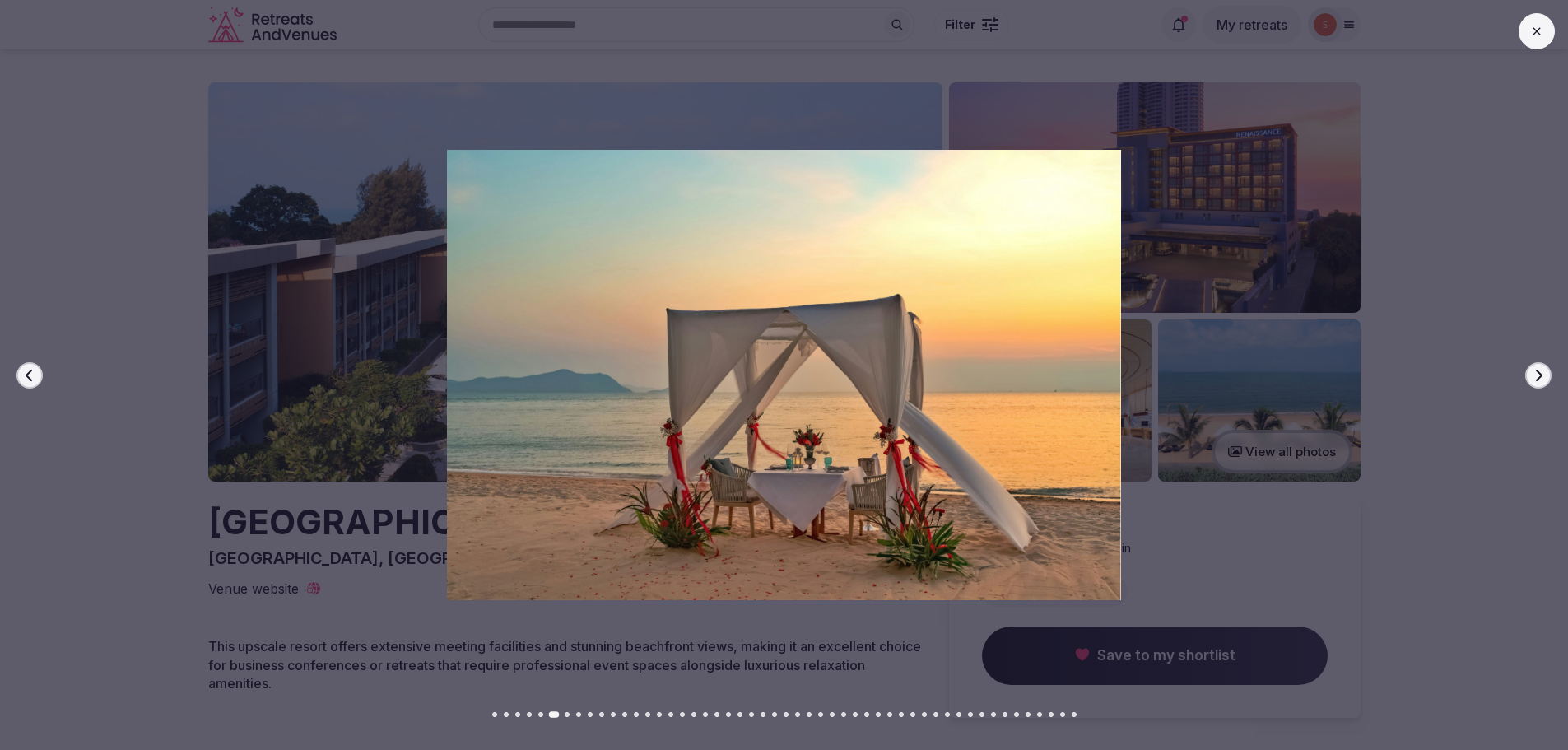
click at [1541, 372] on icon "button" at bounding box center [1538, 375] width 13 height 13
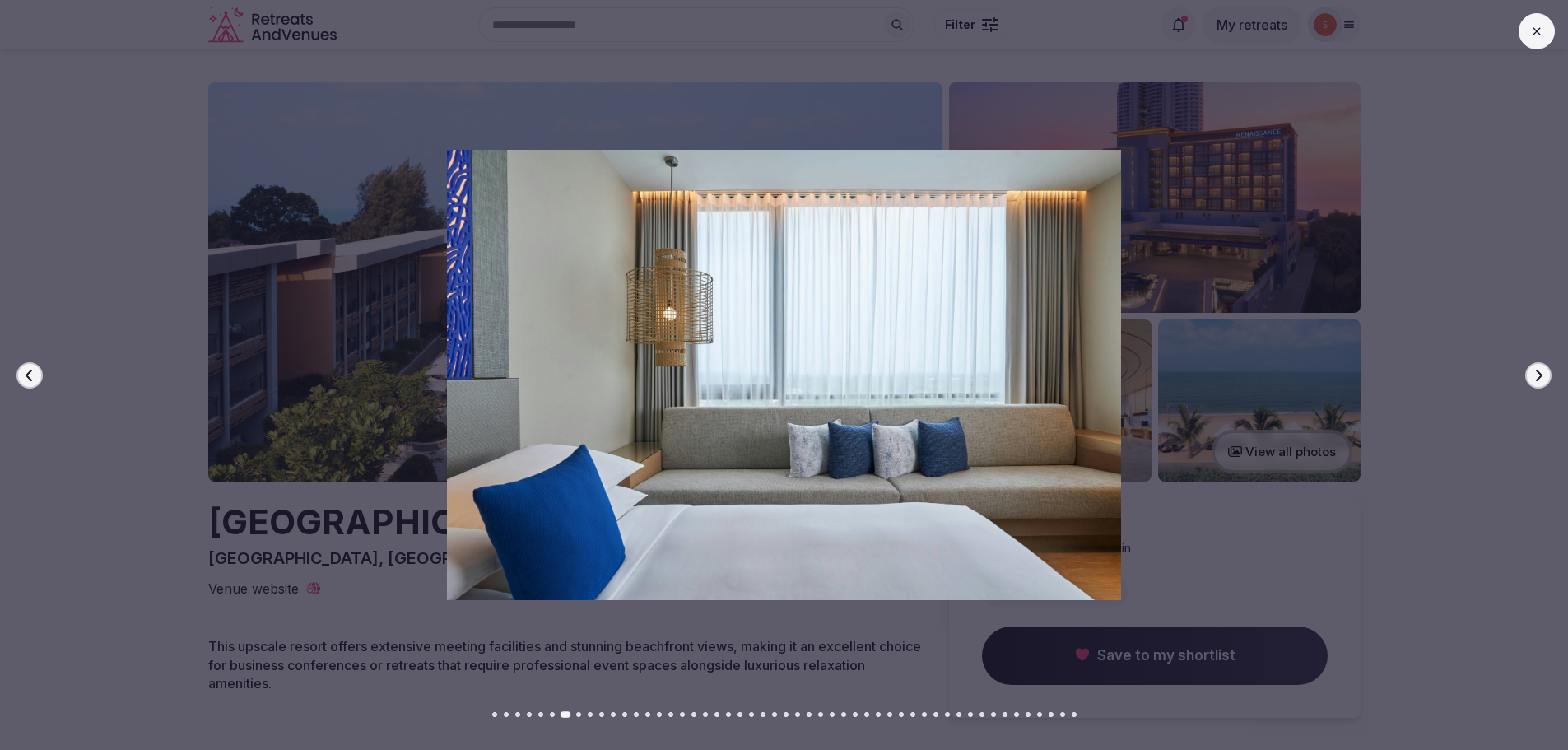
click at [1541, 372] on icon "button" at bounding box center [1538, 375] width 13 height 13
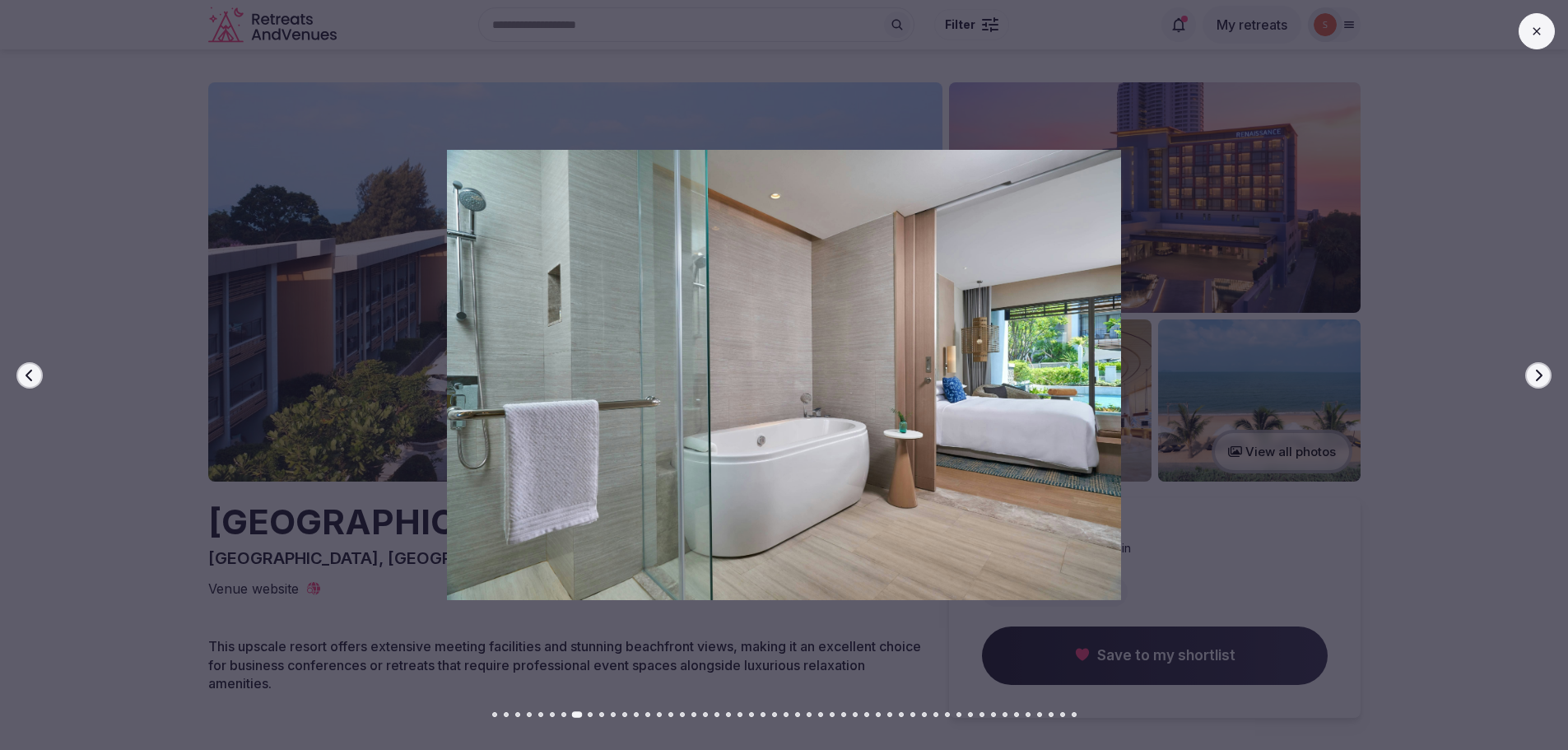
click at [1542, 372] on icon "button" at bounding box center [1538, 375] width 13 height 13
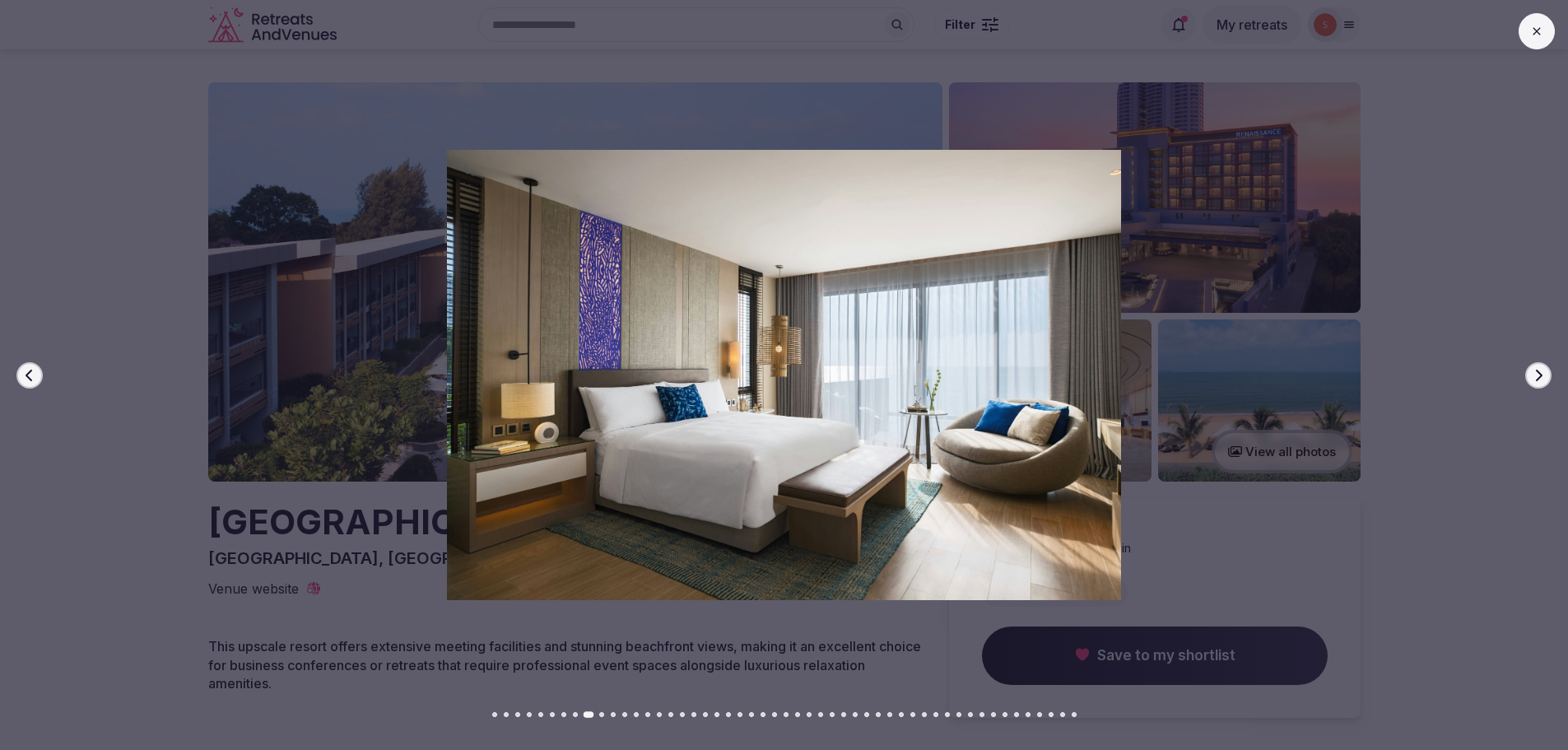
click at [1542, 372] on icon "button" at bounding box center [1538, 375] width 13 height 13
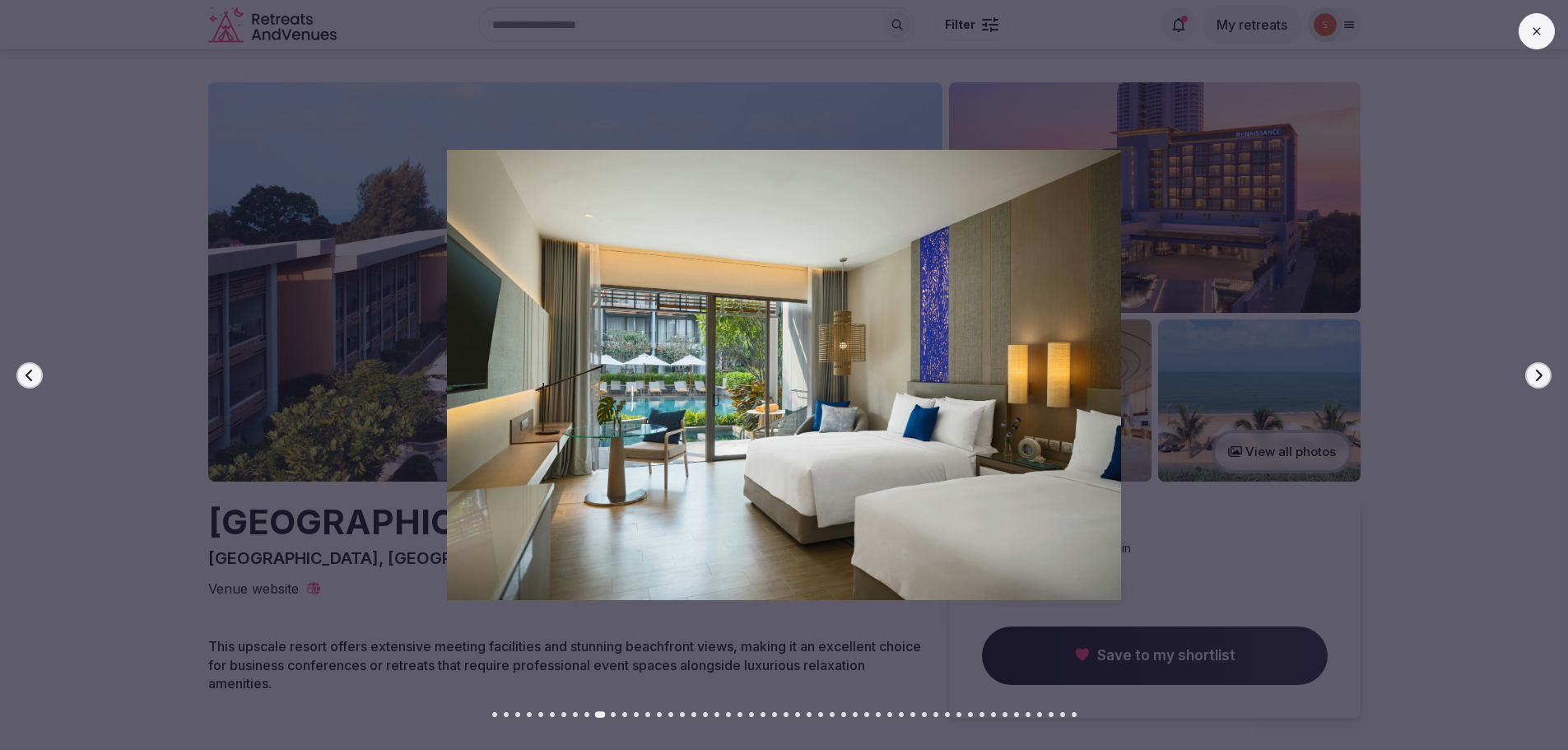
drag, startPoint x: 1534, startPoint y: 35, endPoint x: 1447, endPoint y: 124, distance: 124.5
click at [1533, 35] on icon at bounding box center [1537, 31] width 13 height 13
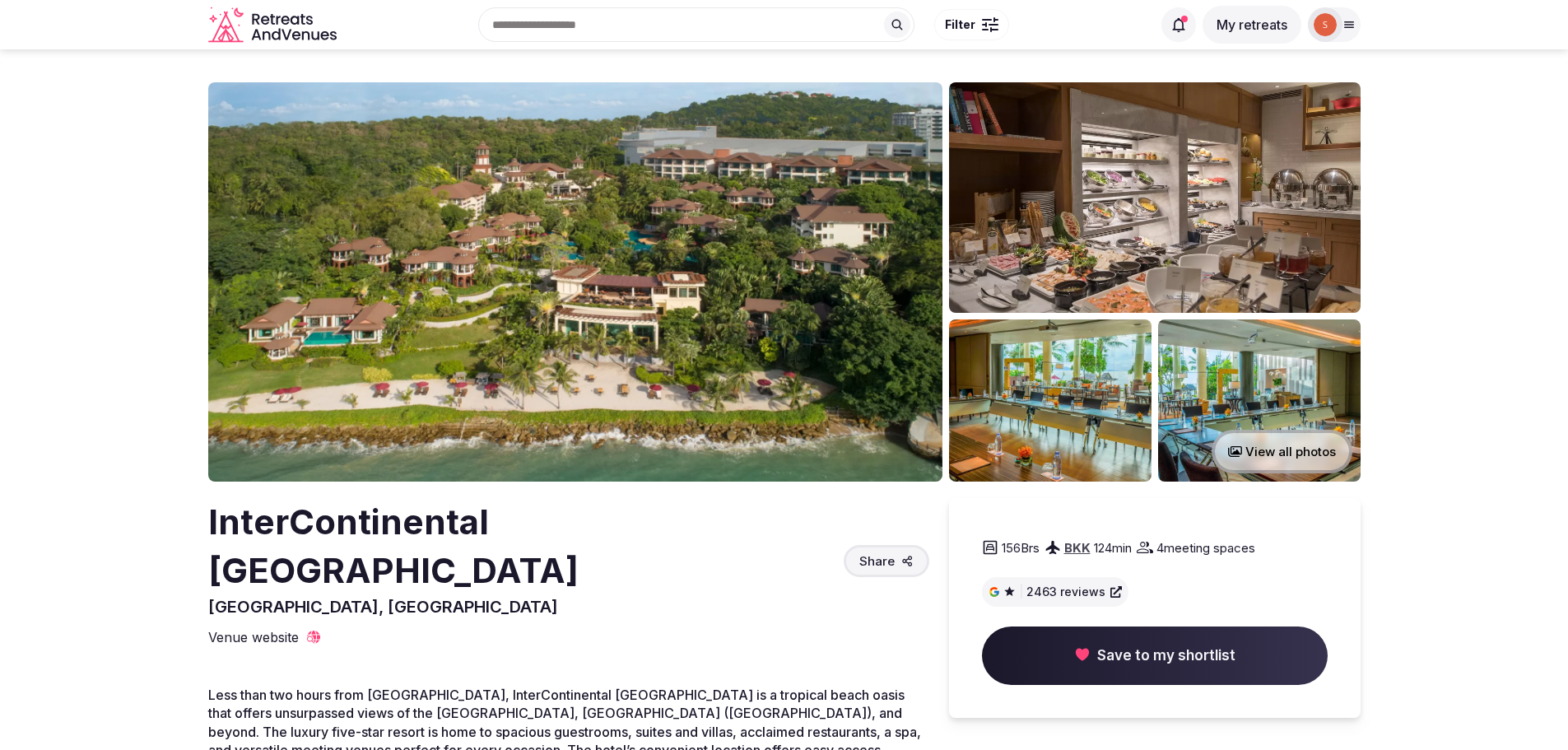
click at [515, 320] on img at bounding box center [575, 282] width 734 height 399
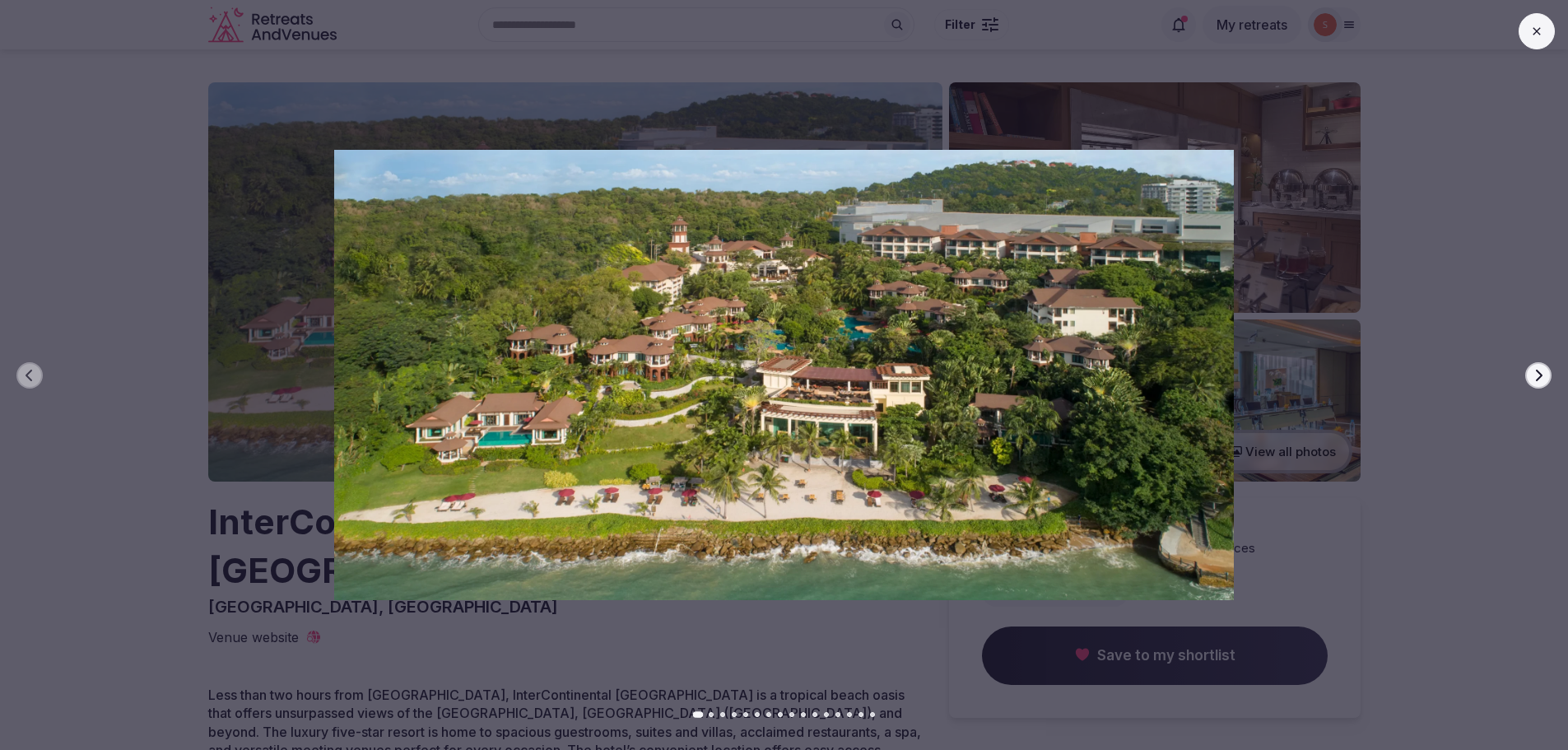
click at [1543, 369] on icon "button" at bounding box center [1538, 375] width 13 height 13
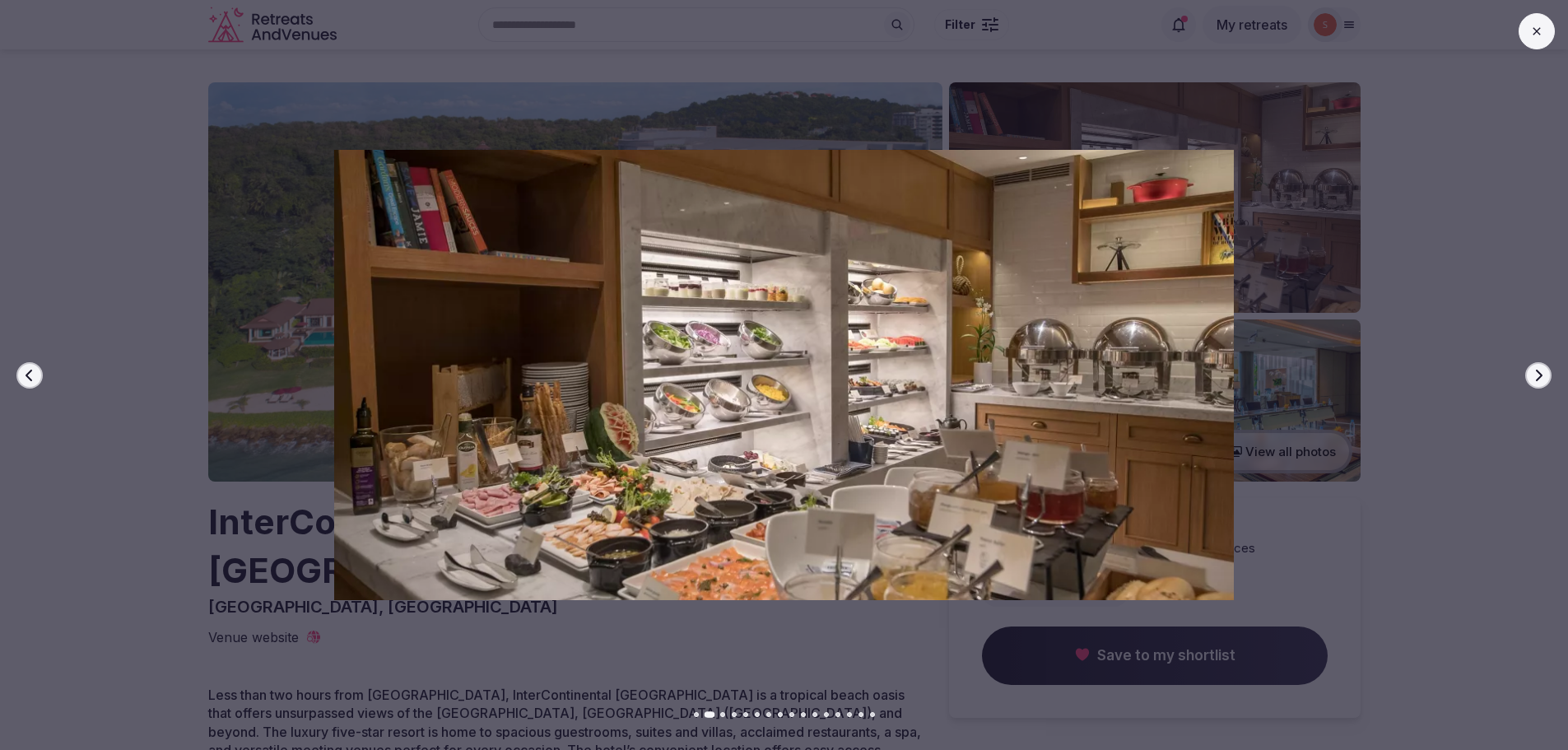
click at [1543, 369] on icon "button" at bounding box center [1538, 375] width 13 height 13
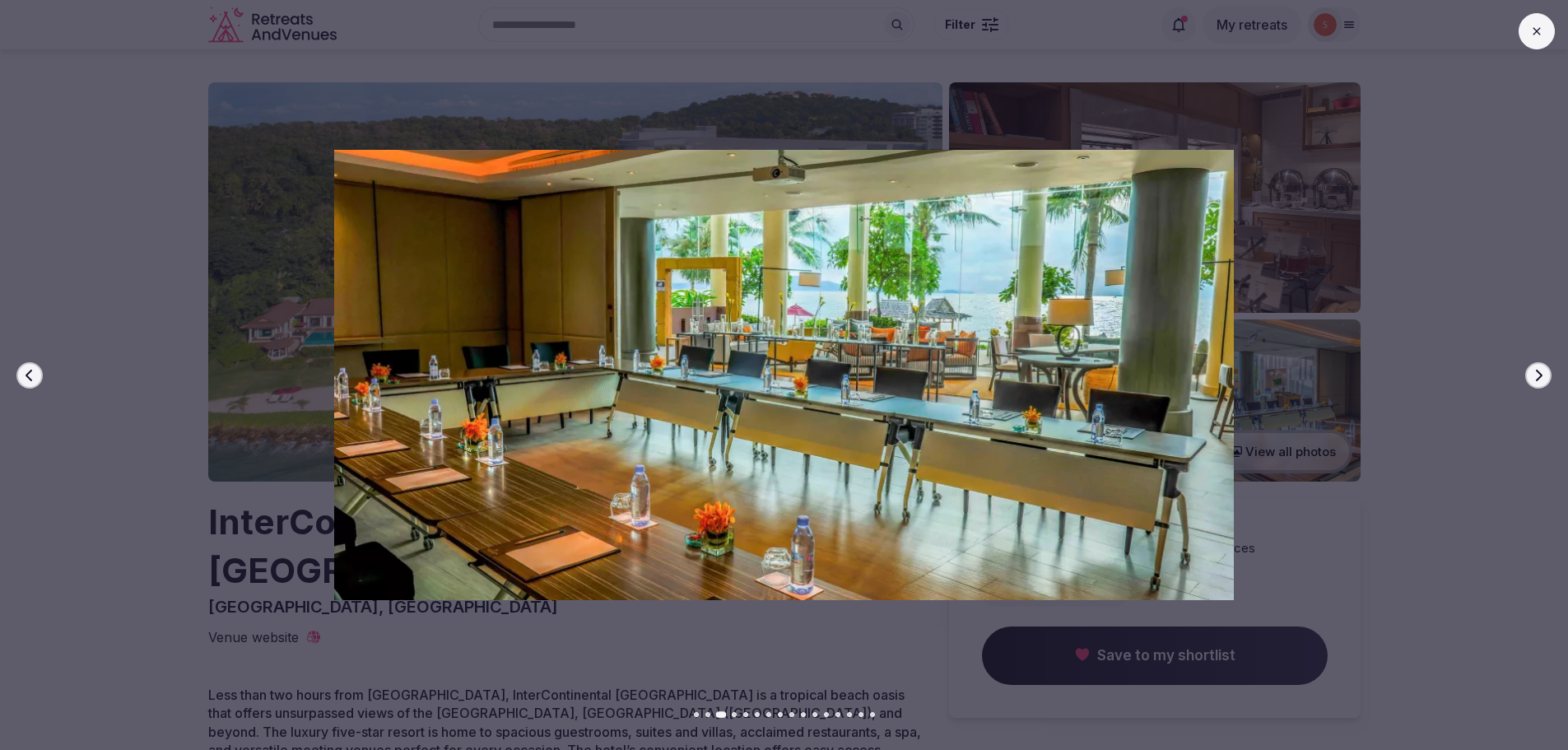
click at [1543, 369] on icon "button" at bounding box center [1538, 375] width 13 height 13
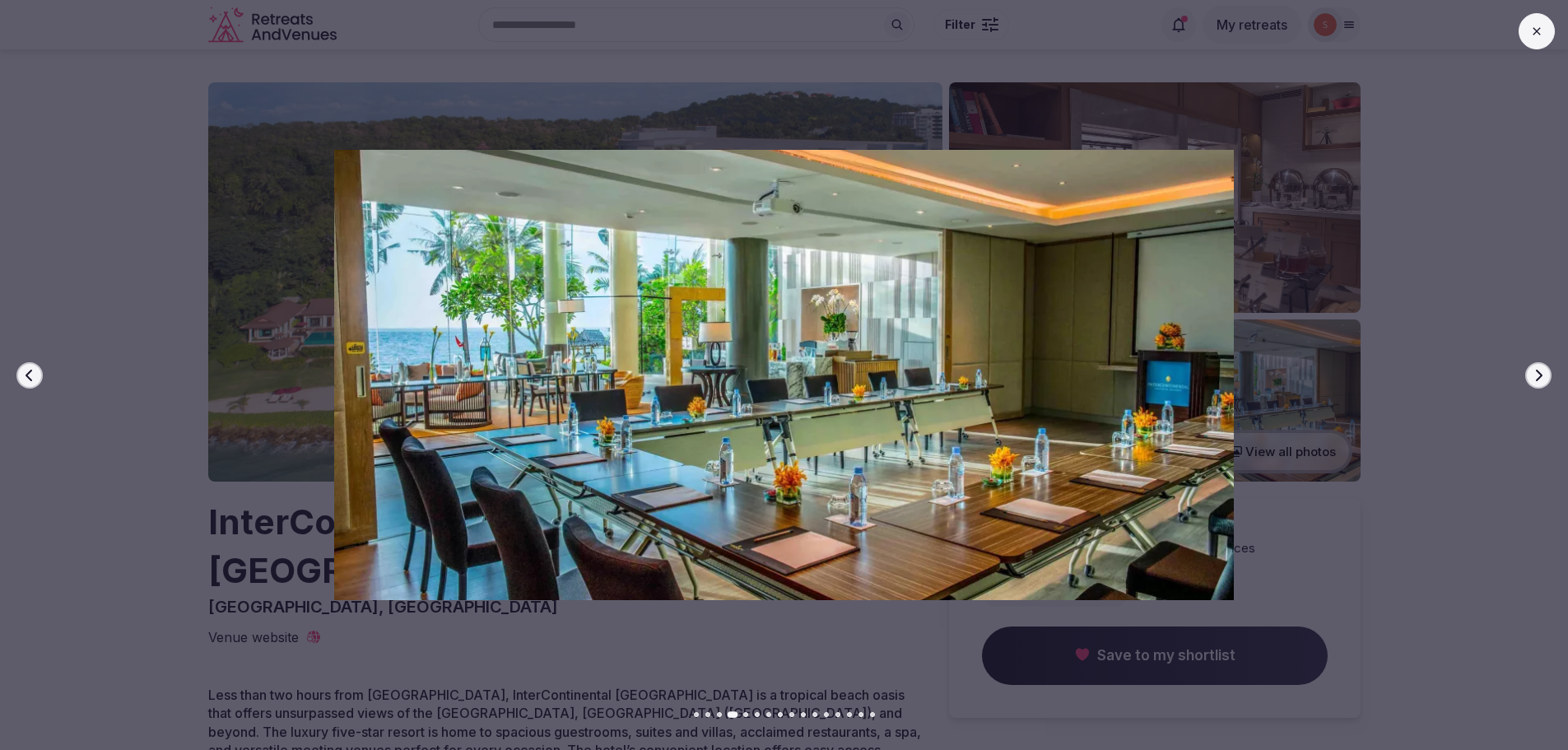
click at [1543, 369] on icon "button" at bounding box center [1538, 375] width 13 height 13
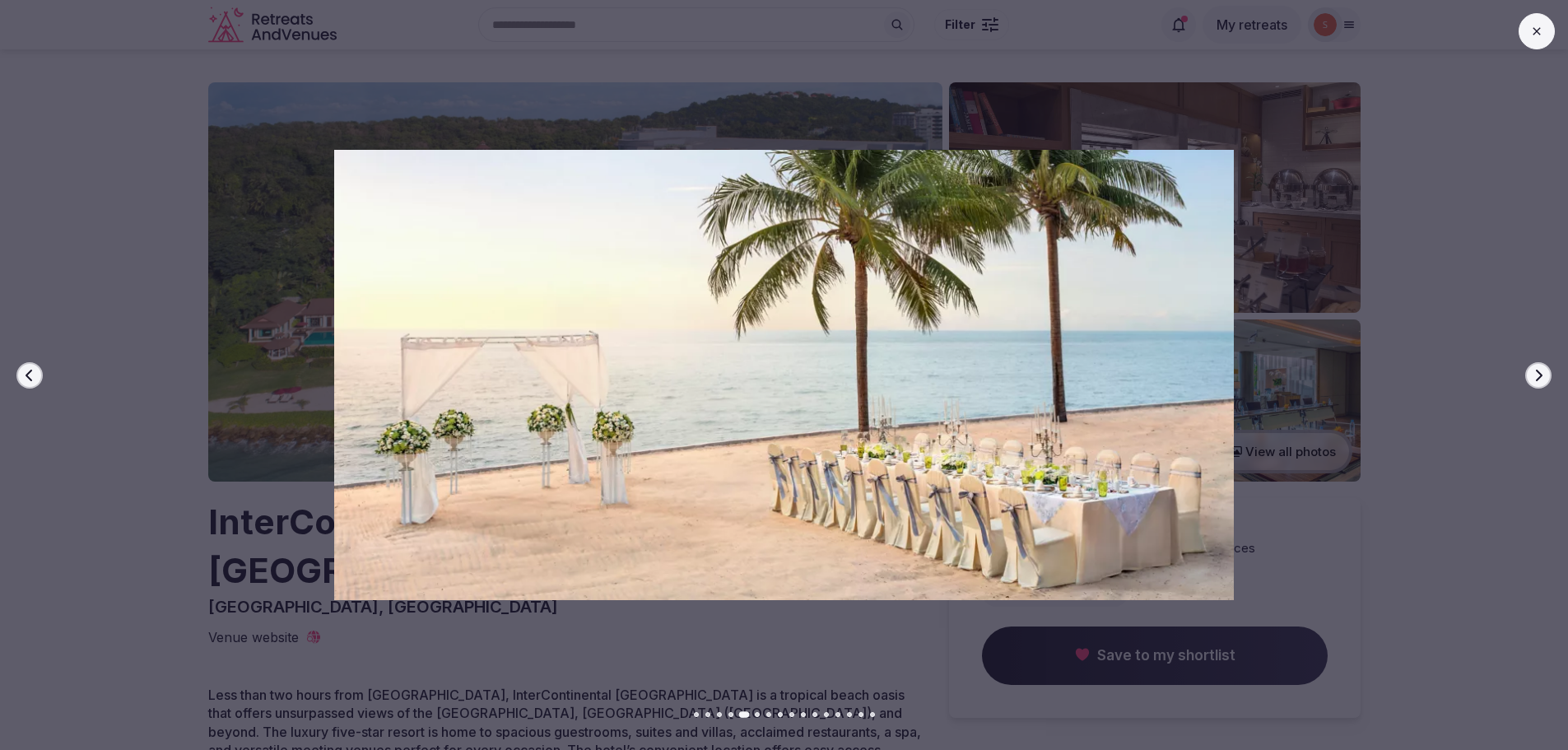
click at [1543, 369] on icon "button" at bounding box center [1538, 375] width 13 height 13
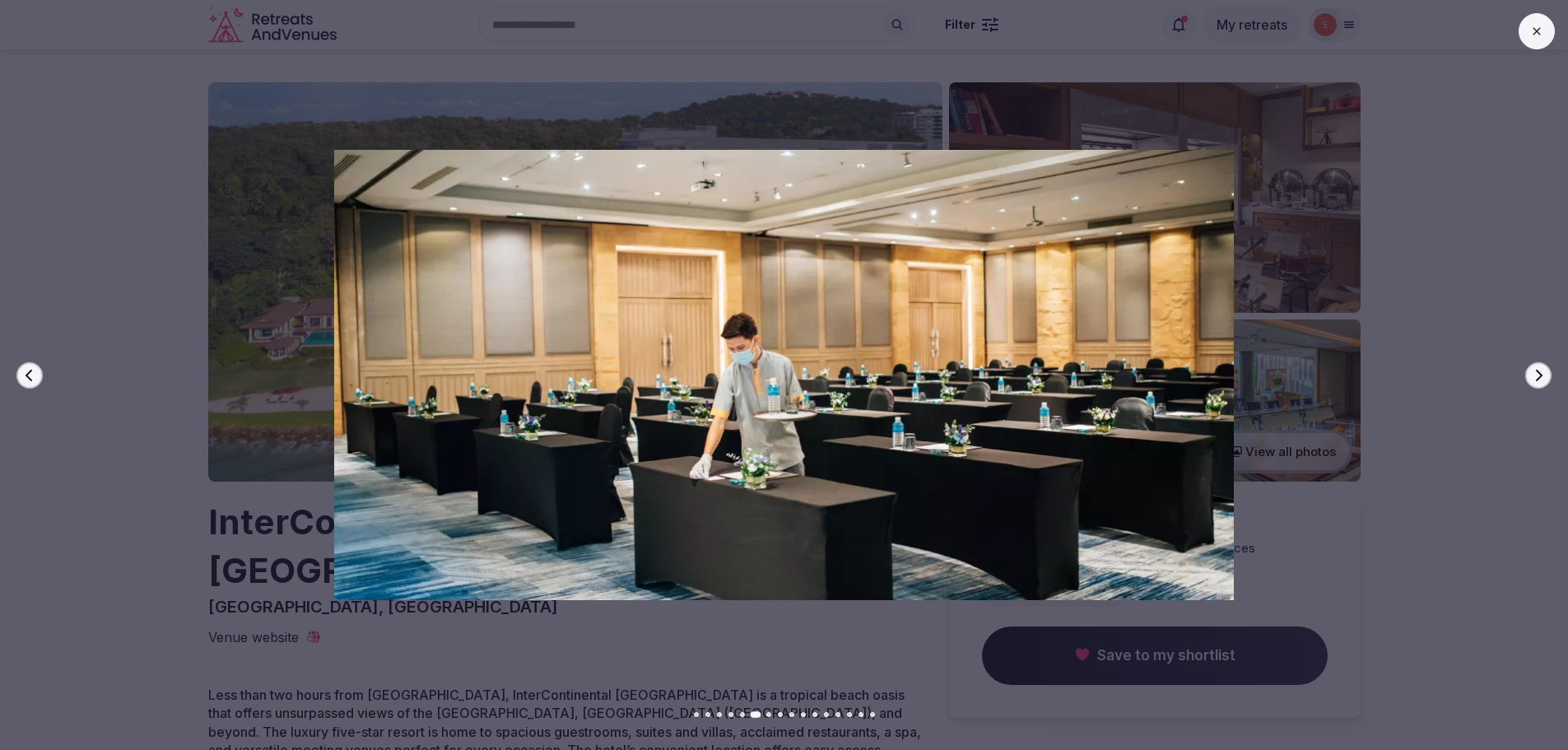
click at [1533, 385] on button "Next slide" at bounding box center [1538, 375] width 26 height 26
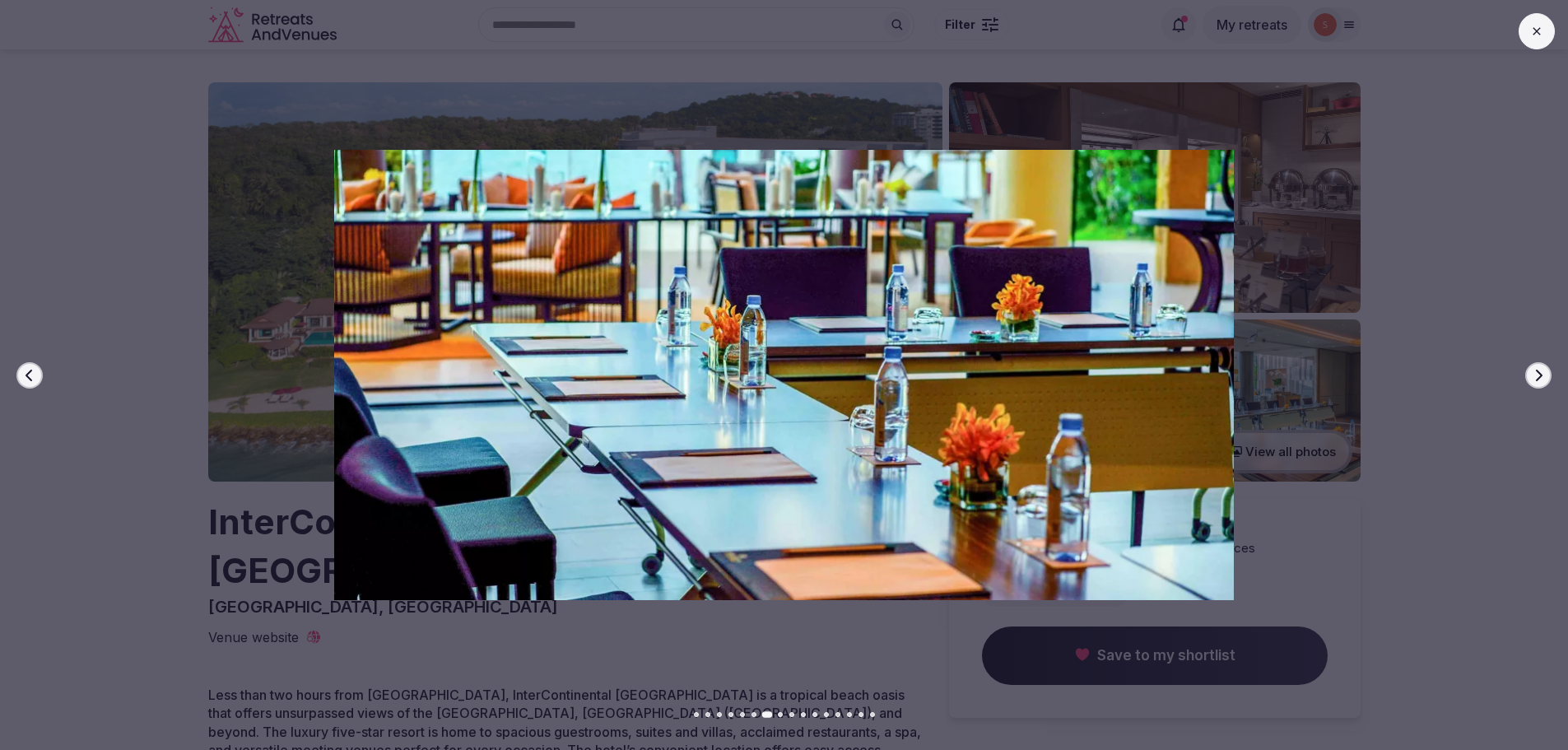
click at [1541, 378] on icon "button" at bounding box center [1538, 375] width 13 height 13
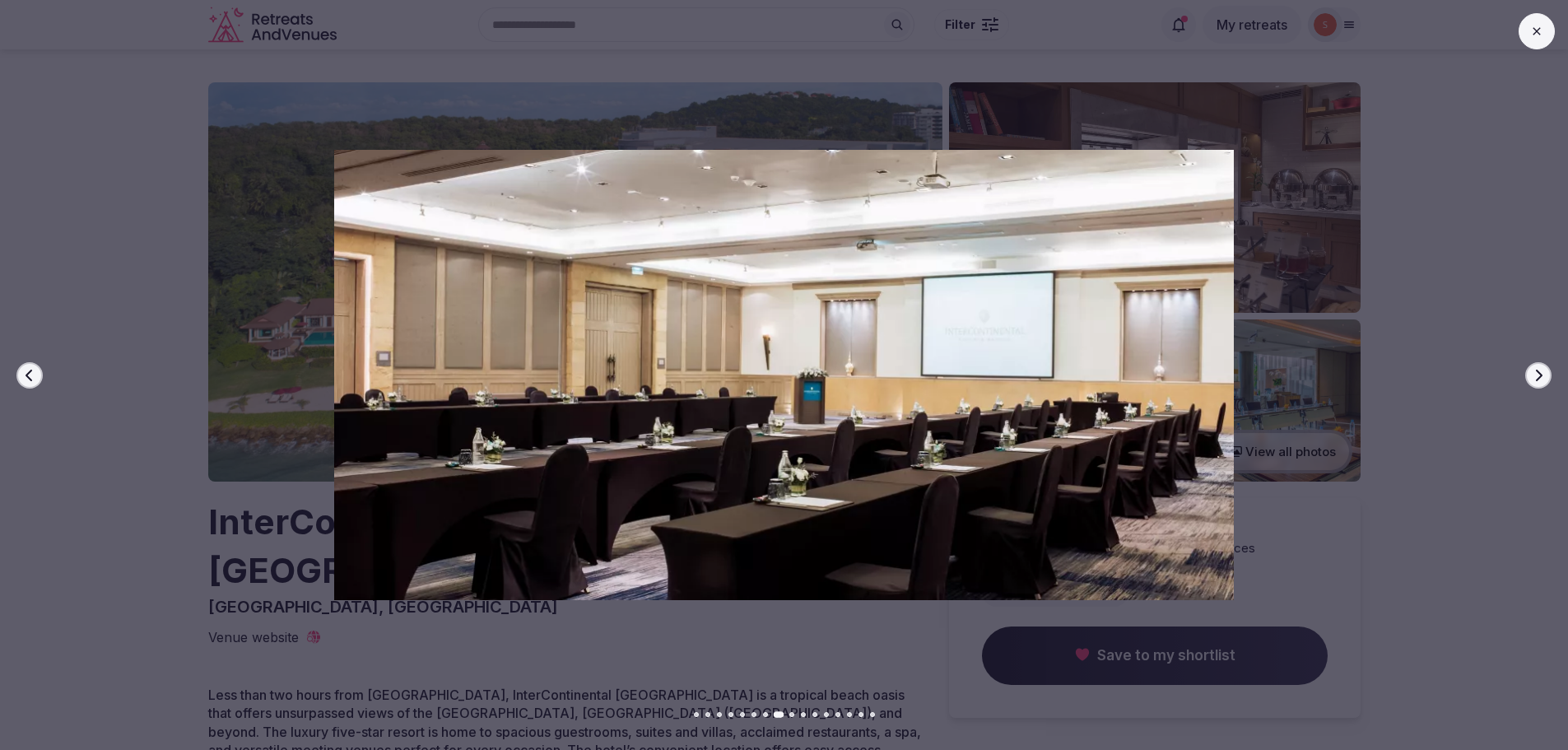
click at [1541, 378] on icon "button" at bounding box center [1538, 375] width 13 height 13
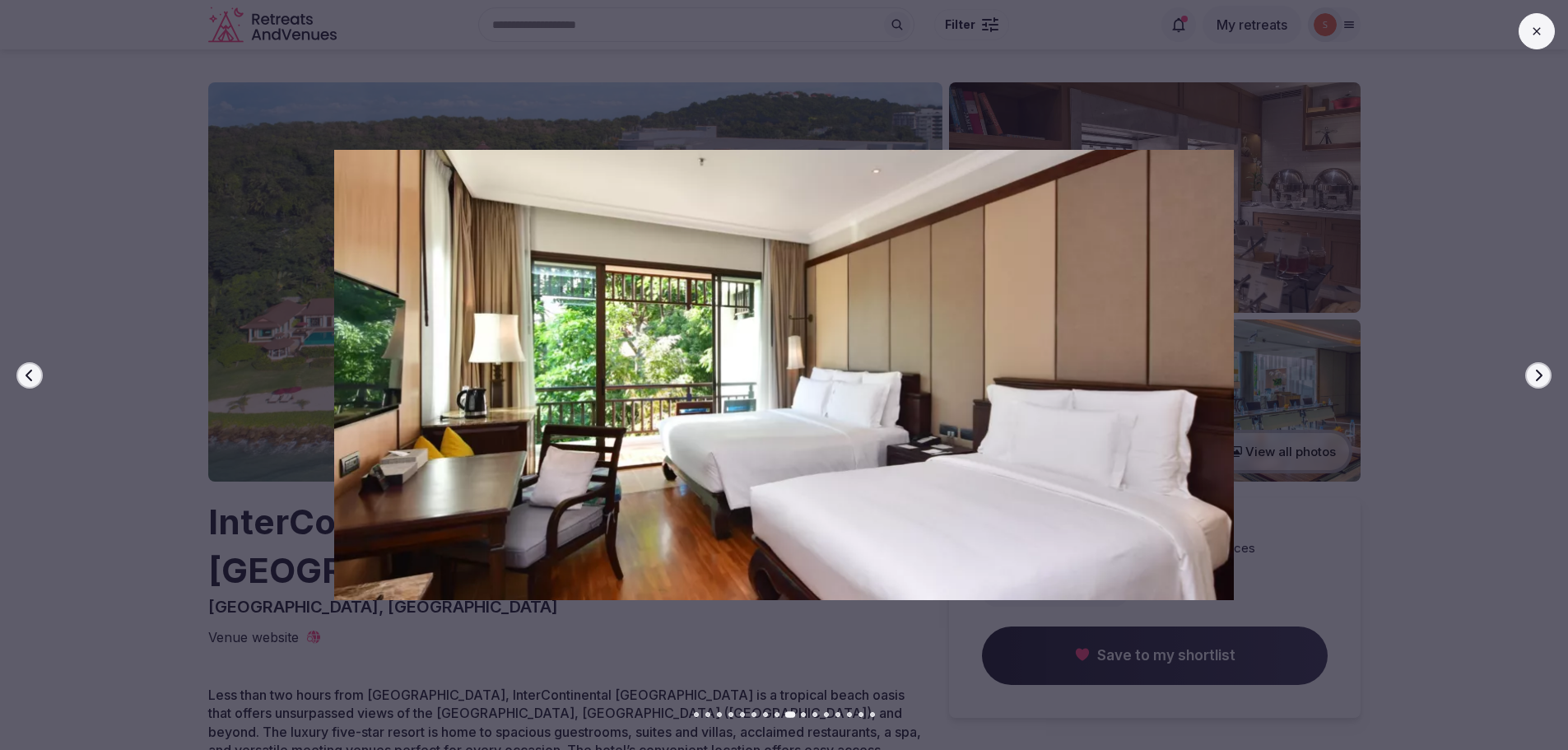
click at [1542, 378] on icon "button" at bounding box center [1538, 375] width 13 height 13
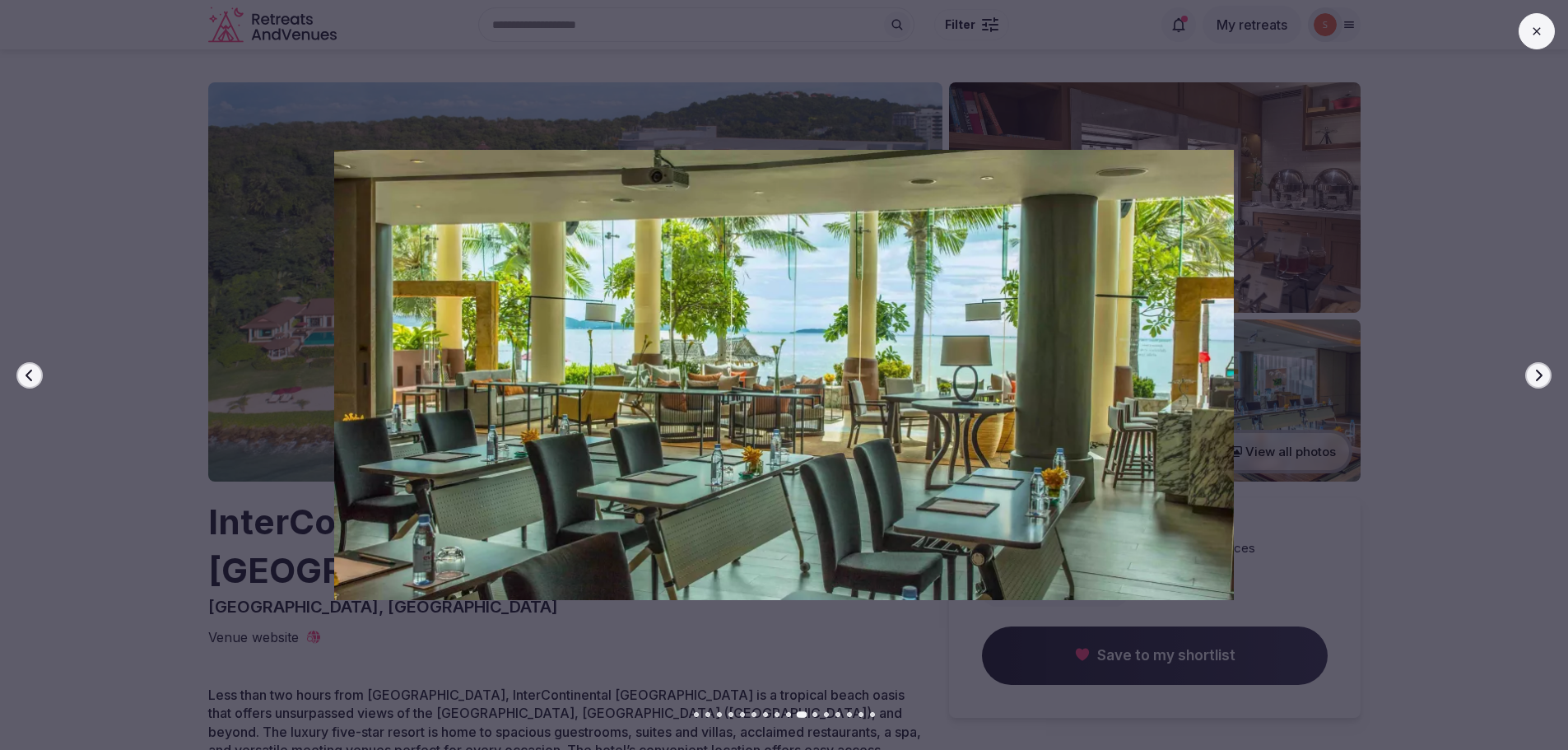
click at [1542, 378] on icon "button" at bounding box center [1538, 375] width 13 height 13
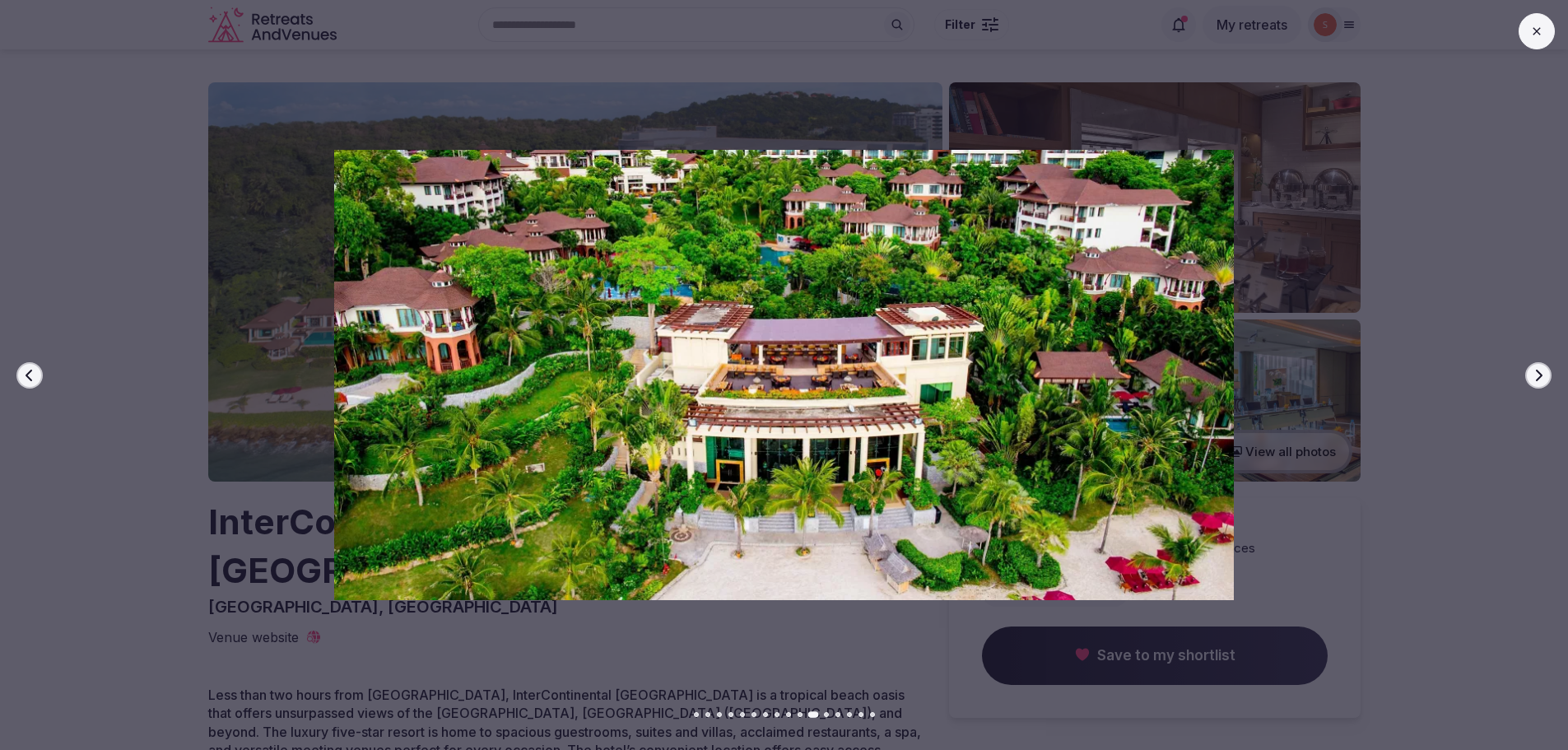
click at [1544, 378] on icon "button" at bounding box center [1538, 375] width 13 height 13
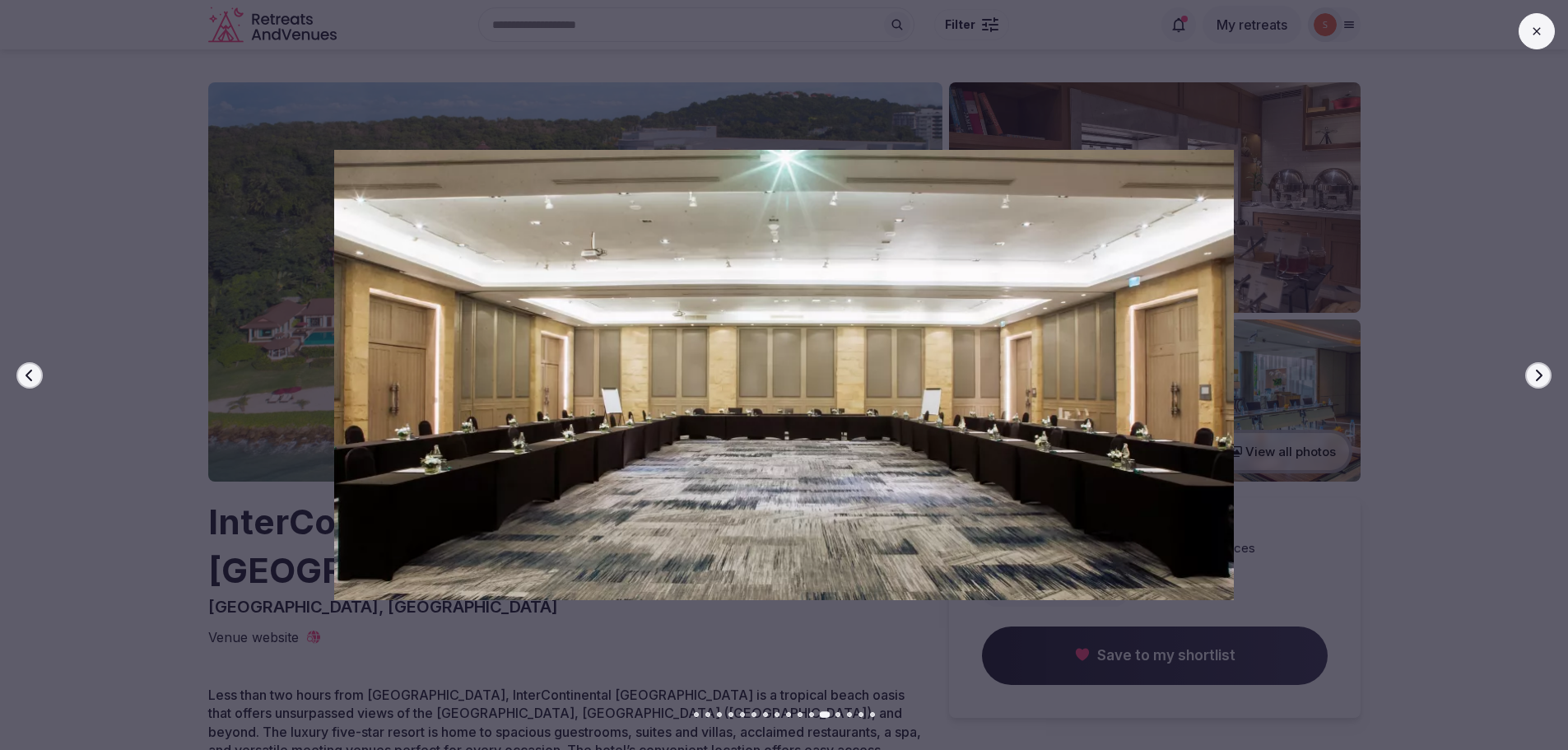
click at [1544, 378] on icon "button" at bounding box center [1538, 375] width 13 height 13
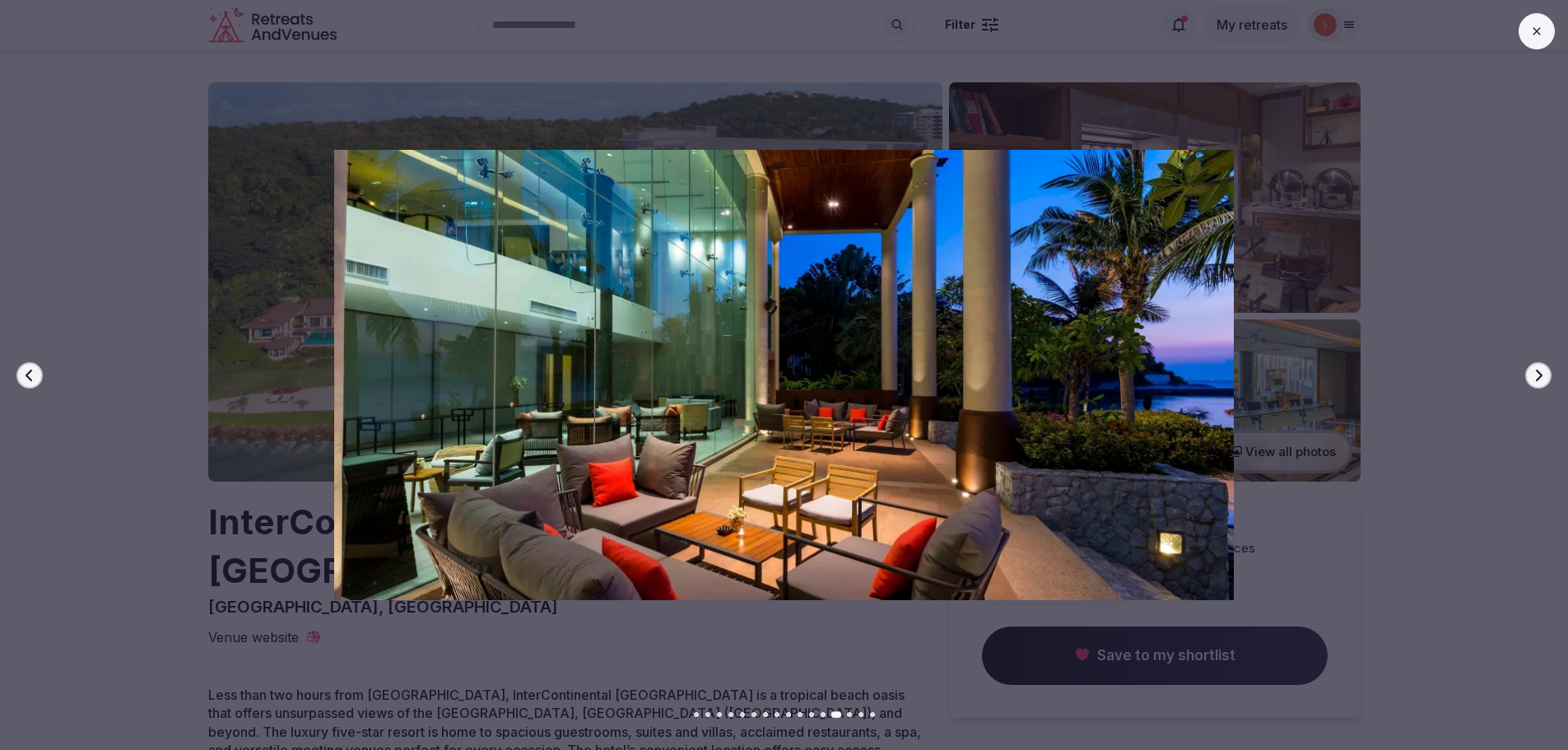
click at [1544, 378] on icon "button" at bounding box center [1538, 375] width 13 height 13
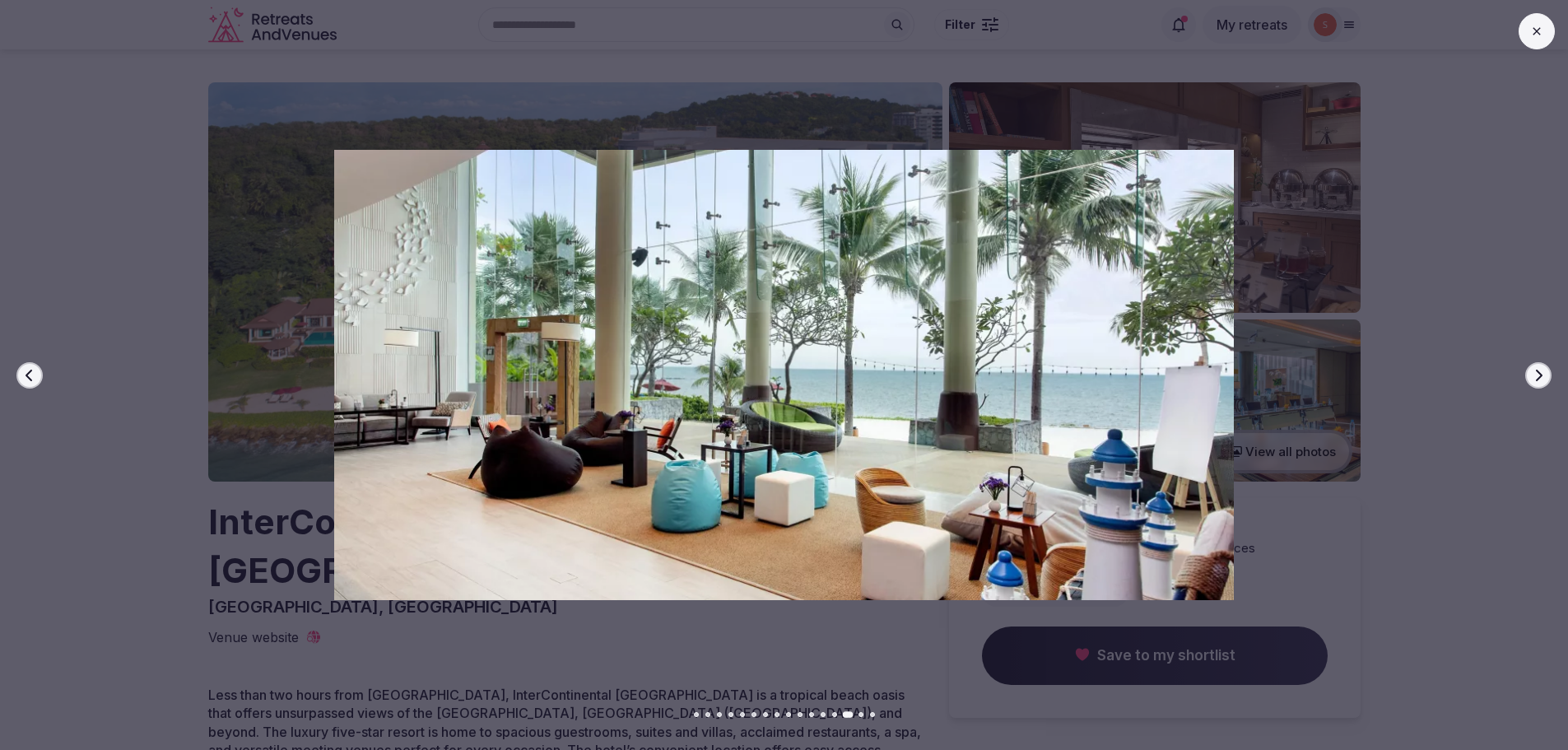
click at [1546, 378] on button "Next slide" at bounding box center [1538, 375] width 26 height 26
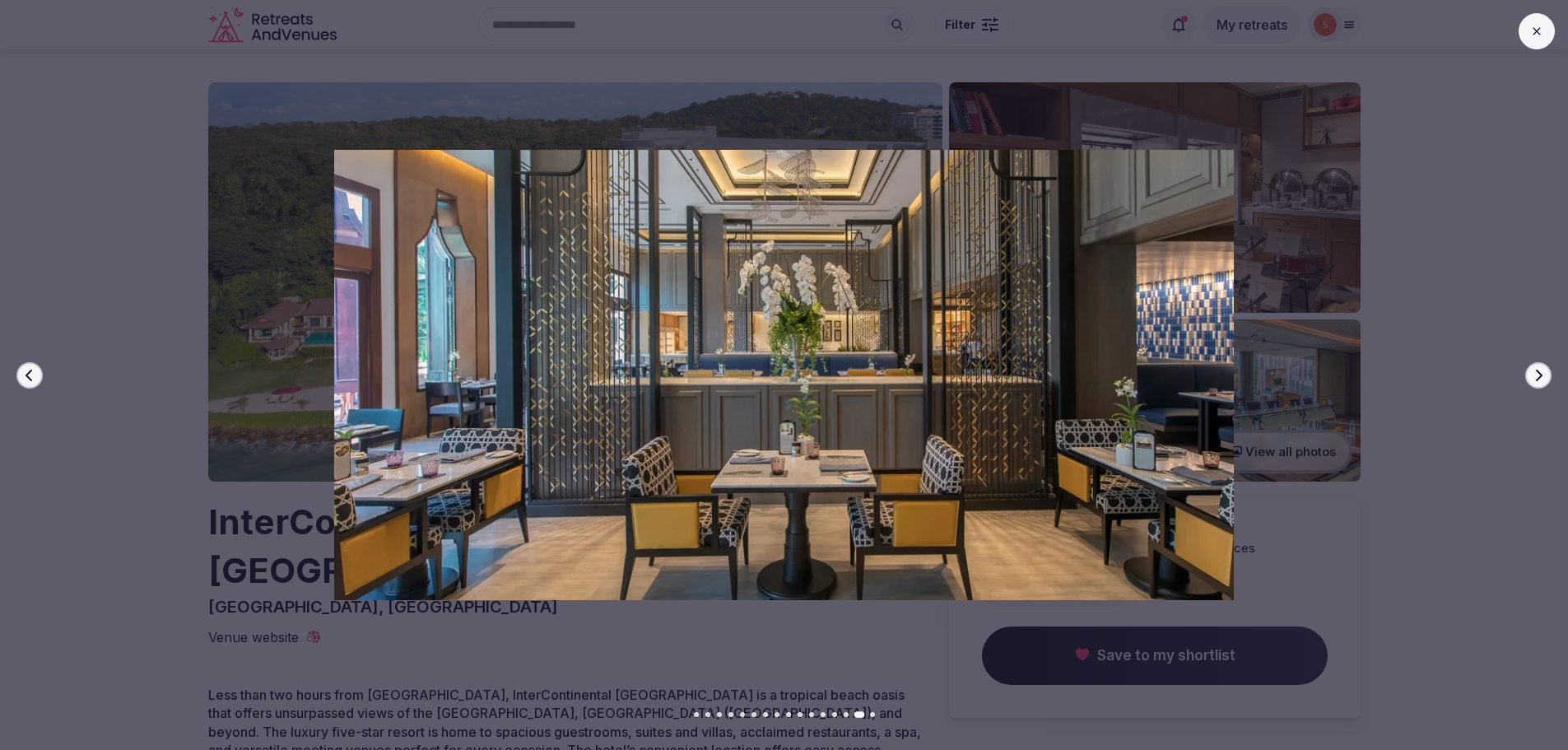
click at [1546, 378] on button "Next slide" at bounding box center [1538, 375] width 26 height 26
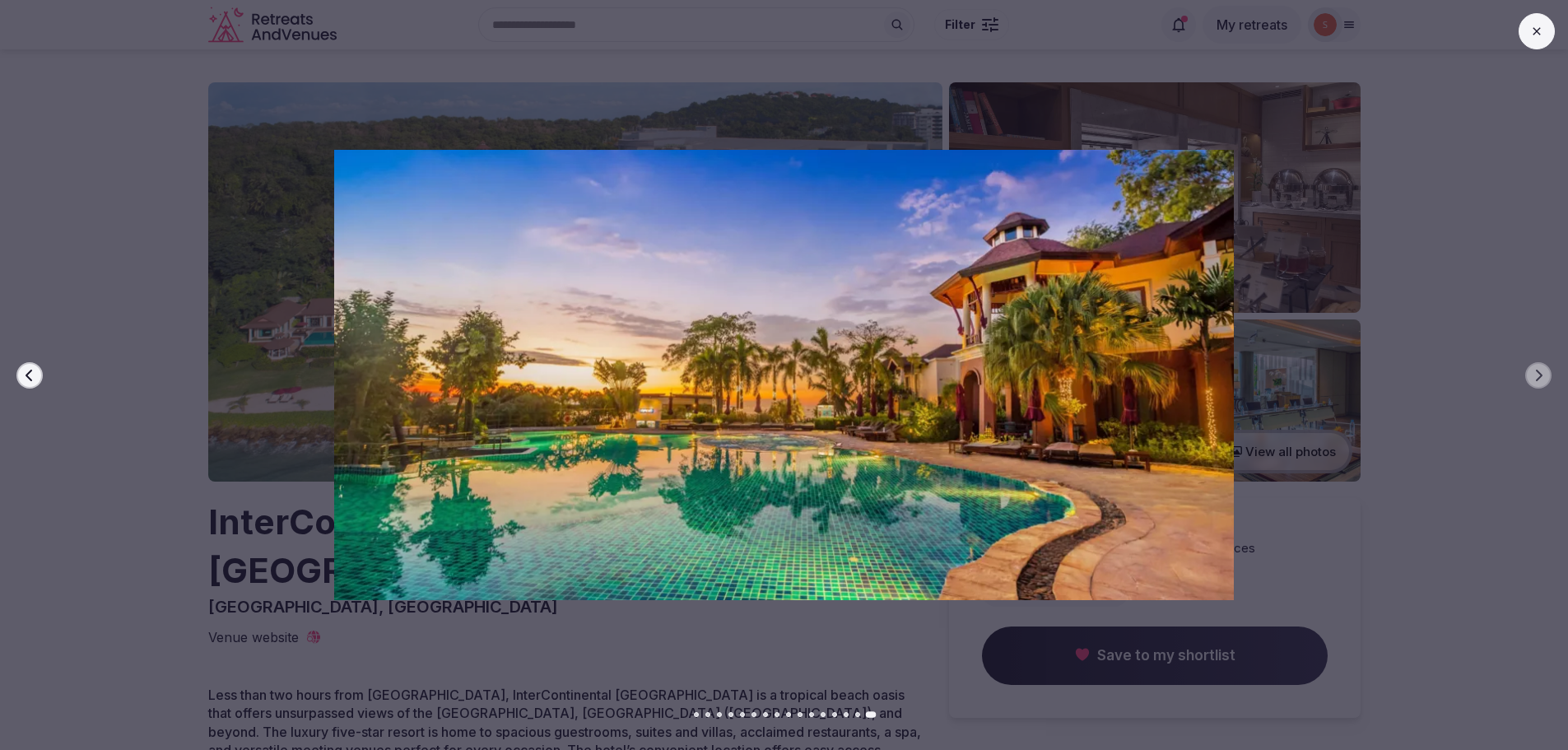
click at [35, 375] on icon "button" at bounding box center [30, 375] width 13 height 13
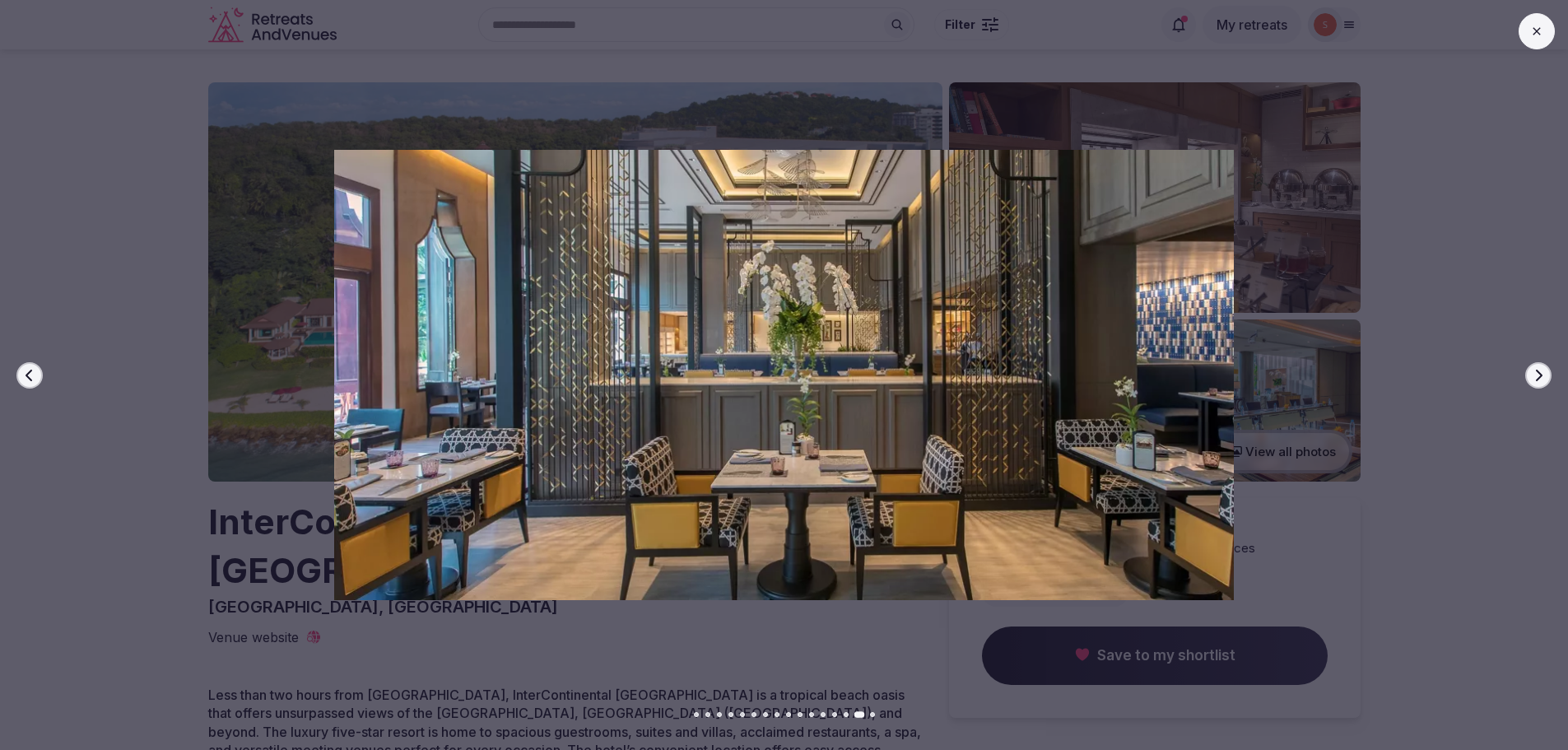
click at [35, 375] on icon "button" at bounding box center [30, 375] width 13 height 13
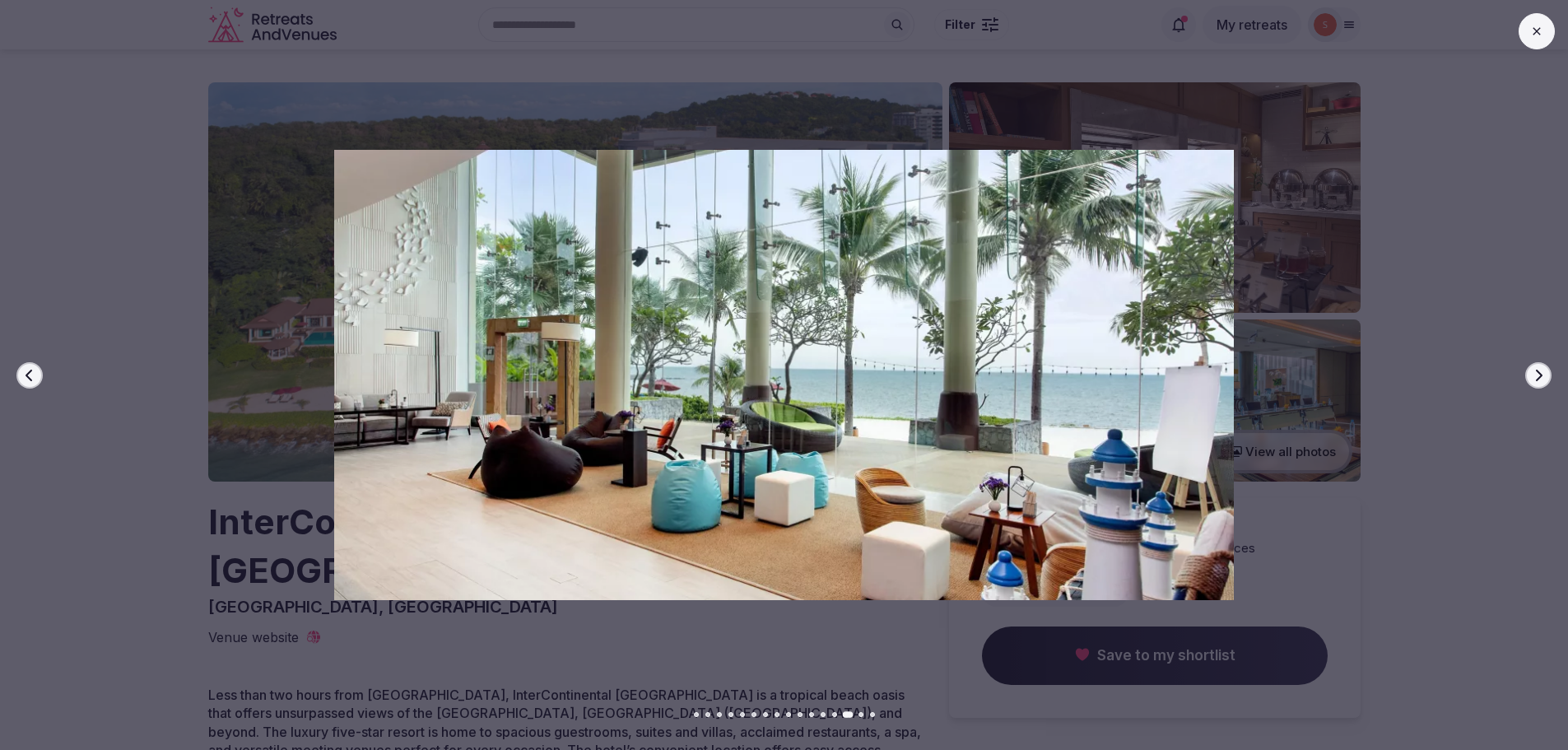
click at [1538, 36] on icon at bounding box center [1537, 31] width 13 height 13
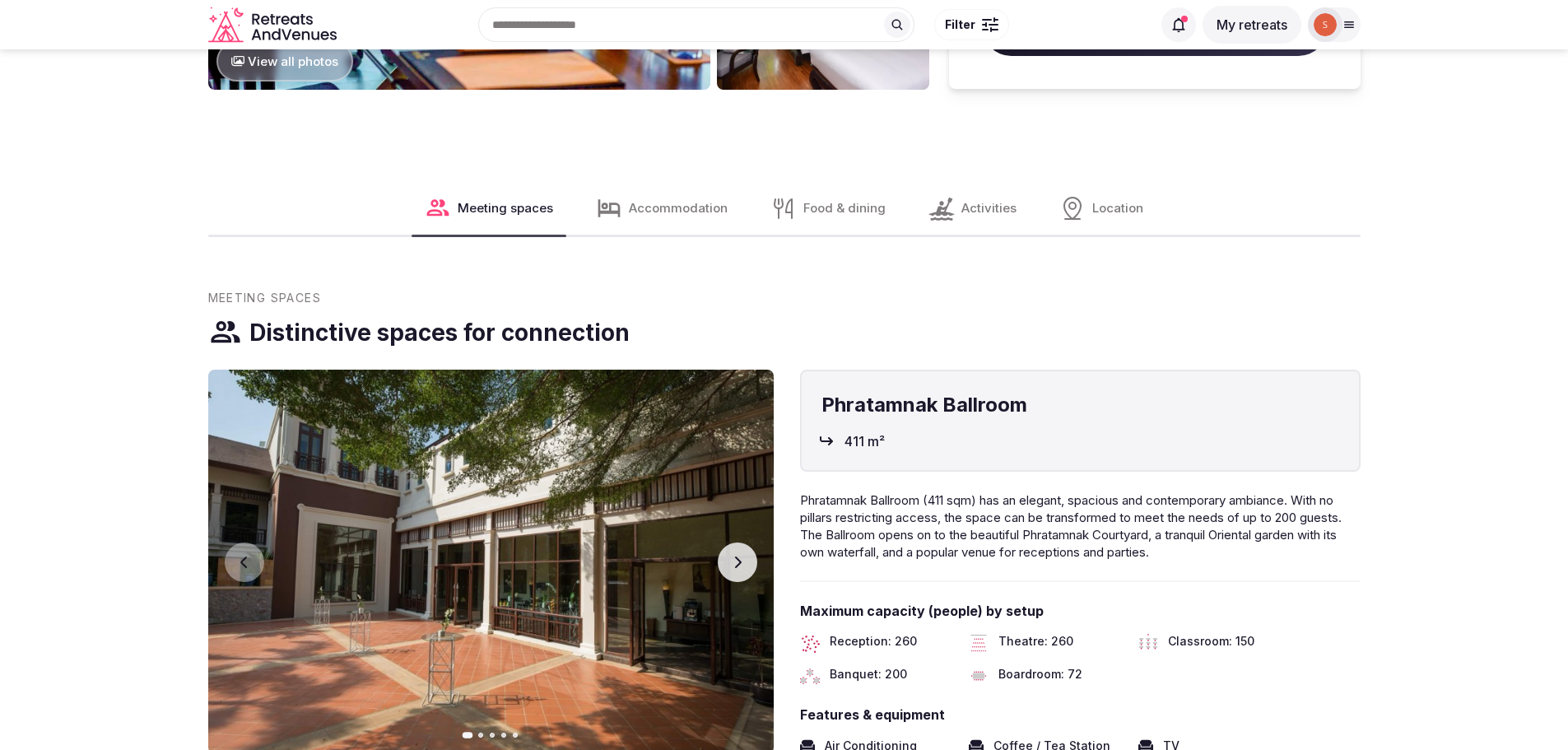
scroll to position [1647, 0]
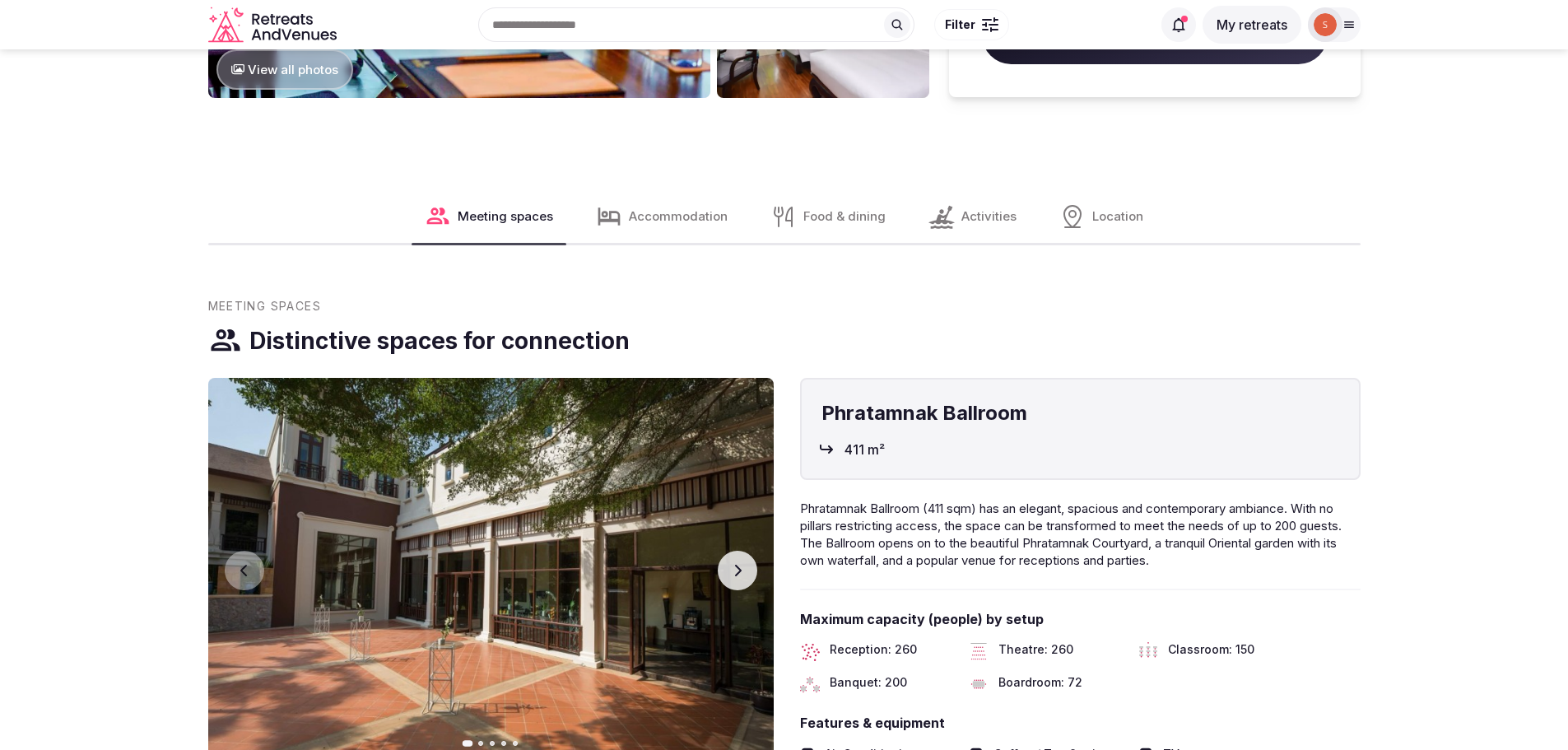
click at [735, 564] on icon "button" at bounding box center [738, 571] width 13 height 13
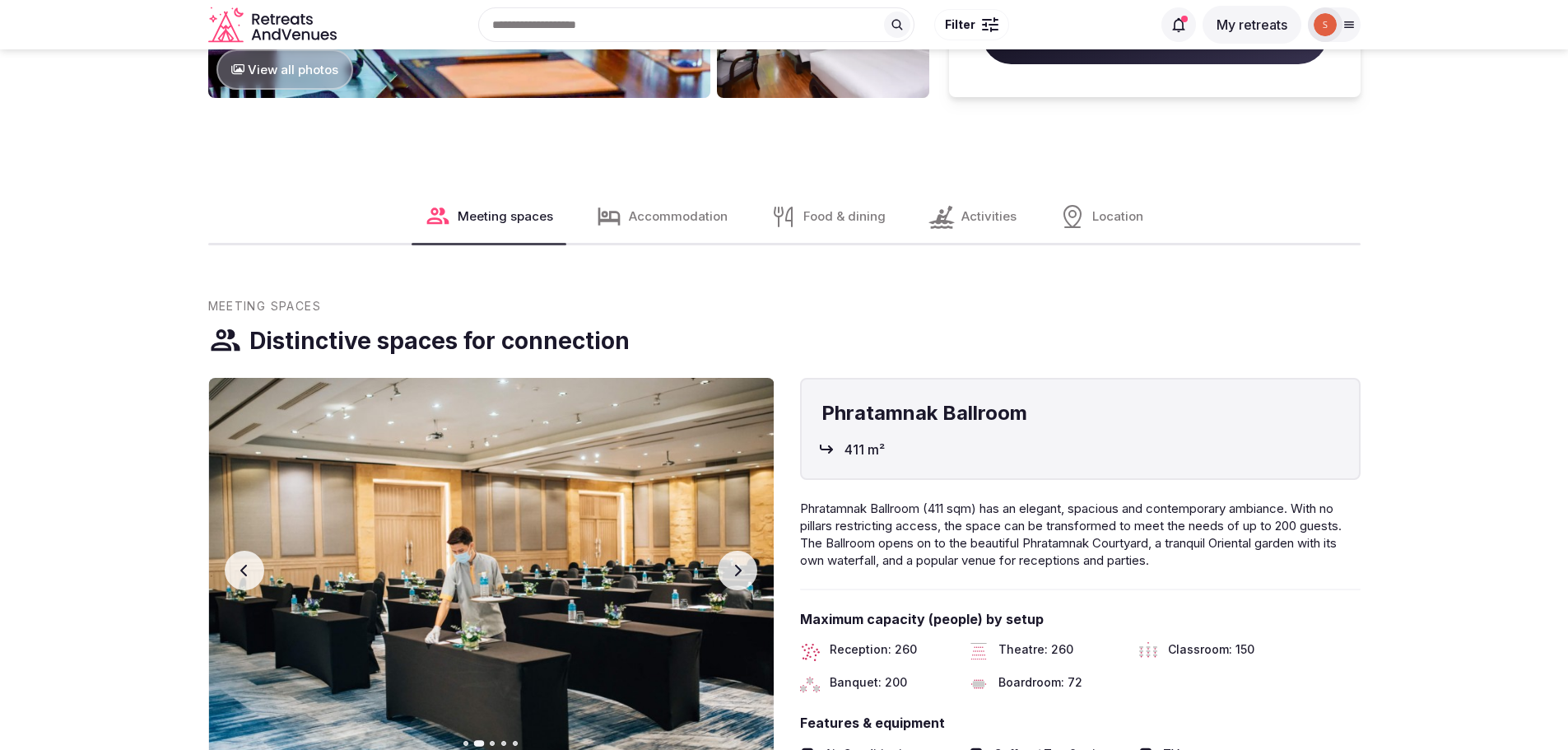
click at [735, 564] on icon "button" at bounding box center [738, 571] width 13 height 13
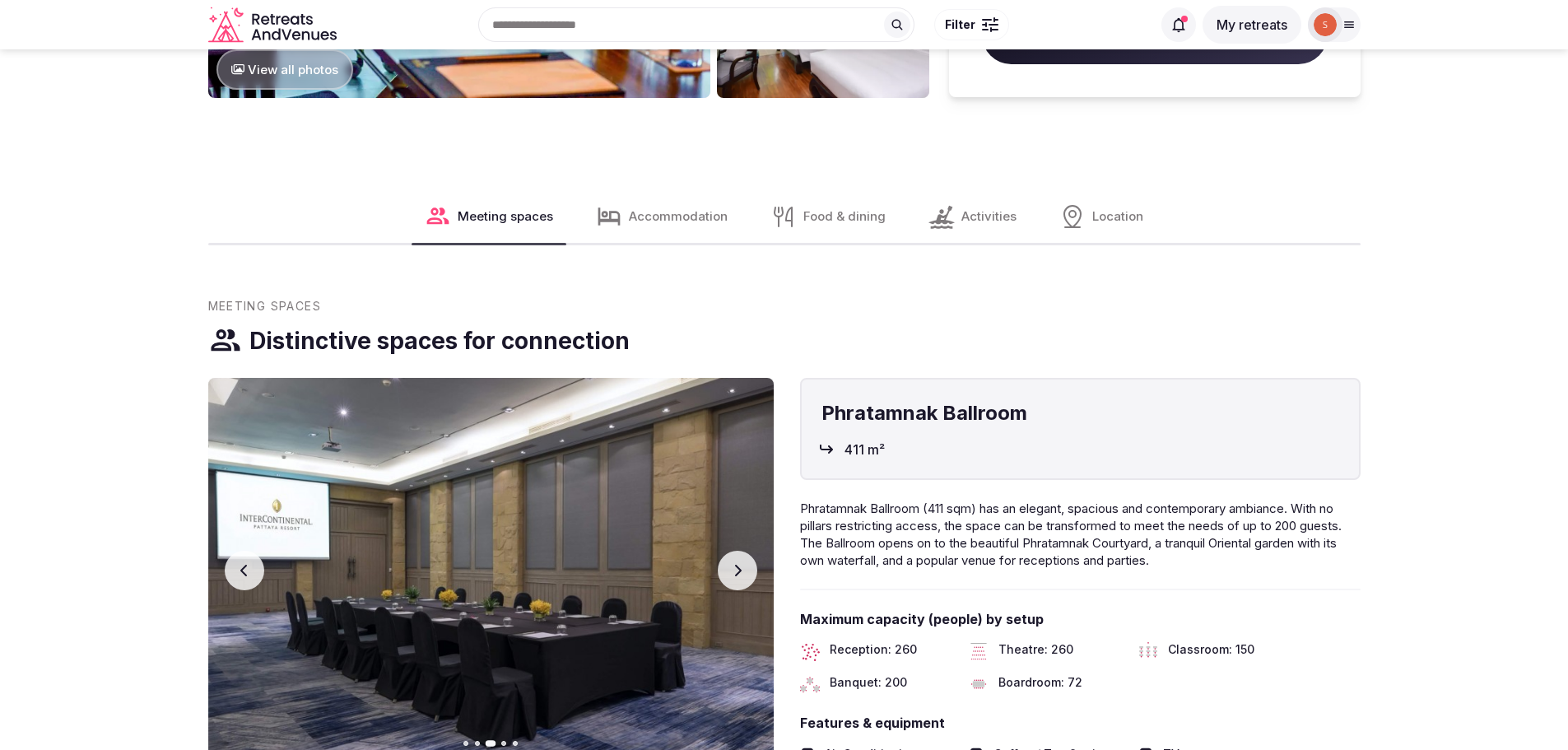
click at [735, 564] on icon "button" at bounding box center [738, 571] width 13 height 13
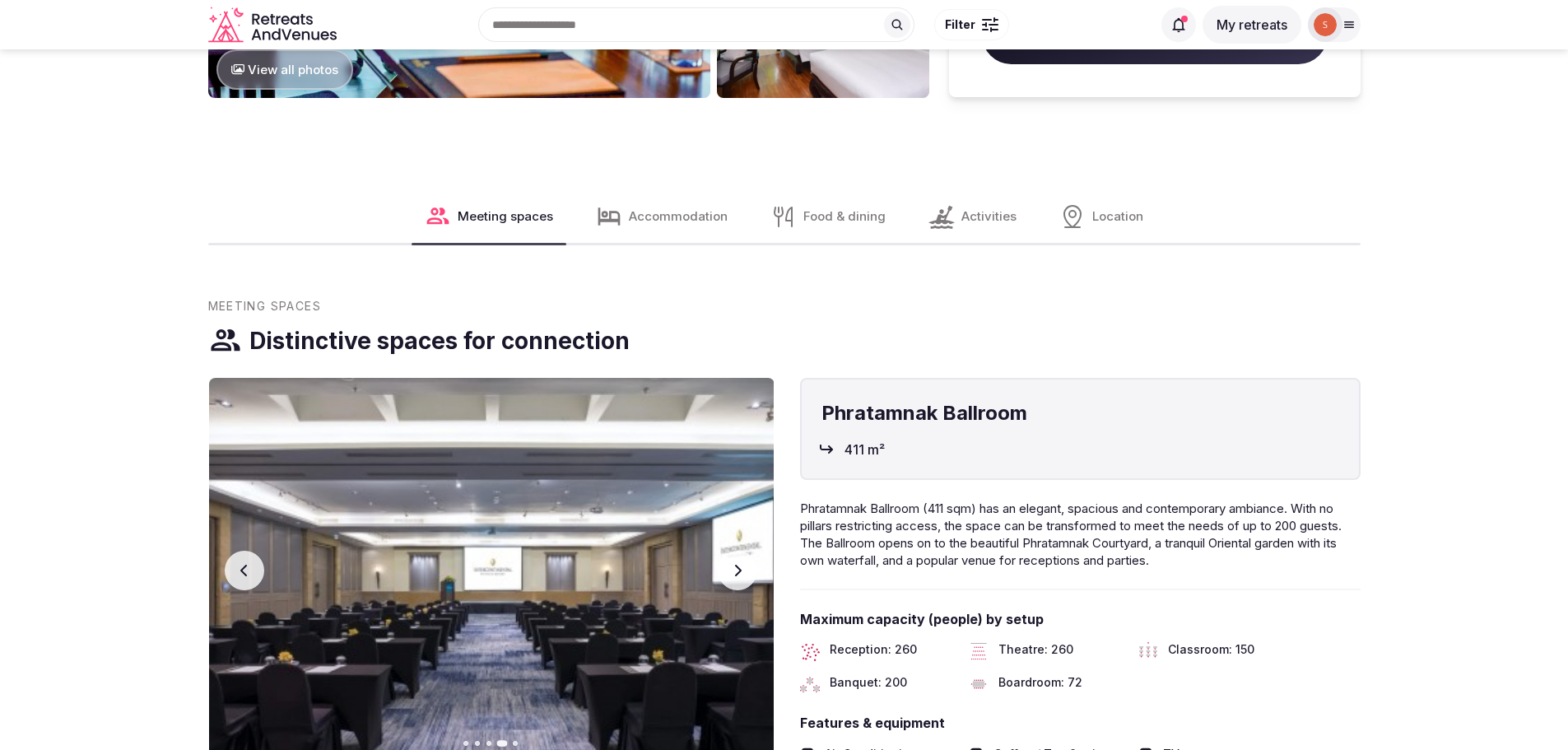
click at [736, 564] on icon "button" at bounding box center [737, 570] width 7 height 11
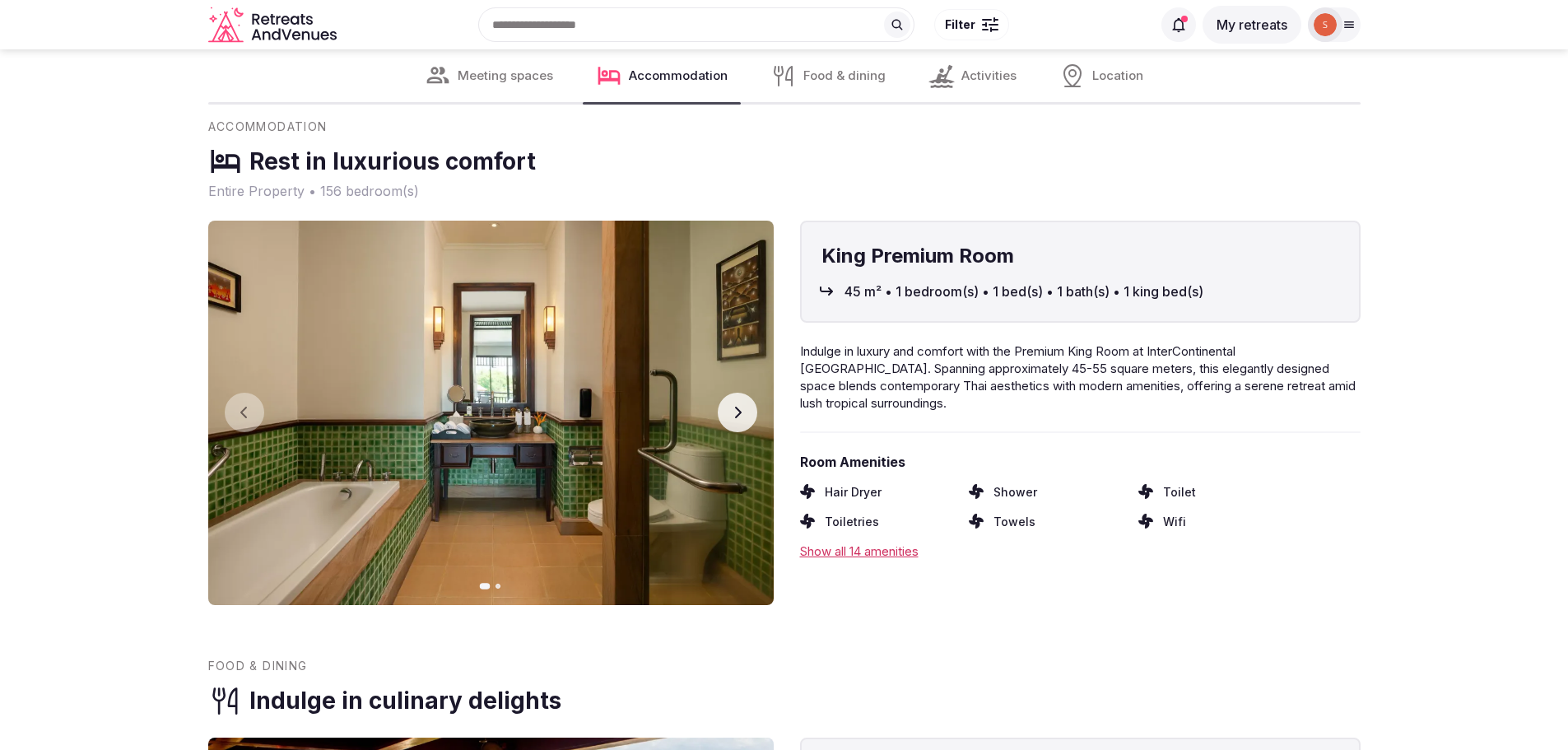
scroll to position [2470, 0]
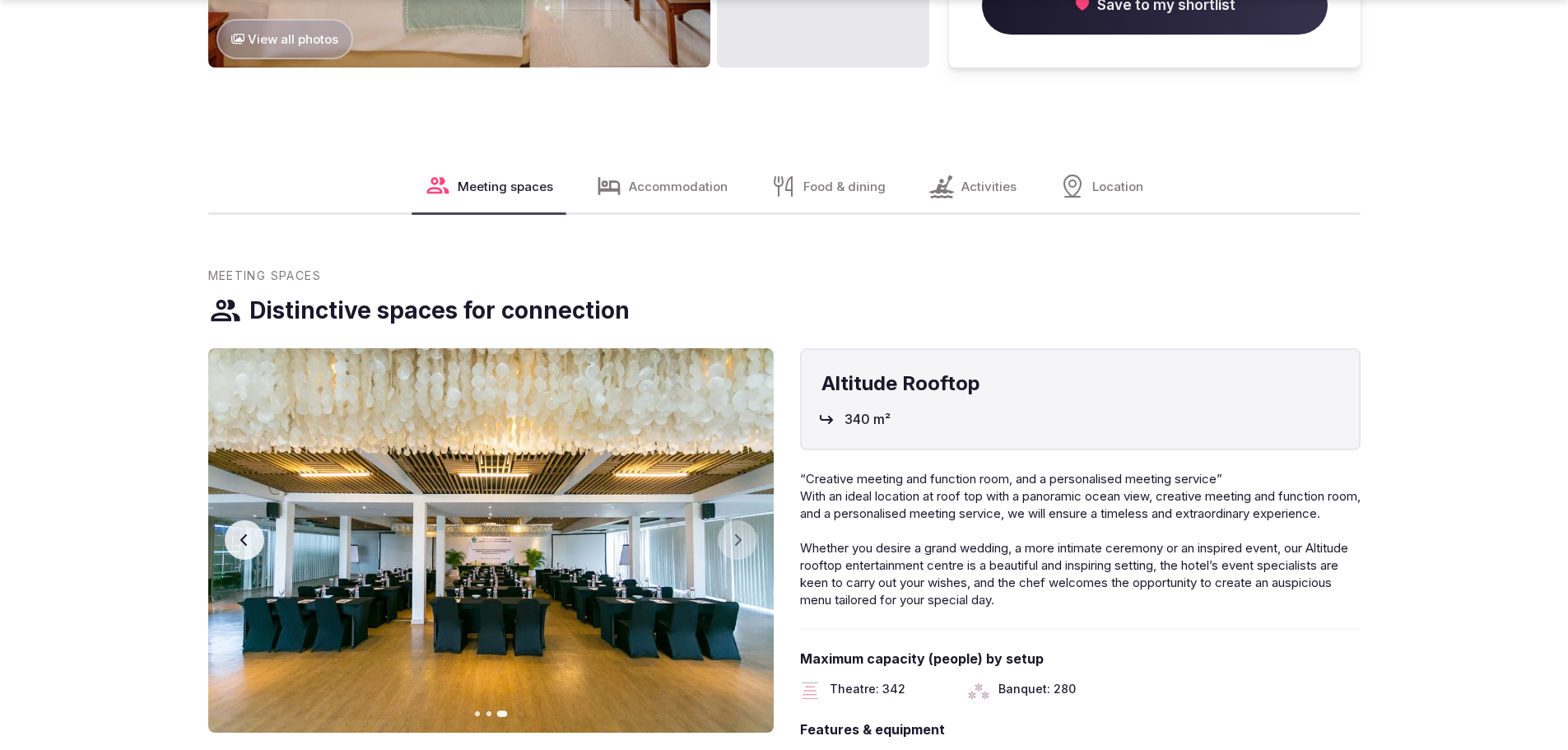
scroll to position [1729, 0]
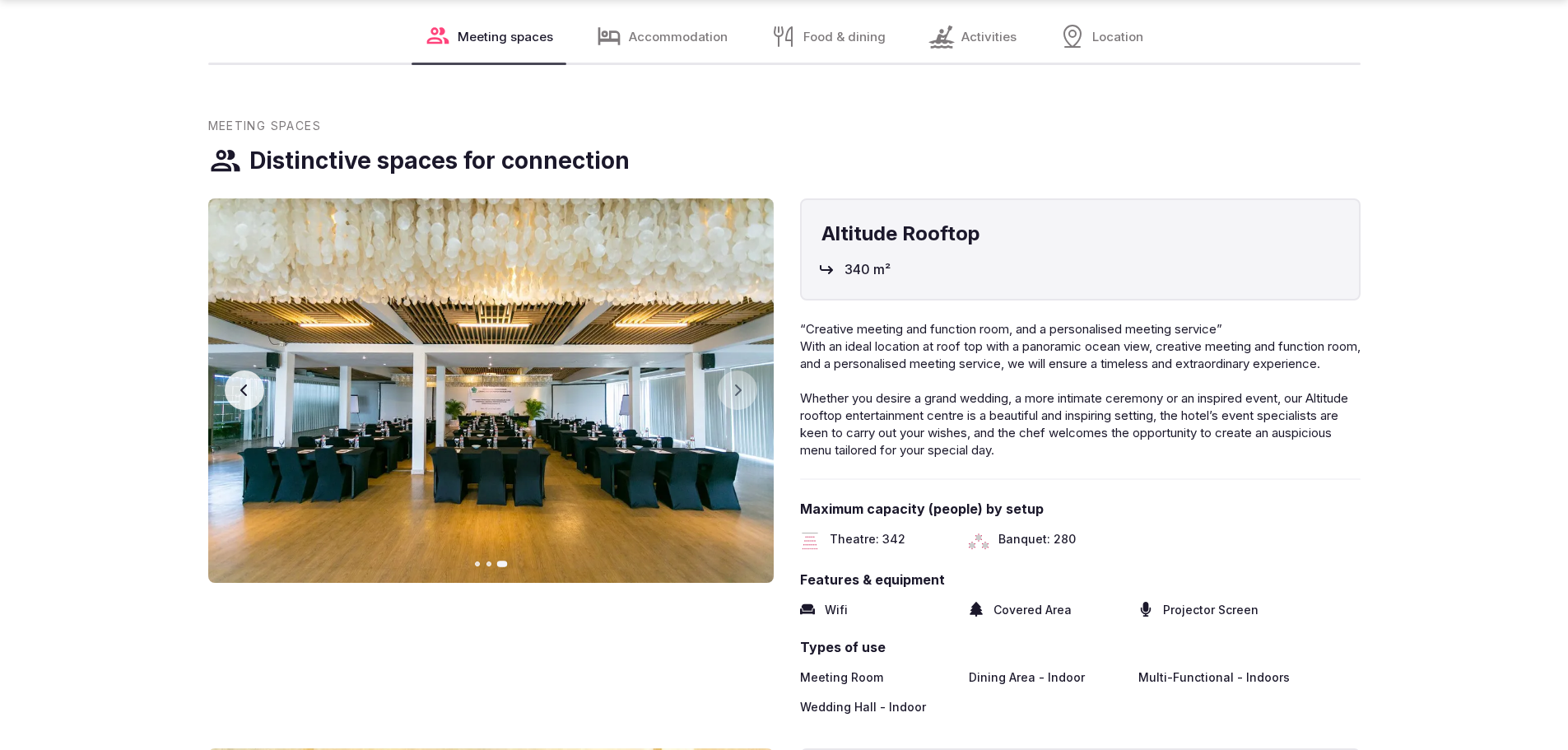
click at [247, 370] on button "Previous slide" at bounding box center [245, 390] width 39 height 39
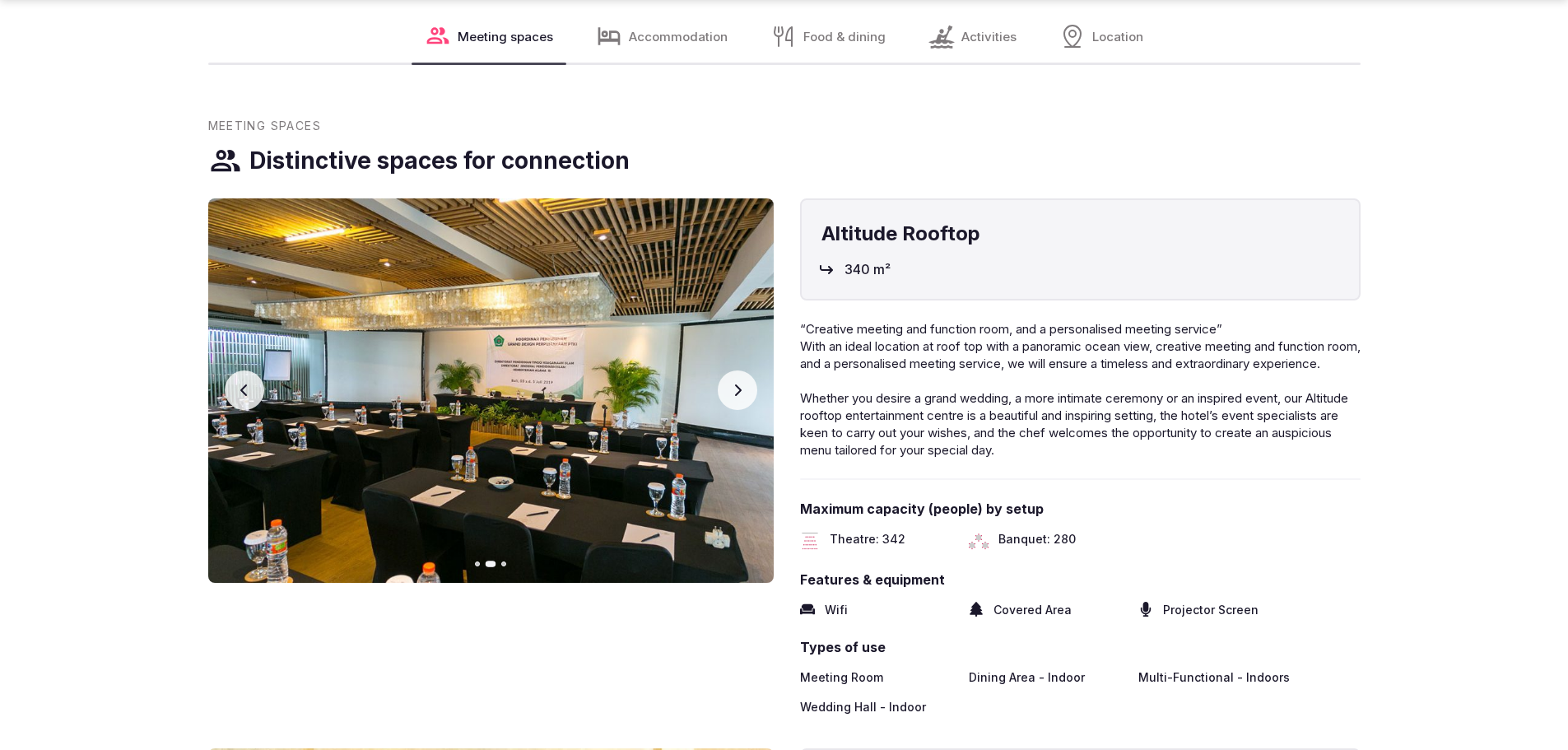
click at [727, 370] on button "Next slide" at bounding box center [738, 390] width 39 height 39
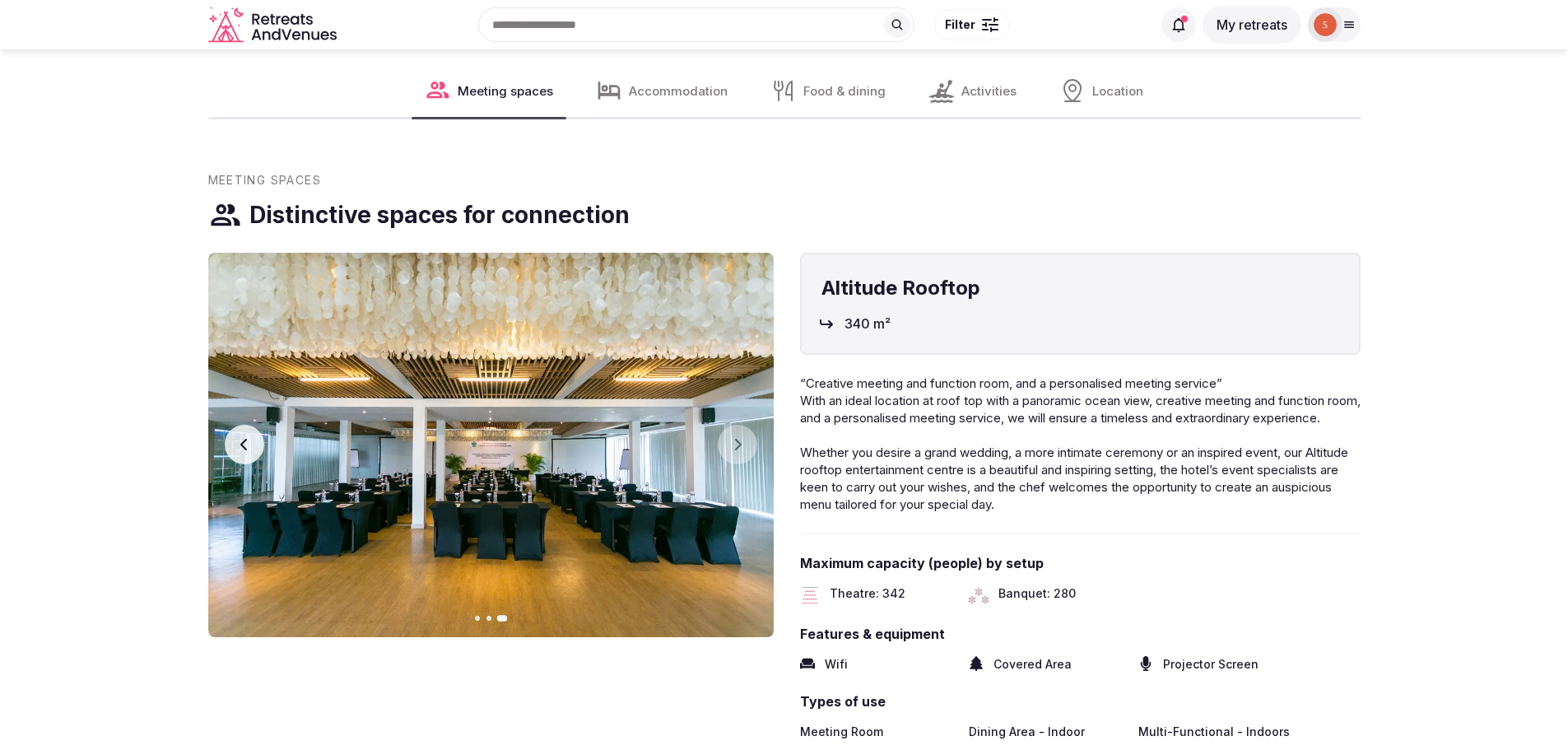
scroll to position [1647, 0]
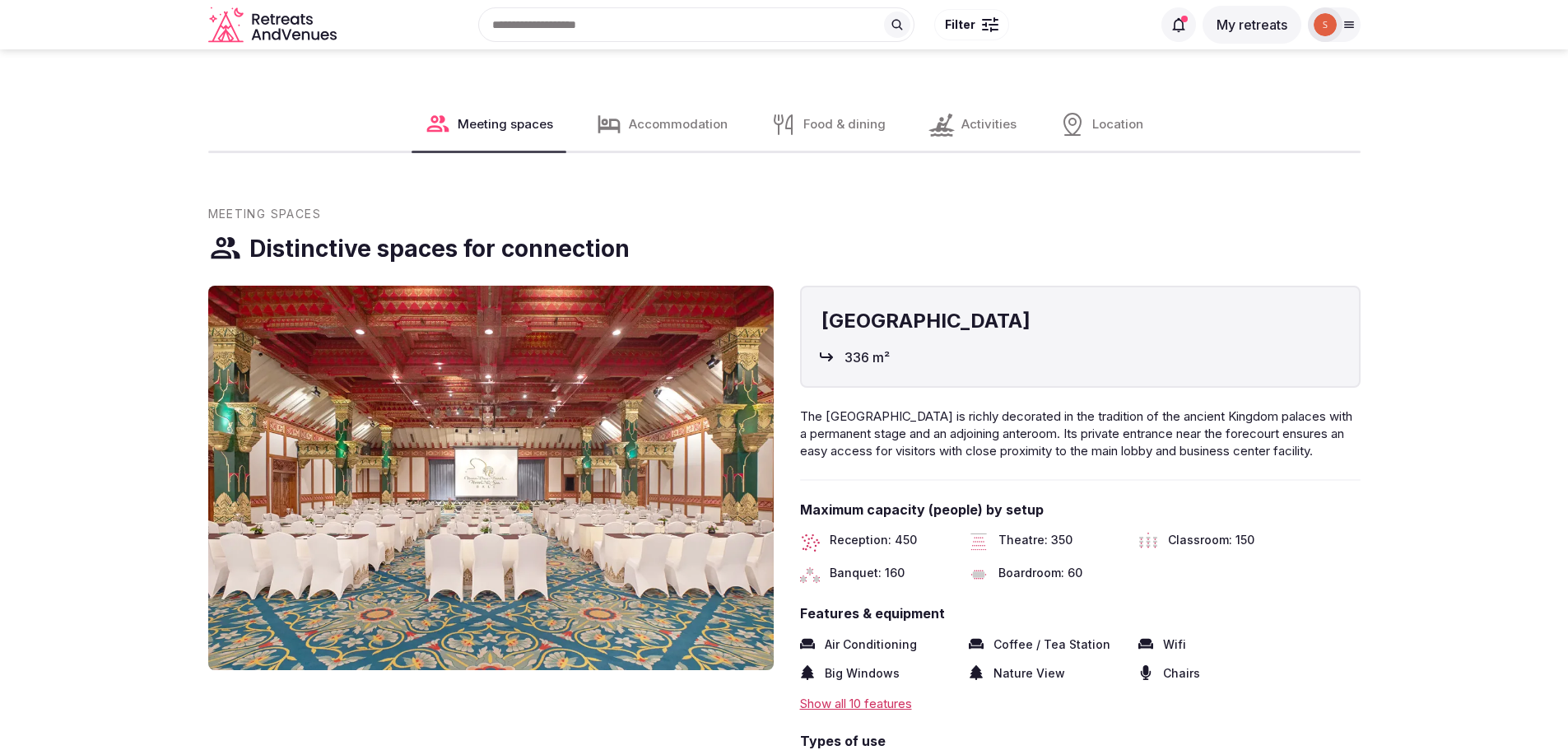
scroll to position [1729, 0]
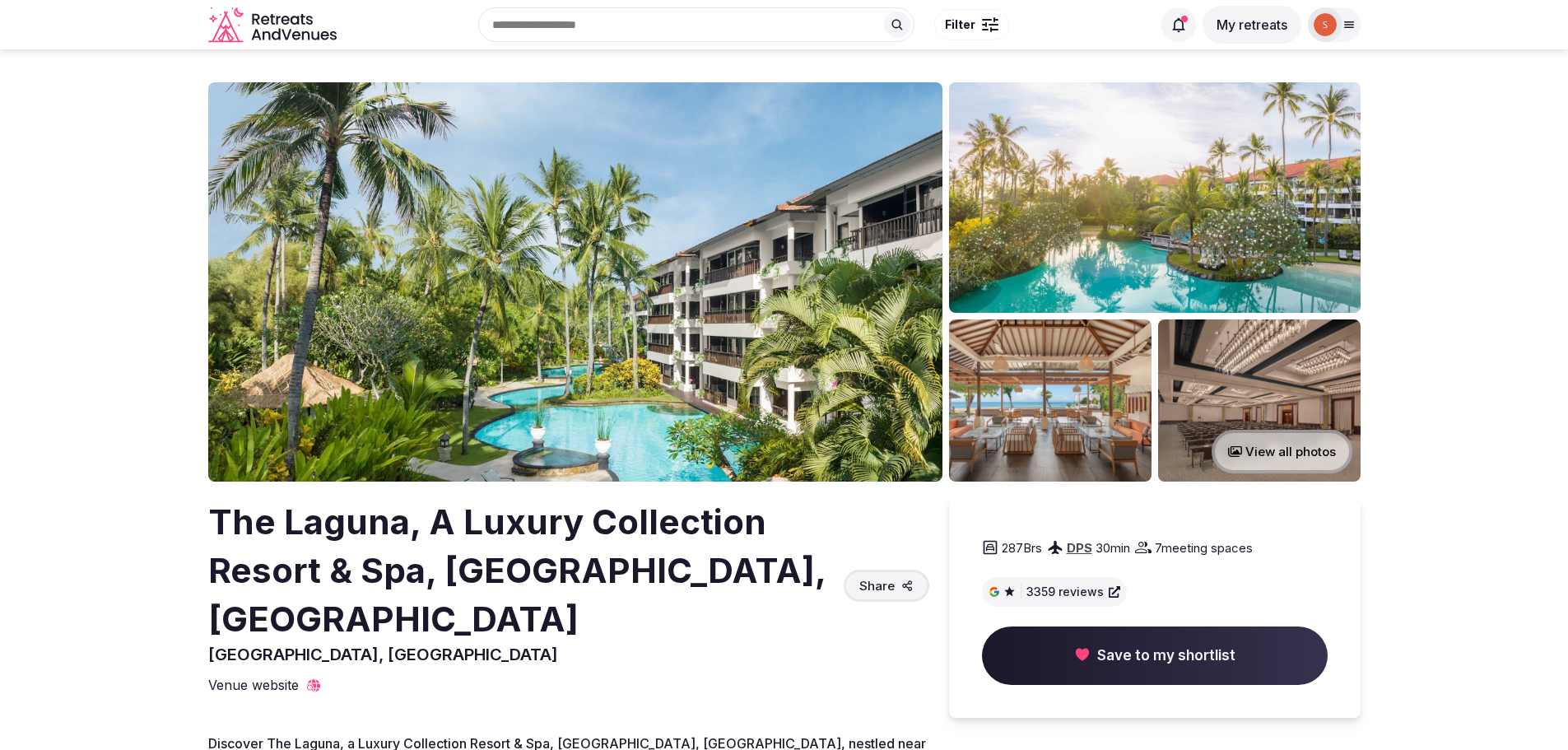
click at [1070, 424] on img at bounding box center [1051, 400] width 202 height 162
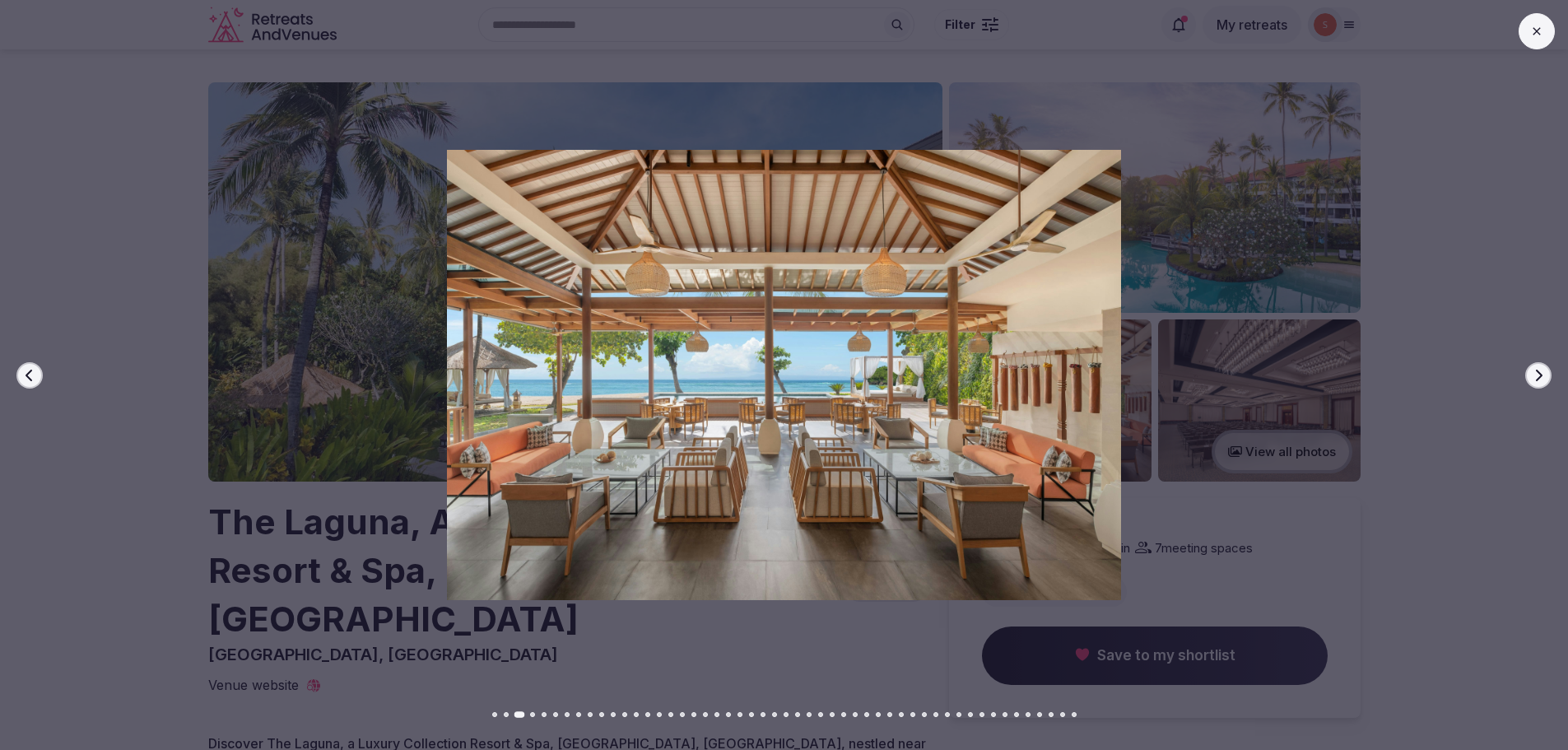
drag, startPoint x: 1534, startPoint y: 35, endPoint x: 1501, endPoint y: 53, distance: 37.6
click at [1531, 37] on icon at bounding box center [1537, 31] width 13 height 13
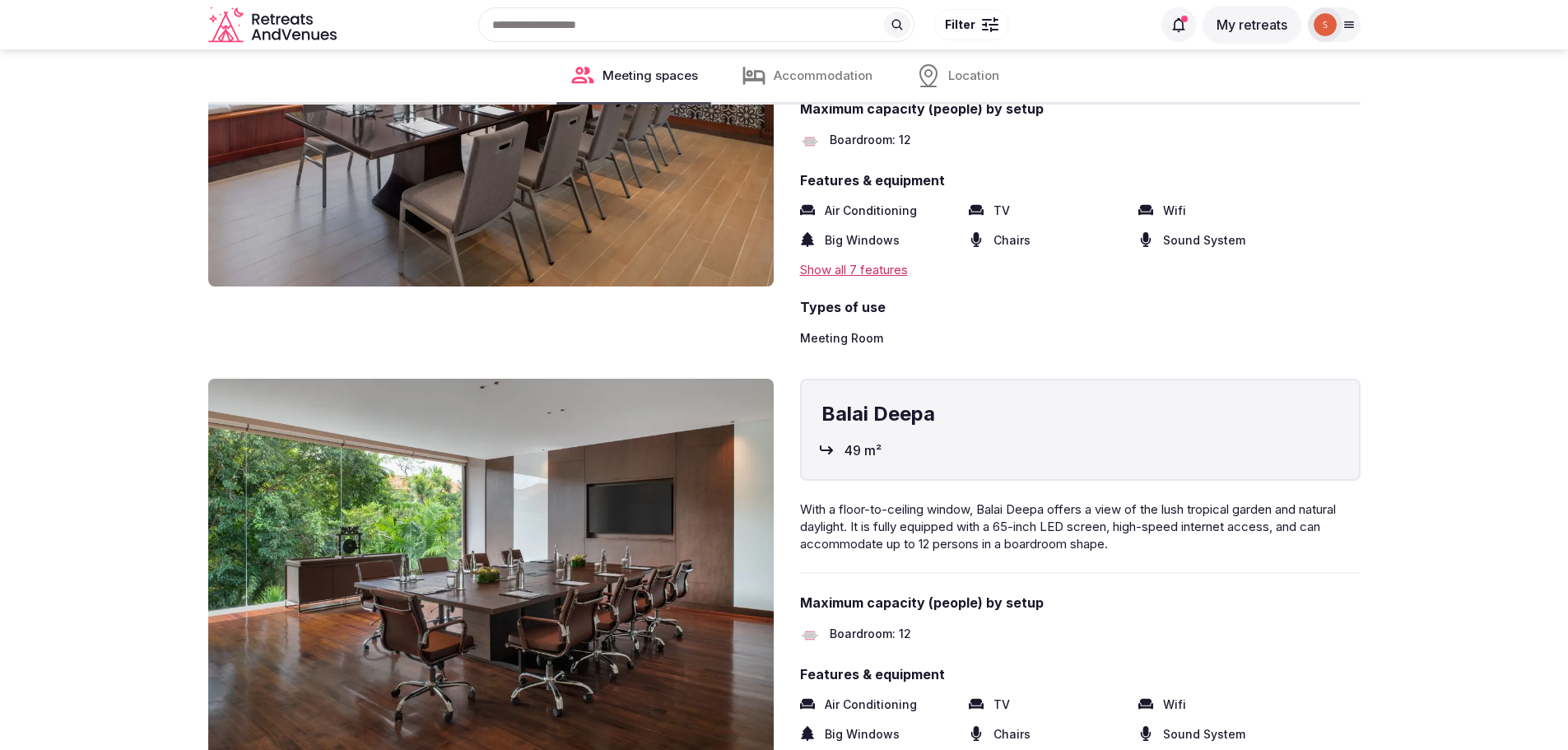
scroll to position [4364, 0]
